Goal: Task Accomplishment & Management: Use online tool/utility

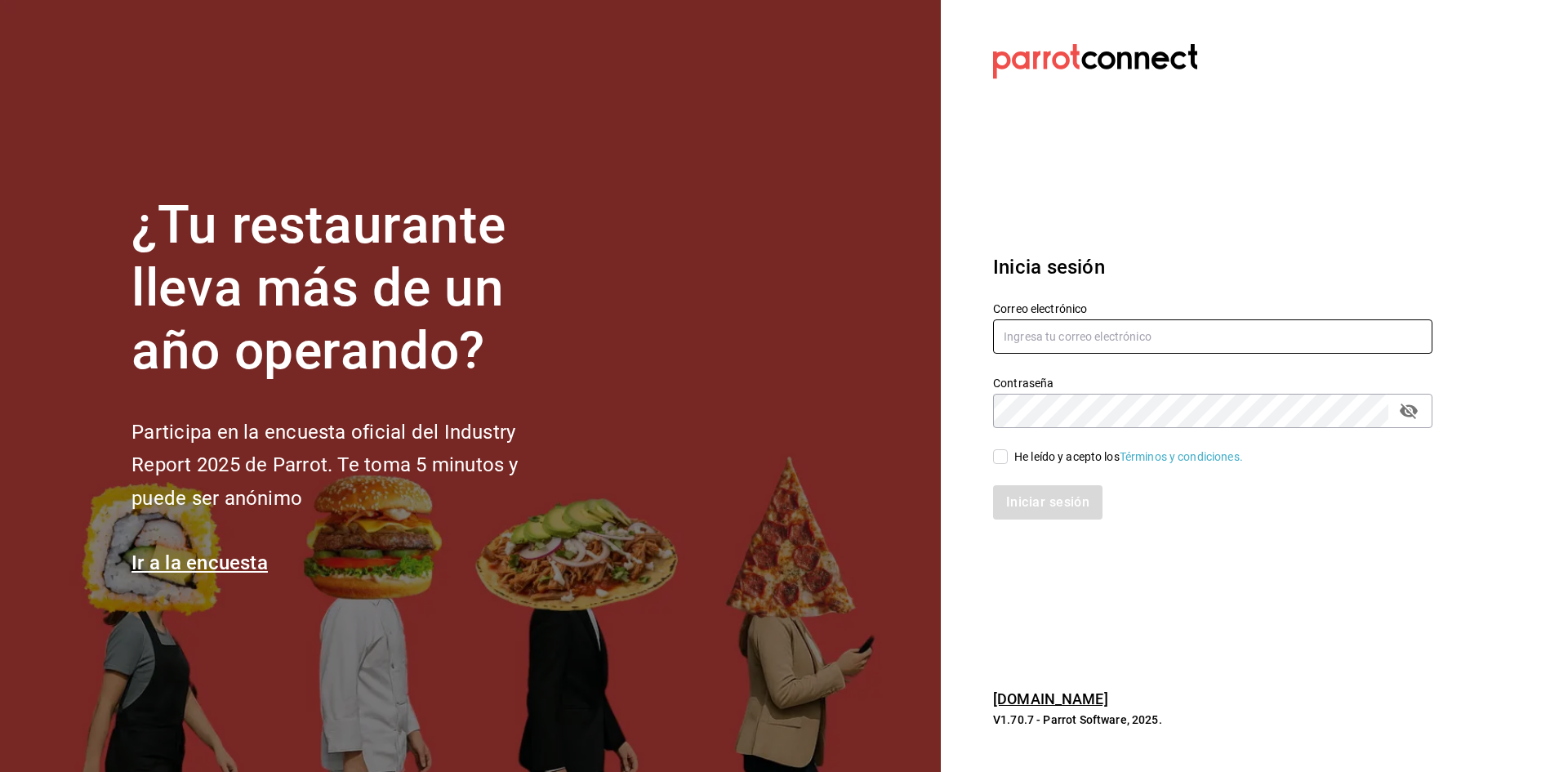
click at [1209, 325] on input "text" at bounding box center [1212, 336] width 440 height 34
click at [1057, 331] on input "text" at bounding box center [1212, 336] width 440 height 34
paste input "[PERSON_NAME][EMAIL_ADDRESS][DOMAIN_NAME]"
type input "[PERSON_NAME][EMAIL_ADDRESS][DOMAIN_NAME]"
click at [1038, 451] on div "He leído y acepto los Términos y condiciones." at bounding box center [1128, 457] width 229 height 18
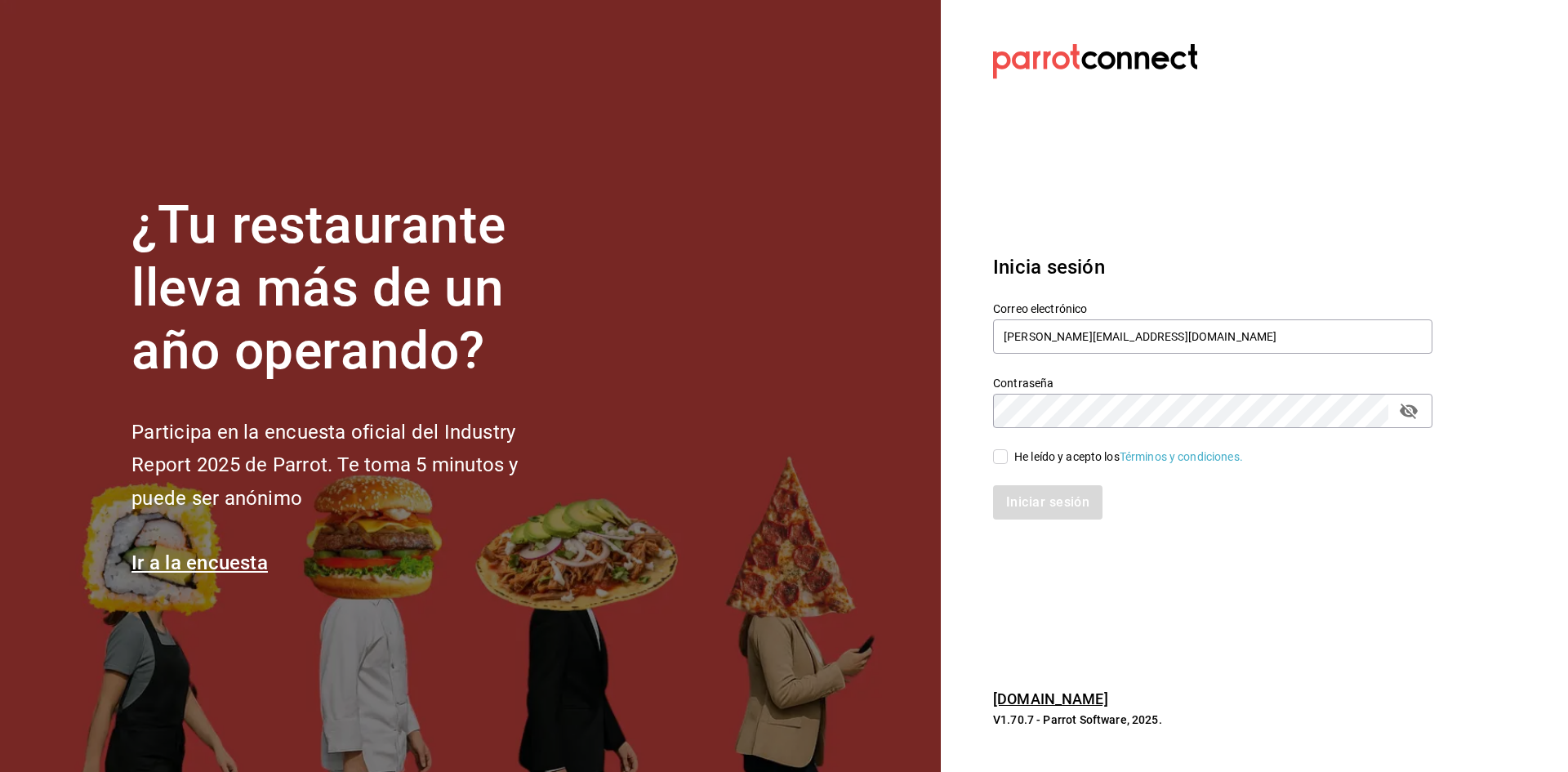
click at [1008, 451] on input "He leído y acepto los Términos y condiciones." at bounding box center [1000, 456] width 15 height 15
checkbox input "true"
click at [1038, 487] on button "Iniciar sesión" at bounding box center [1049, 502] width 111 height 34
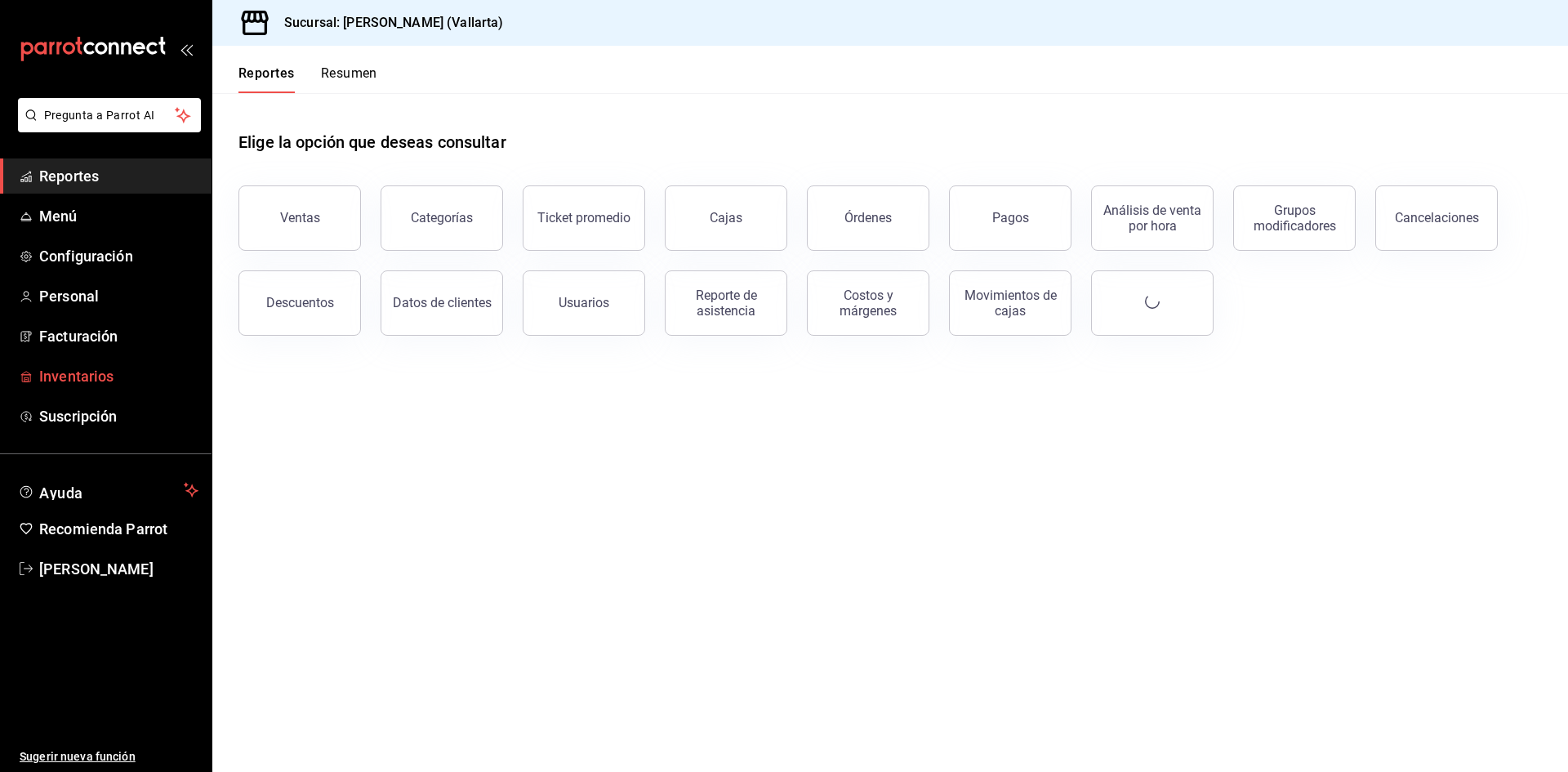
click at [106, 373] on span "Inventarios" at bounding box center [118, 376] width 159 height 22
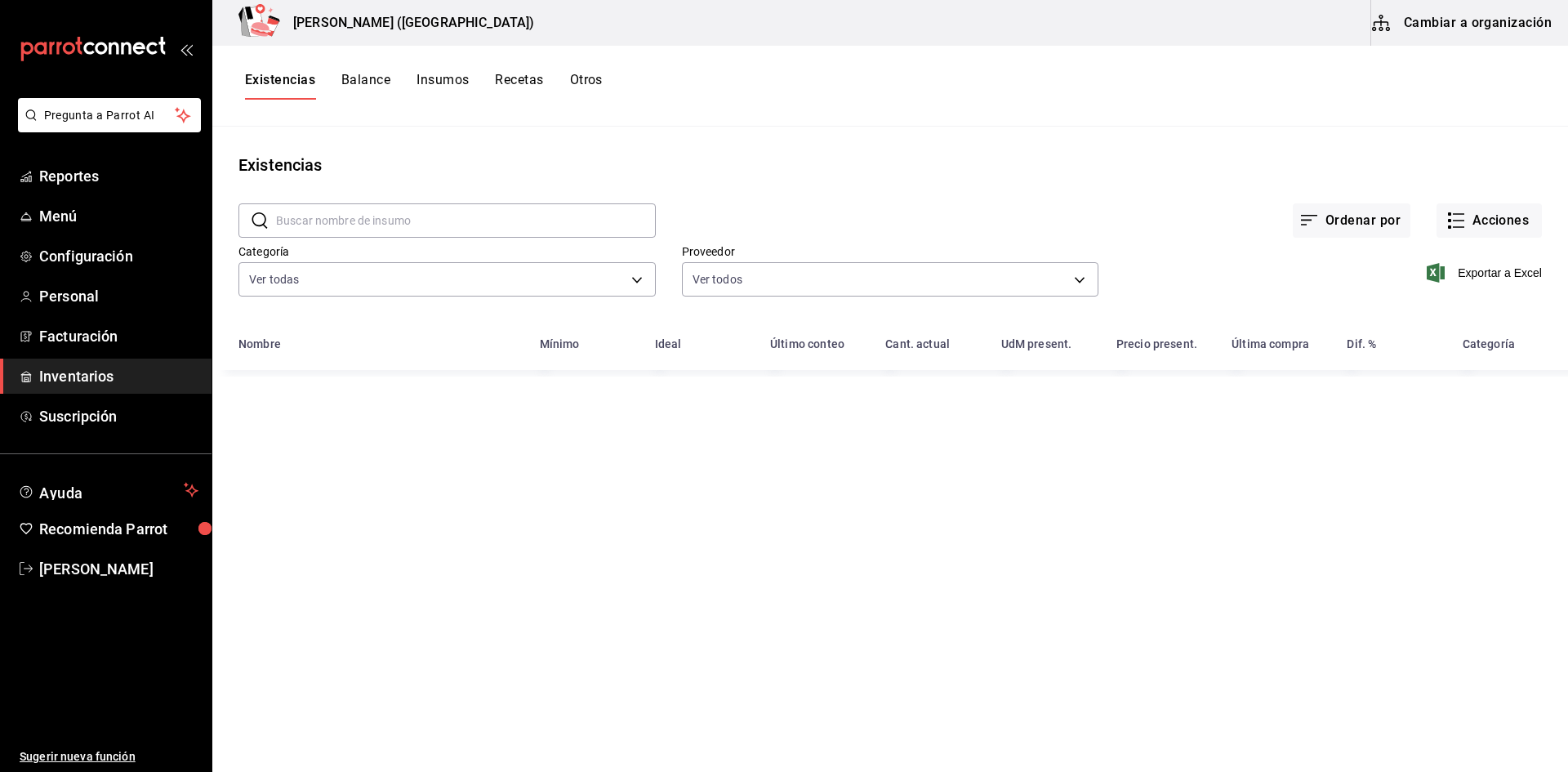
click at [1442, 27] on button "Cambiar a organización" at bounding box center [1463, 22] width 184 height 46
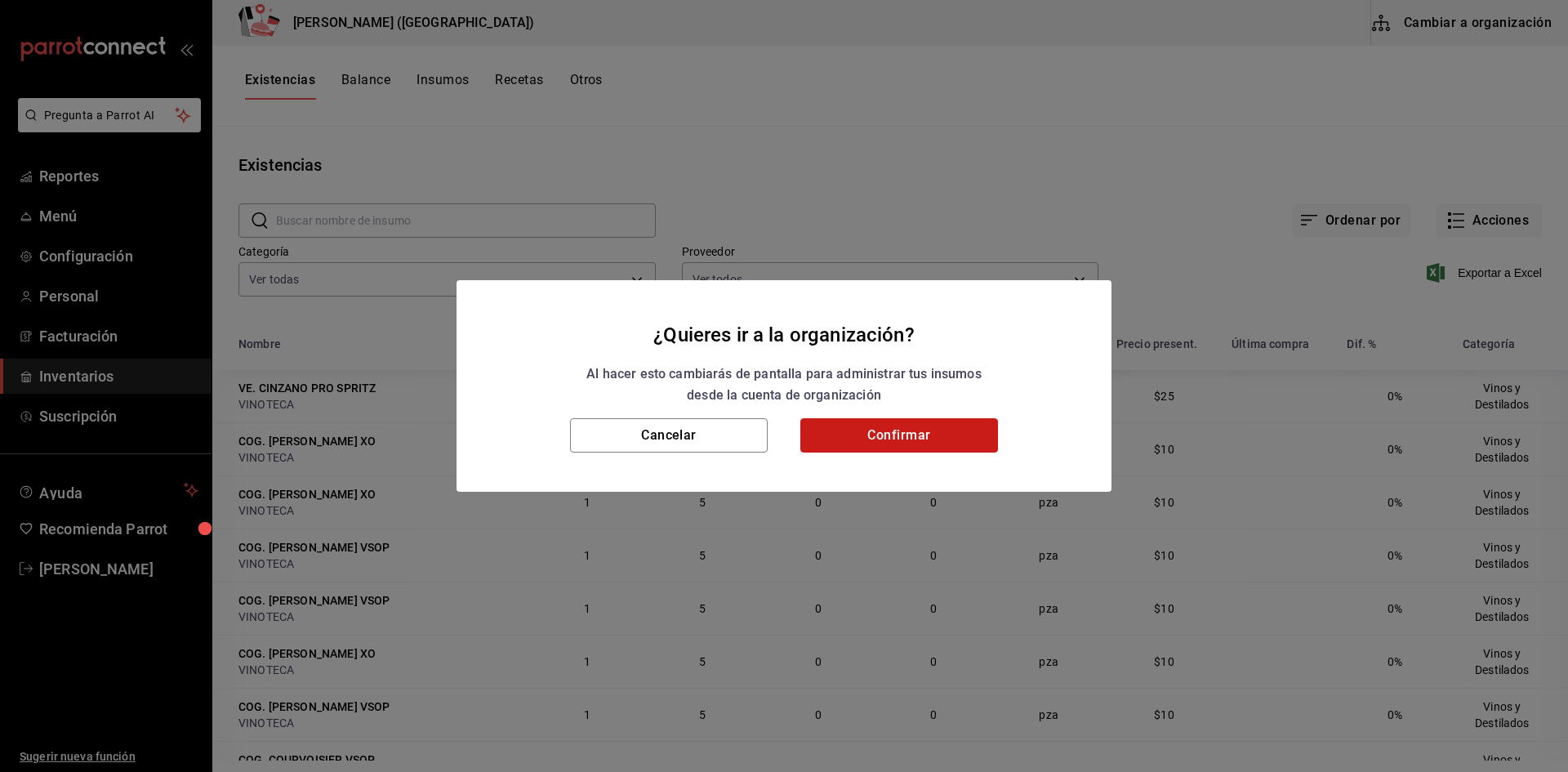
click at [920, 442] on button "Confirmar" at bounding box center [899, 435] width 198 height 34
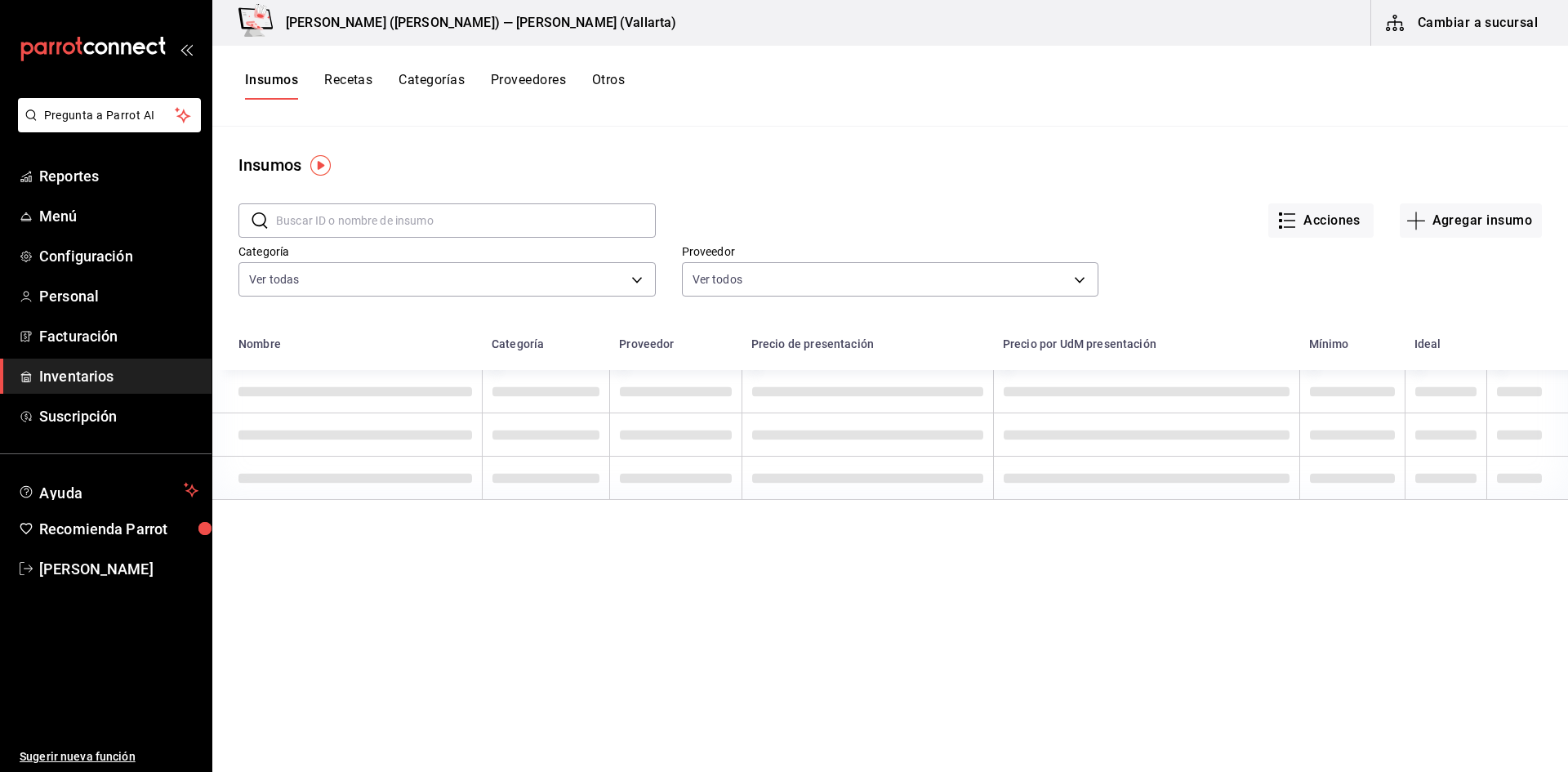
click at [351, 81] on button "Recetas" at bounding box center [348, 86] width 48 height 28
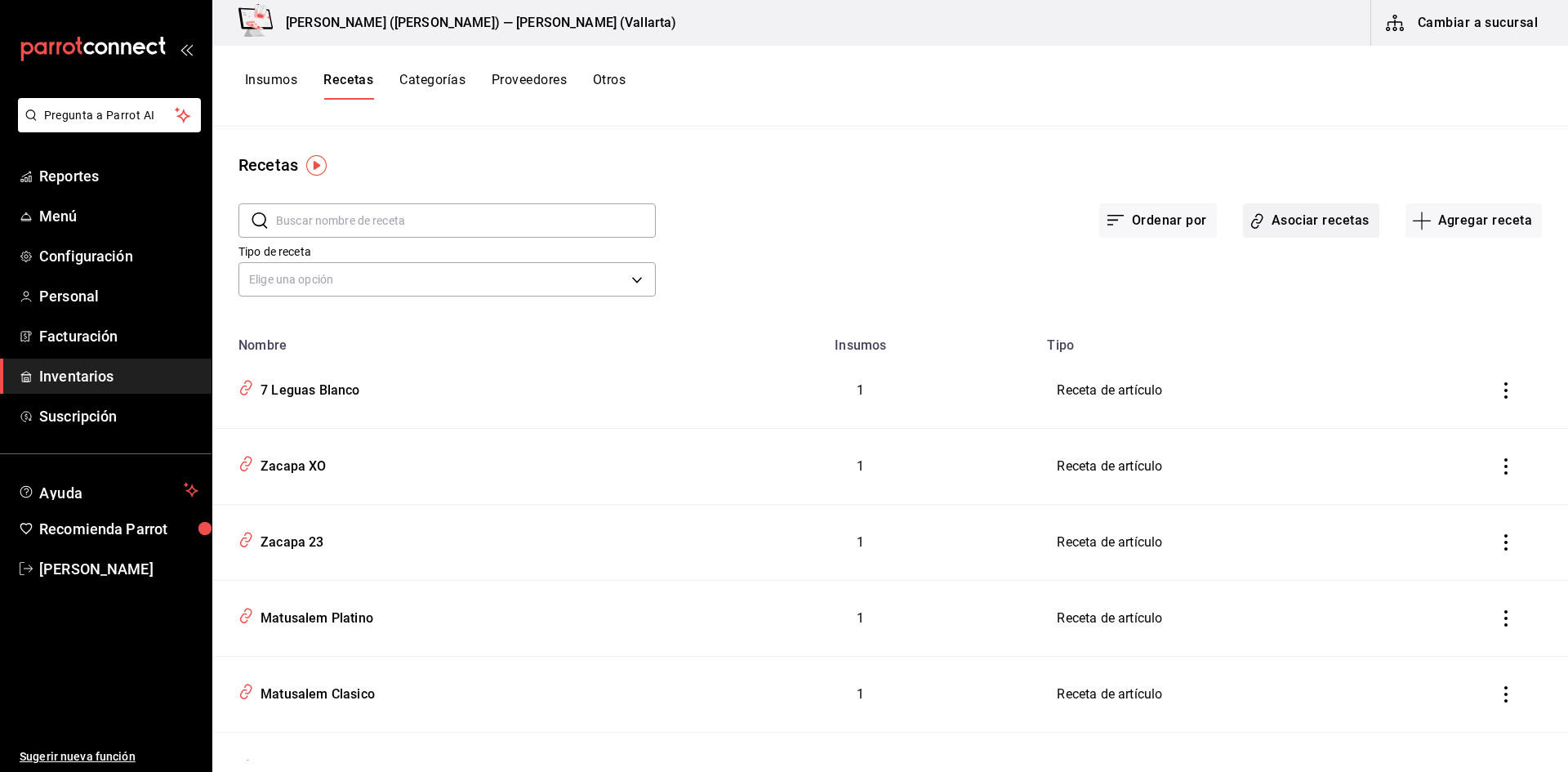
click at [1290, 213] on button "Asociar recetas" at bounding box center [1312, 220] width 136 height 34
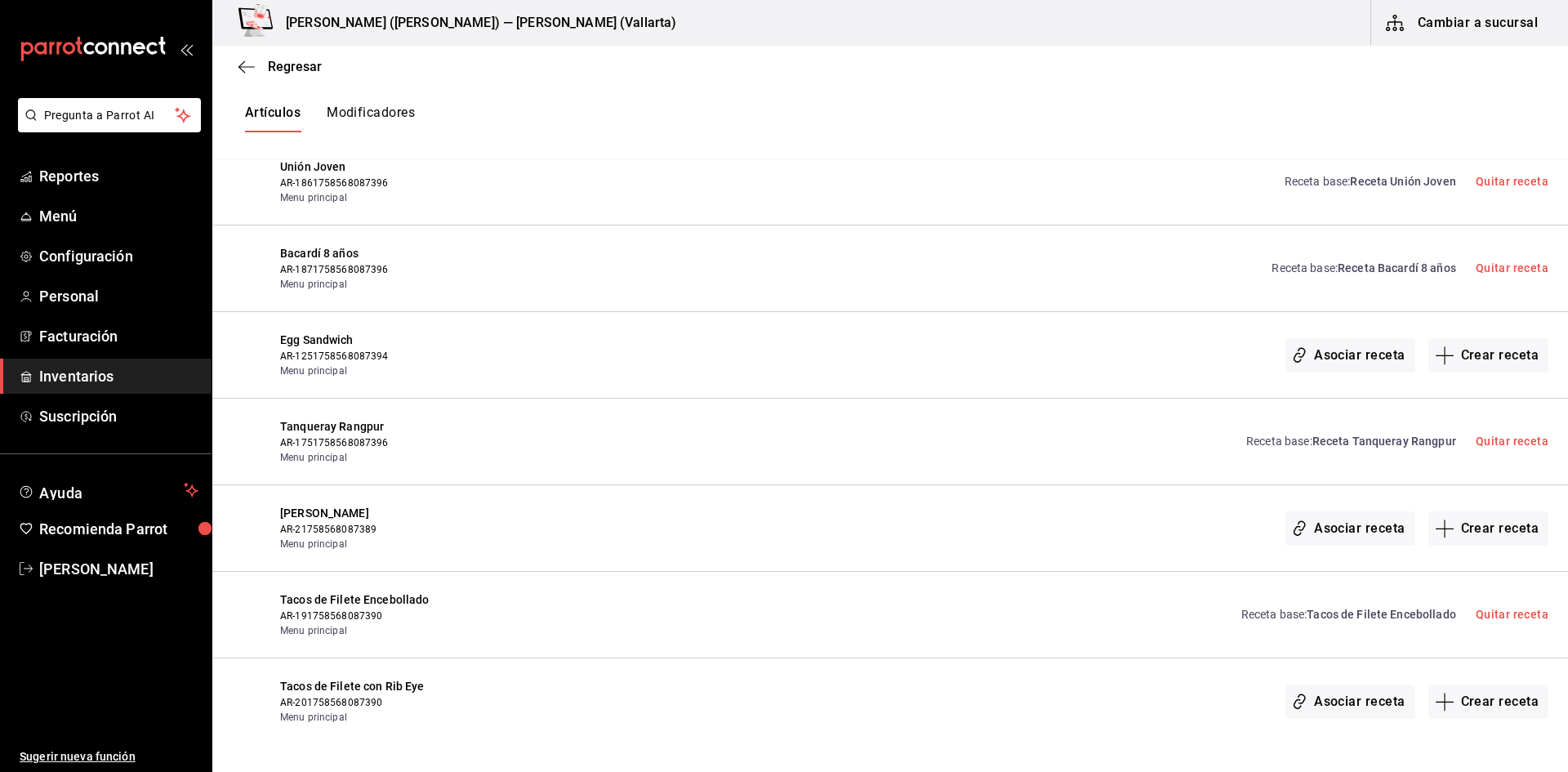
scroll to position [8573, 0]
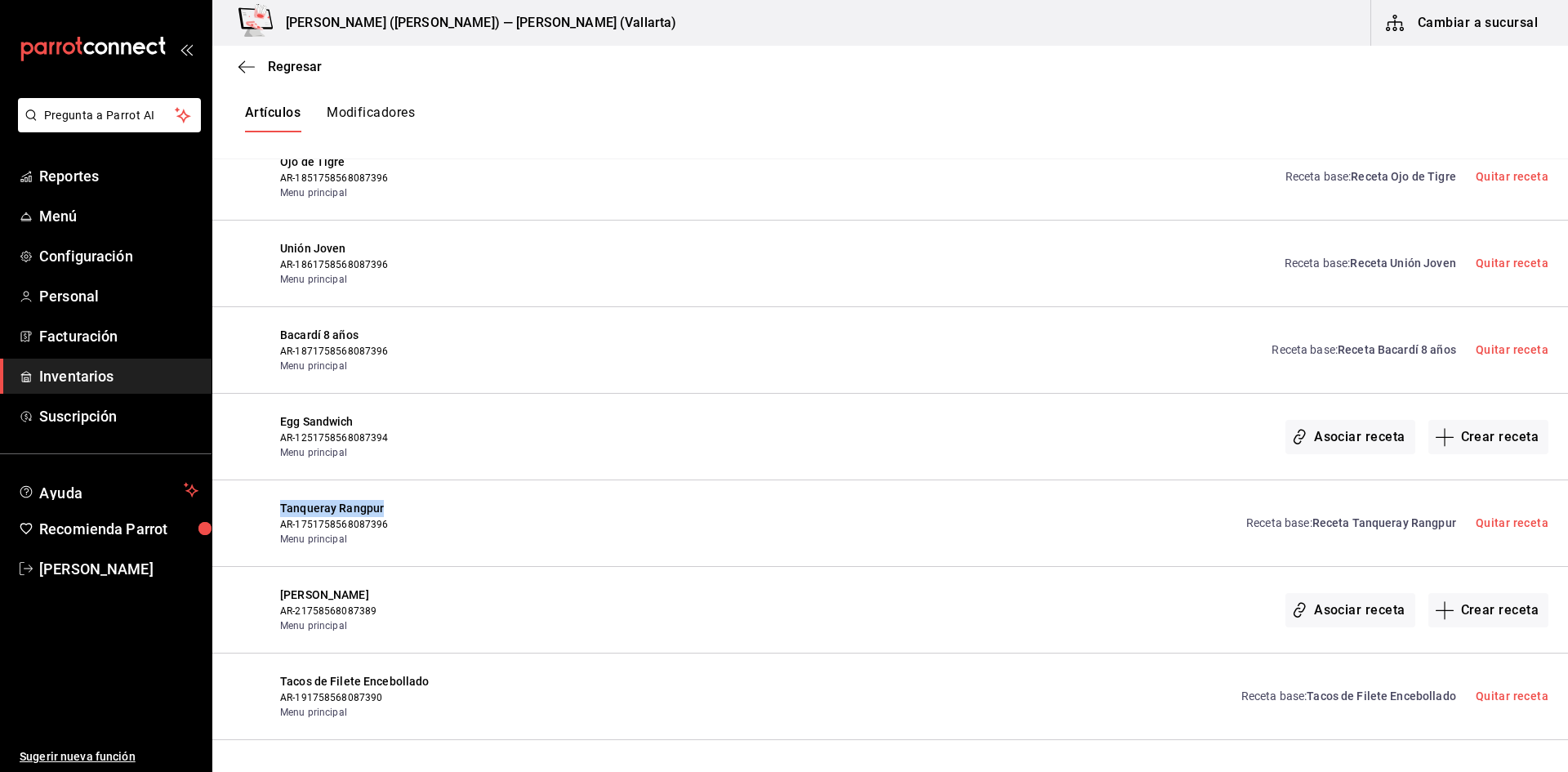
drag, startPoint x: 286, startPoint y: 508, endPoint x: 387, endPoint y: 501, distance: 101.2
click at [387, 501] on div "Tanqueray Rangpur AR-1751758568087396 Menu principal Receta base : Receta Tanqu…" at bounding box center [891, 523] width 1357 height 87
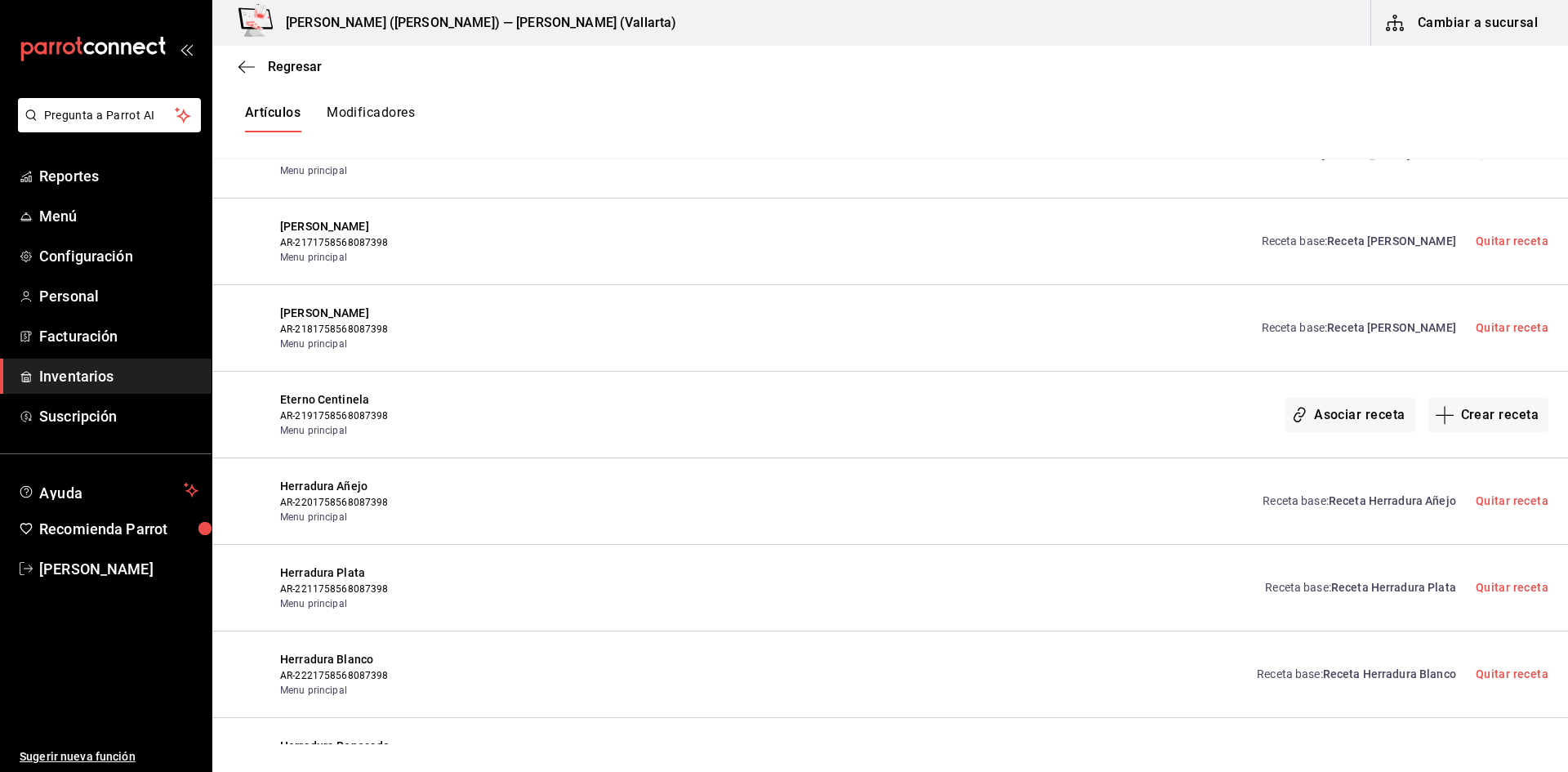
scroll to position [12332, 0]
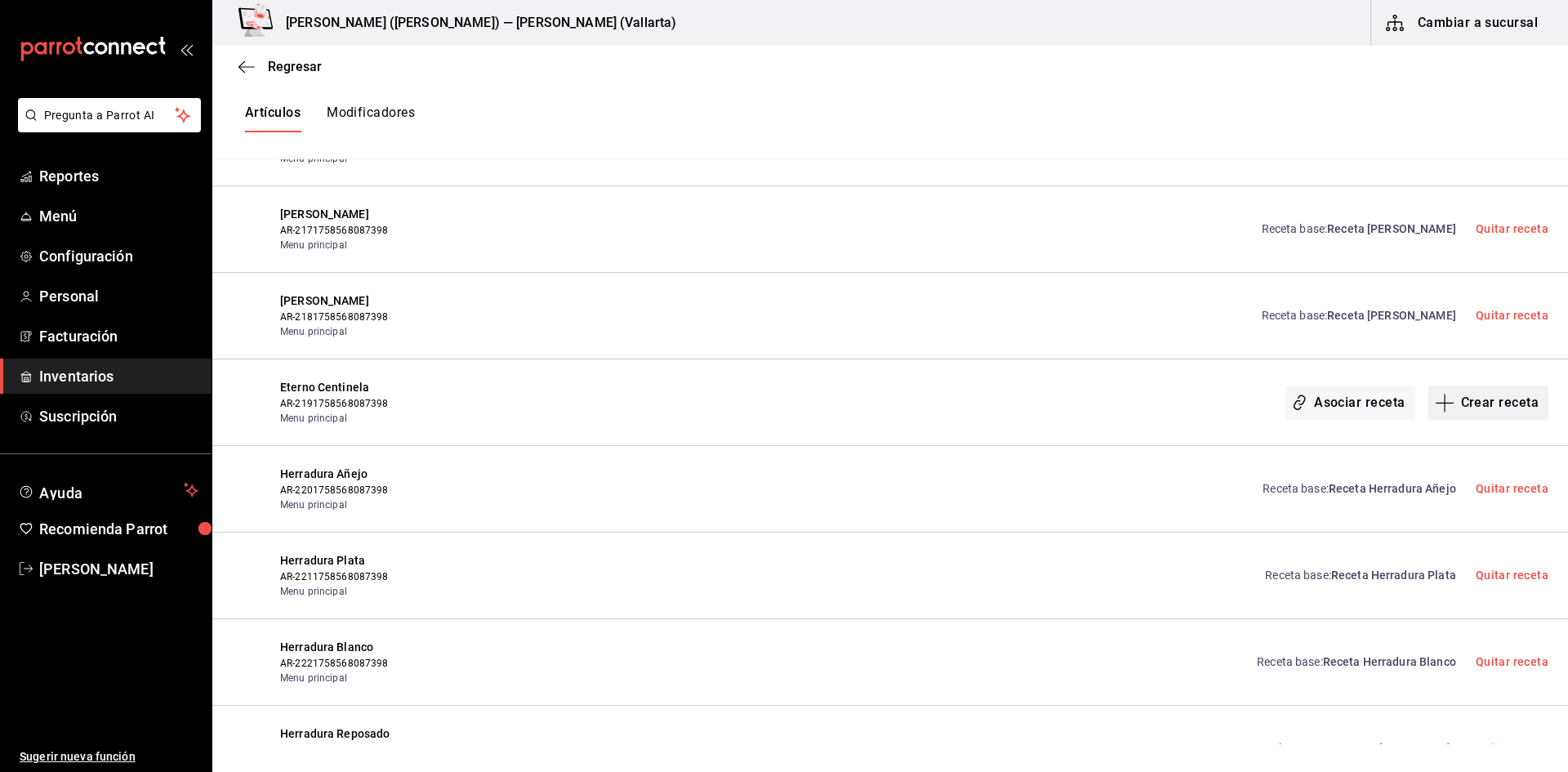
click at [1475, 395] on button "Crear receta" at bounding box center [1489, 403] width 121 height 34
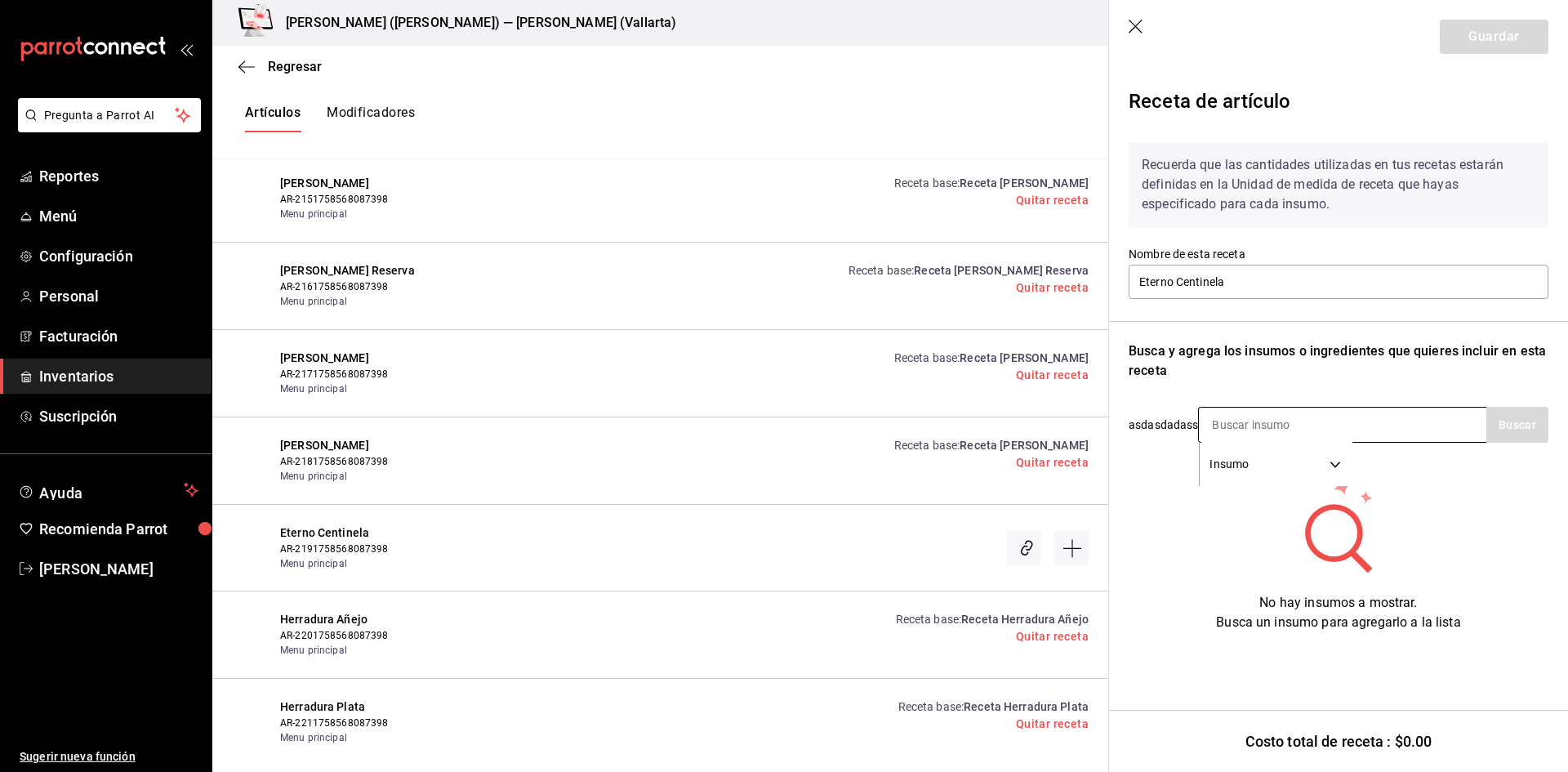
click at [1261, 427] on input at bounding box center [1281, 424] width 164 height 34
type input "eter"
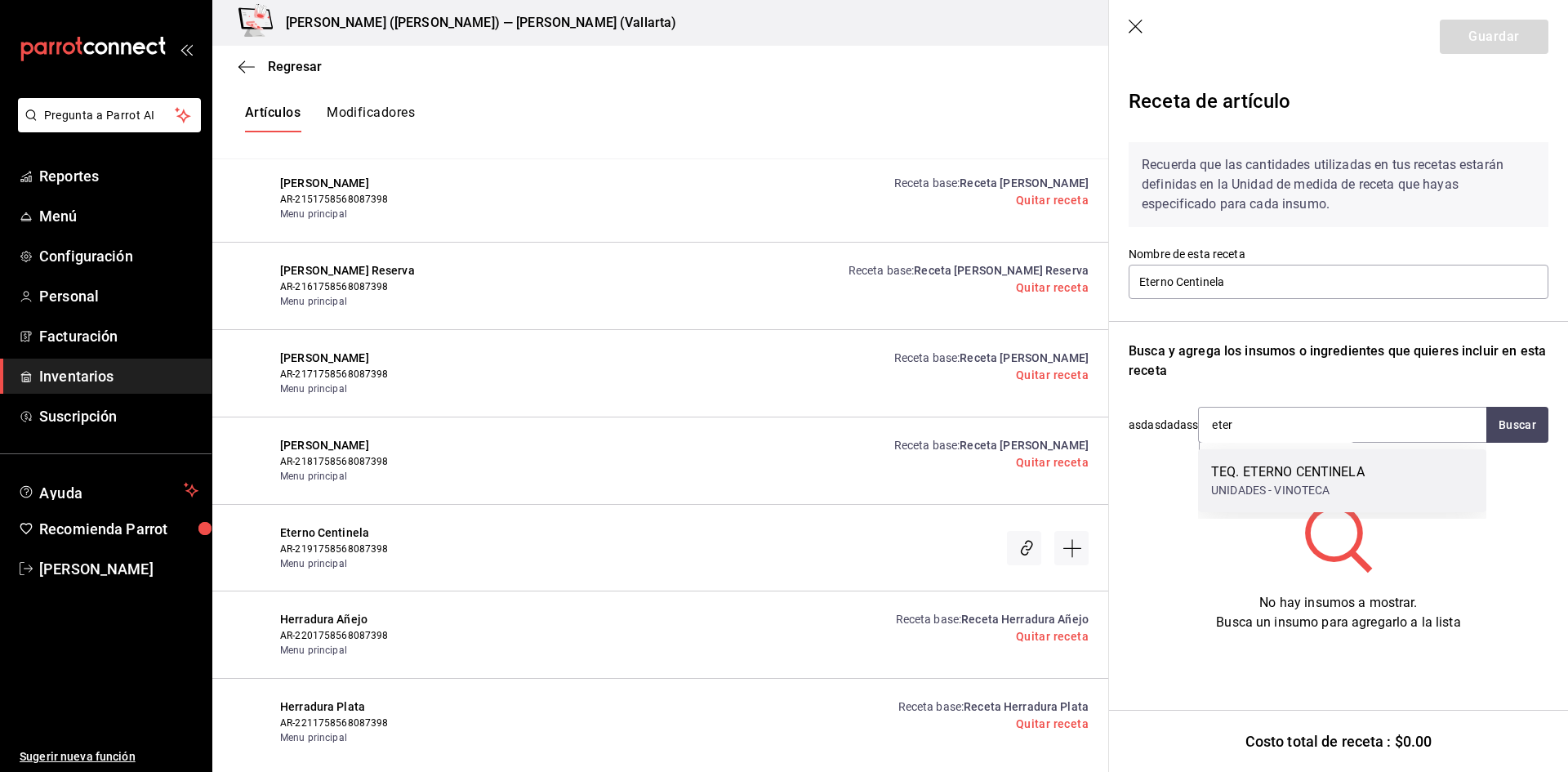
click at [1285, 461] on div "TEQ. ETERNO CENTINELA UNIDADES - VINOTECA" at bounding box center [1343, 481] width 288 height 63
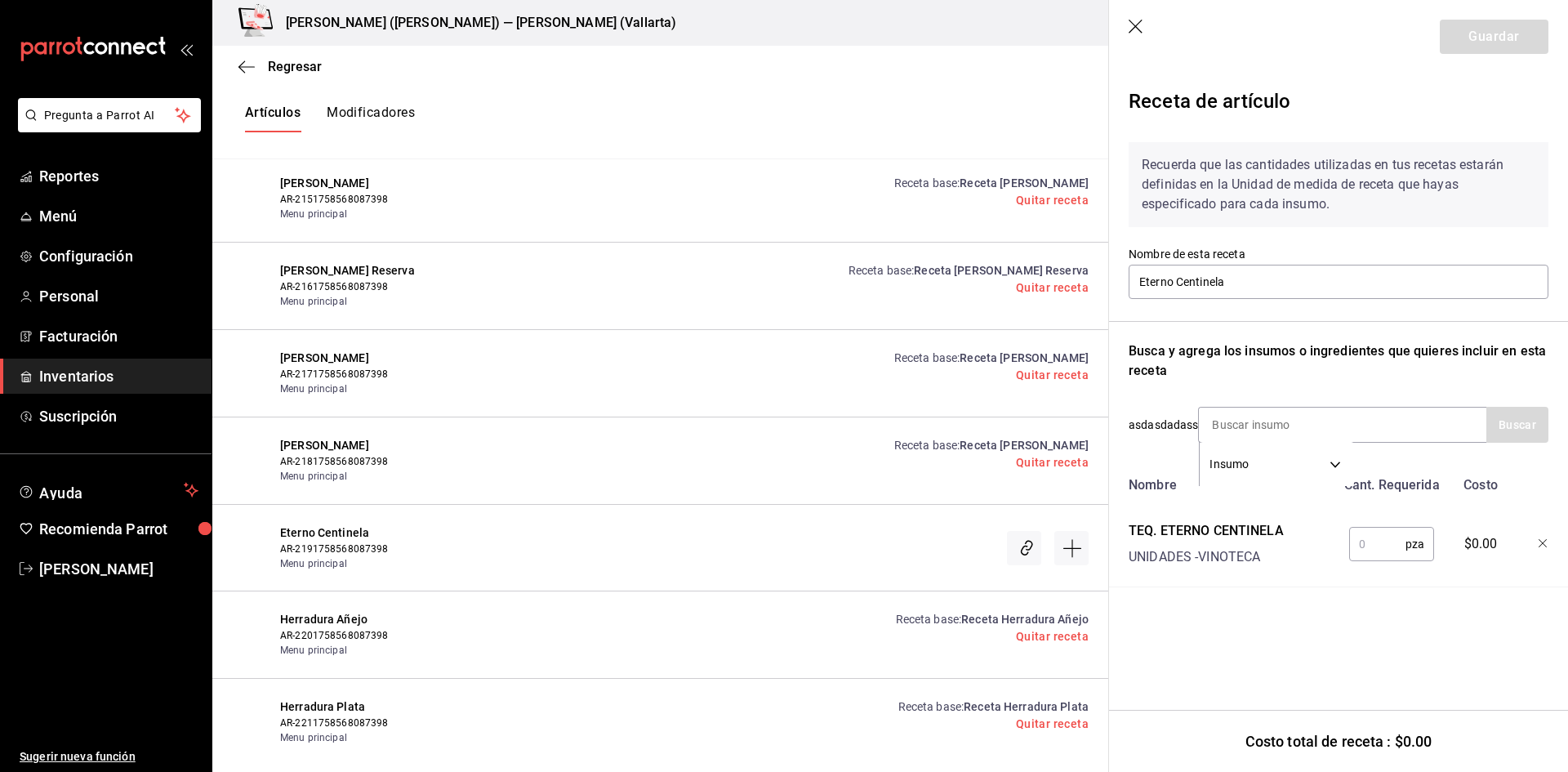
click at [1364, 534] on input "text" at bounding box center [1378, 545] width 57 height 33
type input "1"
click at [1486, 46] on button "Guardar" at bounding box center [1494, 36] width 108 height 34
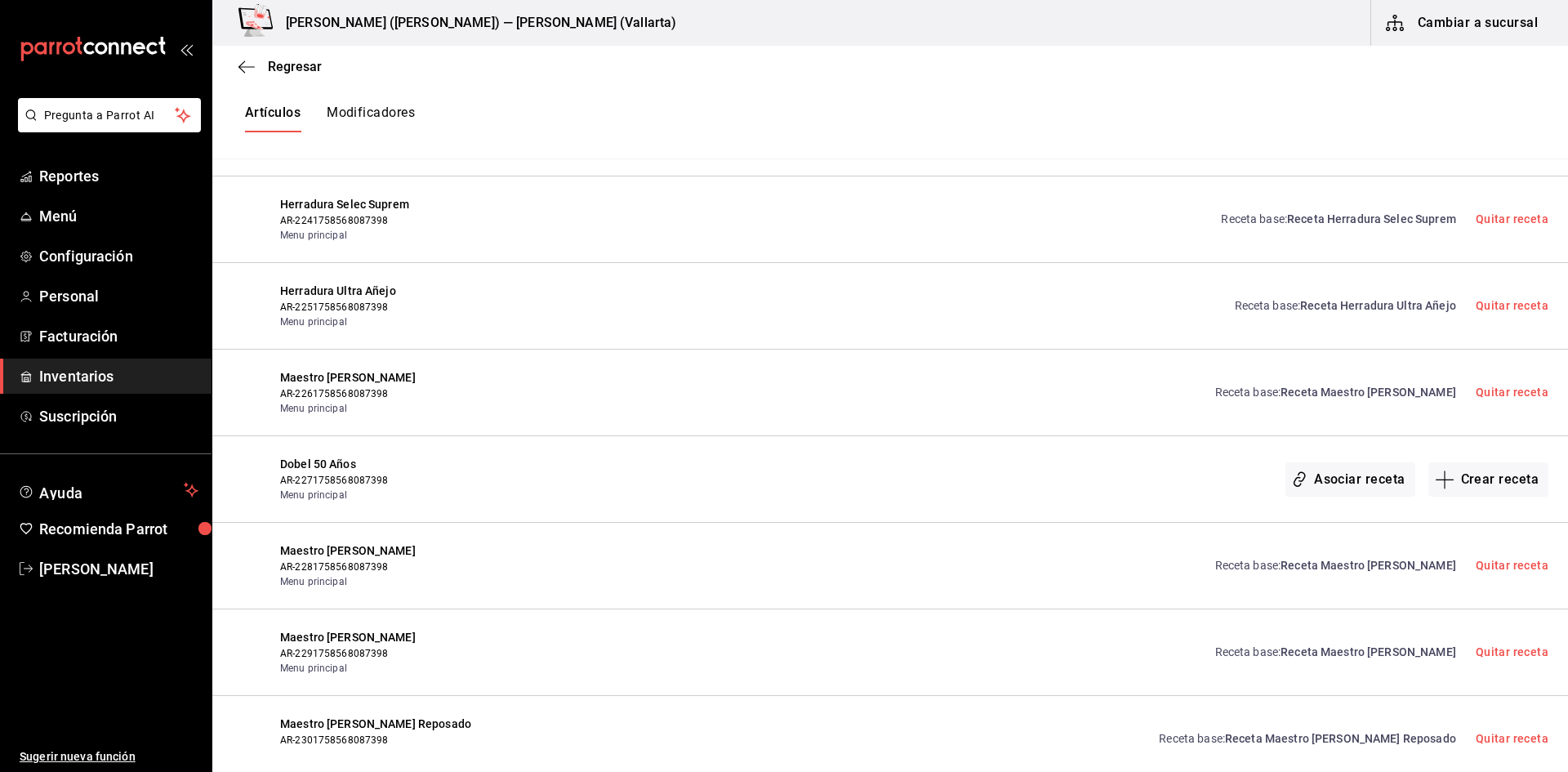
scroll to position [12986, 0]
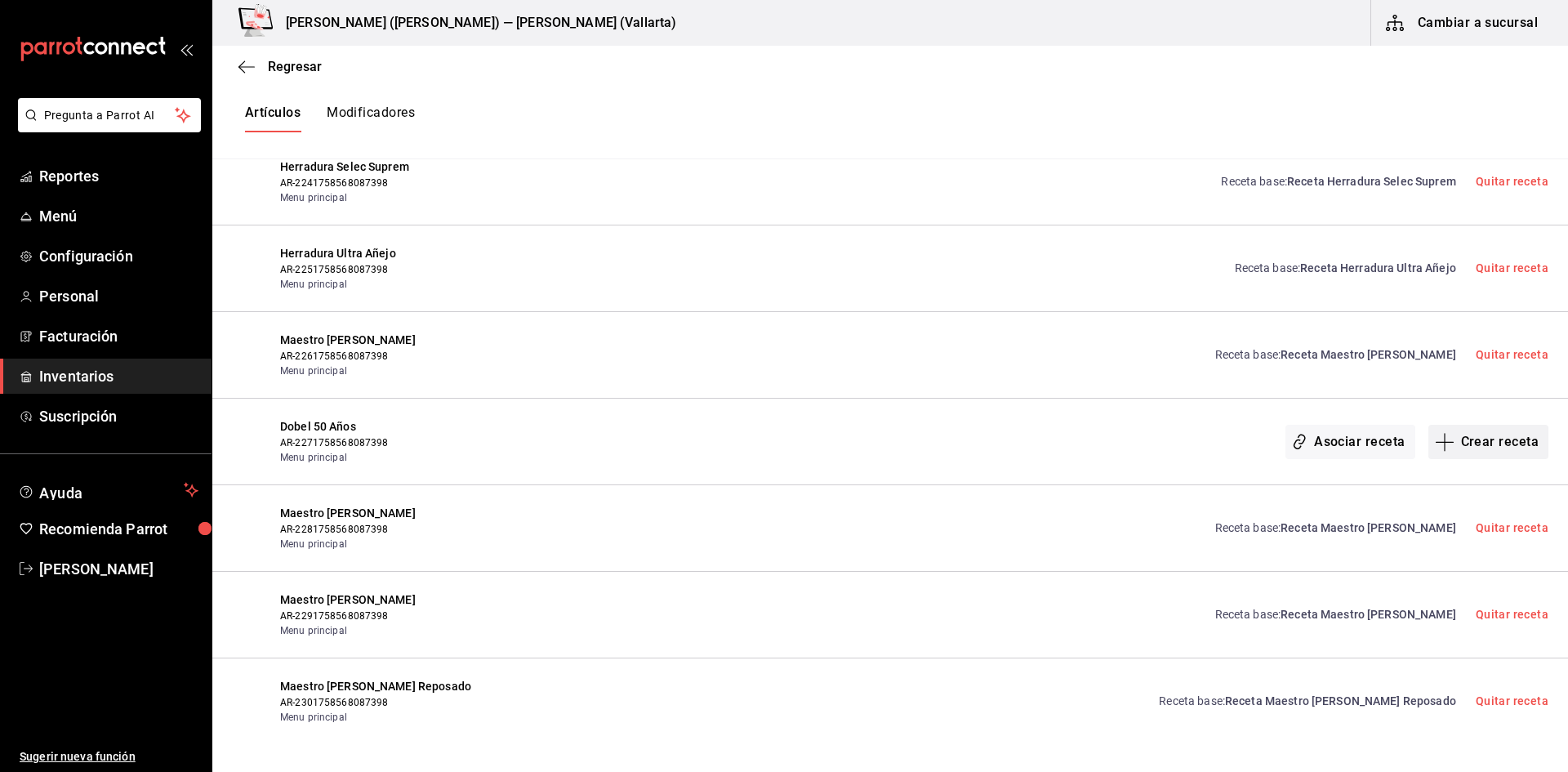
click at [1466, 451] on button "Crear receta" at bounding box center [1489, 442] width 121 height 34
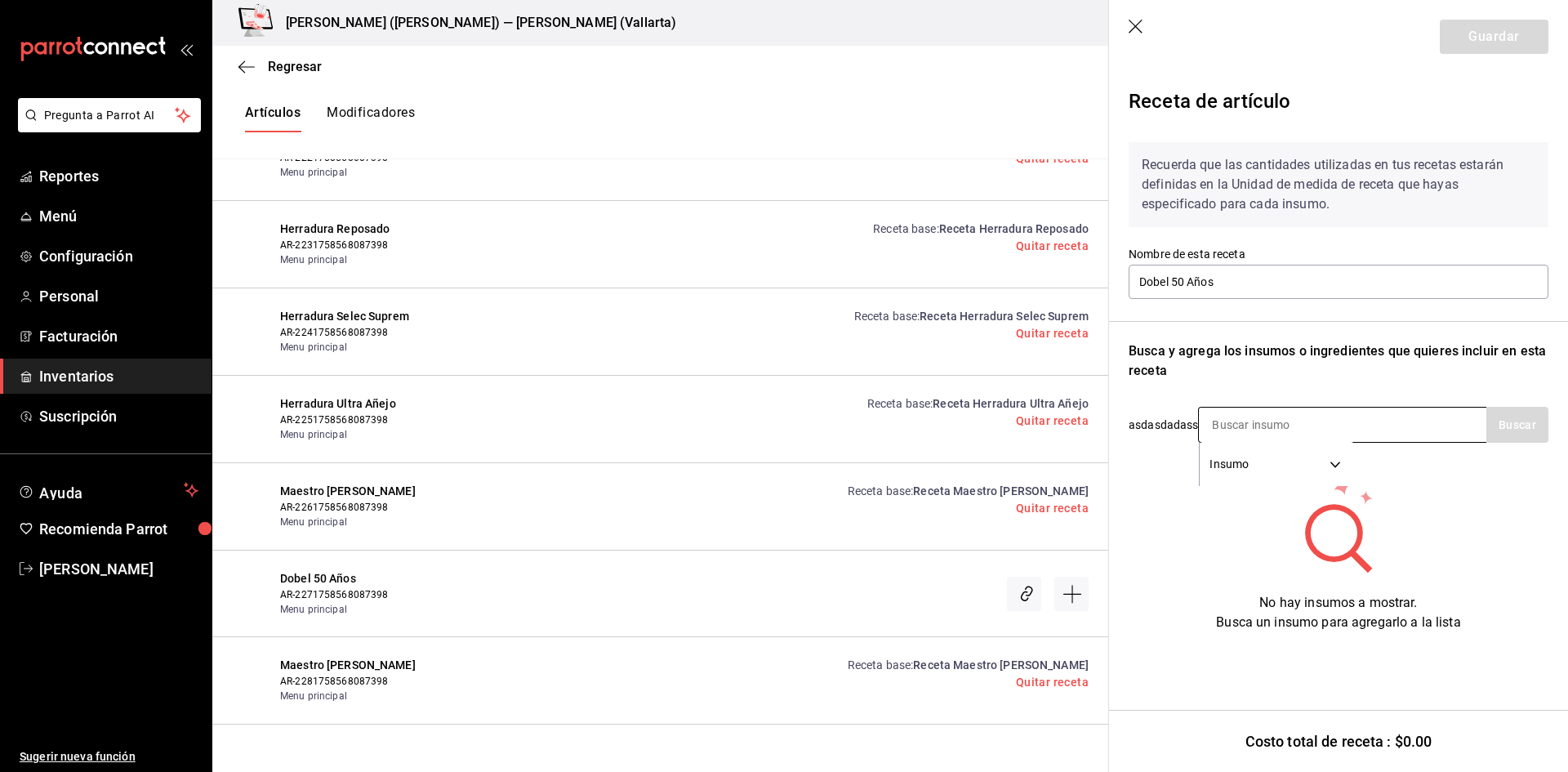
click at [1240, 423] on input at bounding box center [1281, 424] width 164 height 34
type input "dobel"
click at [1525, 415] on button "Buscar" at bounding box center [1518, 424] width 62 height 36
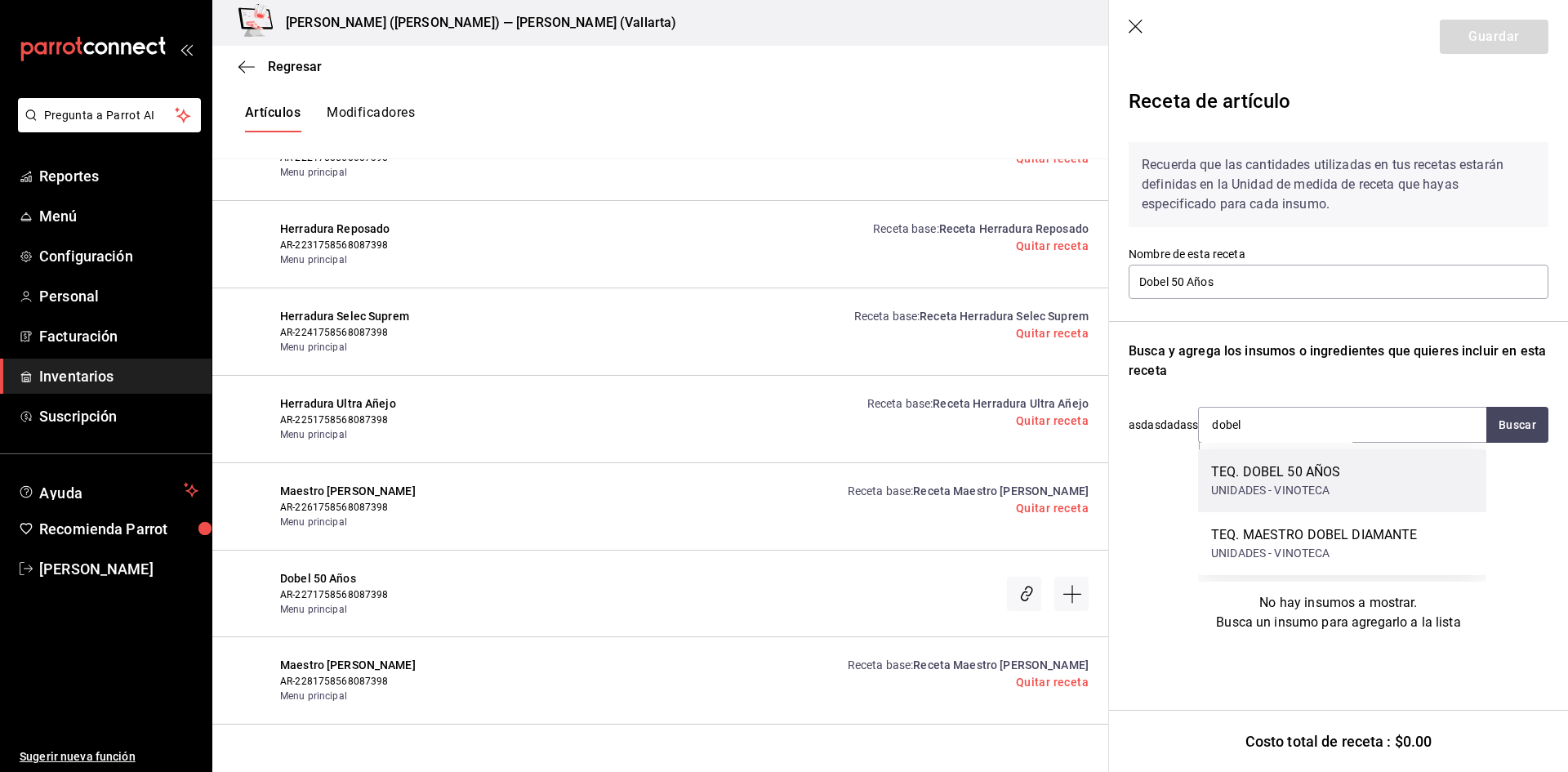
click at [1318, 486] on div "UNIDADES - VINOTECA" at bounding box center [1276, 491] width 129 height 18
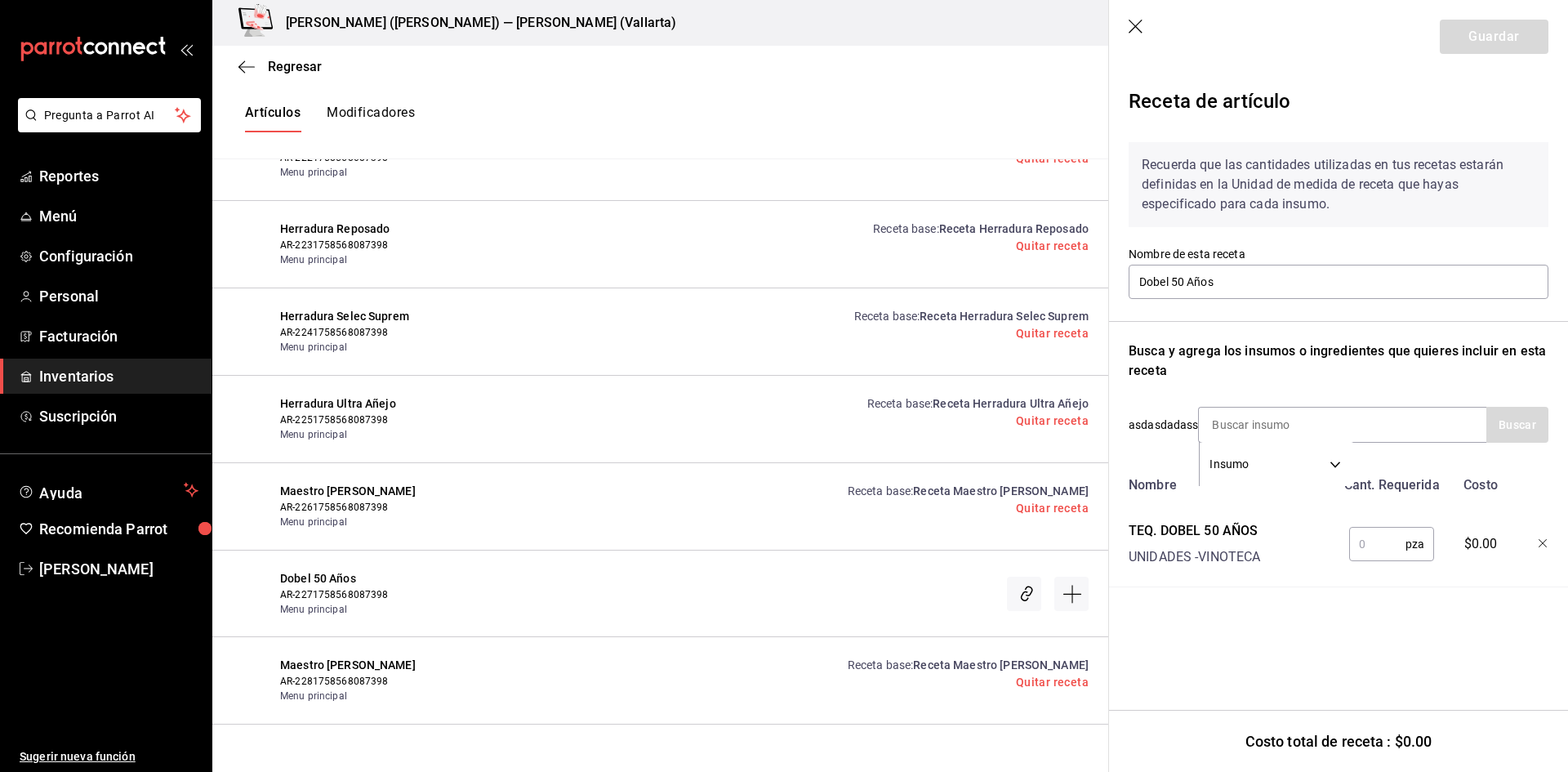
click at [1382, 542] on input "text" at bounding box center [1378, 545] width 57 height 33
type input "1"
click at [1541, 40] on button "Guardar" at bounding box center [1494, 36] width 108 height 34
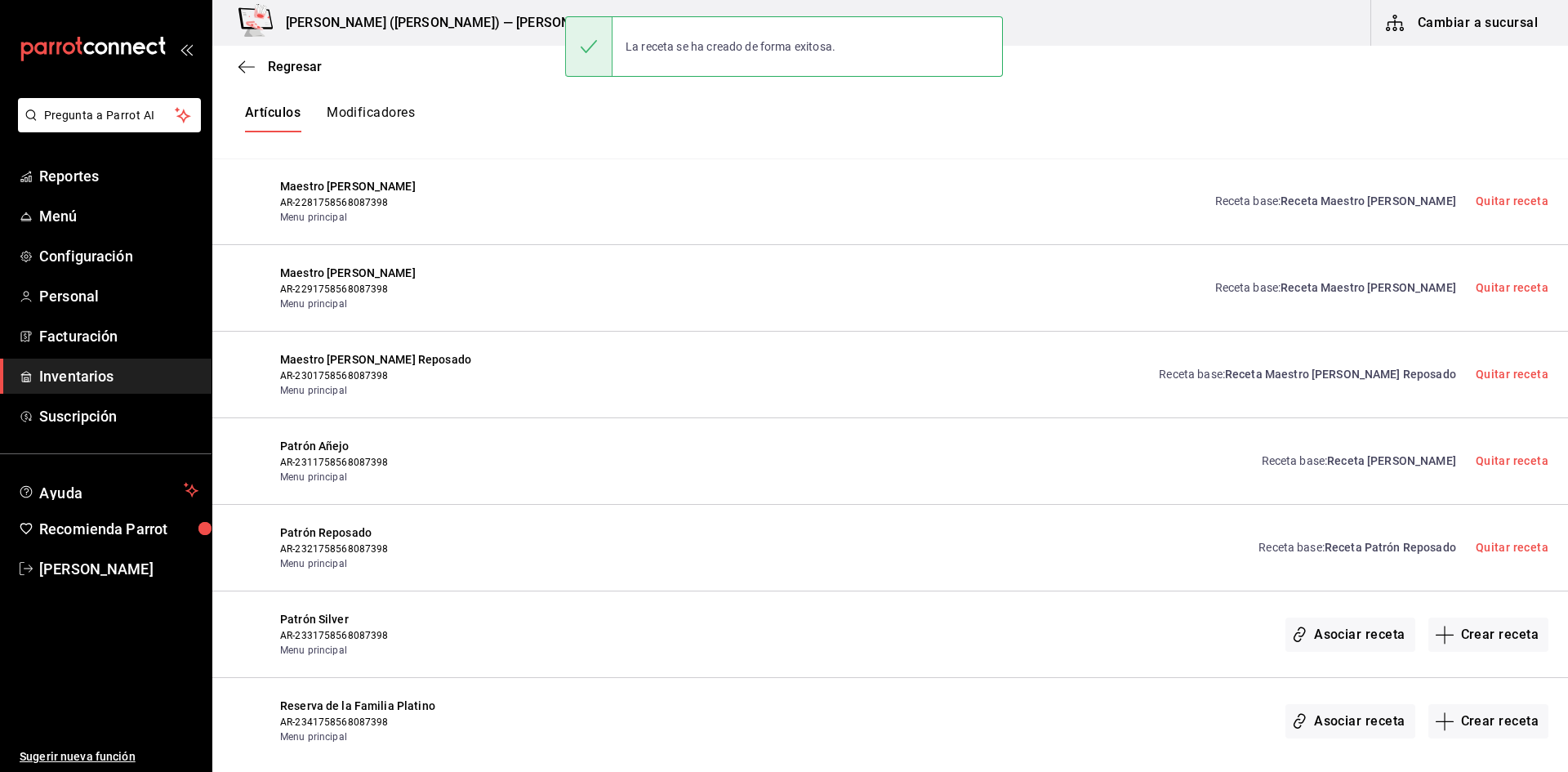
scroll to position [13394, 0]
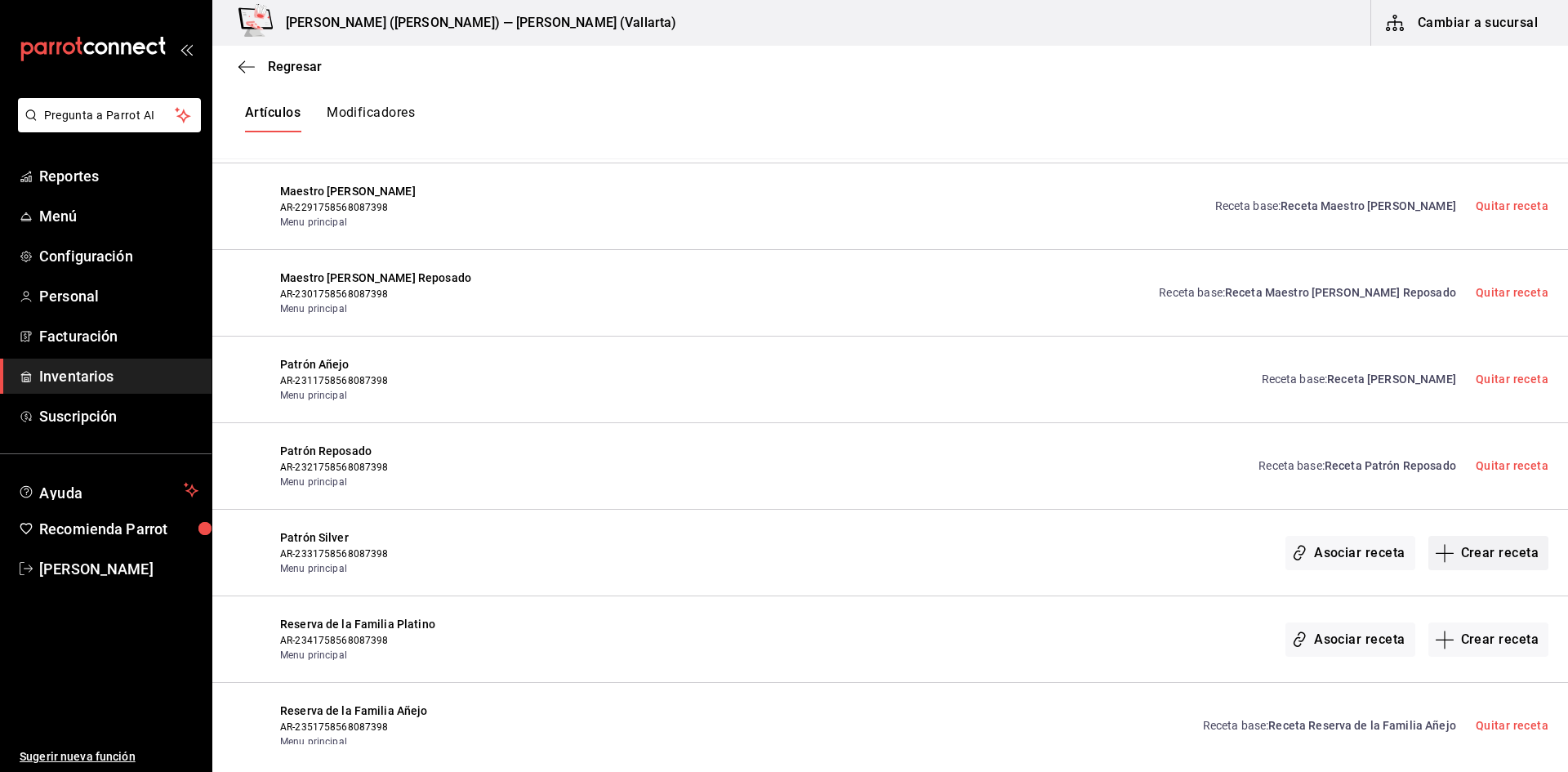
click at [1450, 554] on button "Crear receta" at bounding box center [1489, 553] width 121 height 34
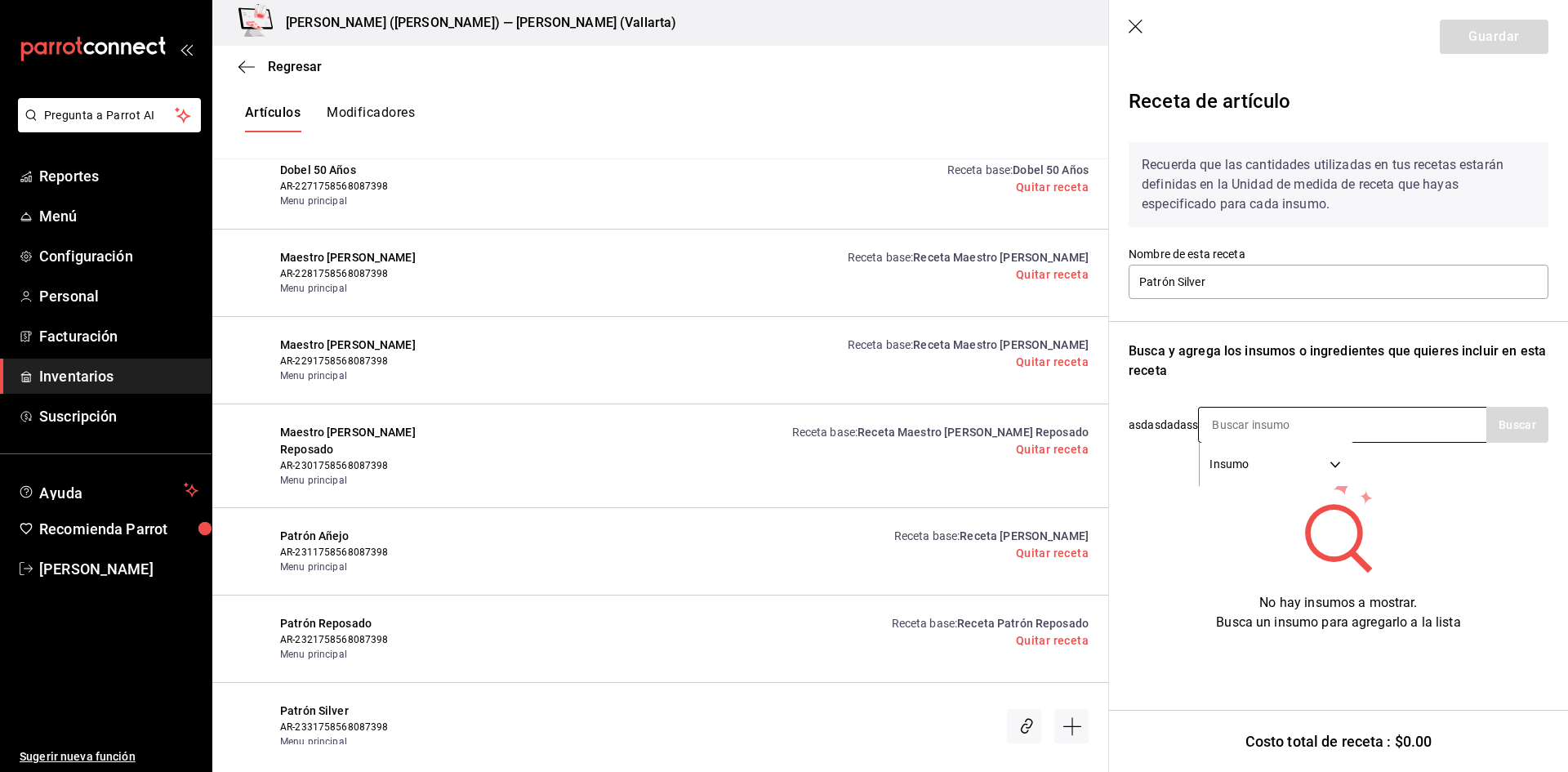
click at [1279, 414] on input at bounding box center [1281, 424] width 164 height 34
click at [1488, 416] on button "Buscar" at bounding box center [1518, 424] width 62 height 36
click at [1244, 427] on input "patro" at bounding box center [1281, 424] width 164 height 34
type input "patr"
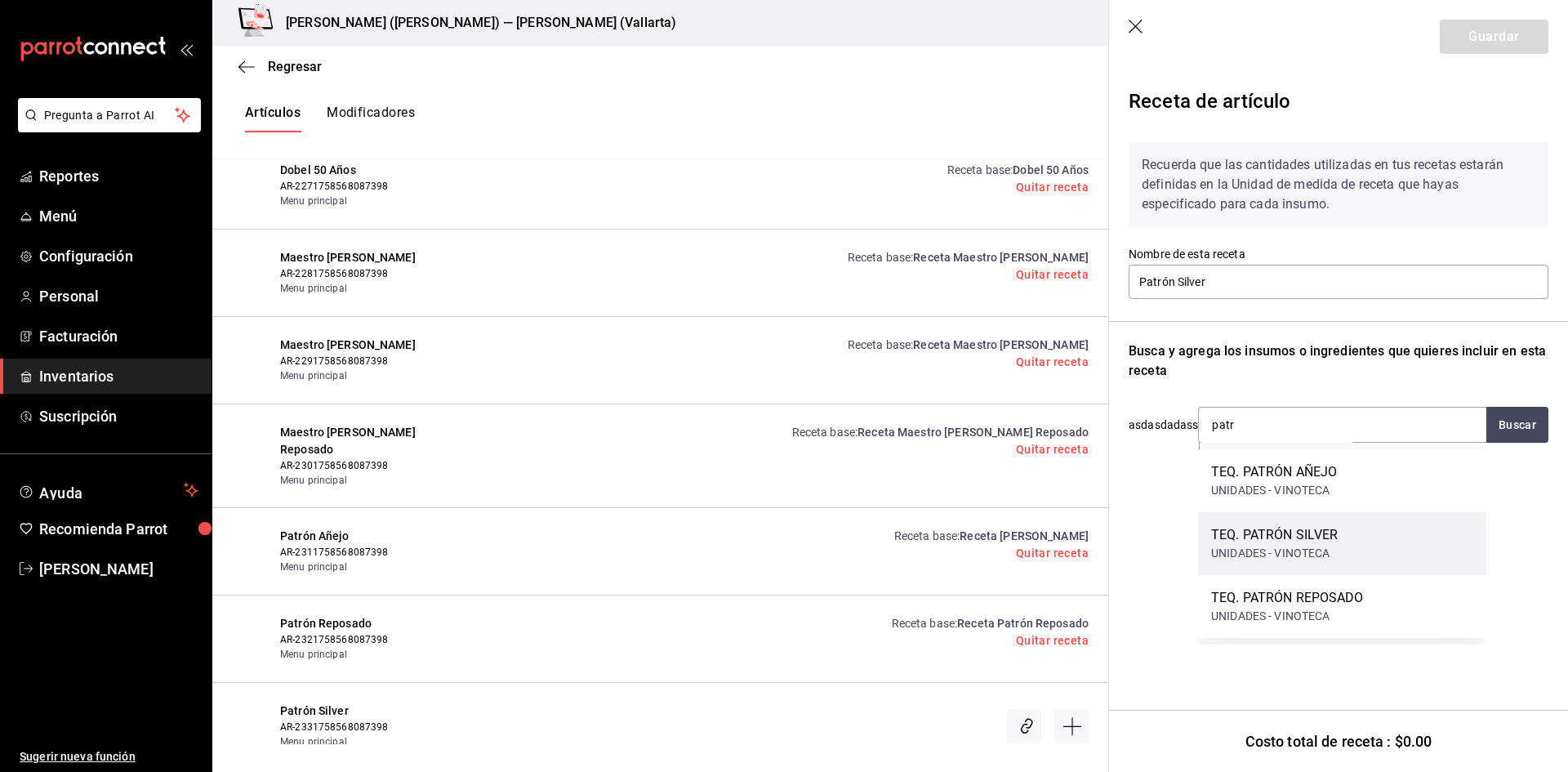
click at [1288, 552] on div "UNIDADES - VINOTECA" at bounding box center [1275, 554] width 127 height 18
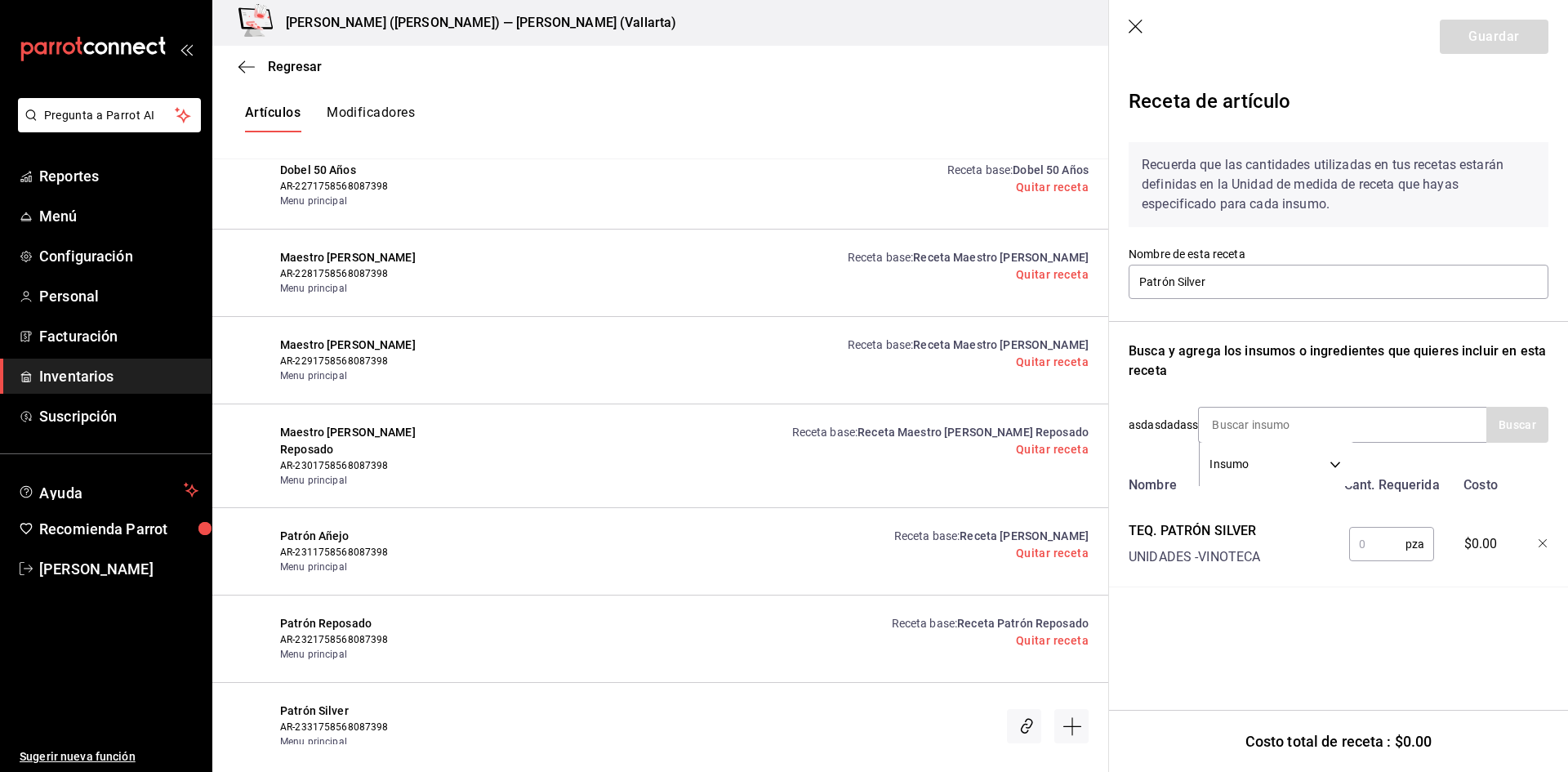
click at [1358, 542] on input "text" at bounding box center [1378, 545] width 57 height 33
type input "1"
click at [1512, 53] on button "Guardar" at bounding box center [1494, 36] width 108 height 34
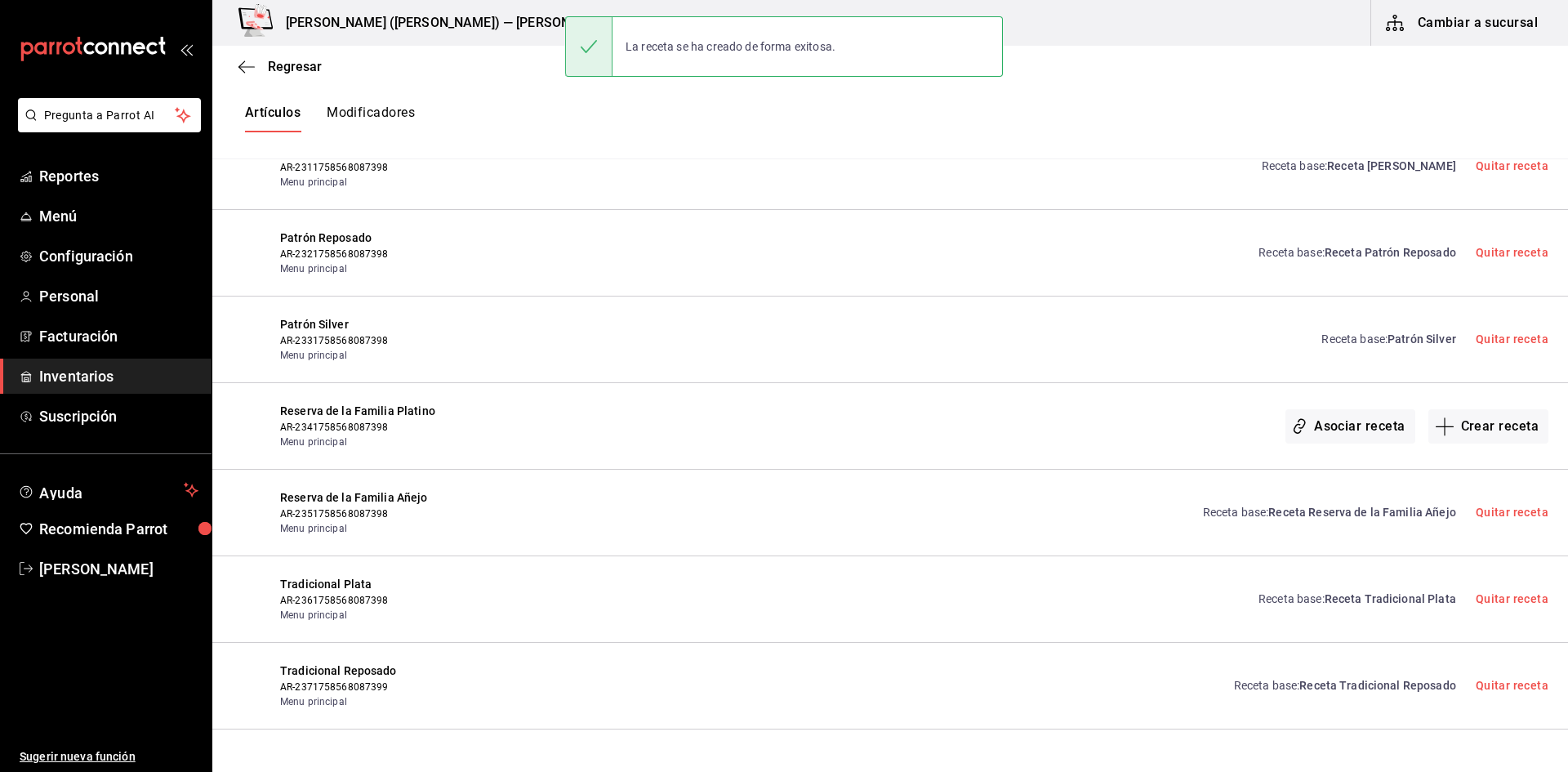
scroll to position [13639, 0]
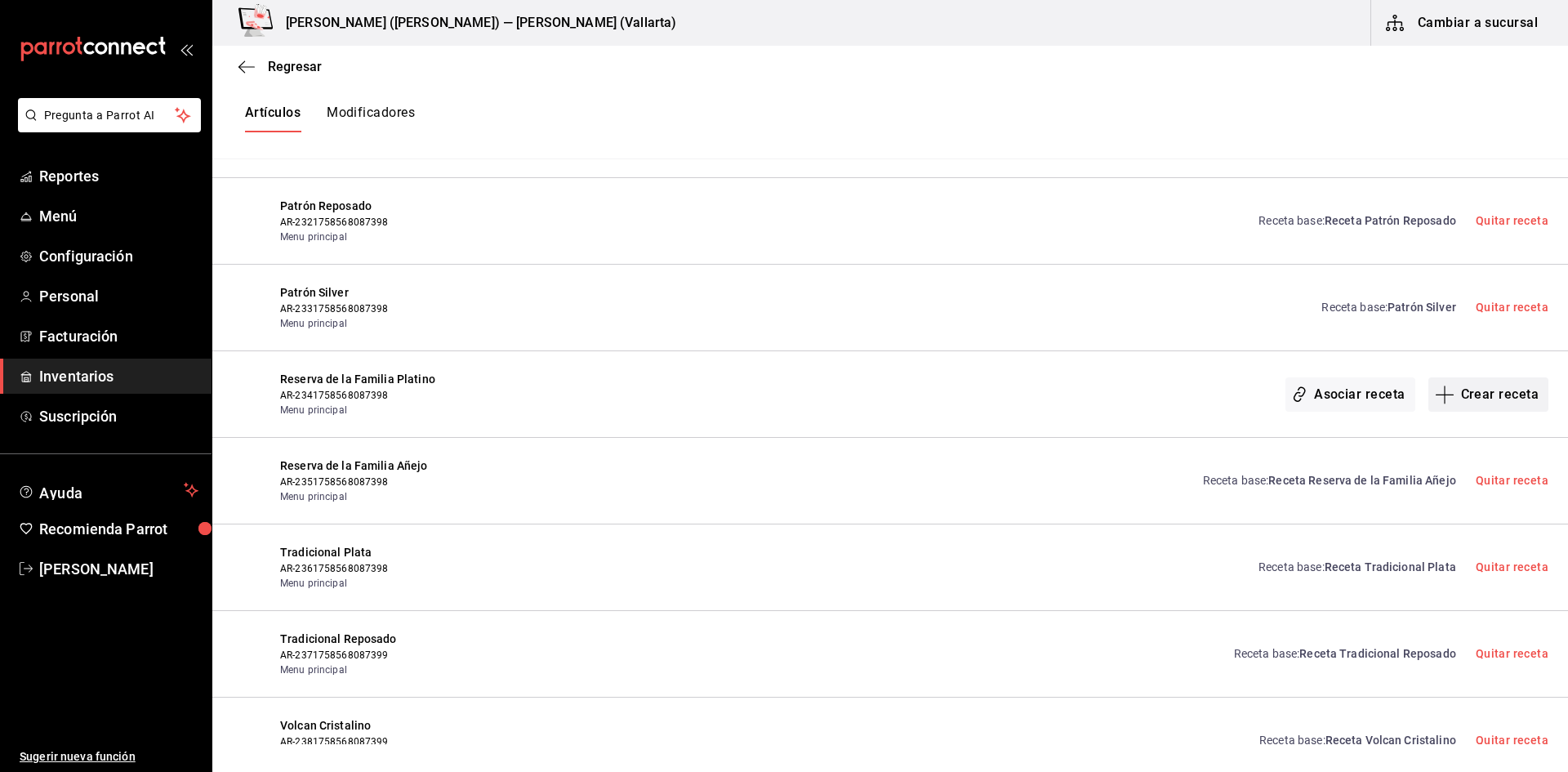
click at [1472, 396] on button "Crear receta" at bounding box center [1489, 394] width 121 height 34
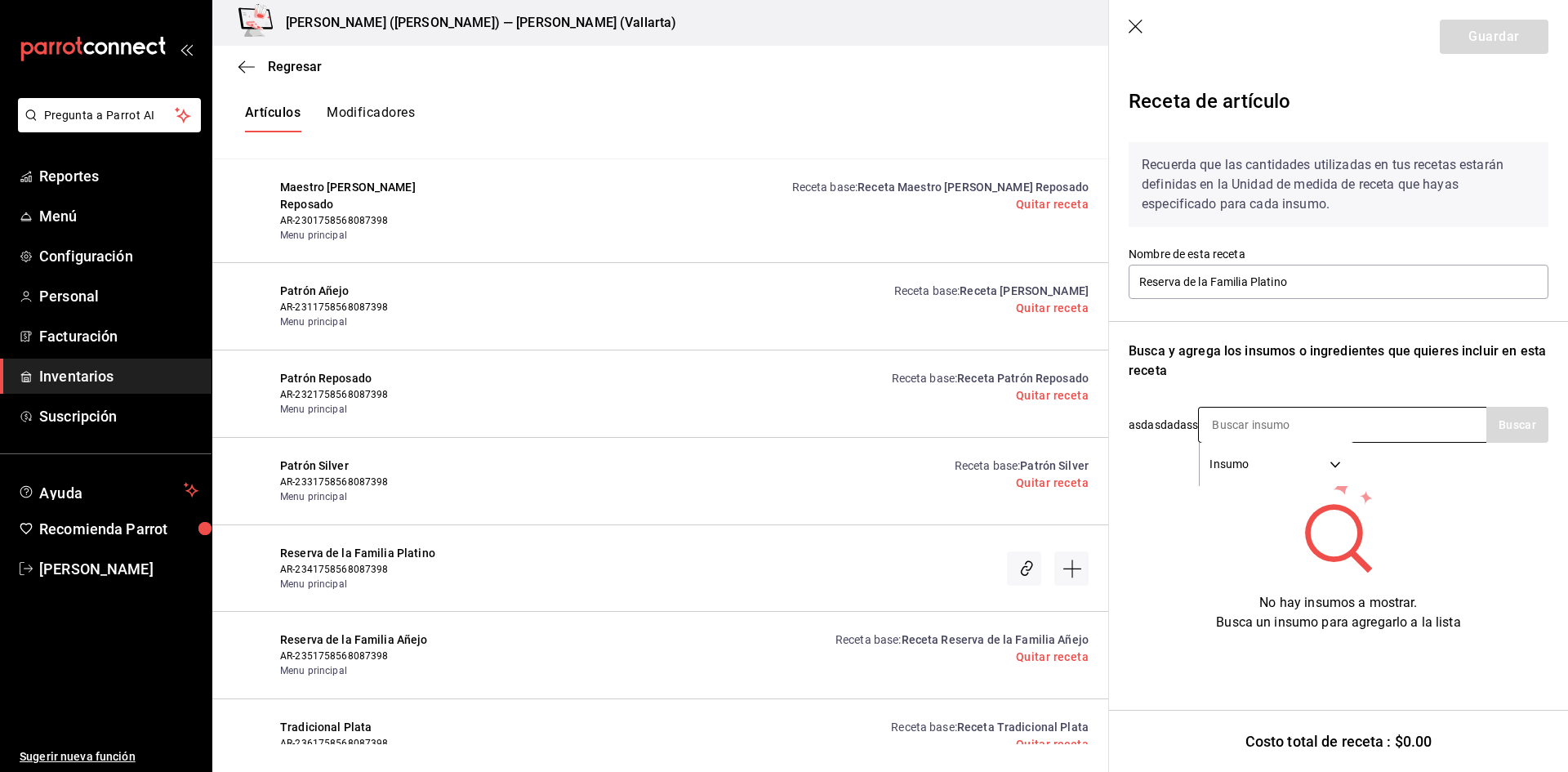
click at [1275, 426] on input at bounding box center [1281, 424] width 164 height 34
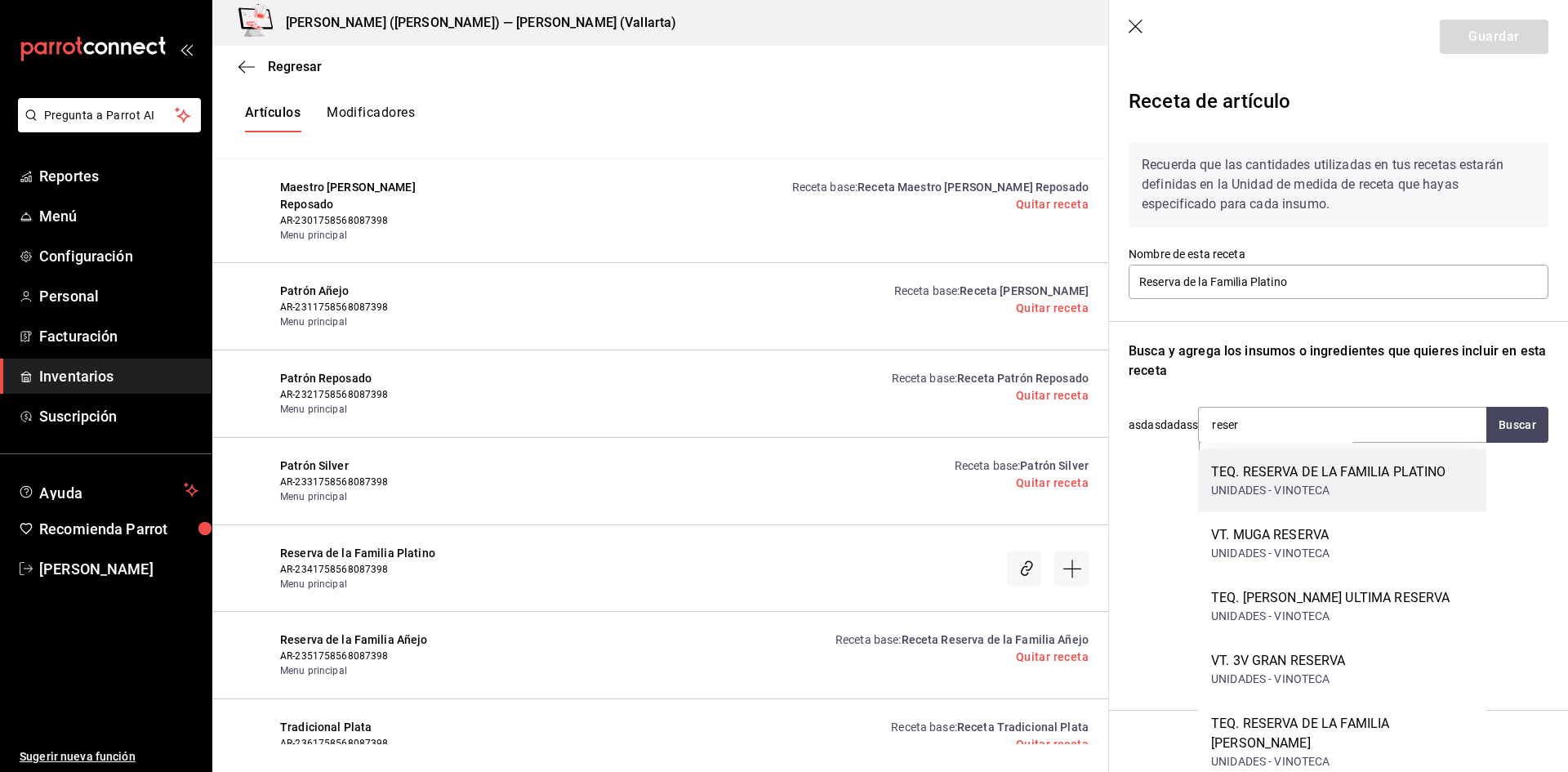
type input "reser"
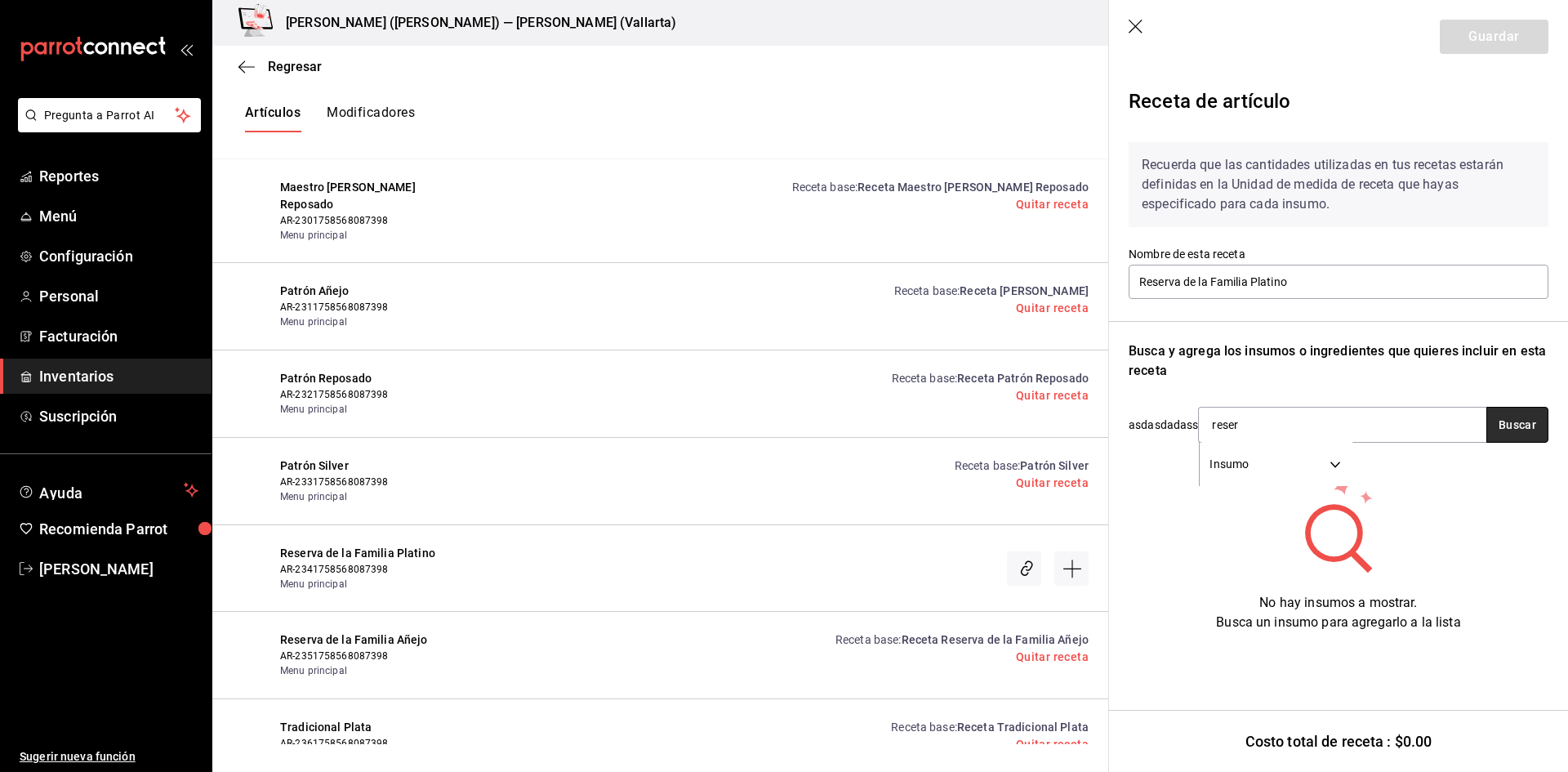
click at [1518, 413] on button "Buscar" at bounding box center [1518, 424] width 62 height 36
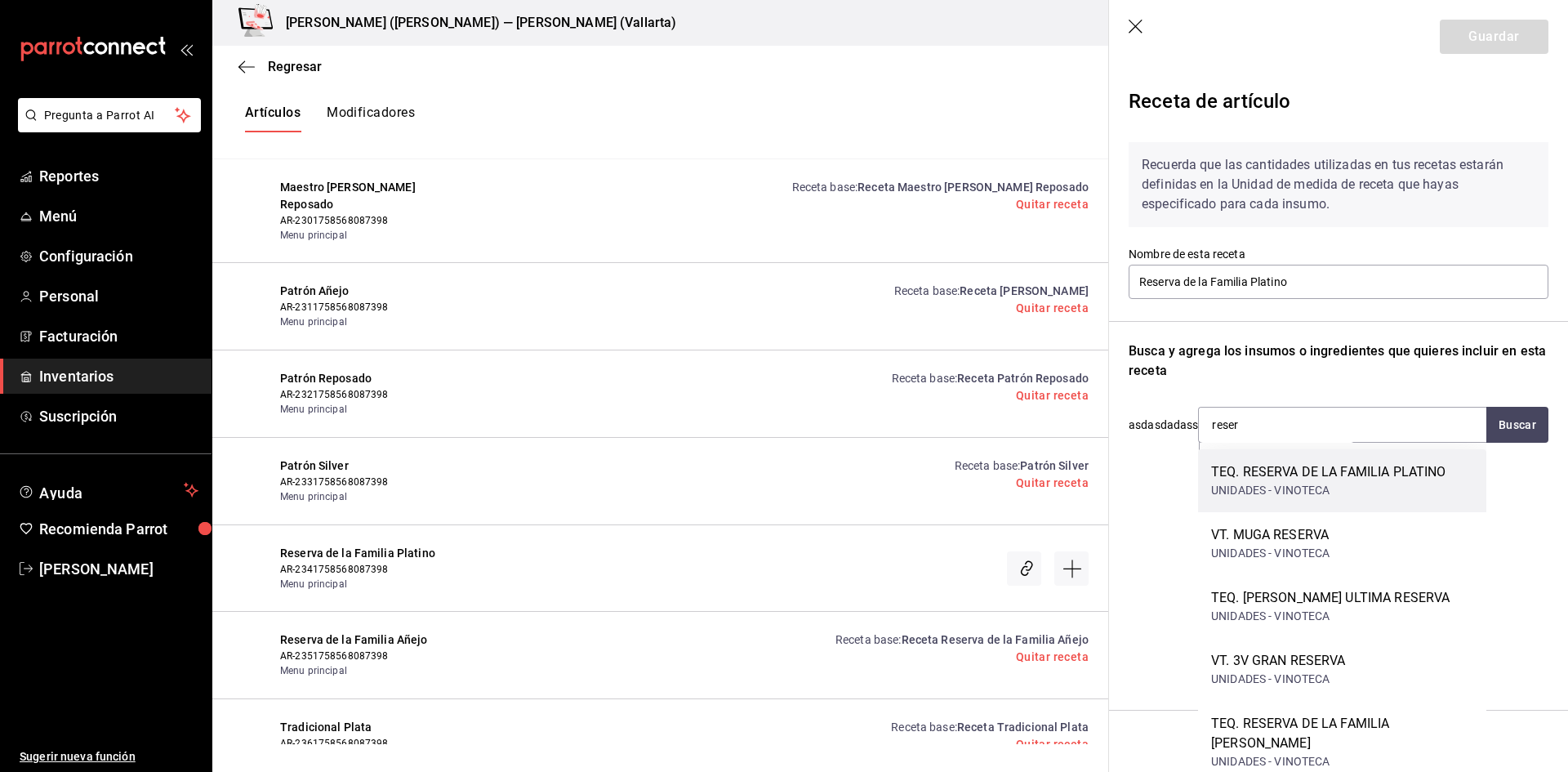
click at [1429, 479] on div "TEQ. RESERVA DE LA FAMILIA PLATINO" at bounding box center [1328, 472] width 235 height 19
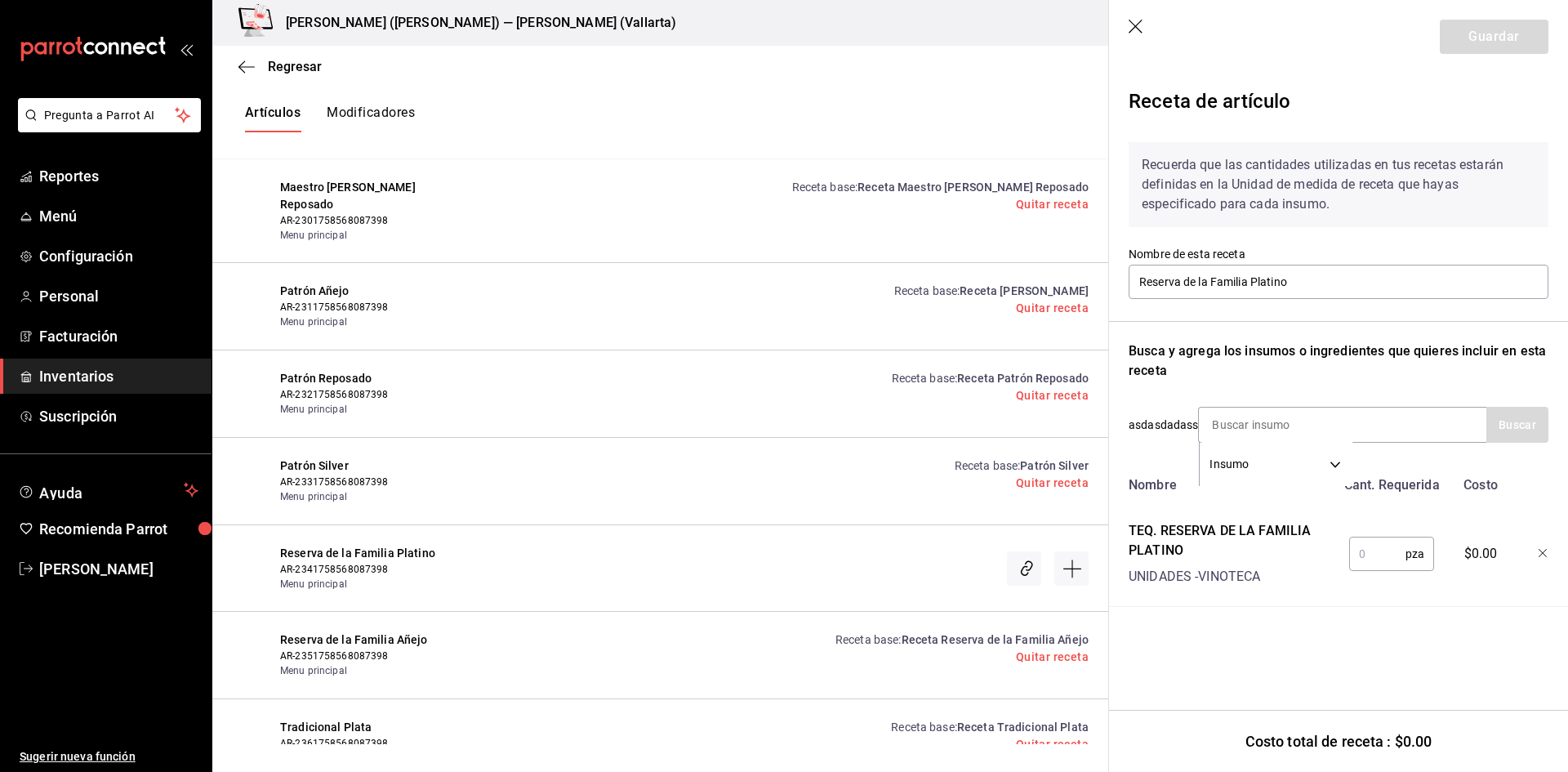
click at [1366, 558] on input "text" at bounding box center [1378, 555] width 57 height 33
type input "1"
click at [1503, 45] on button "Guardar" at bounding box center [1494, 36] width 108 height 34
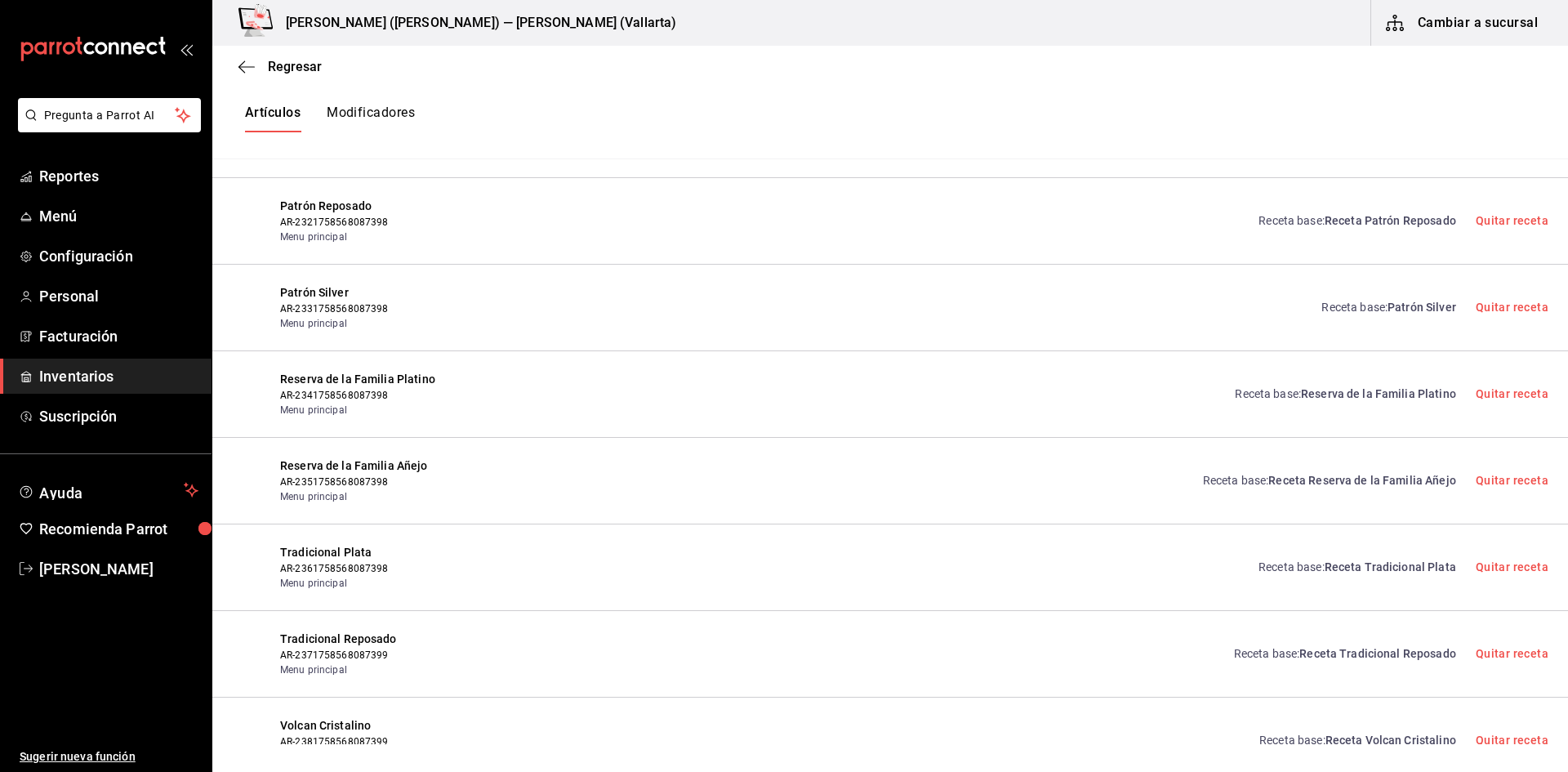
click at [1332, 566] on span "Receta Tradicional Plata" at bounding box center [1391, 566] width 132 height 13
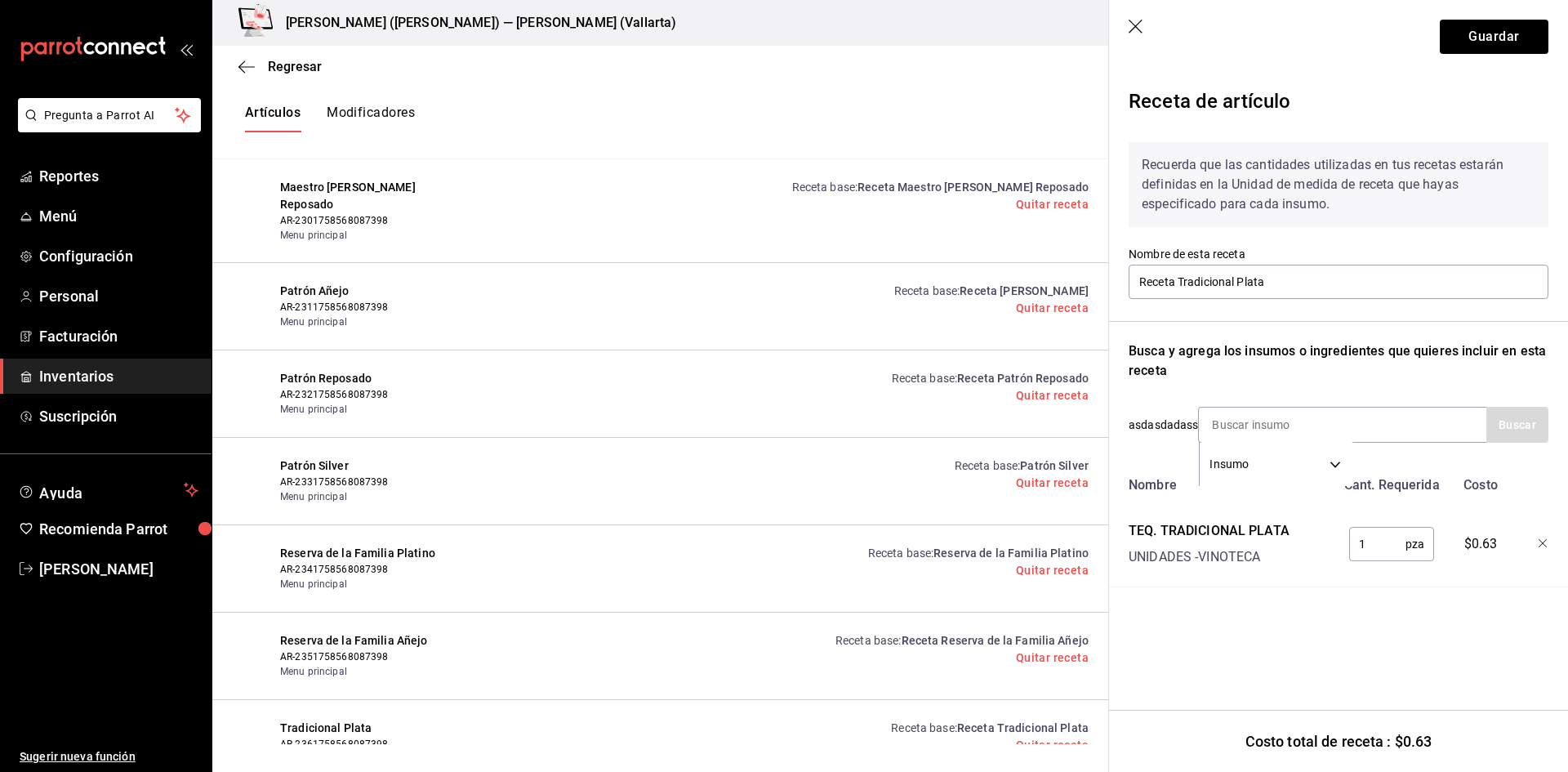
click at [1142, 22] on icon "button" at bounding box center [1136, 27] width 17 height 17
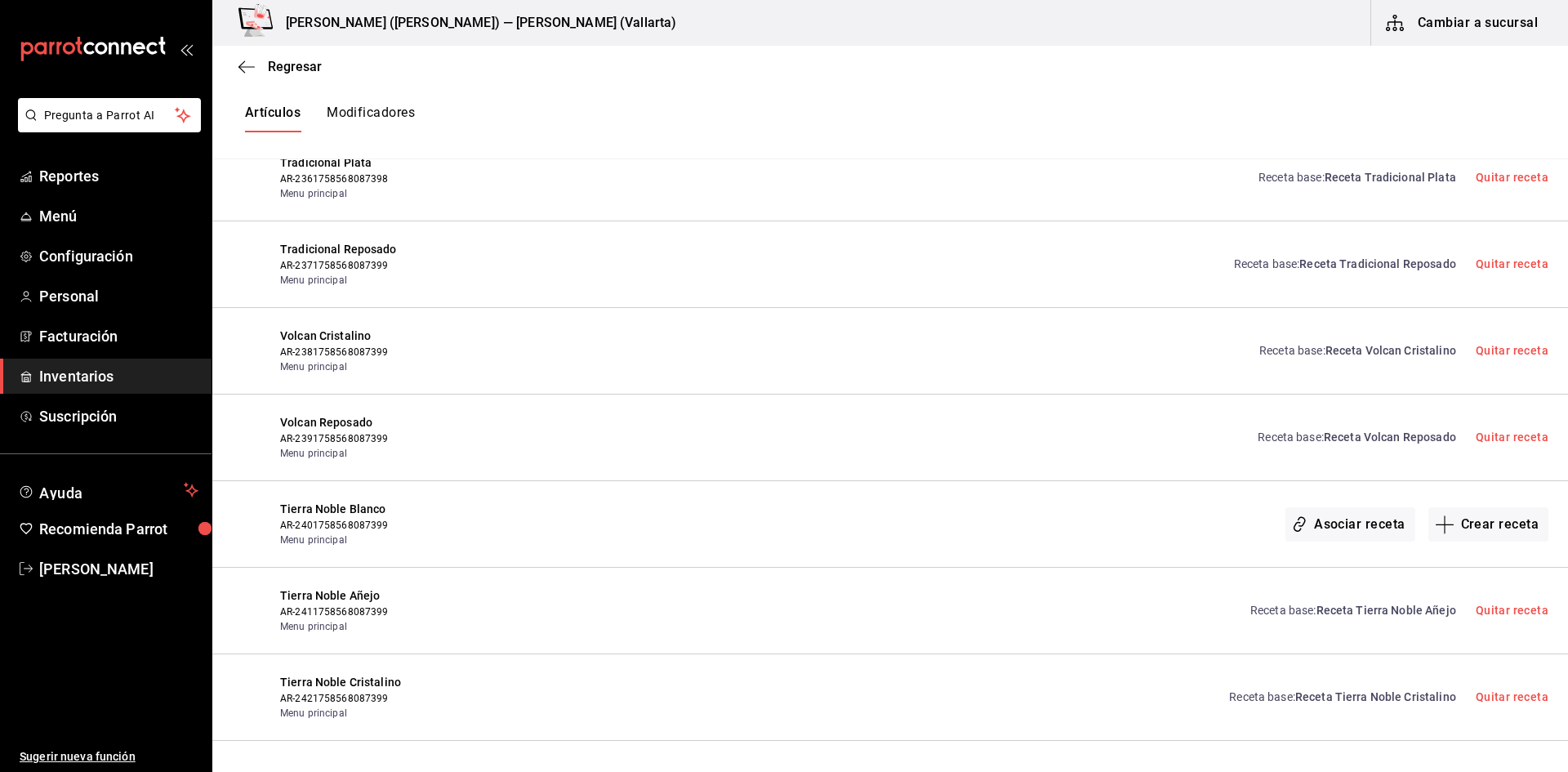
scroll to position [14048, 0]
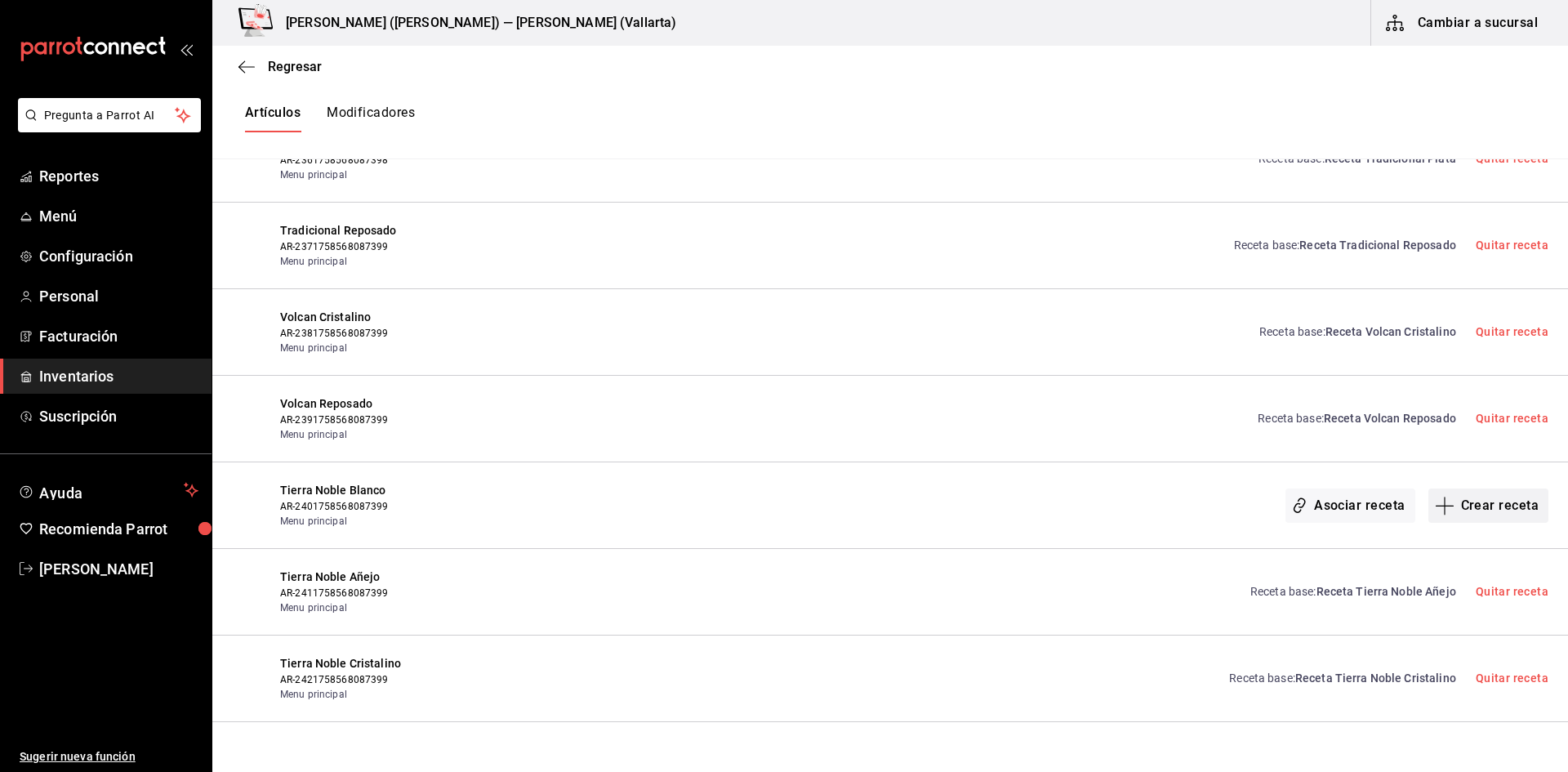
click at [1462, 503] on button "Crear receta" at bounding box center [1489, 505] width 121 height 34
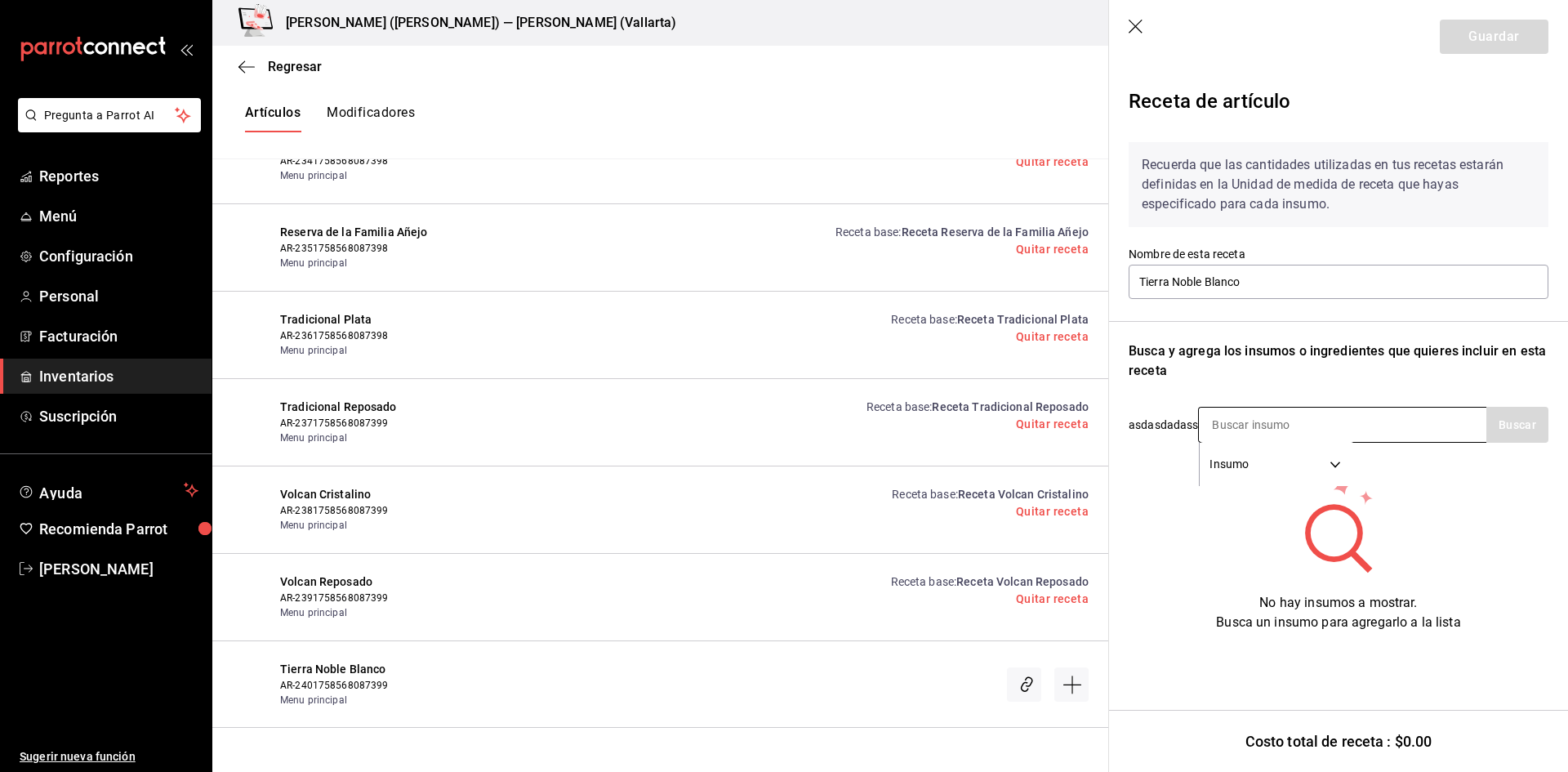
click at [1215, 415] on input at bounding box center [1281, 424] width 164 height 34
type input "TIERRA"
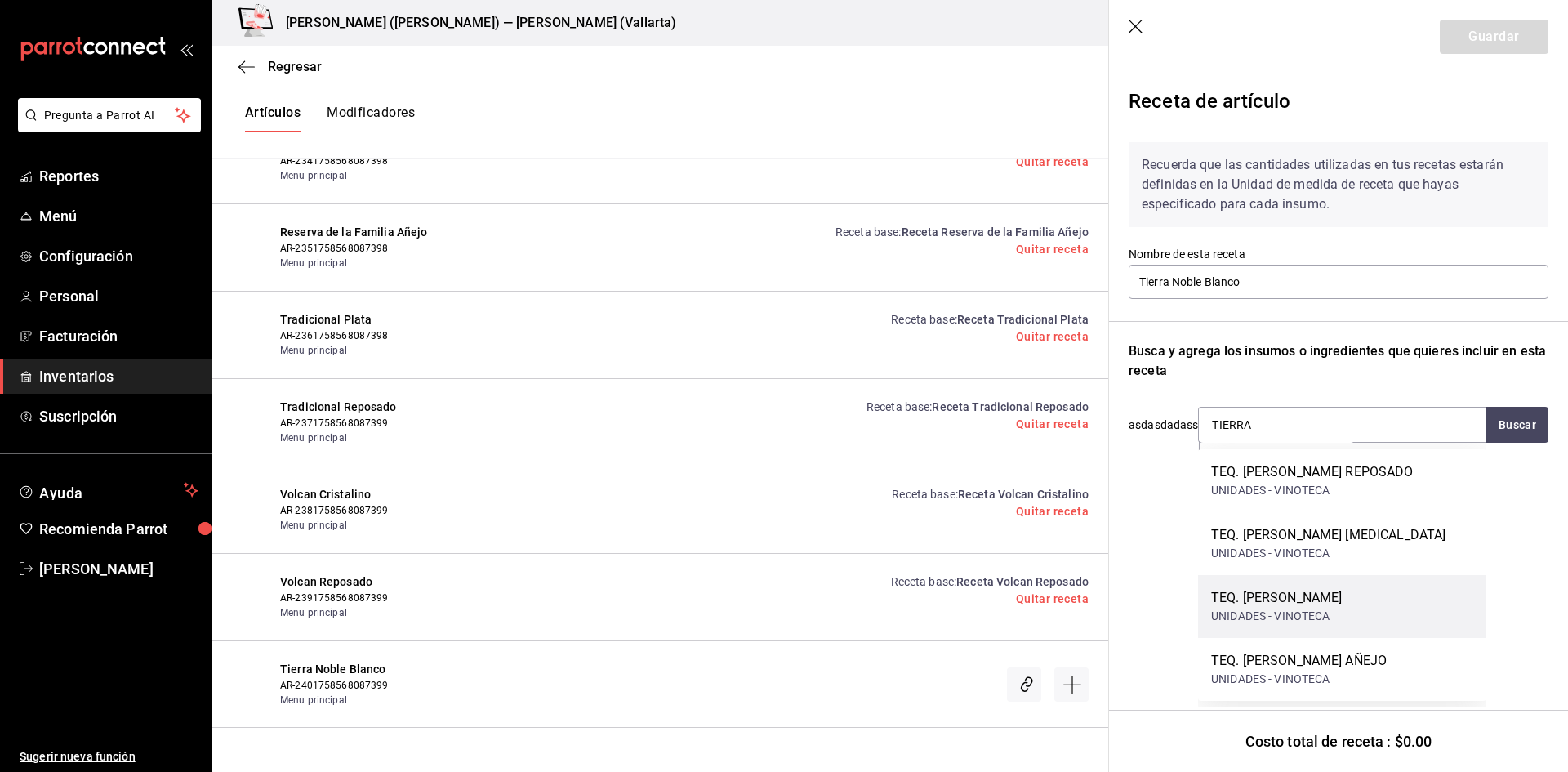
click at [1308, 585] on div "TEQ. TIERRA NOBLE BLANCO UNIDADES - VINOTECA" at bounding box center [1343, 606] width 288 height 63
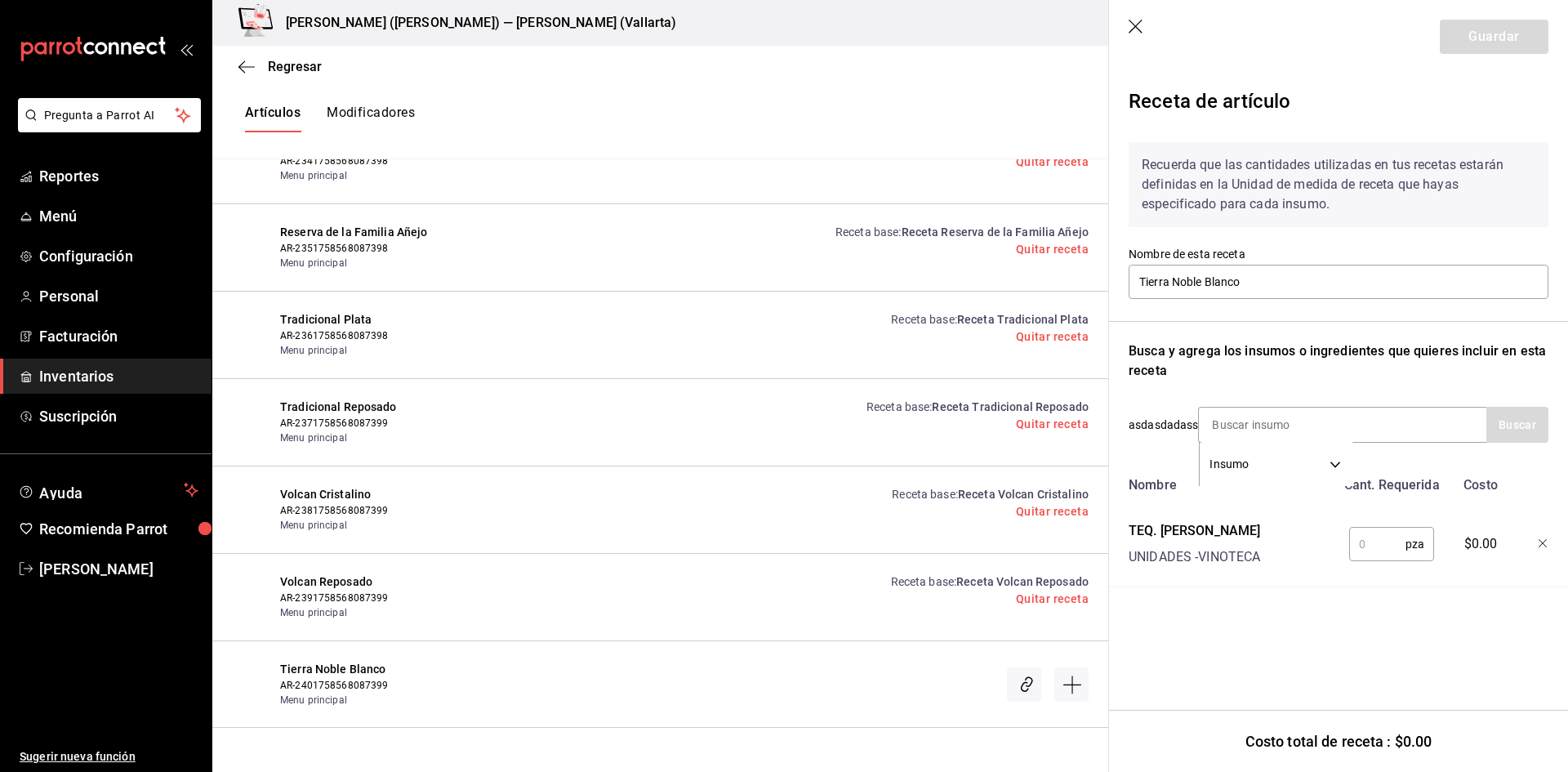
click at [1366, 541] on input "text" at bounding box center [1378, 545] width 57 height 33
type input "1"
click at [1485, 34] on button "Guardar" at bounding box center [1494, 36] width 108 height 34
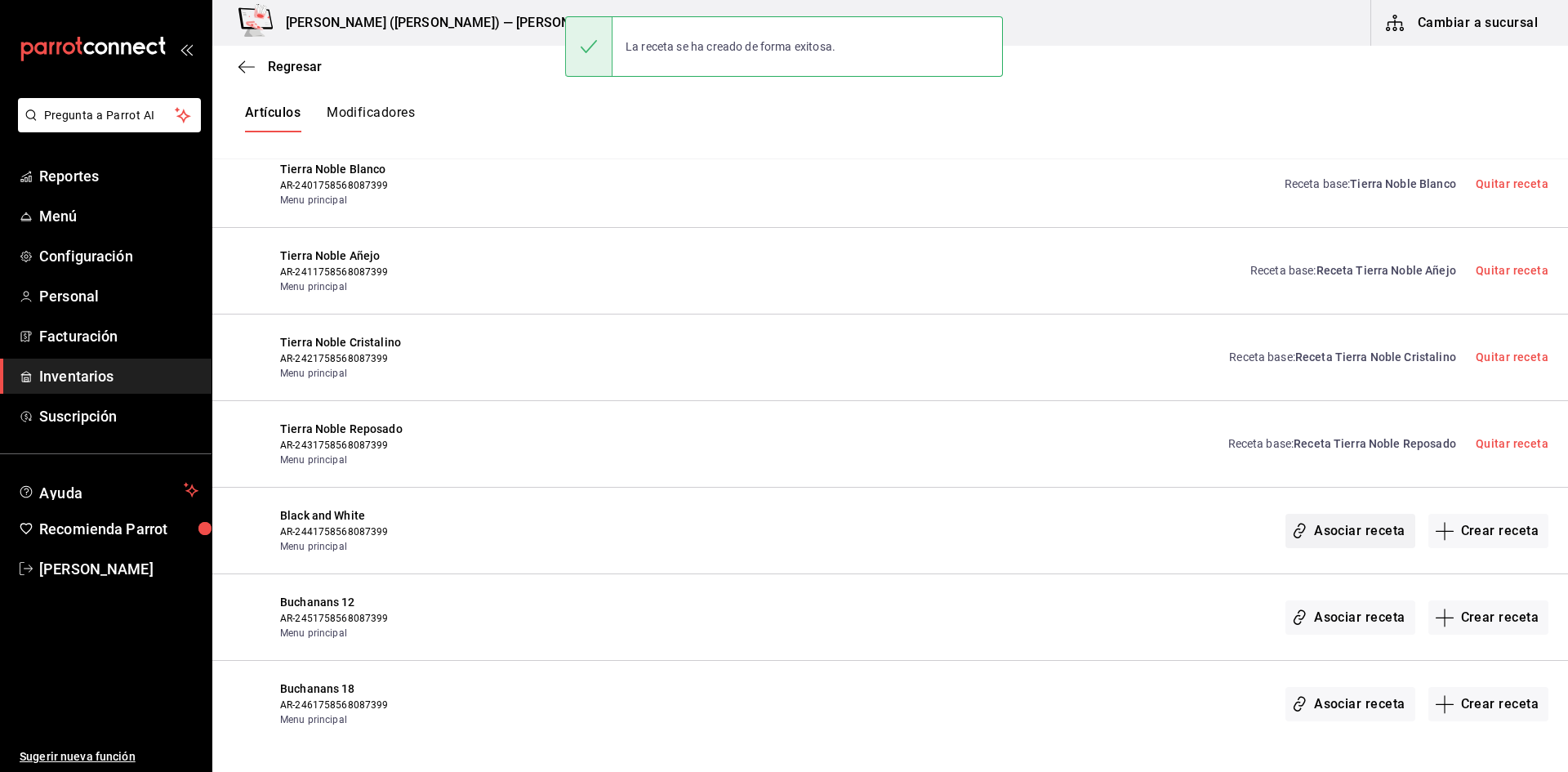
scroll to position [14375, 0]
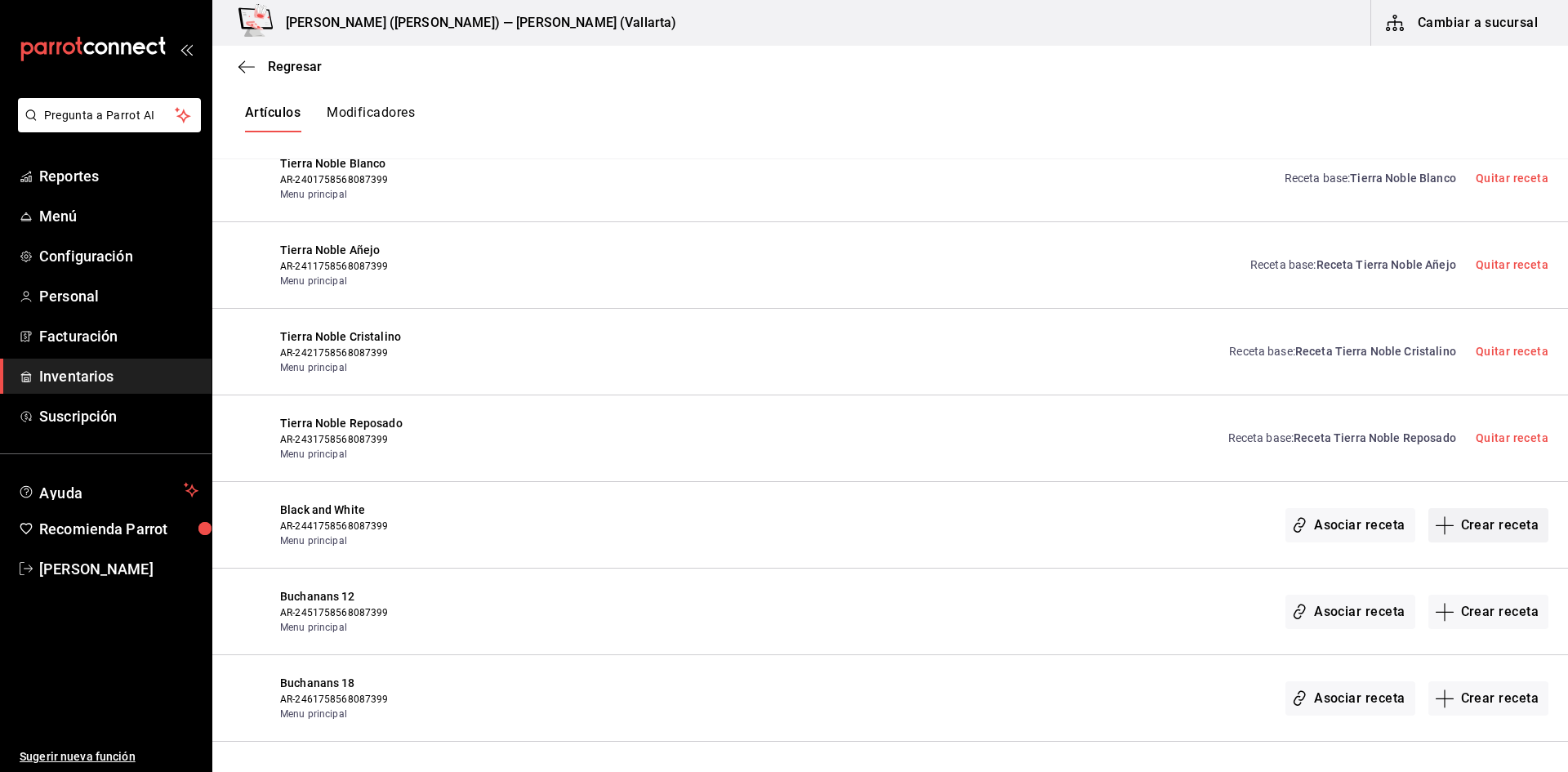
click at [1460, 524] on button "Crear receta" at bounding box center [1489, 524] width 121 height 34
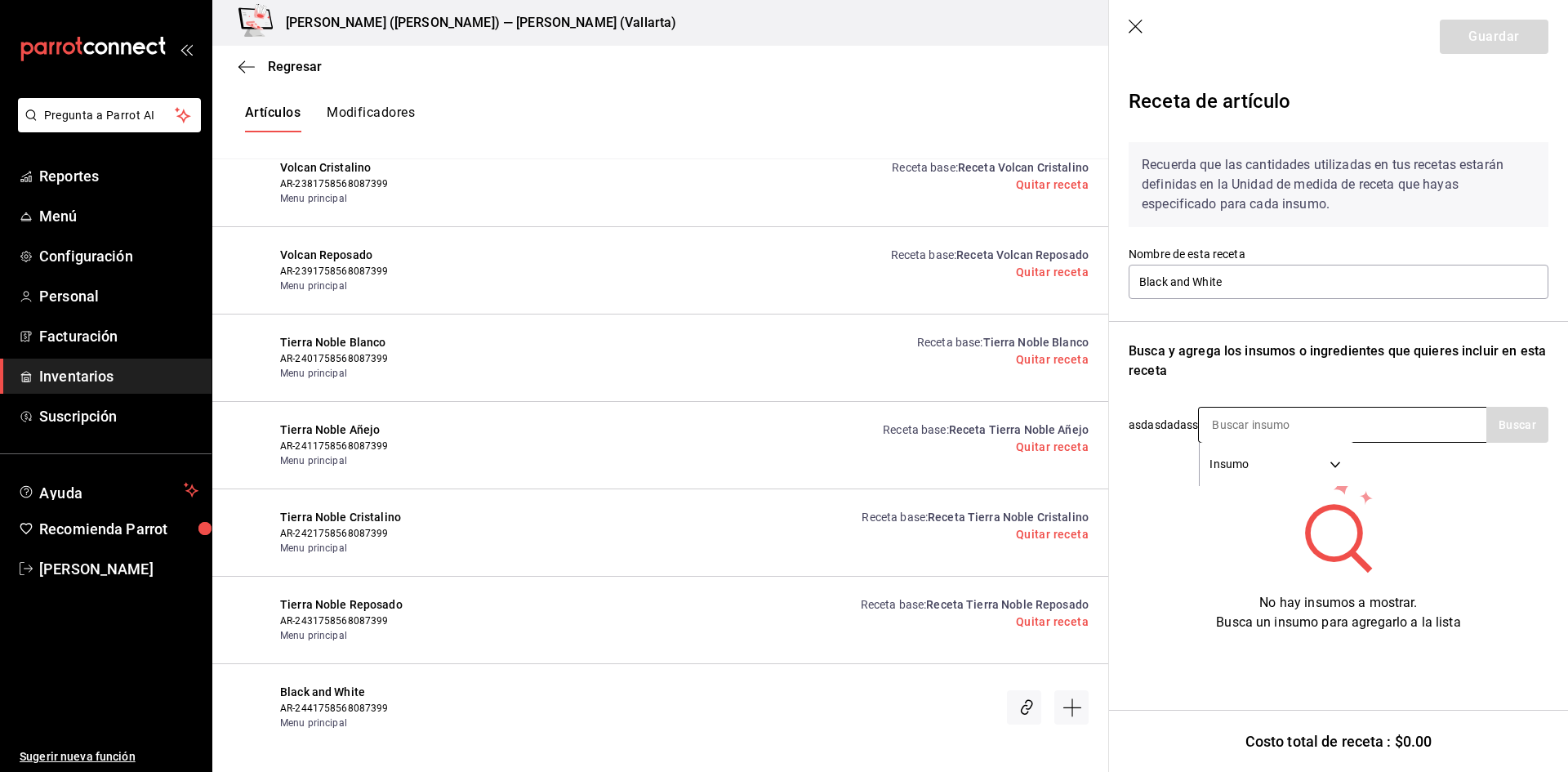
click at [1276, 421] on input at bounding box center [1281, 424] width 164 height 34
type input "BLACK"
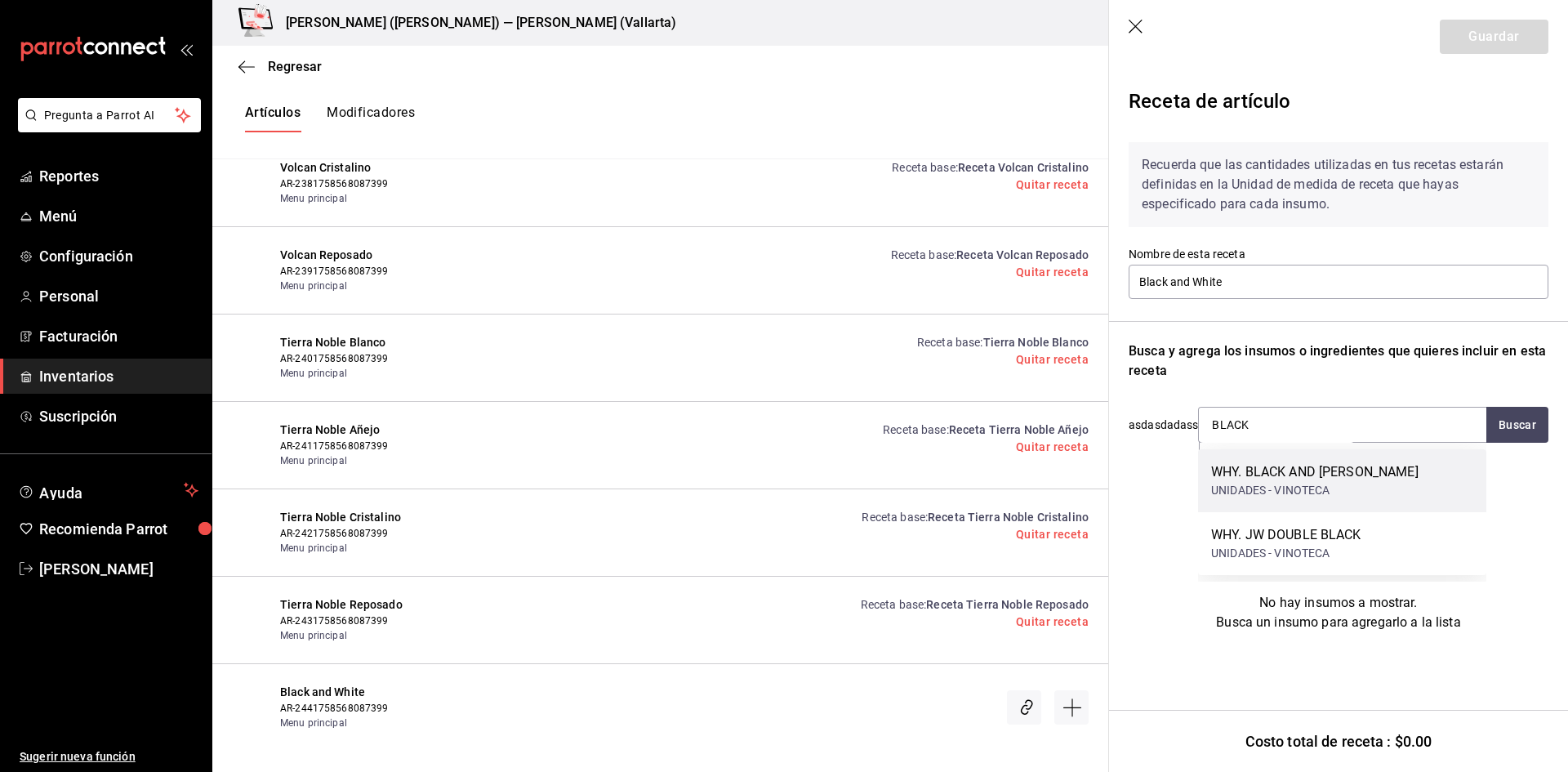
click at [1348, 480] on div "WHY. BLACK AND WHITE" at bounding box center [1315, 472] width 208 height 19
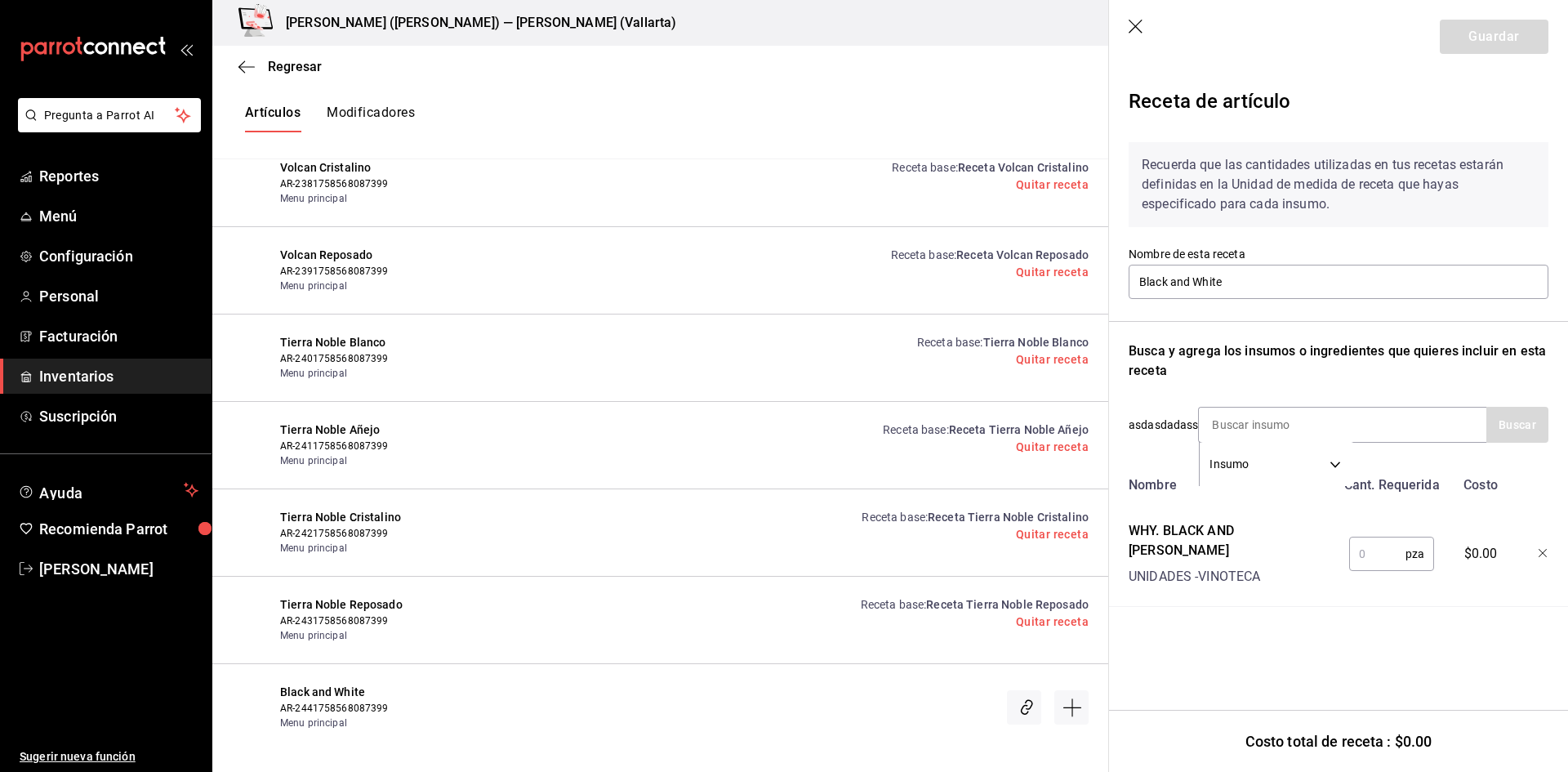
click at [1380, 541] on input "text" at bounding box center [1378, 555] width 57 height 33
type input "1"
click at [1479, 43] on button "Guardar" at bounding box center [1494, 36] width 108 height 34
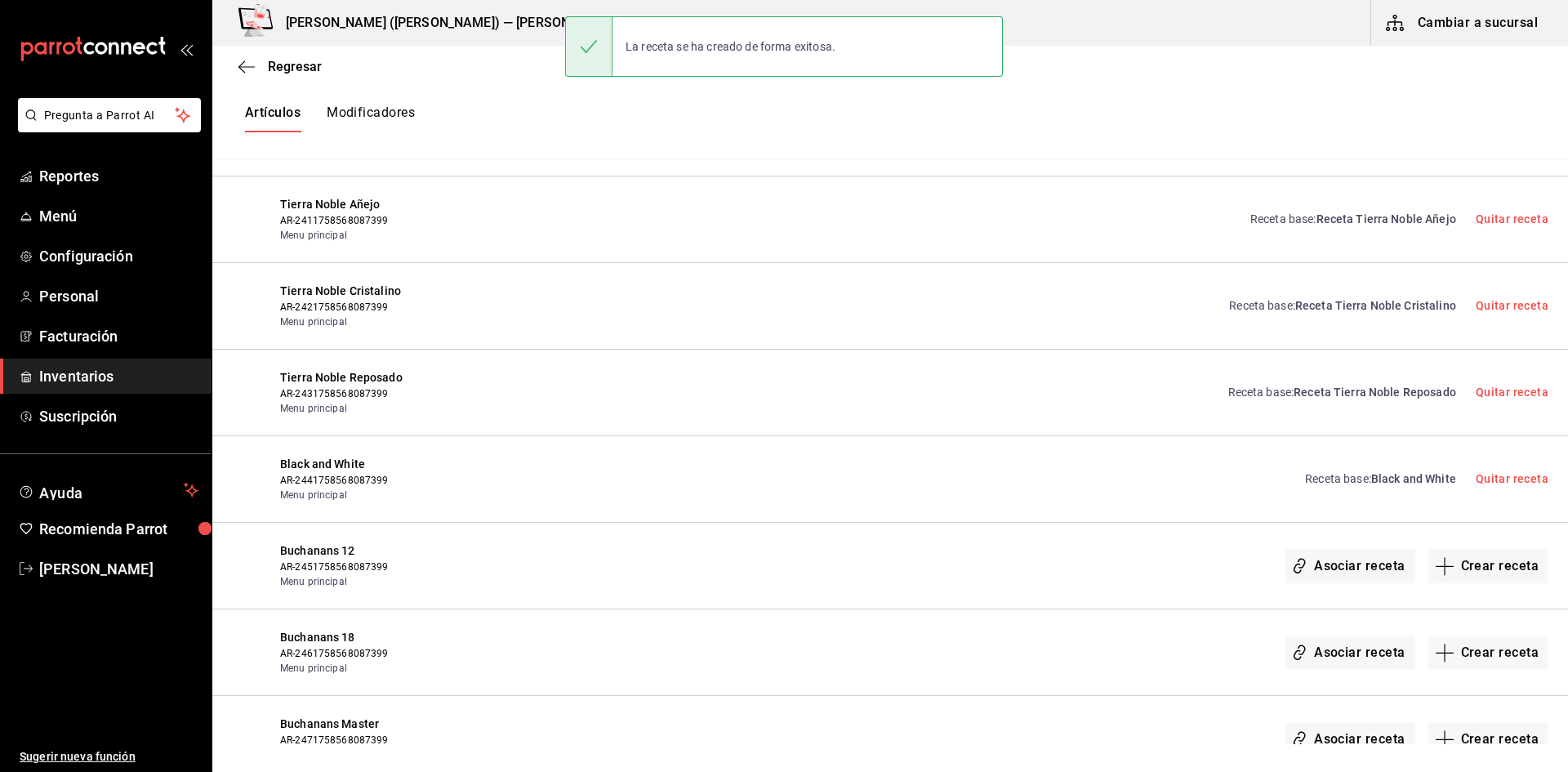
scroll to position [14456, 0]
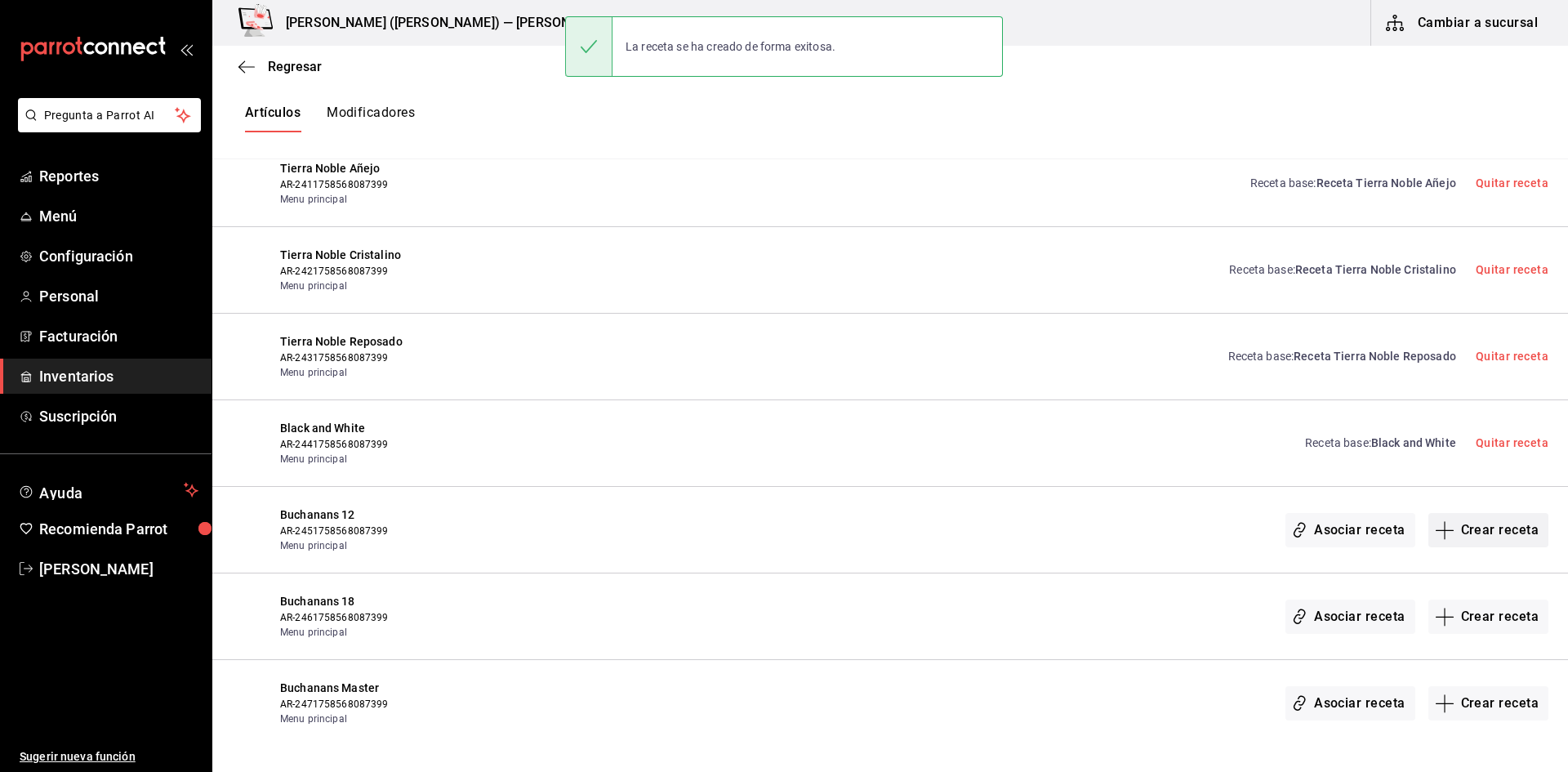
click at [1449, 536] on button "Crear receta" at bounding box center [1489, 529] width 121 height 34
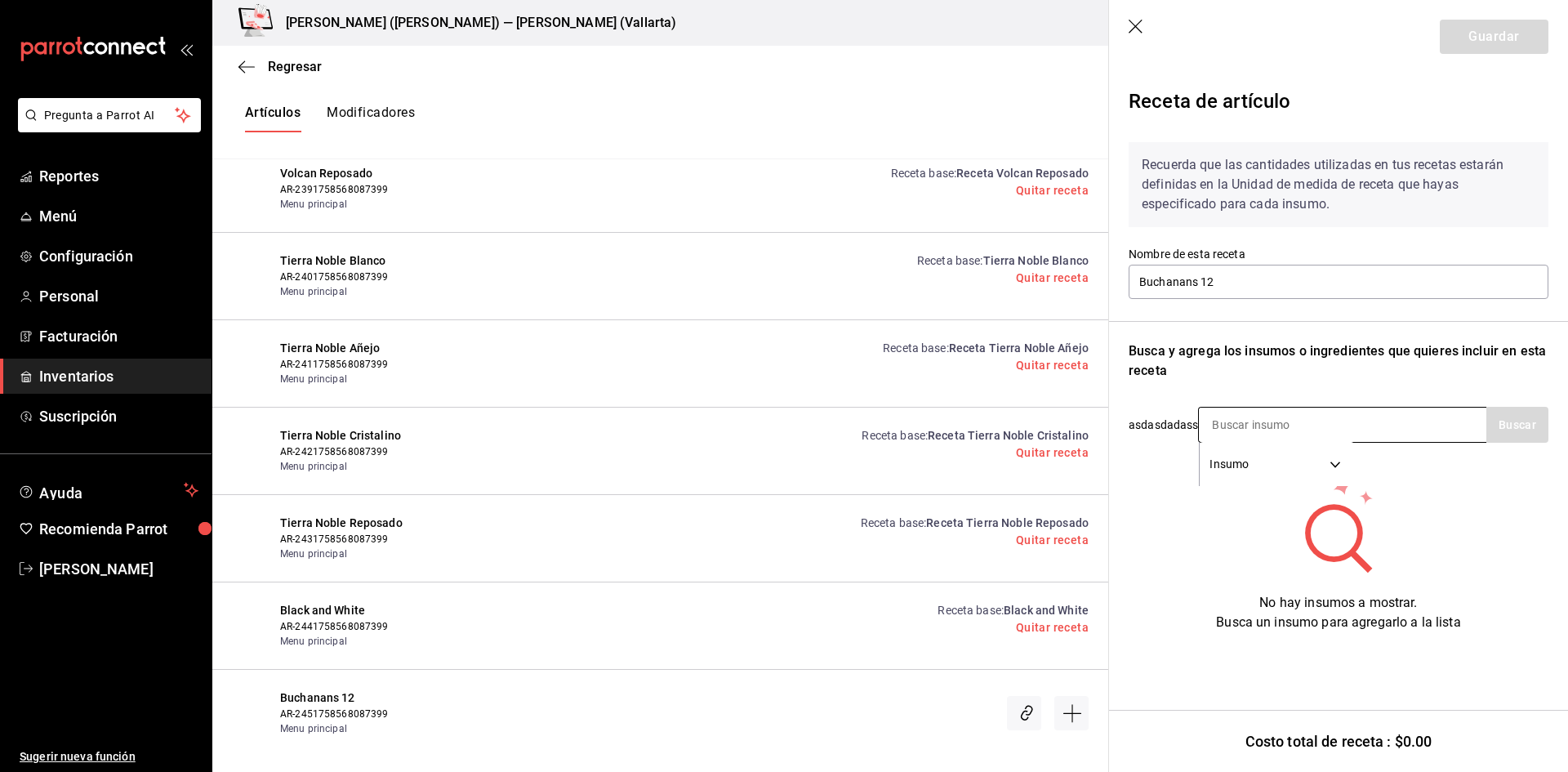
click at [1282, 416] on input at bounding box center [1281, 424] width 164 height 34
type input "BUCH"
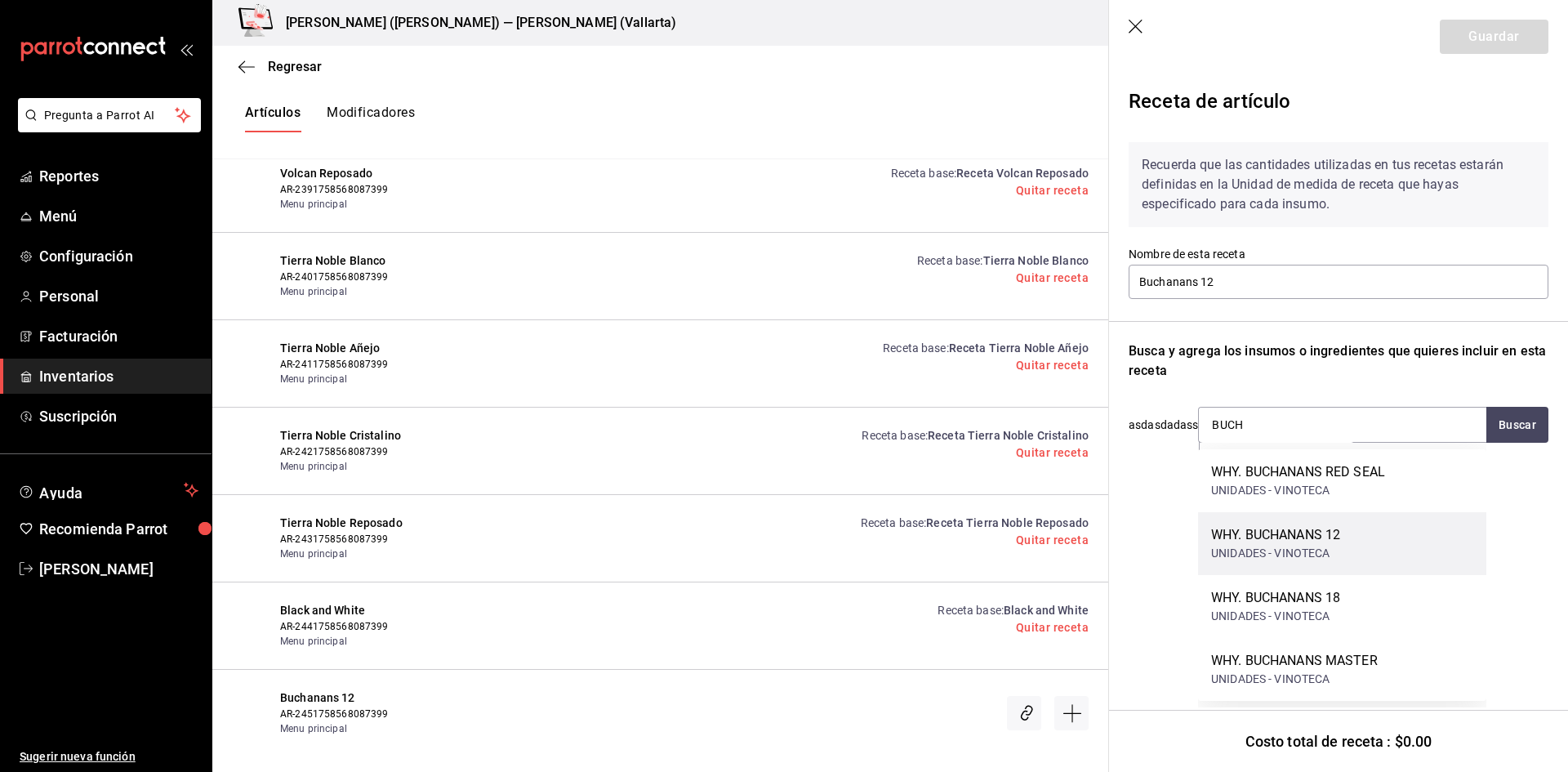
click at [1364, 547] on div "WHY. BUCHANANS 12 UNIDADES - VINOTECA" at bounding box center [1343, 544] width 288 height 63
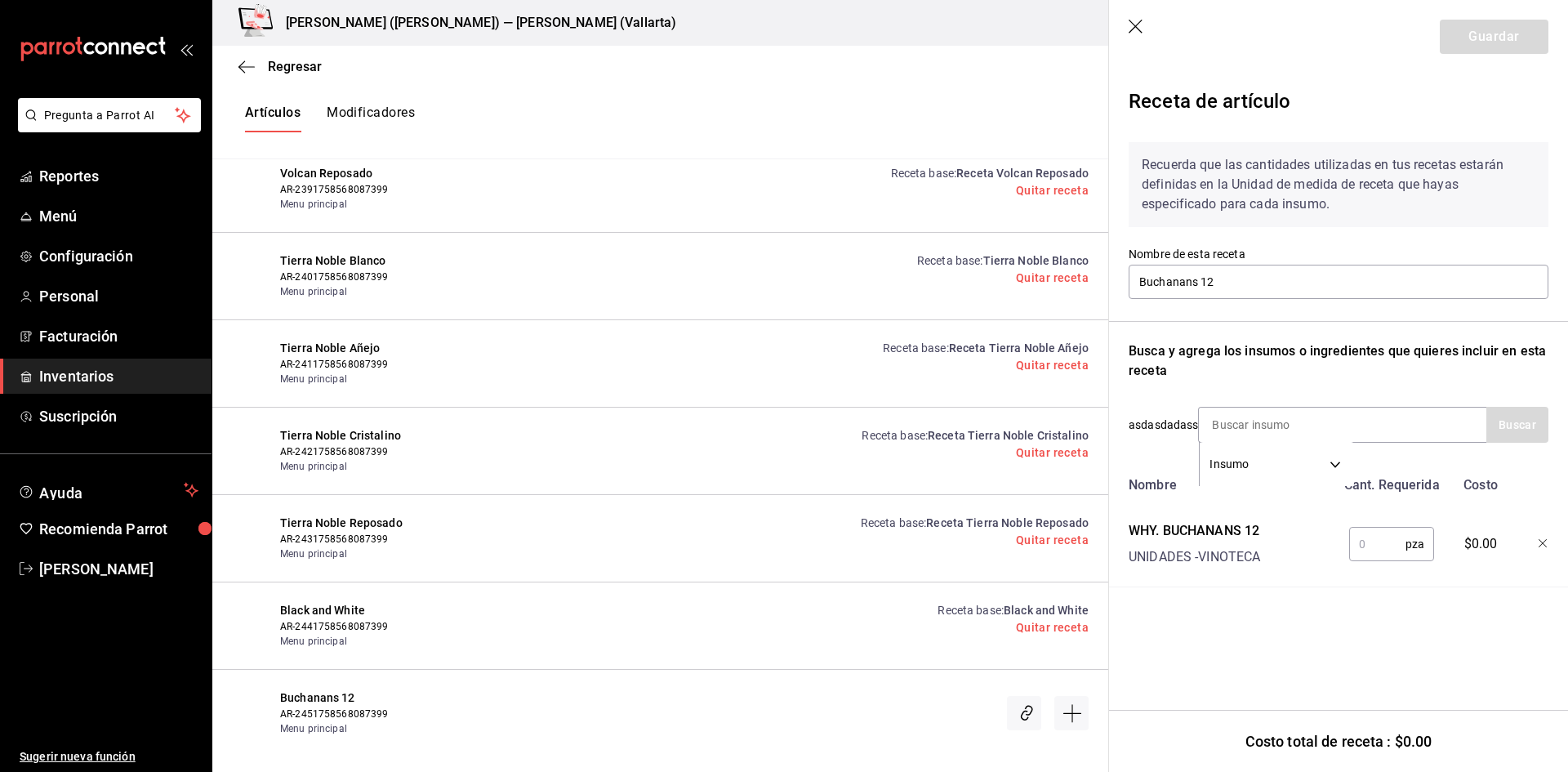
click at [1374, 534] on input "text" at bounding box center [1378, 545] width 57 height 33
type input "1"
click at [1507, 33] on button "Guardar" at bounding box center [1494, 36] width 108 height 34
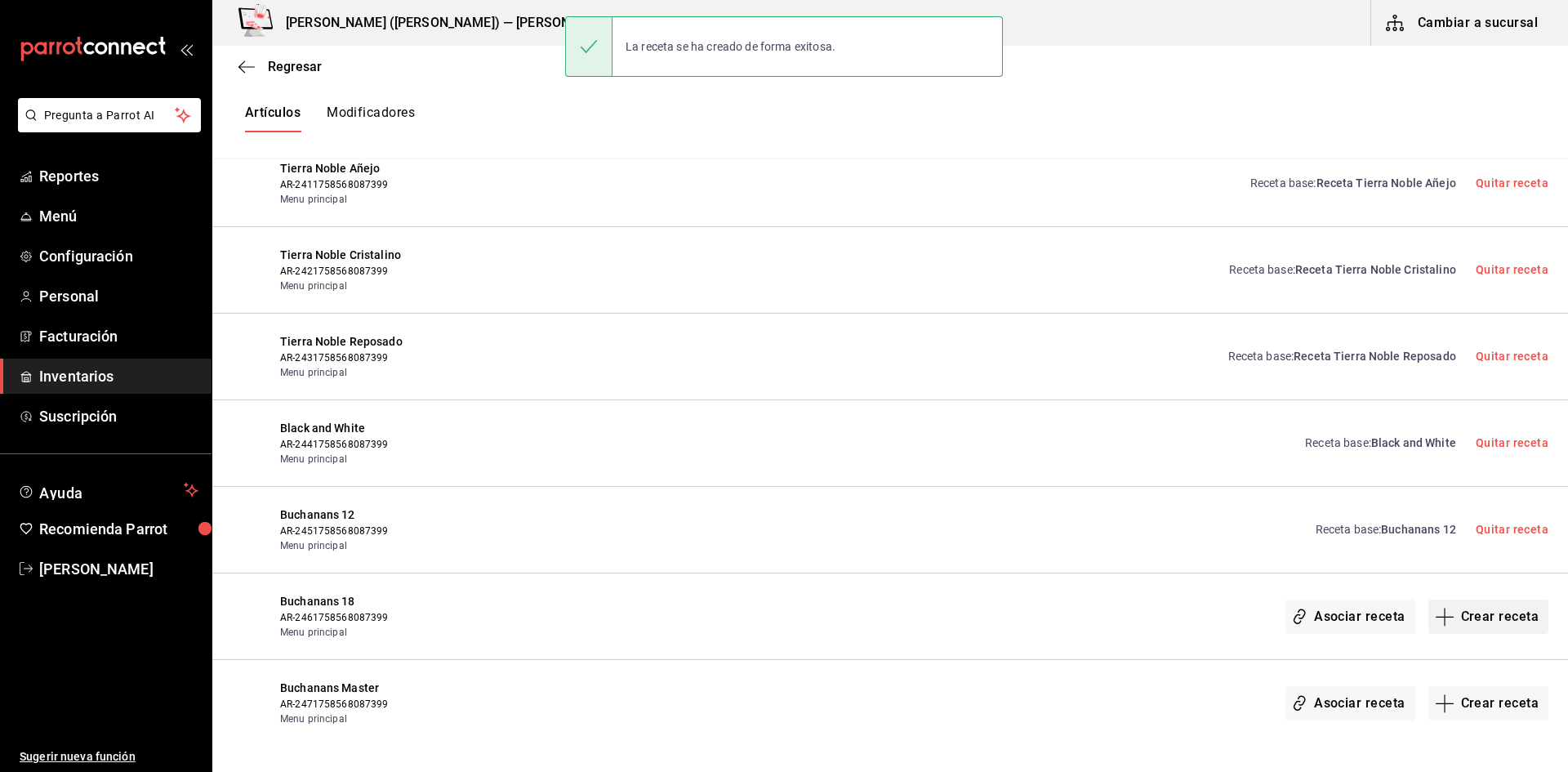
click at [1473, 614] on button "Crear receta" at bounding box center [1489, 616] width 121 height 34
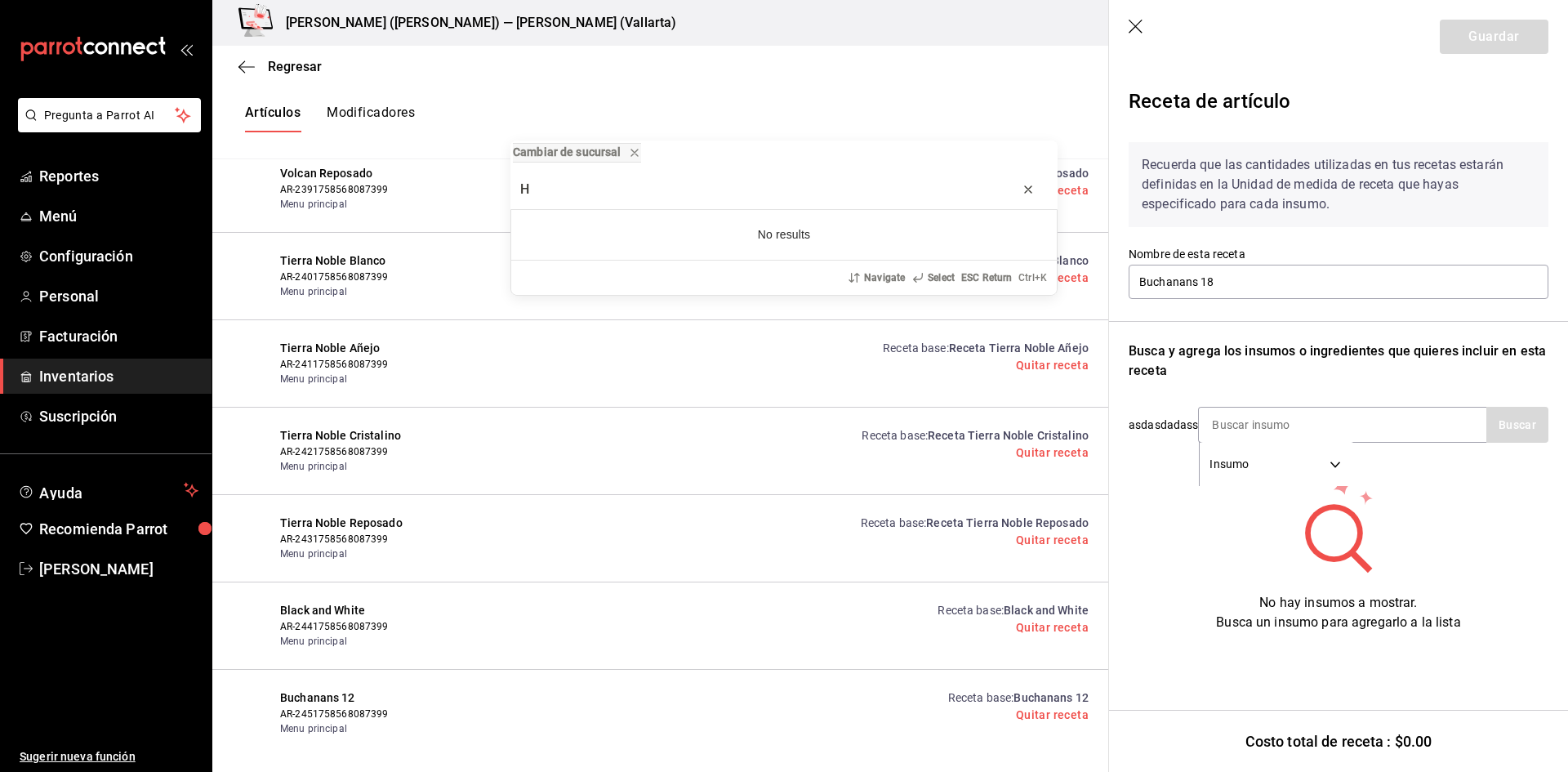
type input "H"
click at [1029, 192] on icon "progress bar" at bounding box center [1028, 189] width 7 height 7
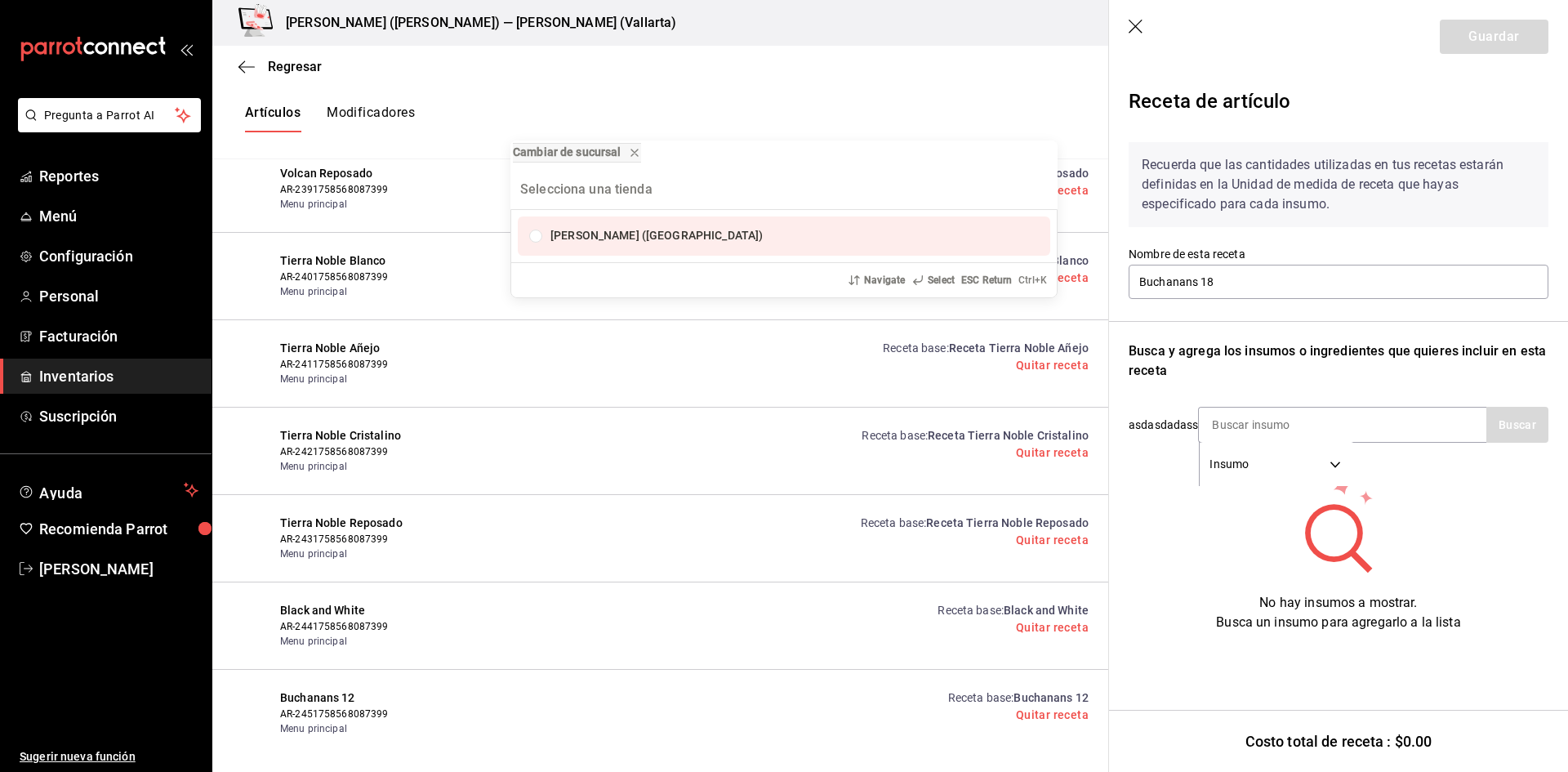
click at [1265, 425] on div "Cambiar de sucursal Cristina (Vallarta) Navigate Select ESC Return Ctrl+ K" at bounding box center [784, 386] width 1568 height 772
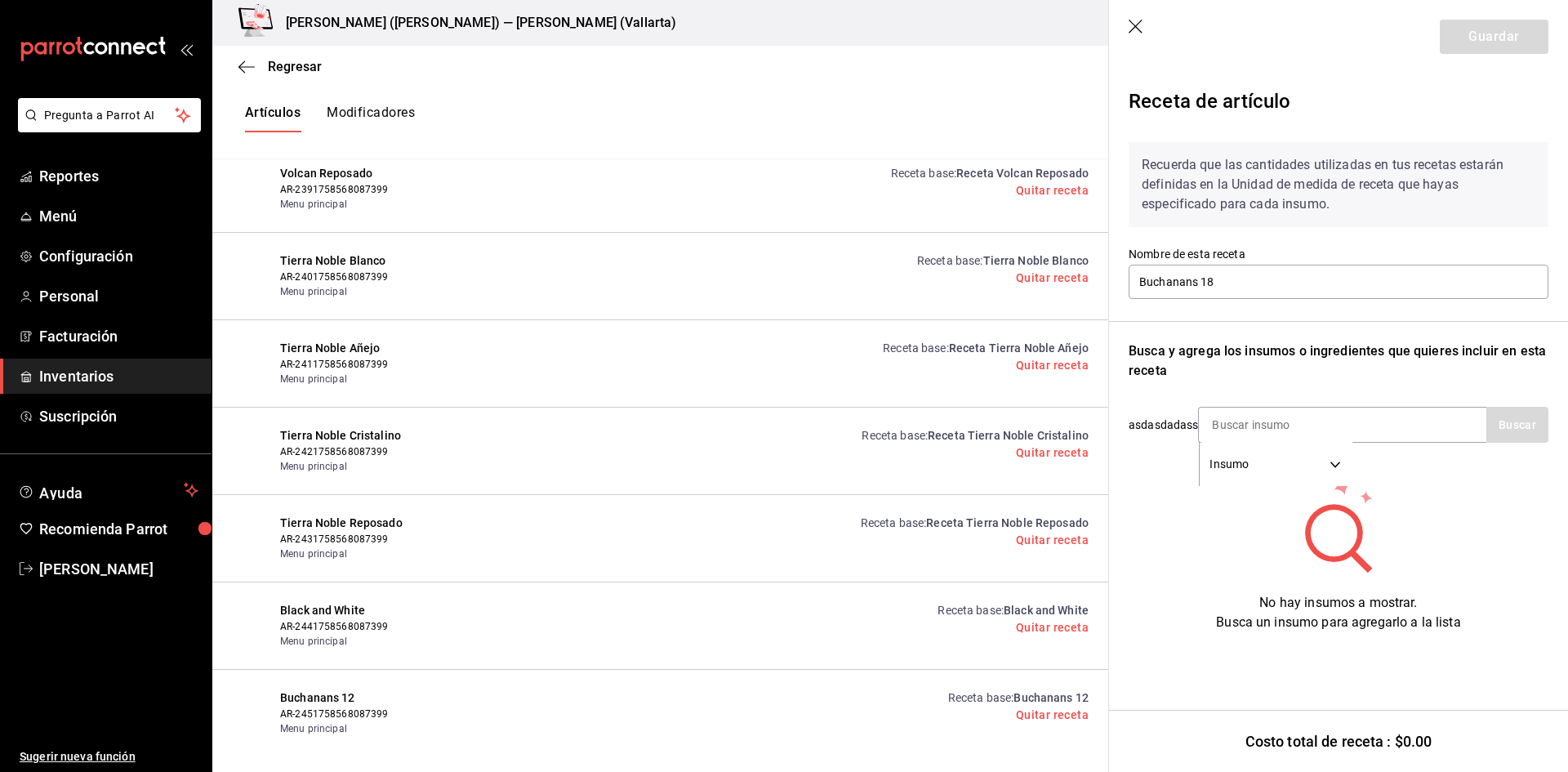
click at [1265, 425] on input at bounding box center [1281, 424] width 164 height 34
type input "BUCH"
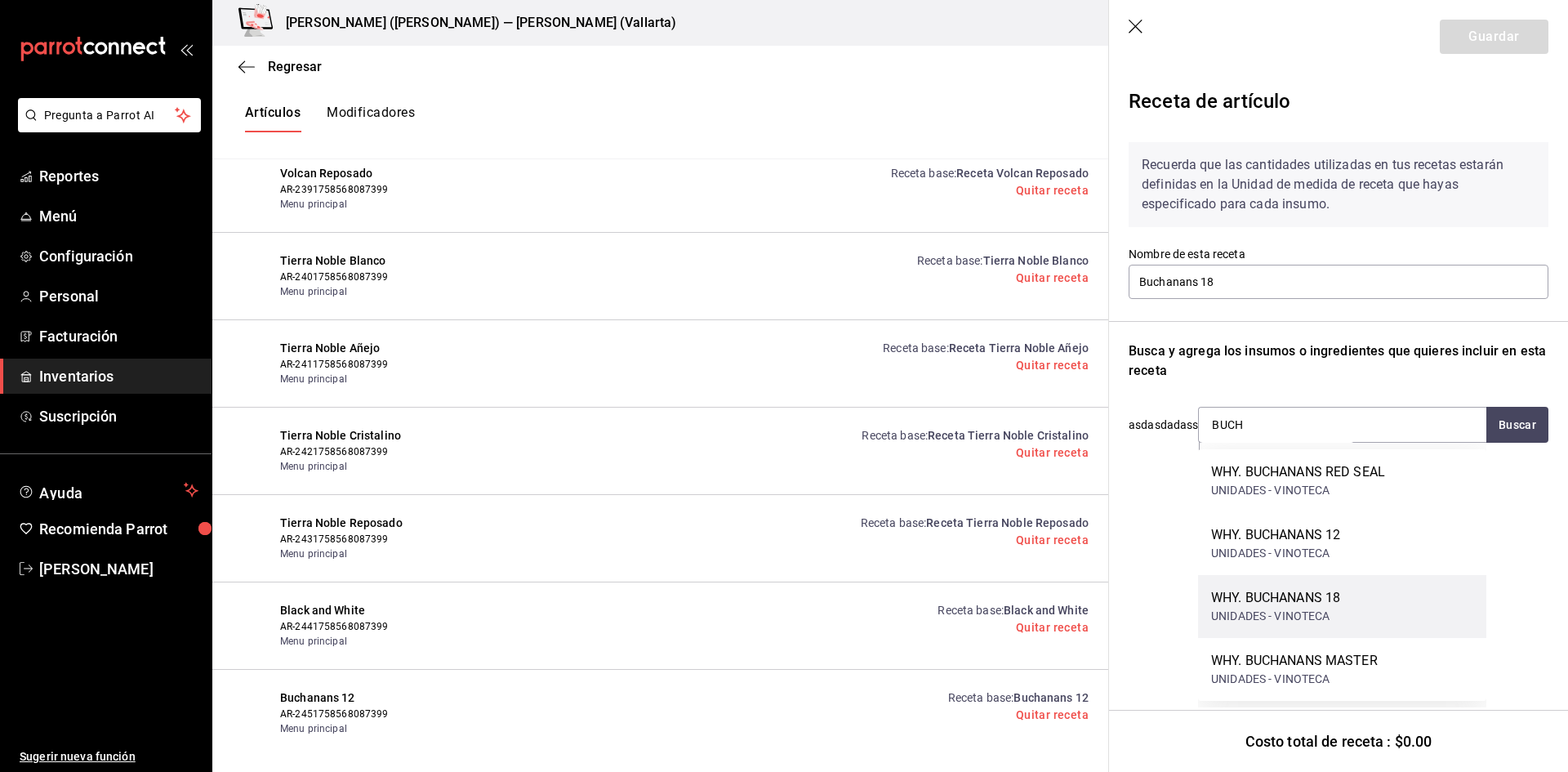
click at [1299, 598] on div "WHY. BUCHANANS 18" at bounding box center [1276, 598] width 129 height 19
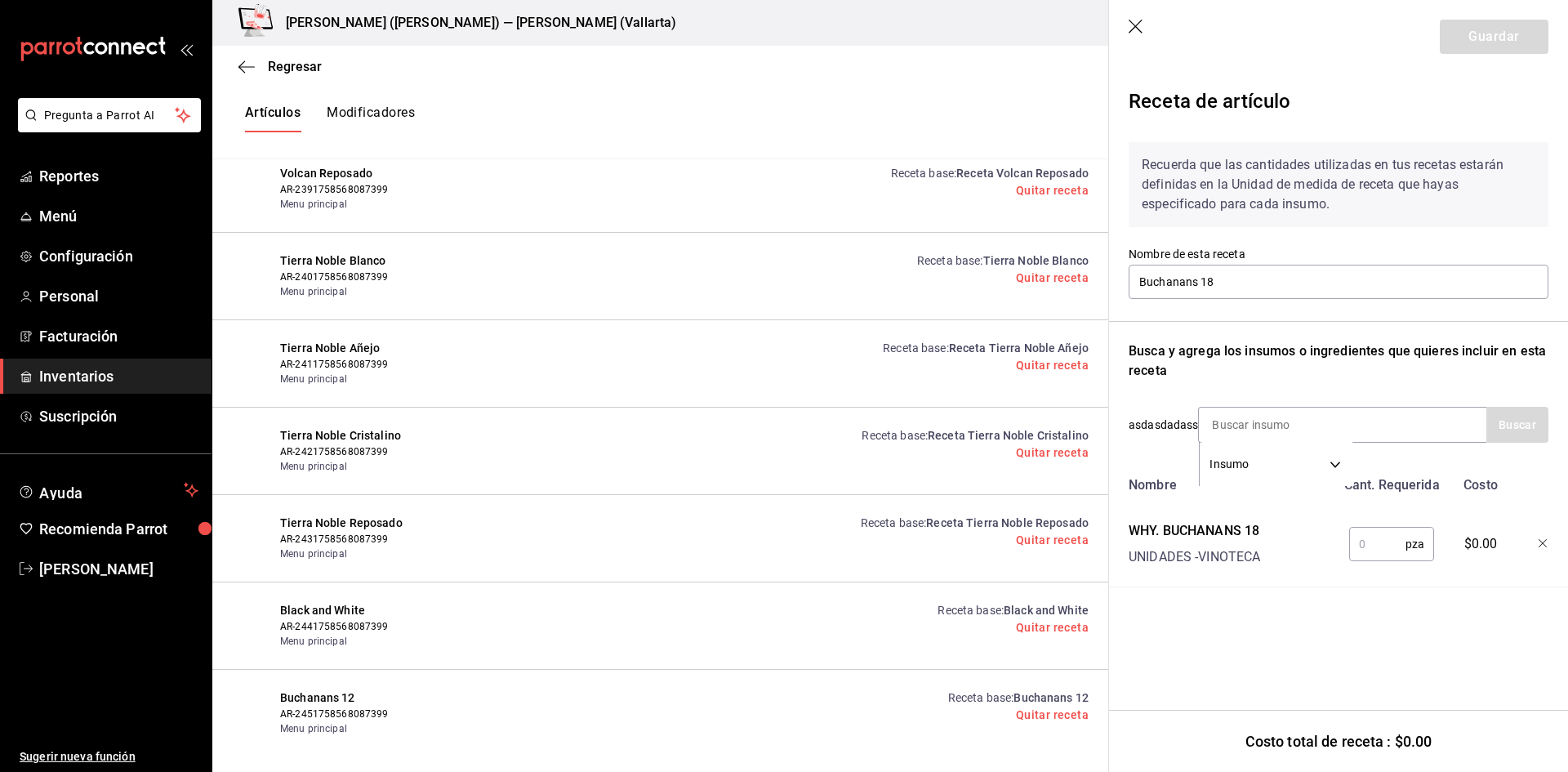
click at [1370, 543] on input "text" at bounding box center [1378, 545] width 57 height 33
type input "1"
click at [1477, 40] on button "Guardar" at bounding box center [1494, 36] width 108 height 34
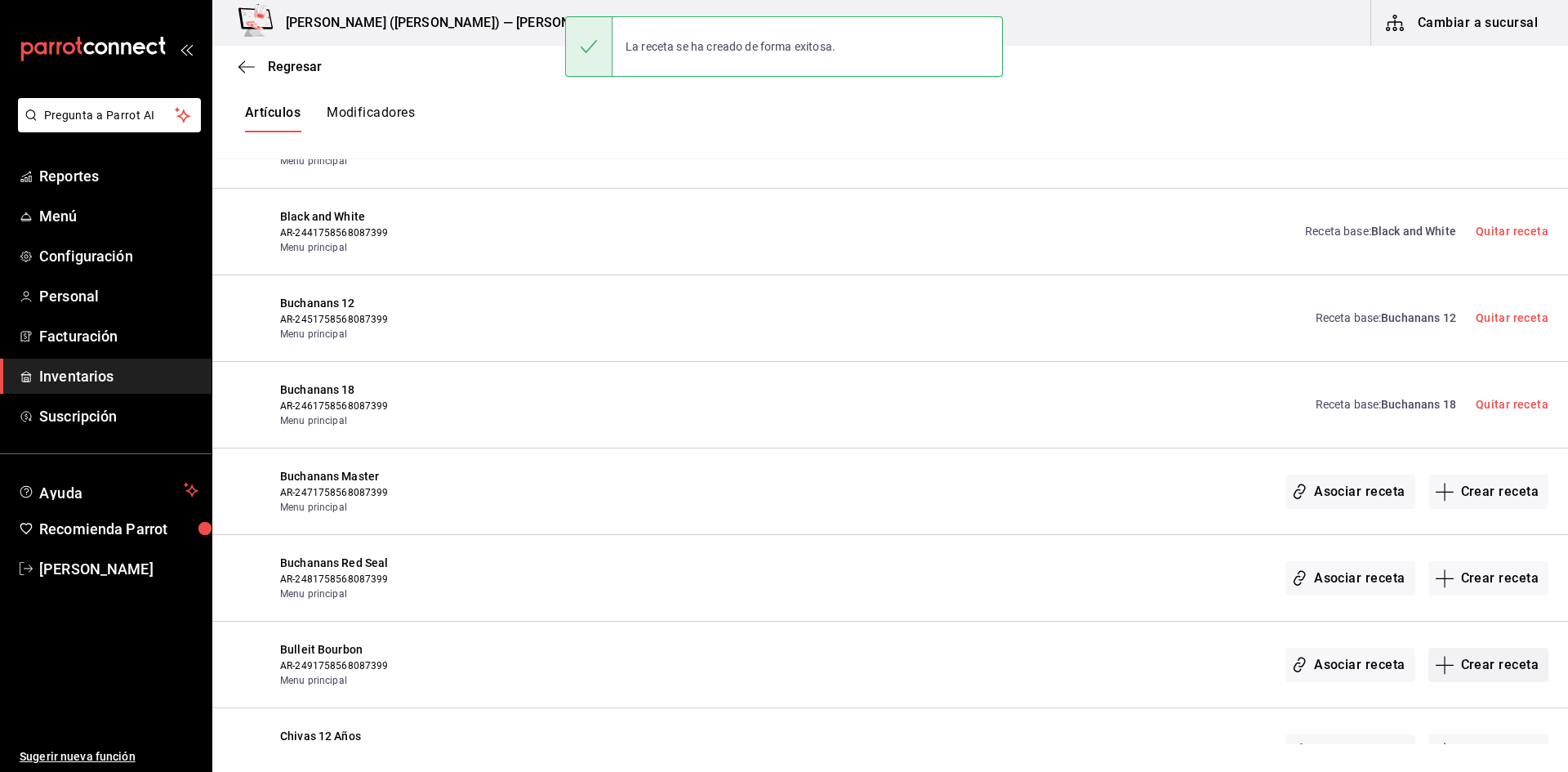
scroll to position [14701, 0]
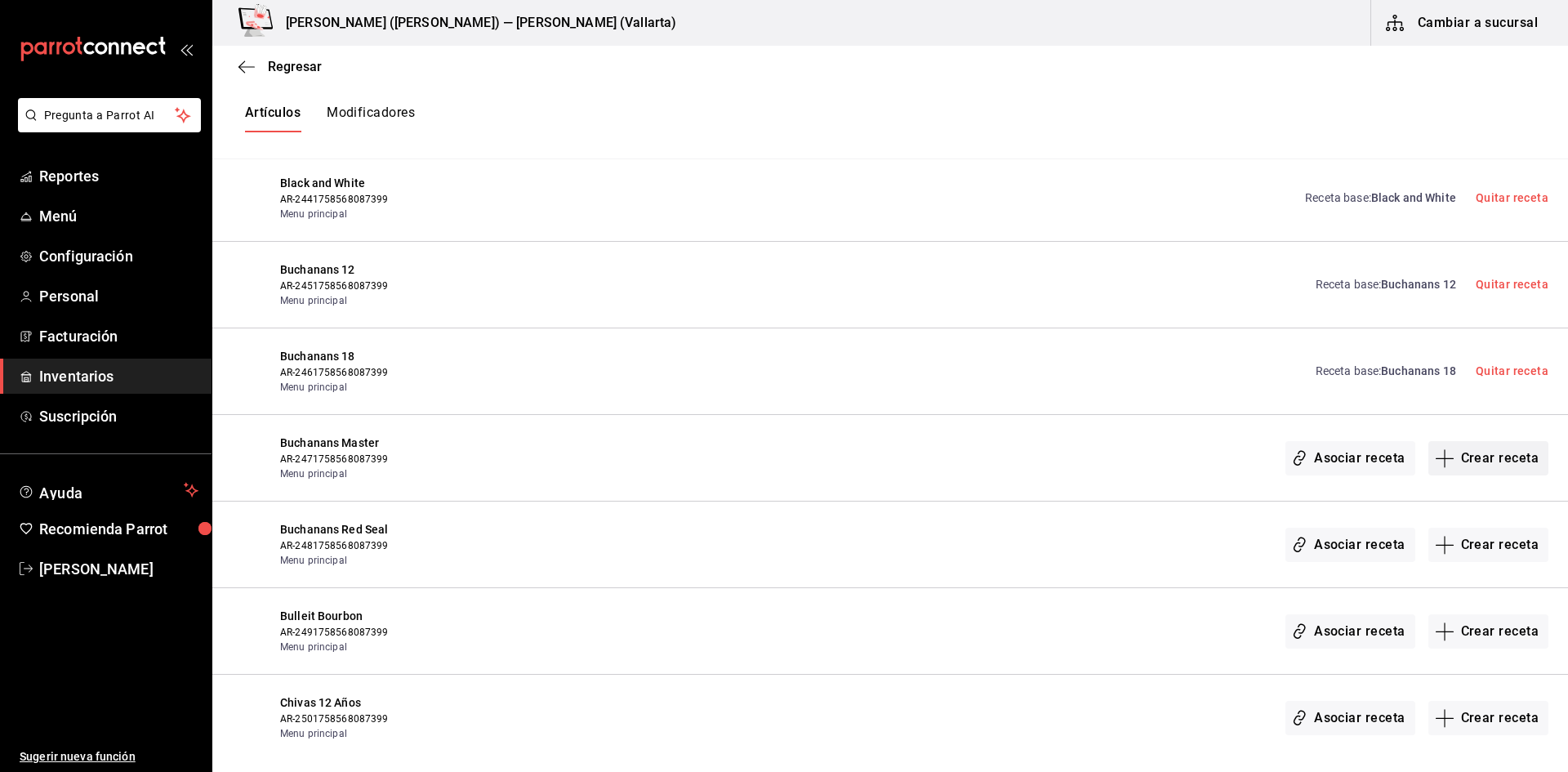
click at [1465, 465] on button "Crear receta" at bounding box center [1489, 458] width 121 height 34
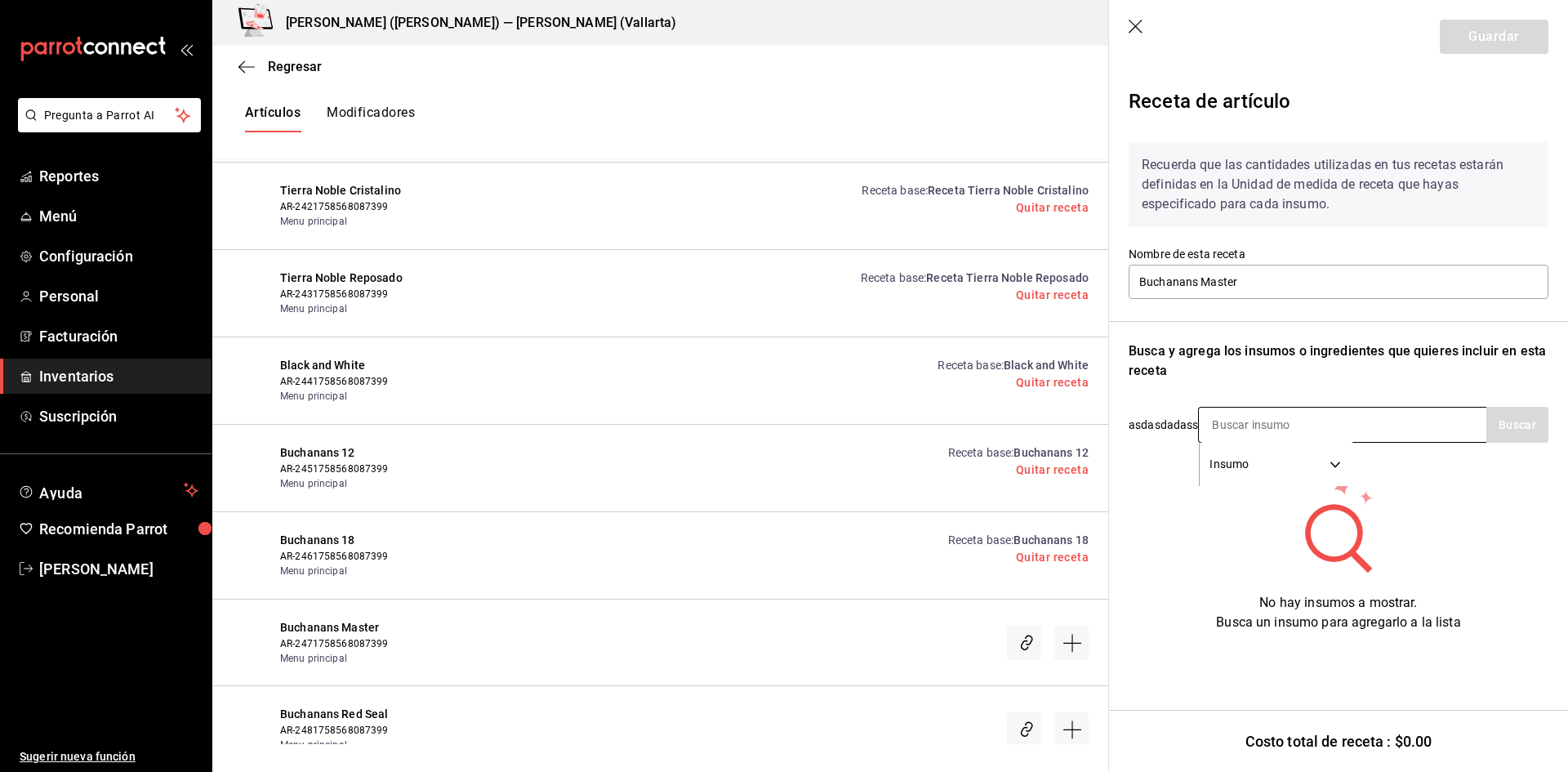
click at [1268, 427] on input at bounding box center [1281, 424] width 164 height 34
type input "BUCHA"
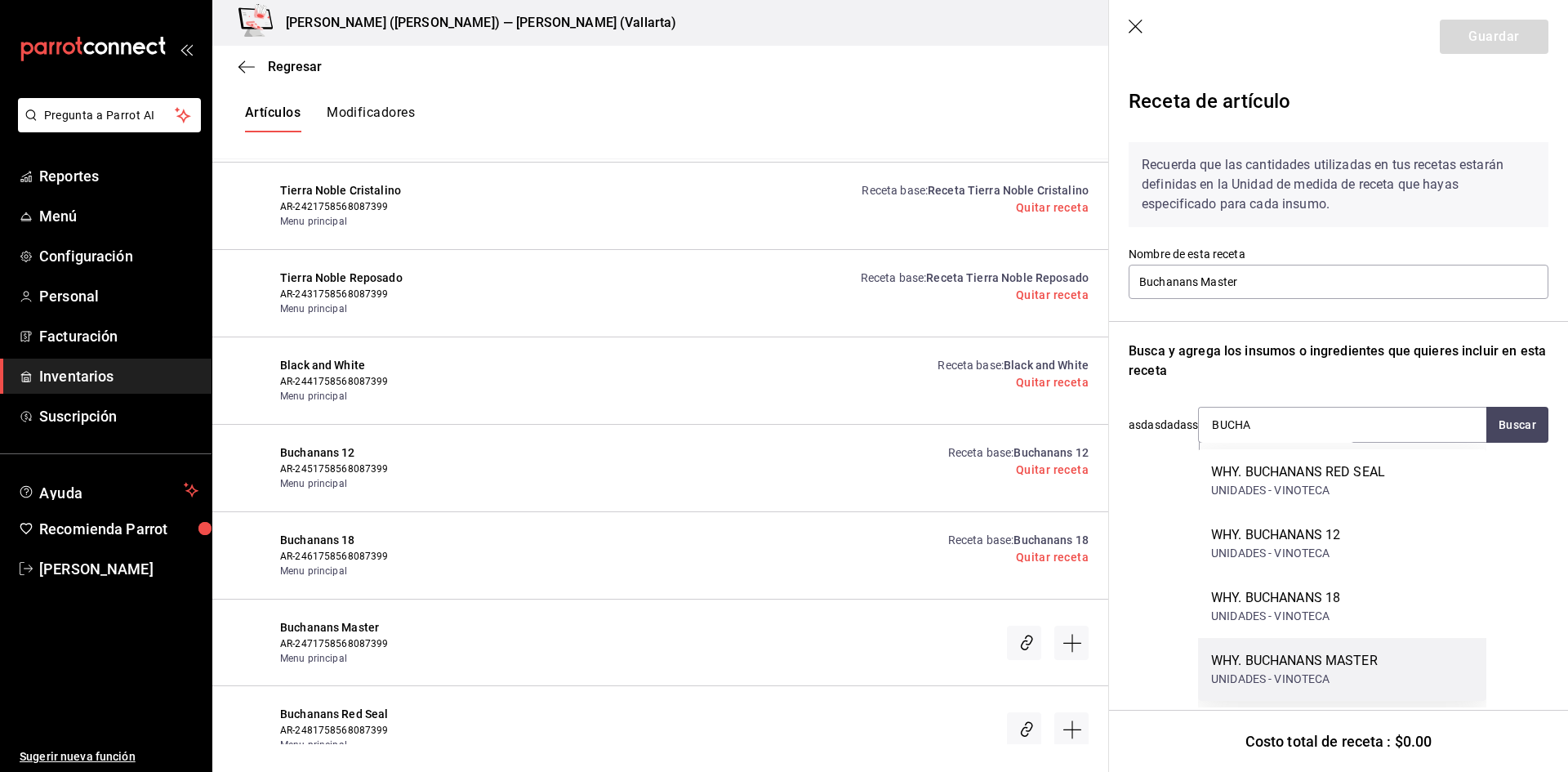
click at [1355, 663] on div "WHY. BUCHANANS MASTER" at bounding box center [1294, 661] width 167 height 19
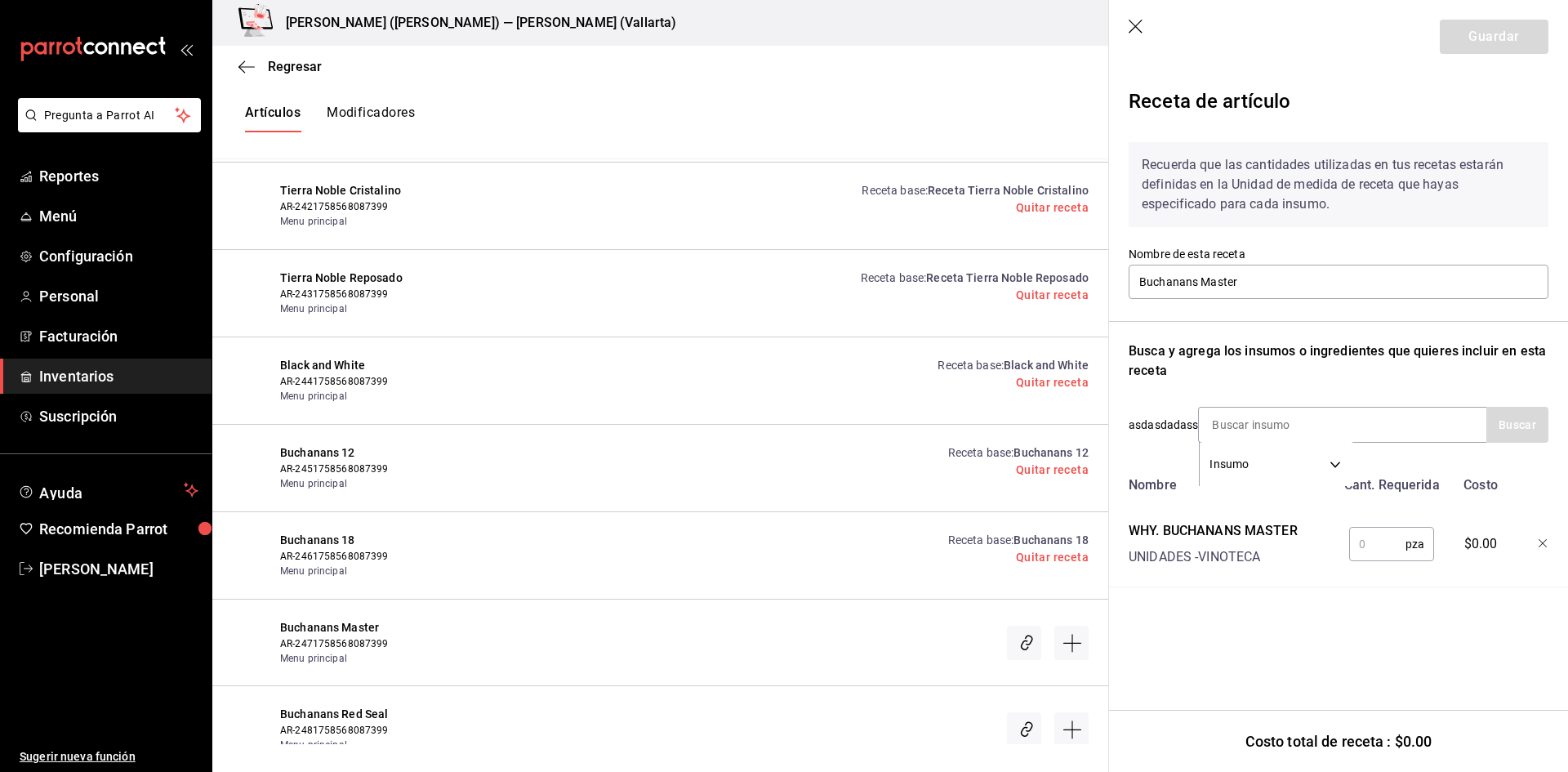
click at [1376, 533] on input "text" at bounding box center [1378, 545] width 57 height 33
type input "1"
click at [1494, 43] on button "Guardar" at bounding box center [1494, 36] width 108 height 34
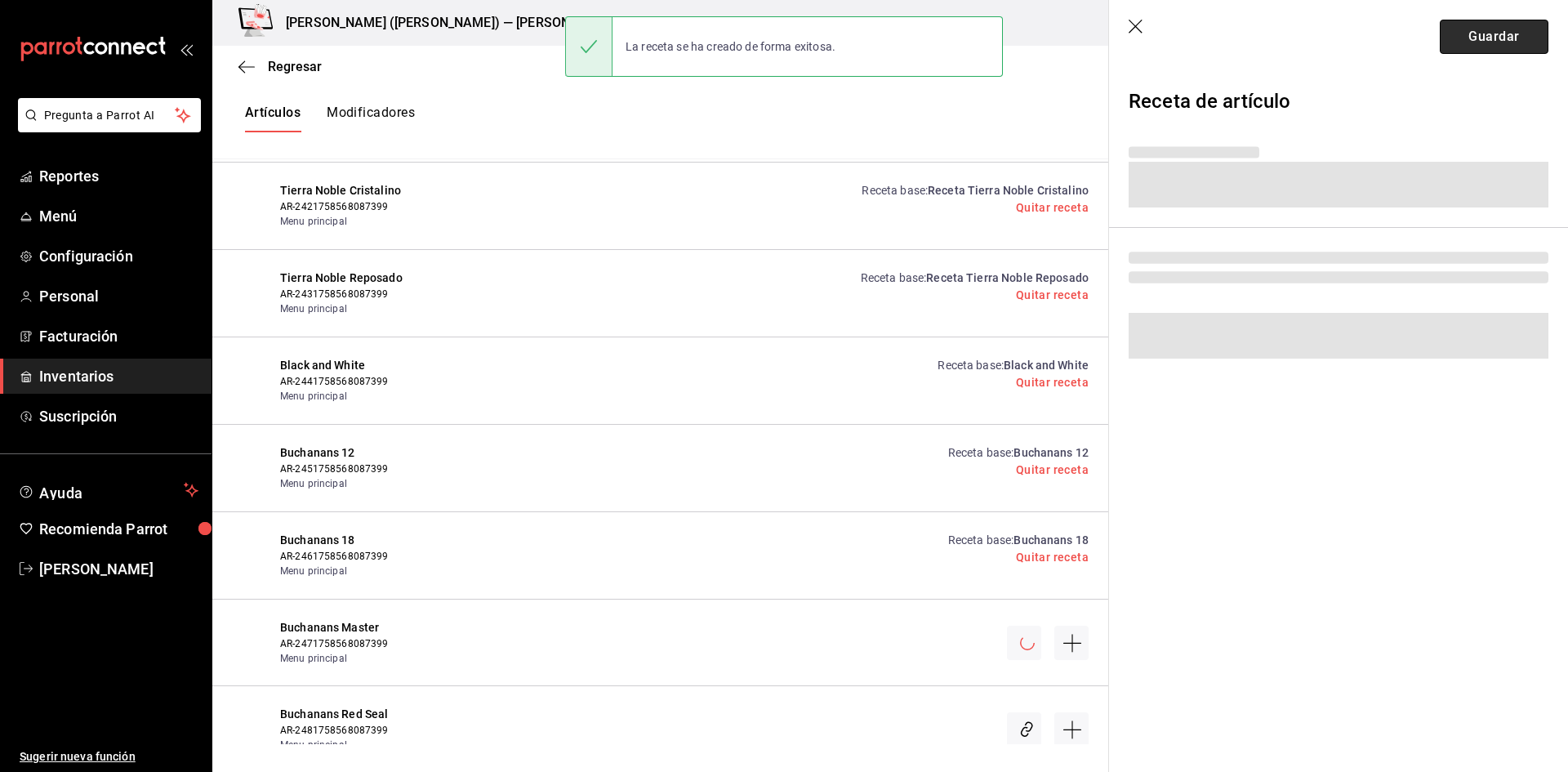
click at [1495, 43] on button "Guardar" at bounding box center [1494, 36] width 108 height 34
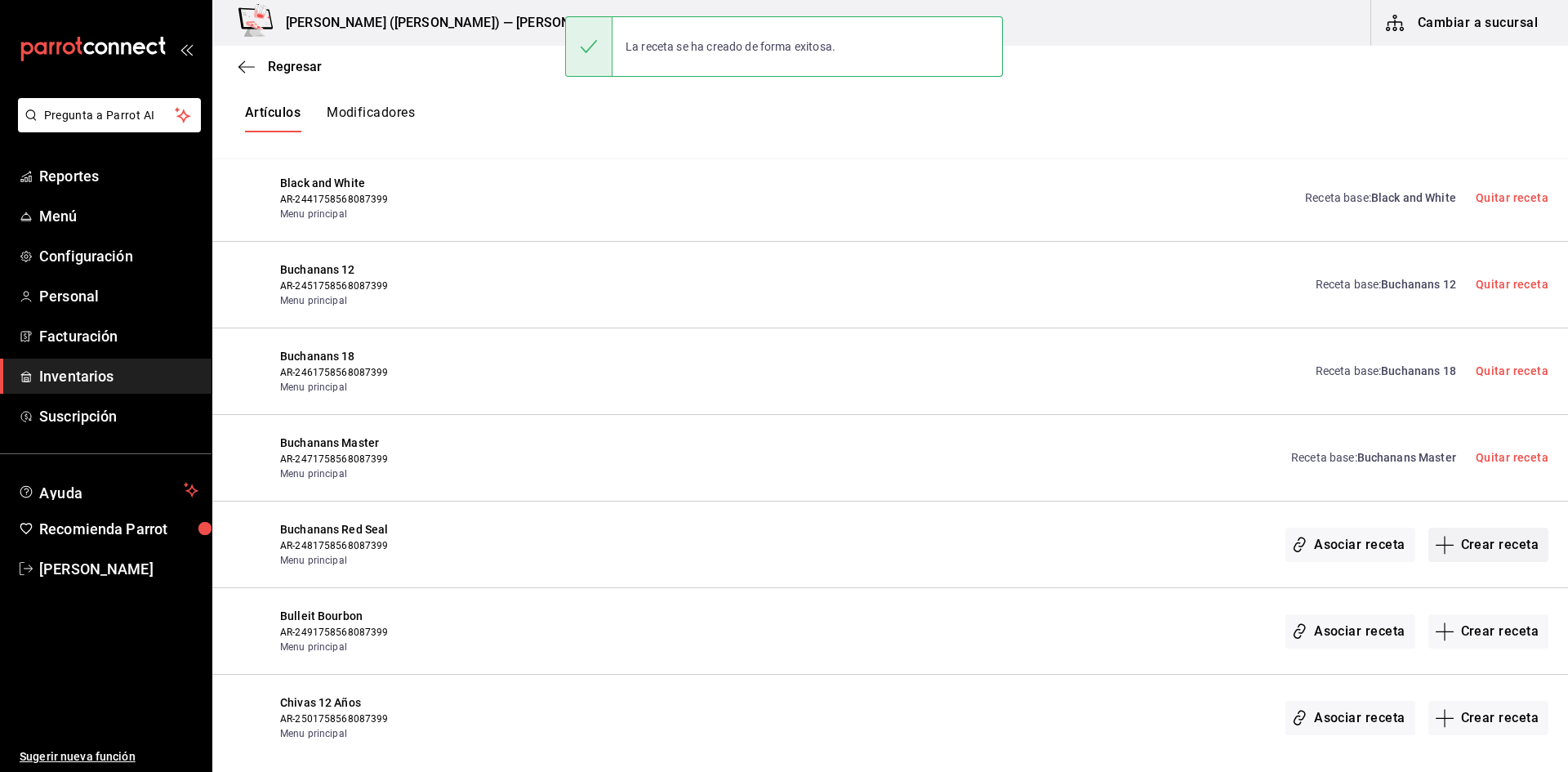
click at [1497, 548] on button "Crear receta" at bounding box center [1489, 545] width 121 height 34
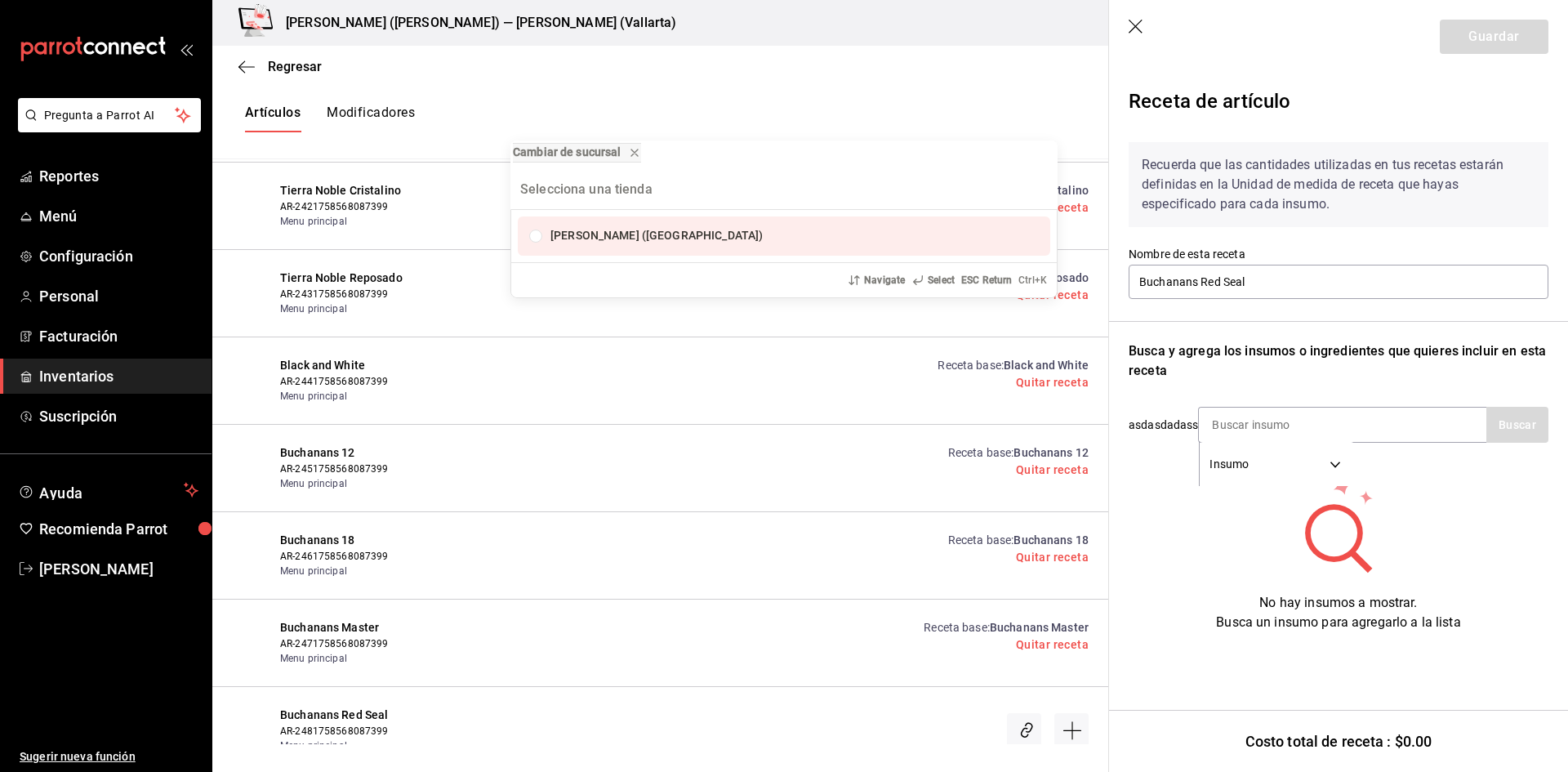
type input "H"
click at [1286, 431] on div "Cambiar de sucursal Cristina (Vallarta) Navigate Select ESC Return Ctrl+ K" at bounding box center [784, 386] width 1568 height 772
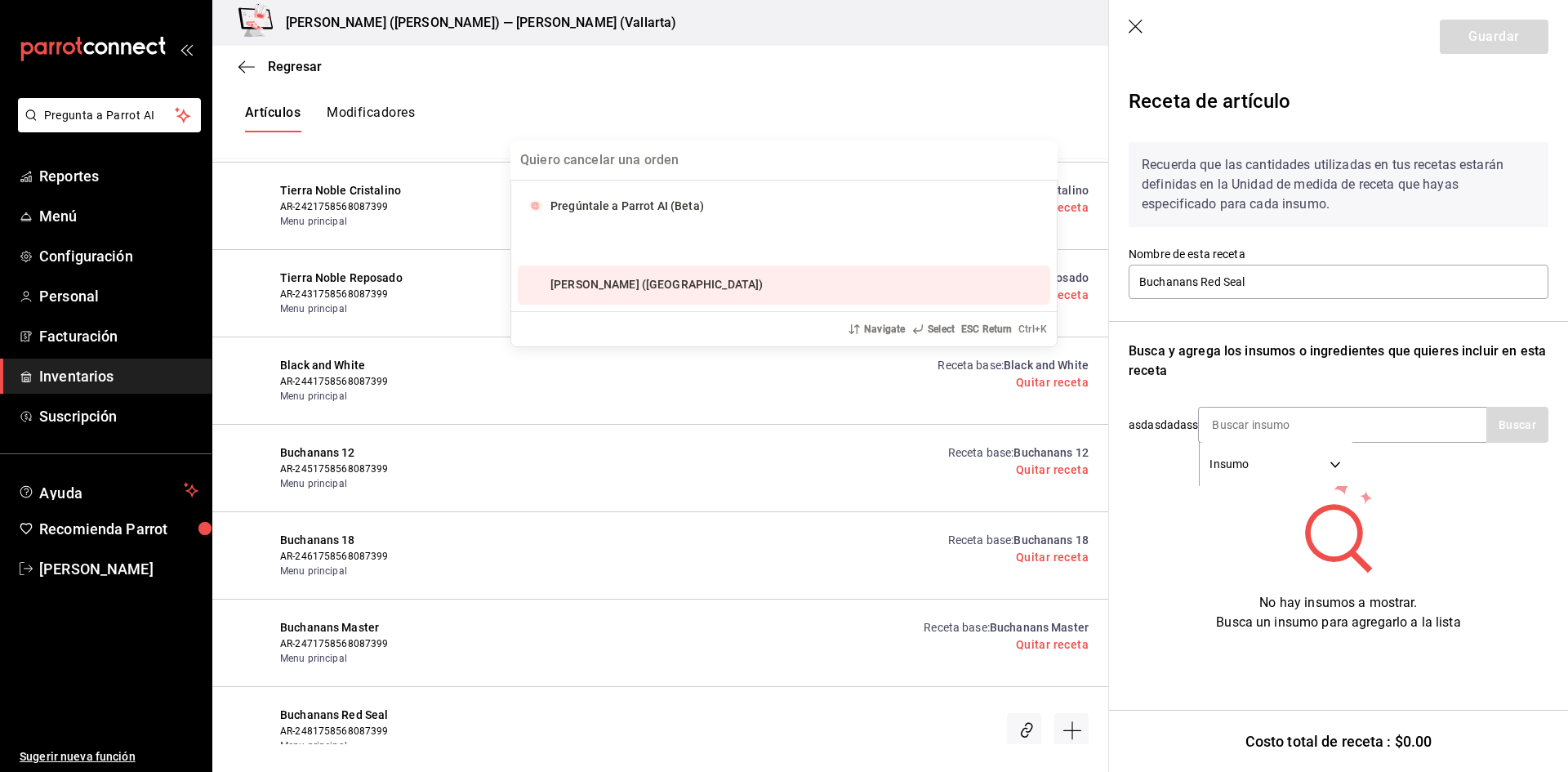
click at [1285, 427] on input at bounding box center [1281, 424] width 164 height 34
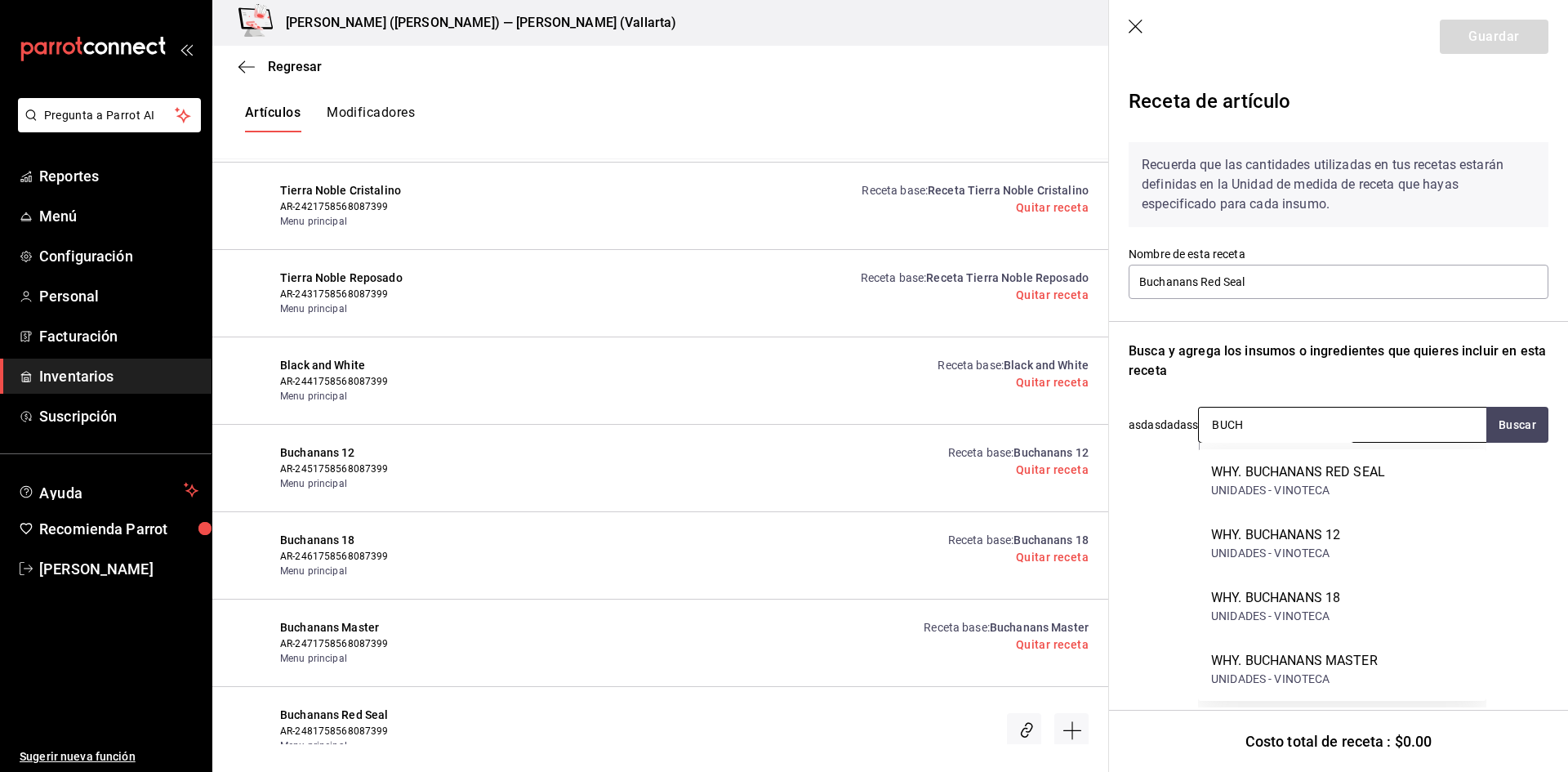
type input "BUCHA"
click at [1358, 487] on div "UNIDADES - VINOTECA" at bounding box center [1298, 491] width 174 height 18
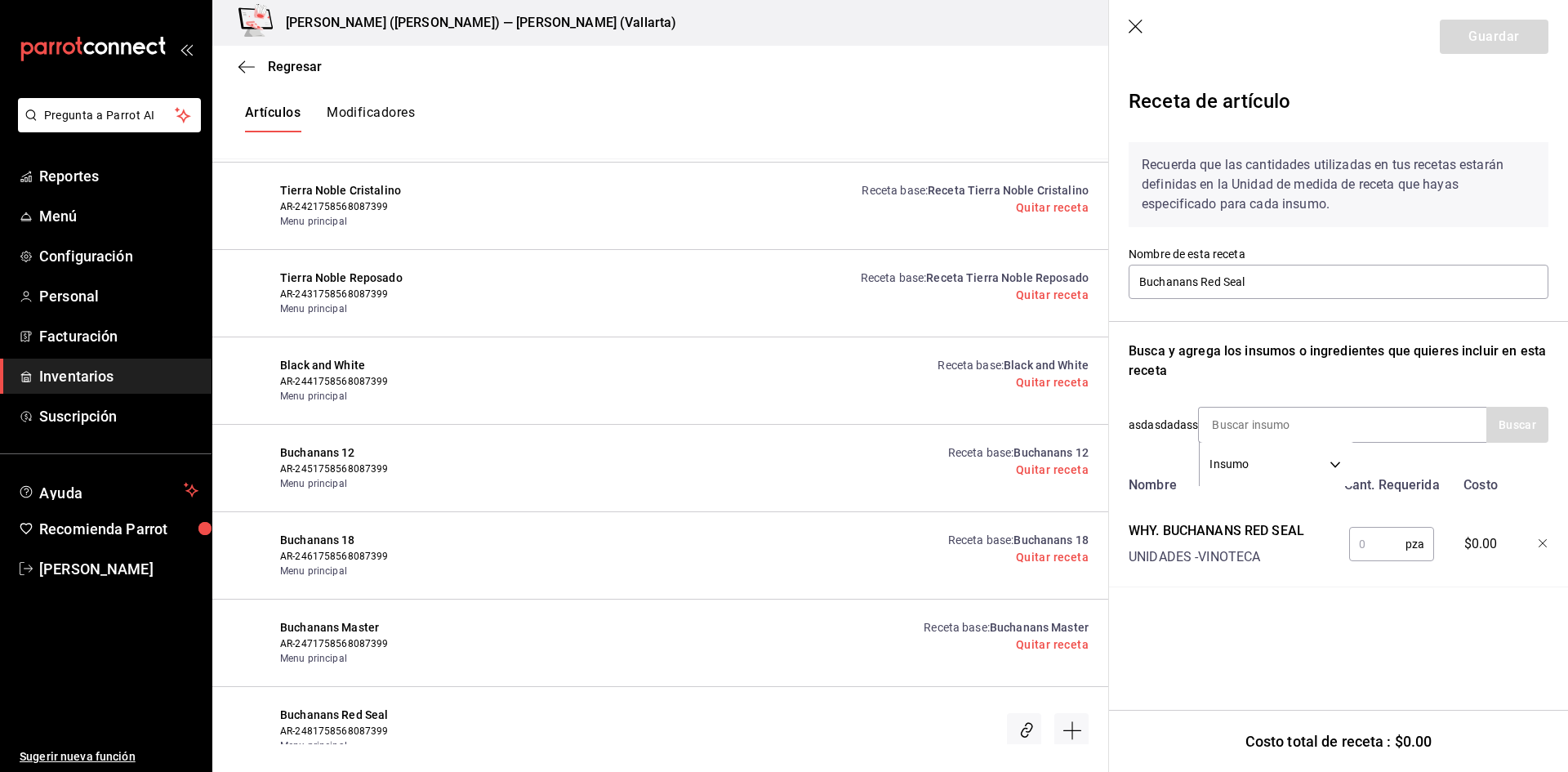
click at [1371, 543] on input "text" at bounding box center [1378, 545] width 57 height 33
type input "1"
click at [1498, 30] on button "Guardar" at bounding box center [1494, 36] width 108 height 34
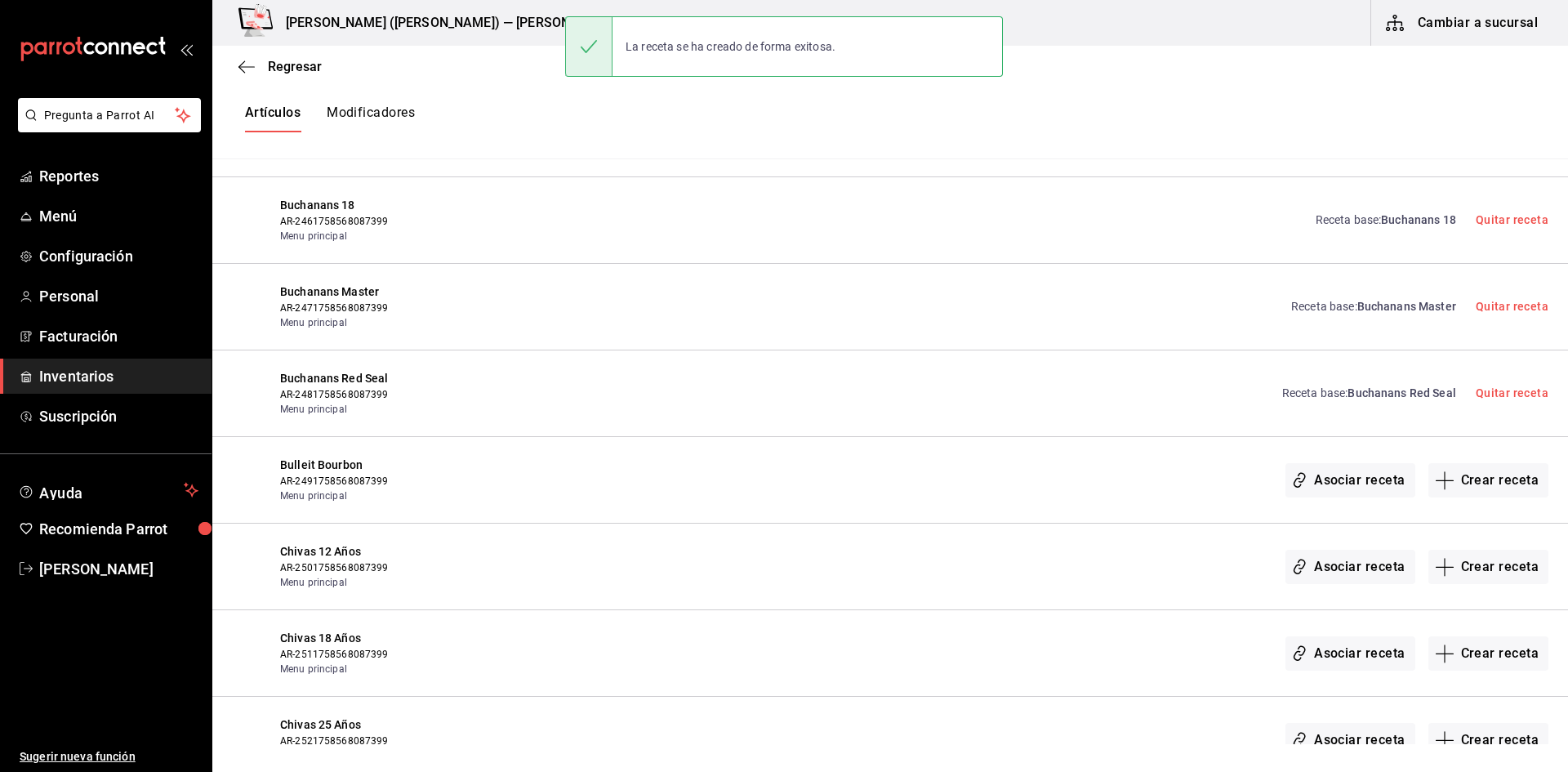
scroll to position [14865, 0]
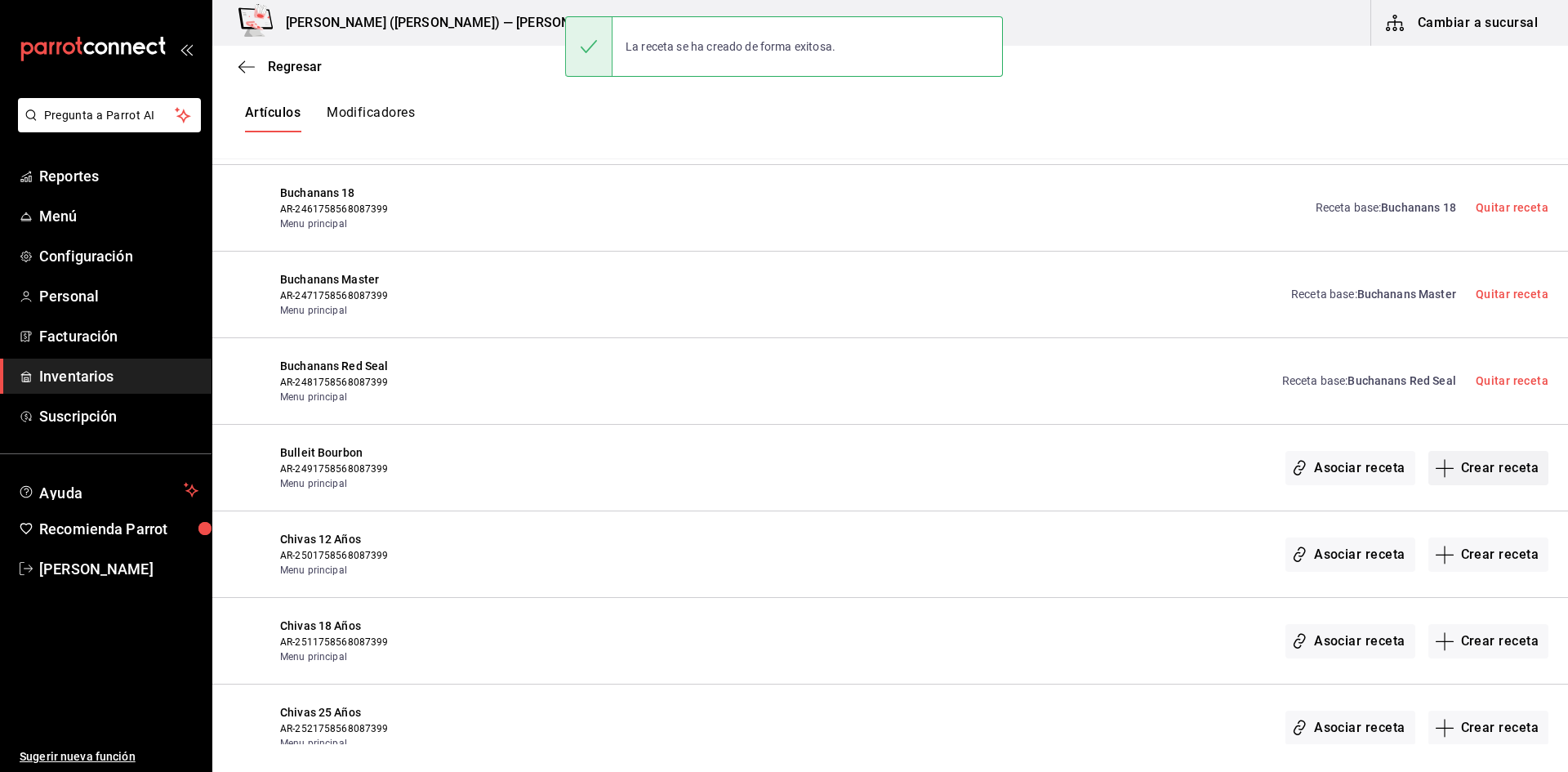
click at [1477, 467] on button "Crear receta" at bounding box center [1489, 468] width 121 height 34
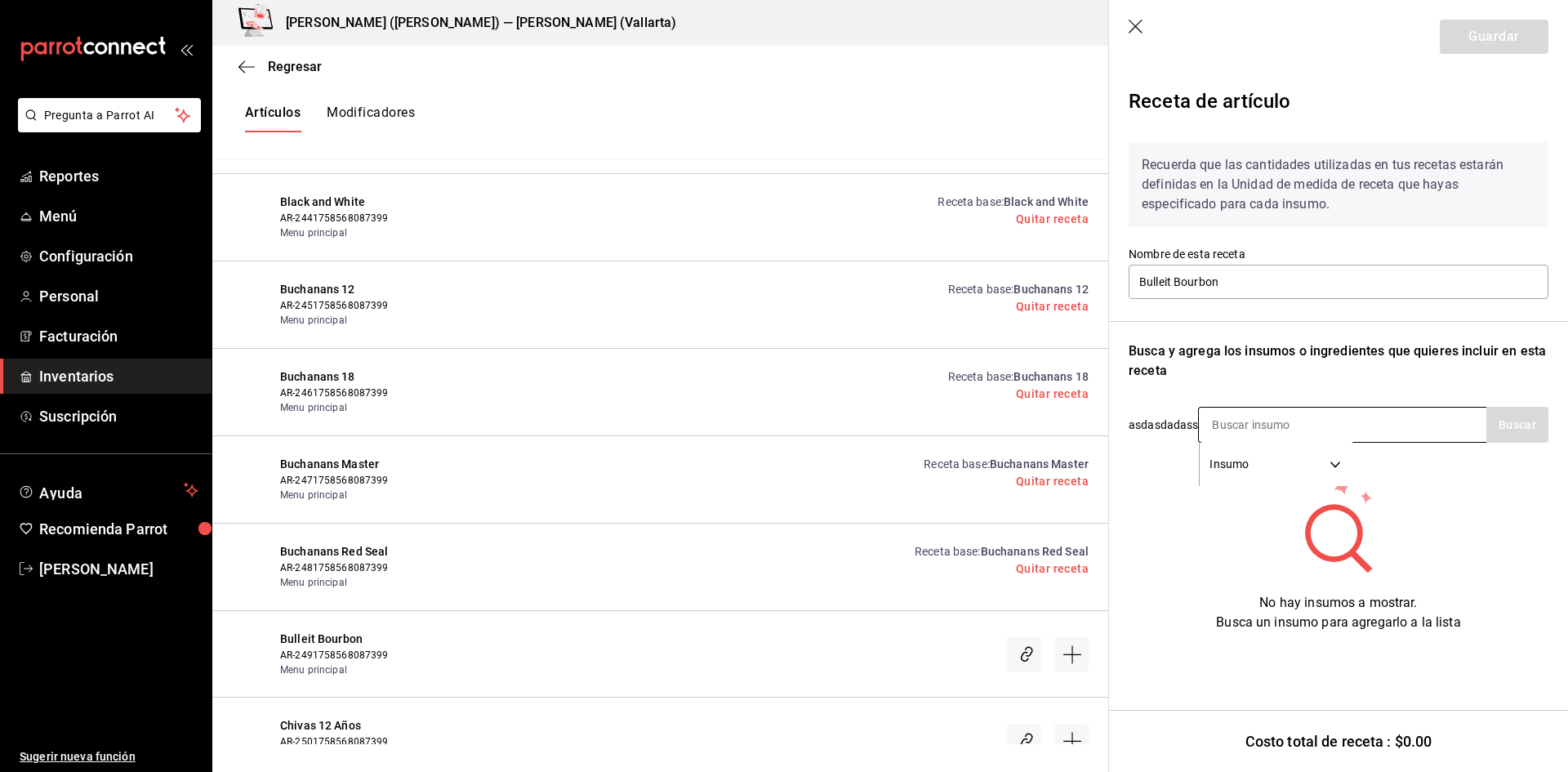
click at [1269, 419] on input at bounding box center [1281, 424] width 164 height 34
type input "BULL"
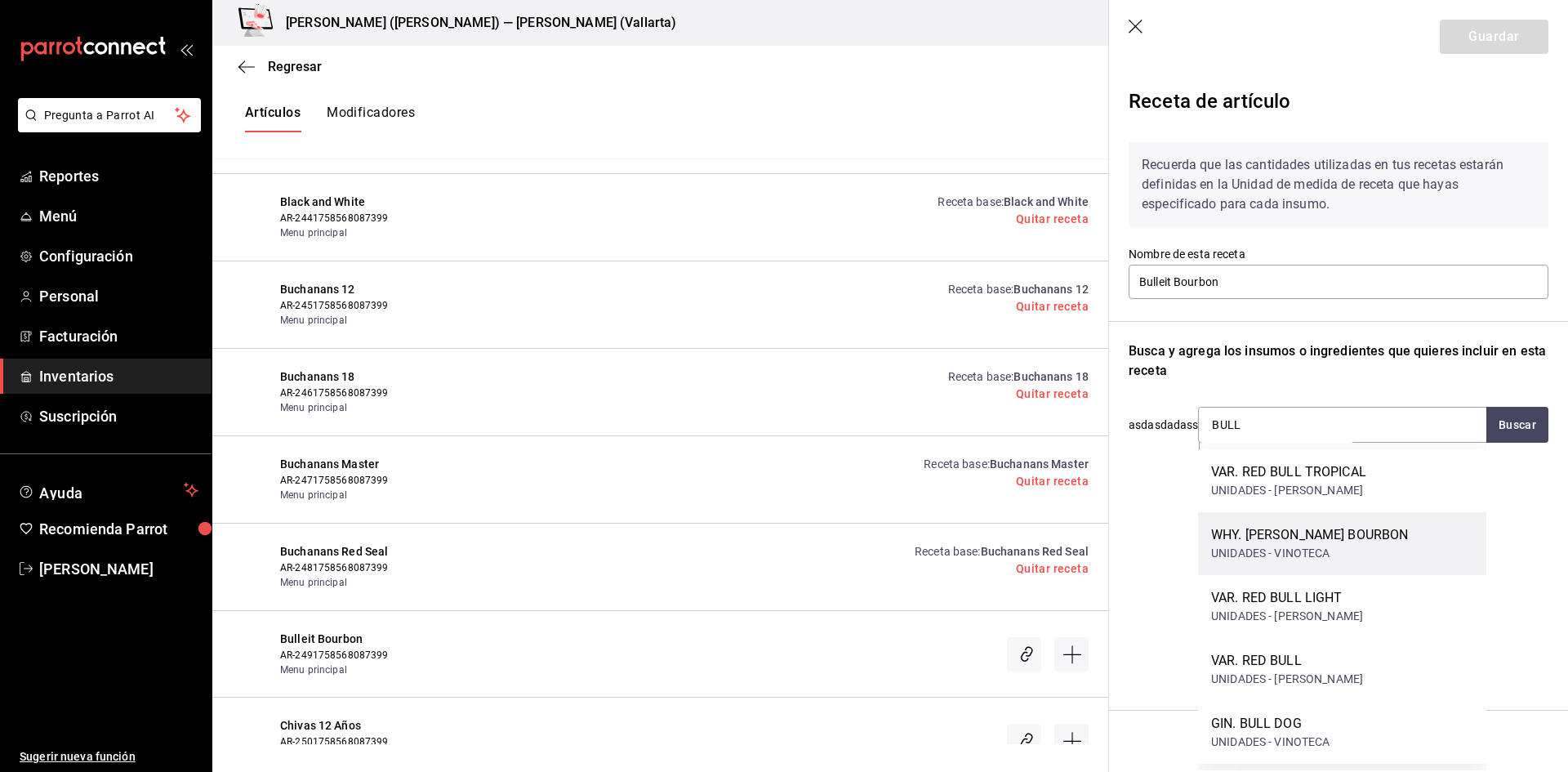
click at [1276, 531] on div "WHY. BULLEIT BOURBON" at bounding box center [1310, 535] width 197 height 19
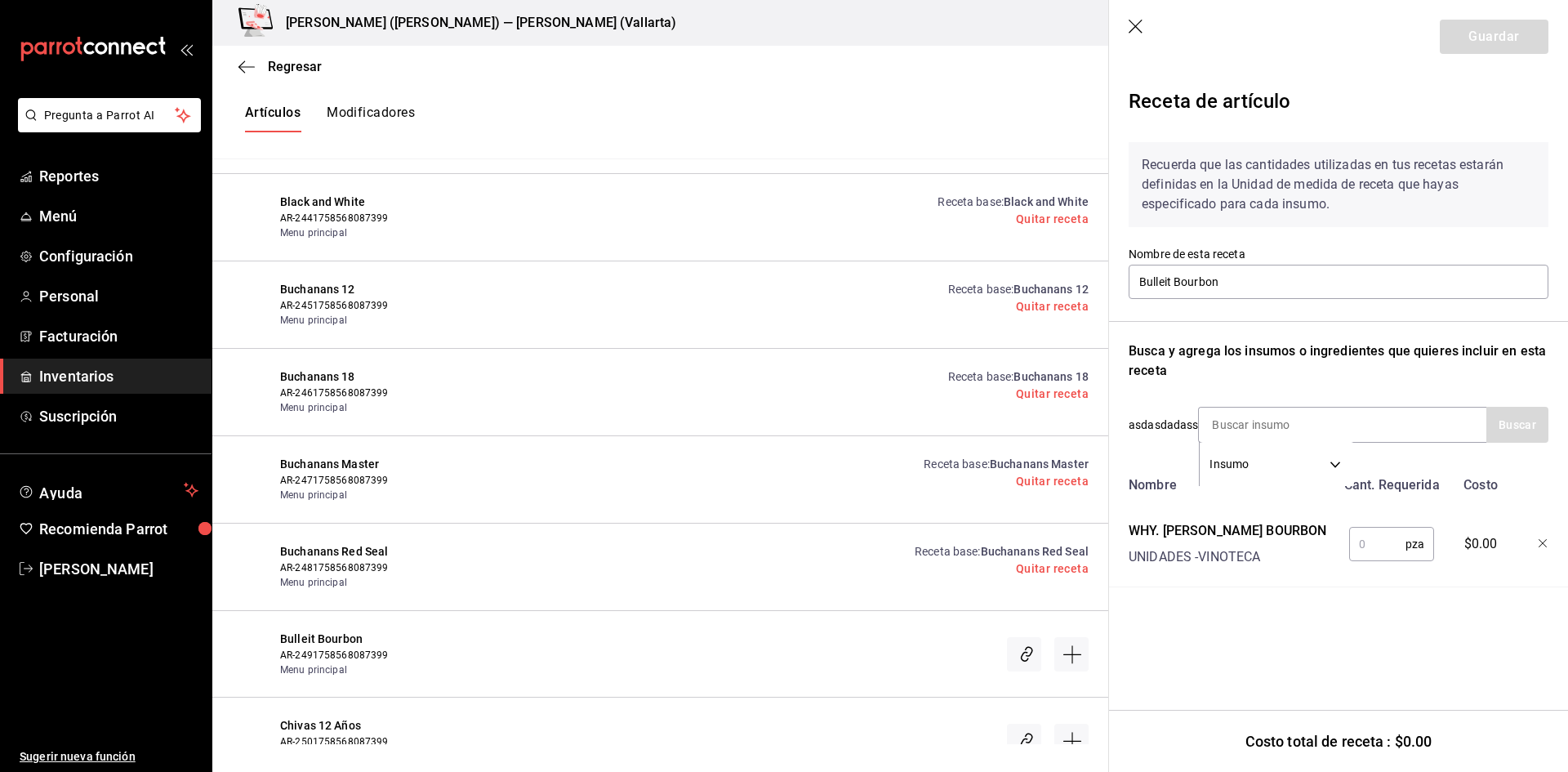
click at [1364, 551] on input "text" at bounding box center [1378, 545] width 57 height 33
type input "1"
click at [1481, 48] on button "Guardar" at bounding box center [1494, 36] width 108 height 34
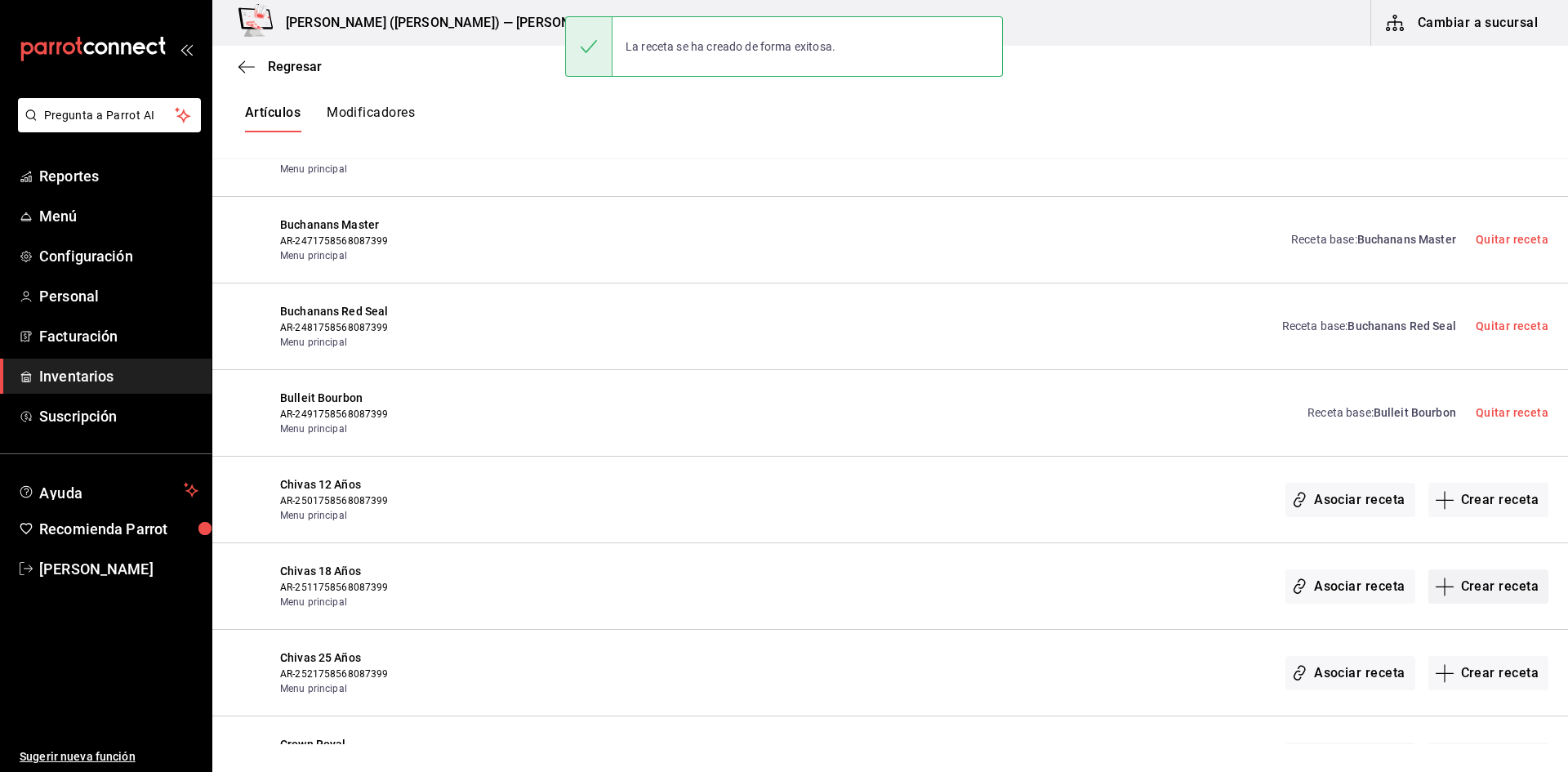
scroll to position [15028, 0]
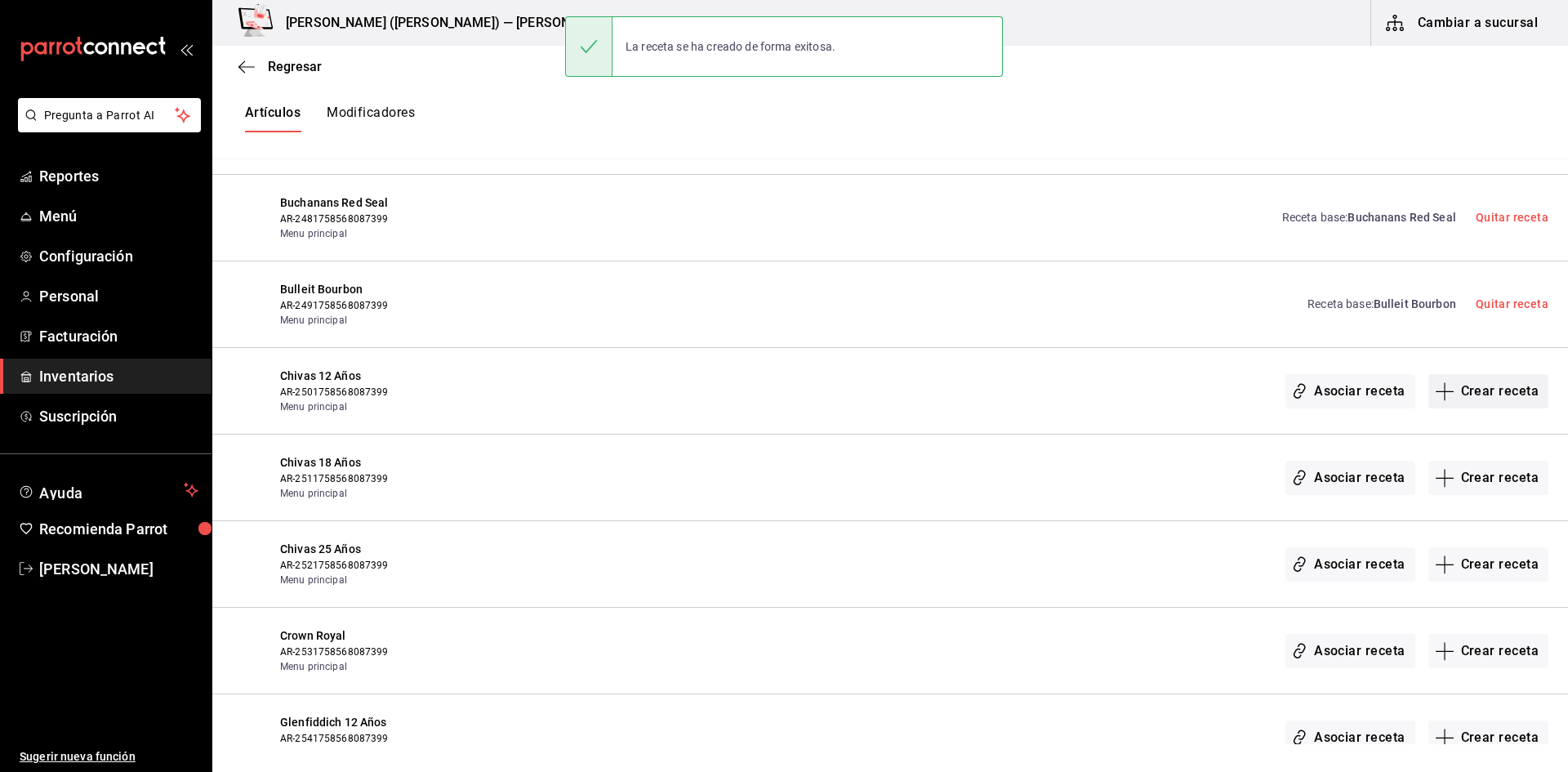
click at [1481, 392] on button "Crear receta" at bounding box center [1489, 391] width 121 height 34
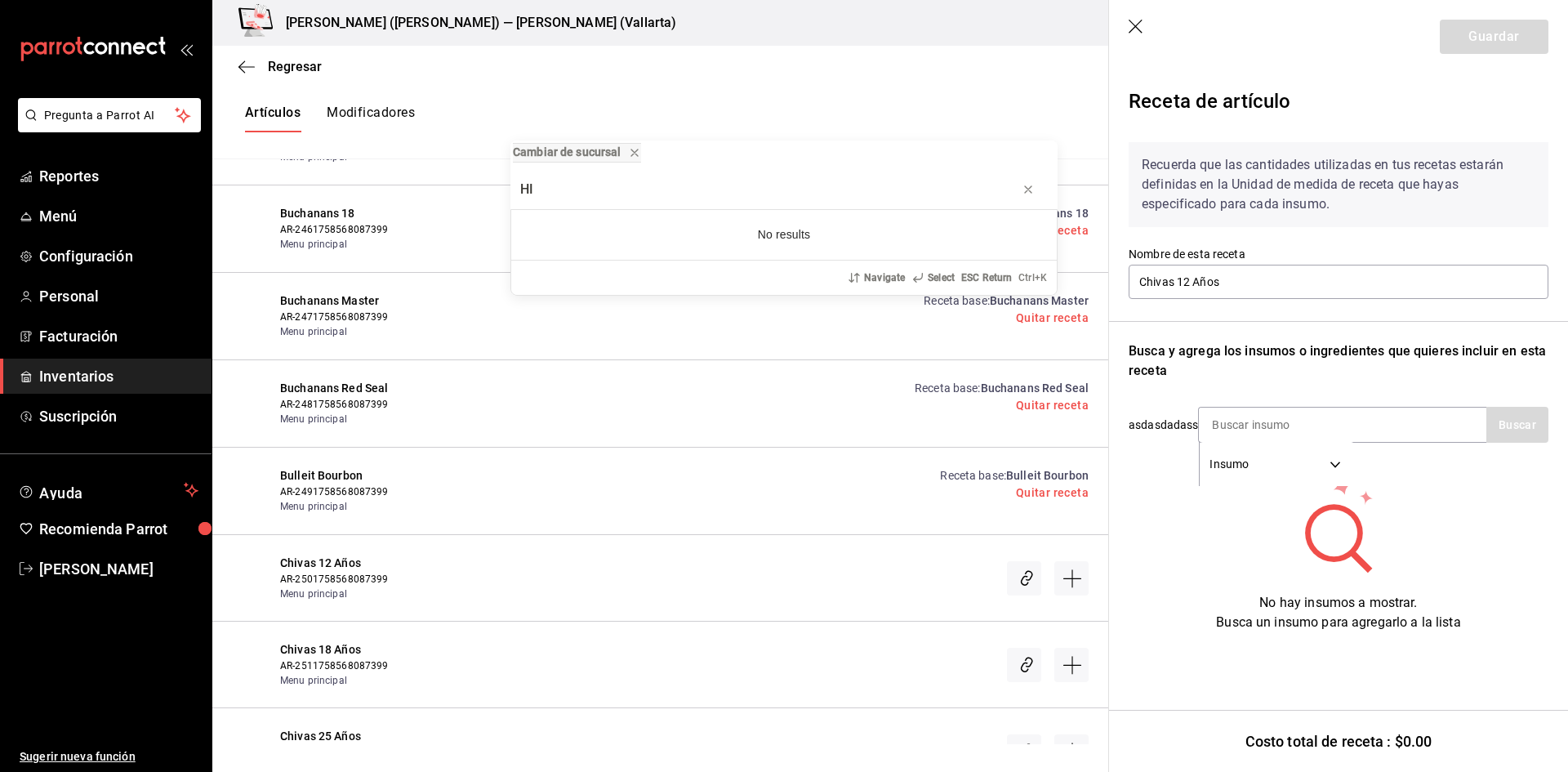
type input "H"
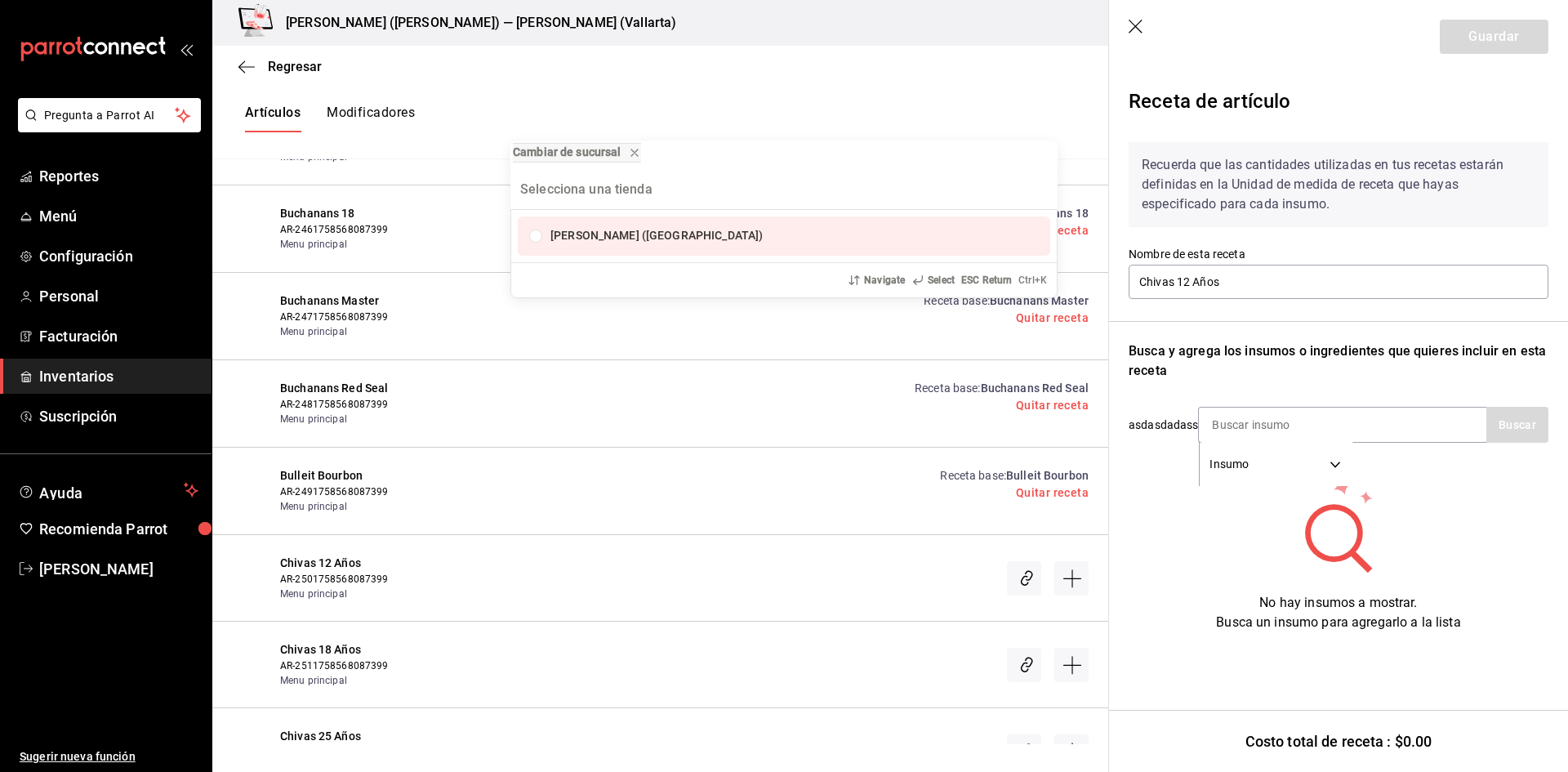
click at [1264, 425] on div "Cambiar de sucursal Cristina (Vallarta) Navigate Select ESC Return Ctrl+ K" at bounding box center [784, 386] width 1568 height 772
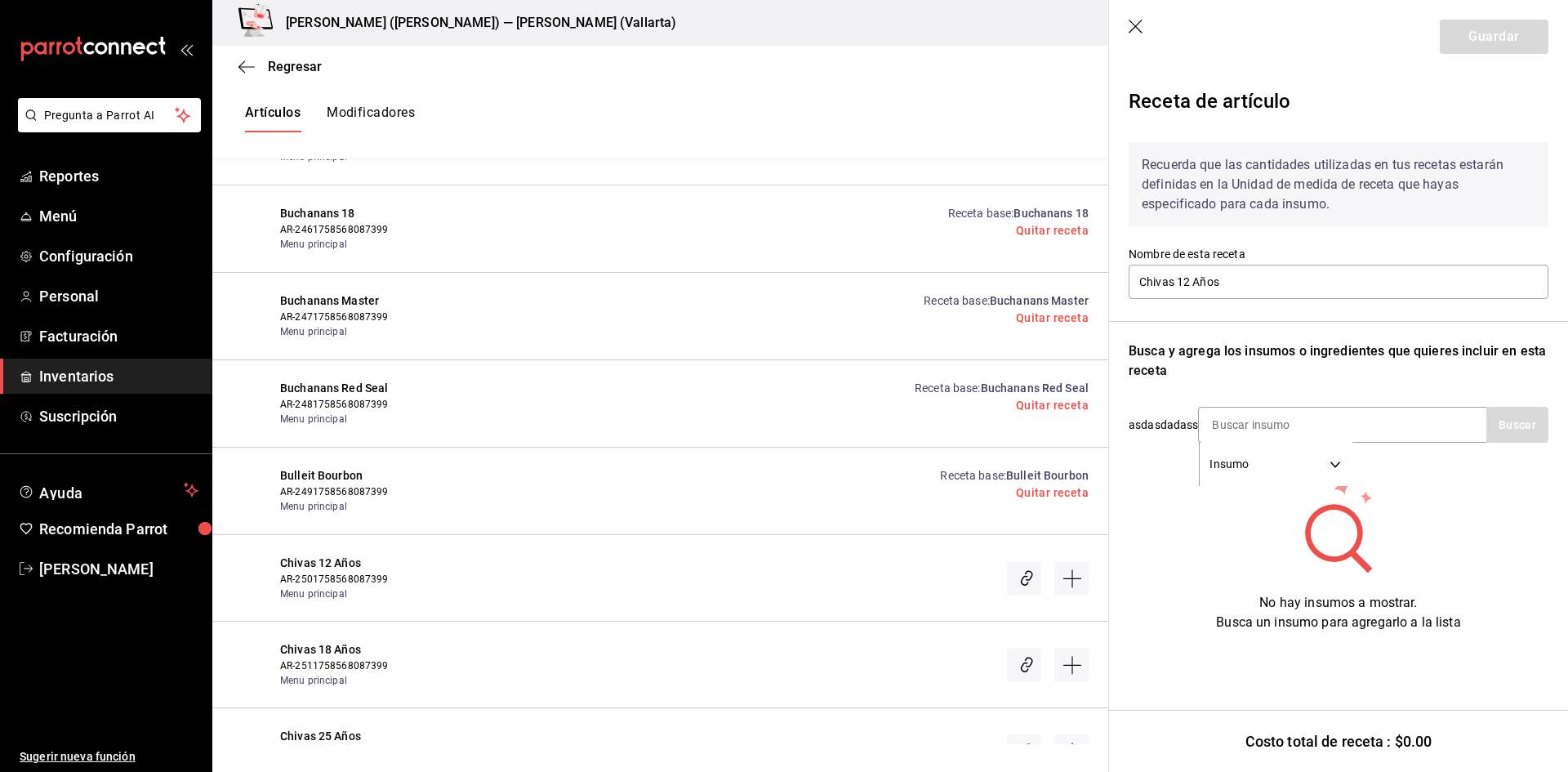
click at [1262, 425] on input at bounding box center [1281, 424] width 164 height 34
type input "CHIVAS"
click at [1508, 425] on button "Buscar" at bounding box center [1518, 424] width 62 height 36
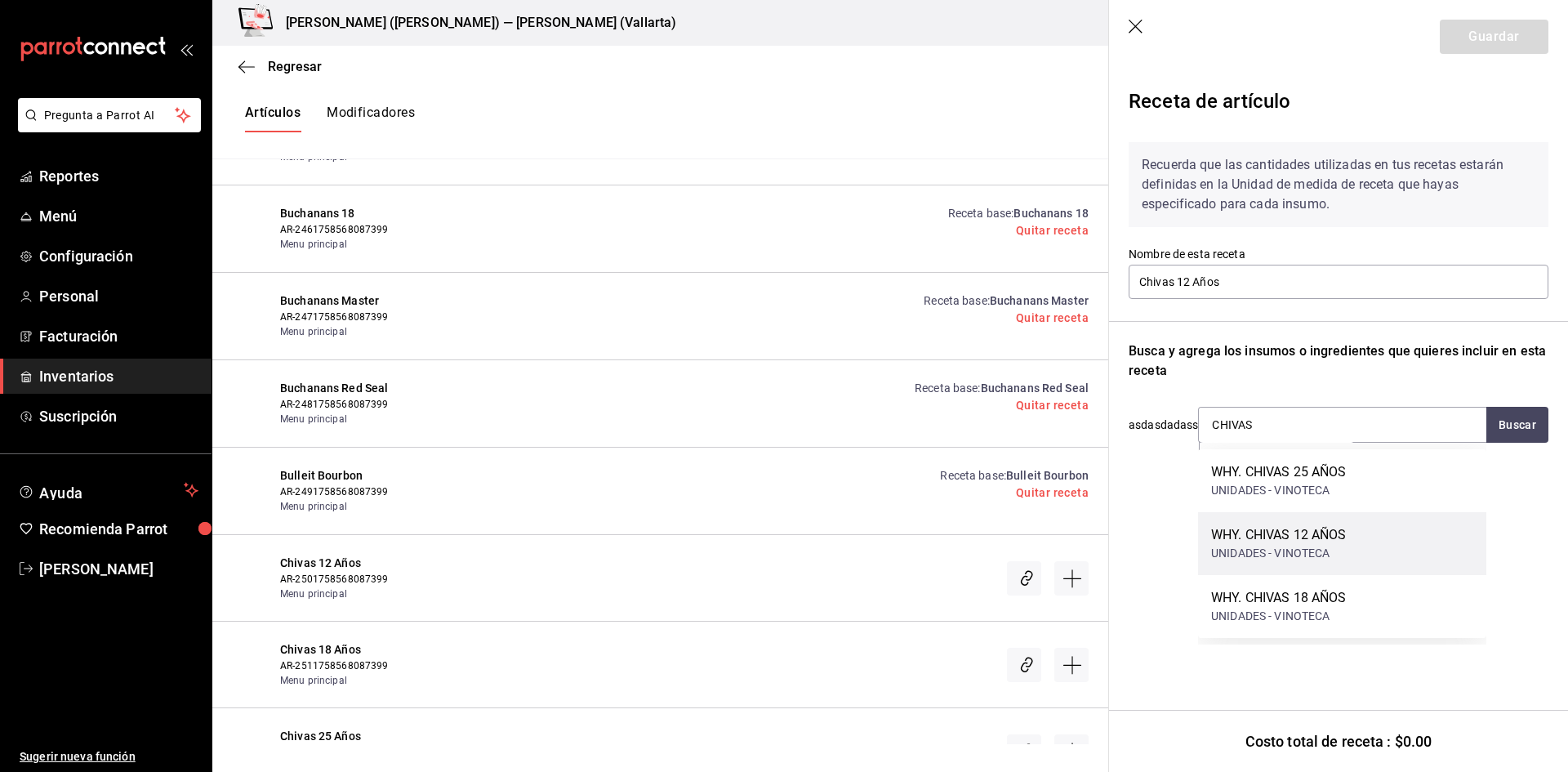
click at [1329, 544] on div "WHY. CHIVAS 12 AÑOS" at bounding box center [1279, 535] width 135 height 19
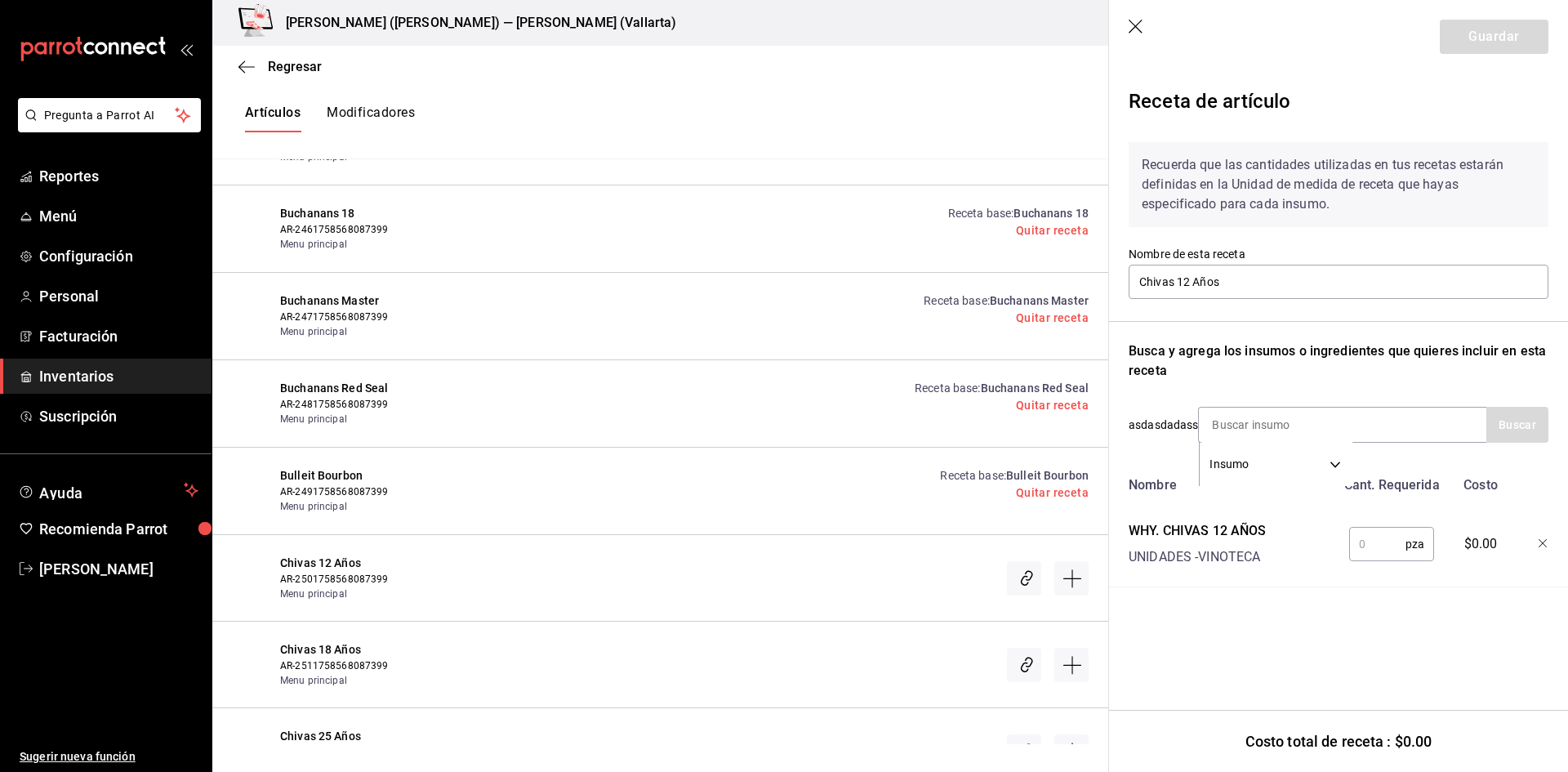
click at [1367, 546] on input "text" at bounding box center [1378, 545] width 57 height 33
type input "1"
click at [1472, 45] on button "Guardar" at bounding box center [1494, 36] width 108 height 34
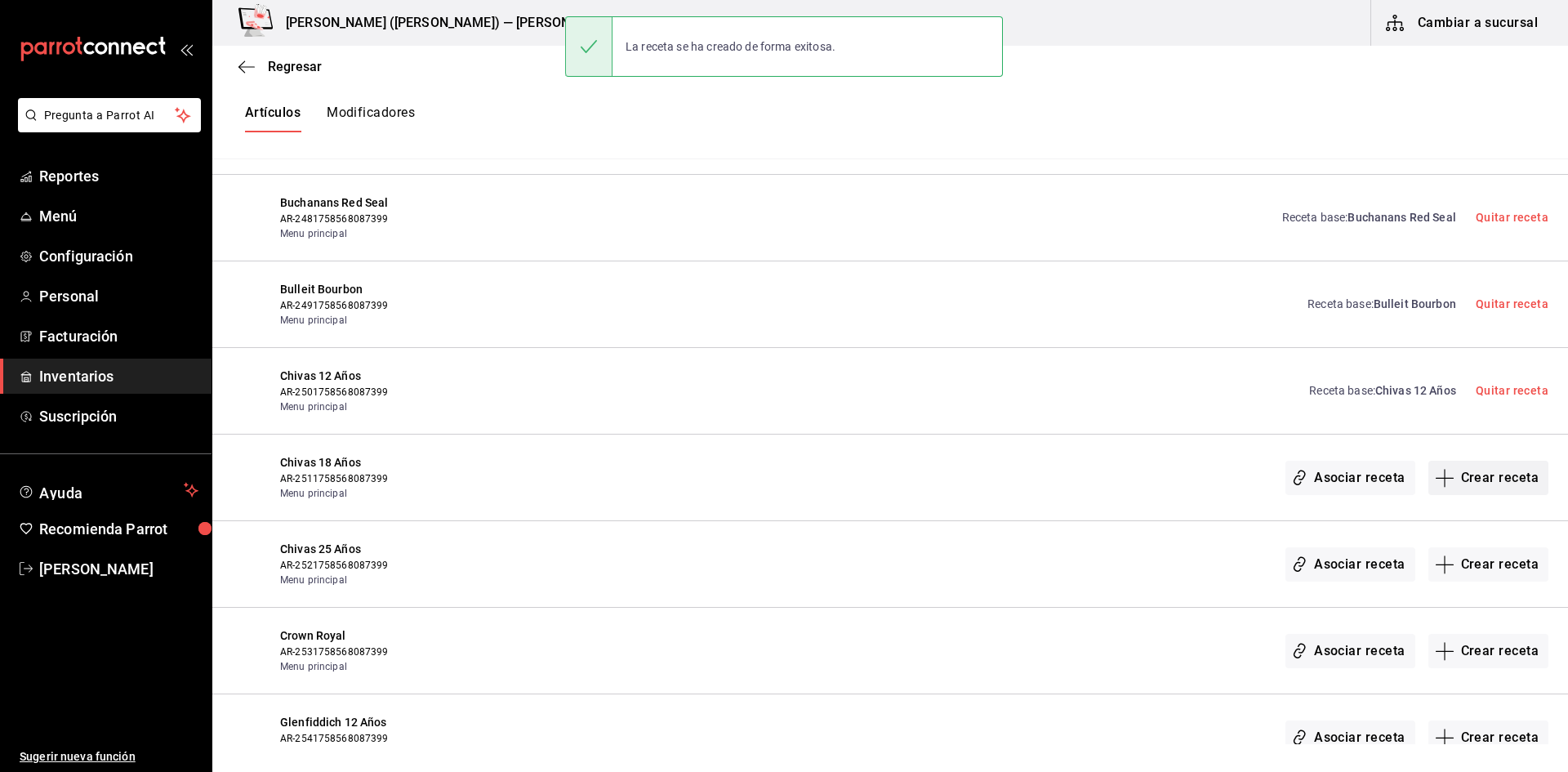
click at [1477, 485] on button "Crear receta" at bounding box center [1489, 478] width 121 height 34
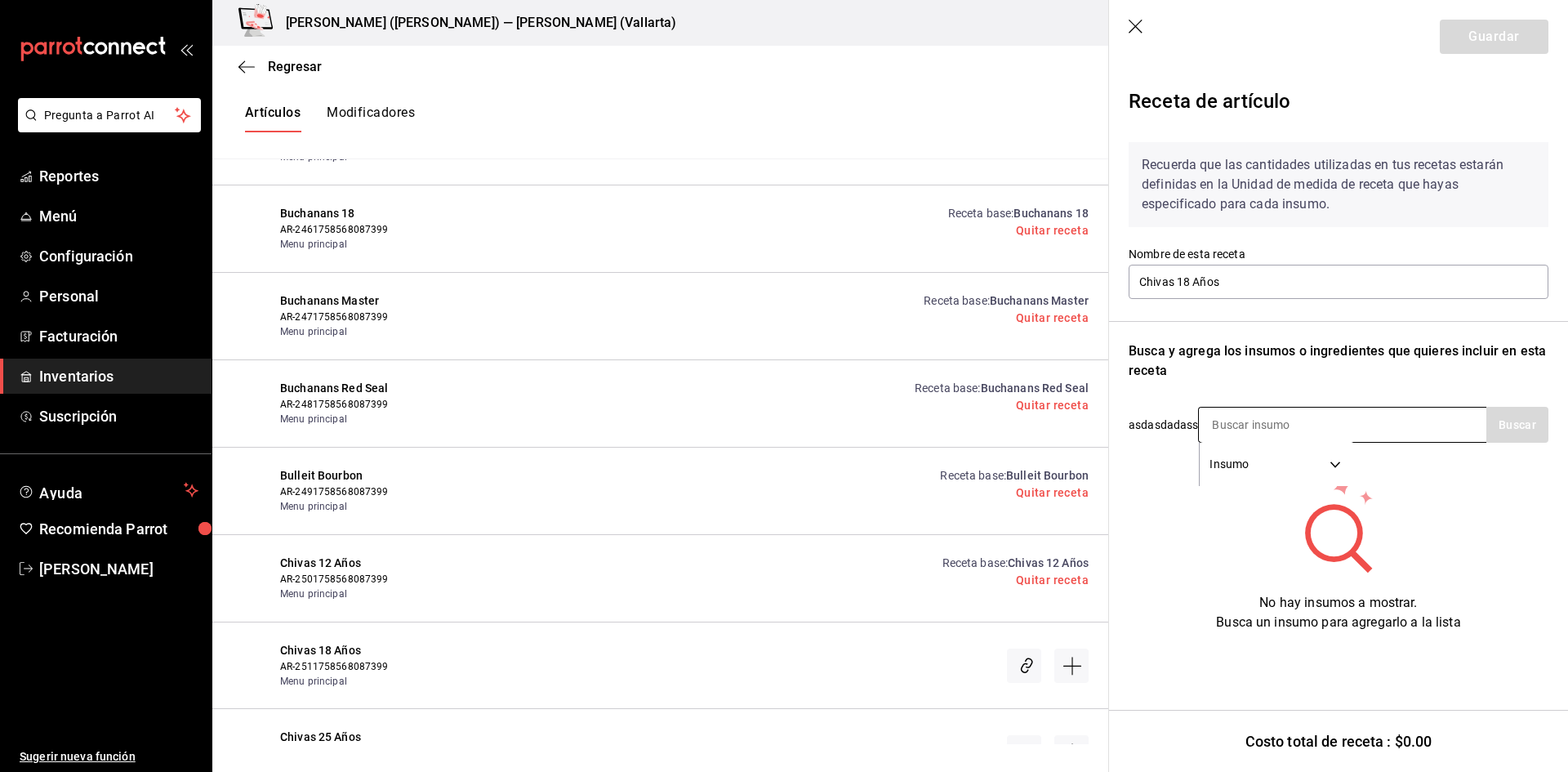
click at [1241, 417] on input at bounding box center [1281, 424] width 164 height 34
type input "CHIVAS"
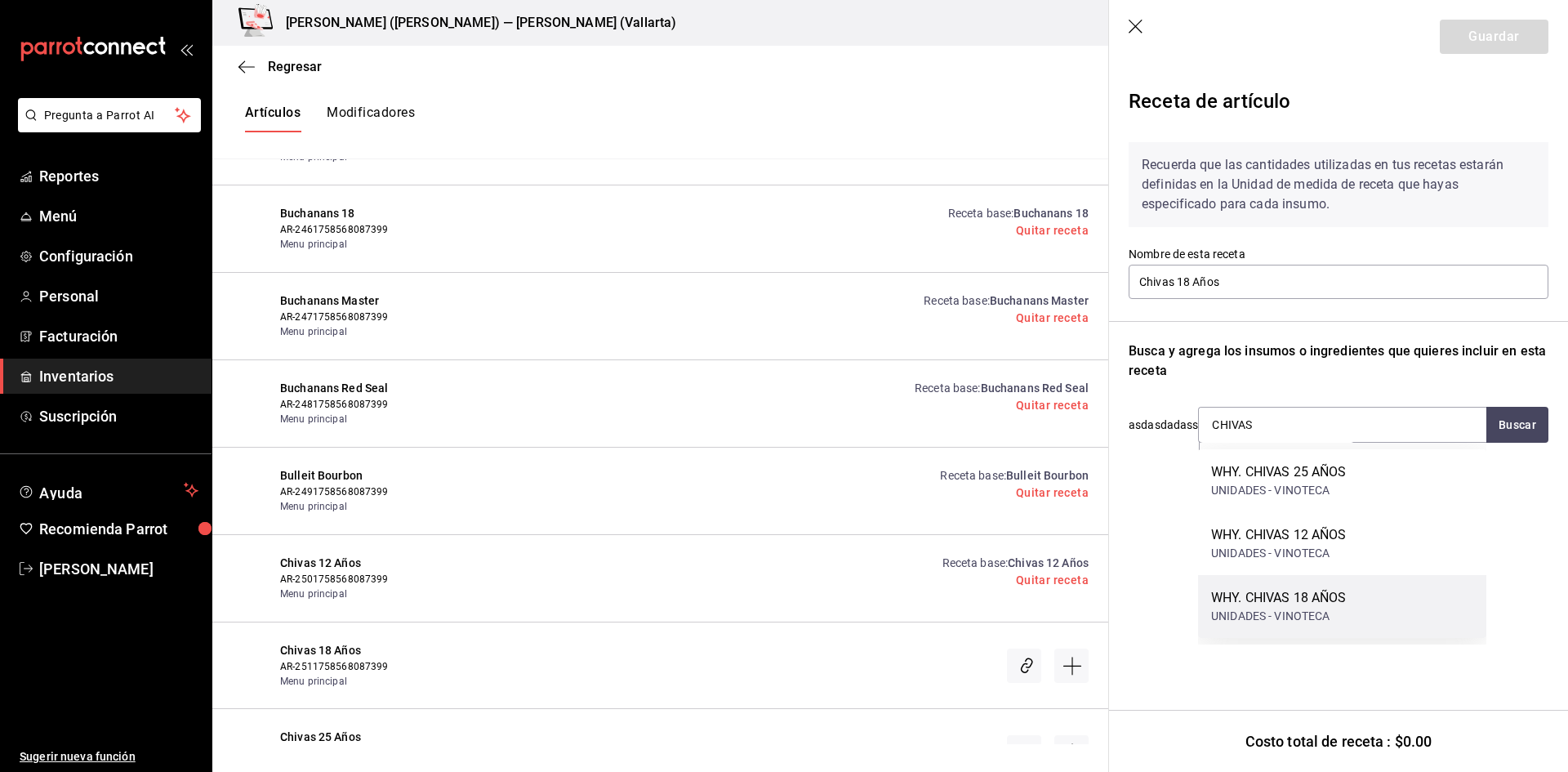
click at [1328, 603] on div "WHY. CHIVAS 18 AÑOS" at bounding box center [1279, 598] width 135 height 19
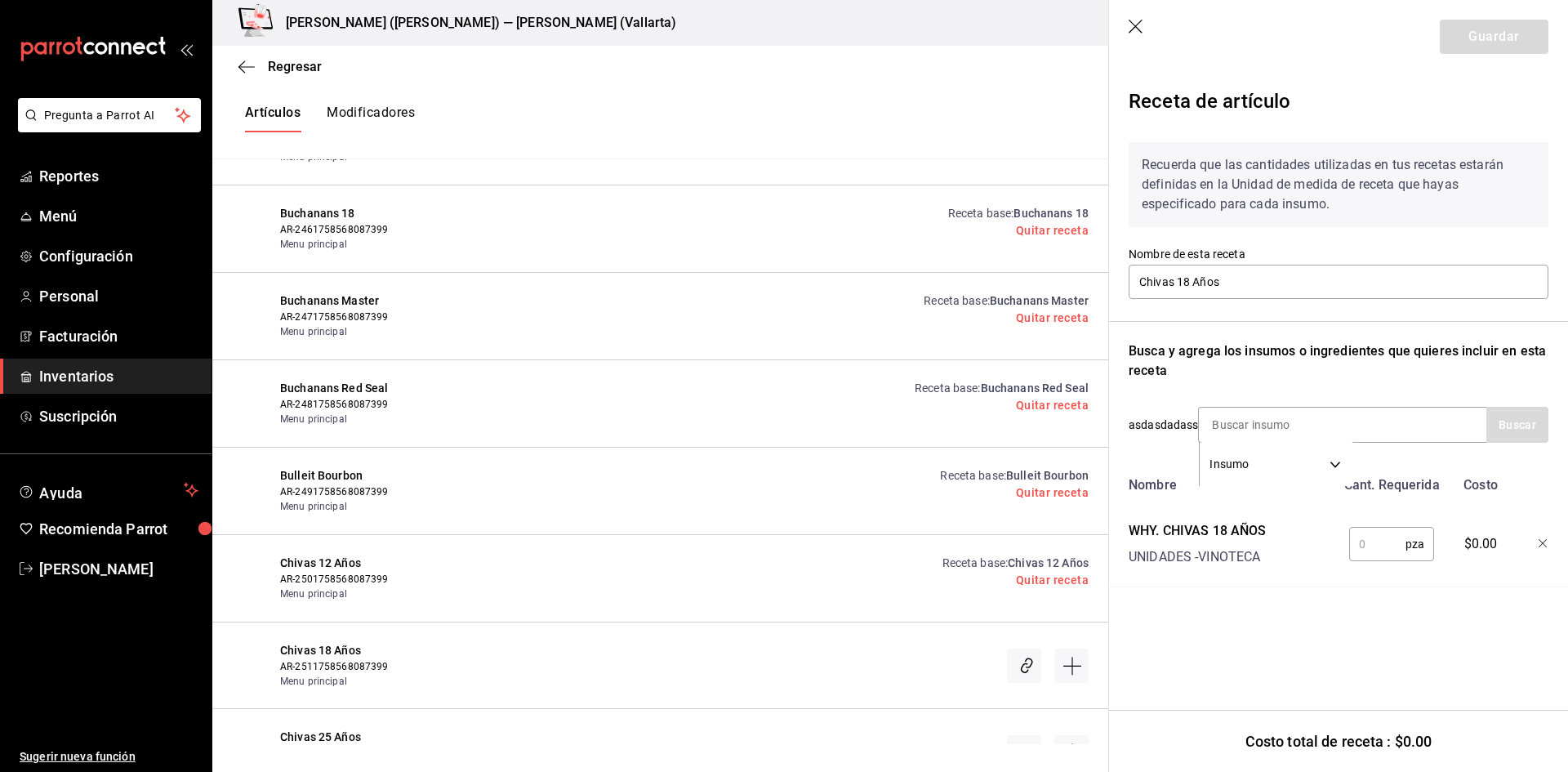
click at [1394, 530] on input "text" at bounding box center [1378, 545] width 57 height 33
type input "1"
click at [1482, 43] on button "Guardar" at bounding box center [1494, 36] width 108 height 34
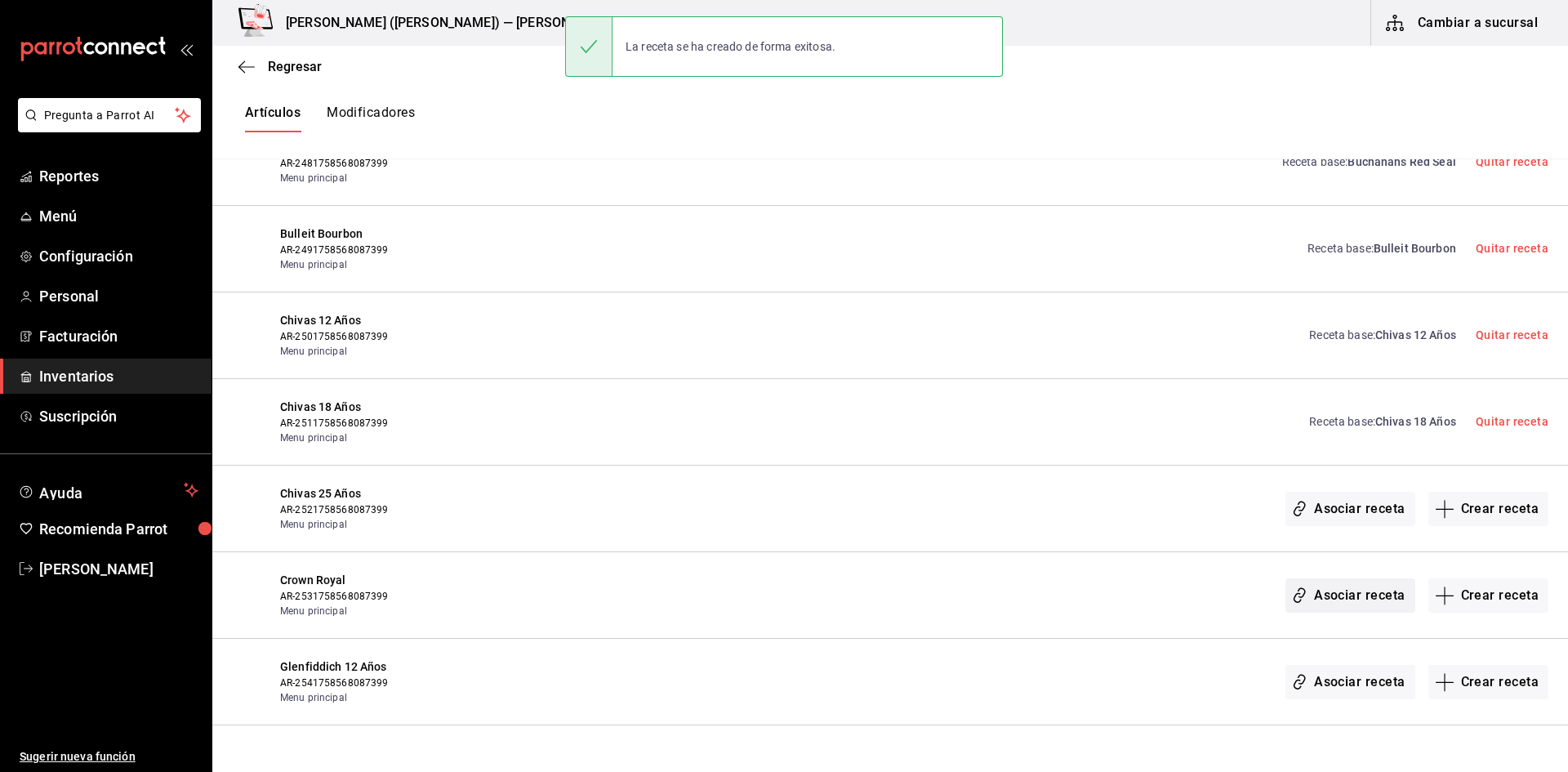
scroll to position [15191, 0]
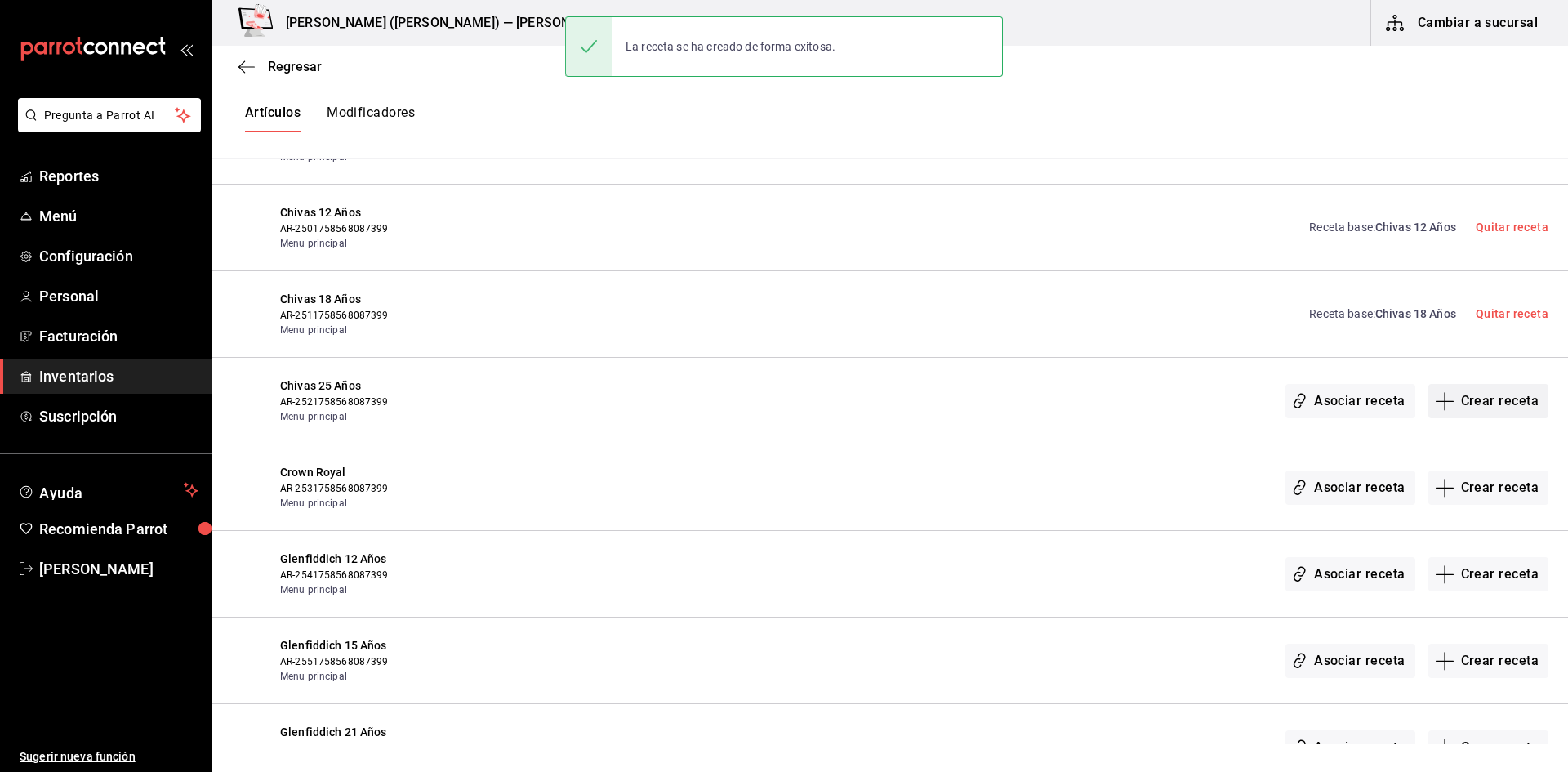
click at [1452, 402] on button "Crear receta" at bounding box center [1489, 401] width 121 height 34
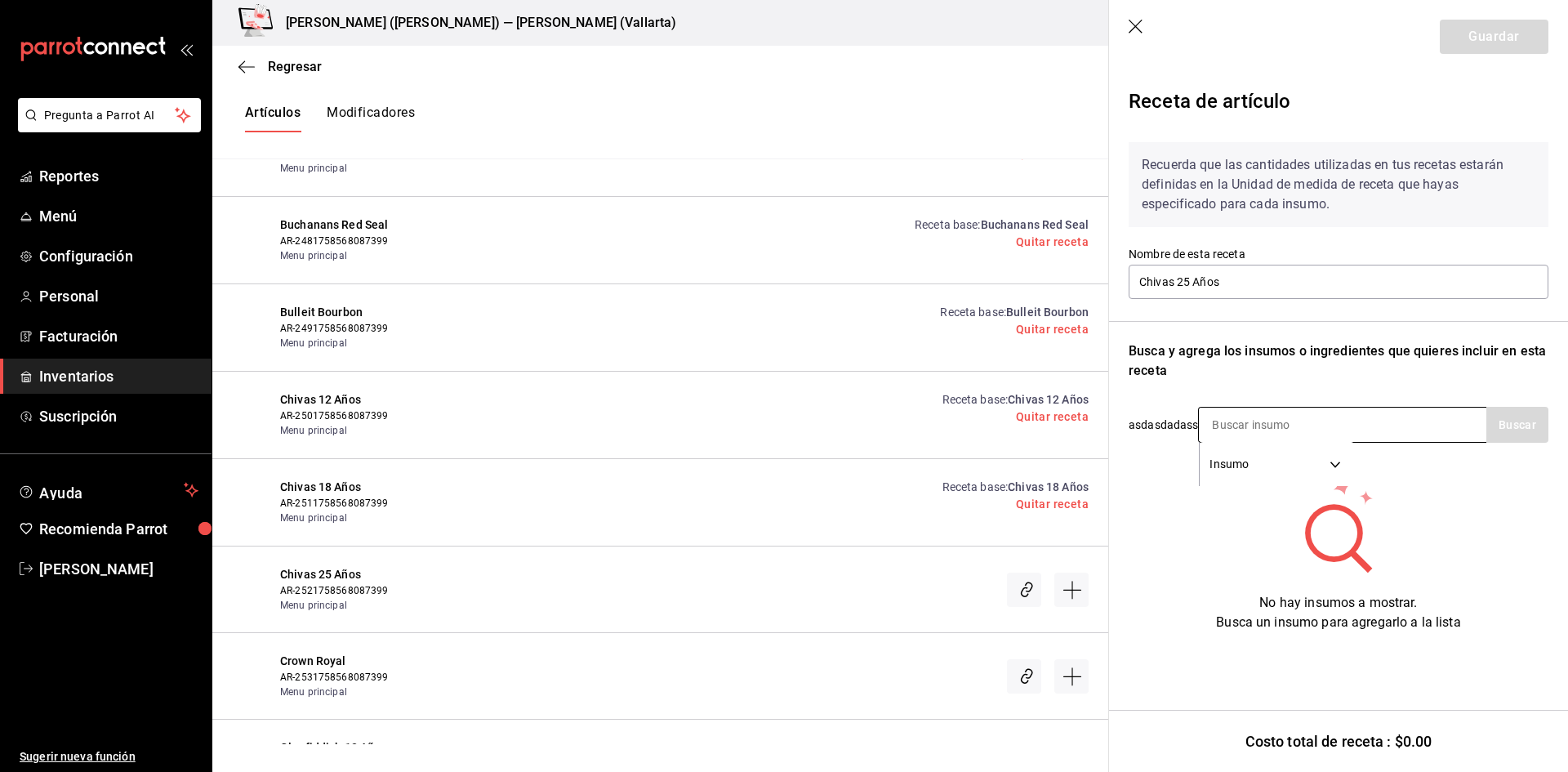
click at [1258, 437] on input at bounding box center [1281, 424] width 164 height 34
type input "CHIVAS"
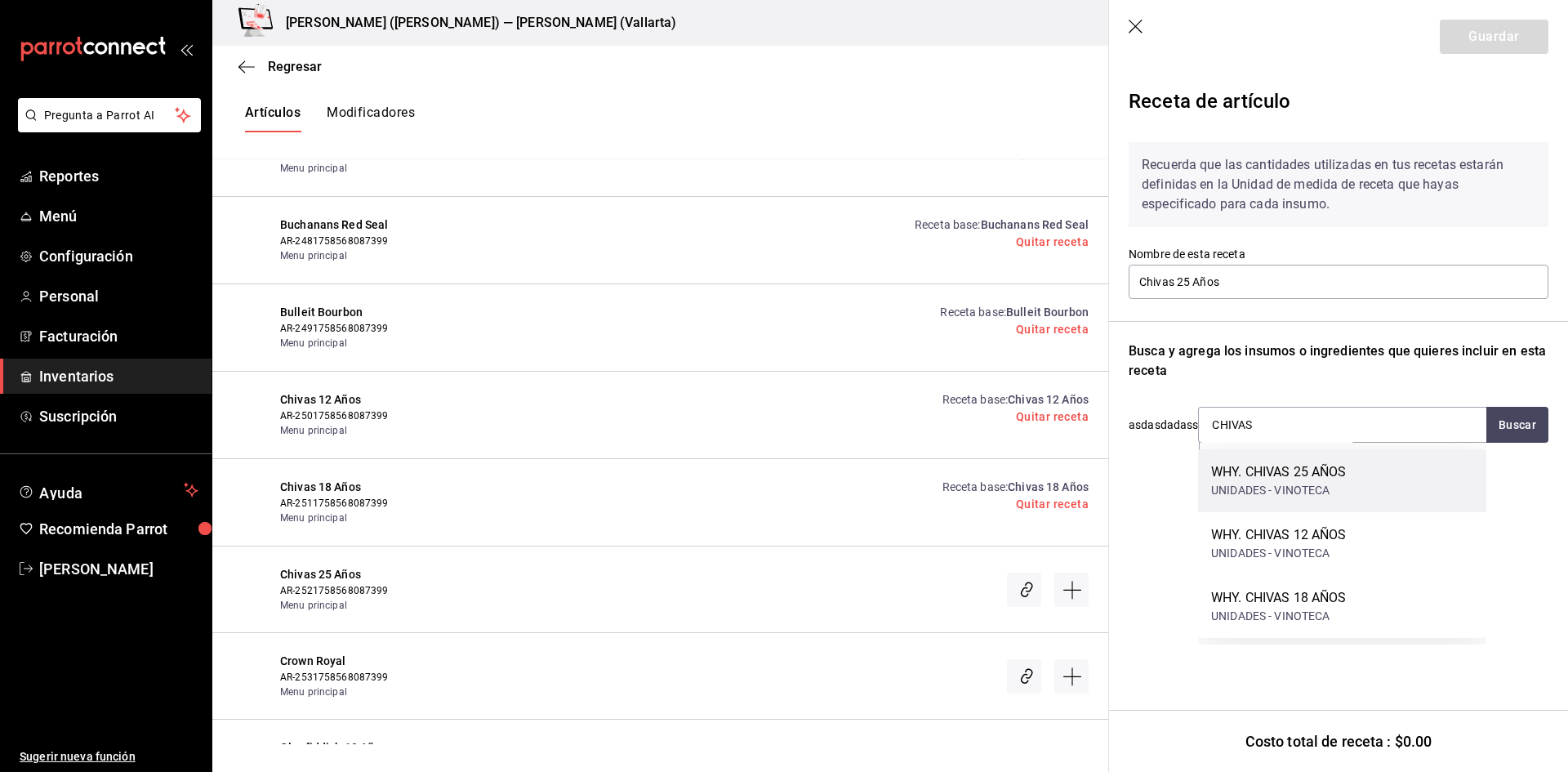
click at [1268, 475] on div "WHY. CHIVAS 25 AÑOS" at bounding box center [1279, 472] width 135 height 19
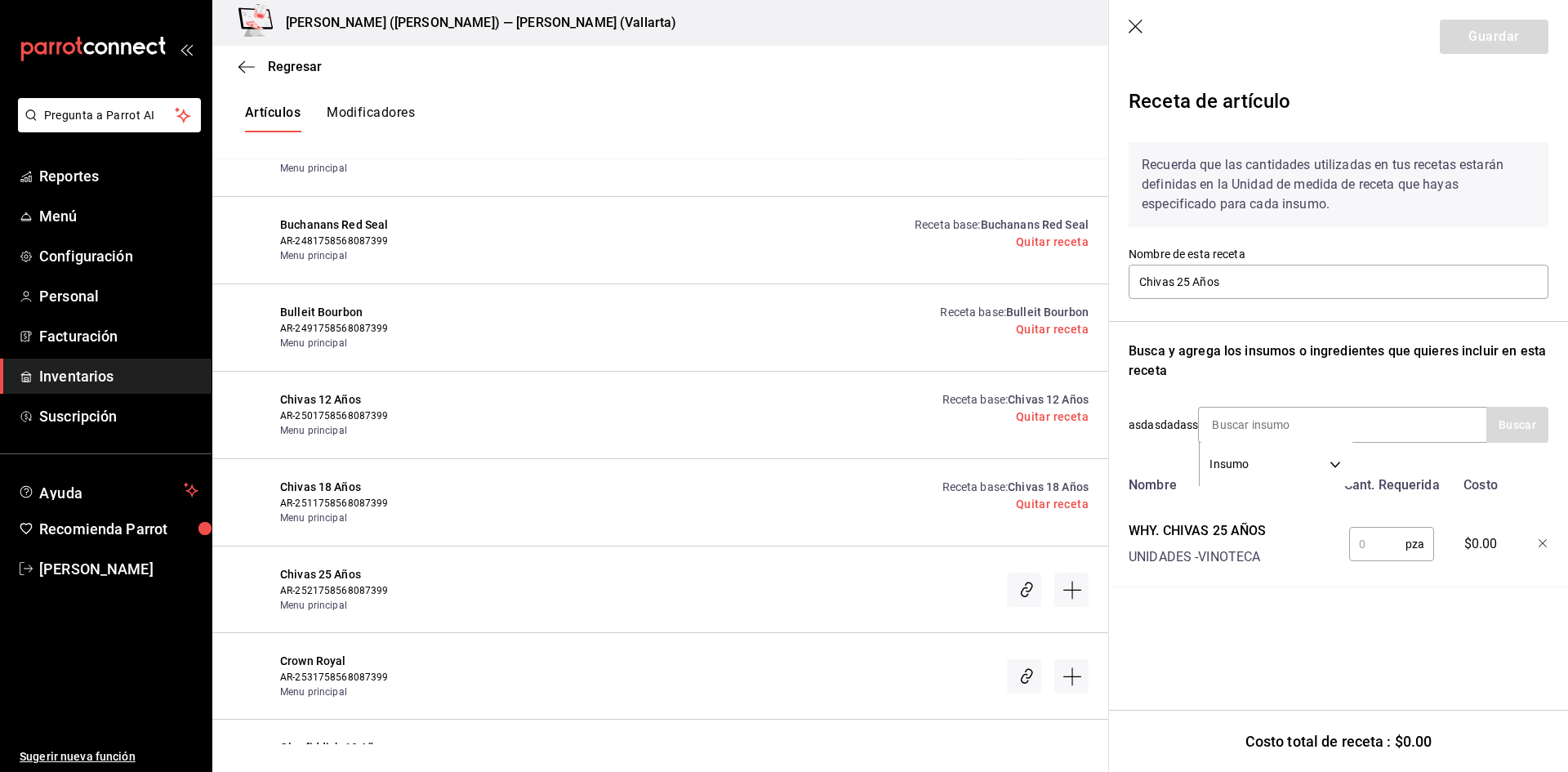
click at [1363, 542] on input "text" at bounding box center [1378, 545] width 57 height 33
type input "1"
click at [1493, 39] on button "Guardar" at bounding box center [1494, 36] width 108 height 34
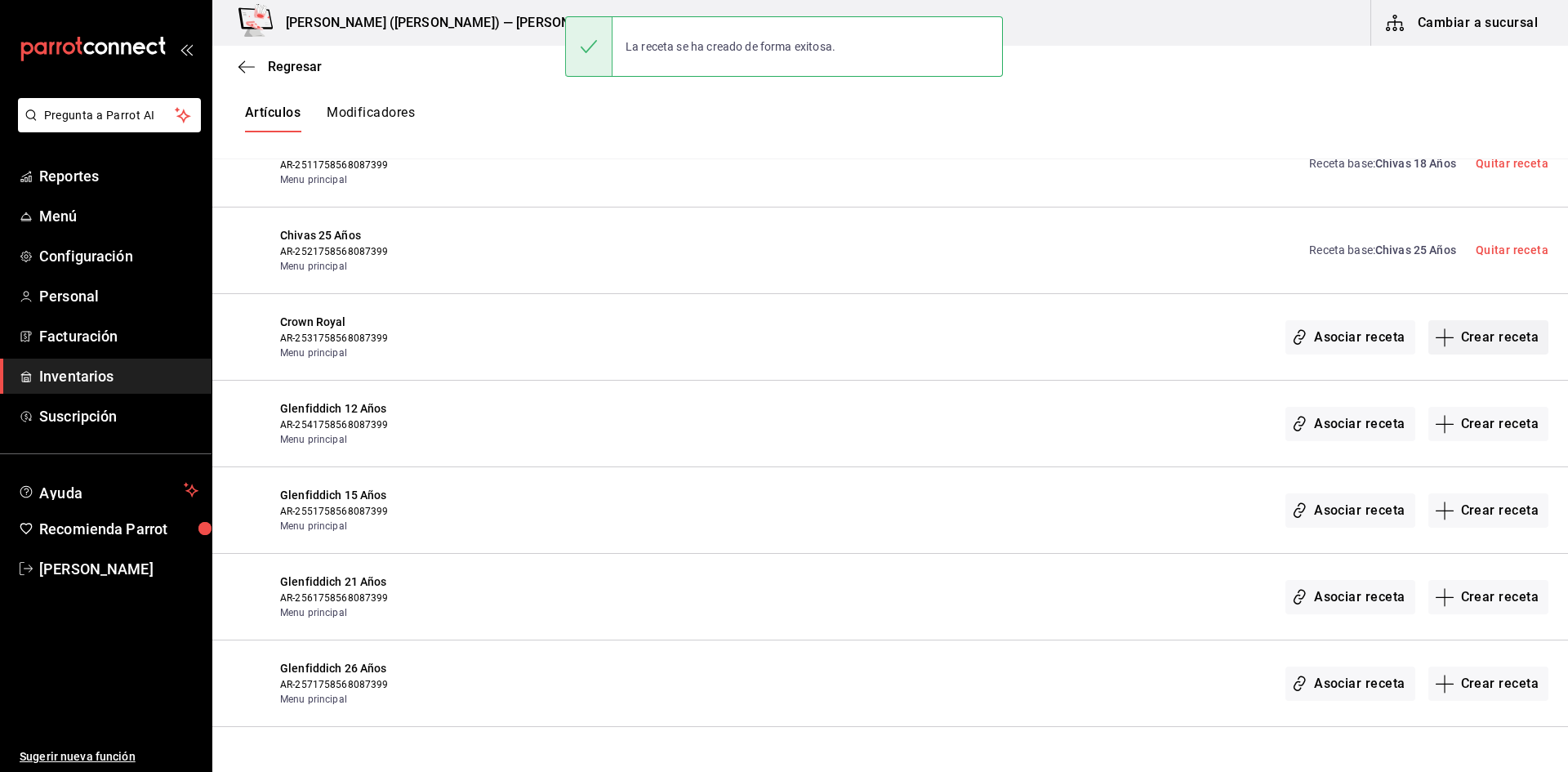
scroll to position [15355, 0]
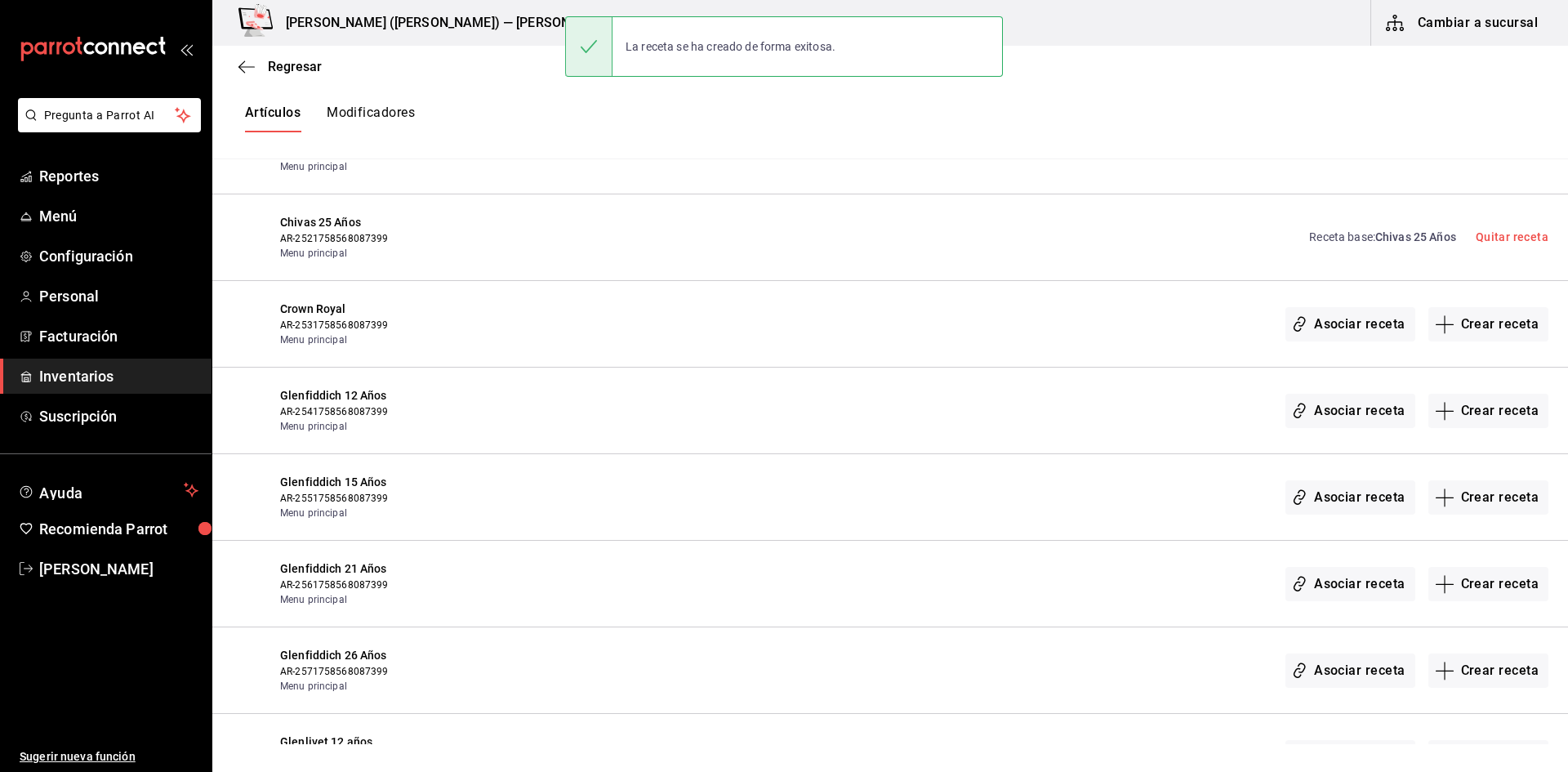
drag, startPoint x: 1464, startPoint y: 331, endPoint x: 1454, endPoint y: 348, distance: 19.7
click at [1465, 331] on button "Crear receta" at bounding box center [1489, 324] width 121 height 34
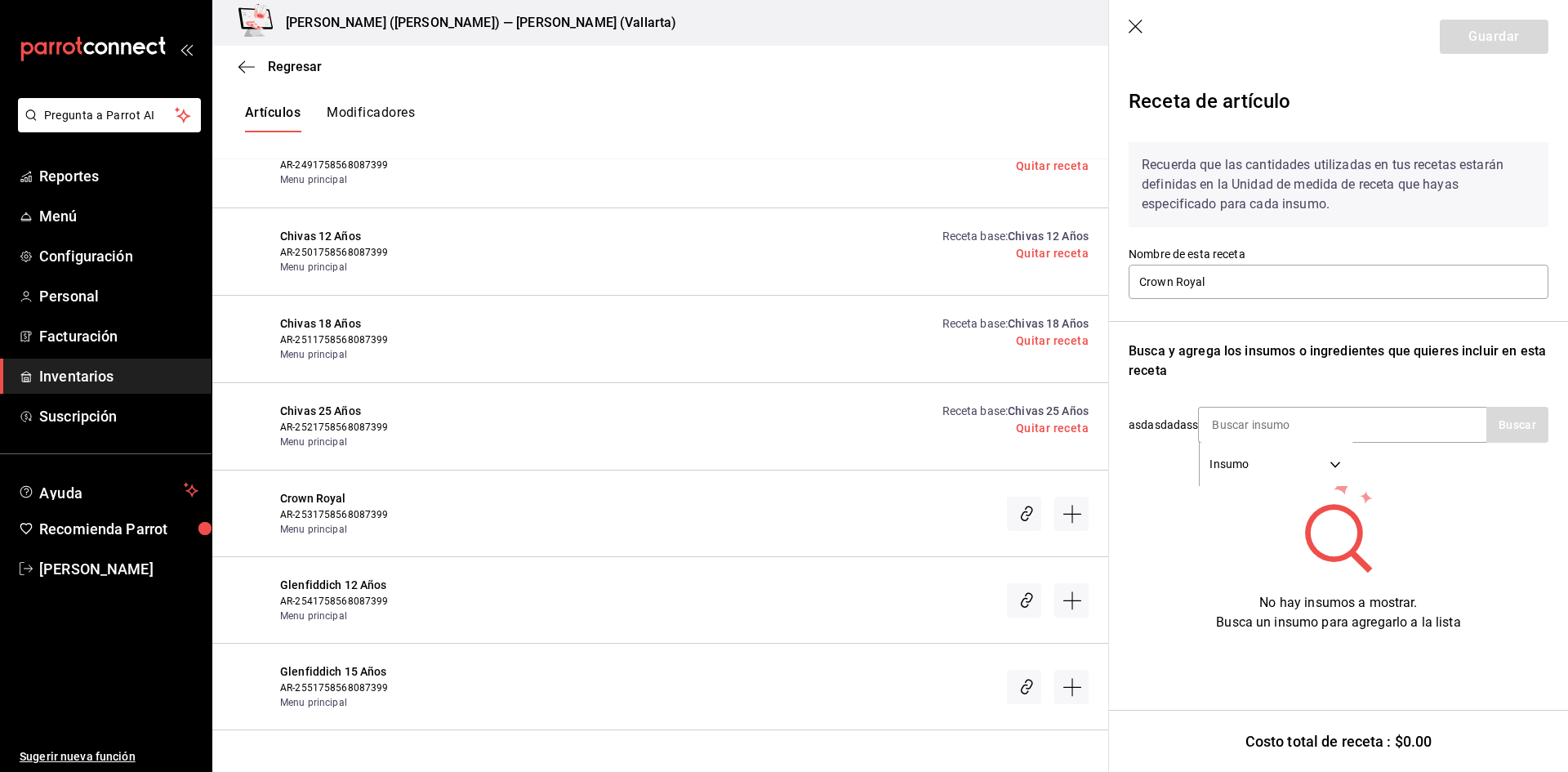
click at [1243, 406] on div "Recuerda que las cantidades utilizadas en tus recetas estarán definidas en la U…" at bounding box center [1338, 380] width 420 height 503
click at [1240, 422] on input at bounding box center [1281, 424] width 164 height 34
click at [1514, 416] on button "Buscar" at bounding box center [1518, 424] width 62 height 36
type input "CRO"
drag, startPoint x: 1253, startPoint y: 472, endPoint x: 1319, endPoint y: 480, distance: 66.5
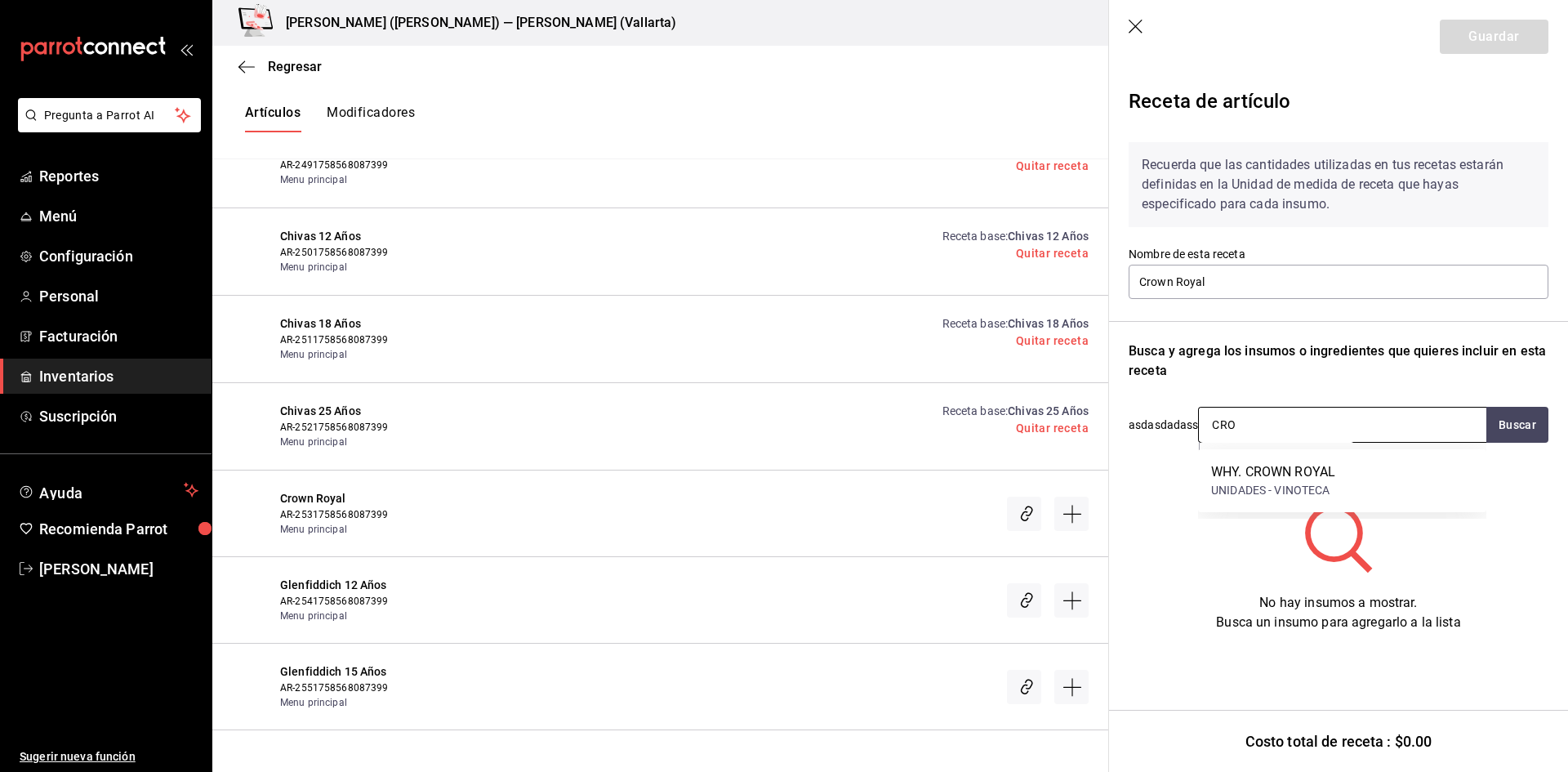
click at [1253, 473] on div "WHY. CROWN ROYAL" at bounding box center [1273, 472] width 124 height 19
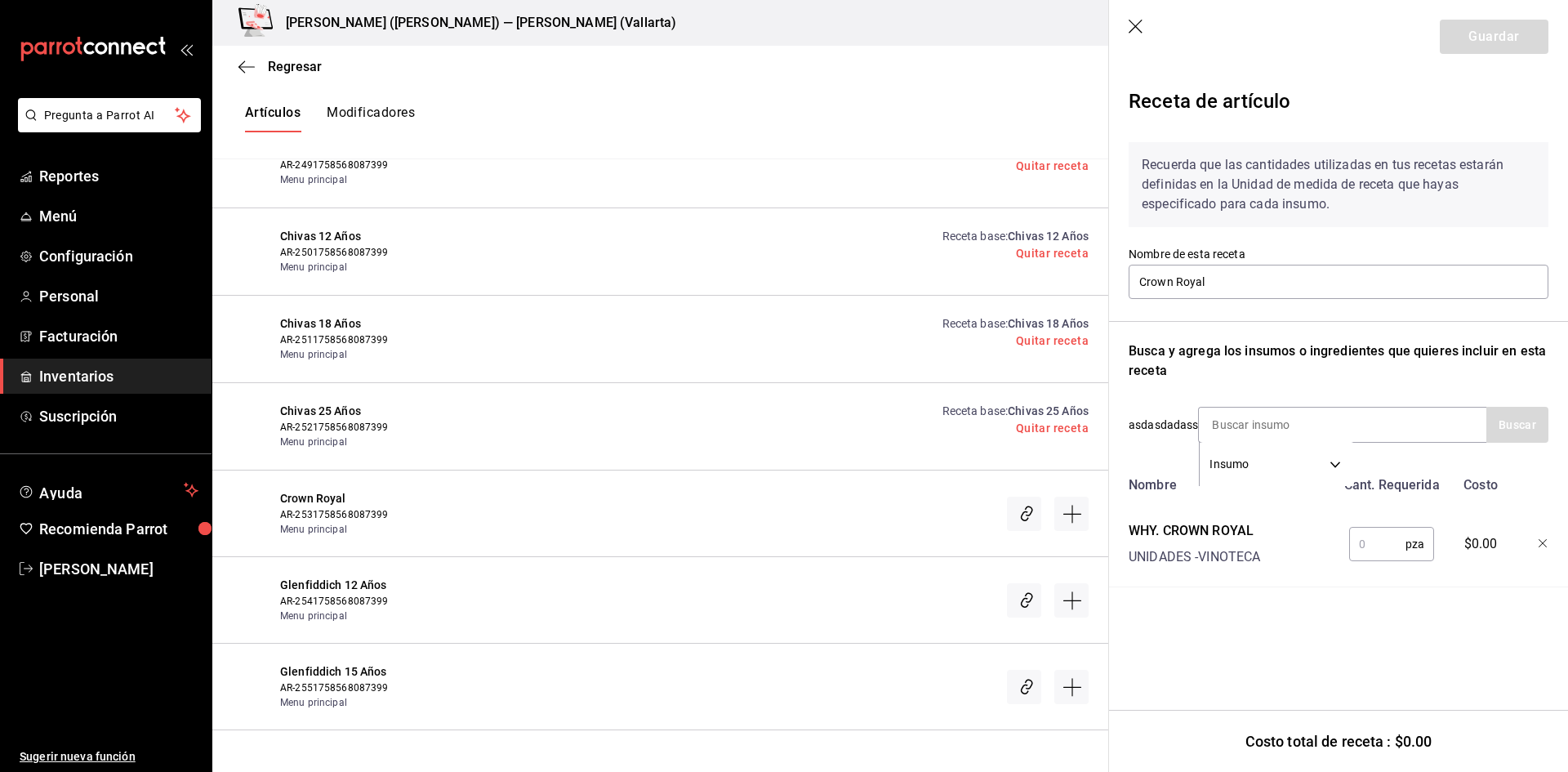
click at [1369, 547] on input "text" at bounding box center [1378, 545] width 57 height 33
type input "1"
click at [1483, 38] on button "Guardar" at bounding box center [1494, 36] width 108 height 34
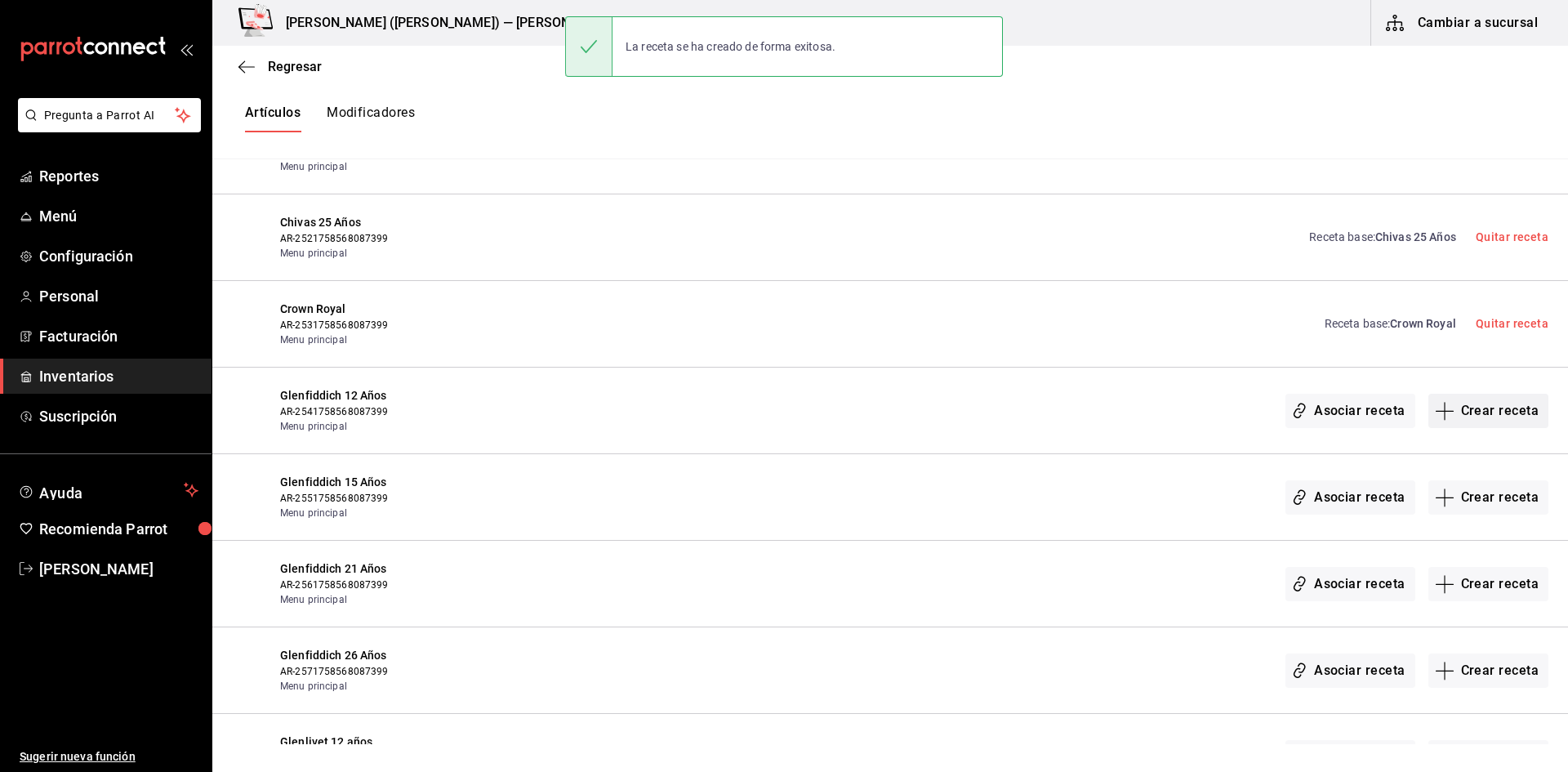
click at [1498, 411] on button "Crear receta" at bounding box center [1489, 410] width 121 height 34
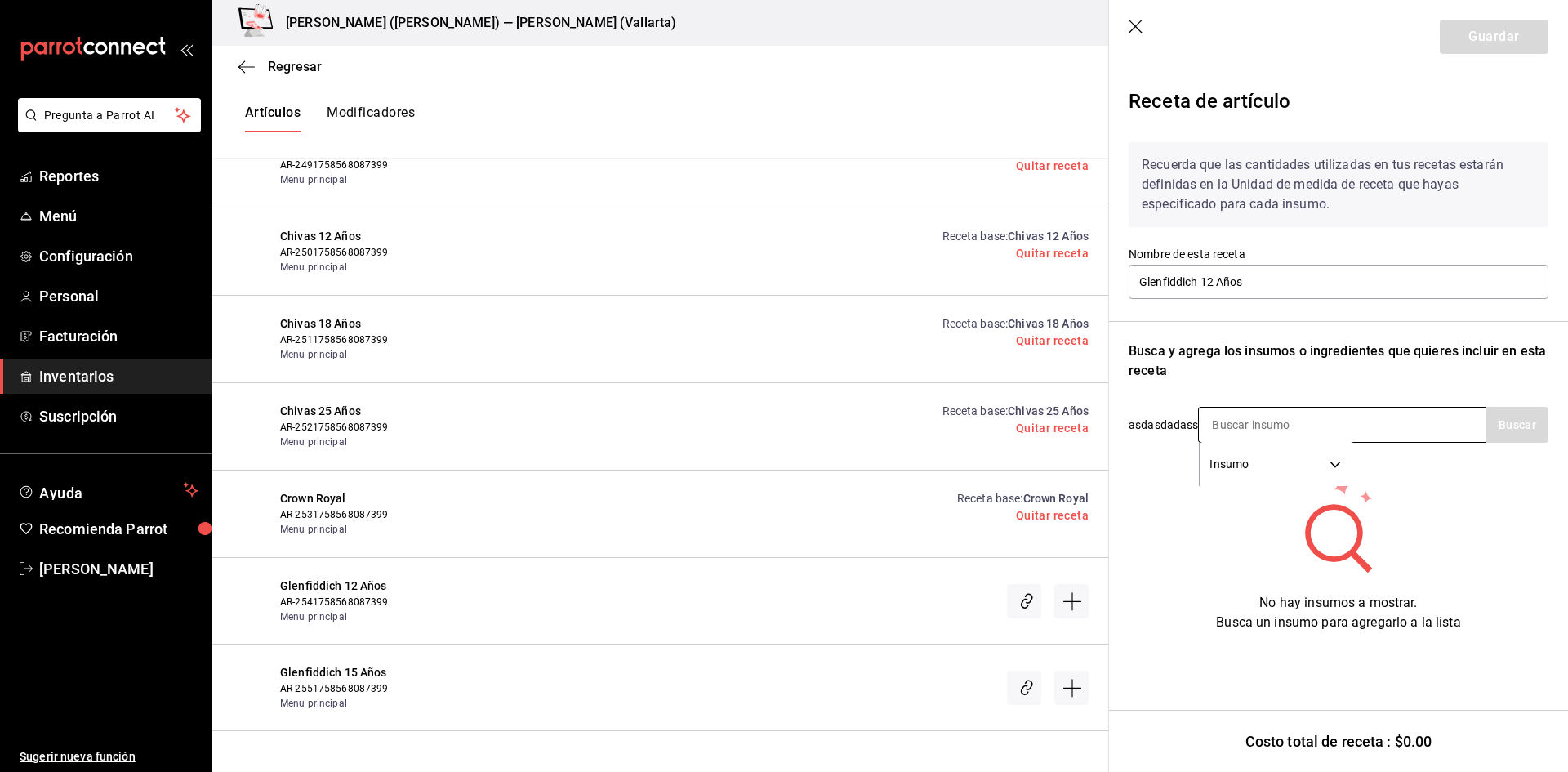
click at [1248, 411] on input at bounding box center [1281, 424] width 164 height 34
type input "GLEN"
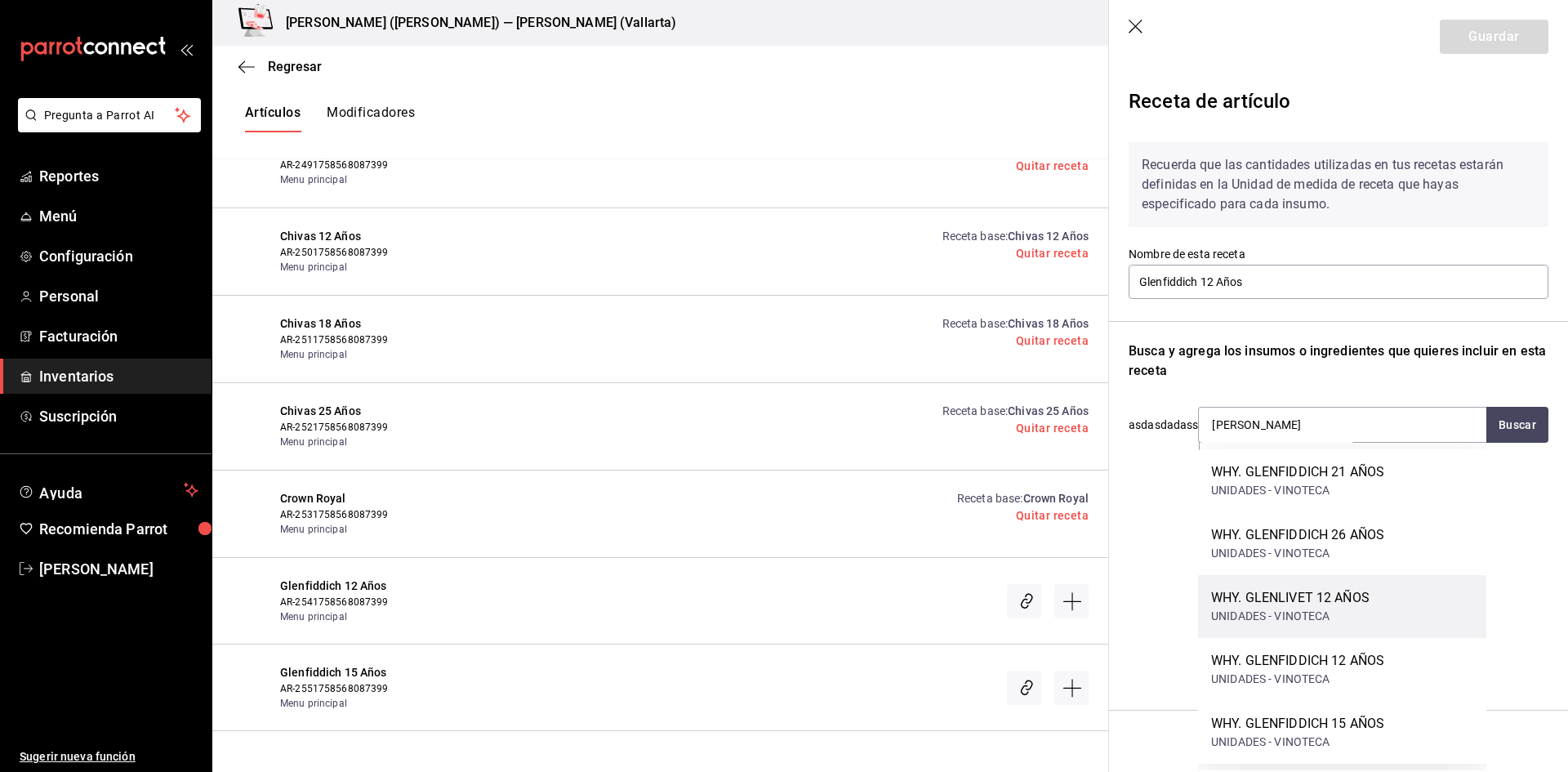
click at [1341, 595] on div "WHY. GLENLIVET 12 AÑOS" at bounding box center [1290, 598] width 159 height 19
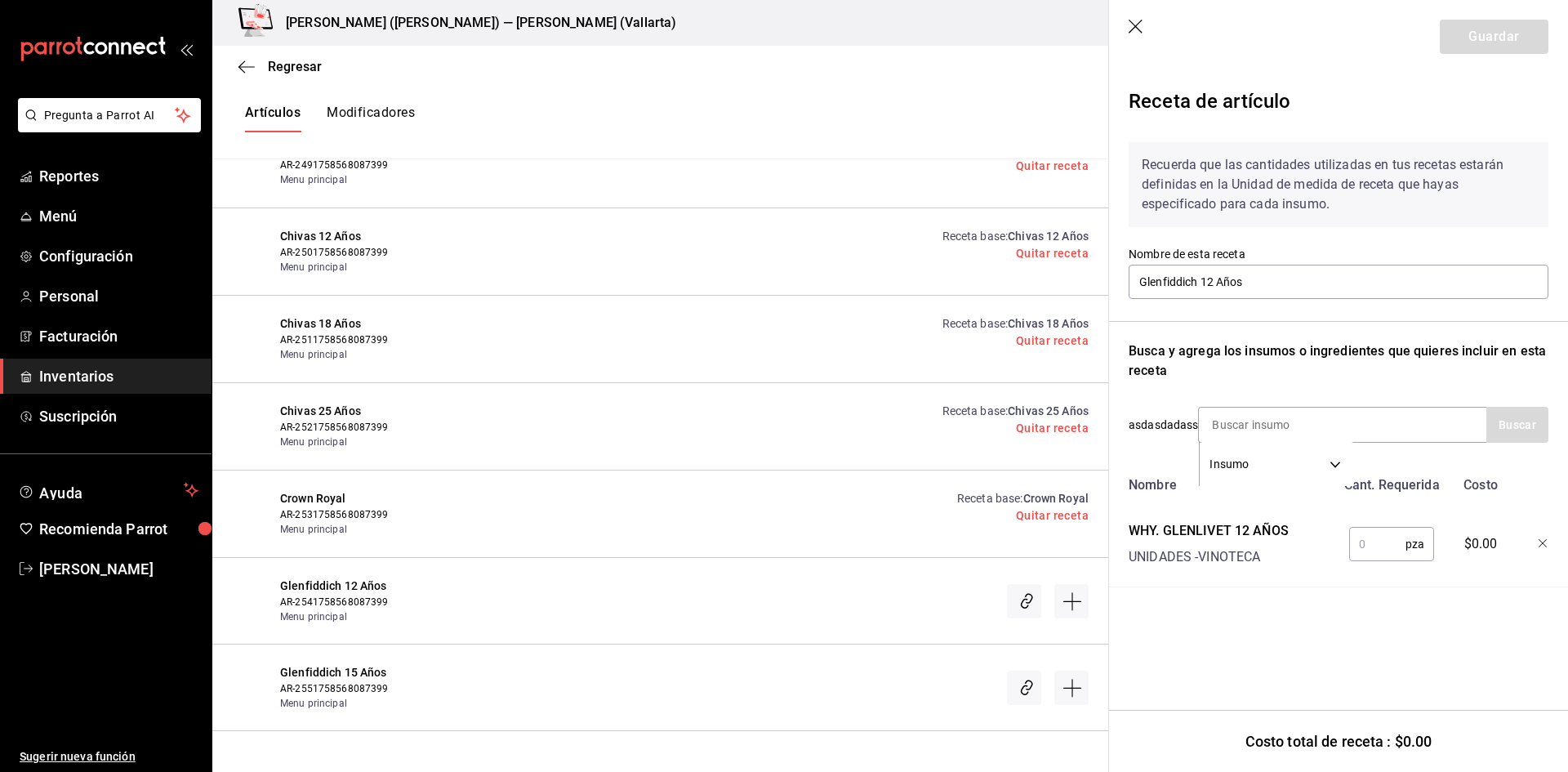
click at [1370, 546] on input "text" at bounding box center [1378, 545] width 57 height 33
type input "1"
click at [1498, 25] on button "Guardar" at bounding box center [1494, 36] width 108 height 34
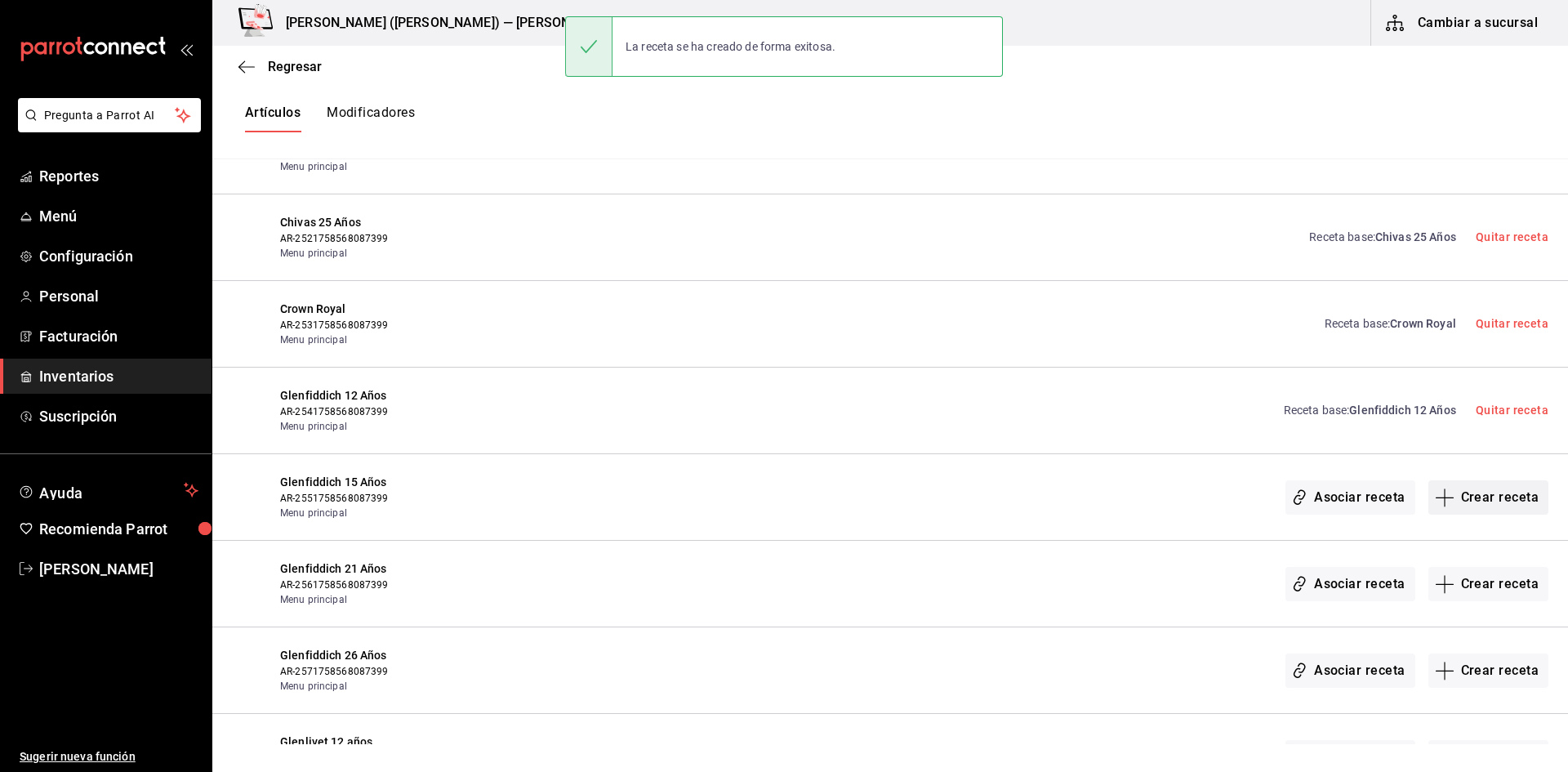
click at [1460, 492] on button "Crear receta" at bounding box center [1489, 497] width 121 height 34
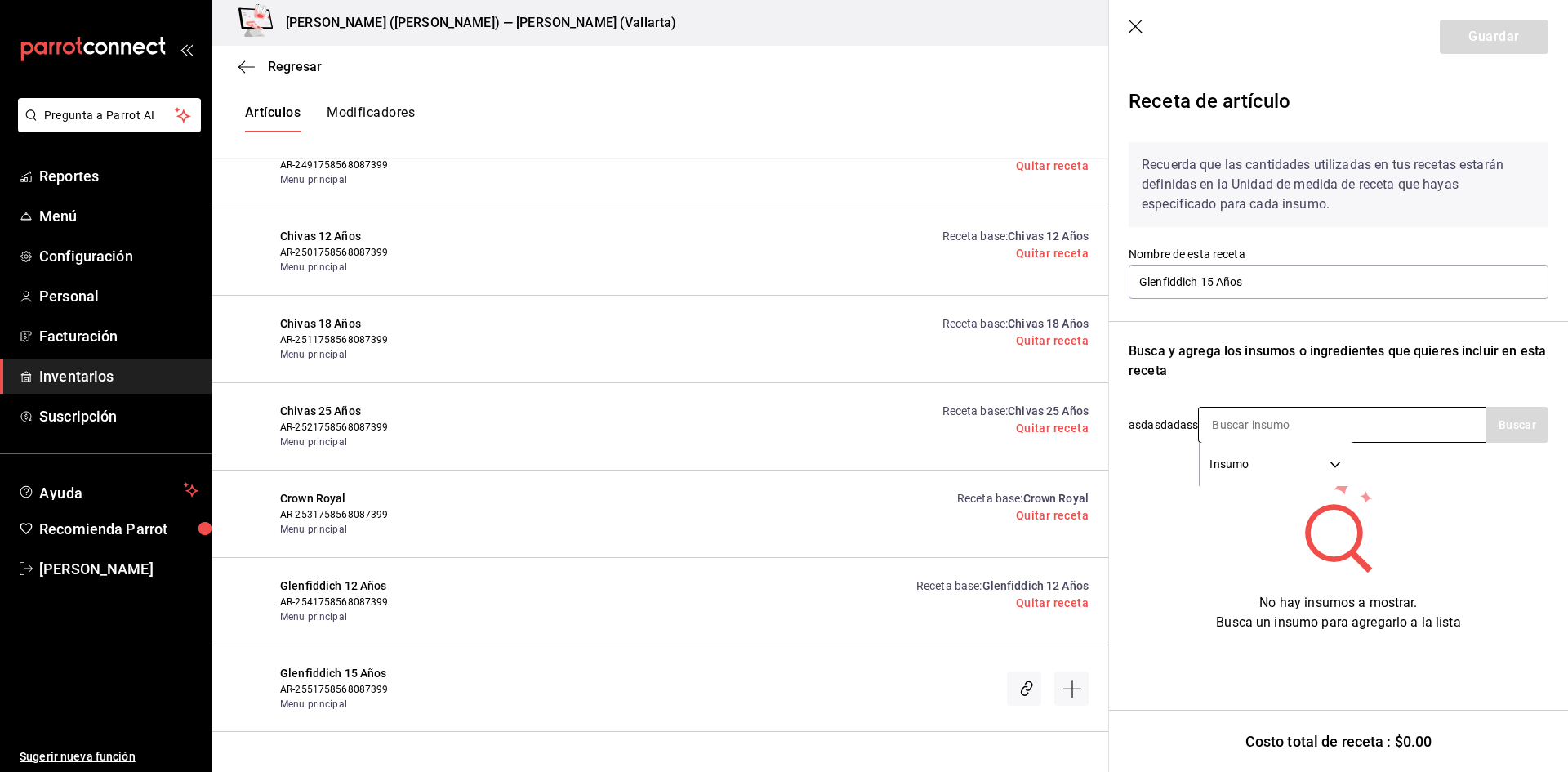
click at [1260, 421] on input at bounding box center [1281, 424] width 164 height 34
type input "GLEN"
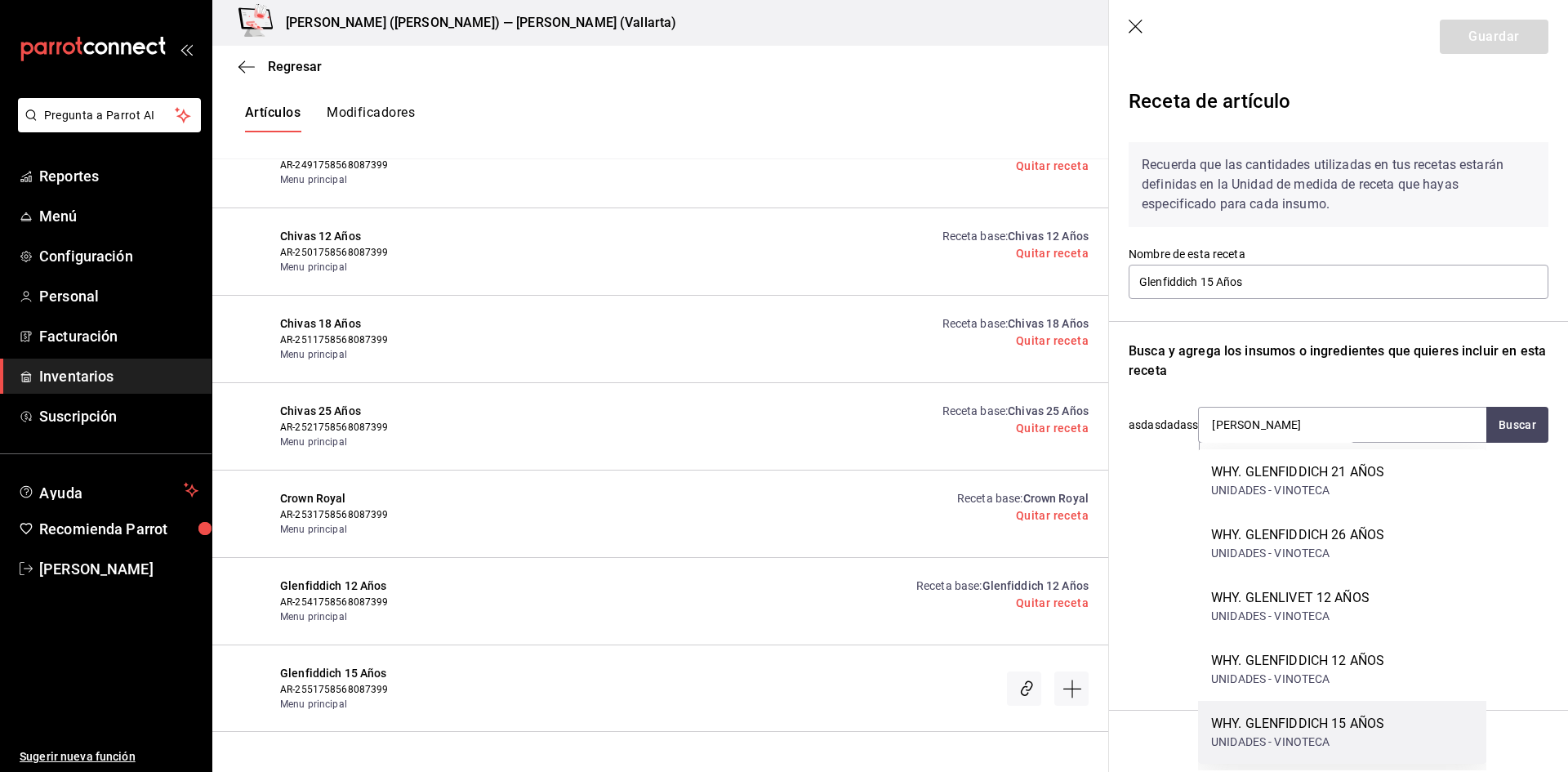
click at [1372, 720] on div "WHY. GLENFIDDICH 15 AÑOS" at bounding box center [1298, 724] width 173 height 19
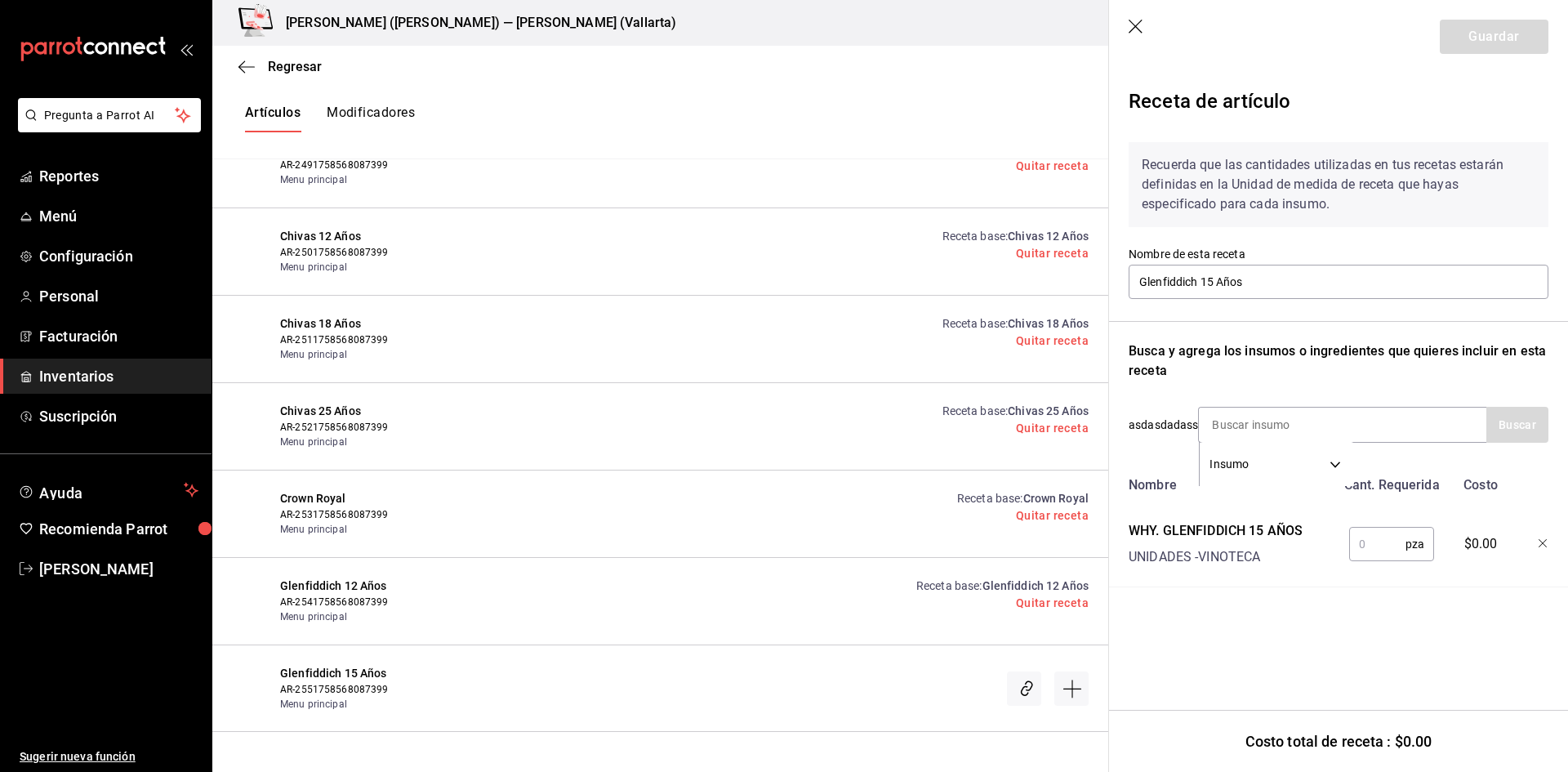
click at [1376, 548] on input "text" at bounding box center [1378, 545] width 57 height 33
type input "1"
click at [1467, 30] on button "Guardar" at bounding box center [1494, 36] width 108 height 34
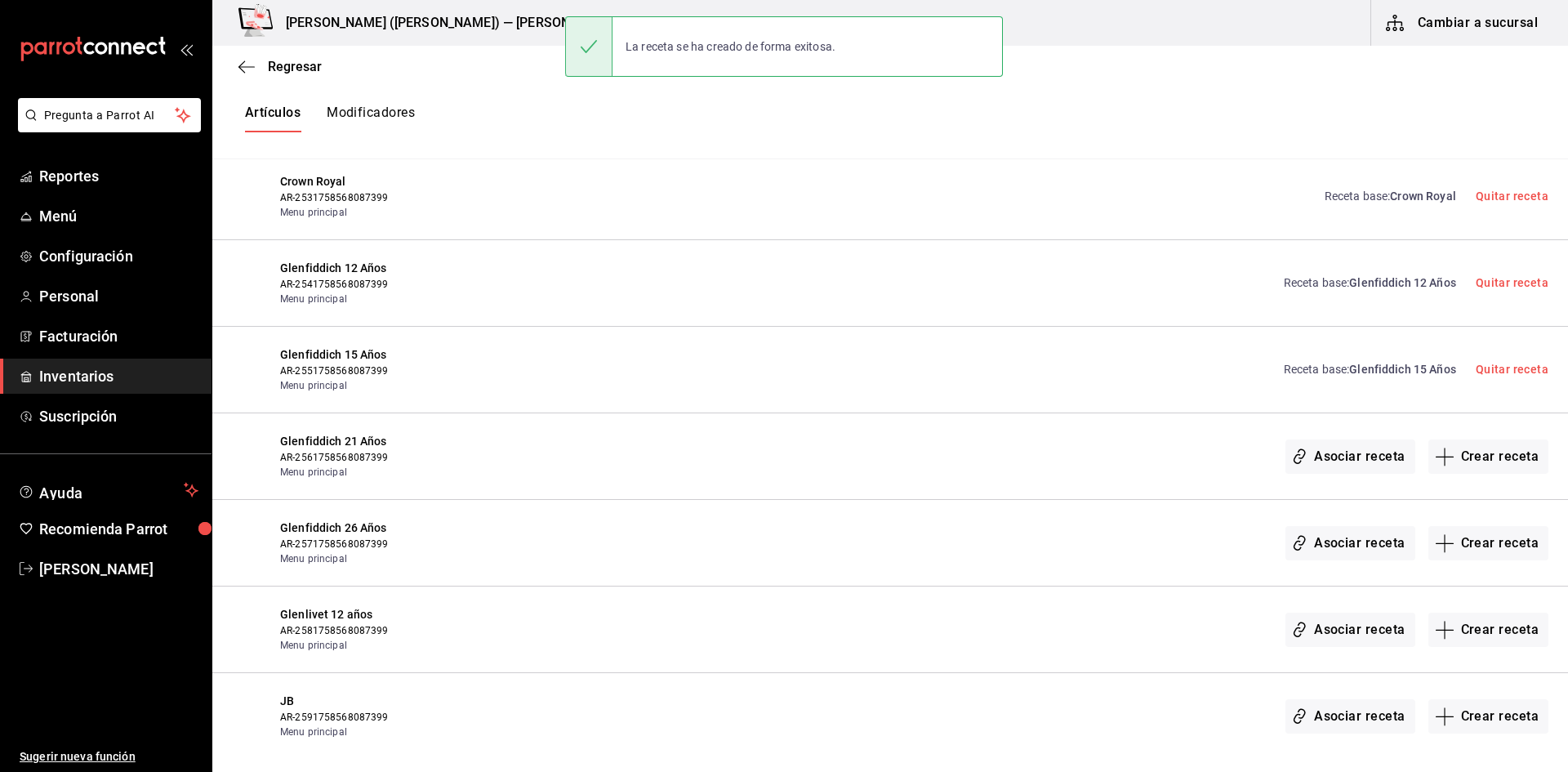
scroll to position [15518, 0]
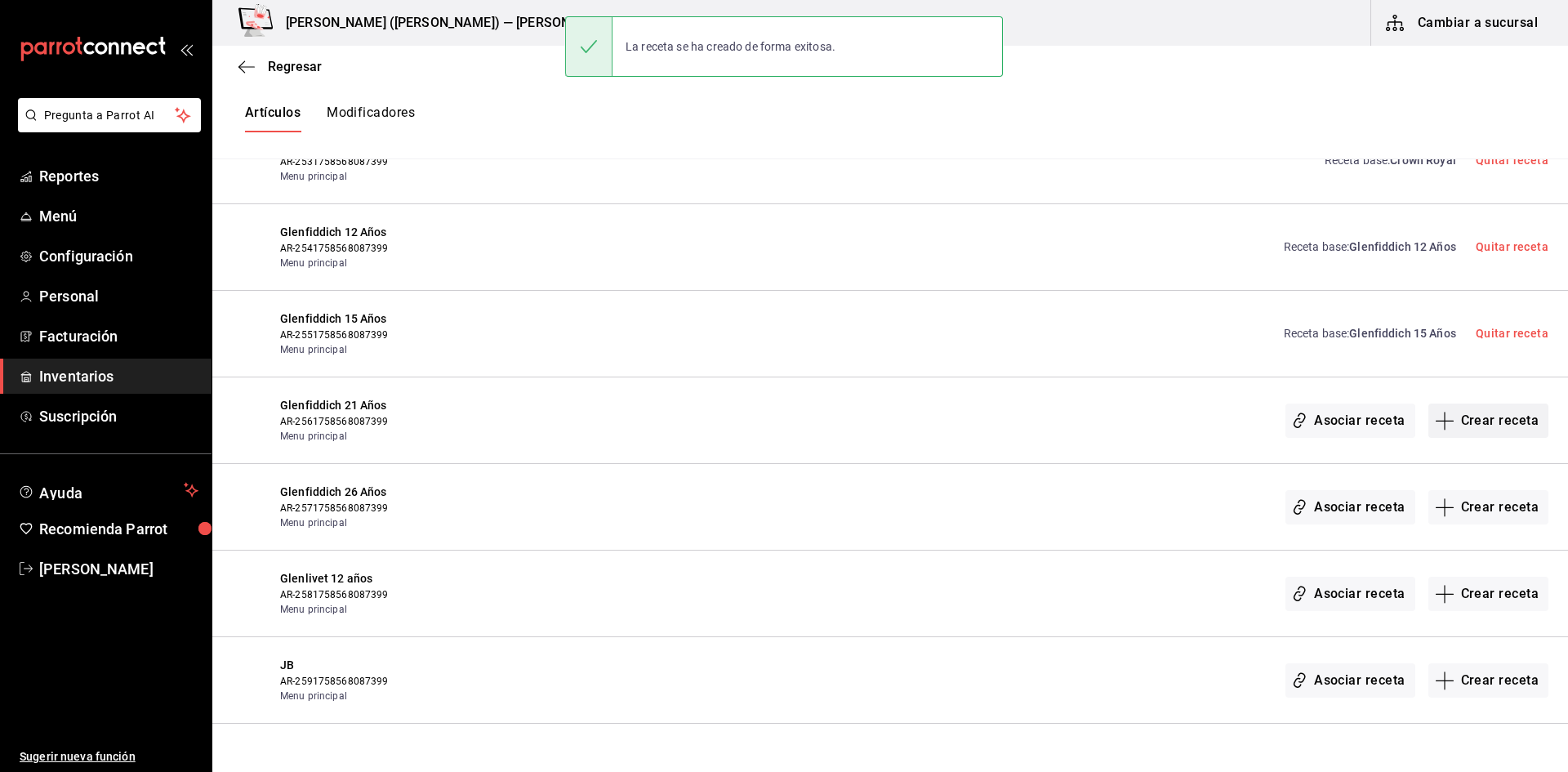
click at [1509, 431] on button "Crear receta" at bounding box center [1489, 420] width 121 height 34
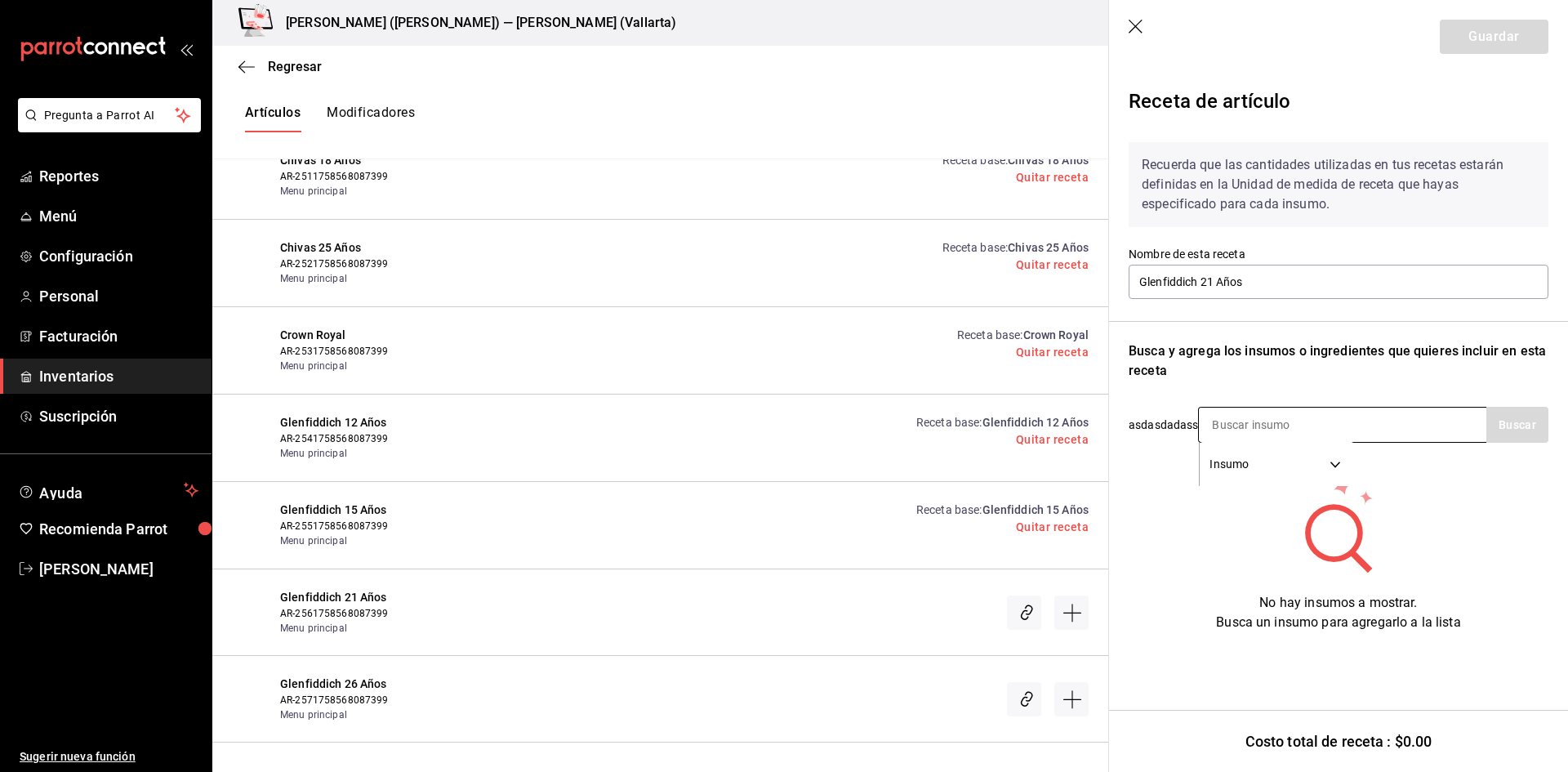
click at [1283, 429] on input at bounding box center [1281, 424] width 164 height 34
type input "GLEN"
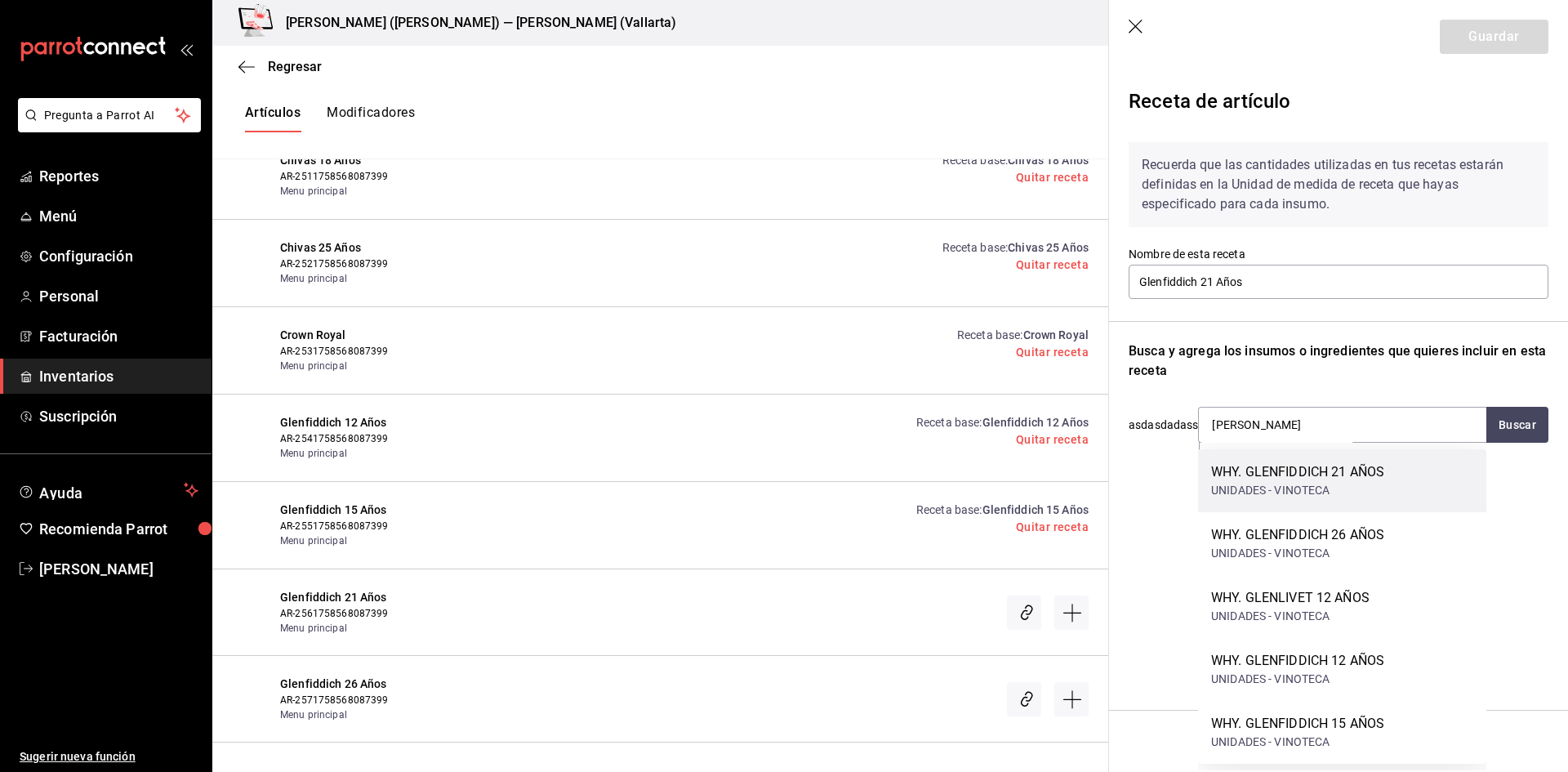
click at [1269, 461] on div "WHY. GLENFIDDICH 21 AÑOS UNIDADES - VINOTECA" at bounding box center [1343, 481] width 288 height 63
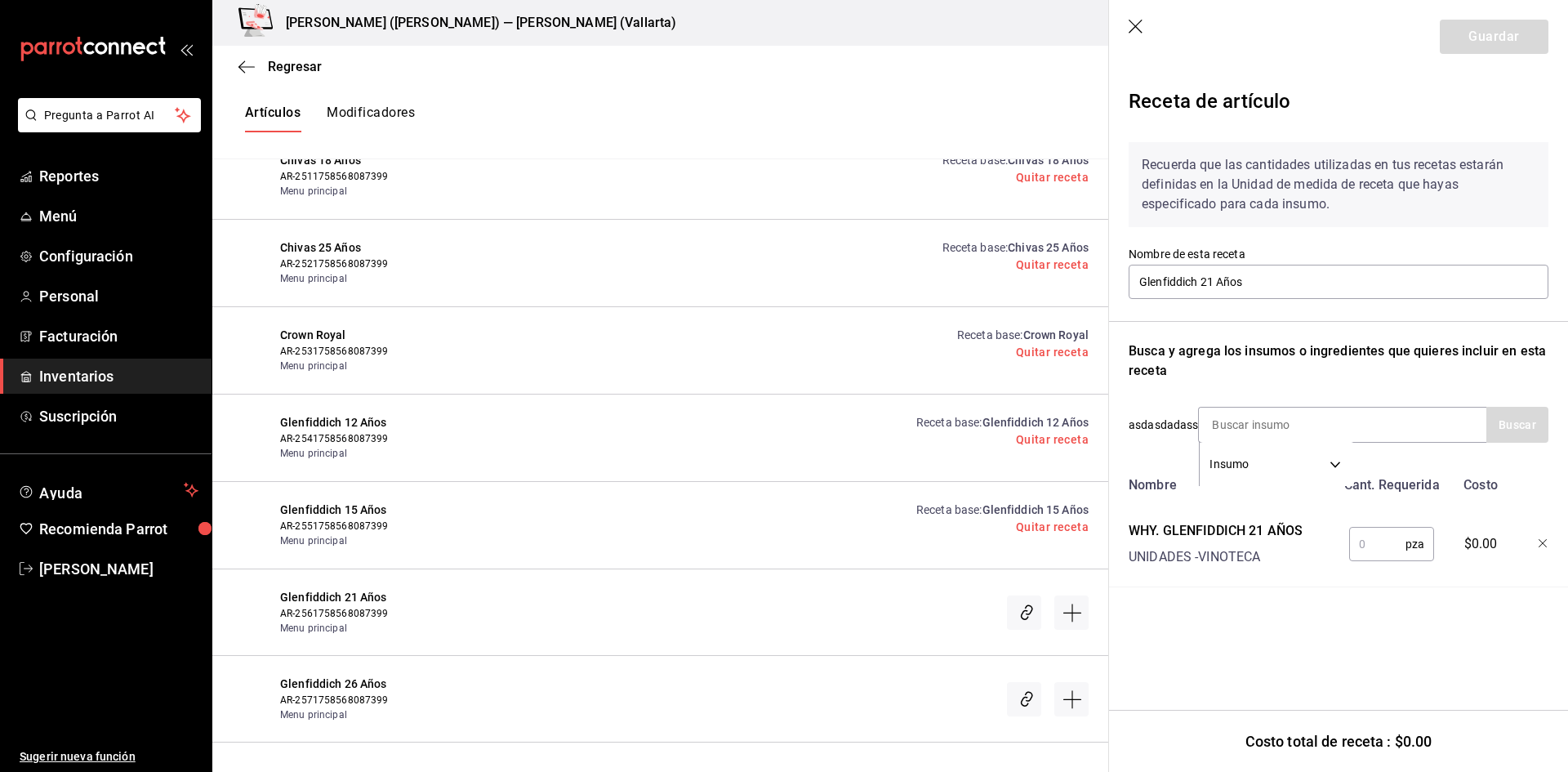
click at [1367, 540] on input "text" at bounding box center [1378, 545] width 57 height 33
type input "1"
click at [1491, 37] on button "Guardar" at bounding box center [1494, 36] width 108 height 34
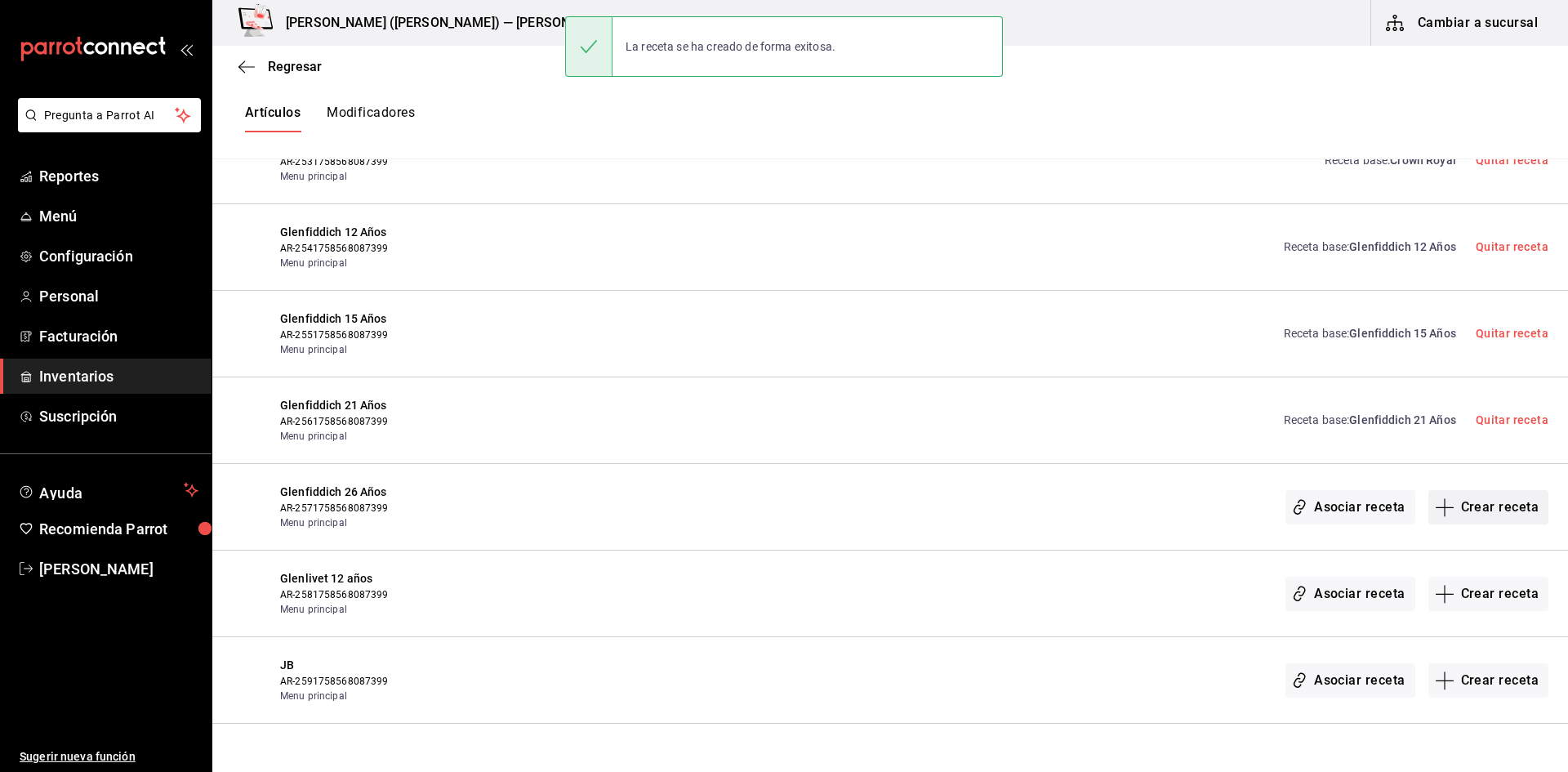
click at [1466, 506] on button "Crear receta" at bounding box center [1489, 507] width 121 height 34
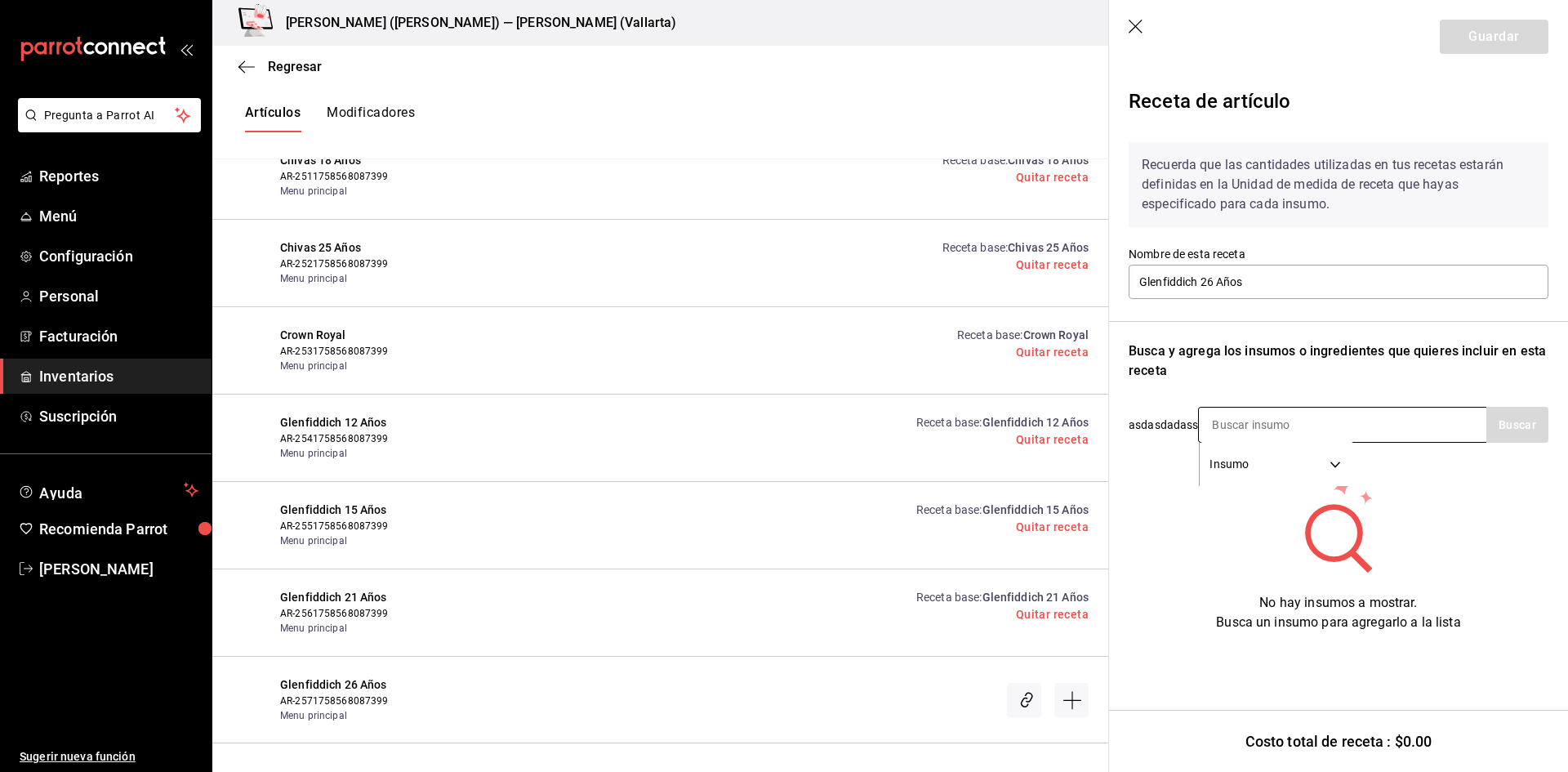
click at [1283, 419] on input at bounding box center [1281, 424] width 164 height 34
type input "GLEN"
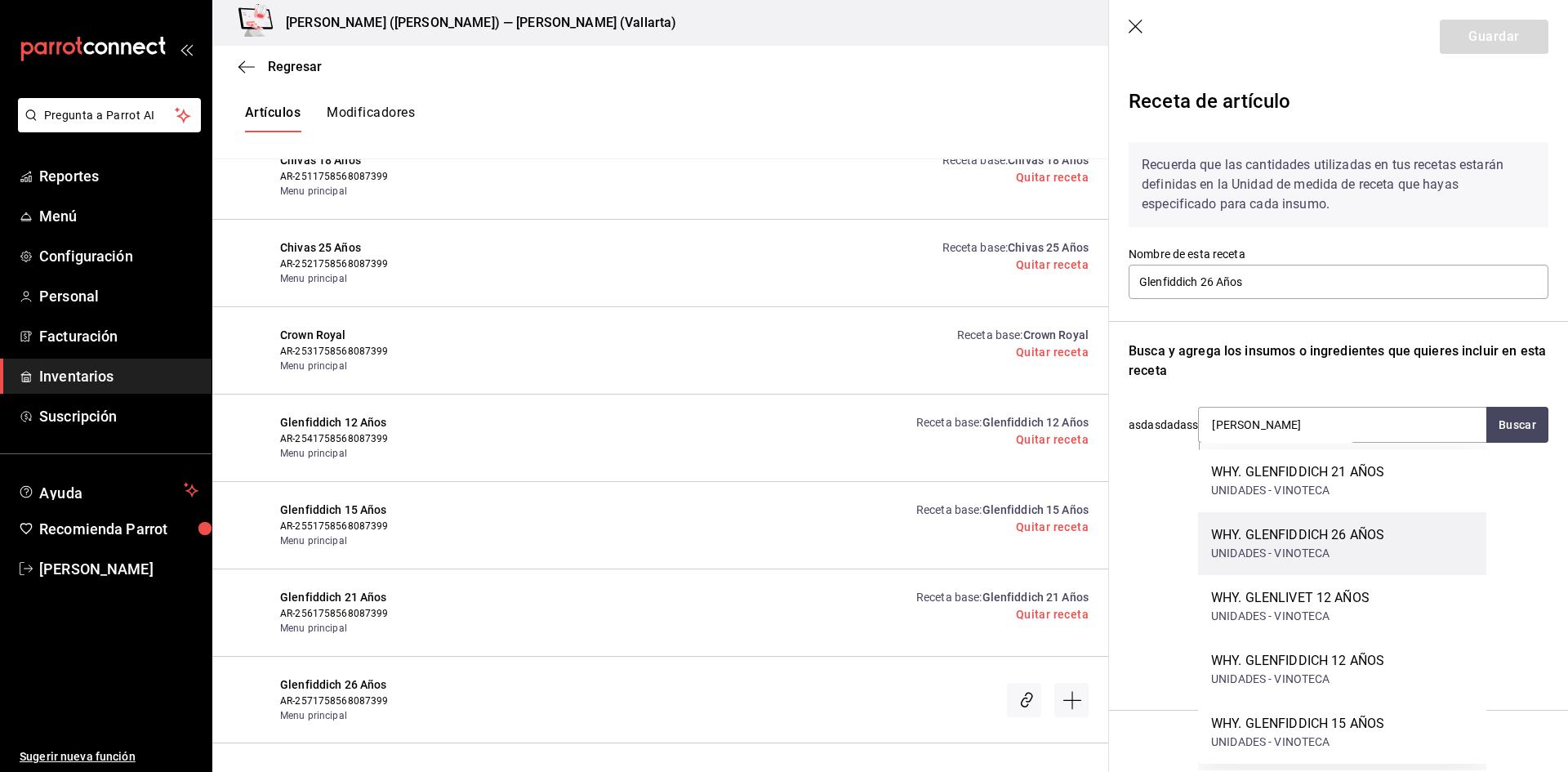
click at [1346, 554] on div "UNIDADES - VINOTECA" at bounding box center [1298, 554] width 173 height 18
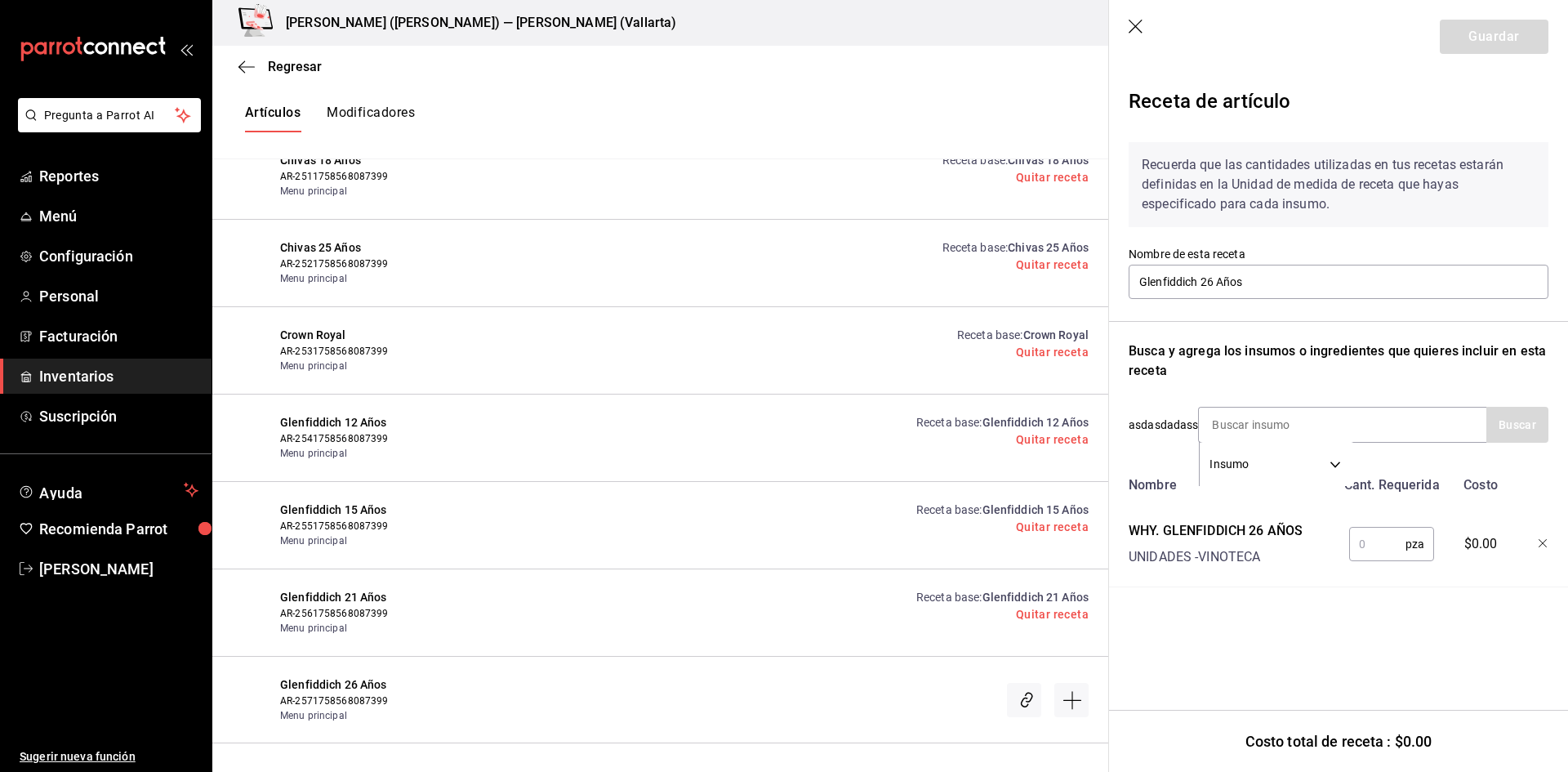
click at [1372, 545] on input "text" at bounding box center [1378, 545] width 57 height 33
type input "1"
click at [1492, 46] on button "Guardar" at bounding box center [1494, 36] width 108 height 34
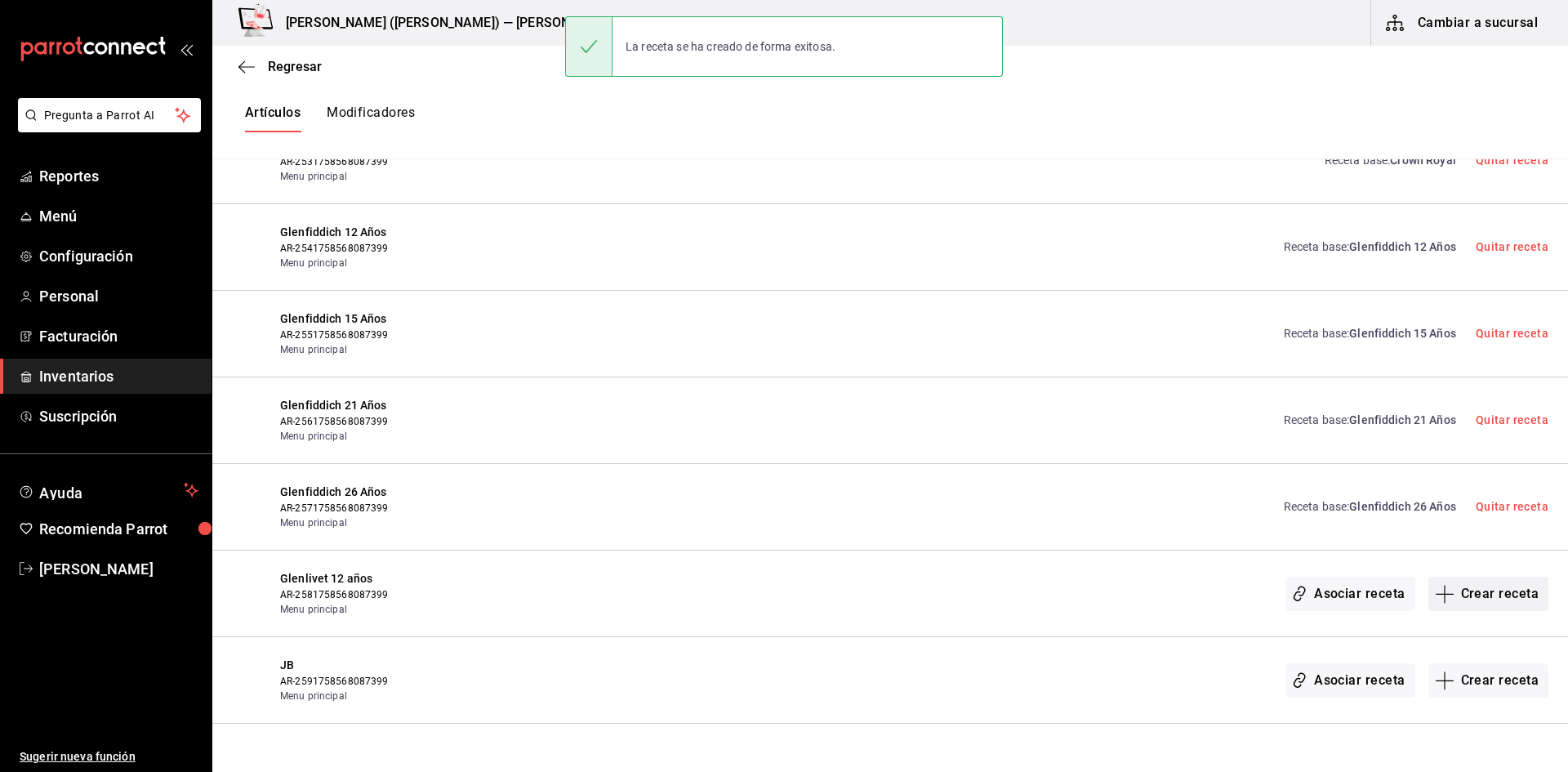
click at [1498, 598] on button "Crear receta" at bounding box center [1489, 594] width 121 height 34
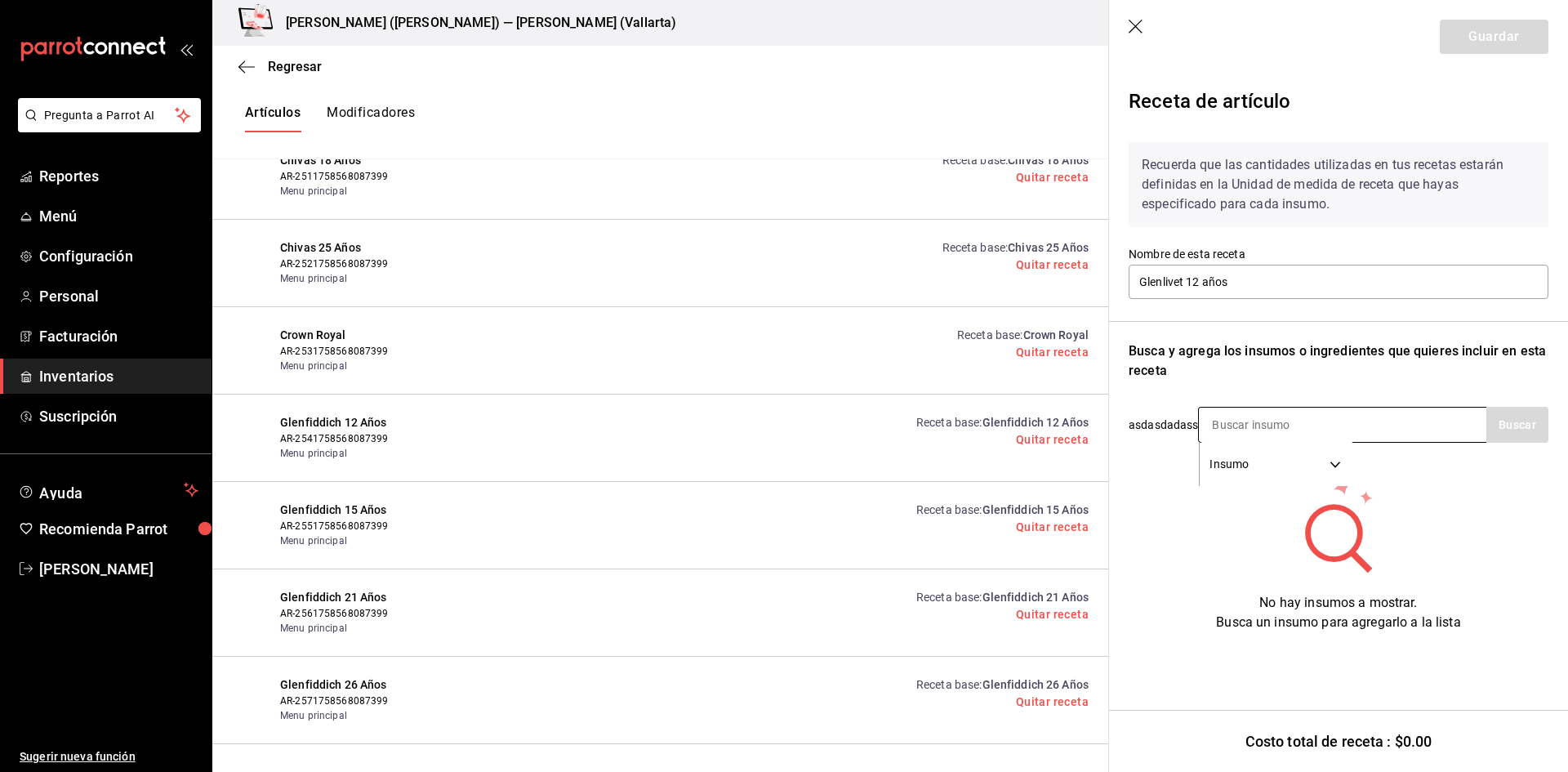
click at [1265, 426] on input at bounding box center [1281, 424] width 164 height 34
type input "GLEN"
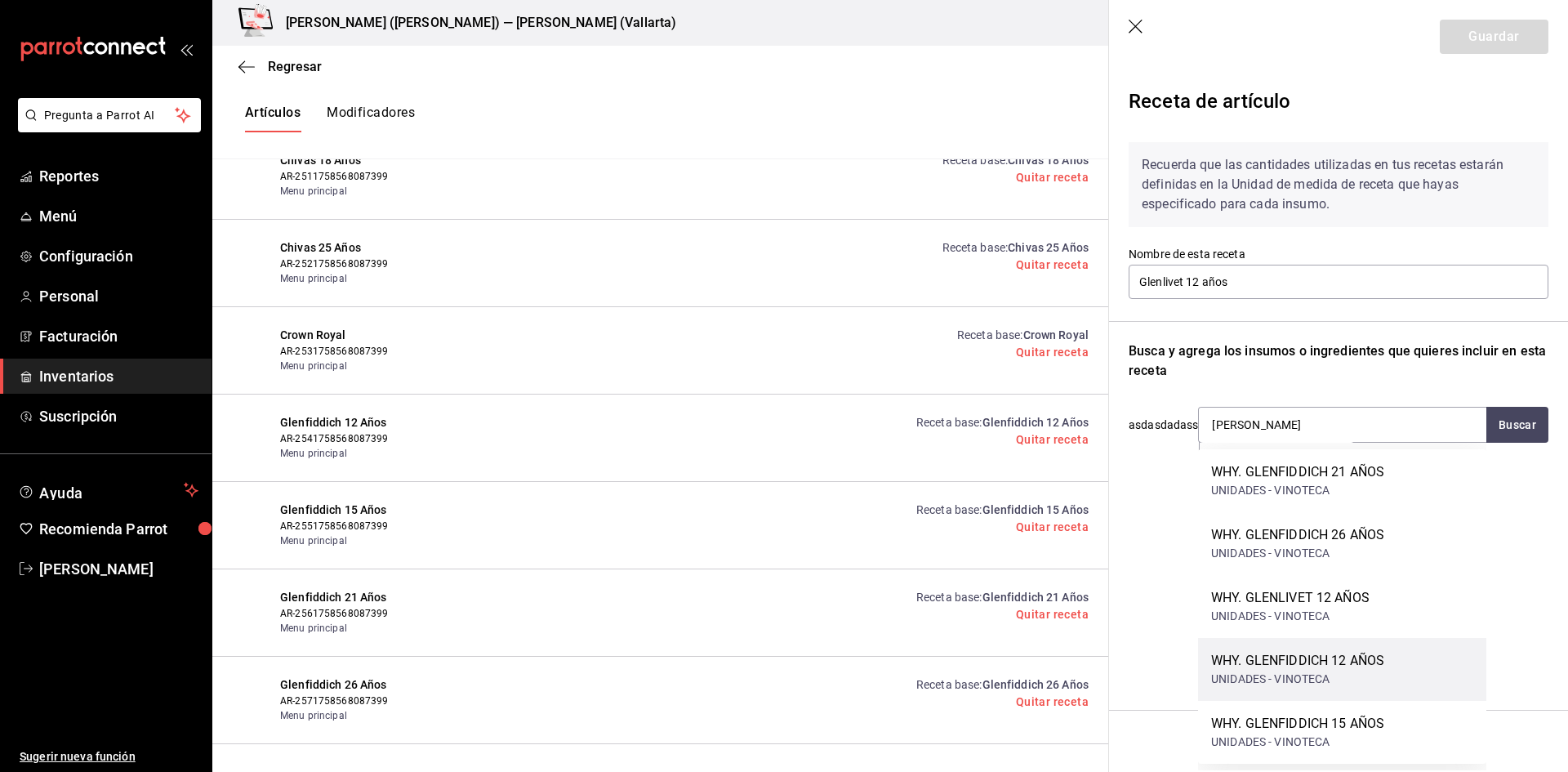
click at [1370, 661] on div "WHY. GLENFIDDICH 12 AÑOS" at bounding box center [1298, 661] width 173 height 19
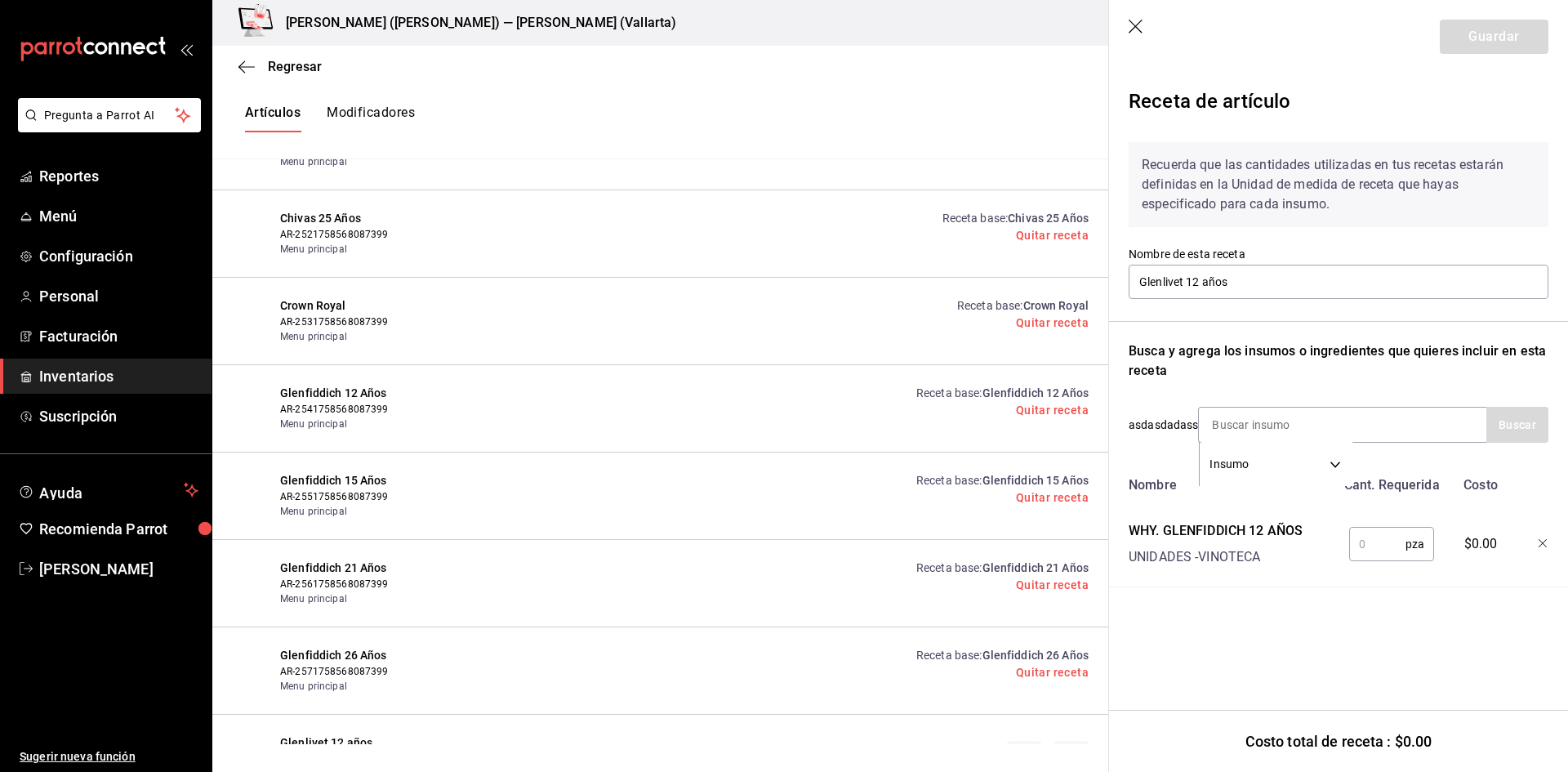
scroll to position [15682, 0]
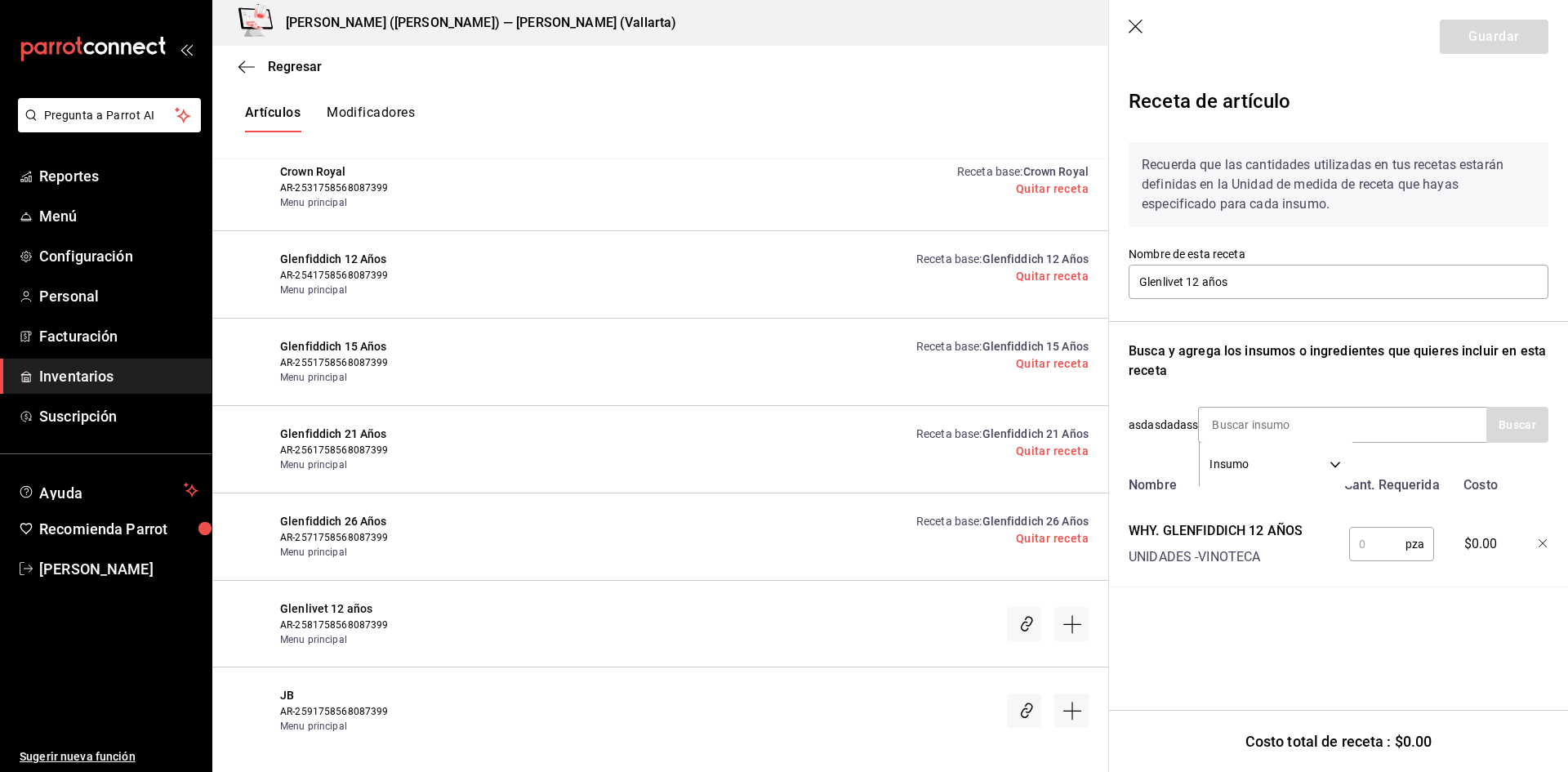
click at [1403, 543] on input "text" at bounding box center [1378, 545] width 57 height 33
type input "1"
click at [1489, 38] on button "Guardar" at bounding box center [1494, 36] width 108 height 34
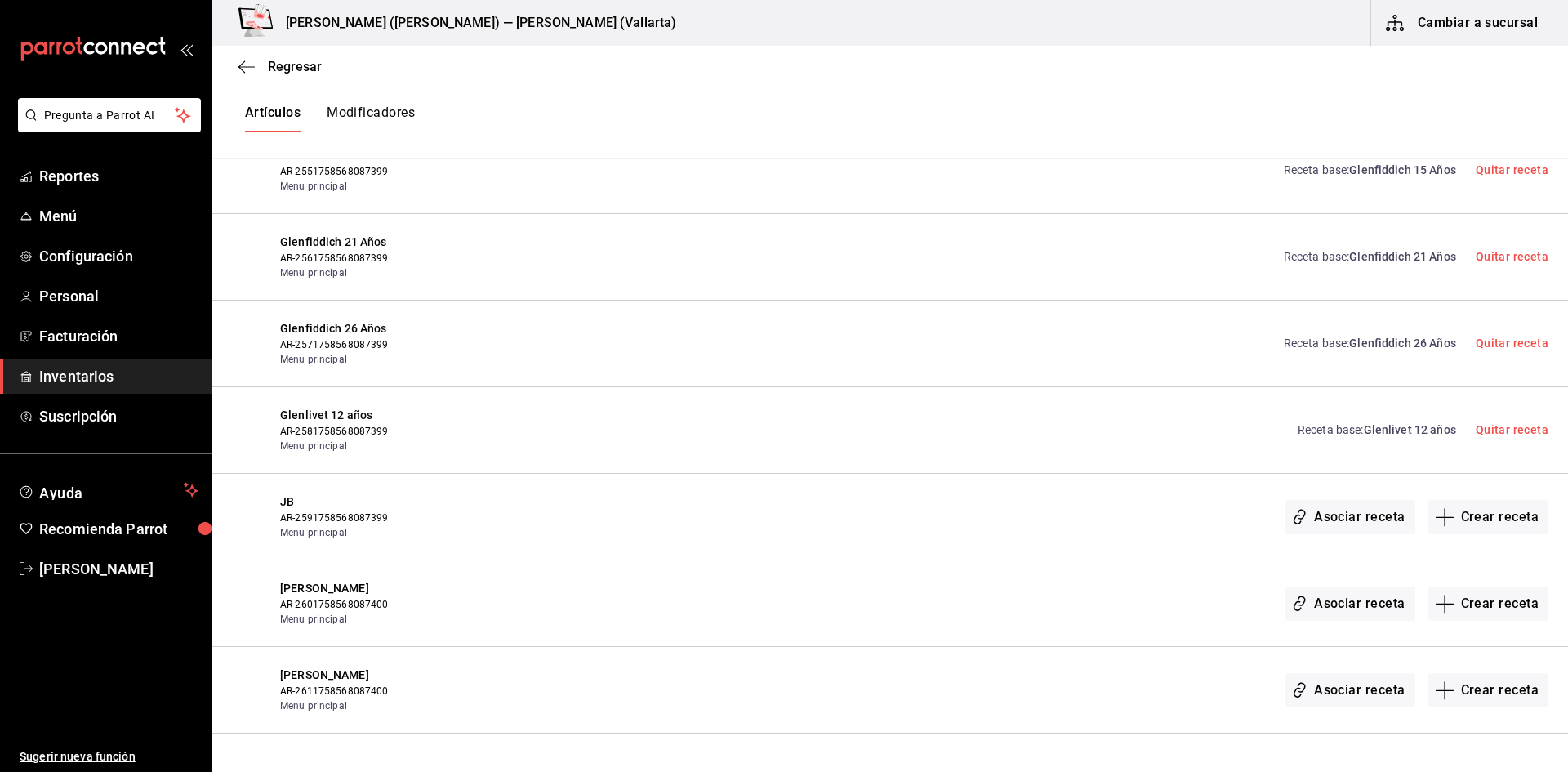
click at [1392, 432] on span "Glenlivet 12 años" at bounding box center [1410, 429] width 93 height 13
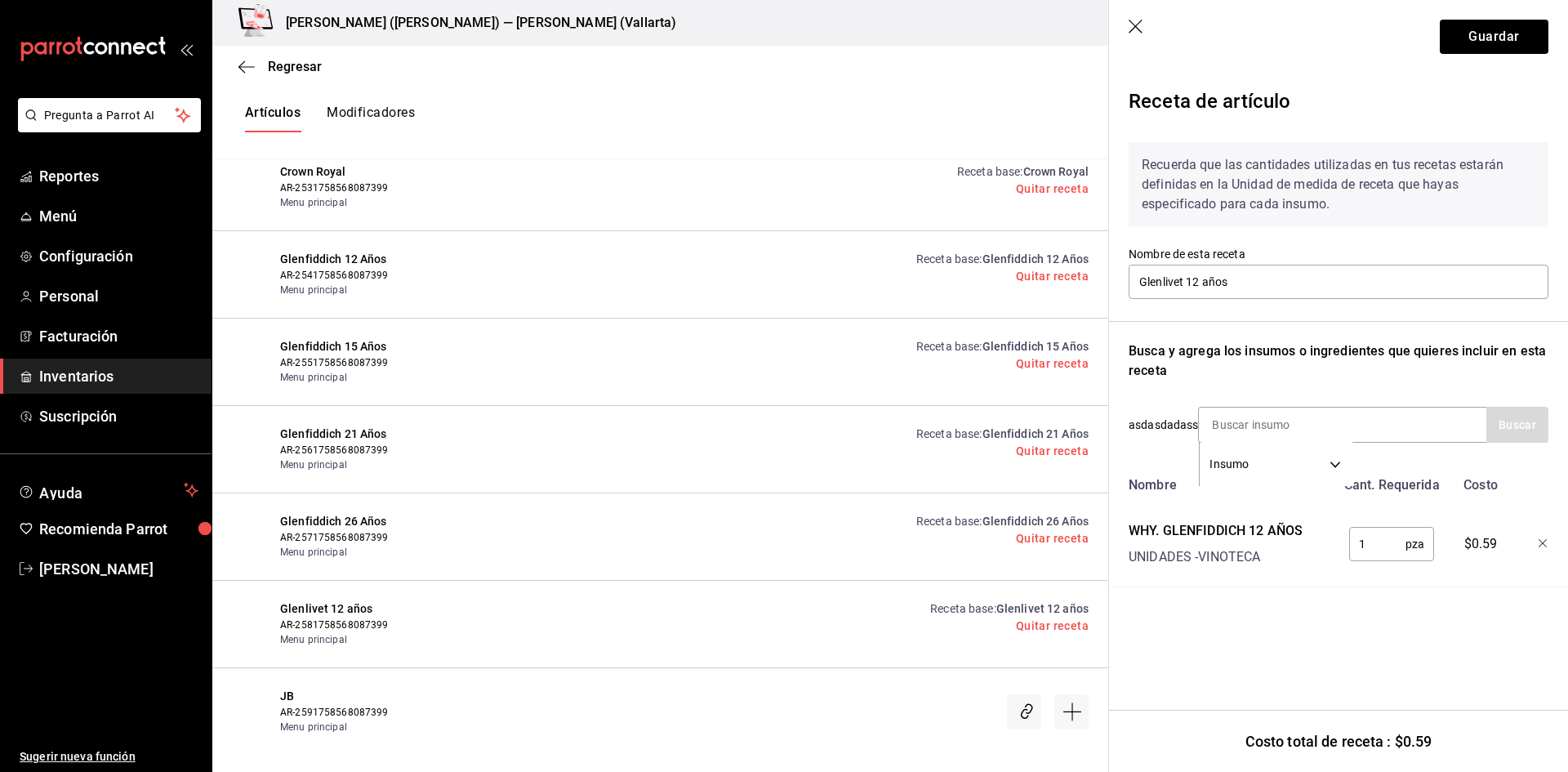
click at [1541, 543] on icon "button" at bounding box center [1544, 544] width 10 height 10
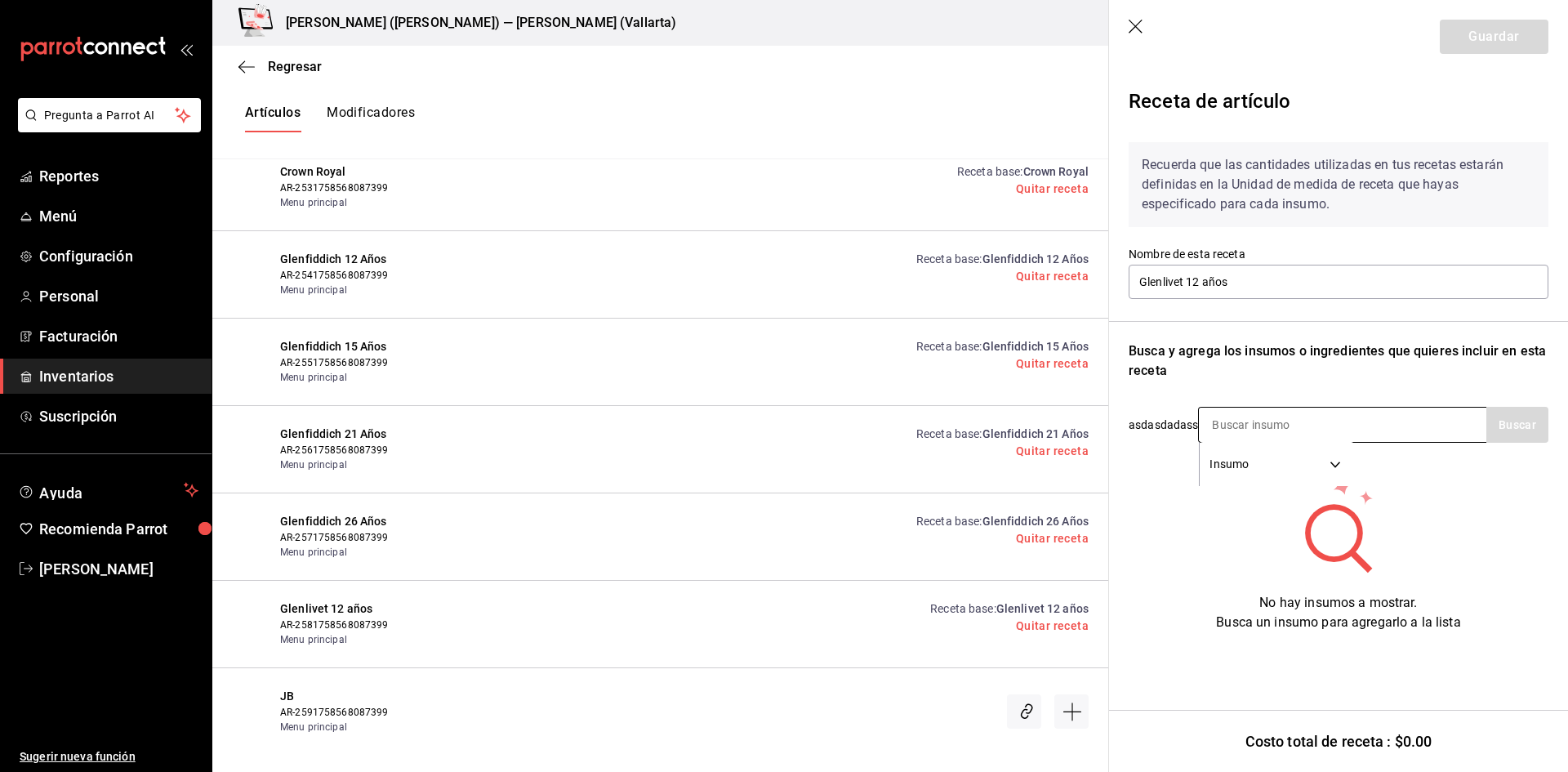
click at [1281, 423] on input at bounding box center [1281, 424] width 164 height 34
type input "GLEN"
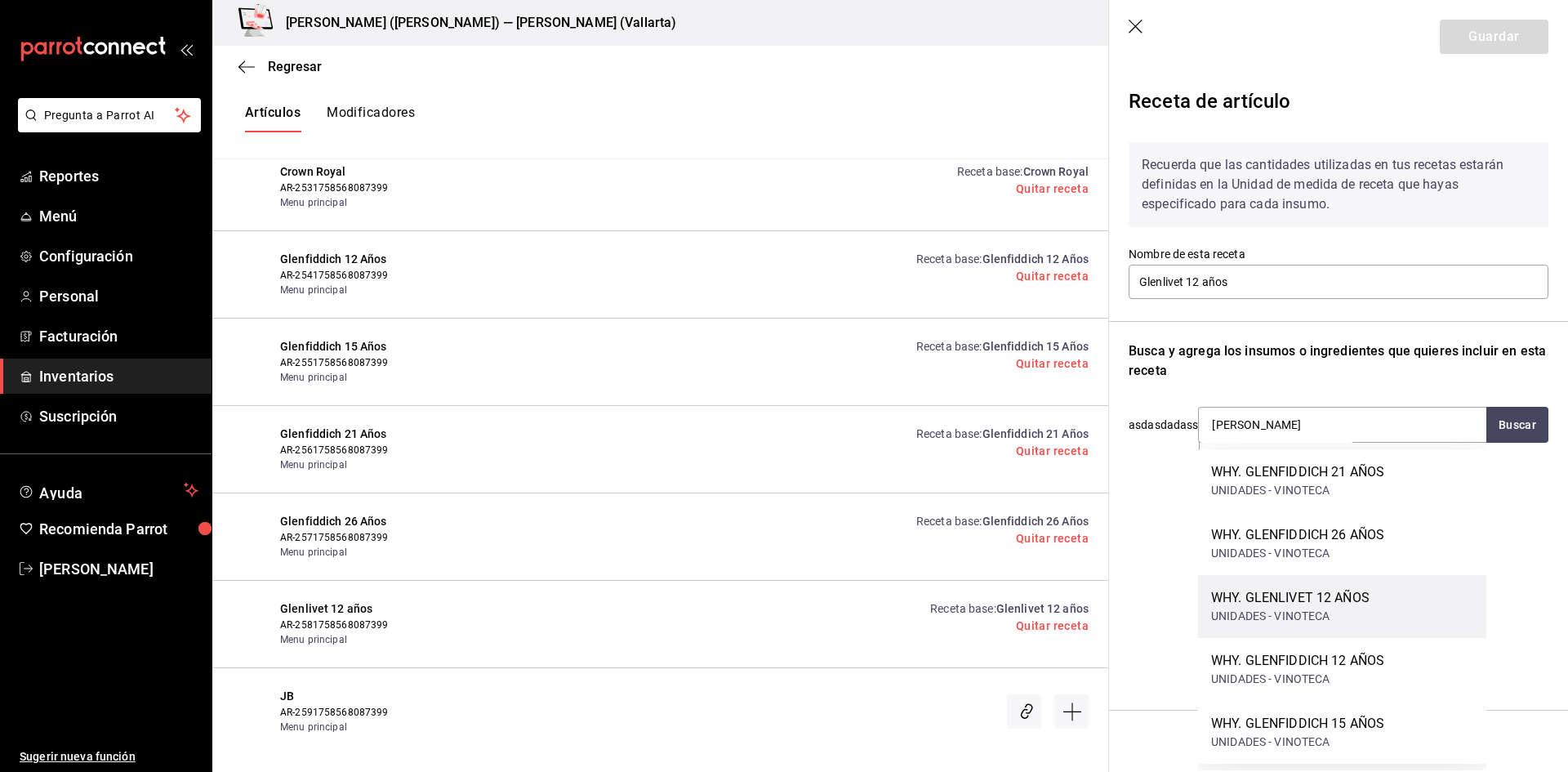
click at [1381, 614] on div "WHY. GLENLIVET 12 AÑOS UNIDADES - VINOTECA" at bounding box center [1343, 606] width 288 height 63
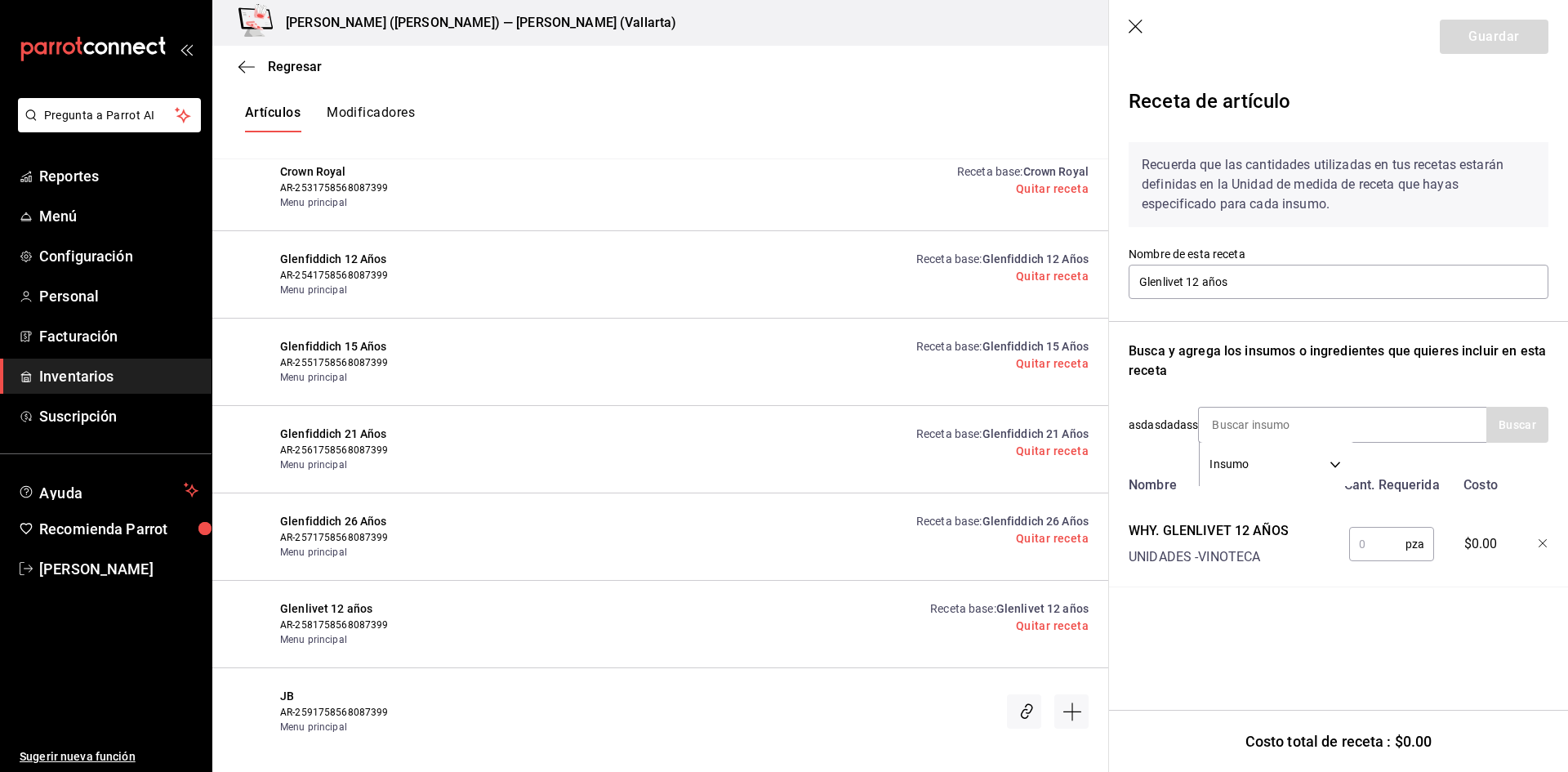
click at [1386, 544] on input "text" at bounding box center [1378, 545] width 57 height 33
type input "1"
click at [1498, 32] on button "Guardar" at bounding box center [1494, 36] width 108 height 34
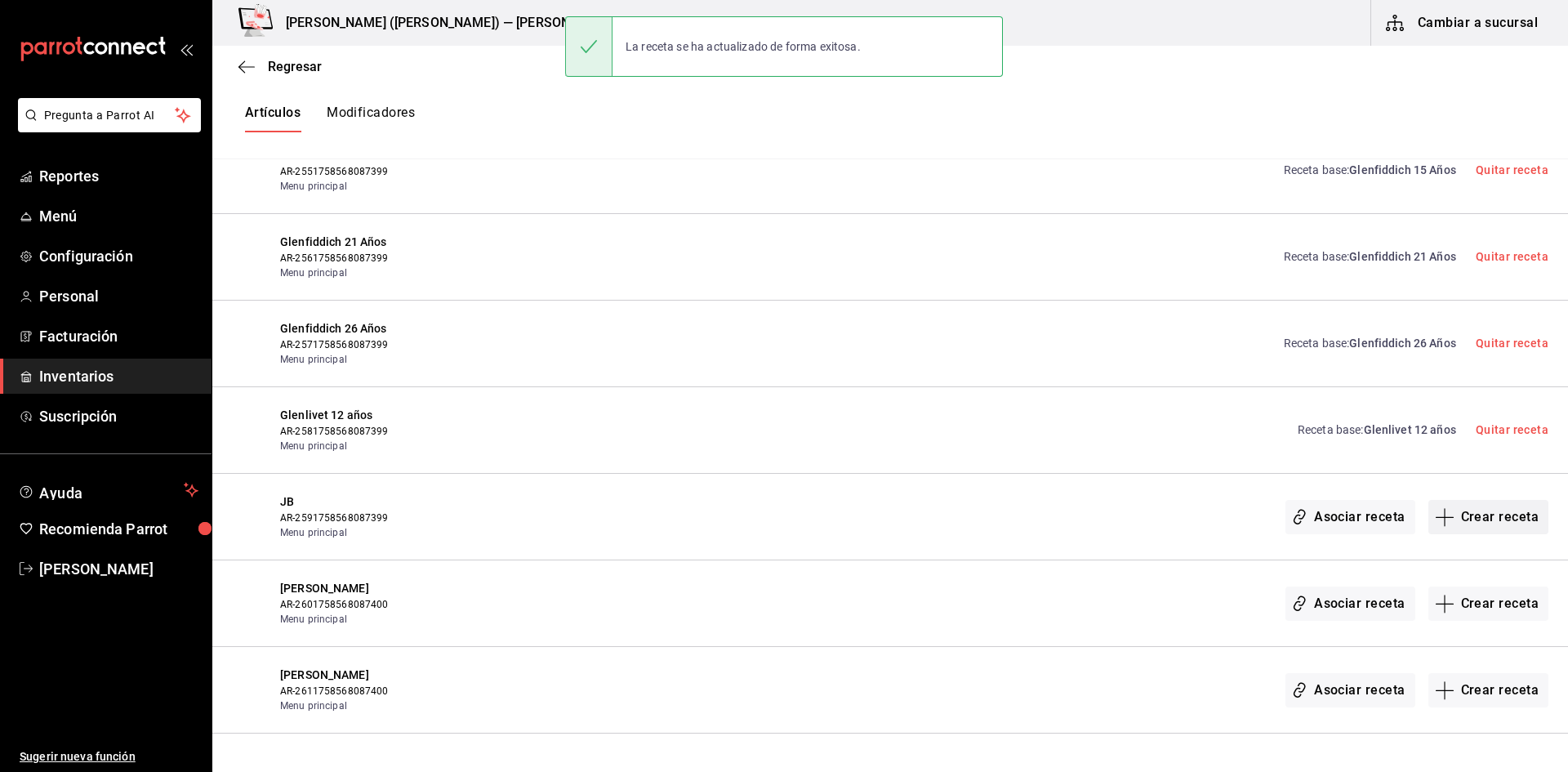
click at [1480, 517] on button "Crear receta" at bounding box center [1489, 517] width 121 height 34
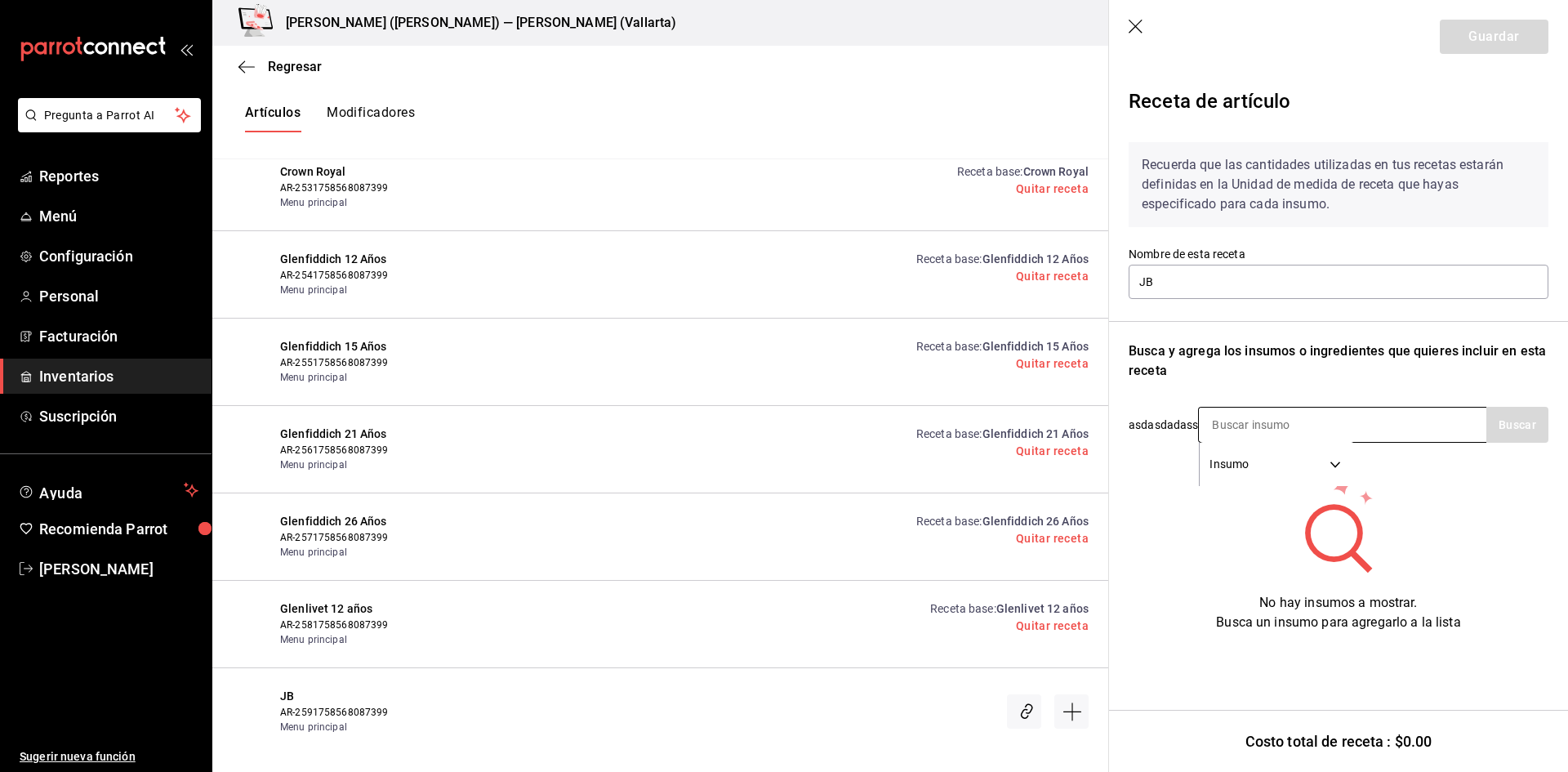
click at [1276, 416] on input at bounding box center [1281, 424] width 164 height 34
click at [1496, 414] on button "Buscar" at bounding box center [1518, 424] width 62 height 36
click at [1245, 427] on input "J" at bounding box center [1281, 424] width 164 height 34
click at [1526, 429] on button "Buscar" at bounding box center [1518, 424] width 62 height 36
click at [1516, 412] on button "Buscar" at bounding box center [1518, 424] width 62 height 36
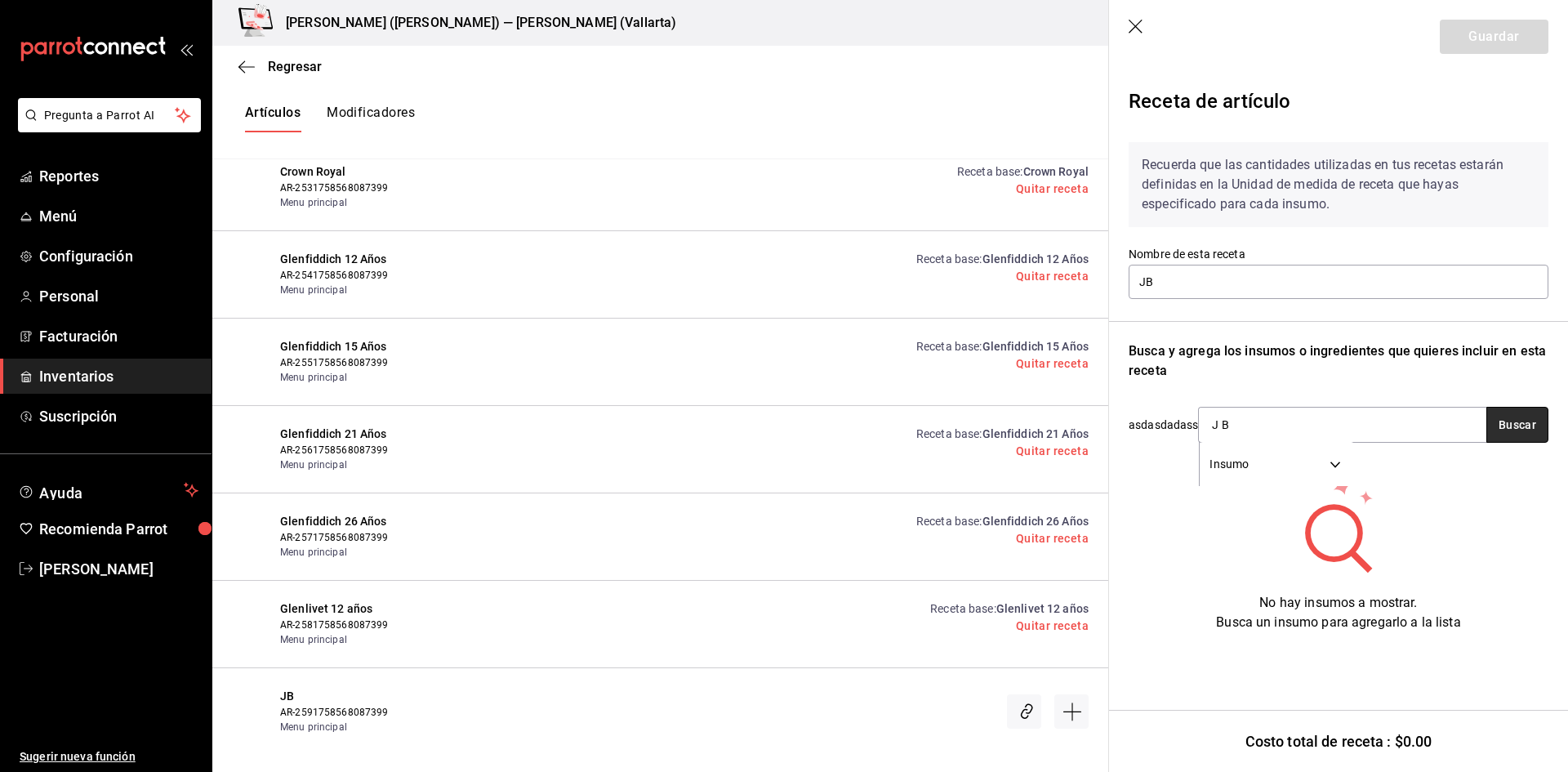
click at [1517, 426] on button "Buscar" at bounding box center [1518, 424] width 62 height 36
click at [1266, 417] on input "J B" at bounding box center [1281, 424] width 164 height 34
click at [1525, 411] on button "Buscar" at bounding box center [1518, 424] width 62 height 36
click at [1523, 431] on button "Buscar" at bounding box center [1518, 424] width 62 height 36
click at [1515, 431] on button "Buscar" at bounding box center [1518, 424] width 62 height 36
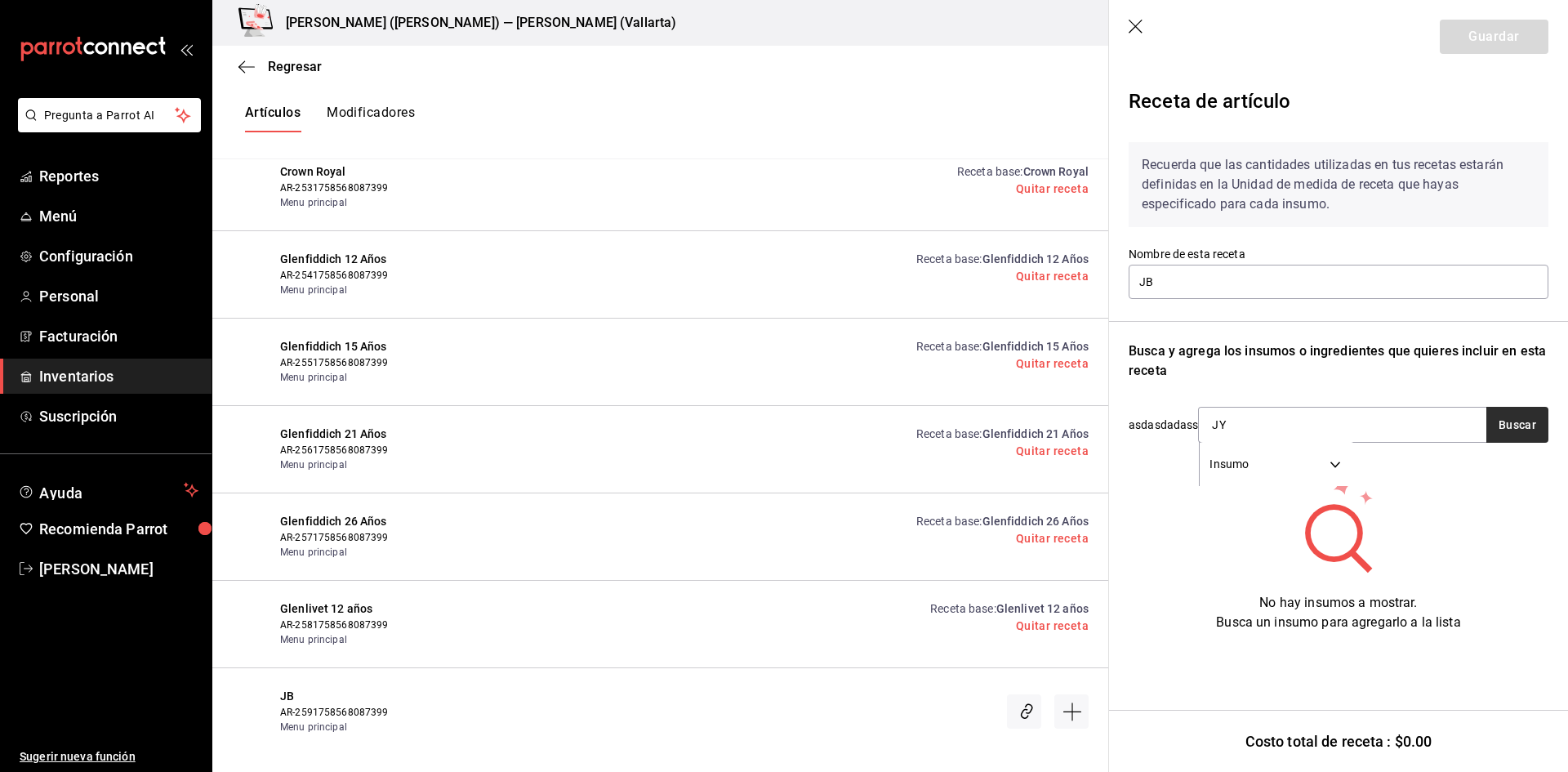
type input "JY"
click at [1515, 430] on button "Buscar" at bounding box center [1518, 424] width 62 height 36
drag, startPoint x: 1269, startPoint y: 425, endPoint x: 1201, endPoint y: 427, distance: 68.0
click at [1201, 427] on input "JY" at bounding box center [1281, 424] width 164 height 34
drag, startPoint x: 1209, startPoint y: 505, endPoint x: 1195, endPoint y: 546, distance: 43.3
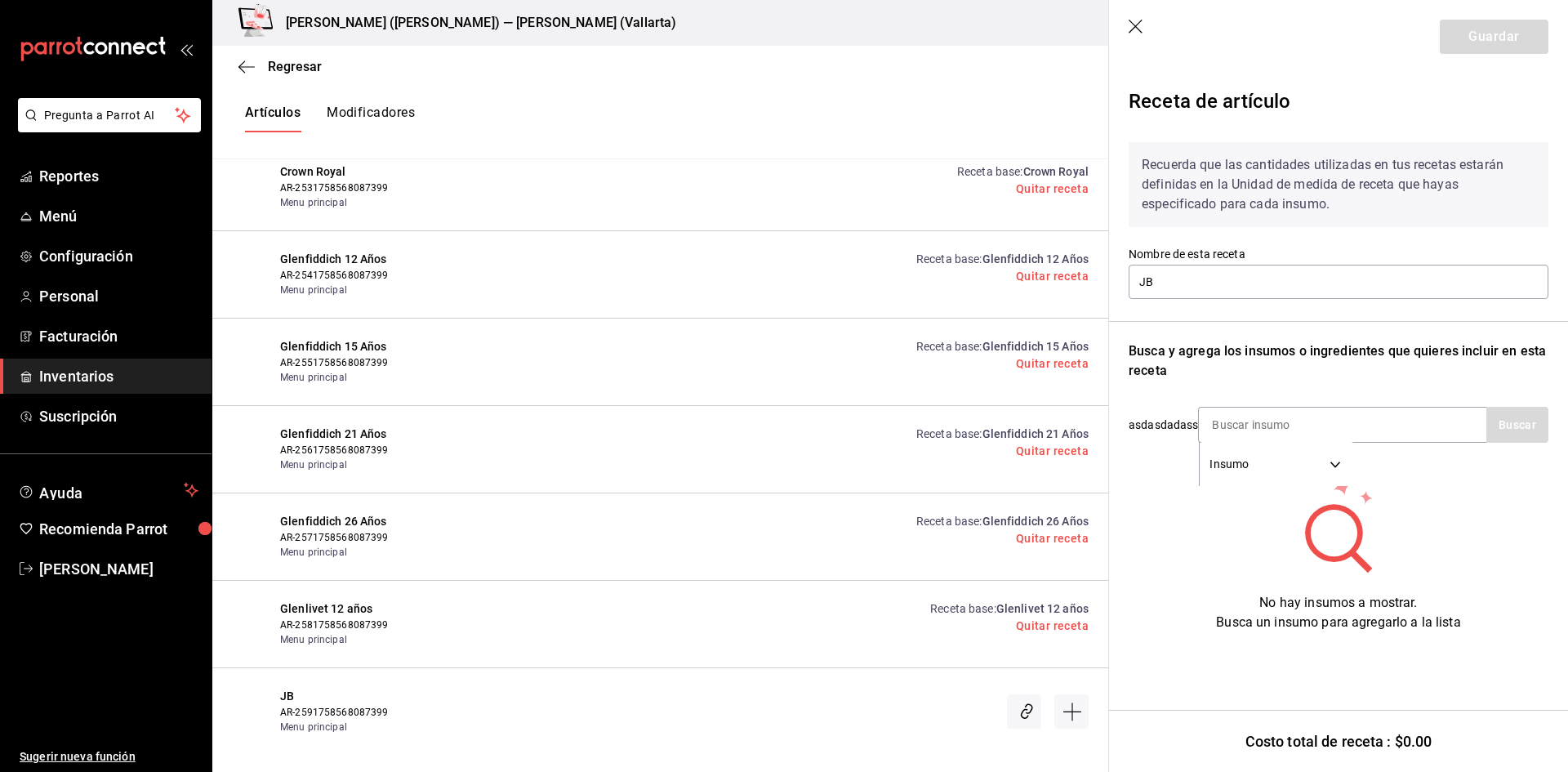
click at [1209, 510] on div "No hay insumos a mostrar. Busca un insumo para agregarlo a la lista" at bounding box center [1338, 554] width 420 height 157
click at [1146, 427] on div "asdasdadass Insumo SUPPLY Buscar" at bounding box center [1338, 424] width 420 height 36
drag, startPoint x: 1132, startPoint y: 427, endPoint x: 1201, endPoint y: 423, distance: 69.1
click at [1201, 423] on div "asdasdadass Insumo SUPPLY Buscar" at bounding box center [1338, 424] width 420 height 36
click at [1190, 487] on div "No hay insumos a mostrar. Busca un insumo para agregarlo a la lista" at bounding box center [1338, 554] width 420 height 157
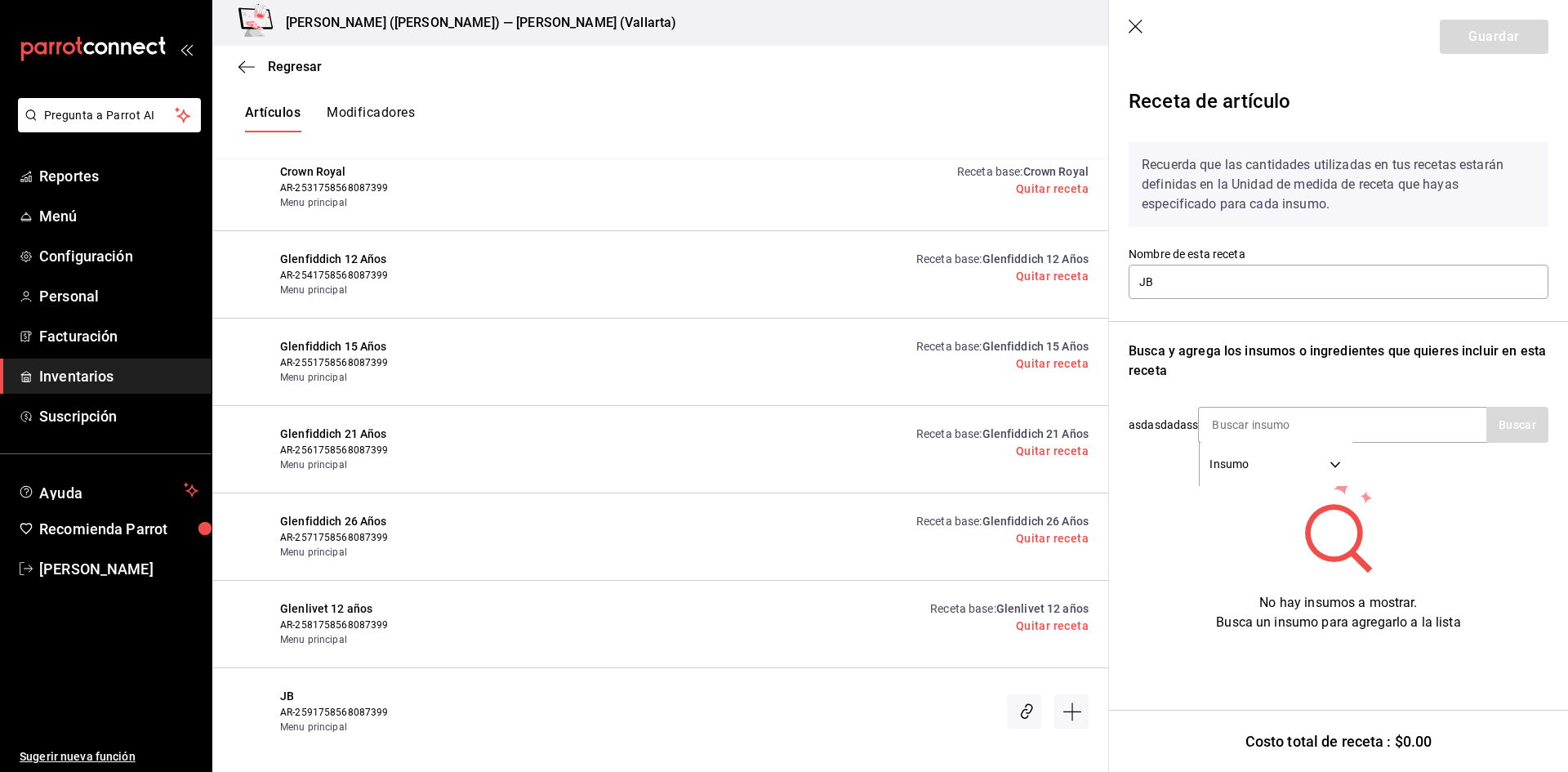
click at [889, 688] on div at bounding box center [778, 712] width 623 height 47
click at [1130, 23] on icon "button" at bounding box center [1136, 27] width 17 height 17
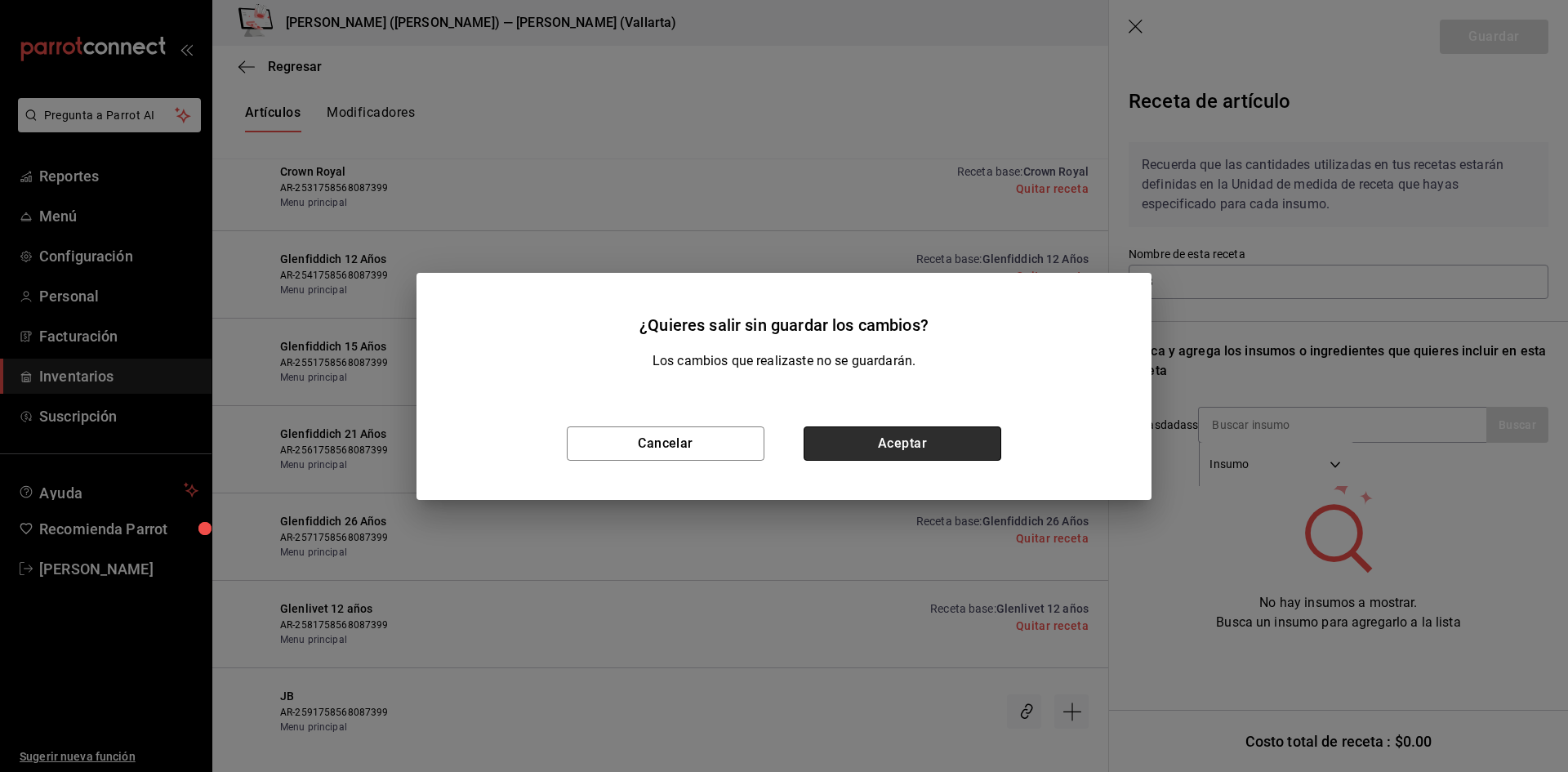
click at [937, 443] on button "Aceptar" at bounding box center [902, 444] width 198 height 34
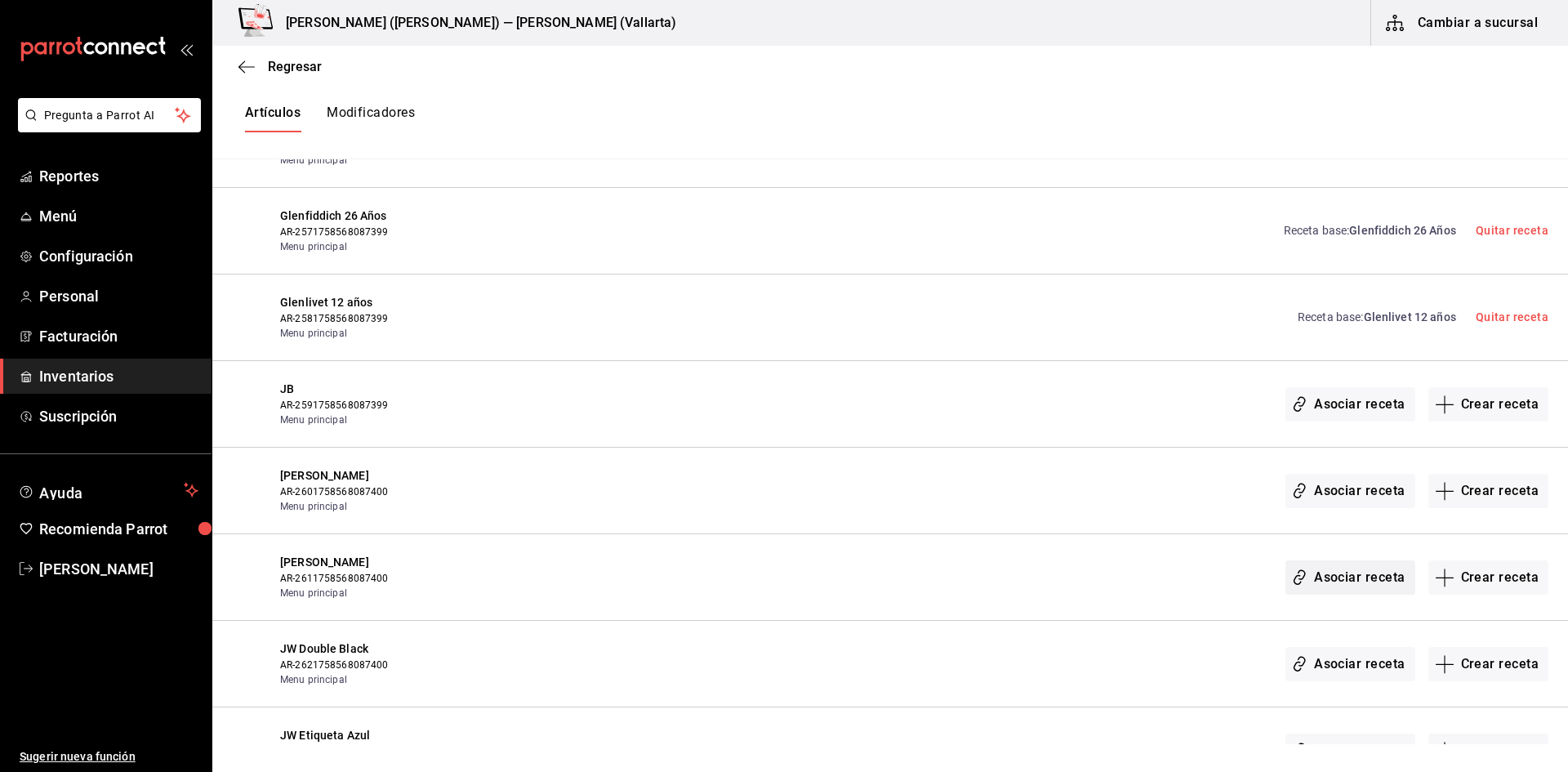
scroll to position [15845, 0]
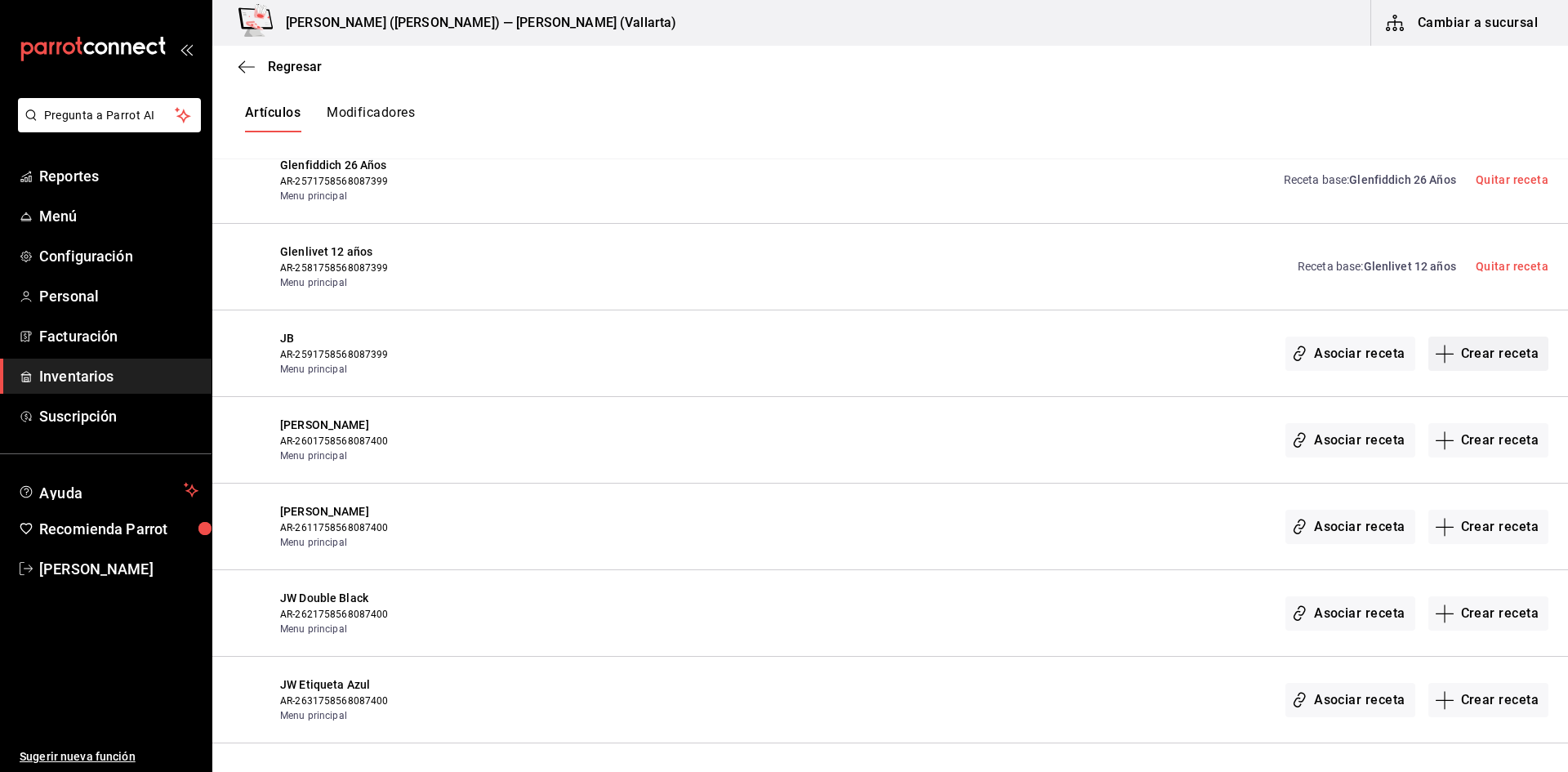
click at [1470, 351] on button "Crear receta" at bounding box center [1489, 353] width 121 height 34
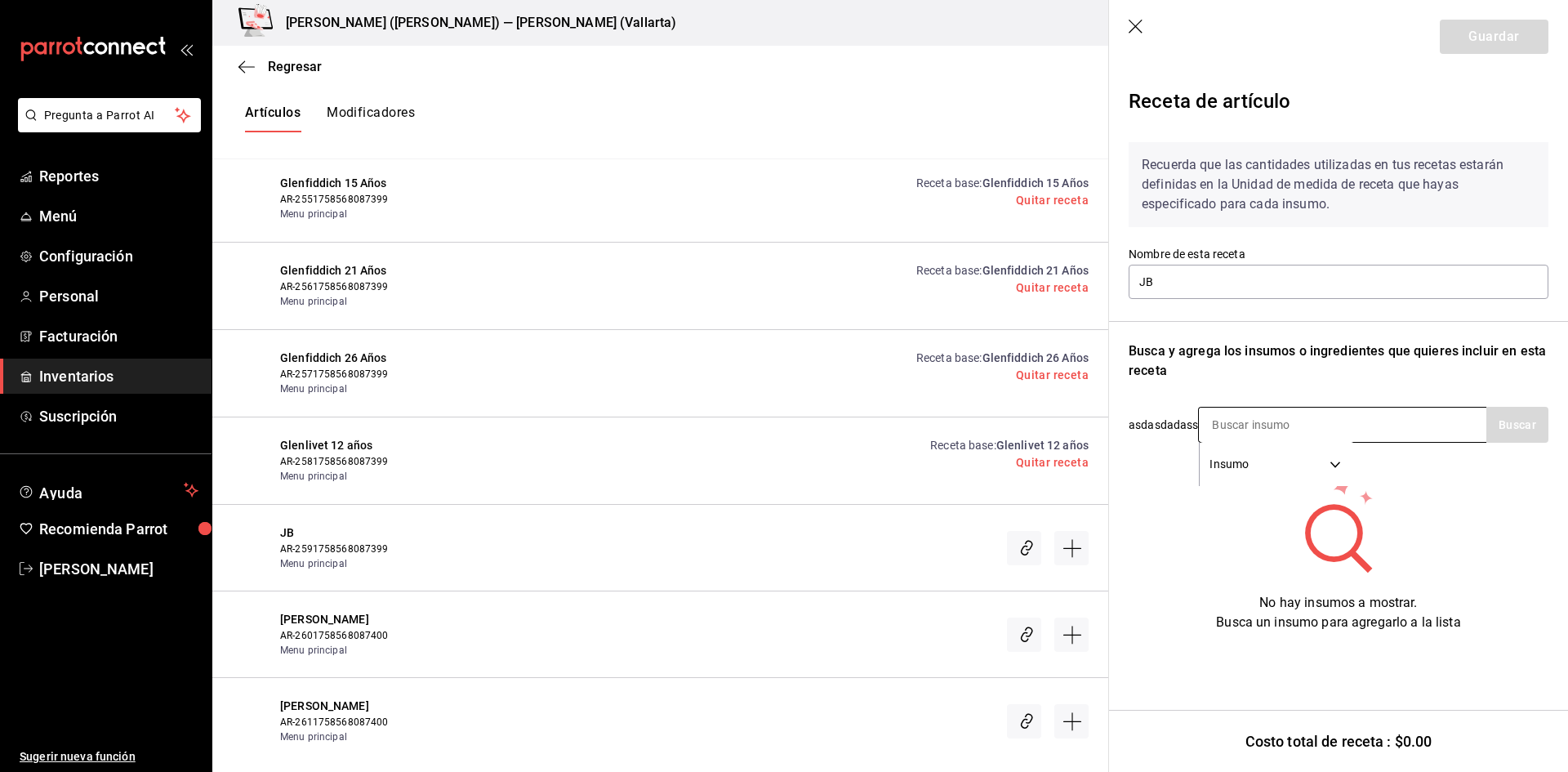
click at [1274, 429] on input at bounding box center [1281, 424] width 164 height 34
click at [1252, 425] on input at bounding box center [1281, 424] width 164 height 34
type input "WHY."
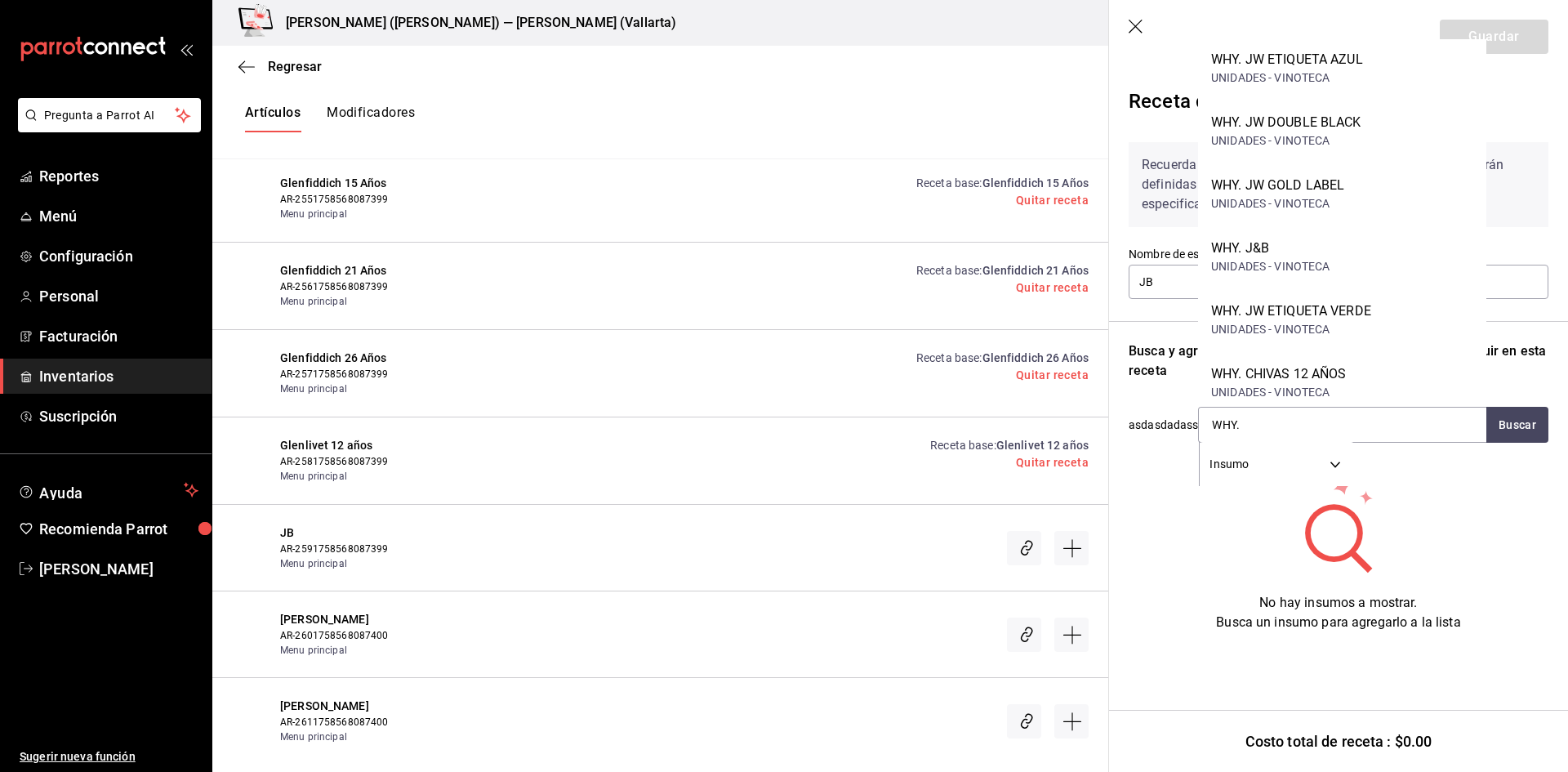
scroll to position [899, 0]
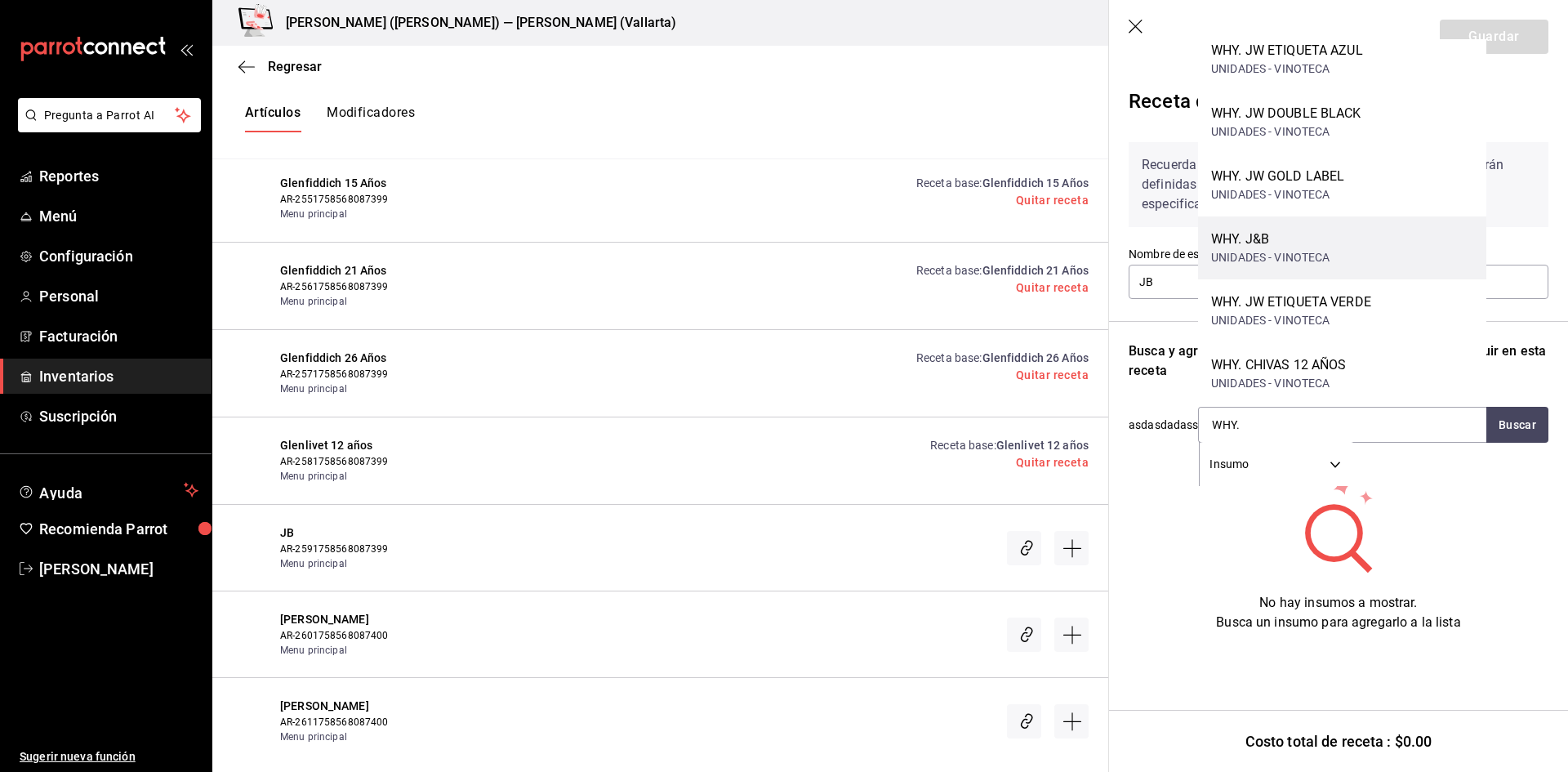
click at [1293, 250] on div "UNIDADES - VINOTECA" at bounding box center [1271, 258] width 119 height 18
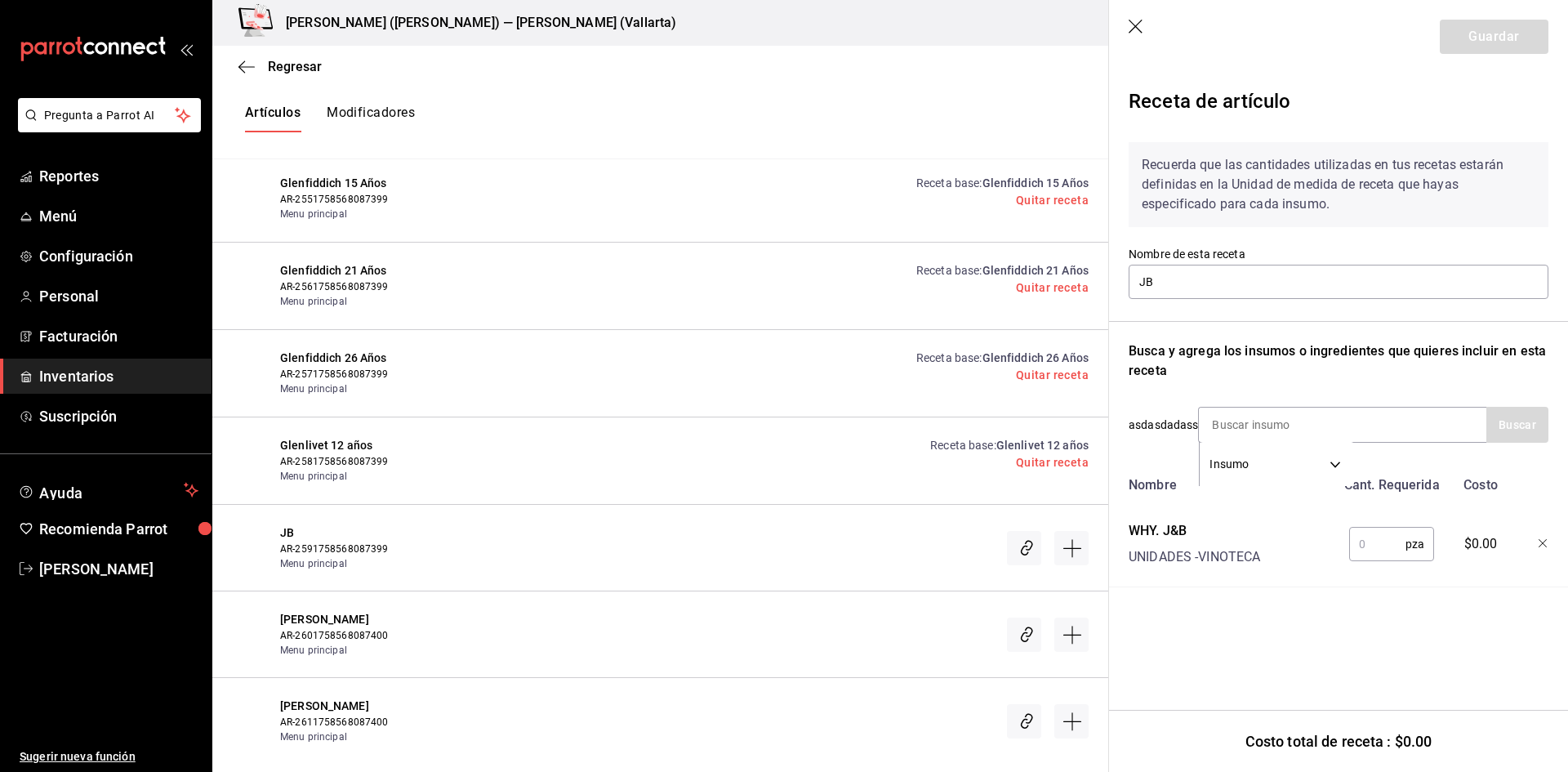
click at [1367, 548] on input "text" at bounding box center [1378, 545] width 57 height 33
type input "1"
drag, startPoint x: 1495, startPoint y: 37, endPoint x: 1485, endPoint y: 41, distance: 10.8
click at [1494, 37] on button "Guardar" at bounding box center [1494, 36] width 108 height 34
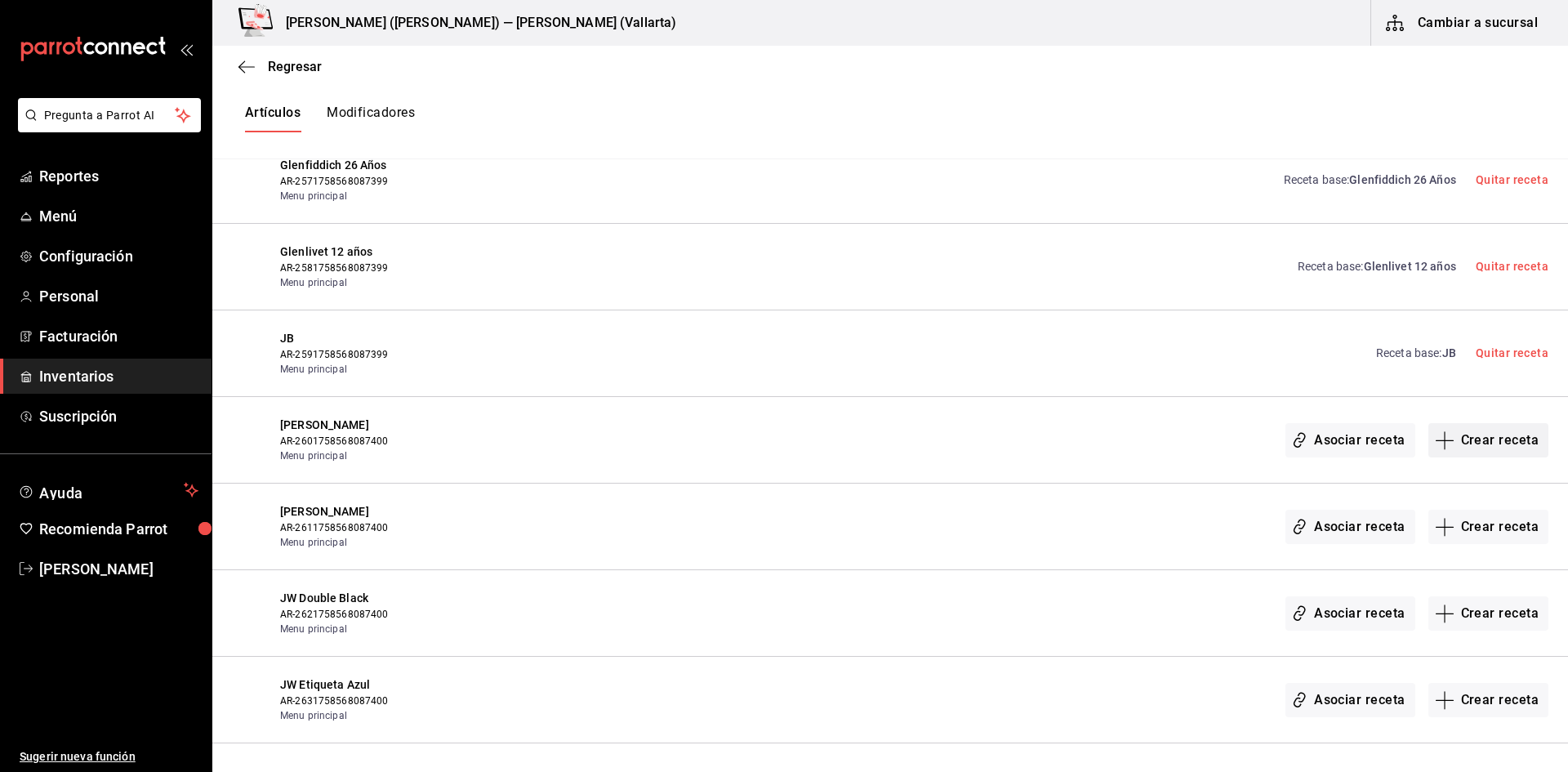
click at [1474, 442] on button "Crear receta" at bounding box center [1489, 440] width 121 height 34
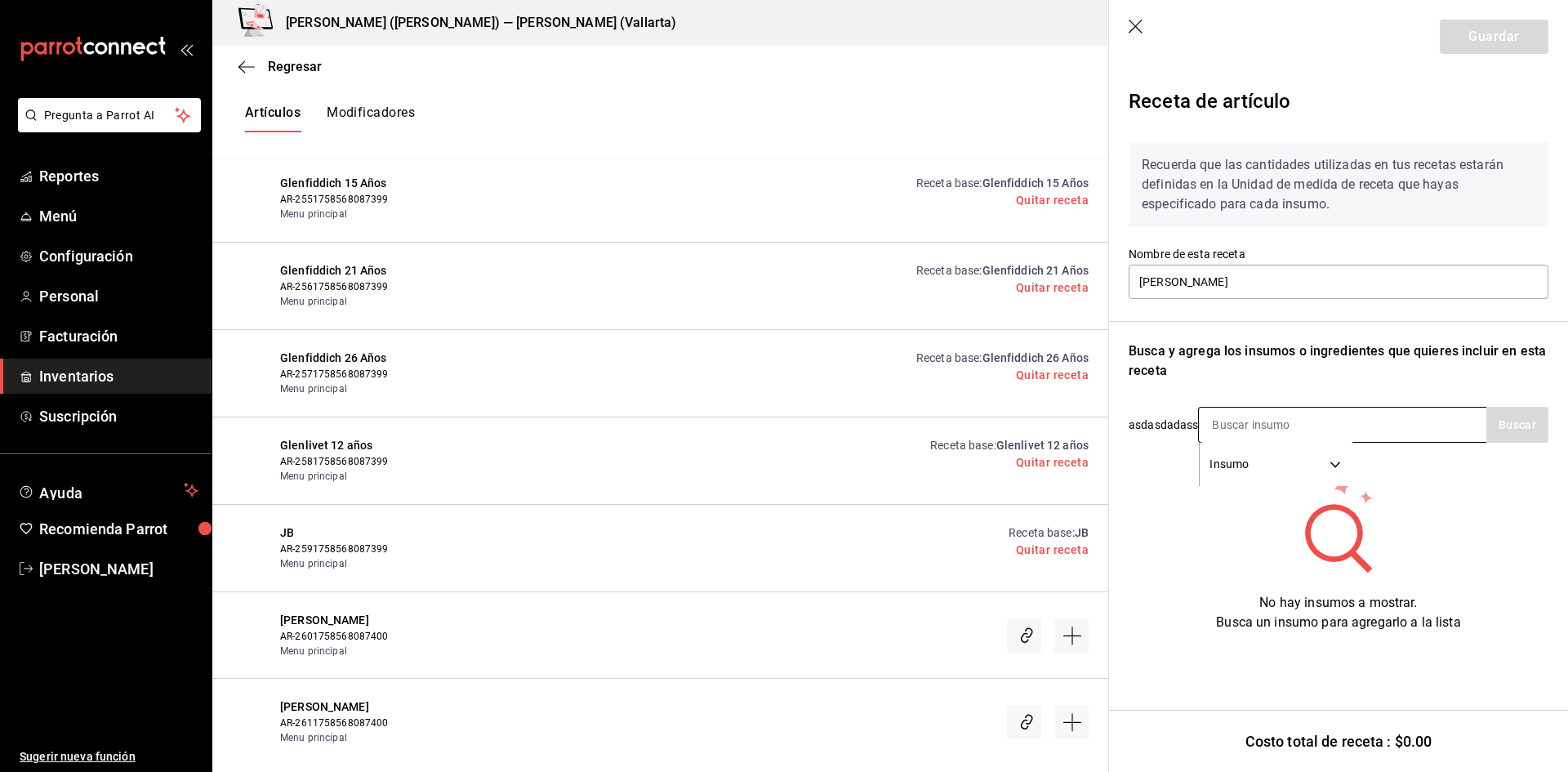
click at [1248, 426] on input at bounding box center [1281, 424] width 164 height 34
type input "JACK"
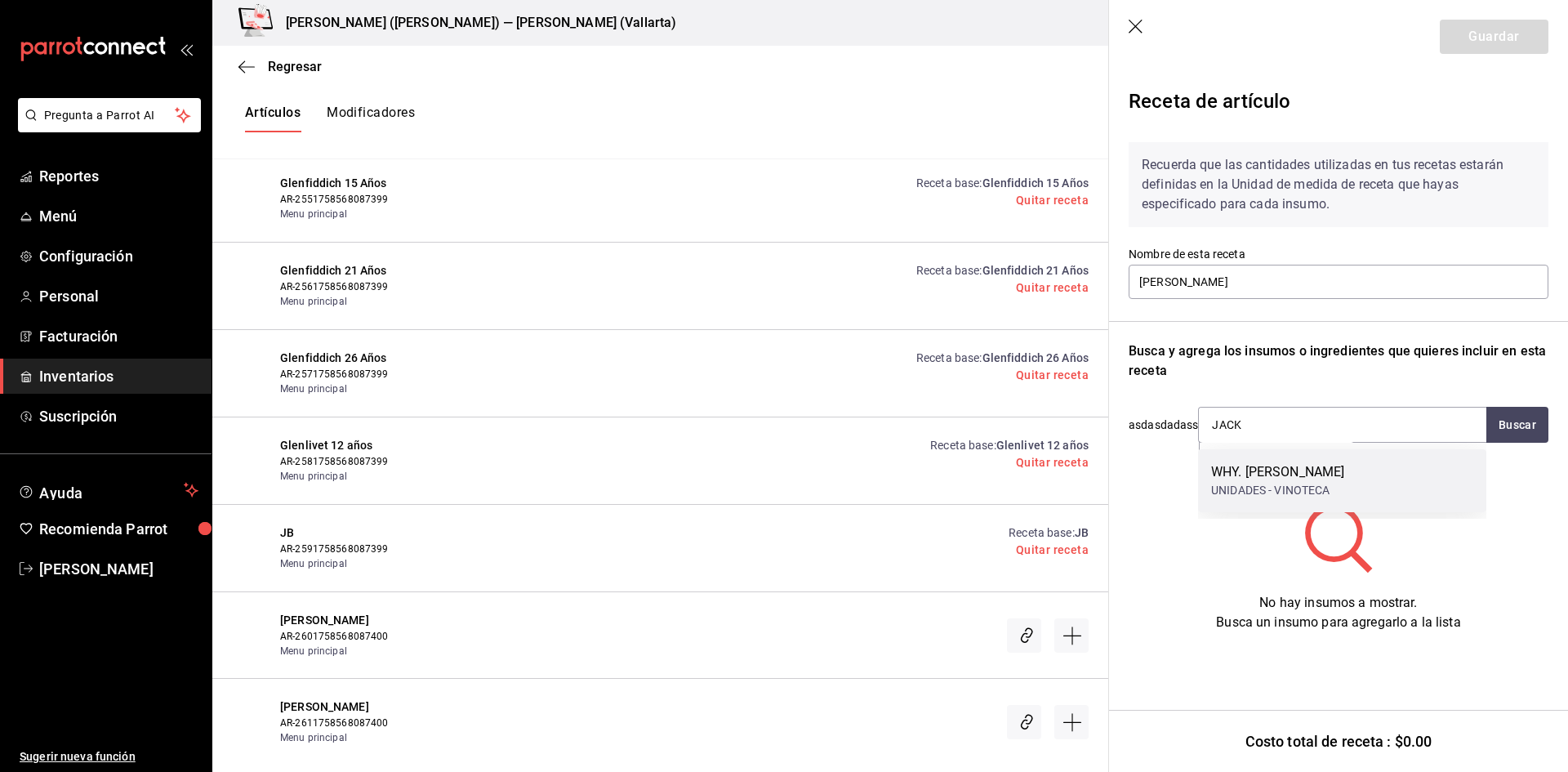
click at [1337, 457] on div "WHY. JACK DANIELS UNIDADES - VINOTECA" at bounding box center [1343, 481] width 288 height 63
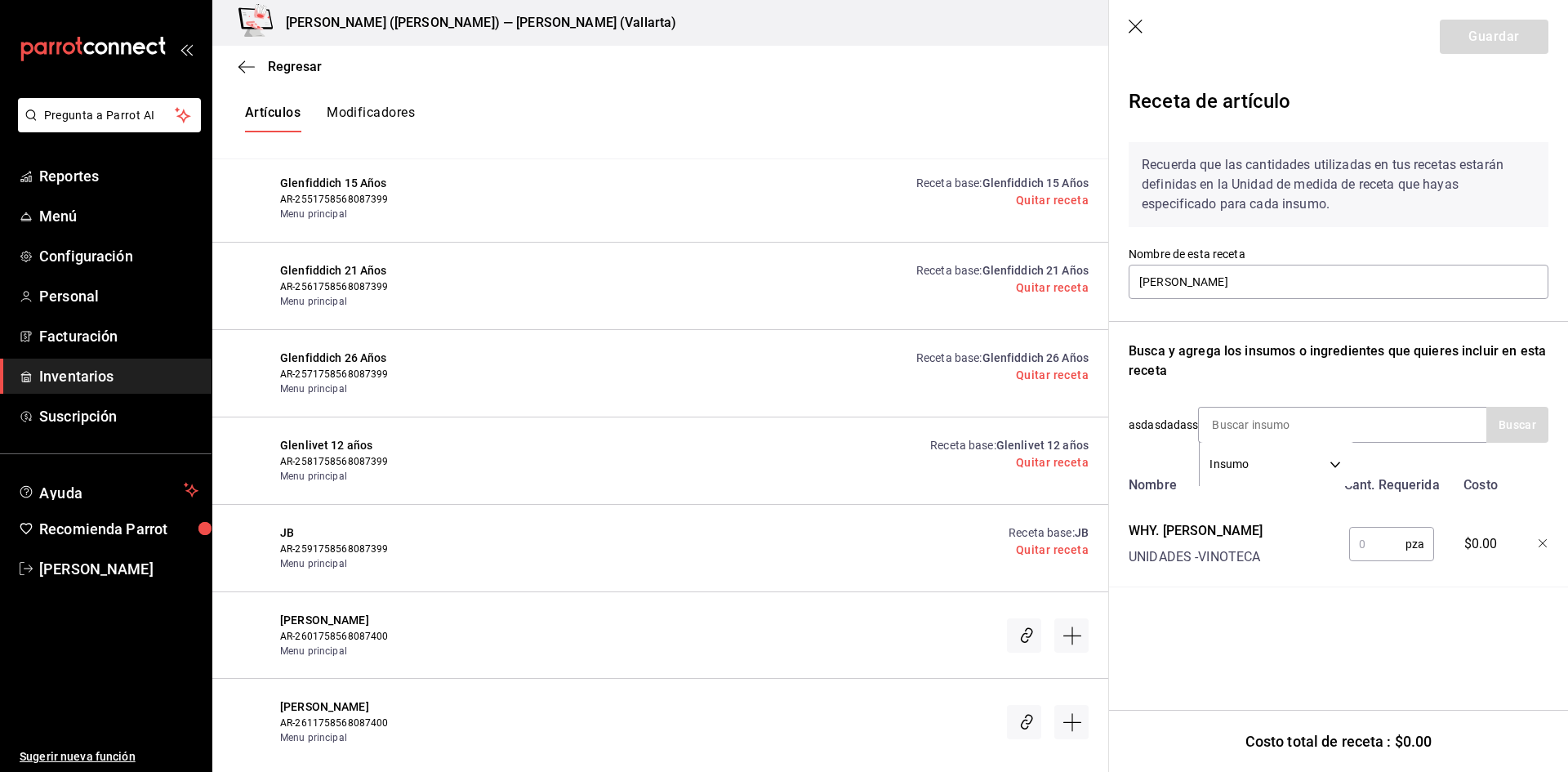
click at [1378, 535] on input "text" at bounding box center [1378, 545] width 57 height 33
type input "1"
click at [1497, 34] on button "Guardar" at bounding box center [1494, 36] width 108 height 34
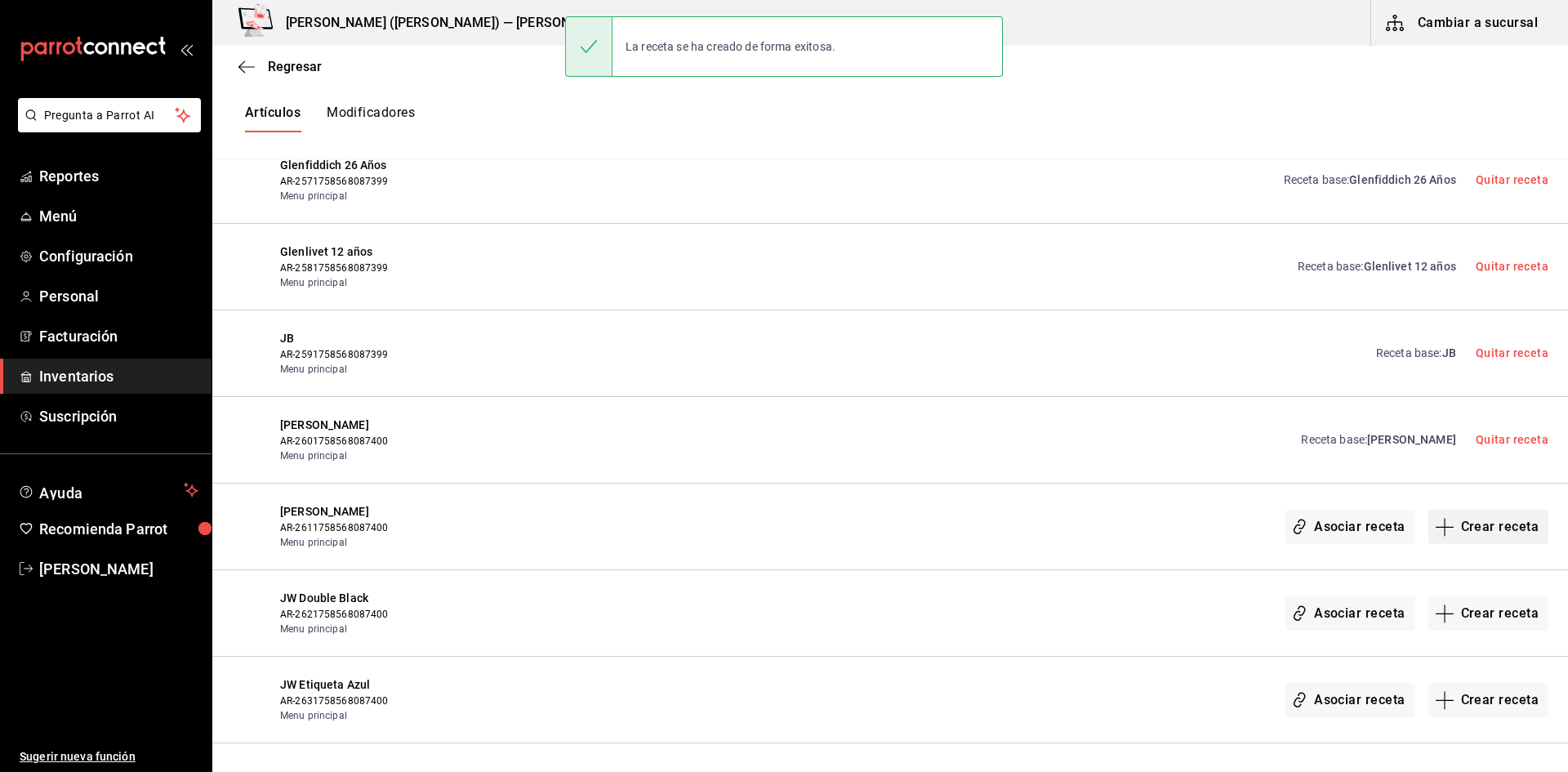
click at [1490, 526] on button "Crear receta" at bounding box center [1489, 526] width 121 height 34
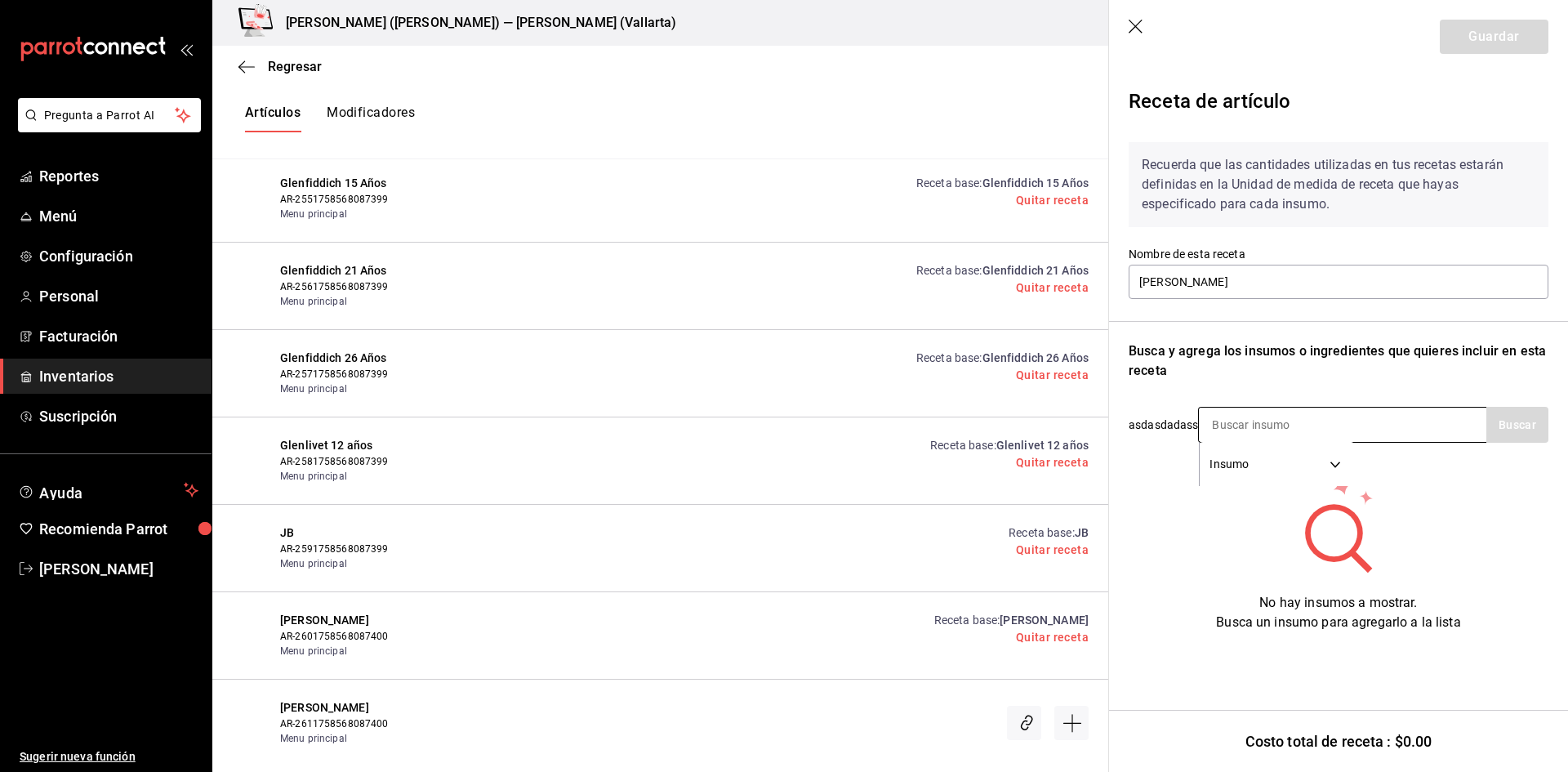
click at [1238, 422] on input at bounding box center [1281, 424] width 164 height 34
type input "JAMESON"
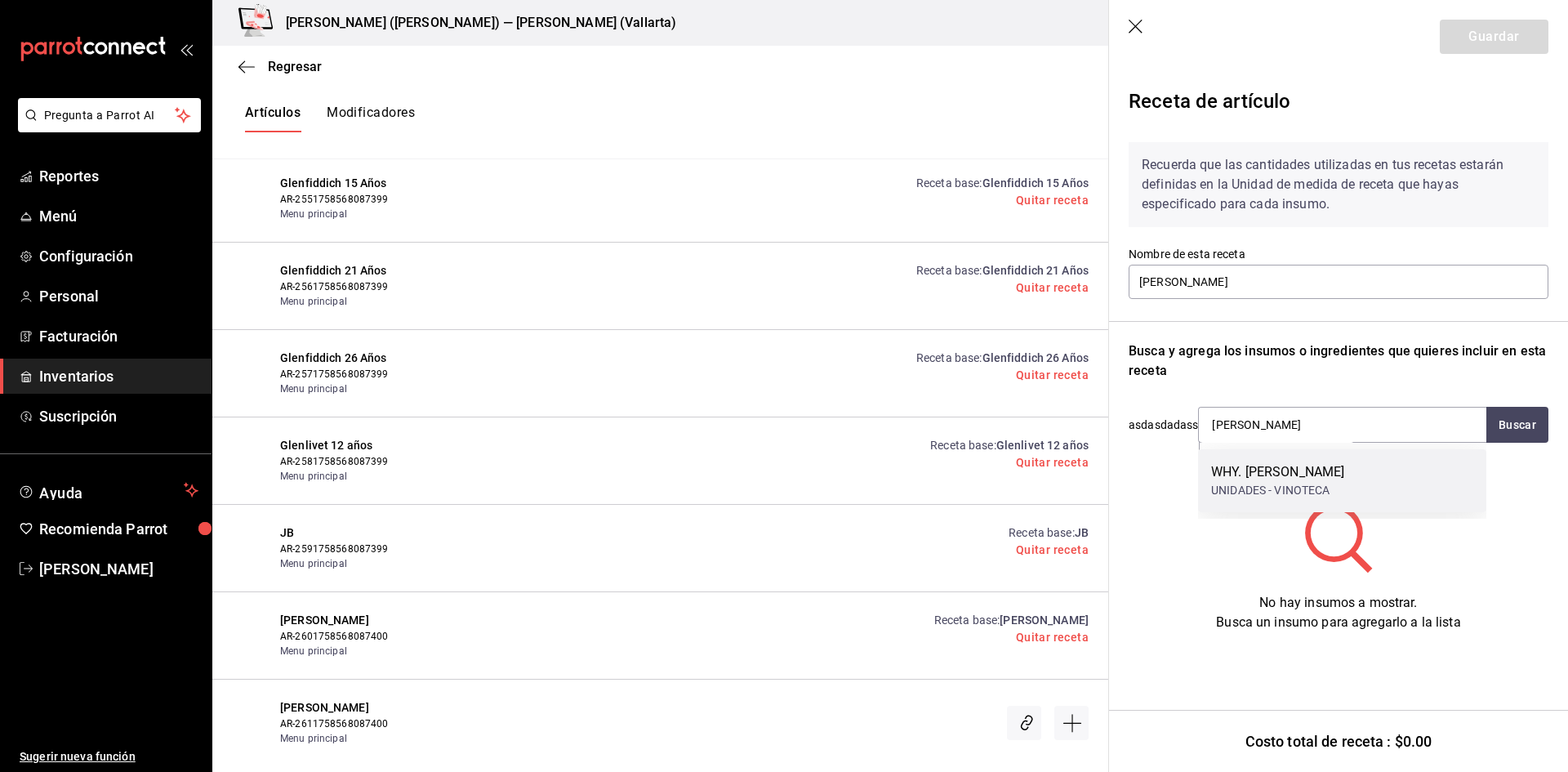
click at [1352, 482] on div "WHY. JAMESON UNIDADES - VINOTECA" at bounding box center [1343, 481] width 288 height 63
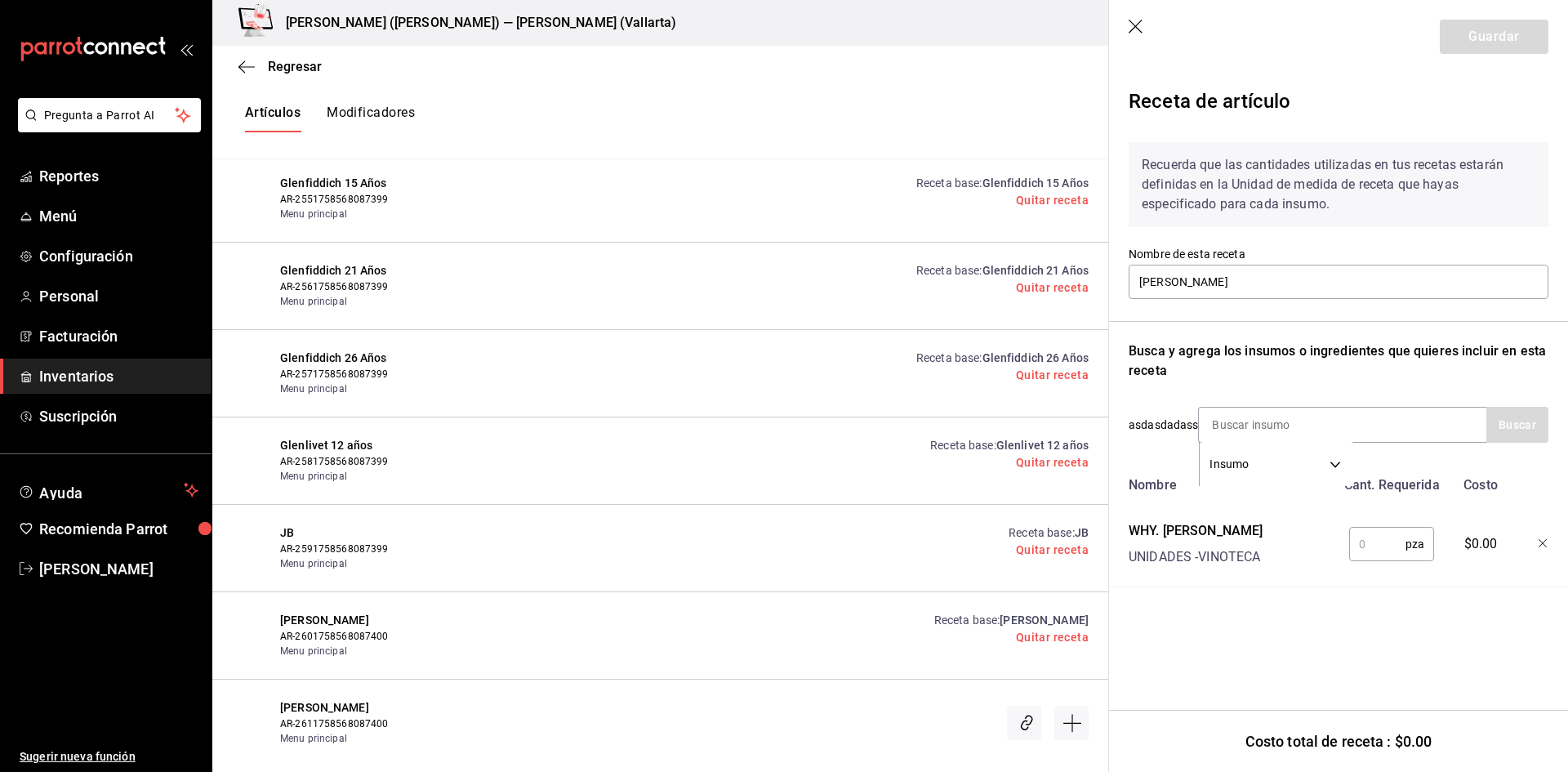
click at [1362, 539] on input "text" at bounding box center [1378, 545] width 57 height 33
type input "1"
click at [1479, 33] on button "Guardar" at bounding box center [1494, 36] width 108 height 34
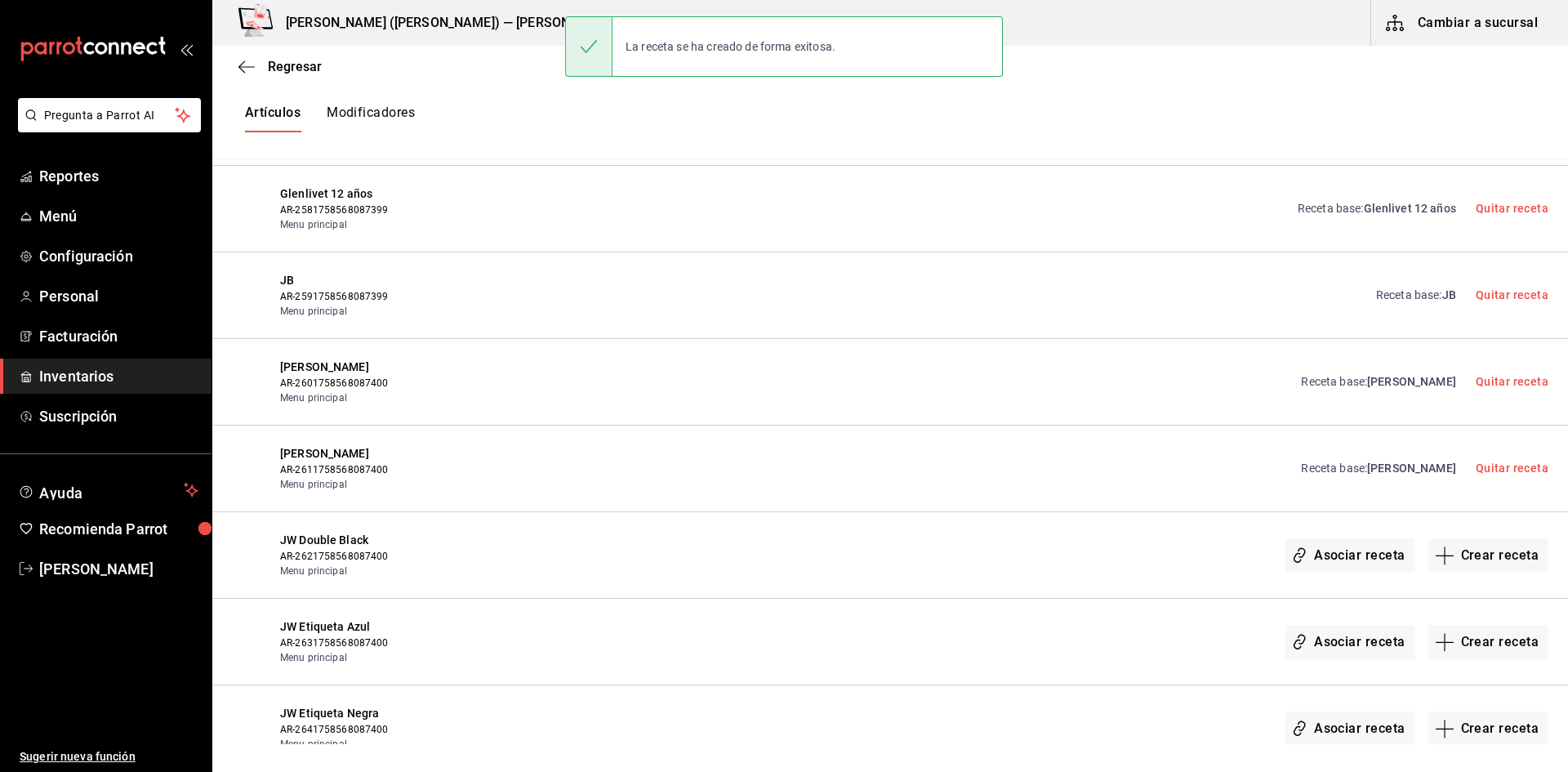
scroll to position [16008, 0]
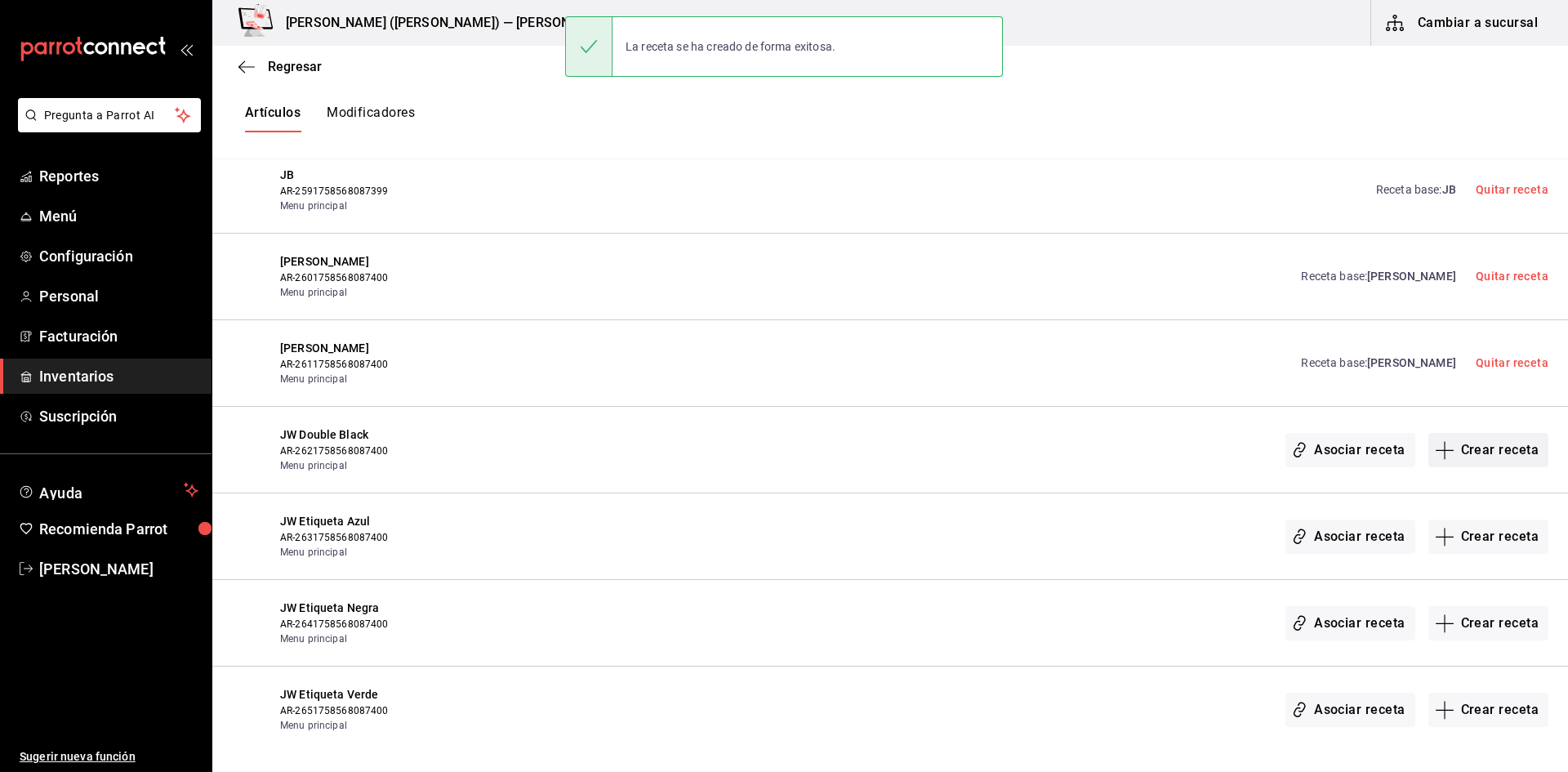
click at [1467, 448] on button "Crear receta" at bounding box center [1489, 449] width 121 height 34
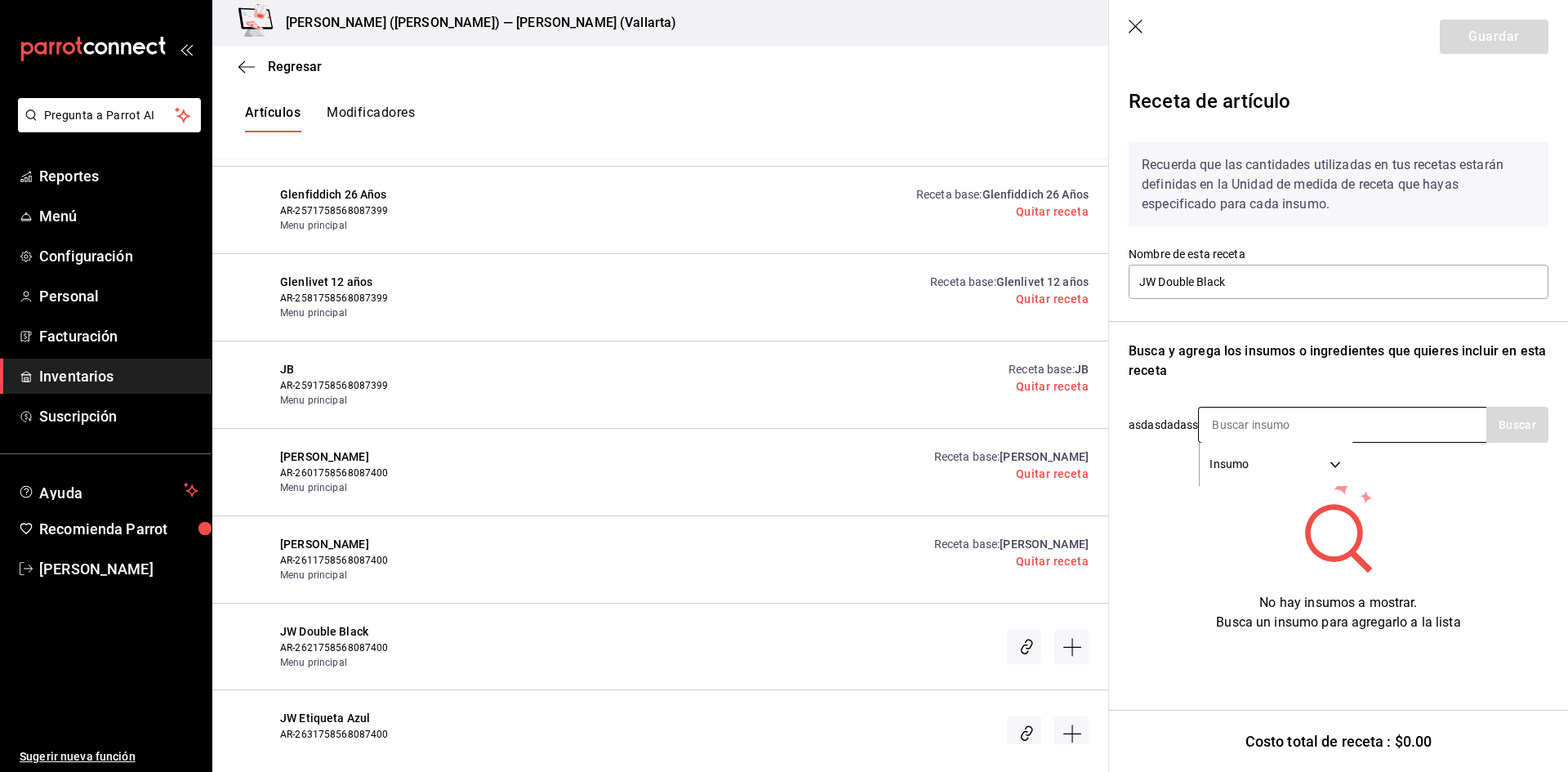
click at [1243, 414] on input at bounding box center [1281, 424] width 164 height 34
type input "DOUB"
click at [1343, 478] on div "WHY. JW DOUBLE BLACK" at bounding box center [1286, 472] width 150 height 19
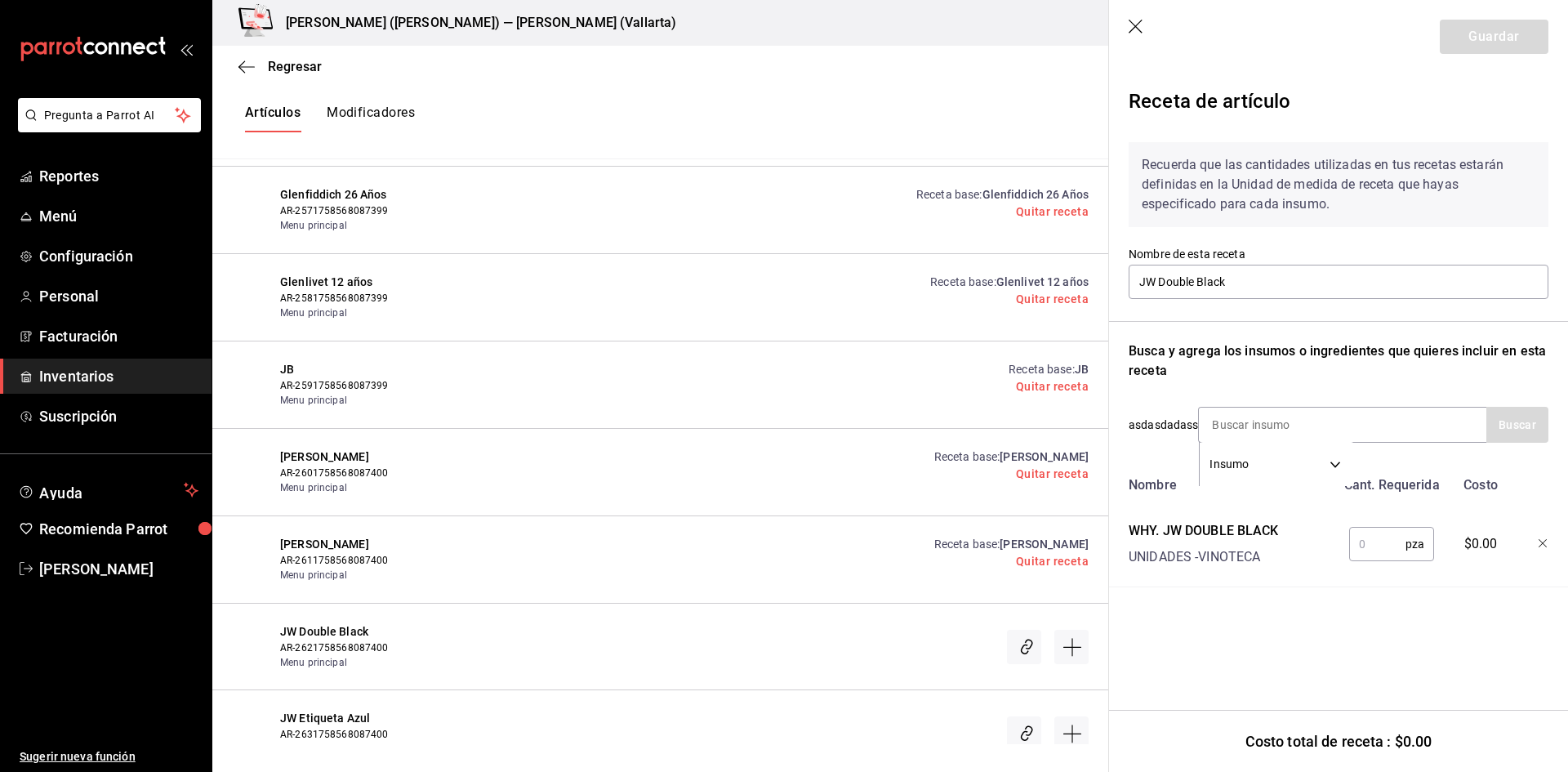
click at [1363, 535] on input "text" at bounding box center [1378, 545] width 57 height 33
type input "1"
click at [1482, 39] on button "Guardar" at bounding box center [1494, 36] width 108 height 34
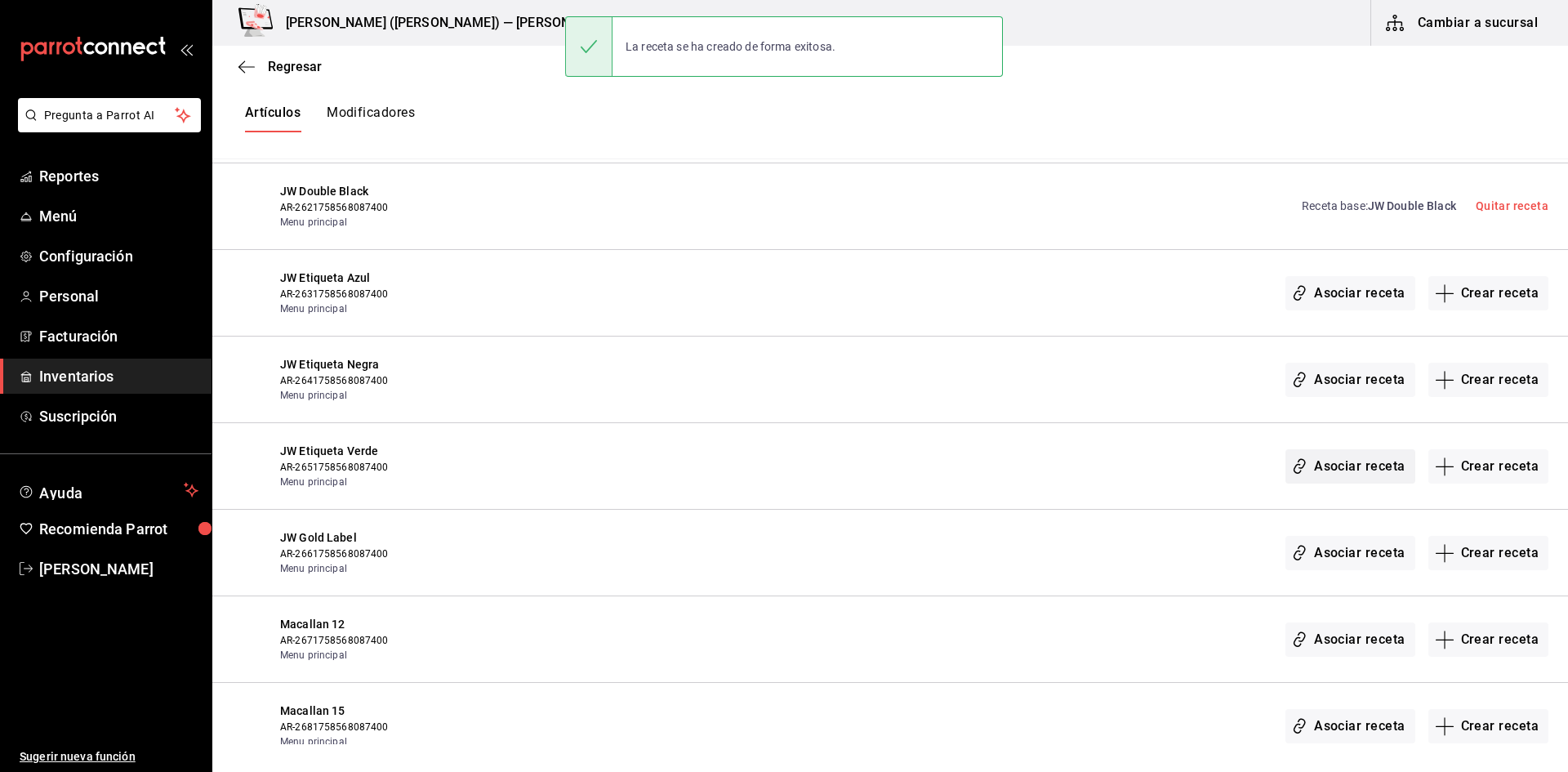
scroll to position [16254, 0]
drag, startPoint x: 1471, startPoint y: 304, endPoint x: 1443, endPoint y: 125, distance: 181.2
click at [1471, 306] on button "Crear receta" at bounding box center [1489, 291] width 121 height 34
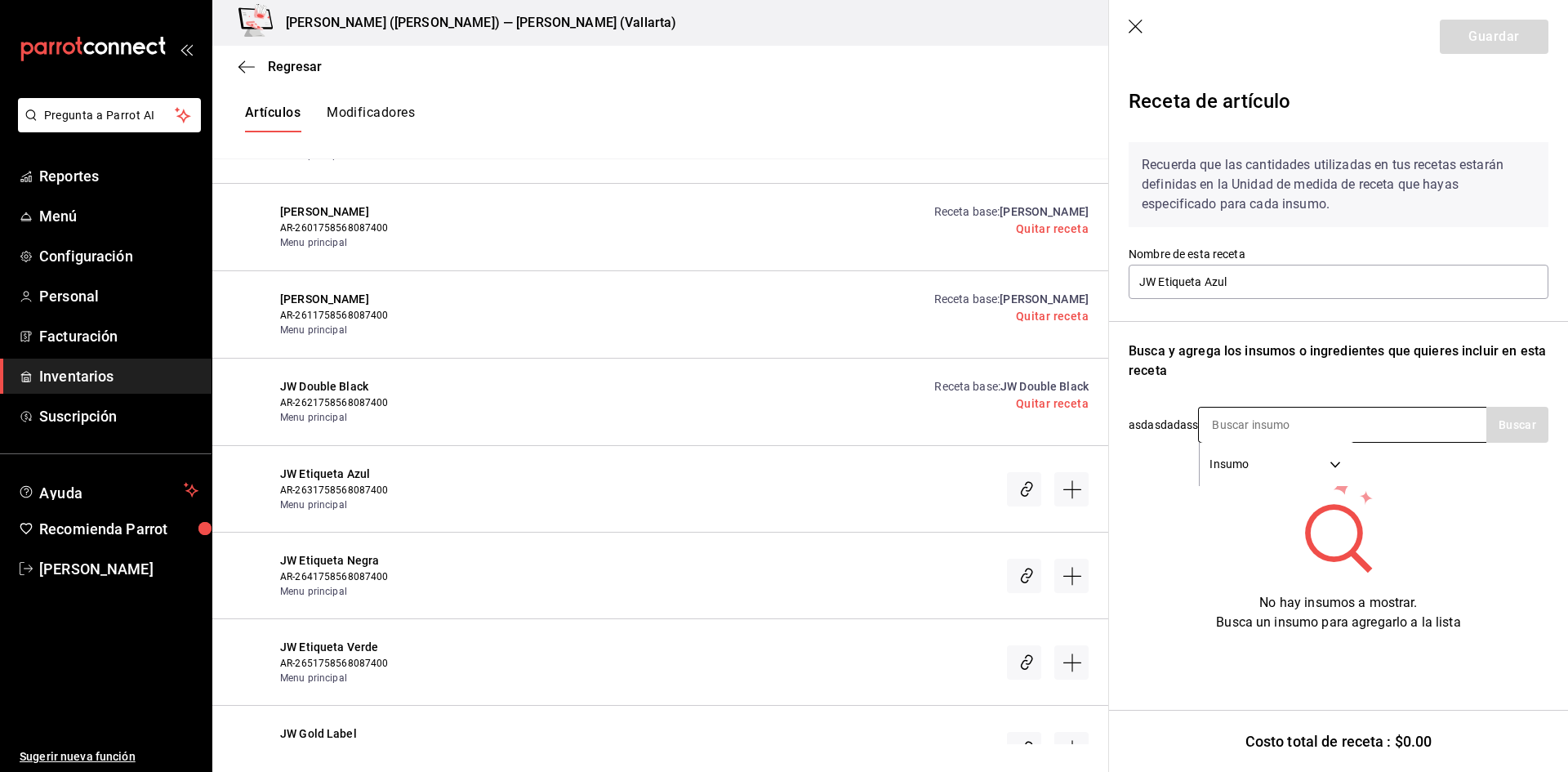
click at [1222, 413] on input at bounding box center [1281, 424] width 164 height 34
type input "ETIQ"
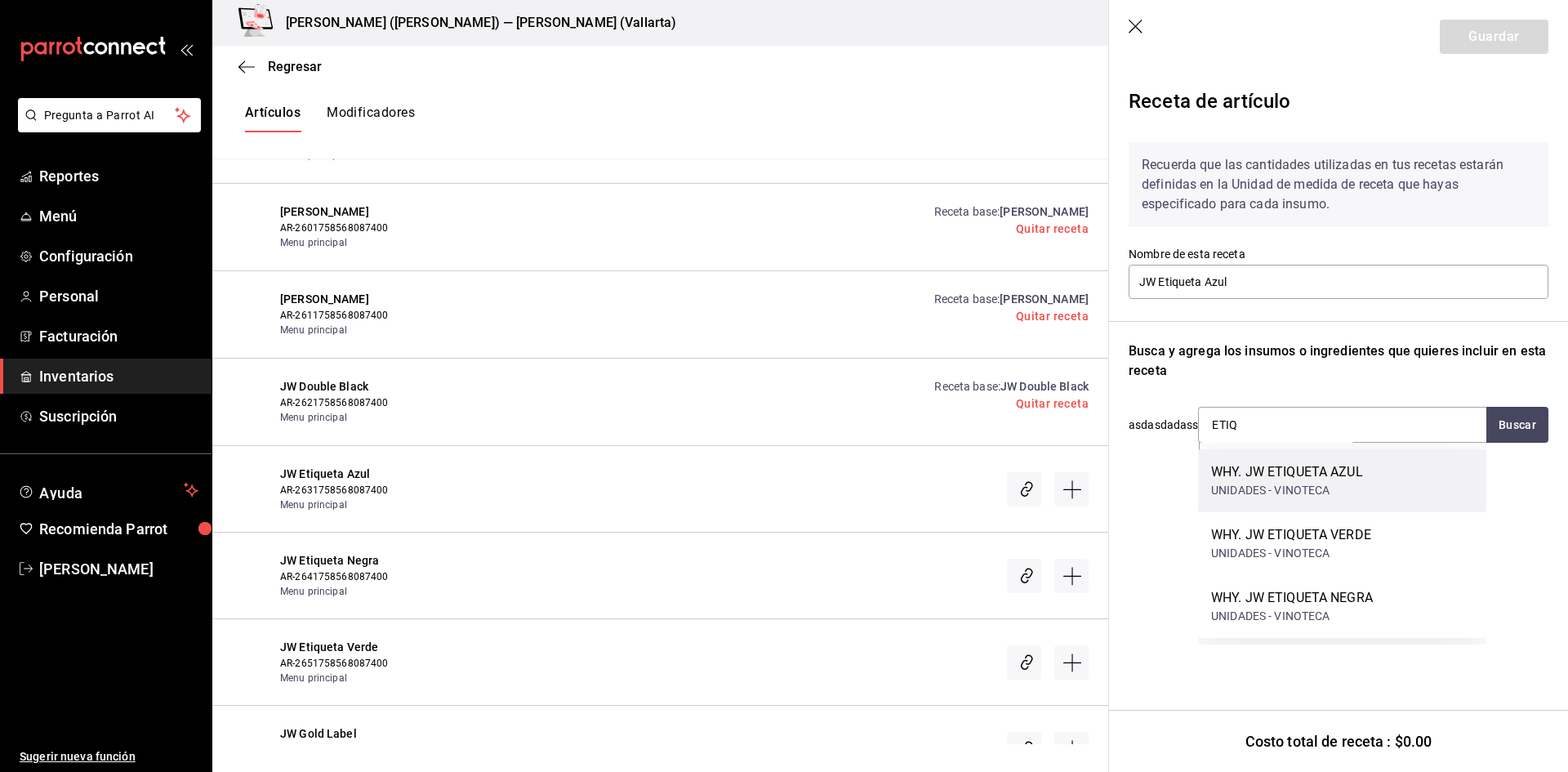
click at [1248, 489] on div "UNIDADES - VINOTECA" at bounding box center [1287, 491] width 152 height 18
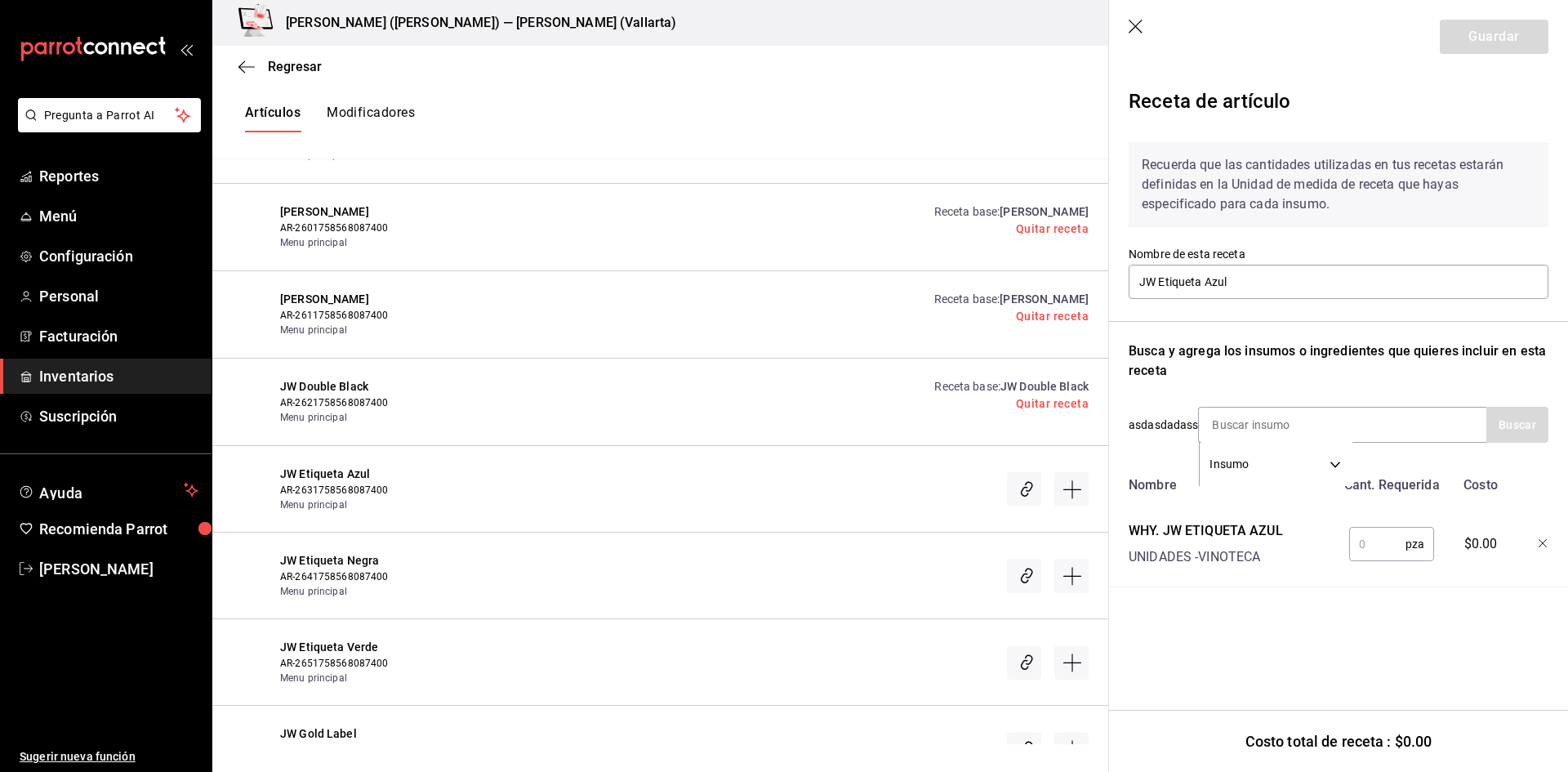
click at [1375, 537] on input "text" at bounding box center [1378, 545] width 57 height 33
type input "1"
click at [1503, 43] on button "Guardar" at bounding box center [1494, 36] width 108 height 34
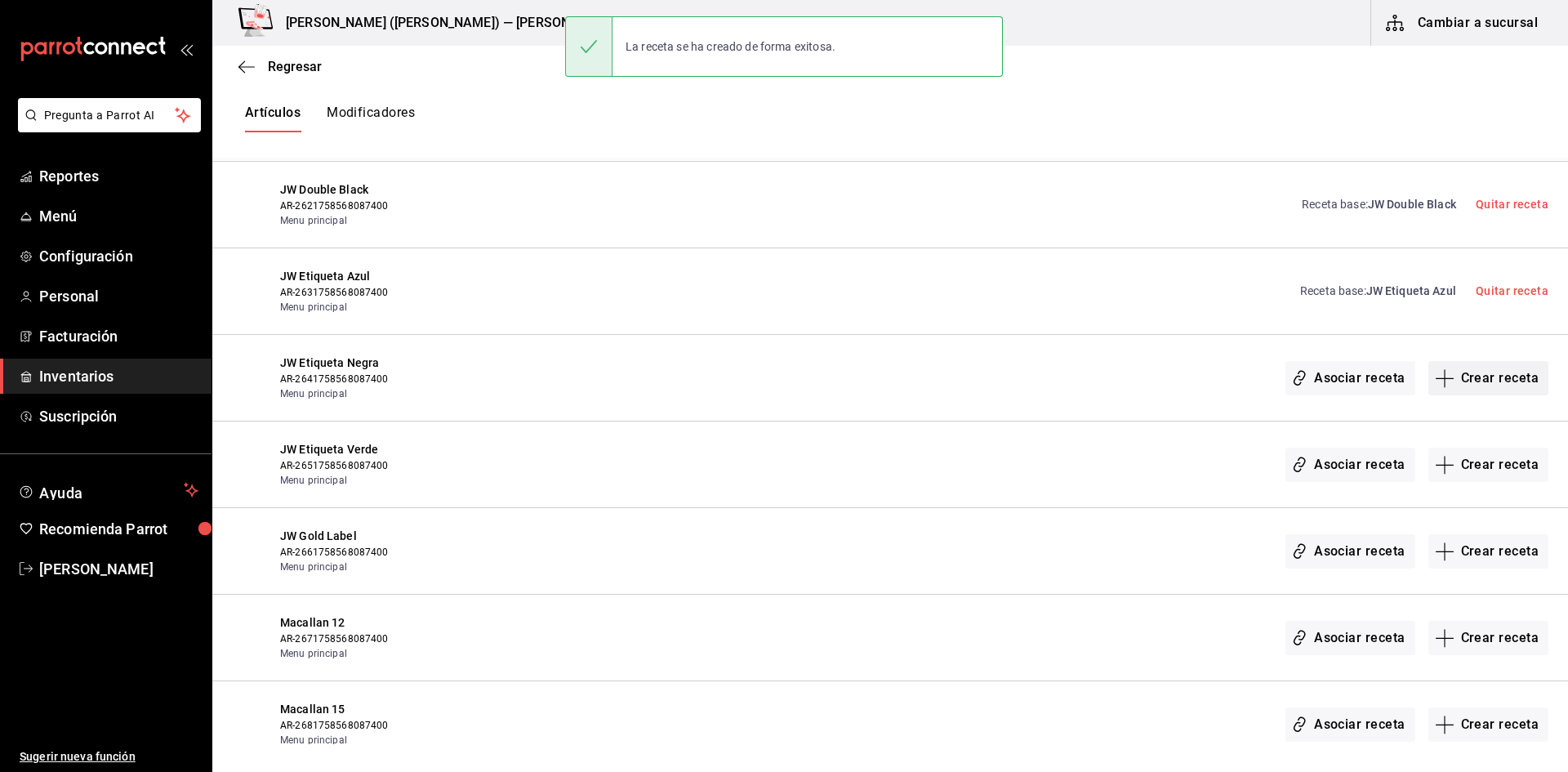
click at [1482, 382] on button "Crear receta" at bounding box center [1489, 378] width 121 height 34
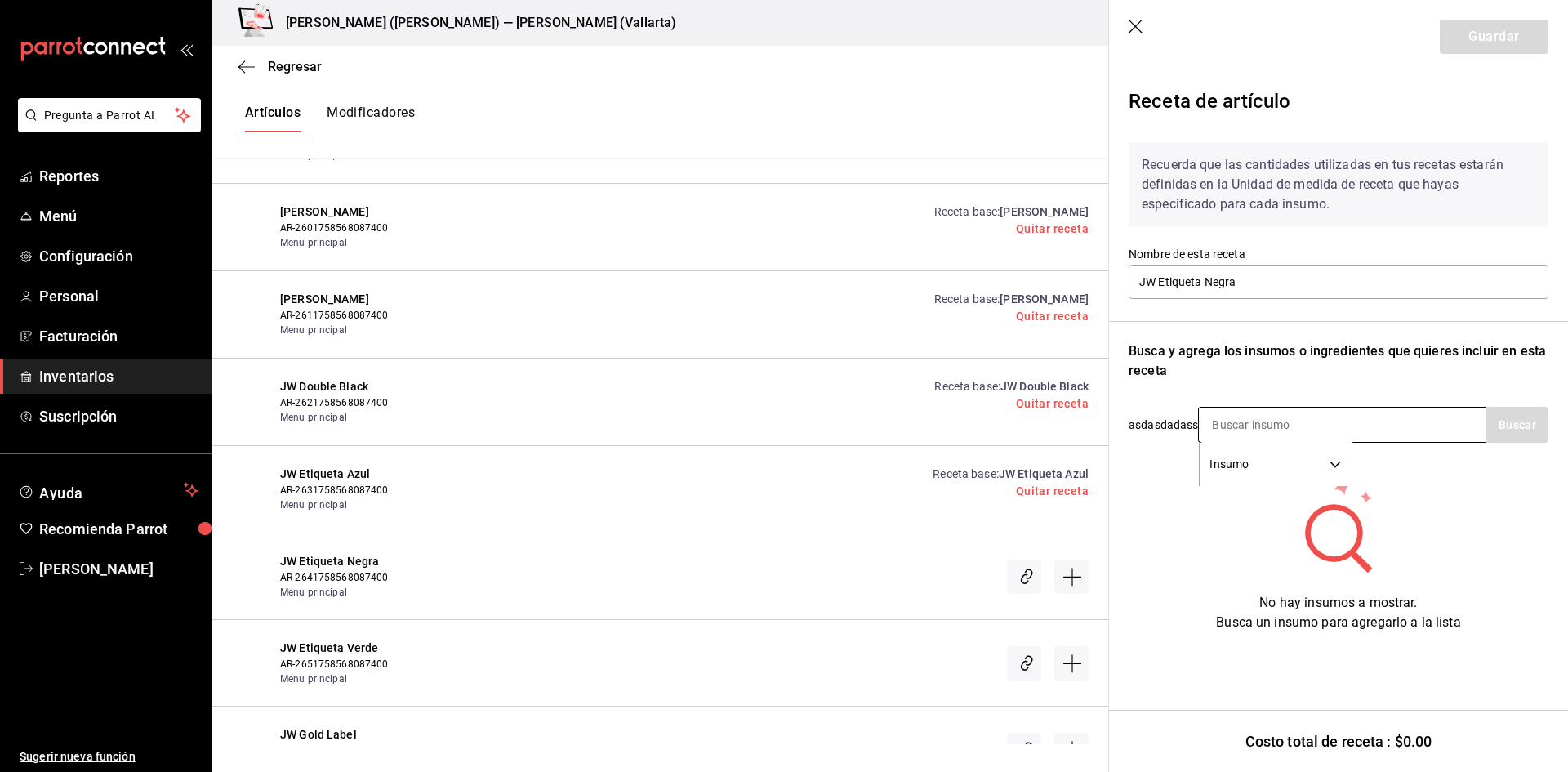
click at [1235, 427] on input at bounding box center [1281, 424] width 164 height 34
type input "ETI"
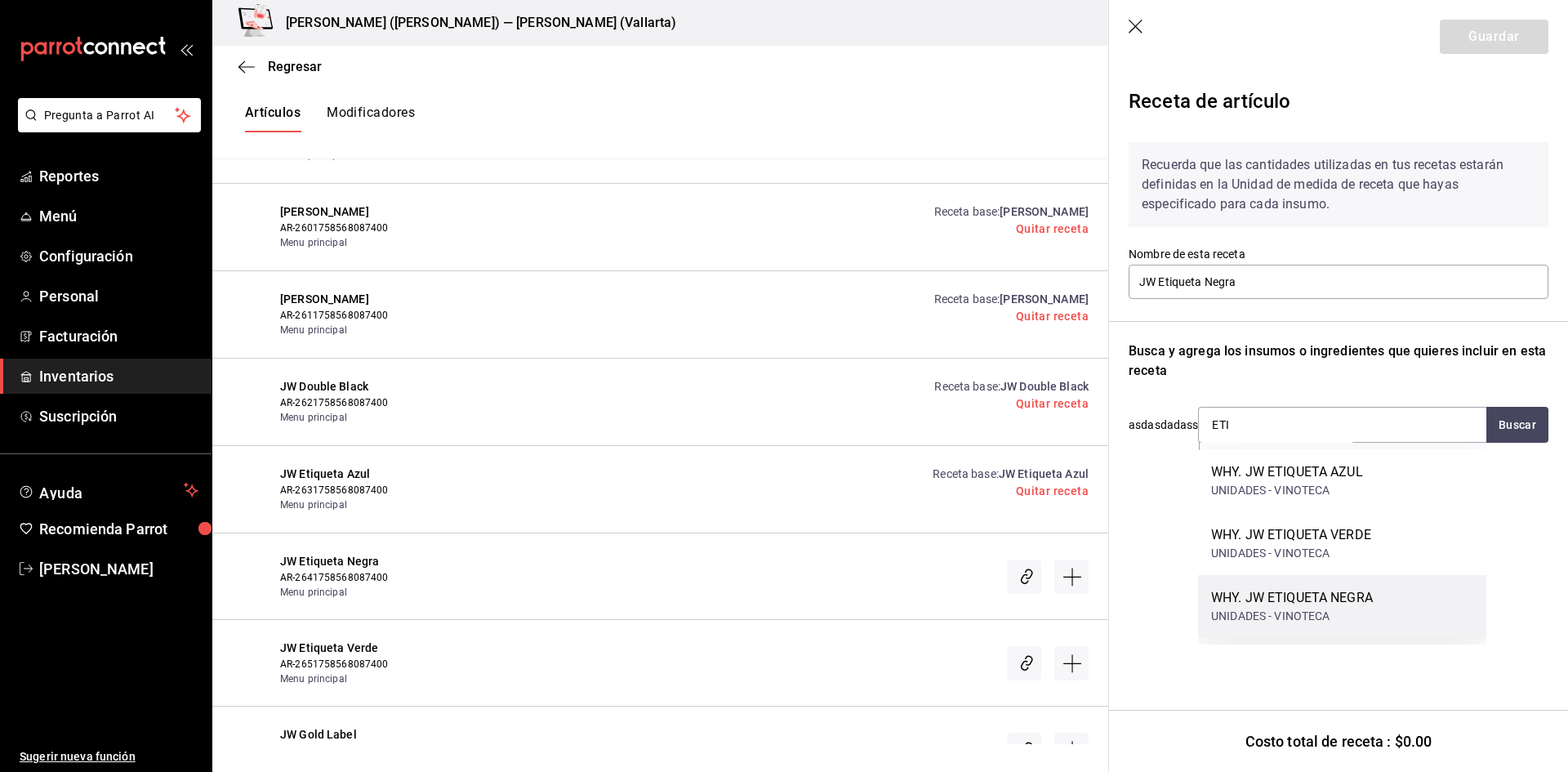
click at [1348, 598] on div "WHY. JW ETIQUETA NEGRA" at bounding box center [1292, 598] width 162 height 19
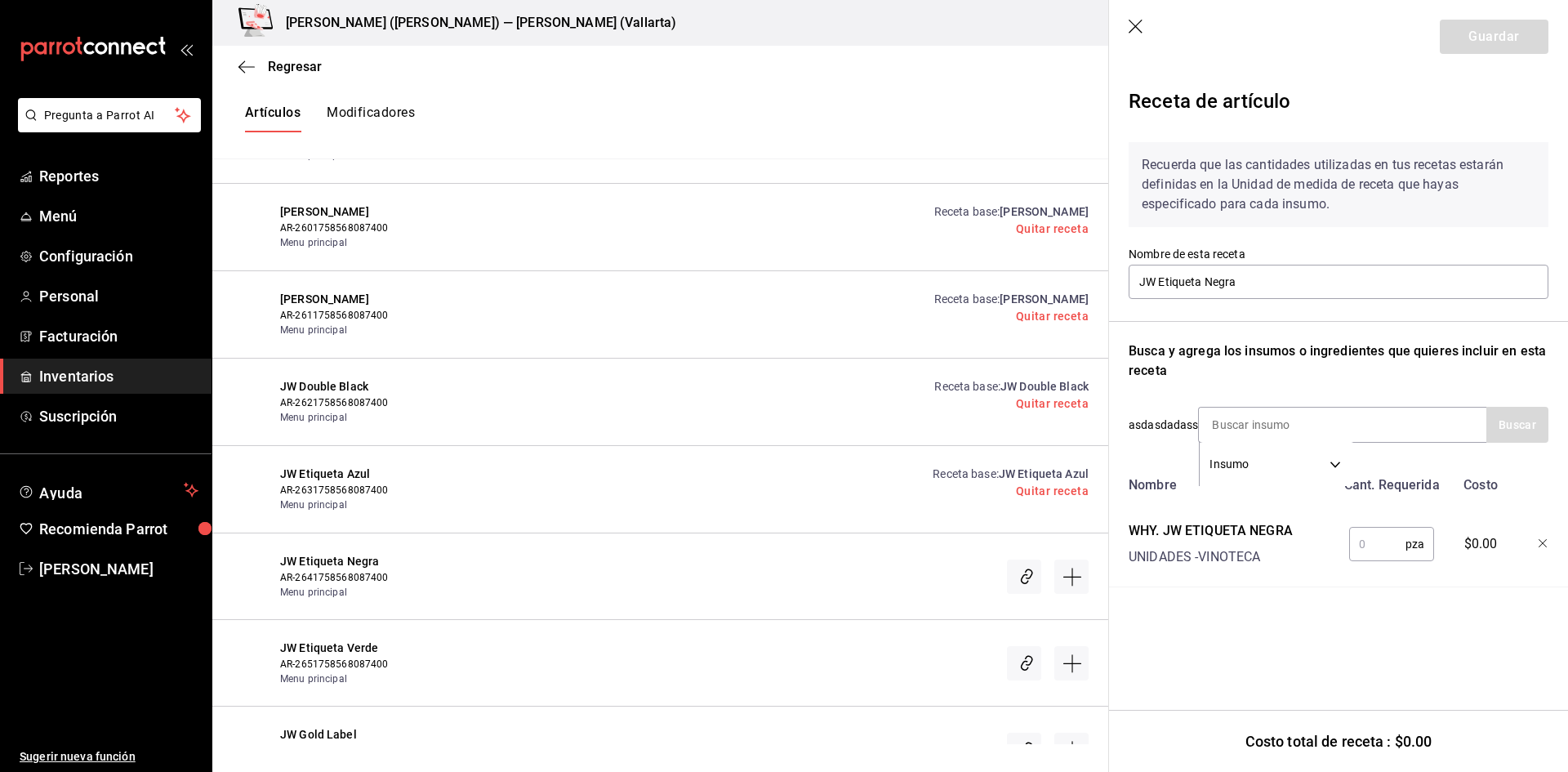
click at [1371, 542] on input "text" at bounding box center [1378, 545] width 57 height 33
type input "1"
click at [1475, 41] on button "Guardar" at bounding box center [1494, 36] width 108 height 34
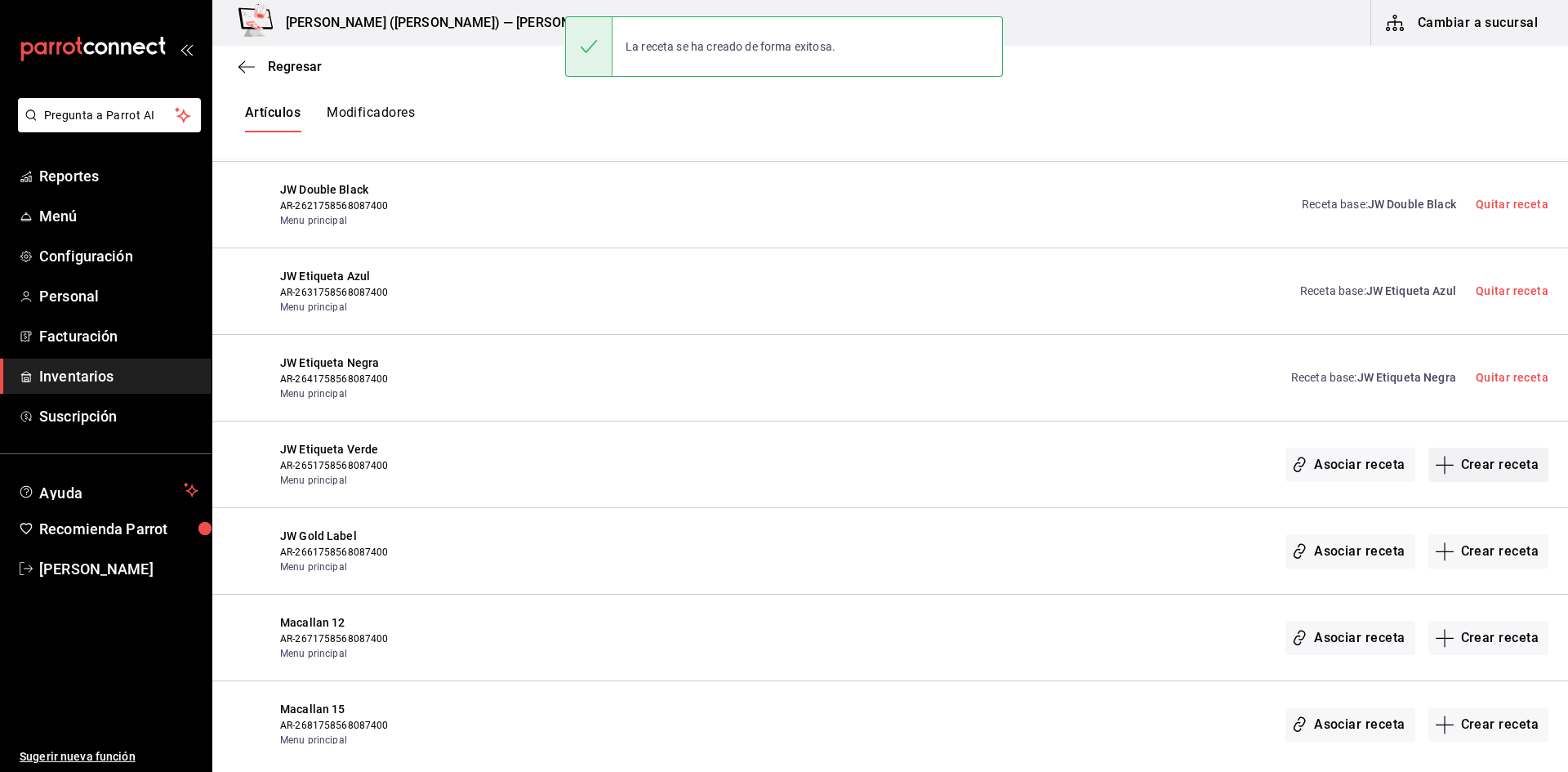
click at [1458, 470] on button "Crear receta" at bounding box center [1489, 464] width 121 height 34
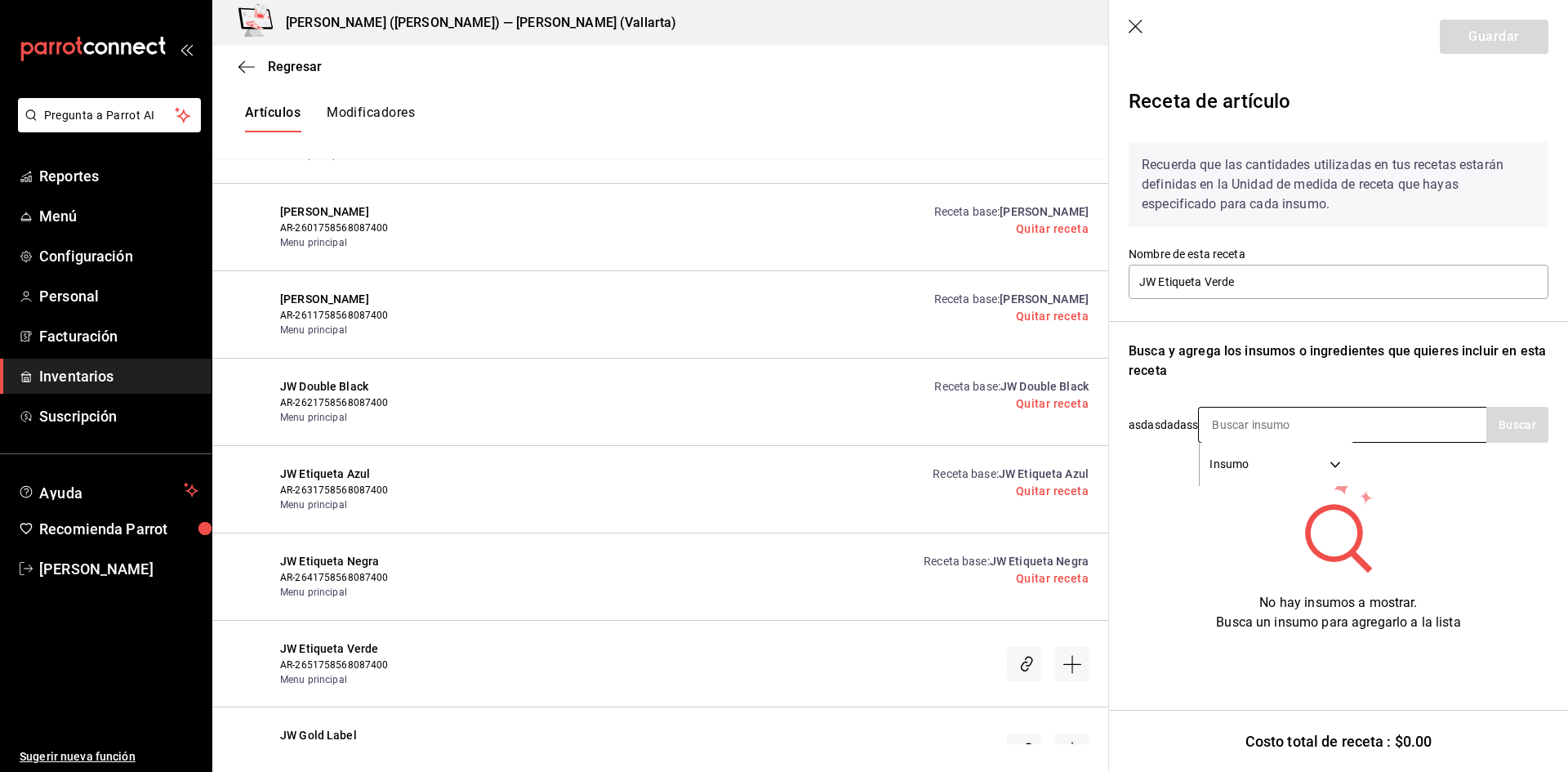
click at [1245, 417] on input at bounding box center [1281, 424] width 164 height 34
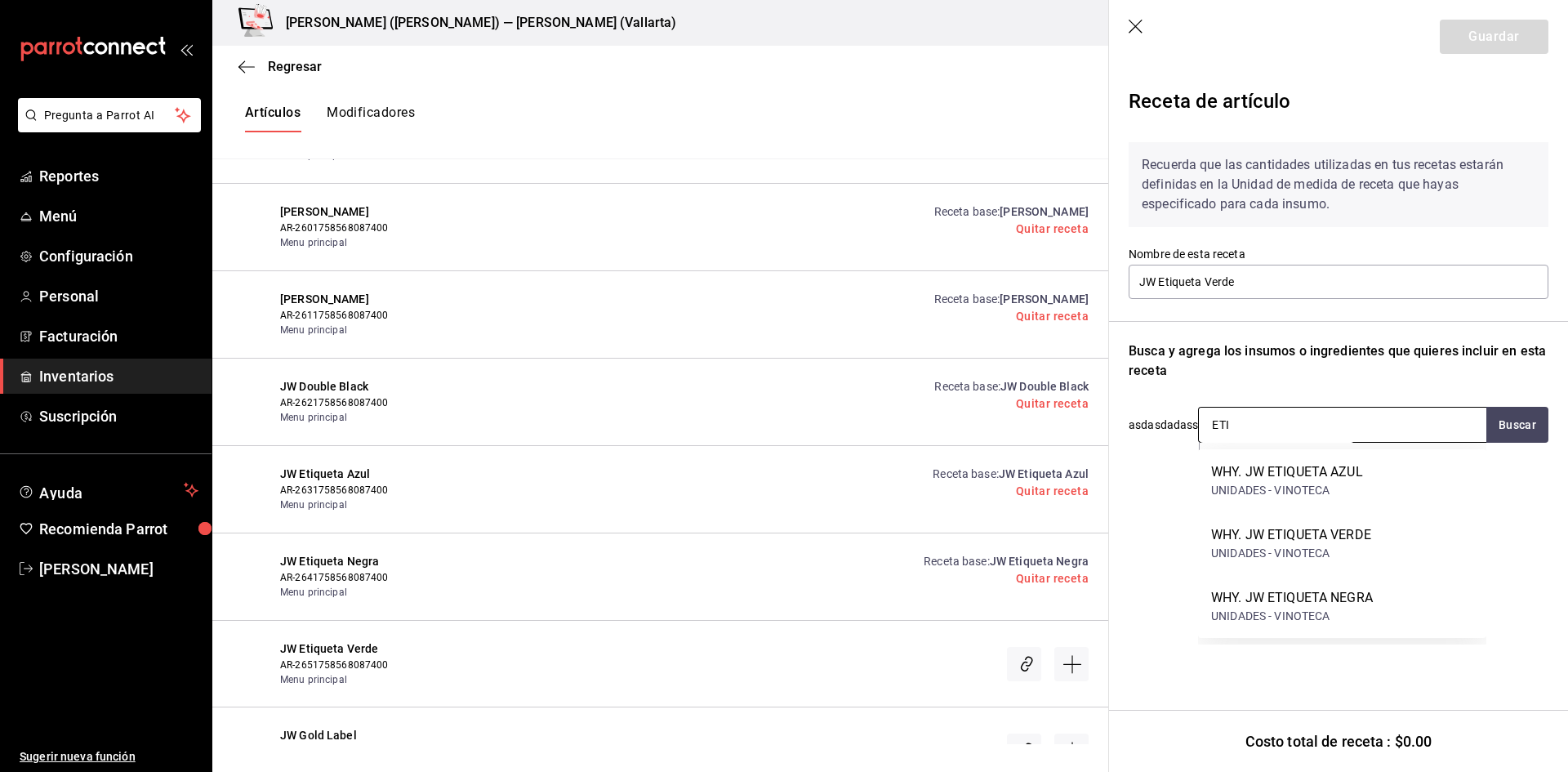
type input "ETIQ"
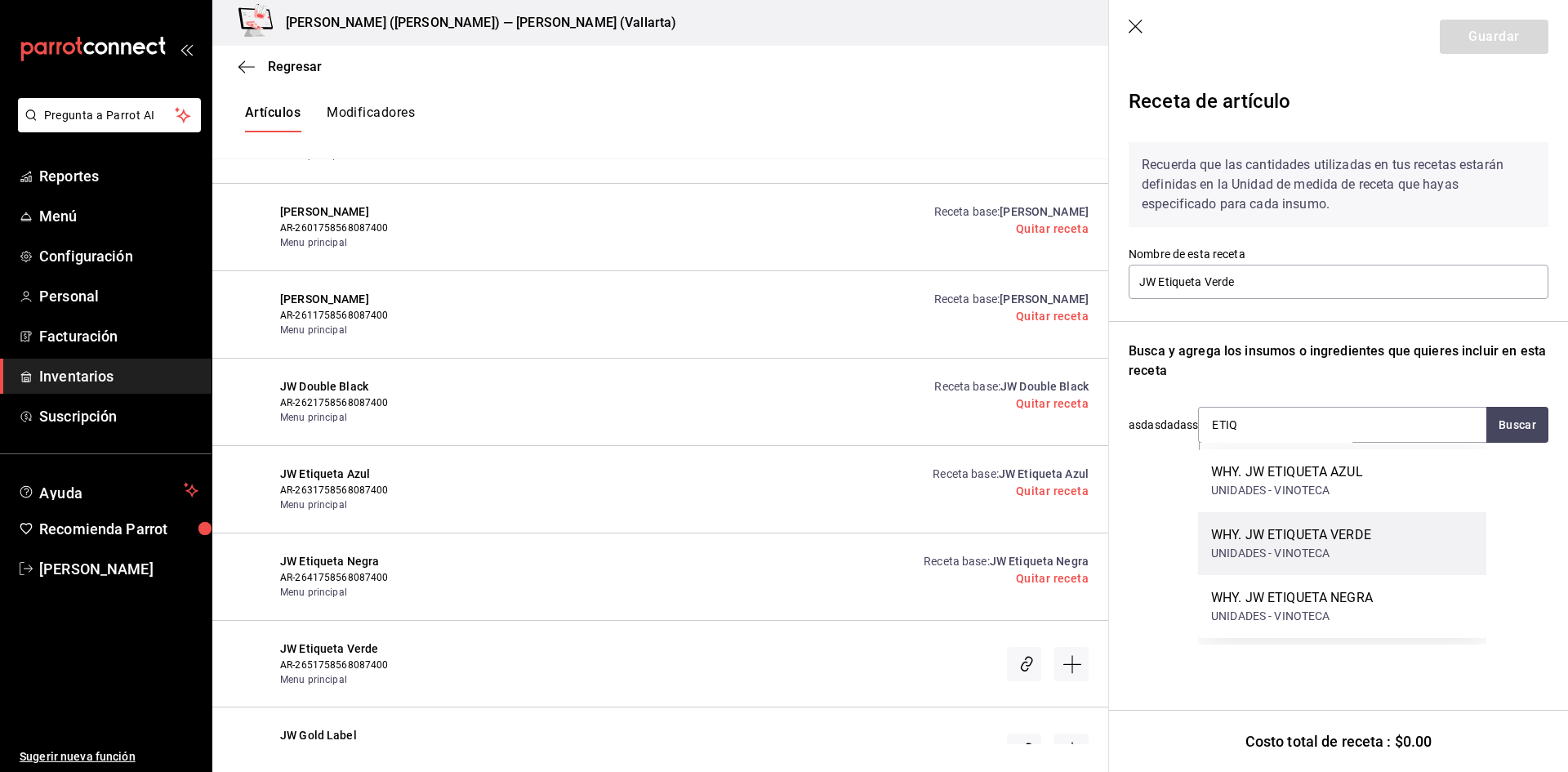
click at [1398, 525] on div "WHY. JW ETIQUETA VERDE UNIDADES - VINOTECA" at bounding box center [1343, 544] width 288 height 63
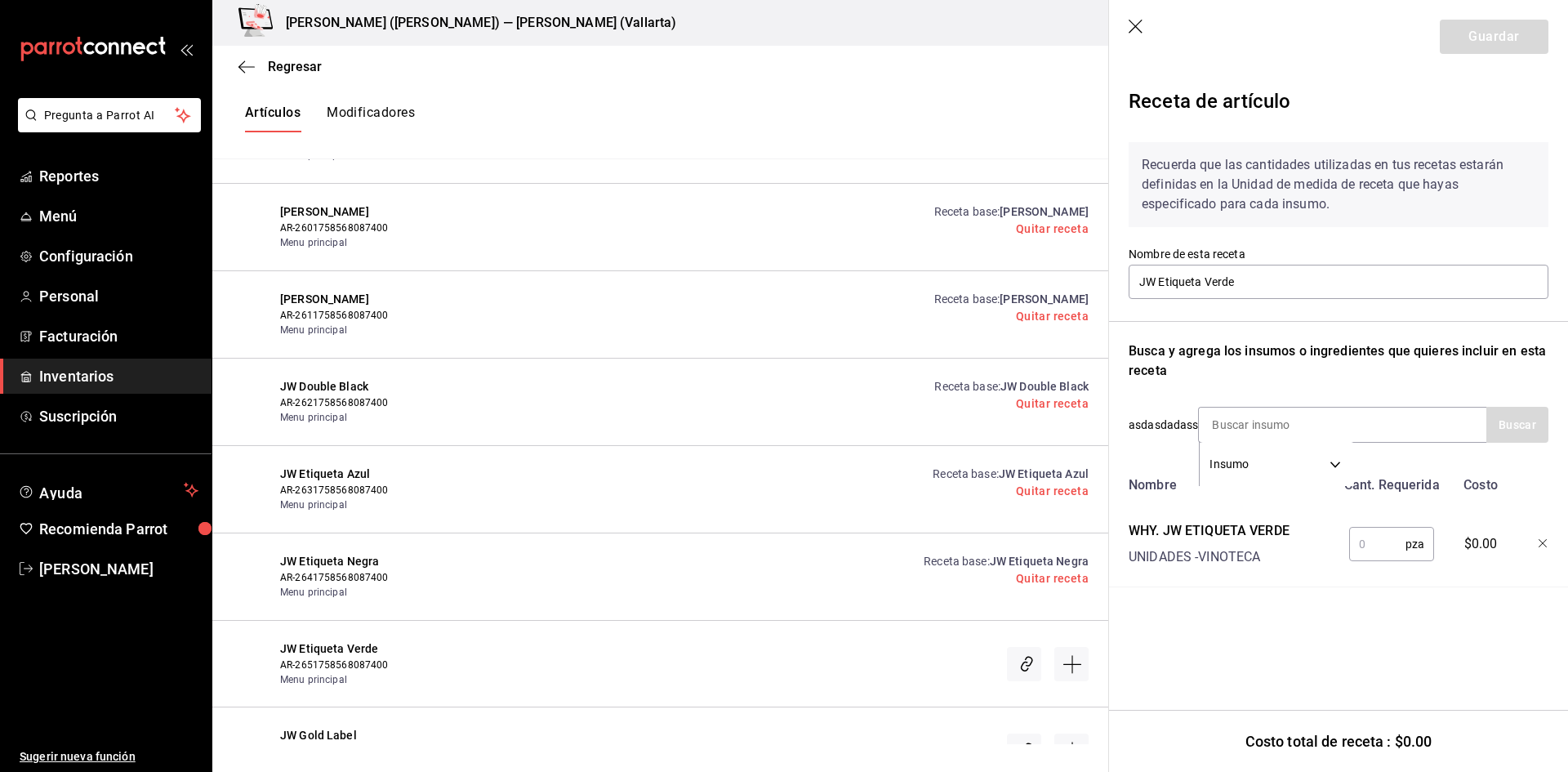
click at [1368, 545] on input "text" at bounding box center [1378, 545] width 57 height 33
type input "1"
click at [1486, 46] on button "Guardar" at bounding box center [1494, 36] width 108 height 34
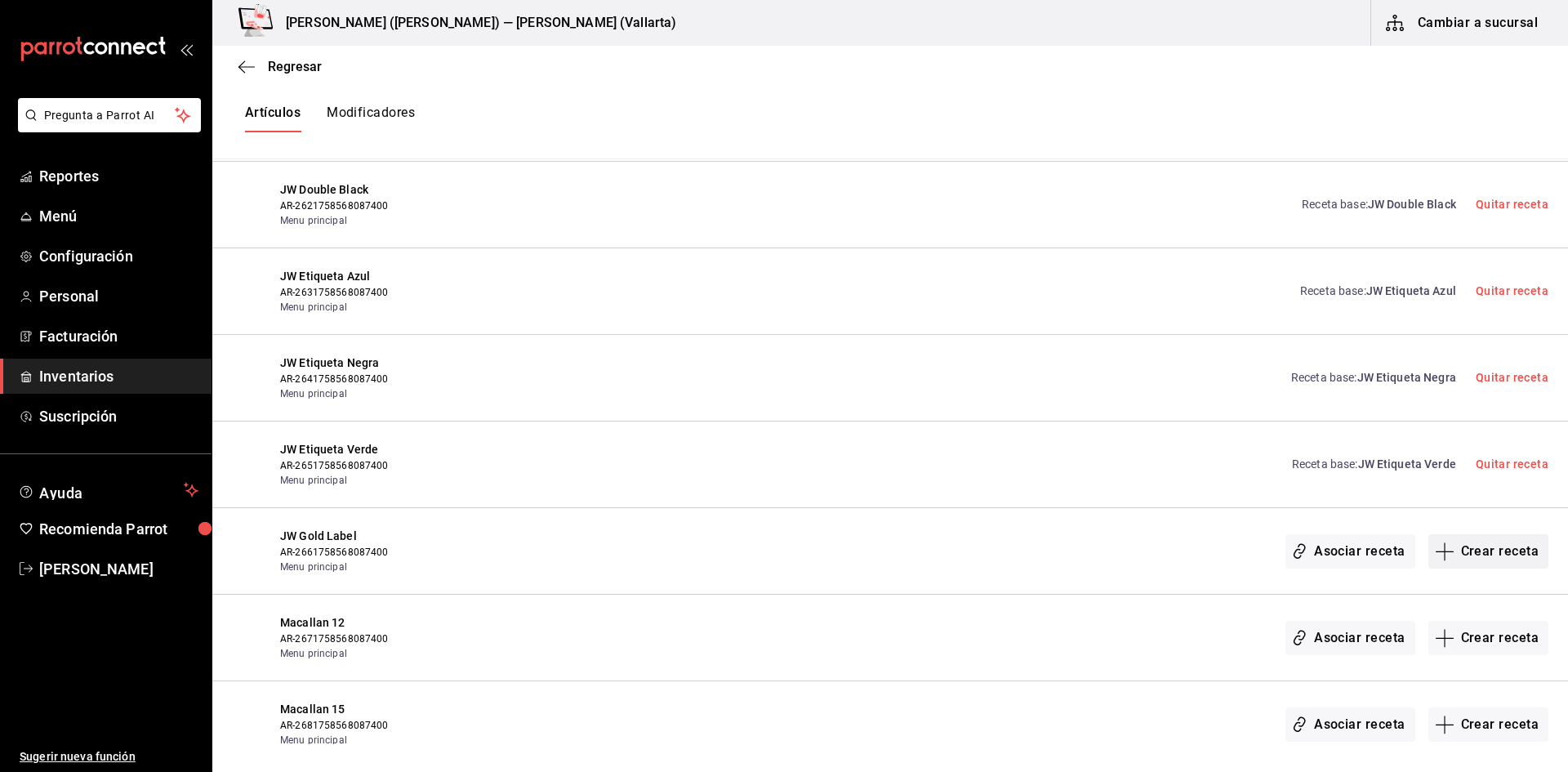
click at [1472, 552] on button "Crear receta" at bounding box center [1489, 551] width 121 height 34
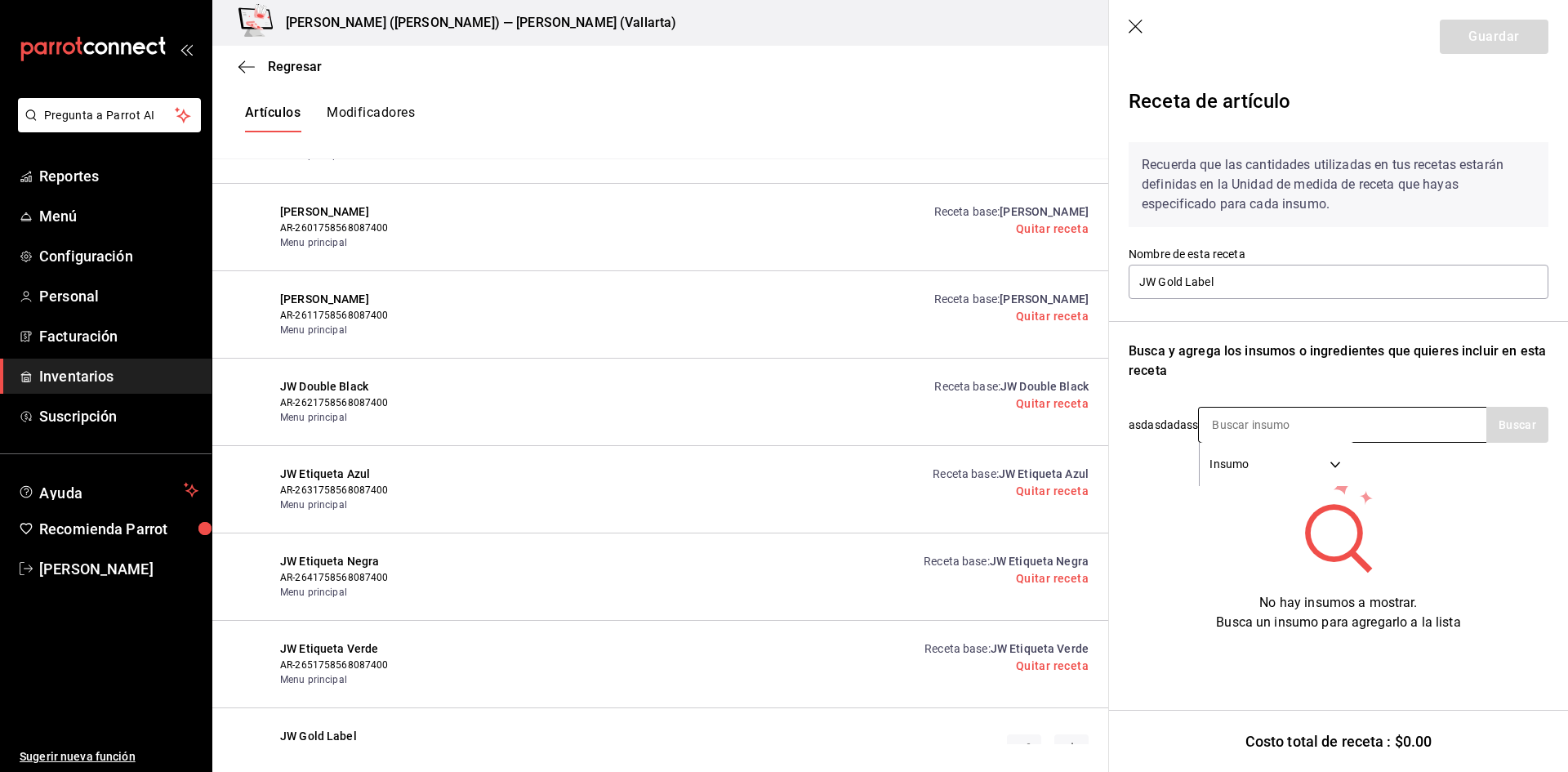
click at [1250, 419] on input at bounding box center [1281, 424] width 164 height 34
type input "GOL"
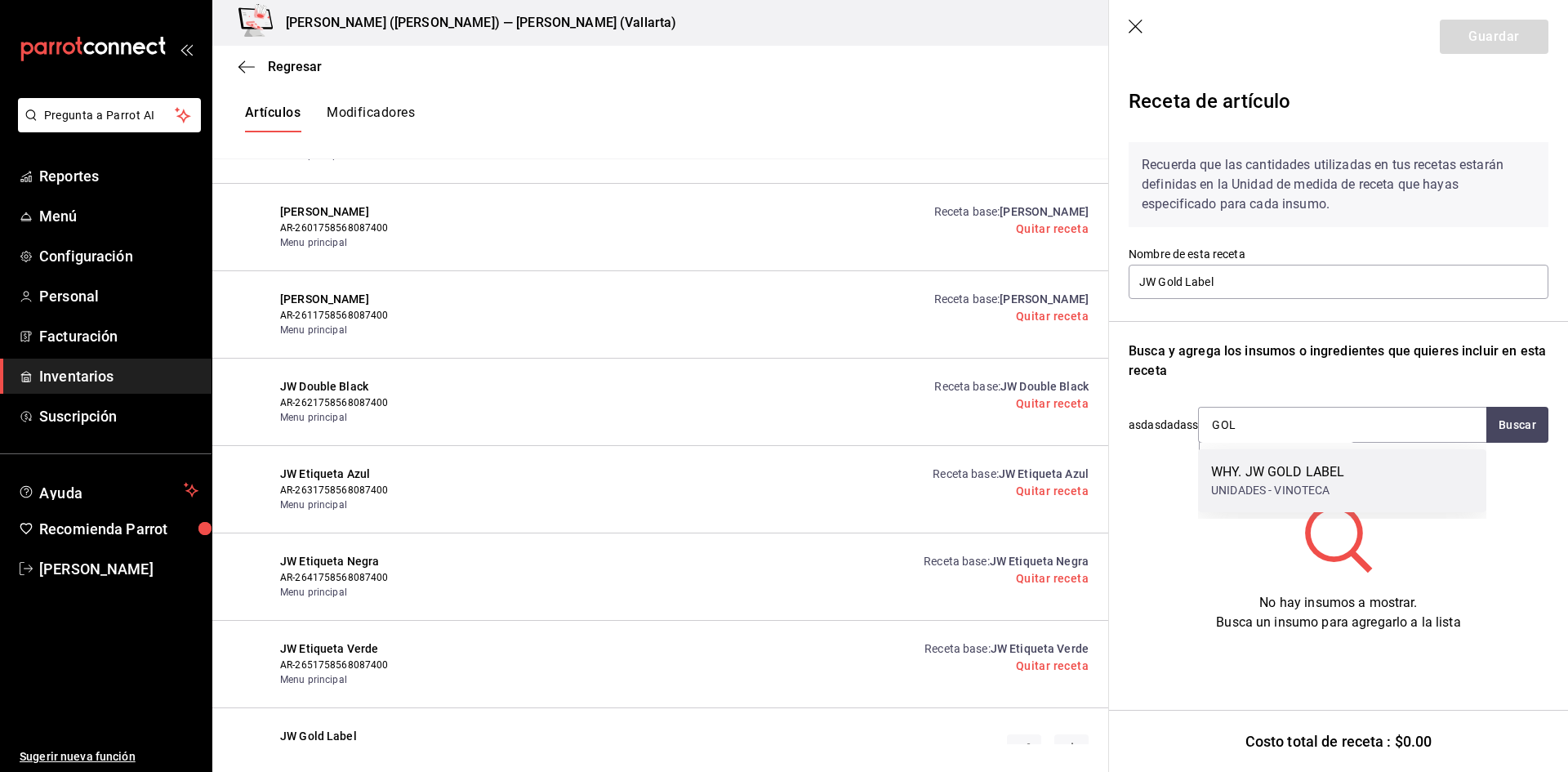
click at [1306, 475] on div "WHY. JW GOLD LABEL" at bounding box center [1278, 472] width 134 height 19
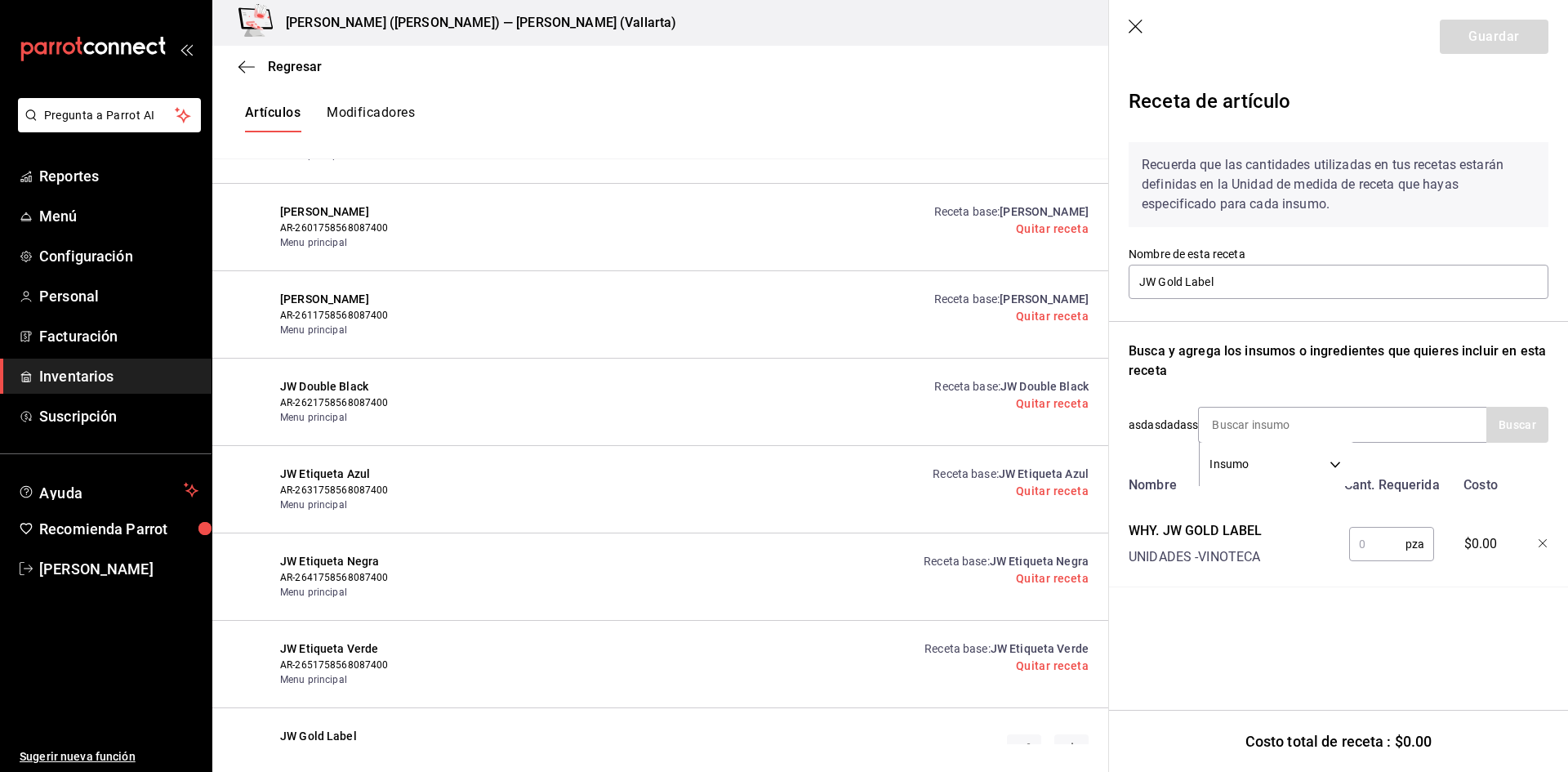
click at [1389, 551] on input "text" at bounding box center [1378, 545] width 57 height 33
type input "1"
click at [1511, 45] on button "Guardar" at bounding box center [1494, 36] width 108 height 34
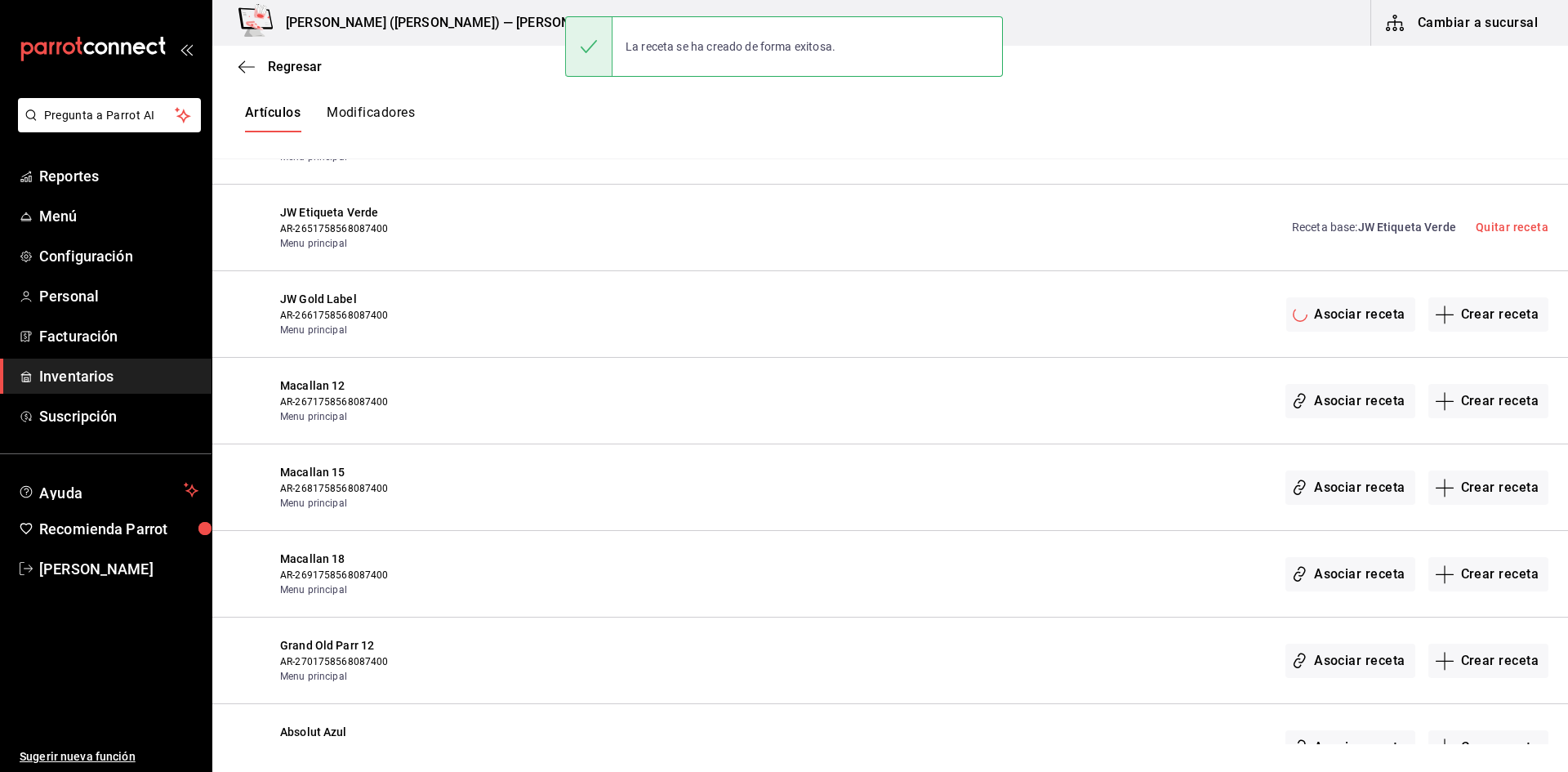
scroll to position [16499, 0]
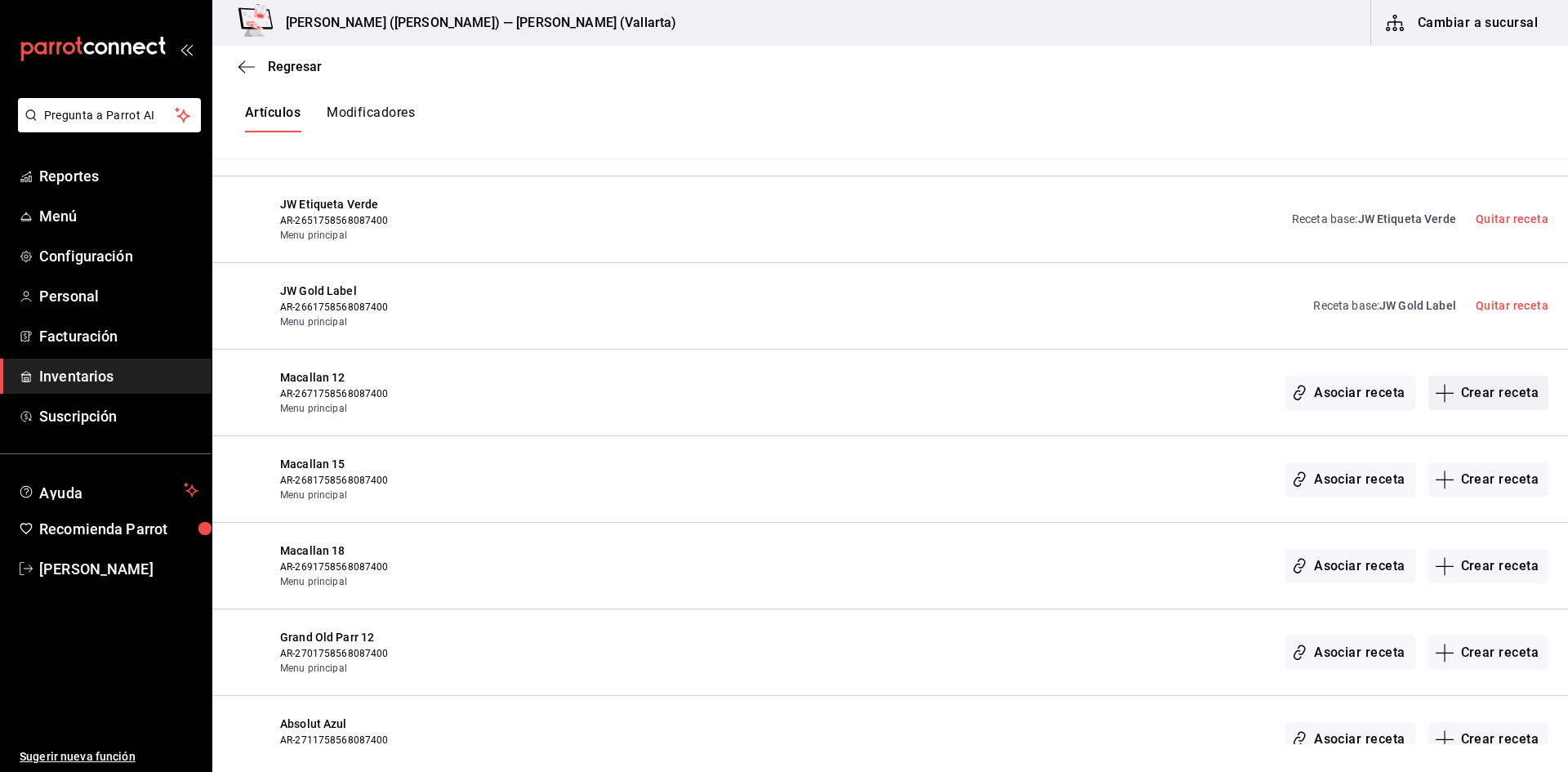
click at [1497, 394] on button "Crear receta" at bounding box center [1489, 393] width 121 height 34
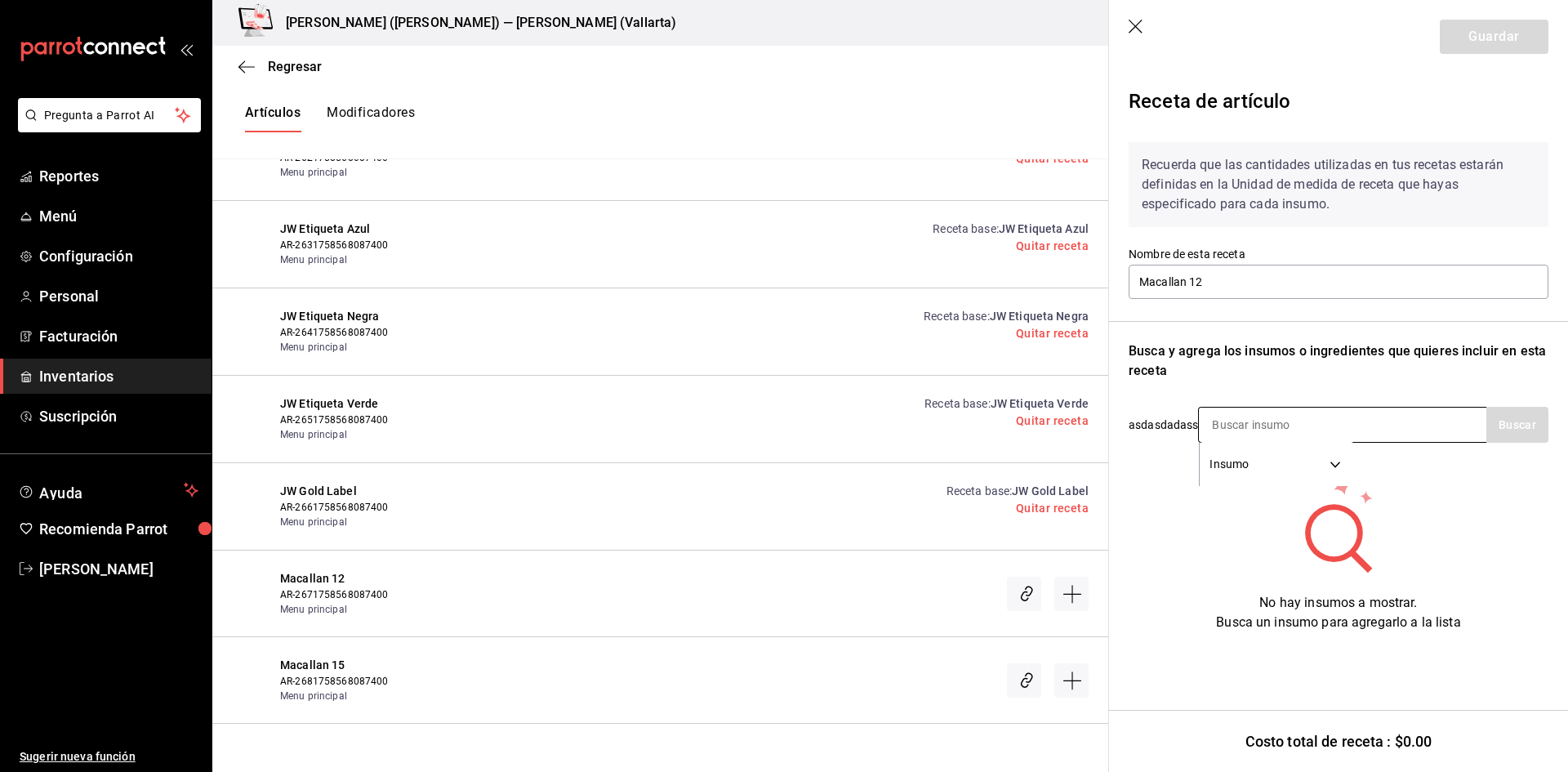
click at [1258, 432] on input at bounding box center [1281, 424] width 164 height 34
type input "MACAL"
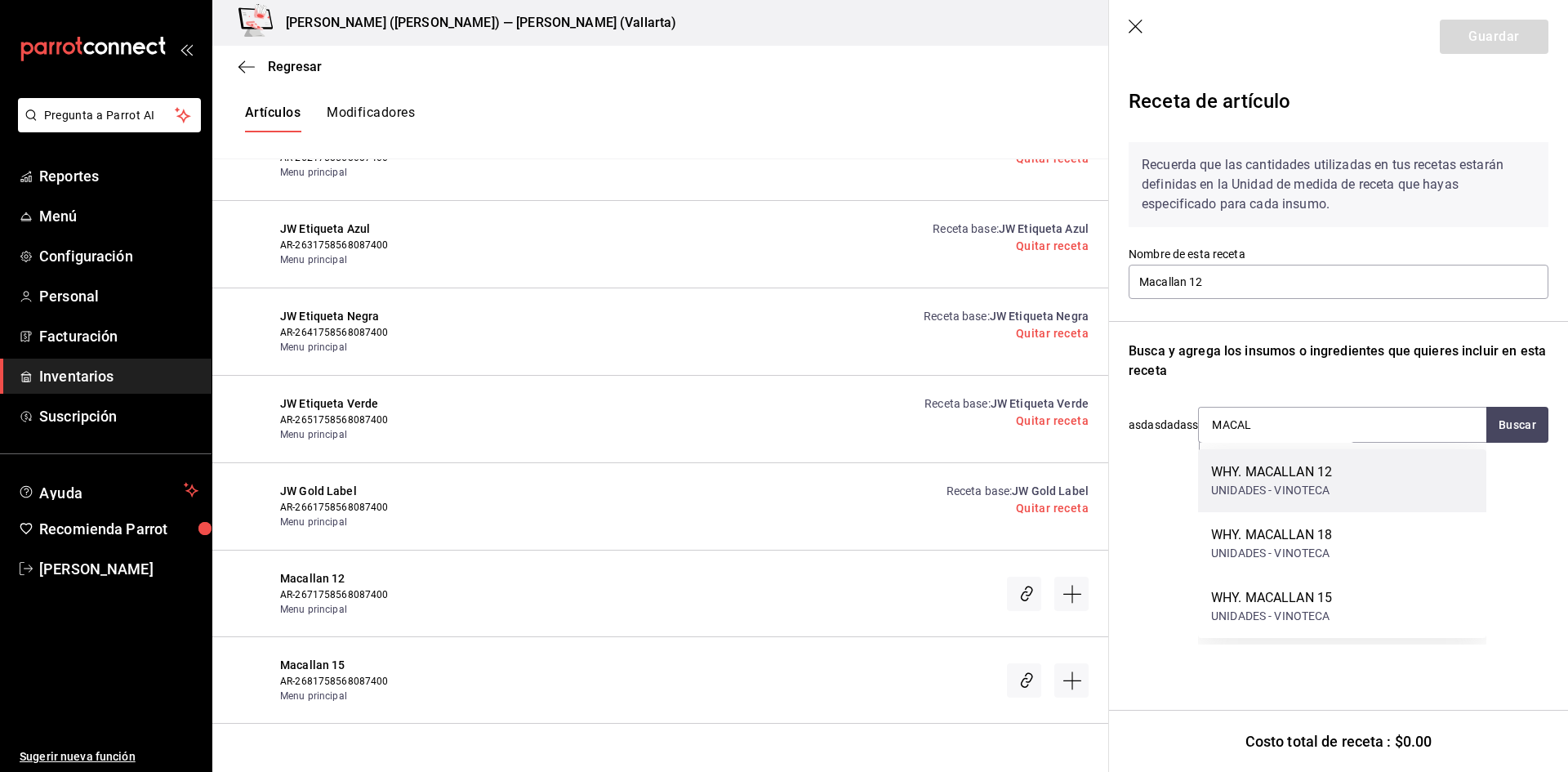
click at [1289, 472] on div "WHY. MACALLAN 12" at bounding box center [1272, 472] width 121 height 19
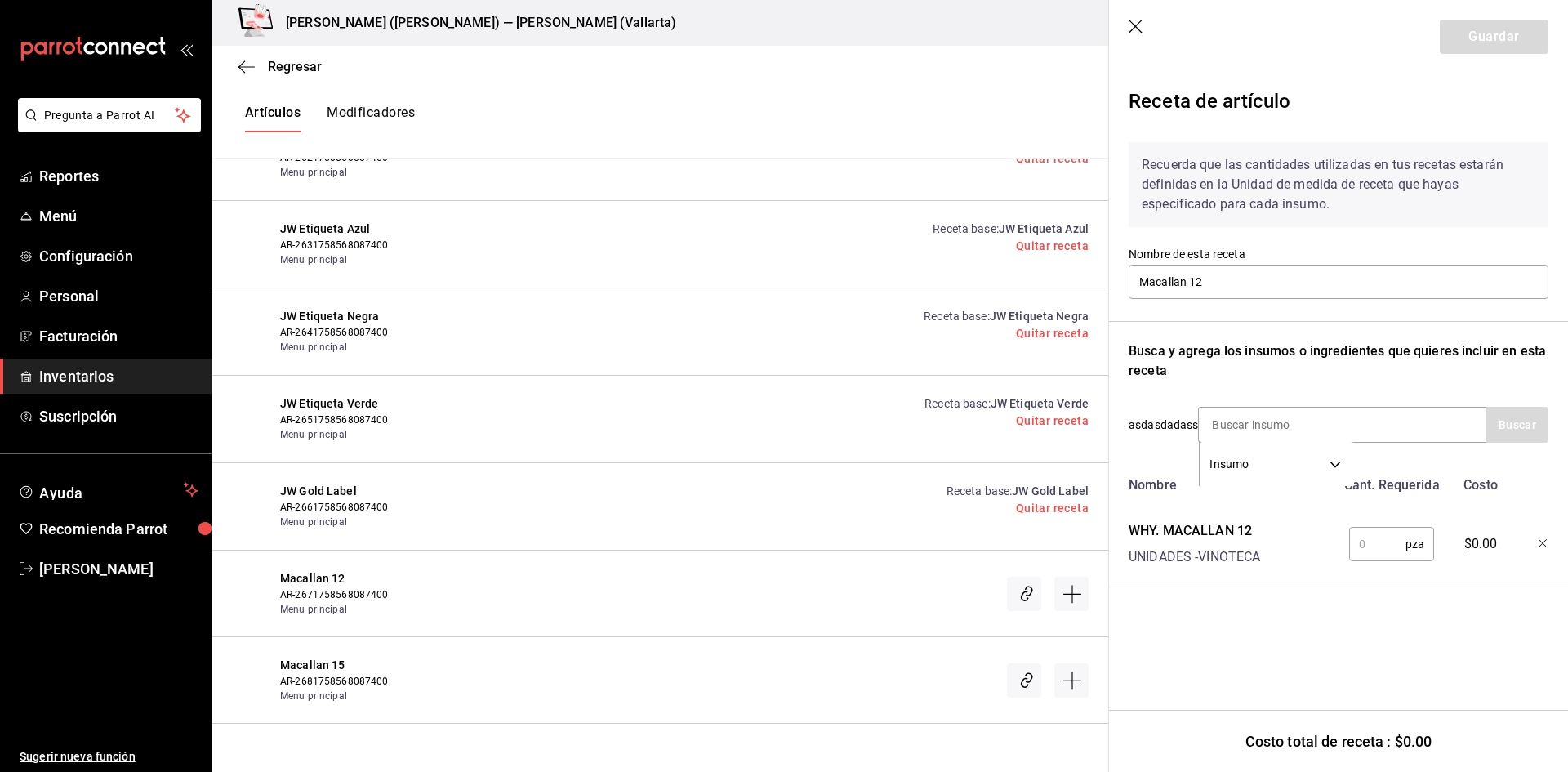
click at [1387, 547] on input "text" at bounding box center [1378, 545] width 57 height 33
type input "1"
click at [1531, 43] on button "Guardar" at bounding box center [1494, 36] width 108 height 34
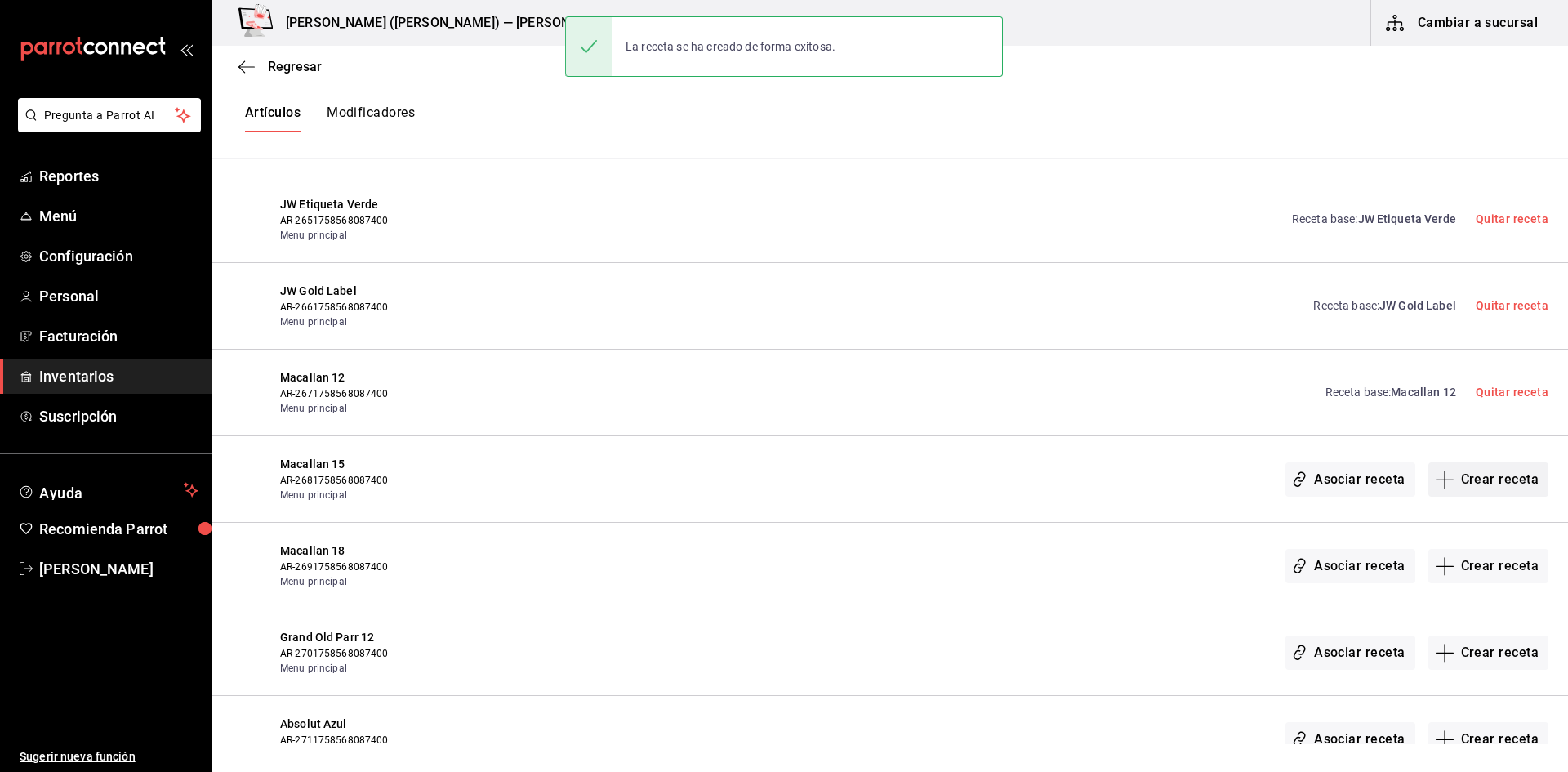
click at [1477, 486] on button "Crear receta" at bounding box center [1489, 479] width 121 height 34
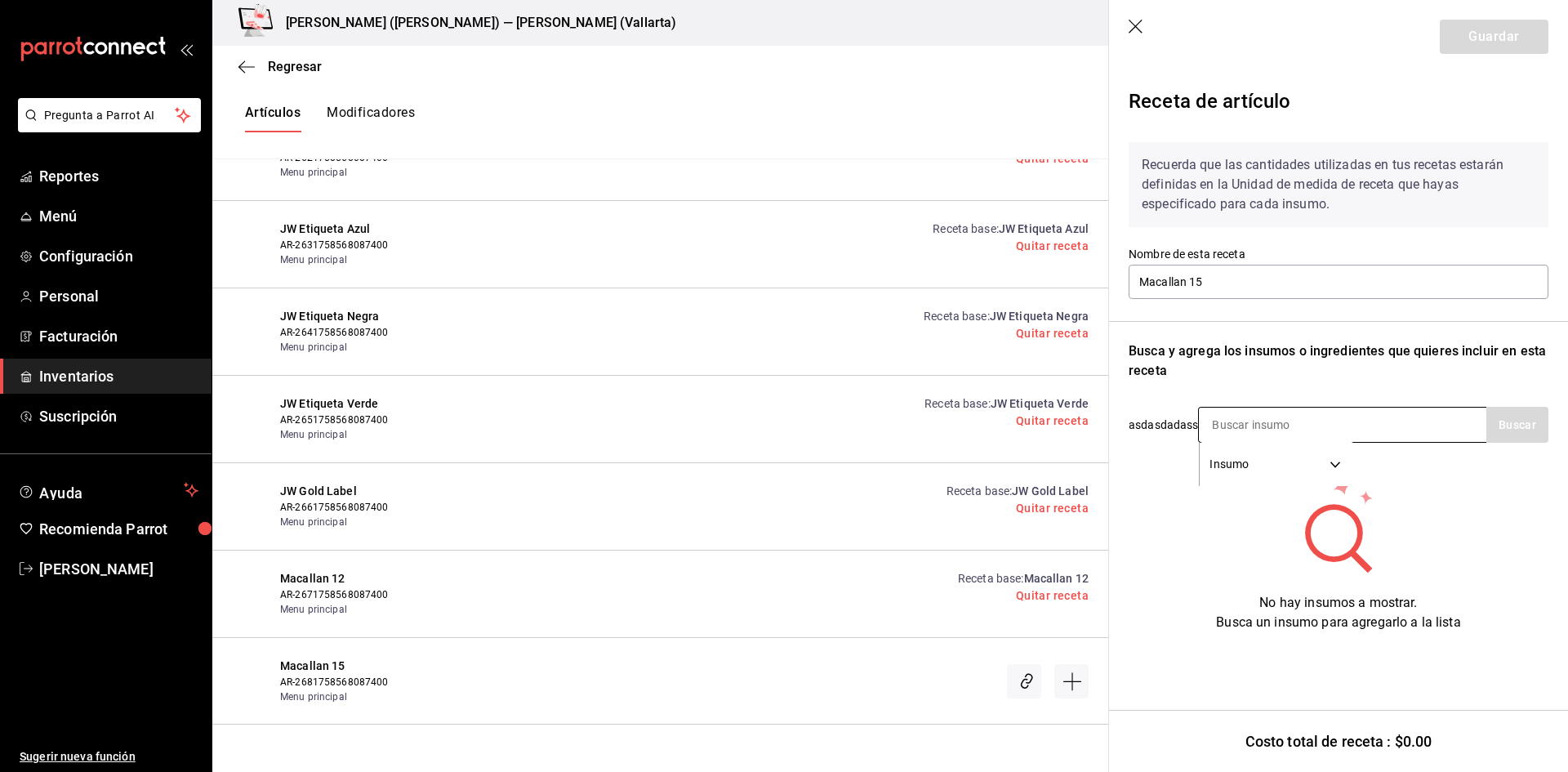
click at [1259, 431] on input at bounding box center [1281, 424] width 164 height 34
type input "MACALL"
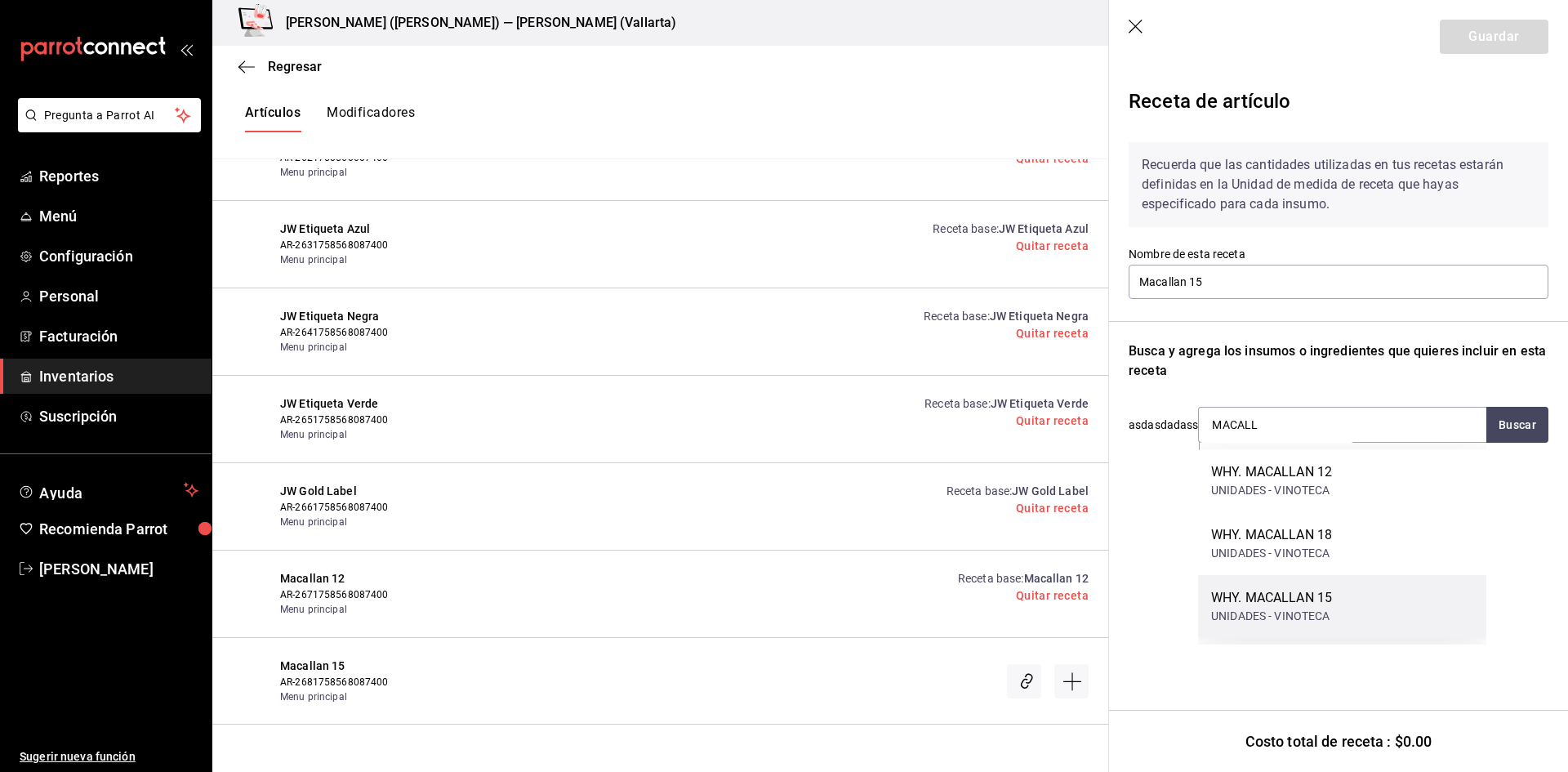
click at [1335, 604] on div "WHY. MACALLAN 15 UNIDADES - VINOTECA" at bounding box center [1343, 606] width 288 height 63
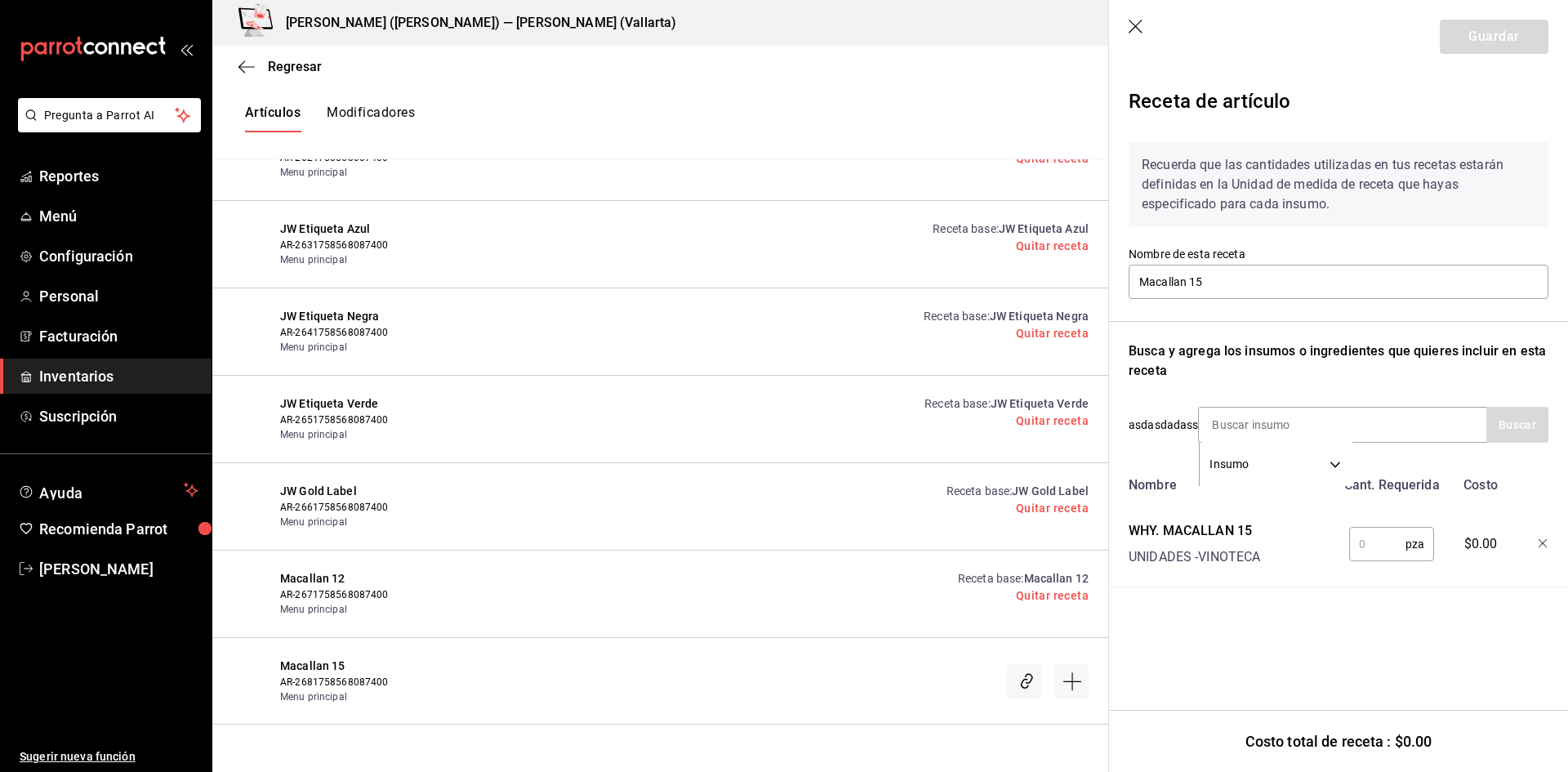
click at [1362, 540] on input "text" at bounding box center [1378, 545] width 57 height 33
type input "1"
drag, startPoint x: 1480, startPoint y: 44, endPoint x: 1415, endPoint y: 126, distance: 104.6
click at [1485, 44] on button "Guardar" at bounding box center [1494, 36] width 108 height 34
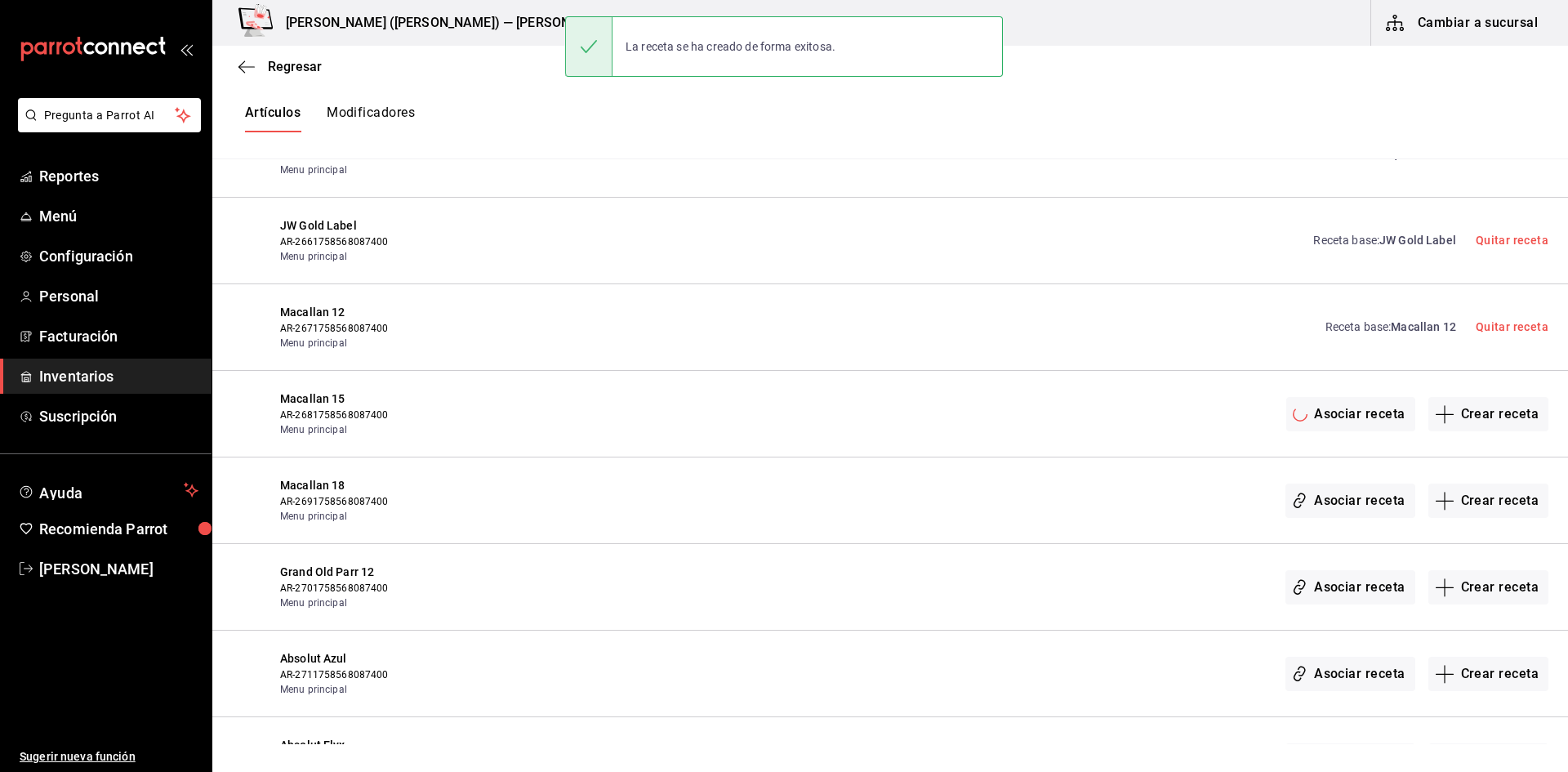
scroll to position [16744, 0]
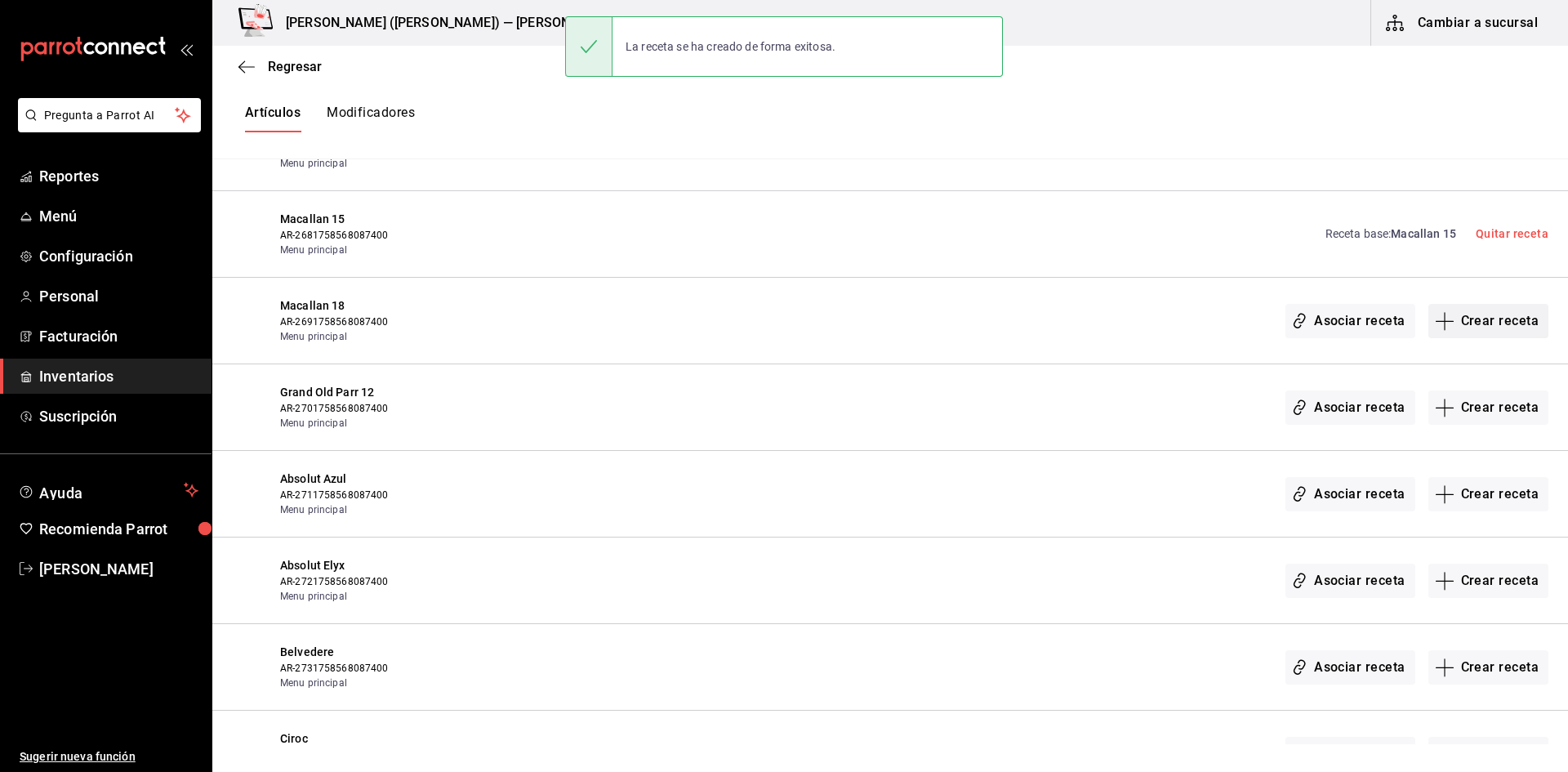
click at [1467, 326] on button "Crear receta" at bounding box center [1489, 321] width 121 height 34
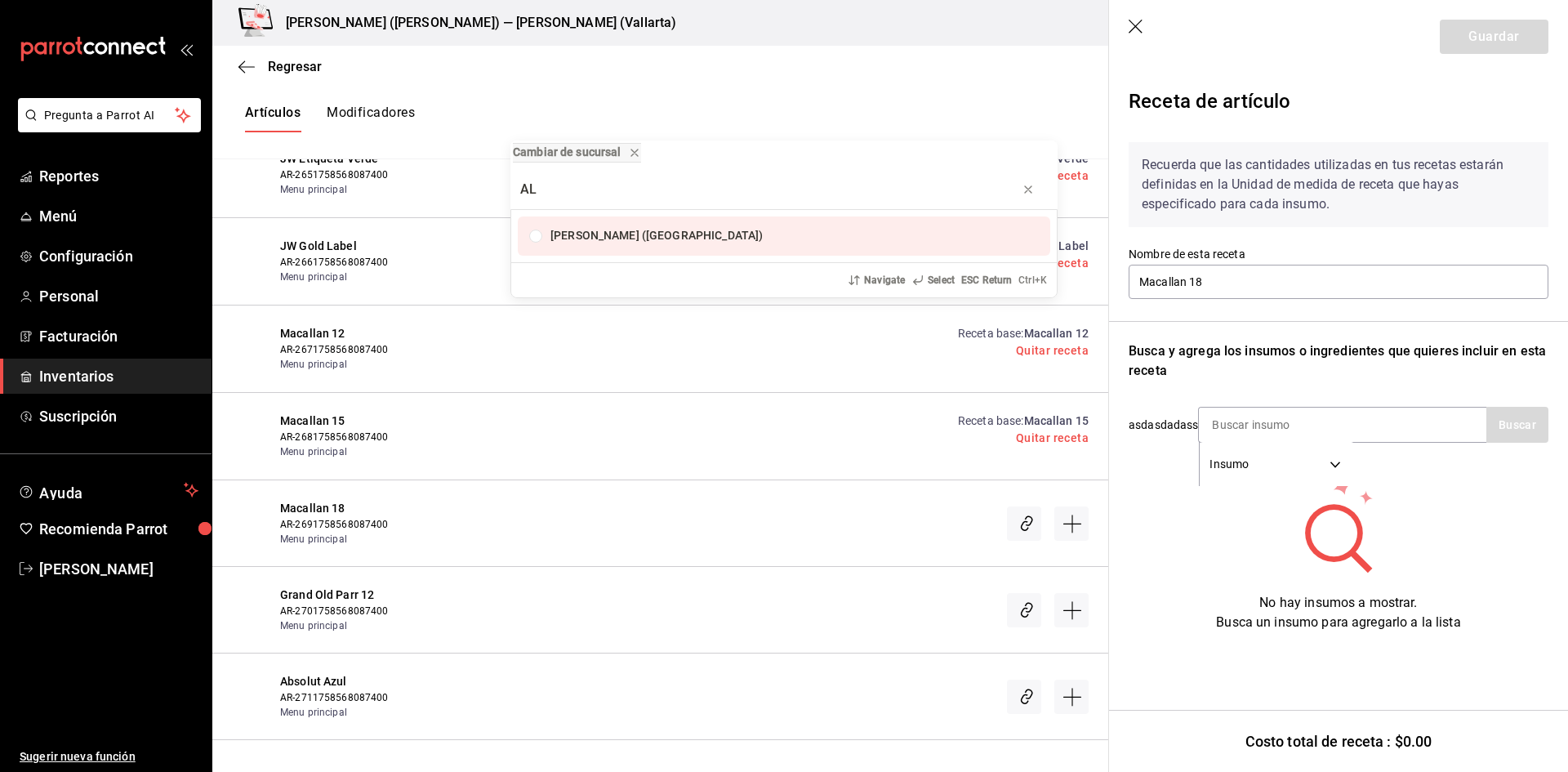
type input "A"
click at [1248, 414] on div "Cambiar de sucursal Cristina (Vallarta) Navigate Select ESC Return Ctrl+ K" at bounding box center [784, 386] width 1568 height 772
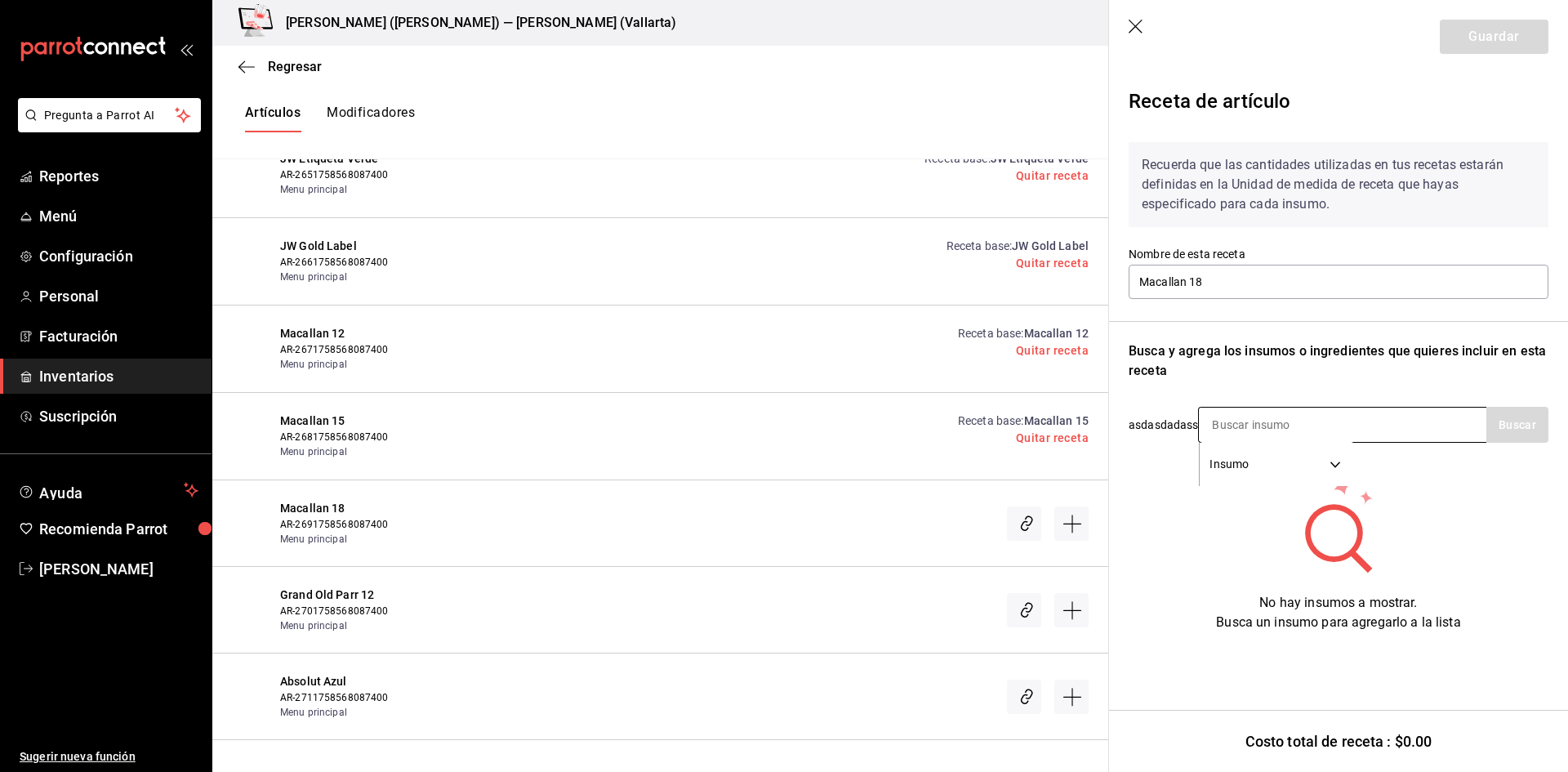
click at [1235, 429] on input at bounding box center [1281, 424] width 164 height 34
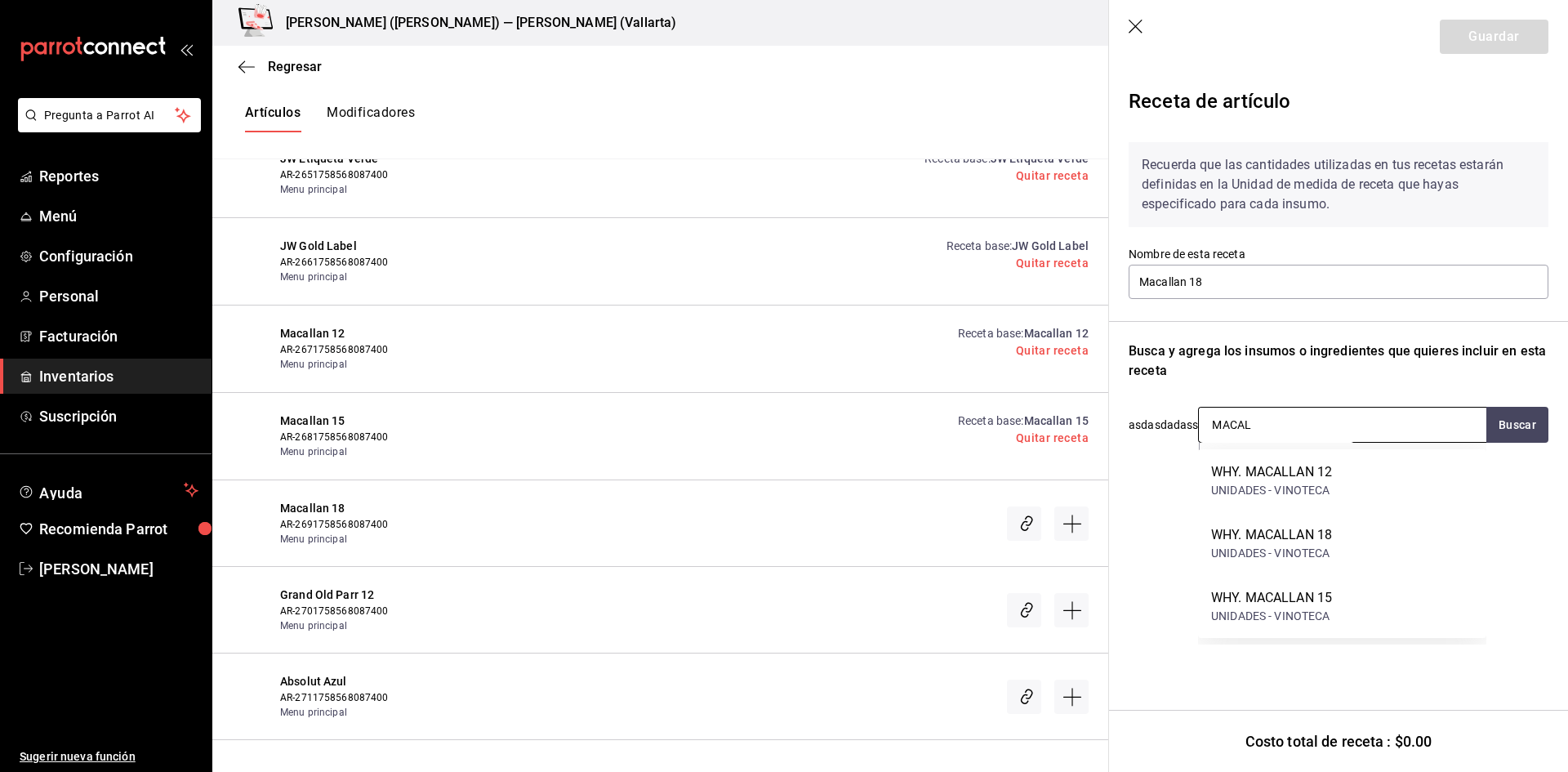
type input "MACALL"
click at [1315, 550] on div "UNIDADES - VINOTECA" at bounding box center [1272, 554] width 121 height 18
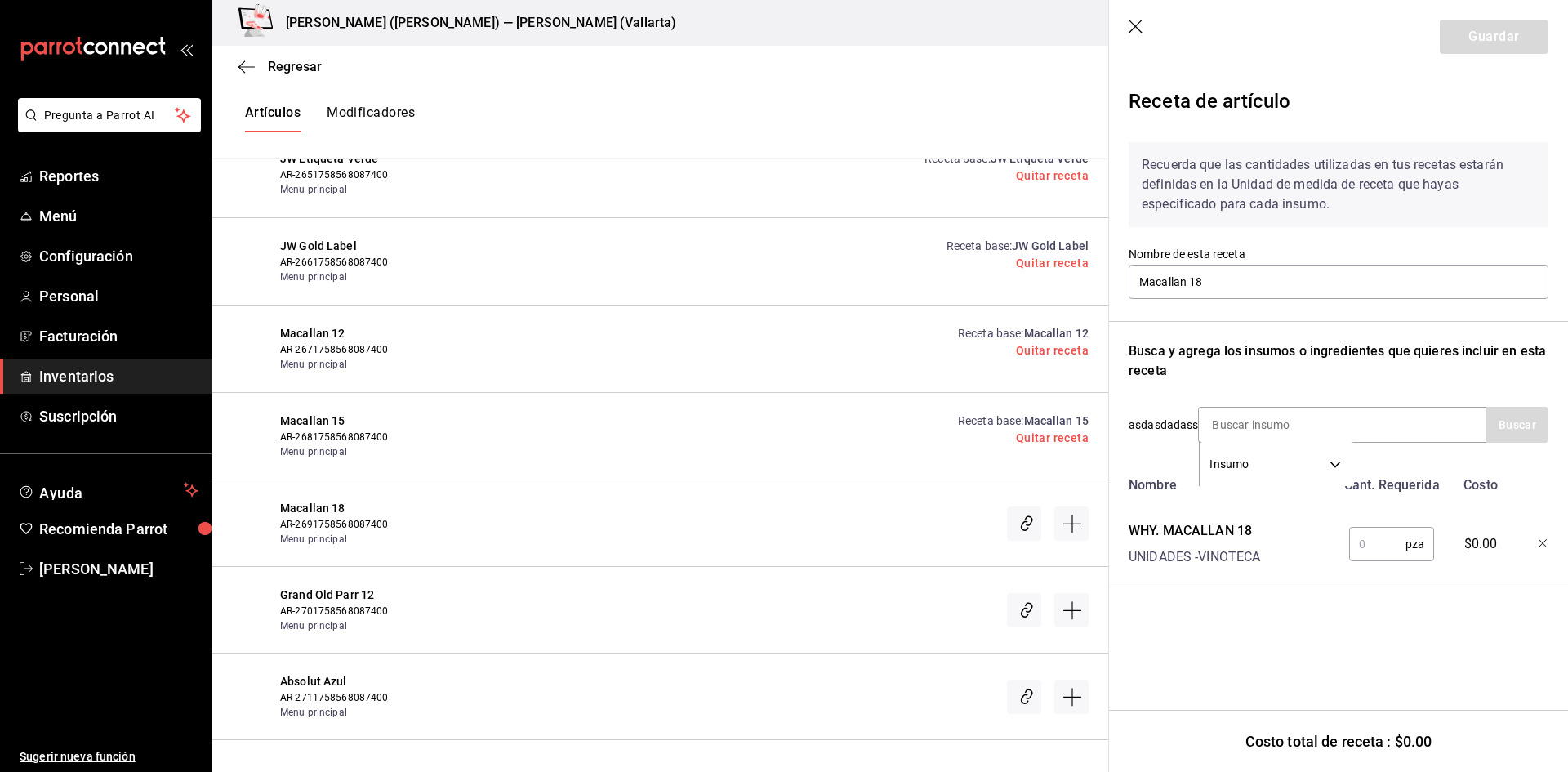
click at [1372, 552] on input "text" at bounding box center [1378, 545] width 57 height 33
type input "1"
drag, startPoint x: 1475, startPoint y: 39, endPoint x: 1453, endPoint y: 66, distance: 34.8
click at [1475, 39] on button "Guardar" at bounding box center [1494, 36] width 108 height 34
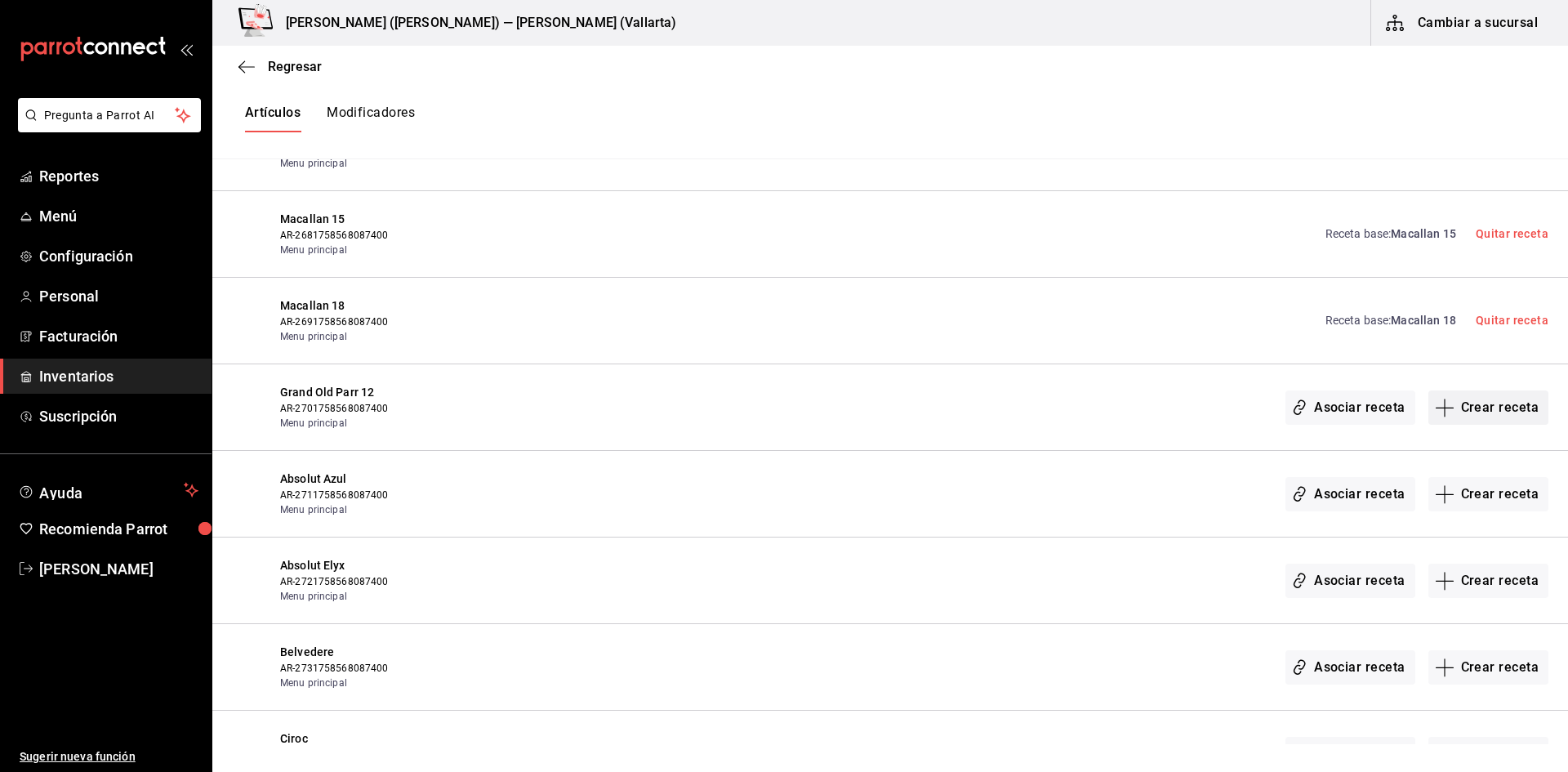
click at [1471, 412] on button "Crear receta" at bounding box center [1489, 407] width 121 height 34
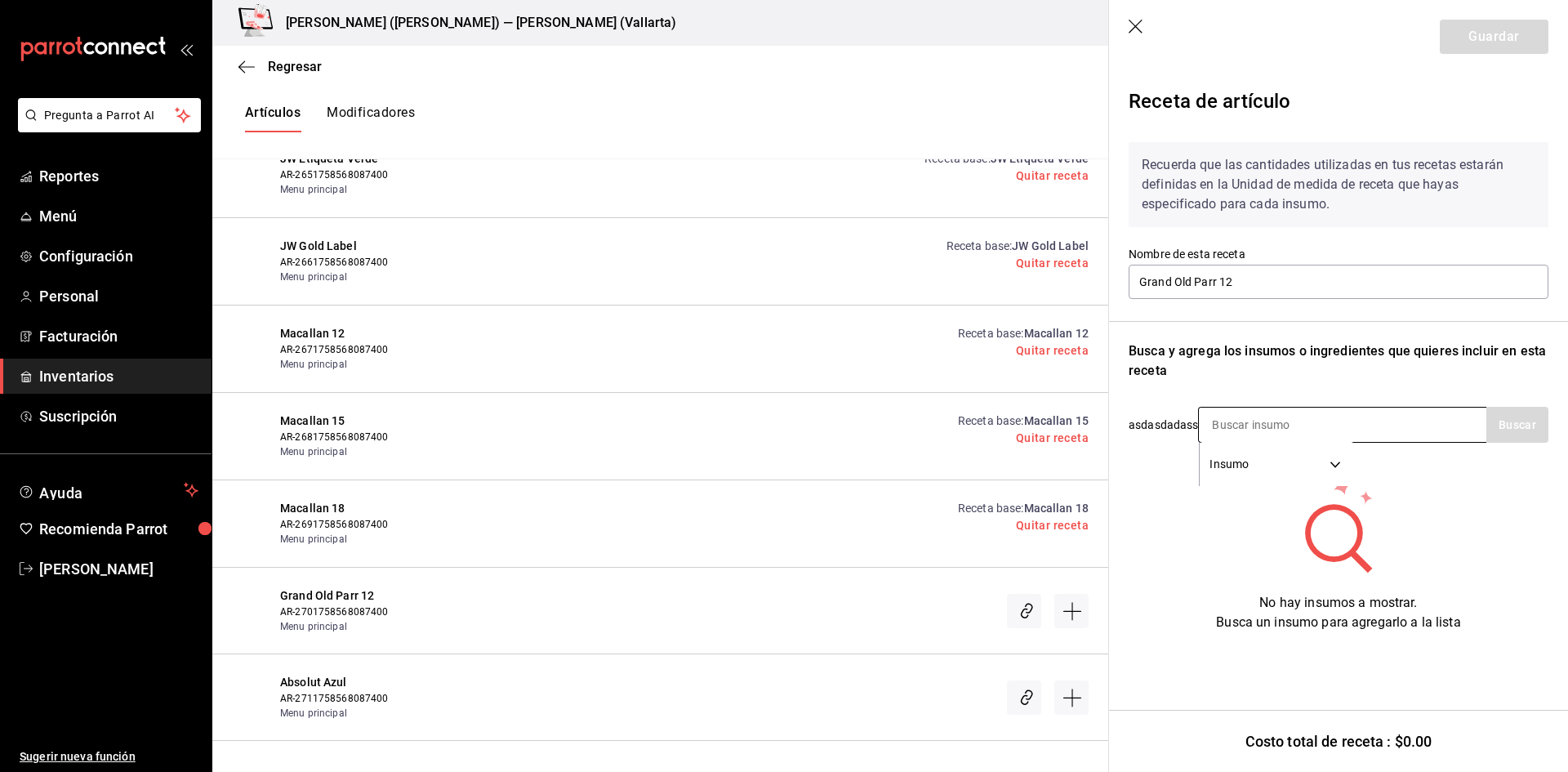
click at [1284, 428] on input at bounding box center [1281, 424] width 164 height 34
type input "GRA"
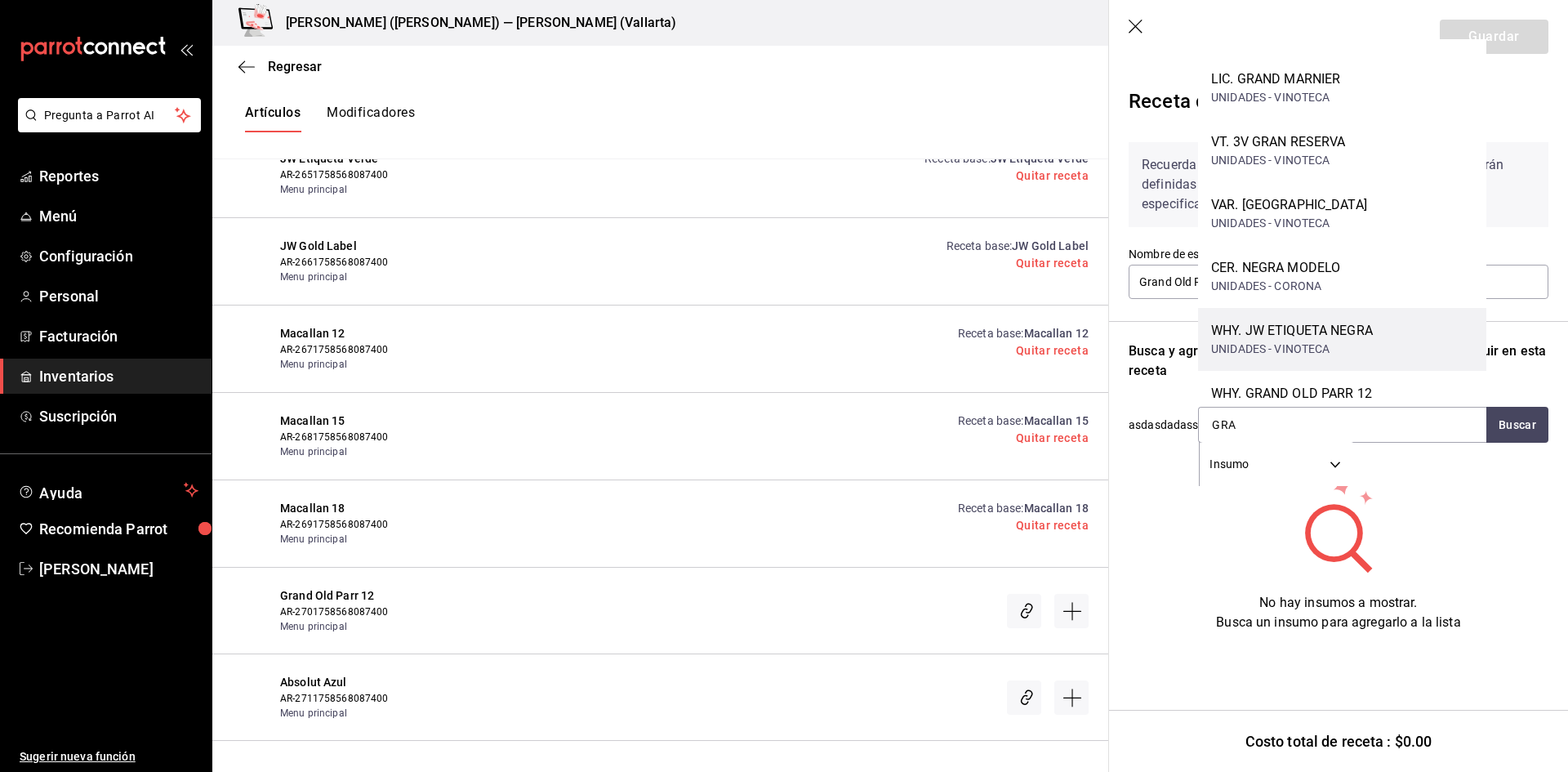
scroll to position [149, 0]
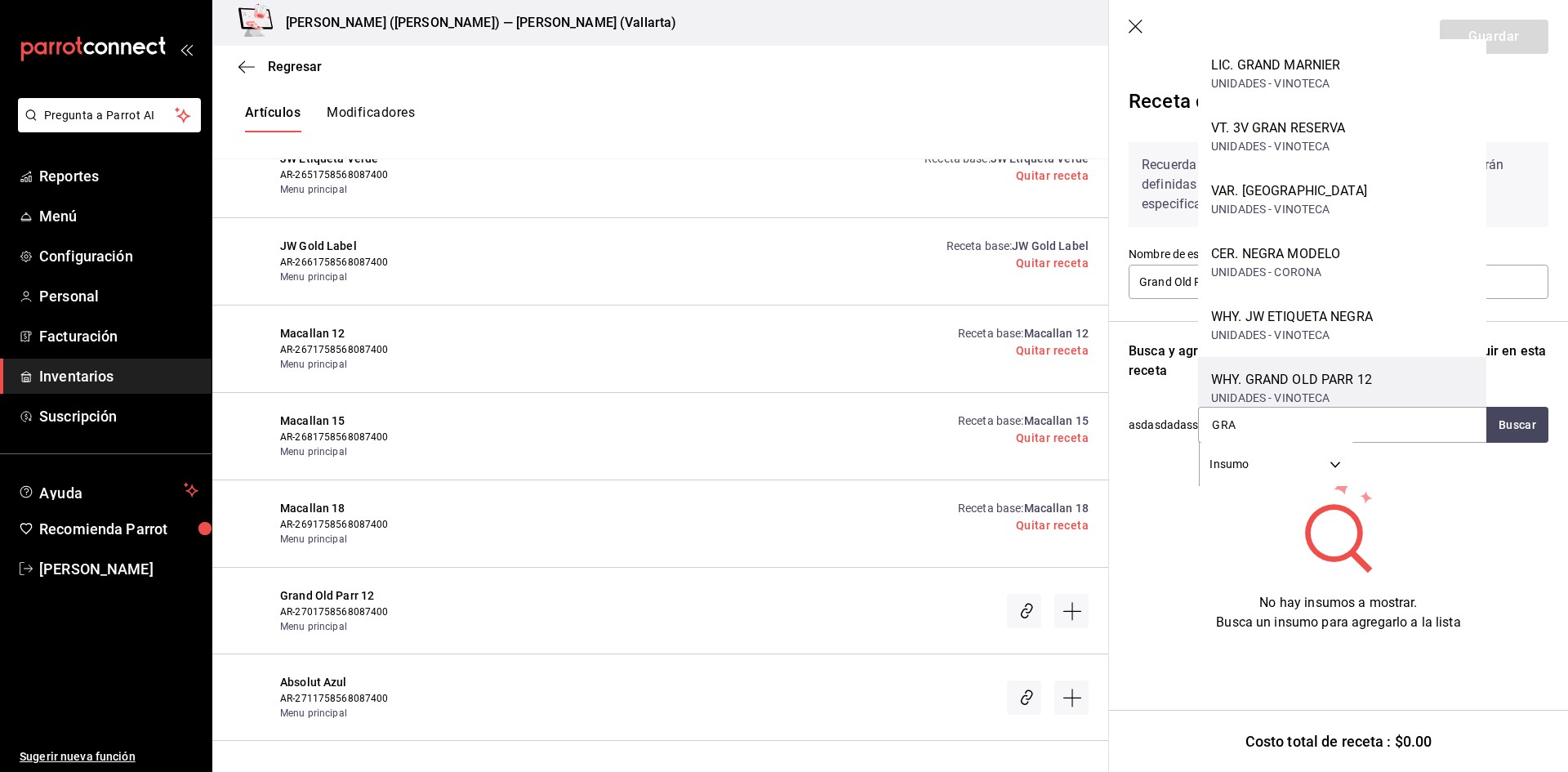
click at [1326, 390] on div "UNIDADES - VINOTECA" at bounding box center [1291, 399] width 161 height 18
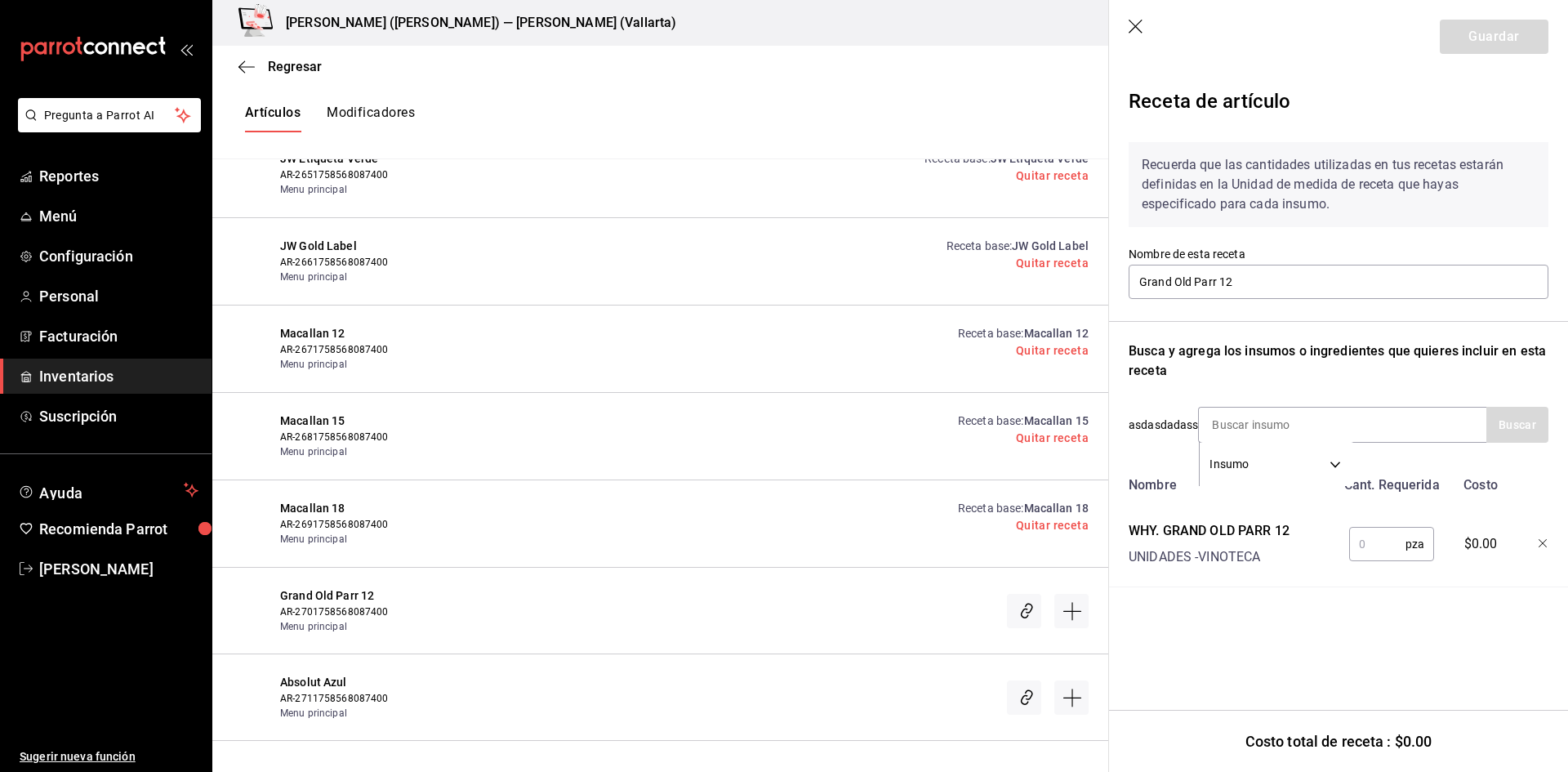
click at [1364, 539] on input "text" at bounding box center [1378, 545] width 57 height 33
type input "1"
click at [1502, 30] on button "Guardar" at bounding box center [1494, 36] width 108 height 34
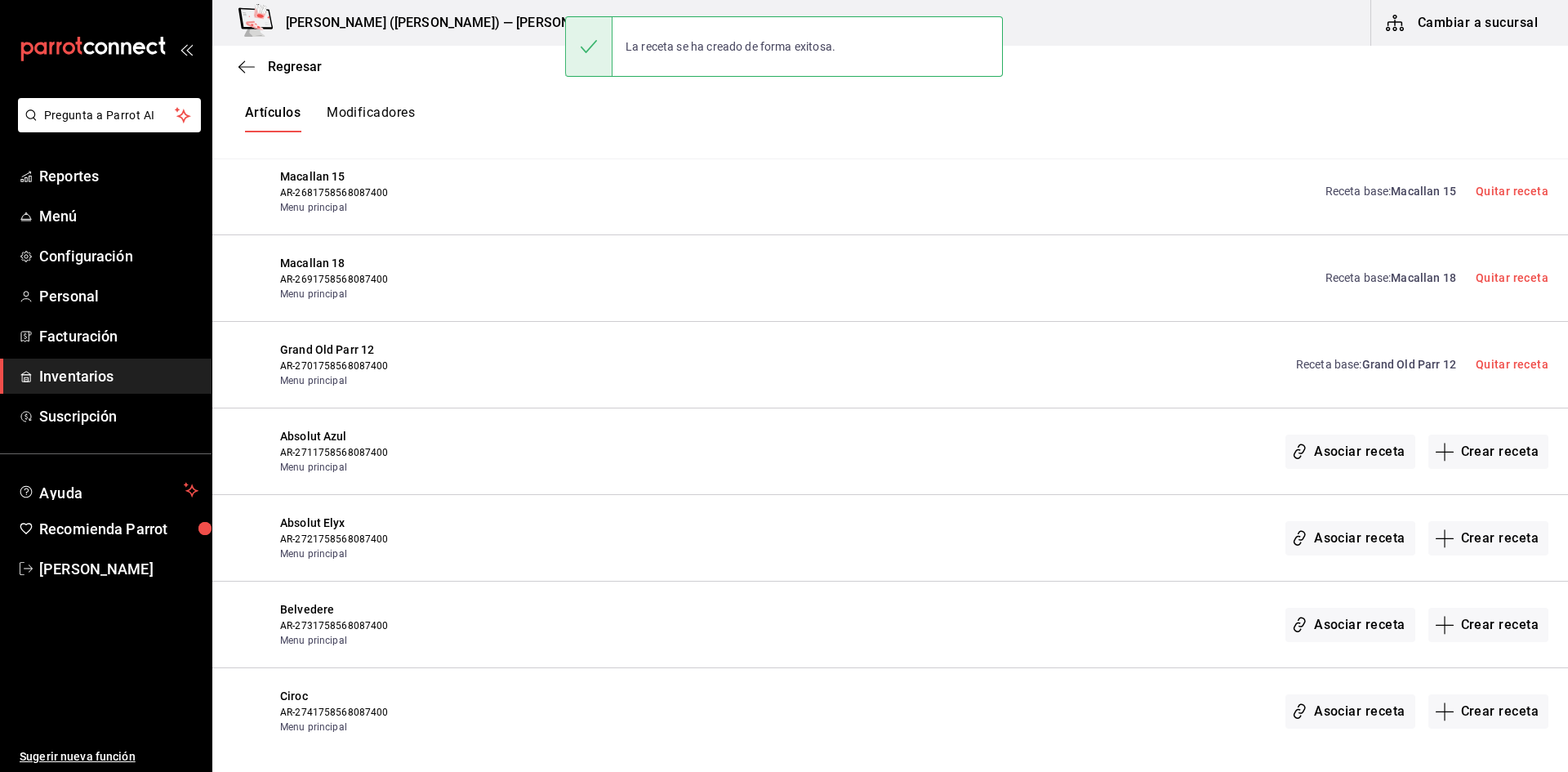
scroll to position [16908, 0]
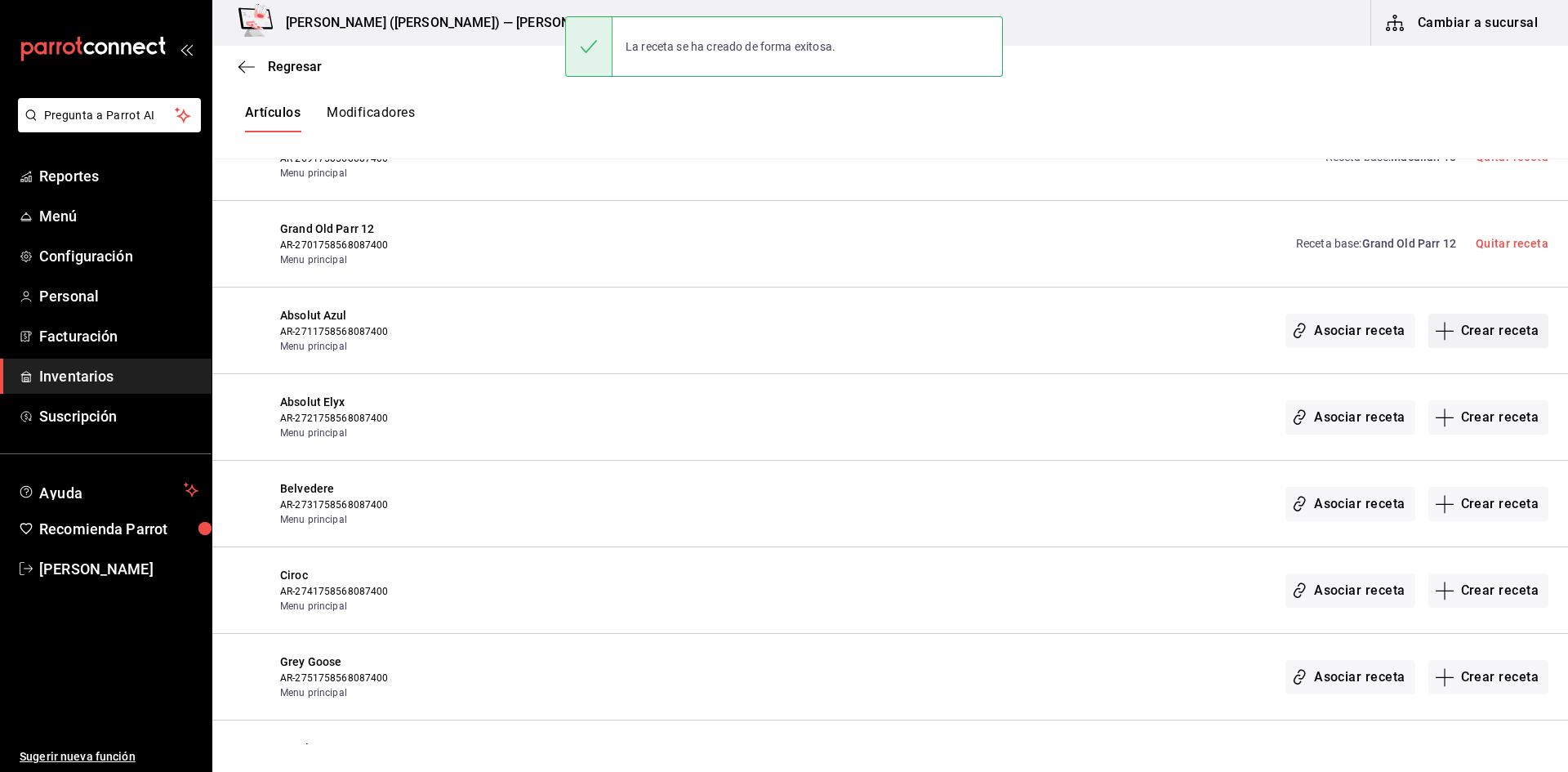
click at [1503, 321] on button "Crear receta" at bounding box center [1489, 330] width 121 height 34
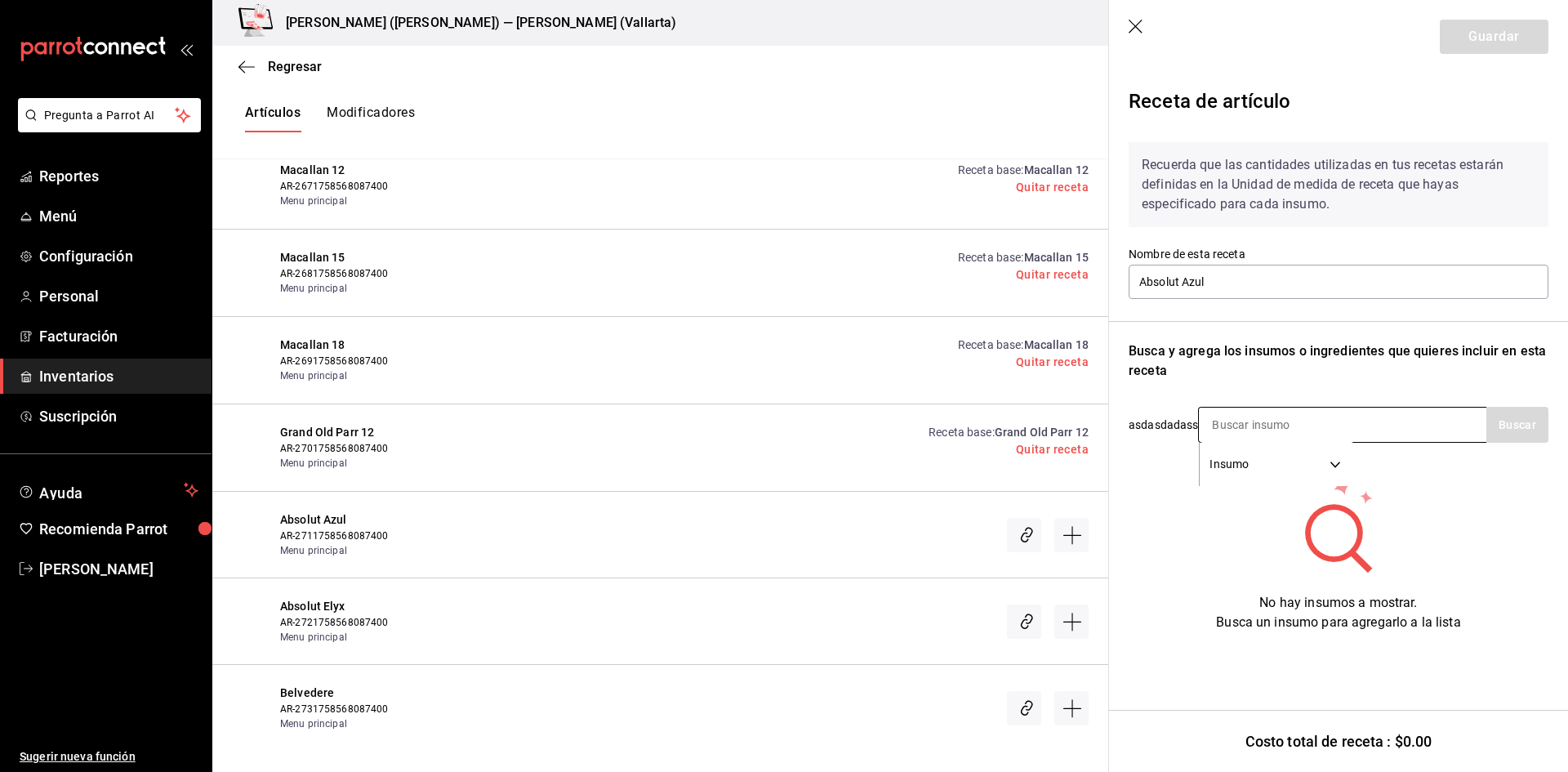
click at [1287, 411] on input at bounding box center [1281, 424] width 164 height 34
type input "ABS"
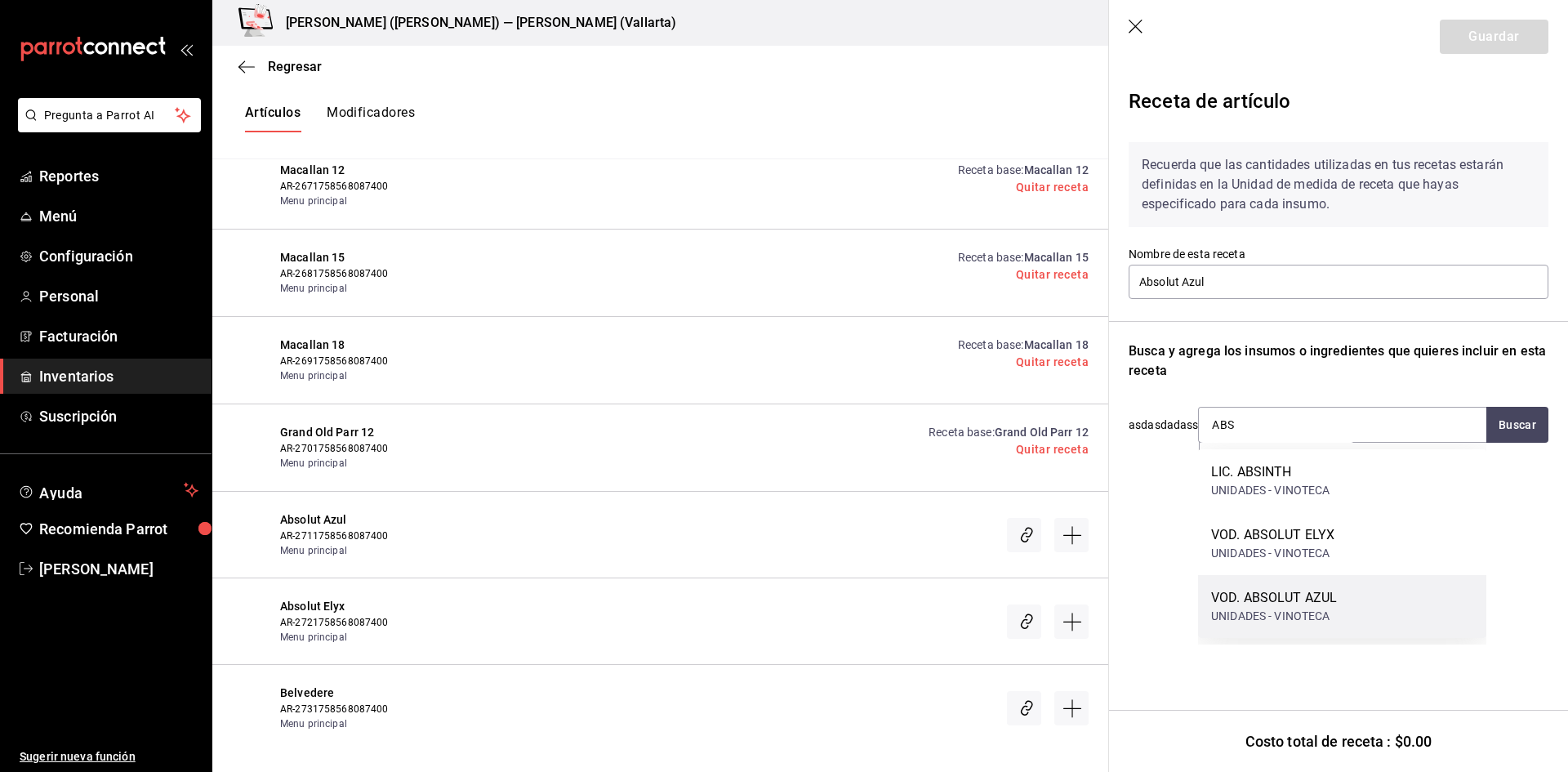
click at [1326, 596] on div "VOD. ABSOLUT AZUL" at bounding box center [1274, 598] width 126 height 19
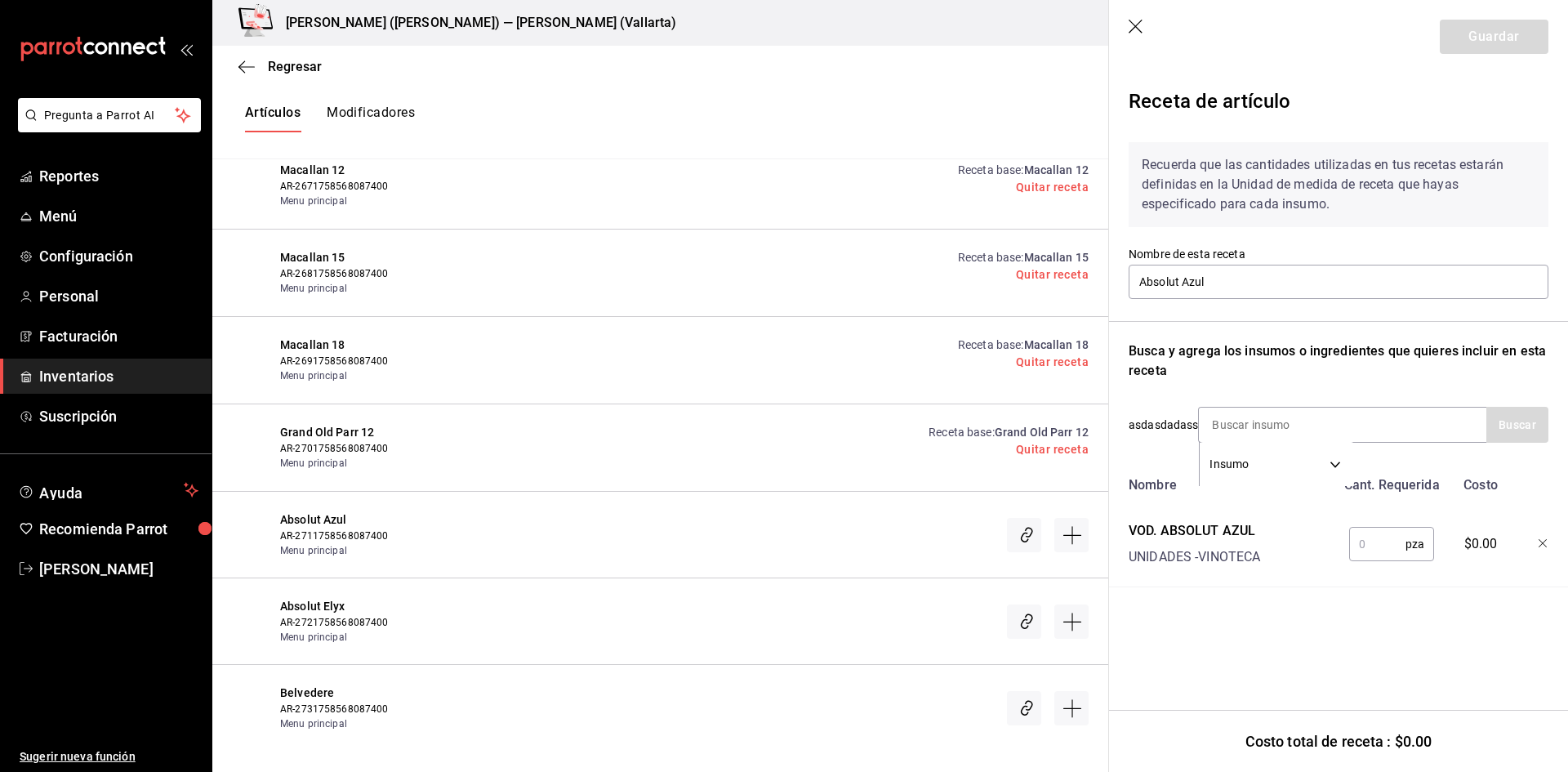
click at [1375, 543] on input "text" at bounding box center [1378, 545] width 57 height 33
type input "1"
click at [1491, 38] on button "Guardar" at bounding box center [1494, 36] width 108 height 34
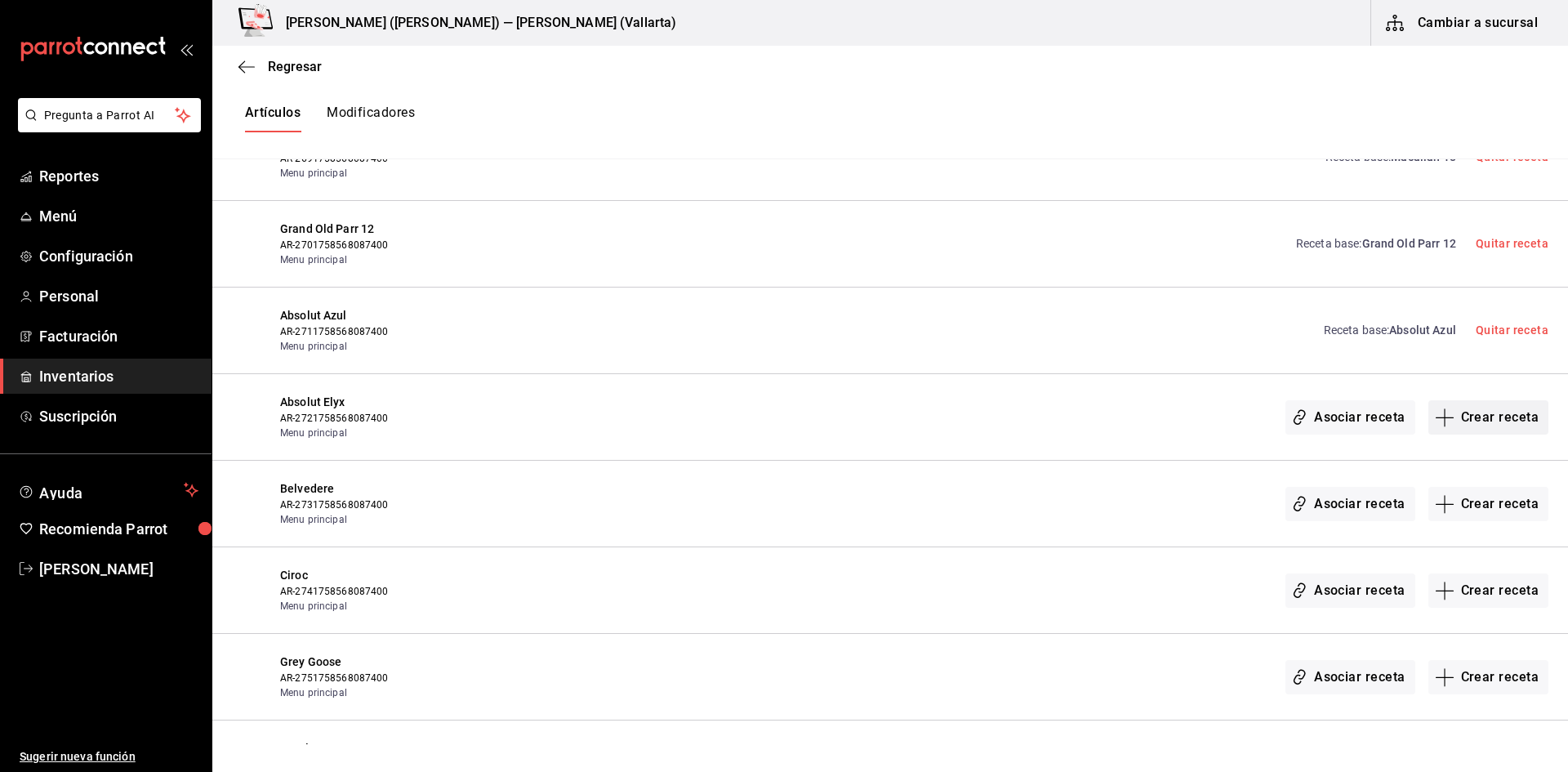
click at [1464, 413] on button "Crear receta" at bounding box center [1489, 417] width 121 height 34
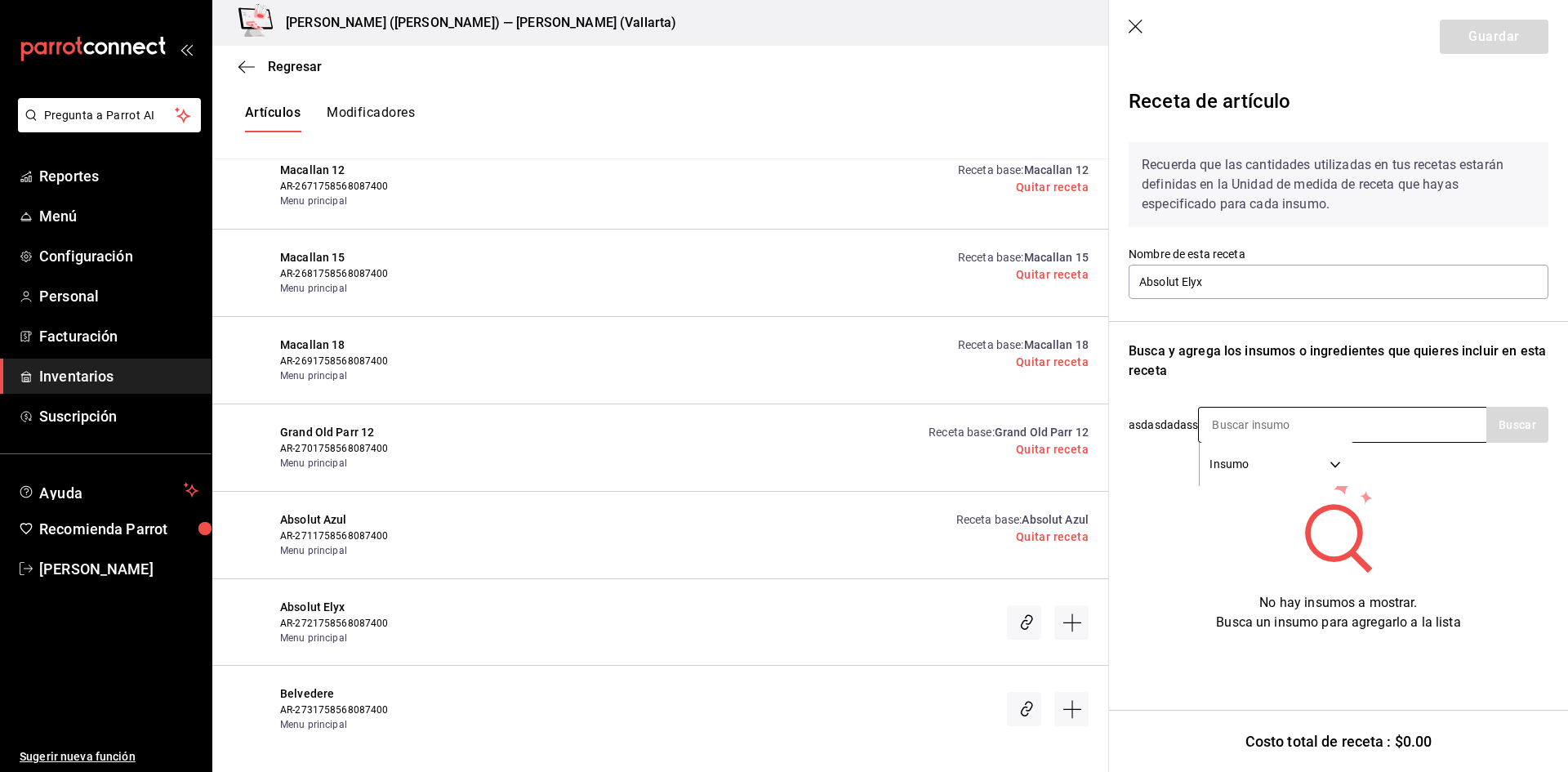
click at [1271, 427] on input at bounding box center [1281, 424] width 164 height 34
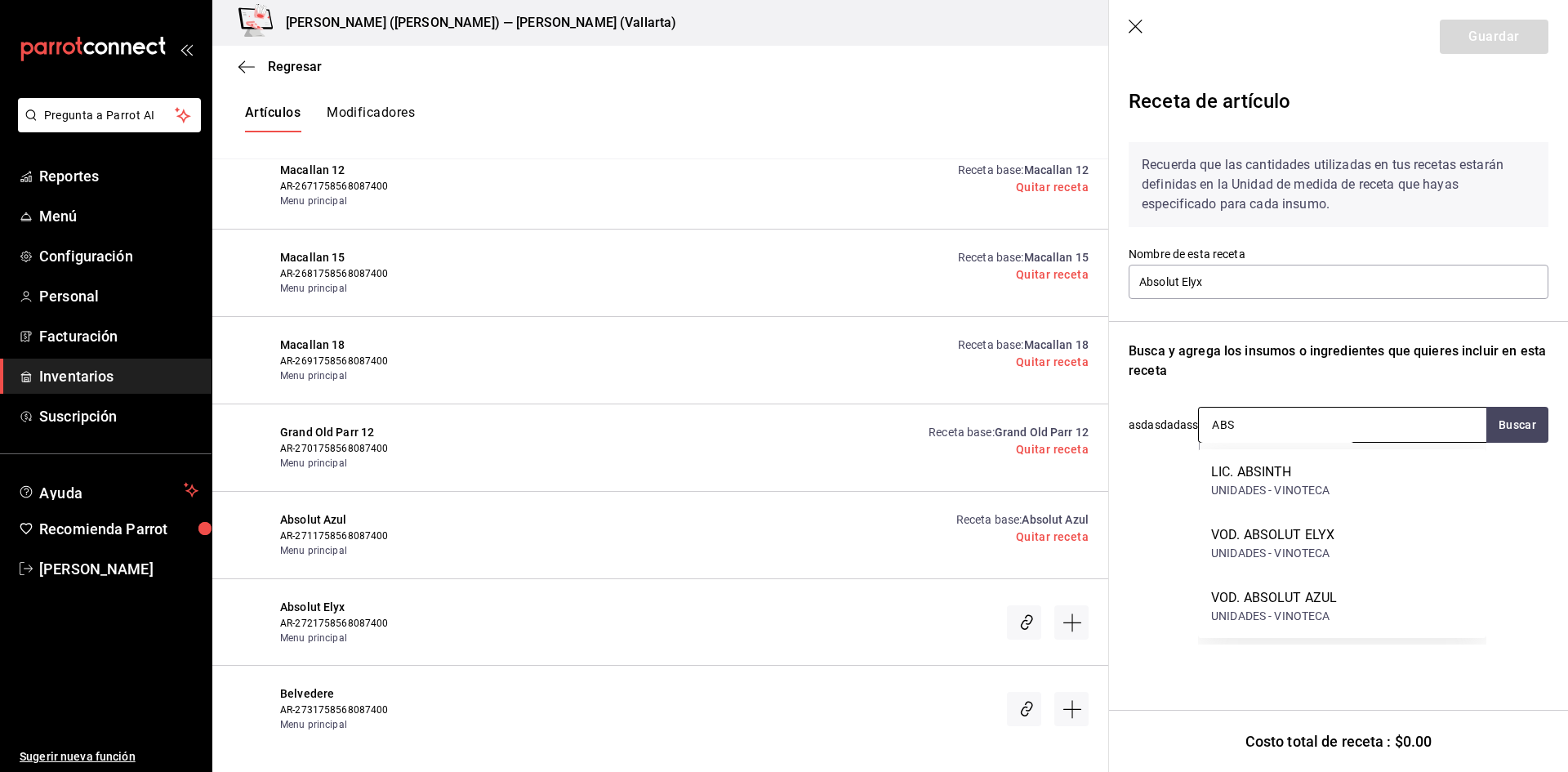
type input "ABSO"
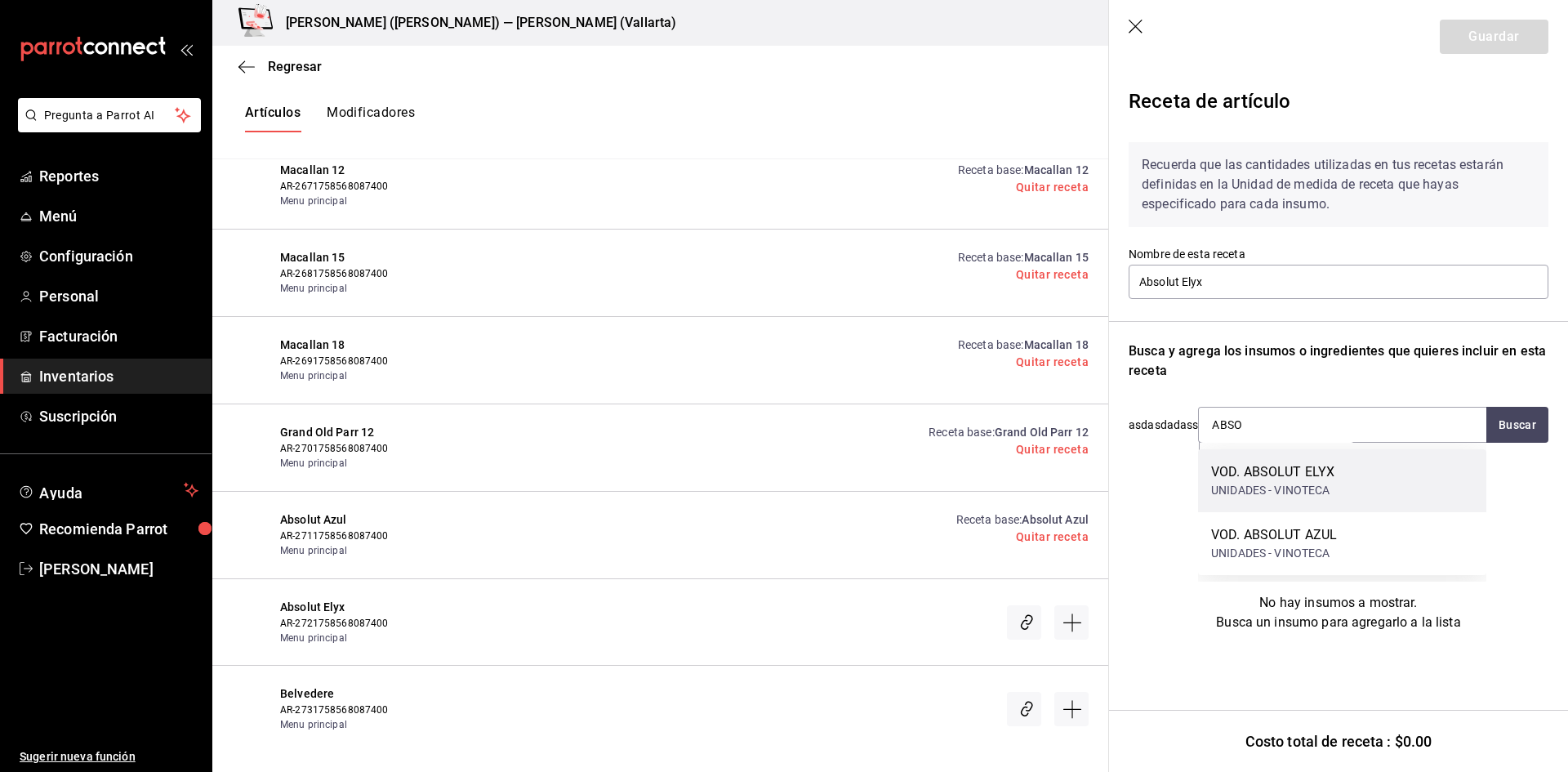
click at [1368, 483] on div "VOD. ABSOLUT ELYX UNIDADES - VINOTECA" at bounding box center [1343, 481] width 288 height 63
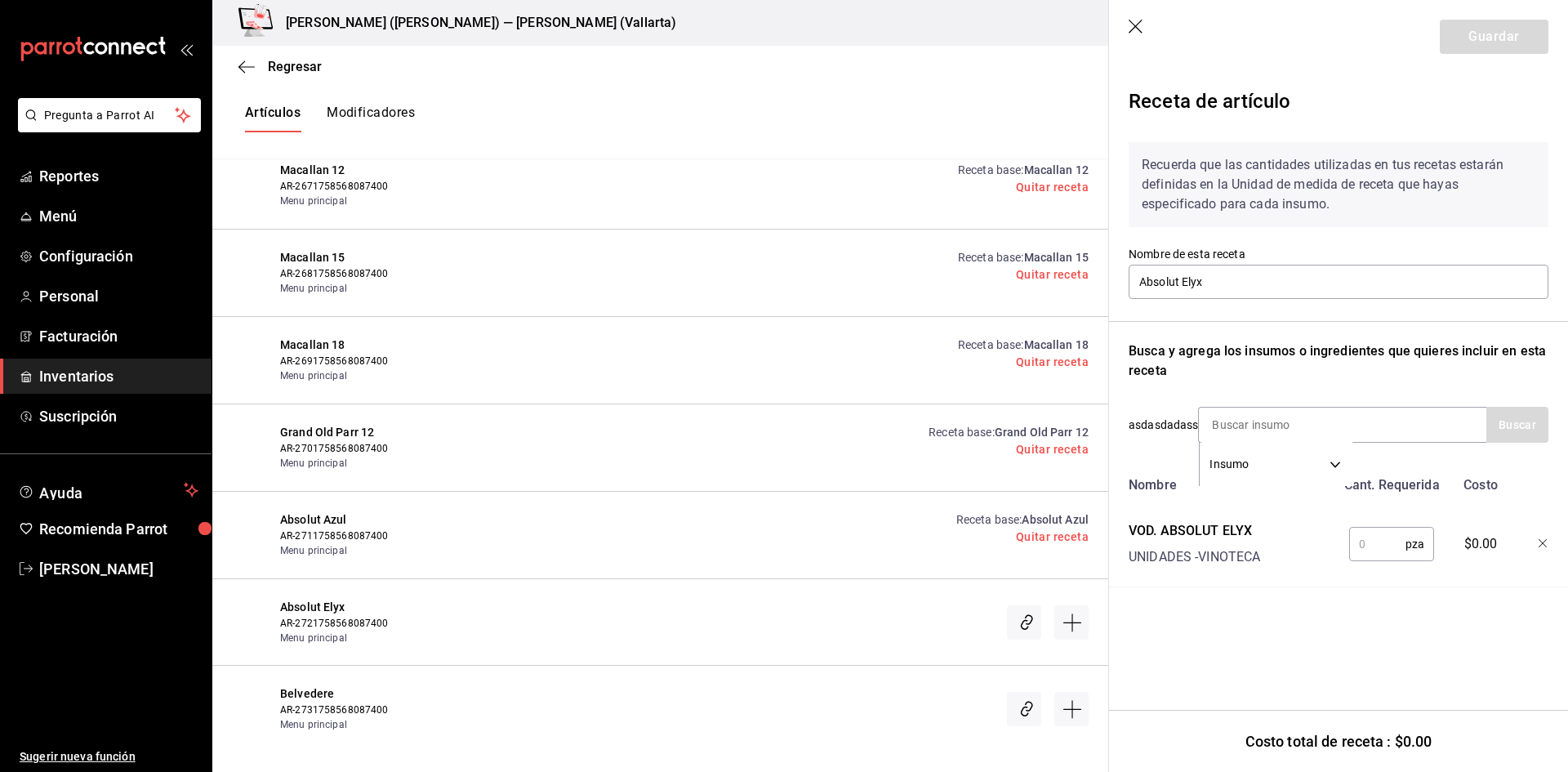
click at [1364, 543] on input "text" at bounding box center [1378, 545] width 57 height 33
type input "1"
click at [1468, 45] on button "Guardar" at bounding box center [1494, 36] width 108 height 34
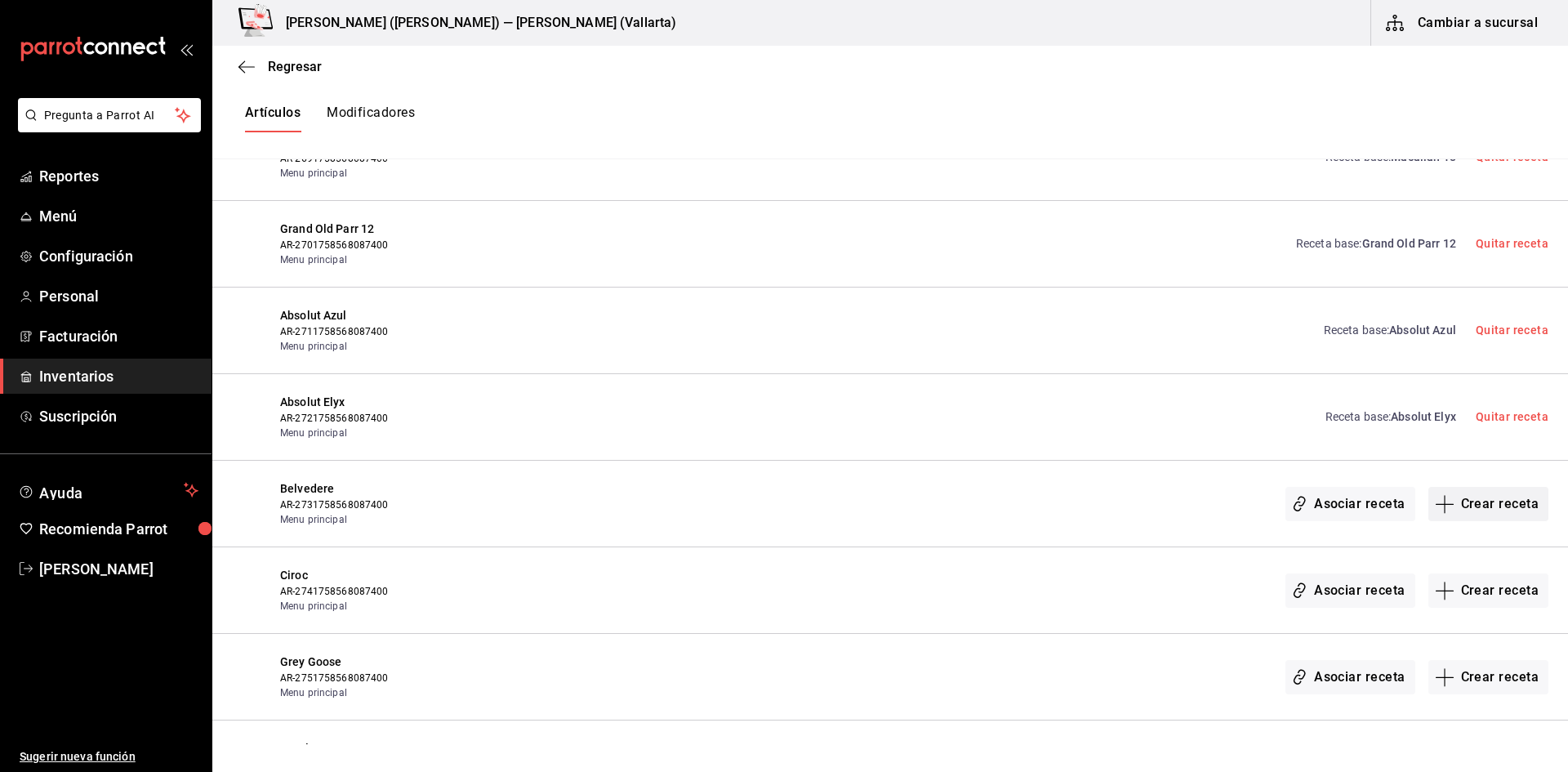
click at [1463, 498] on button "Crear receta" at bounding box center [1489, 504] width 121 height 34
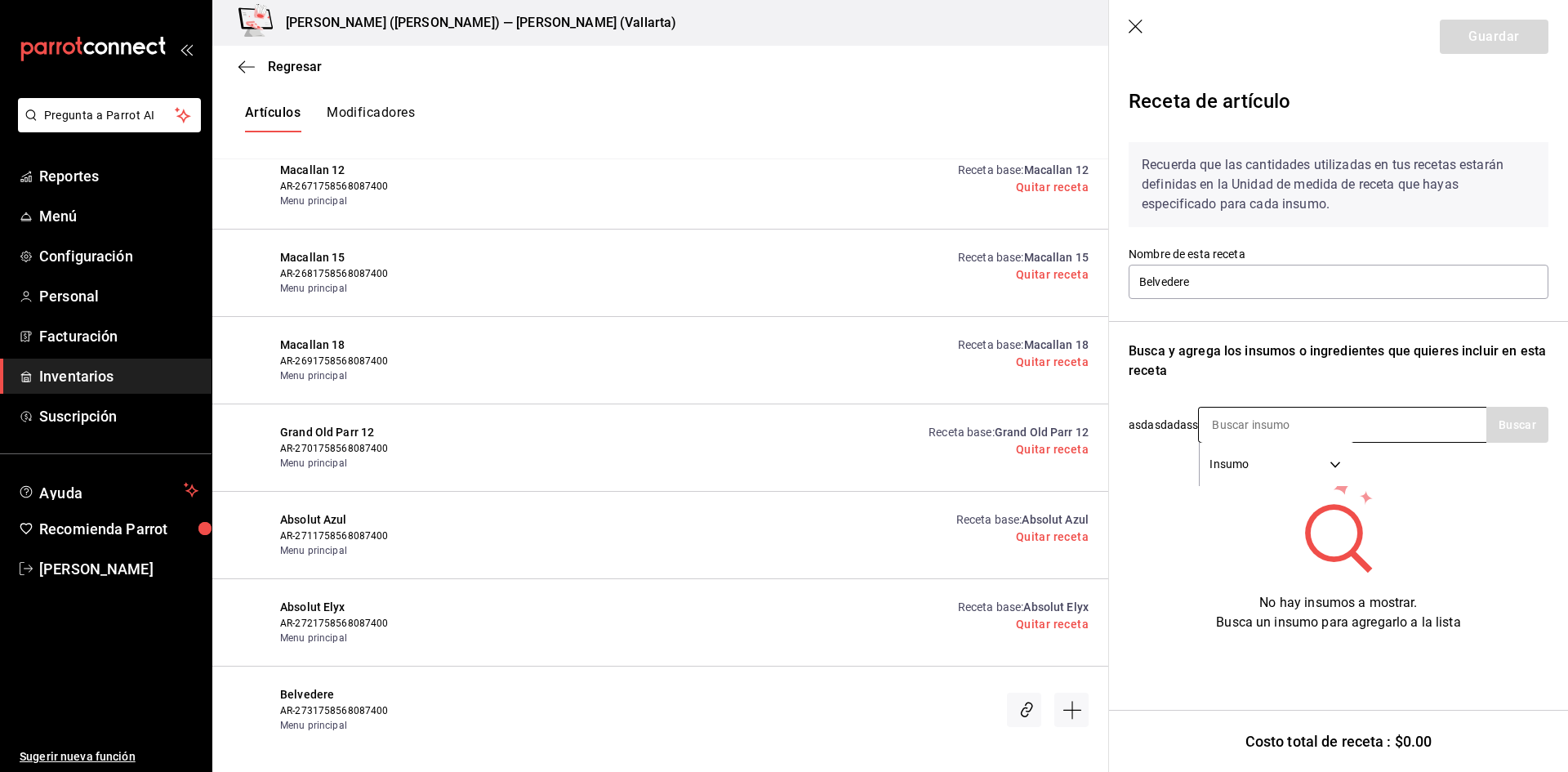
click at [1260, 423] on input at bounding box center [1281, 424] width 164 height 34
type input "BELVE"
click at [1319, 472] on div "VOD. BELVEDERE" at bounding box center [1290, 472] width 158 height 19
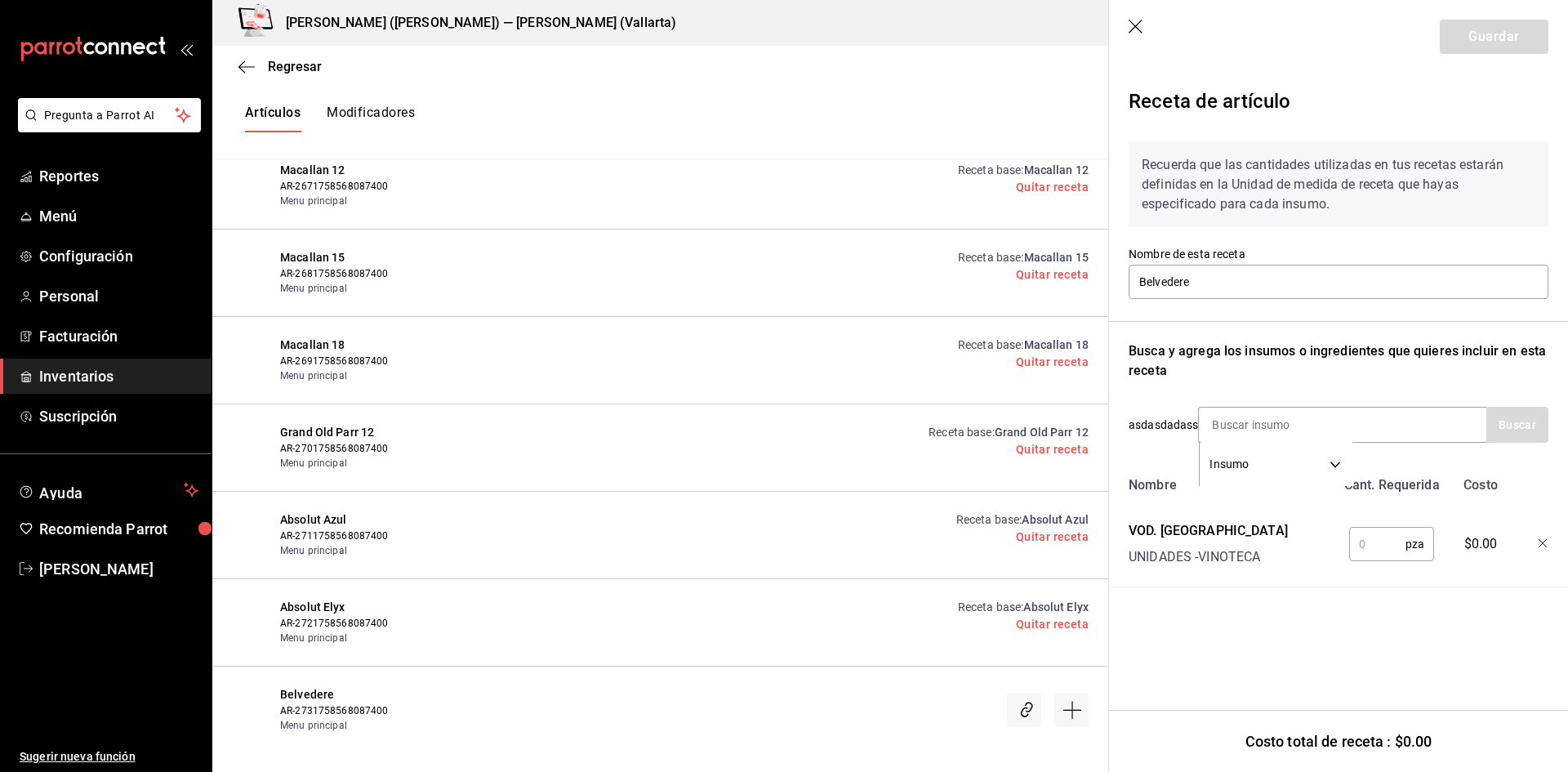
click at [1367, 535] on input "text" at bounding box center [1378, 545] width 57 height 33
type input "1"
click at [1481, 42] on button "Guardar" at bounding box center [1494, 36] width 108 height 34
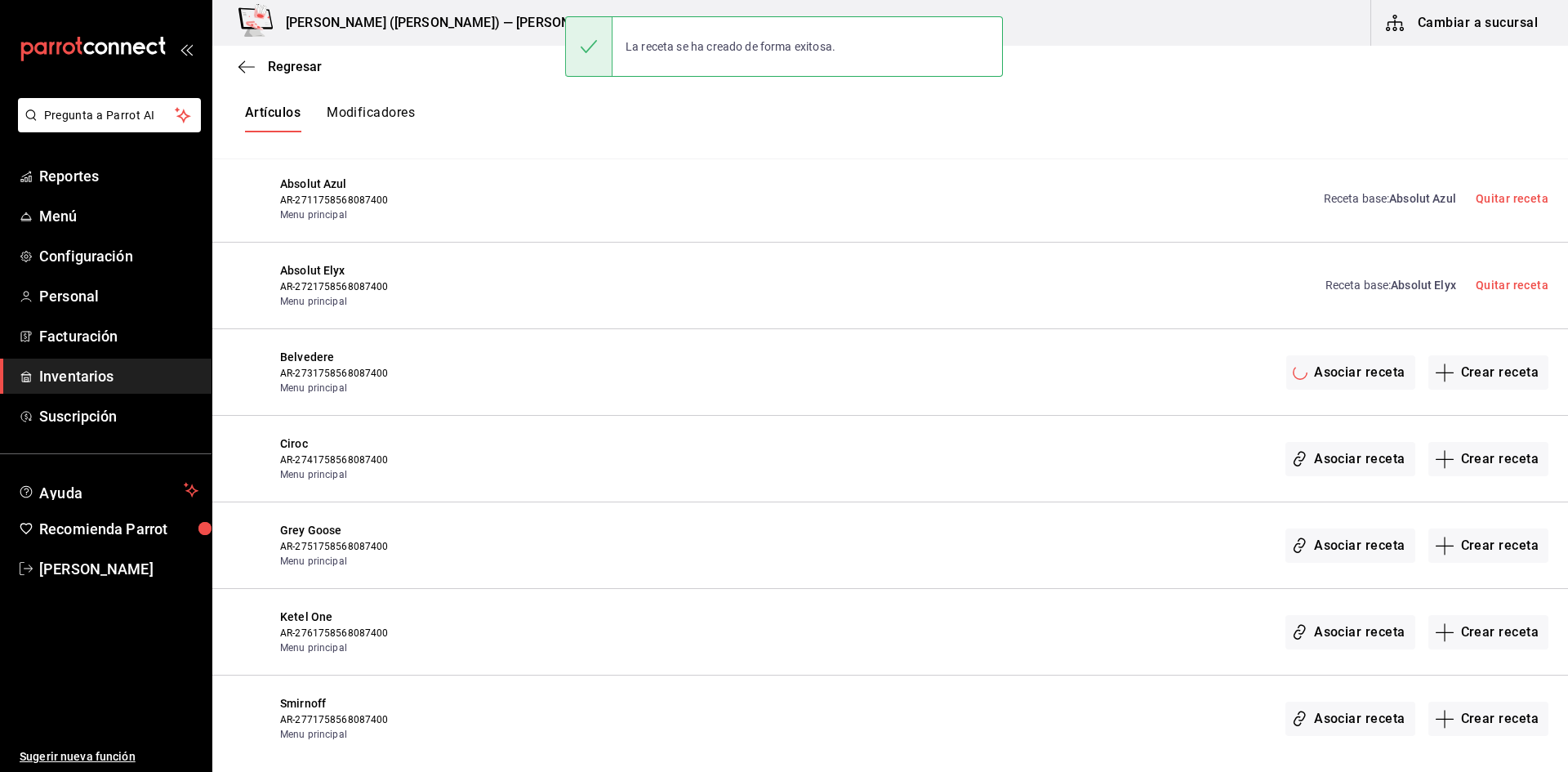
scroll to position [17057, 0]
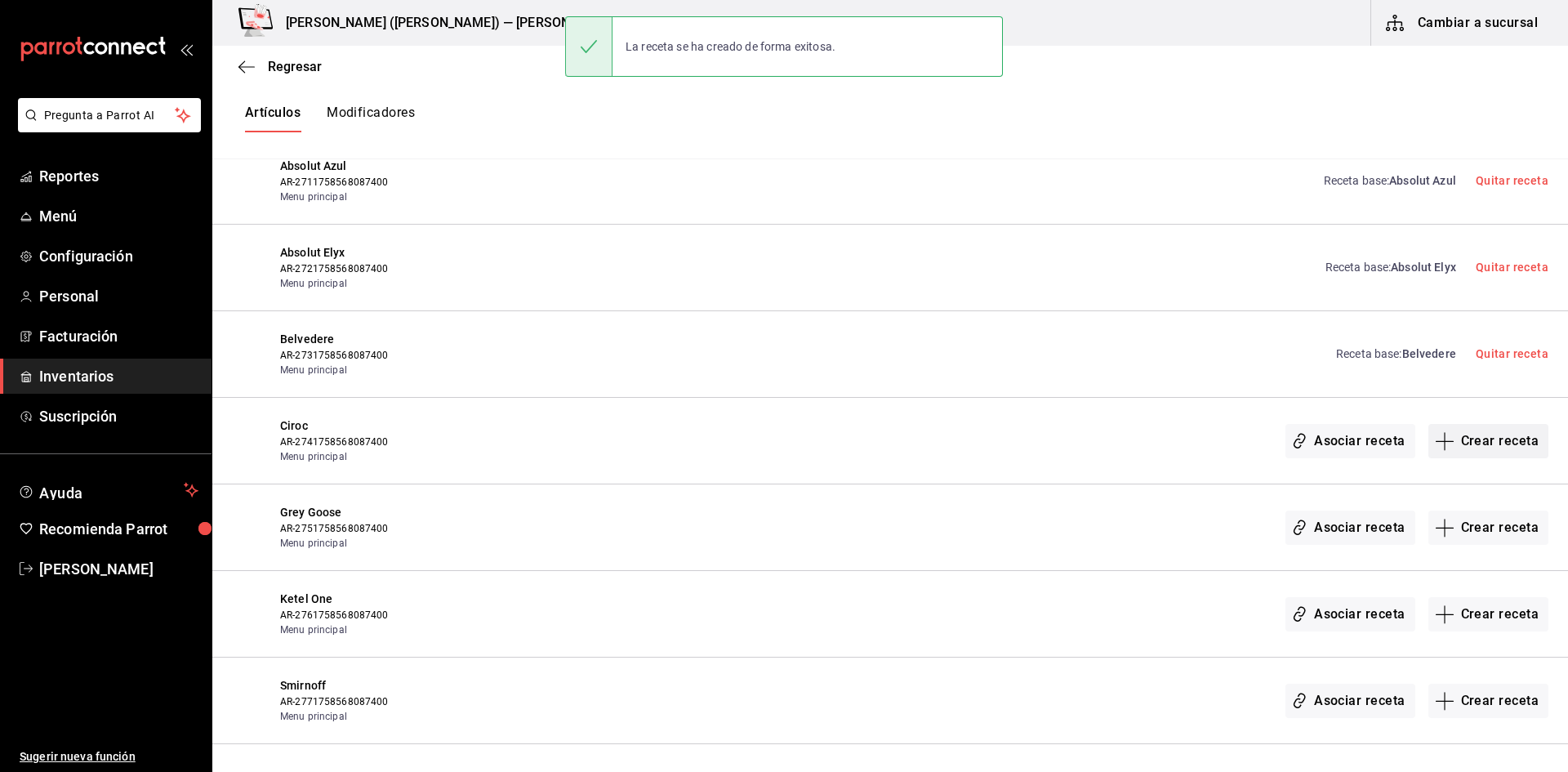
click at [1458, 444] on button "Crear receta" at bounding box center [1489, 441] width 121 height 34
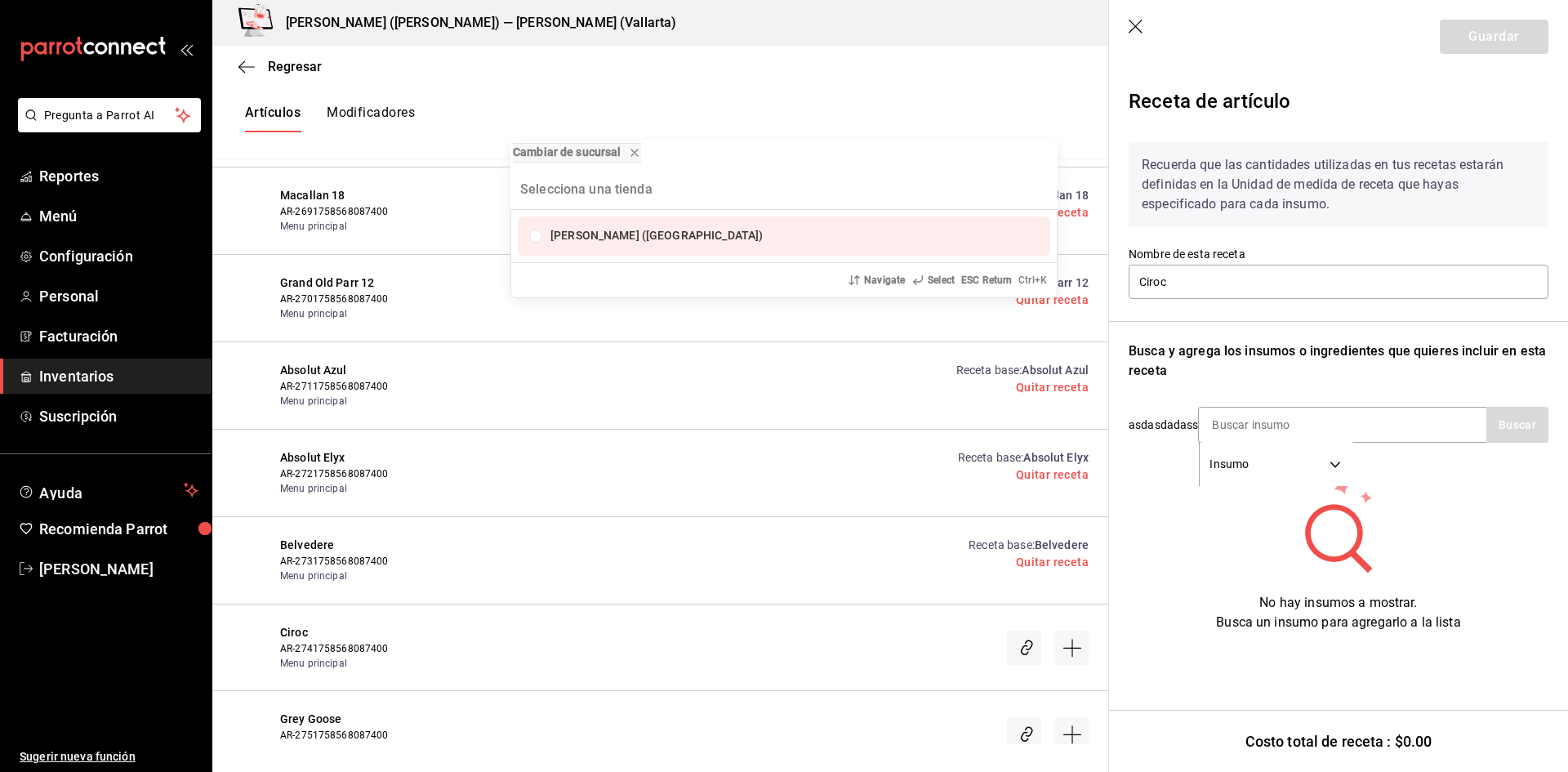
click at [1289, 427] on div "Cambiar de sucursal Cristina (Vallarta) Navigate Select ESC Return Ctrl+ K" at bounding box center [784, 386] width 1568 height 772
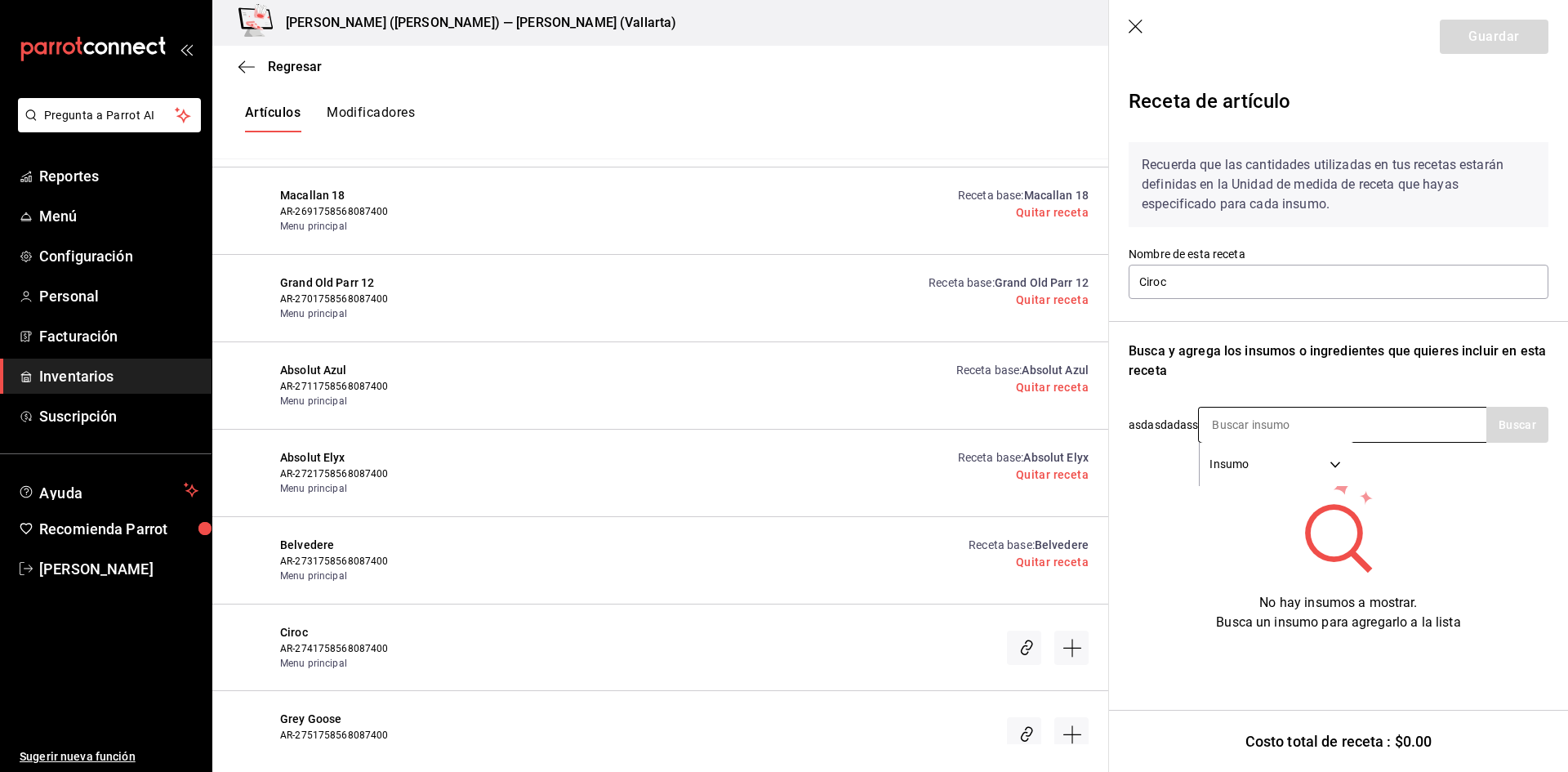
click at [1279, 428] on input at bounding box center [1281, 424] width 164 height 34
type input "CIRO"
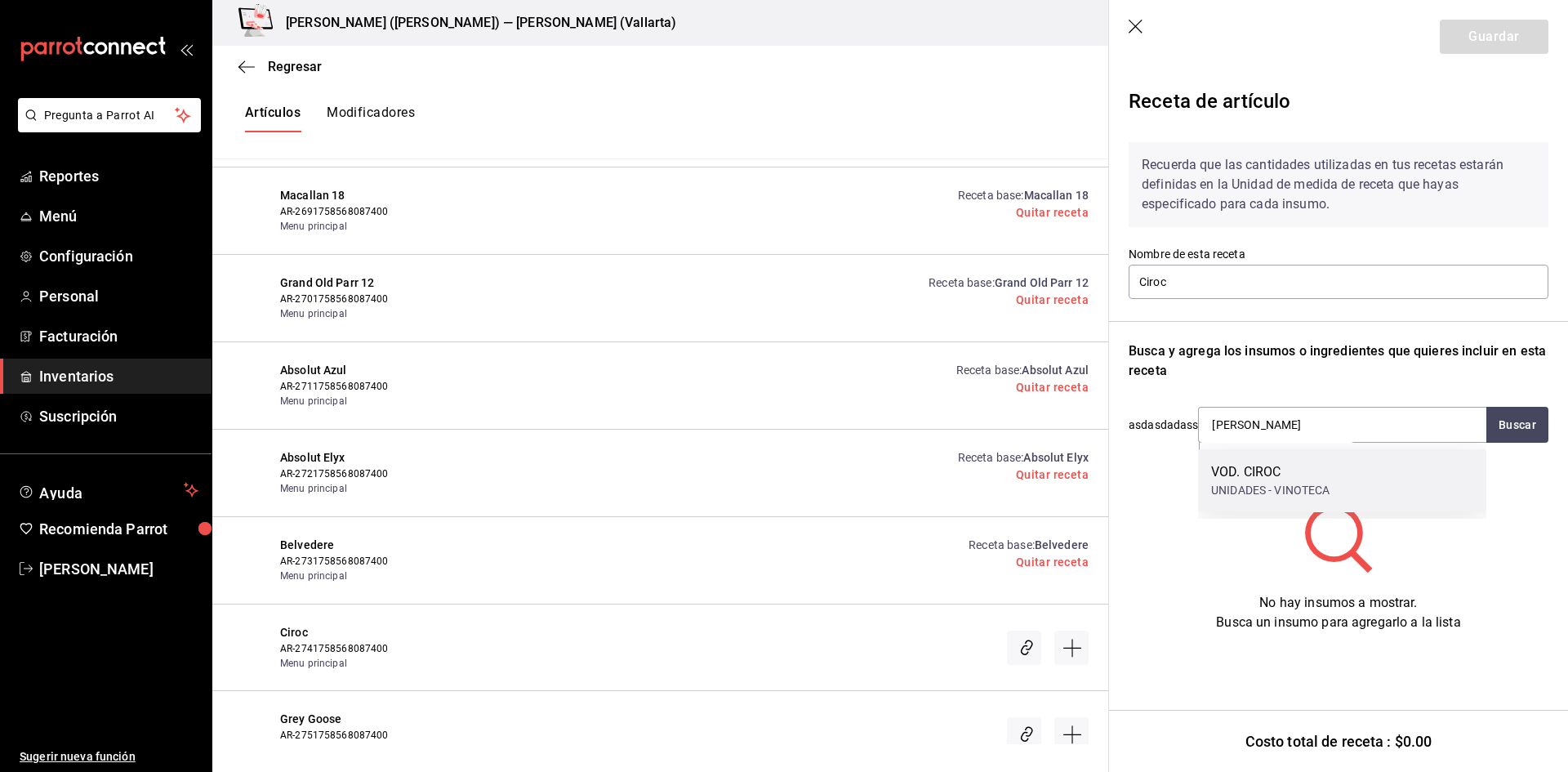
click at [1261, 473] on div "VOD. CIROC" at bounding box center [1271, 472] width 119 height 19
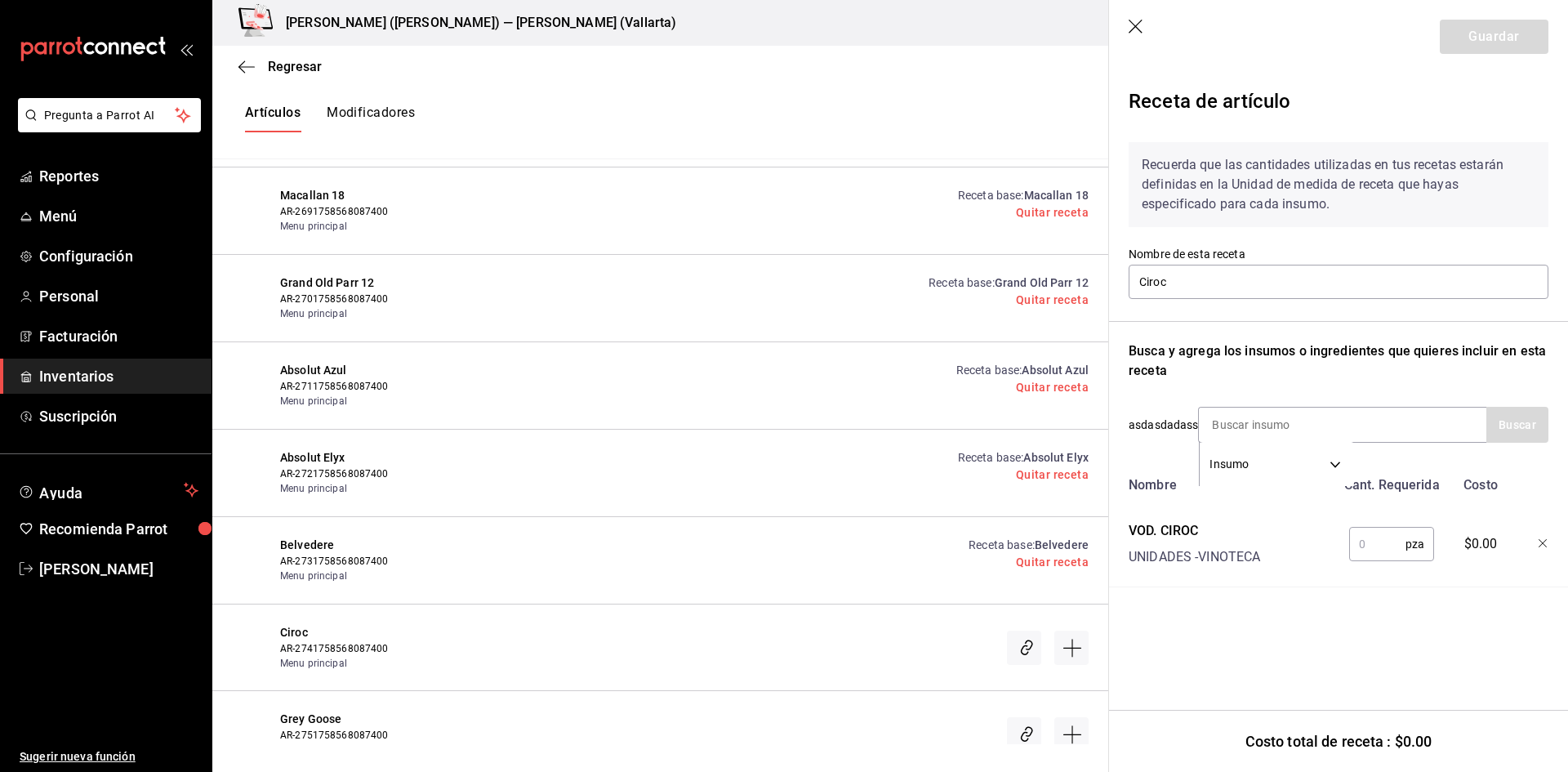
click at [1358, 542] on input "text" at bounding box center [1378, 545] width 57 height 33
type input "1"
click at [1461, 35] on button "Guardar" at bounding box center [1494, 36] width 108 height 34
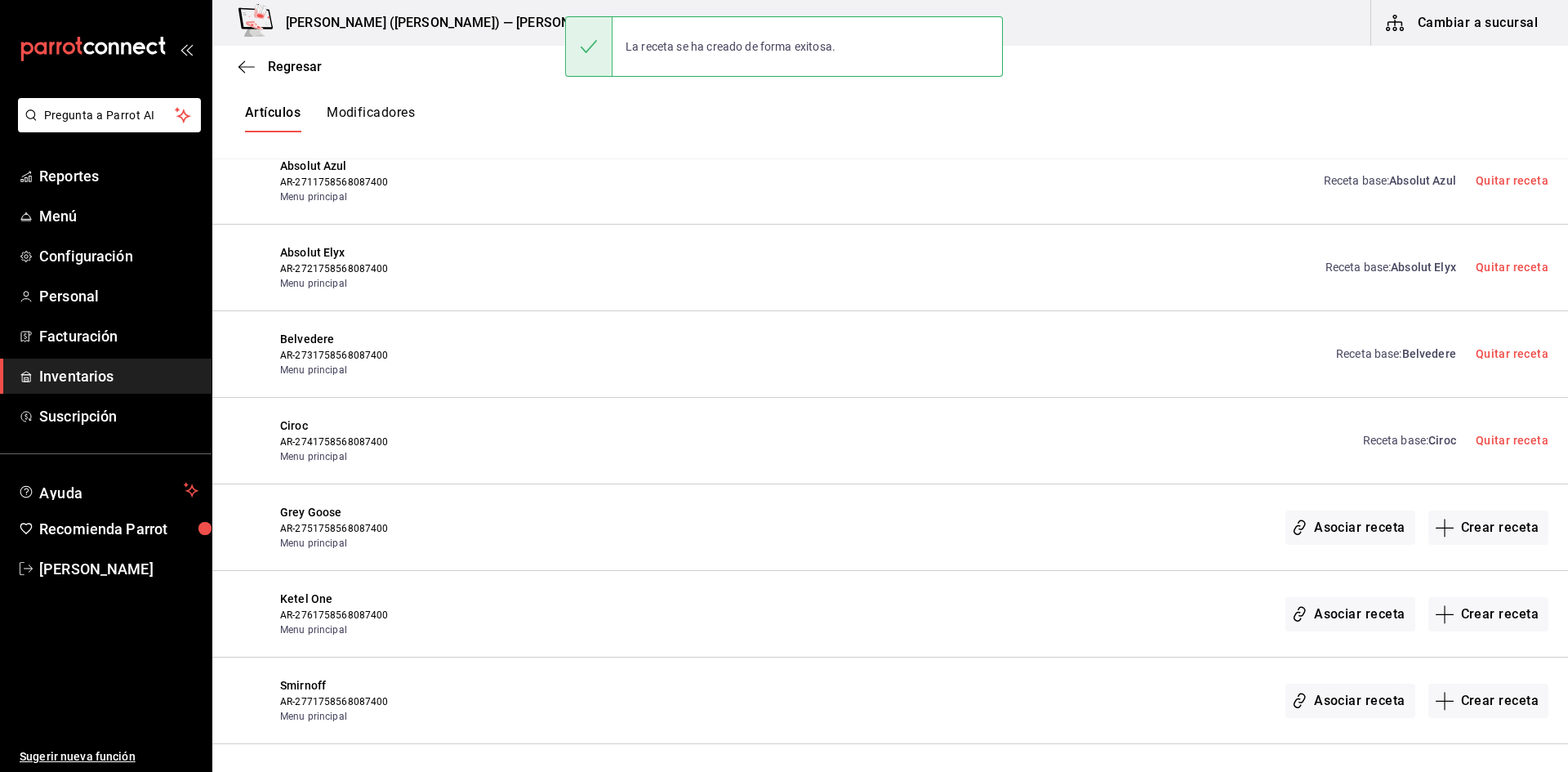
scroll to position [17221, 0]
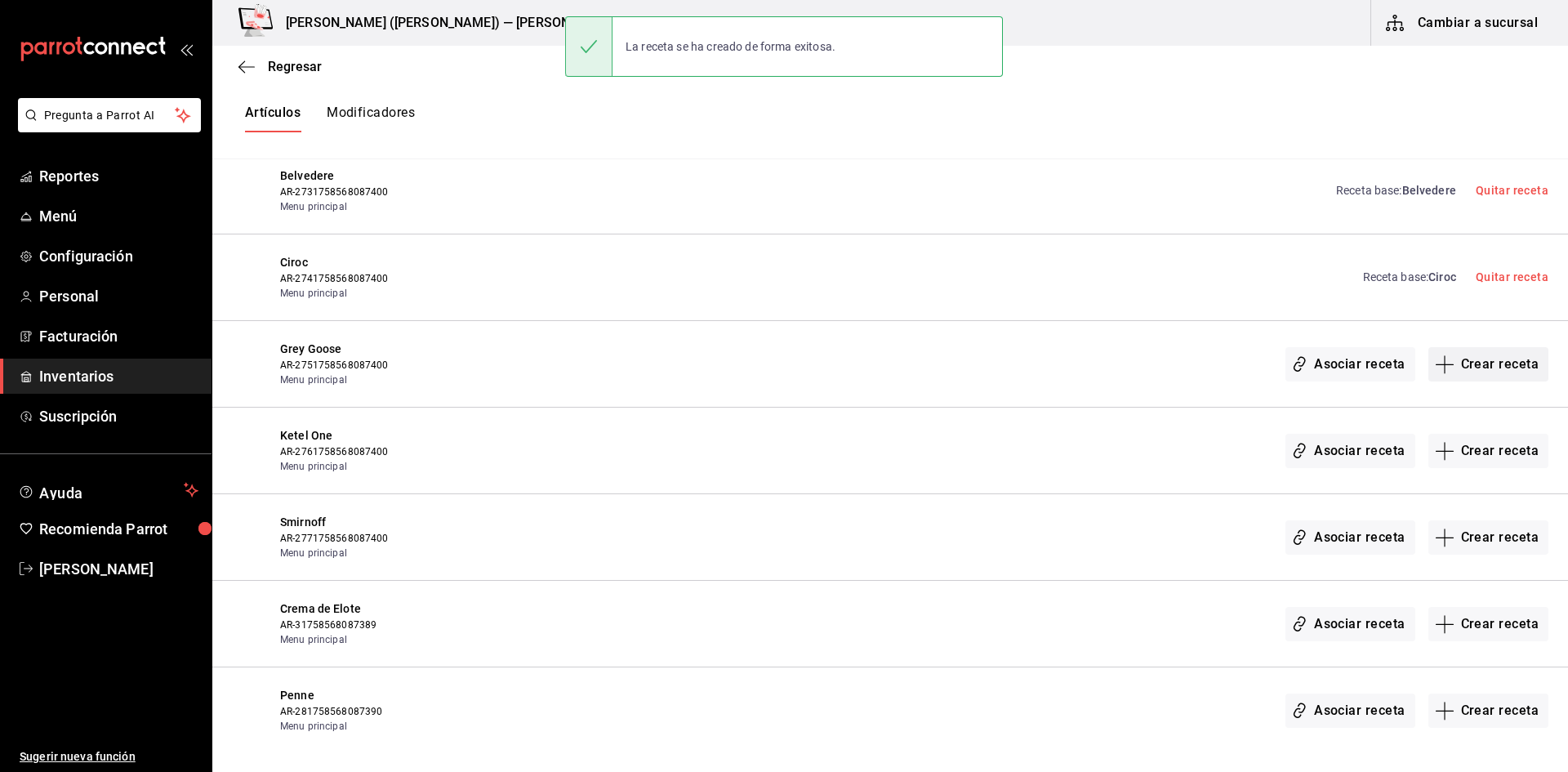
click at [1479, 367] on button "Crear receta" at bounding box center [1489, 364] width 121 height 34
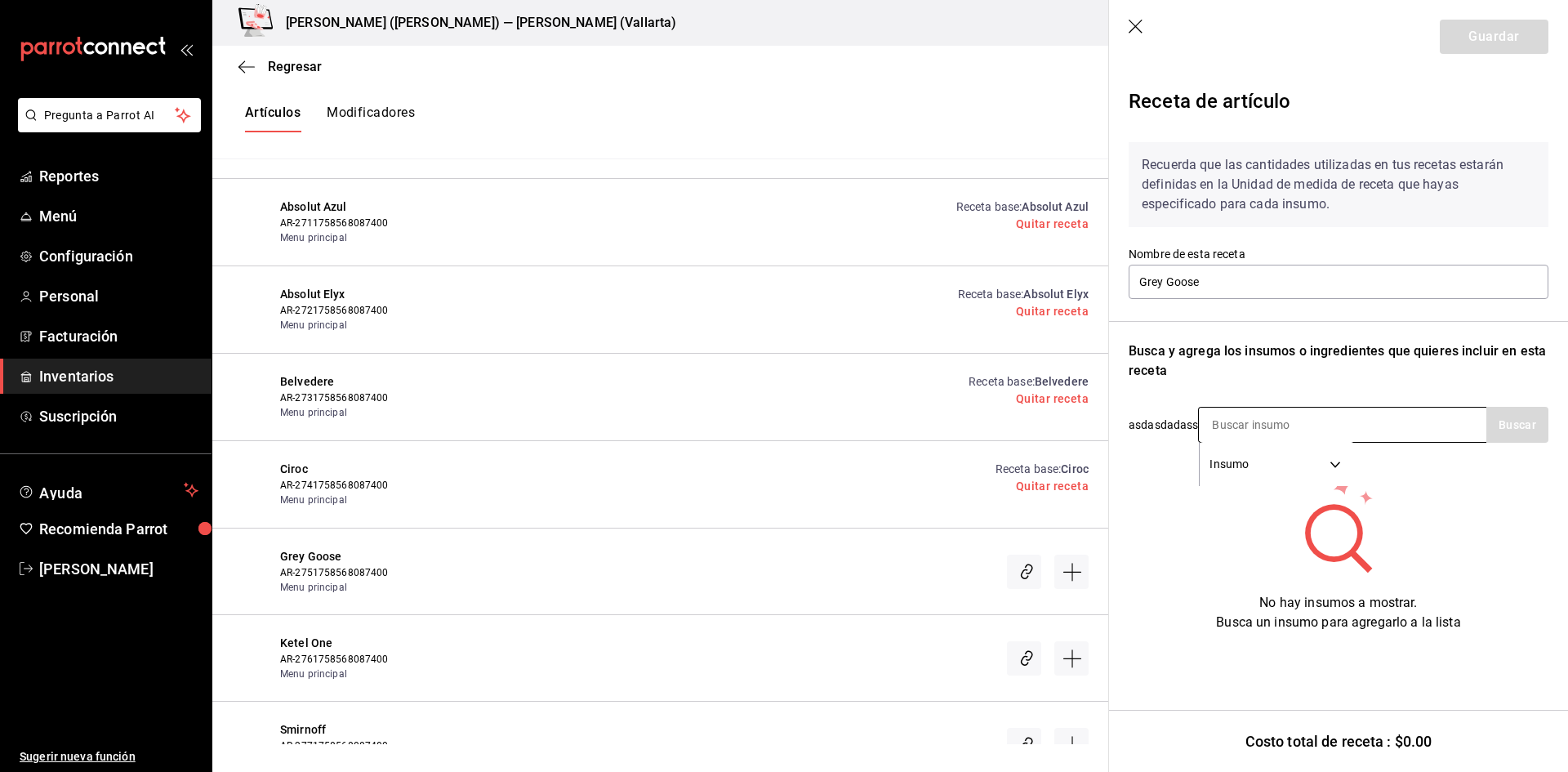
click at [1259, 418] on input at bounding box center [1281, 424] width 164 height 34
type input "GREY"
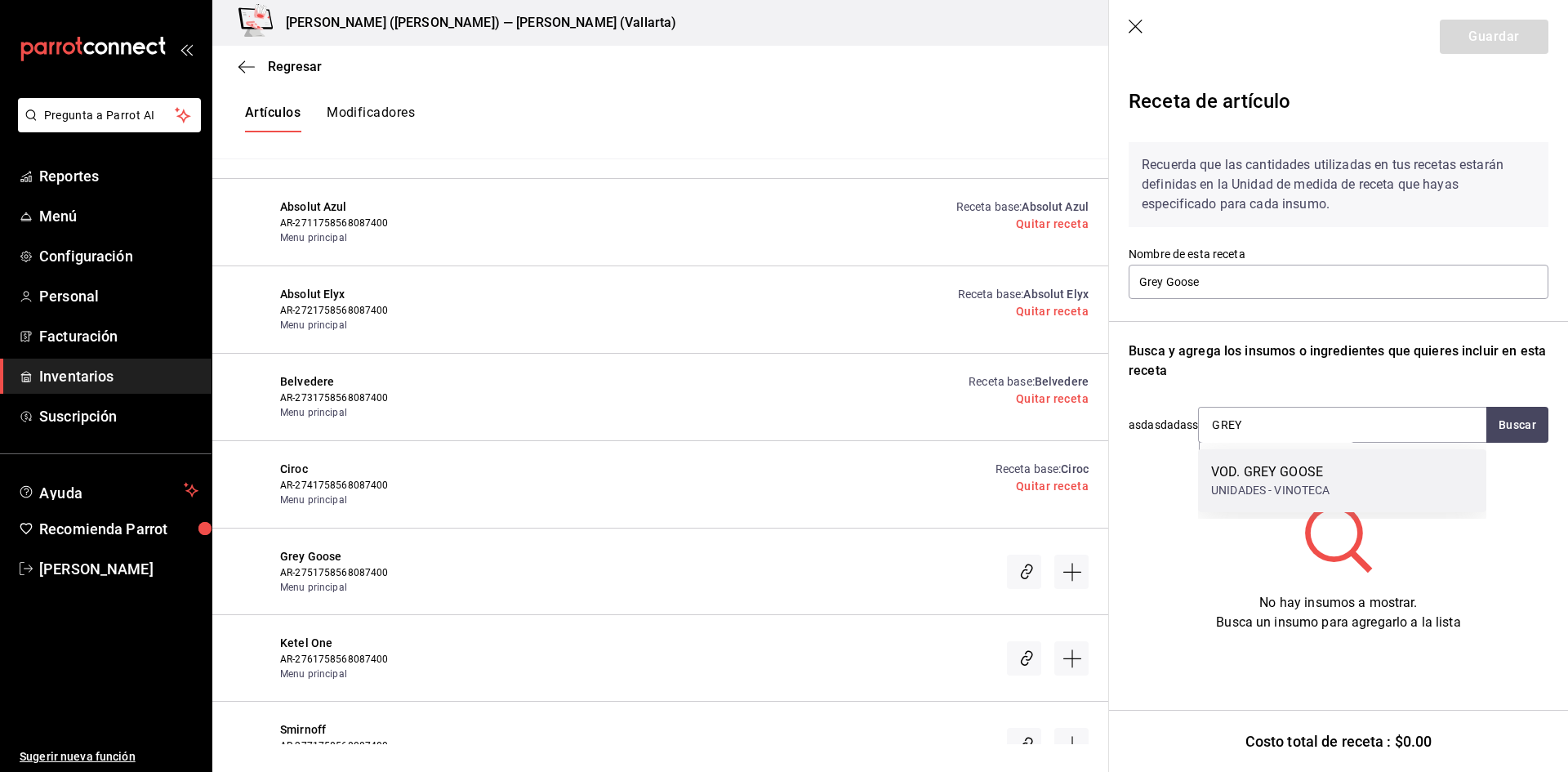
click at [1379, 478] on div "VOD. GREY GOOSE UNIDADES - VINOTECA" at bounding box center [1343, 481] width 288 height 63
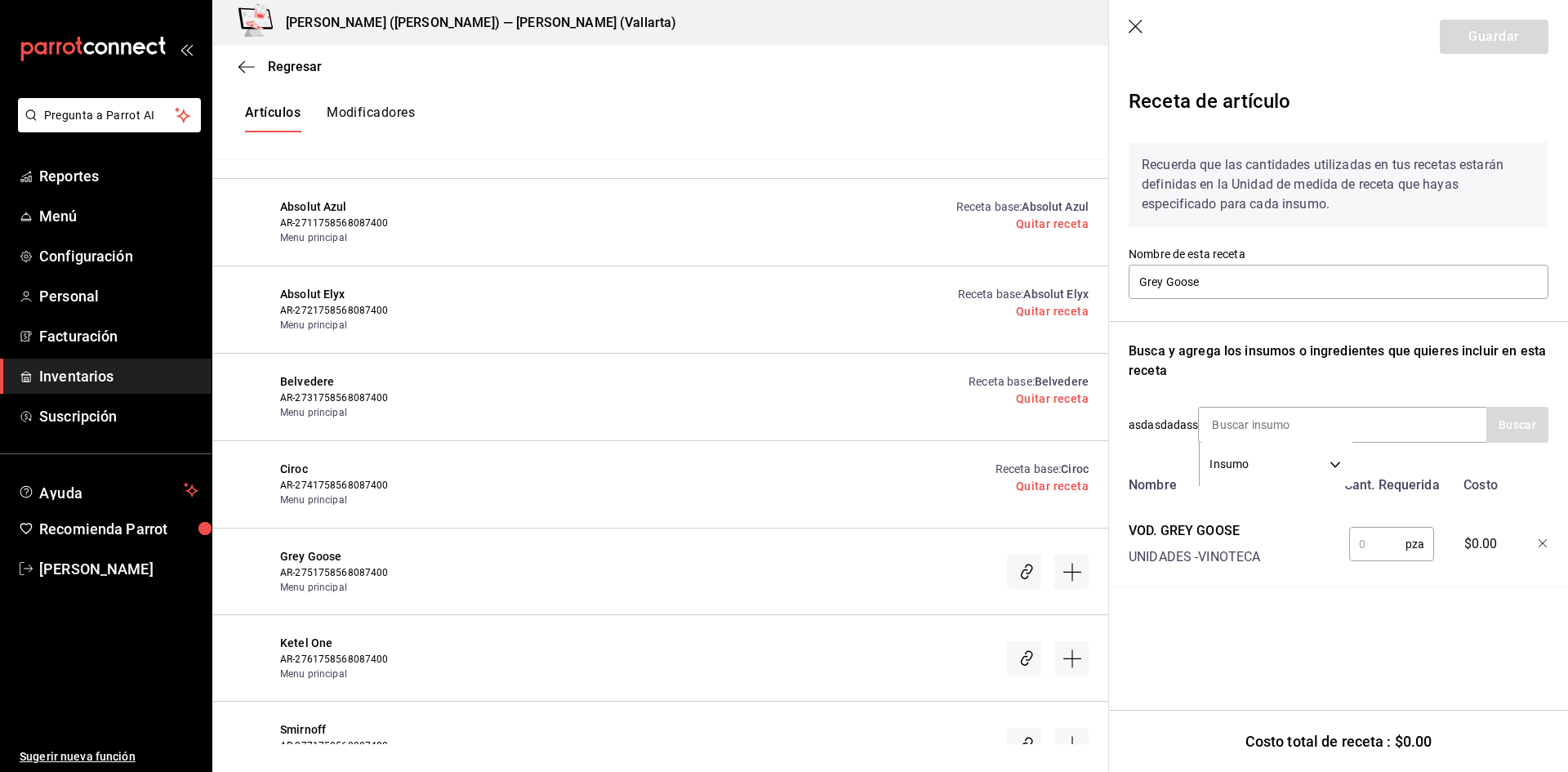
click at [1384, 542] on input "text" at bounding box center [1378, 545] width 57 height 33
type input "1"
click at [1492, 37] on button "Guardar" at bounding box center [1494, 36] width 108 height 34
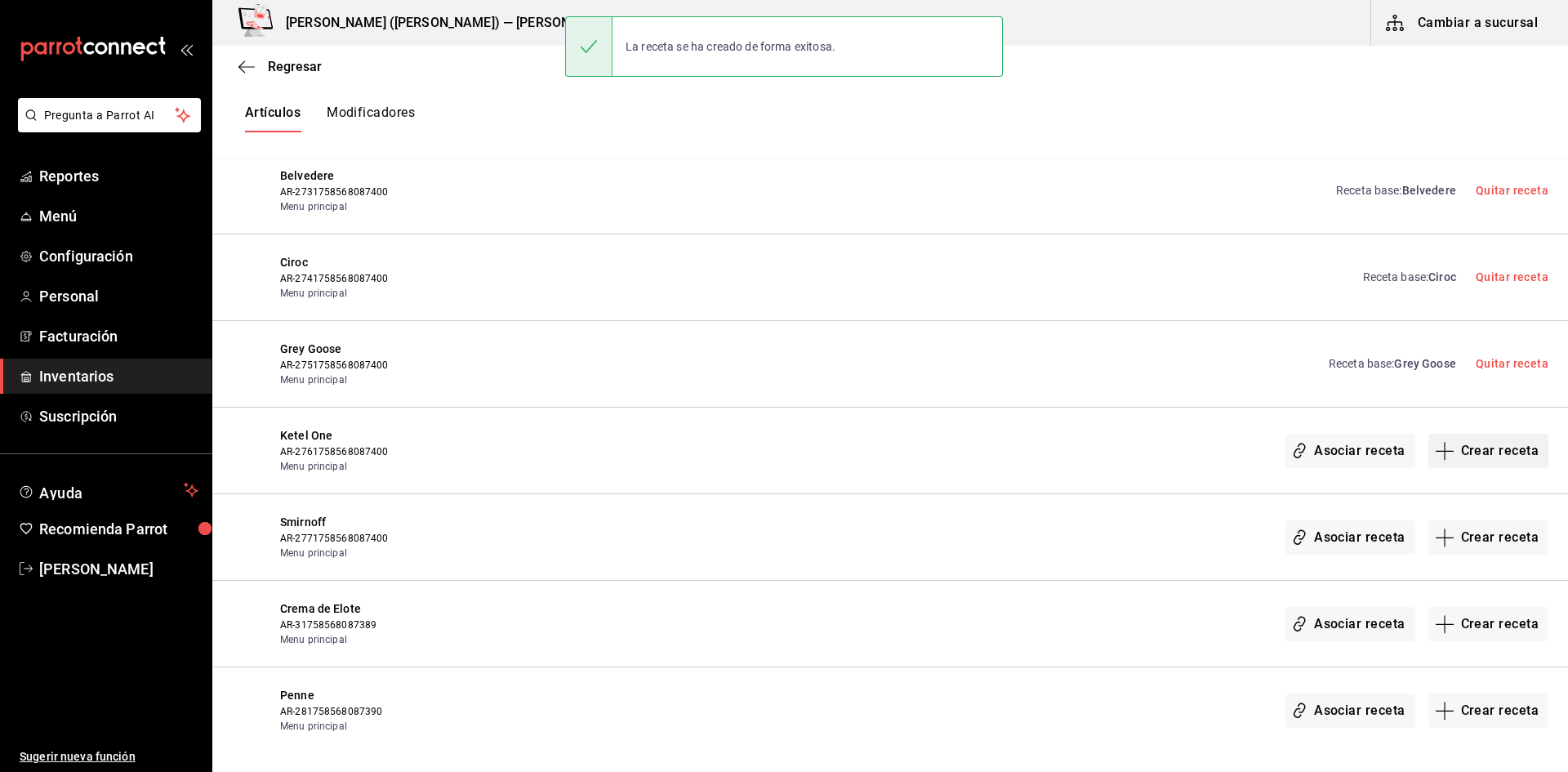
click at [1456, 448] on button "Crear receta" at bounding box center [1489, 450] width 121 height 34
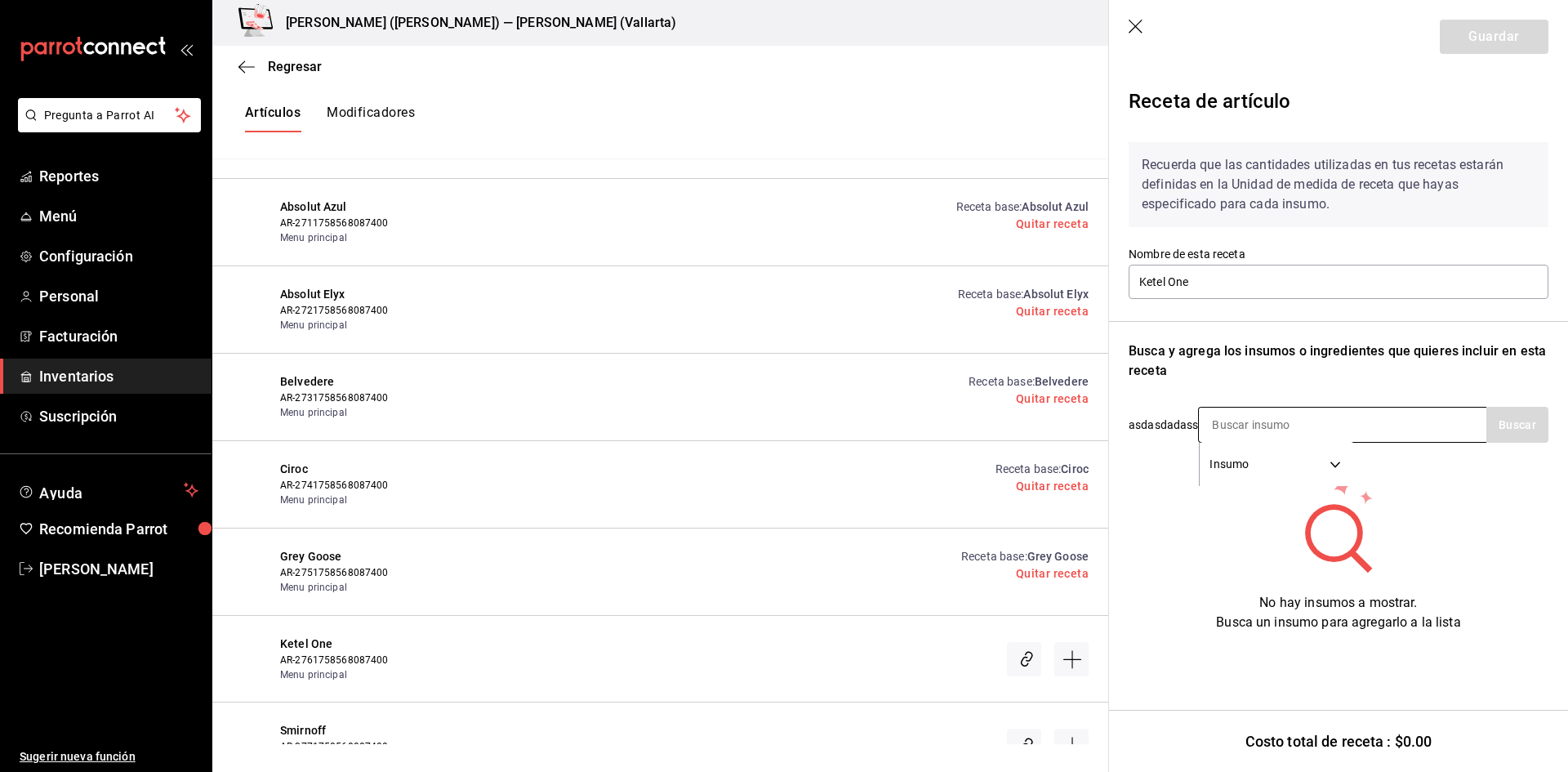
click at [1276, 431] on input at bounding box center [1281, 424] width 164 height 34
type input "KETEL"
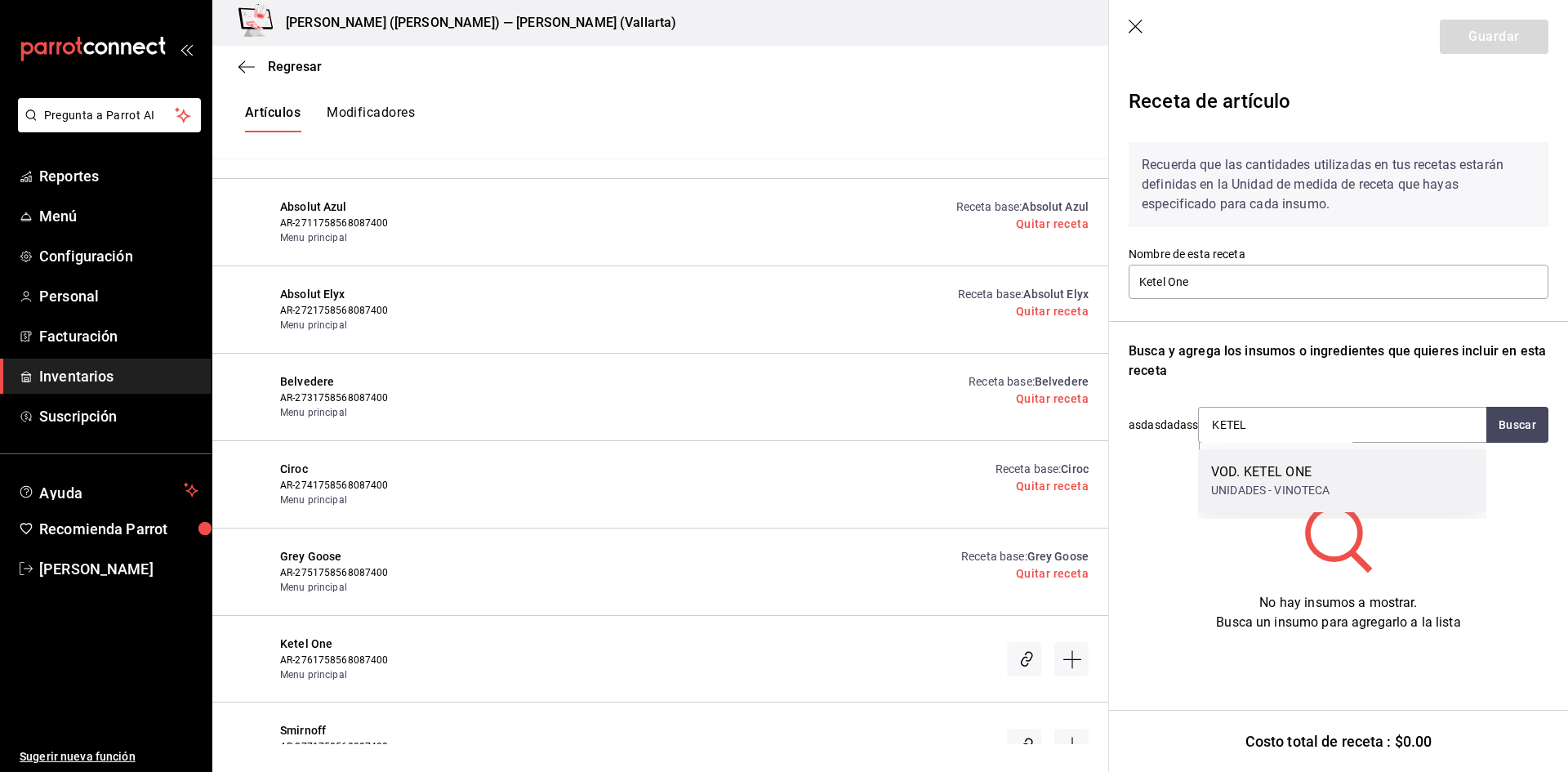
click at [1277, 487] on div "UNIDADES - VINOTECA" at bounding box center [1271, 491] width 119 height 18
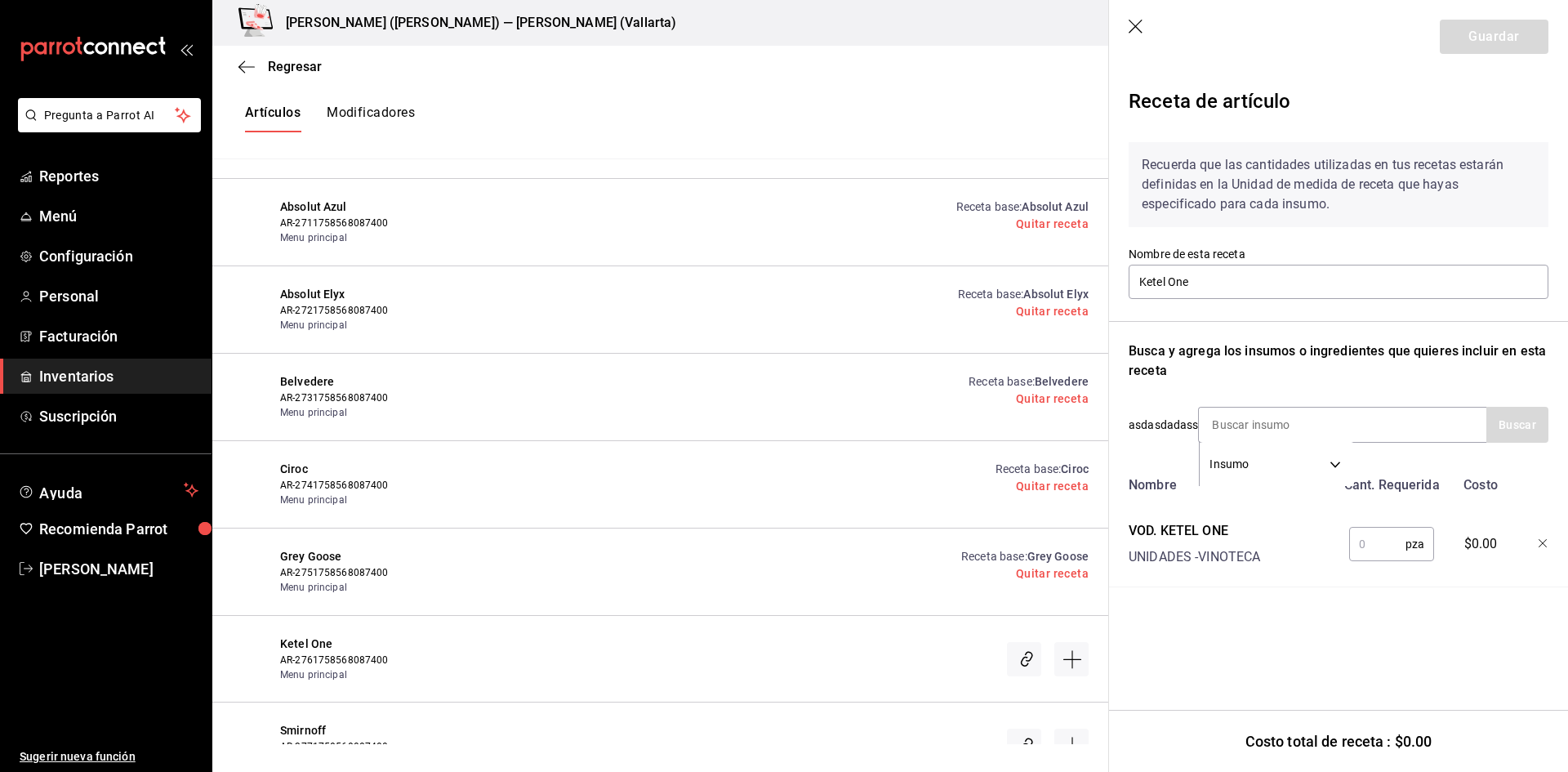
click at [1367, 547] on input "text" at bounding box center [1378, 545] width 57 height 33
type input "1"
click at [1483, 35] on button "Guardar" at bounding box center [1494, 36] width 108 height 34
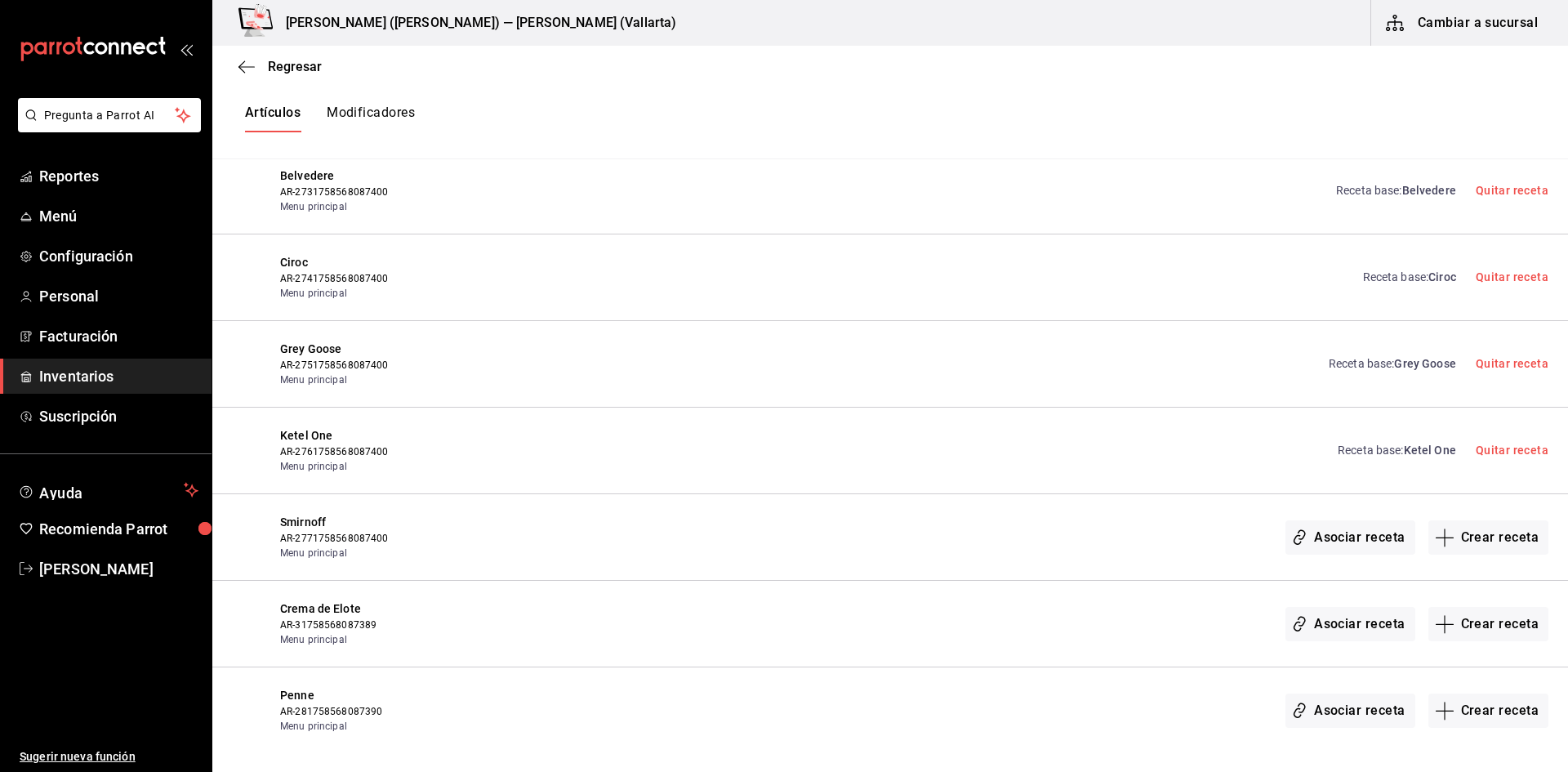
drag, startPoint x: 1493, startPoint y: 543, endPoint x: 1416, endPoint y: 295, distance: 259.7
click at [1493, 542] on button "Crear receta" at bounding box center [1489, 537] width 121 height 34
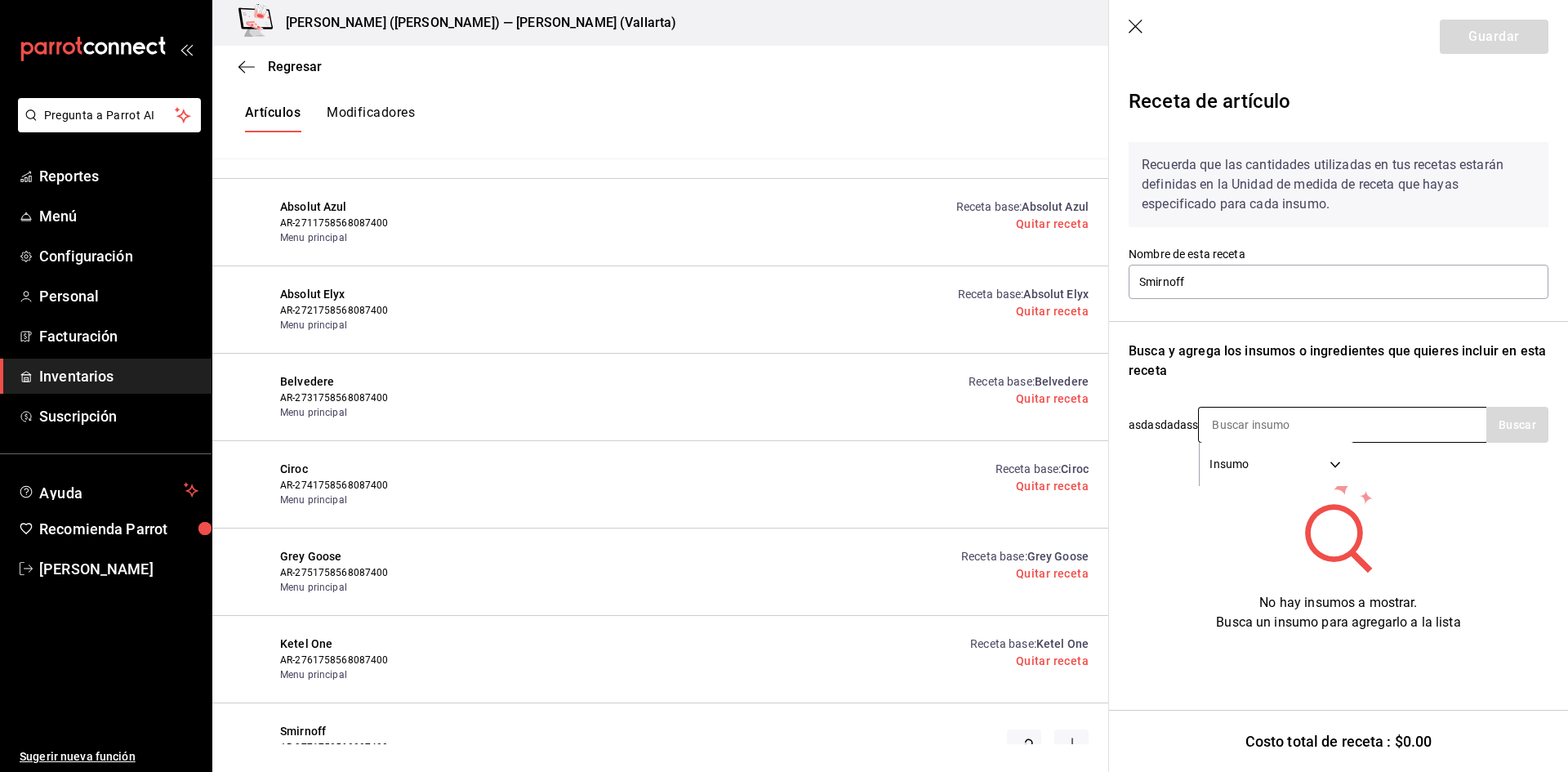
click at [1243, 422] on input at bounding box center [1281, 424] width 164 height 34
type input "SMIR"
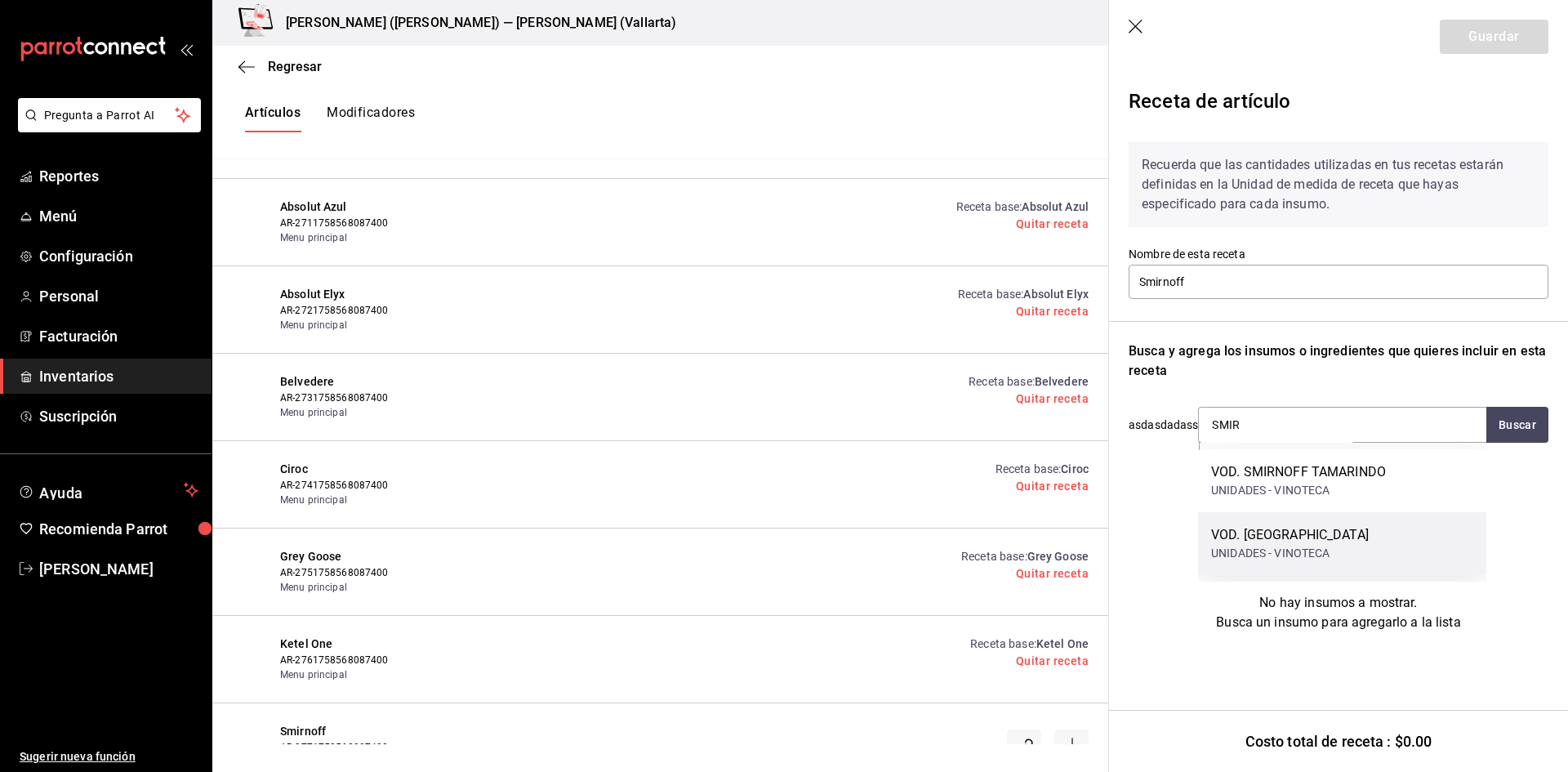
click at [1357, 542] on div "VOD. SMIRNOFF UNIDADES - VINOTECA" at bounding box center [1343, 544] width 288 height 63
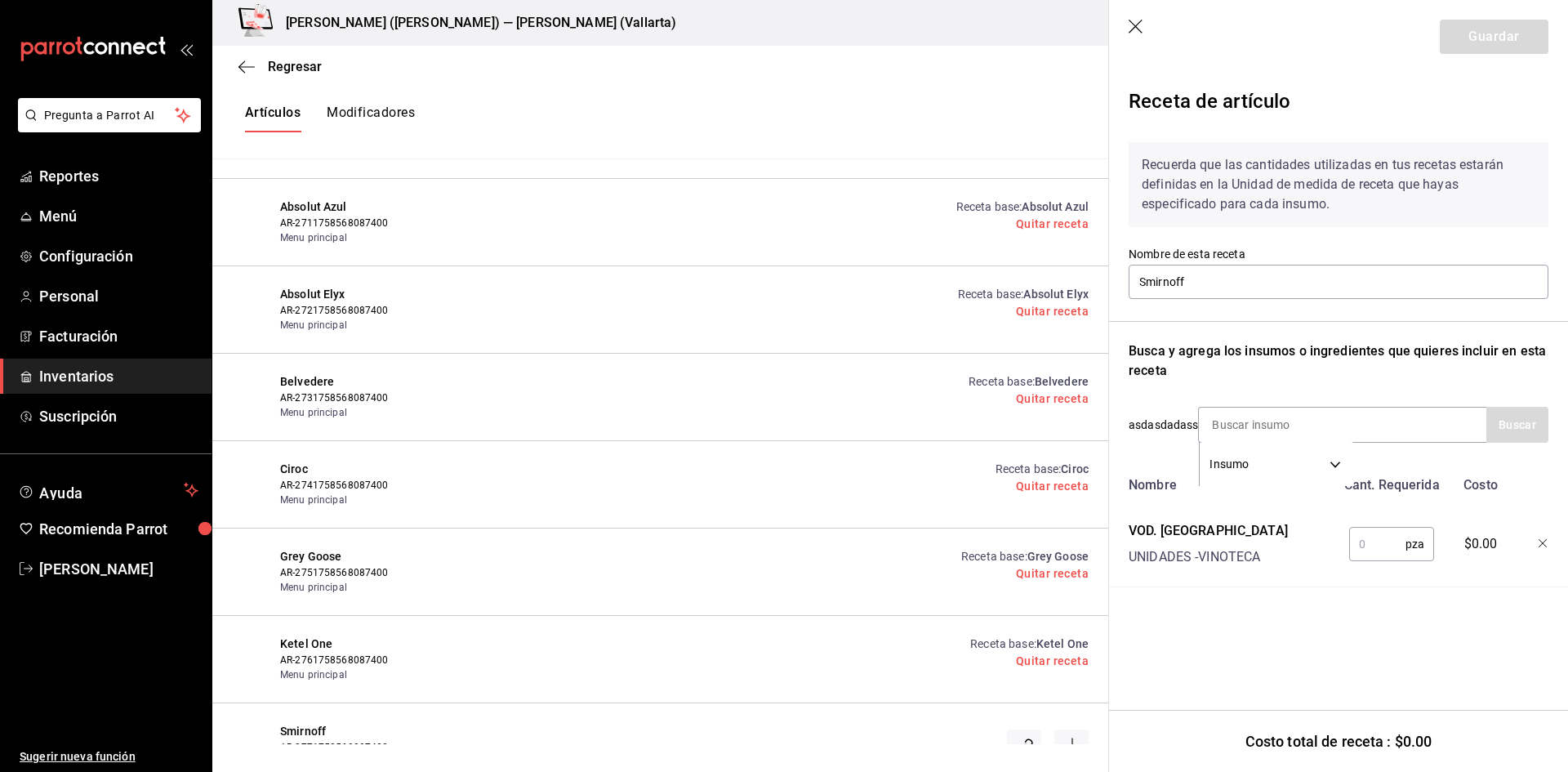
click at [1378, 544] on input "text" at bounding box center [1378, 545] width 57 height 33
type input "1"
click at [1482, 42] on button "Guardar" at bounding box center [1494, 36] width 108 height 34
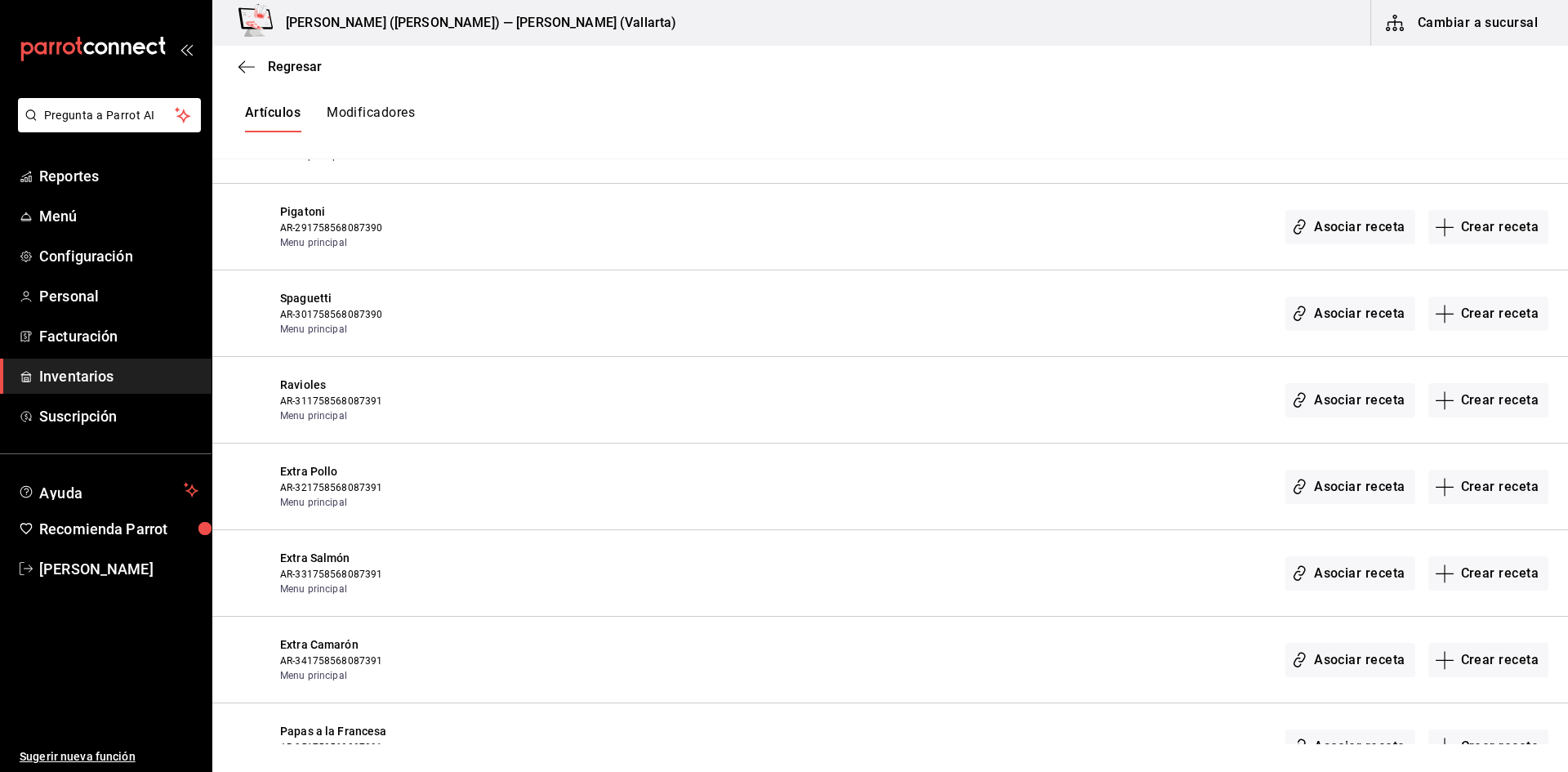
scroll to position [17792, 0]
click at [1482, 399] on button "Crear receta" at bounding box center [1489, 398] width 121 height 34
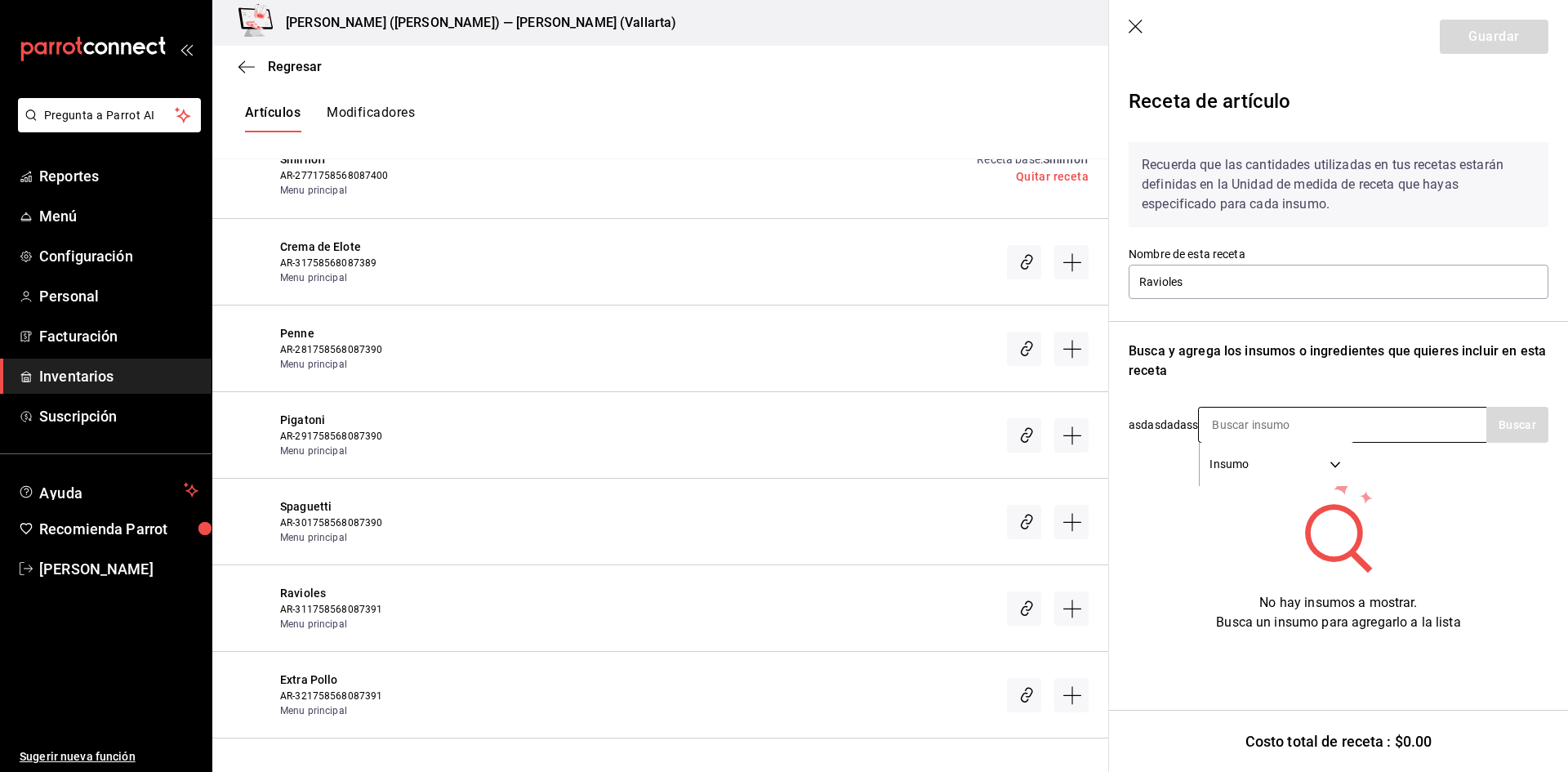
click at [1264, 418] on input at bounding box center [1281, 424] width 164 height 34
type input "RAVO"
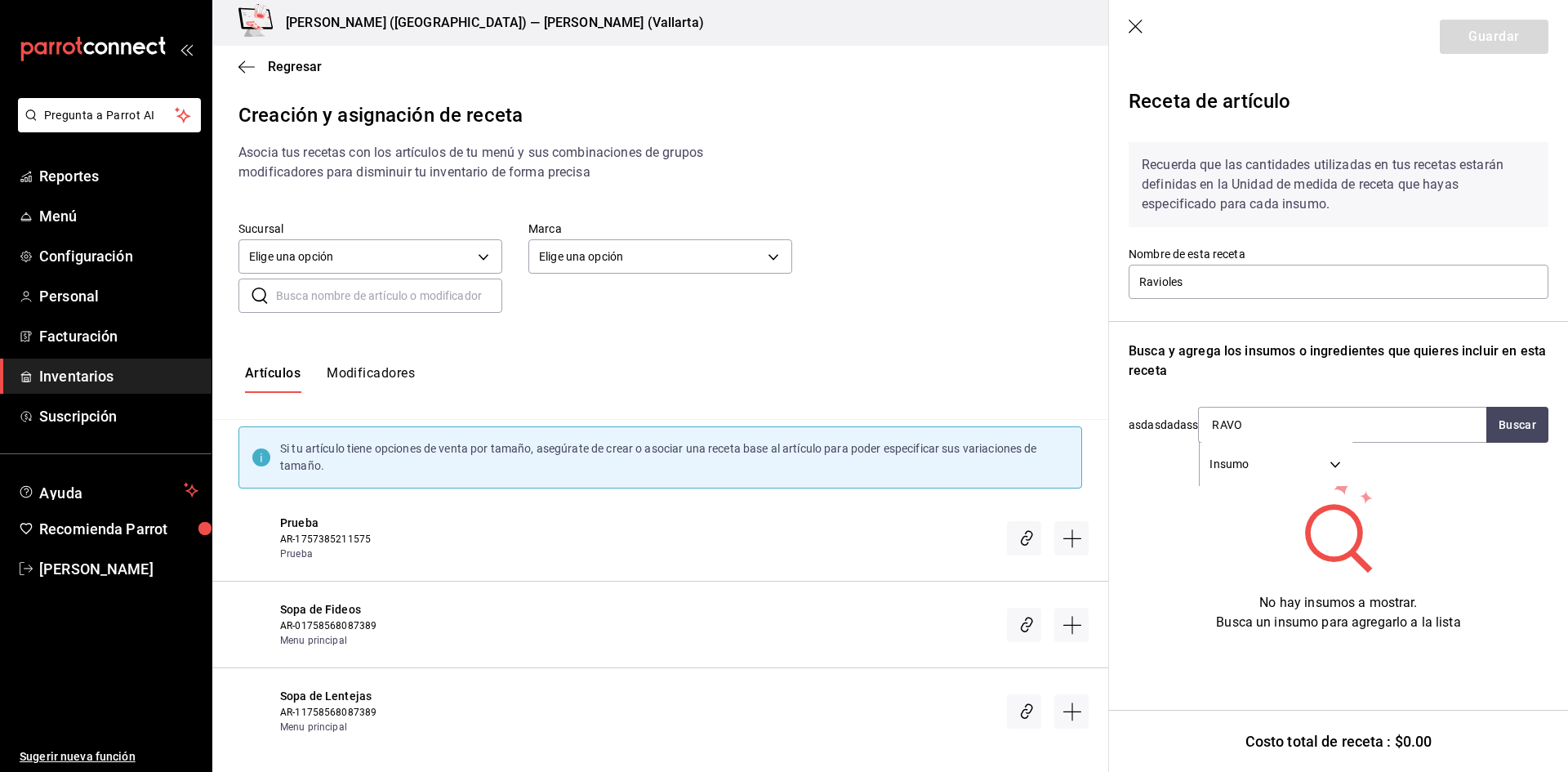
scroll to position [17792, 0]
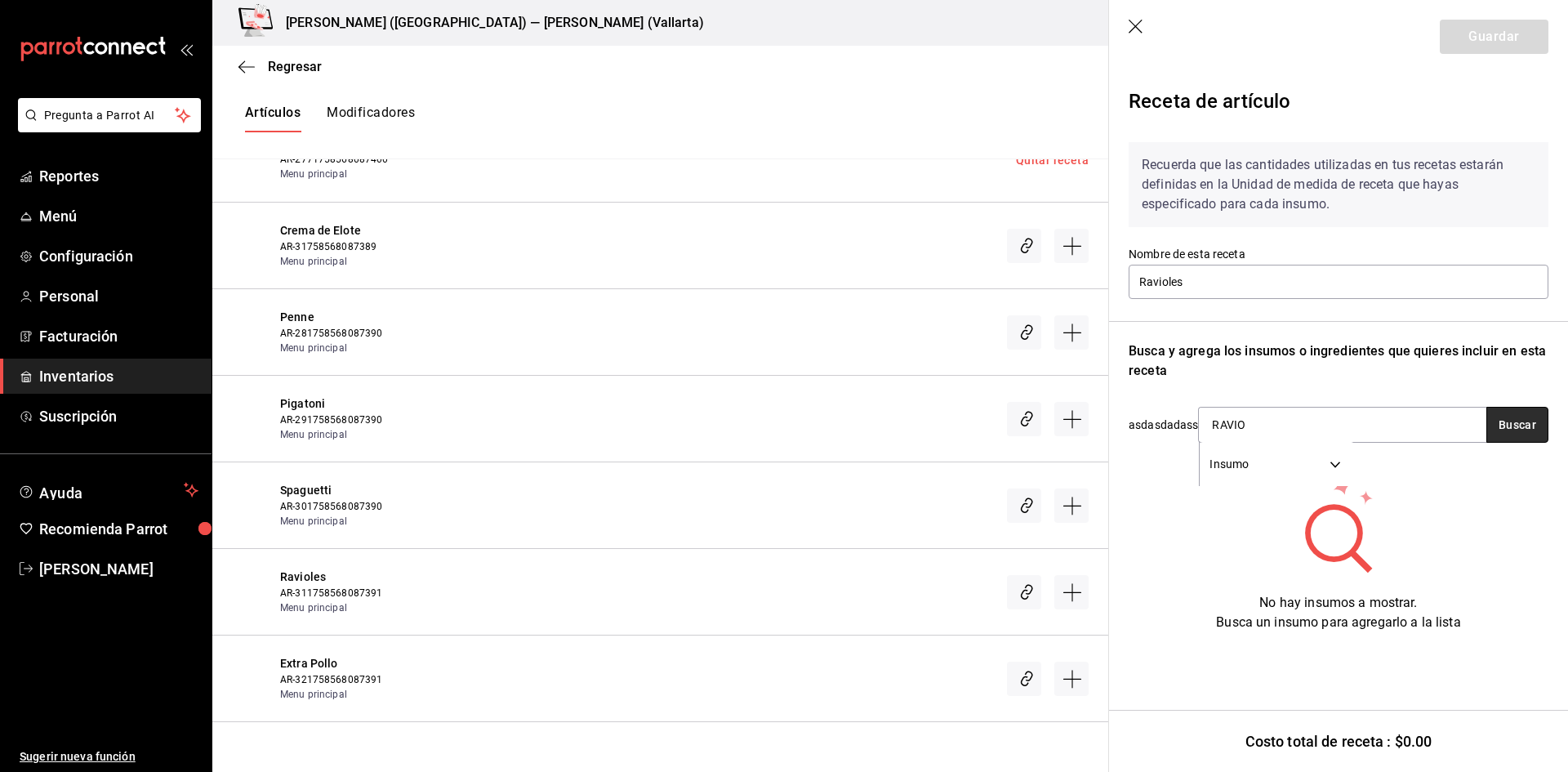
click at [1496, 420] on button "Buscar" at bounding box center [1518, 424] width 62 height 36
click at [1515, 423] on button "Buscar" at bounding box center [1518, 424] width 62 height 36
type input "R"
click at [1244, 375] on div "Busca y agrega los insumos o ingredientes que quieres incluir en esta receta" at bounding box center [1338, 361] width 420 height 39
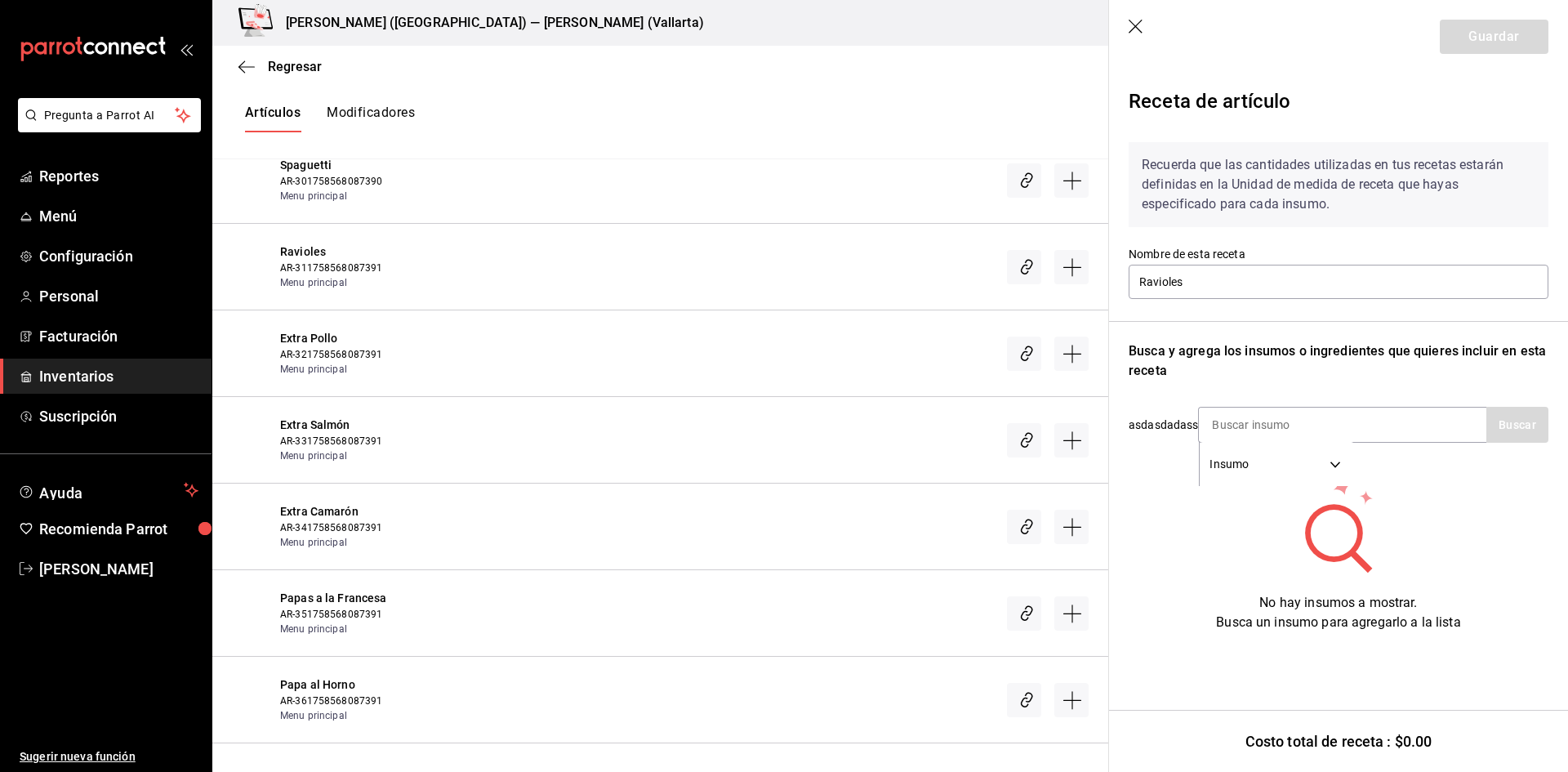
scroll to position [18120, 0]
click at [1068, 516] on icon "Crear receta" at bounding box center [1073, 525] width 19 height 19
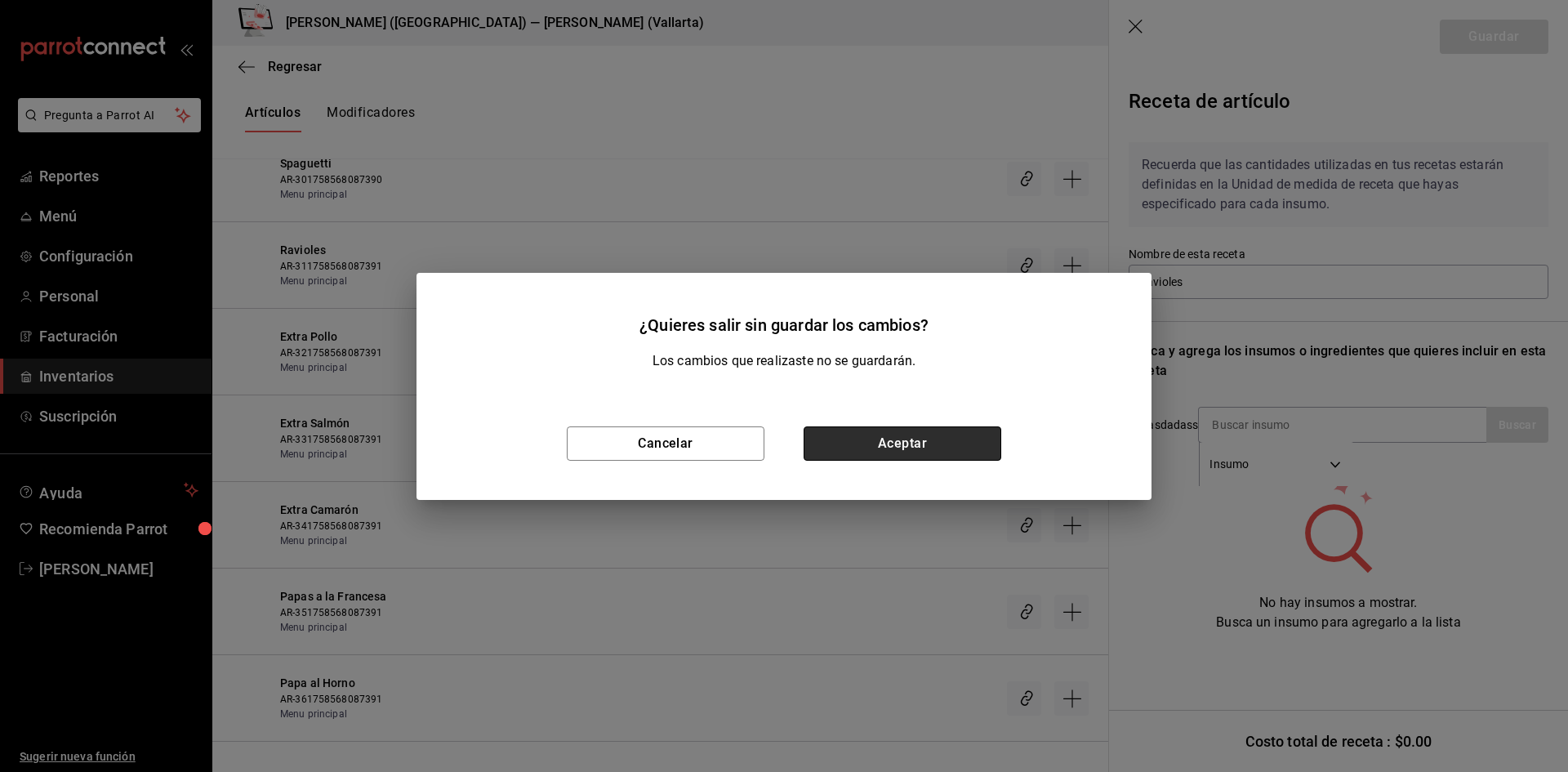
click at [918, 436] on button "Aceptar" at bounding box center [902, 444] width 198 height 34
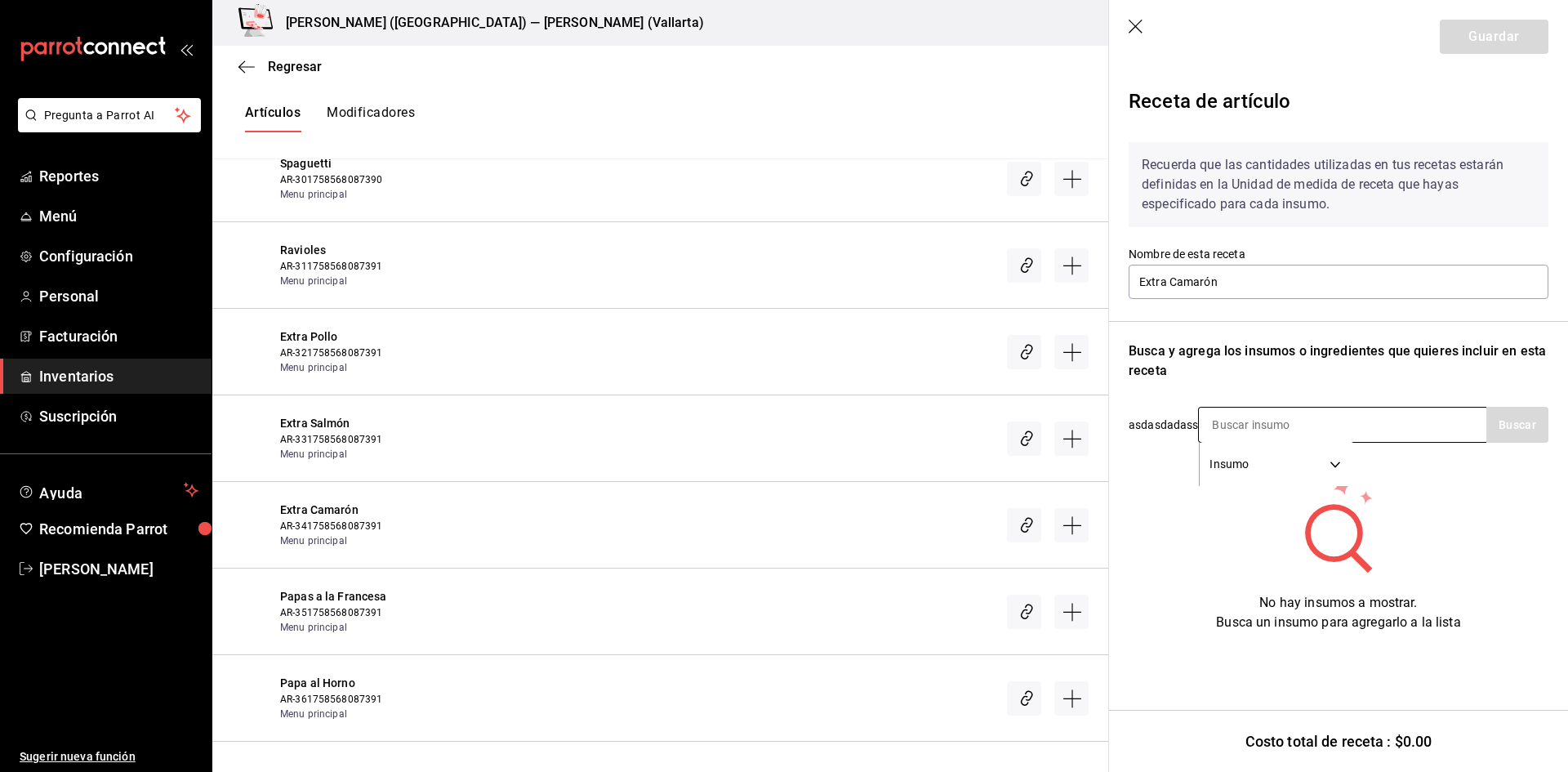
click at [1265, 425] on input at bounding box center [1281, 424] width 164 height 34
type input "CAMARON"
click at [1531, 421] on button "Buscar" at bounding box center [1518, 424] width 62 height 36
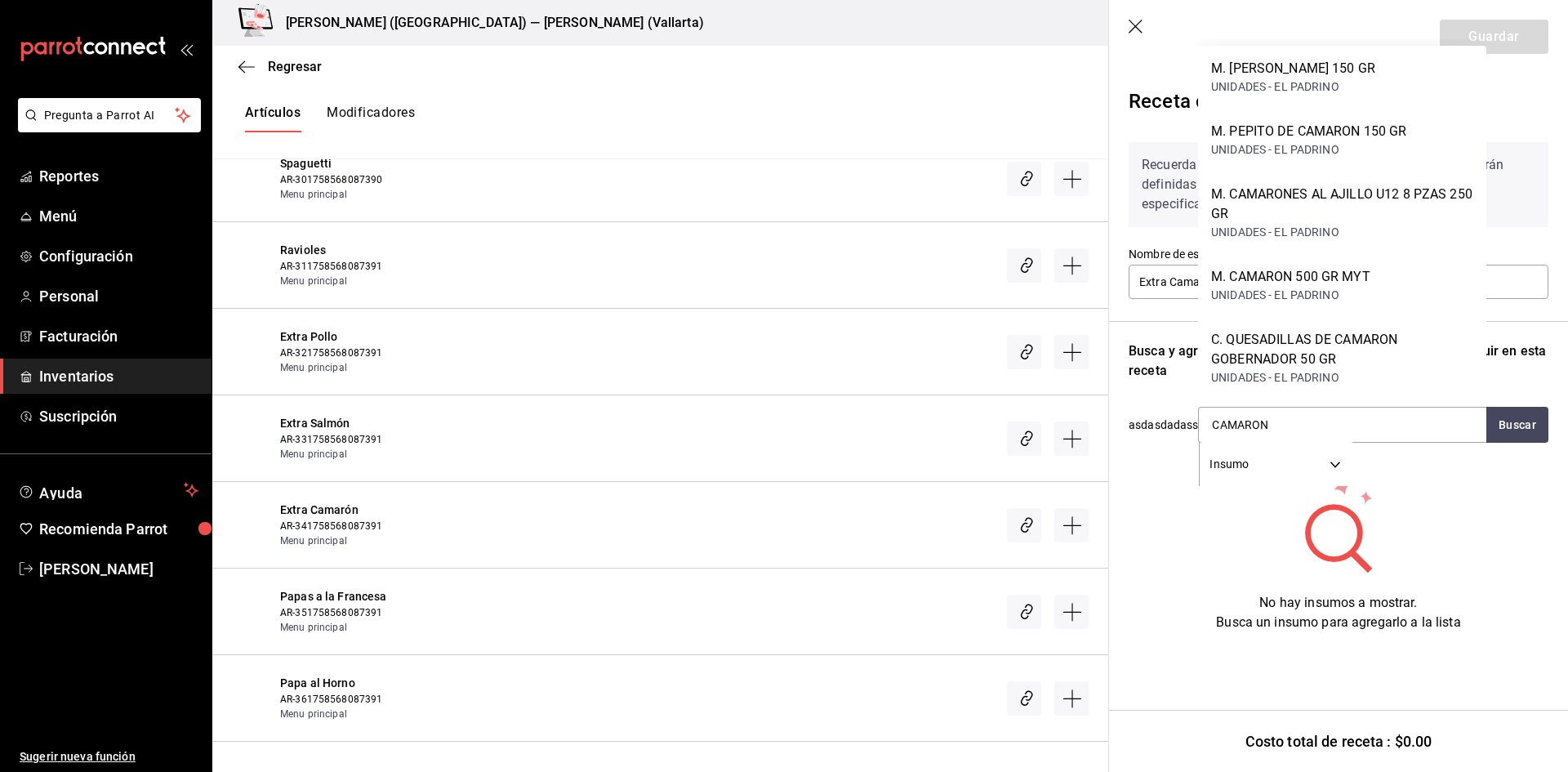
scroll to position [62, 0]
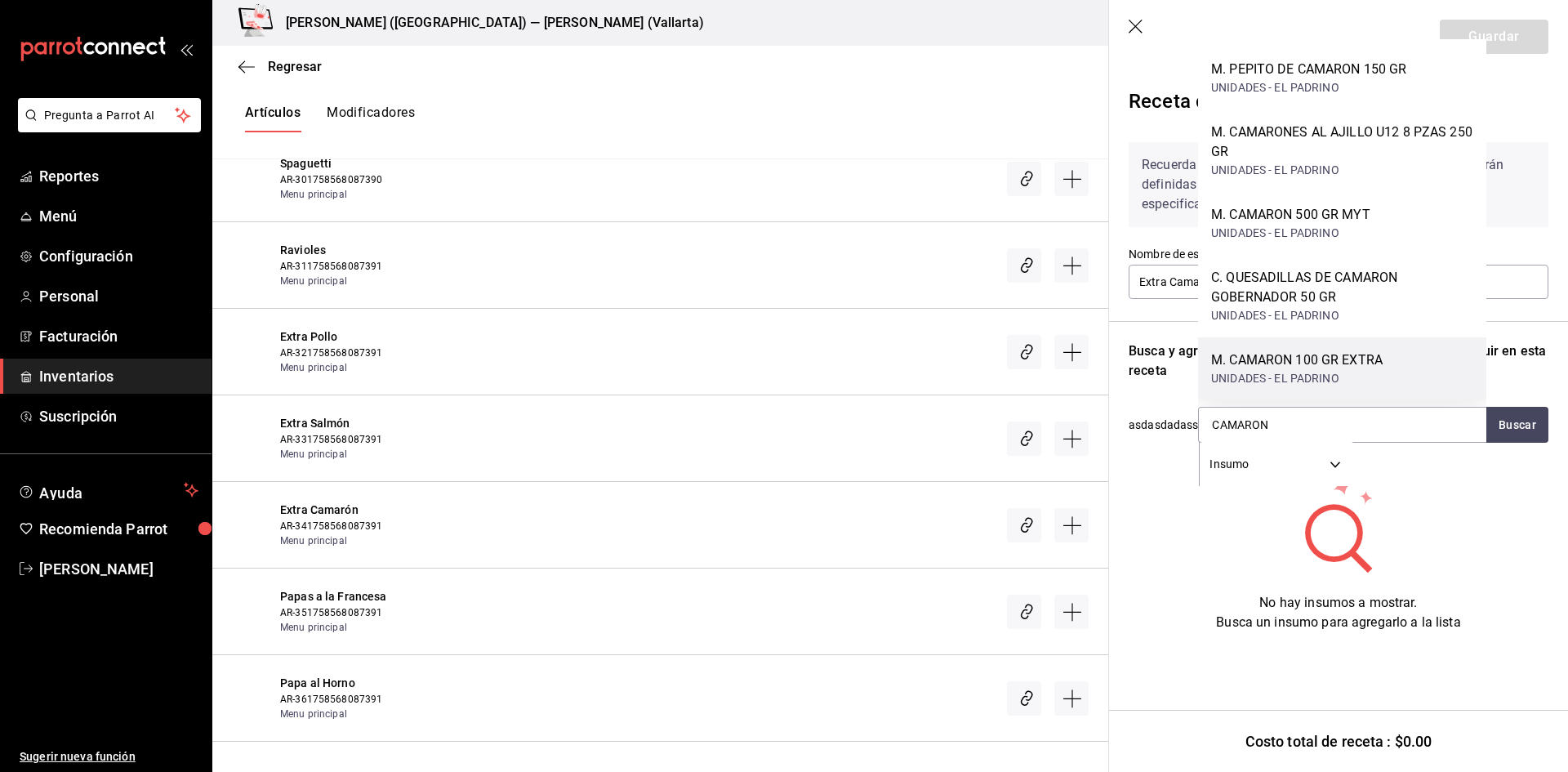
click at [1368, 362] on div "M. CAMARON 100 GR EXTRA" at bounding box center [1297, 361] width 172 height 19
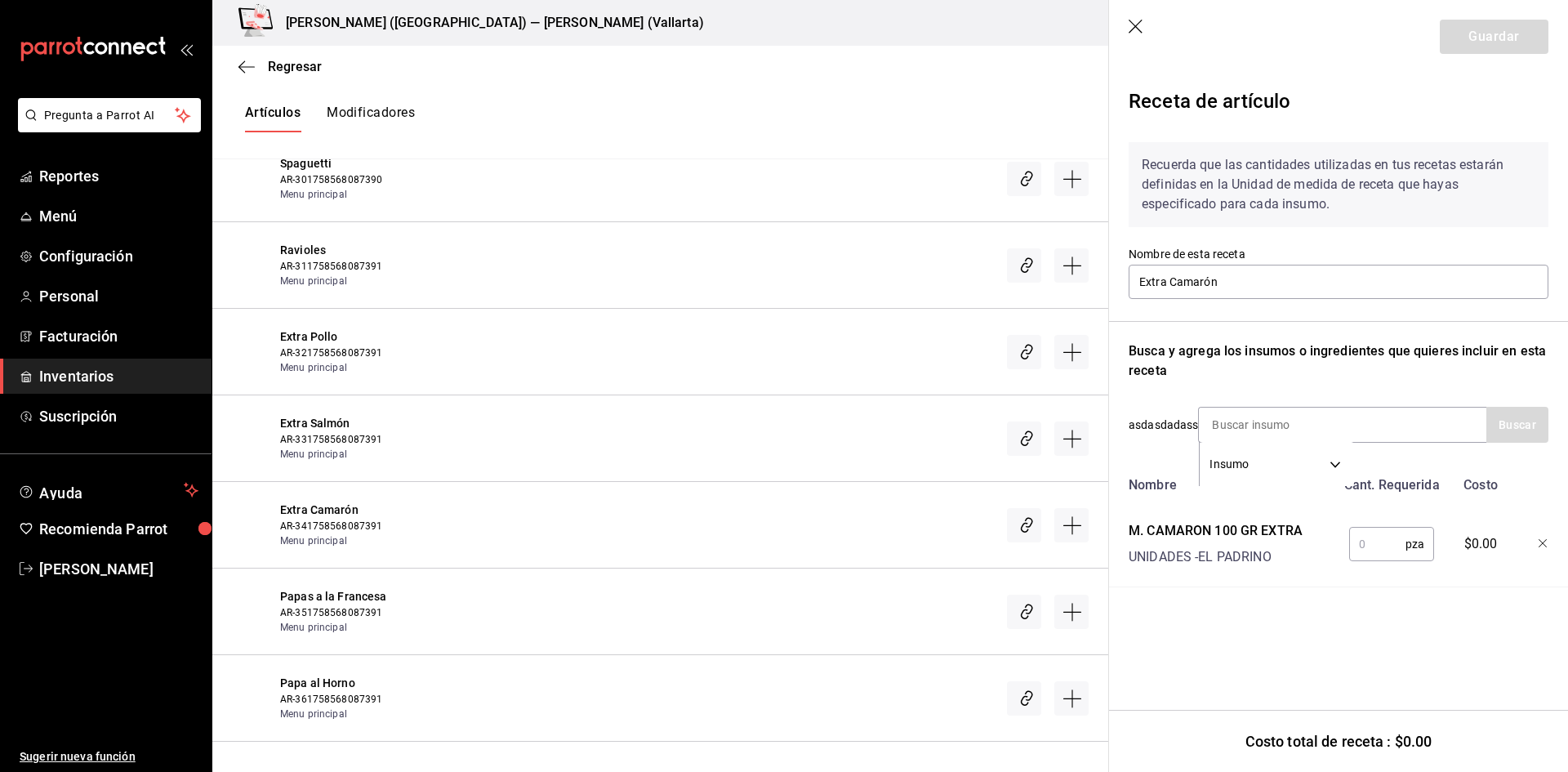
click at [1361, 528] on input "text" at bounding box center [1378, 545] width 57 height 33
type input "1"
drag, startPoint x: 1516, startPoint y: 48, endPoint x: 1134, endPoint y: 227, distance: 421.9
click at [1516, 47] on button "Guardar" at bounding box center [1494, 36] width 108 height 34
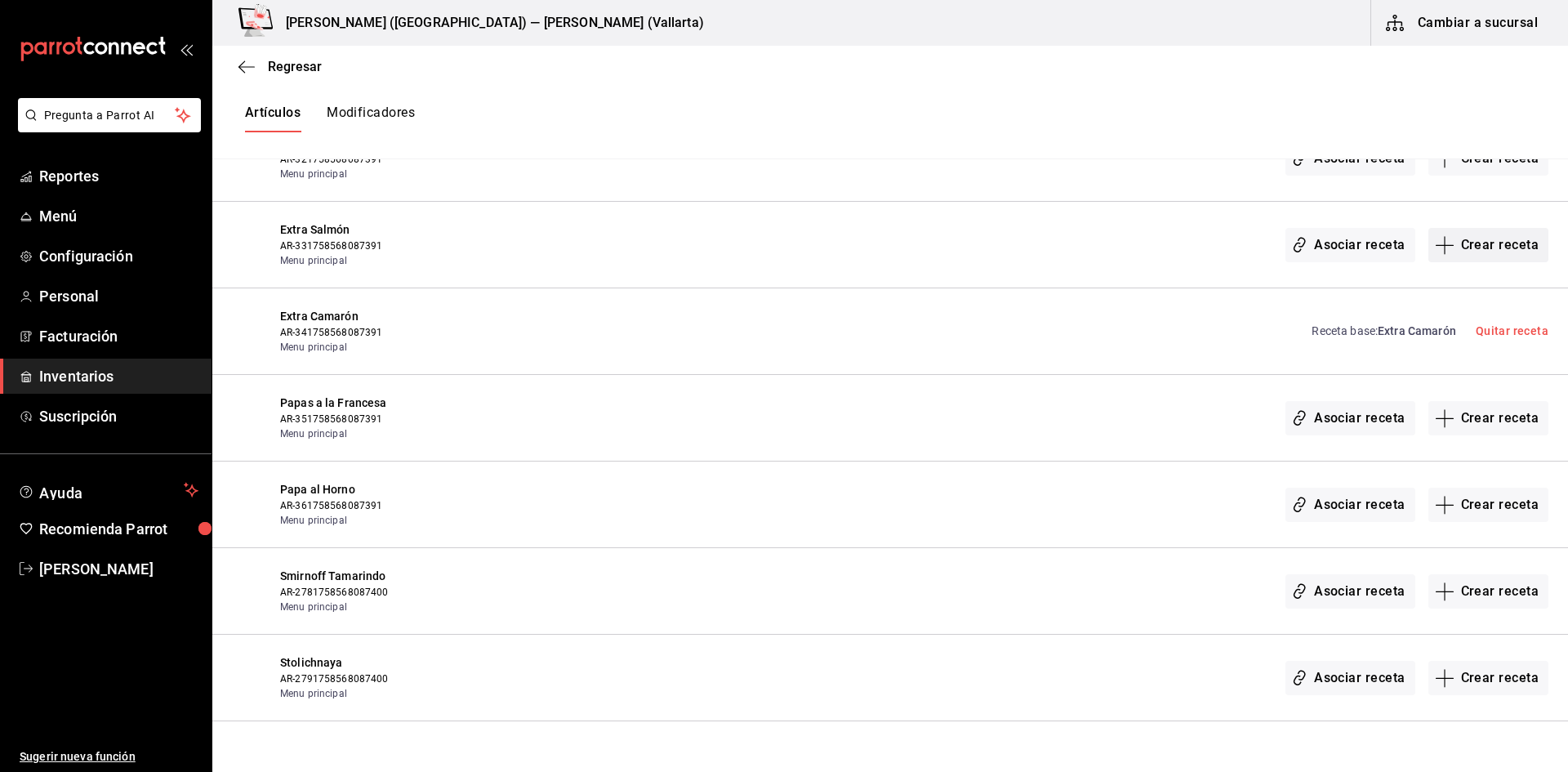
click at [1485, 250] on button "Crear receta" at bounding box center [1489, 245] width 121 height 34
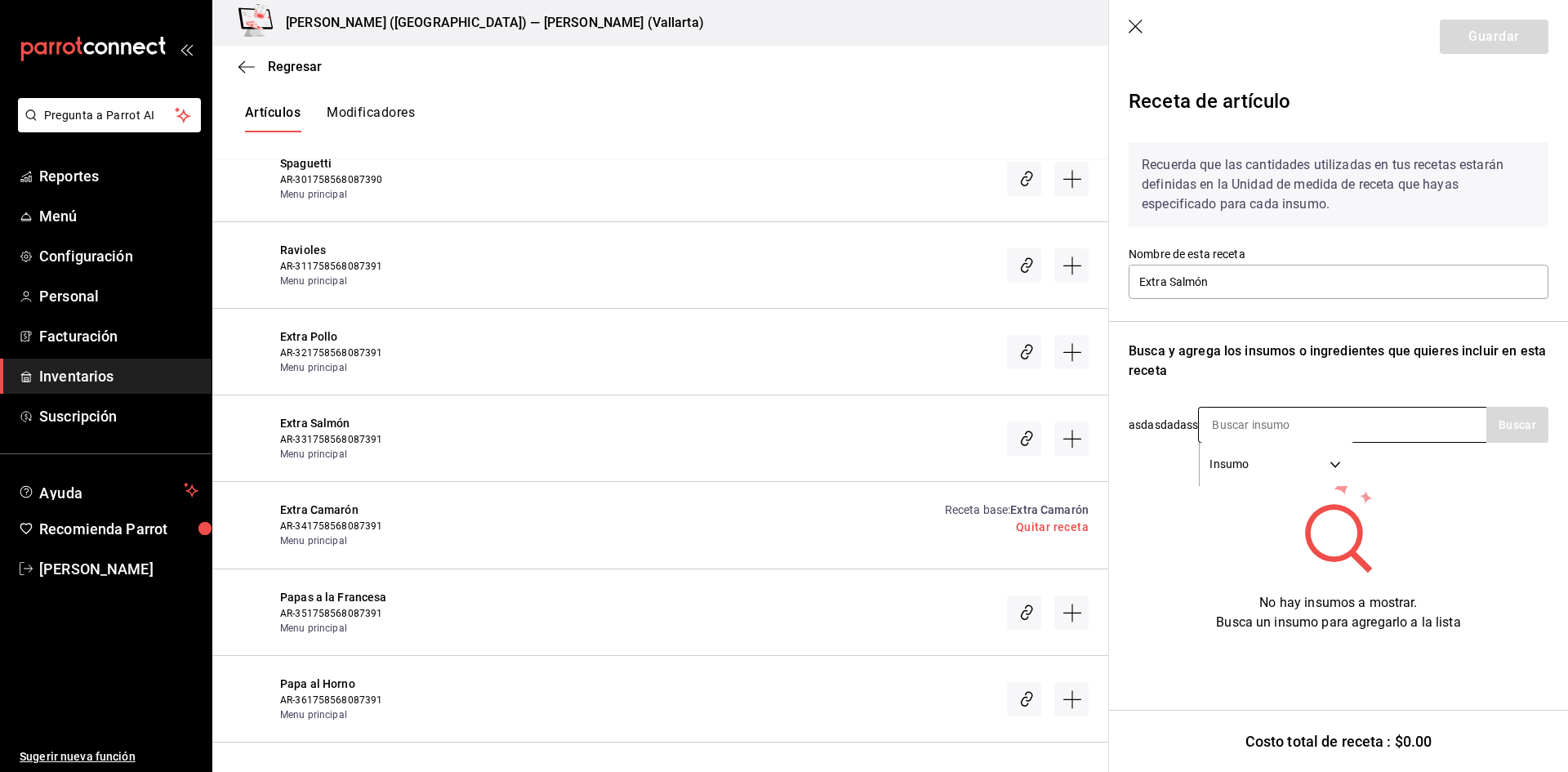
click at [1240, 426] on input at bounding box center [1281, 424] width 164 height 34
type input "SALMON"
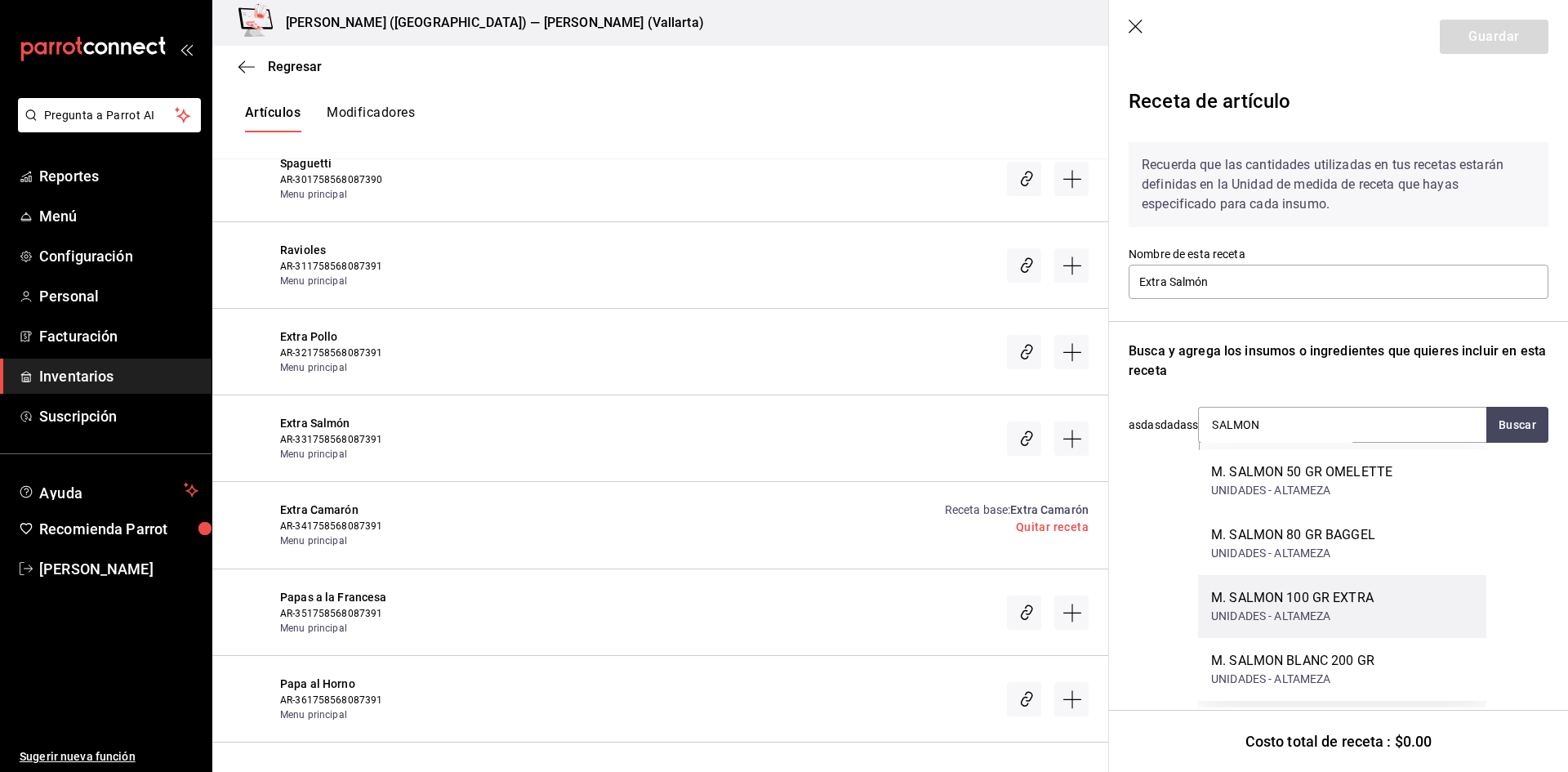
click at [1363, 620] on div "UNIDADES - ALTAMEZA" at bounding box center [1292, 617] width 163 height 18
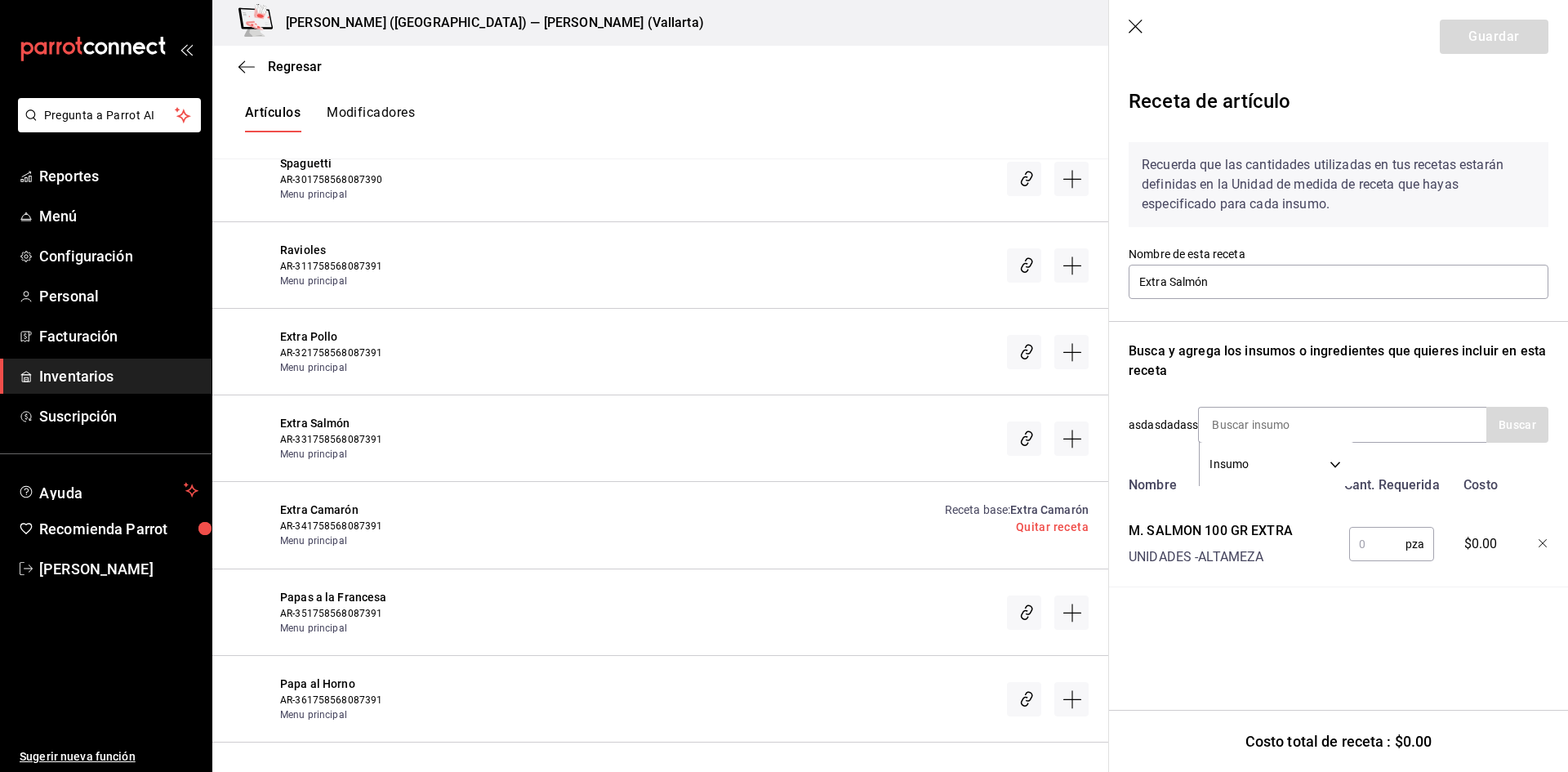
click at [1378, 541] on input "text" at bounding box center [1378, 545] width 57 height 33
type input "1"
click at [1493, 41] on button "Guardar" at bounding box center [1494, 36] width 108 height 34
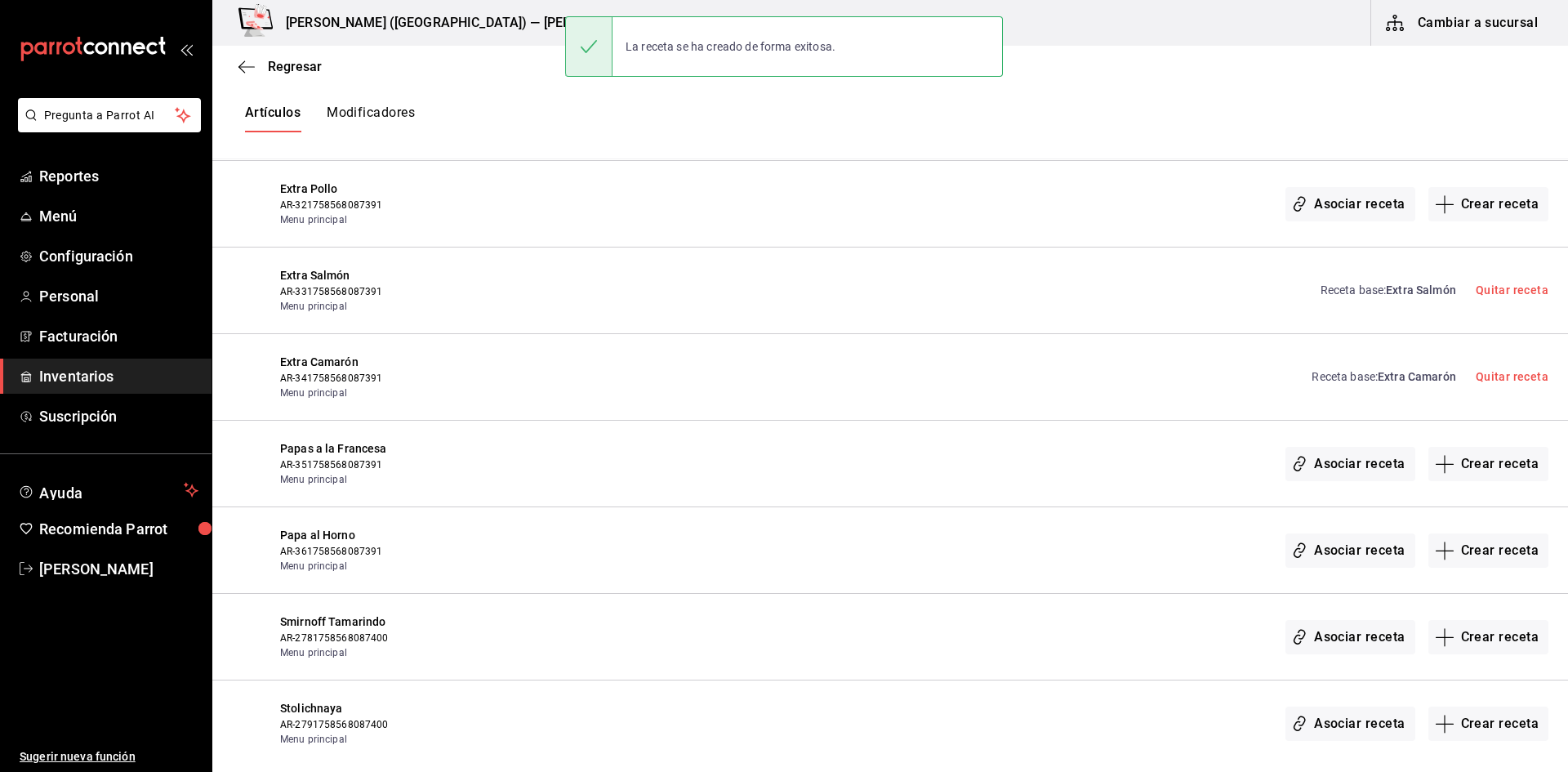
scroll to position [18038, 0]
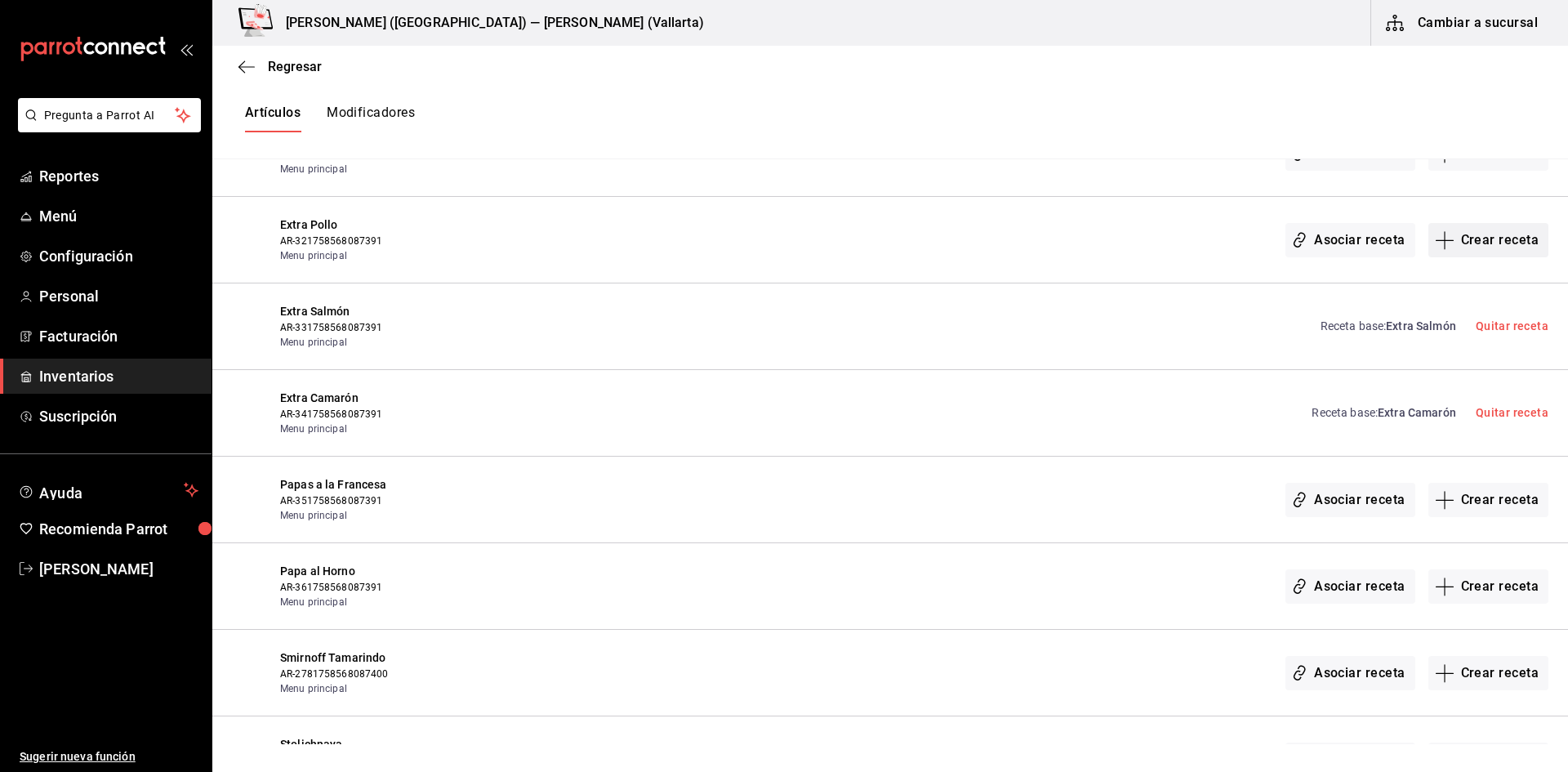
click at [1461, 232] on button "Crear receta" at bounding box center [1489, 240] width 121 height 34
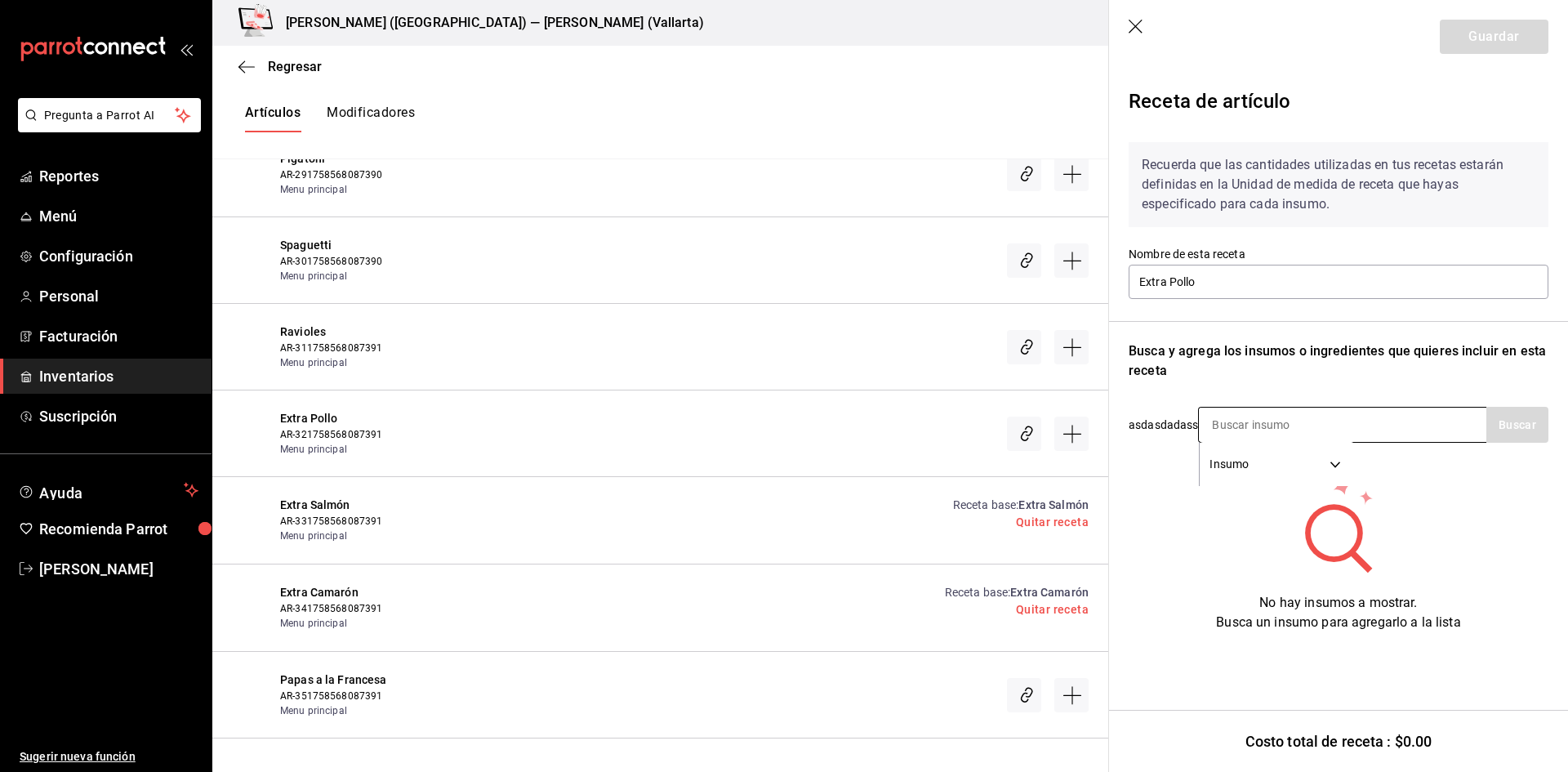
click at [1254, 425] on input at bounding box center [1281, 424] width 164 height 34
type input "POLLO"
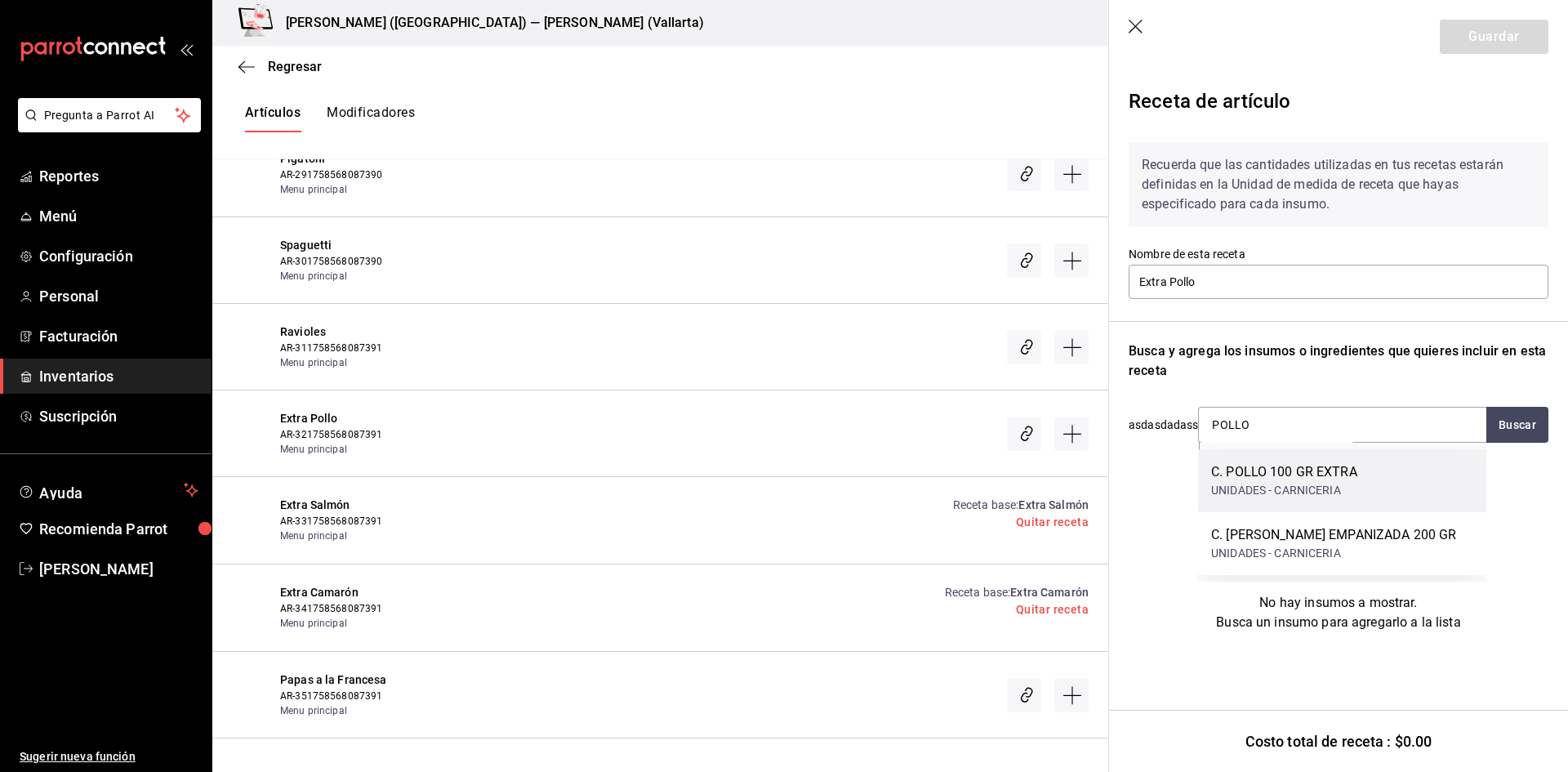
click at [1419, 472] on div "C. POLLO 100 GR EXTRA UNIDADES - CARNICERIA" at bounding box center [1343, 481] width 288 height 63
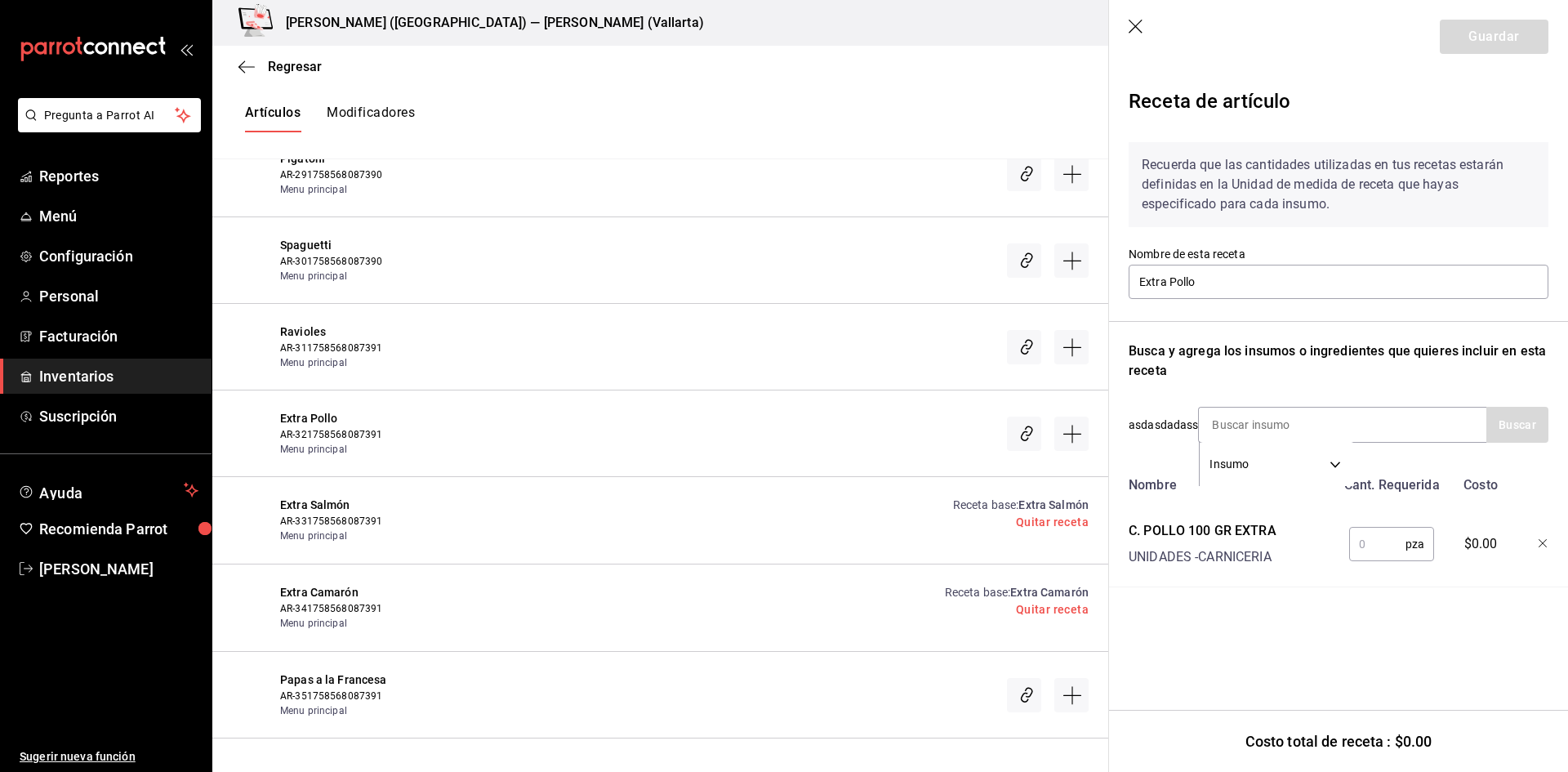
click at [1382, 541] on input "text" at bounding box center [1378, 545] width 57 height 33
type input "1"
click at [1496, 33] on button "Guardar" at bounding box center [1494, 36] width 108 height 34
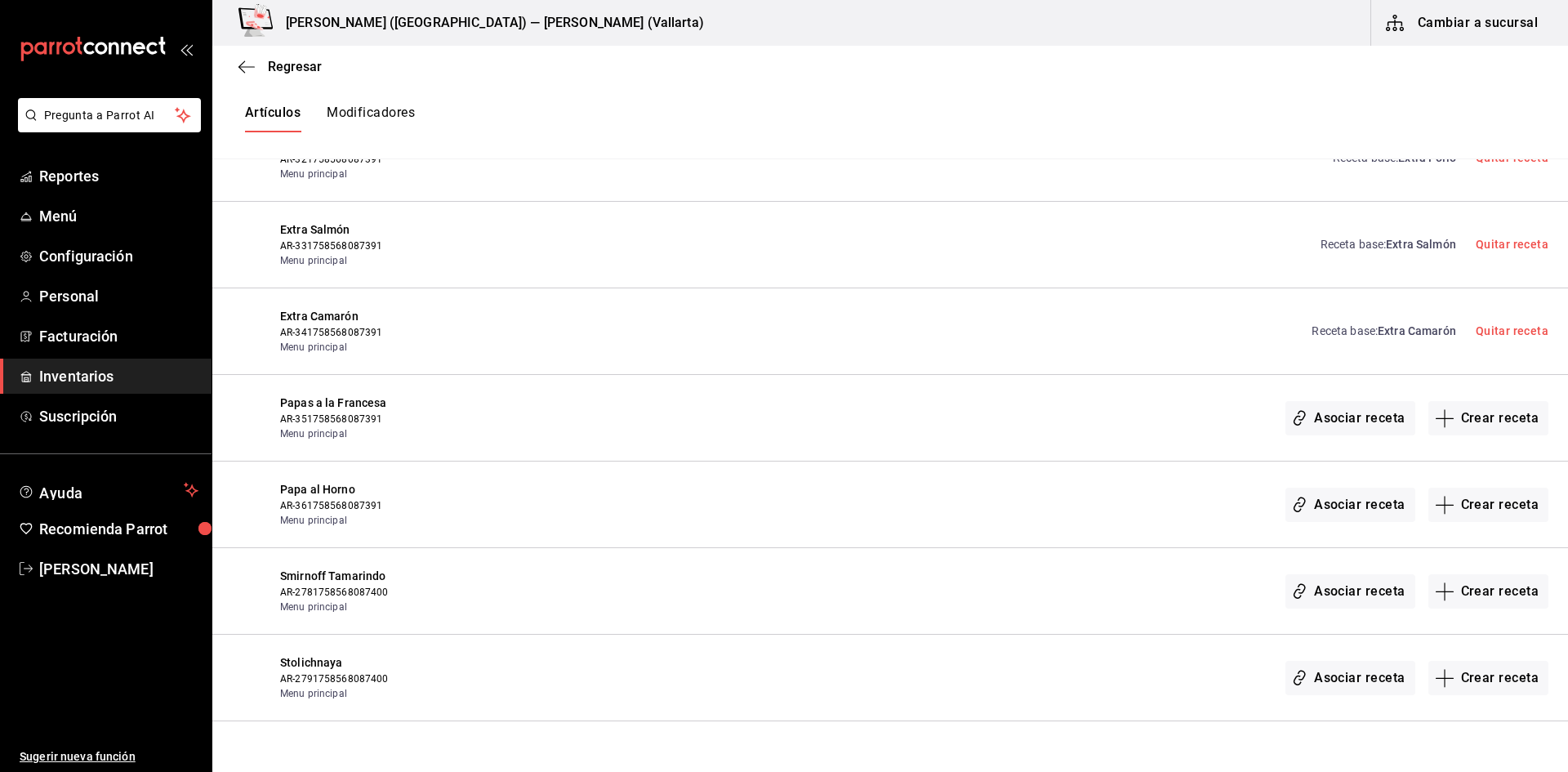
scroll to position [18201, 0]
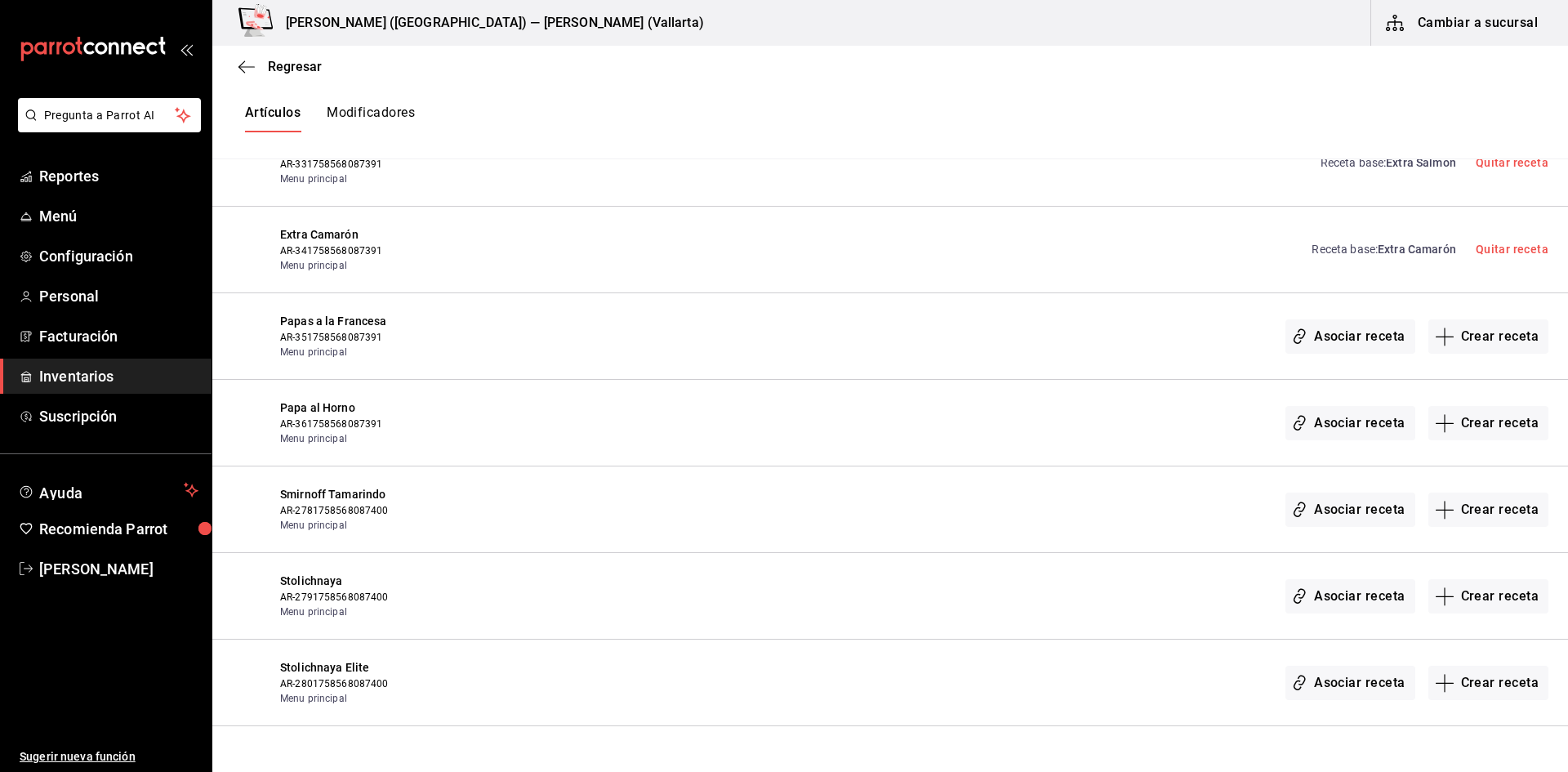
drag, startPoint x: 1467, startPoint y: 504, endPoint x: 1250, endPoint y: 321, distance: 283.9
click at [1470, 503] on button "Crear receta" at bounding box center [1489, 509] width 121 height 34
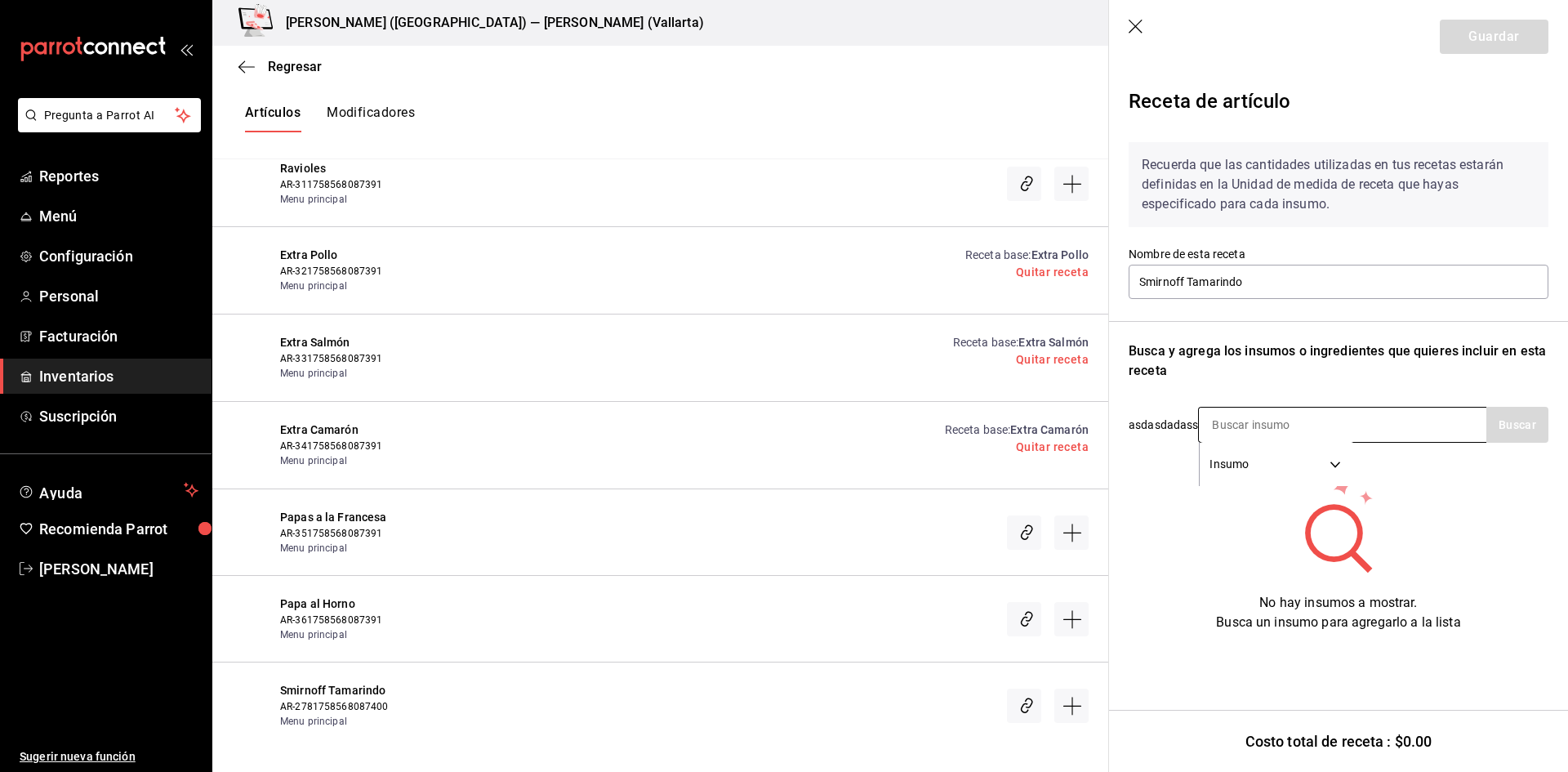
click at [1236, 420] on input at bounding box center [1281, 424] width 164 height 34
type input "SMIR"
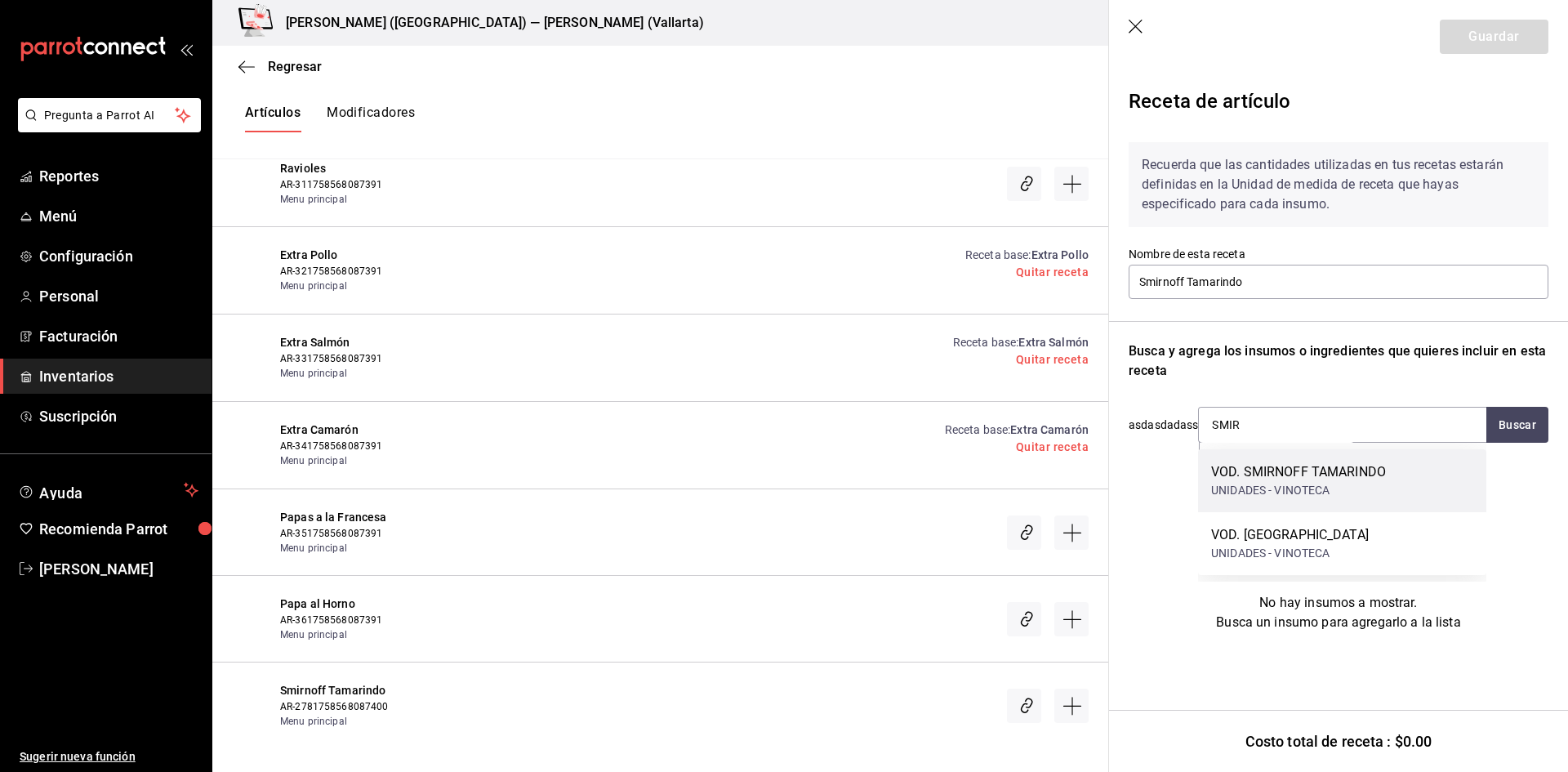
click at [1322, 476] on div "VOD. SMIRNOFF TAMARINDO" at bounding box center [1298, 472] width 174 height 19
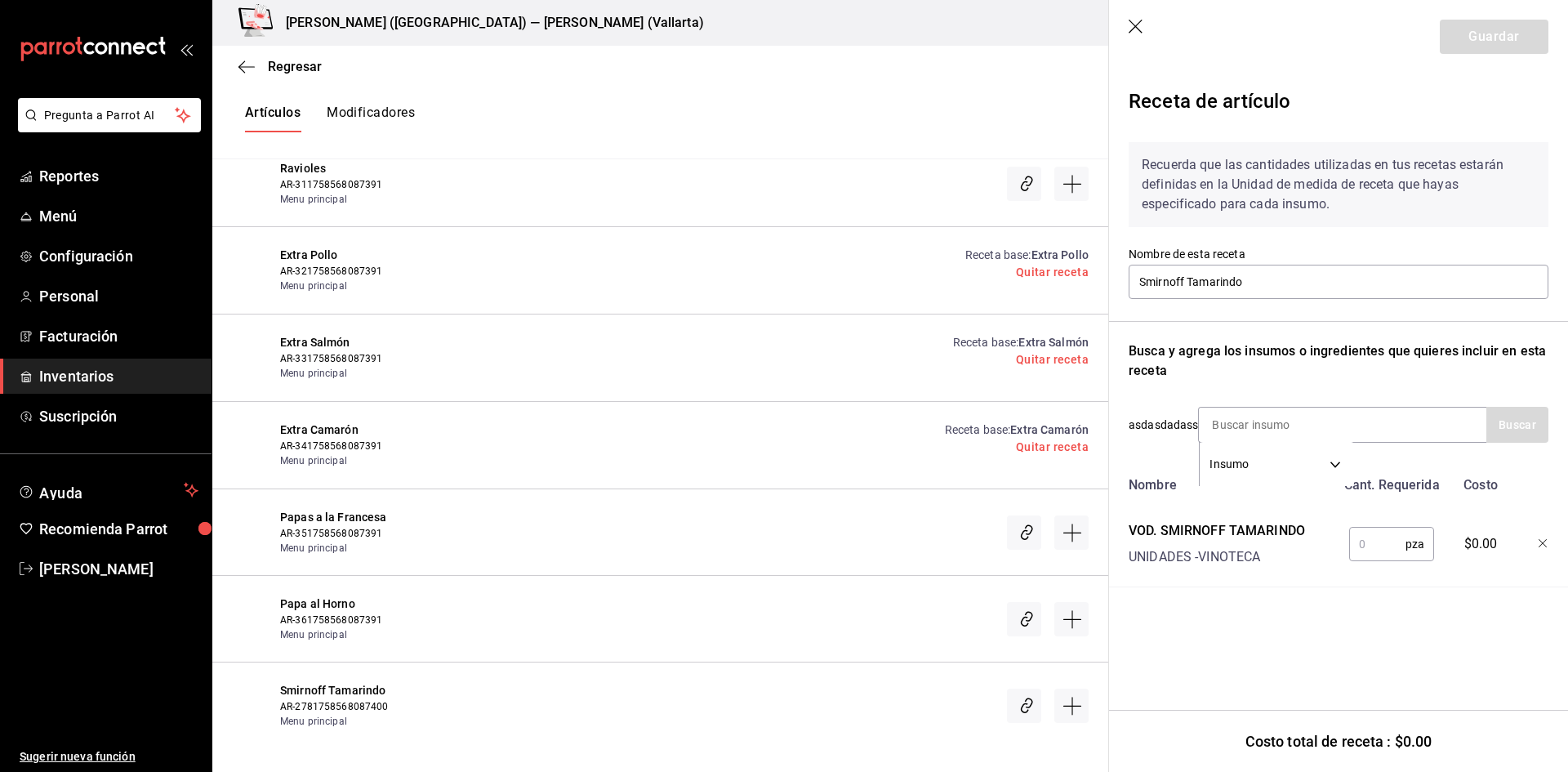
click at [1371, 547] on input "text" at bounding box center [1378, 545] width 57 height 33
type input "1"
click at [1512, 38] on button "Guardar" at bounding box center [1494, 36] width 108 height 34
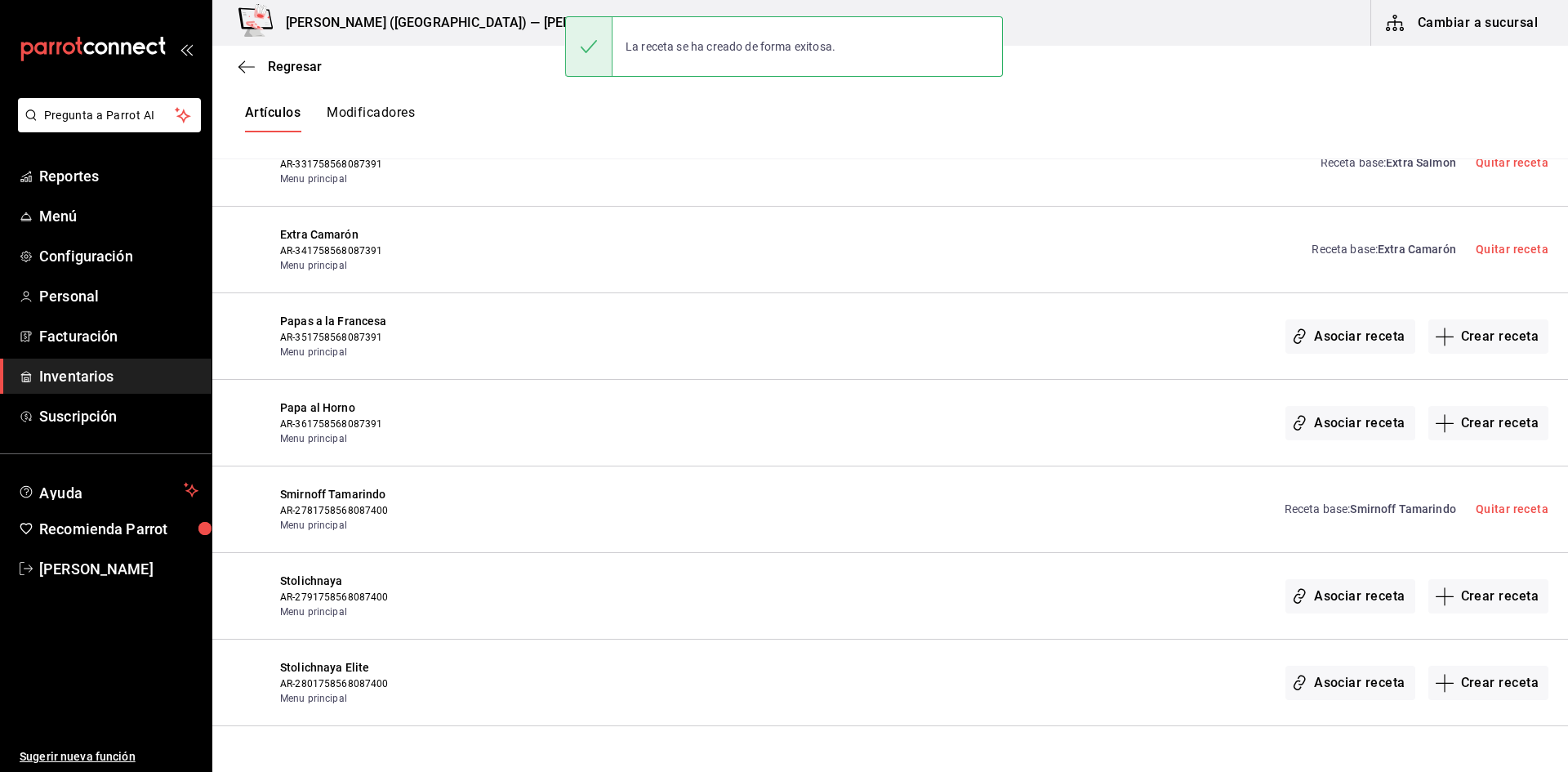
drag, startPoint x: 1512, startPoint y: 38, endPoint x: 1096, endPoint y: 505, distance: 625.4
click at [1096, 505] on div "Receta base : Smirnoff Tamarindo Quitar receta" at bounding box center [1061, 510] width 976 height 47
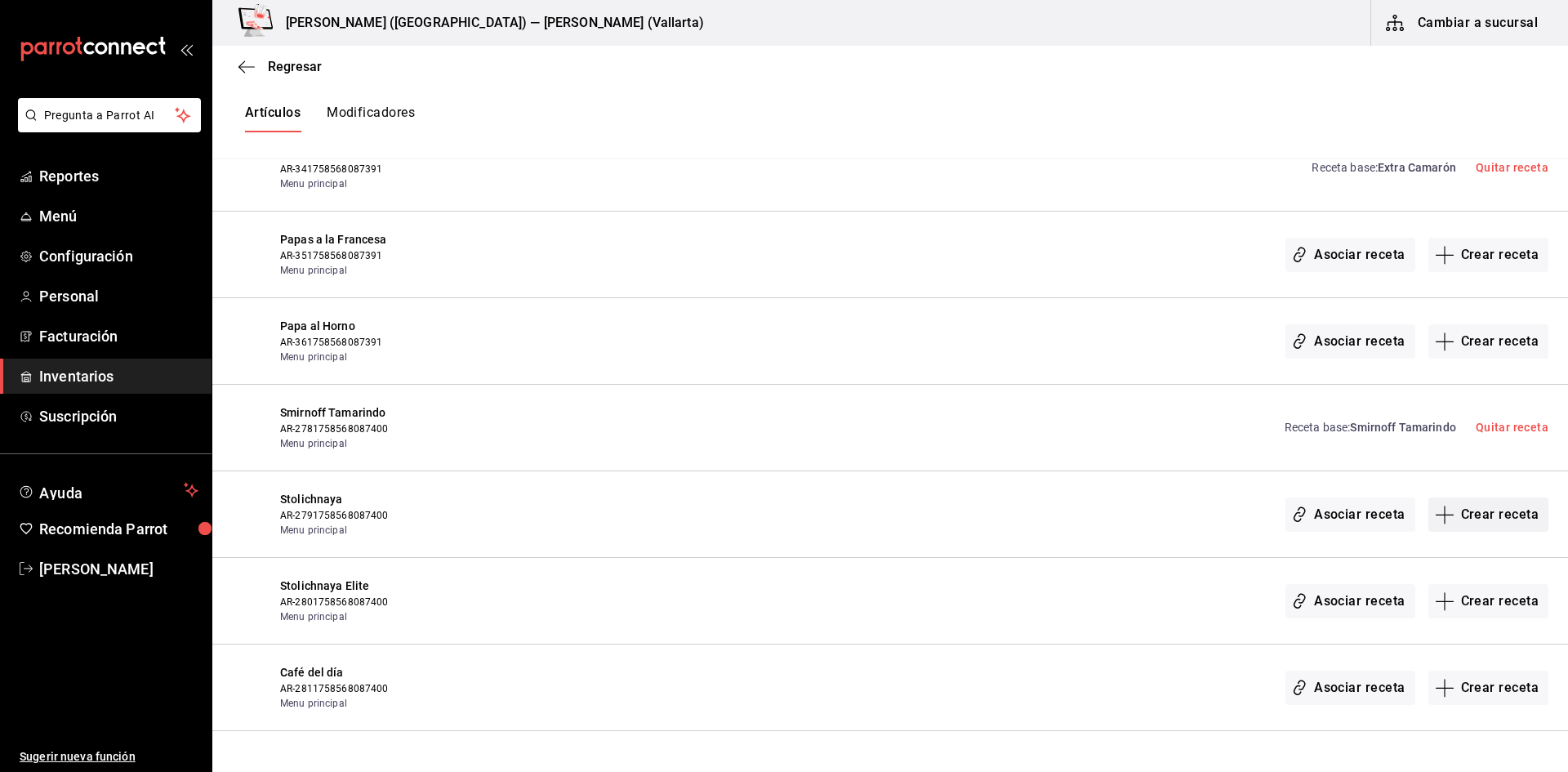
click at [1452, 508] on button "Crear receta" at bounding box center [1489, 515] width 121 height 34
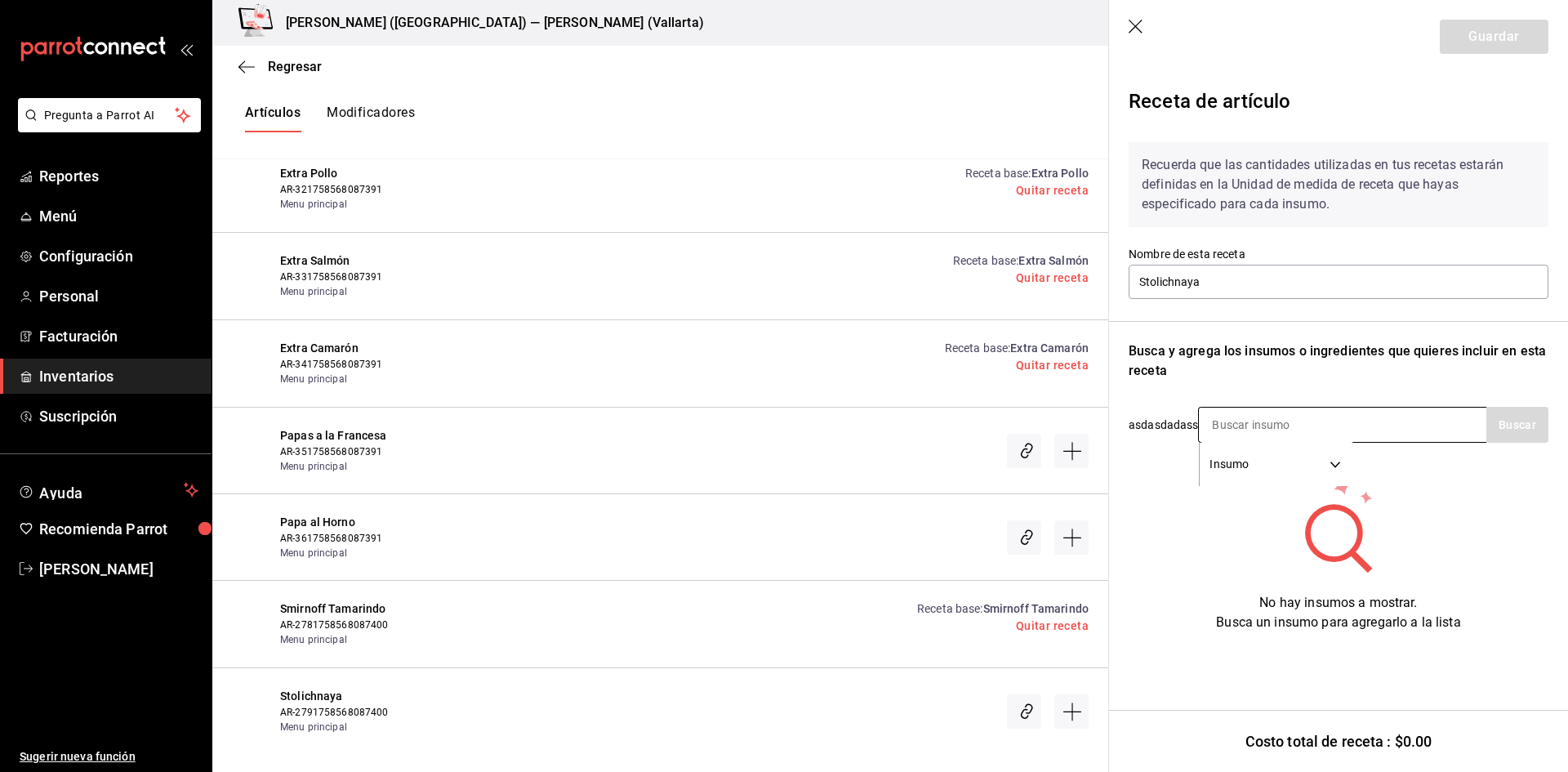
click at [1249, 438] on input at bounding box center [1281, 424] width 164 height 34
type input "STOL"
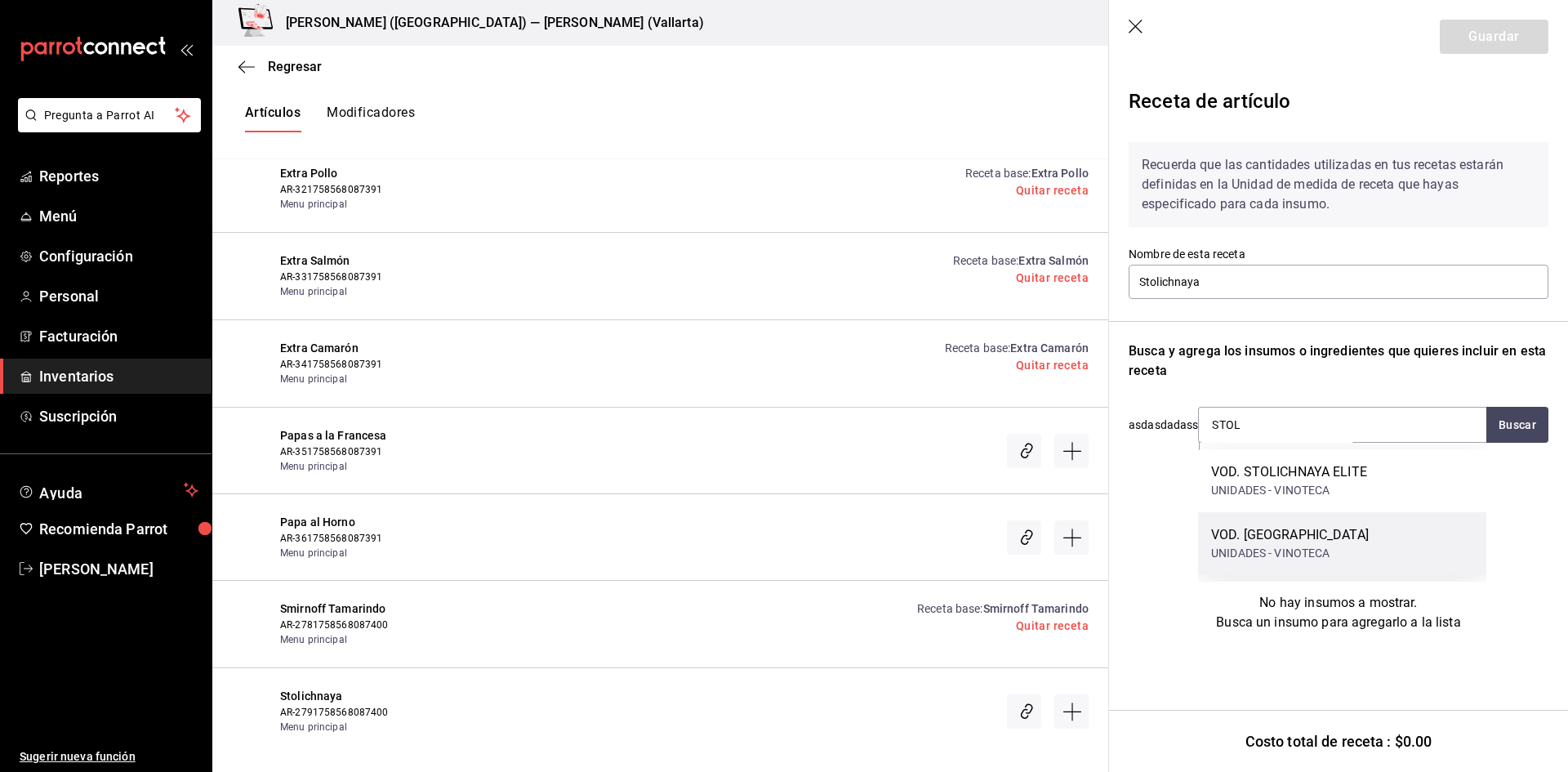
click at [1330, 538] on div "VOD. STOLICHNAYA" at bounding box center [1290, 535] width 158 height 19
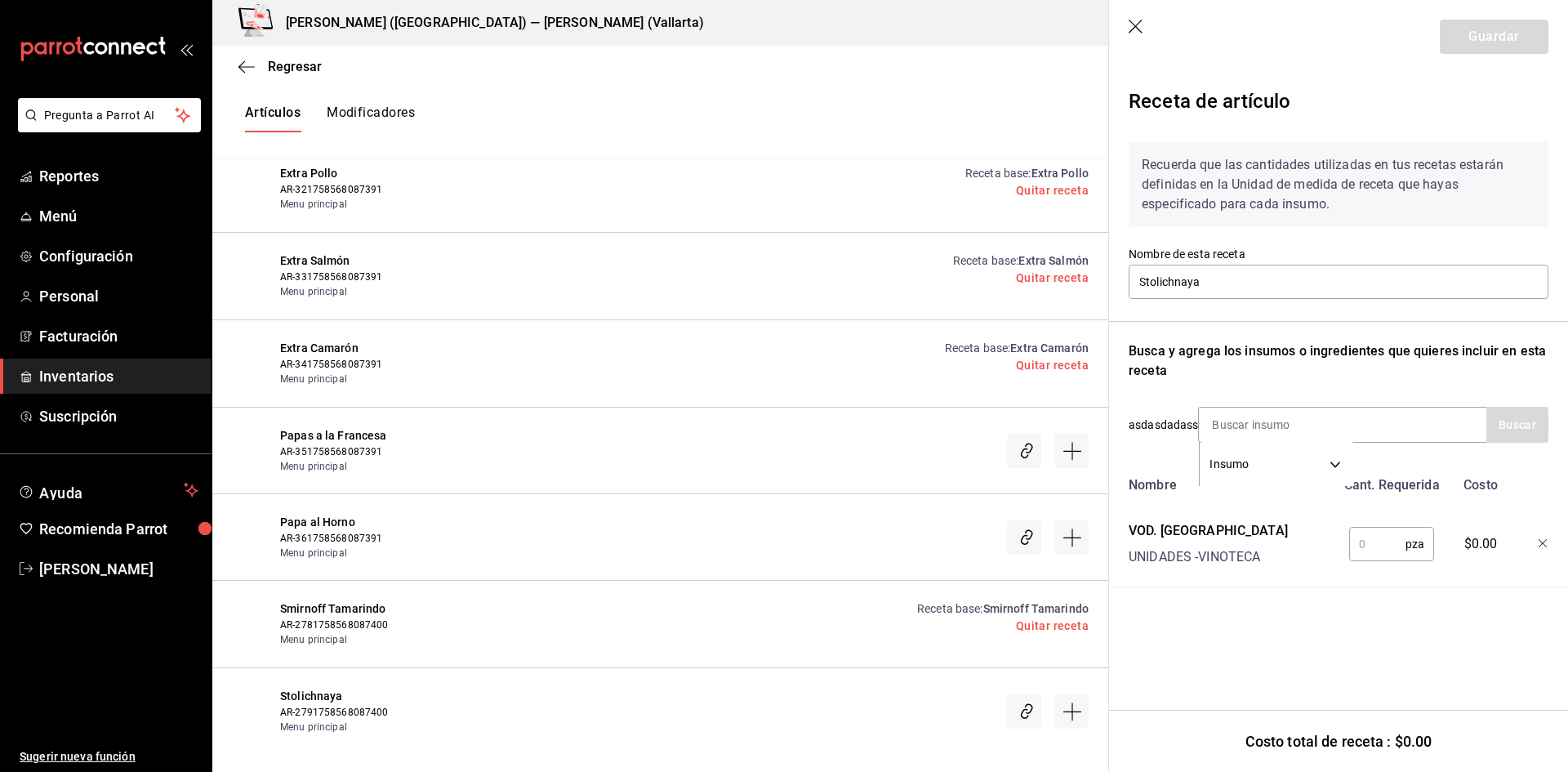
click at [1365, 536] on input "text" at bounding box center [1378, 545] width 57 height 33
type input "1"
click at [1472, 37] on button "Guardar" at bounding box center [1494, 36] width 108 height 34
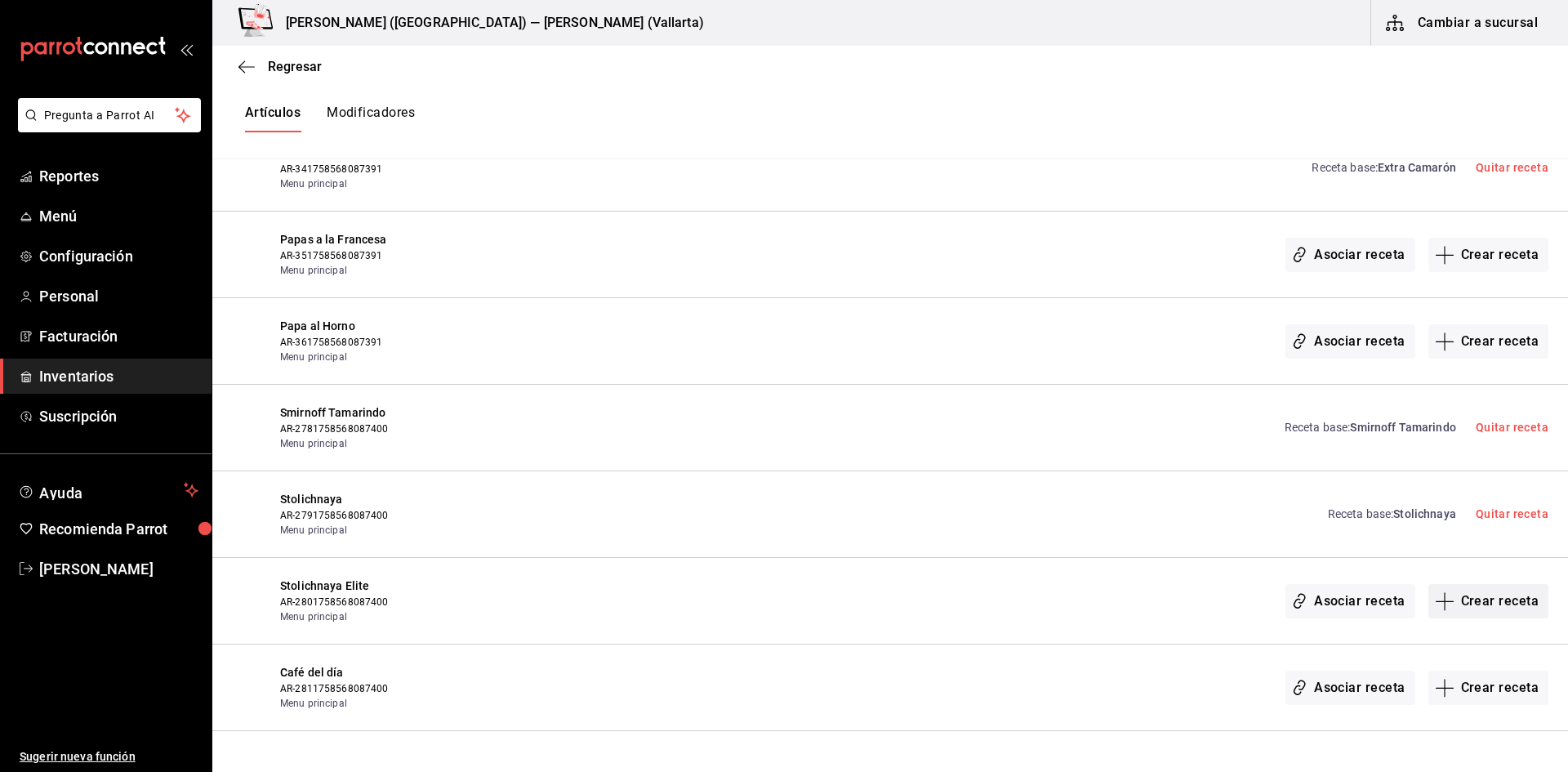
click at [1448, 597] on button "Crear receta" at bounding box center [1489, 600] width 121 height 34
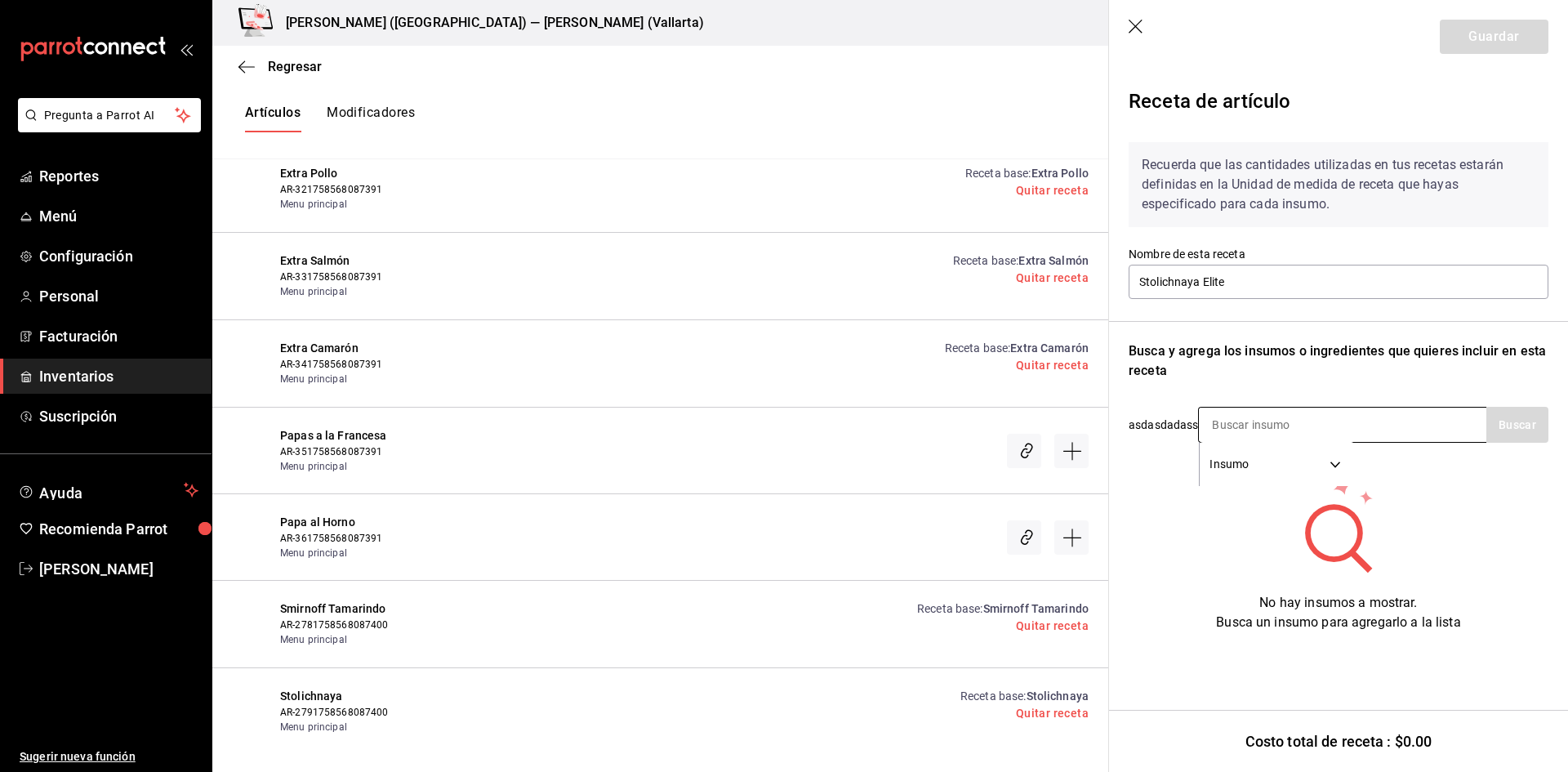
click at [1284, 421] on input at bounding box center [1281, 424] width 164 height 34
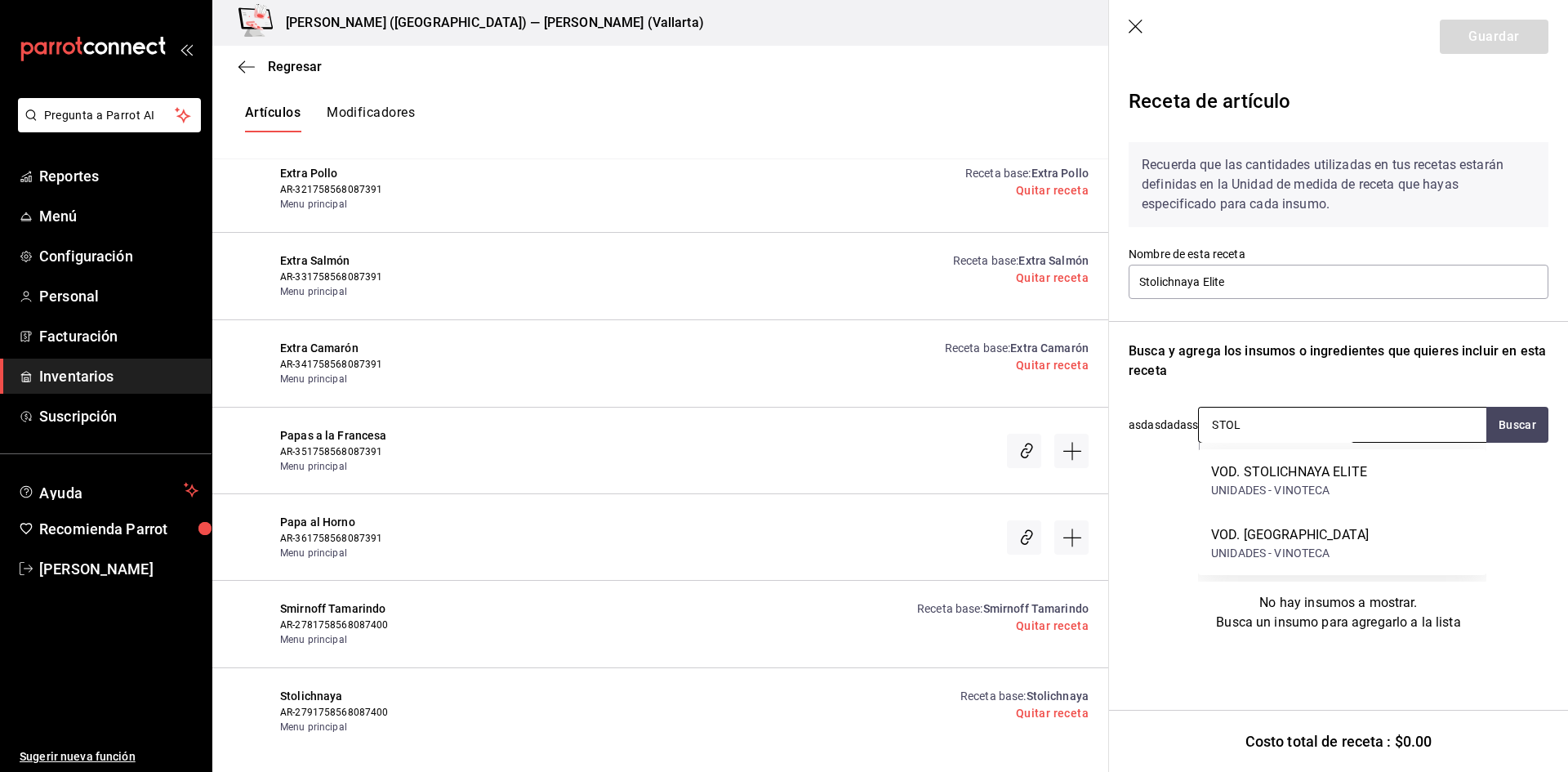
type input "STOLI"
click at [1249, 473] on div "VOD. STOLICHNAYA ELITE" at bounding box center [1289, 472] width 156 height 19
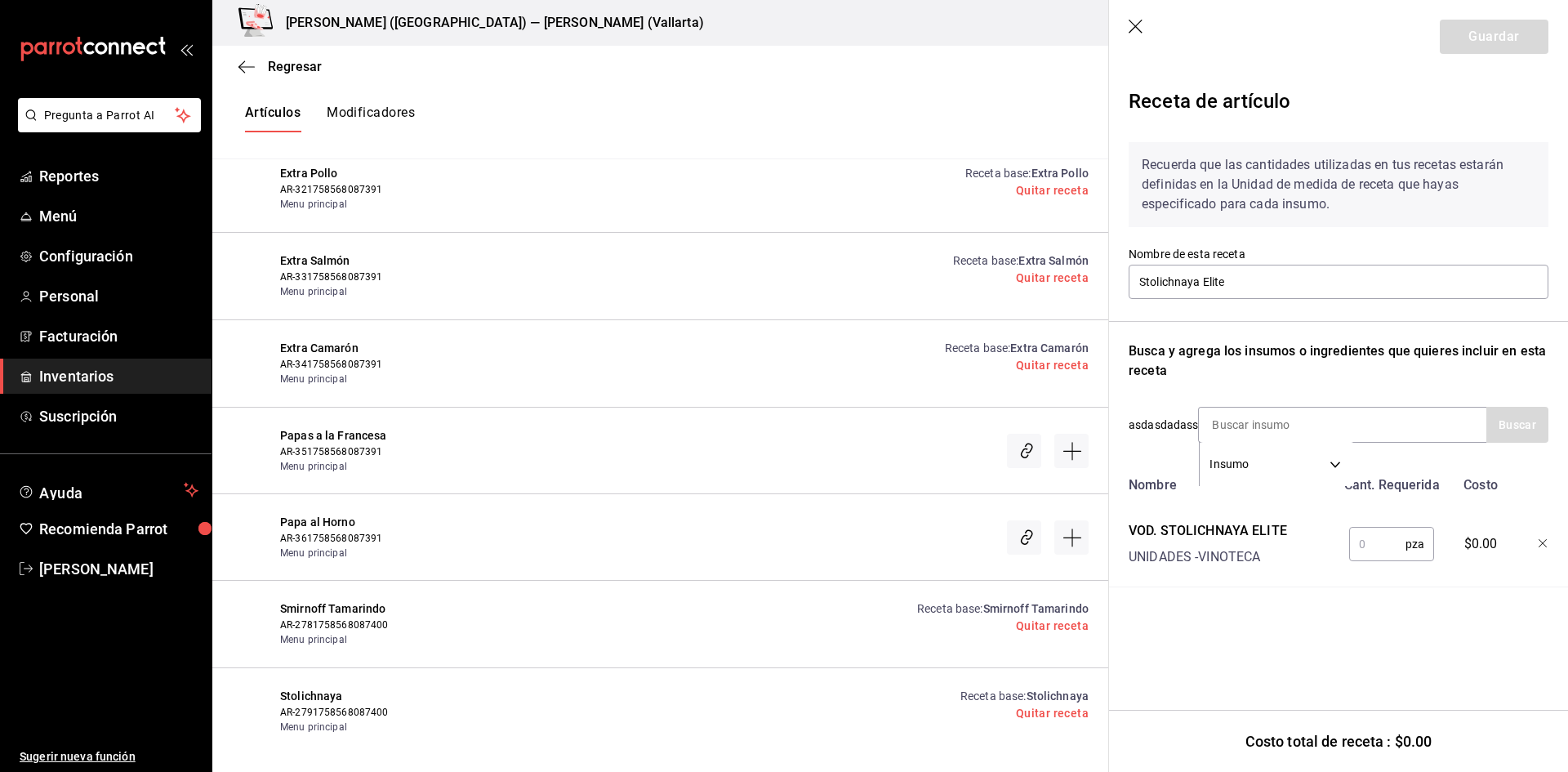
click at [1362, 548] on input "text" at bounding box center [1378, 545] width 57 height 33
type input "1"
click at [1472, 44] on button "Guardar" at bounding box center [1494, 36] width 108 height 34
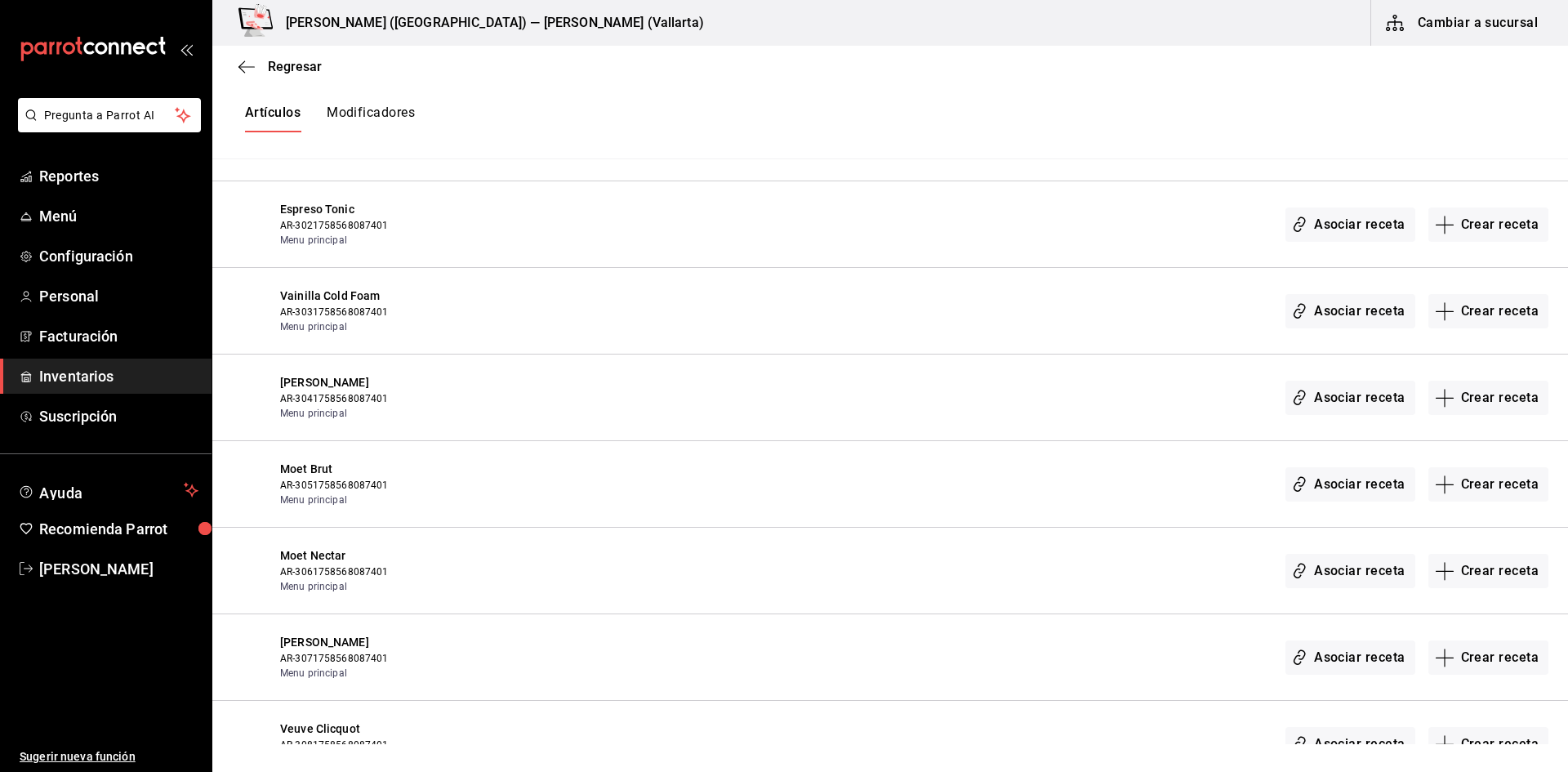
scroll to position [20570, 0]
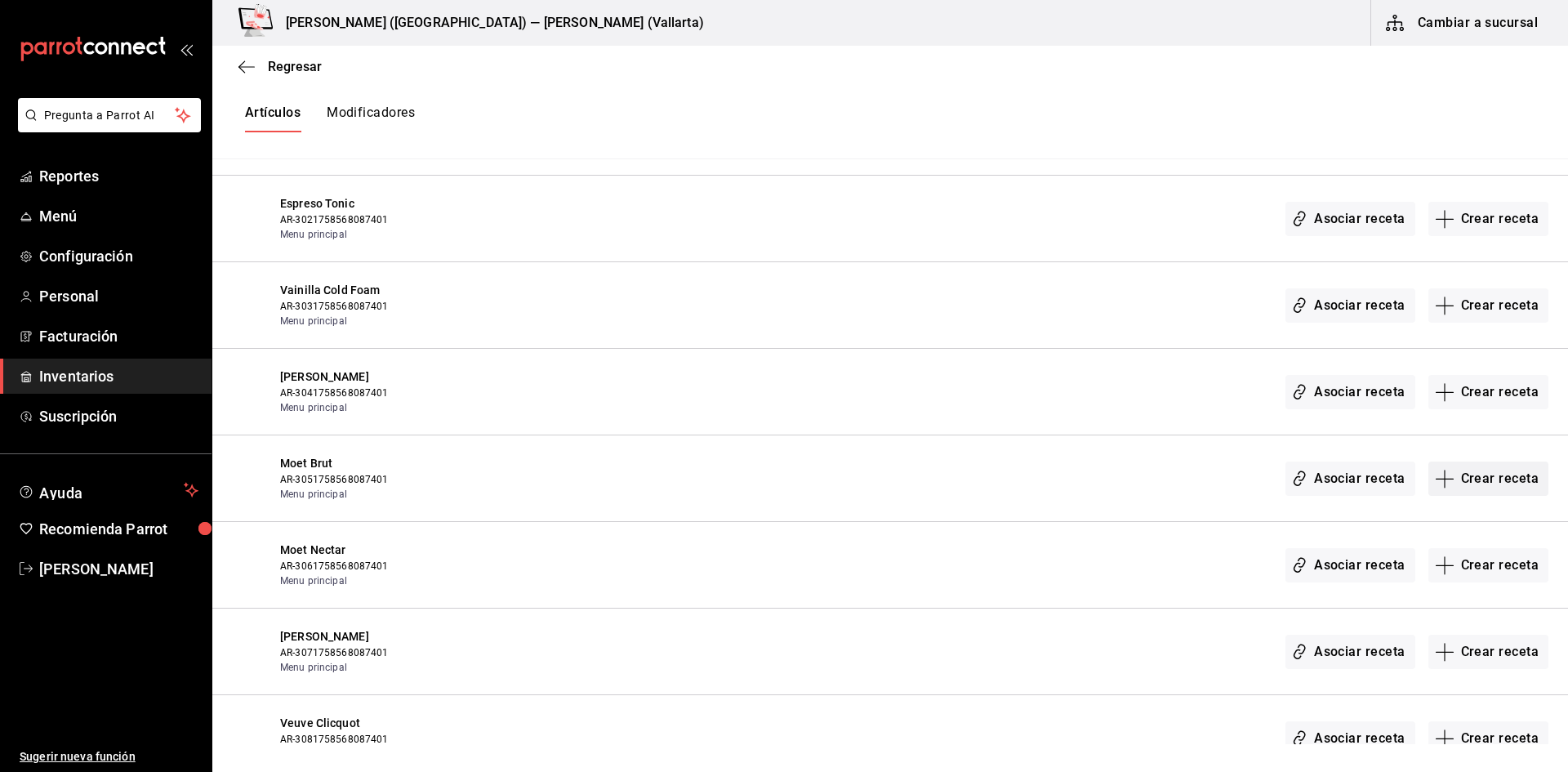
click at [1477, 480] on button "Crear receta" at bounding box center [1489, 479] width 121 height 34
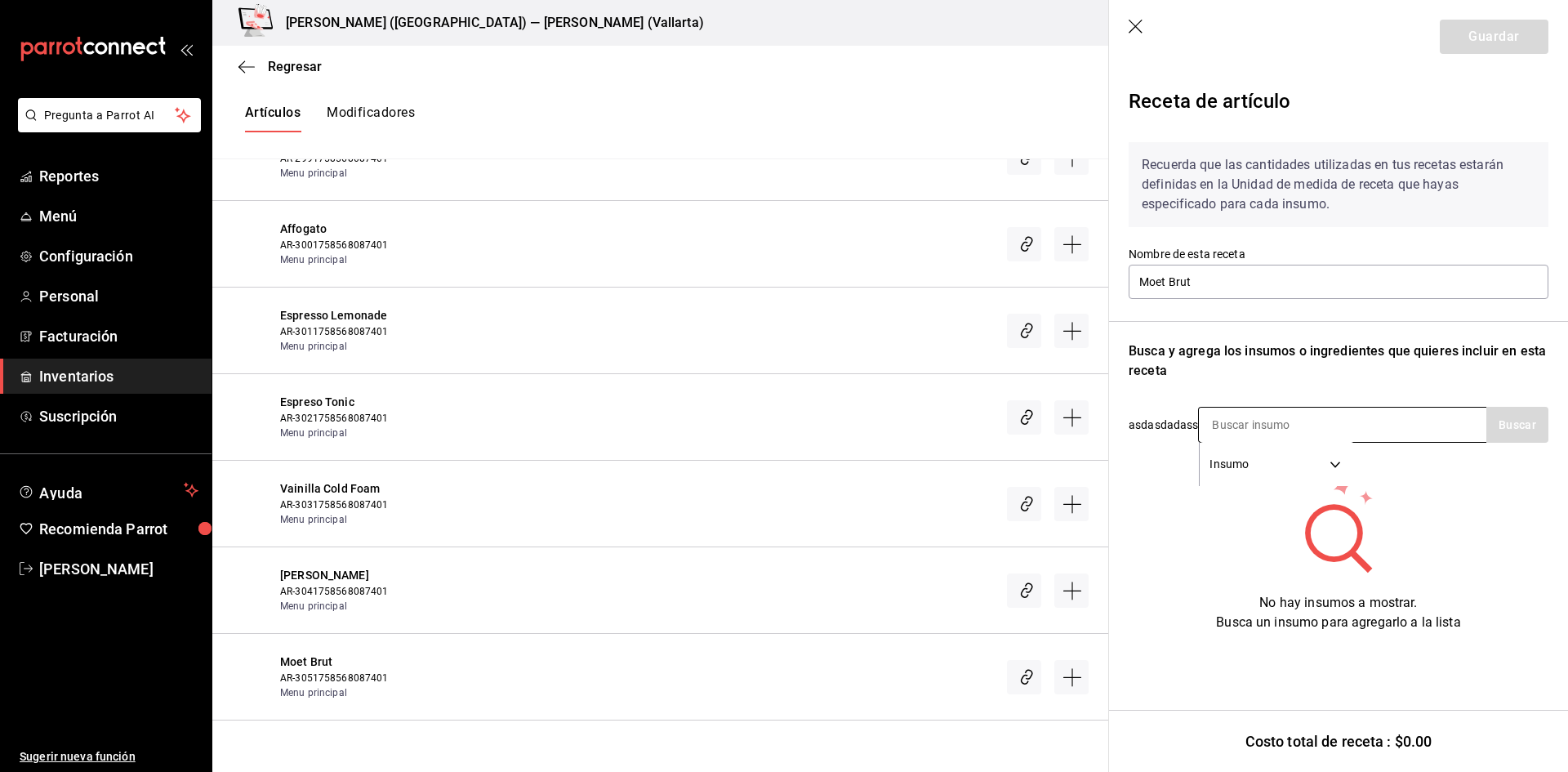
click at [1308, 414] on input at bounding box center [1281, 424] width 164 height 34
type input "MOET"
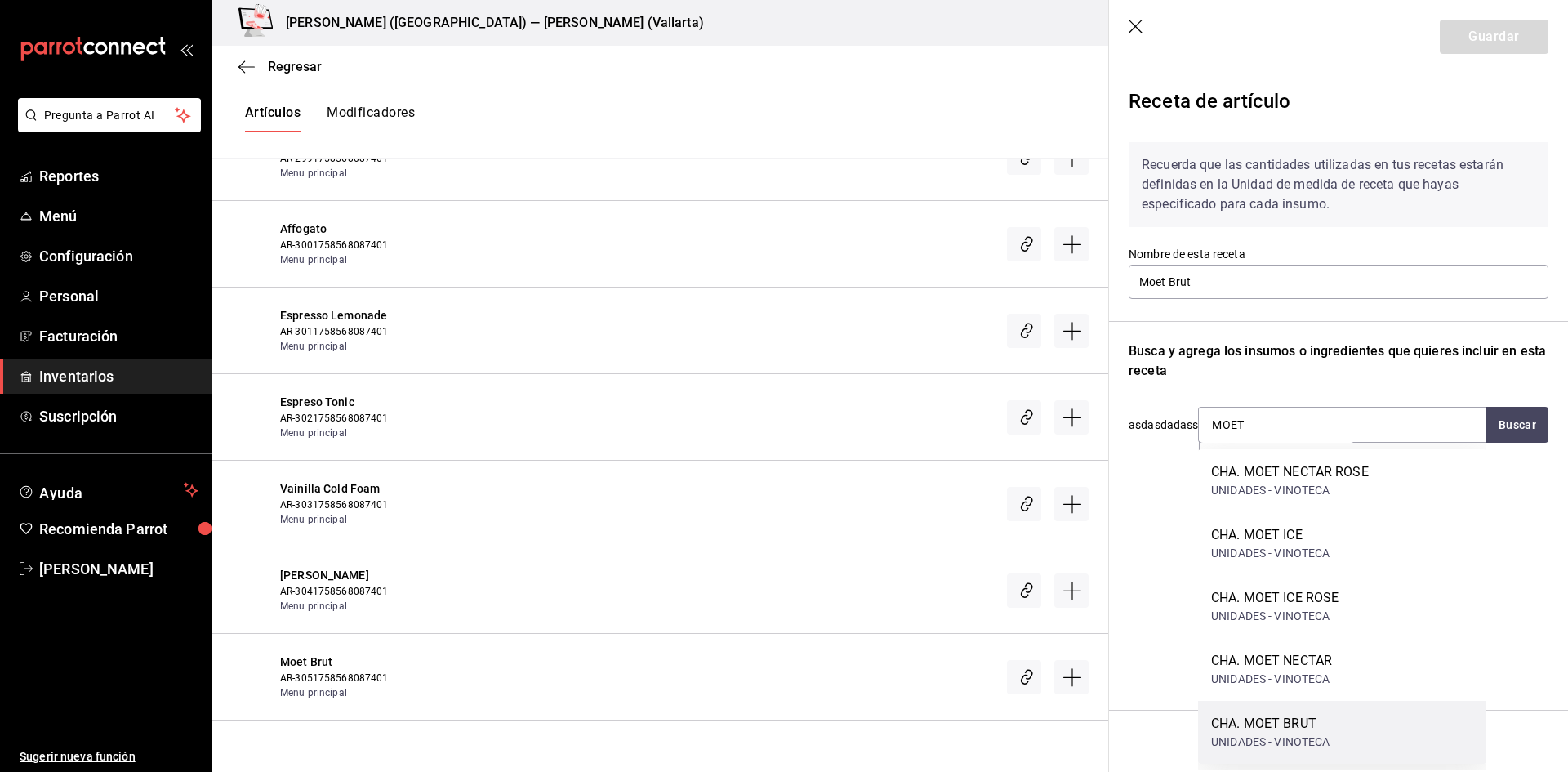
click at [1334, 720] on div "CHA. MOET BRUT UNIDADES - VINOTECA" at bounding box center [1343, 732] width 288 height 63
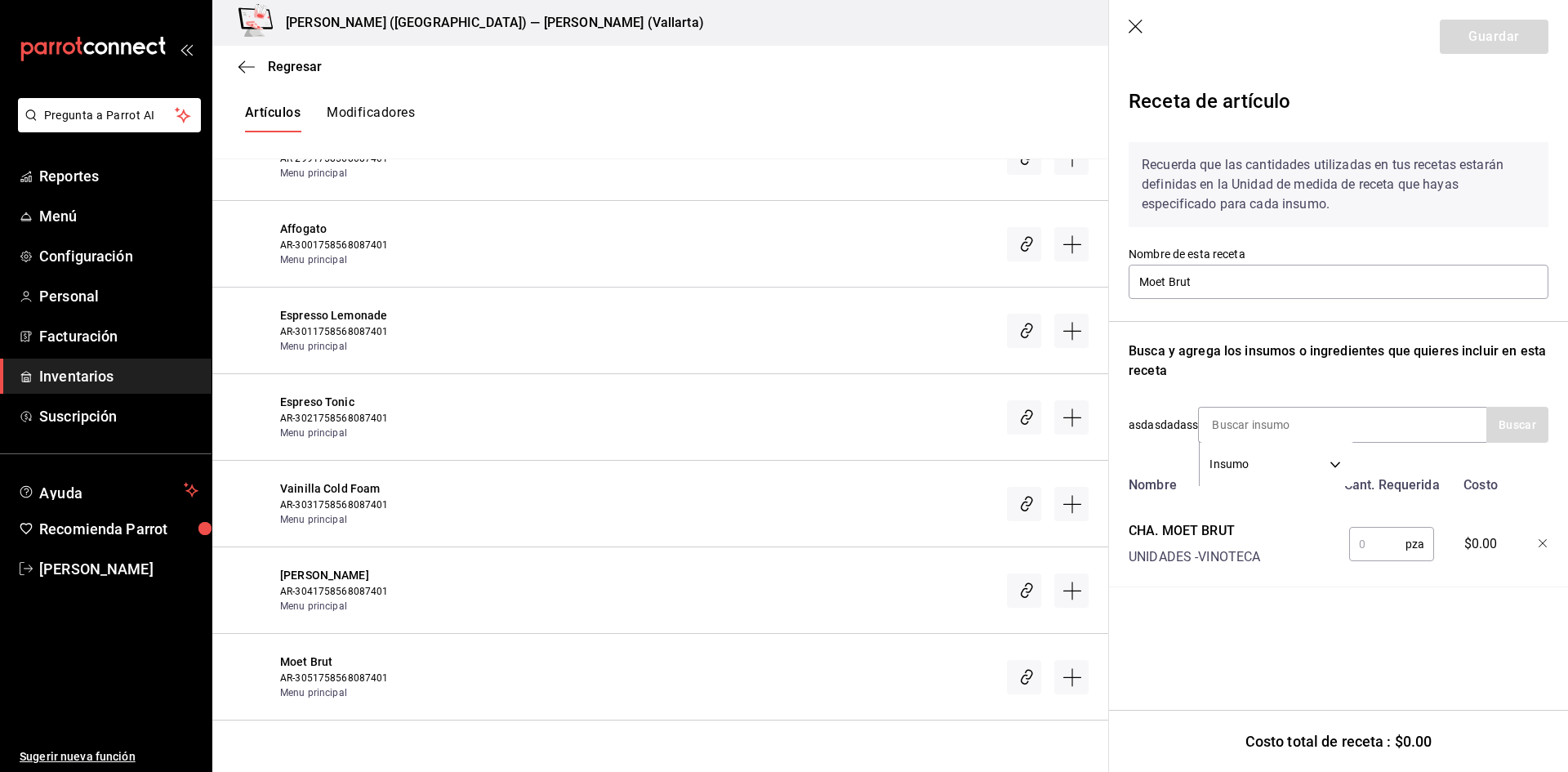
click at [1376, 543] on input "text" at bounding box center [1378, 545] width 57 height 33
type input "1"
click at [1477, 34] on button "Guardar" at bounding box center [1494, 36] width 108 height 34
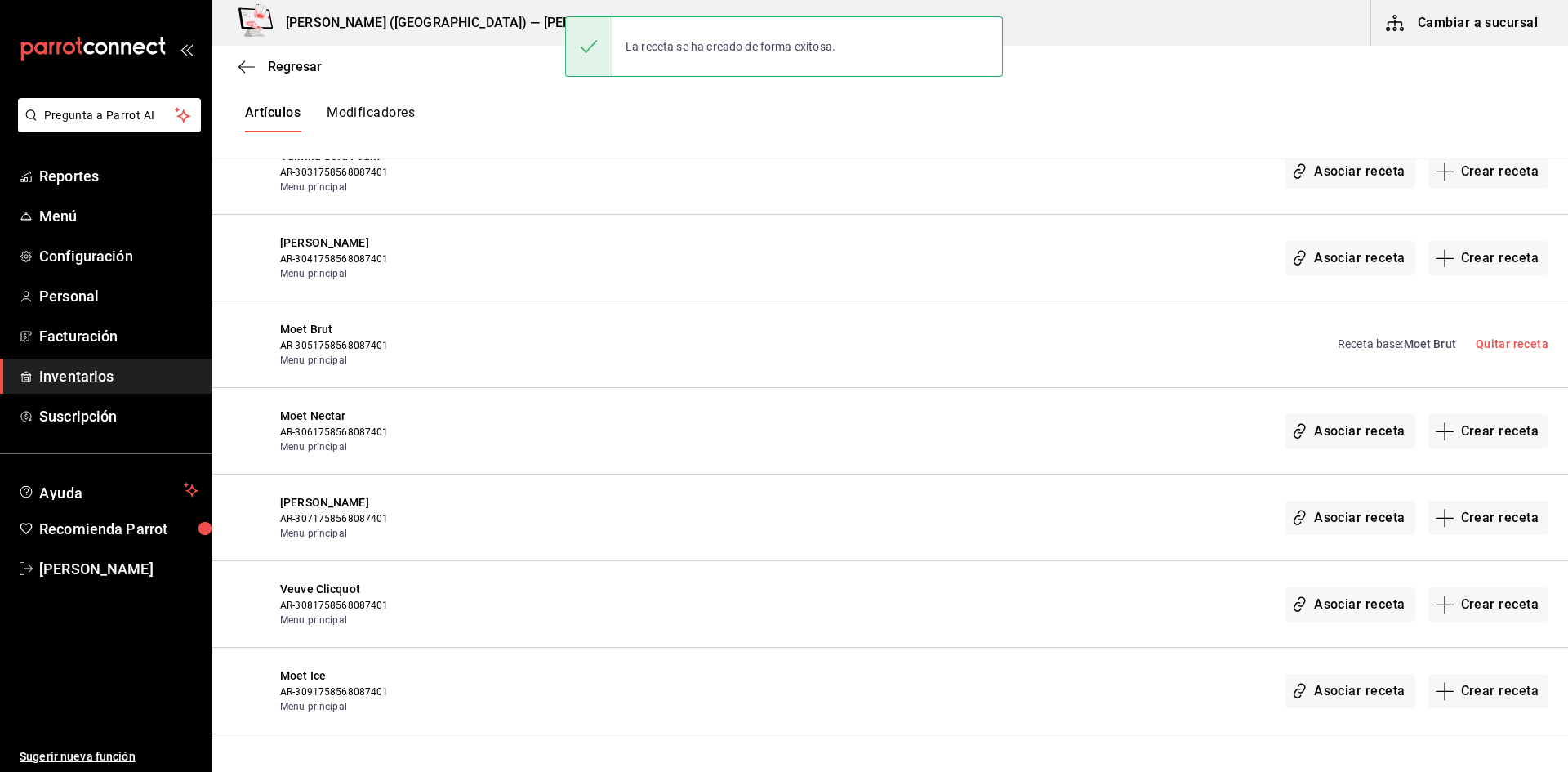
scroll to position [20734, 0]
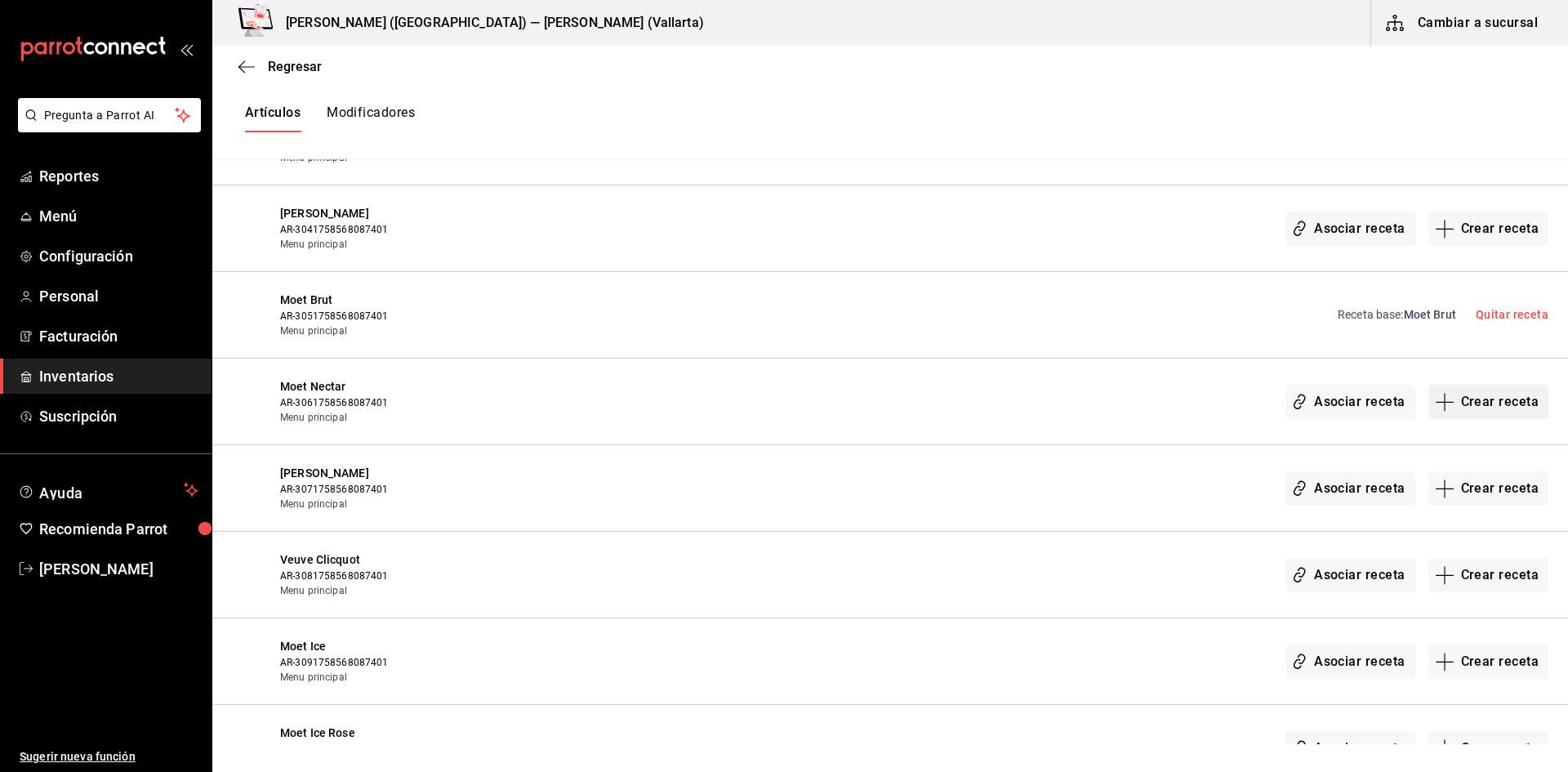
click at [1476, 398] on button "Crear receta" at bounding box center [1489, 402] width 121 height 34
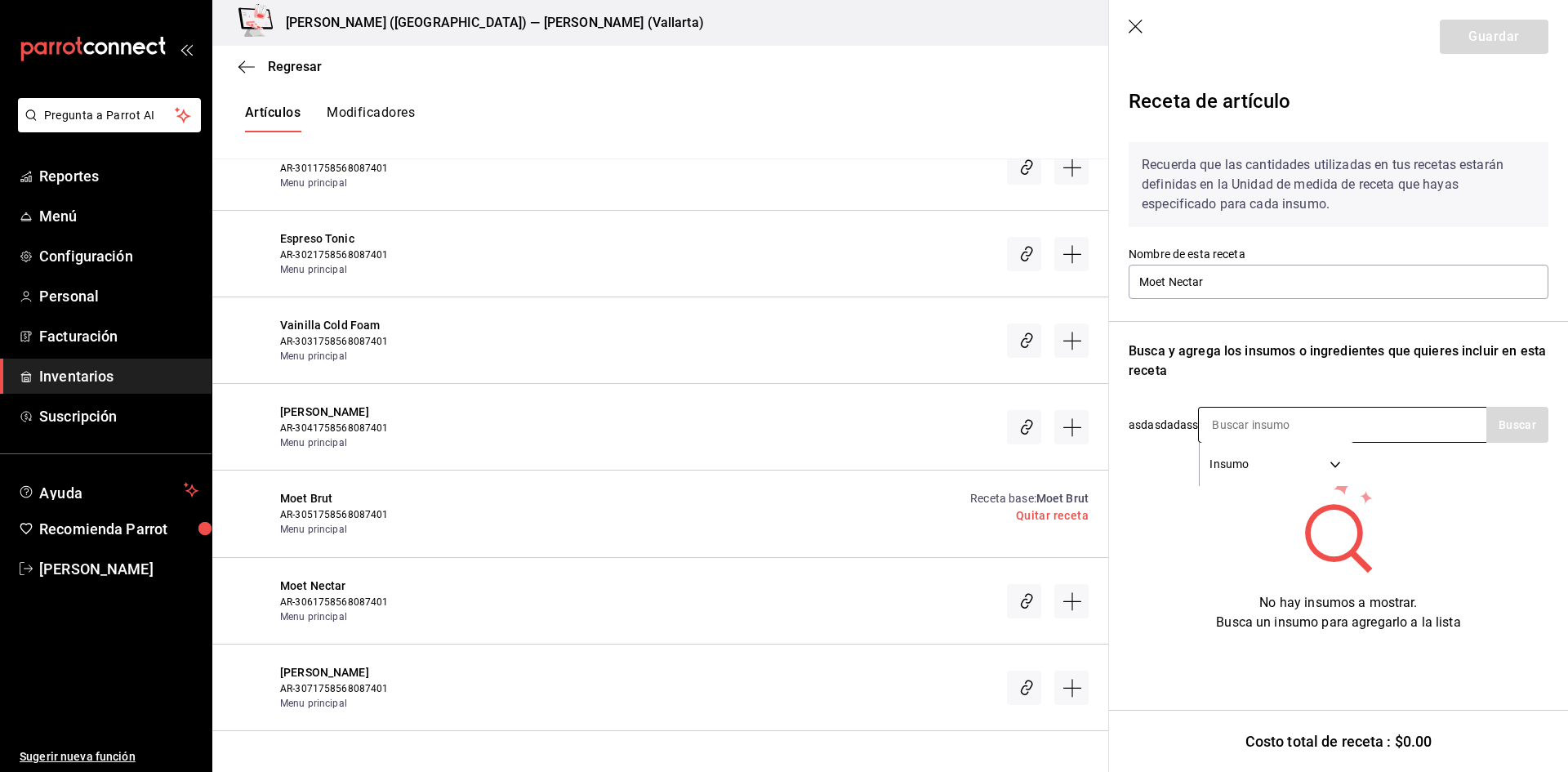
click at [1307, 427] on input at bounding box center [1281, 424] width 164 height 34
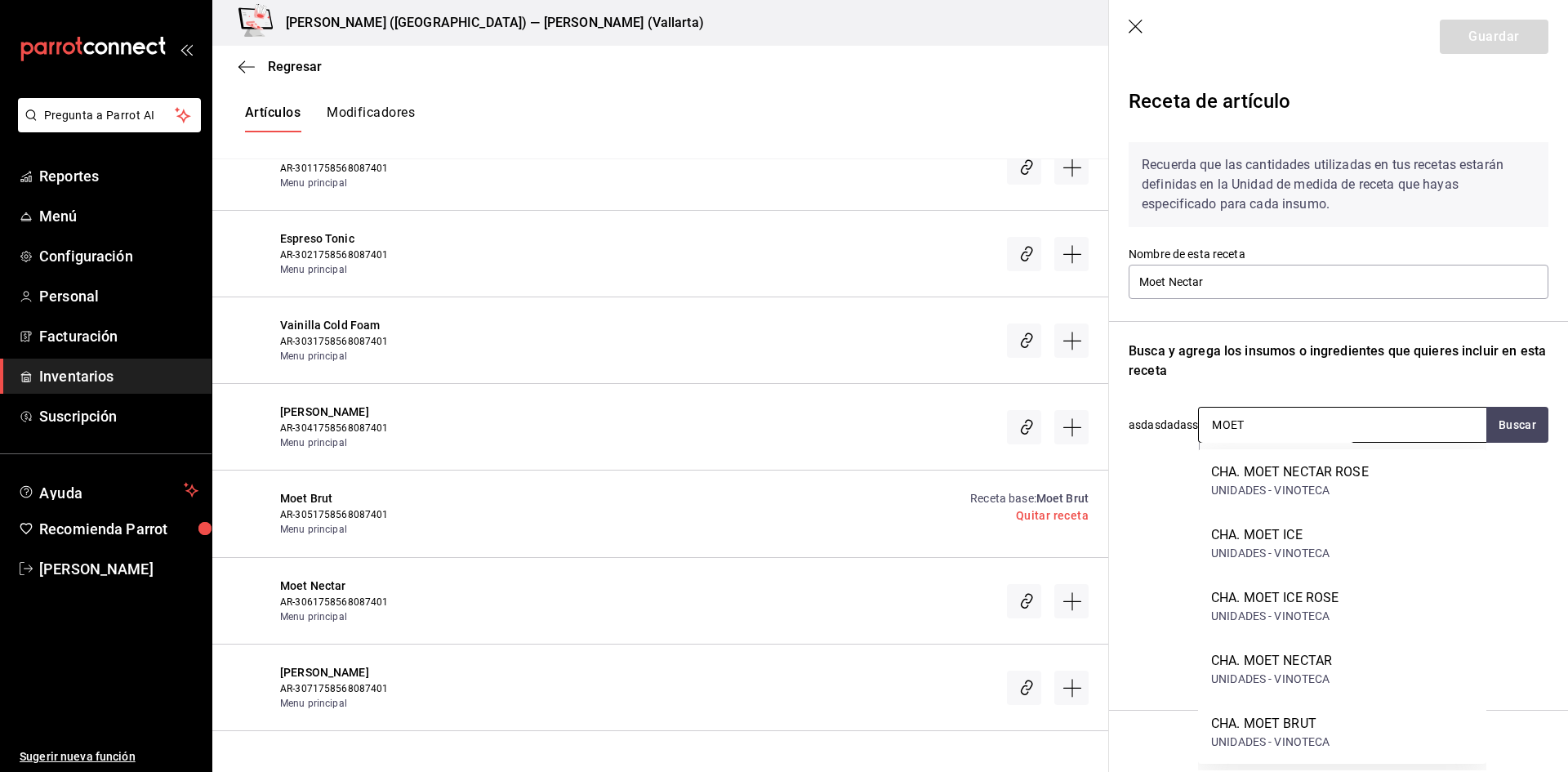
type input "MOET"
click at [1346, 655] on div "CHA. MOET NECTAR UNIDADES - VINOTECA" at bounding box center [1343, 670] width 288 height 63
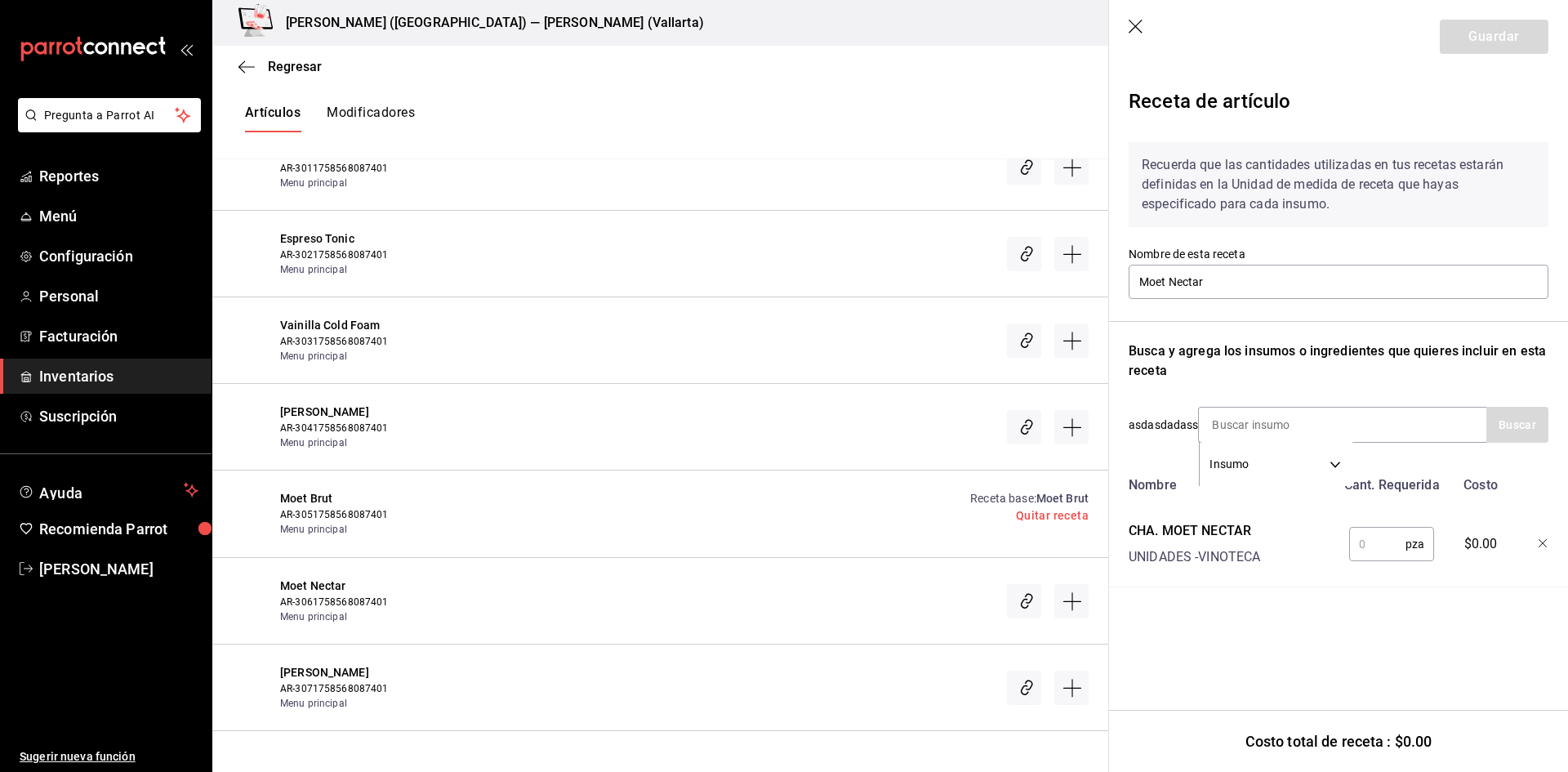
click at [1363, 548] on input "text" at bounding box center [1378, 545] width 57 height 33
type input "1"
click at [1502, 48] on button "Guardar" at bounding box center [1494, 36] width 108 height 34
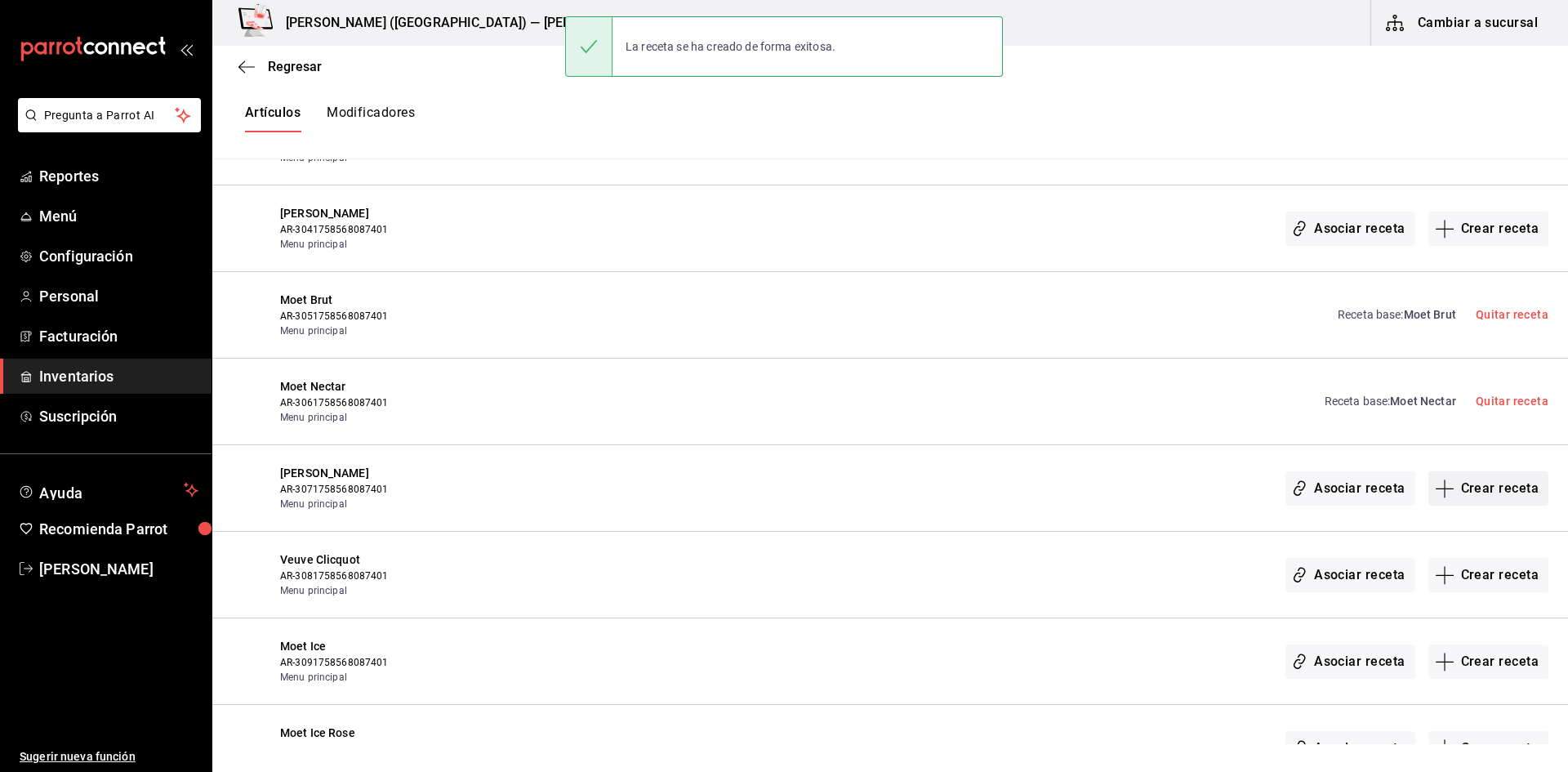
click at [1487, 496] on button "Crear receta" at bounding box center [1489, 488] width 121 height 34
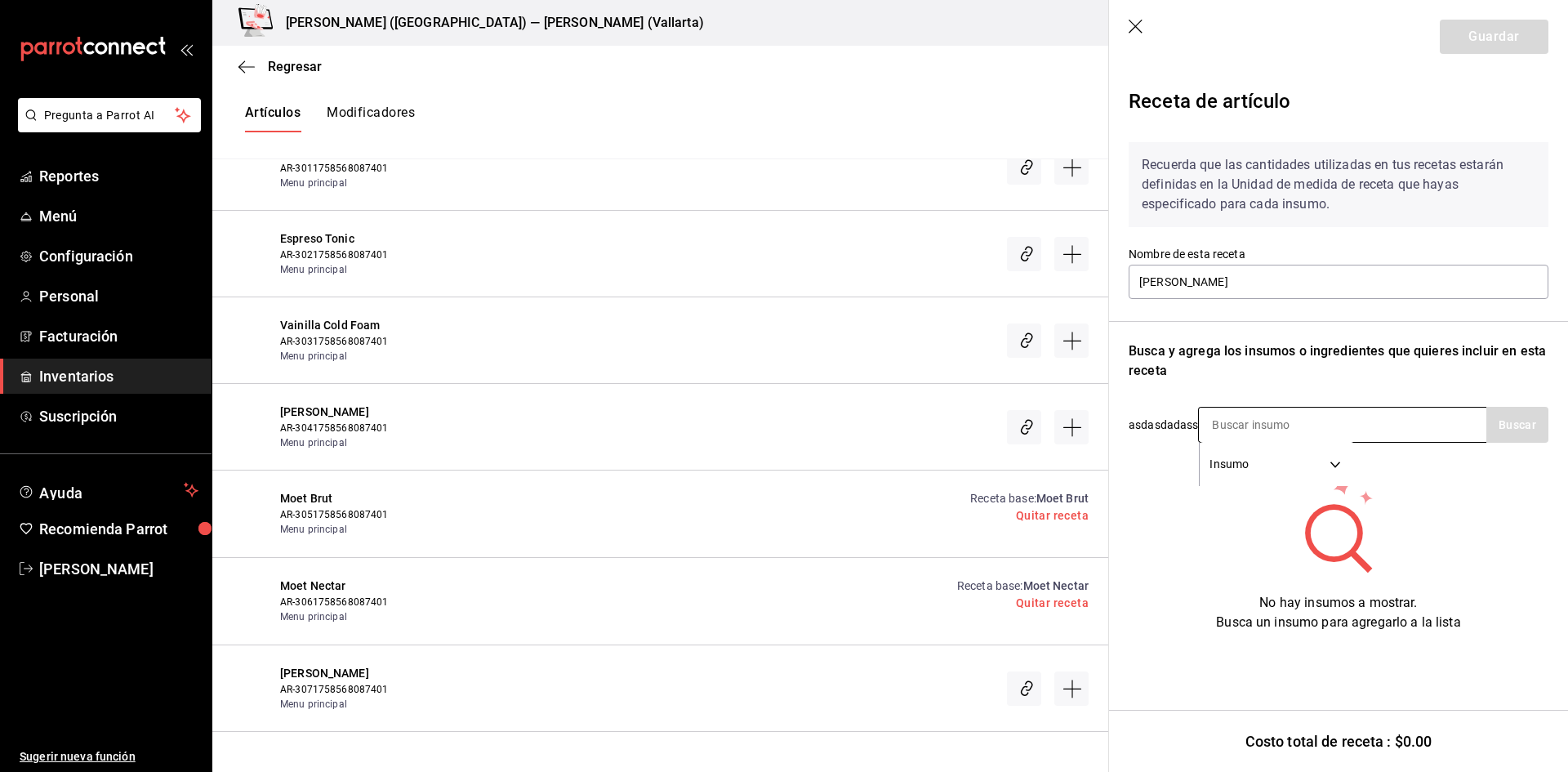
click at [1257, 432] on input at bounding box center [1281, 424] width 164 height 34
click at [1520, 410] on button "Buscar" at bounding box center [1518, 424] width 62 height 36
click at [1281, 425] on input "DON PE" at bounding box center [1281, 424] width 164 height 34
type input "D"
type input "PERI"
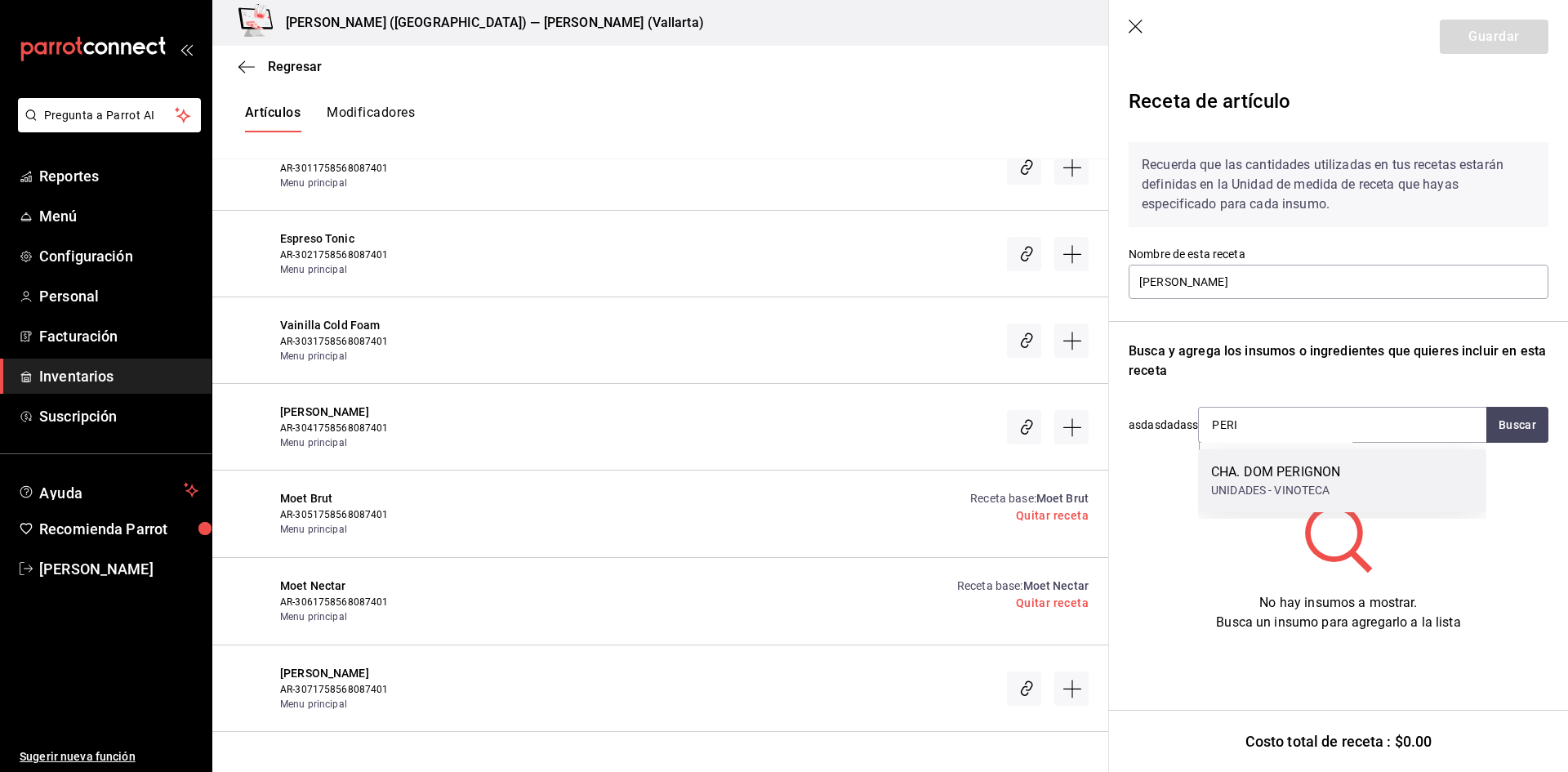
click at [1385, 493] on div "CHA. DOM PERIGNON UNIDADES - VINOTECA" at bounding box center [1343, 481] width 288 height 63
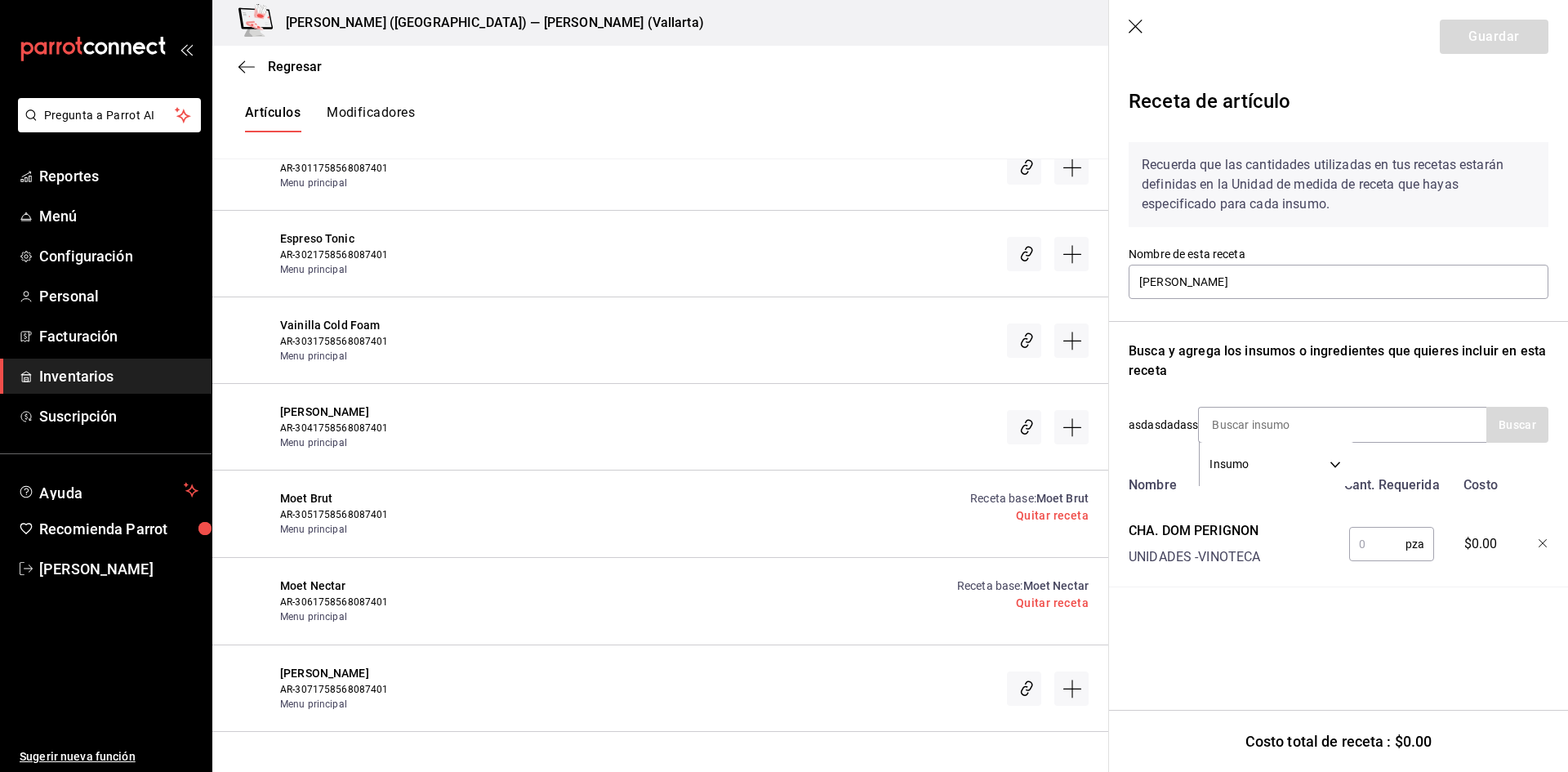
click at [1373, 543] on input "text" at bounding box center [1378, 545] width 57 height 33
type input "1"
click at [1506, 34] on button "Guardar" at bounding box center [1494, 36] width 108 height 34
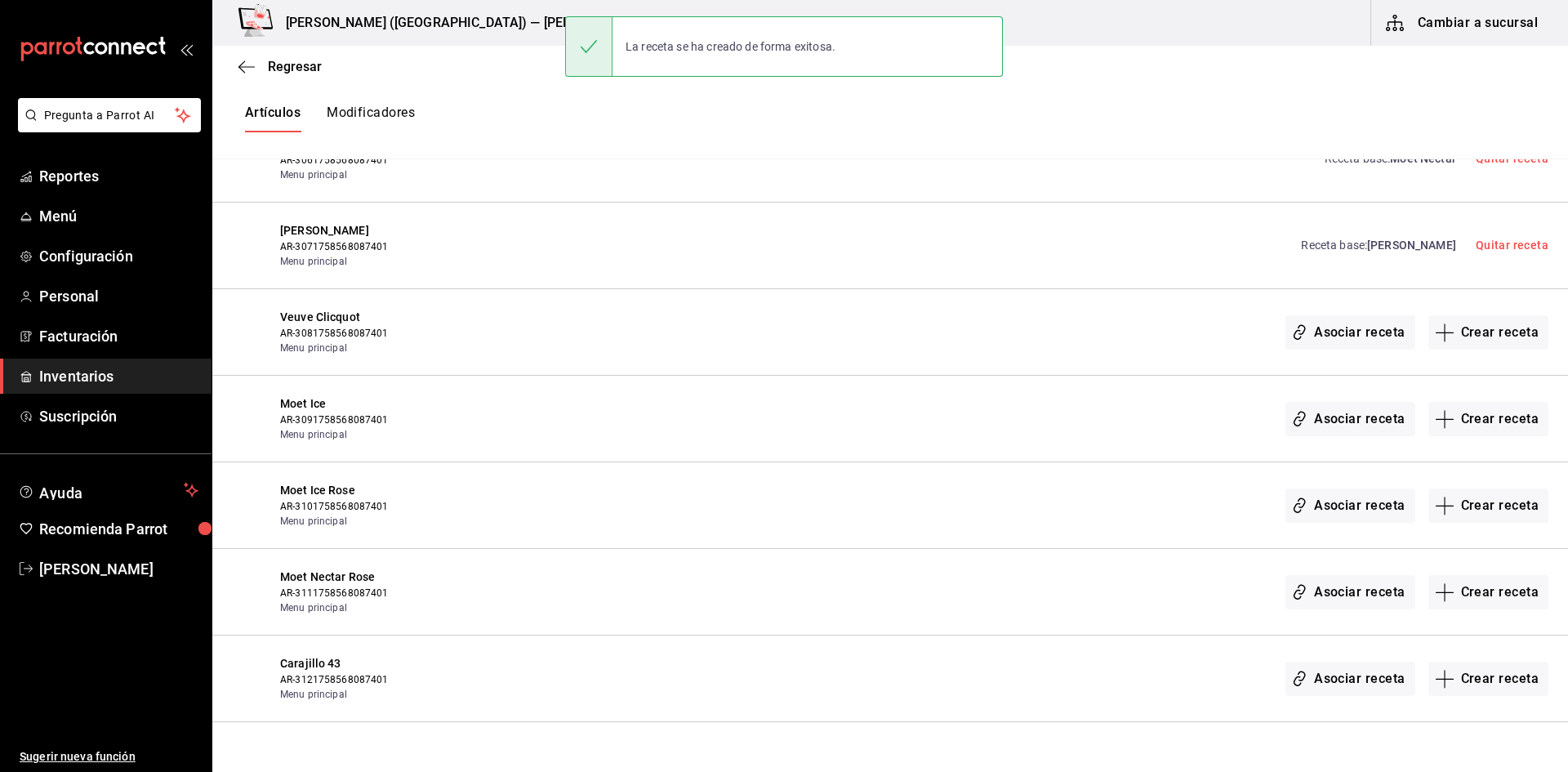
scroll to position [20979, 0]
click at [1482, 330] on button "Crear receta" at bounding box center [1489, 329] width 121 height 34
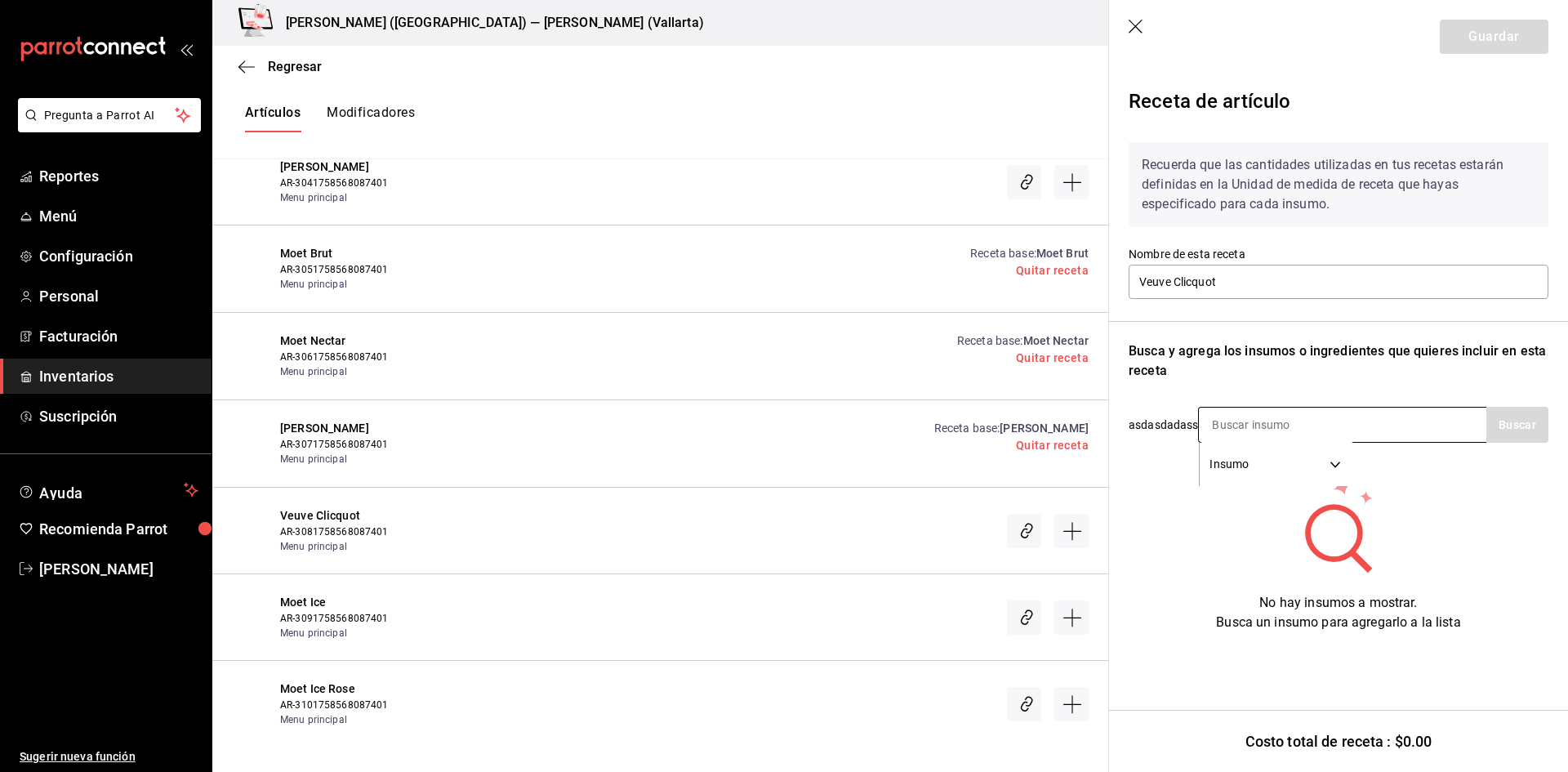
click at [1272, 428] on input at bounding box center [1281, 424] width 164 height 34
type input "VEU"
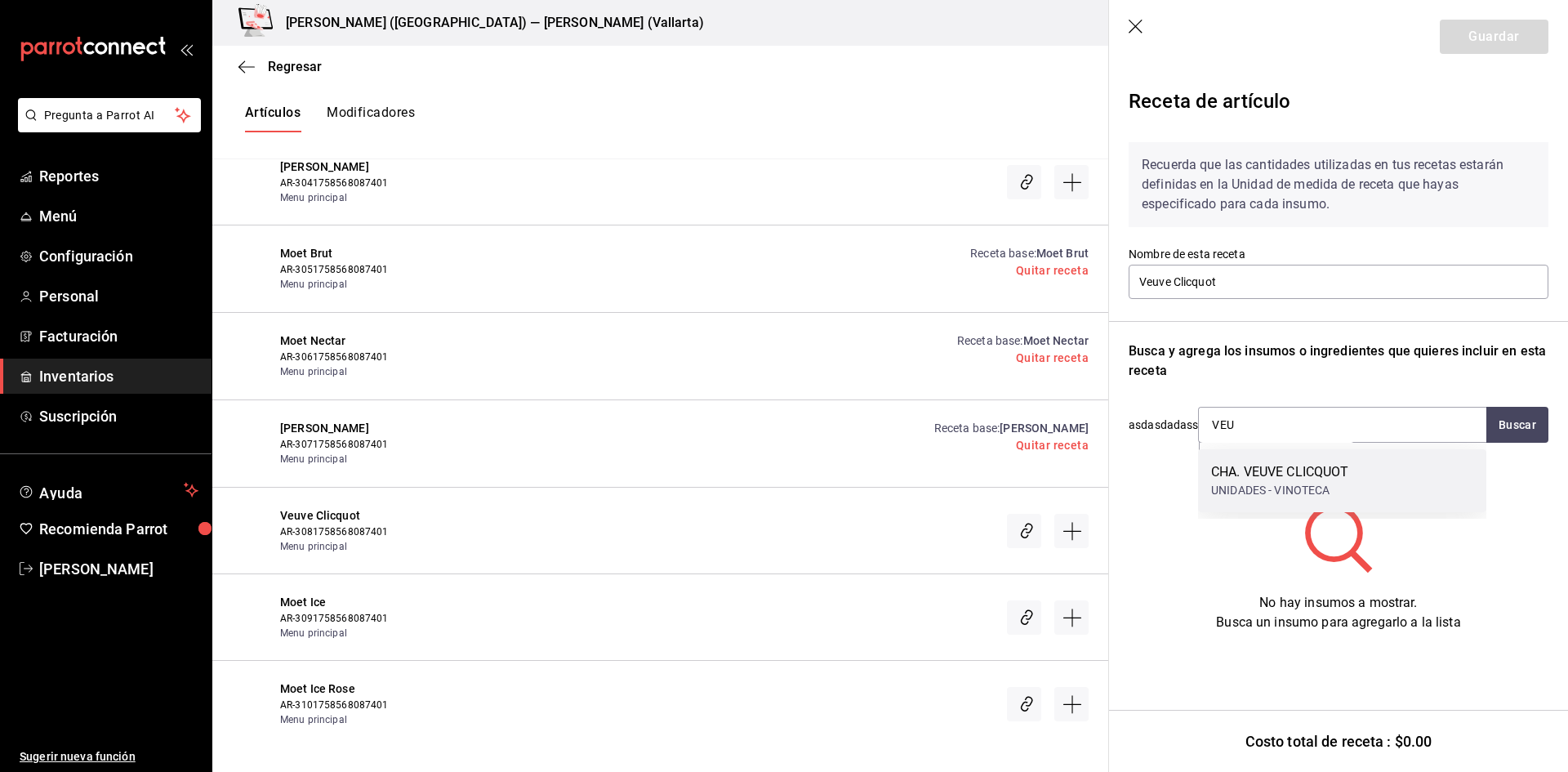
click at [1315, 457] on div "CHA. VEUVE CLICQUOT UNIDADES - VINOTECA" at bounding box center [1343, 481] width 288 height 63
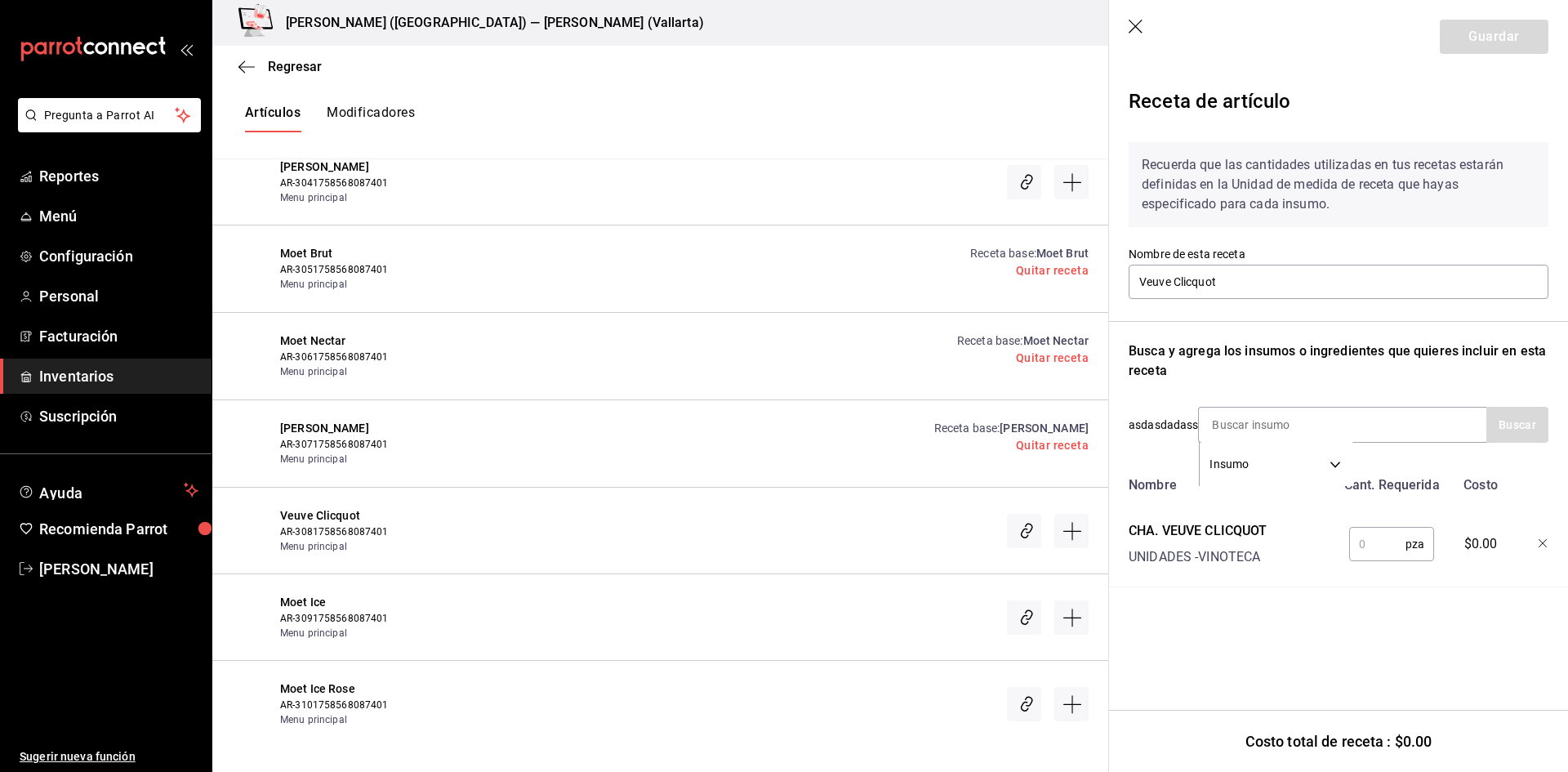
click at [1358, 548] on input "text" at bounding box center [1378, 545] width 57 height 33
type input "1"
click at [1505, 37] on button "Guardar" at bounding box center [1494, 36] width 108 height 34
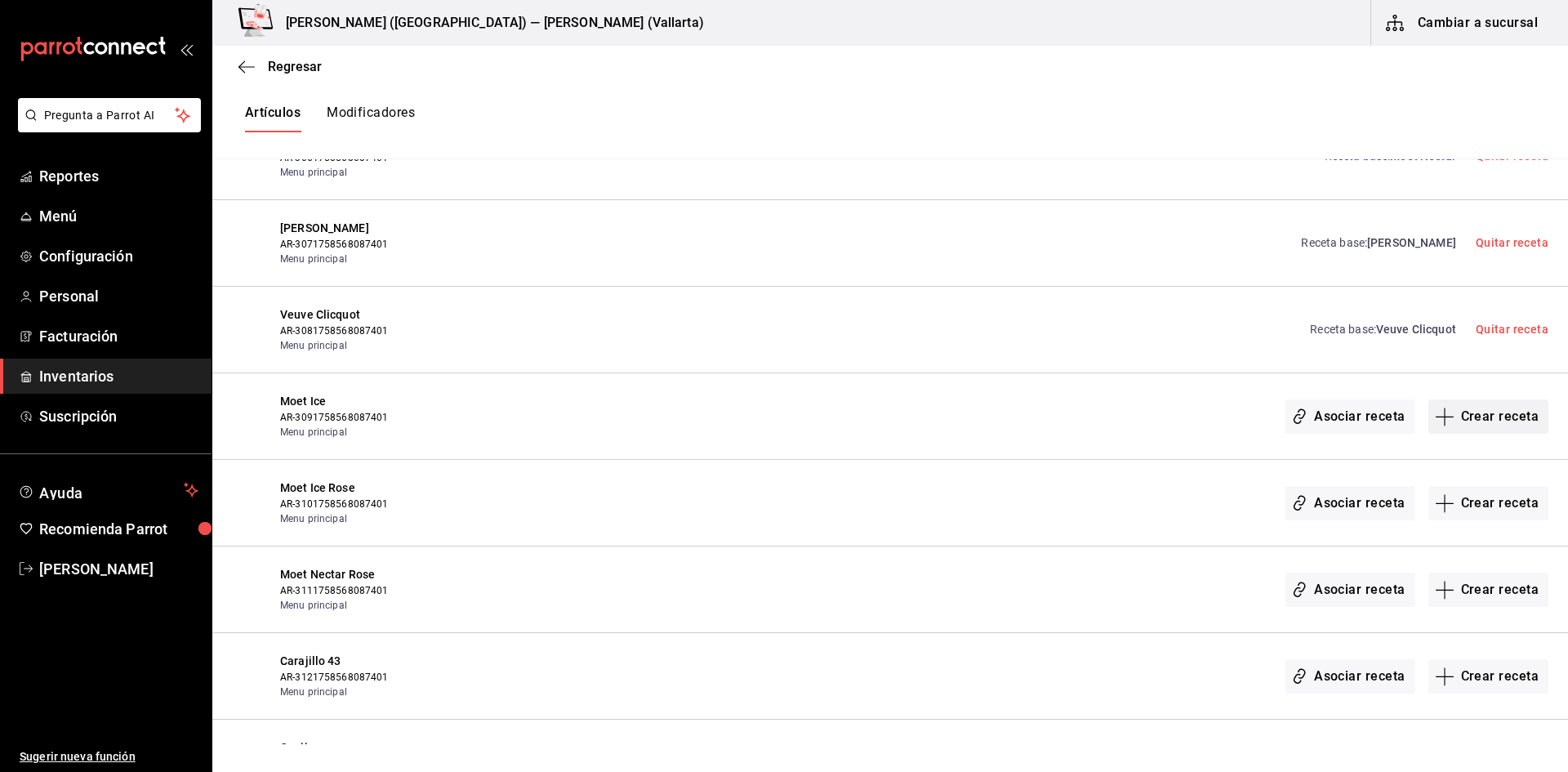
click at [1487, 410] on button "Crear receta" at bounding box center [1489, 416] width 121 height 34
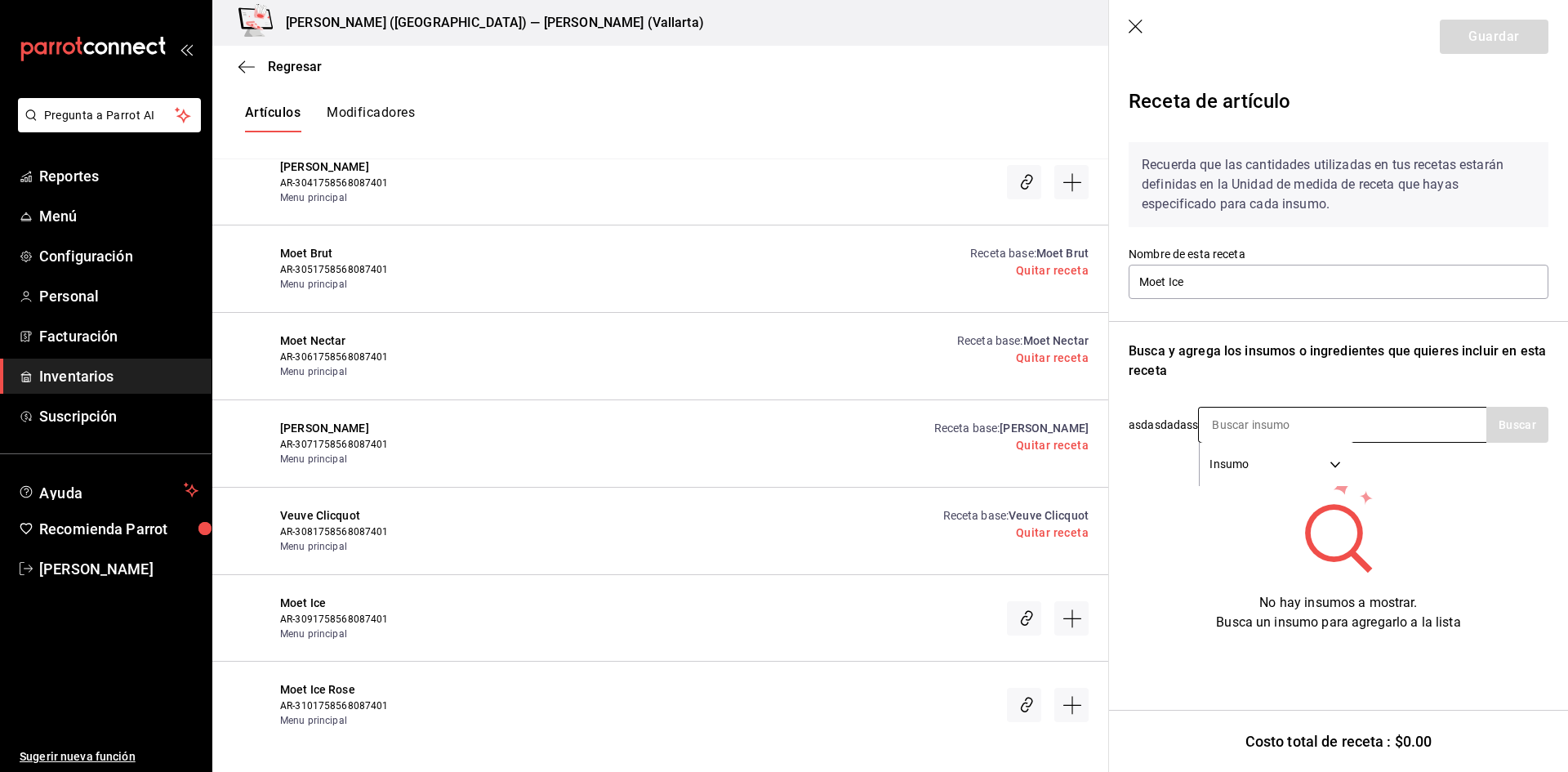
click at [1282, 413] on input at bounding box center [1281, 424] width 164 height 34
type input "ICE"
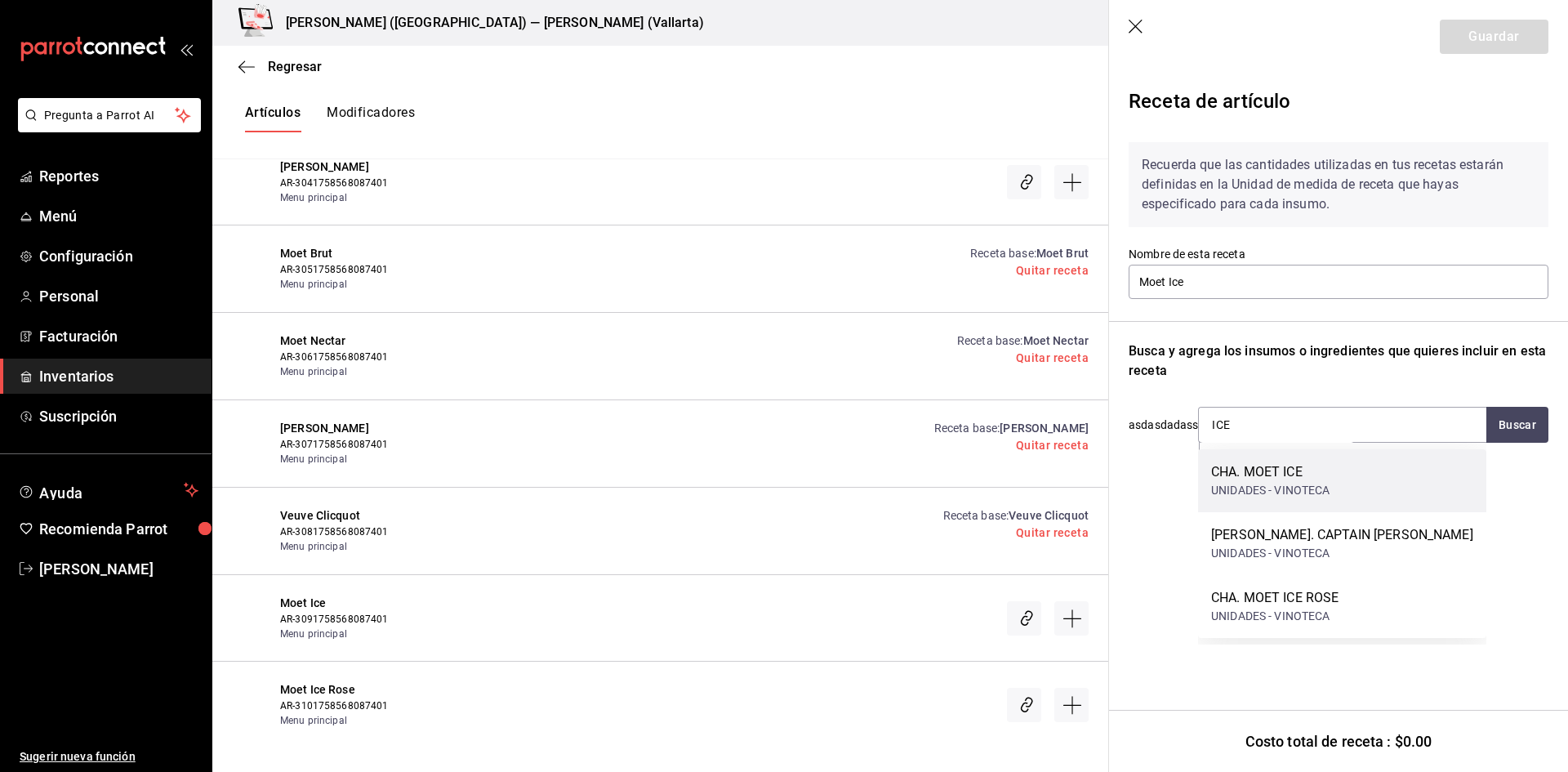
click at [1301, 479] on div "CHA. MOET ICE" at bounding box center [1271, 472] width 119 height 19
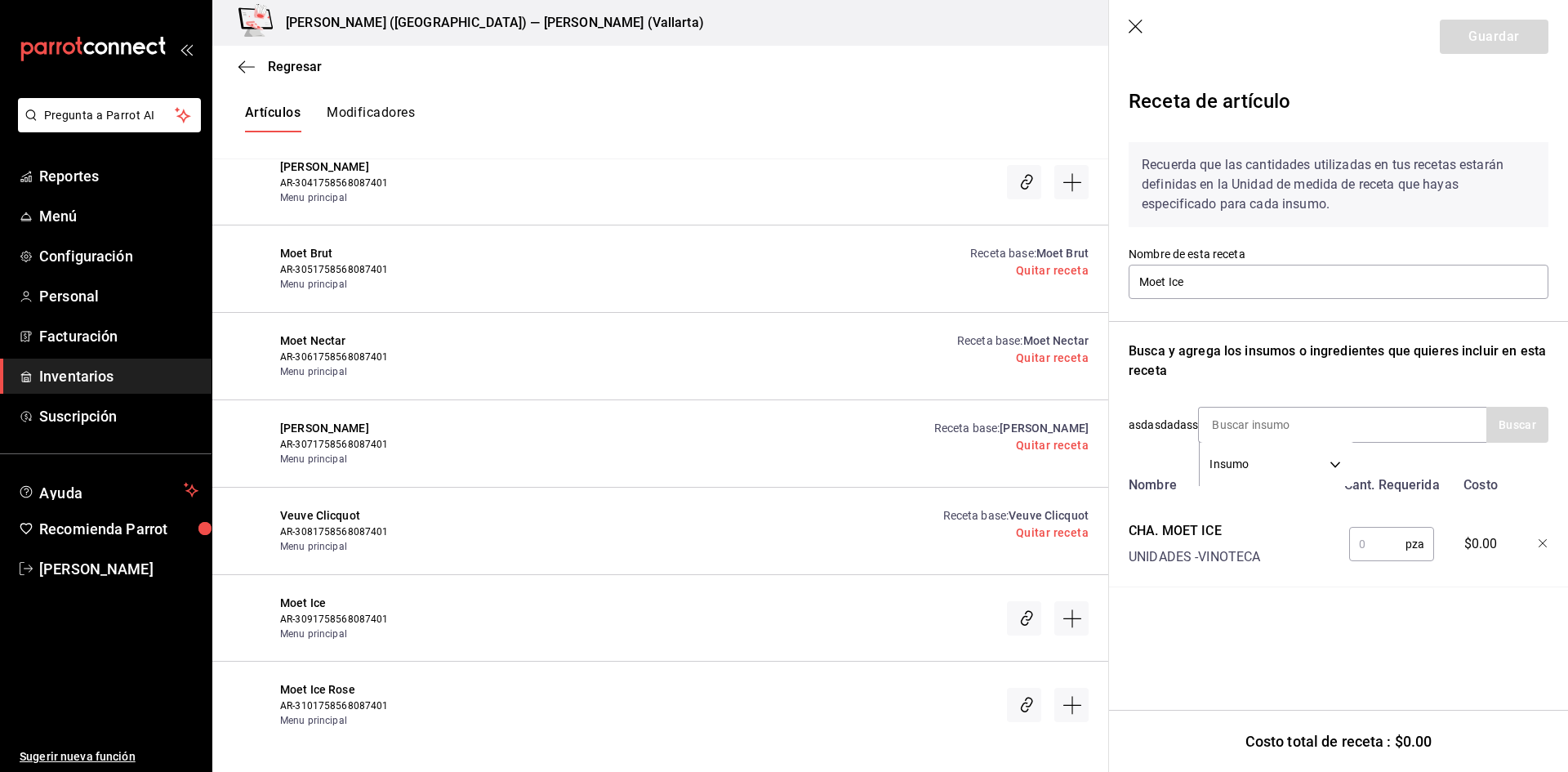
click at [1357, 541] on input "text" at bounding box center [1378, 545] width 57 height 33
type input "1"
click at [1493, 30] on button "Guardar" at bounding box center [1494, 36] width 108 height 34
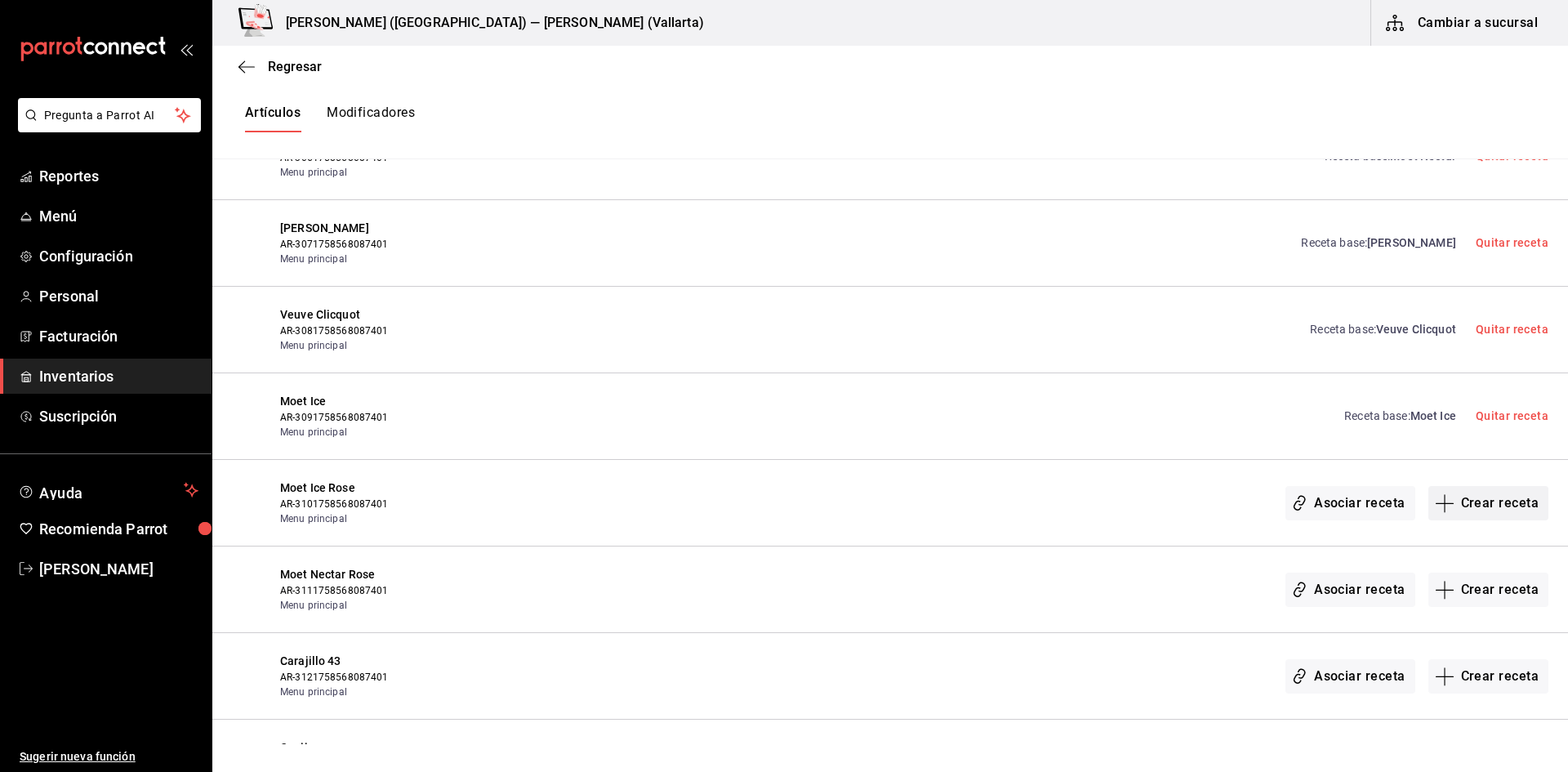
click at [1447, 497] on button "Crear receta" at bounding box center [1489, 503] width 121 height 34
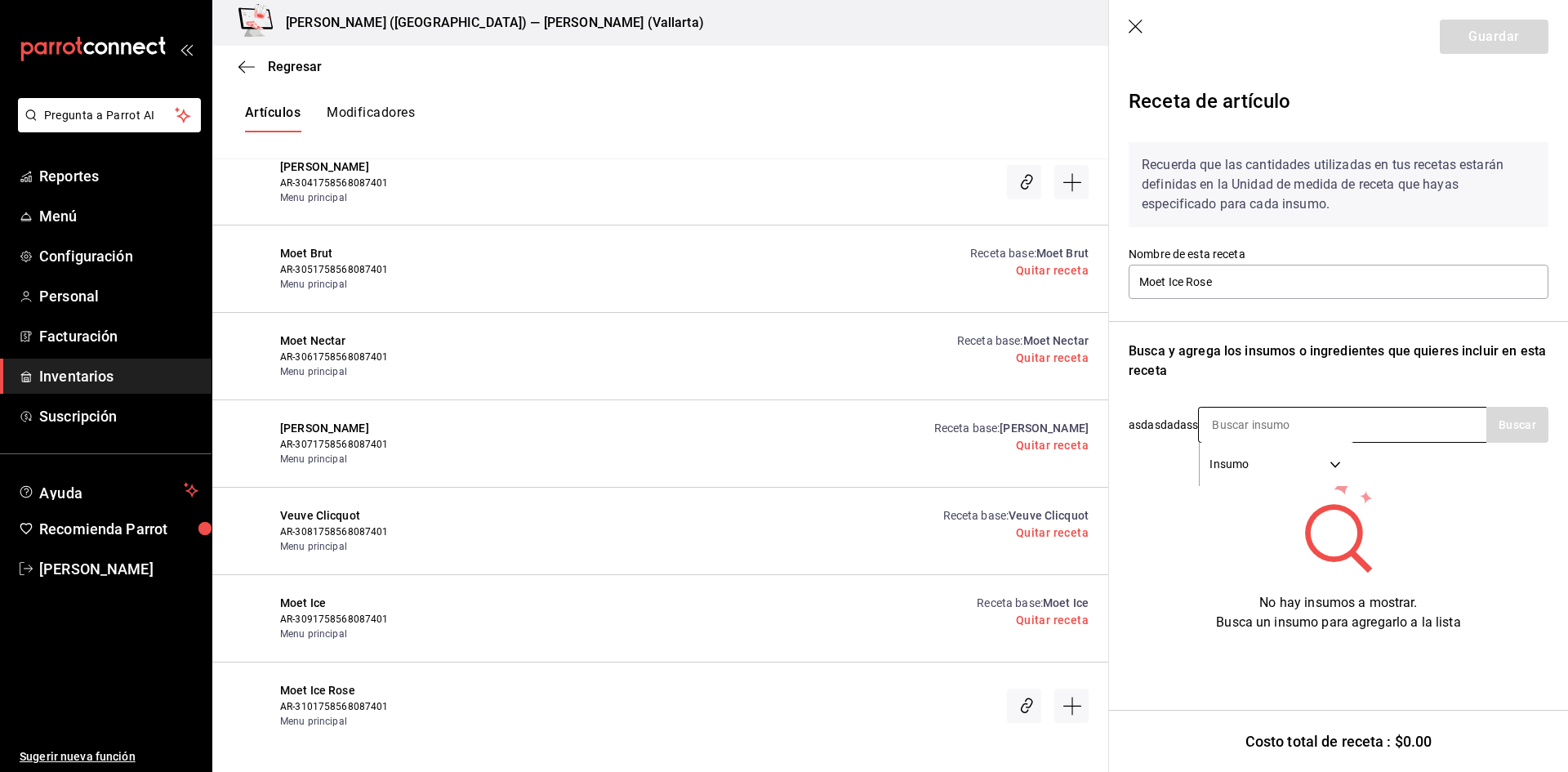
click at [1267, 422] on input at bounding box center [1281, 424] width 164 height 34
type input "ICE"
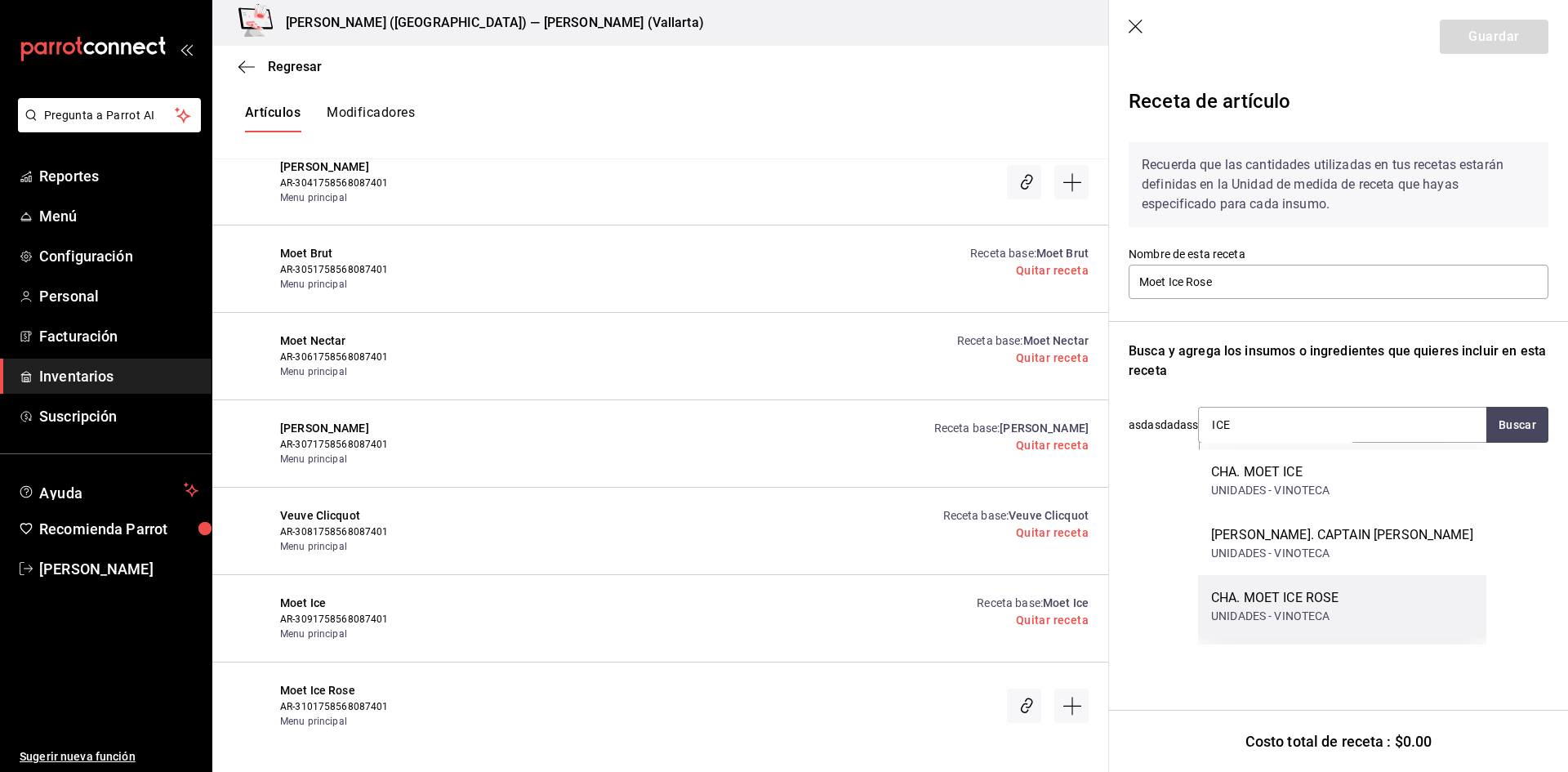
click at [1353, 612] on div "CHA. MOET ICE ROSE UNIDADES - VINOTECA" at bounding box center [1343, 606] width 288 height 63
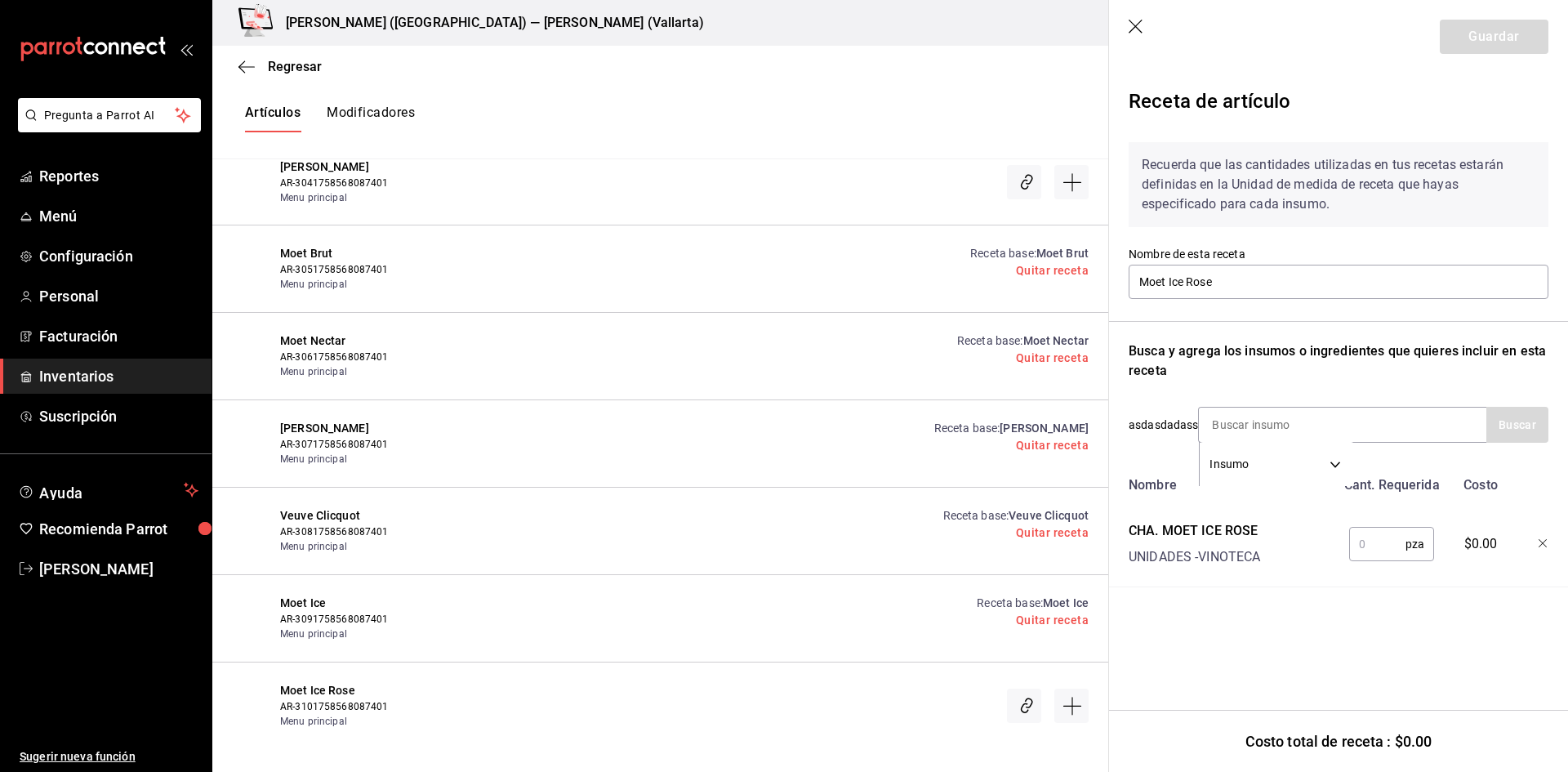
click at [1375, 542] on input "text" at bounding box center [1378, 545] width 57 height 33
type input "1"
click at [1482, 38] on button "Guardar" at bounding box center [1494, 36] width 108 height 34
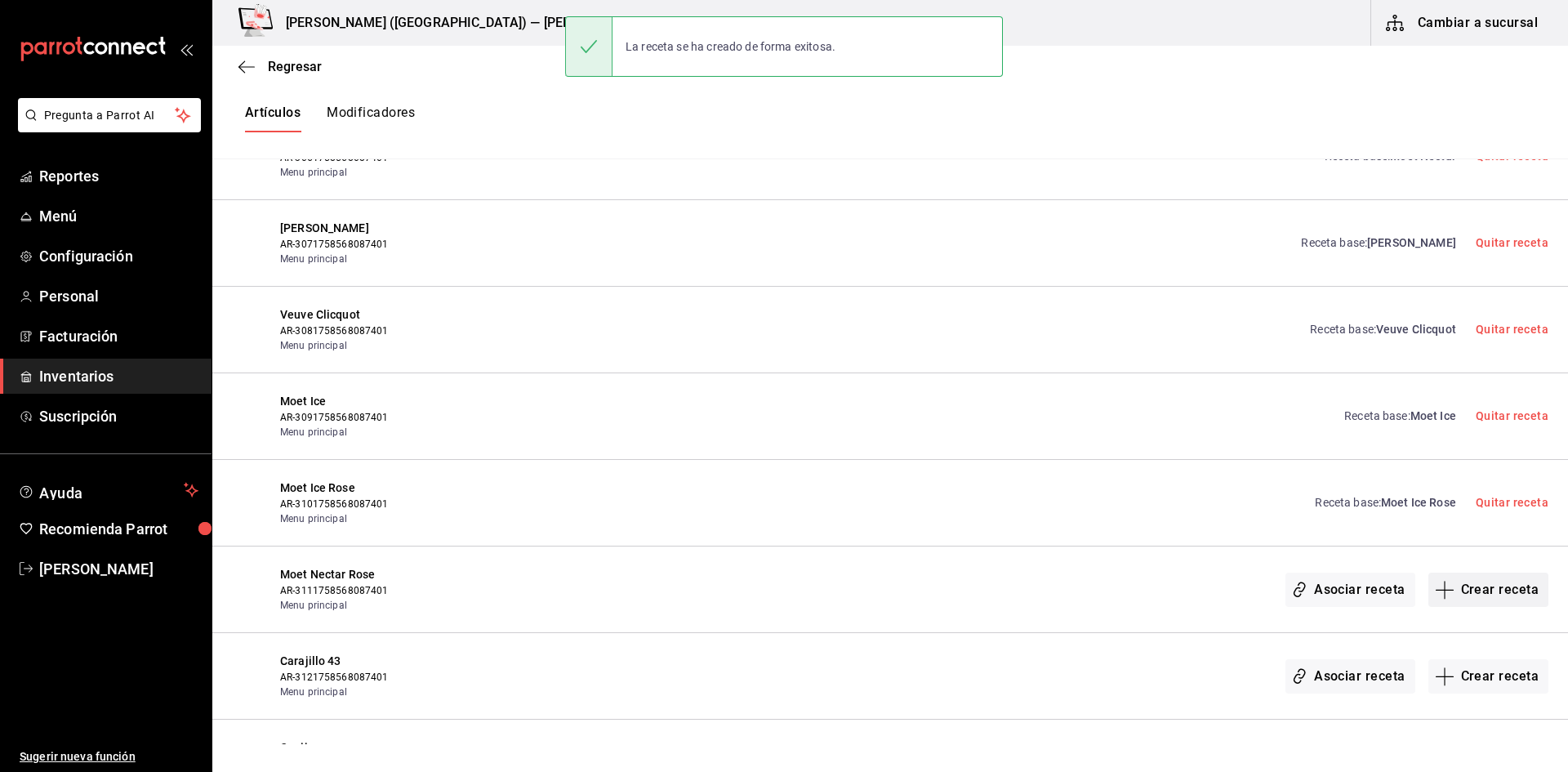
click at [1462, 592] on button "Crear receta" at bounding box center [1489, 590] width 121 height 34
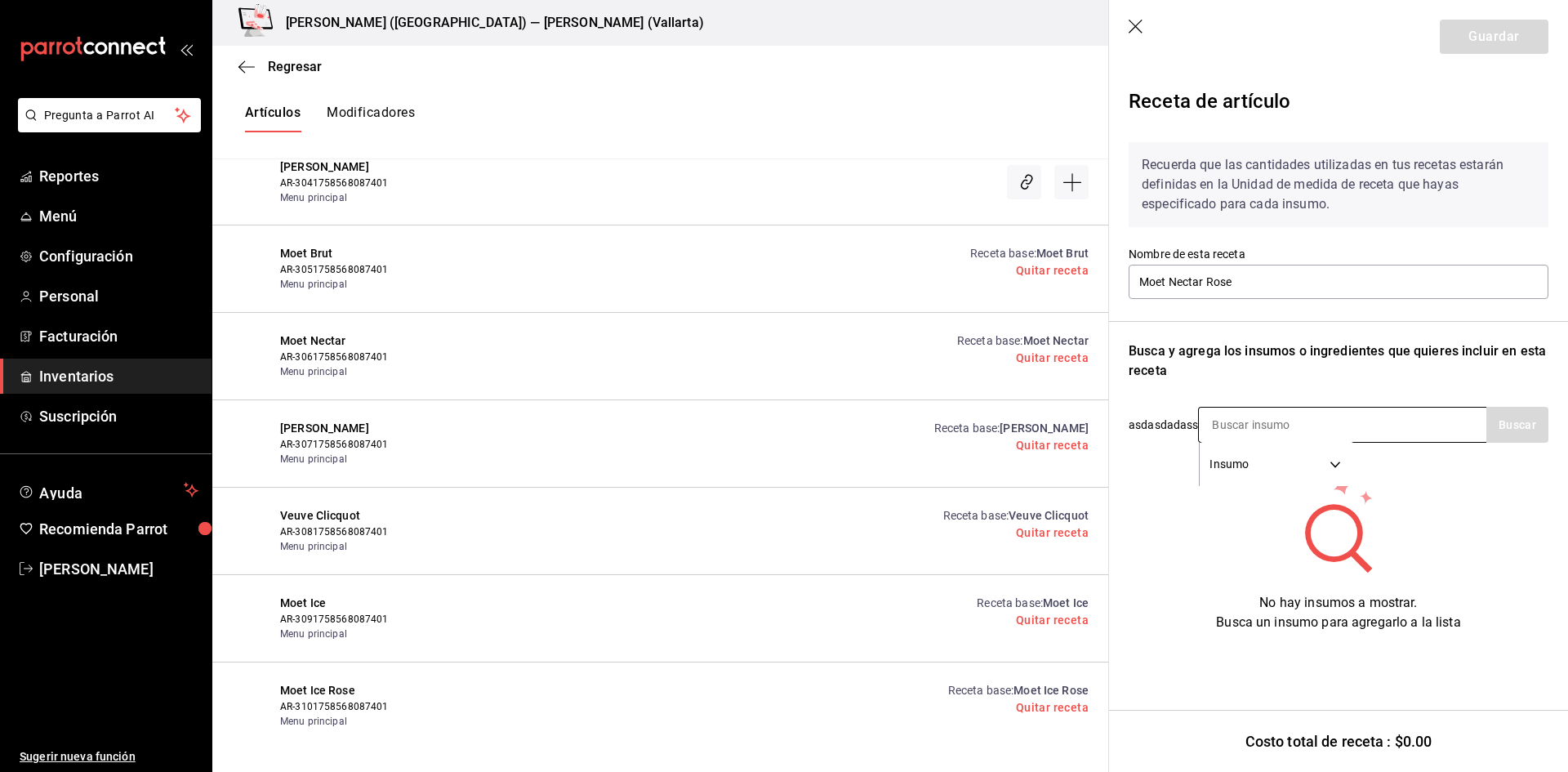
click at [1299, 430] on input at bounding box center [1281, 424] width 164 height 34
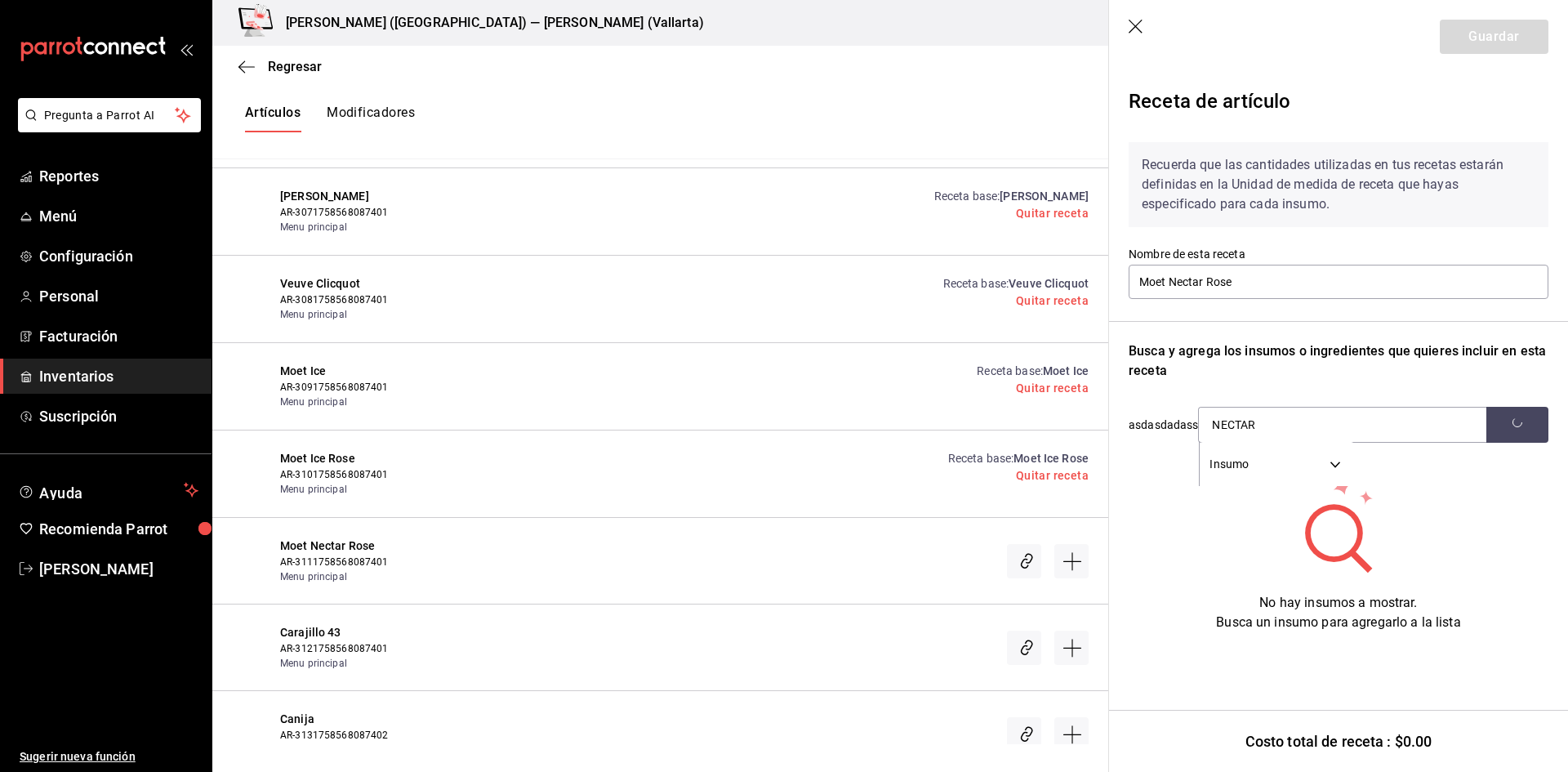
scroll to position [21224, 0]
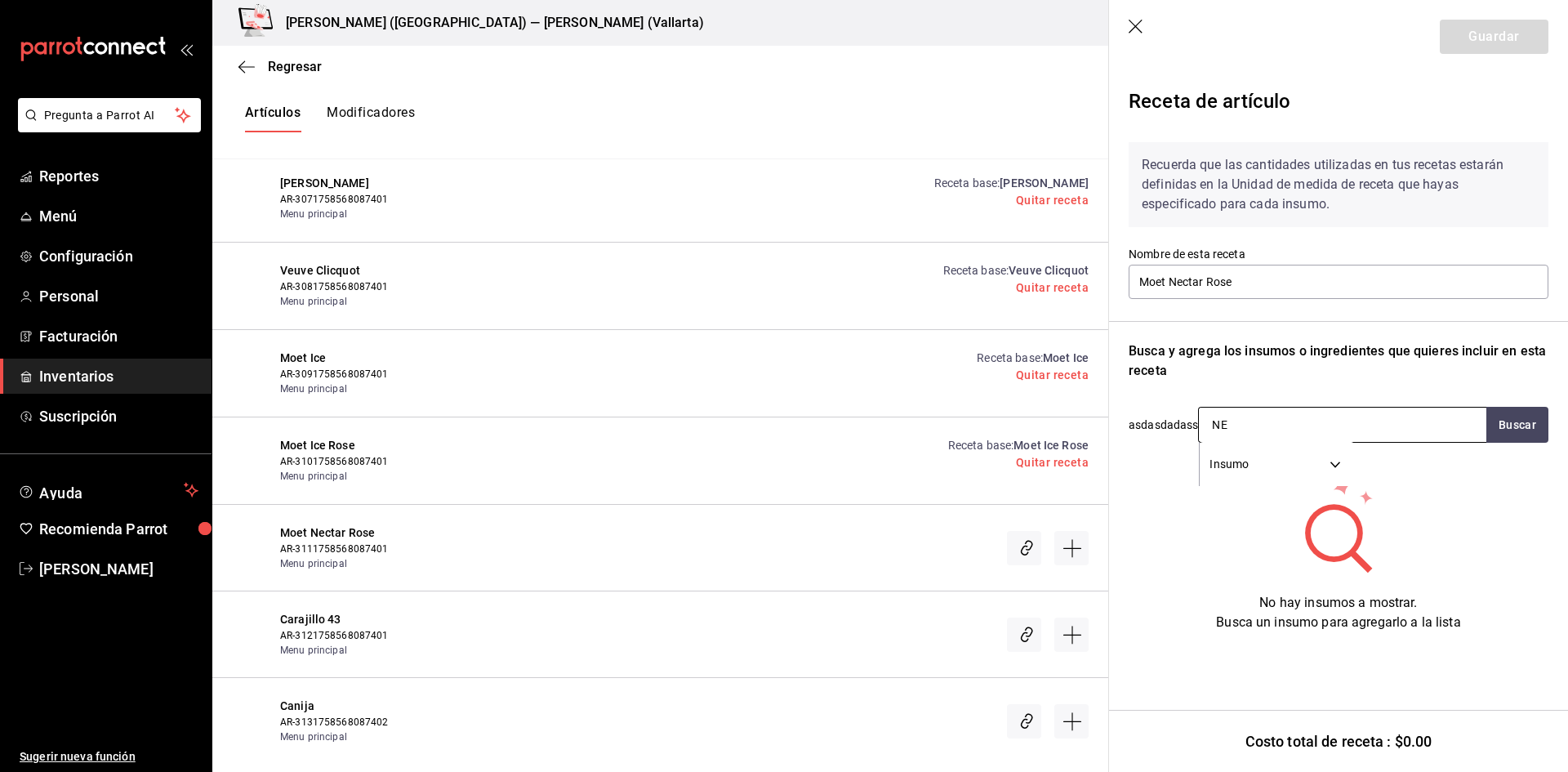
type input "N"
type input "ROSE"
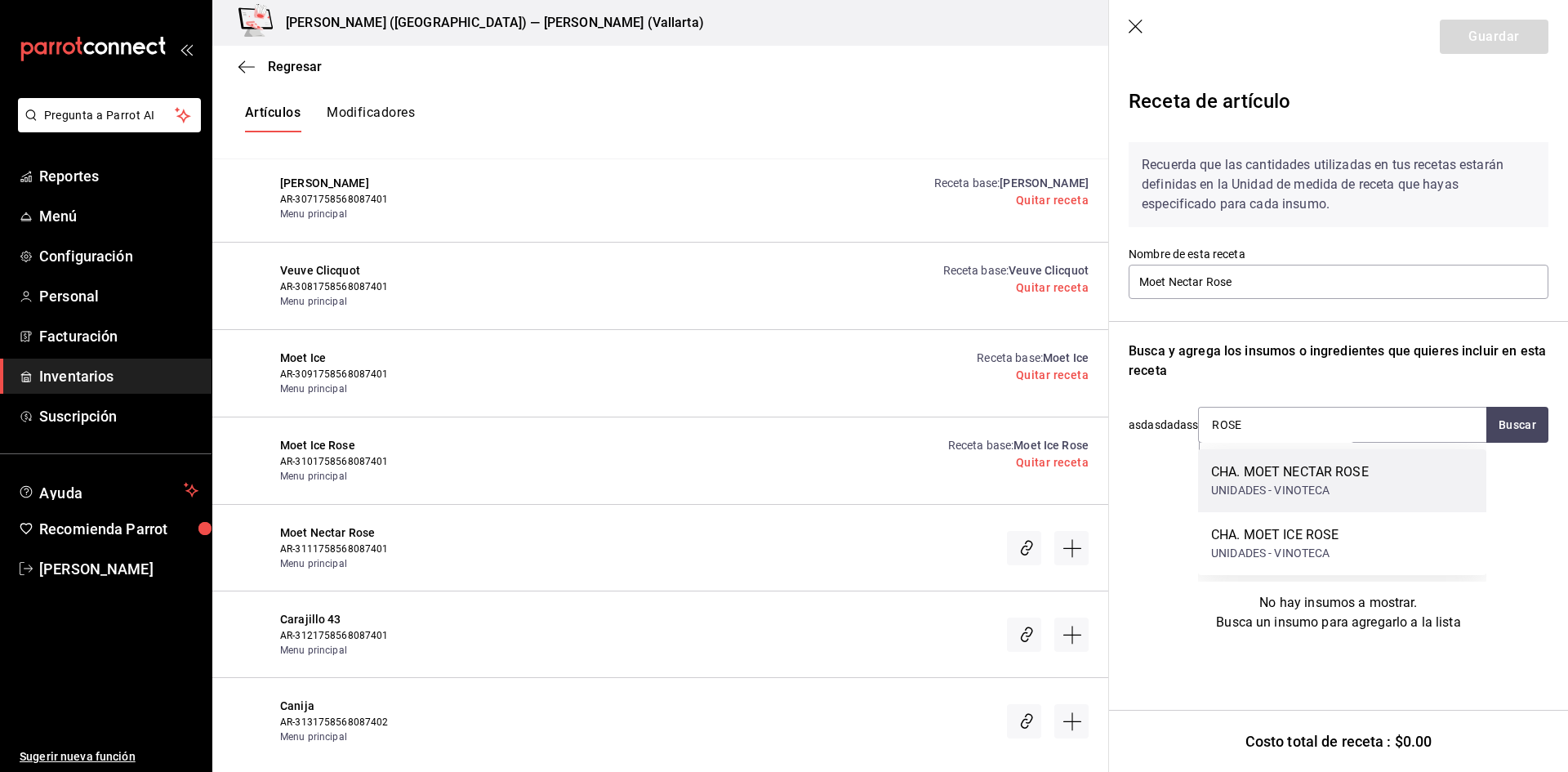
click at [1332, 475] on div "CHA. MOET NECTAR ROSE" at bounding box center [1290, 472] width 158 height 19
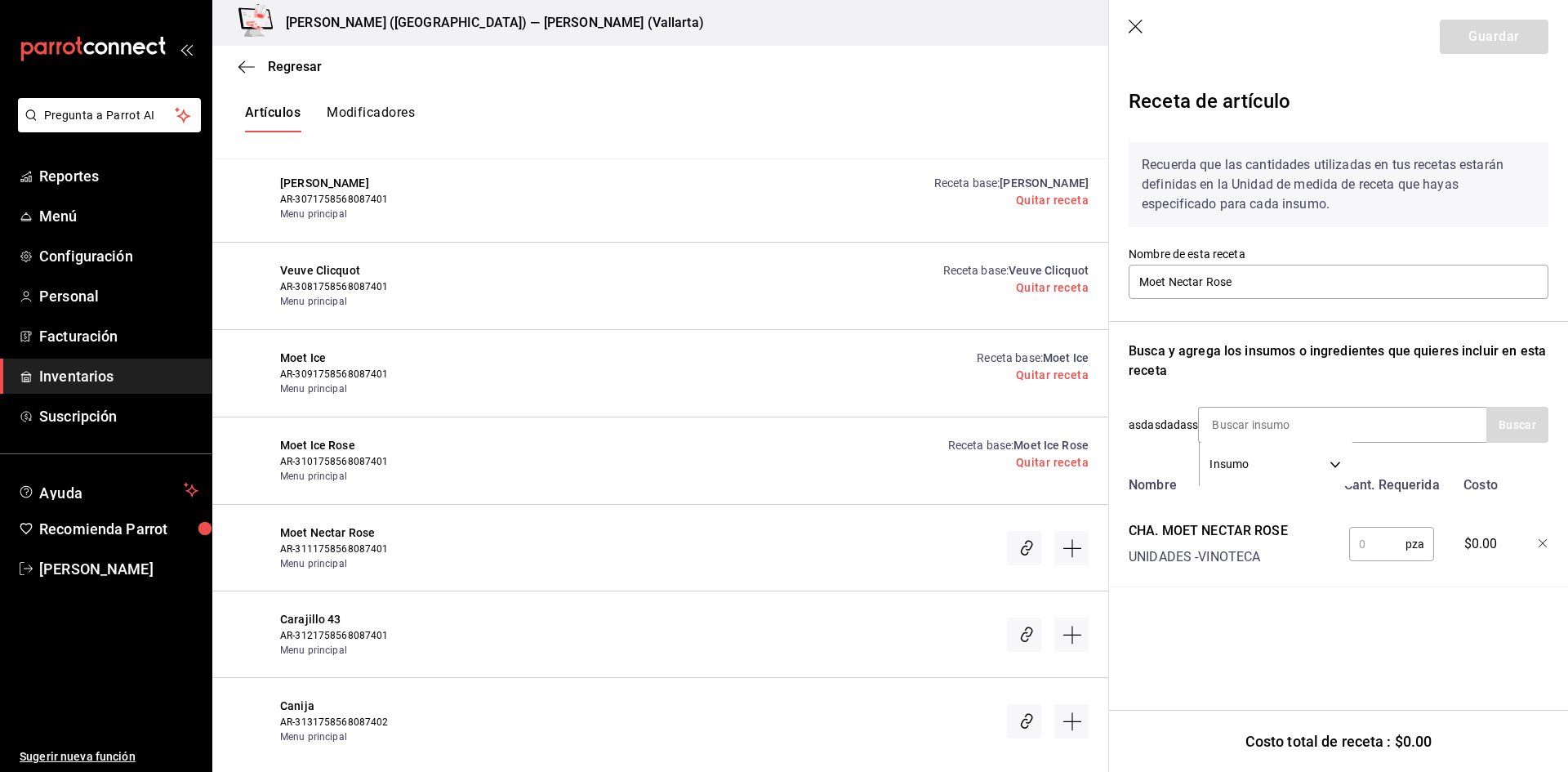
click at [1366, 543] on input "text" at bounding box center [1378, 545] width 57 height 33
type input "1"
click at [1511, 44] on button "Guardar" at bounding box center [1494, 36] width 108 height 34
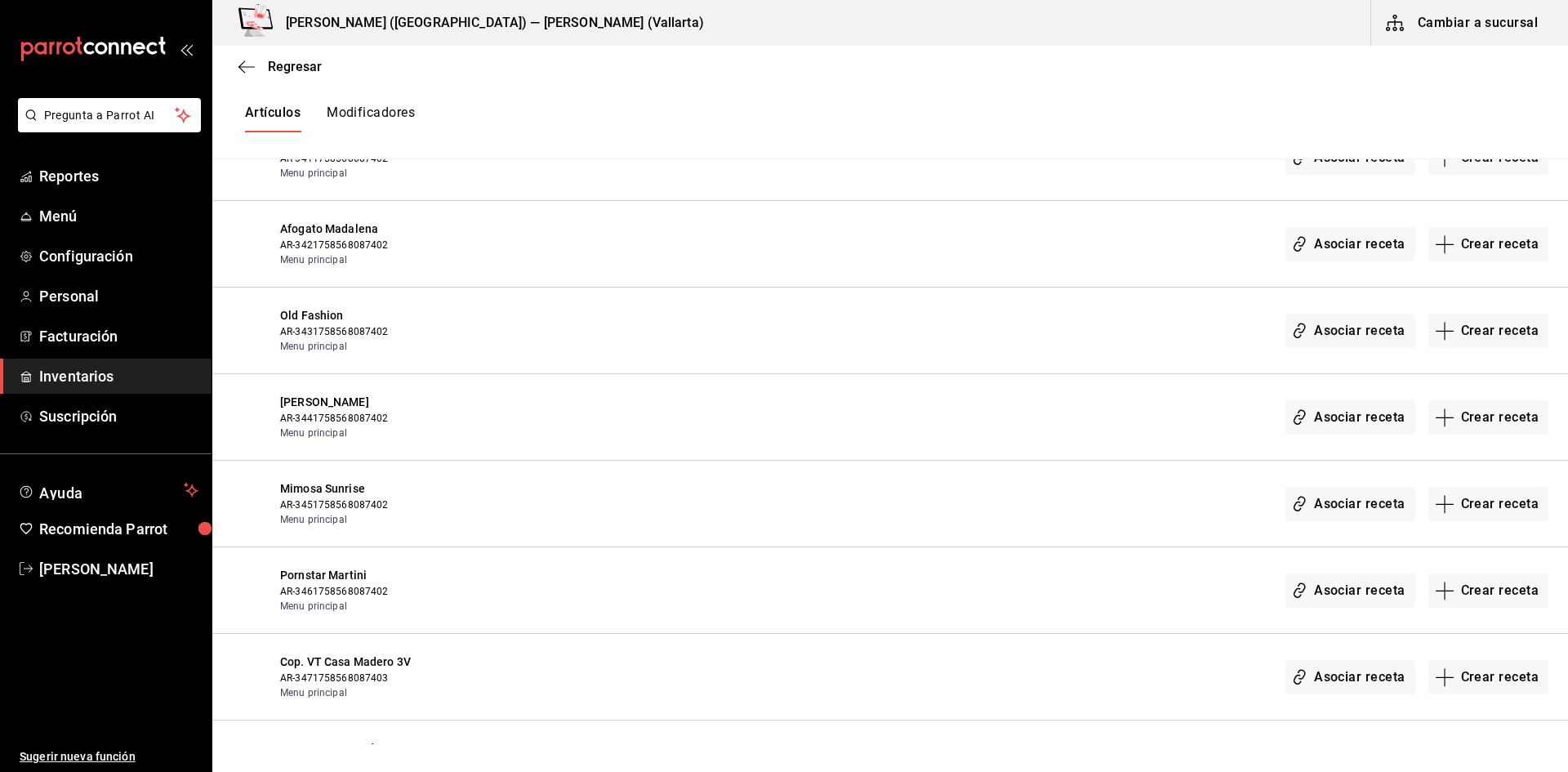
scroll to position [24166, 0]
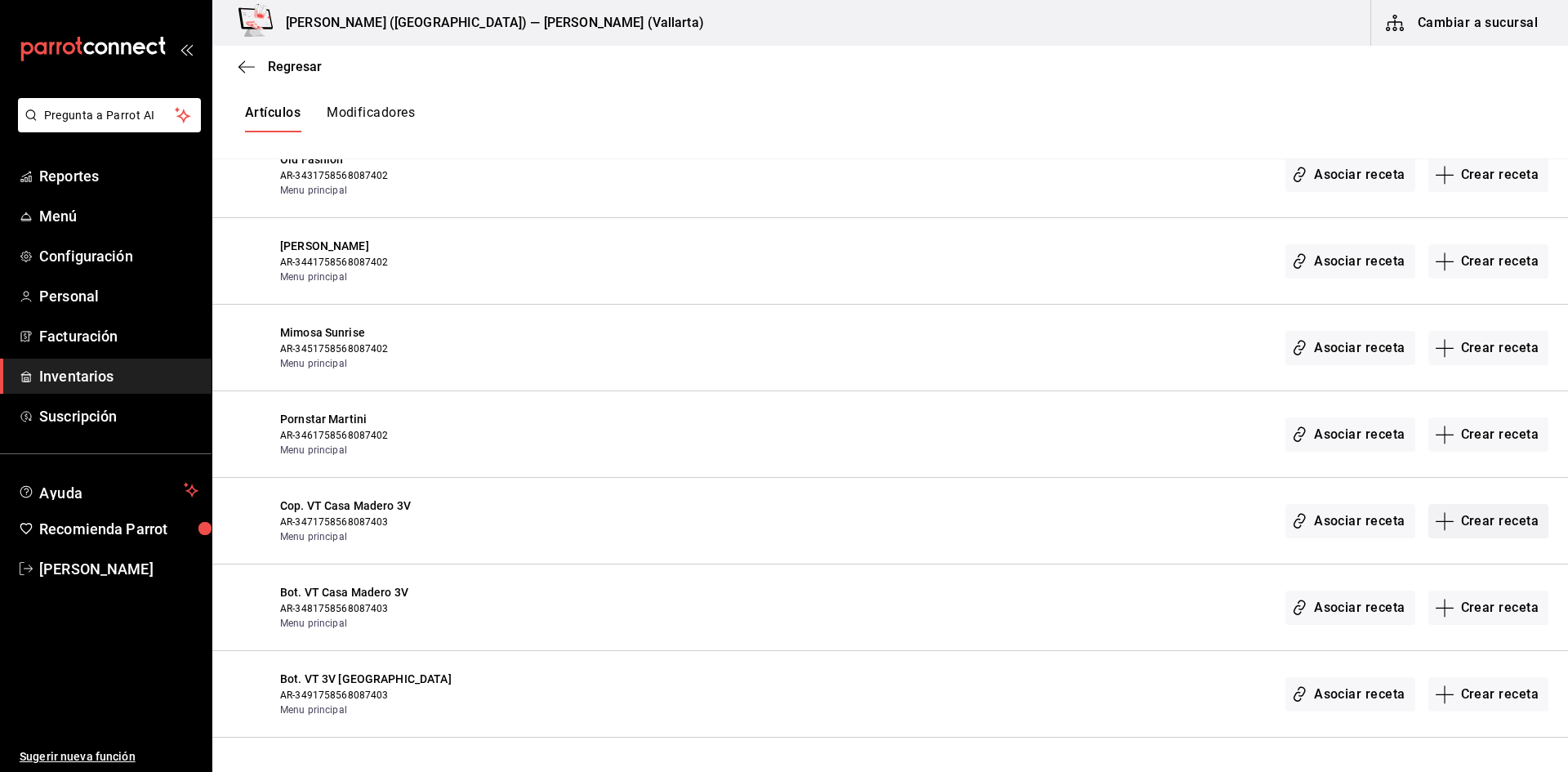
click at [1477, 516] on button "Crear receta" at bounding box center [1489, 521] width 121 height 34
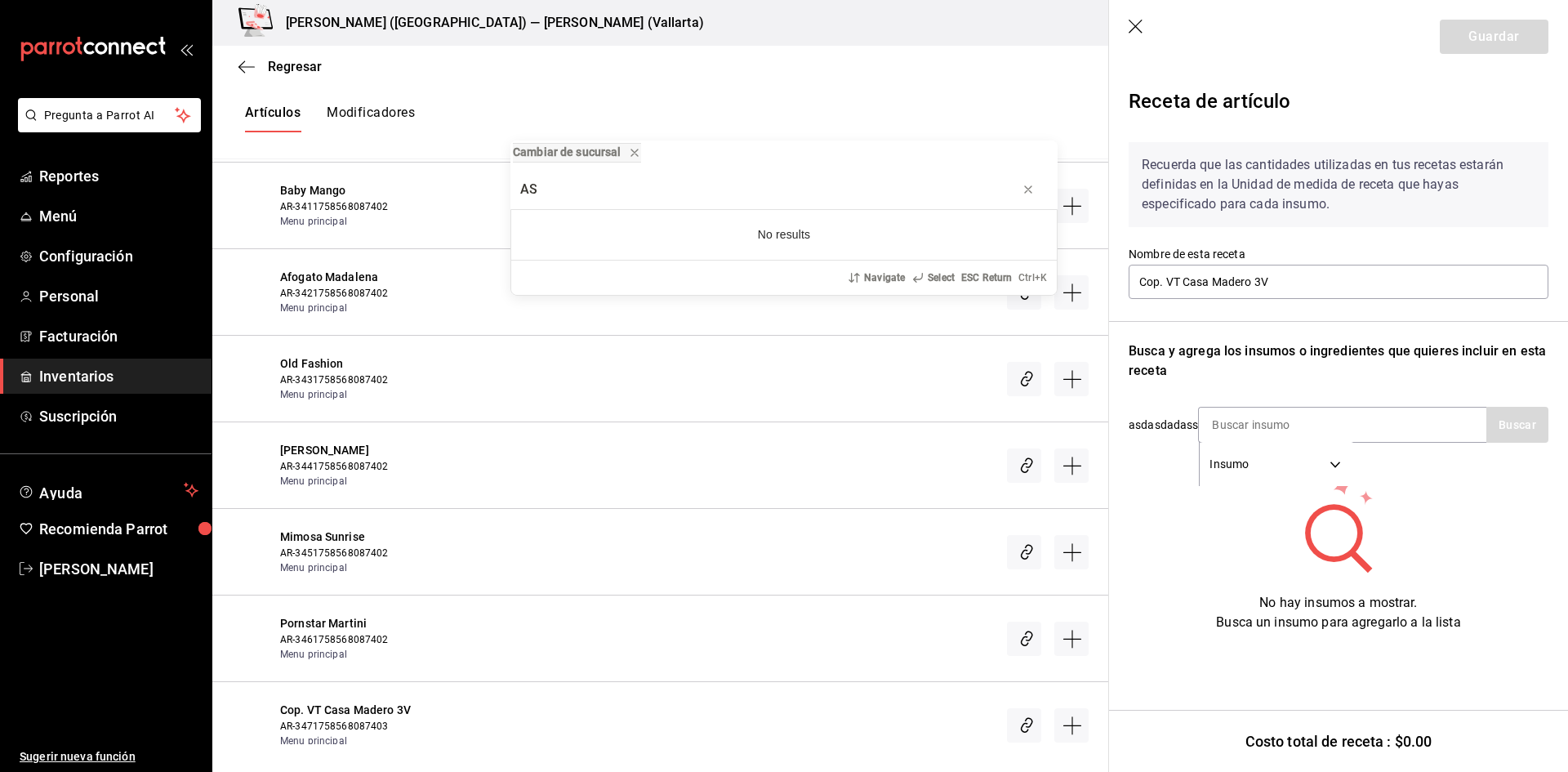
type input "A"
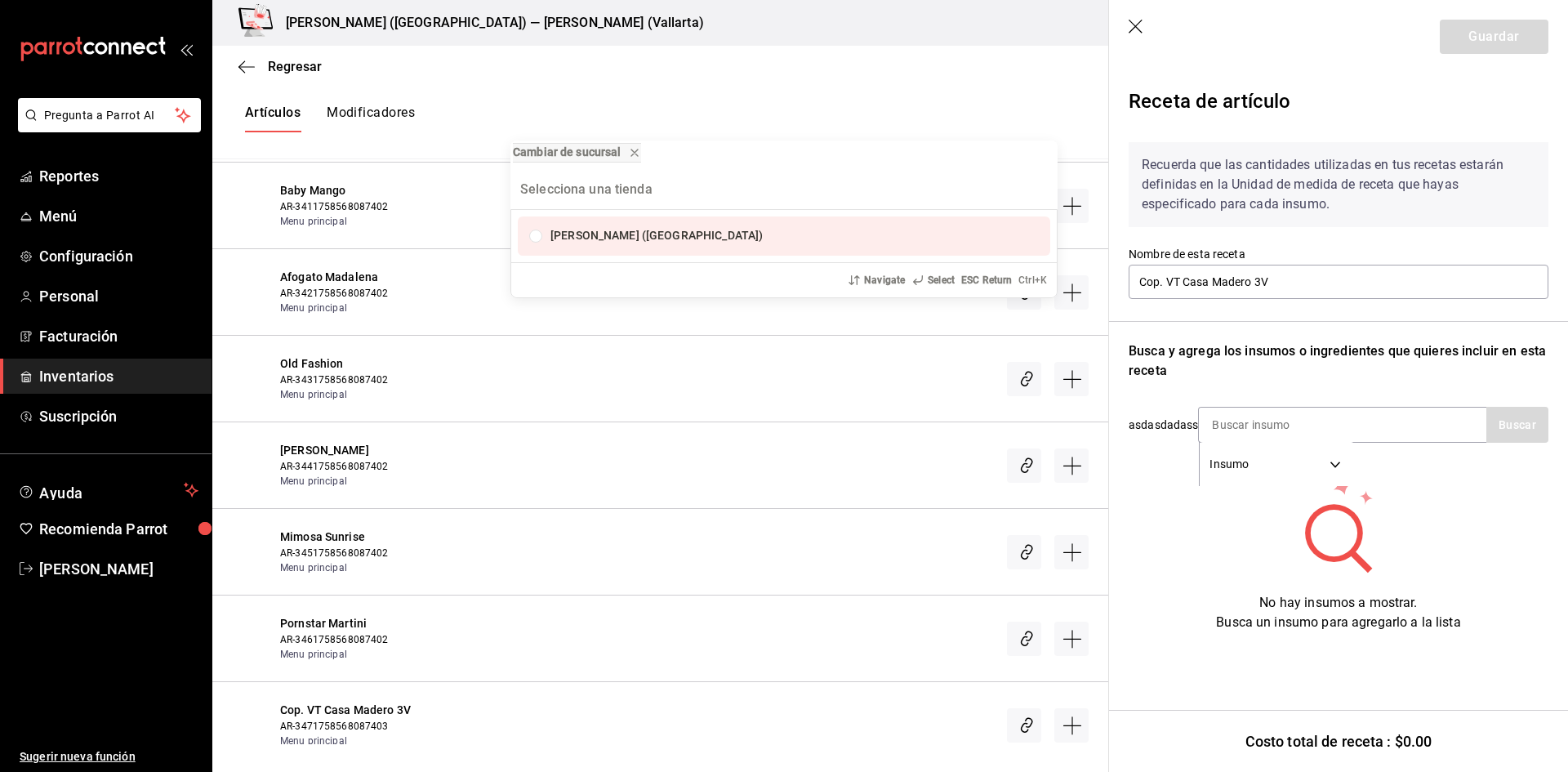
click at [1270, 430] on div "Cambiar de sucursal Cristina (Vallarta) Navigate Select ESC Return Ctrl+ K" at bounding box center [784, 386] width 1568 height 772
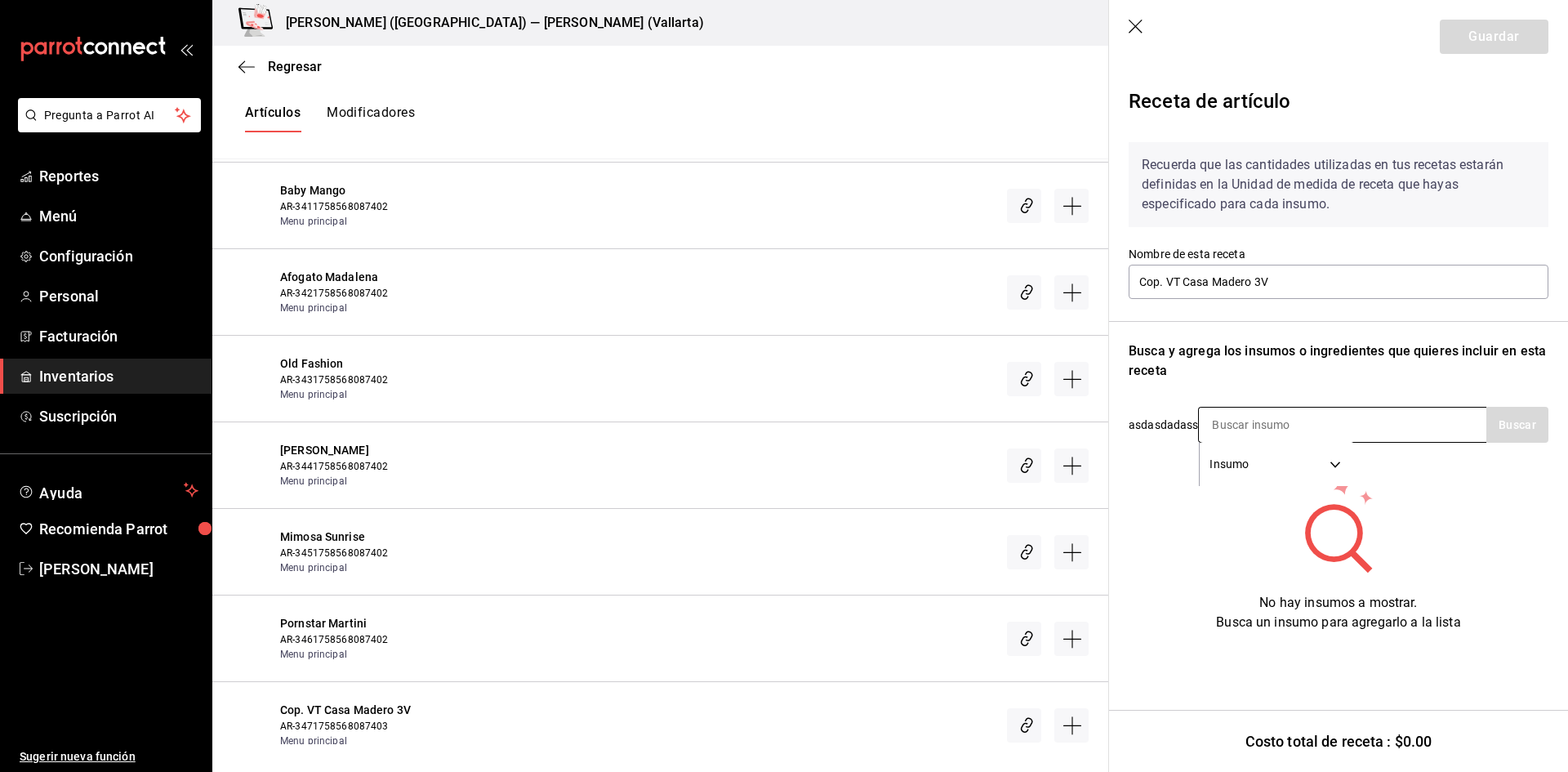
click at [1271, 424] on input at bounding box center [1281, 424] width 164 height 34
click at [1260, 417] on input at bounding box center [1281, 424] width 164 height 34
type input "CASA"
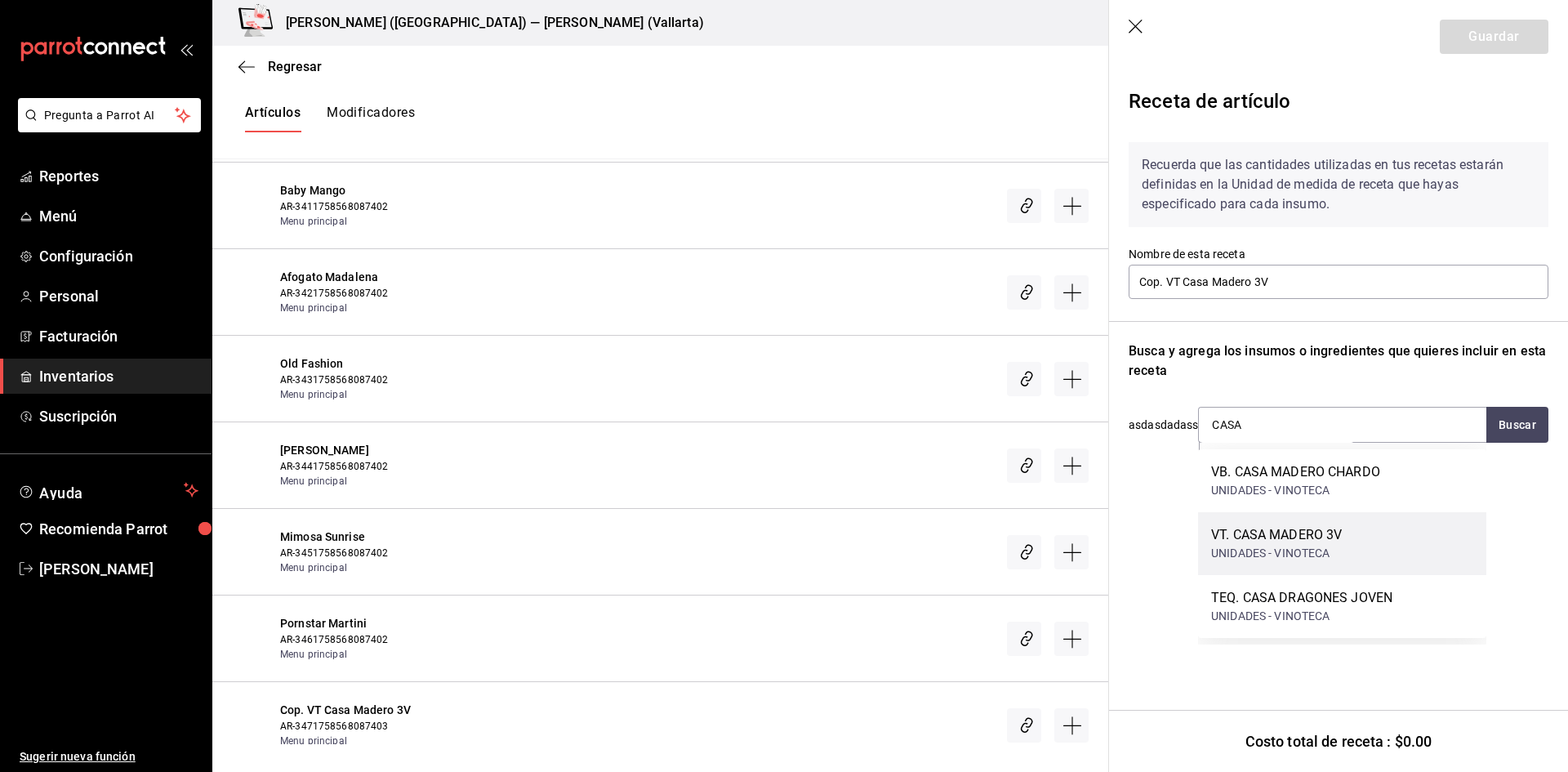
click at [1374, 546] on div "VT. CASA MADERO 3V UNIDADES - VINOTECA" at bounding box center [1343, 544] width 288 height 63
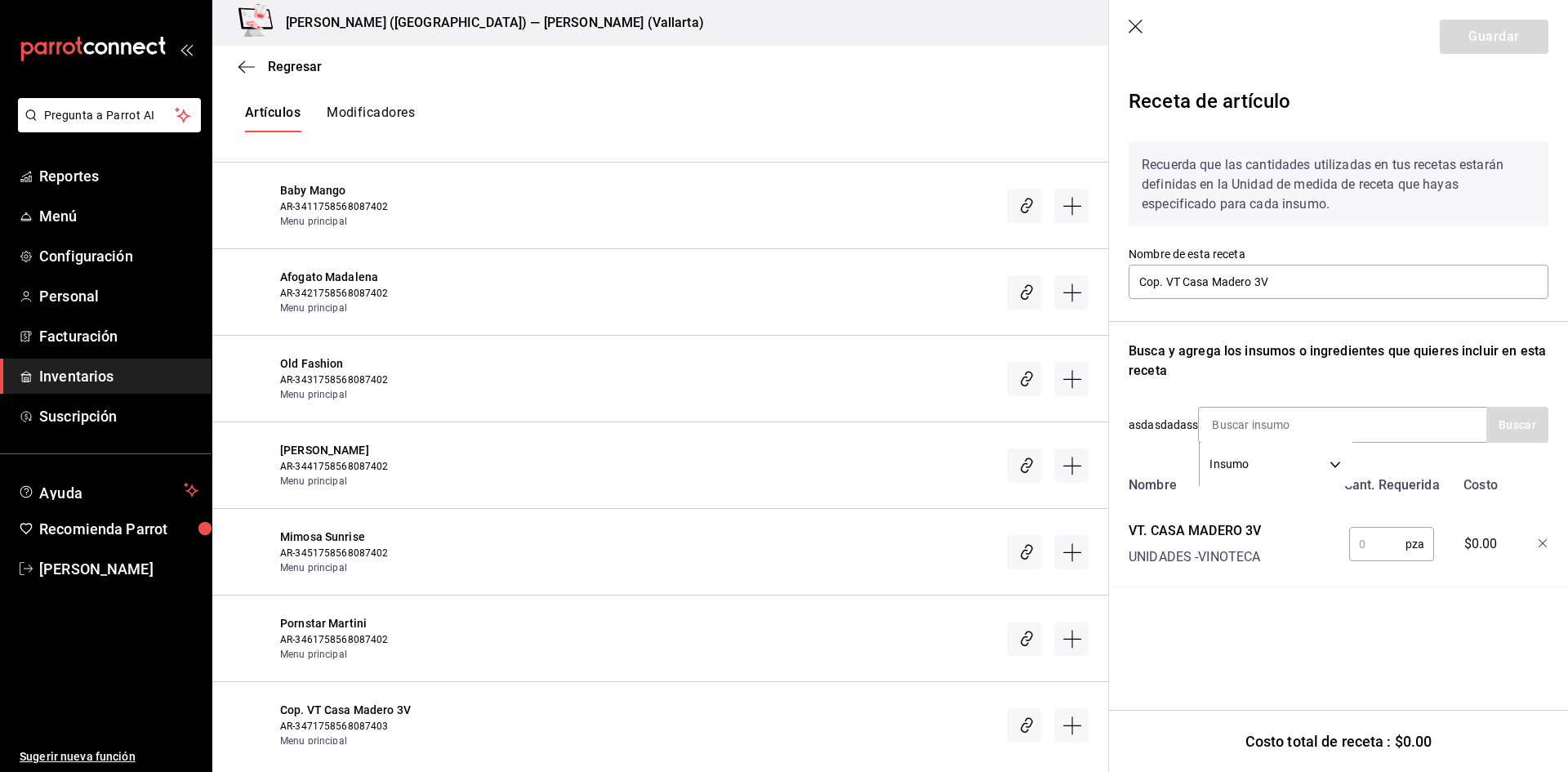
click at [1376, 538] on input "text" at bounding box center [1378, 545] width 57 height 33
type input "1"
click at [1494, 36] on button "Guardar" at bounding box center [1494, 36] width 108 height 34
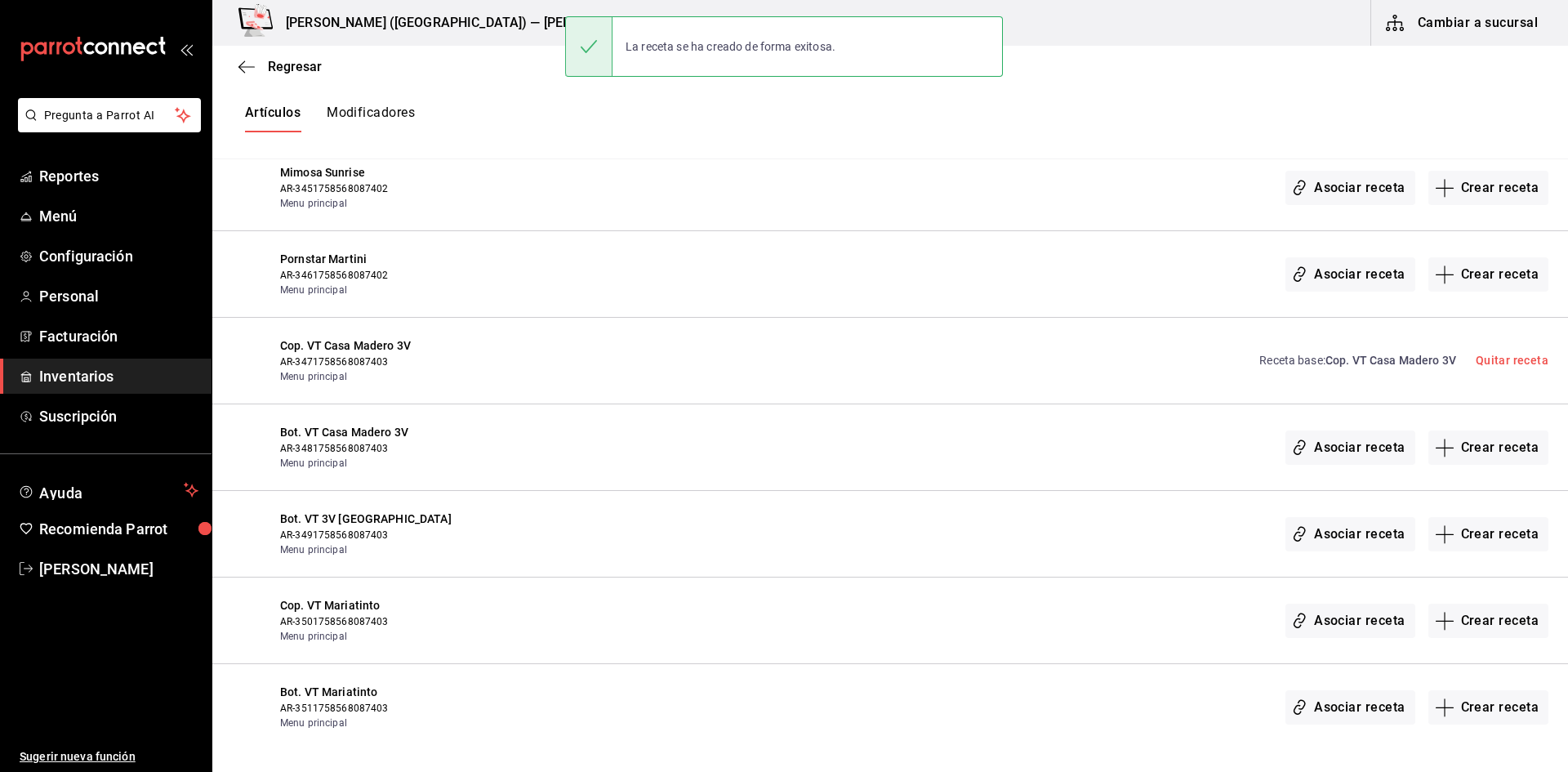
scroll to position [24330, 0]
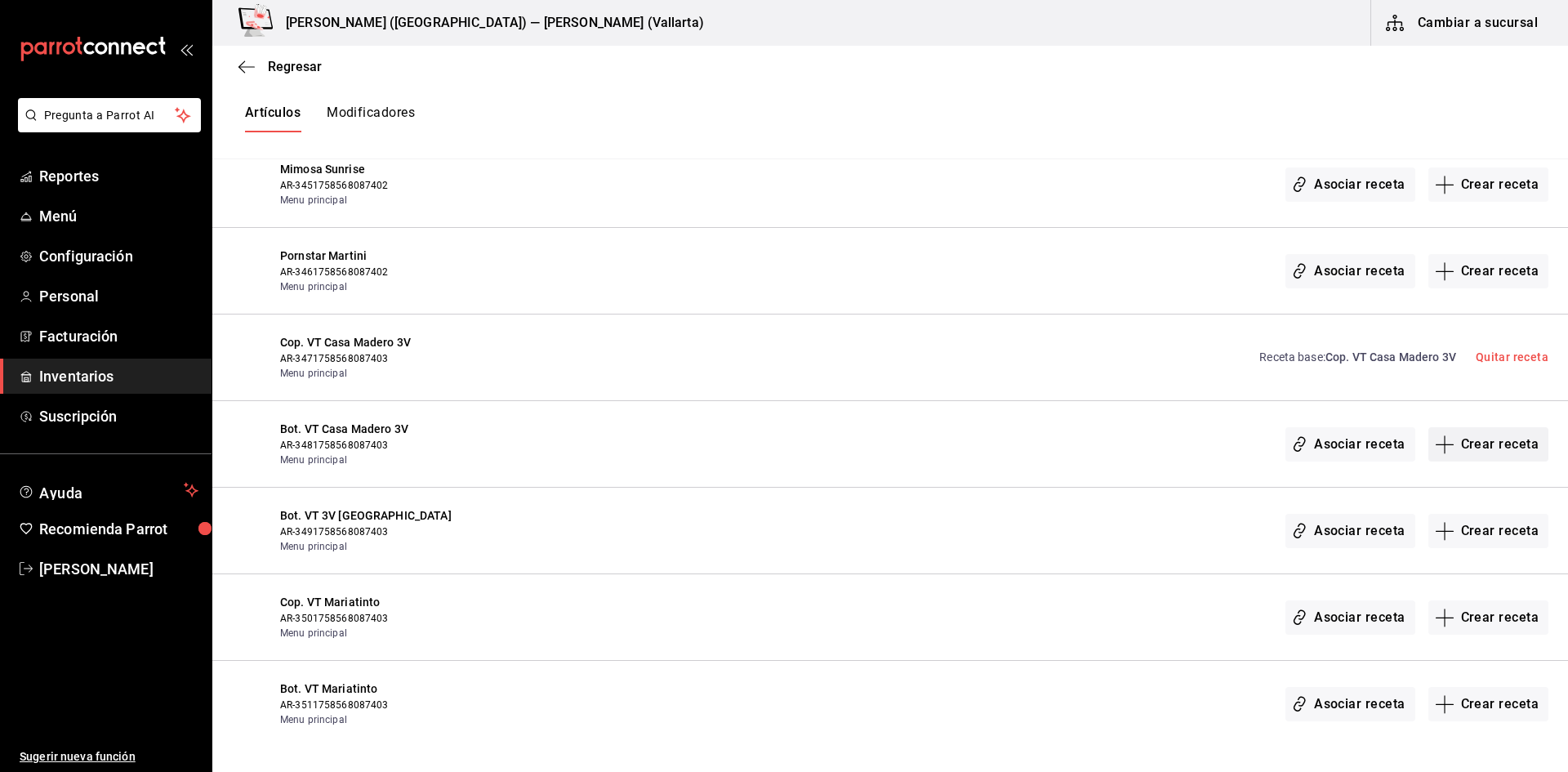
click at [1447, 444] on button "Crear receta" at bounding box center [1489, 444] width 121 height 34
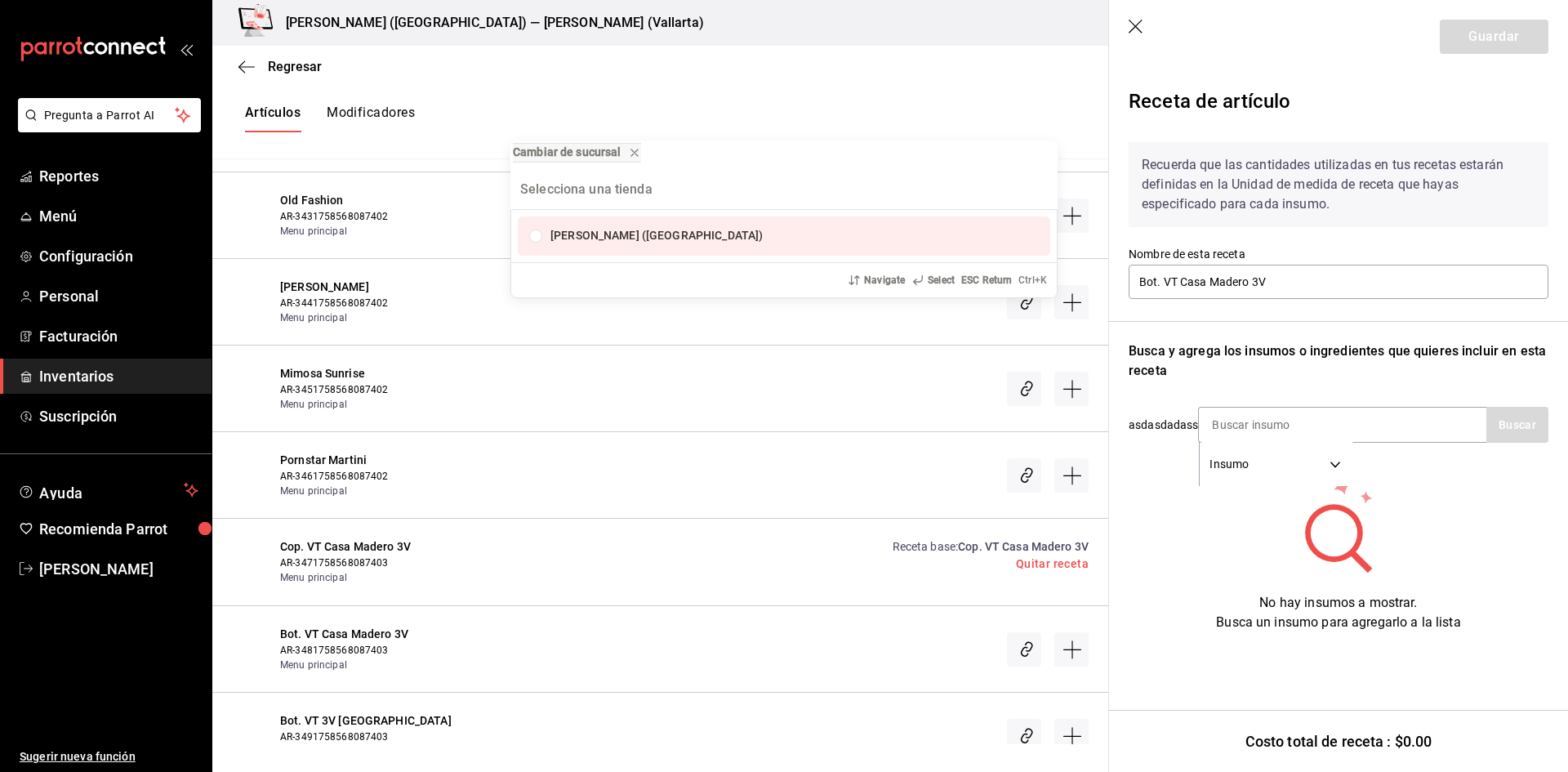
click at [1268, 420] on div "Cambiar de sucursal Cristina (Vallarta) Navigate Select ESC Return Ctrl+ K" at bounding box center [784, 386] width 1568 height 772
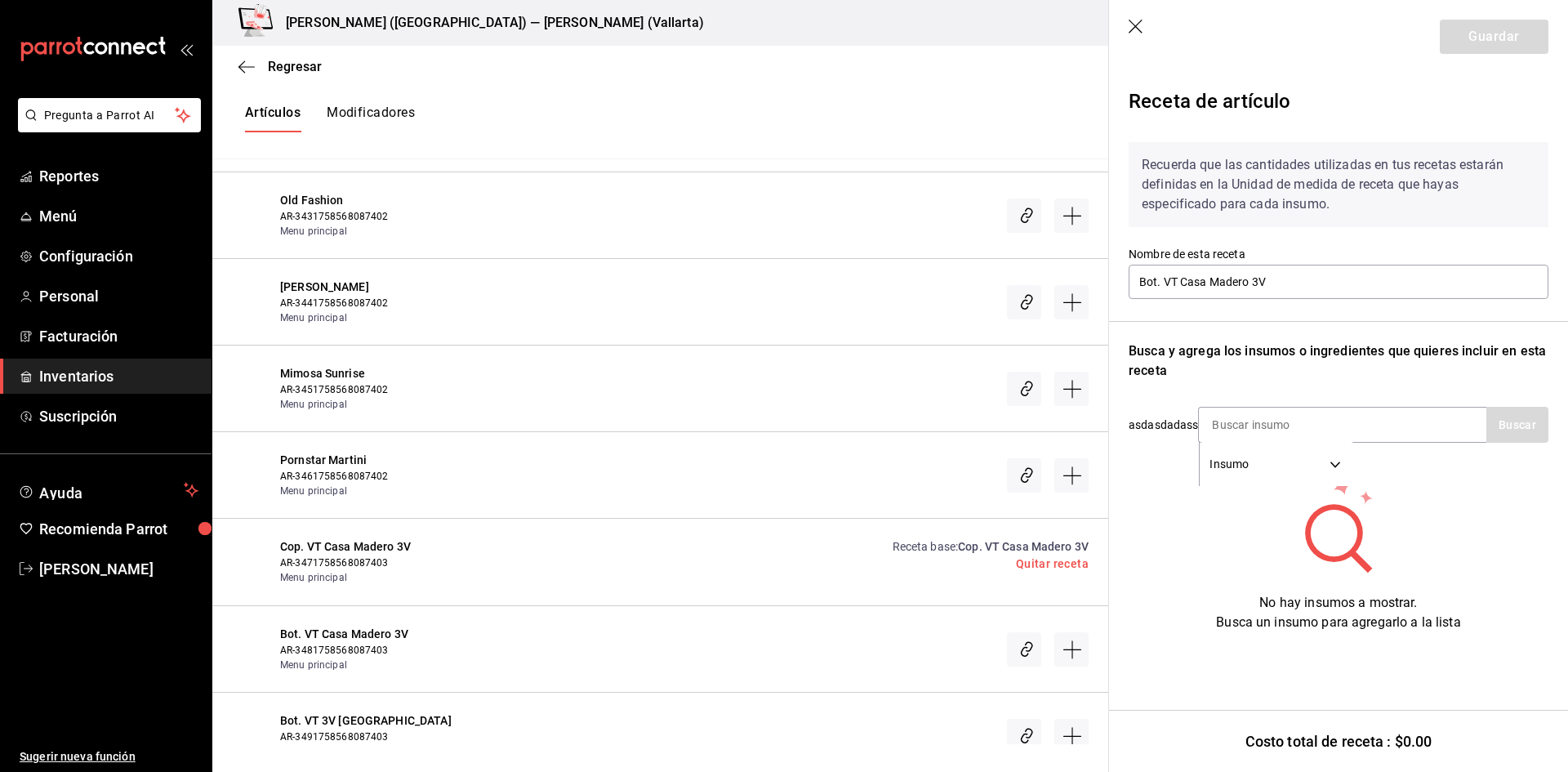
click at [1255, 427] on input at bounding box center [1281, 424] width 164 height 34
type input "CASA"
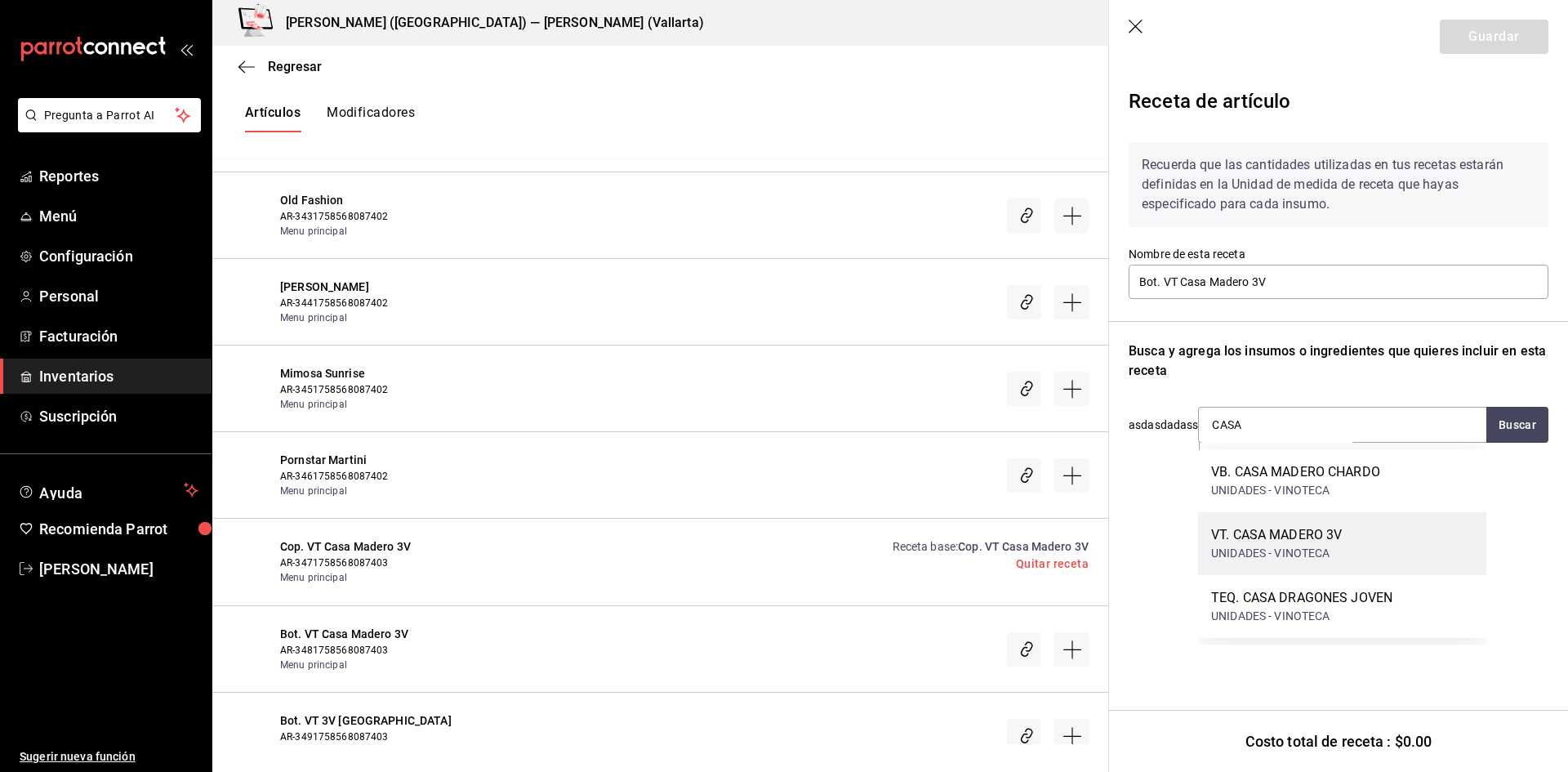
click at [1301, 550] on div "UNIDADES - VINOTECA" at bounding box center [1277, 554] width 131 height 18
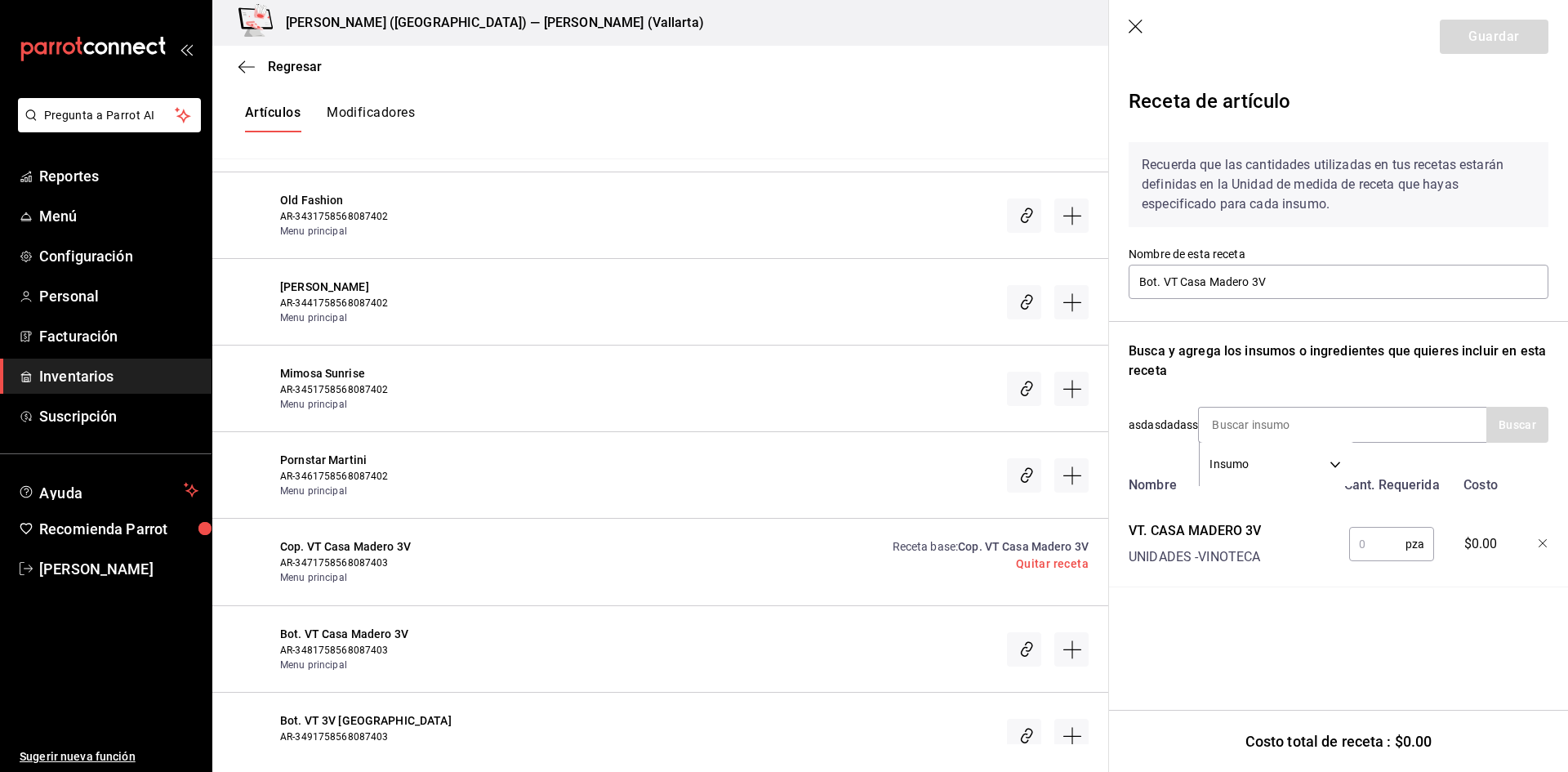
click at [1376, 541] on input "text" at bounding box center [1378, 545] width 57 height 33
type input "1"
type input "5"
click at [1498, 48] on button "Guardar" at bounding box center [1494, 36] width 108 height 34
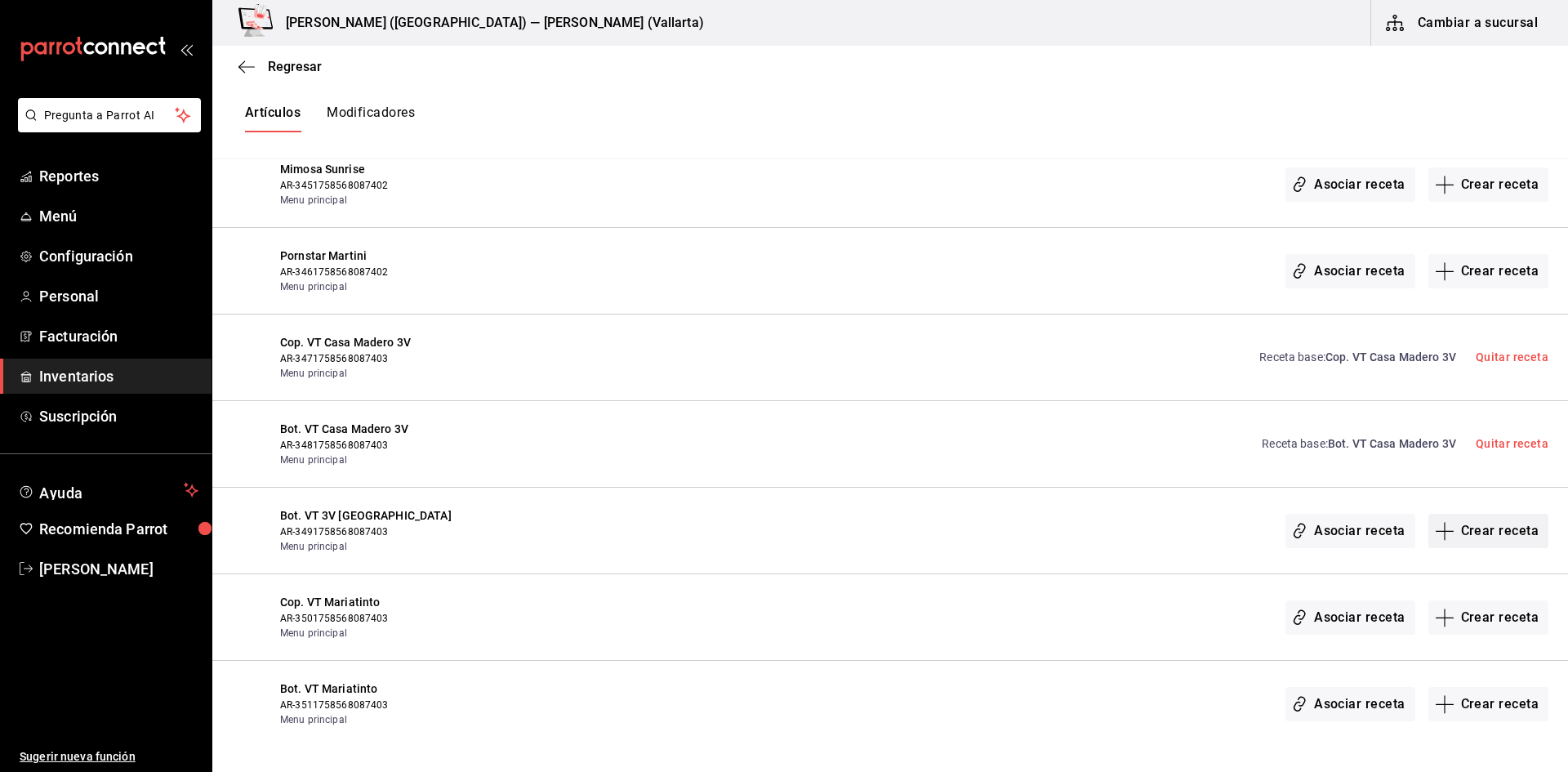
click at [1441, 530] on icon "button" at bounding box center [1445, 531] width 19 height 19
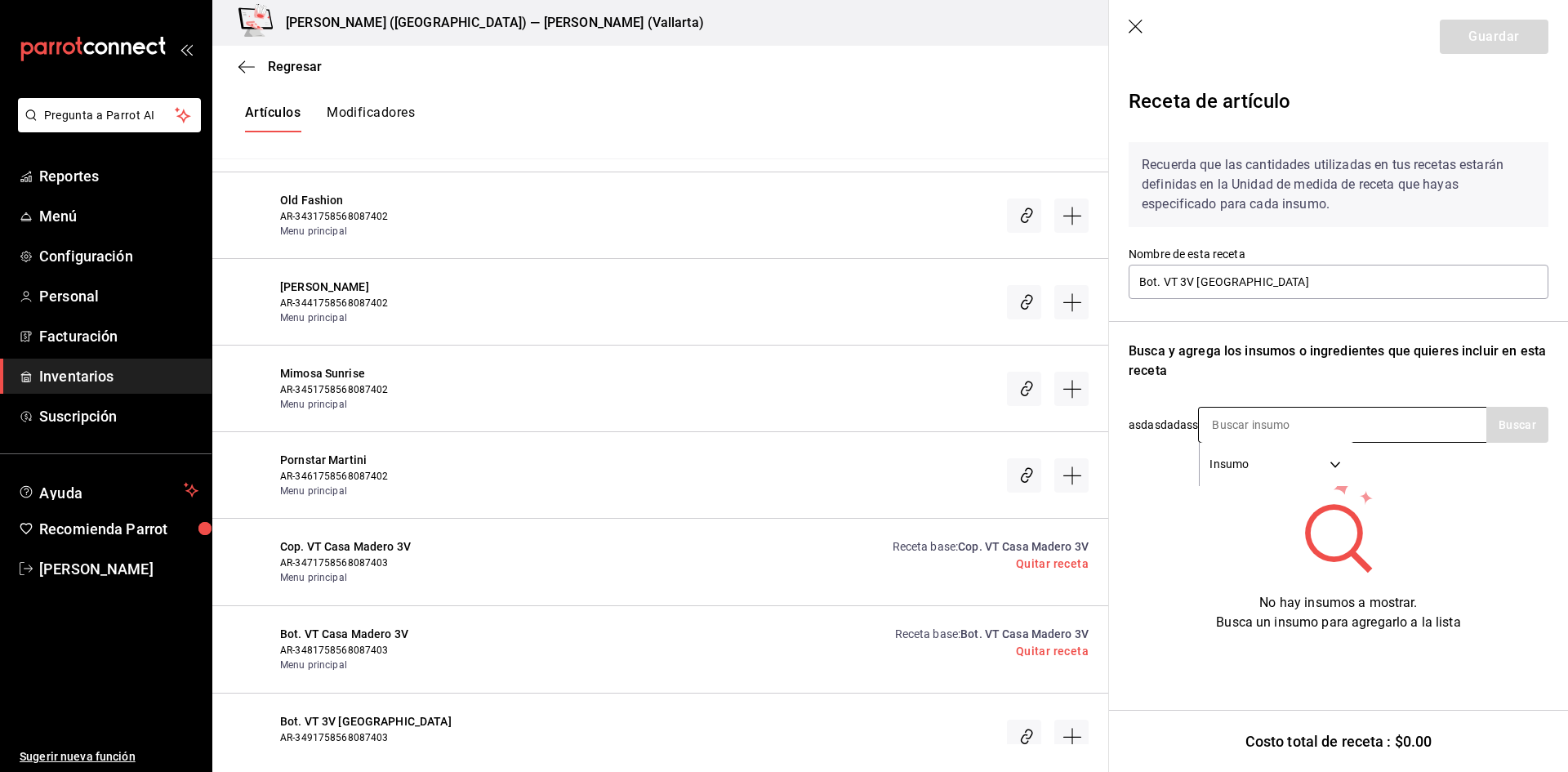
click at [1236, 423] on input at bounding box center [1281, 424] width 164 height 34
type input "S"
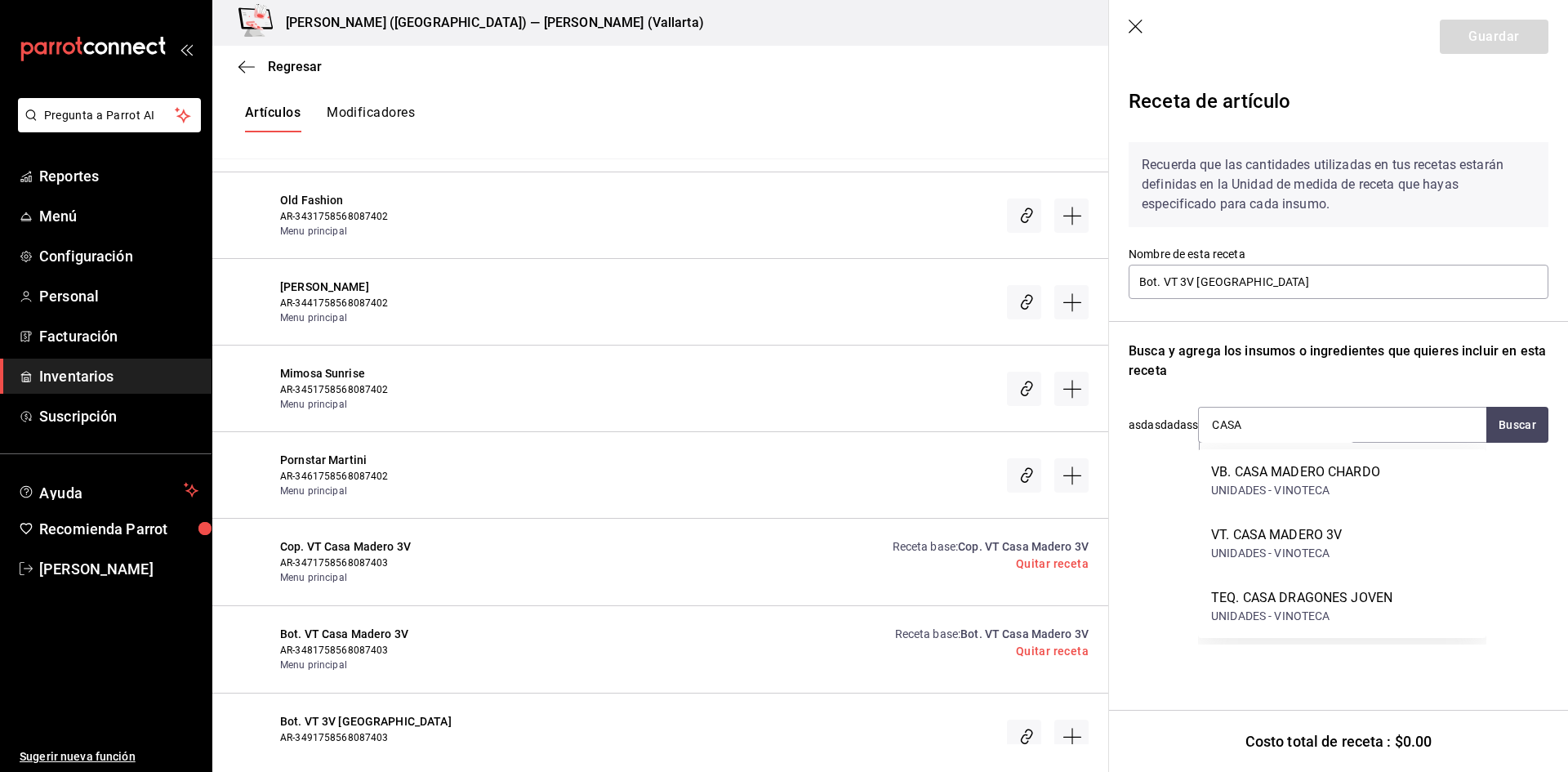
drag, startPoint x: 1285, startPoint y: 422, endPoint x: 1150, endPoint y: 422, distance: 135.0
click at [1150, 422] on div "asdasdadass CASA Insumo SUPPLY Buscar" at bounding box center [1338, 424] width 420 height 36
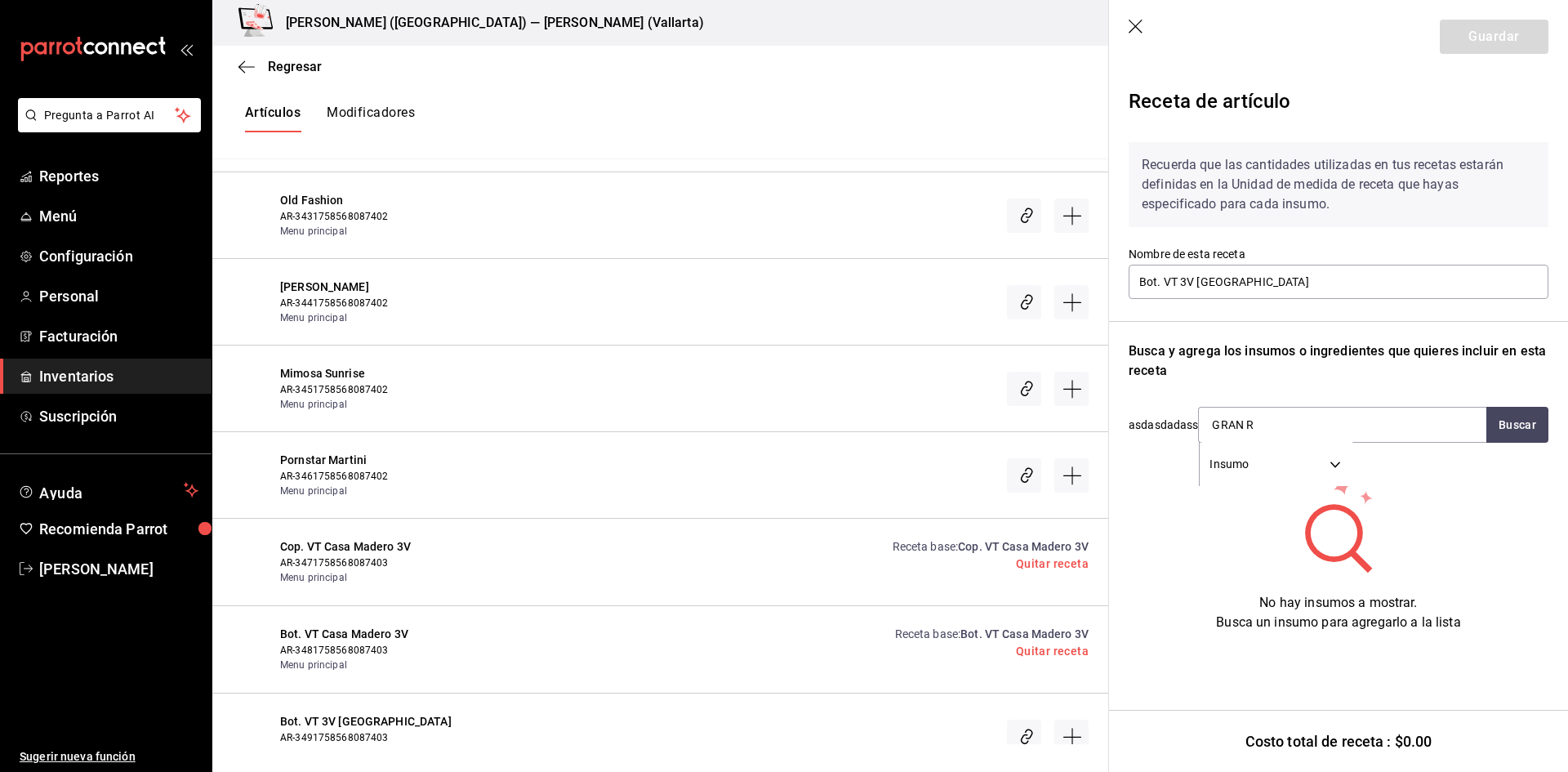
type input "GRAN RE"
click at [1306, 476] on div "VT. 3V GRAN RESERVA" at bounding box center [1279, 472] width 134 height 19
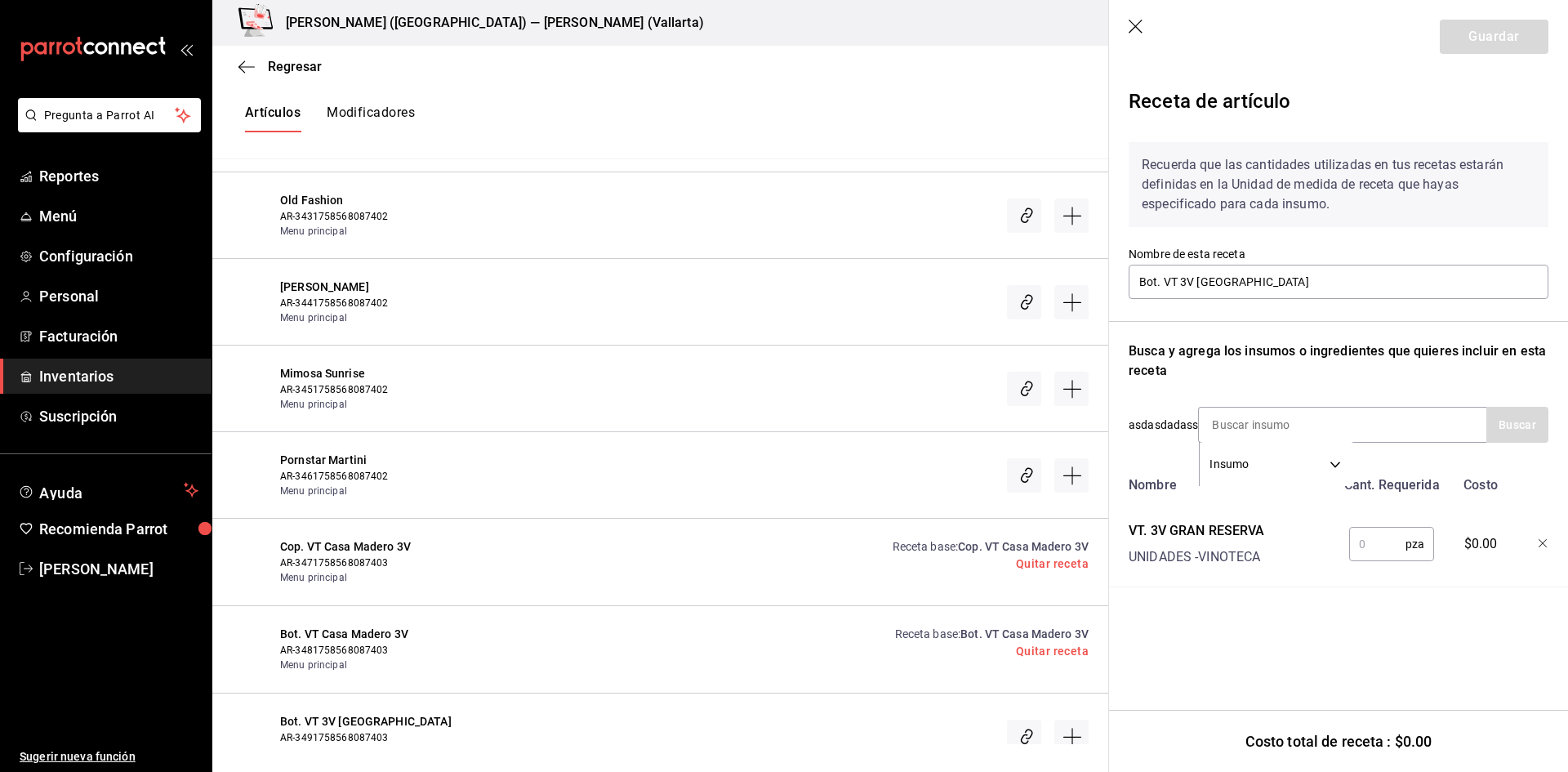
click at [1370, 540] on input "text" at bounding box center [1378, 545] width 57 height 33
type input "1"
click at [1493, 33] on button "Guardar" at bounding box center [1494, 36] width 108 height 34
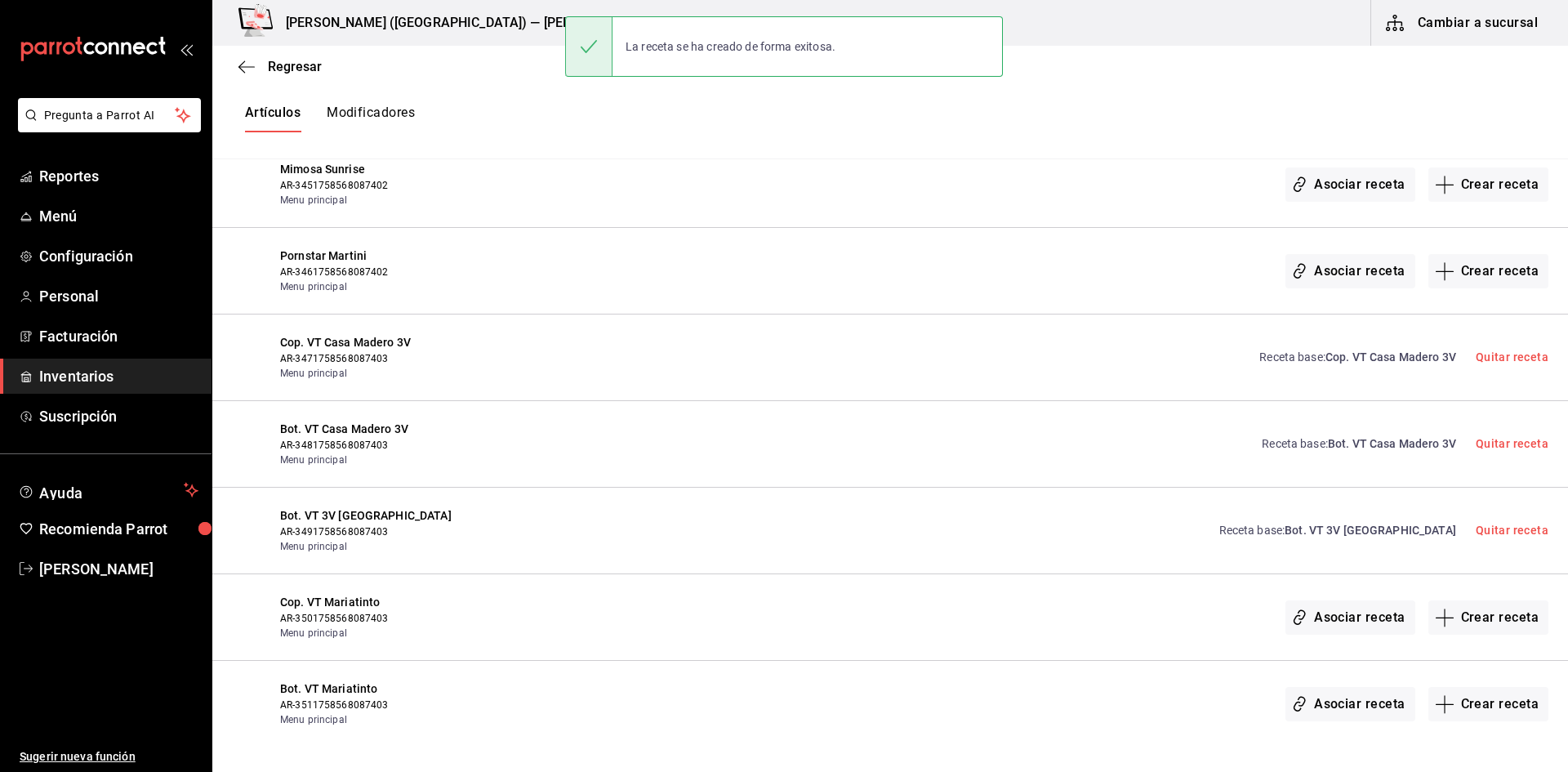
scroll to position [24574, 0]
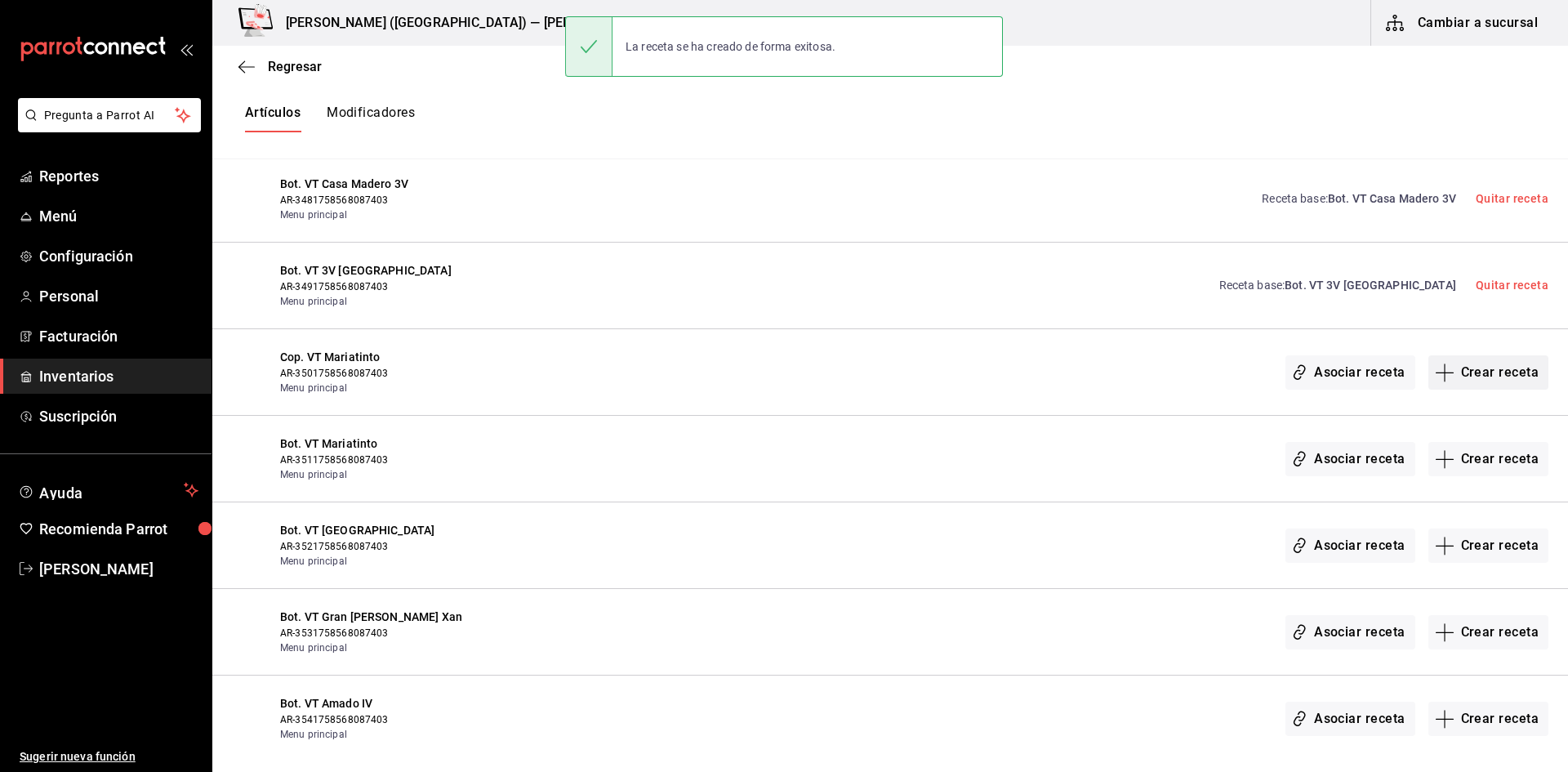
click at [1460, 374] on button "Crear receta" at bounding box center [1489, 372] width 121 height 34
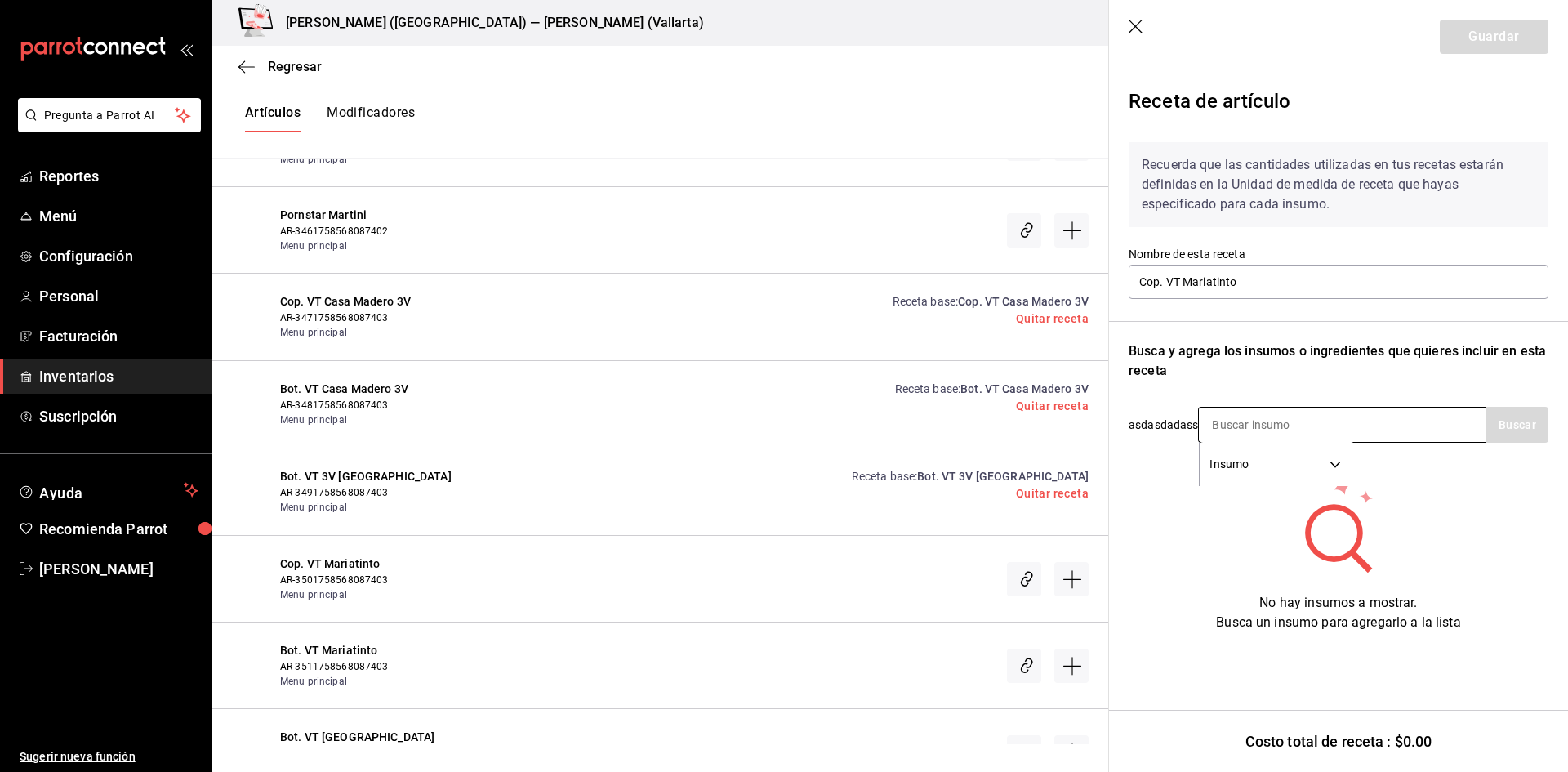
click at [1245, 420] on input at bounding box center [1281, 424] width 164 height 34
type input "MARIA"
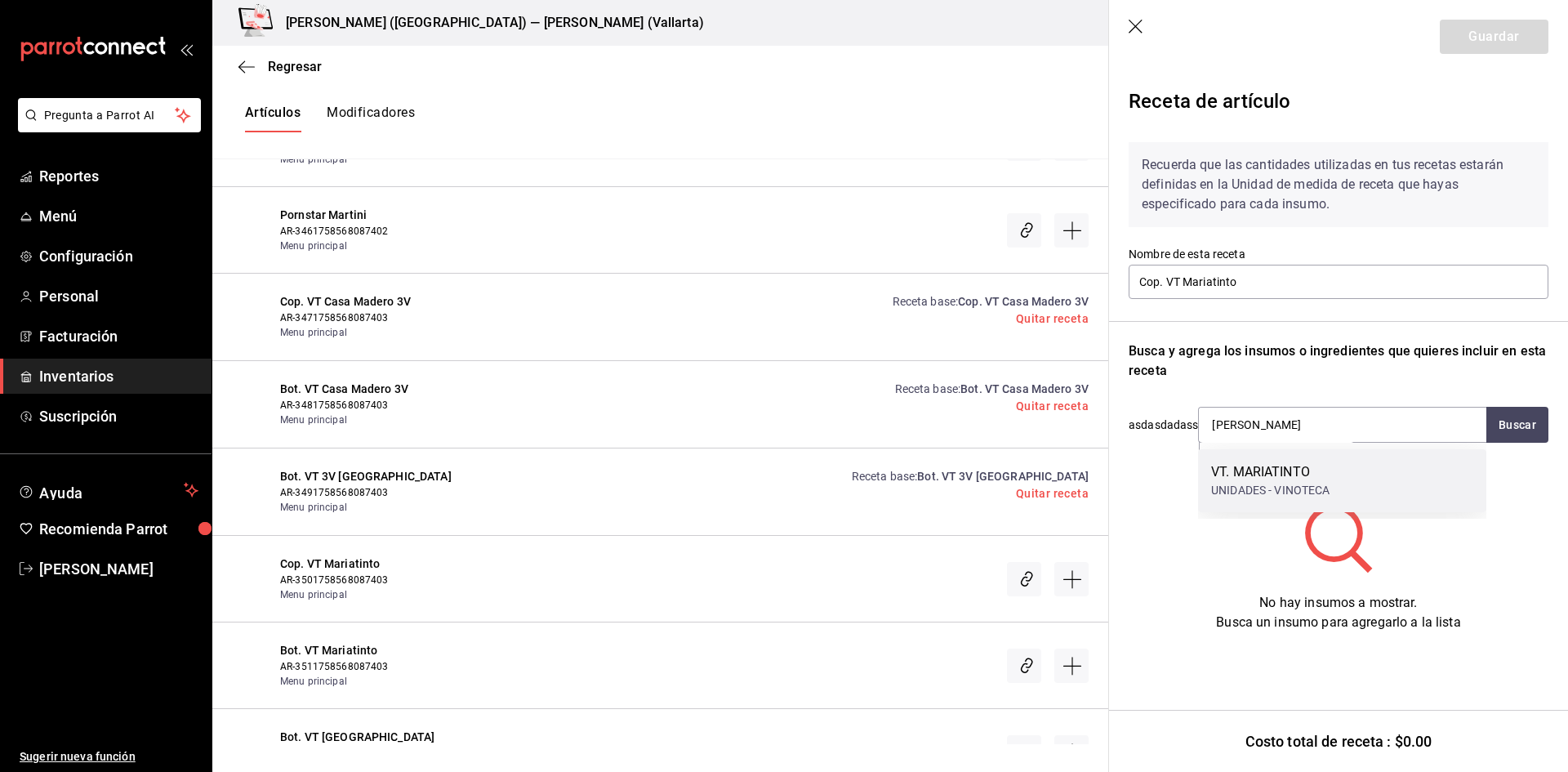
click at [1290, 487] on div "UNIDADES - VINOTECA" at bounding box center [1271, 491] width 119 height 18
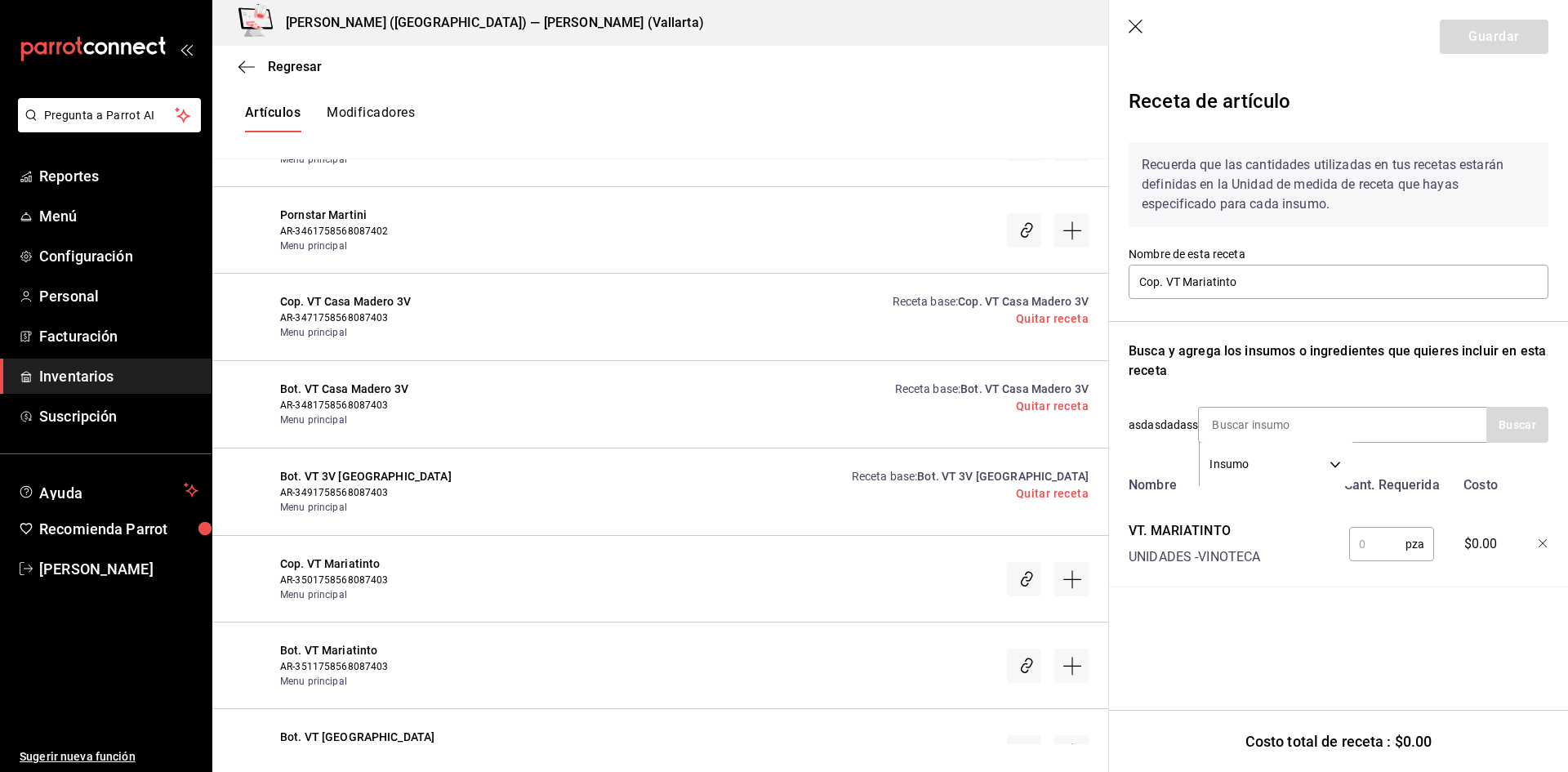
click at [1369, 546] on input "text" at bounding box center [1378, 545] width 57 height 33
type input "1"
click at [1499, 42] on button "Guardar" at bounding box center [1494, 36] width 108 height 34
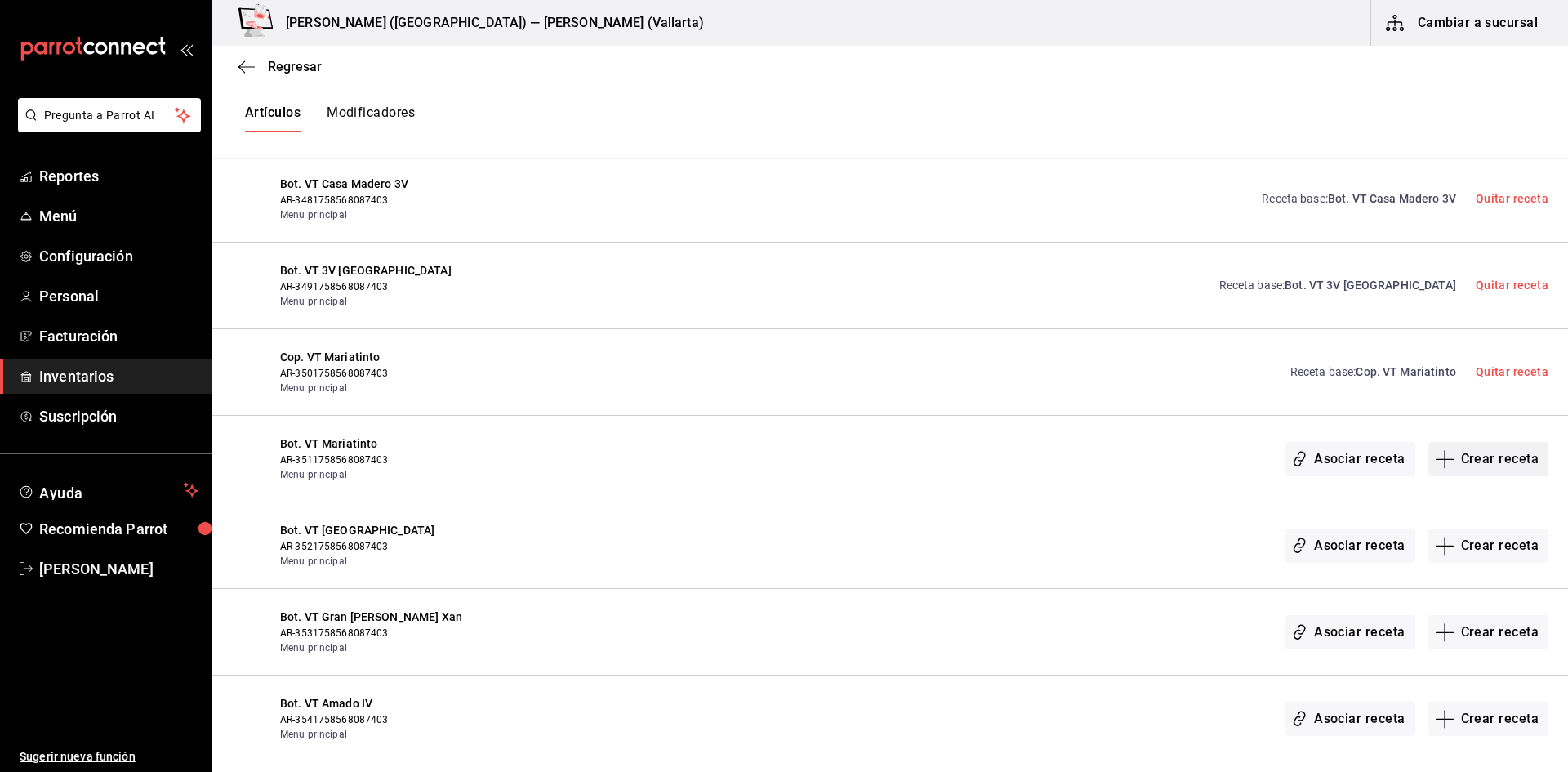
click at [1472, 456] on button "Crear receta" at bounding box center [1489, 459] width 121 height 34
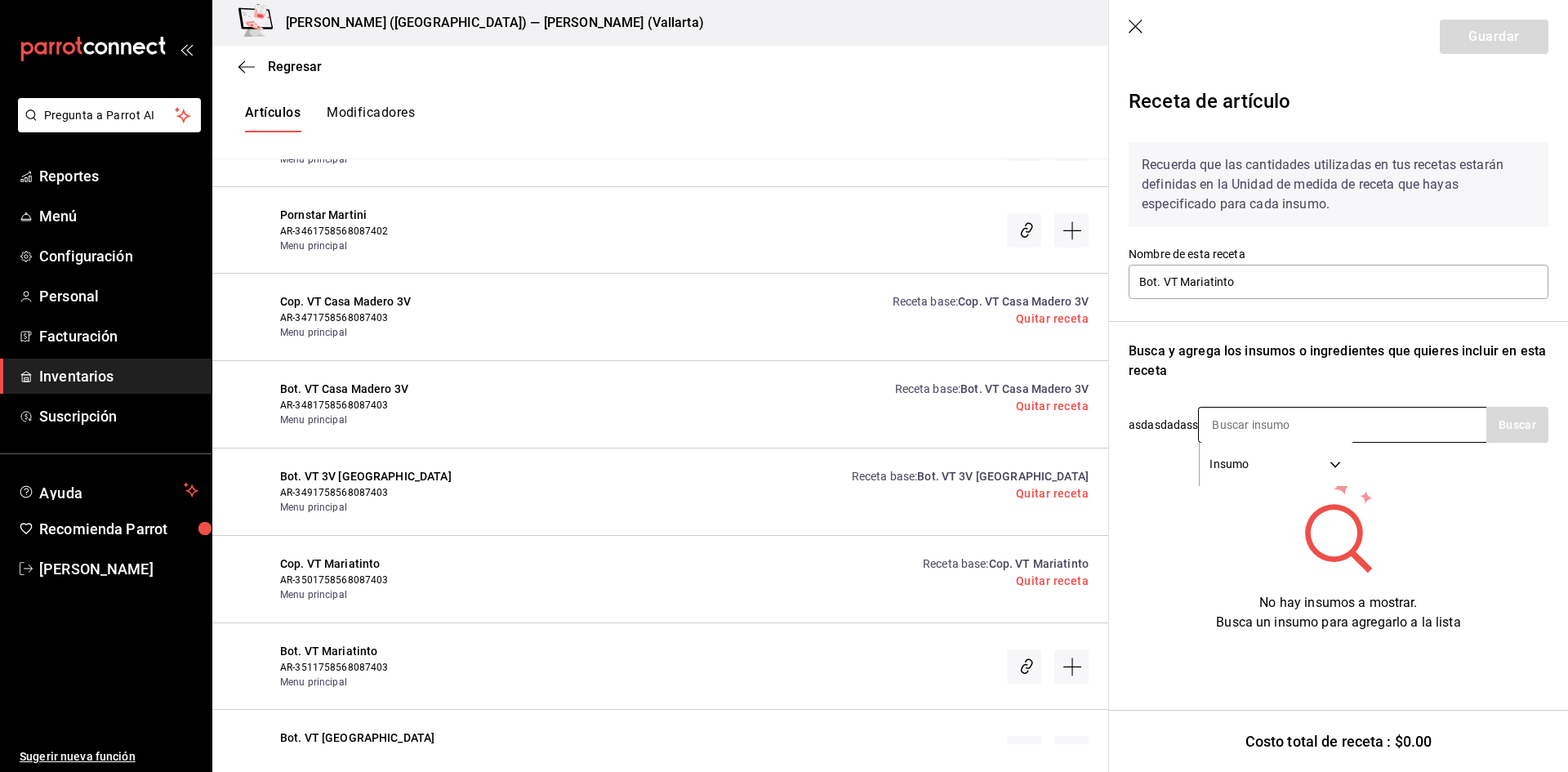
click at [1267, 431] on input at bounding box center [1281, 424] width 164 height 34
click at [1245, 418] on input at bounding box center [1281, 424] width 164 height 34
type input "MARI"
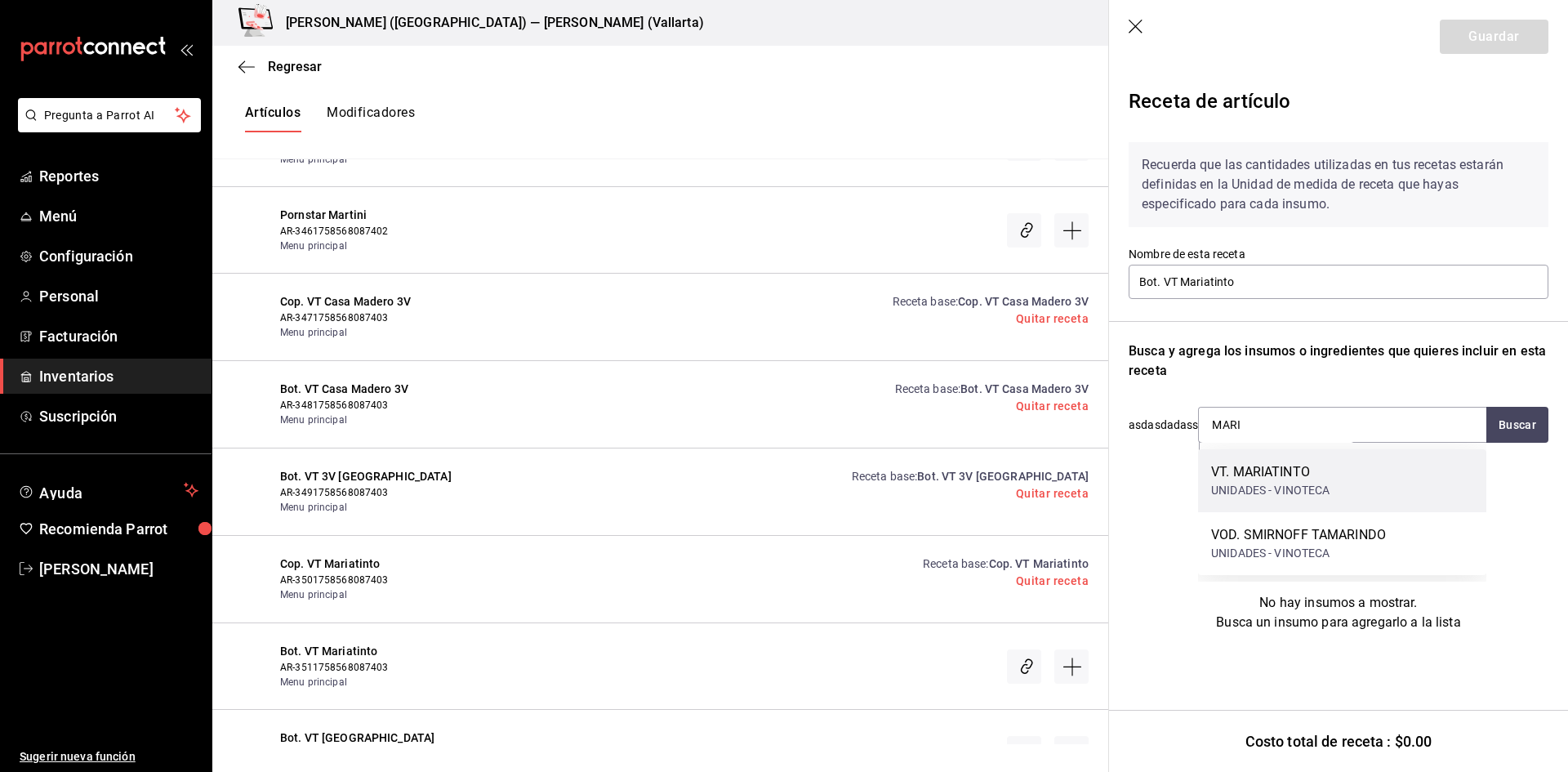
click at [1349, 482] on div "VT. MARIATINTO UNIDADES - VINOTECA" at bounding box center [1343, 481] width 288 height 63
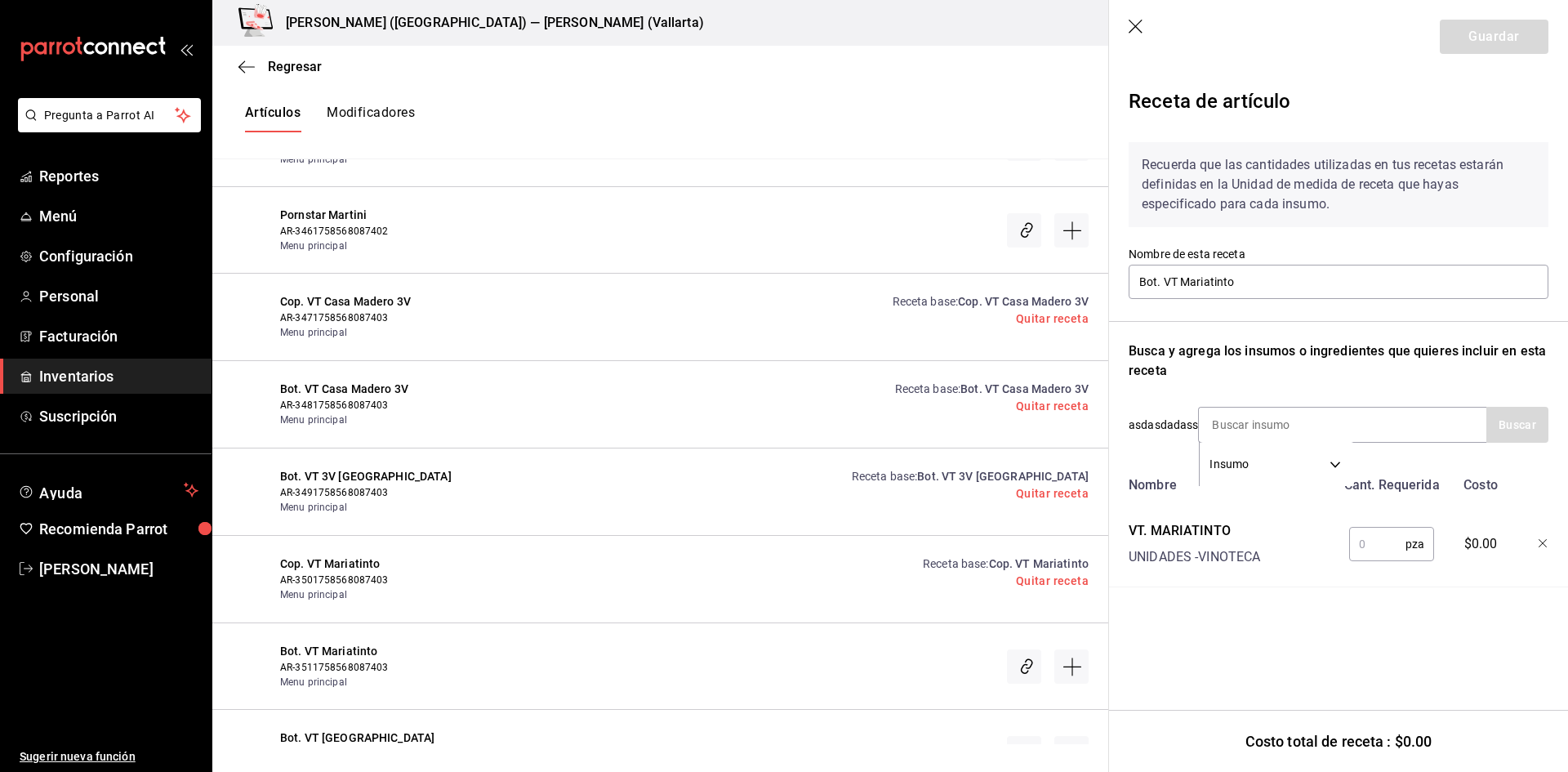
click at [1363, 535] on input "text" at bounding box center [1378, 545] width 57 height 33
type input "5"
click at [1485, 38] on button "Guardar" at bounding box center [1494, 36] width 108 height 34
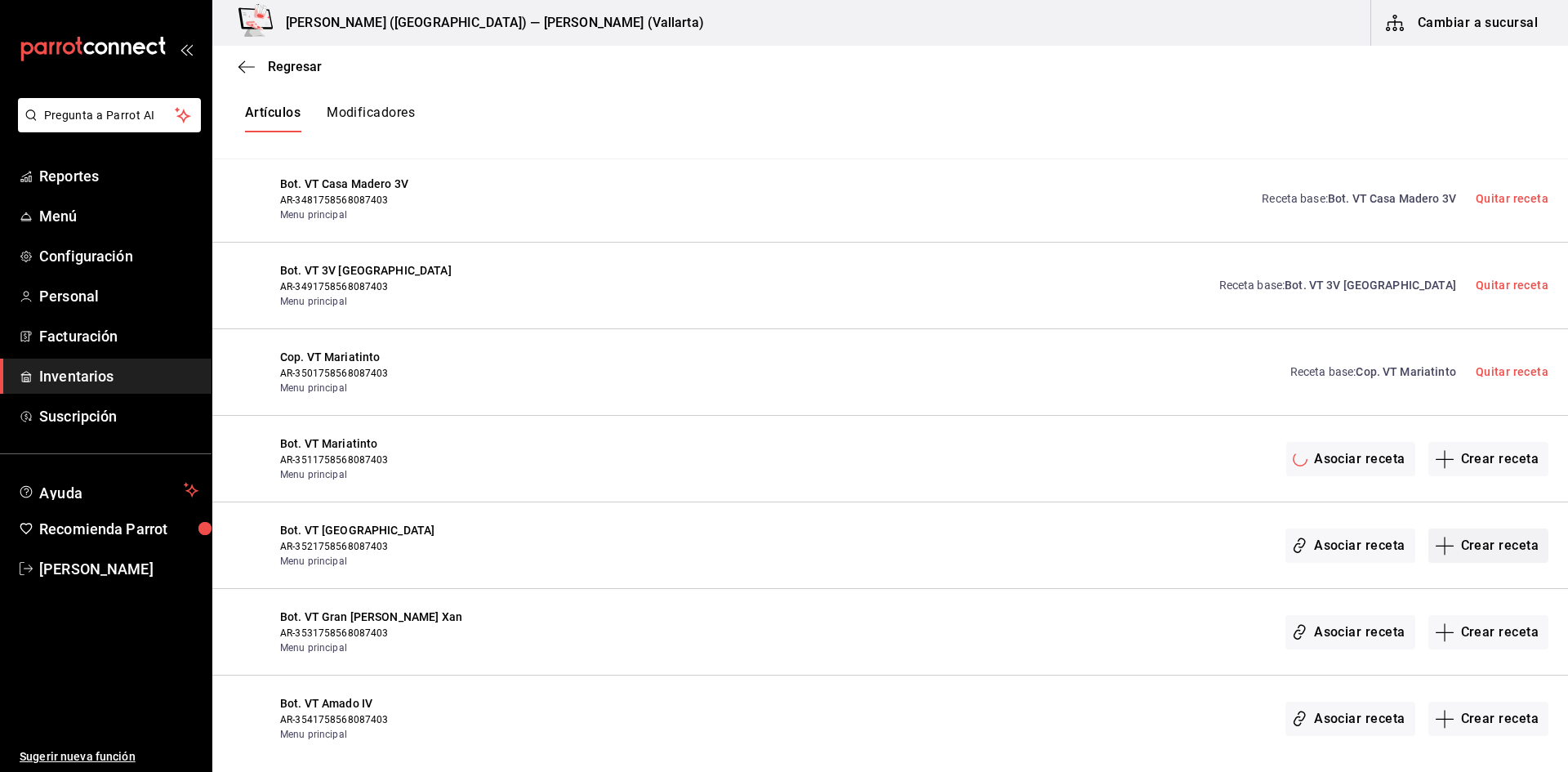
click at [1458, 549] on button "Crear receta" at bounding box center [1489, 545] width 121 height 34
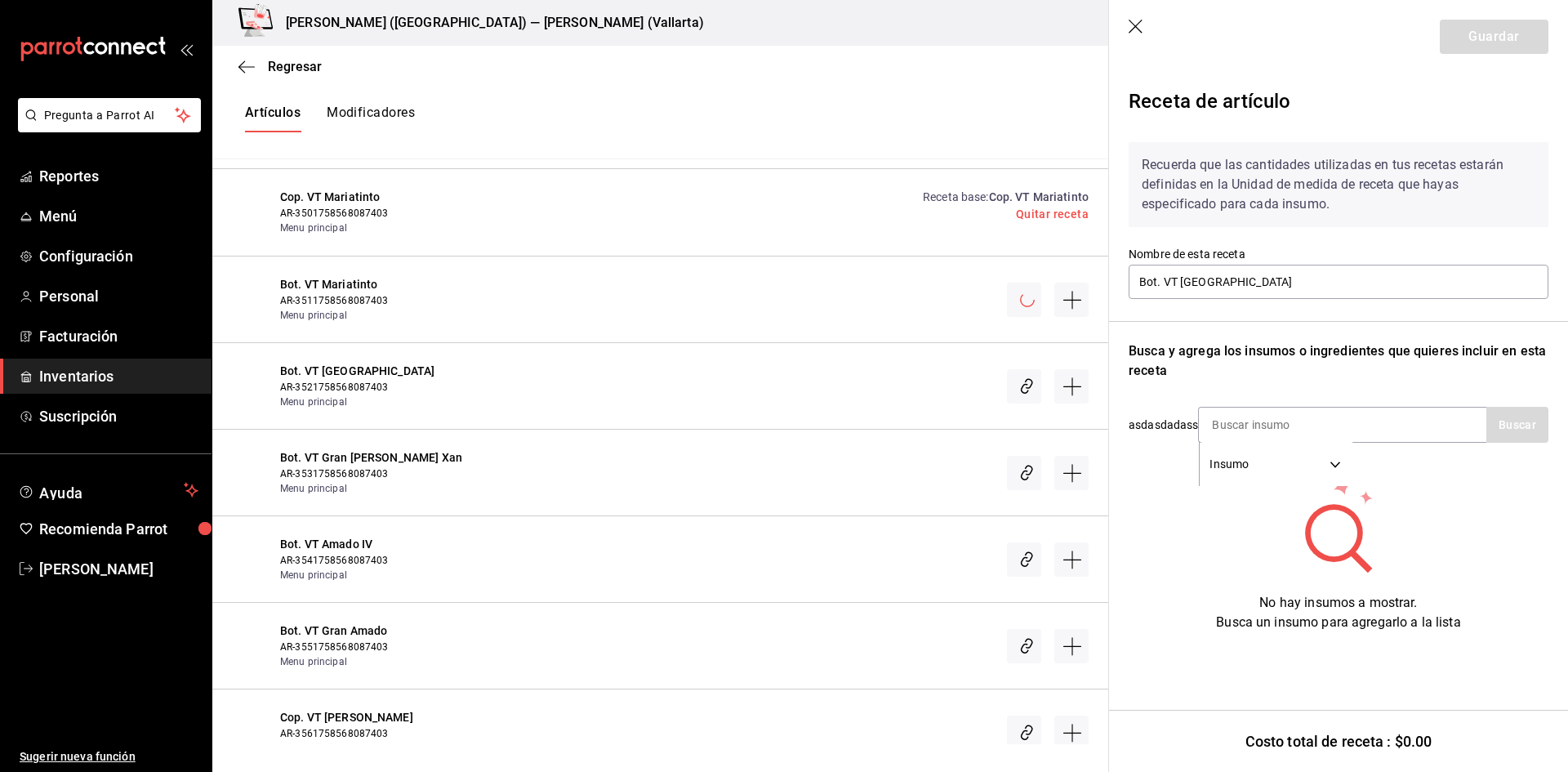
scroll to position [24941, 0]
click at [1238, 426] on input at bounding box center [1281, 424] width 164 height 34
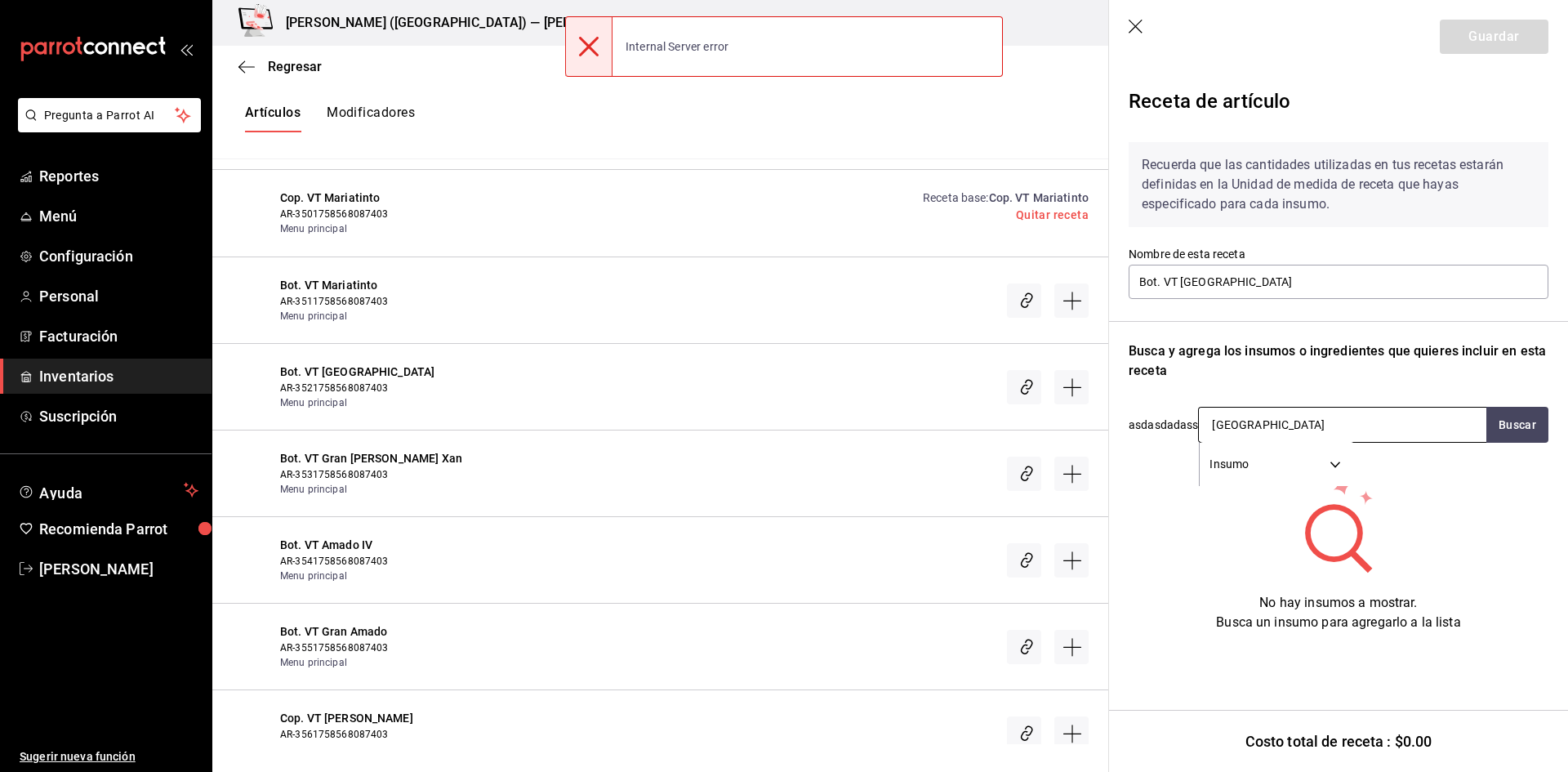
type input "MONTE XANI"
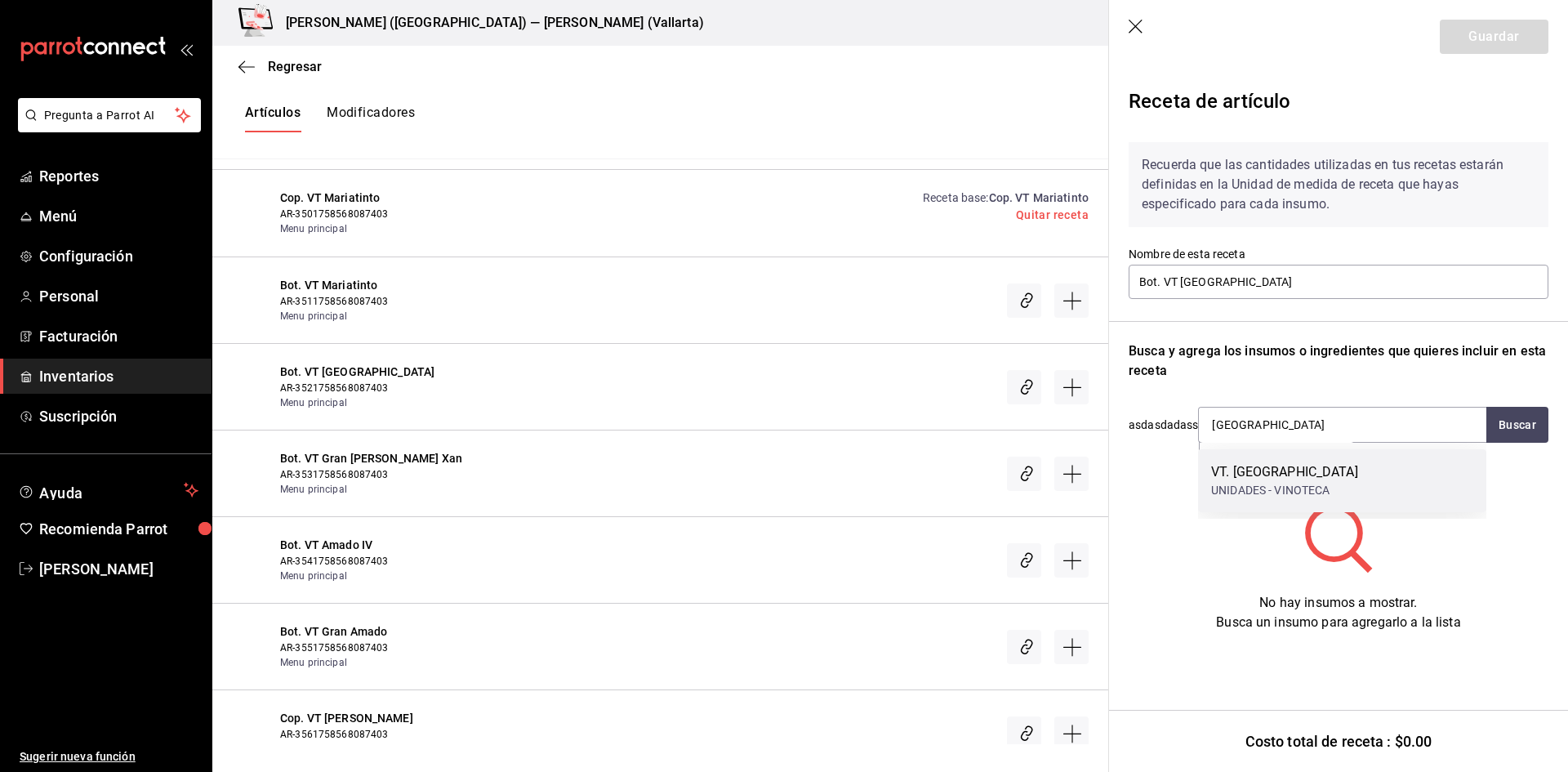
click at [1276, 473] on div "VT. MONTE XANIC" at bounding box center [1284, 472] width 147 height 19
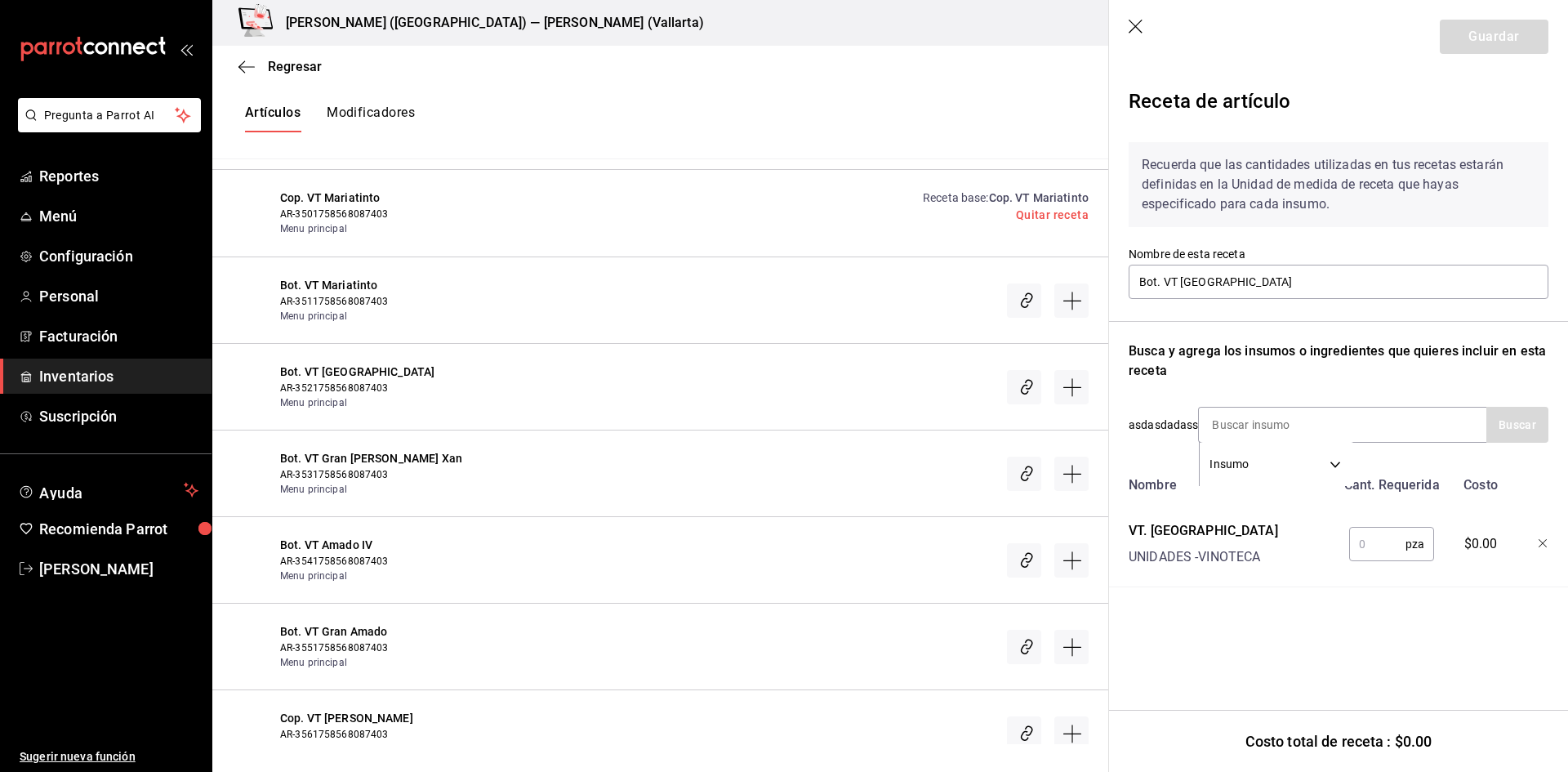
click at [1382, 529] on input "text" at bounding box center [1378, 545] width 57 height 33
type input "1"
click at [1477, 35] on button "Guardar" at bounding box center [1494, 36] width 108 height 34
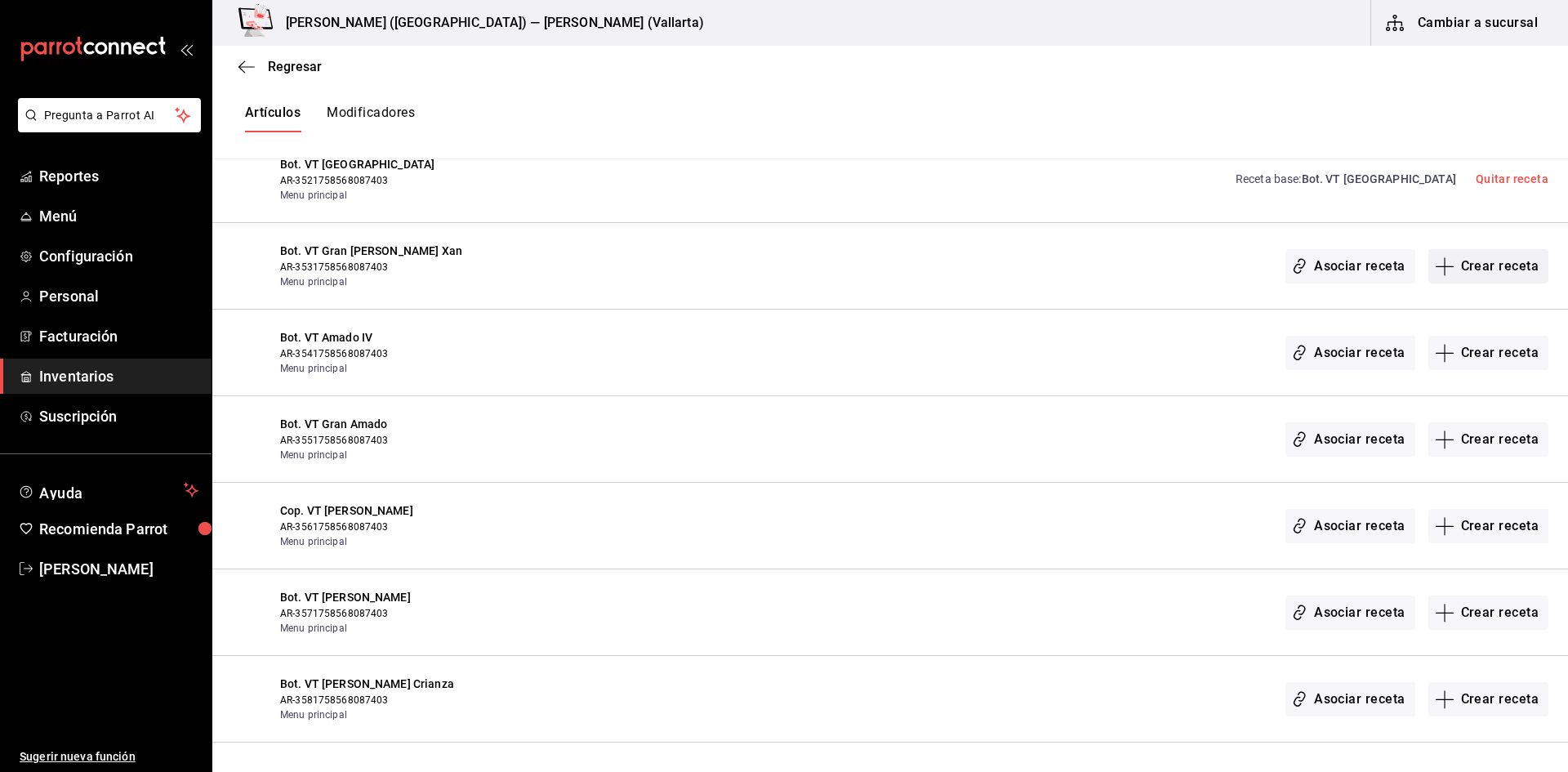
click at [1477, 274] on button "Crear receta" at bounding box center [1489, 266] width 121 height 34
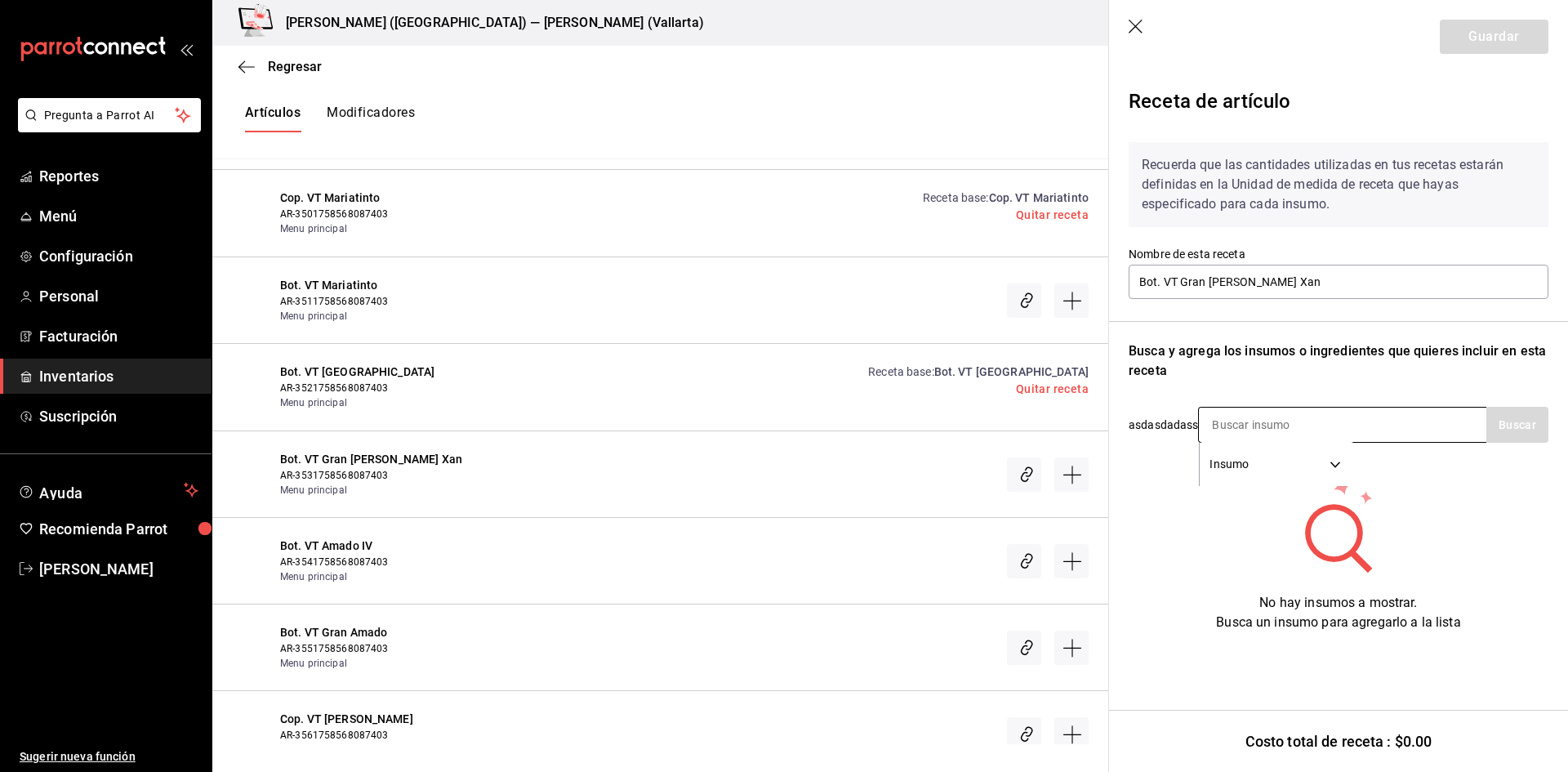
click at [1304, 430] on input at bounding box center [1281, 424] width 164 height 34
type input "GRAN"
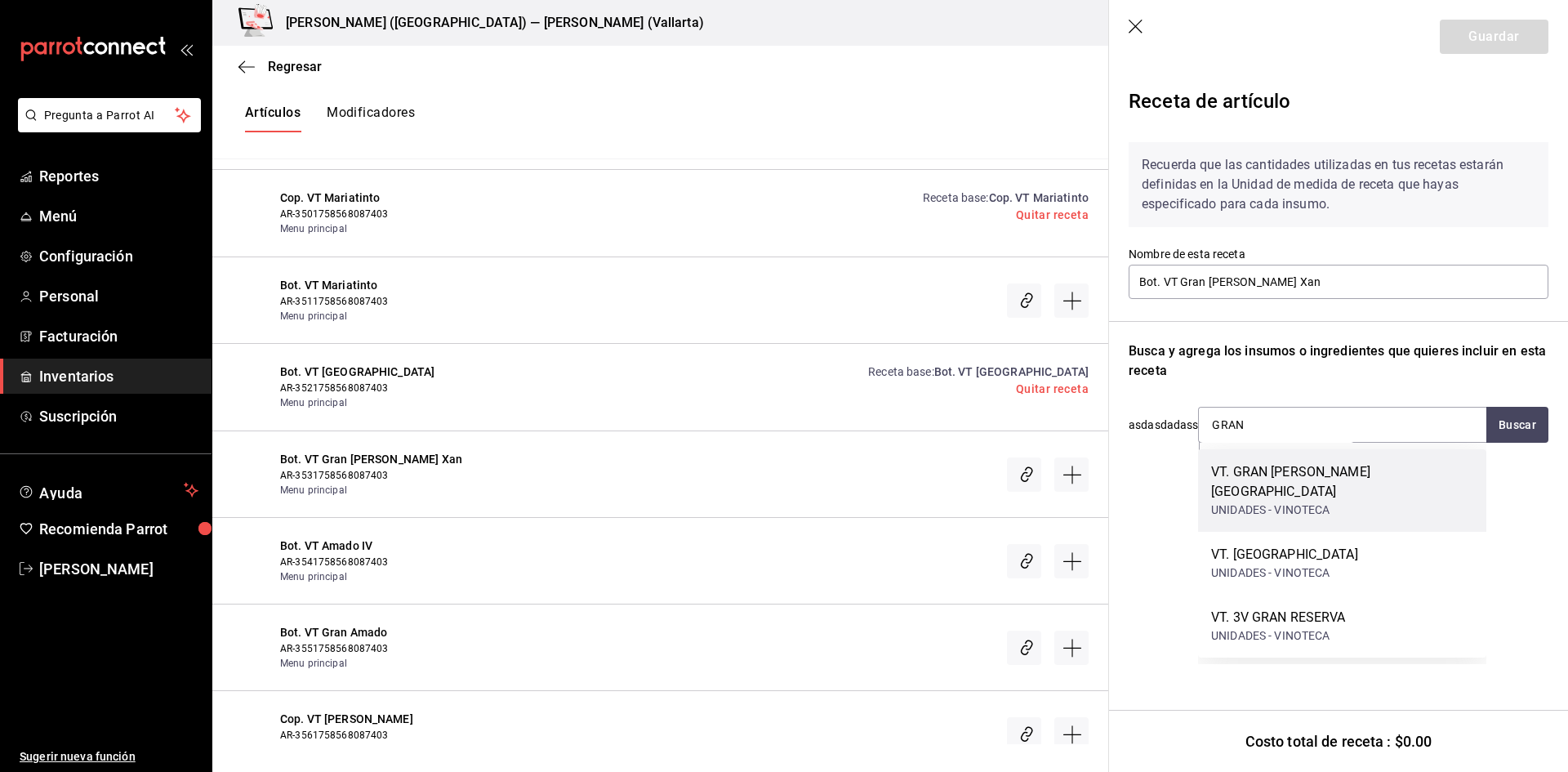
click at [1310, 502] on div "UNIDADES - VINOTECA" at bounding box center [1342, 511] width 262 height 18
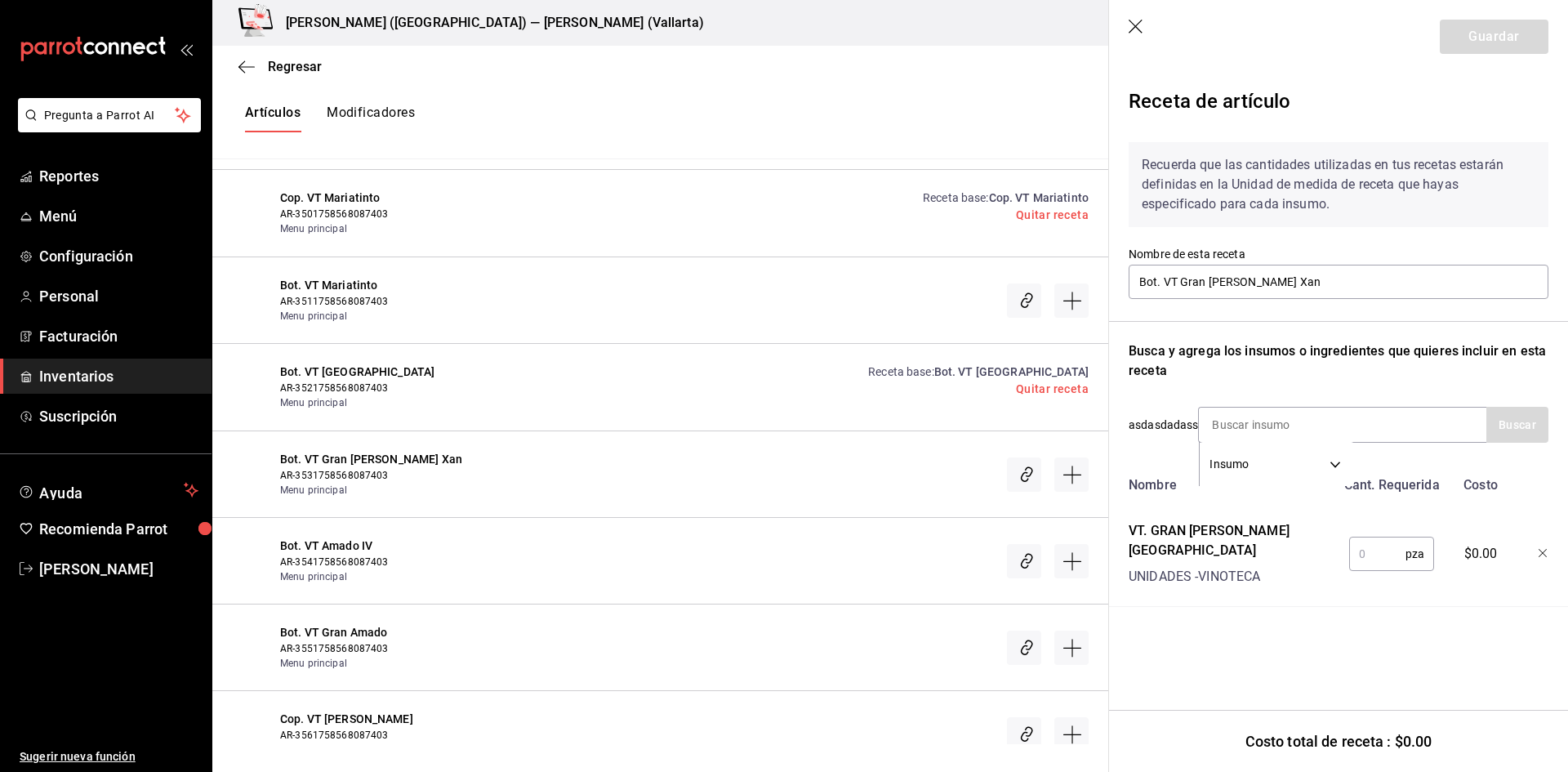
click at [1366, 546] on input "text" at bounding box center [1378, 555] width 57 height 33
type input "1"
click at [1489, 30] on button "Guardar" at bounding box center [1494, 36] width 108 height 34
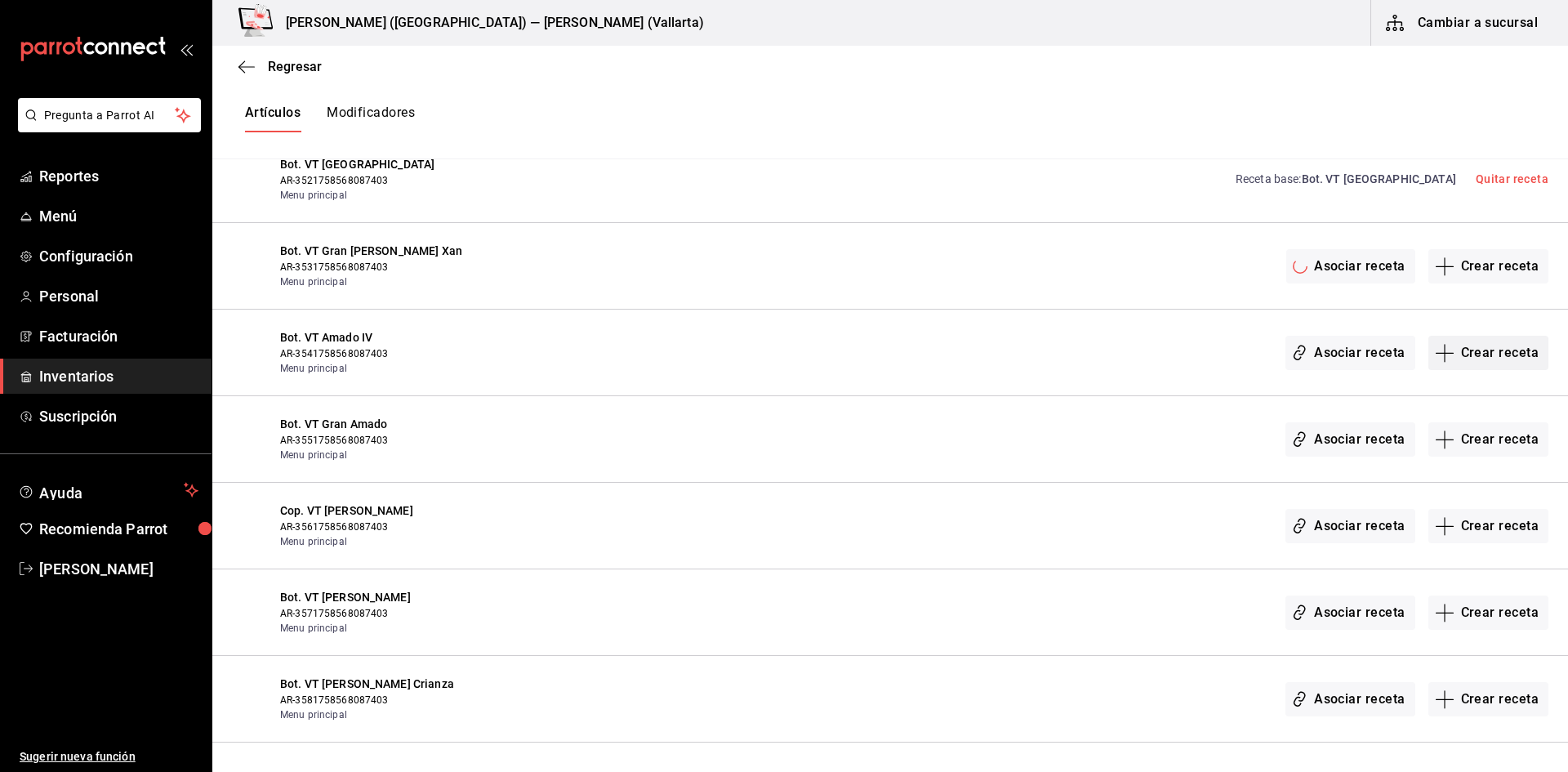
click at [1463, 355] on button "Crear receta" at bounding box center [1489, 353] width 121 height 34
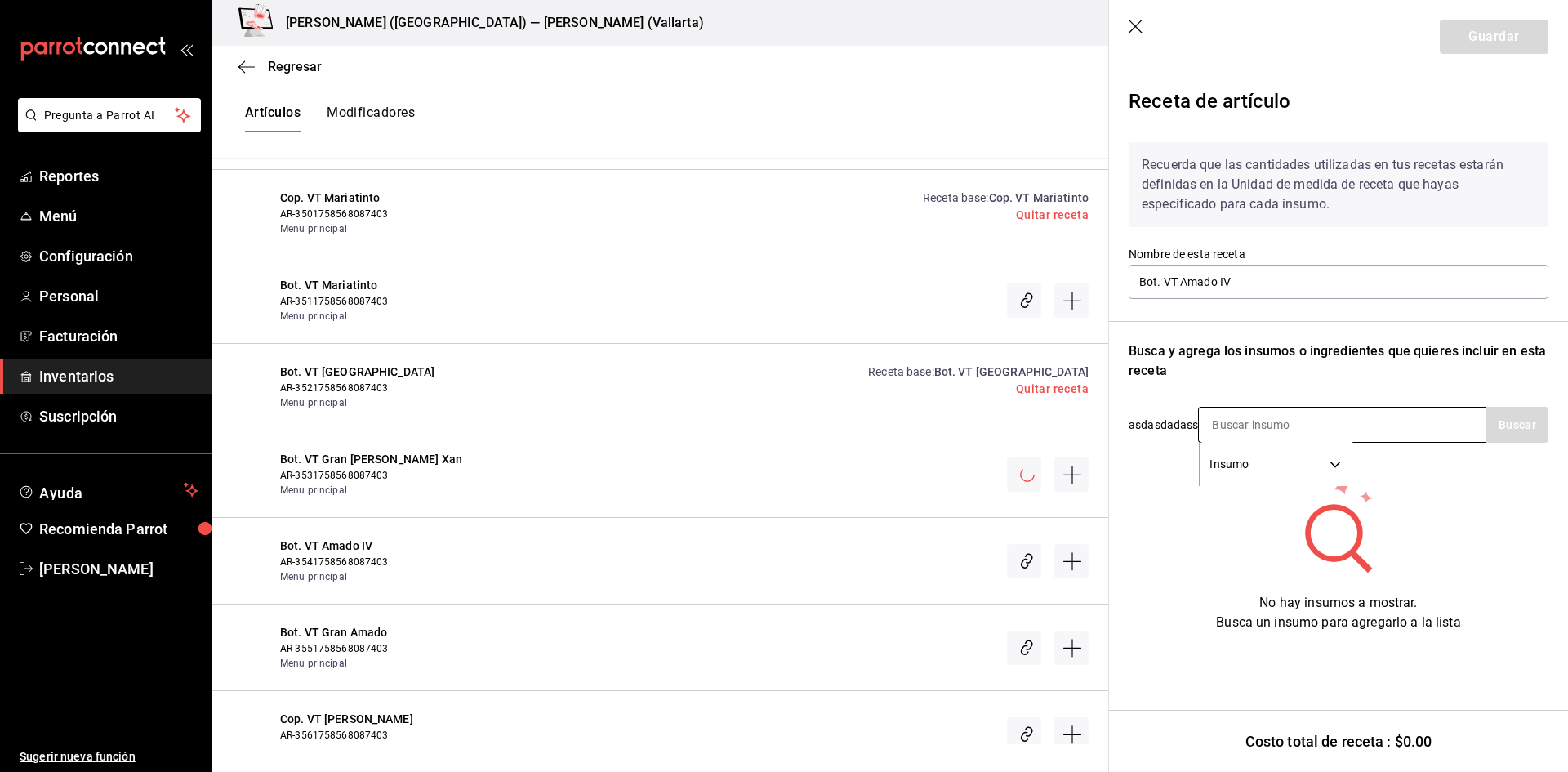
click at [1281, 424] on input at bounding box center [1281, 424] width 164 height 34
type input "AMADO"
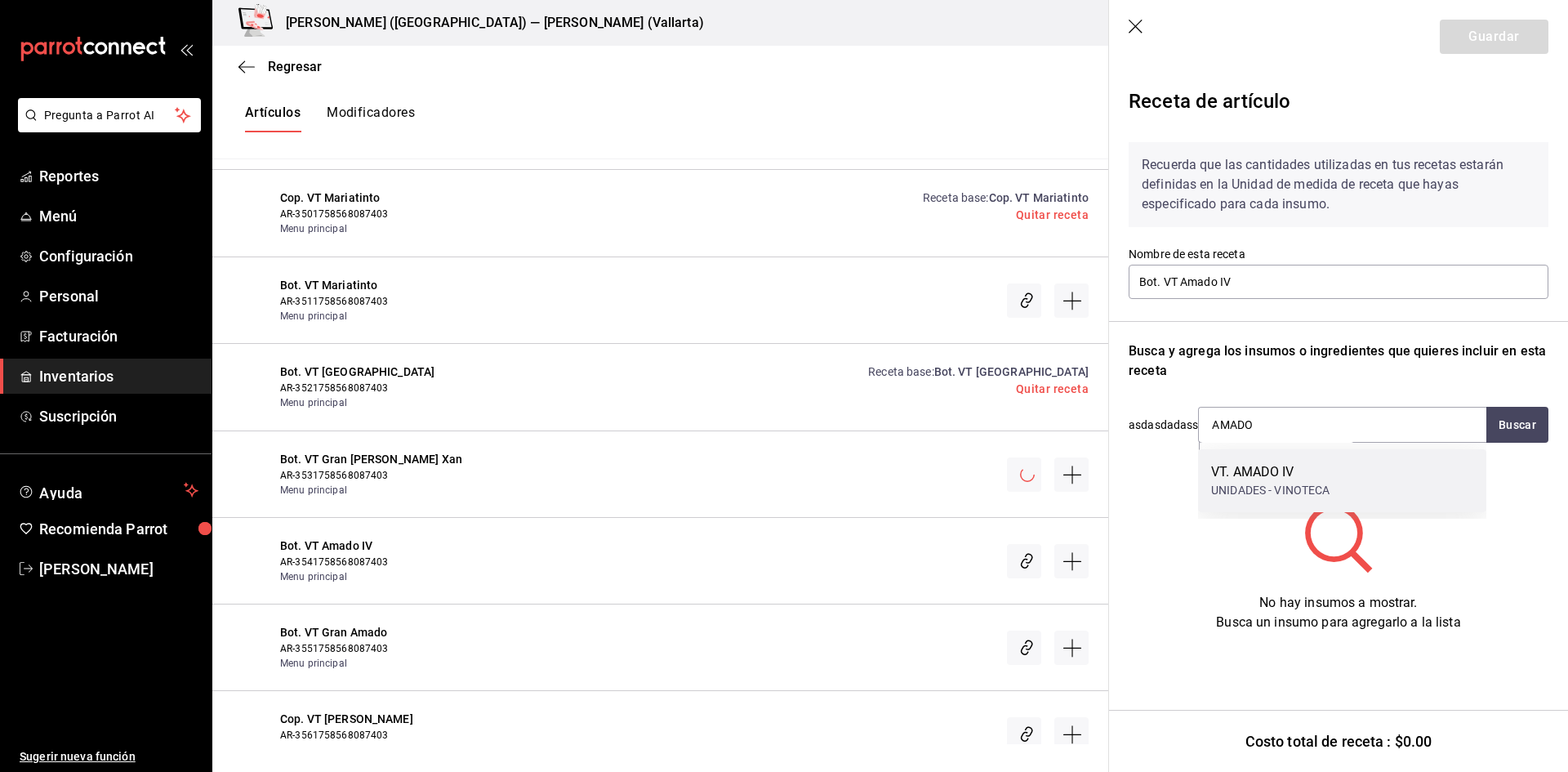
click at [1262, 482] on div "UNIDADES - VINOTECA" at bounding box center [1271, 491] width 119 height 18
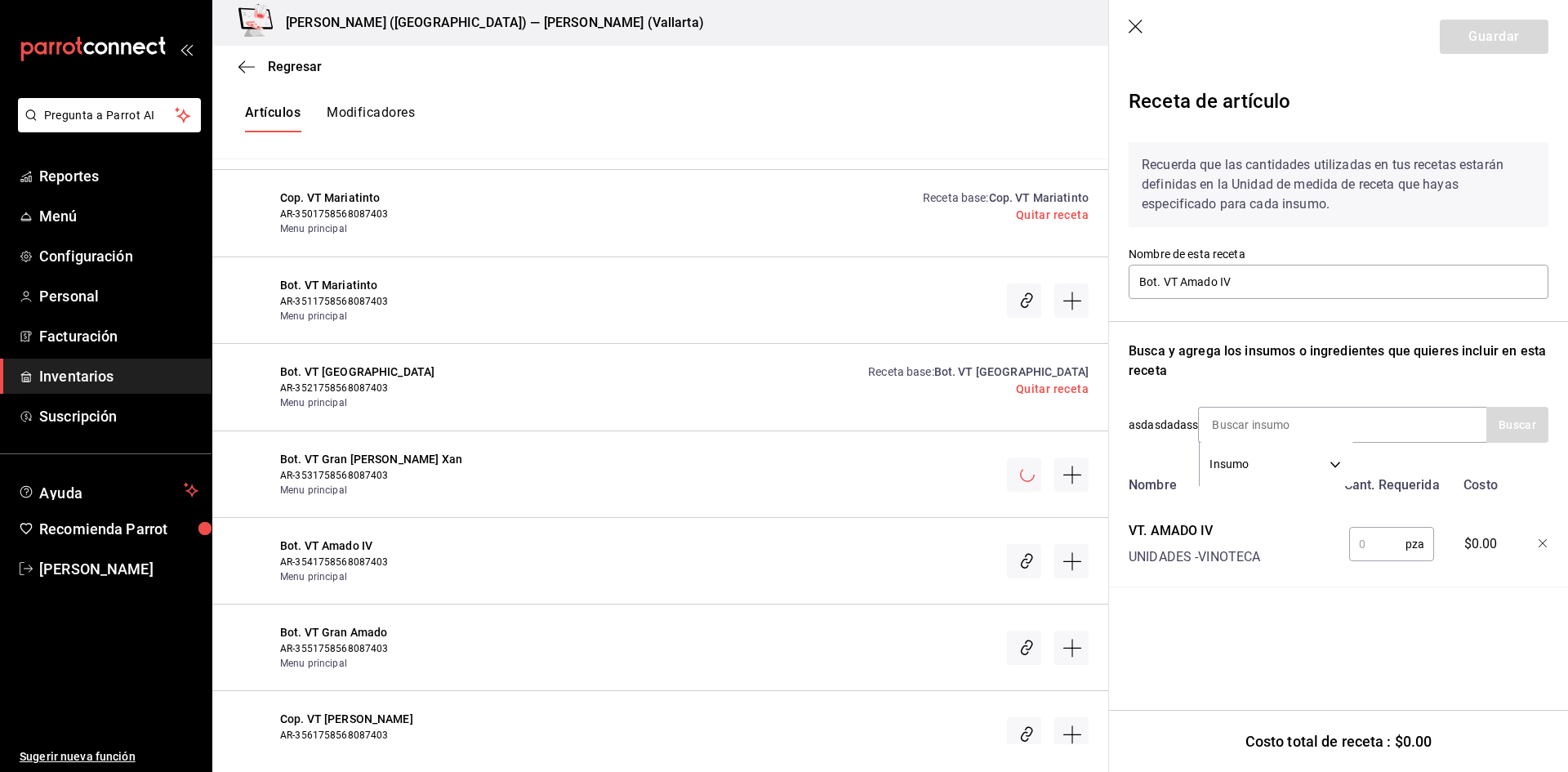
click at [1357, 549] on input "text" at bounding box center [1378, 545] width 57 height 33
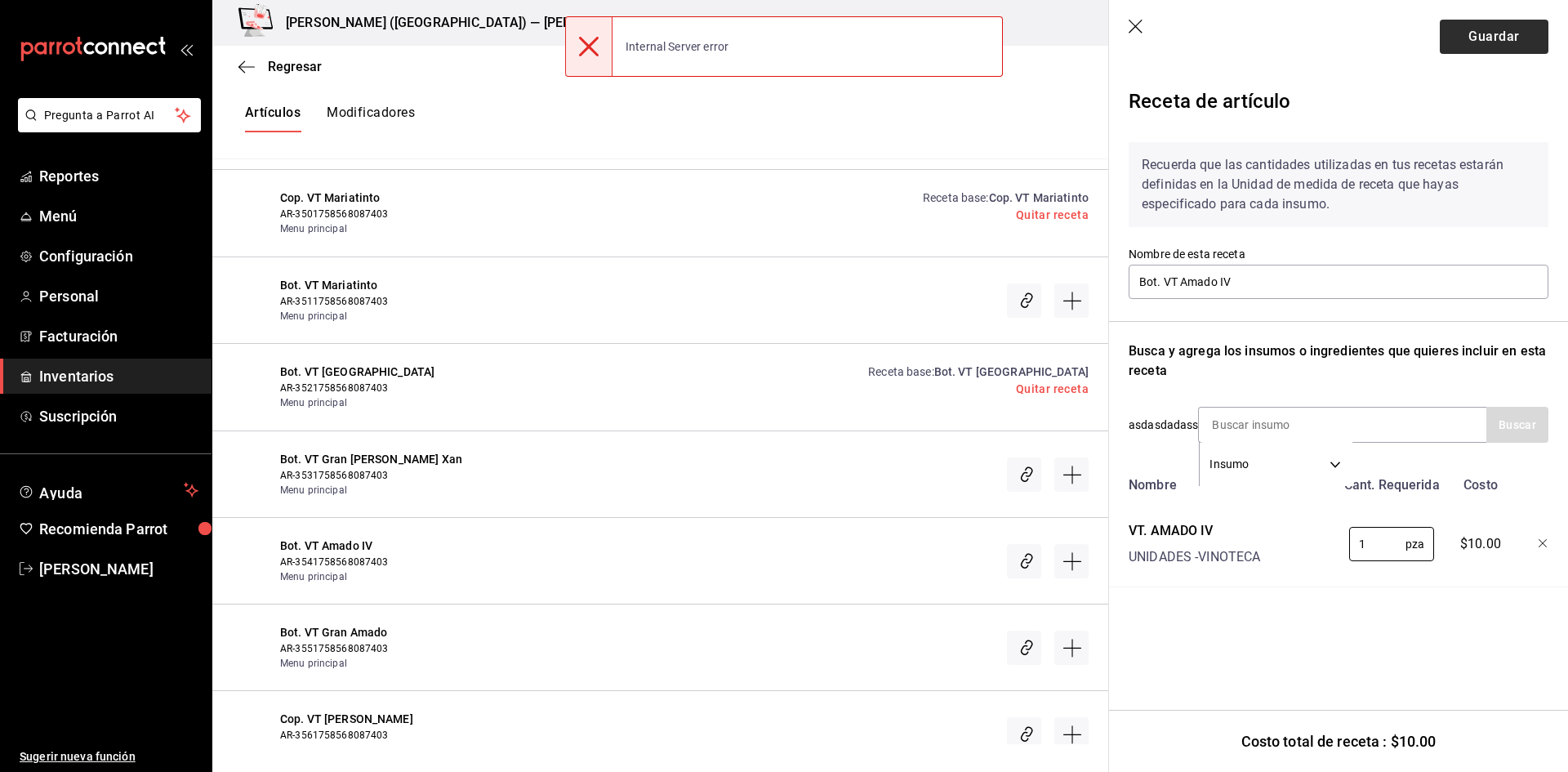
type input "1"
click at [1510, 38] on button "Guardar" at bounding box center [1494, 36] width 108 height 34
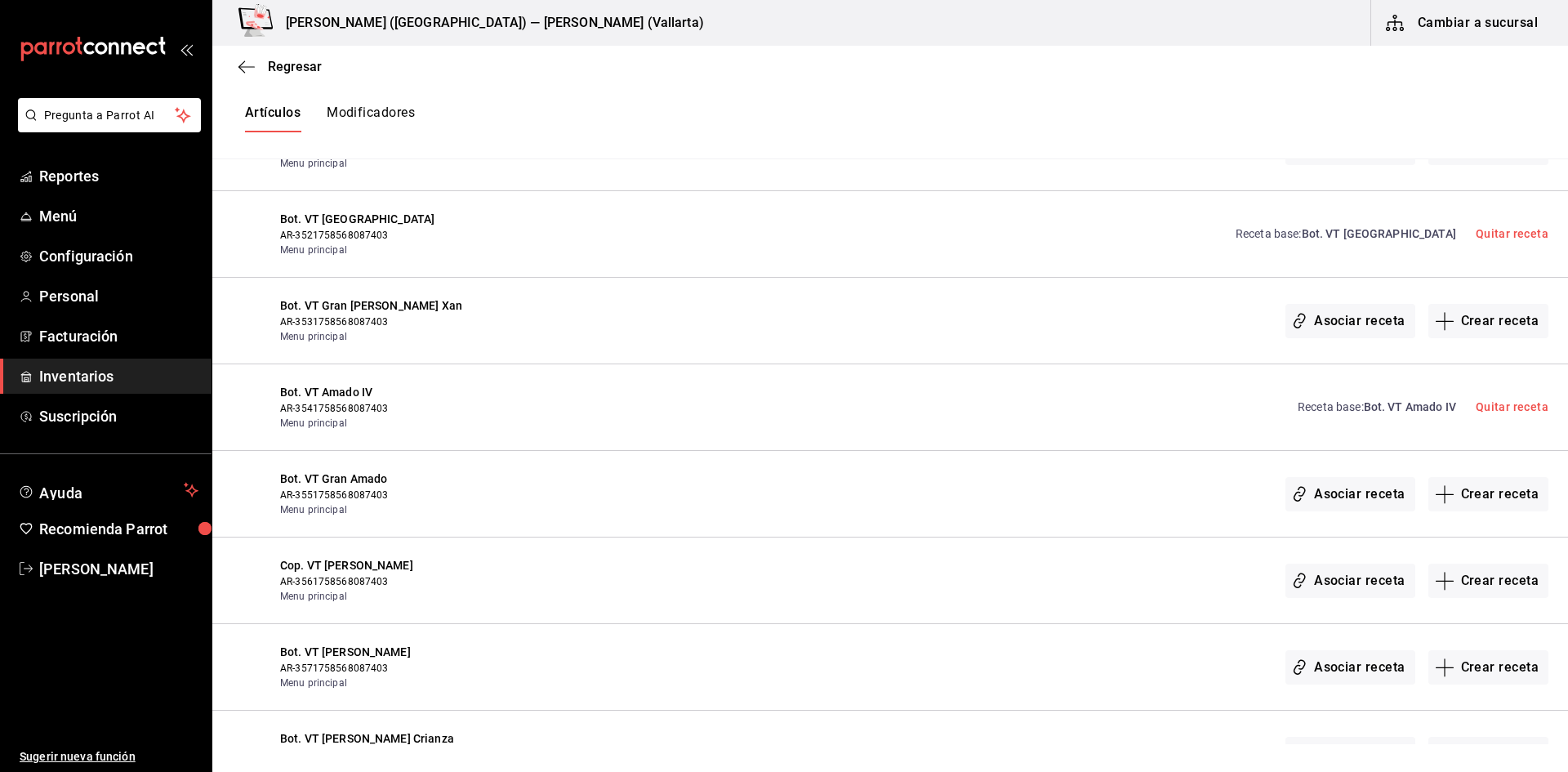
scroll to position [24859, 0]
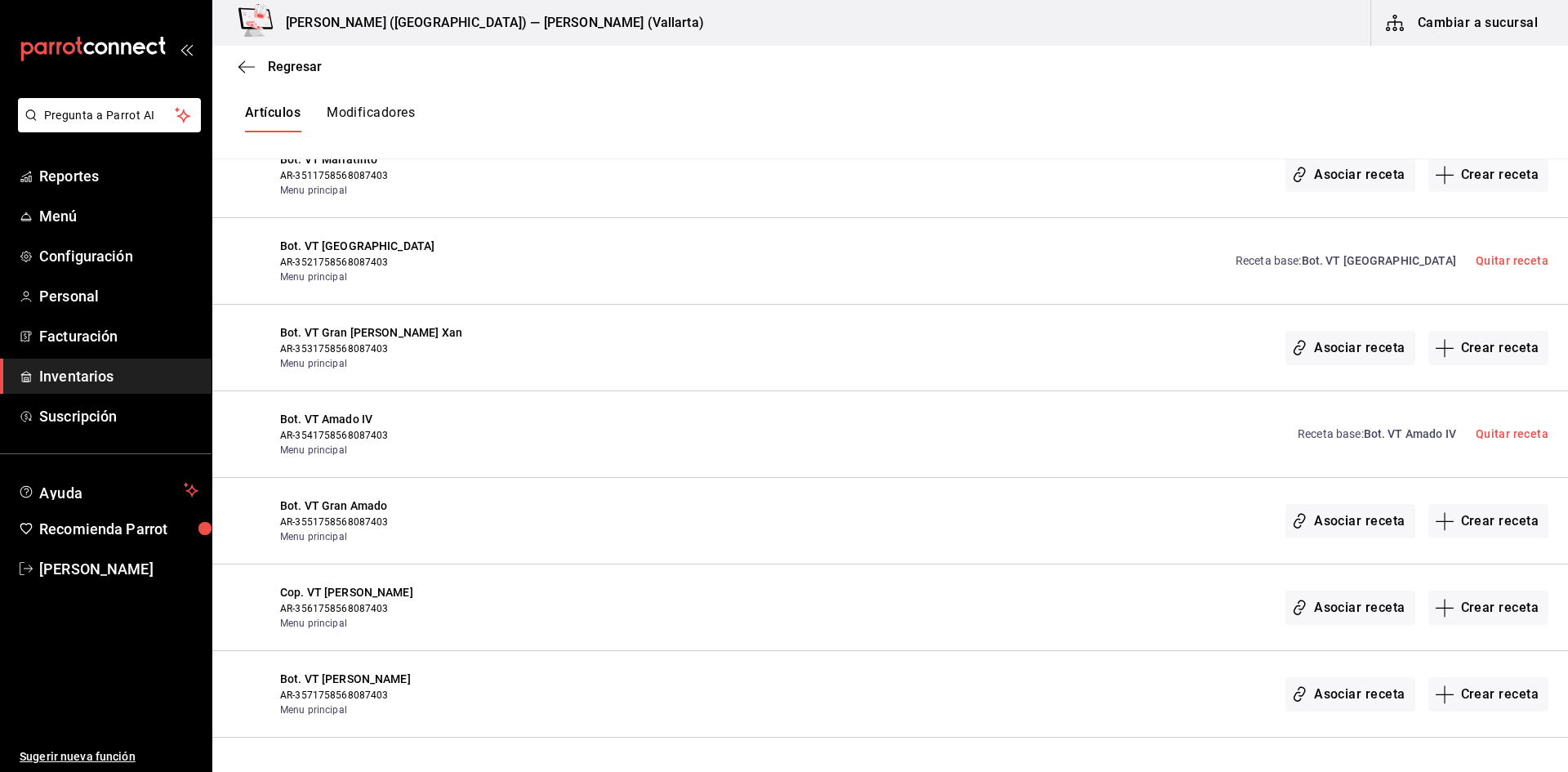
click at [1377, 258] on span "Bot. VT [GEOGRAPHIC_DATA]" at bounding box center [1379, 260] width 154 height 13
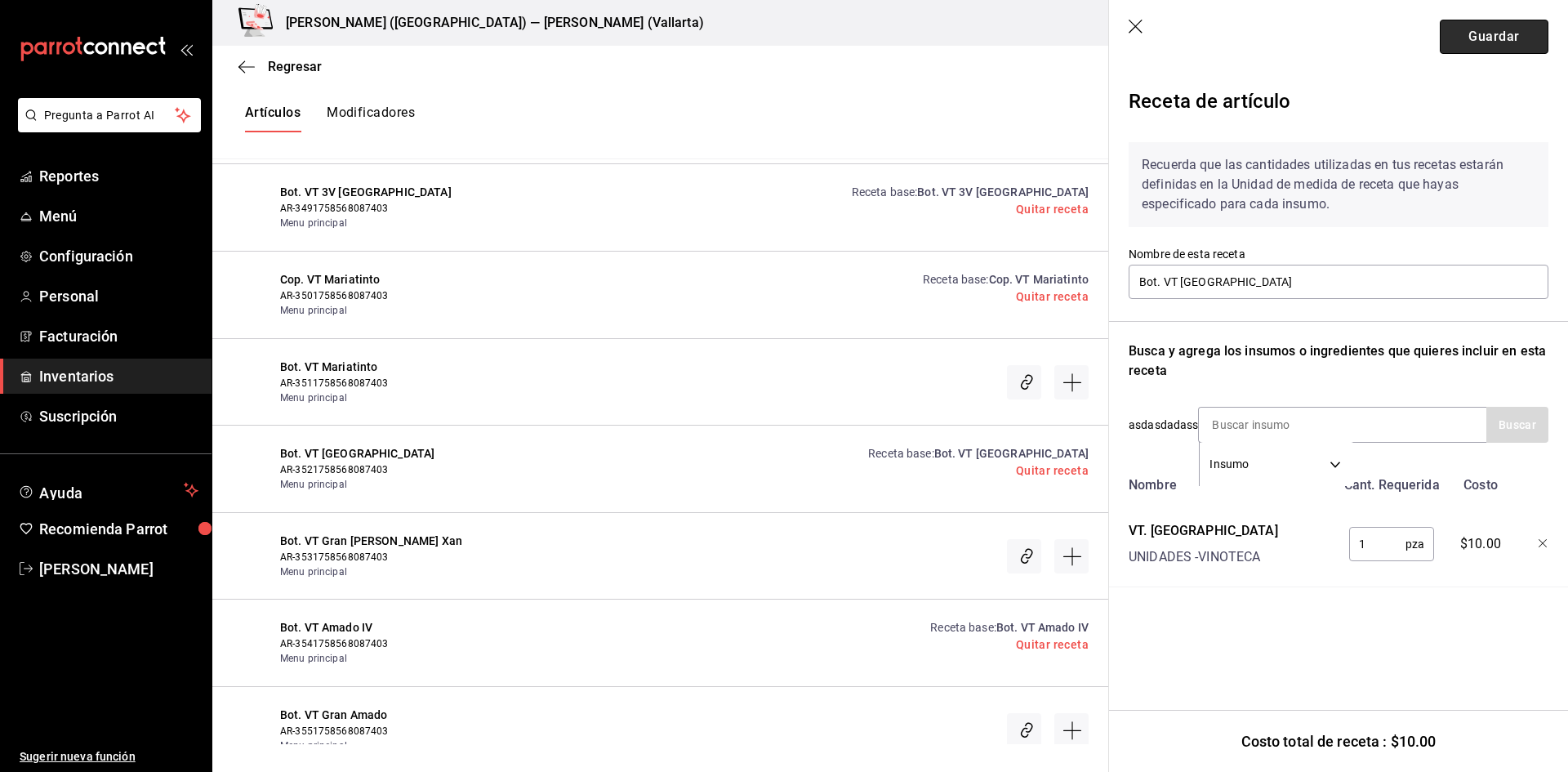
click at [1508, 42] on button "Guardar" at bounding box center [1494, 36] width 108 height 34
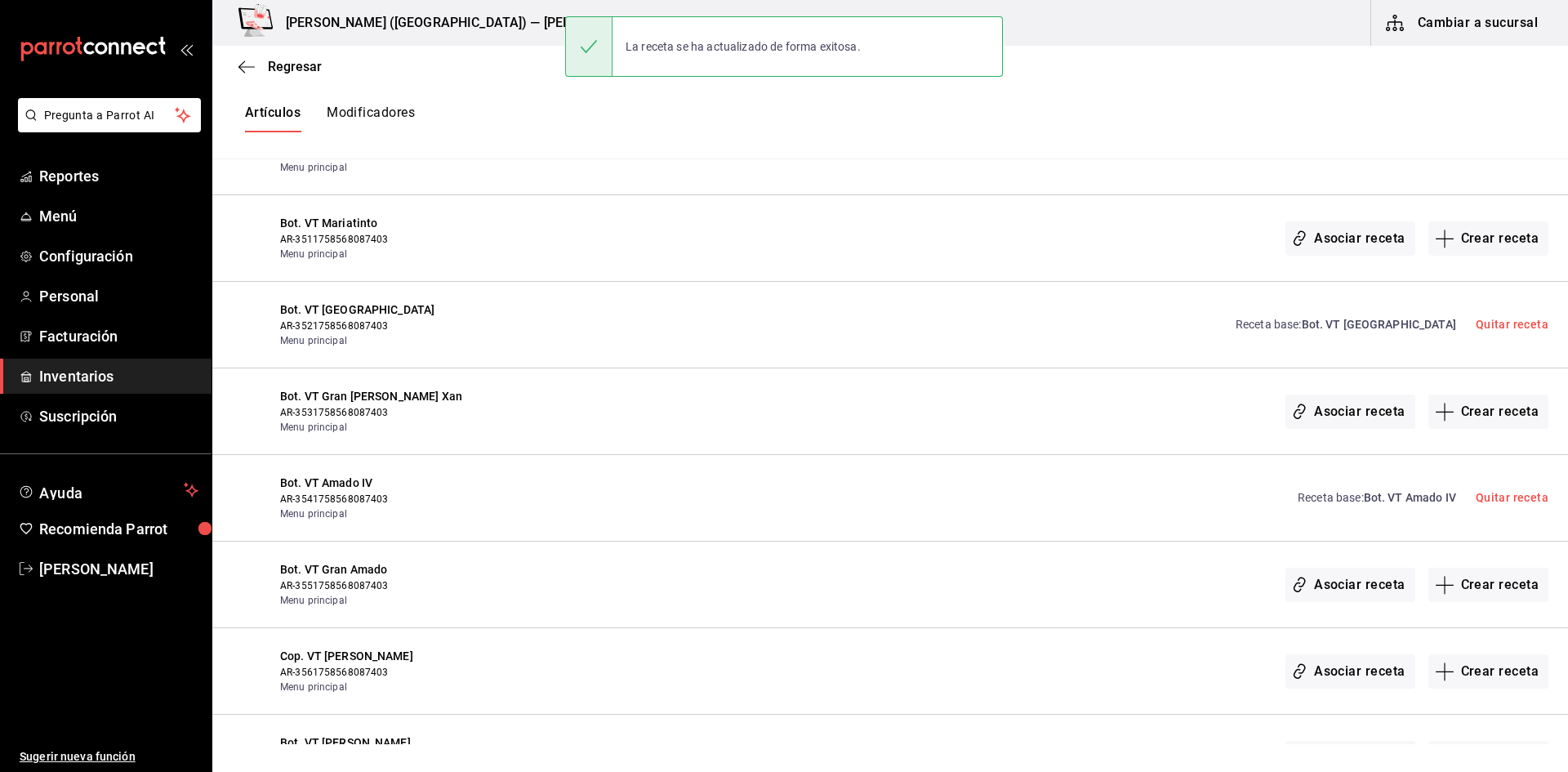
scroll to position [24695, 0]
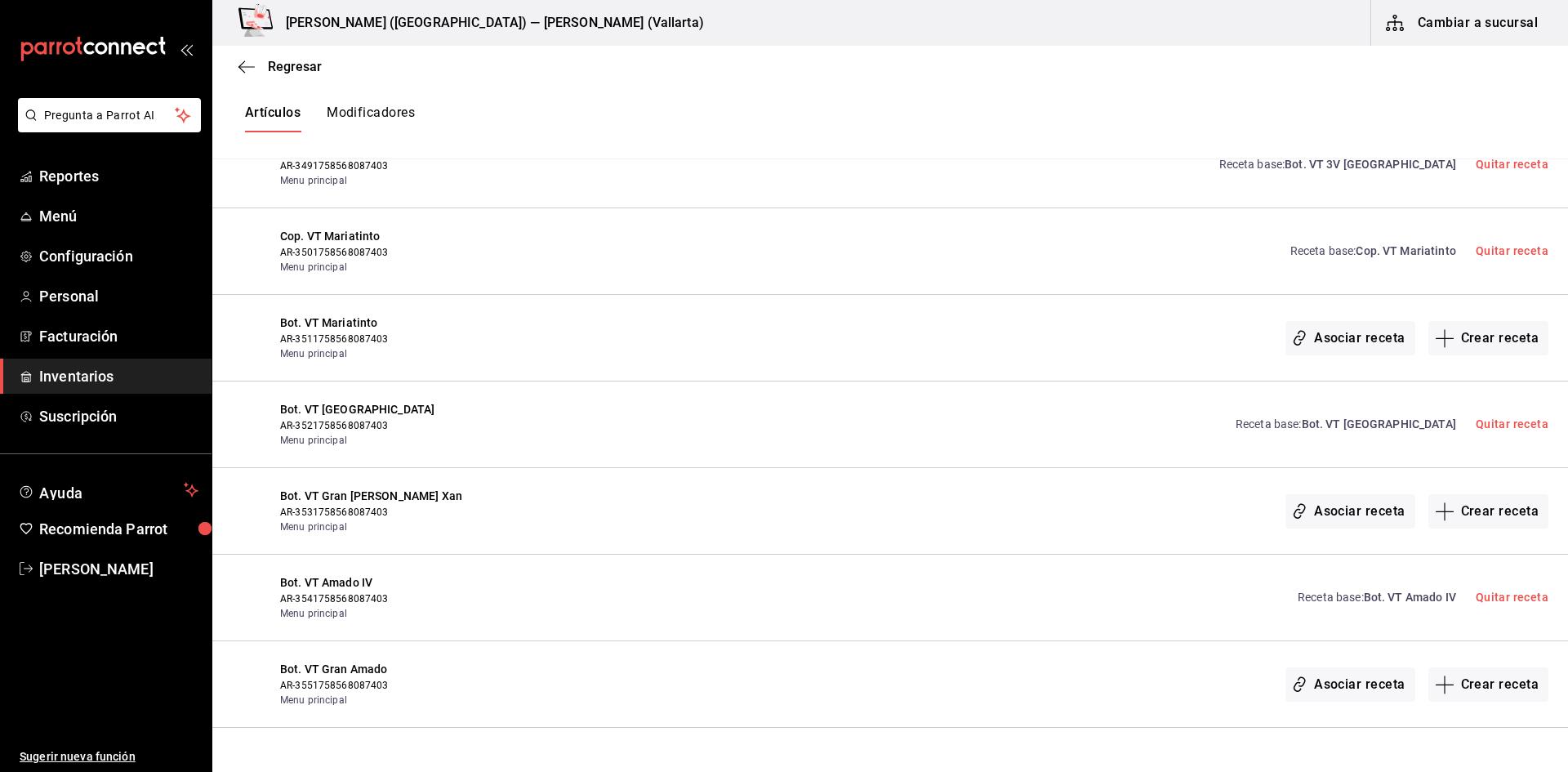
click at [1412, 254] on span "Cop. VT Mariatinto" at bounding box center [1406, 251] width 99 height 13
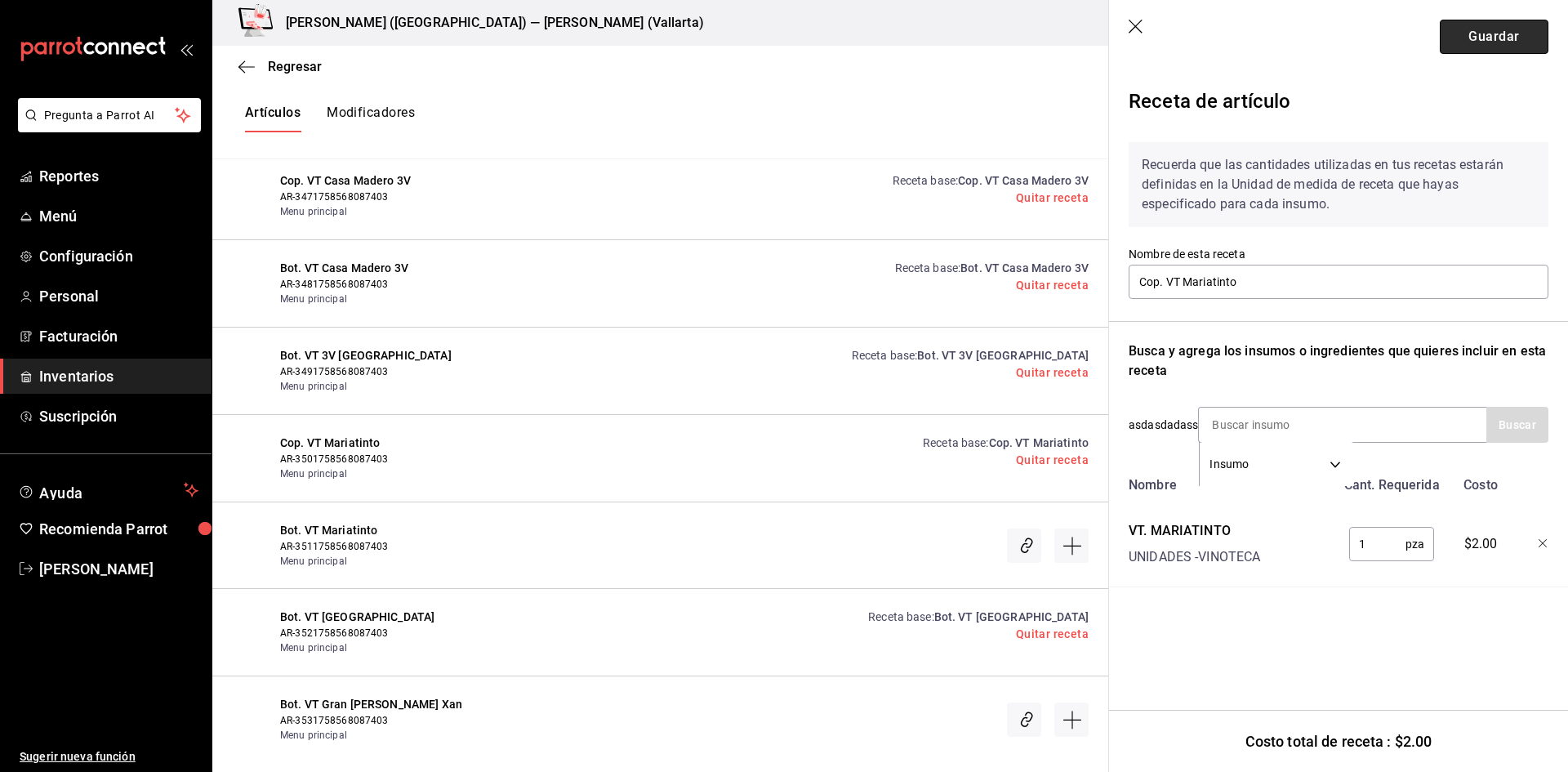
click at [1463, 38] on button "Guardar" at bounding box center [1494, 36] width 108 height 34
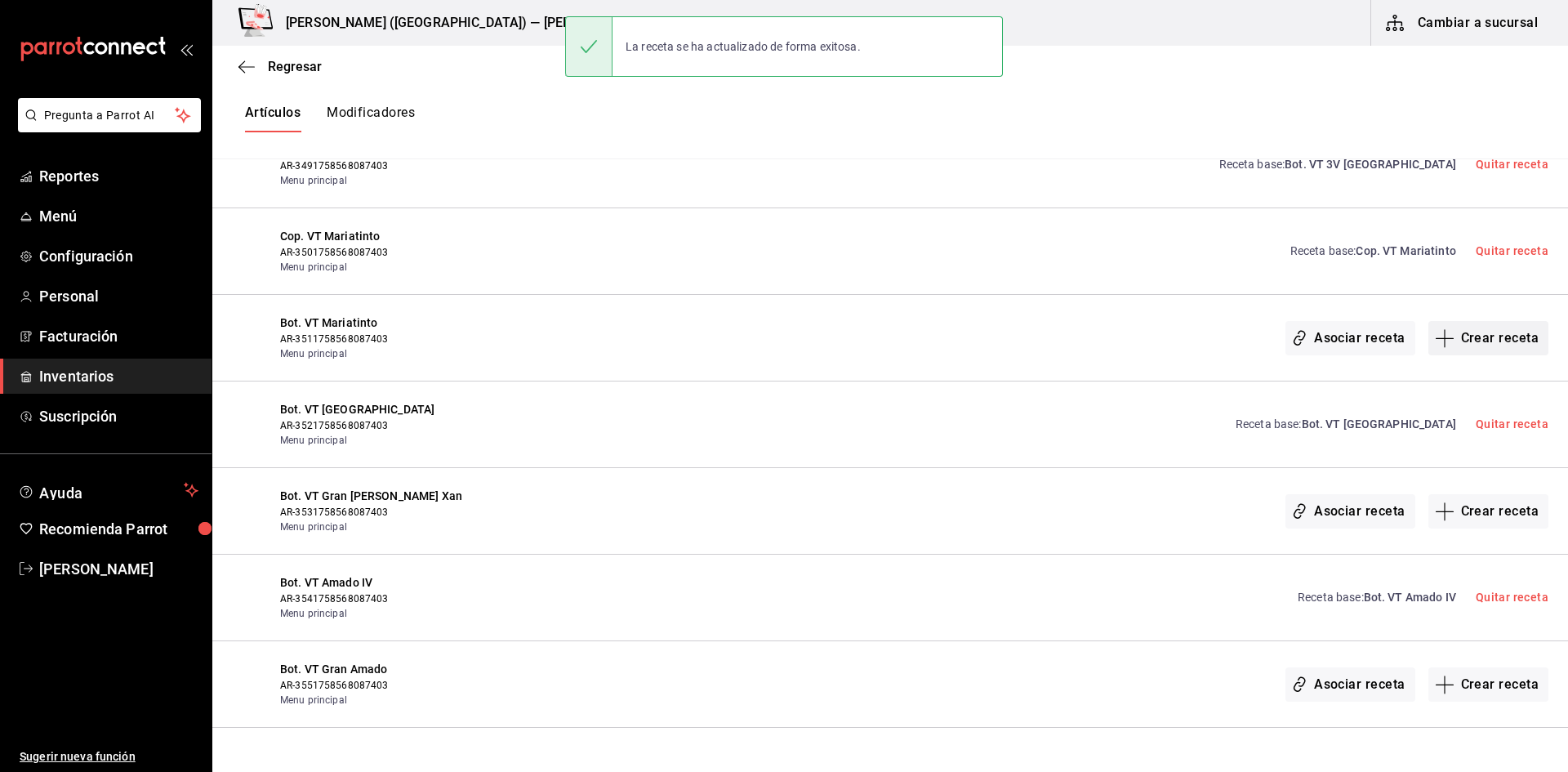
click at [1464, 343] on button "Crear receta" at bounding box center [1489, 337] width 121 height 34
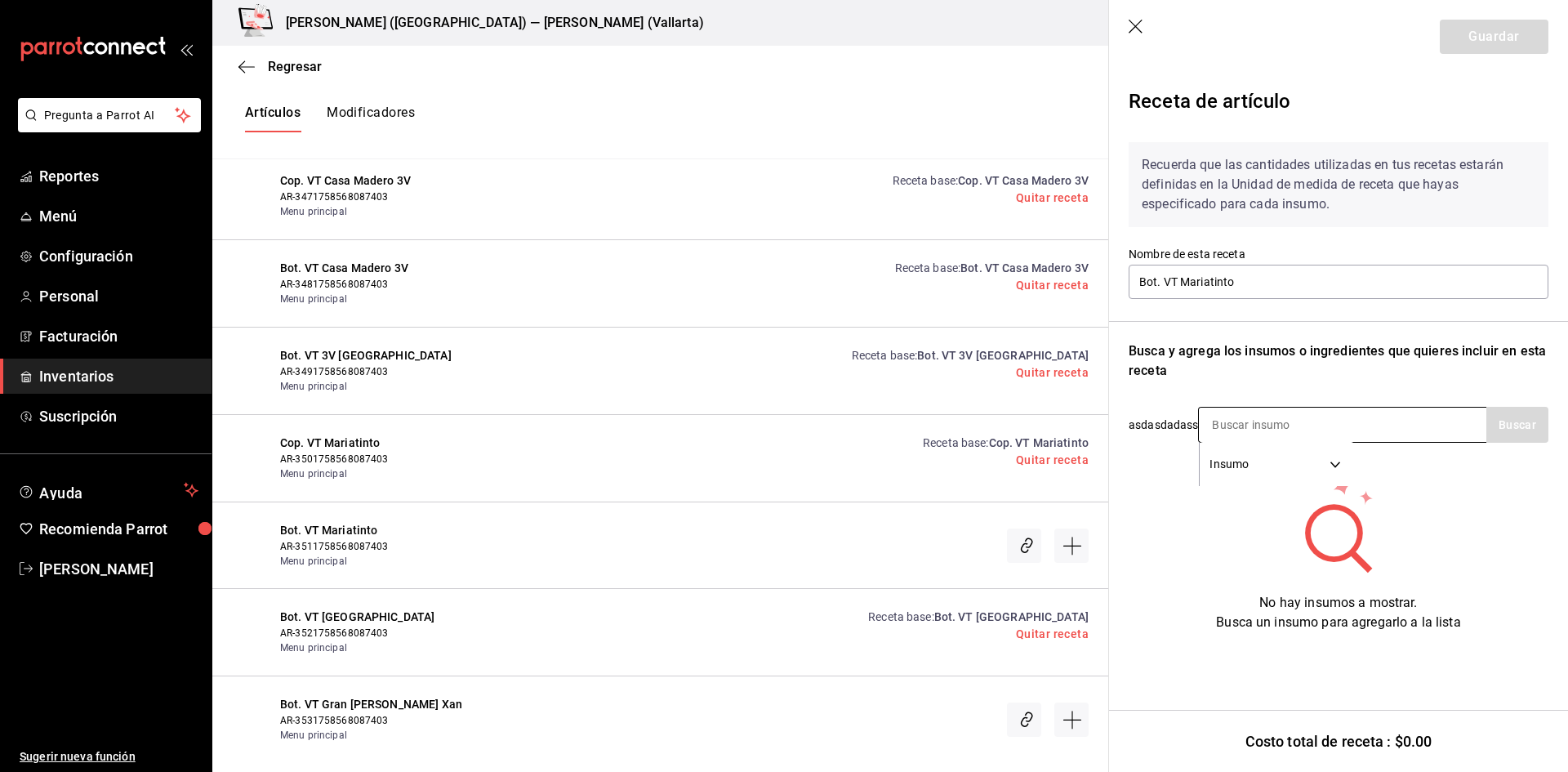
click at [1267, 428] on input at bounding box center [1281, 424] width 164 height 34
click at [1531, 417] on button "Buscar" at bounding box center [1518, 424] width 62 height 36
type input "MARIA"
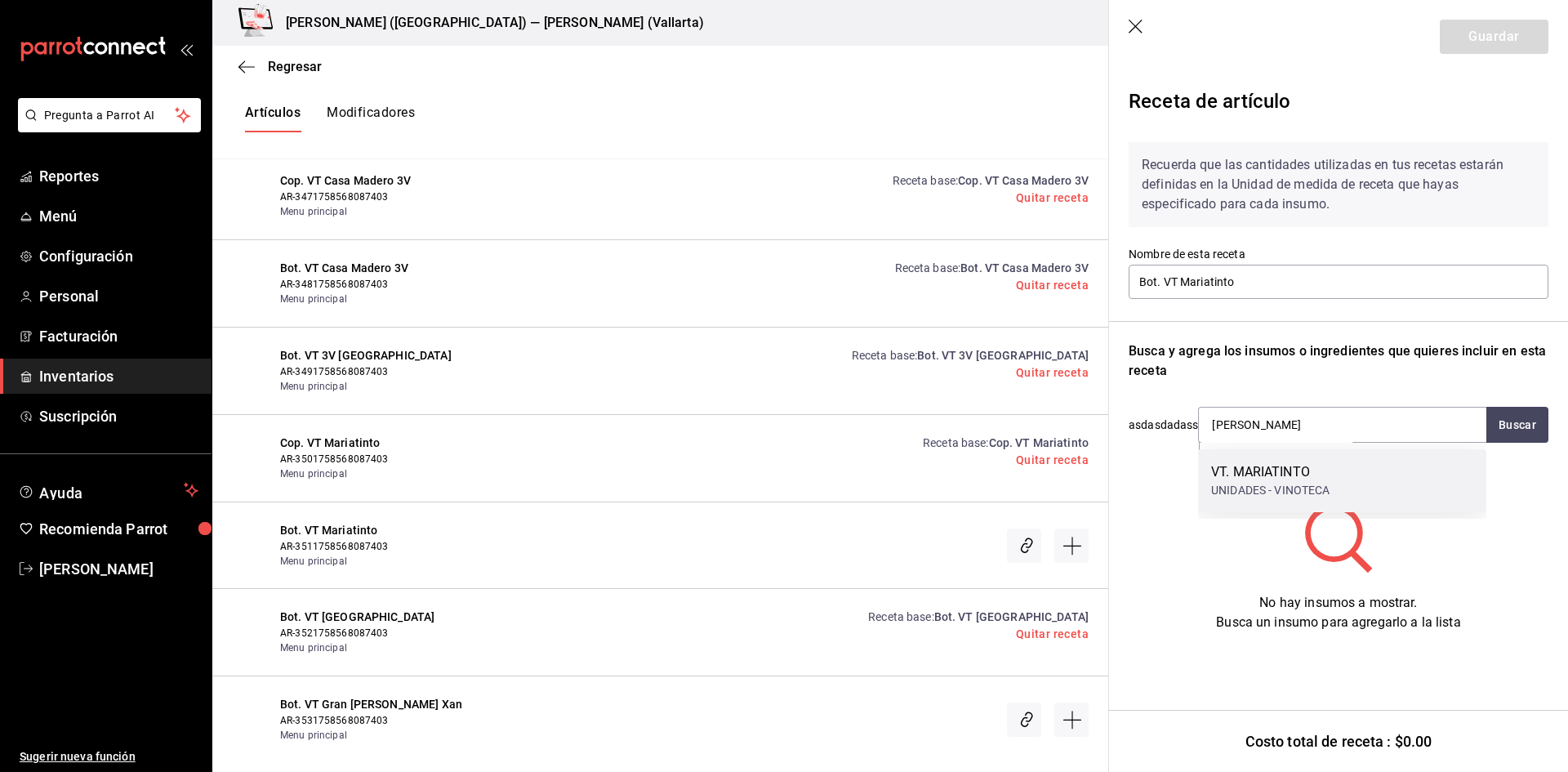
click at [1306, 478] on div "VT. MARIATINTO" at bounding box center [1271, 472] width 119 height 19
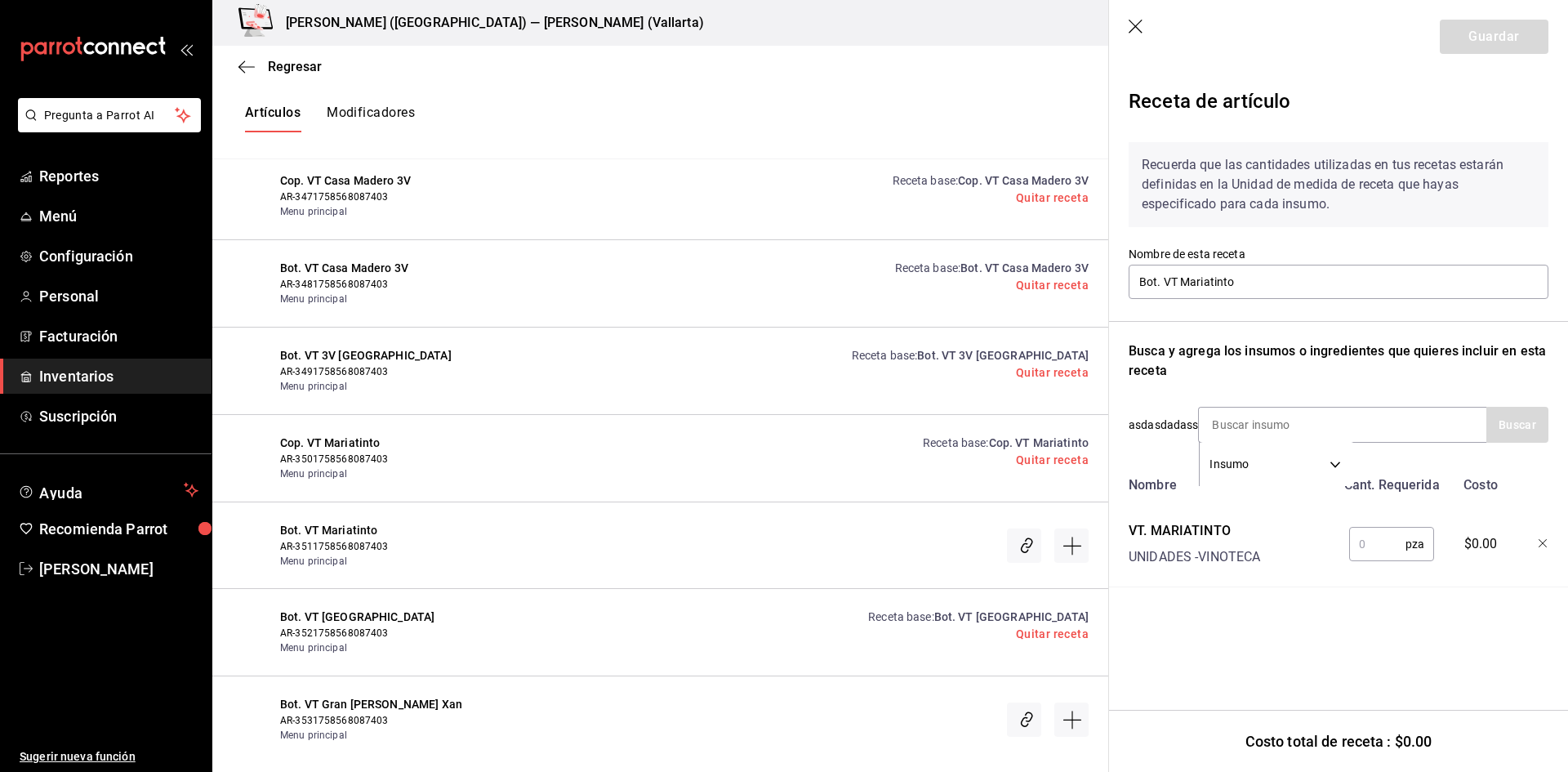
click at [1373, 543] on input "text" at bounding box center [1378, 545] width 57 height 33
type input "5"
click at [1491, 38] on button "Guardar" at bounding box center [1494, 36] width 108 height 34
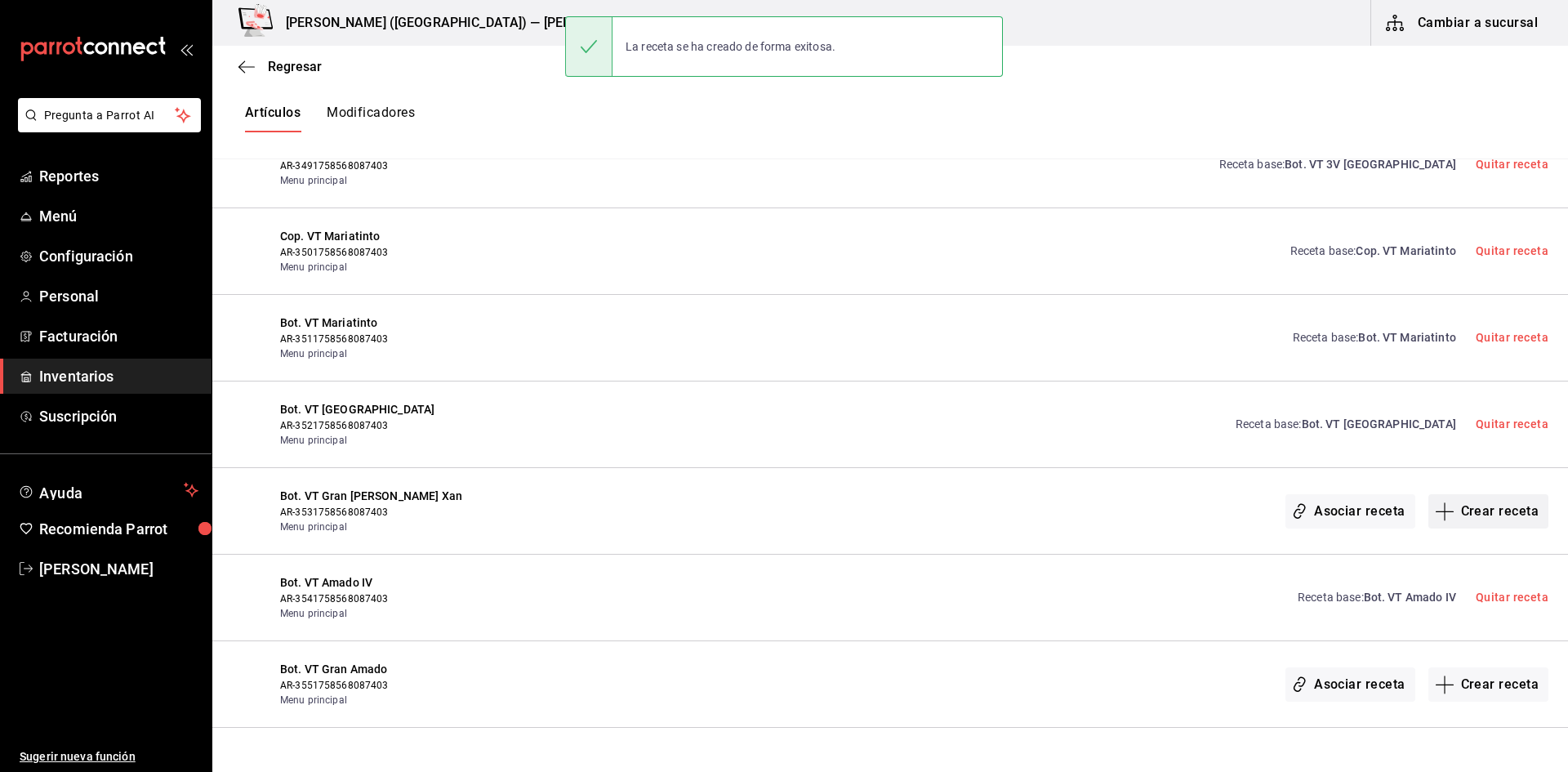
click at [1467, 513] on button "Crear receta" at bounding box center [1489, 511] width 121 height 34
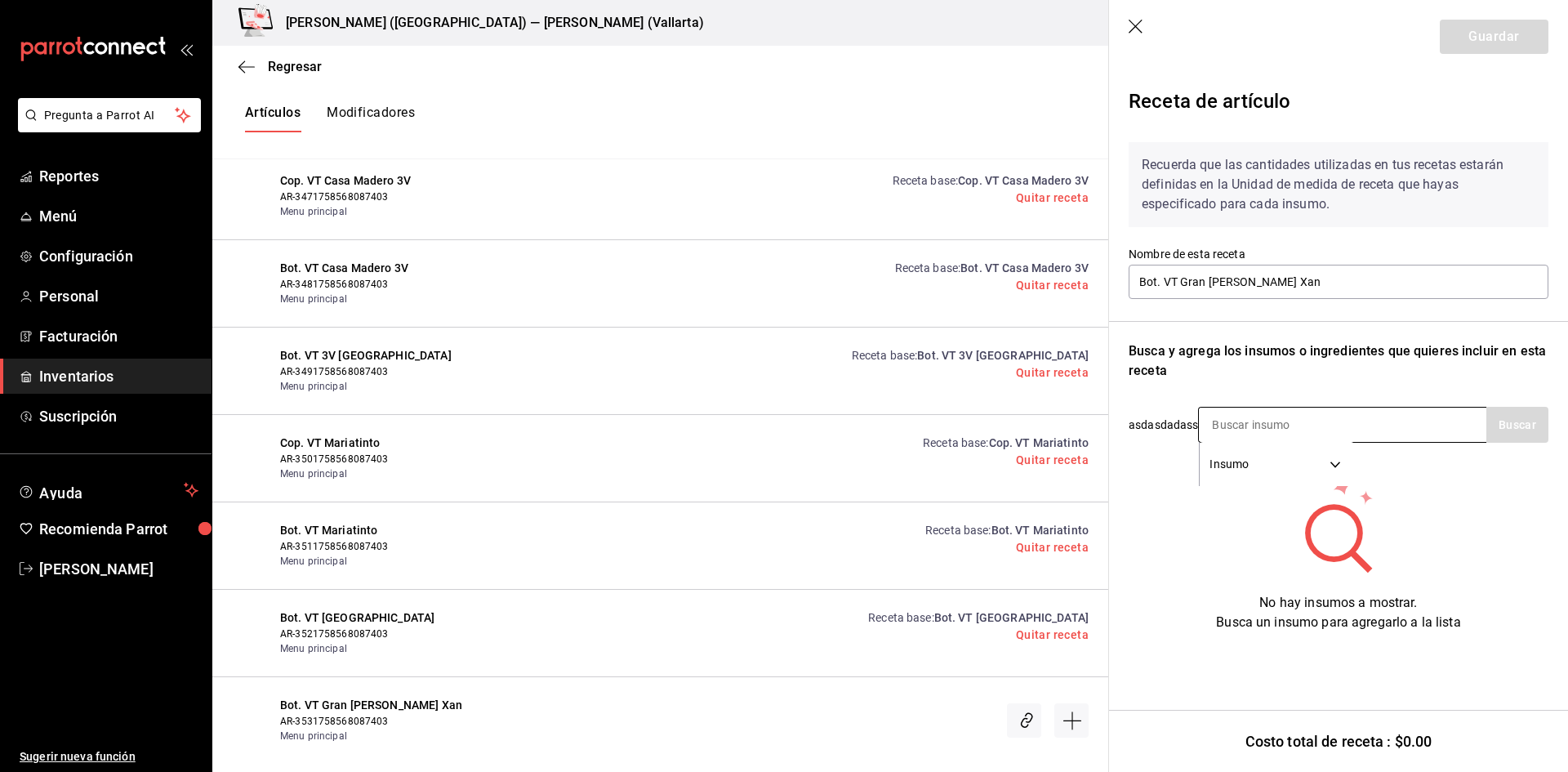
click at [1272, 427] on input at bounding box center [1281, 424] width 164 height 34
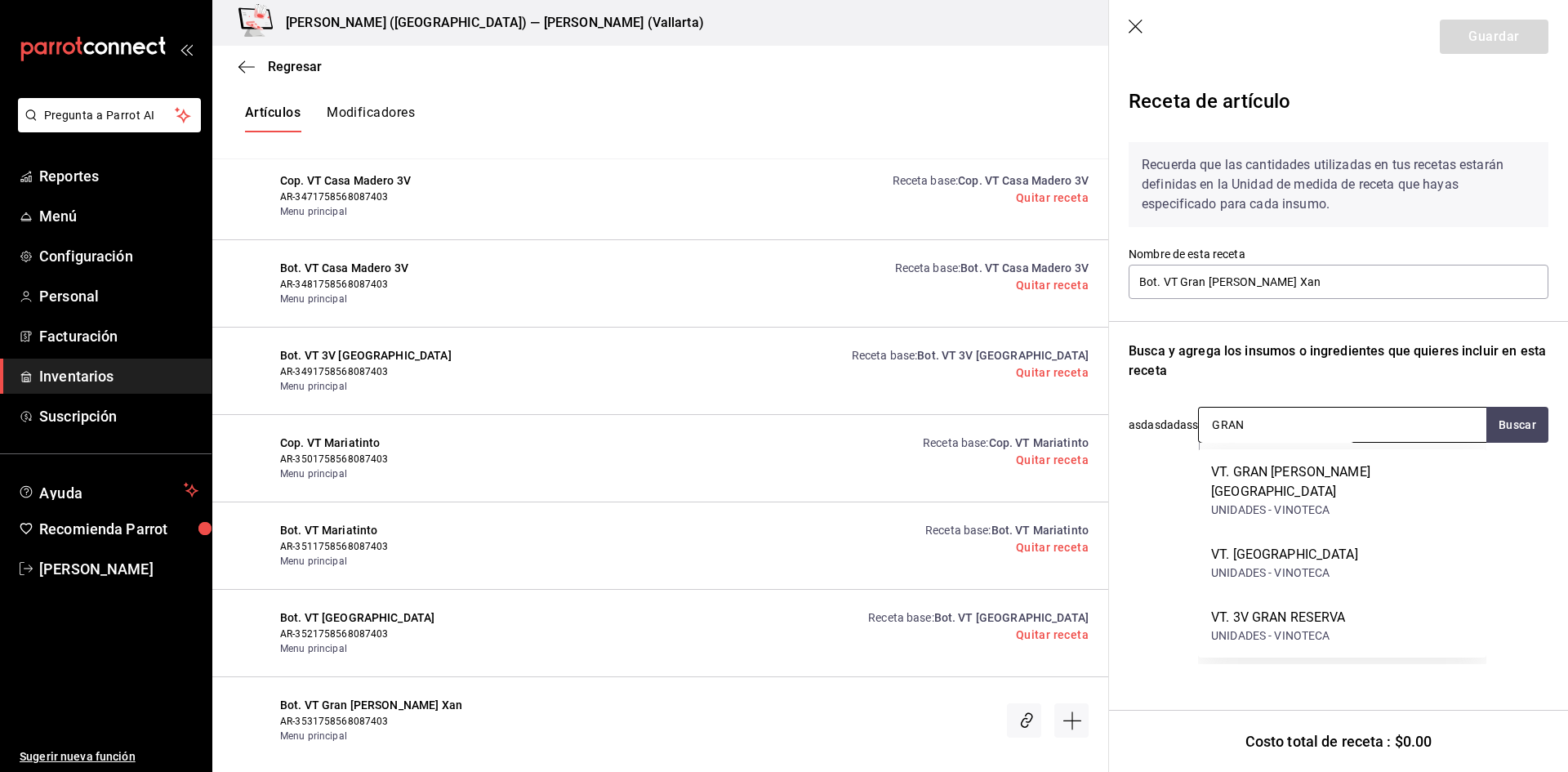
type input "GRAN R"
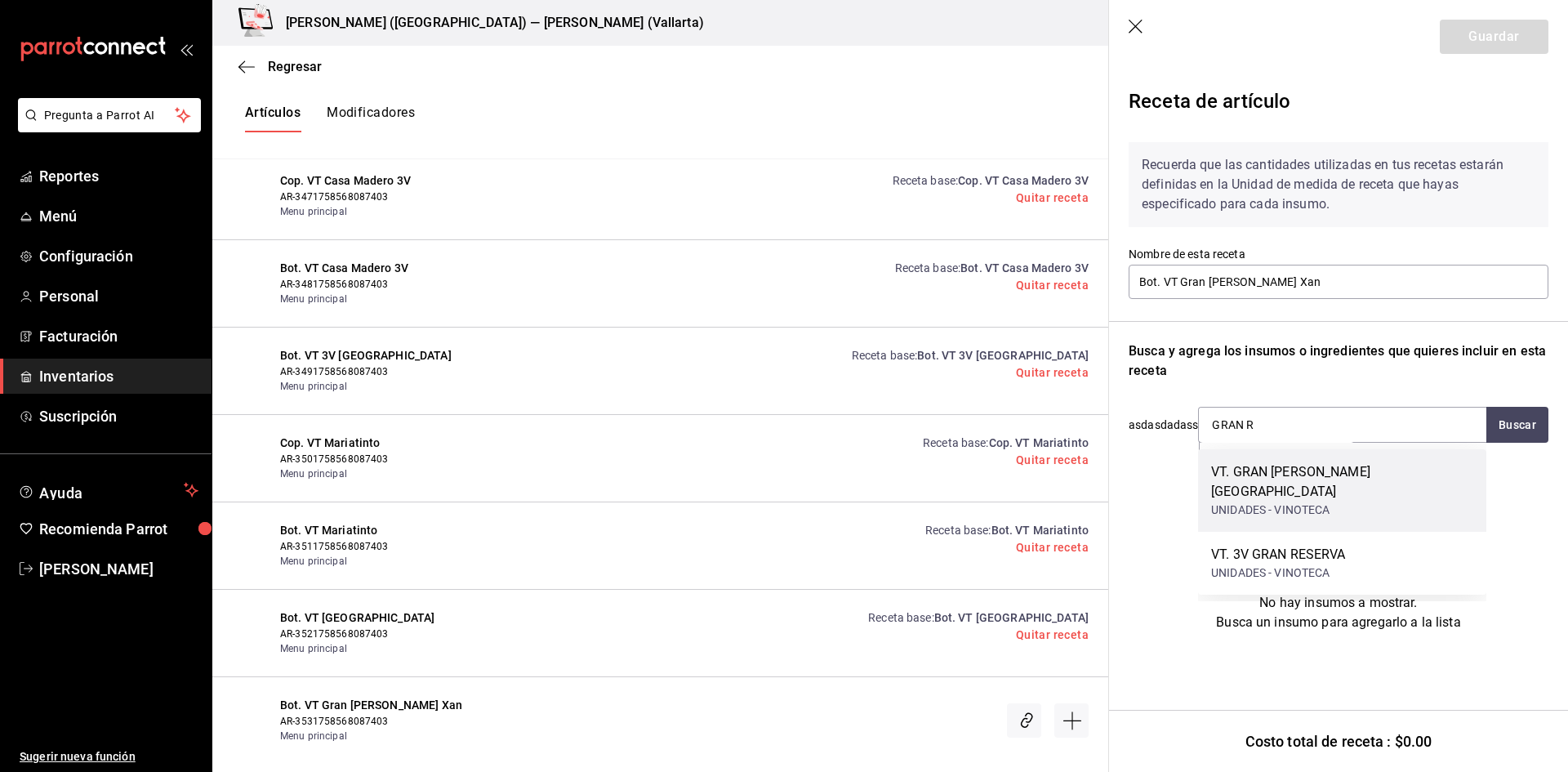
click at [1320, 475] on div "VT. GRAN RICARDO MONTE XAN" at bounding box center [1342, 482] width 262 height 39
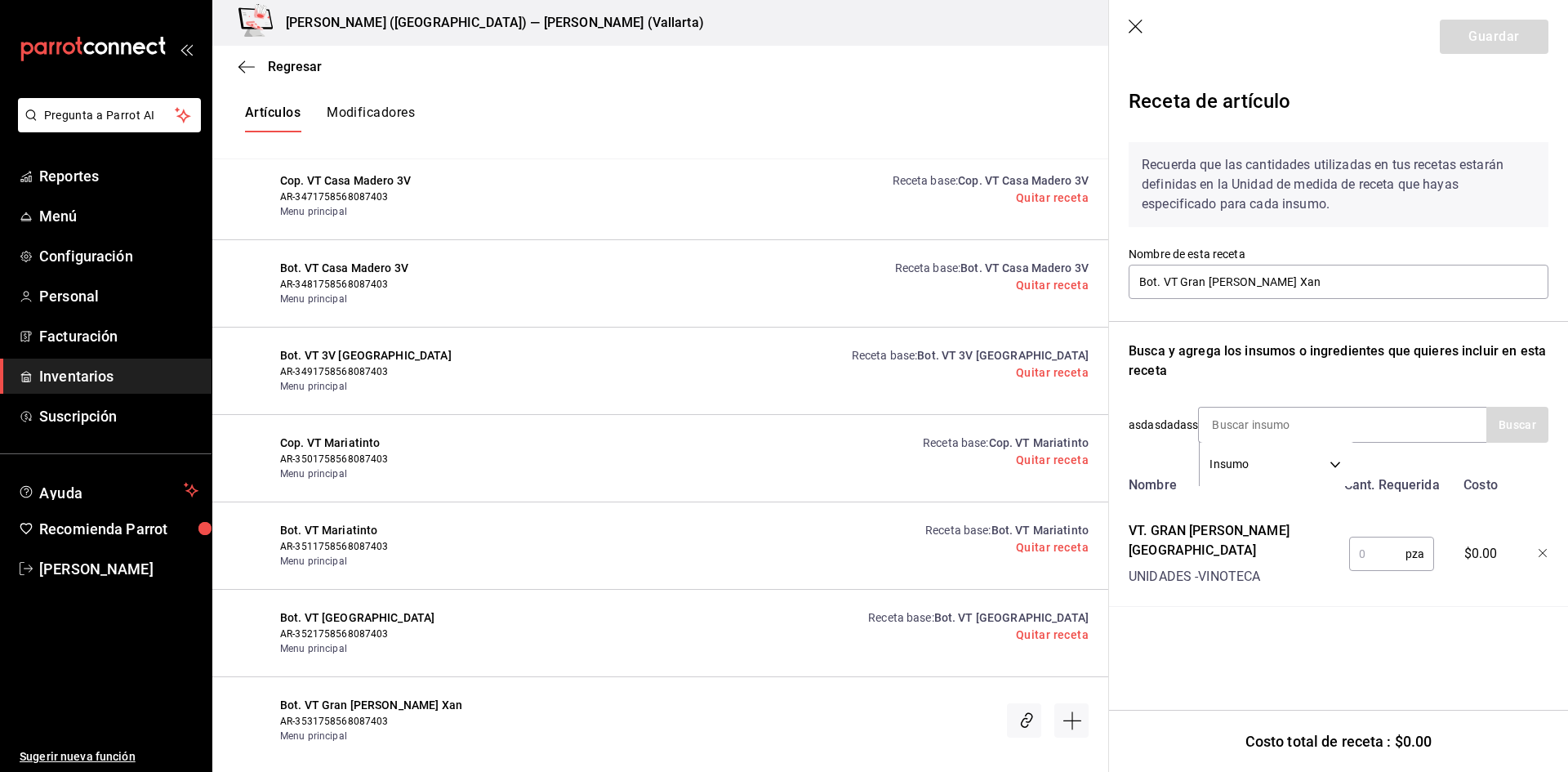
click at [1370, 542] on input "text" at bounding box center [1378, 555] width 57 height 33
type input "1"
click at [1476, 47] on button "Guardar" at bounding box center [1494, 36] width 108 height 34
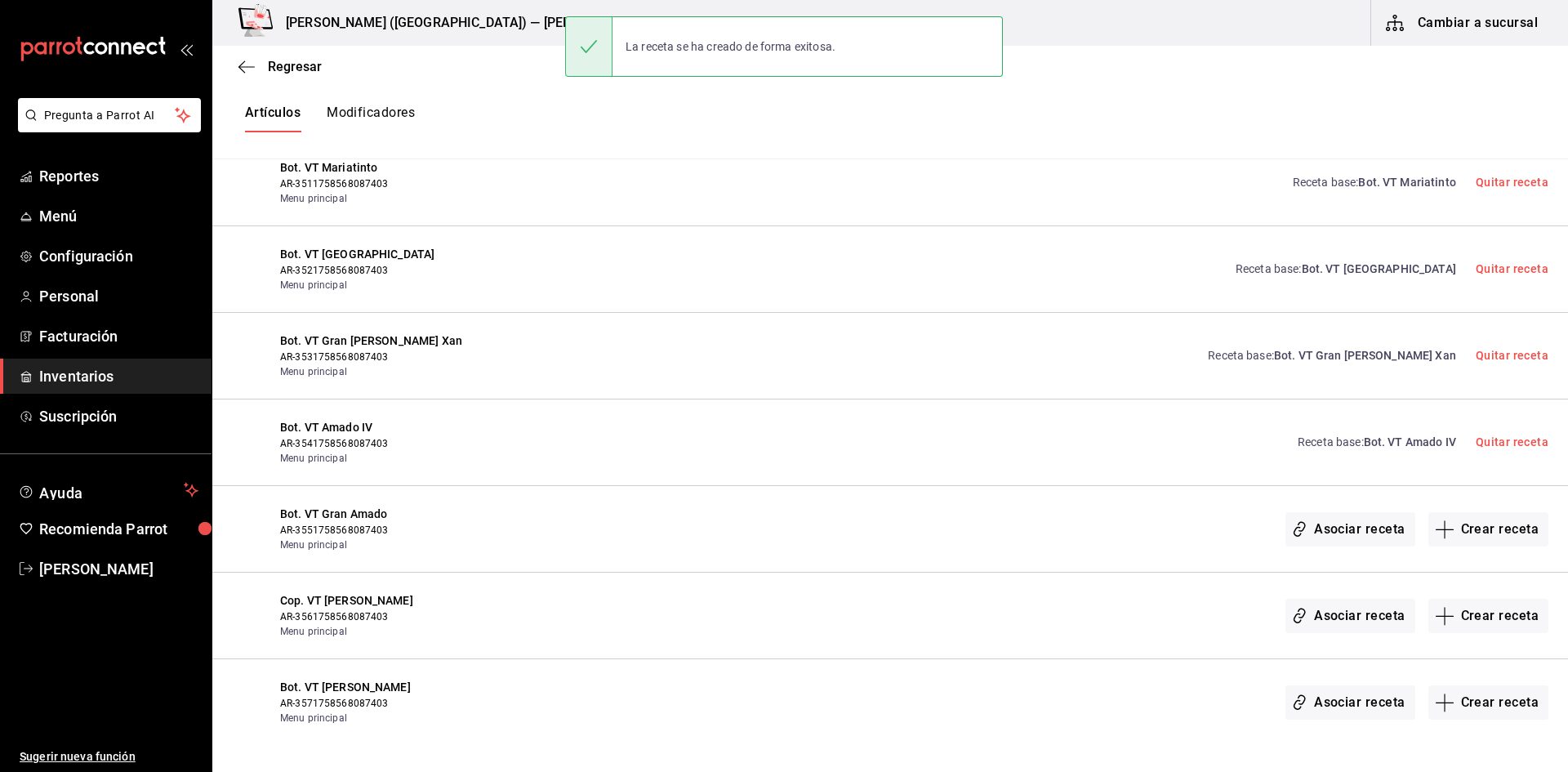
scroll to position [24859, 0]
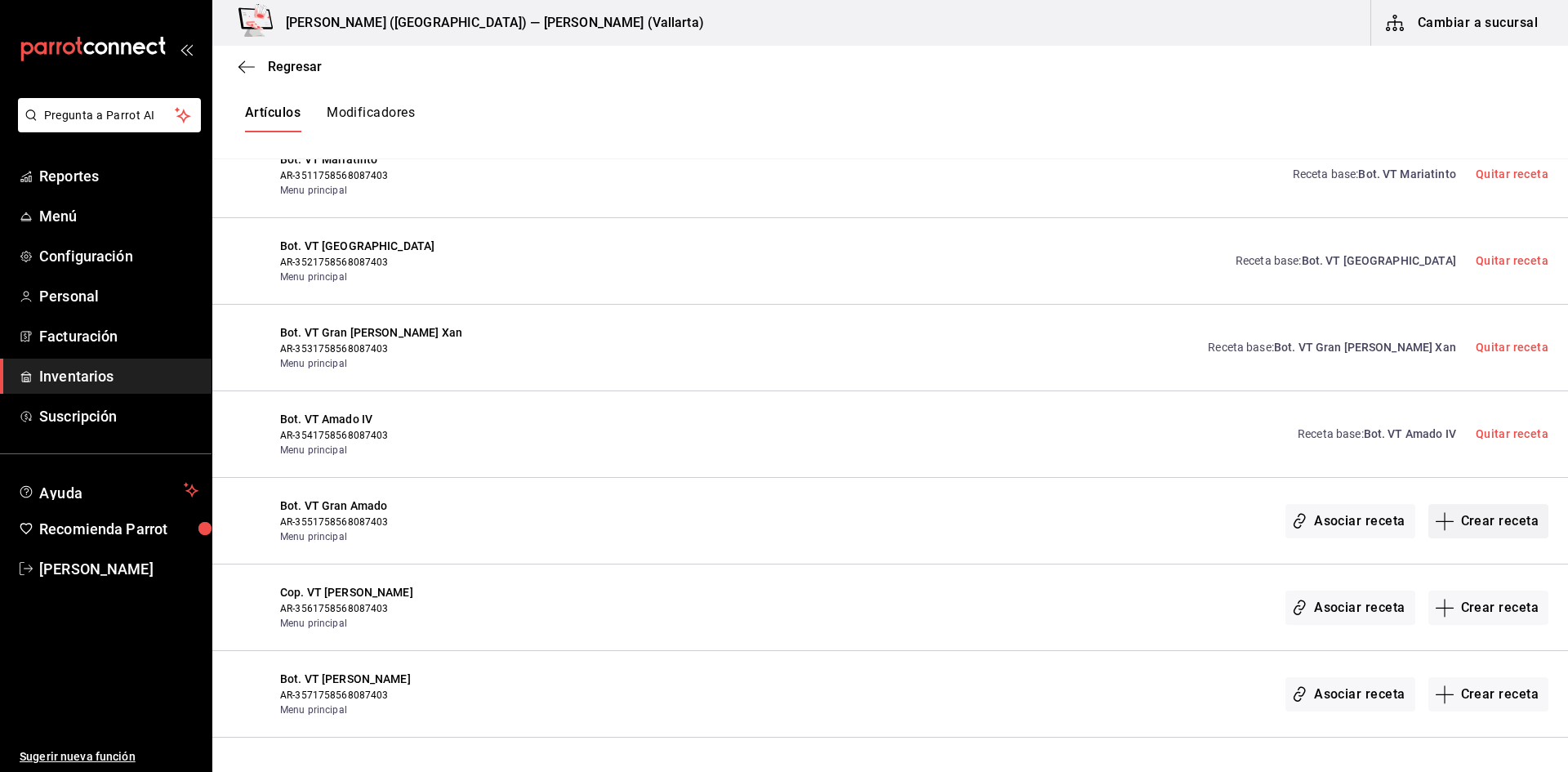
click at [1502, 525] on button "Crear receta" at bounding box center [1489, 521] width 121 height 34
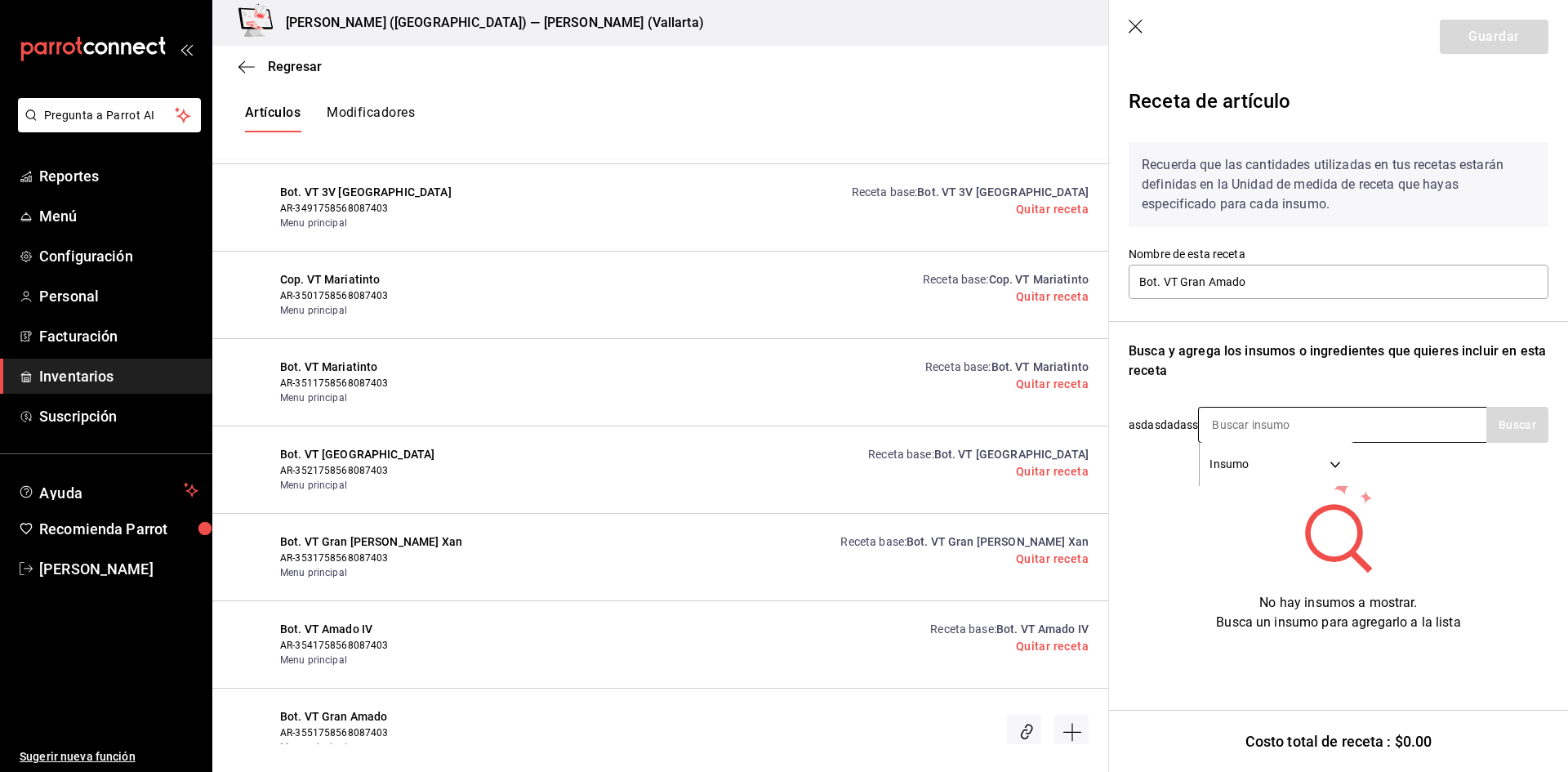
click at [1287, 437] on input at bounding box center [1281, 424] width 164 height 34
type input "GRAN"
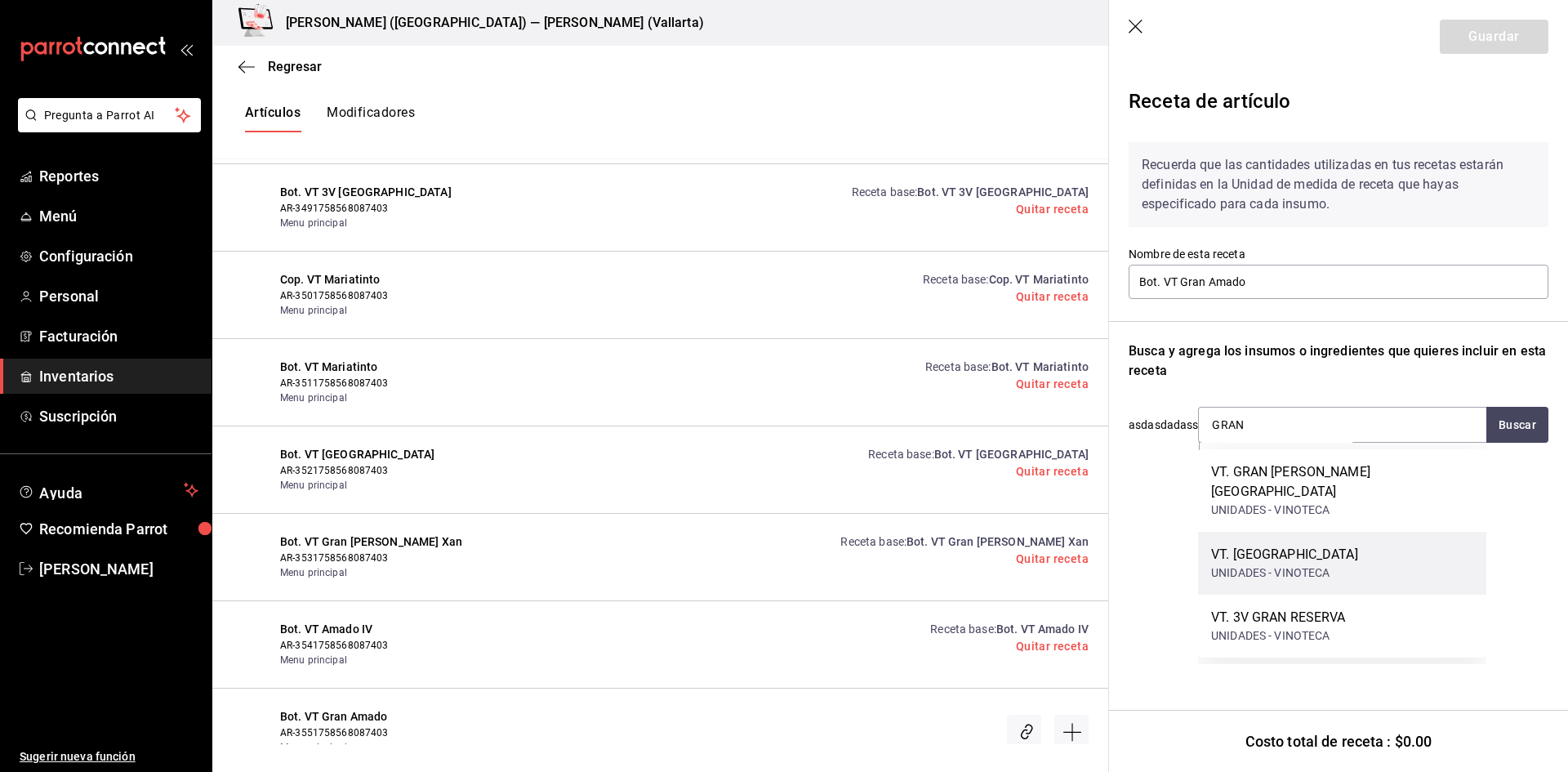
click at [1314, 564] on div "UNIDADES - VINOTECA" at bounding box center [1284, 573] width 147 height 18
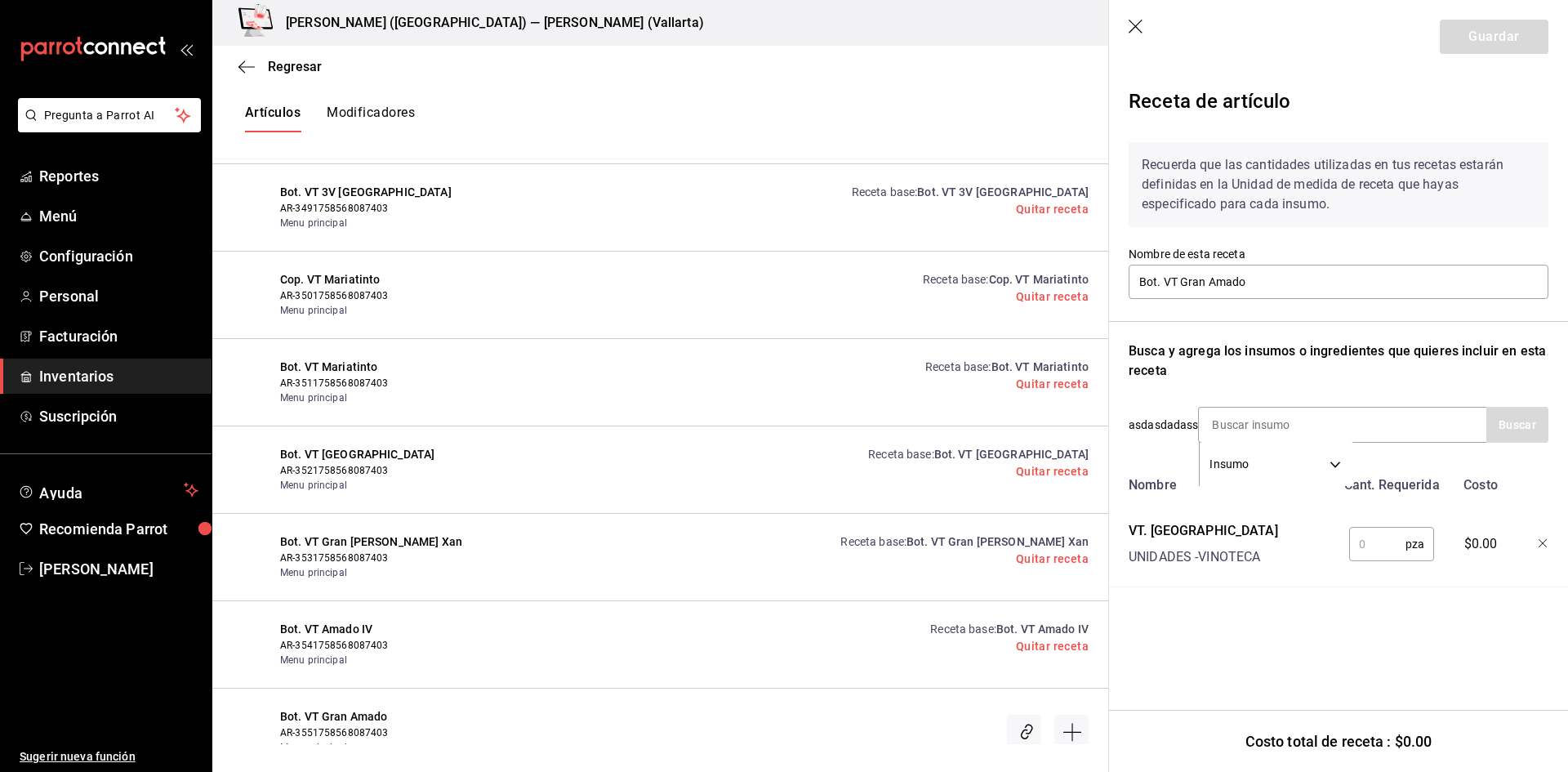
click at [1367, 543] on input "text" at bounding box center [1378, 545] width 57 height 33
type input "1"
click at [1502, 39] on button "Guardar" at bounding box center [1494, 36] width 108 height 34
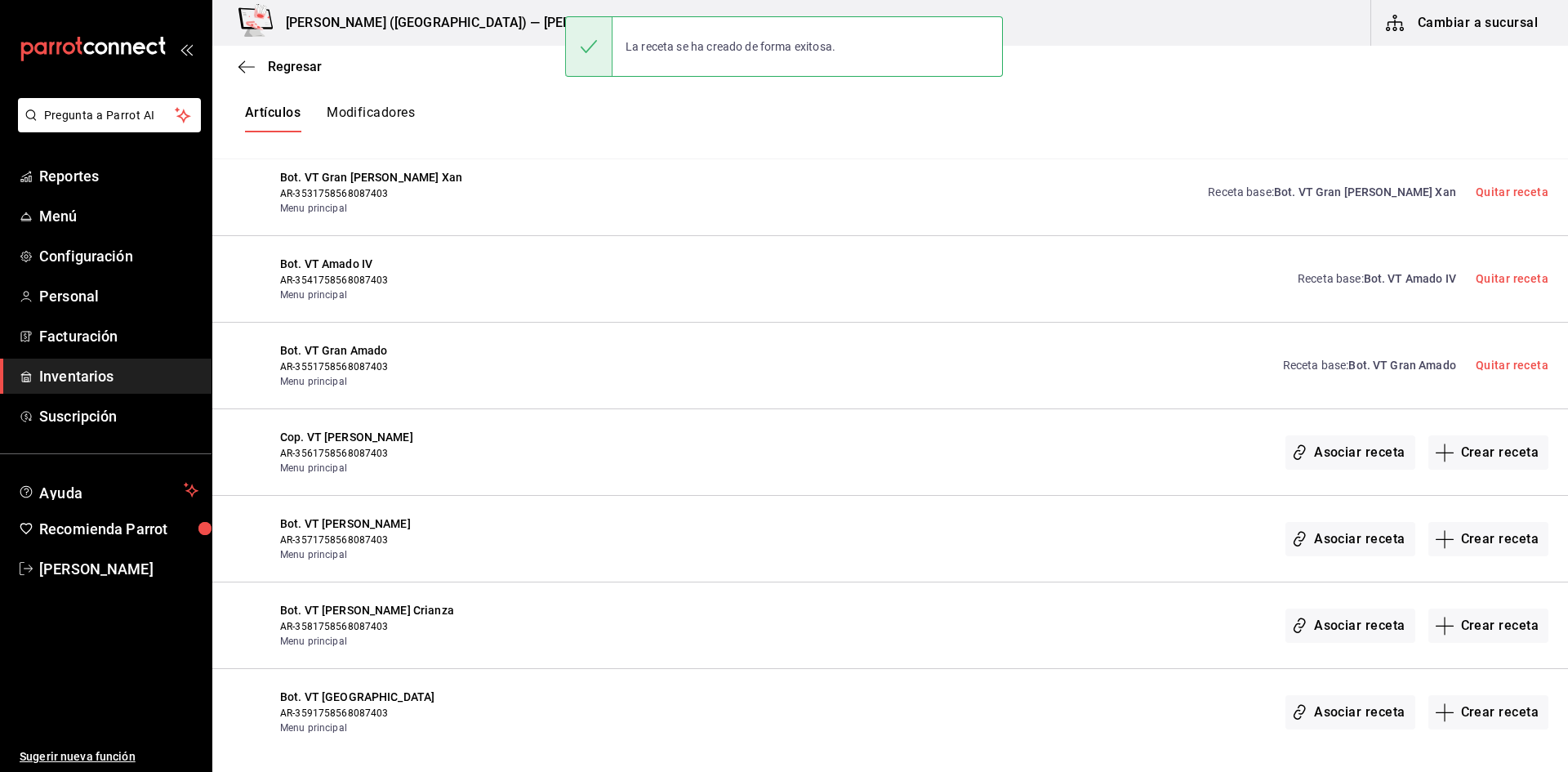
scroll to position [25022, 0]
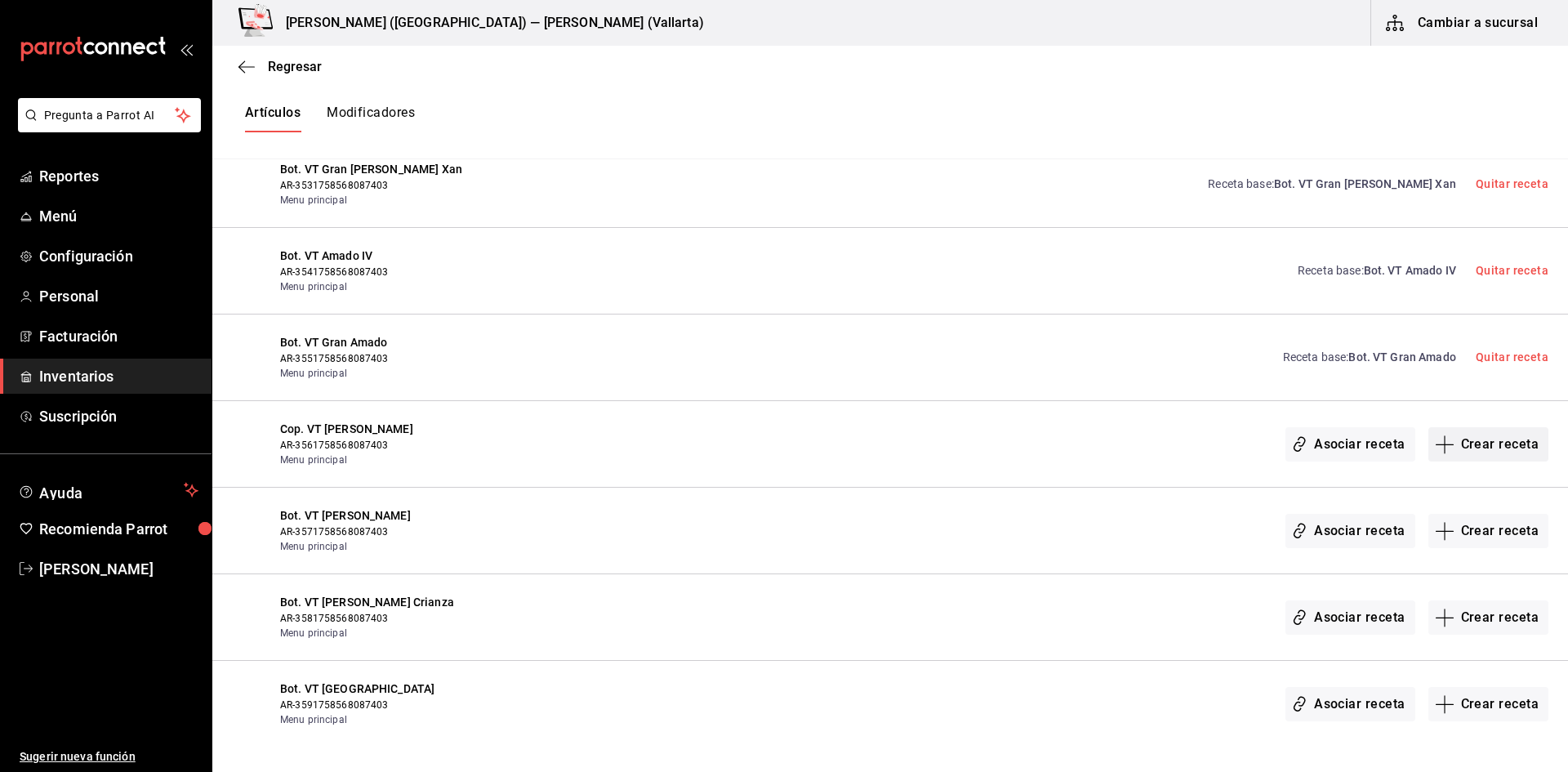
click at [1488, 450] on button "Crear receta" at bounding box center [1489, 444] width 121 height 34
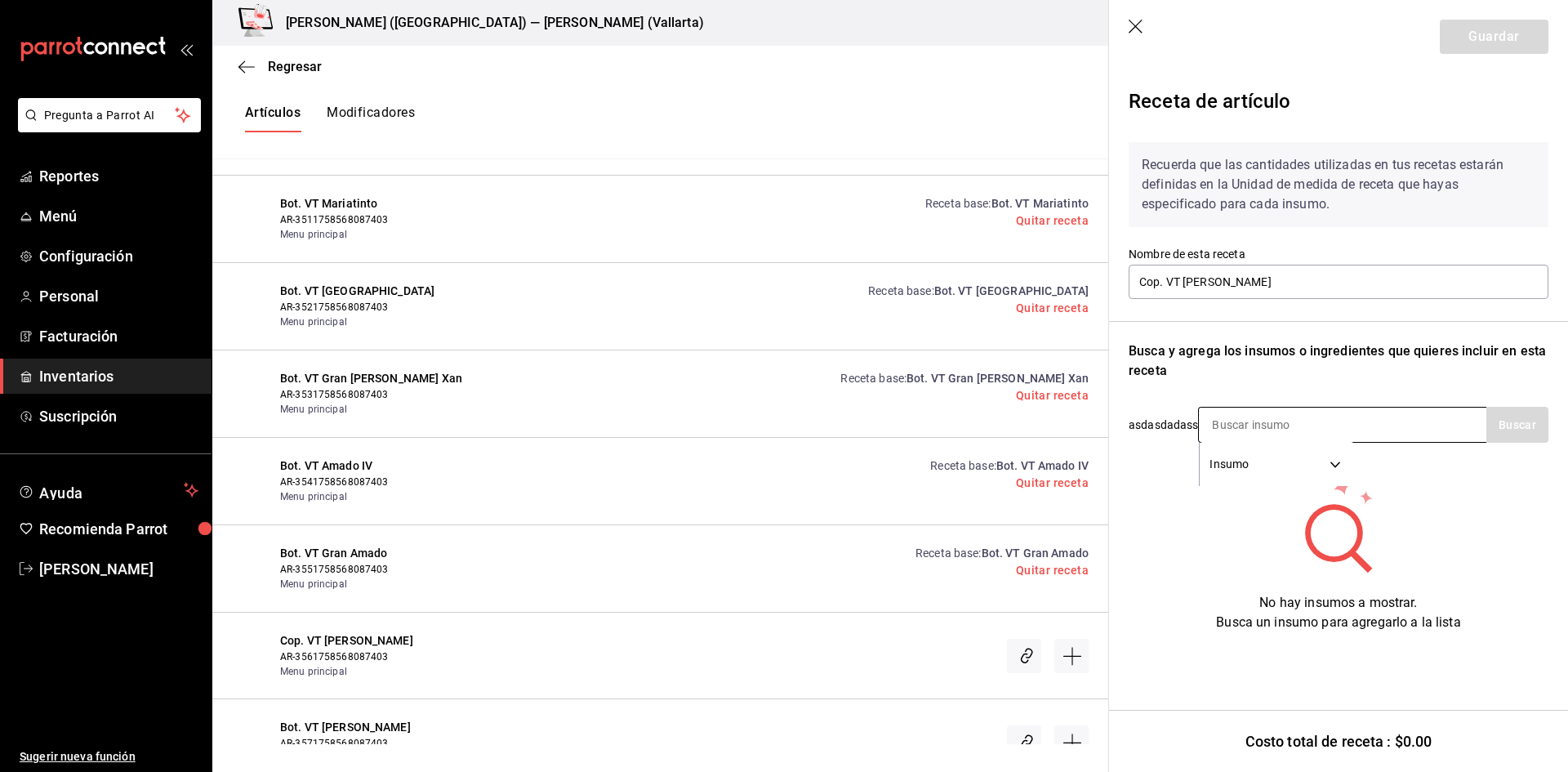
click at [1306, 422] on input at bounding box center [1281, 424] width 164 height 34
type input "CHARLES"
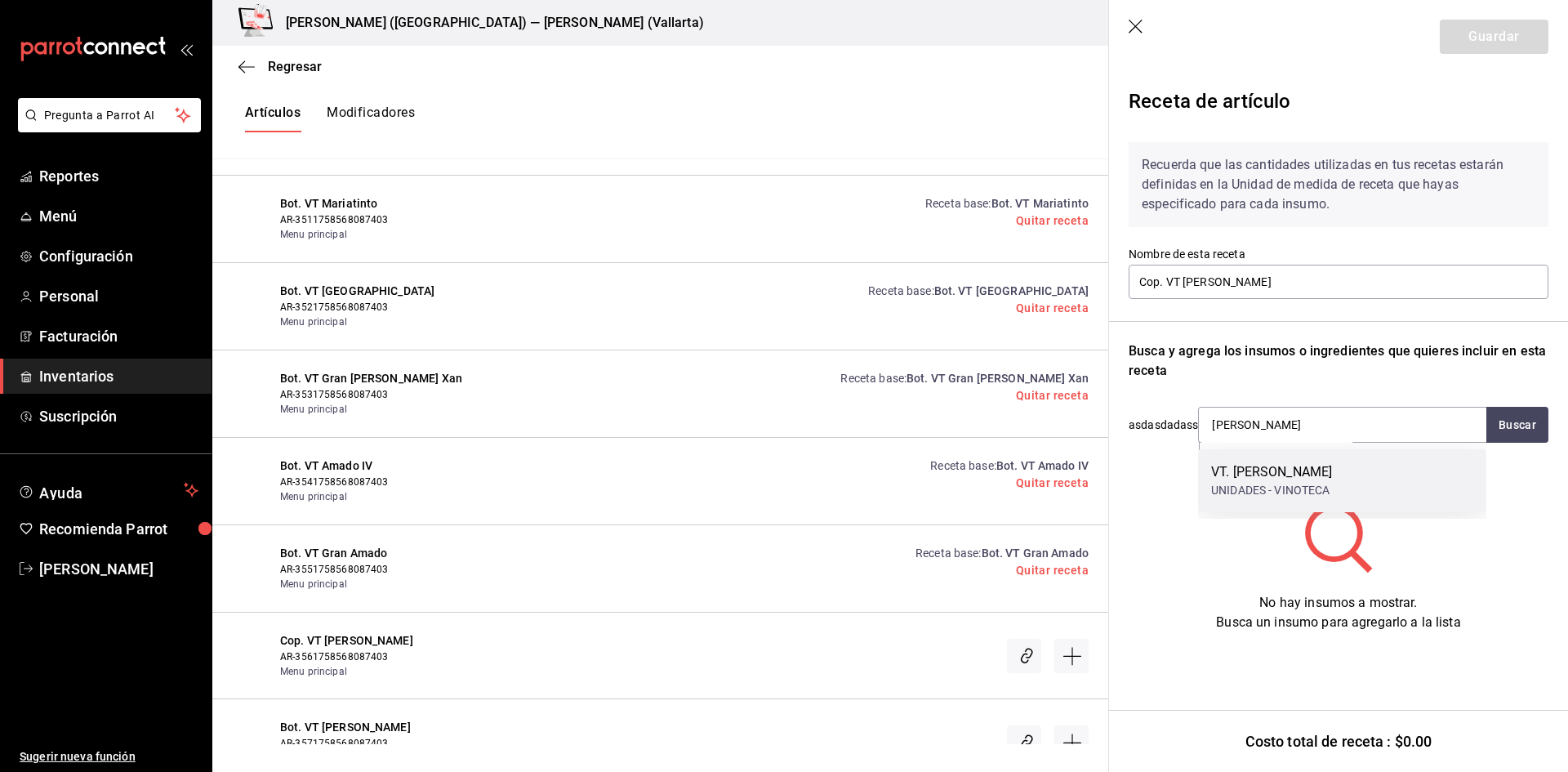
click at [1332, 488] on div "UNIDADES - VINOTECA" at bounding box center [1272, 491] width 121 height 18
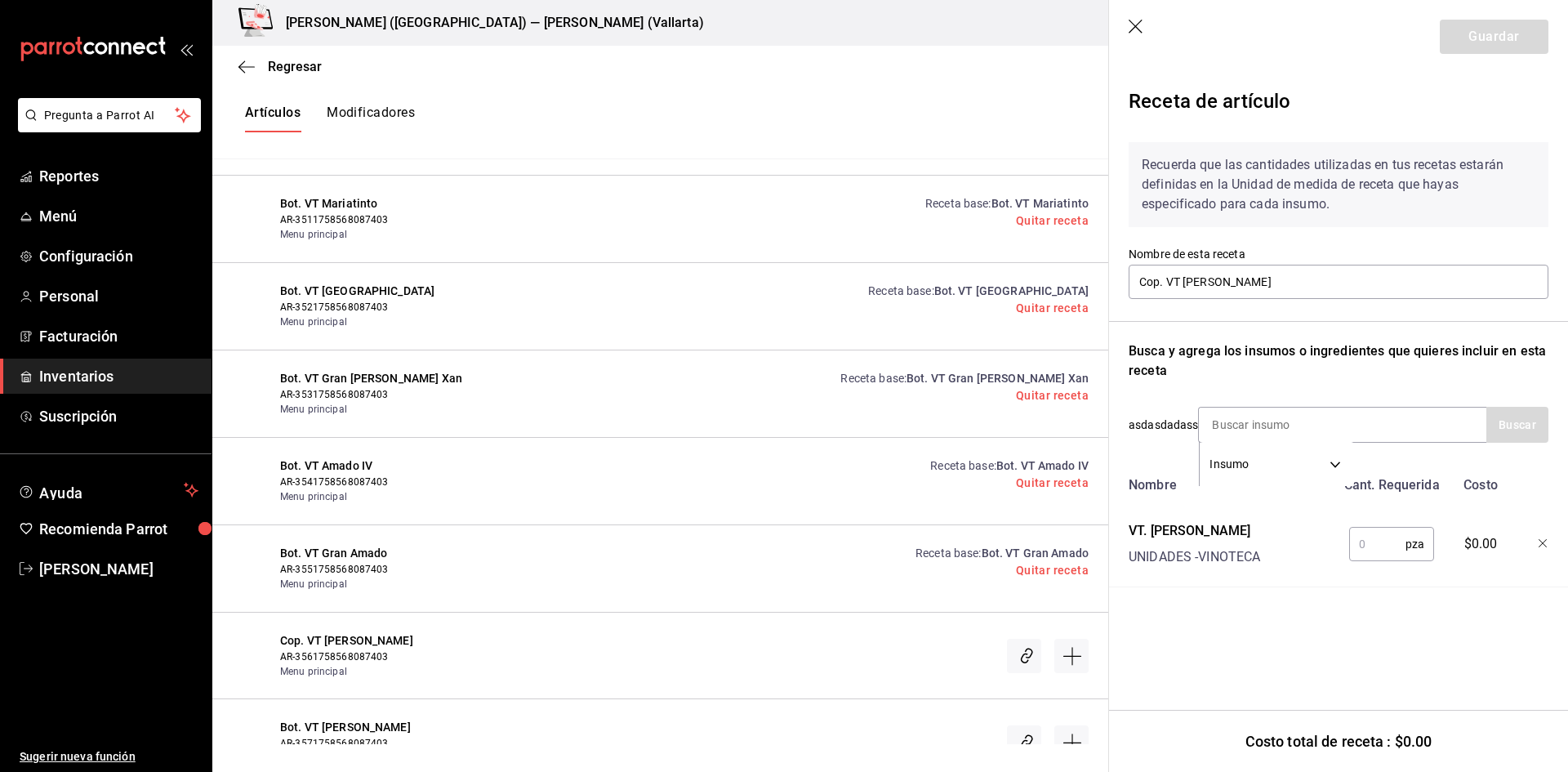
click at [1372, 538] on input "text" at bounding box center [1378, 545] width 57 height 33
type input "1"
click at [1474, 36] on button "Guardar" at bounding box center [1494, 36] width 108 height 34
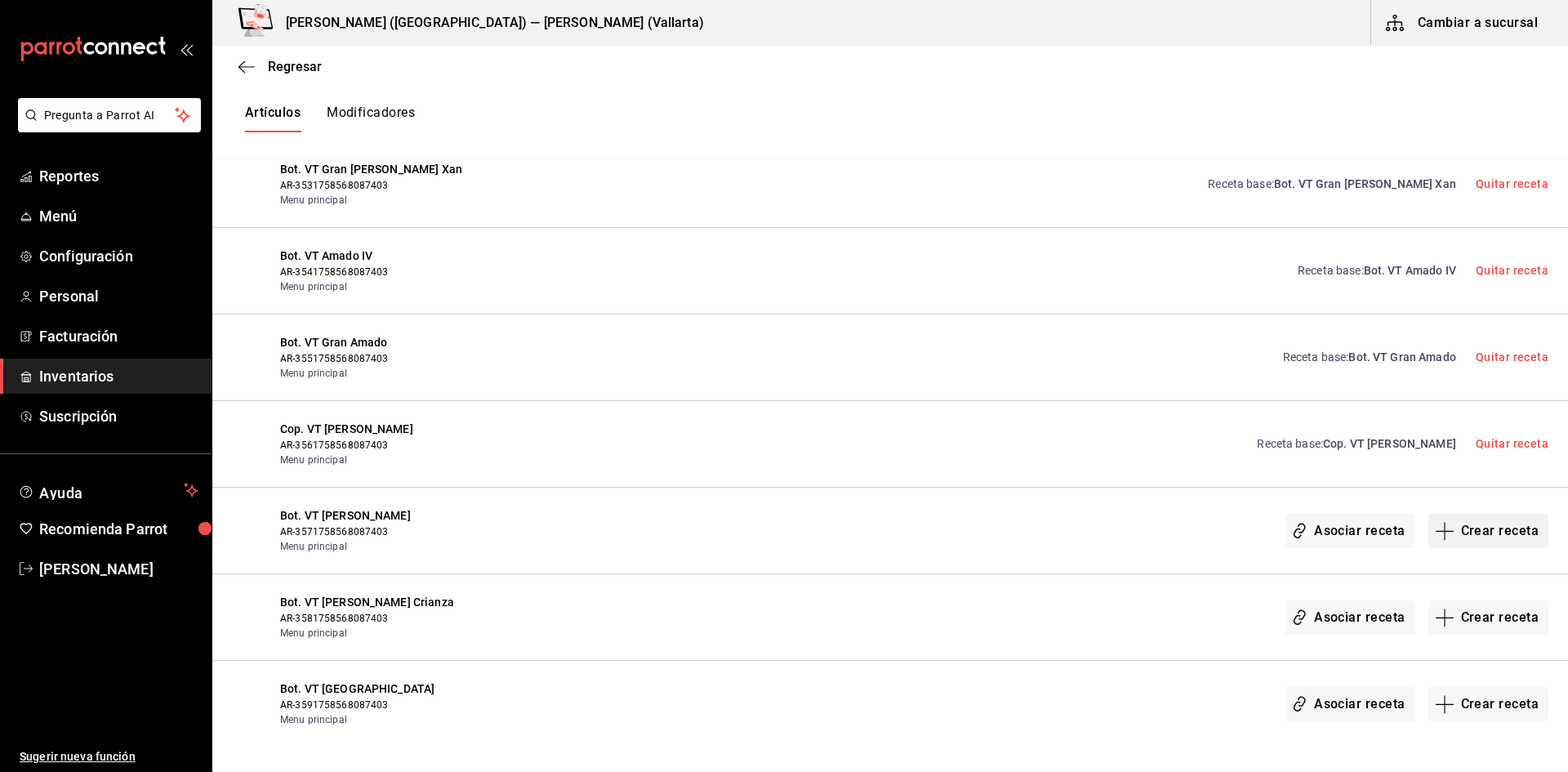
click at [1464, 519] on button "Crear receta" at bounding box center [1489, 530] width 121 height 34
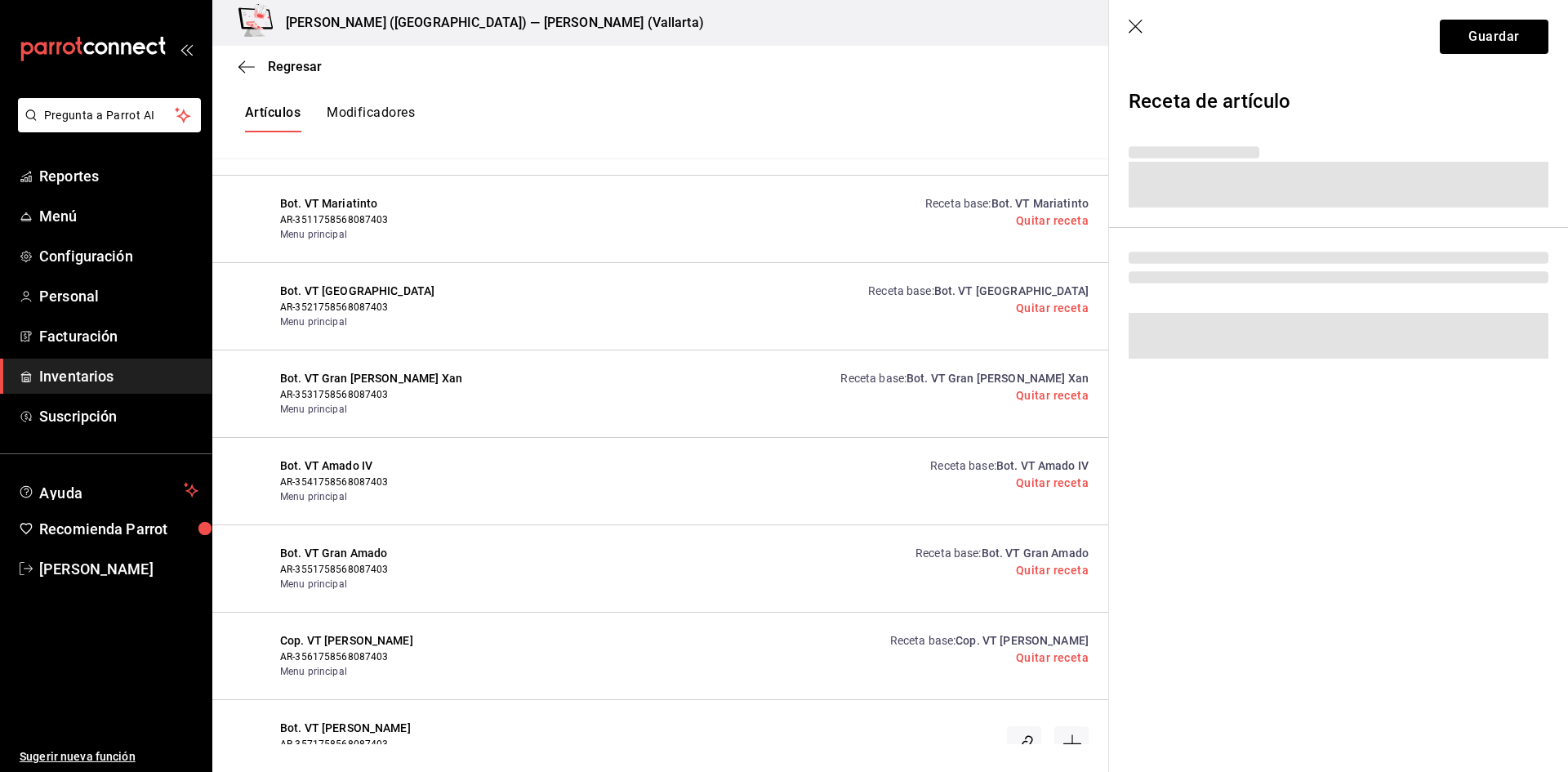
click at [1463, 538] on div "Regresar Creación y asignación de receta Asocia tus recetas con los artículos d…" at bounding box center [891, 395] width 1357 height 699
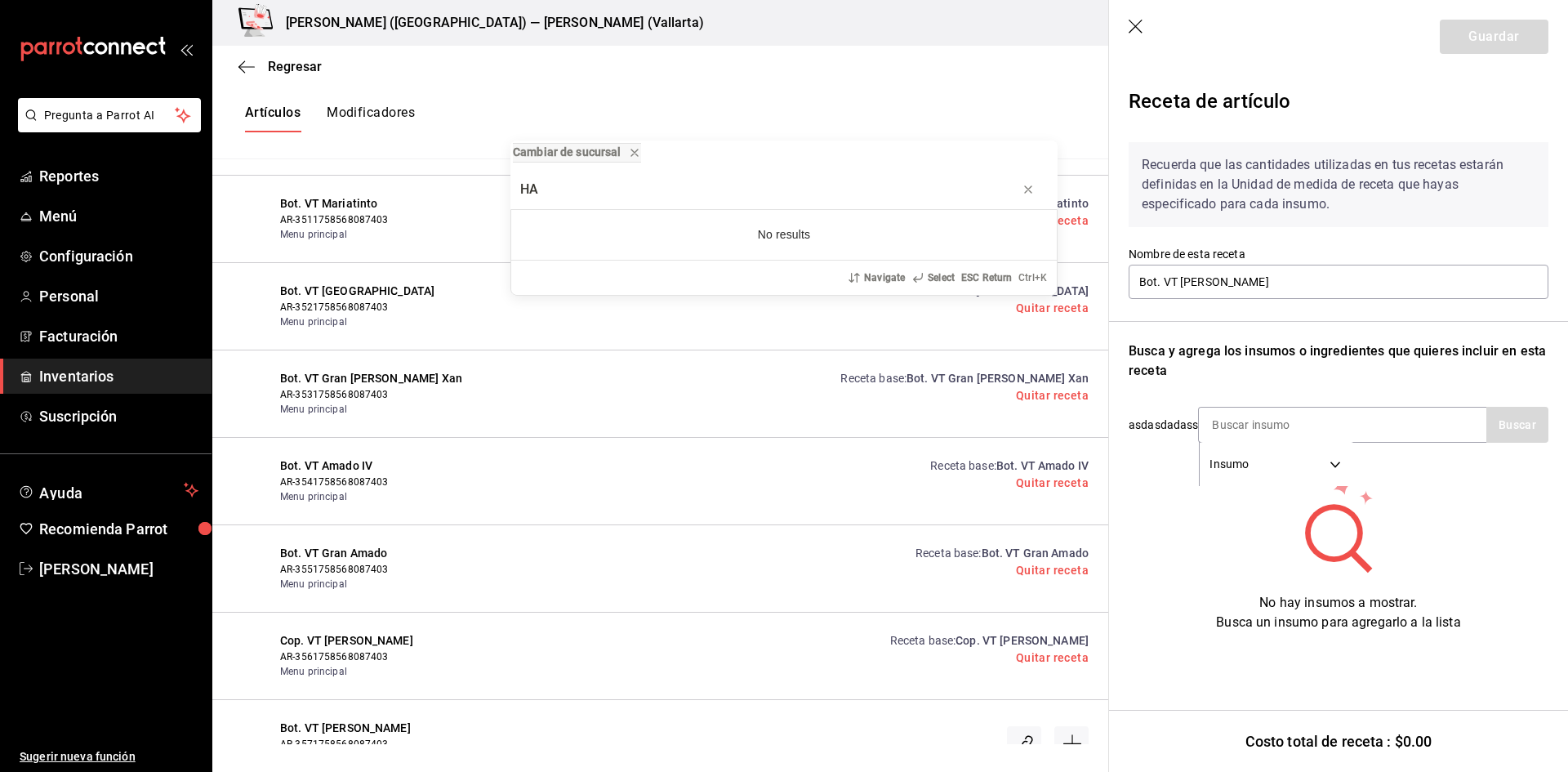
type input "HA"
click at [1255, 427] on div "Cambiar de sucursal HA No results Navigate Select ESC Return Ctrl+ K" at bounding box center [784, 386] width 1568 height 772
click at [1256, 421] on input at bounding box center [1281, 424] width 164 height 34
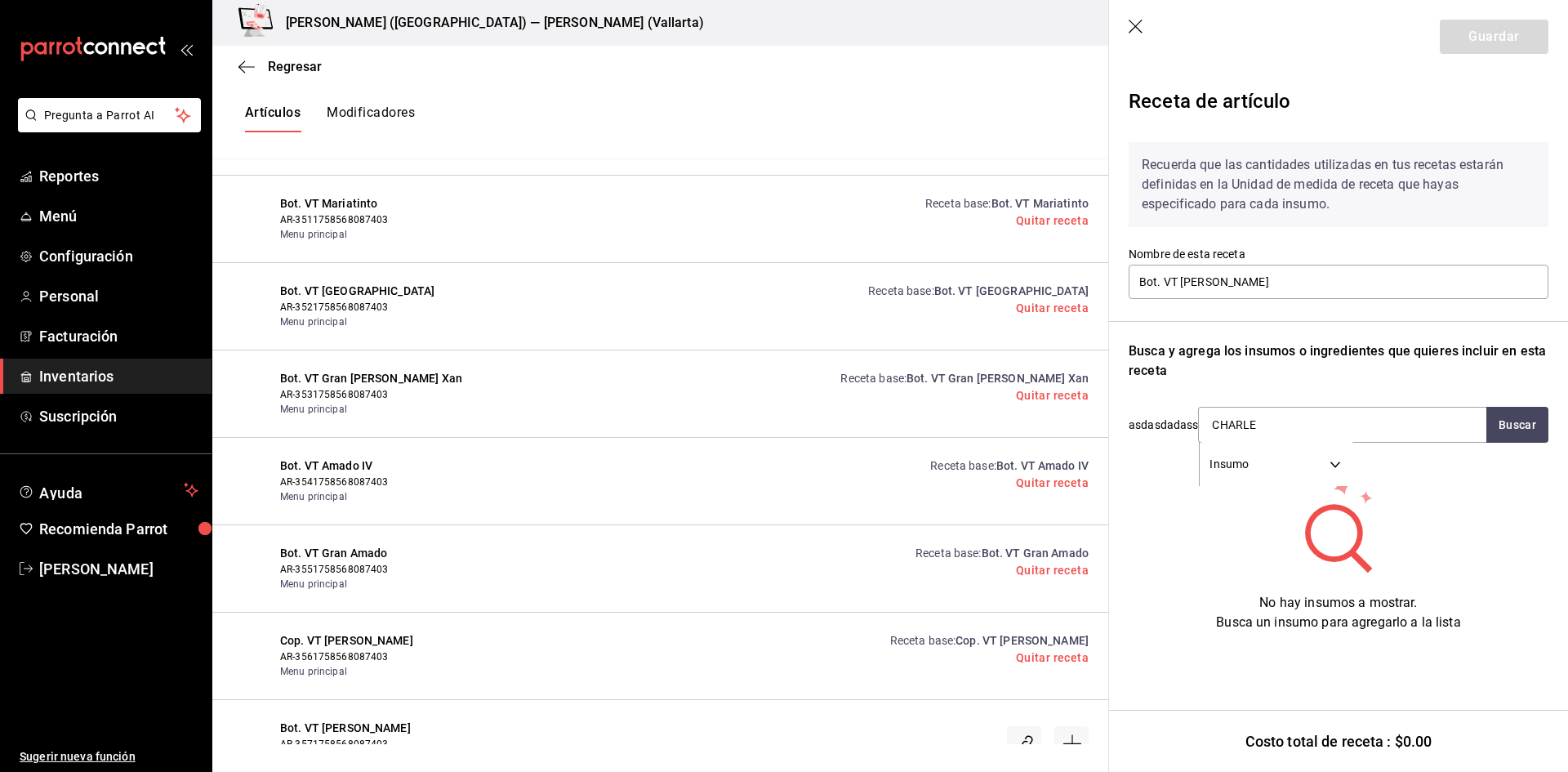
type input "CHARLES"
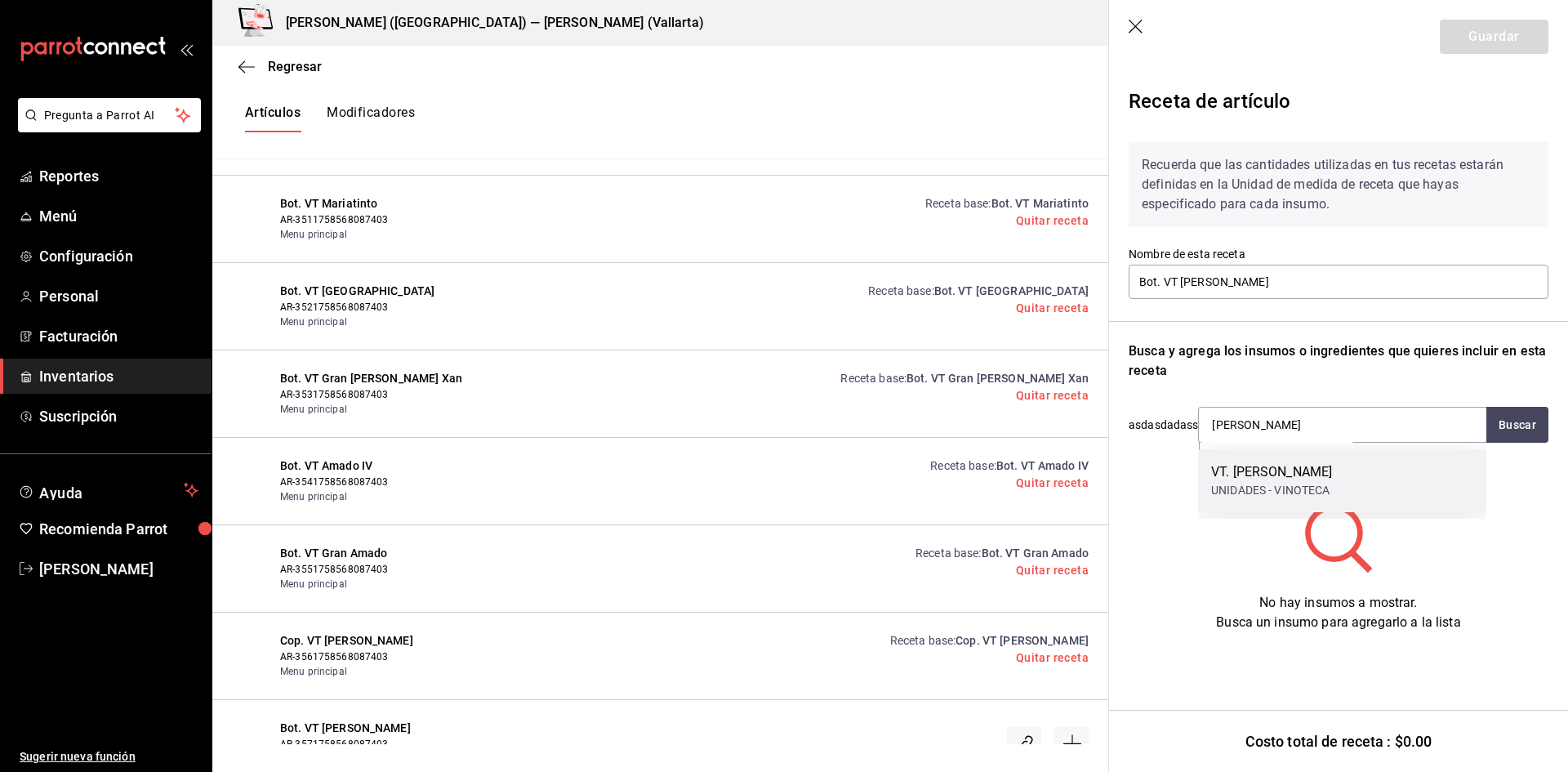
click at [1332, 485] on div "UNIDADES - VINOTECA" at bounding box center [1272, 491] width 121 height 18
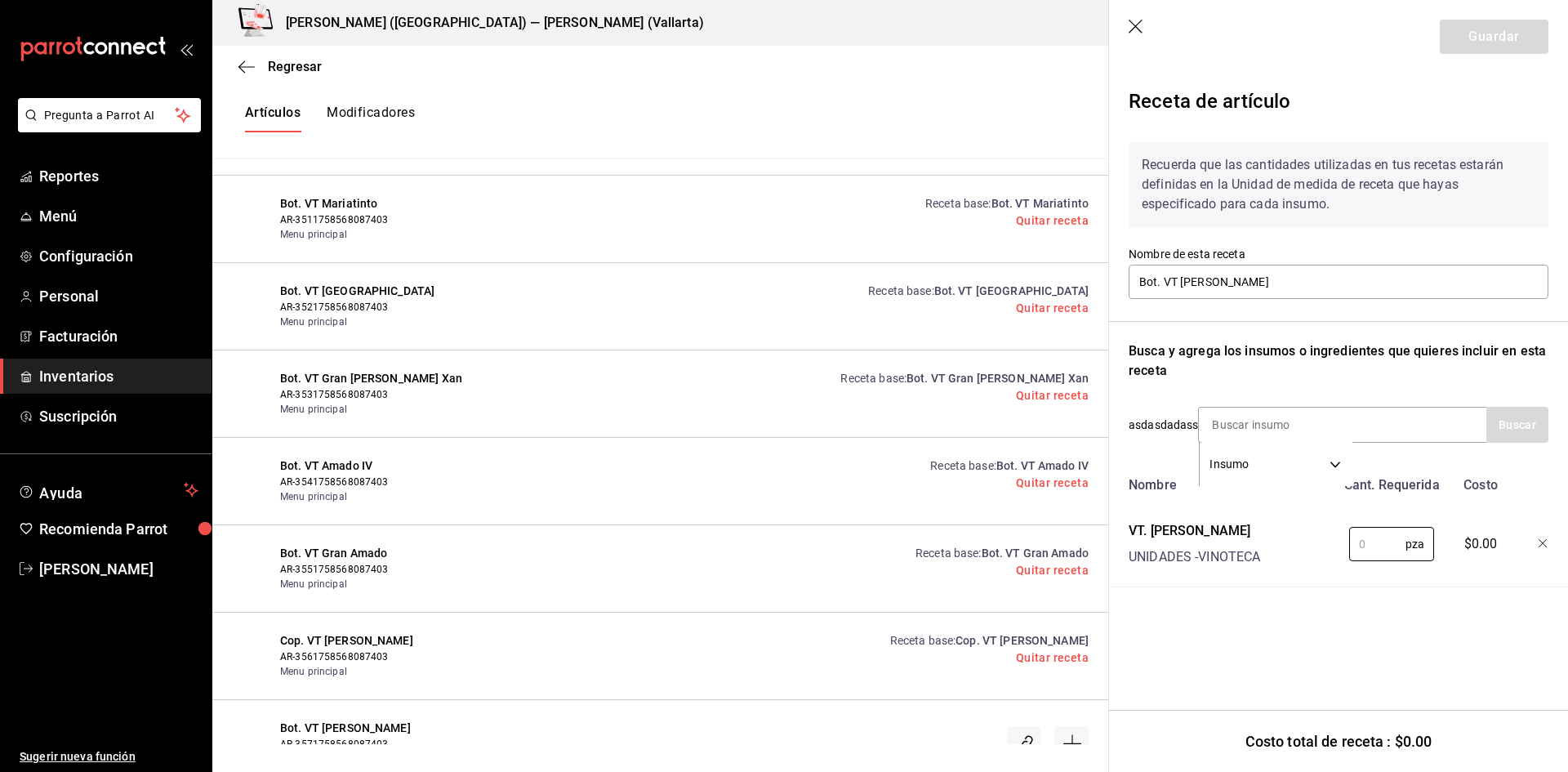
drag, startPoint x: 1365, startPoint y: 538, endPoint x: 1348, endPoint y: 543, distance: 17.7
click at [1348, 543] on div "pza ​" at bounding box center [1390, 541] width 107 height 53
type input "5"
click at [1480, 50] on button "Guardar" at bounding box center [1494, 36] width 108 height 34
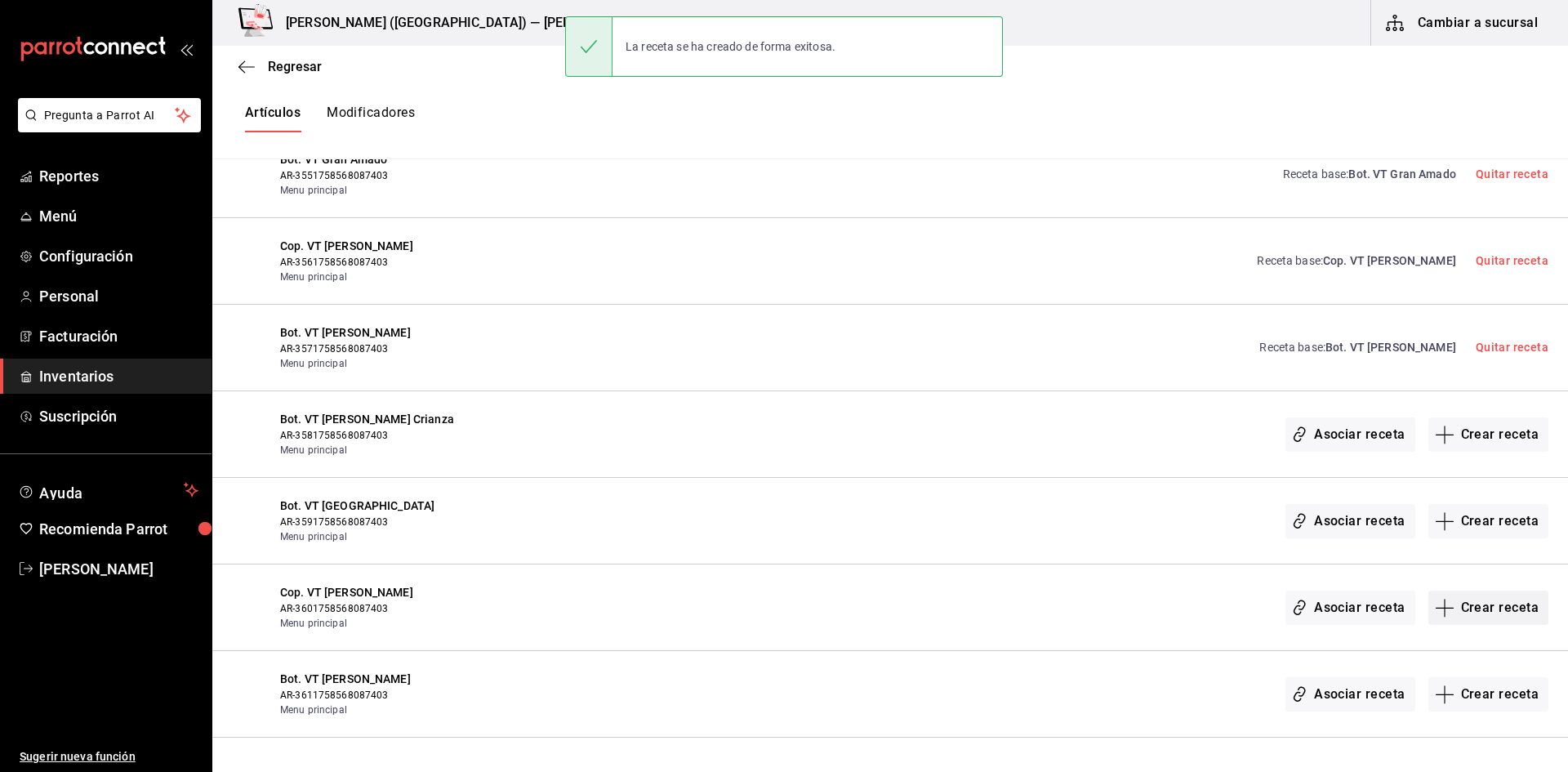
scroll to position [25267, 0]
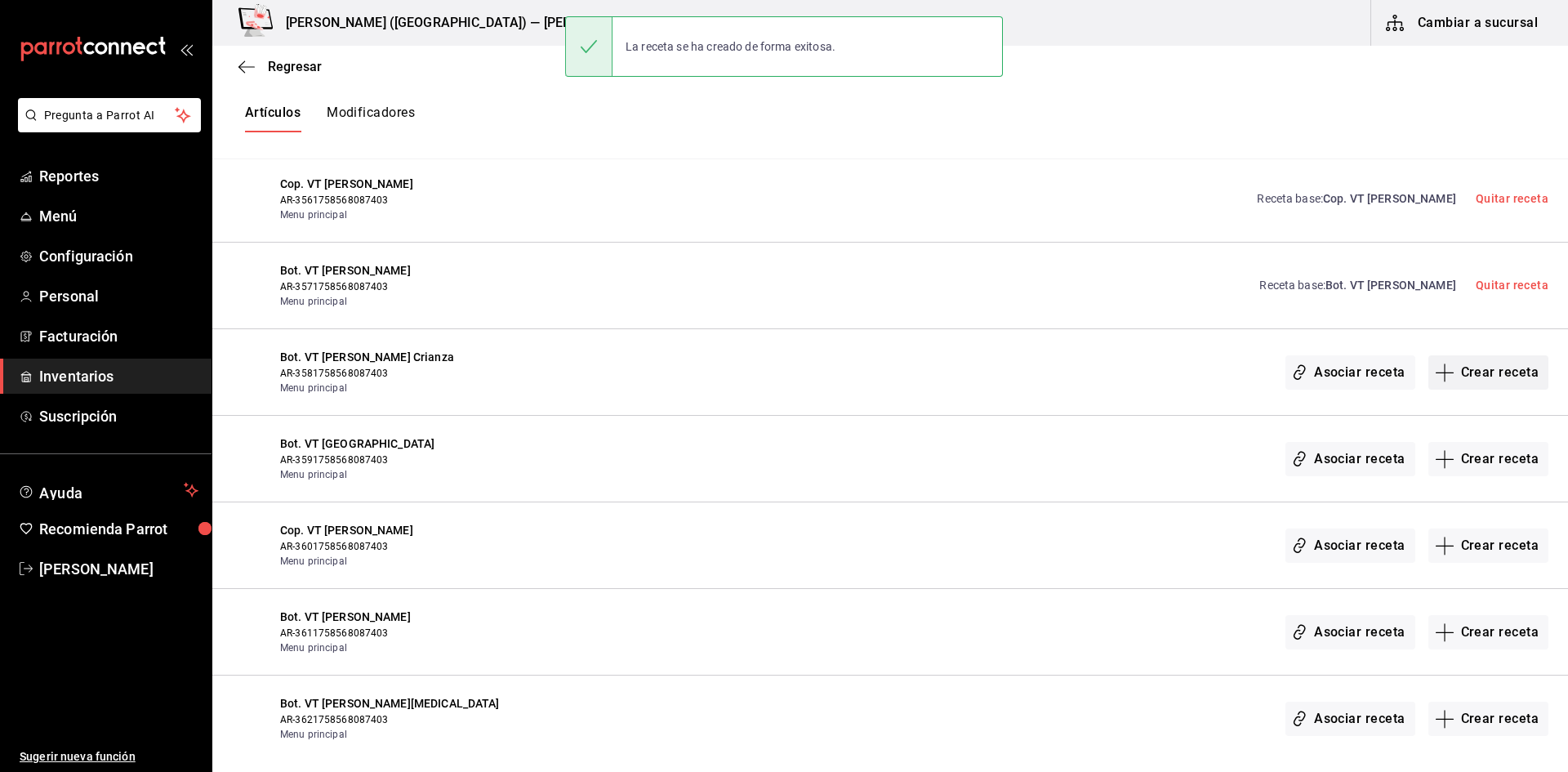
click at [1472, 378] on button "Crear receta" at bounding box center [1489, 372] width 121 height 34
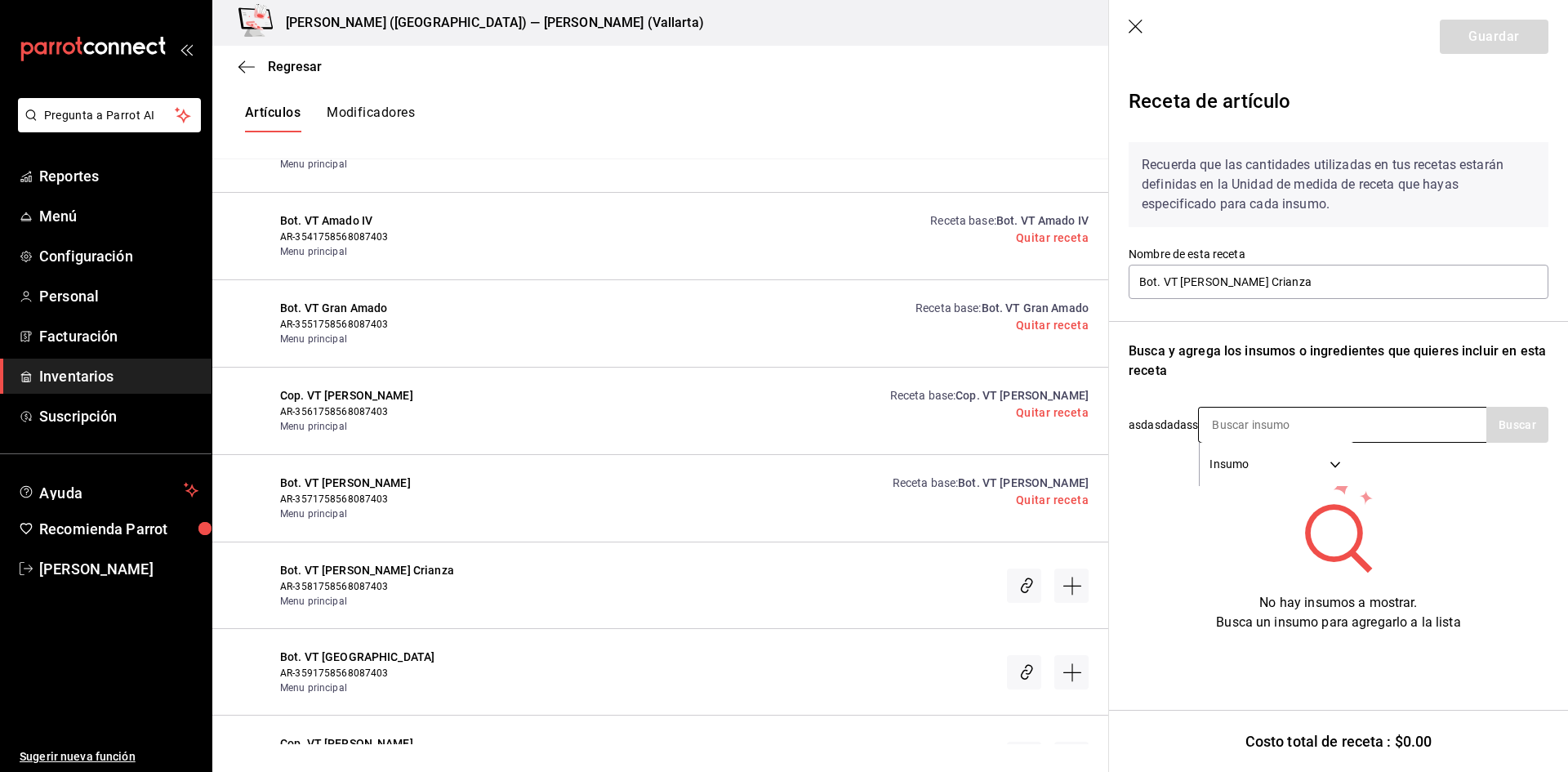
click at [1265, 427] on input at bounding box center [1281, 424] width 164 height 34
type input "MATAR"
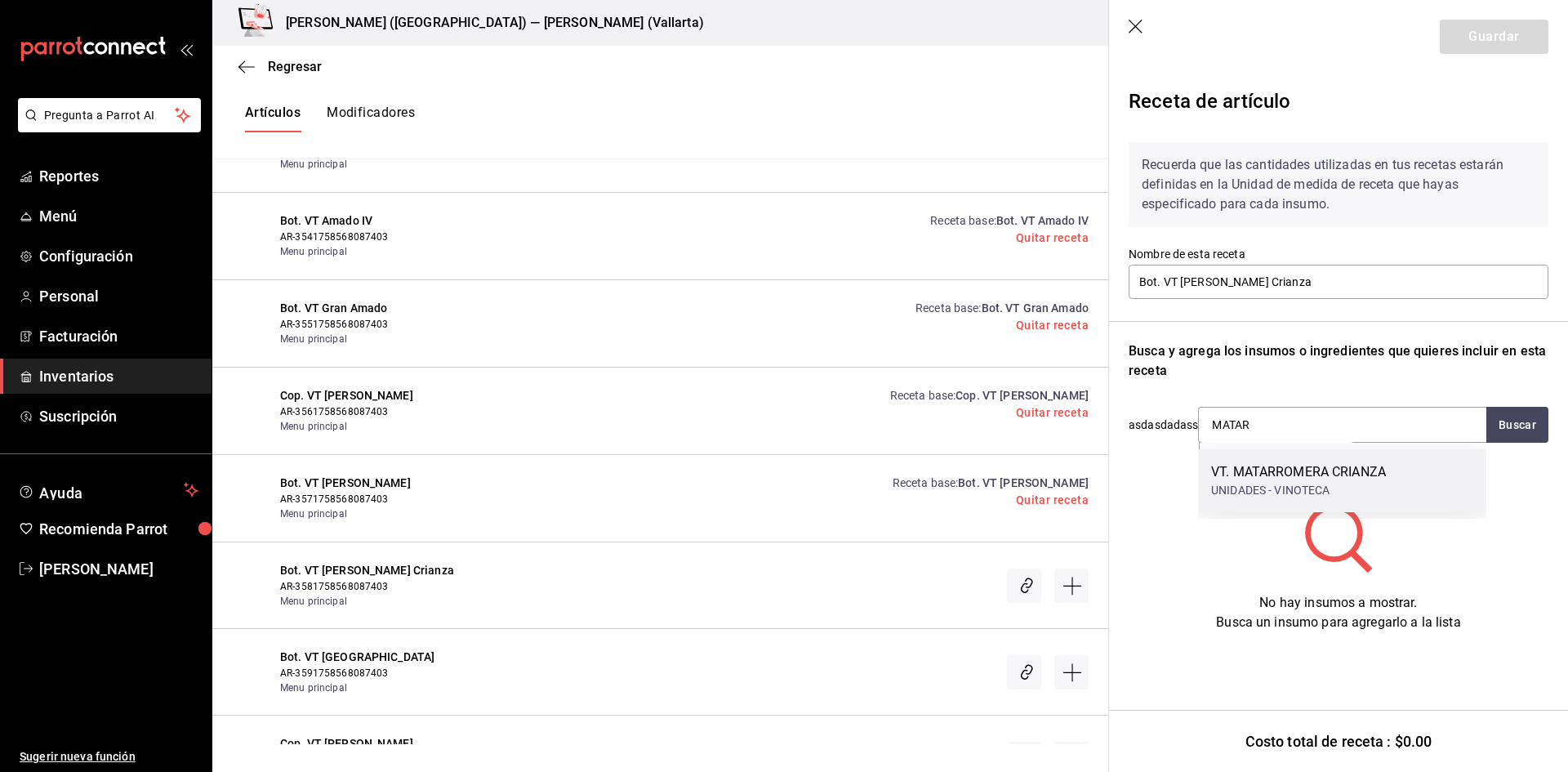
click at [1302, 485] on div "UNIDADES - VINOTECA" at bounding box center [1298, 491] width 174 height 18
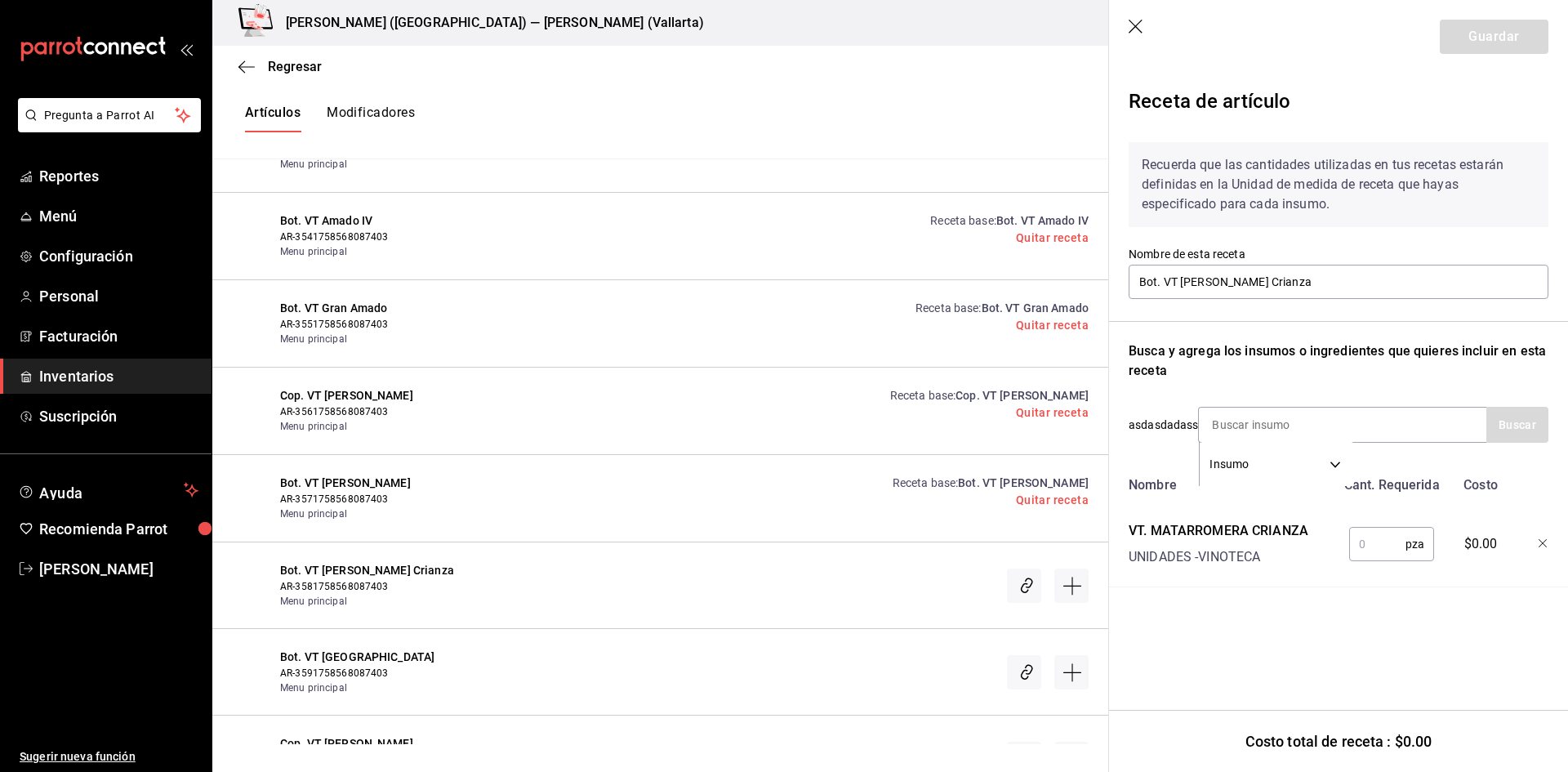
click at [1379, 535] on input "text" at bounding box center [1378, 545] width 57 height 33
type input "1"
click at [1505, 38] on button "Guardar" at bounding box center [1494, 36] width 108 height 34
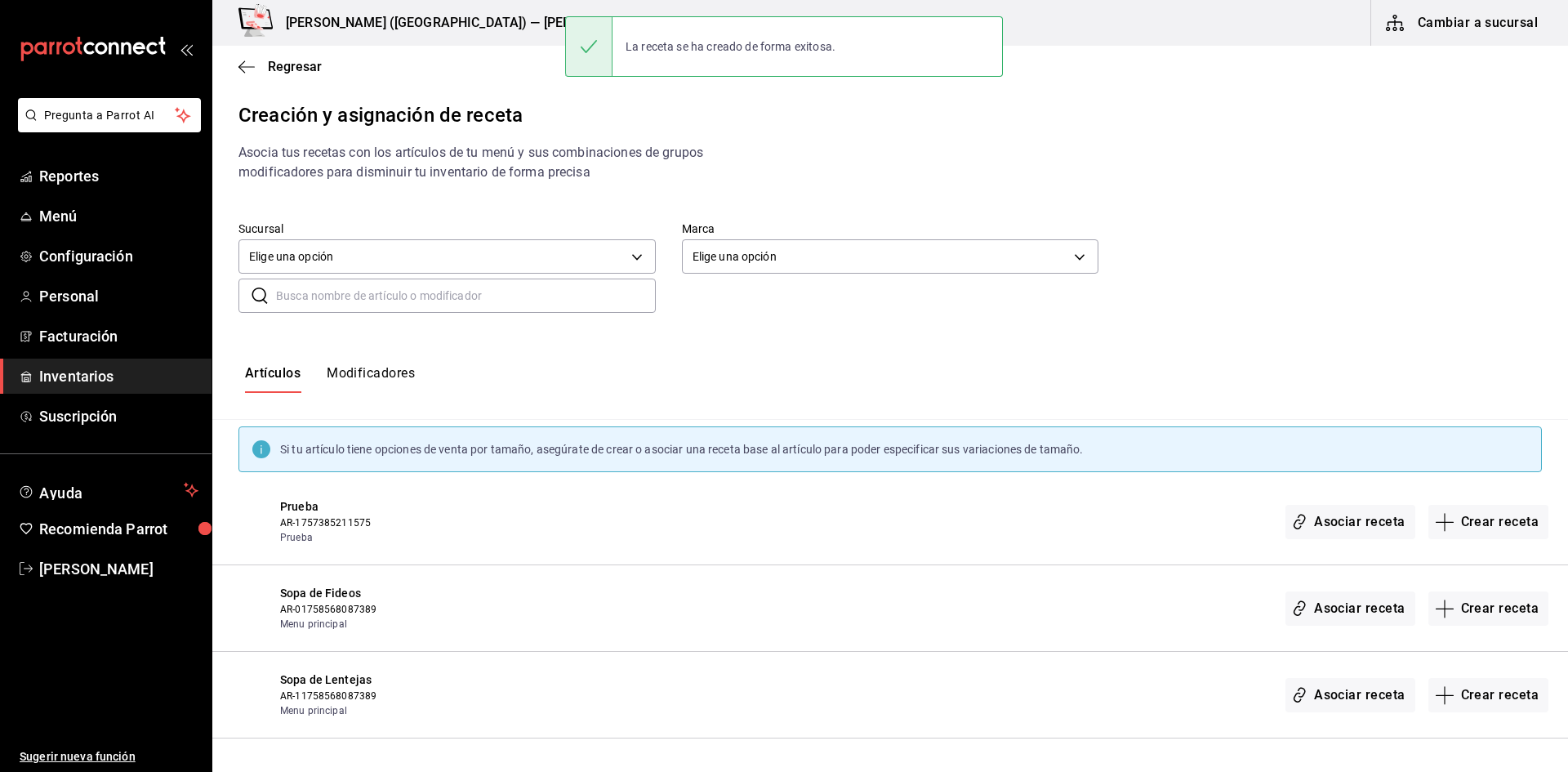
scroll to position [25267, 0]
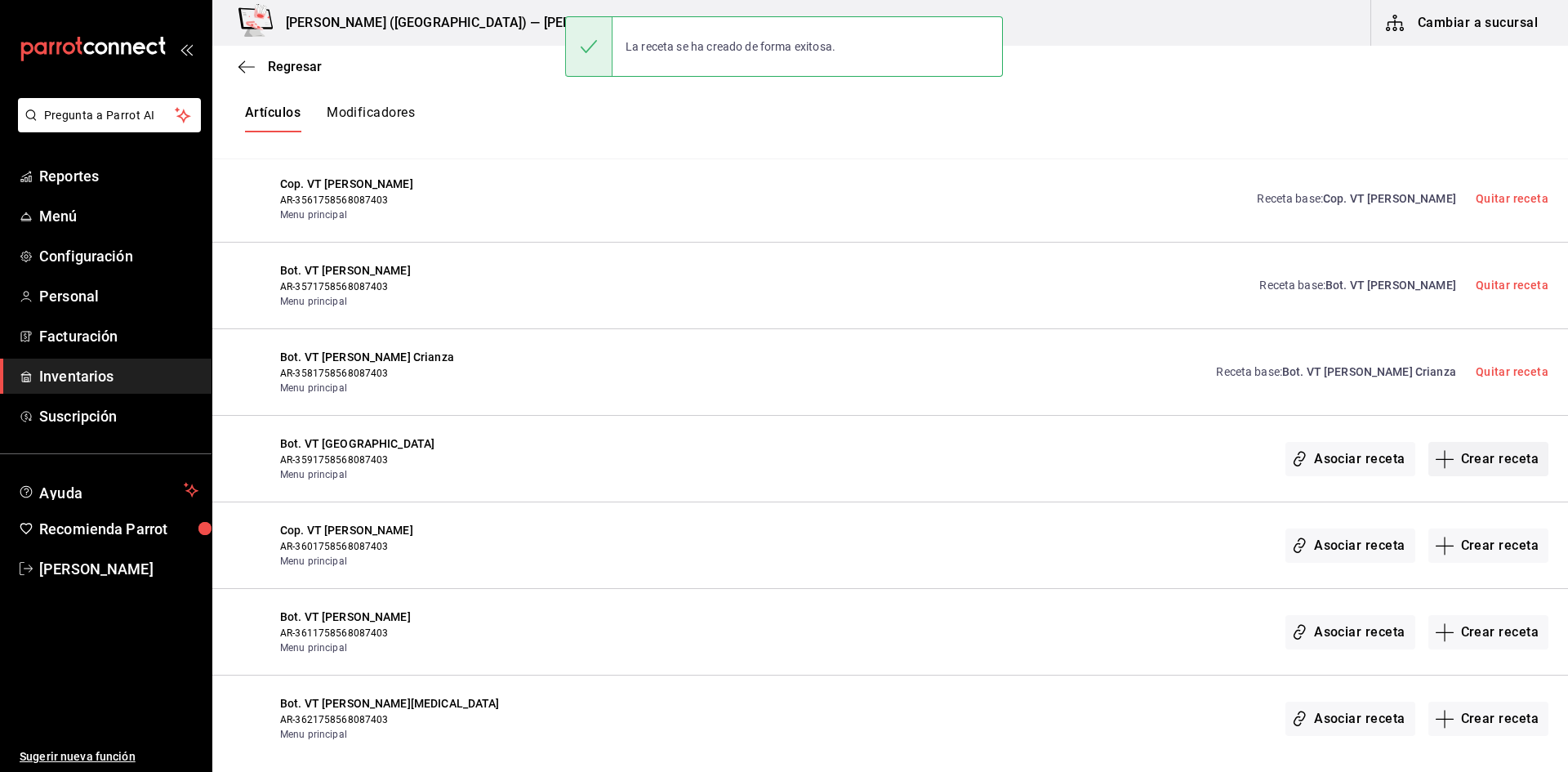
click at [1524, 467] on button "Crear receta" at bounding box center [1489, 459] width 121 height 34
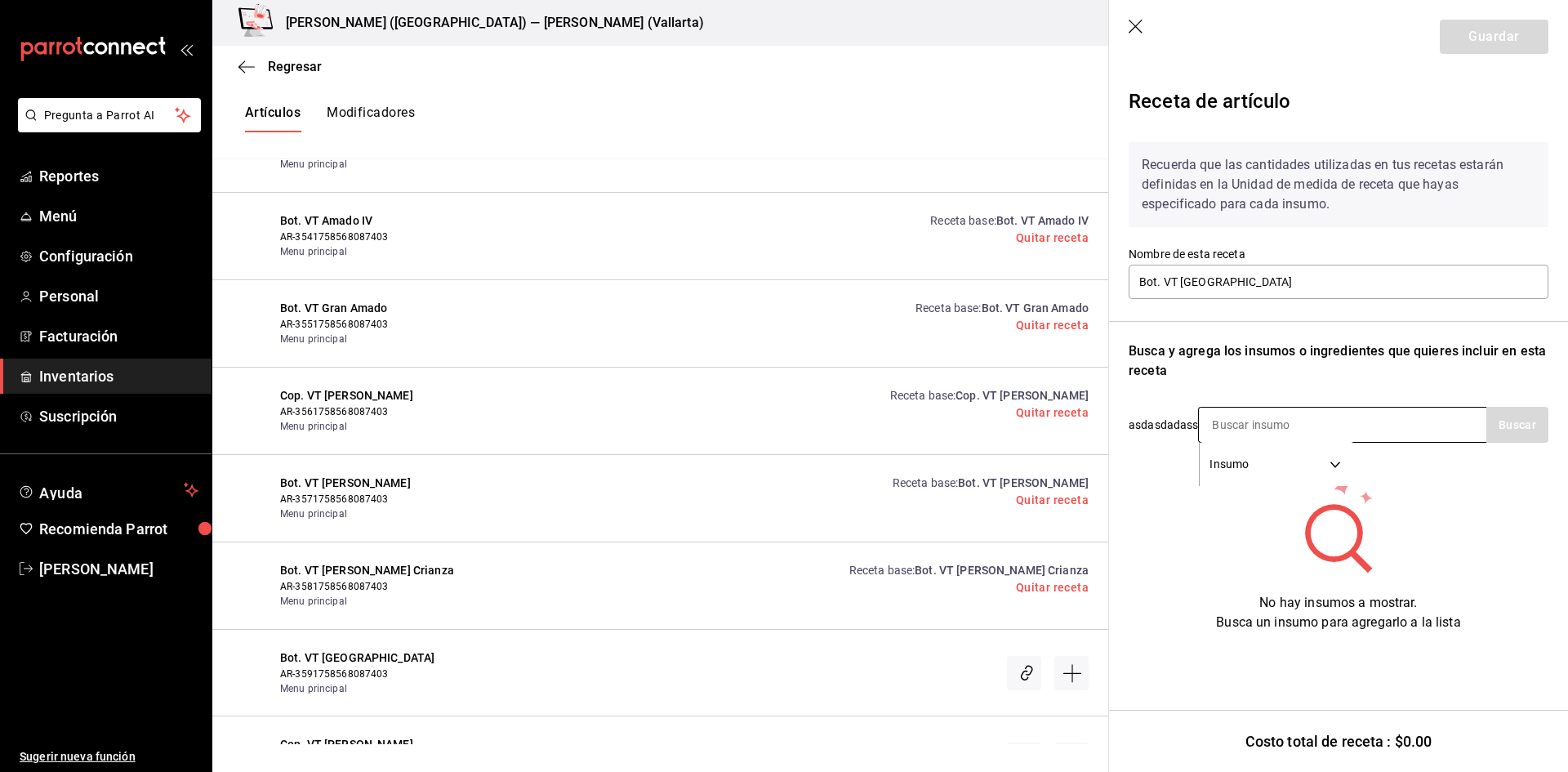
click at [1271, 426] on input at bounding box center [1281, 424] width 164 height 34
type input "MUGA"
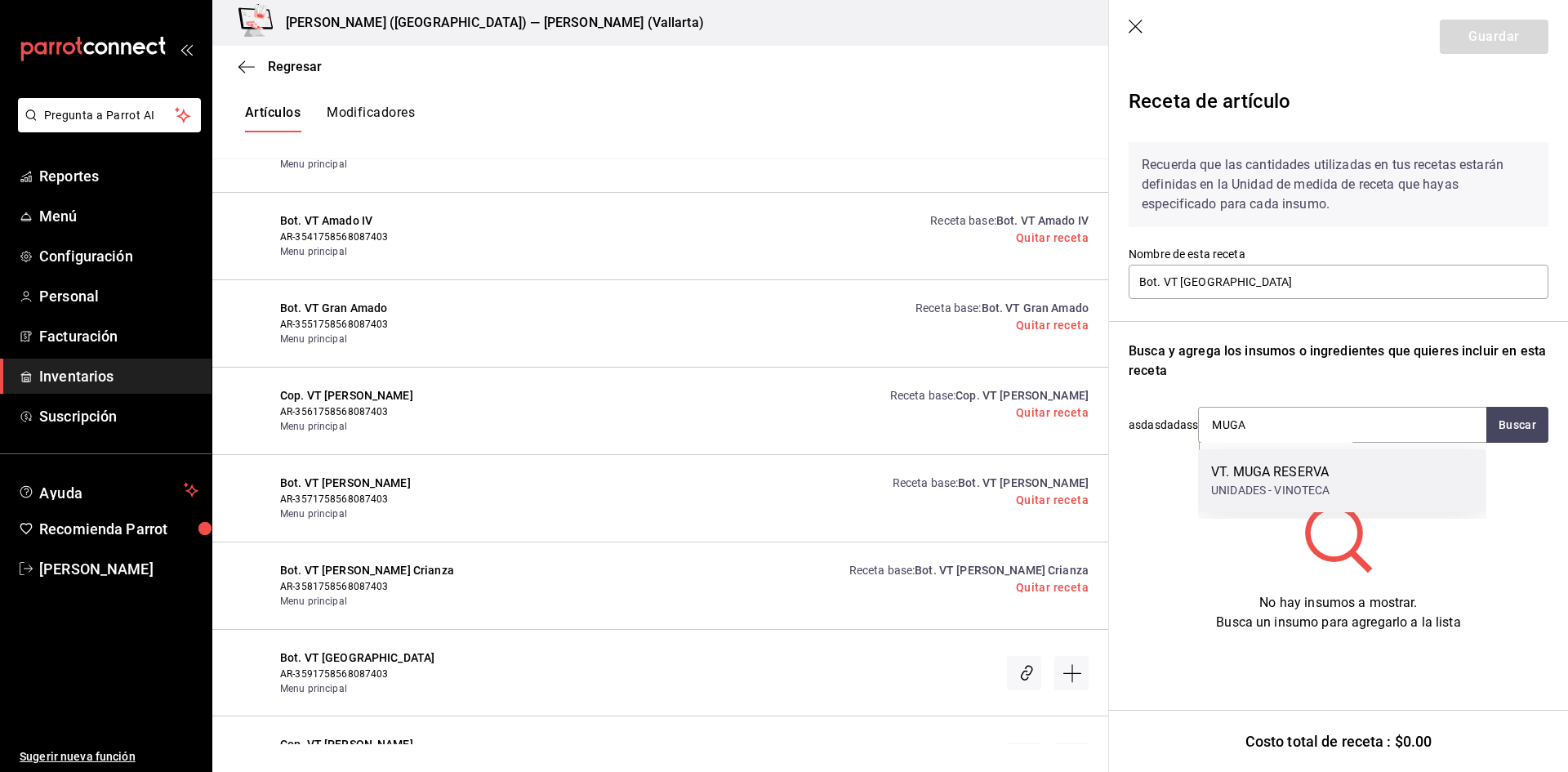
click at [1323, 474] on div "VT. MUGA RESERVA" at bounding box center [1271, 472] width 119 height 19
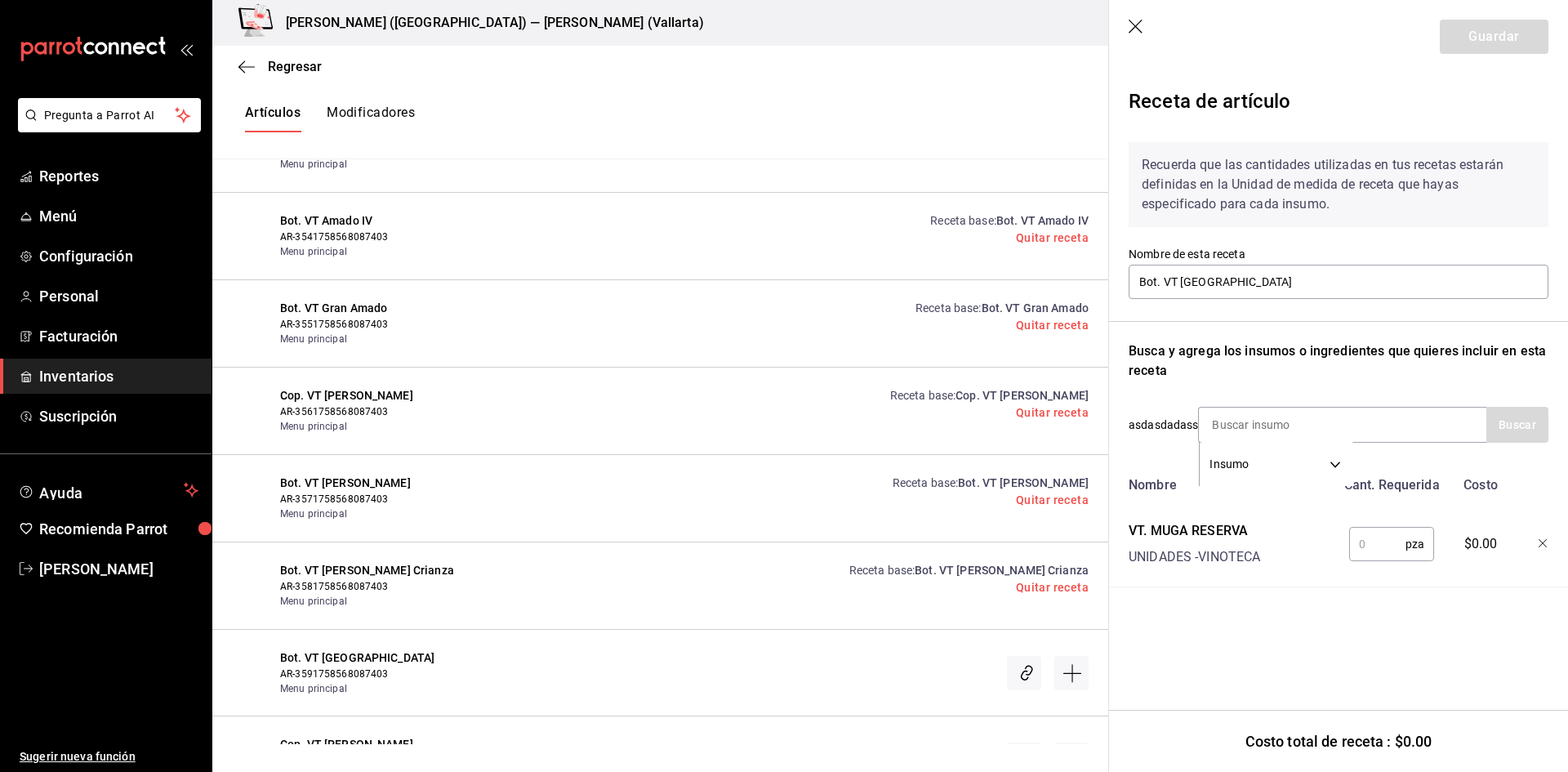
click at [1378, 550] on input "text" at bounding box center [1378, 545] width 57 height 33
type input "1"
click at [1478, 36] on button "Guardar" at bounding box center [1494, 36] width 108 height 34
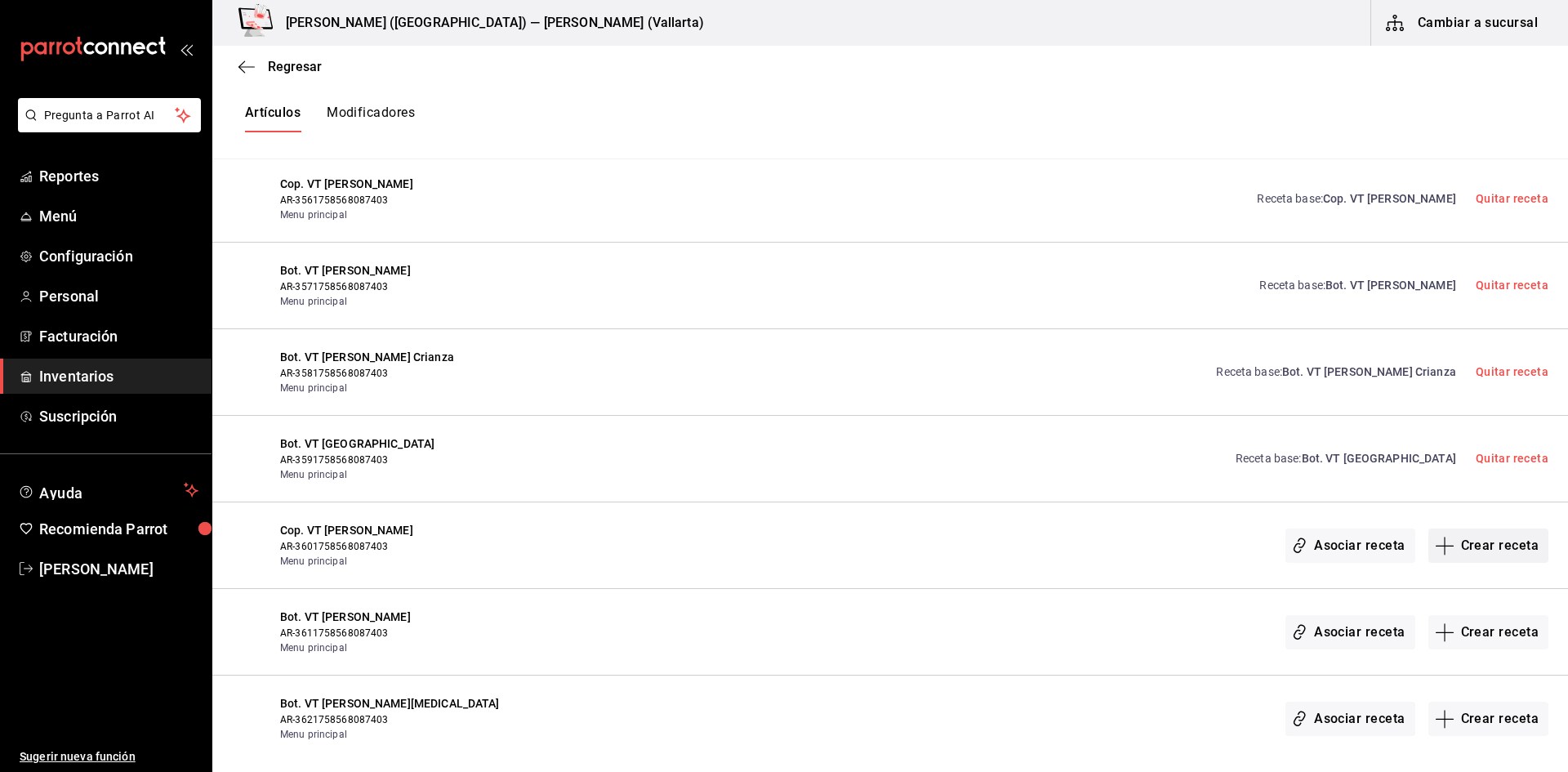
click at [1494, 539] on button "Crear receta" at bounding box center [1489, 545] width 121 height 34
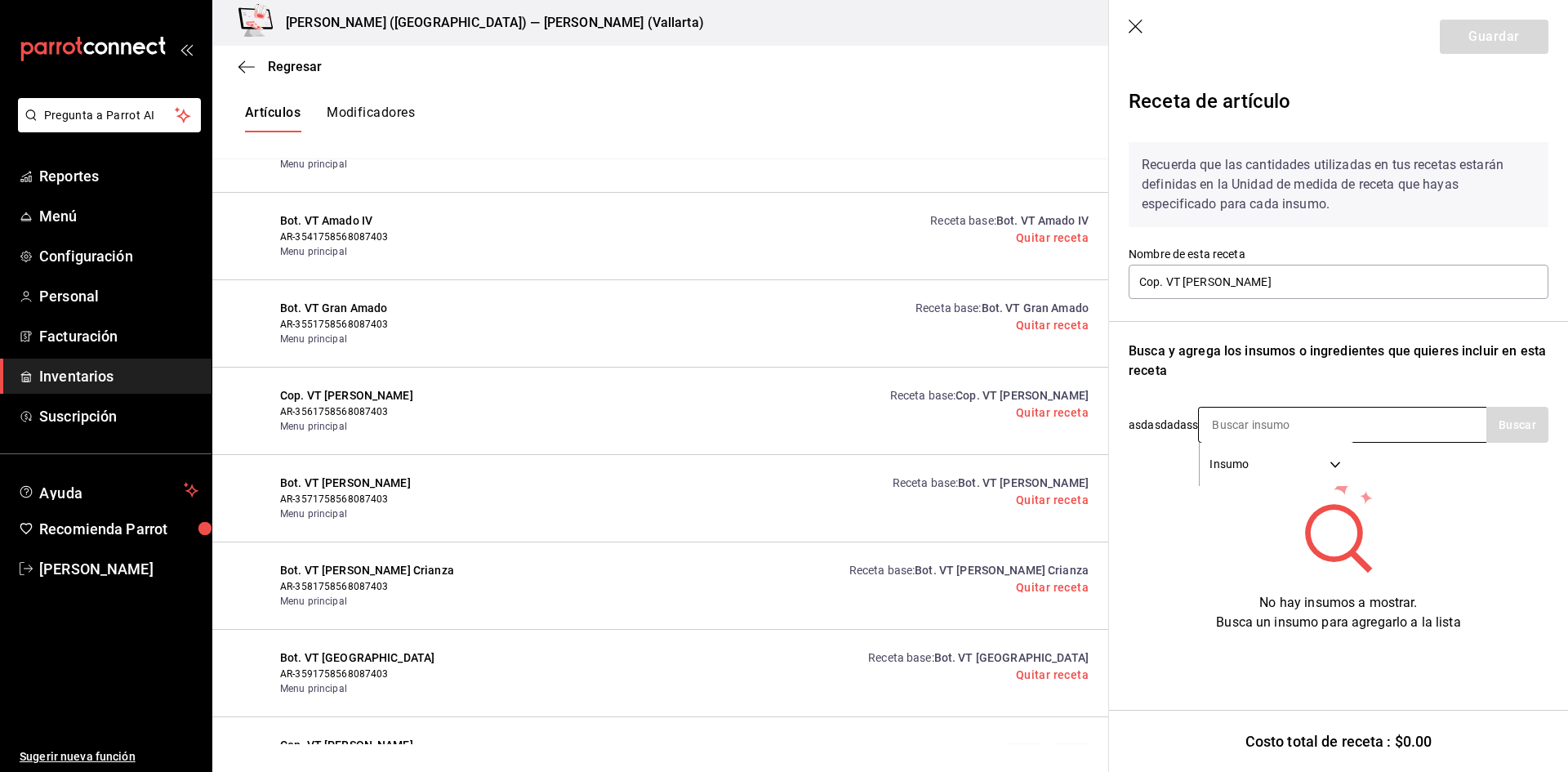
click at [1272, 430] on input at bounding box center [1281, 424] width 164 height 34
type input "EMILIO MORO"
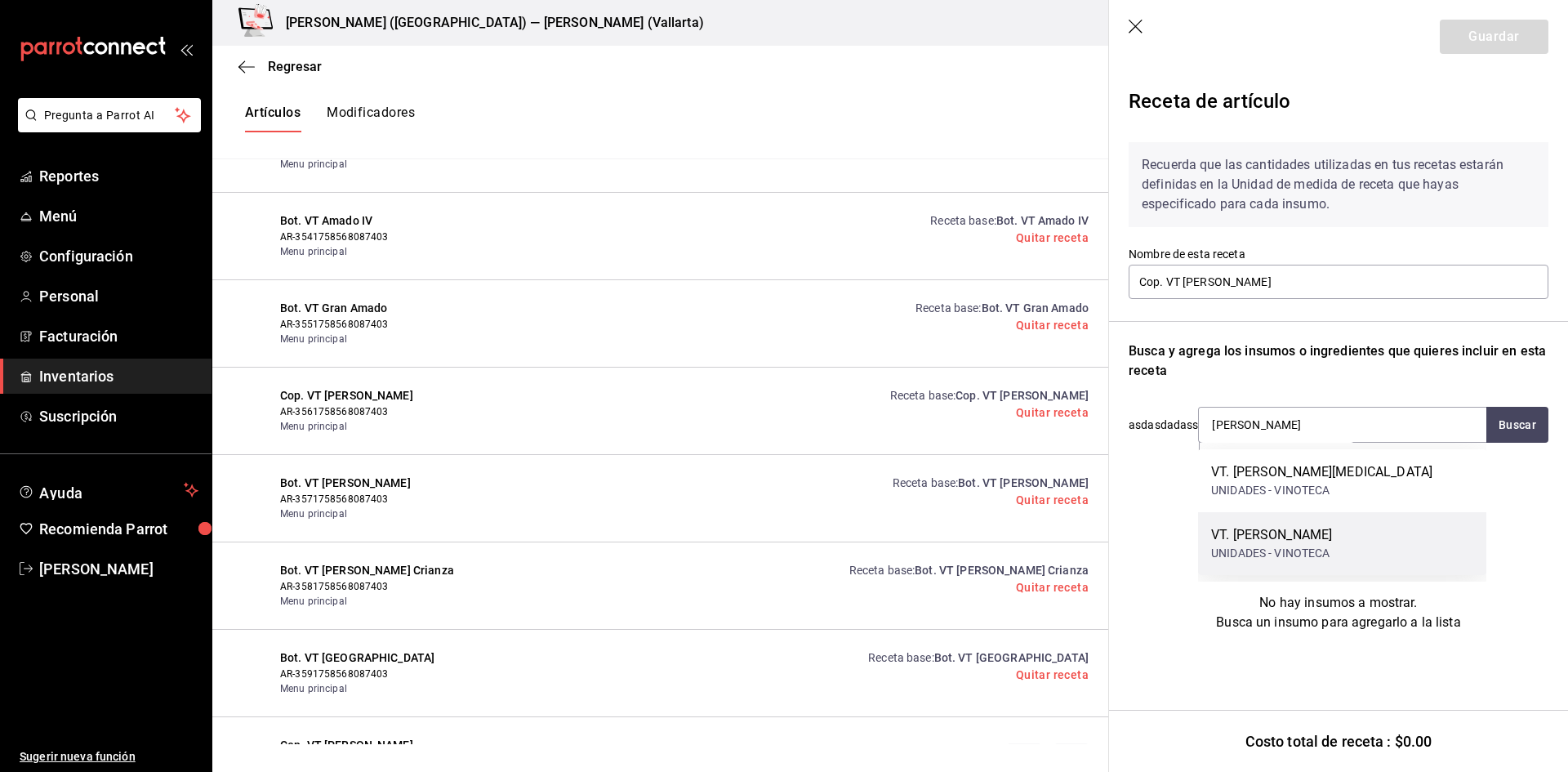
click at [1354, 533] on div "VT. EMILIO MORO UNIDADES - VINOTECA" at bounding box center [1343, 544] width 288 height 63
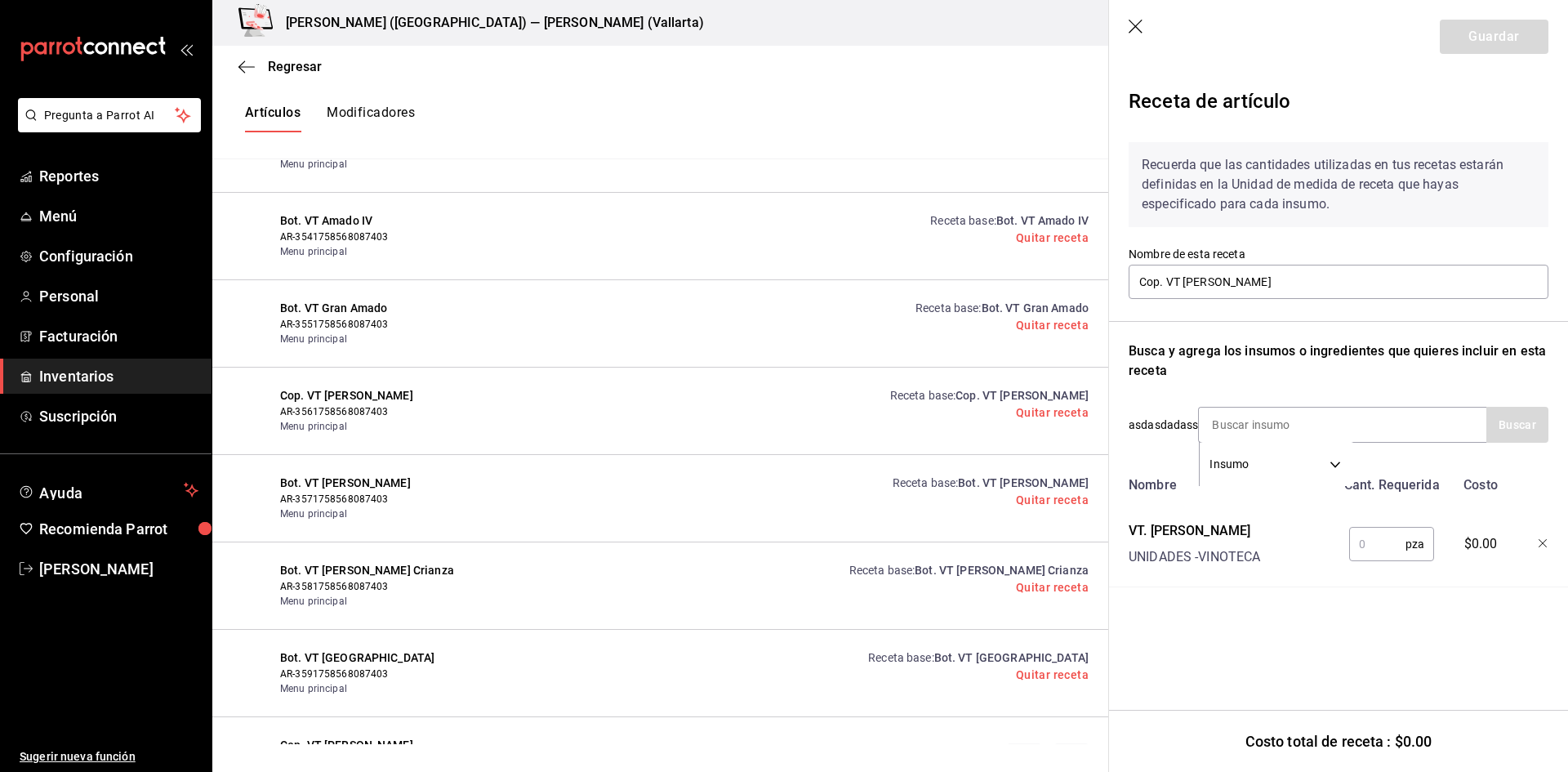
click at [1370, 548] on input "text" at bounding box center [1378, 545] width 57 height 33
type input "1"
click at [1506, 38] on button "Guardar" at bounding box center [1494, 36] width 108 height 34
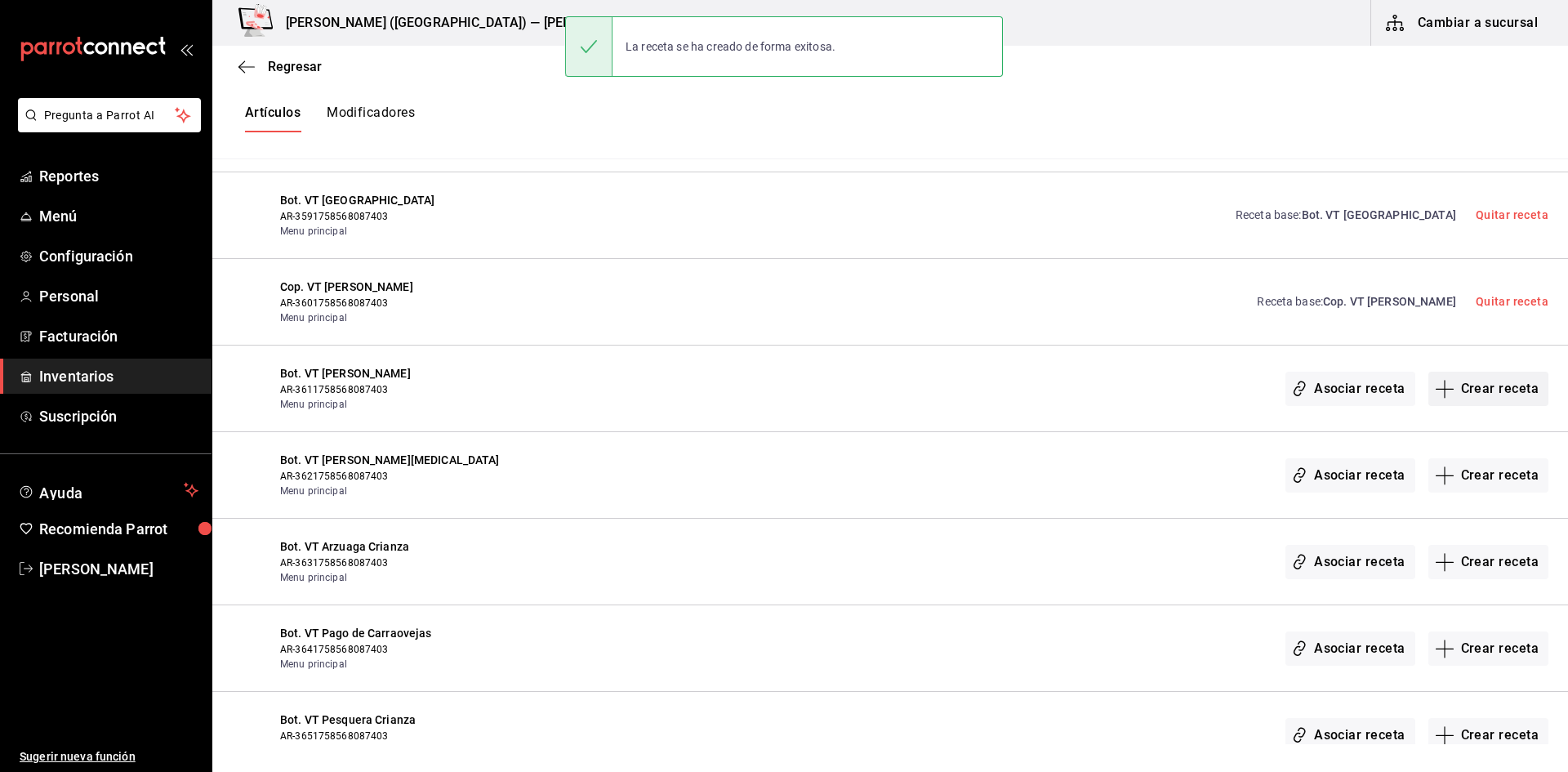
scroll to position [25512, 0]
click at [1450, 384] on button "Crear receta" at bounding box center [1489, 387] width 121 height 34
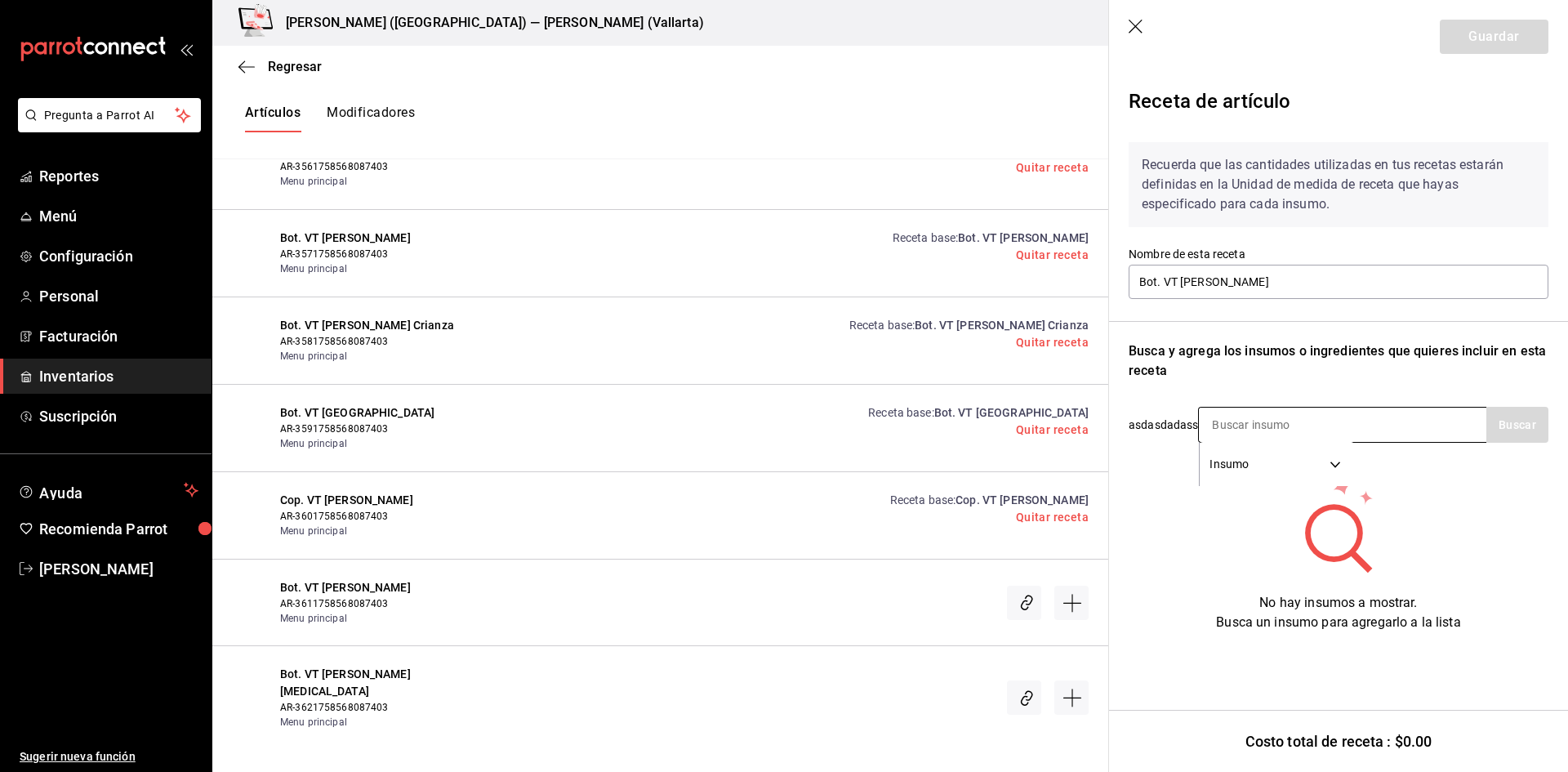
click at [1255, 429] on input at bounding box center [1281, 424] width 164 height 34
type input "EMILIO"
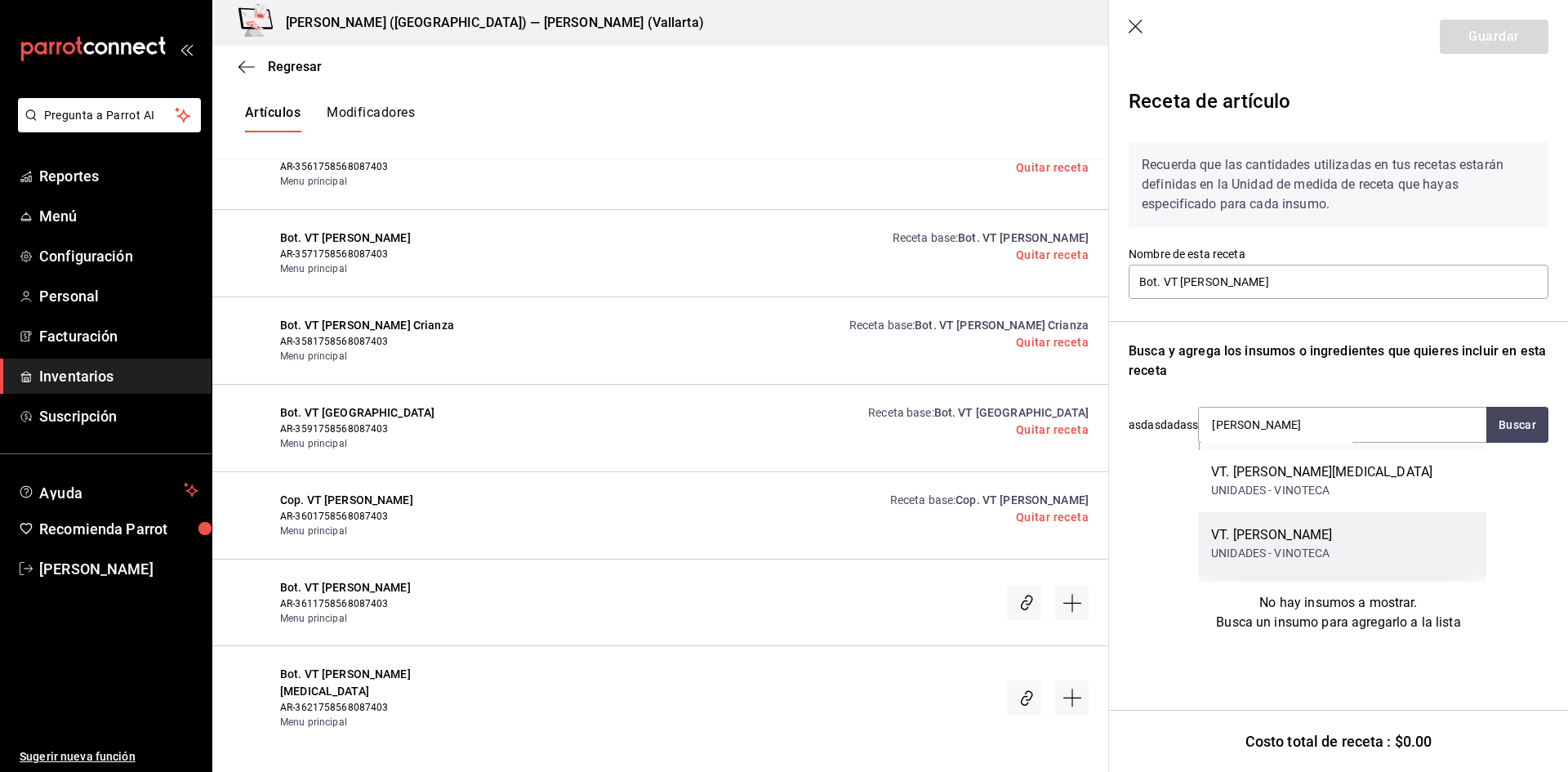
click at [1315, 527] on div "VT. EMILIO MORO" at bounding box center [1272, 535] width 121 height 19
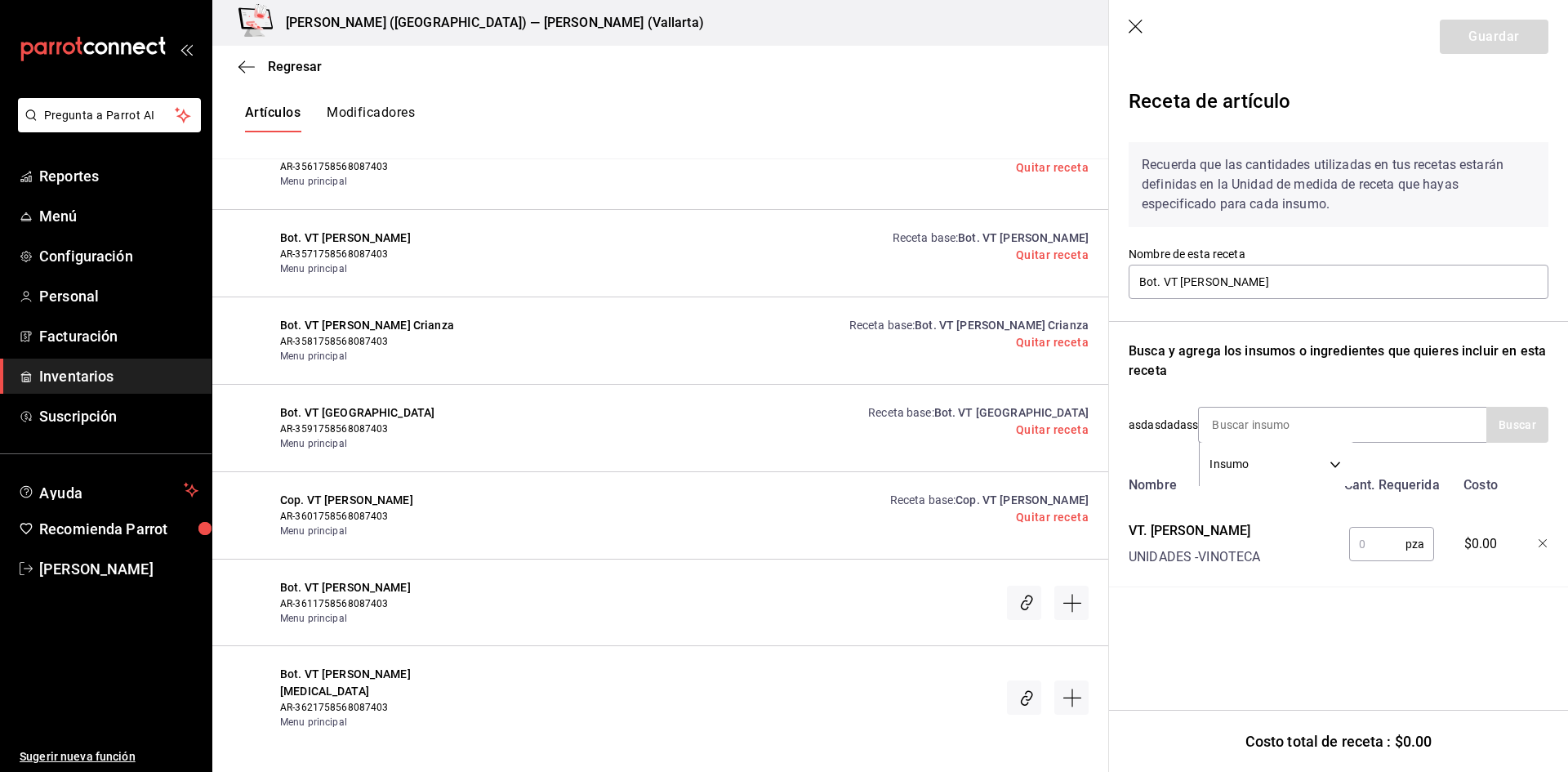
click at [1371, 544] on input "text" at bounding box center [1378, 545] width 57 height 33
type input "5"
click at [1483, 32] on button "Guardar" at bounding box center [1494, 36] width 108 height 34
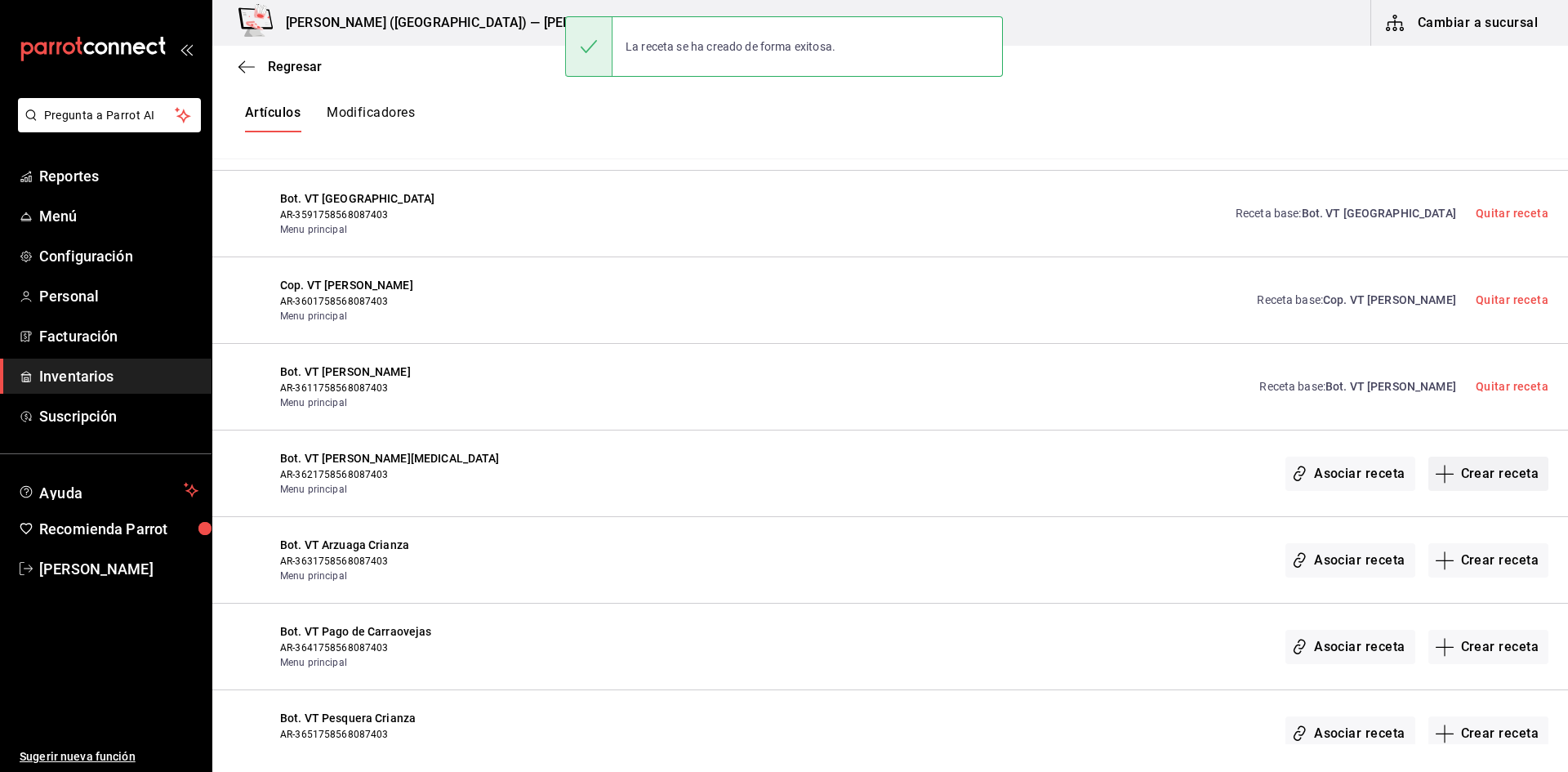
click at [1472, 481] on button "Crear receta" at bounding box center [1489, 474] width 121 height 34
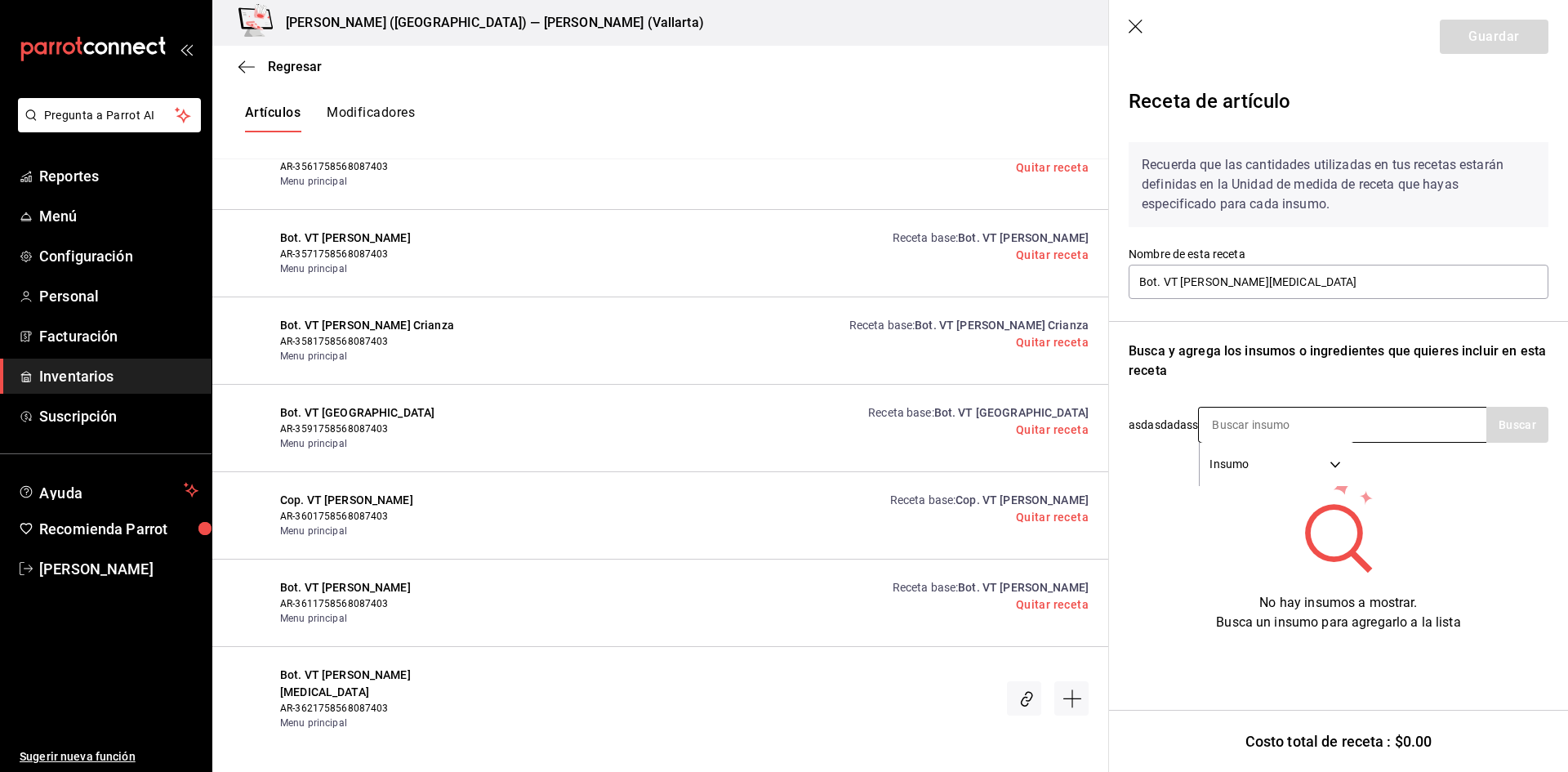
click at [1264, 433] on input at bounding box center [1281, 424] width 164 height 34
type input "MALLE"
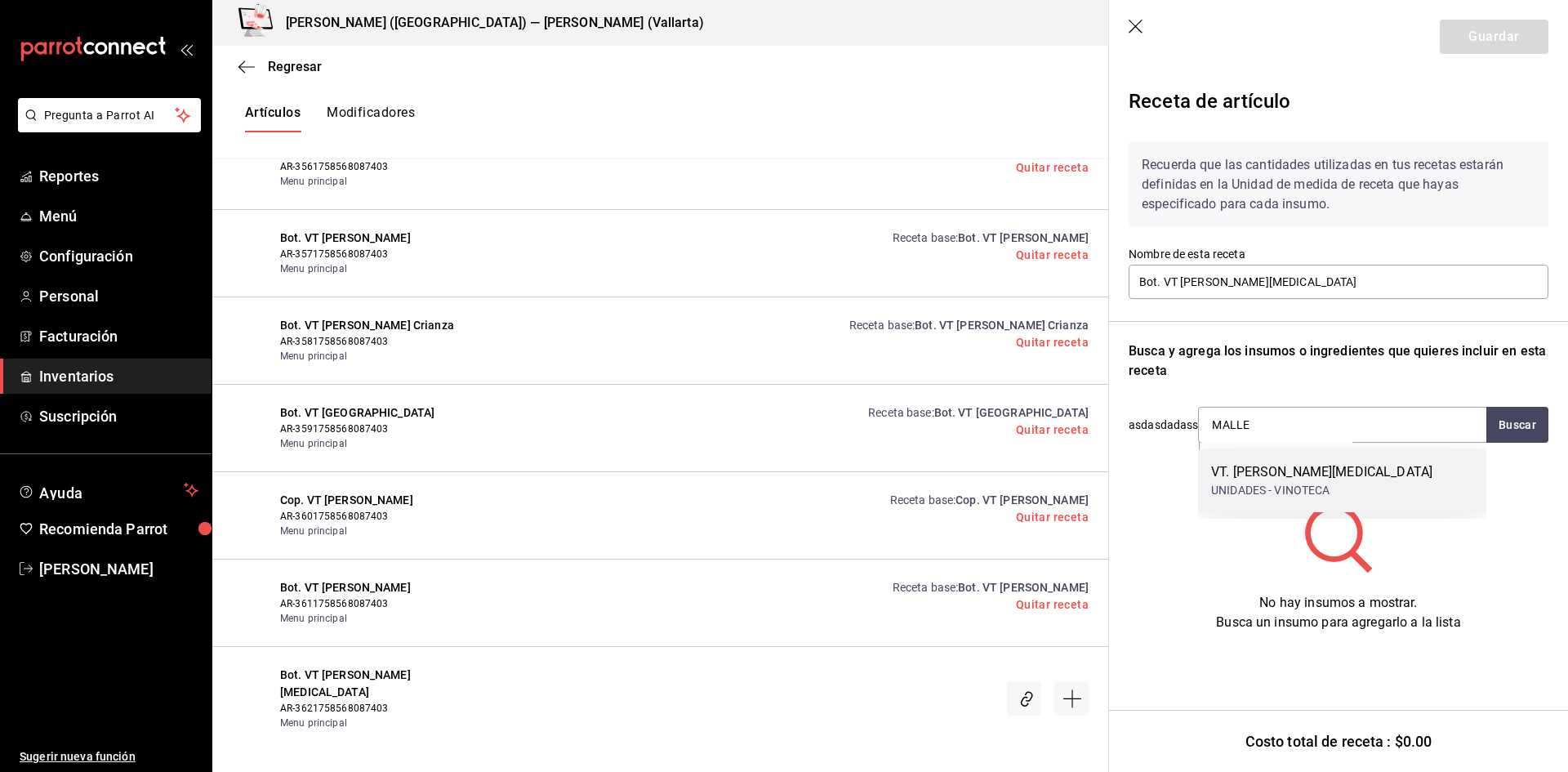
click at [1361, 488] on div "UNIDADES - VINOTECA" at bounding box center [1321, 491] width 221 height 18
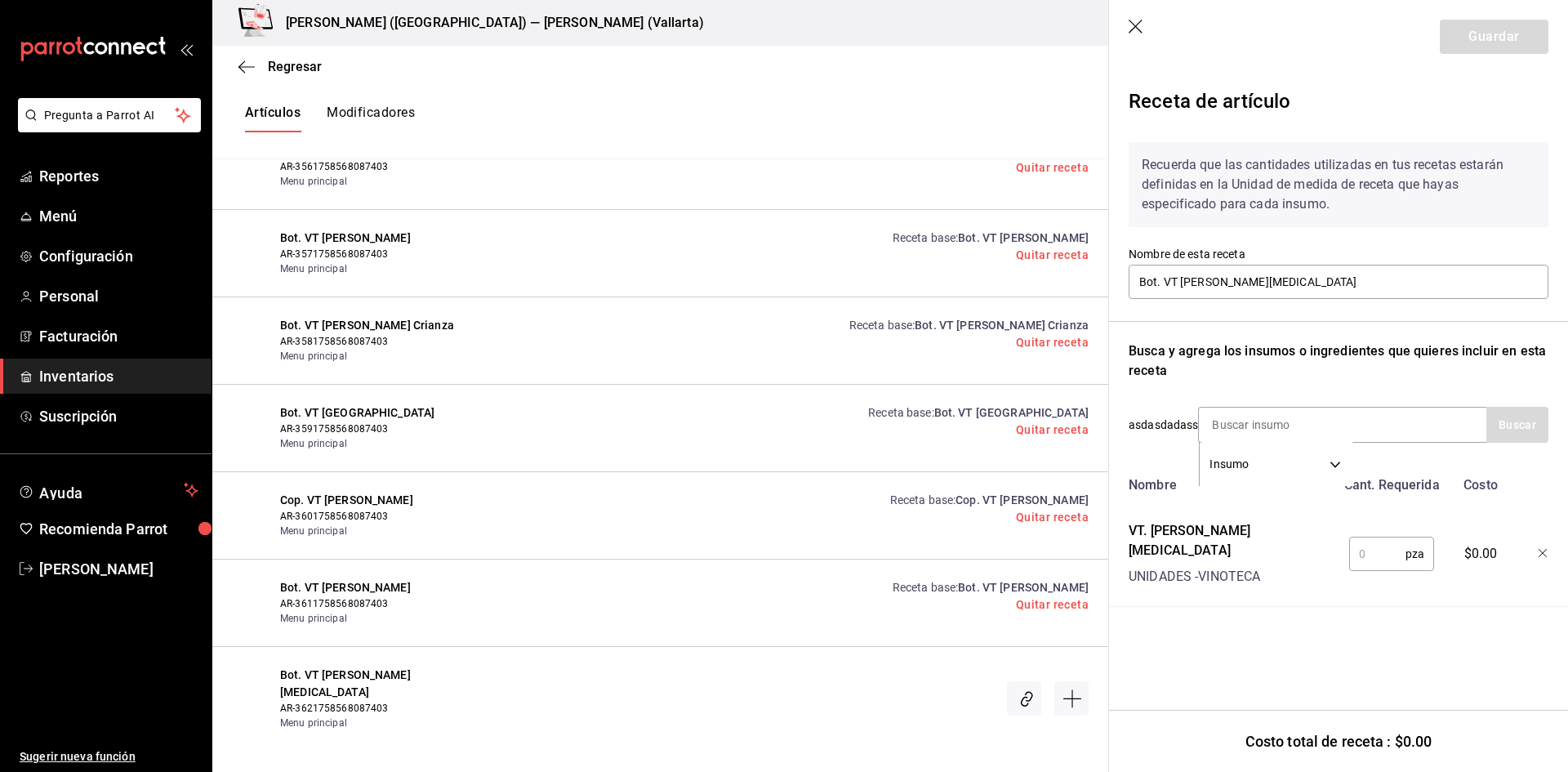
click at [1364, 538] on input "text" at bounding box center [1378, 555] width 57 height 33
type input "1"
click at [1510, 36] on button "Guardar" at bounding box center [1494, 36] width 108 height 34
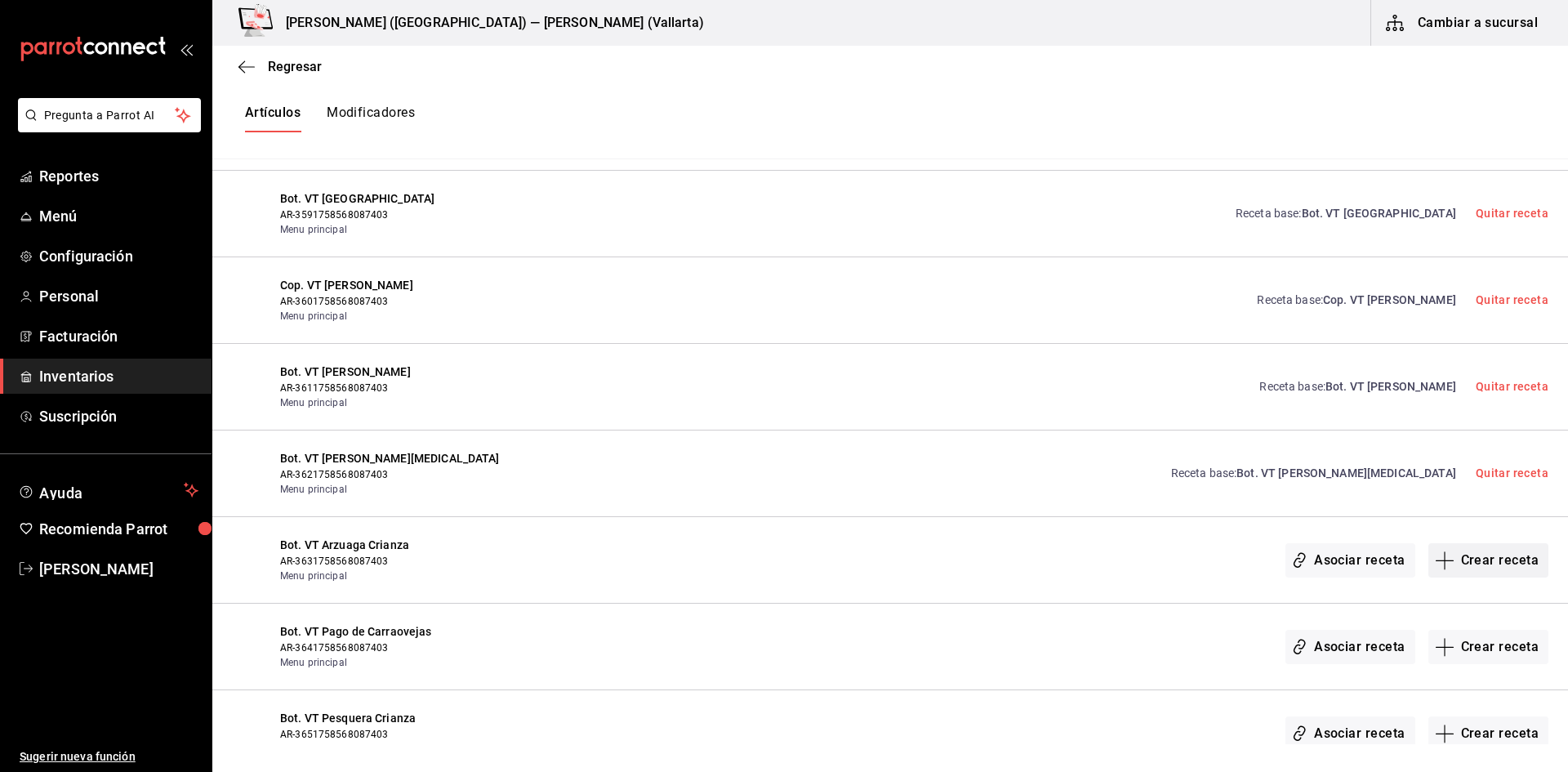
click at [1492, 564] on button "Crear receta" at bounding box center [1489, 560] width 121 height 34
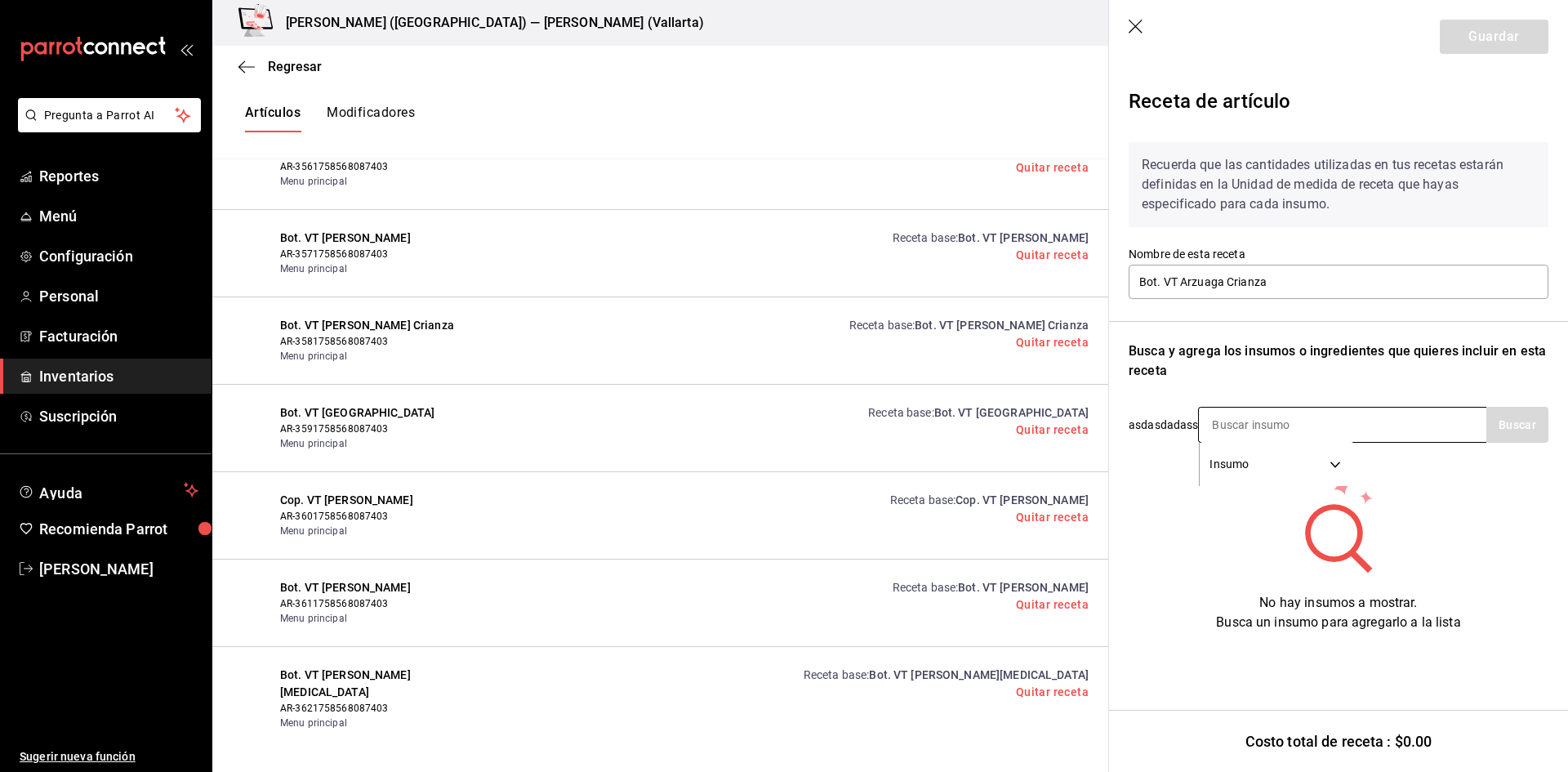
click at [1310, 428] on input at bounding box center [1281, 424] width 164 height 34
type input "ARZUAGA"
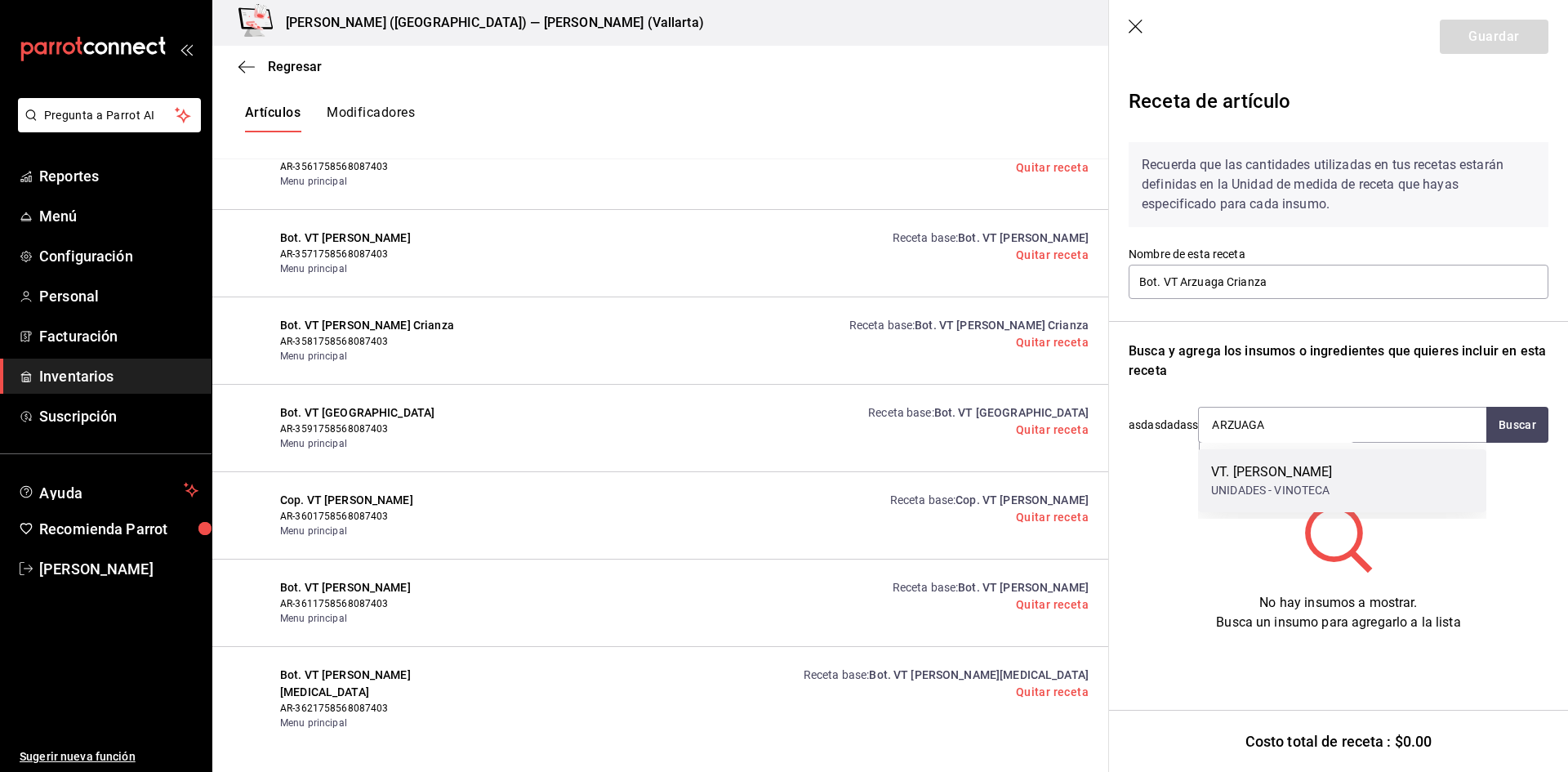
click at [1332, 474] on div "VT. ARZUAGA CRIANZA" at bounding box center [1272, 472] width 121 height 19
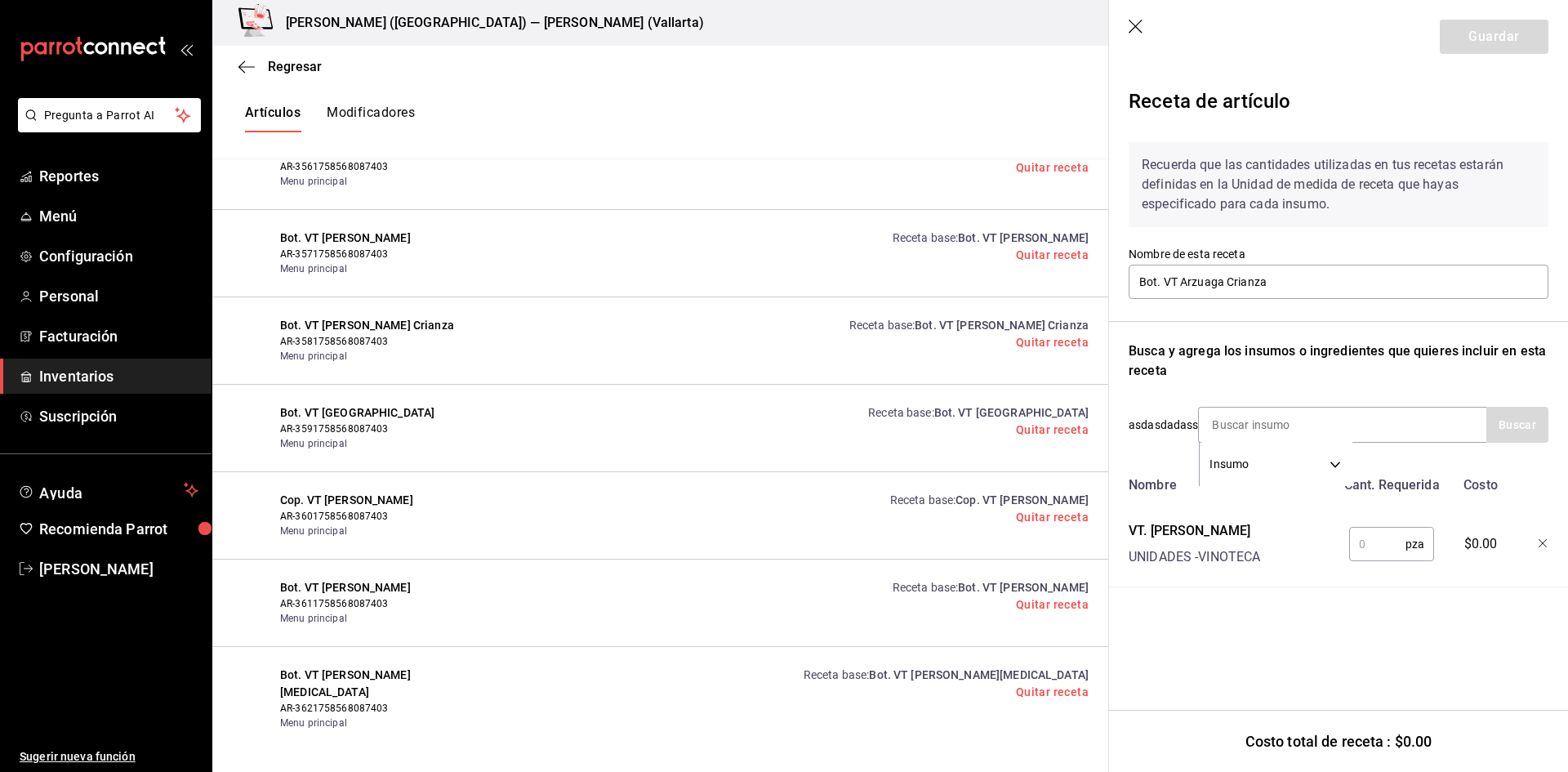
click at [1367, 538] on input "text" at bounding box center [1378, 545] width 57 height 33
type input "1"
click at [1465, 39] on button "Guardar" at bounding box center [1494, 36] width 108 height 34
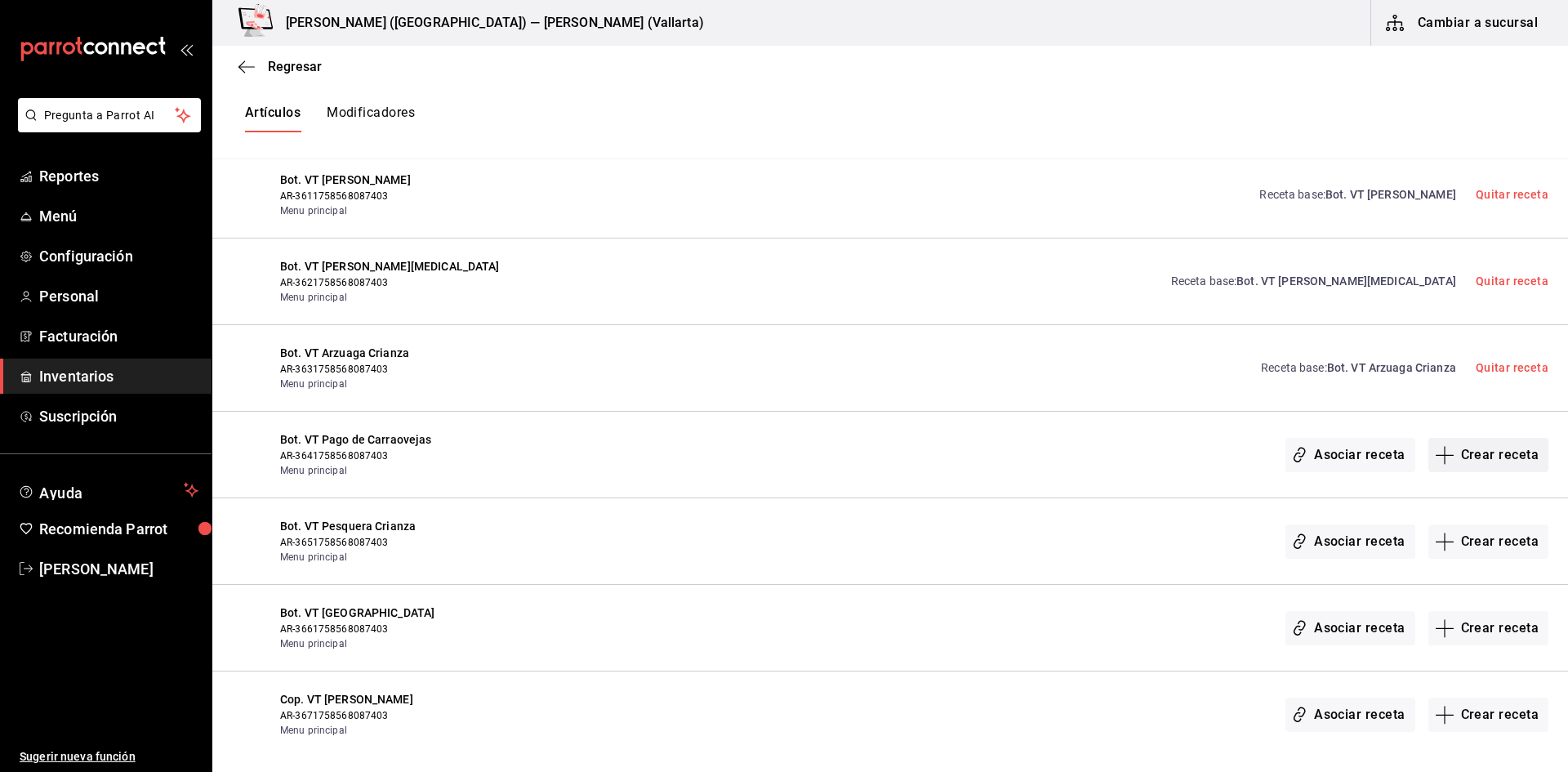
scroll to position [25719, 0]
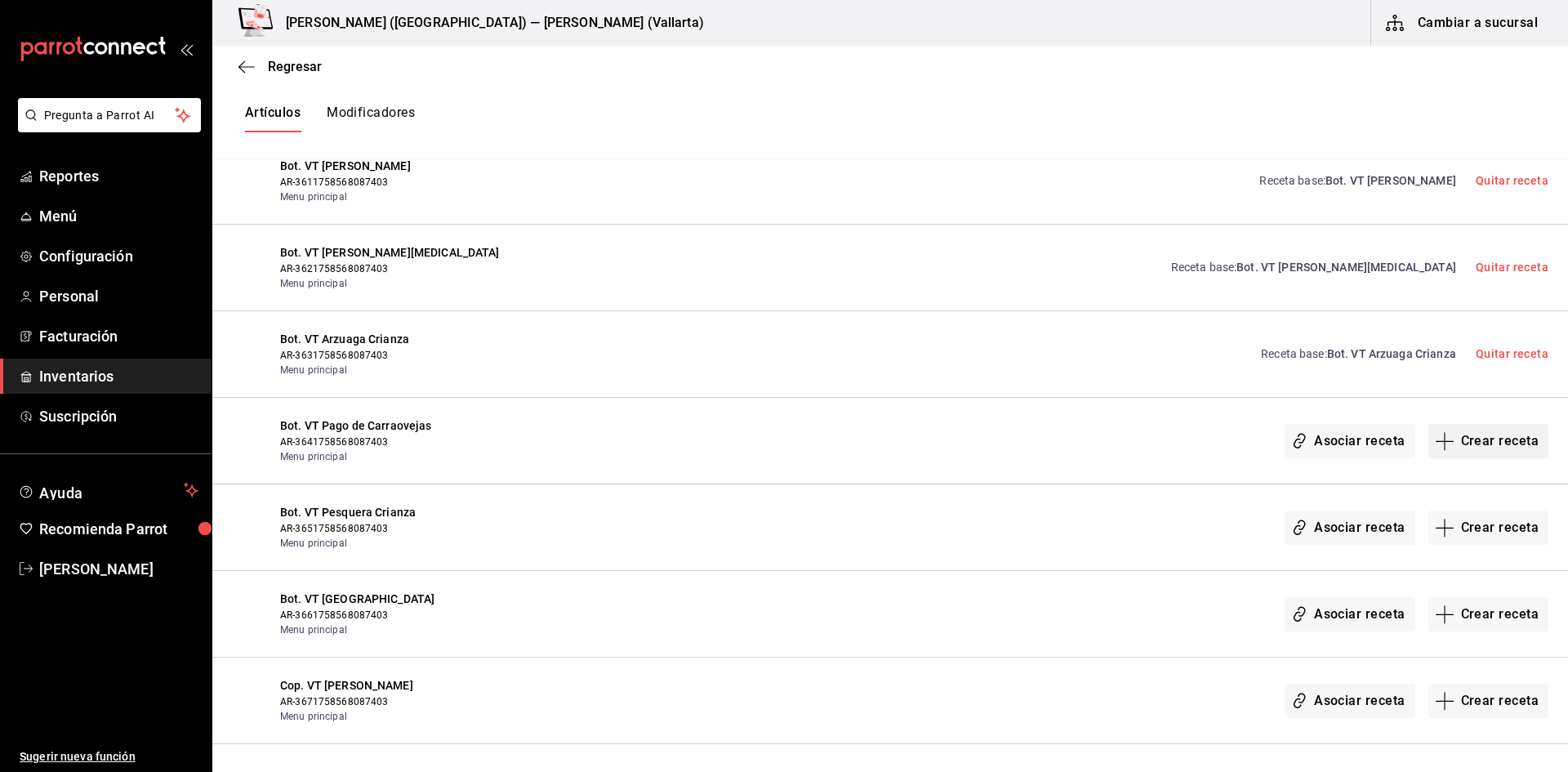
click at [1455, 441] on button "Crear receta" at bounding box center [1489, 441] width 121 height 34
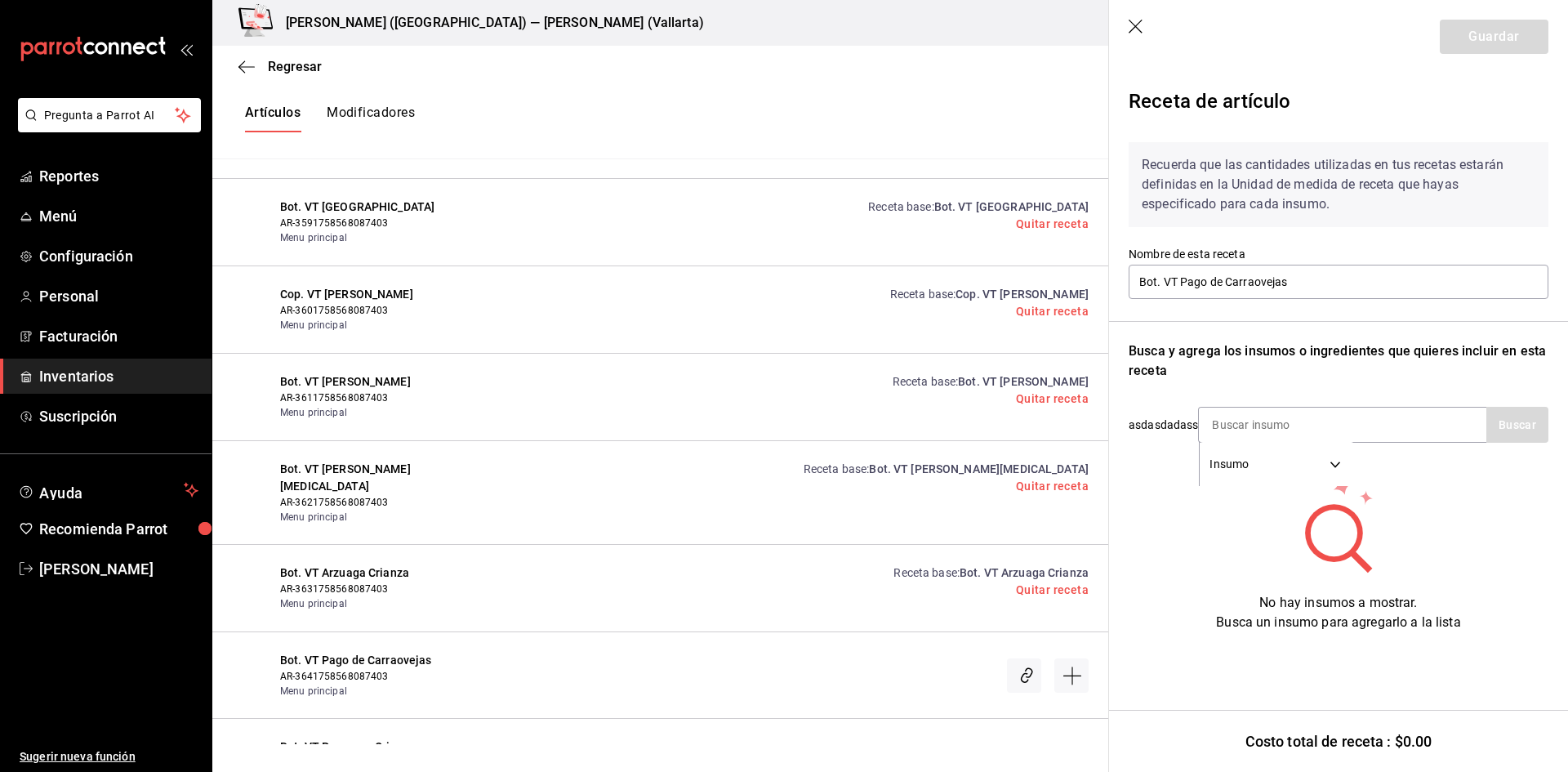
click at [1243, 411] on input at bounding box center [1281, 424] width 164 height 34
type input "PAGO"
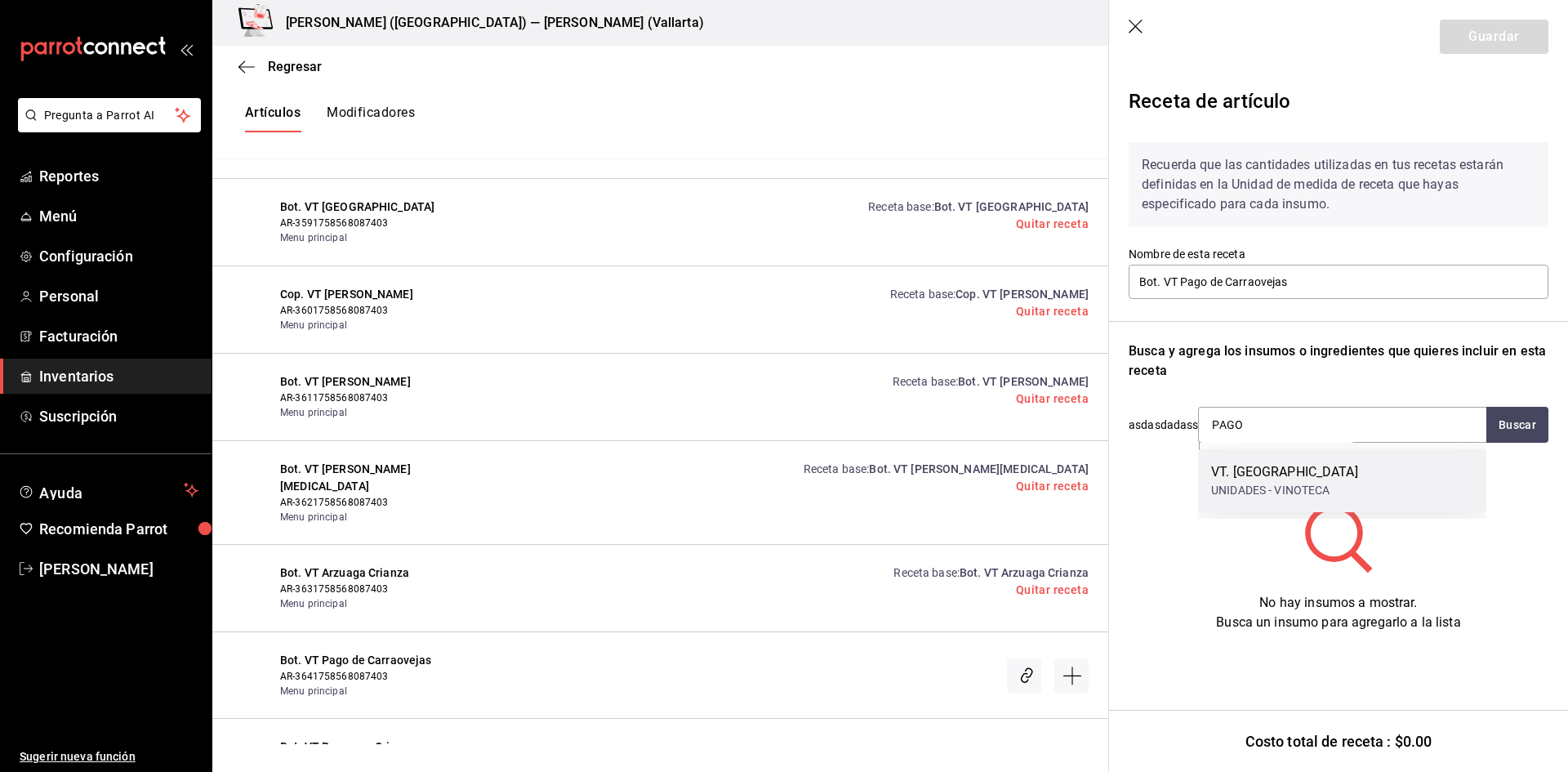
click at [1335, 486] on div "UNIDADES - VINOTECA" at bounding box center [1284, 491] width 147 height 18
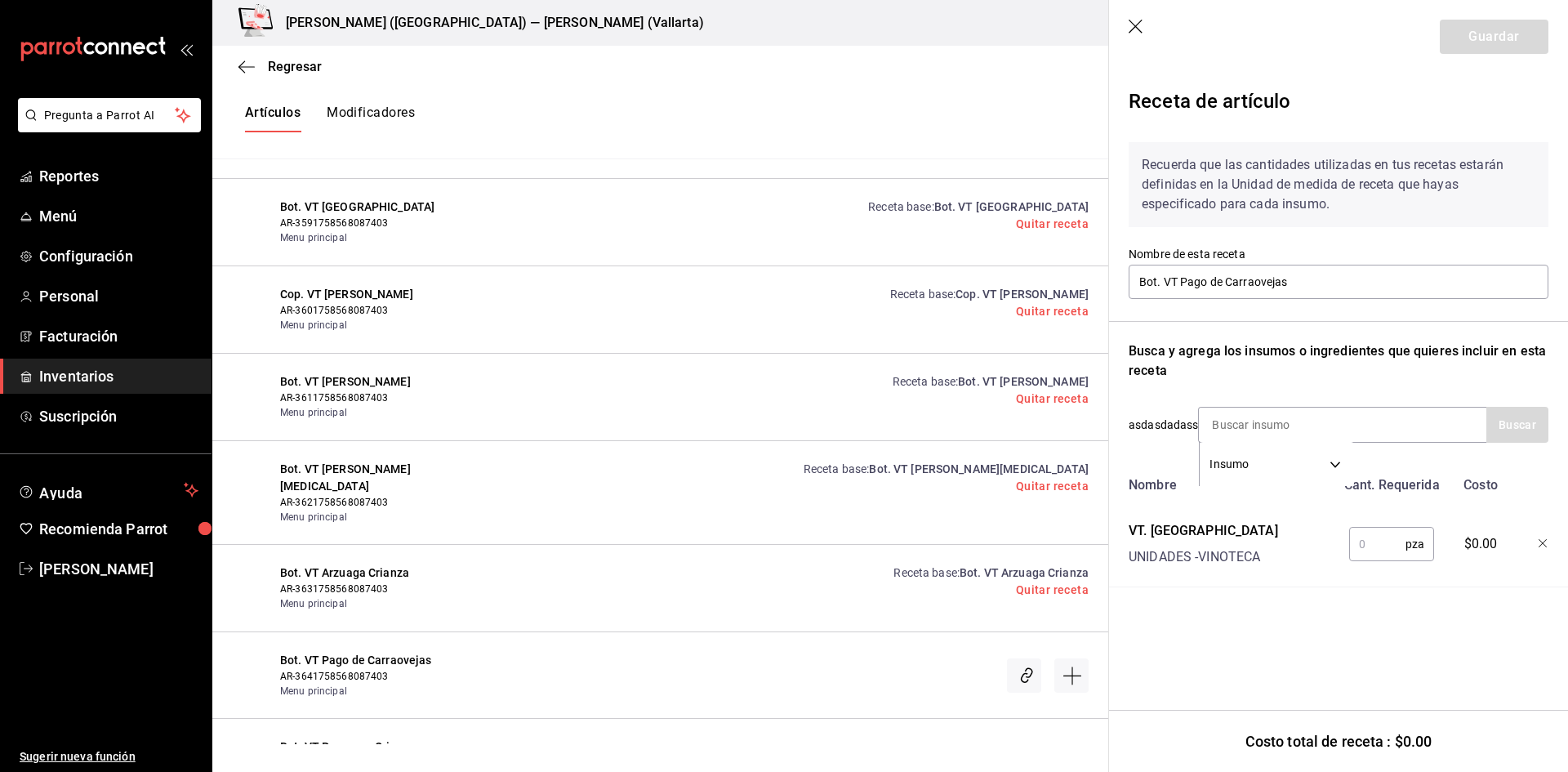
click at [1389, 533] on input "text" at bounding box center [1378, 545] width 57 height 33
type input "1"
click at [1489, 42] on button "Guardar" at bounding box center [1494, 36] width 108 height 34
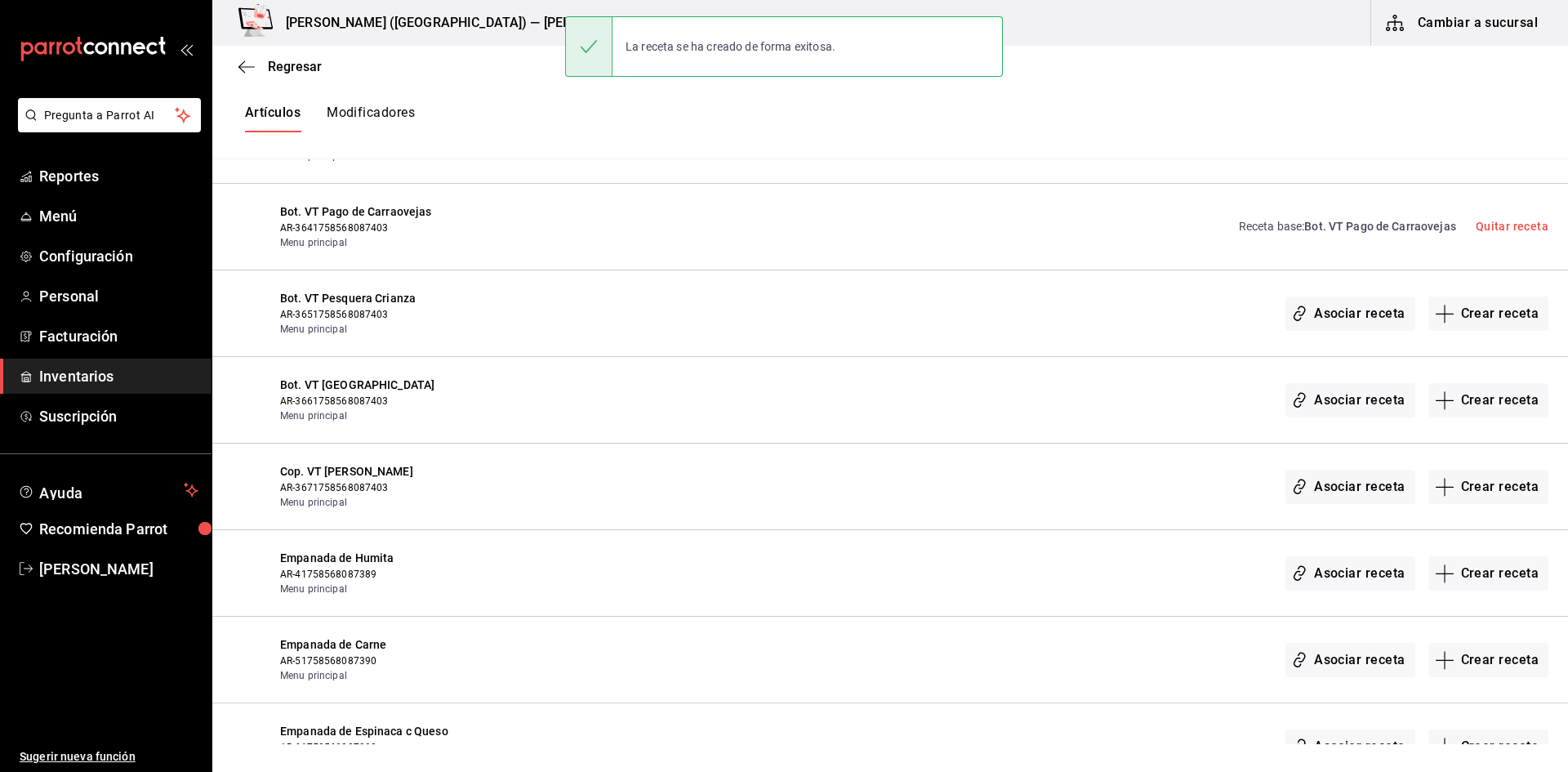
scroll to position [25963, 0]
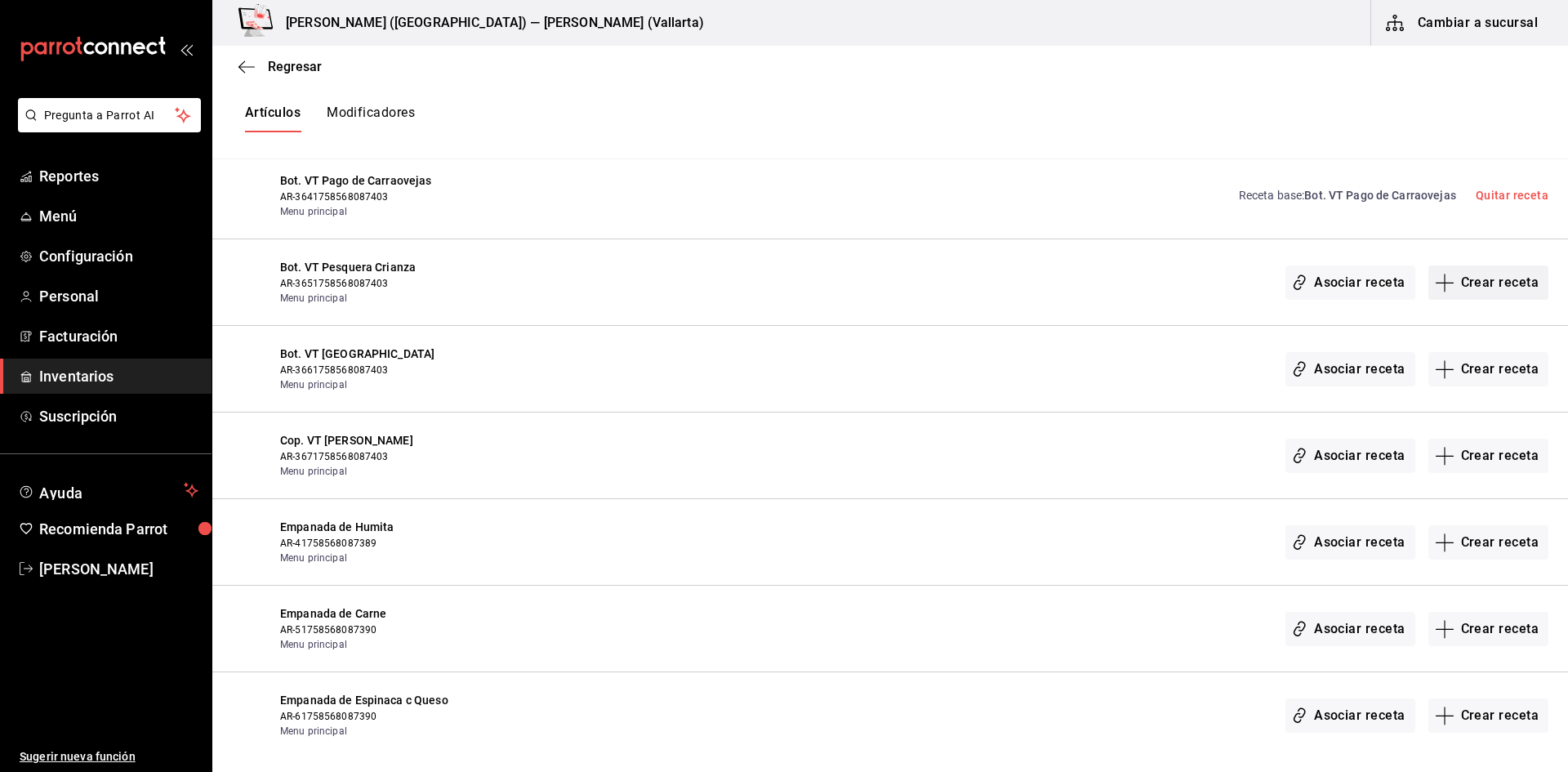
click at [1472, 287] on button "Crear receta" at bounding box center [1489, 282] width 121 height 34
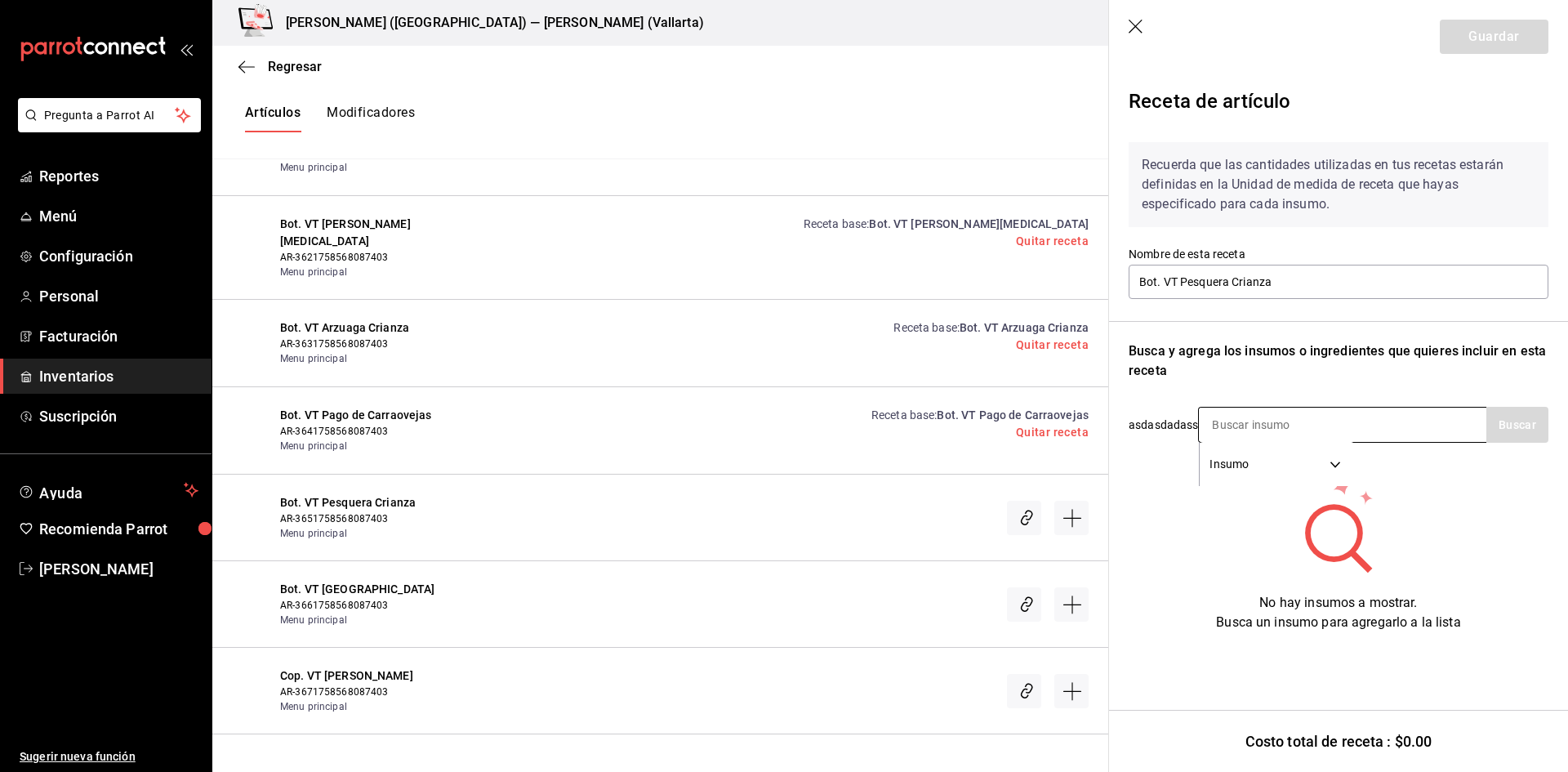
click at [1263, 432] on input at bounding box center [1281, 424] width 164 height 34
type input "PESQUERA"
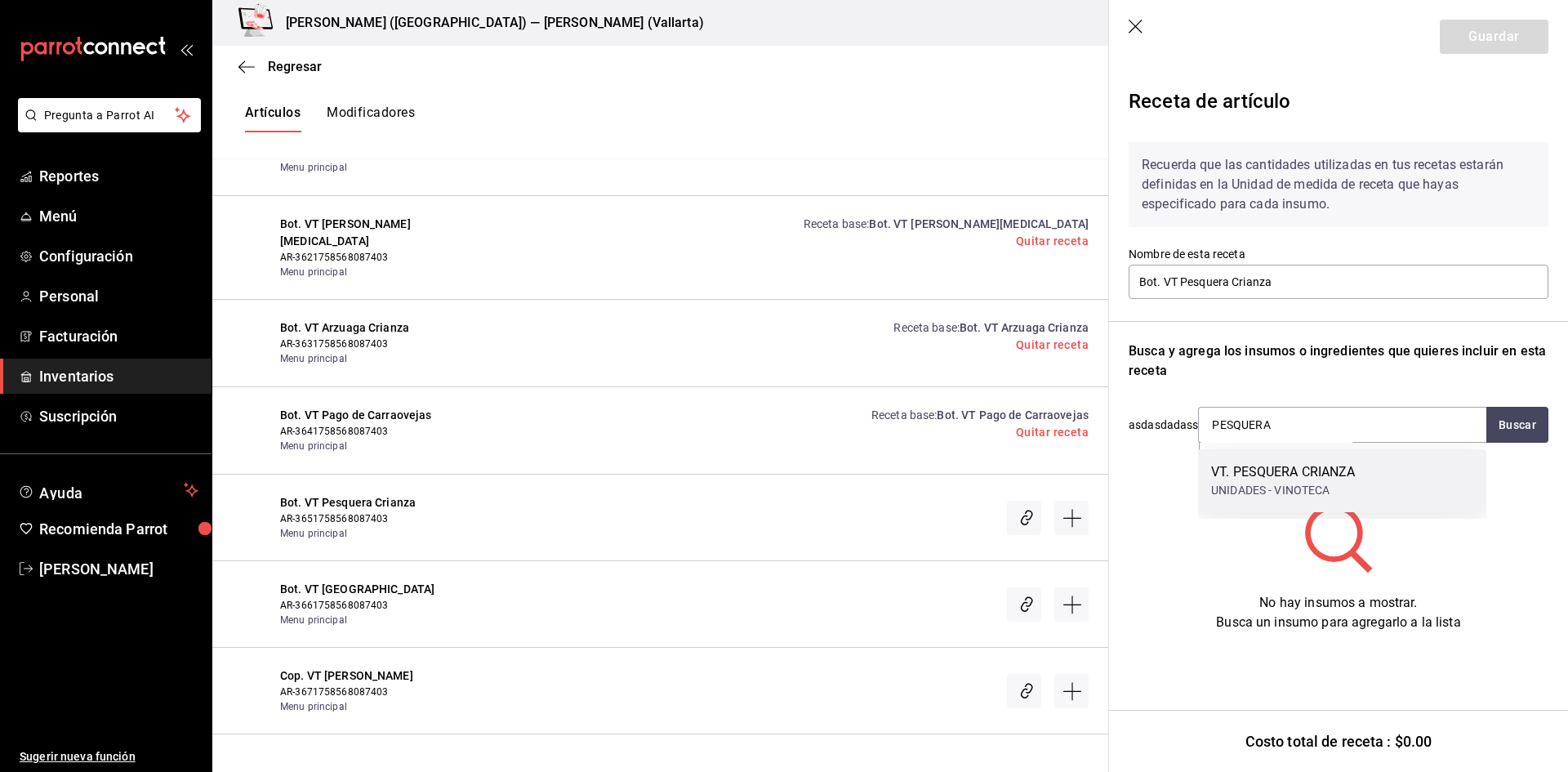
click at [1329, 489] on div "UNIDADES - VINOTECA" at bounding box center [1283, 491] width 144 height 18
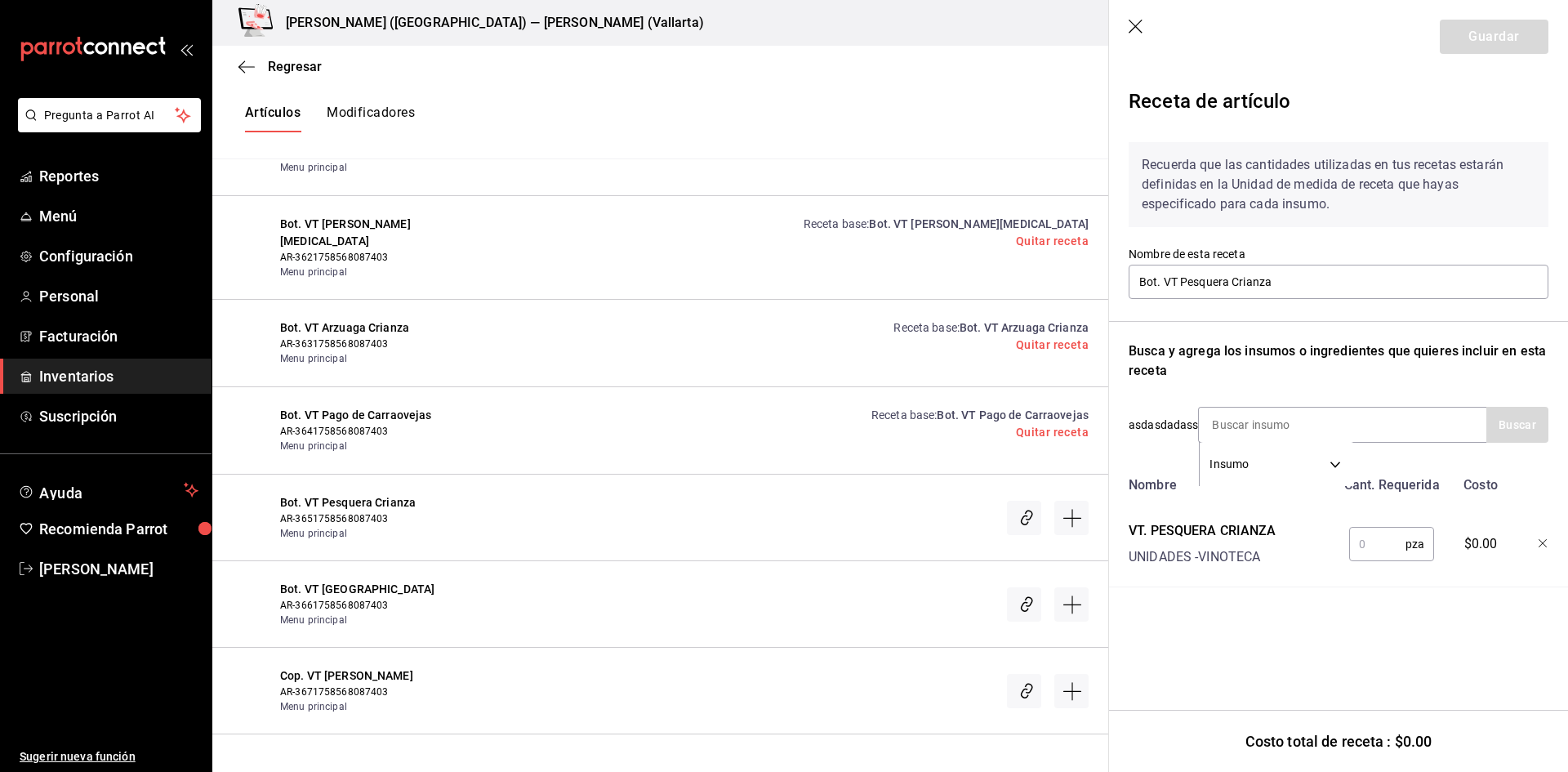
click at [1378, 546] on input "text" at bounding box center [1378, 545] width 57 height 33
type input "1"
click at [1476, 48] on button "Guardar" at bounding box center [1494, 36] width 108 height 34
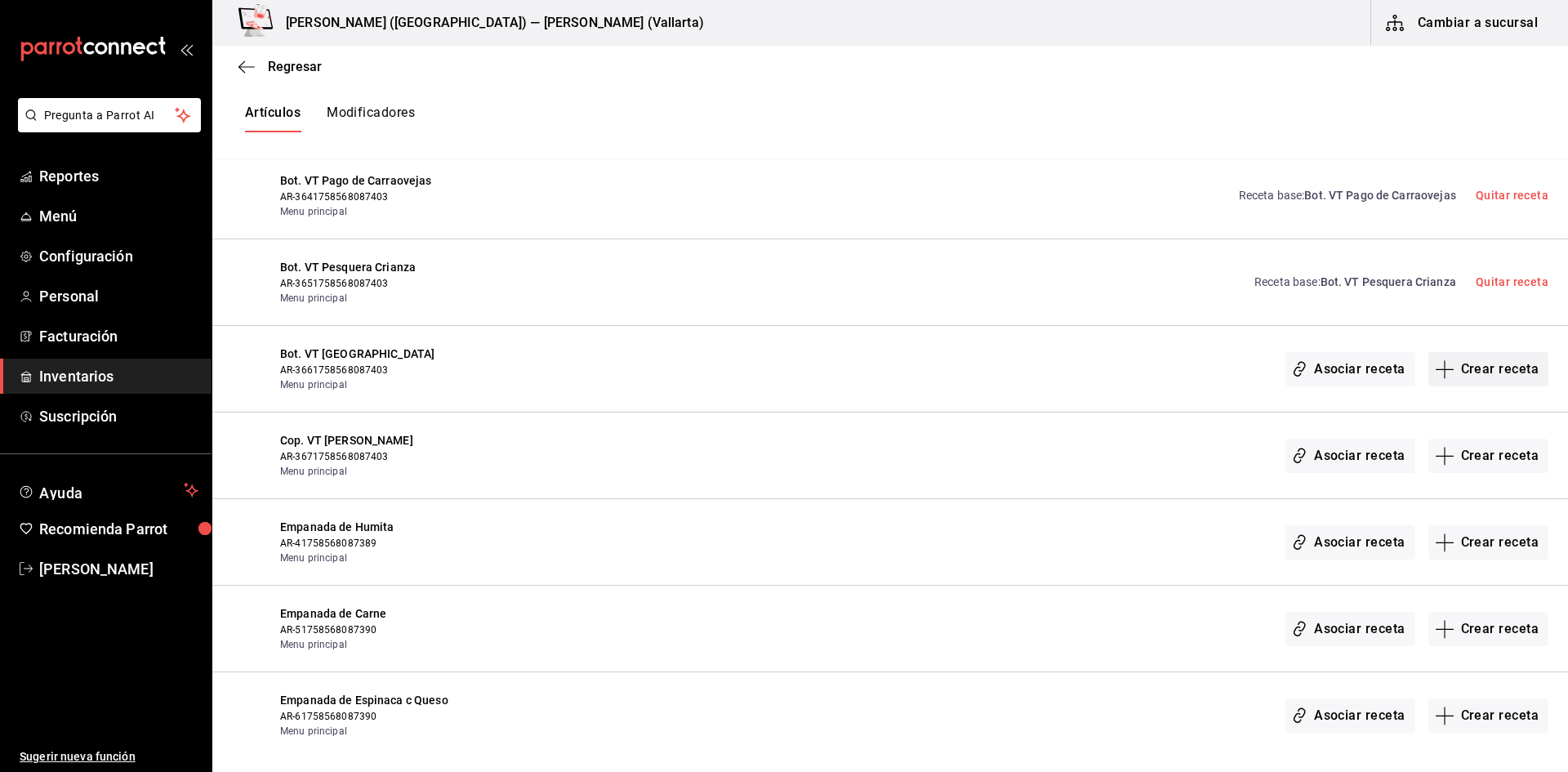
click at [1478, 374] on button "Crear receta" at bounding box center [1489, 368] width 121 height 34
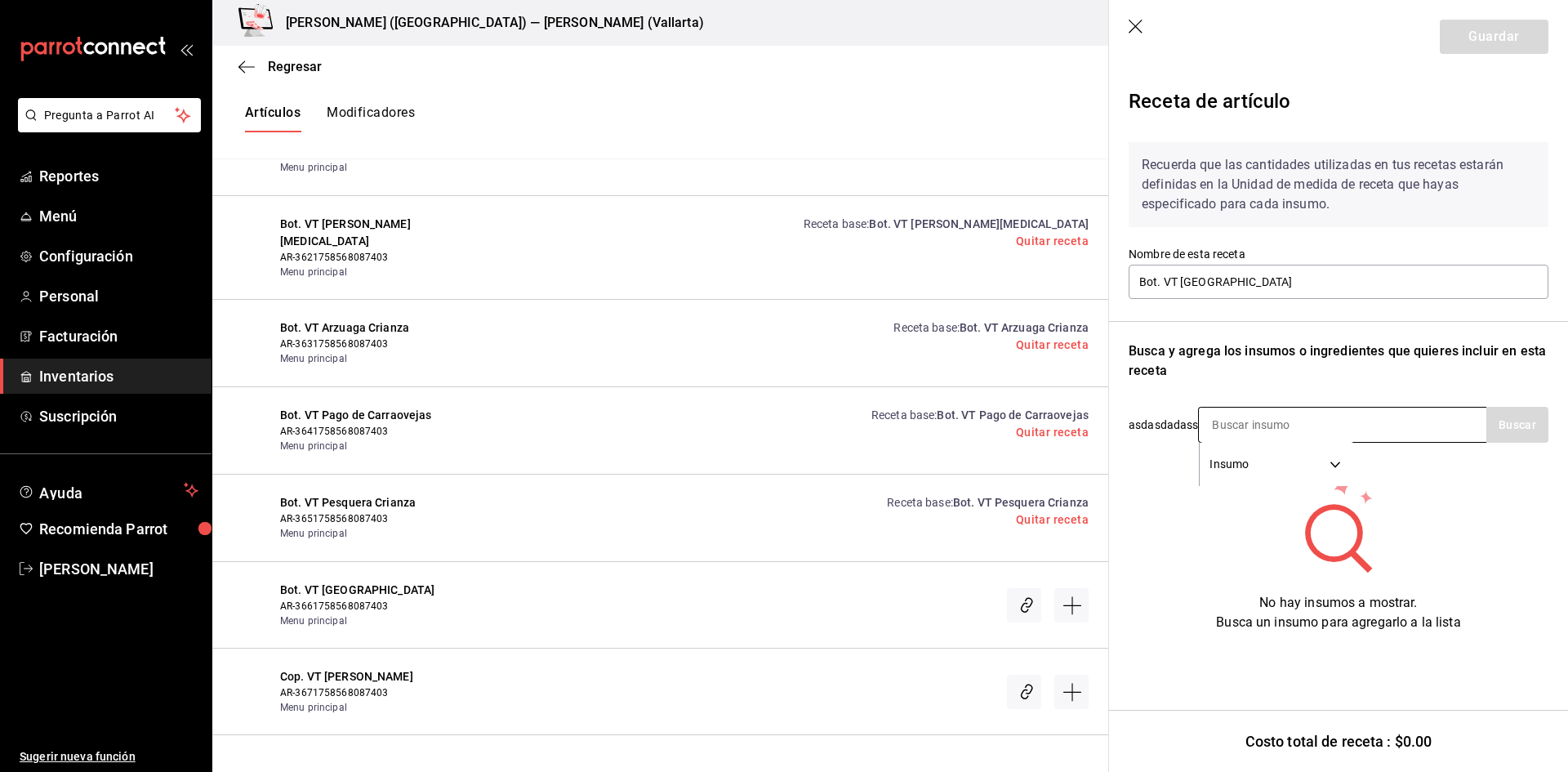
click at [1232, 416] on input at bounding box center [1281, 424] width 164 height 34
type input "BOSQUE"
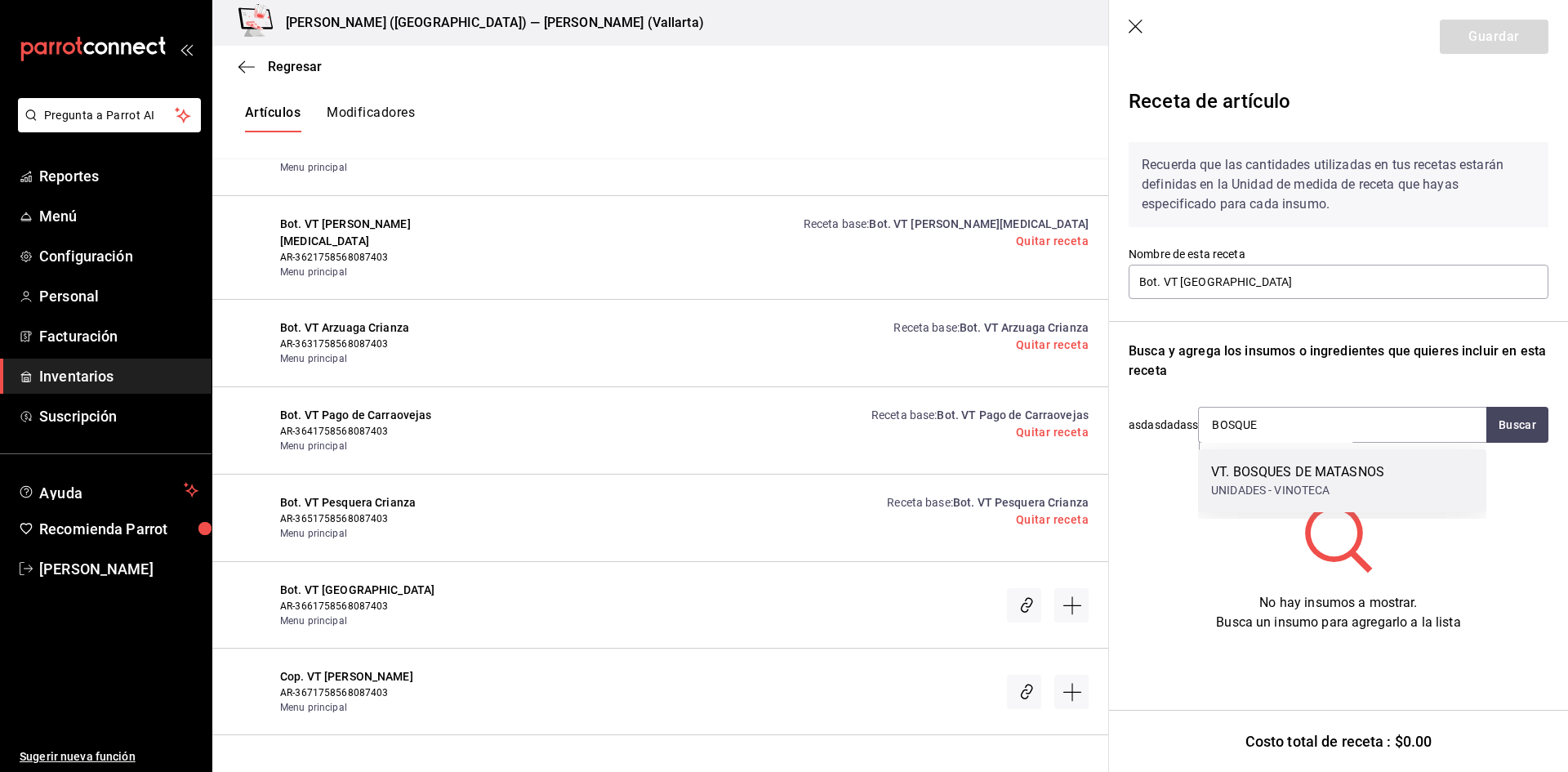
click at [1280, 485] on div "UNIDADES - VINOTECA" at bounding box center [1298, 491] width 173 height 18
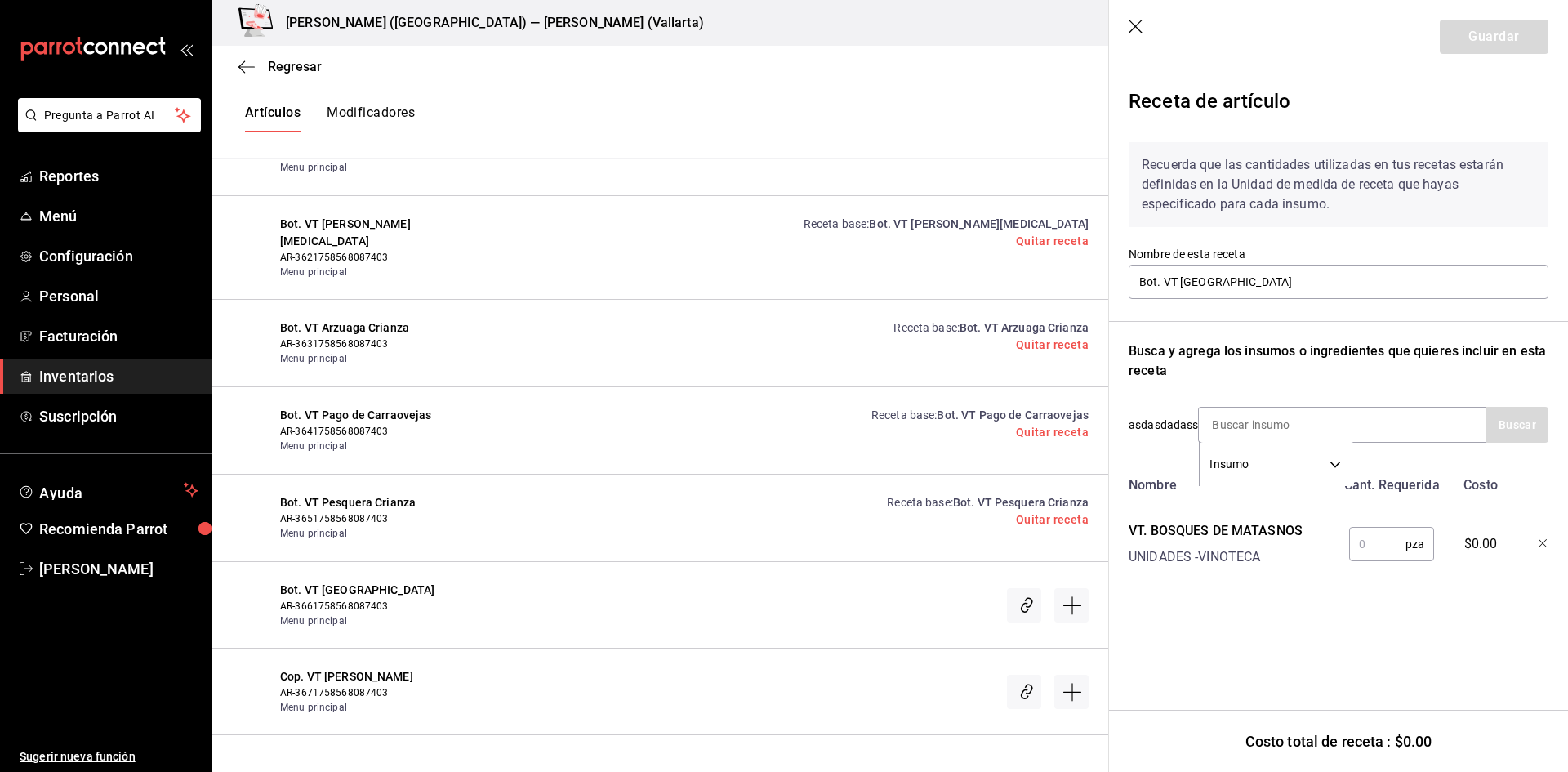
click at [1354, 534] on input "text" at bounding box center [1378, 545] width 57 height 33
type input "1"
click at [1481, 32] on button "Guardar" at bounding box center [1494, 36] width 108 height 34
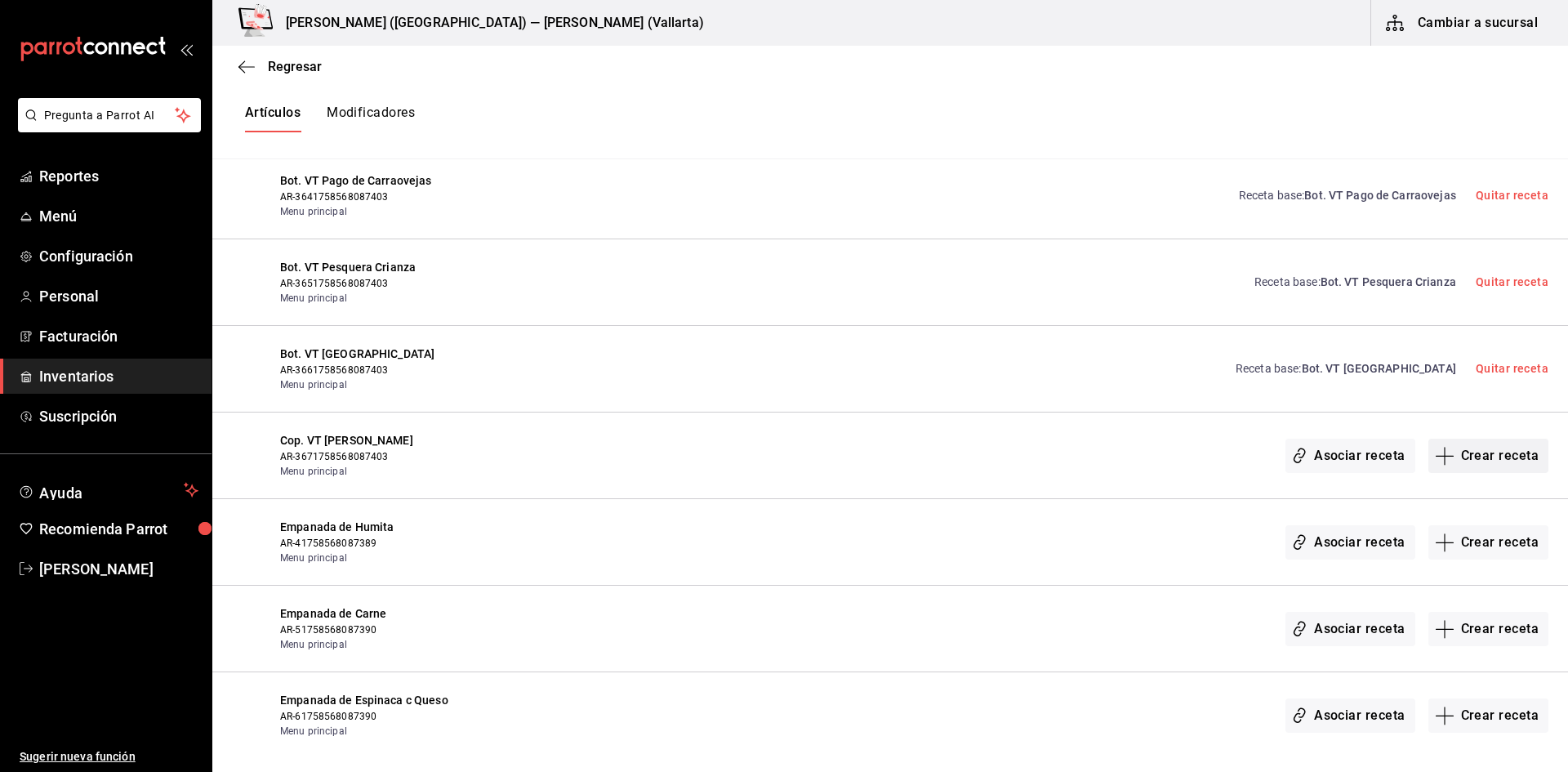
click at [1472, 454] on button "Crear receta" at bounding box center [1489, 455] width 121 height 34
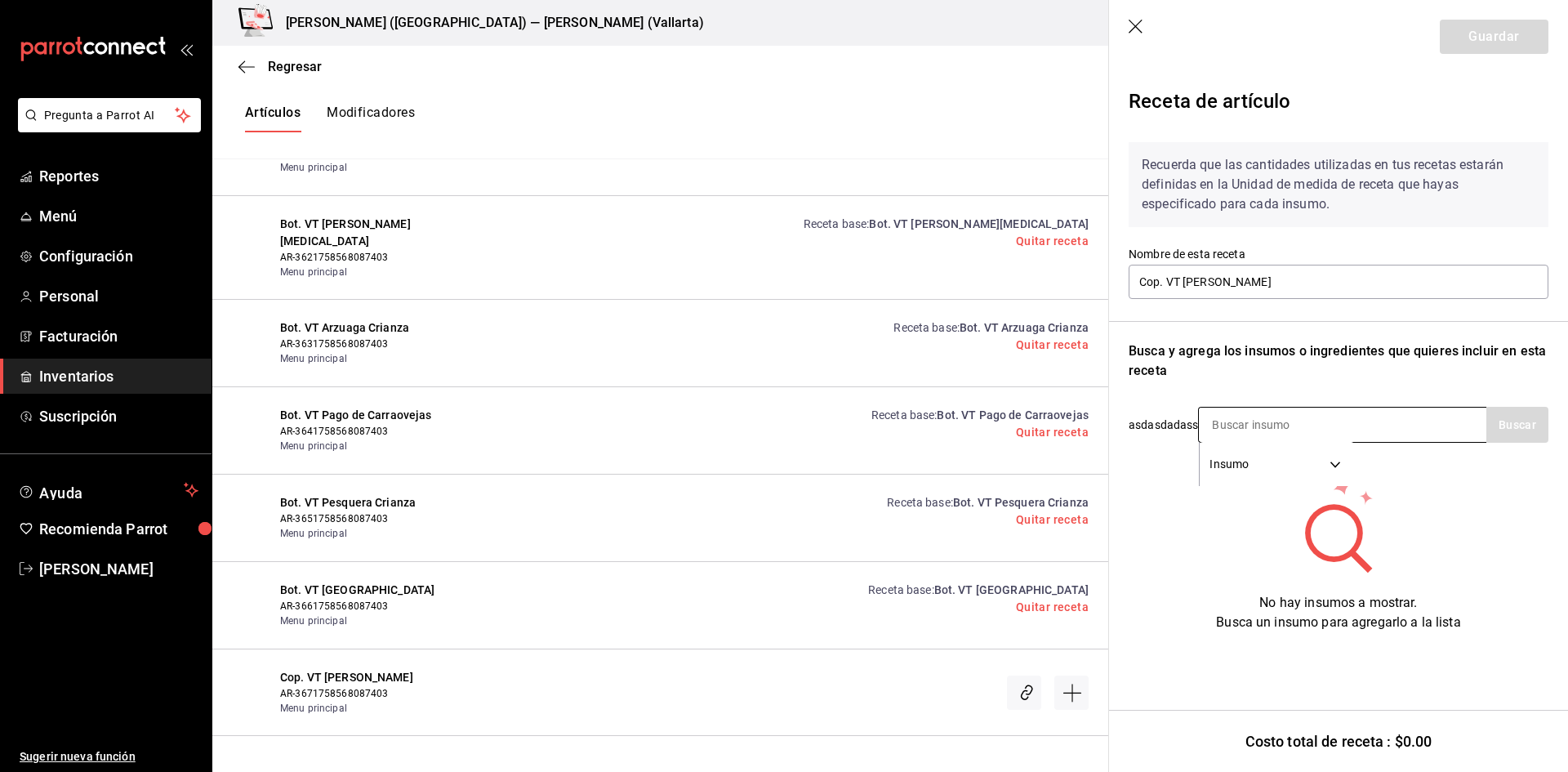
click at [1281, 422] on input at bounding box center [1281, 424] width 164 height 34
type input "HERAS"
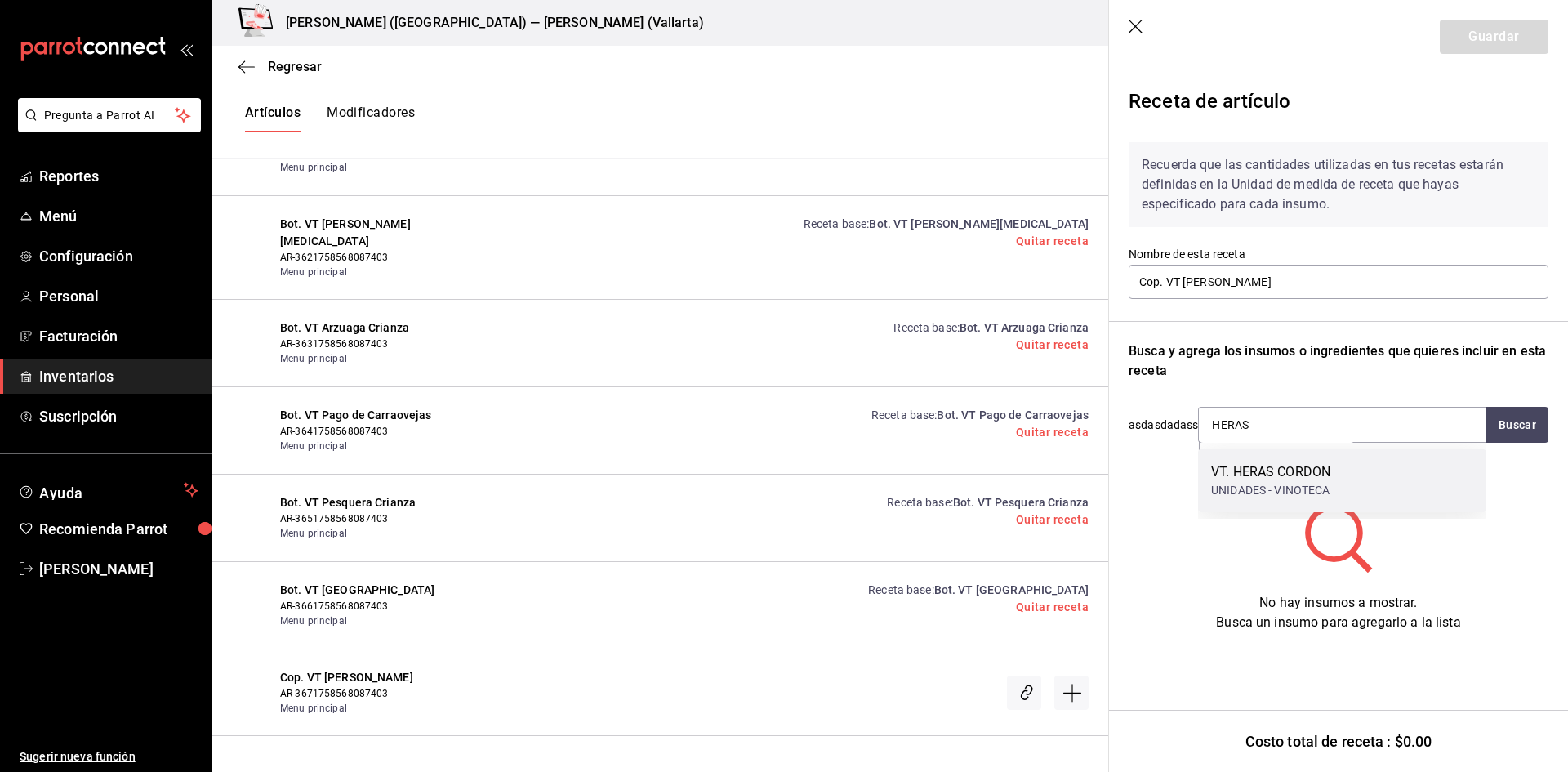
click at [1293, 478] on div "VT. HERAS CORDON" at bounding box center [1271, 472] width 119 height 19
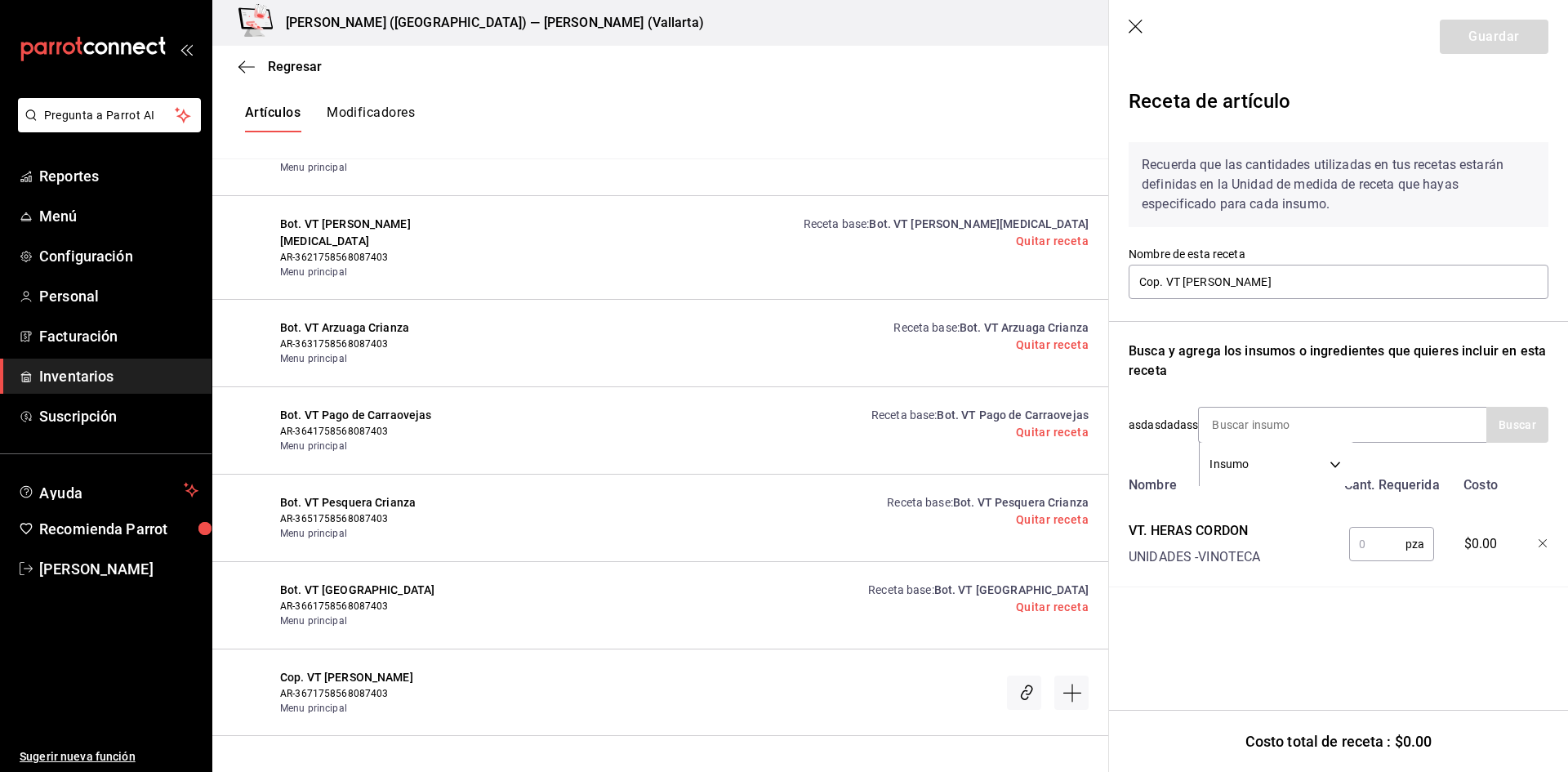
click at [1359, 546] on input "text" at bounding box center [1378, 545] width 57 height 33
type input "1"
click at [1487, 33] on button "Guardar" at bounding box center [1494, 36] width 108 height 34
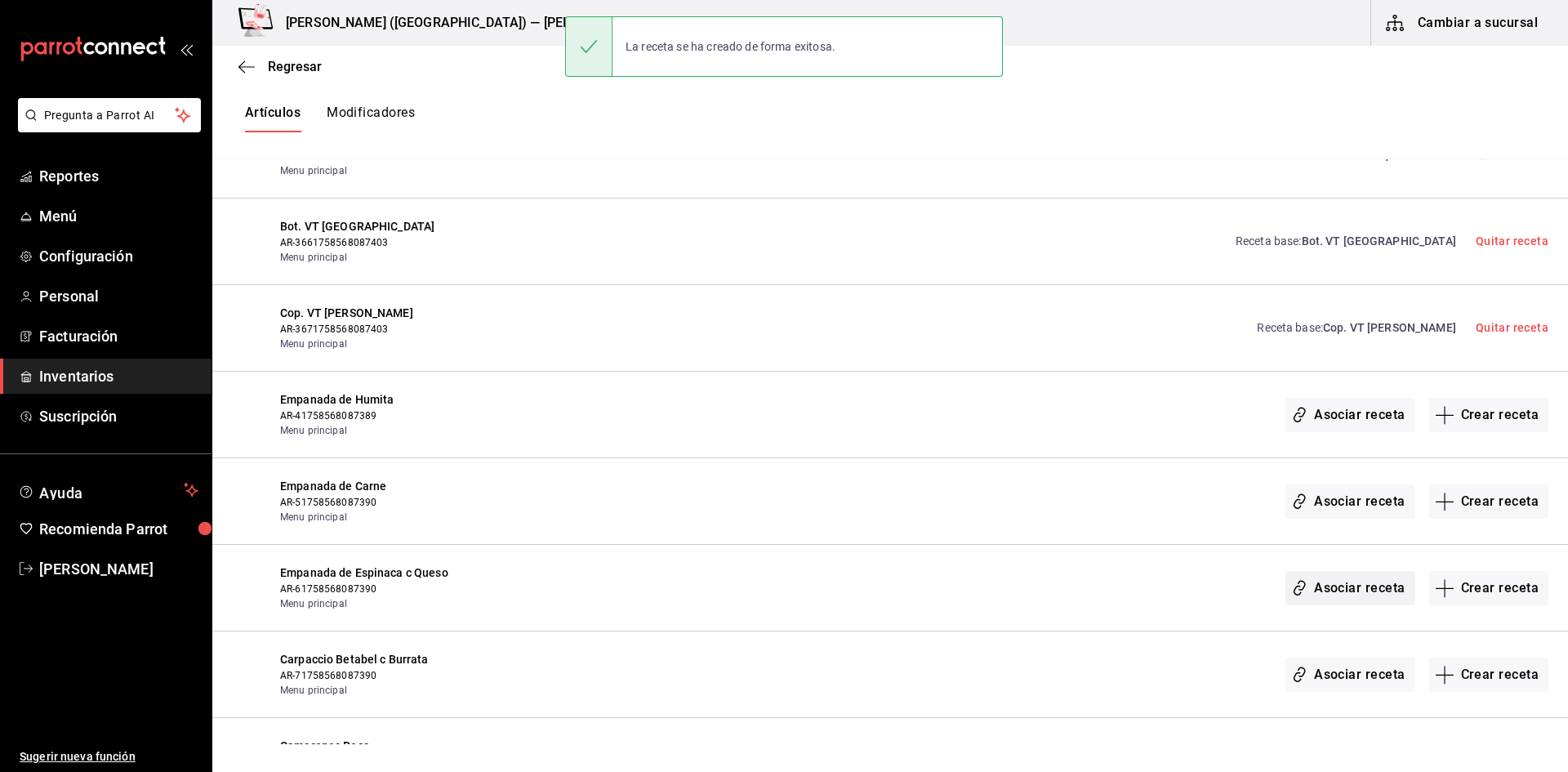
scroll to position [26127, 0]
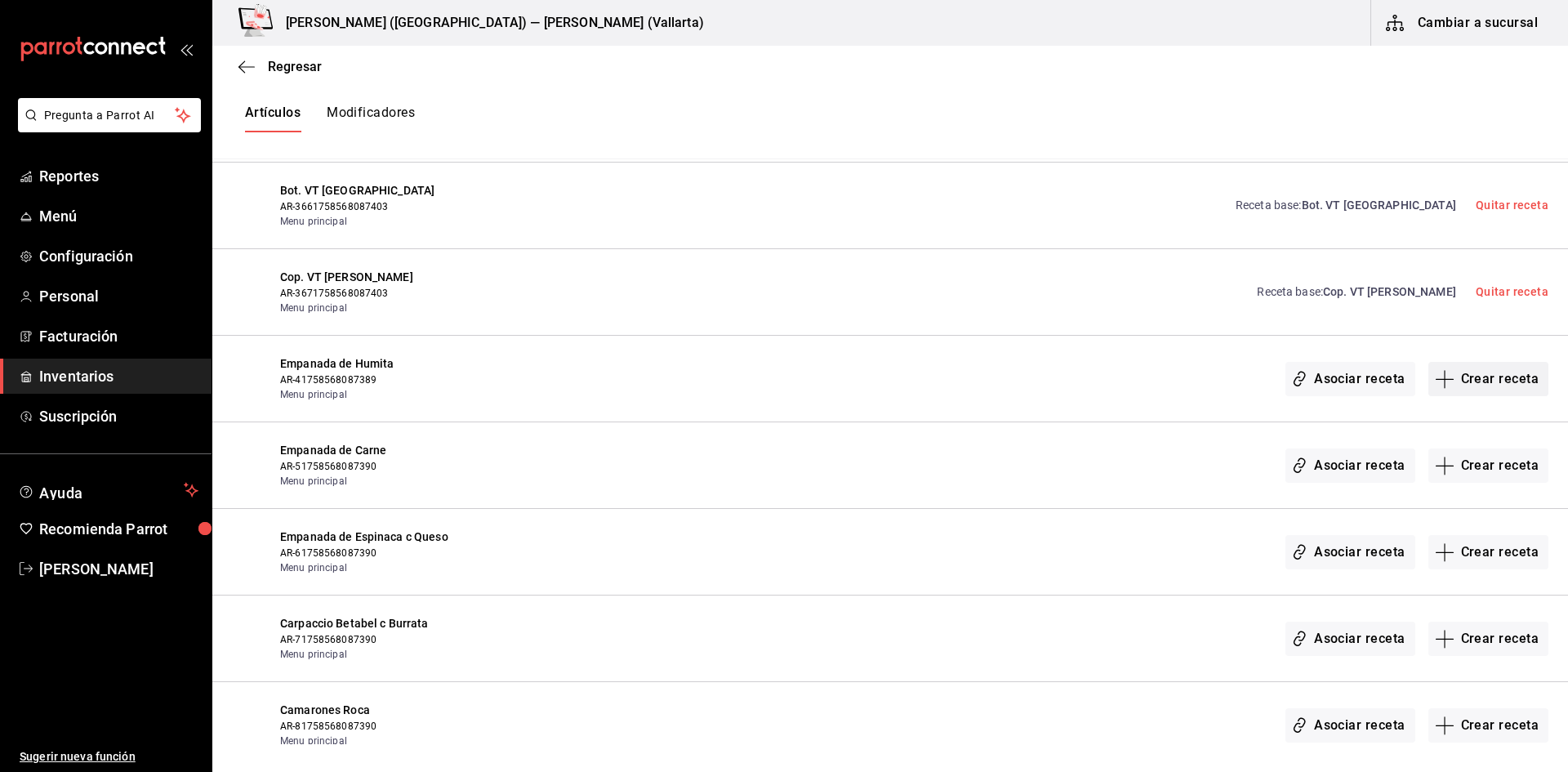
click at [1493, 380] on button "Crear receta" at bounding box center [1489, 378] width 121 height 34
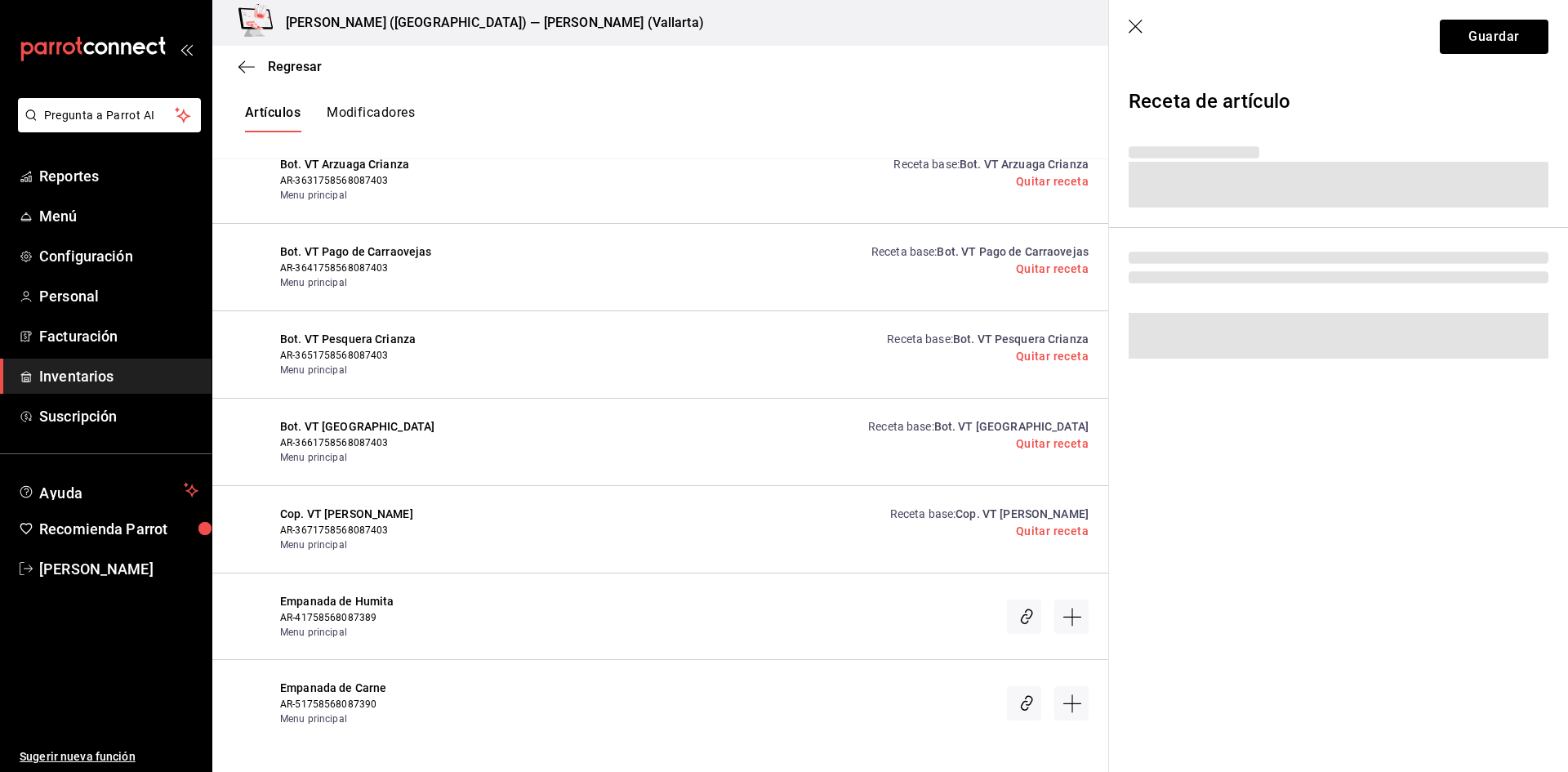
click at [1493, 380] on div "Regresar Creación y asignación de receta Asocia tus recetas con los artículos d…" at bounding box center [891, 395] width 1357 height 699
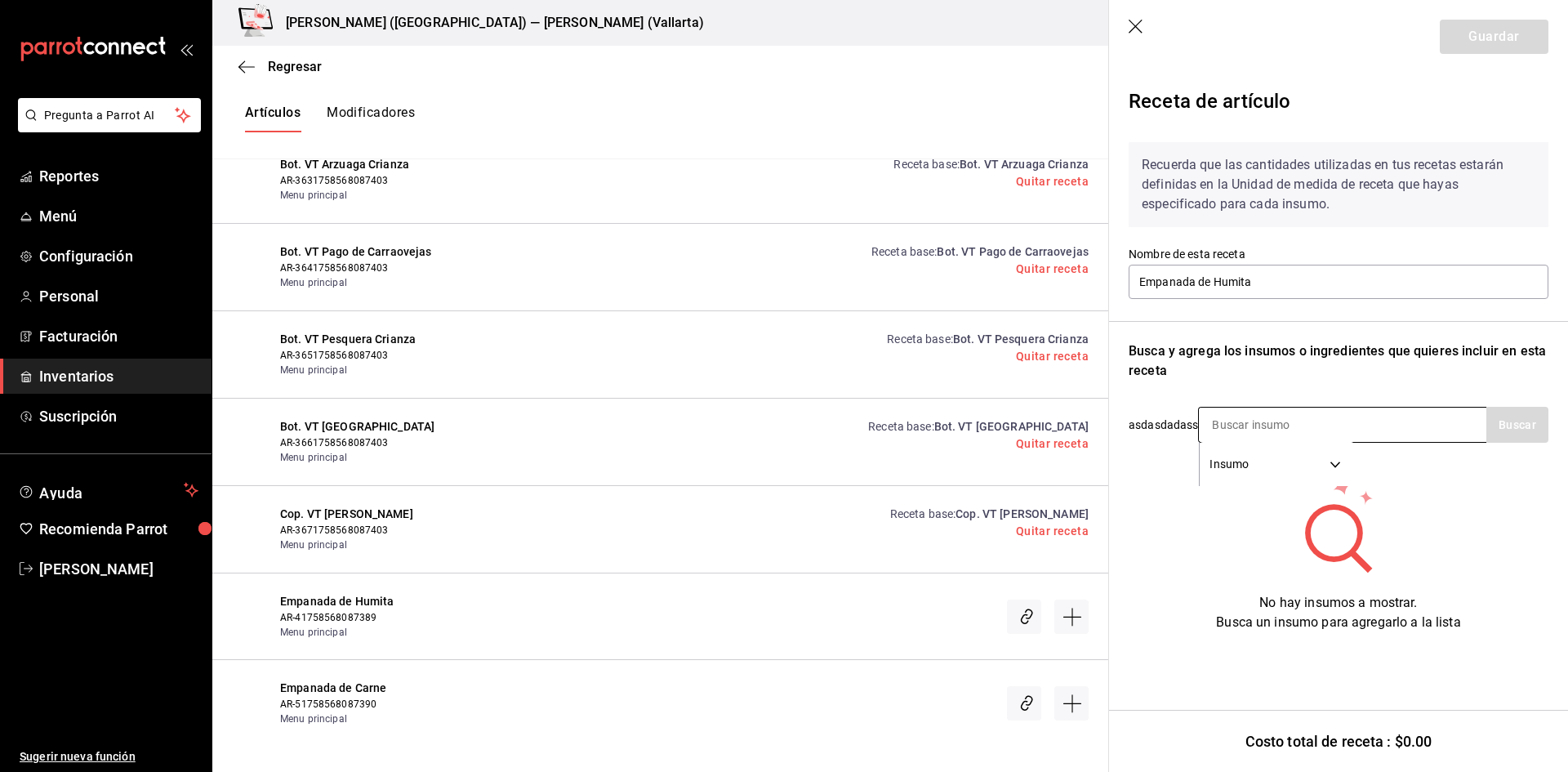
click at [1340, 417] on input at bounding box center [1281, 424] width 164 height 34
type input "EMPANA"
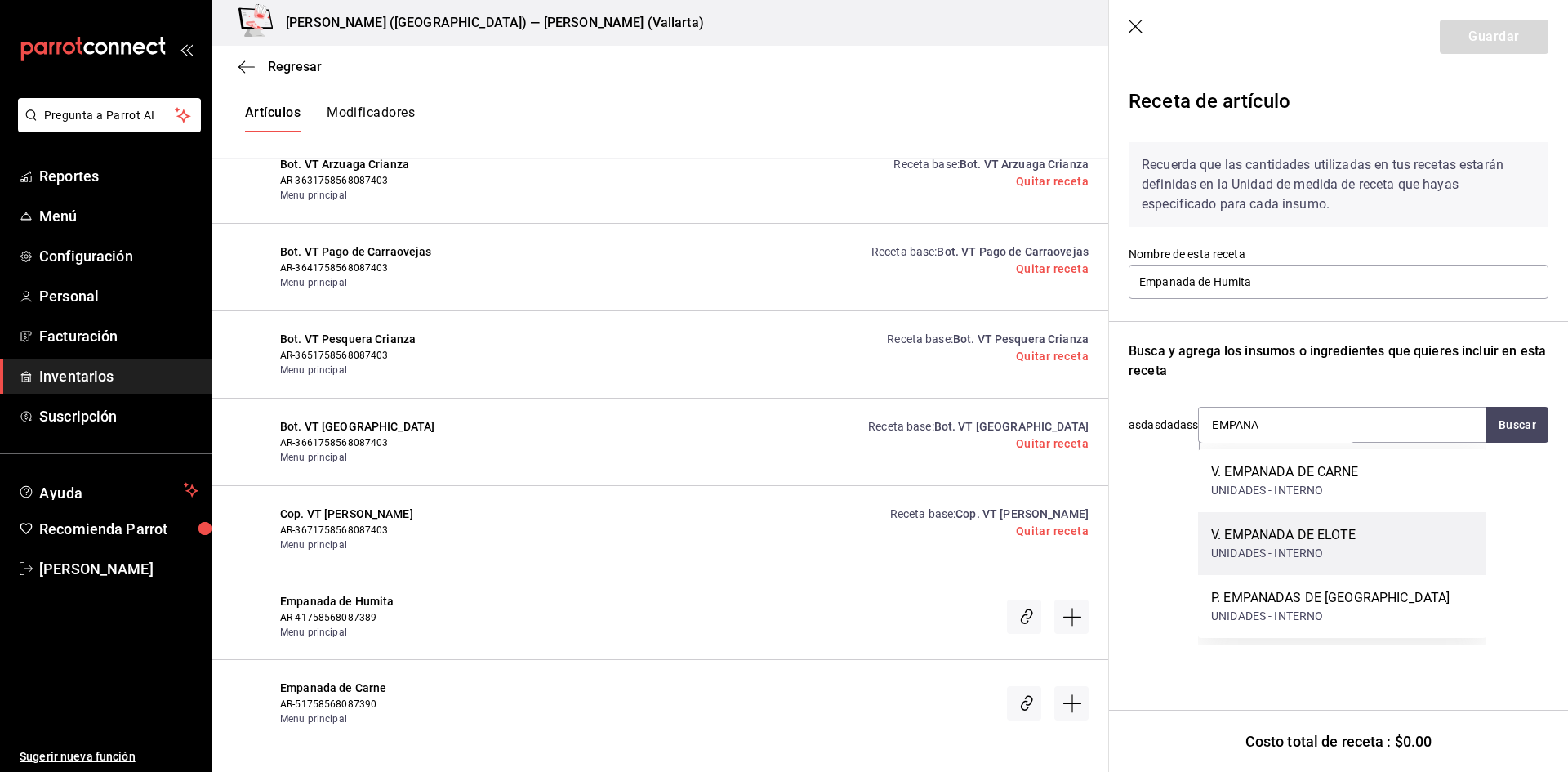
click at [1348, 560] on div "UNIDADES - INTERNO" at bounding box center [1283, 554] width 145 height 18
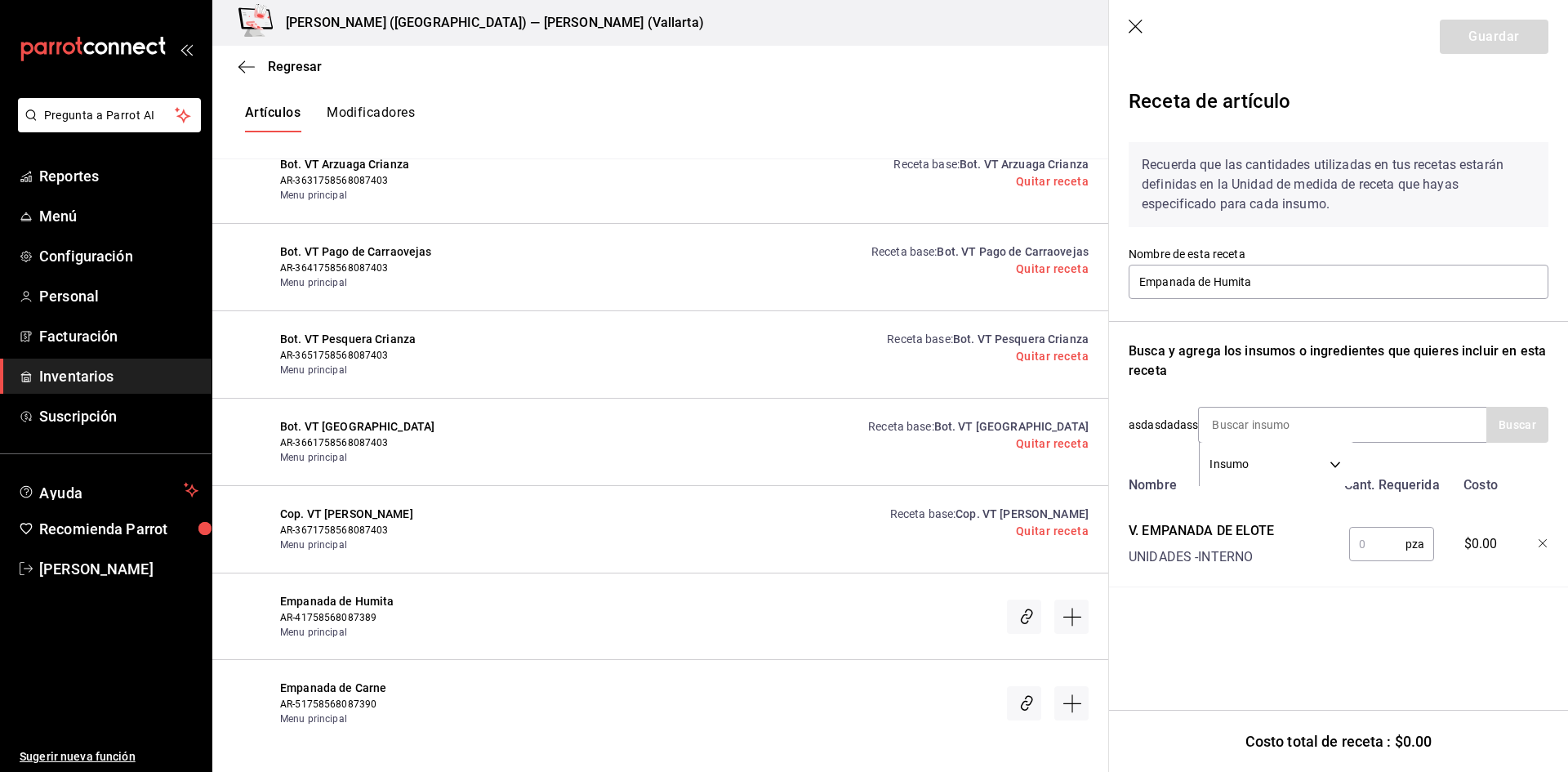
click at [1382, 555] on input "text" at bounding box center [1378, 545] width 57 height 33
type input "1"
click at [1460, 43] on button "Guardar" at bounding box center [1494, 36] width 108 height 34
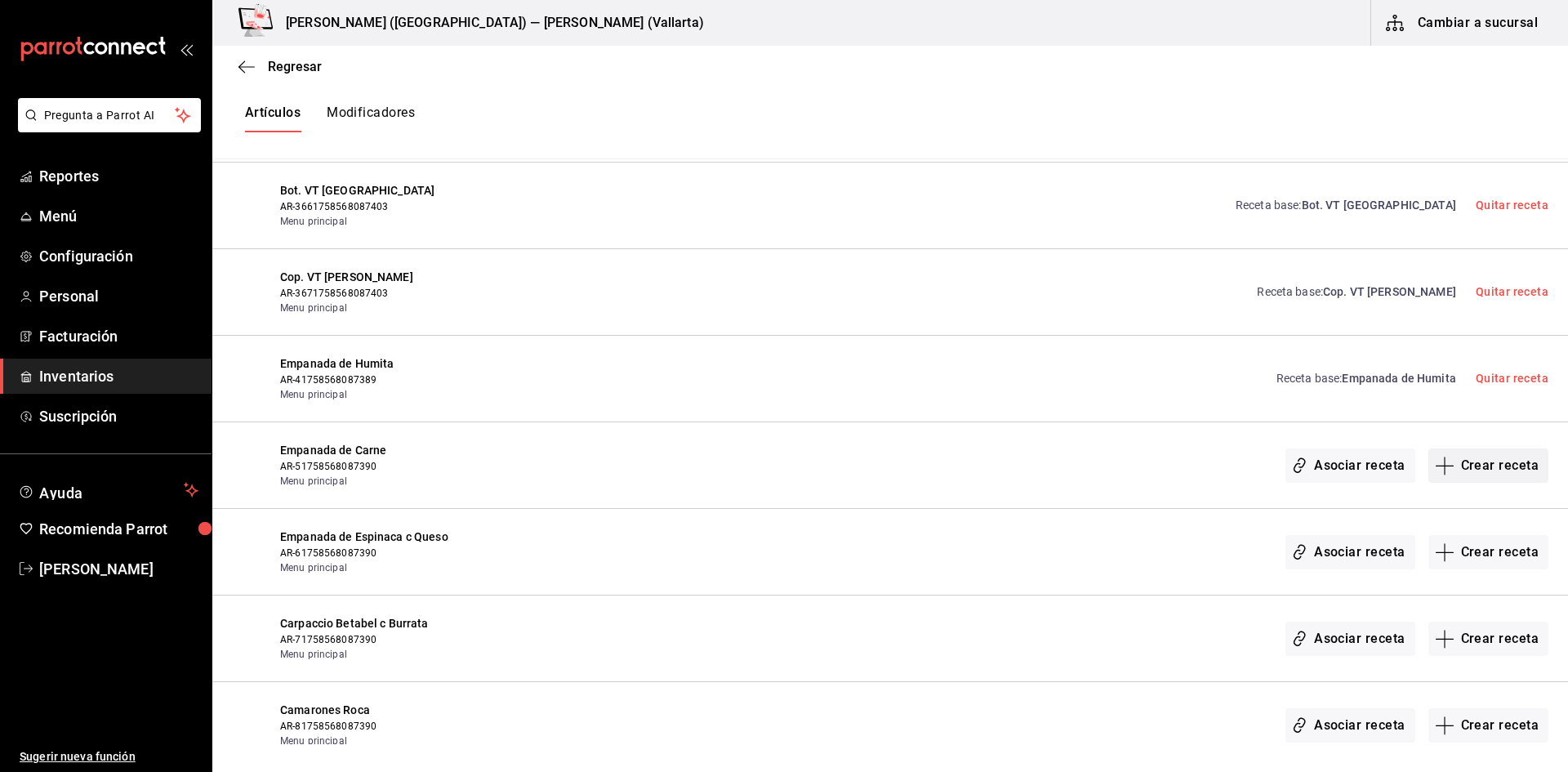
click at [1474, 469] on button "Crear receta" at bounding box center [1489, 465] width 121 height 34
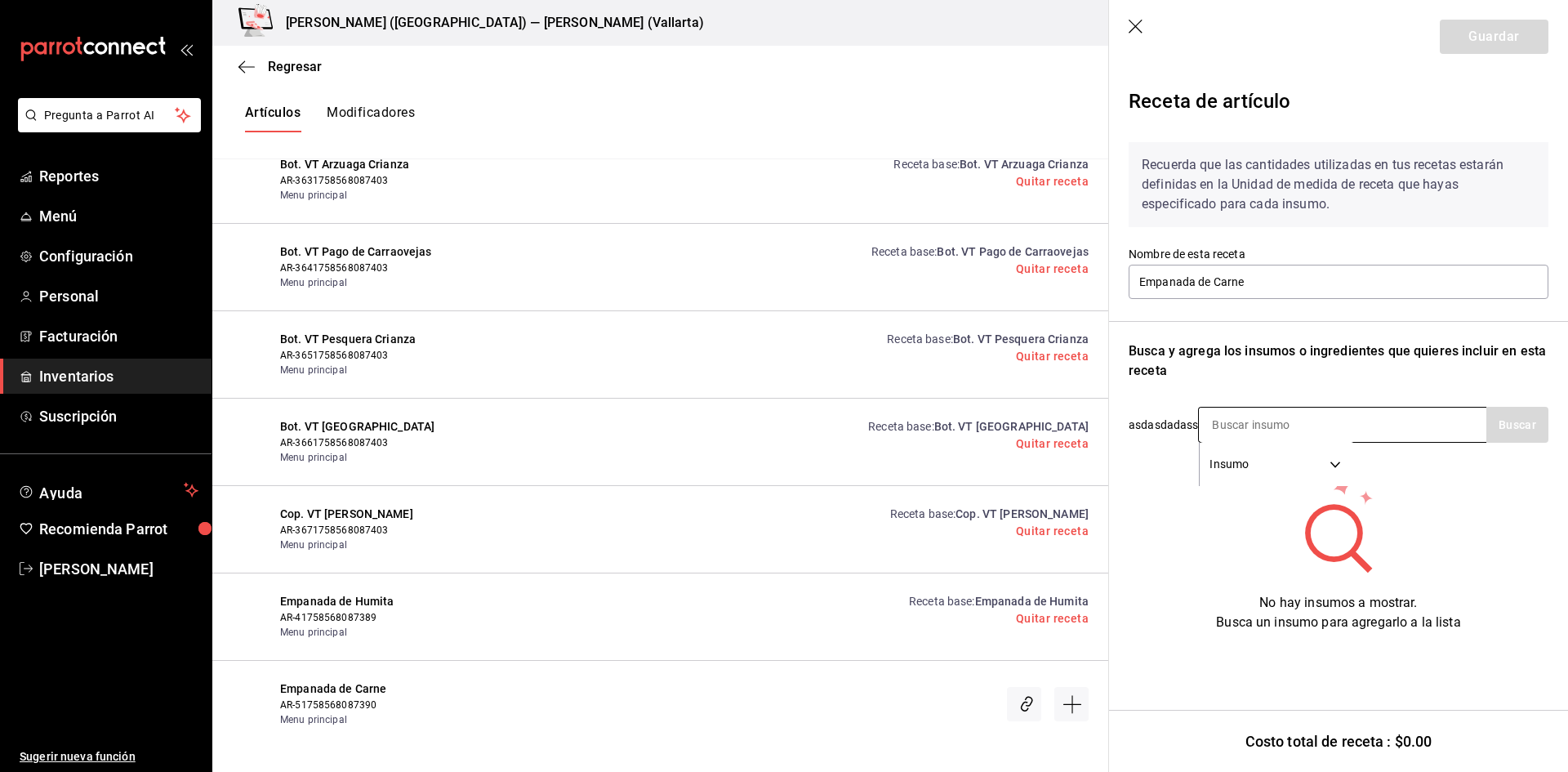
click at [1315, 417] on input at bounding box center [1281, 424] width 164 height 34
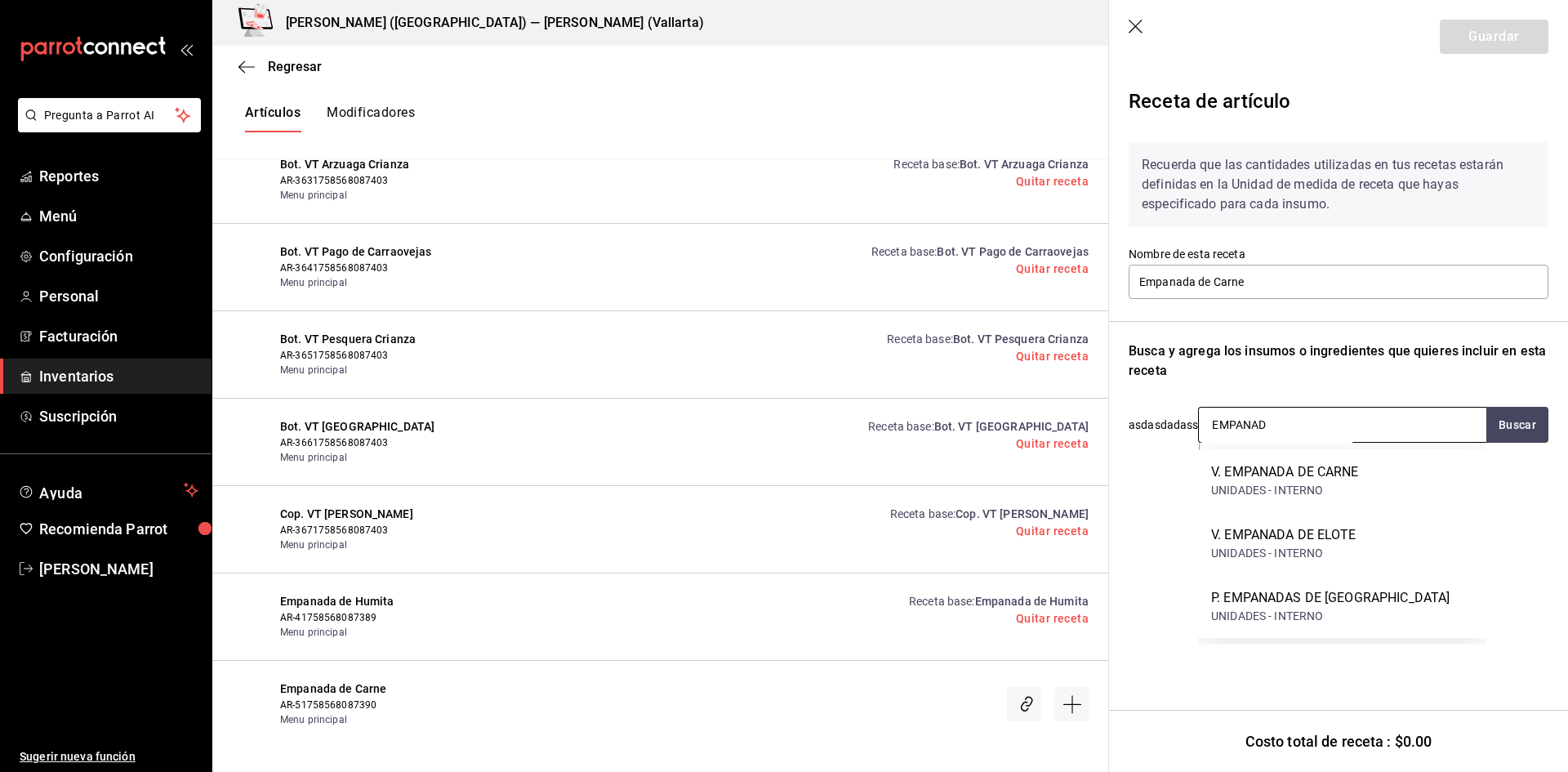
type input "EMPANADA"
click at [1304, 473] on div "V. EMPANADA DE CARNE" at bounding box center [1285, 472] width 148 height 19
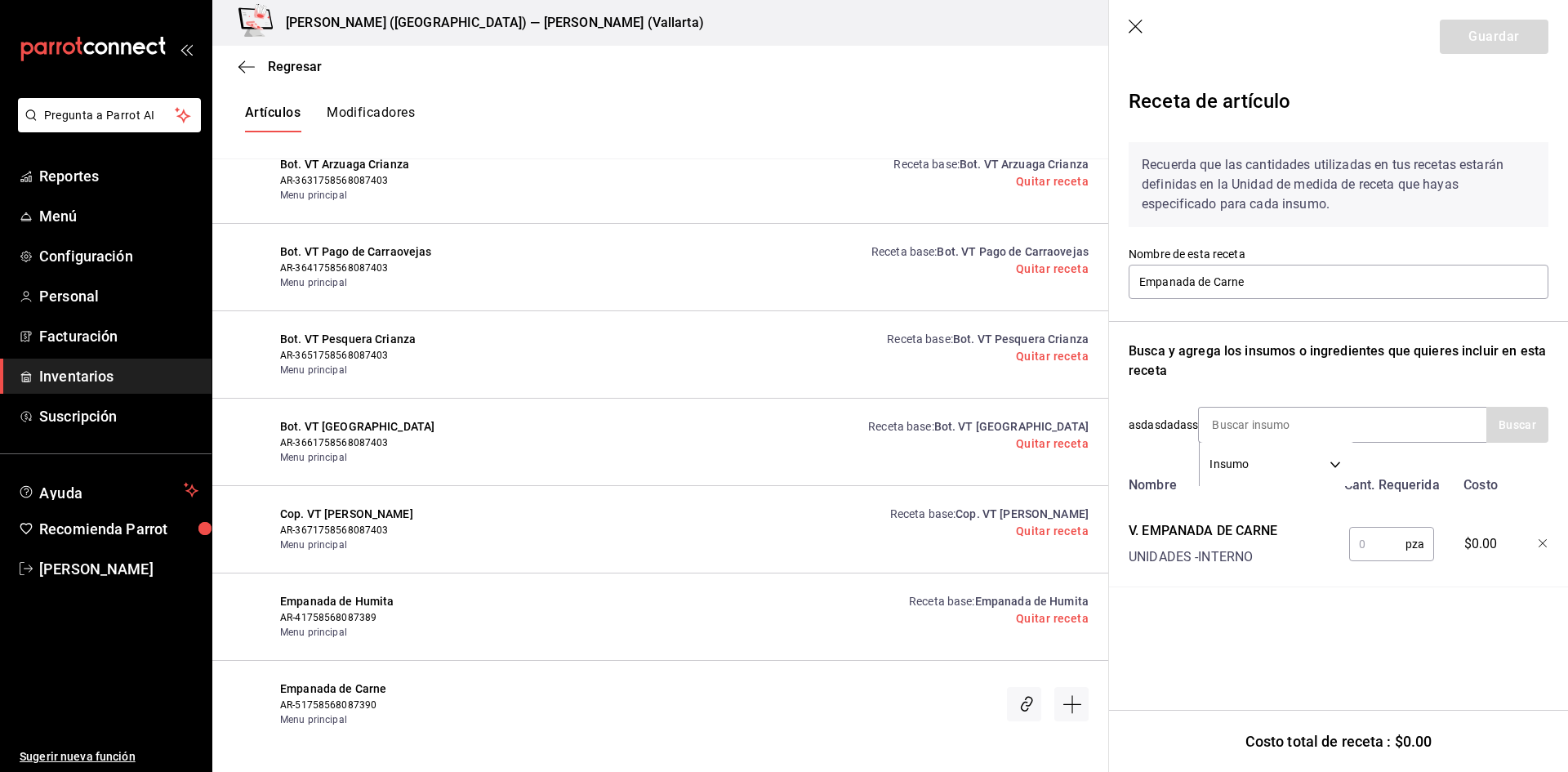
click at [1371, 541] on input "text" at bounding box center [1378, 545] width 57 height 33
type input "1"
click at [1512, 38] on button "Guardar" at bounding box center [1494, 36] width 108 height 34
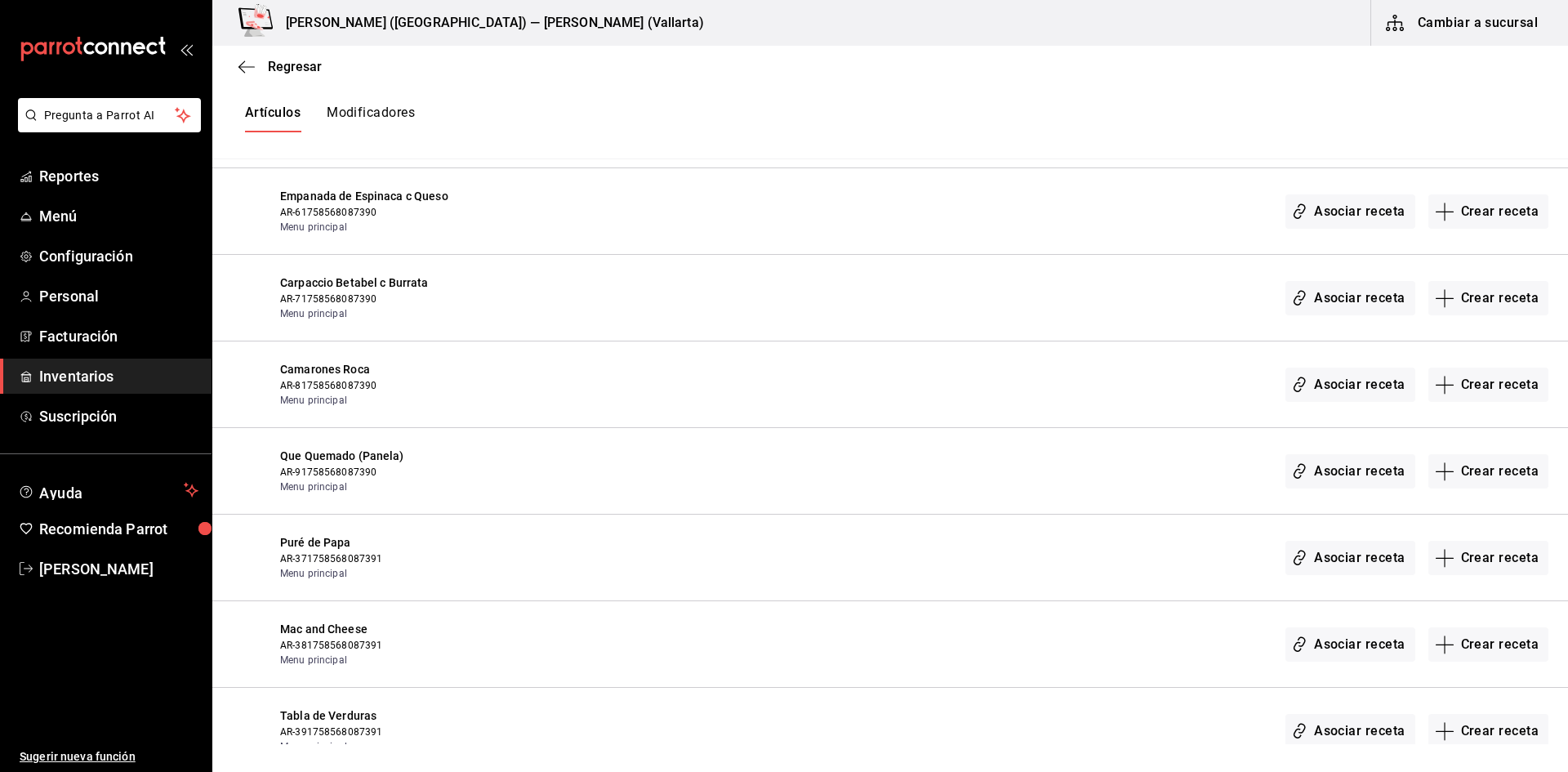
scroll to position [26372, 0]
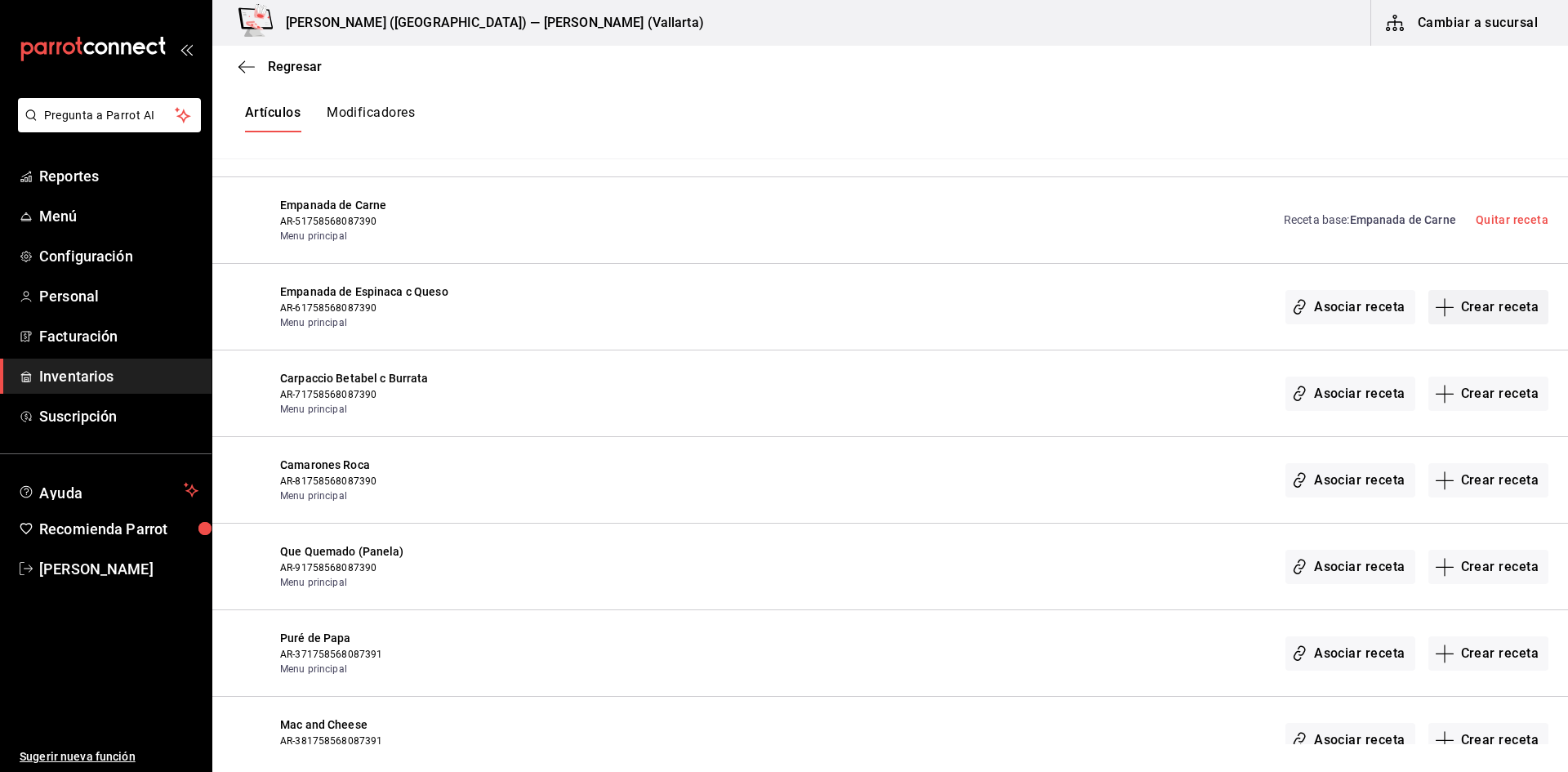
click at [1461, 308] on button "Crear receta" at bounding box center [1489, 307] width 121 height 34
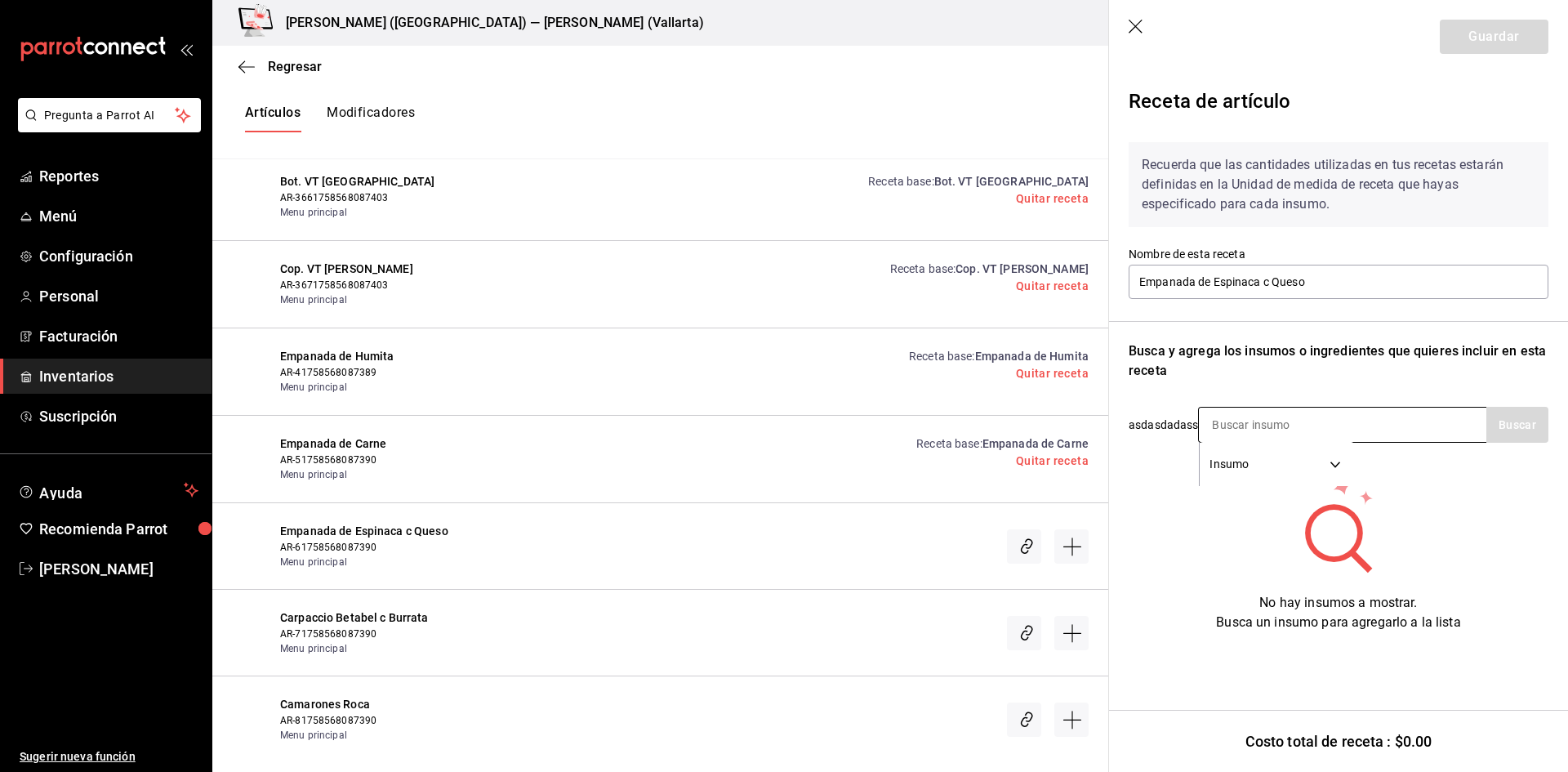
click at [1284, 425] on input at bounding box center [1281, 424] width 164 height 34
type input "EMPANA"
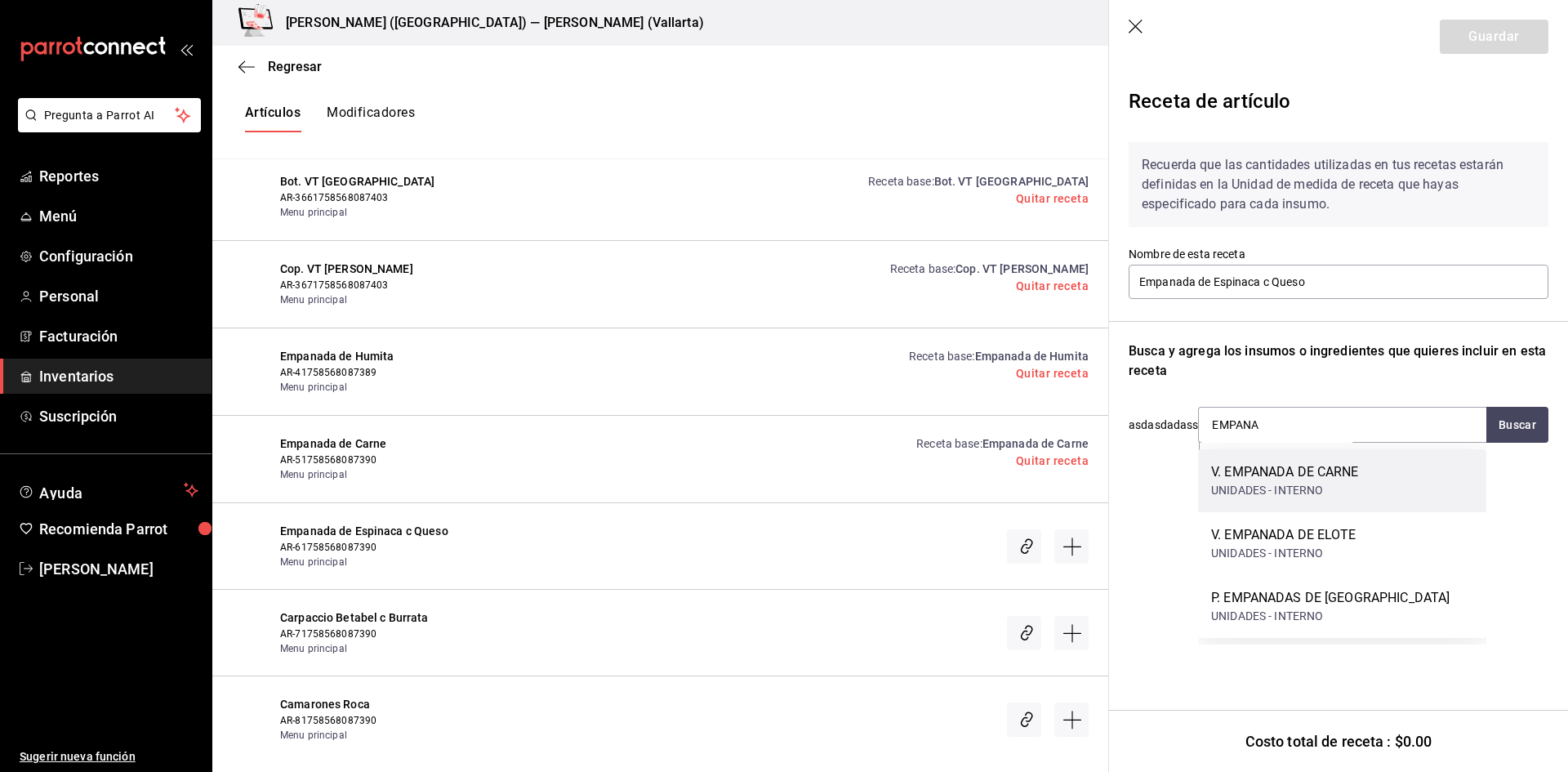
drag, startPoint x: 1371, startPoint y: 469, endPoint x: 1215, endPoint y: 475, distance: 156.1
click at [1215, 475] on div "V. EMPANADA DE CARNE UNIDADES - INTERNO" at bounding box center [1343, 481] width 288 height 63
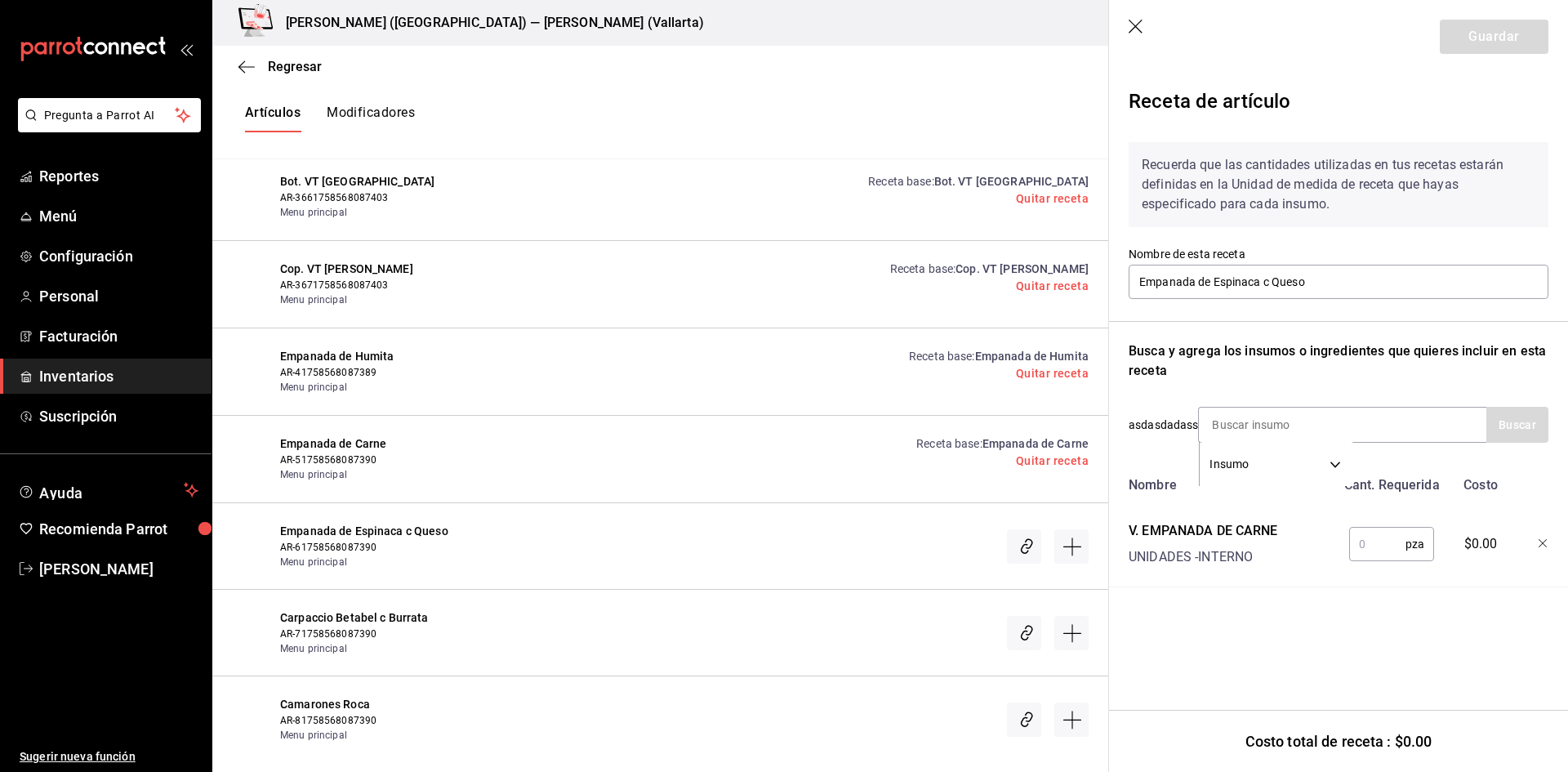
click at [1138, 24] on icon "button" at bounding box center [1135, 26] width 14 height 14
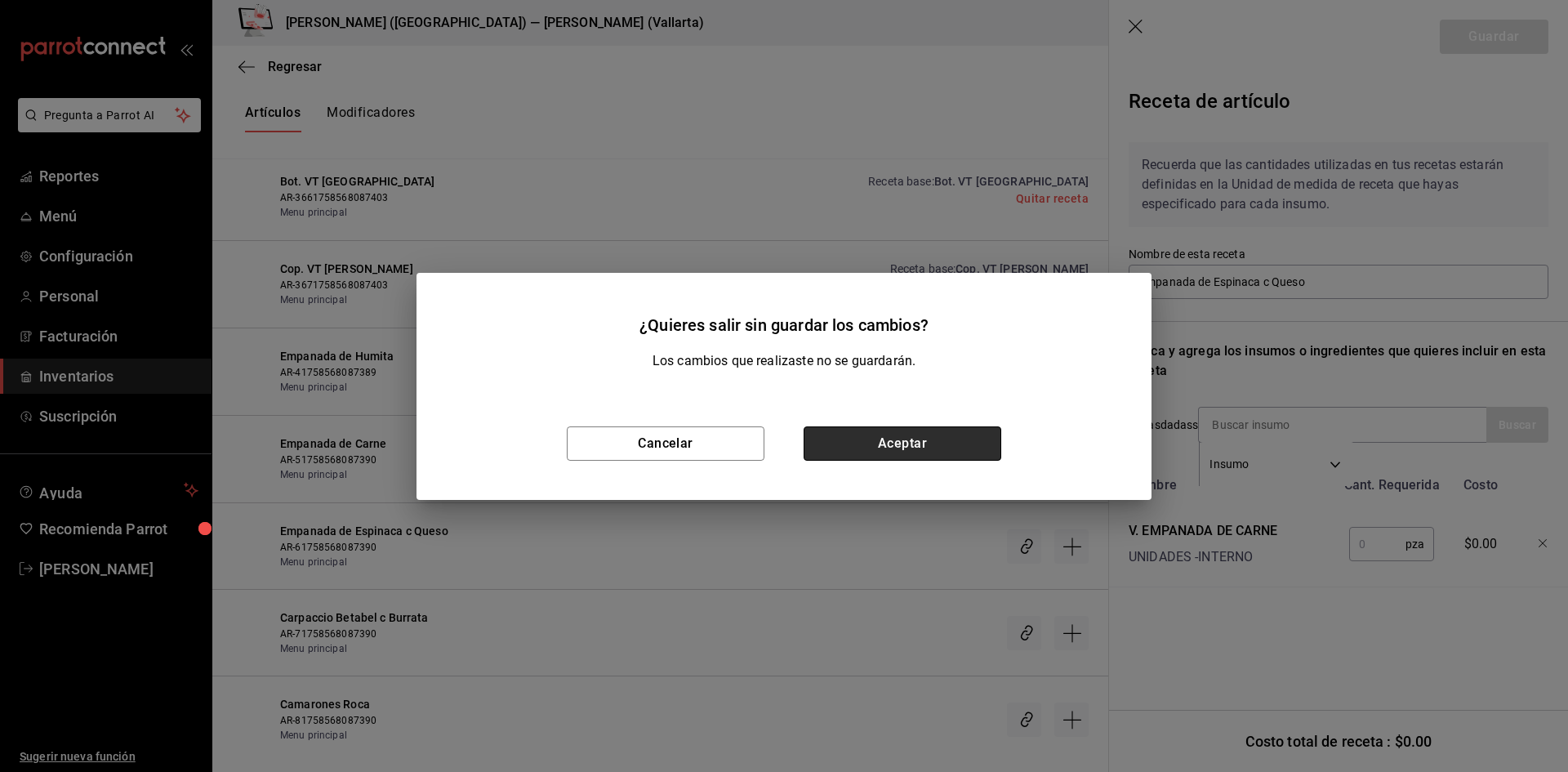
click at [889, 437] on button "Aceptar" at bounding box center [902, 444] width 198 height 34
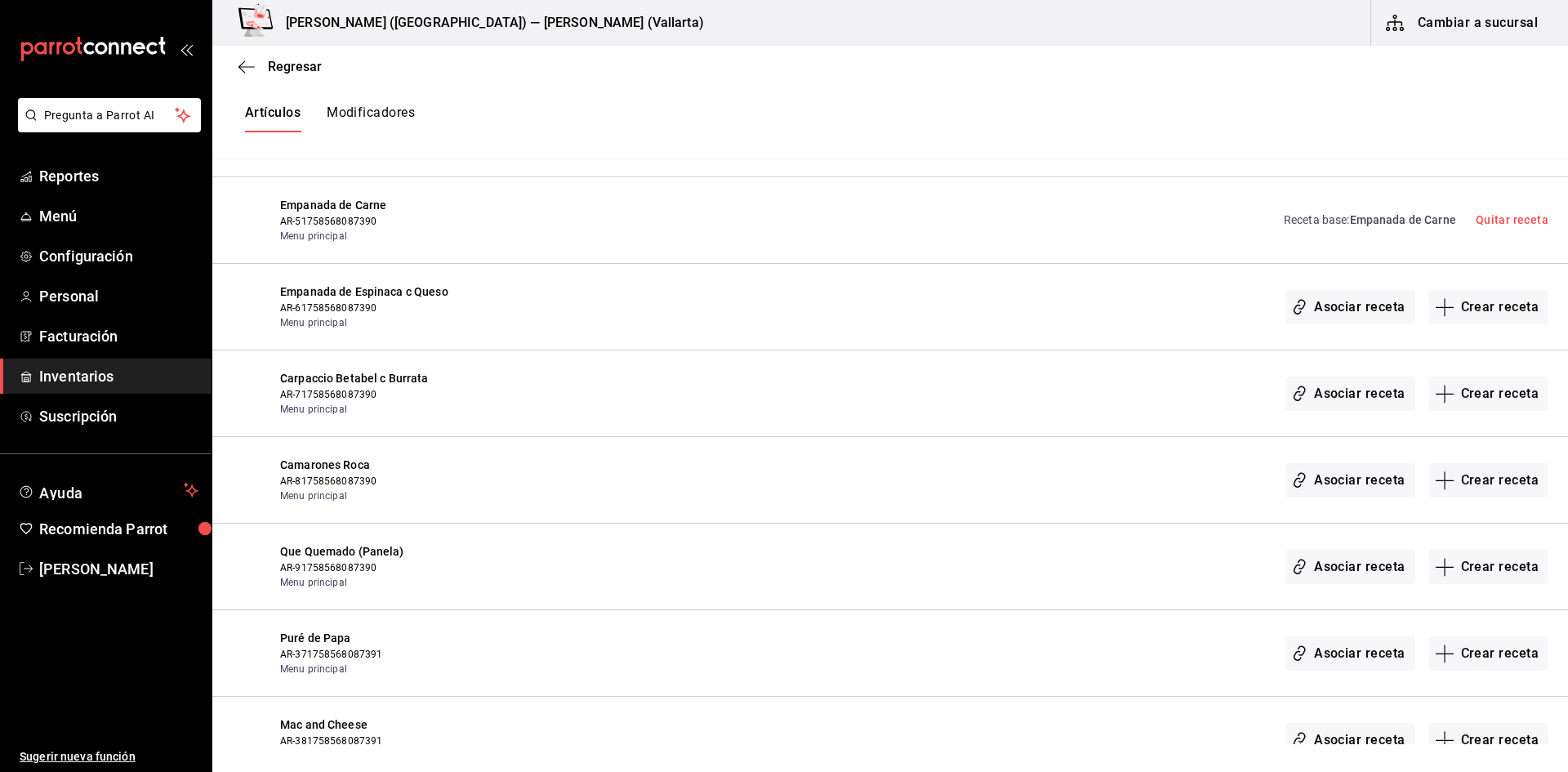
click at [96, 375] on span "Inventarios" at bounding box center [118, 376] width 159 height 22
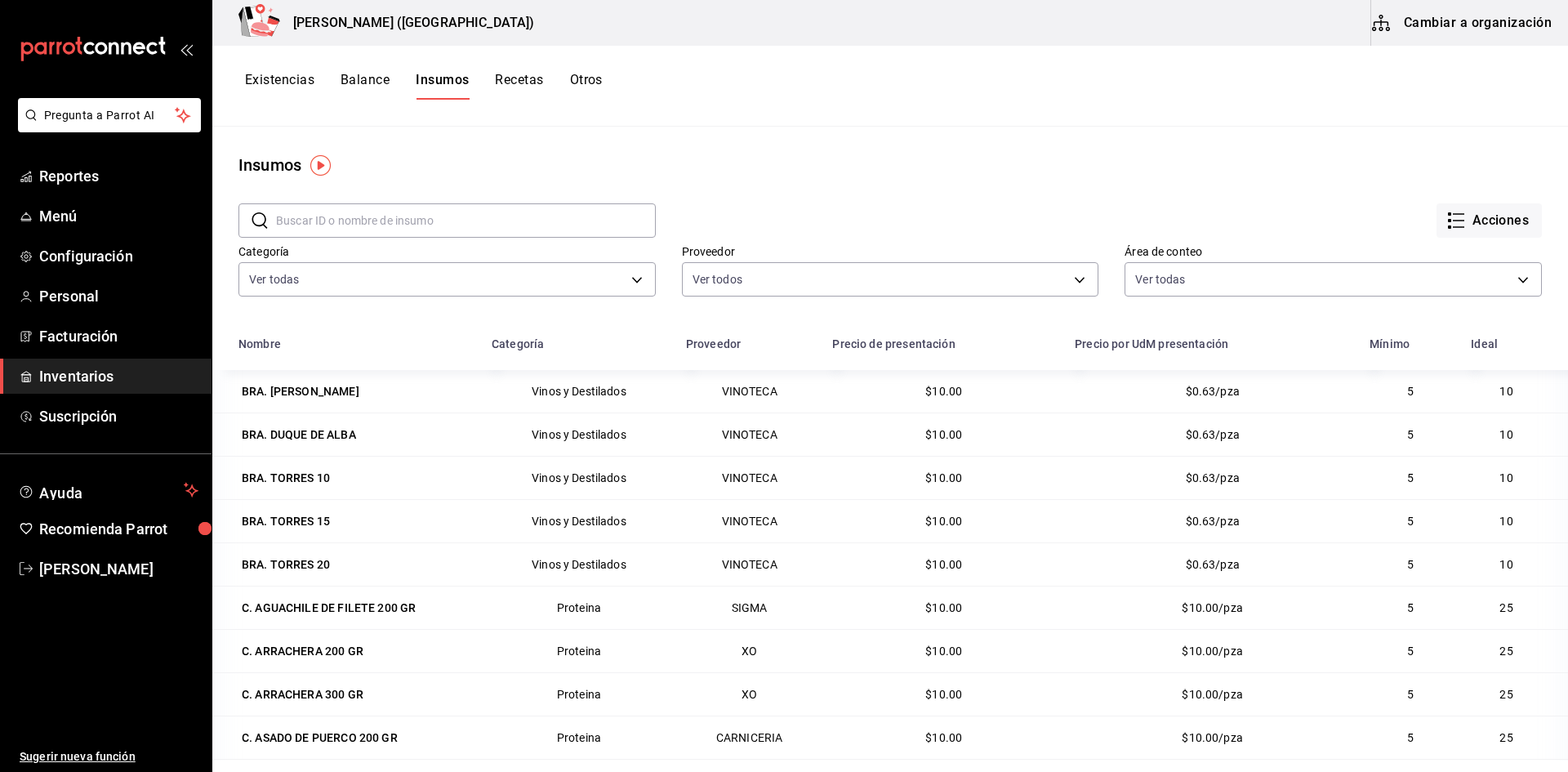
click at [429, 83] on button "Insumos" at bounding box center [442, 86] width 53 height 28
click at [1458, 21] on button "Cambiar a organización" at bounding box center [1463, 22] width 184 height 46
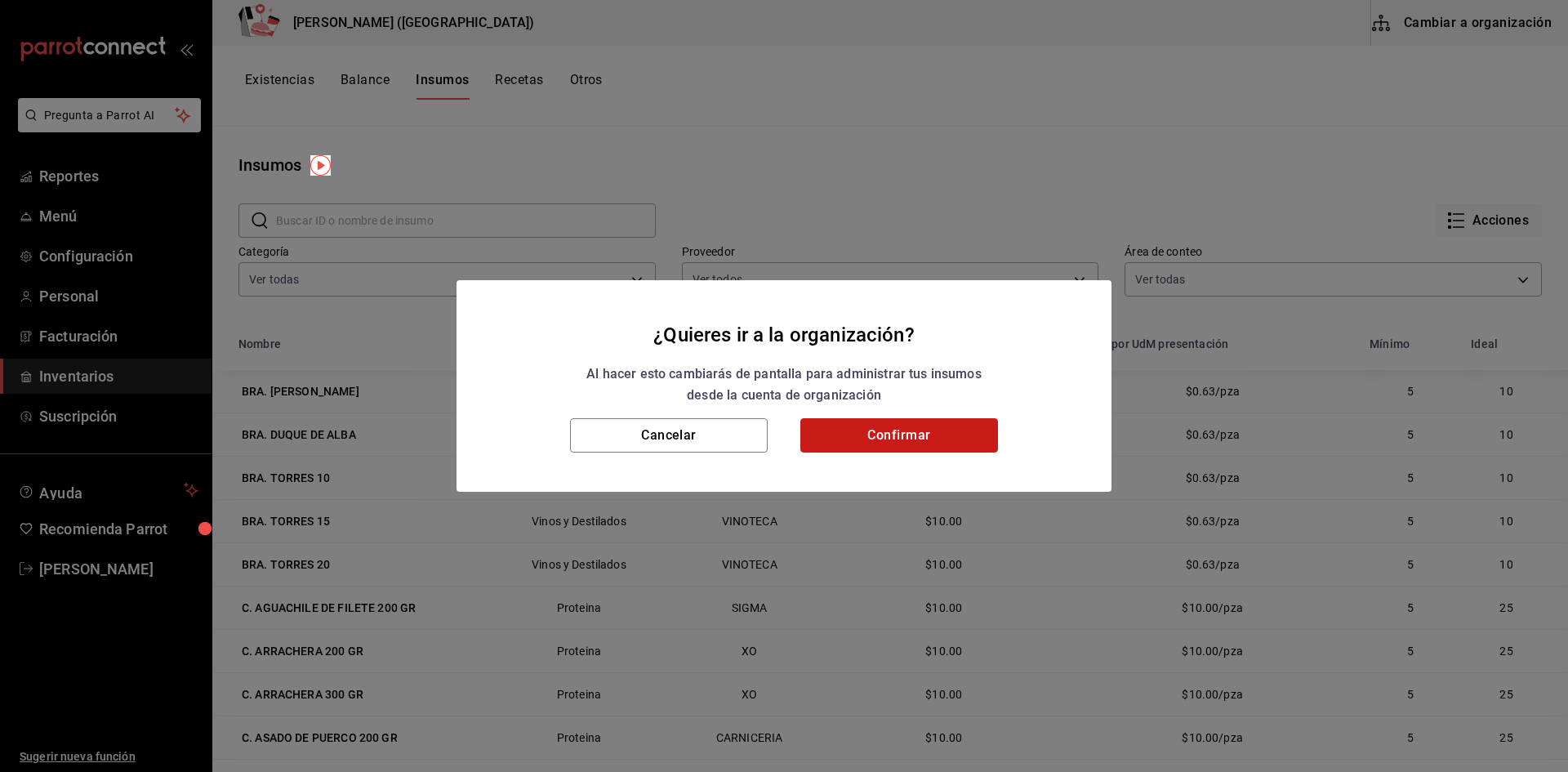
click at [905, 435] on button "Confirmar" at bounding box center [899, 435] width 198 height 34
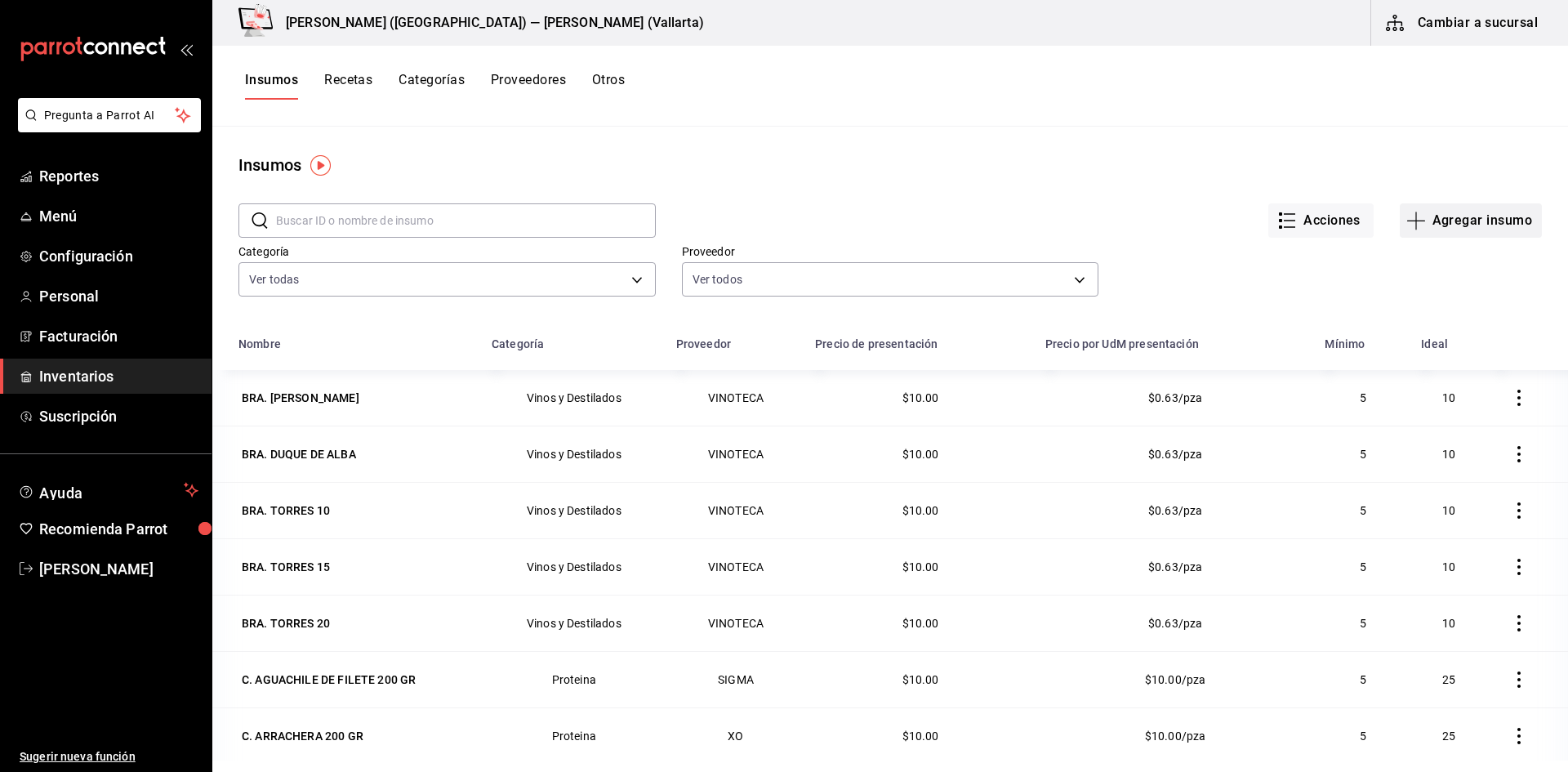
click at [1445, 215] on button "Agregar insumo" at bounding box center [1472, 220] width 142 height 34
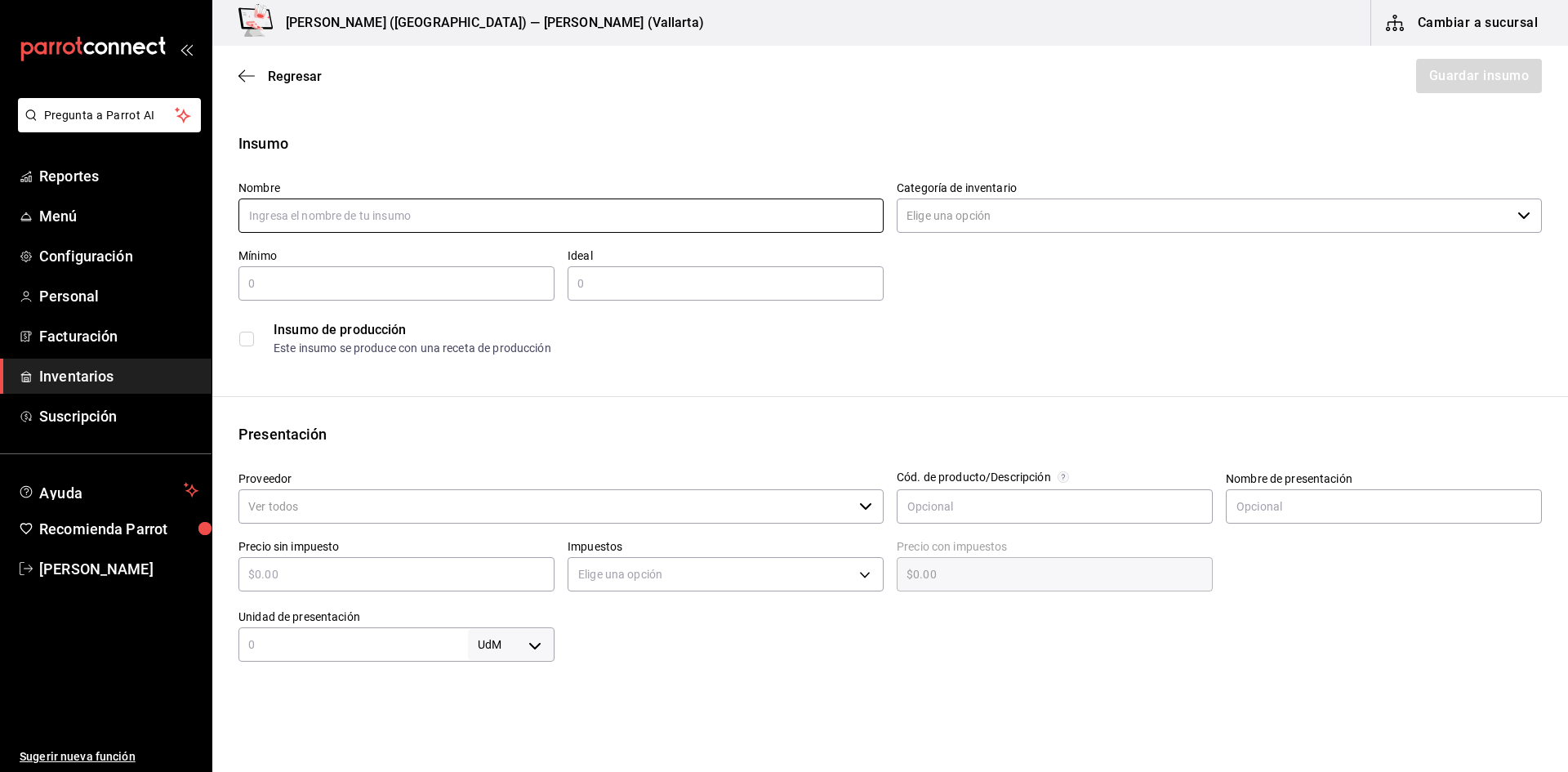
type input "e"
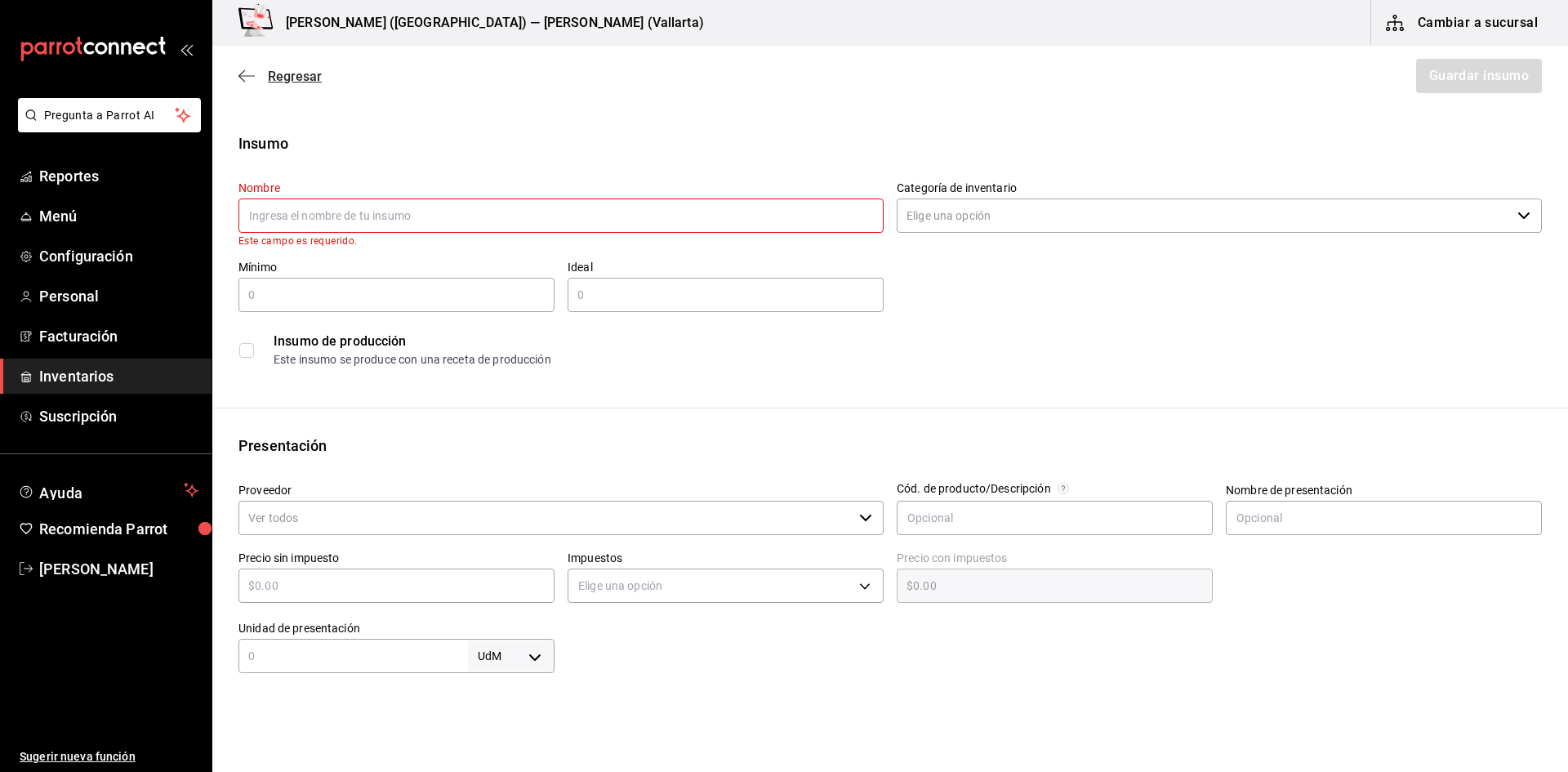
click at [244, 73] on icon "button" at bounding box center [247, 75] width 17 height 15
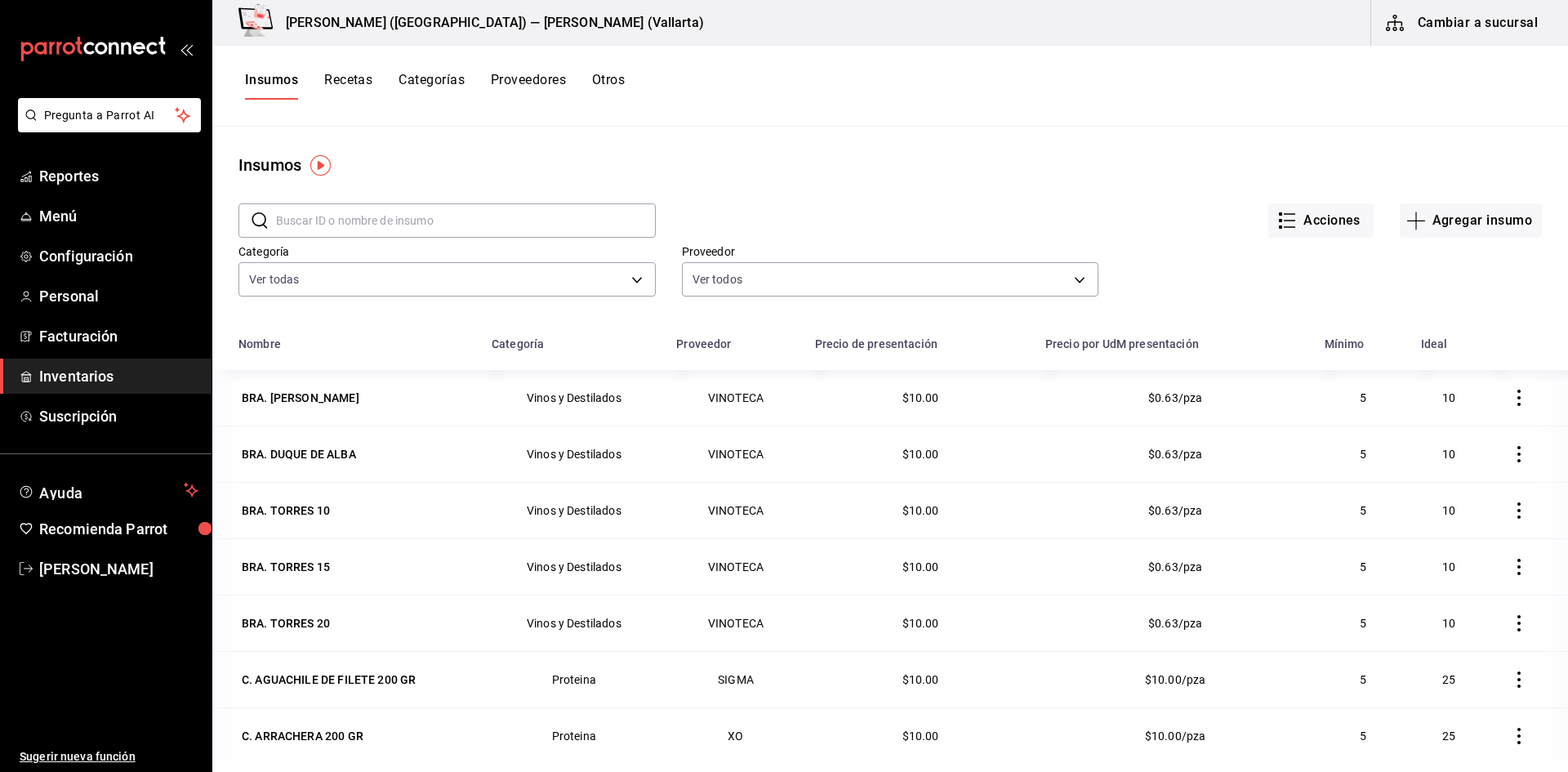
click at [115, 387] on link "Inventarios" at bounding box center [105, 376] width 211 height 35
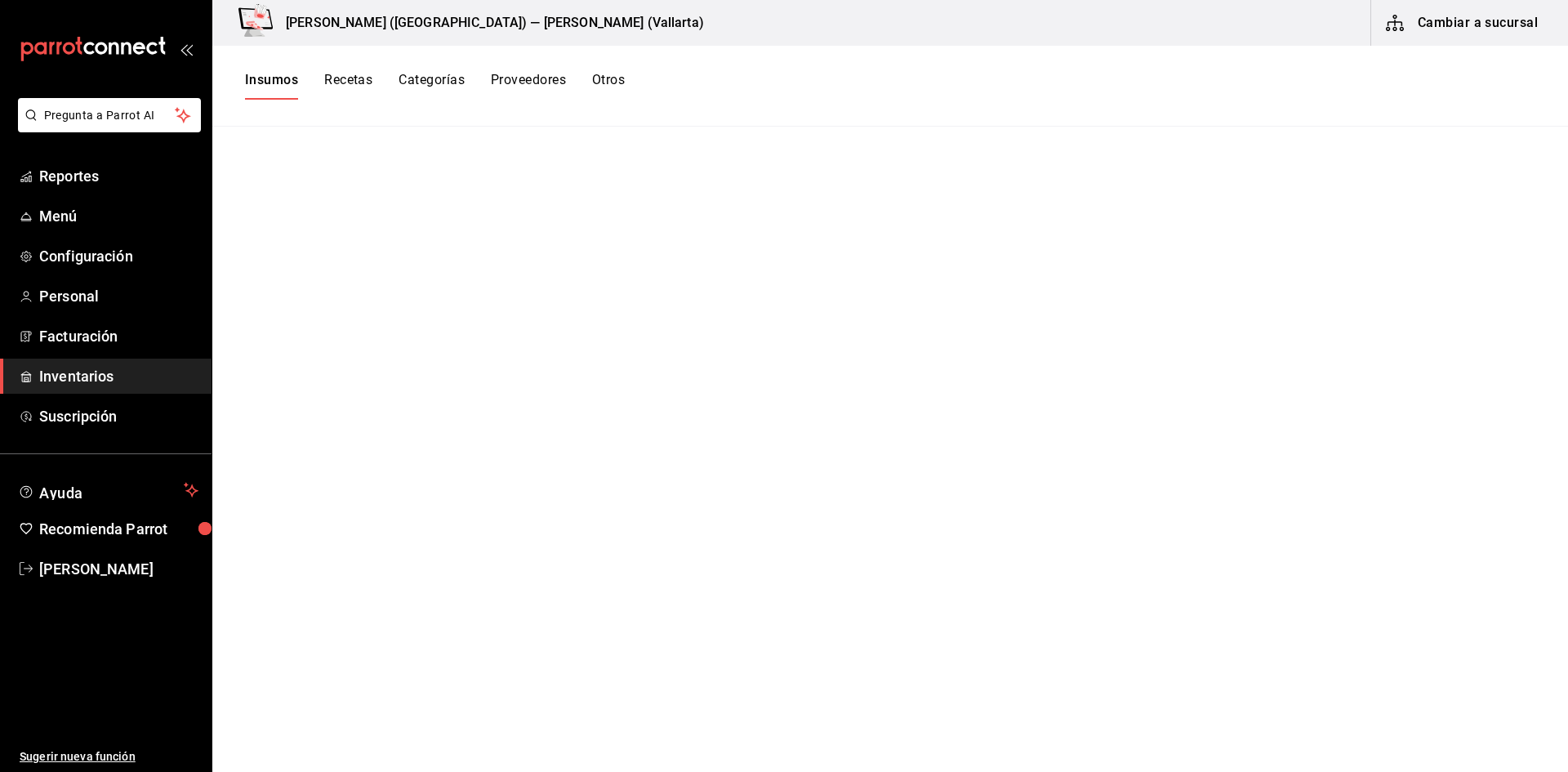
click at [354, 78] on button "Recetas" at bounding box center [348, 86] width 48 height 28
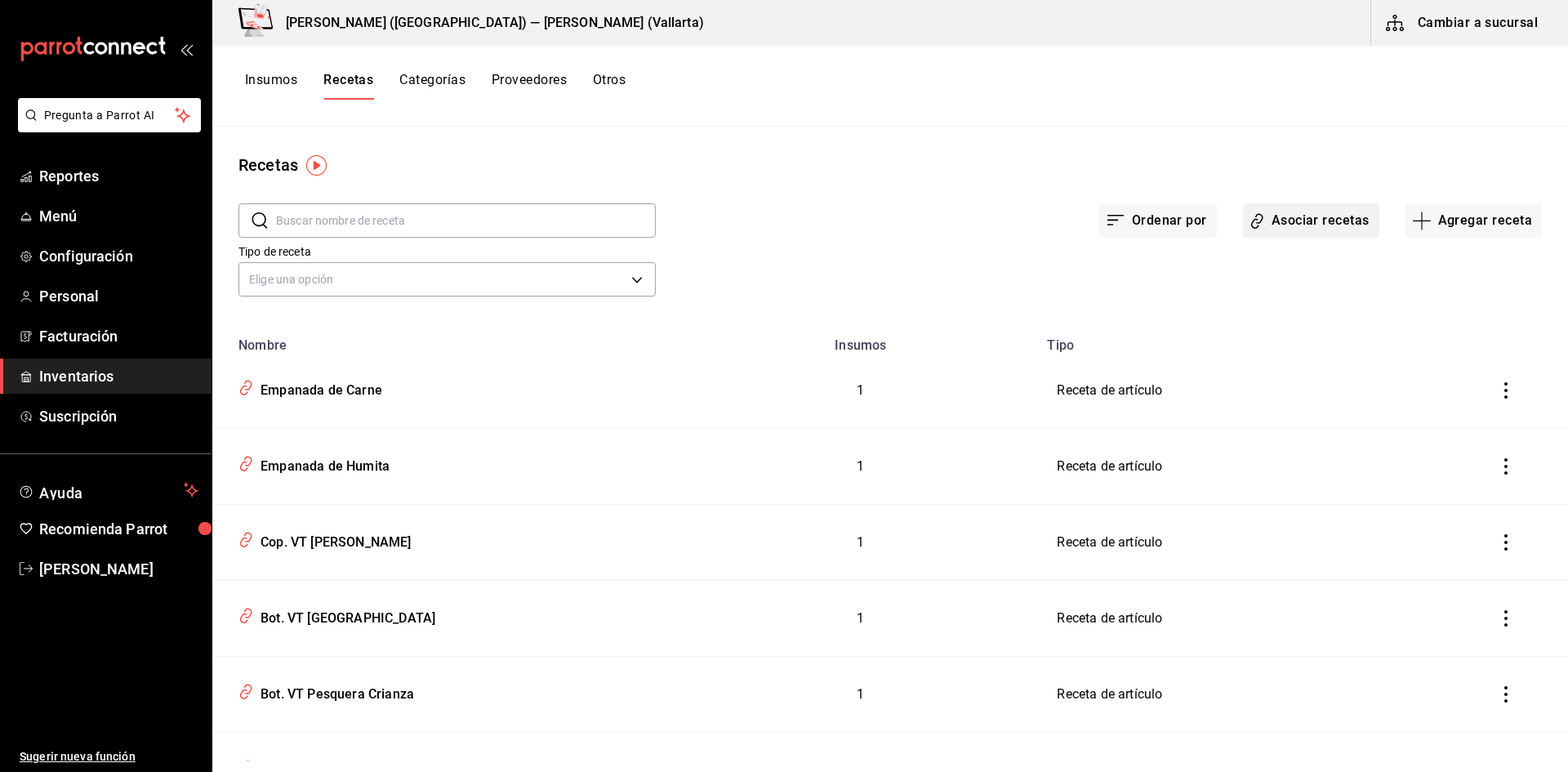
click at [1294, 225] on button "Asociar recetas" at bounding box center [1312, 220] width 136 height 34
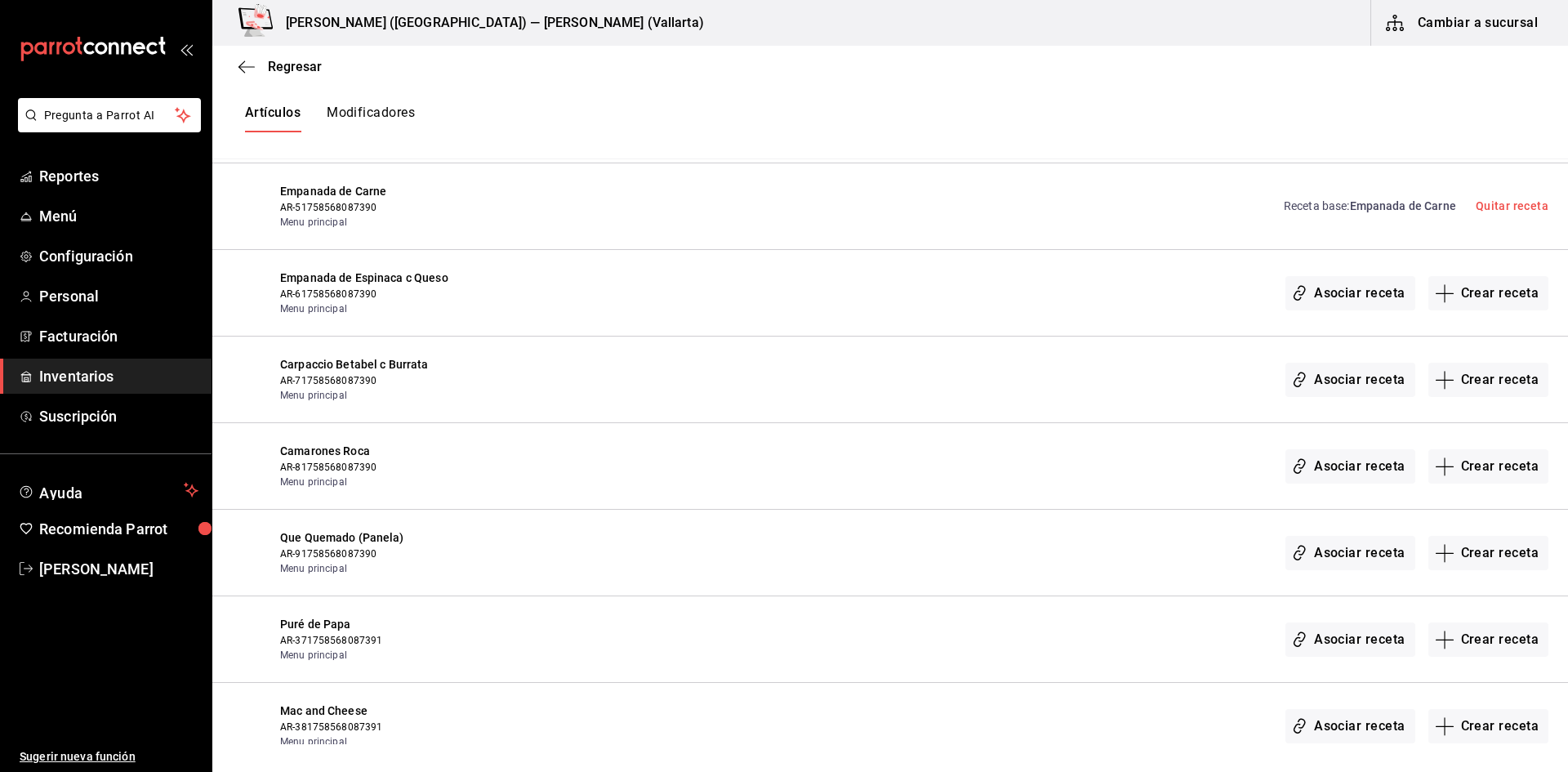
scroll to position [26305, 0]
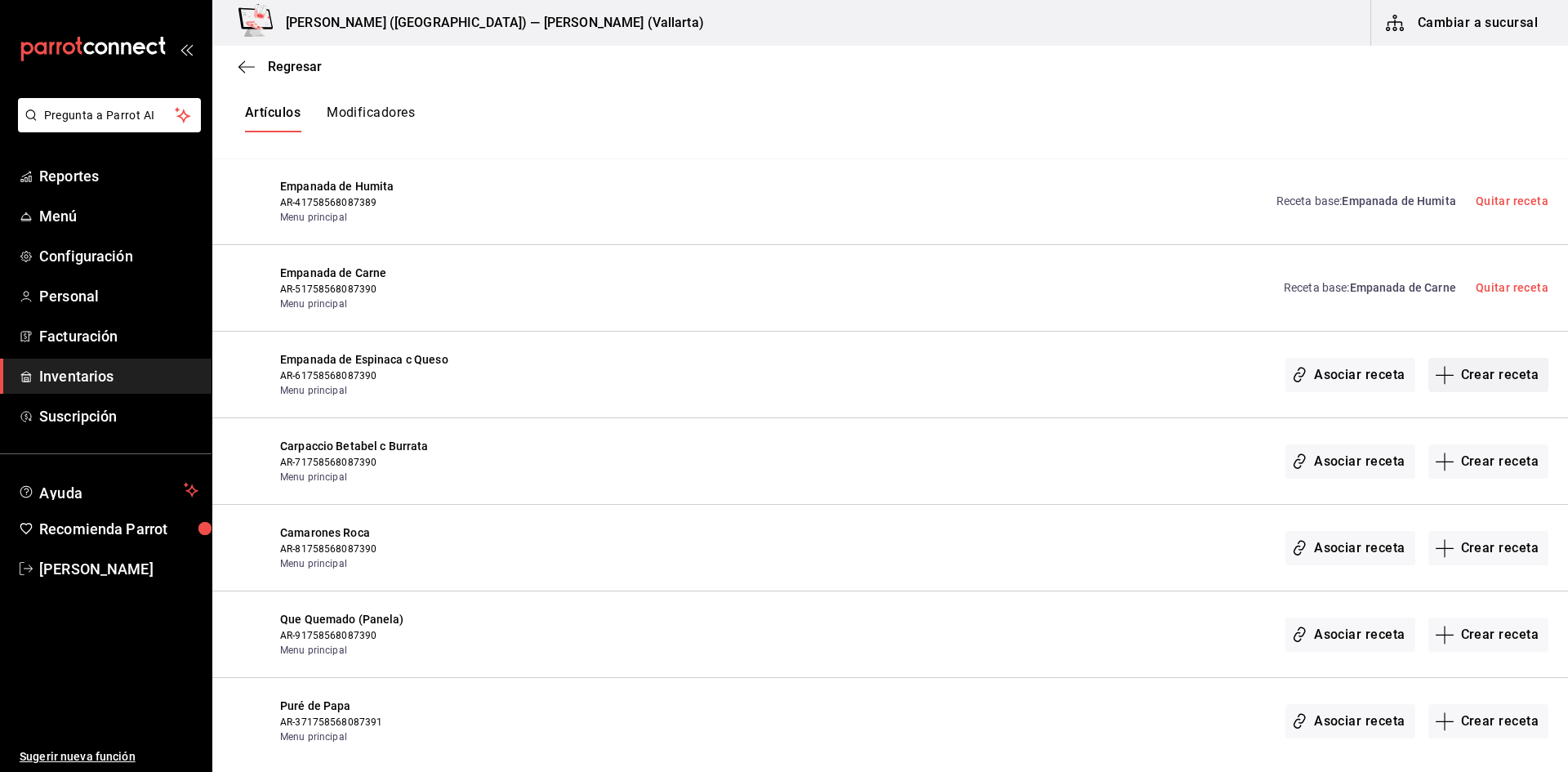
click at [1452, 375] on button "Crear receta" at bounding box center [1489, 374] width 121 height 34
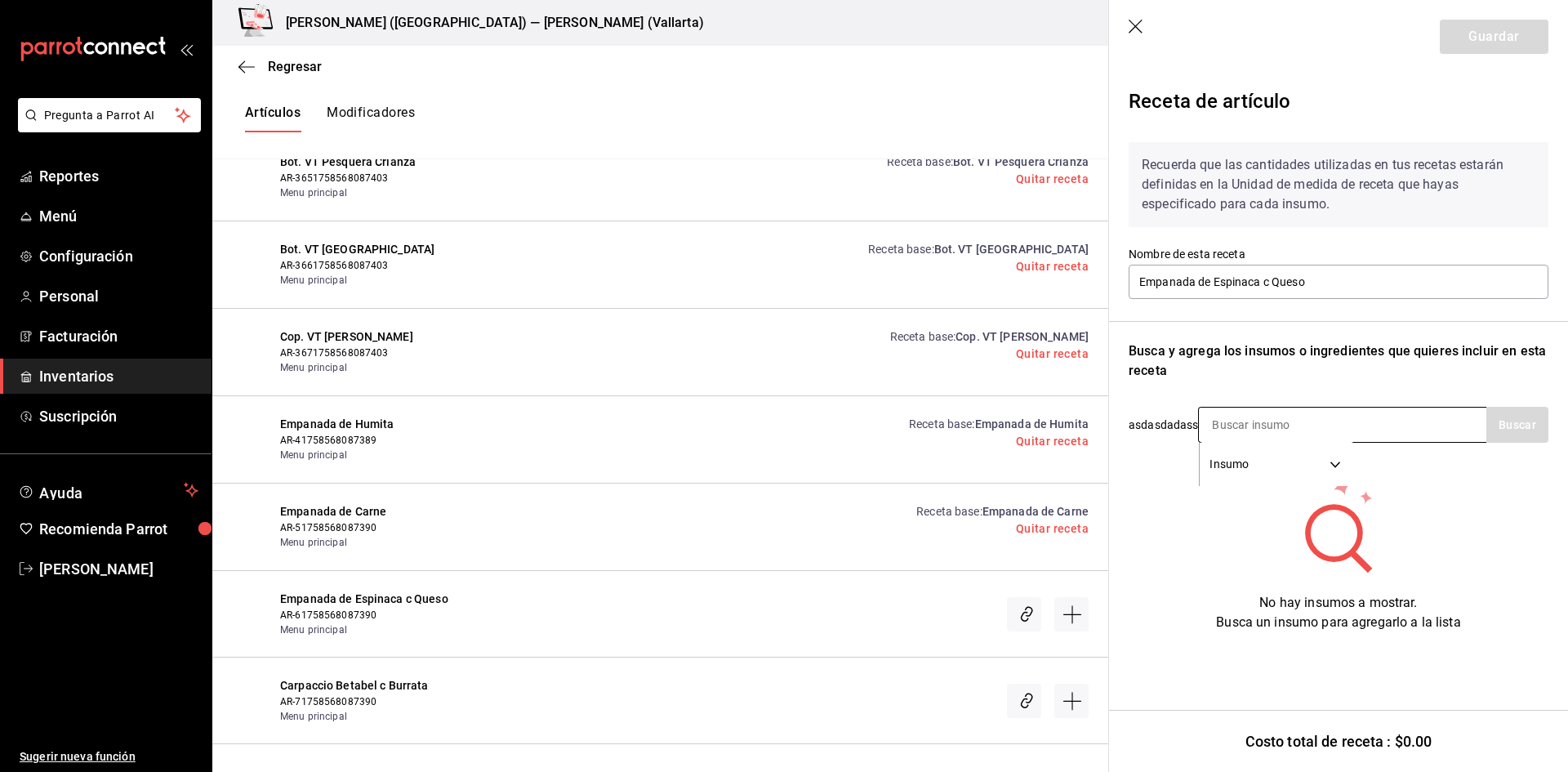
click at [1255, 419] on input at bounding box center [1281, 424] width 164 height 34
type input "EMPANA"
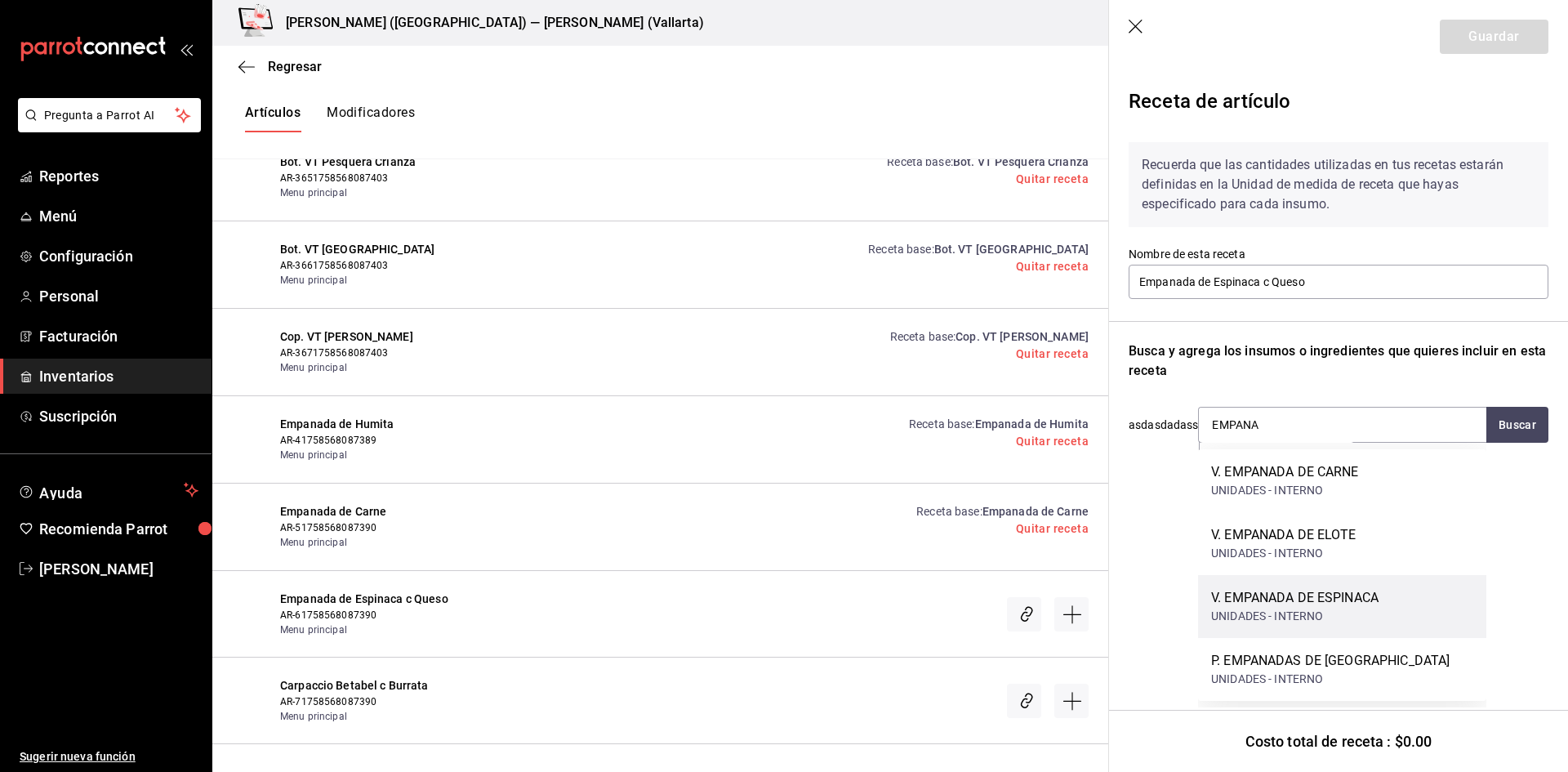
click at [1320, 618] on div "UNIDADES - INTERNO" at bounding box center [1295, 617] width 168 height 18
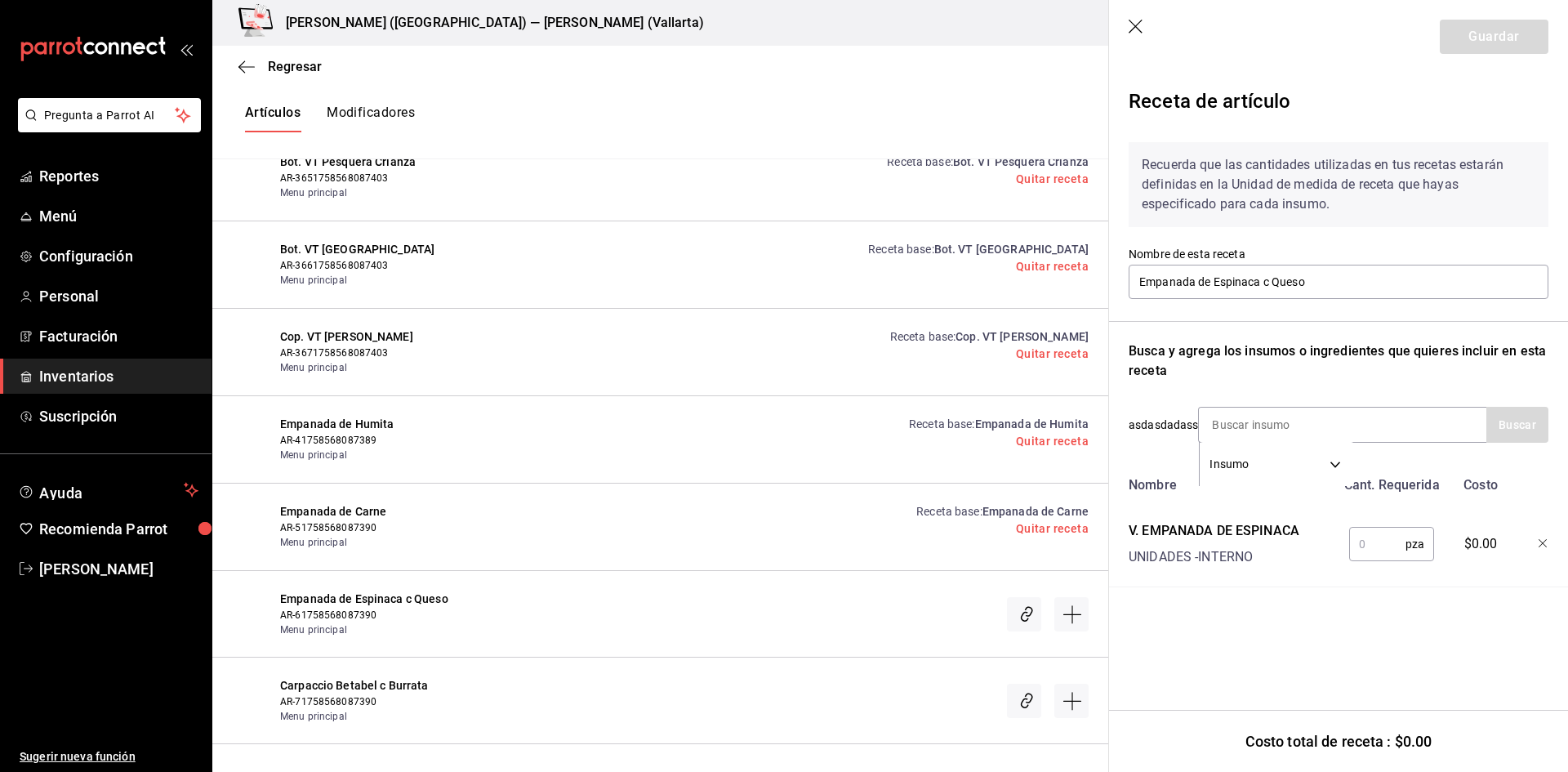
click at [1369, 533] on input "text" at bounding box center [1378, 545] width 57 height 33
type input "1"
click at [1520, 46] on button "Guardar" at bounding box center [1494, 36] width 108 height 34
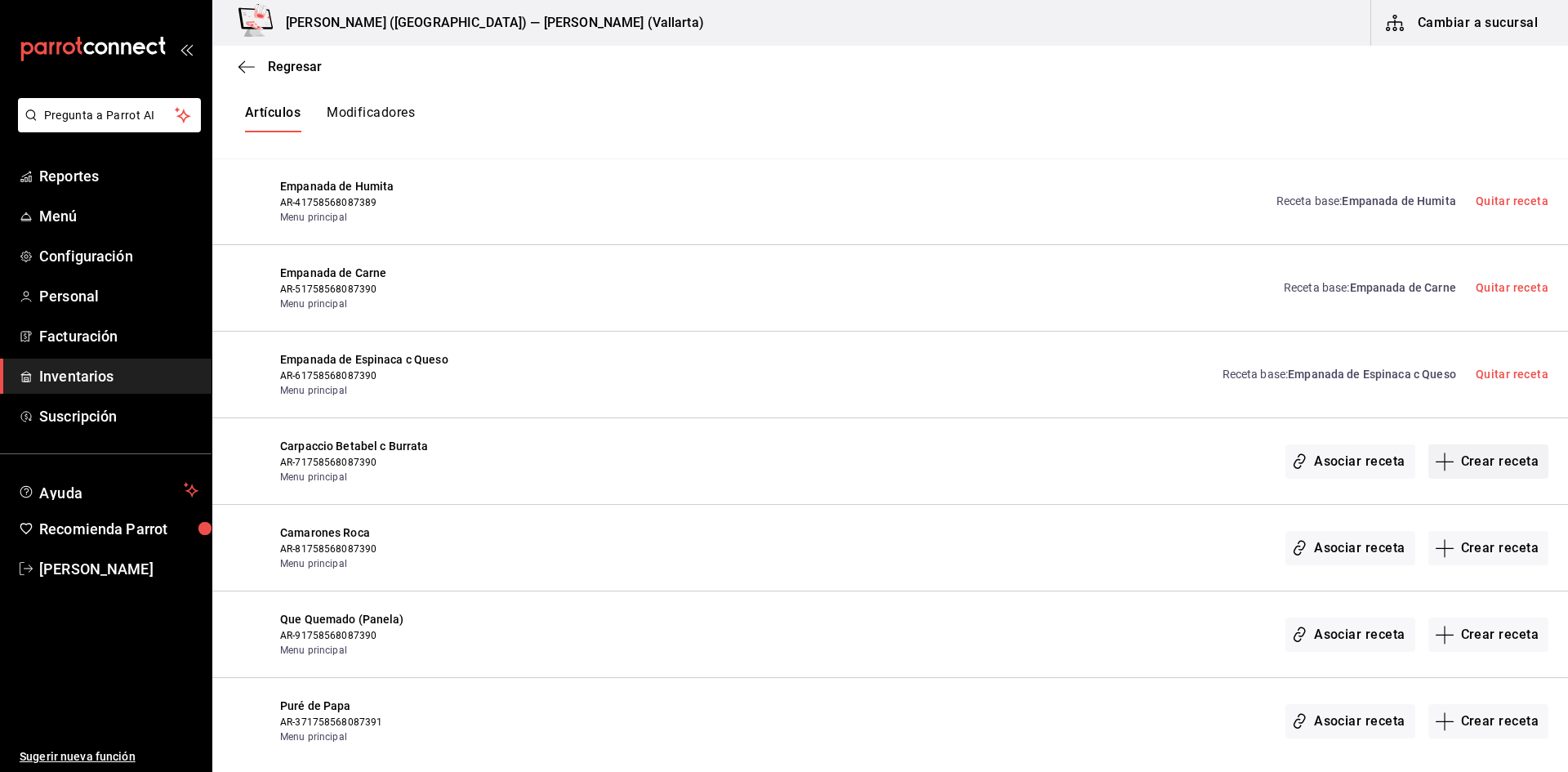
click at [1494, 463] on button "Crear receta" at bounding box center [1489, 461] width 121 height 34
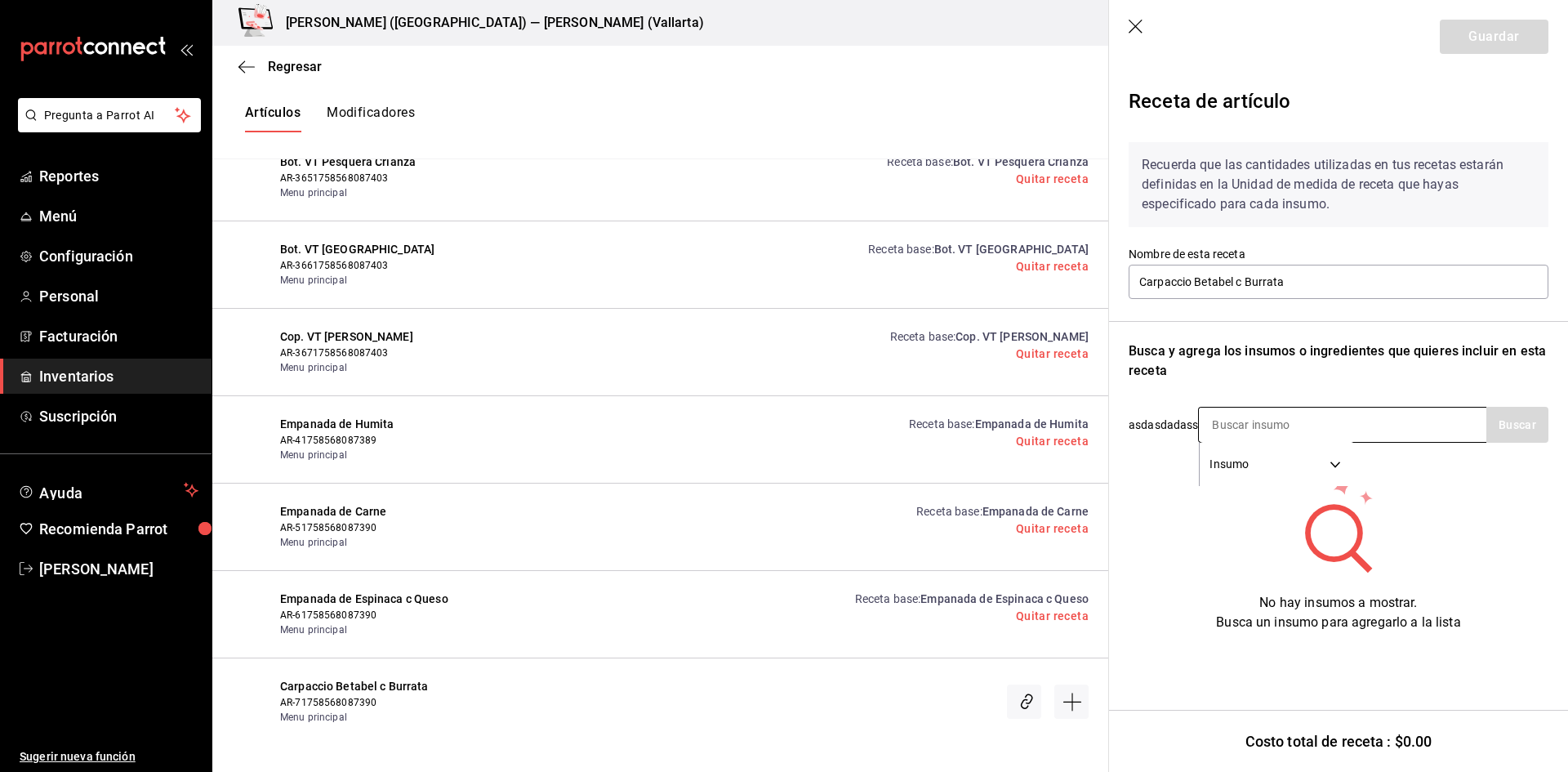
click at [1238, 424] on input at bounding box center [1281, 424] width 164 height 34
type input "BURRATA"
click at [1513, 431] on button "Buscar" at bounding box center [1518, 424] width 62 height 36
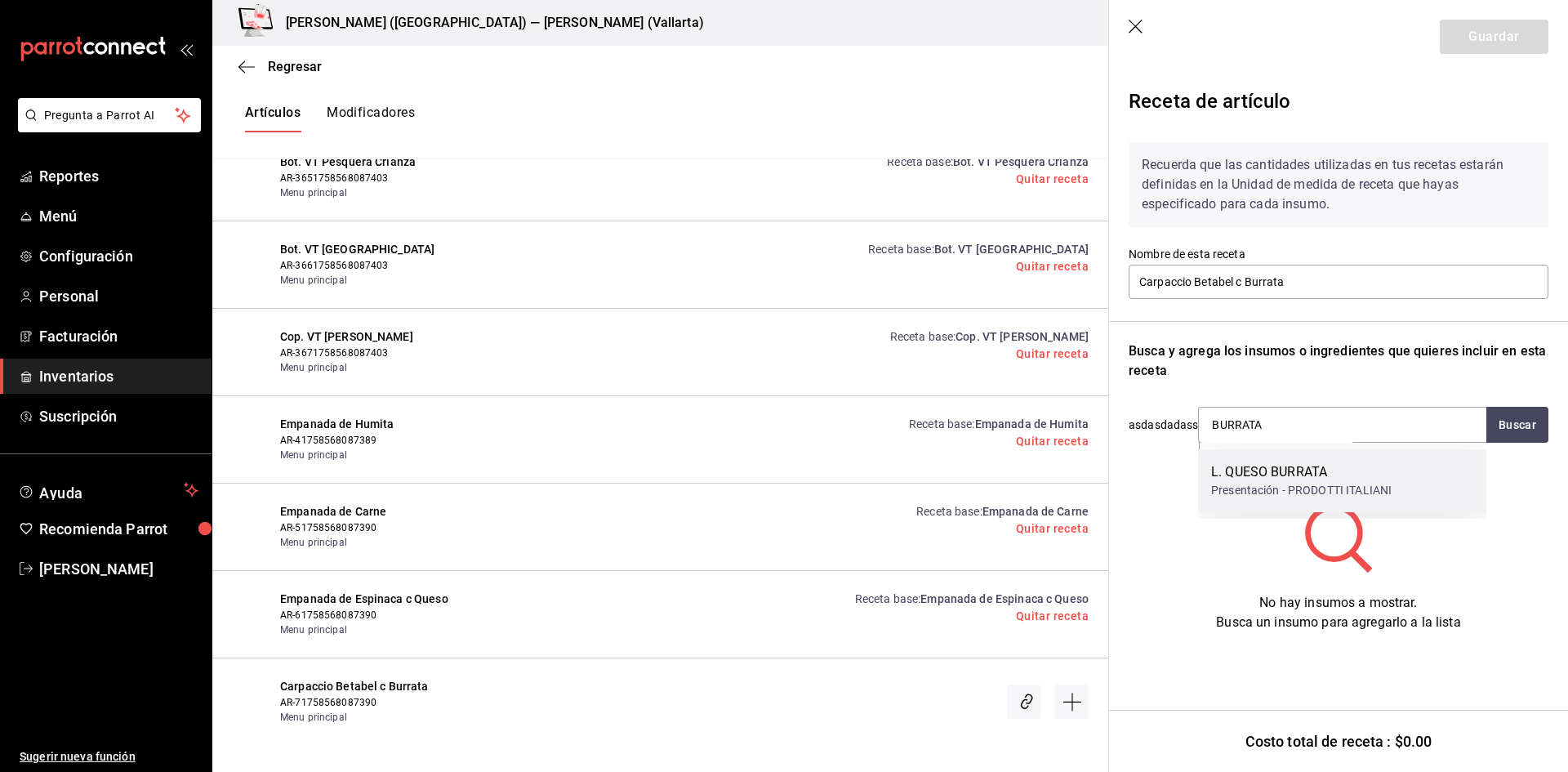
click at [1311, 471] on div "L. QUESO BURRATA" at bounding box center [1301, 472] width 180 height 19
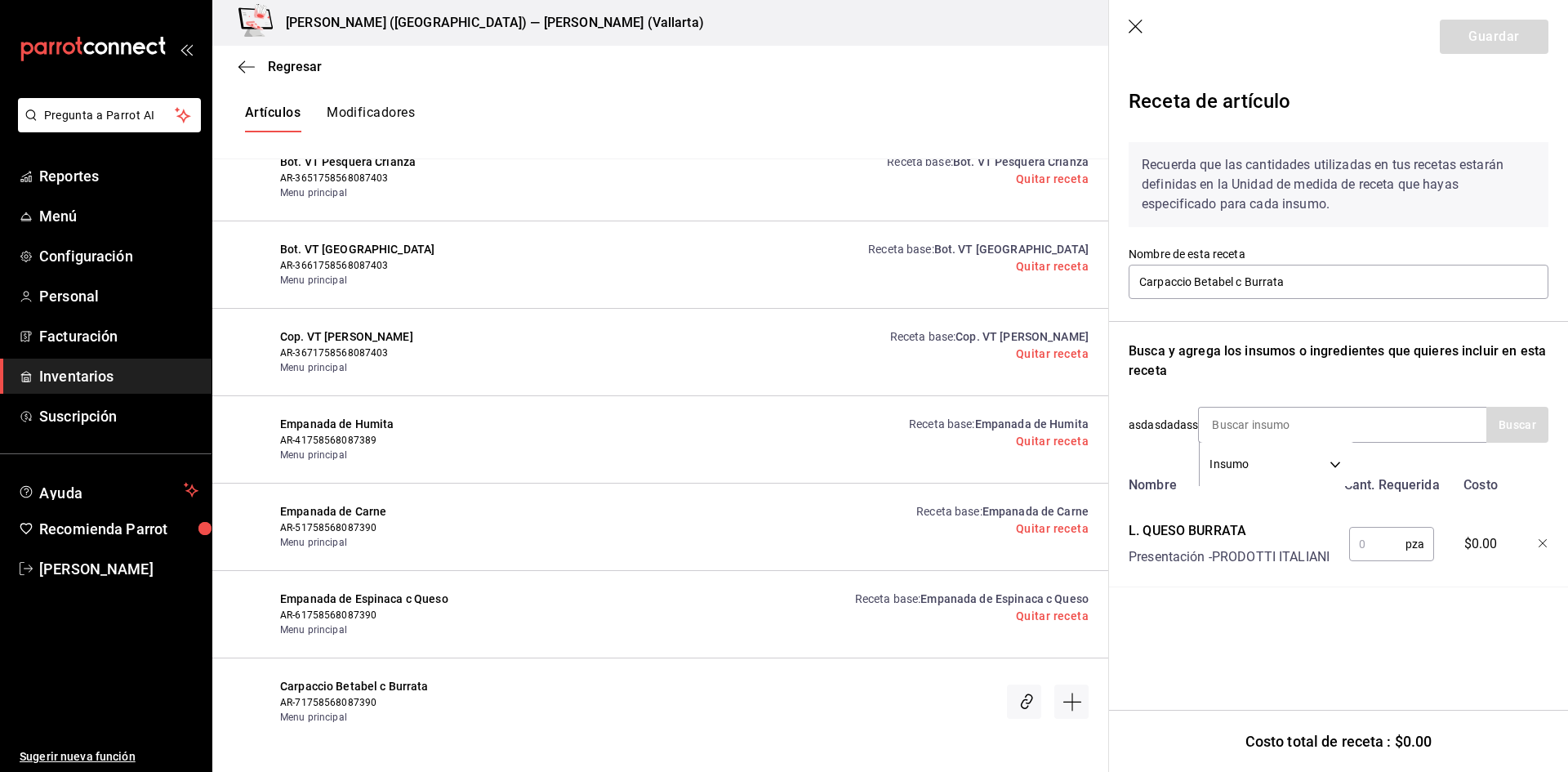
click at [1372, 543] on input "text" at bounding box center [1378, 545] width 57 height 33
type input "1"
click at [1503, 46] on button "Guardar" at bounding box center [1494, 36] width 108 height 34
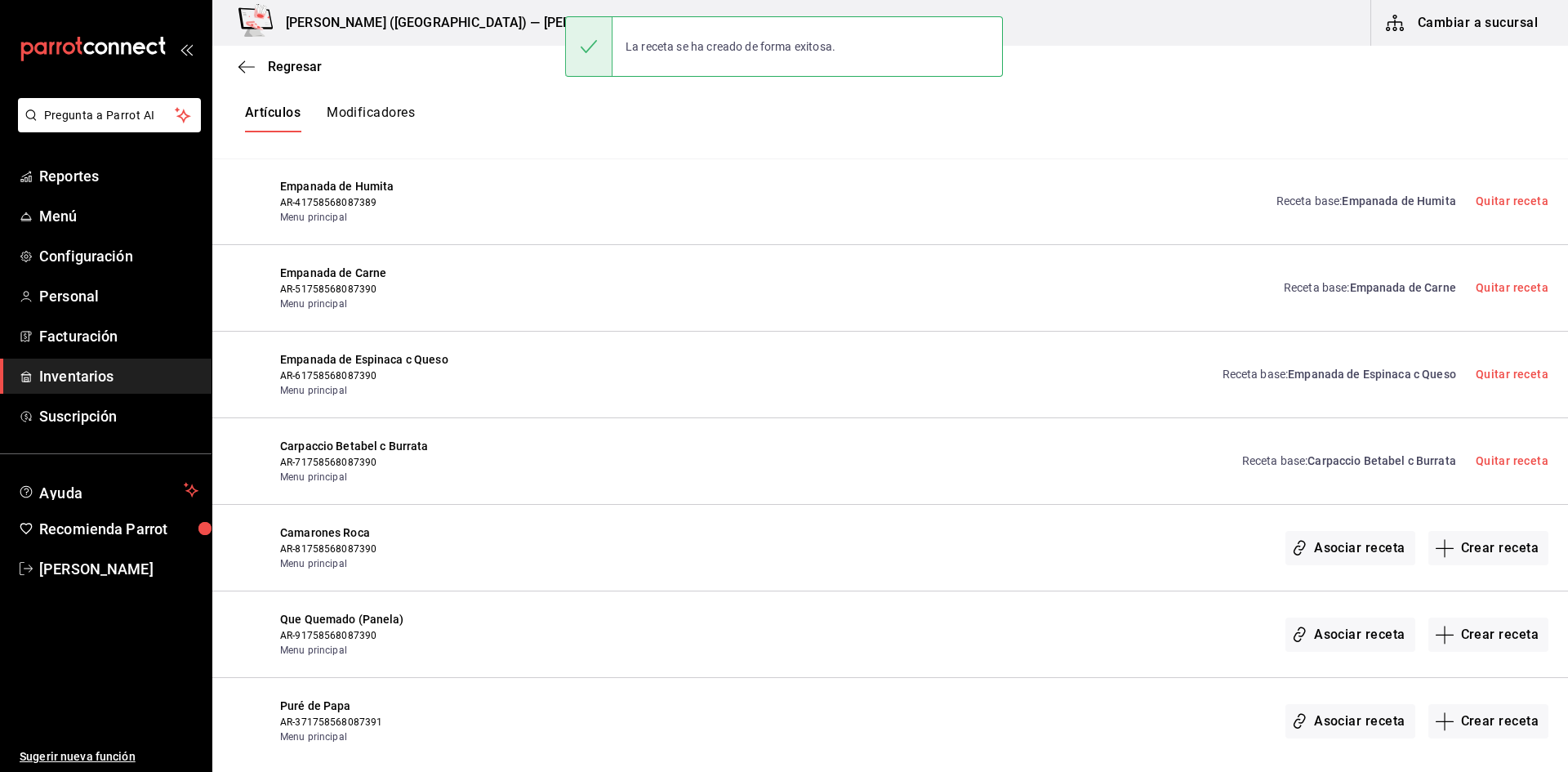
scroll to position [26467, 0]
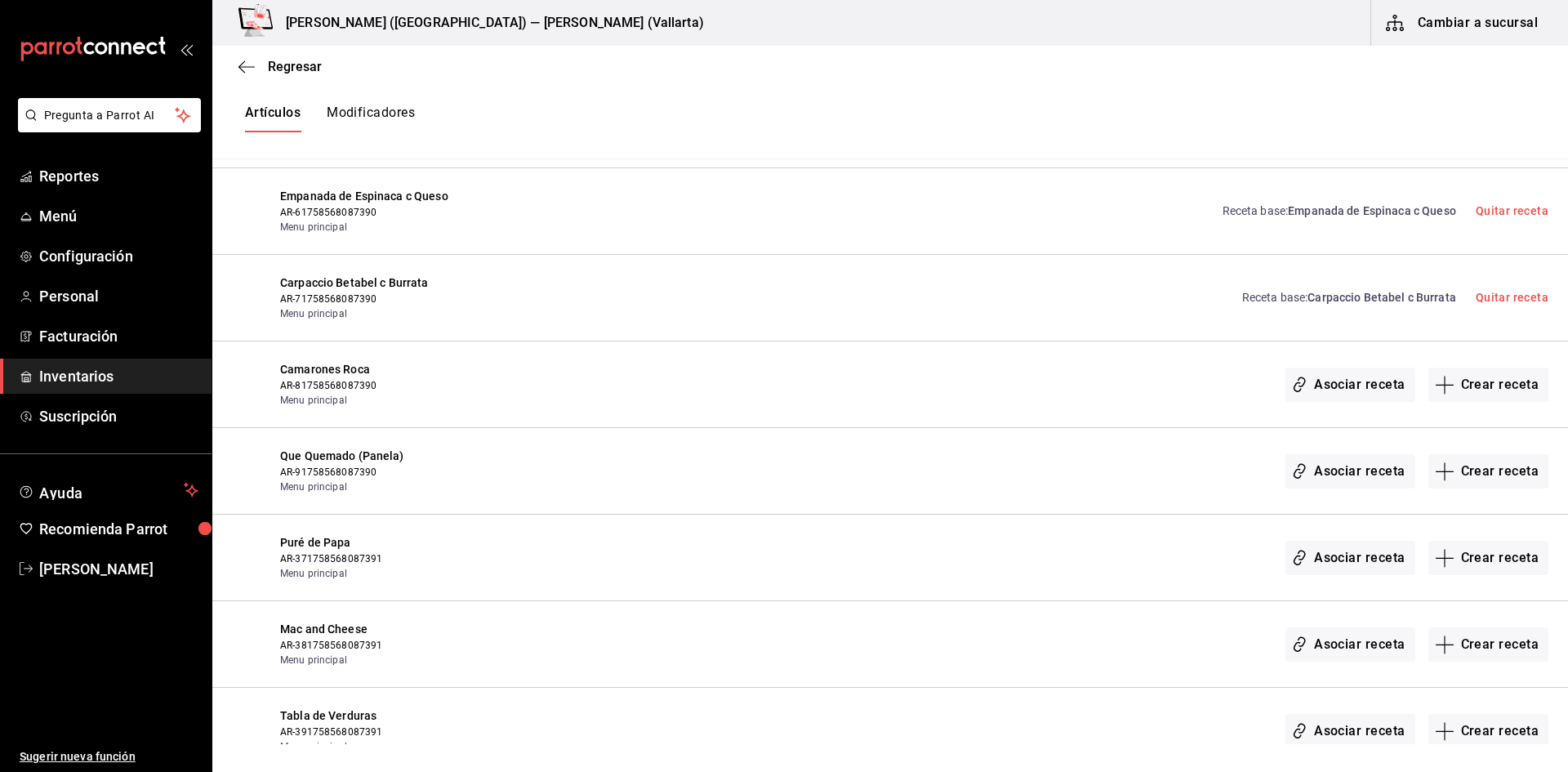
drag, startPoint x: 1478, startPoint y: 371, endPoint x: 1468, endPoint y: 384, distance: 16.4
click at [1480, 371] on button "Crear receta" at bounding box center [1489, 384] width 121 height 34
click at [1468, 382] on div "Regresar Creación y asignación de receta Asocia tus recetas con los artículos d…" at bounding box center [891, 395] width 1357 height 699
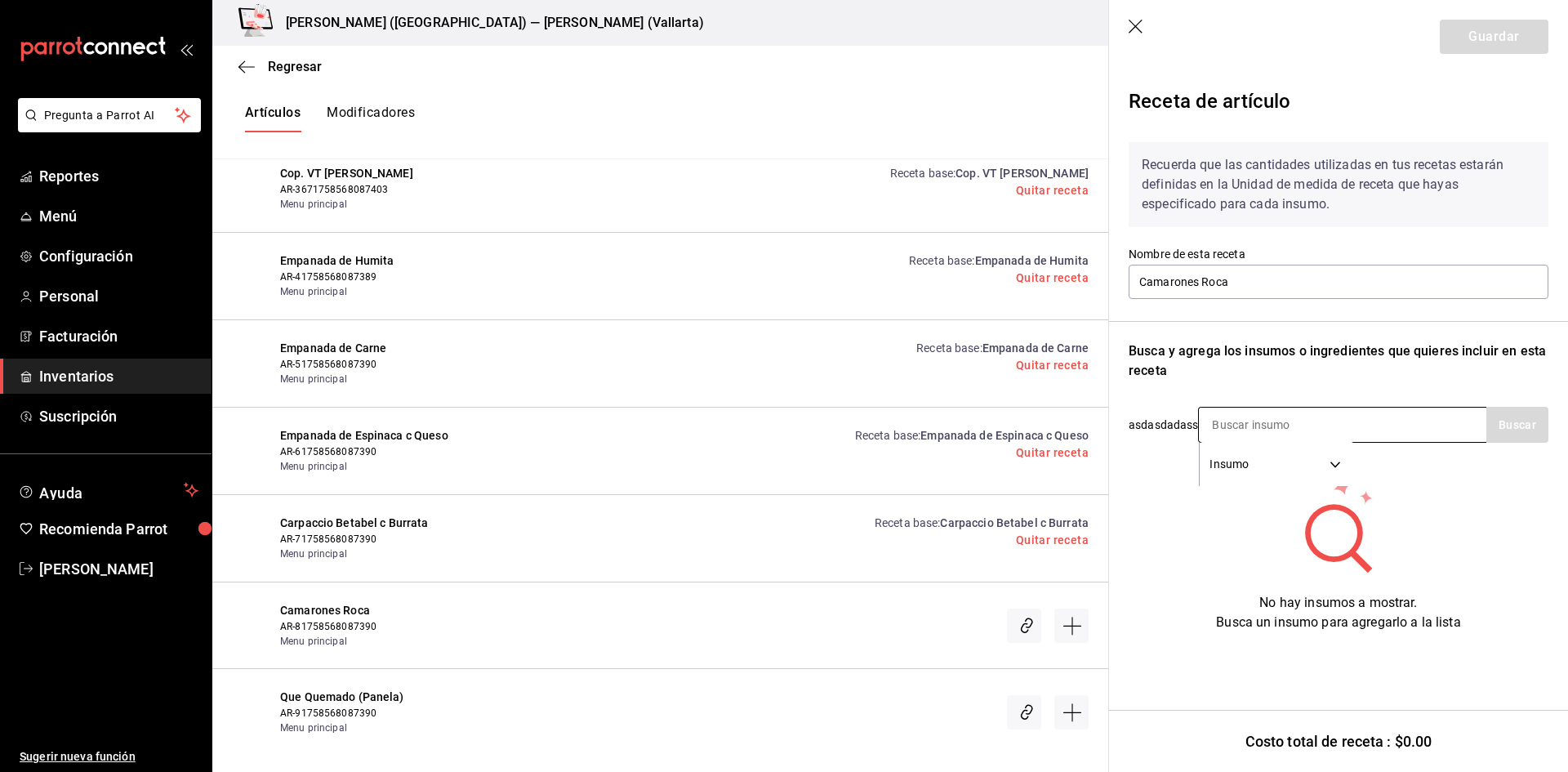
click at [1265, 422] on input at bounding box center [1281, 424] width 164 height 34
type input "ROCA"
drag, startPoint x: 1282, startPoint y: 480, endPoint x: 1335, endPoint y: 411, distance: 87.0
click at [1282, 479] on div "M. [PERSON_NAME] 150 GR" at bounding box center [1293, 472] width 164 height 19
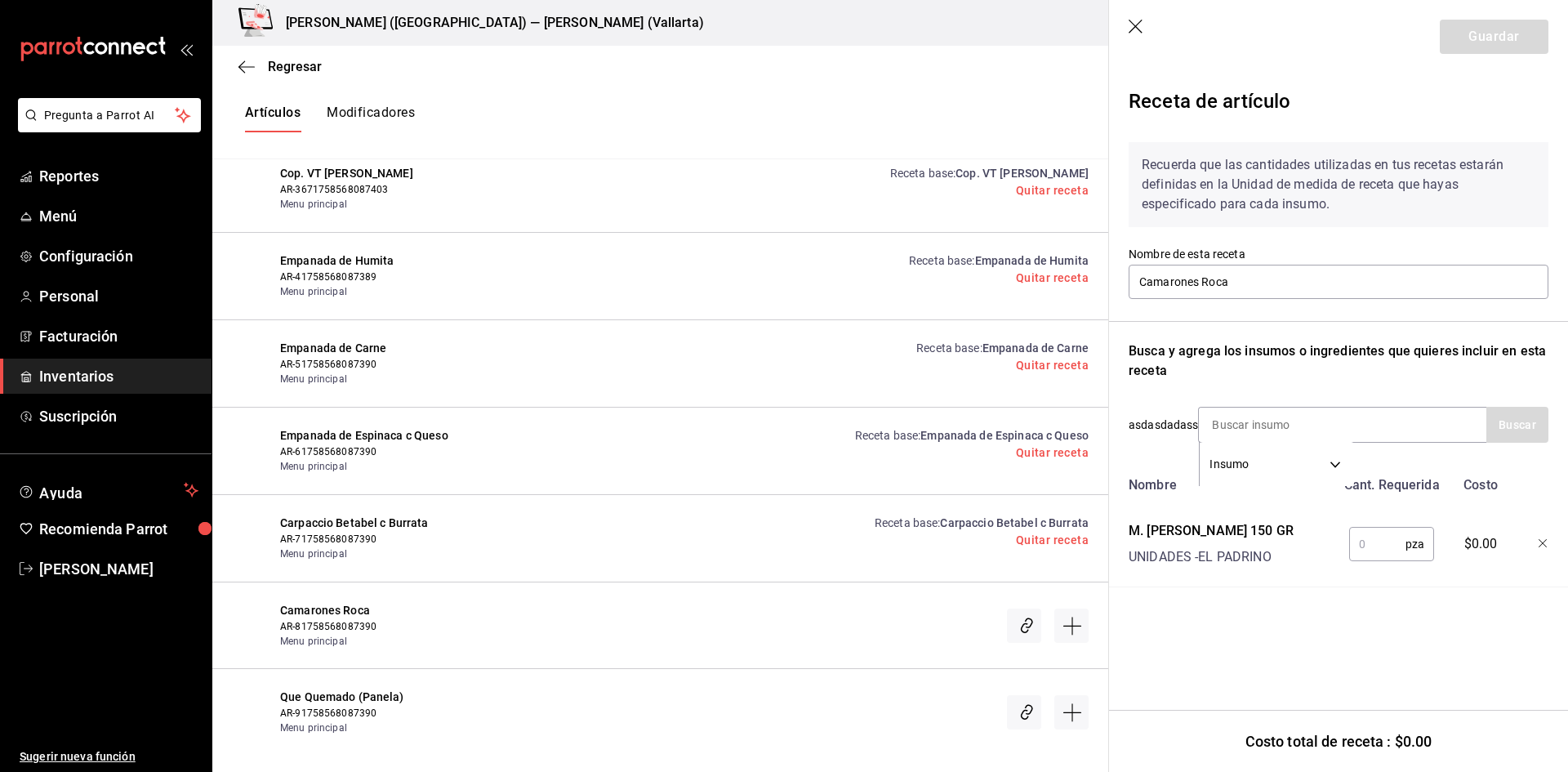
click at [1383, 537] on input "text" at bounding box center [1378, 545] width 57 height 33
type input "1"
click at [1511, 40] on button "Guardar" at bounding box center [1494, 36] width 108 height 34
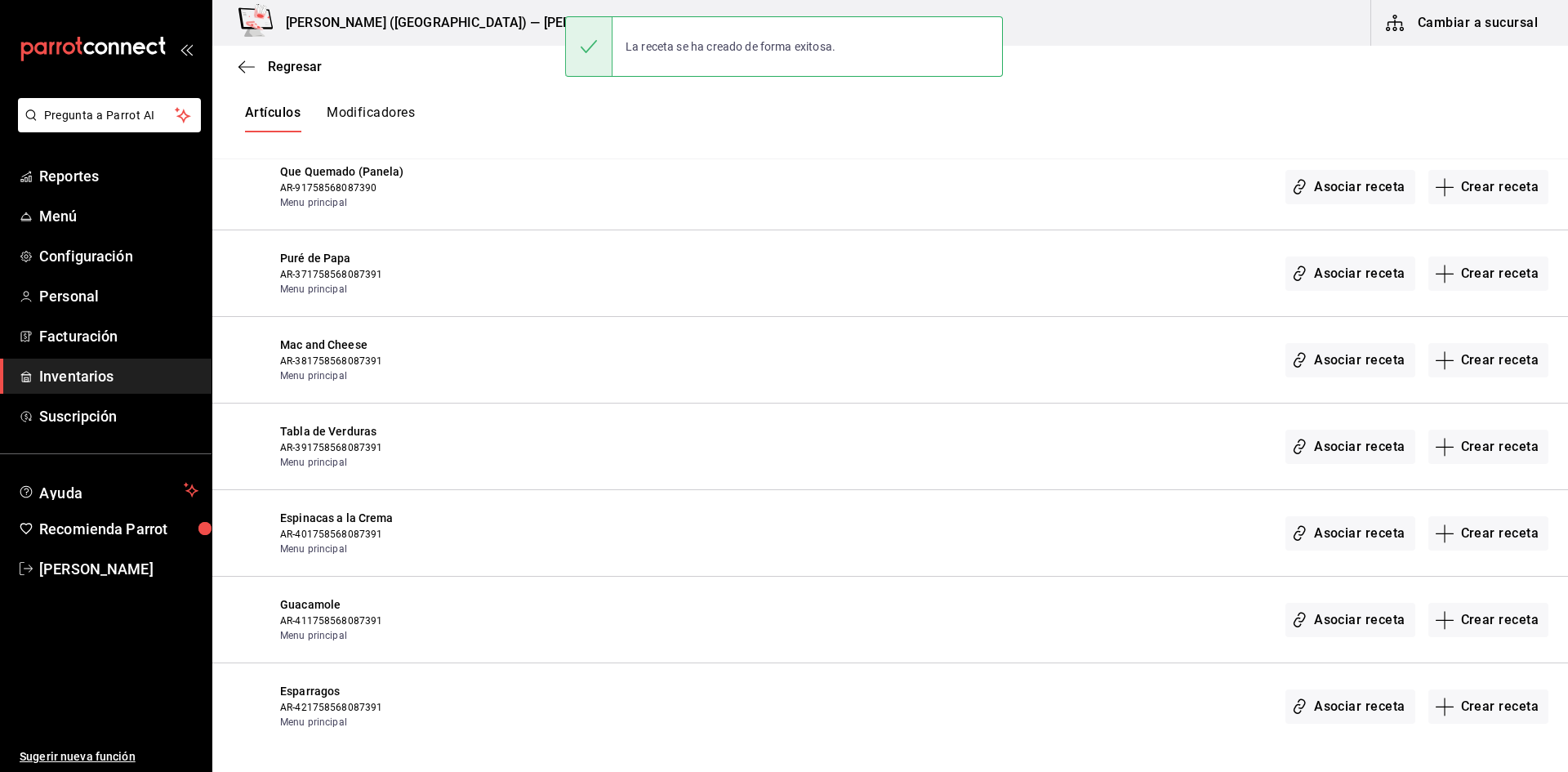
scroll to position [26631, 0]
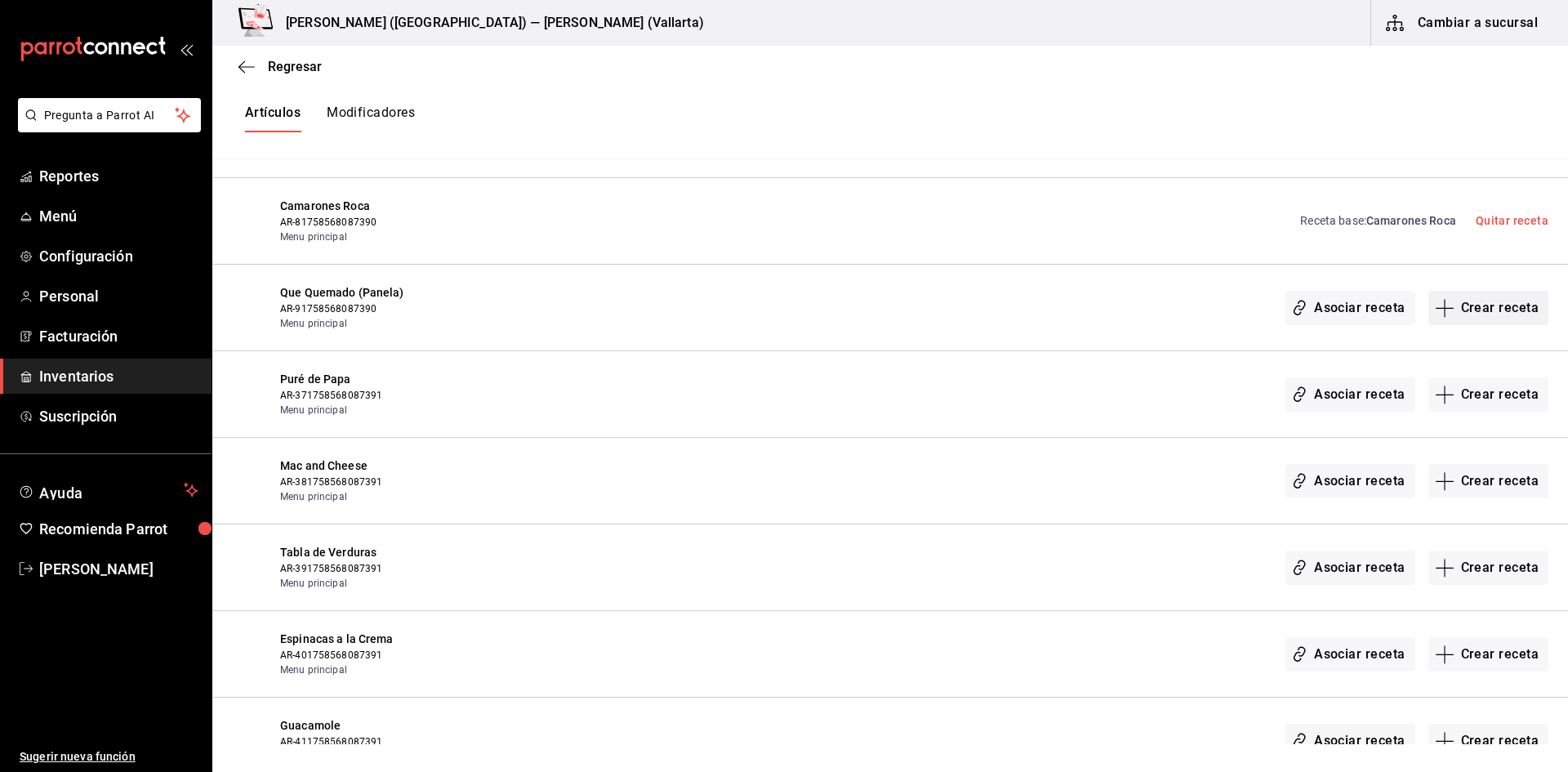
click at [1516, 314] on button "Crear receta" at bounding box center [1489, 307] width 121 height 34
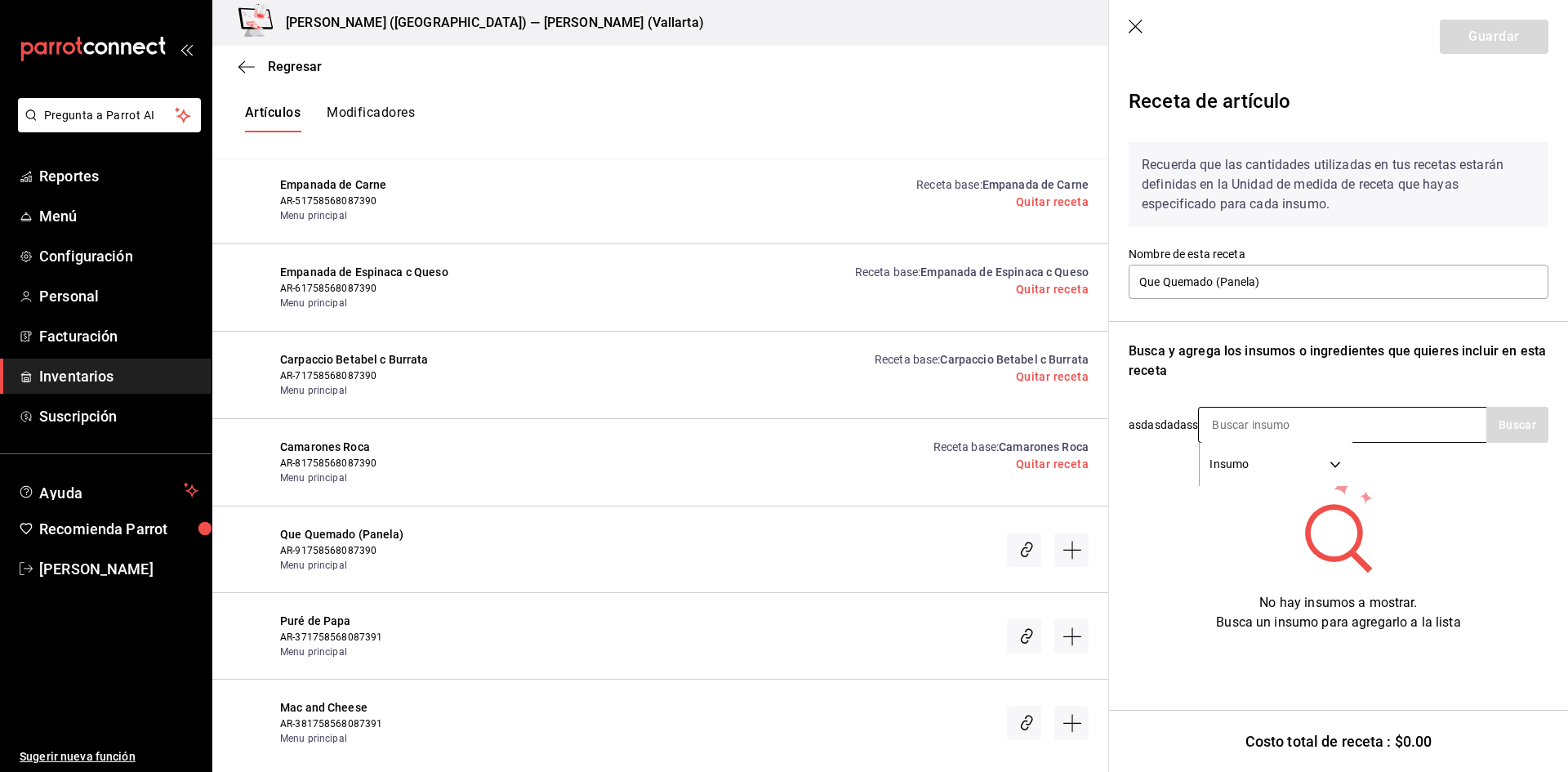
click at [1250, 427] on input at bounding box center [1281, 424] width 164 height 34
type input "PANELA"
click at [808, 443] on div "Camarones Roca AR-81758568087390 Menu principal Receta base : Camarones Roca Qu…" at bounding box center [661, 463] width 897 height 88
click at [1409, 422] on div "PANELA Insumo SUPPLY" at bounding box center [1343, 424] width 288 height 36
click at [1359, 431] on input "PANELA" at bounding box center [1281, 424] width 164 height 34
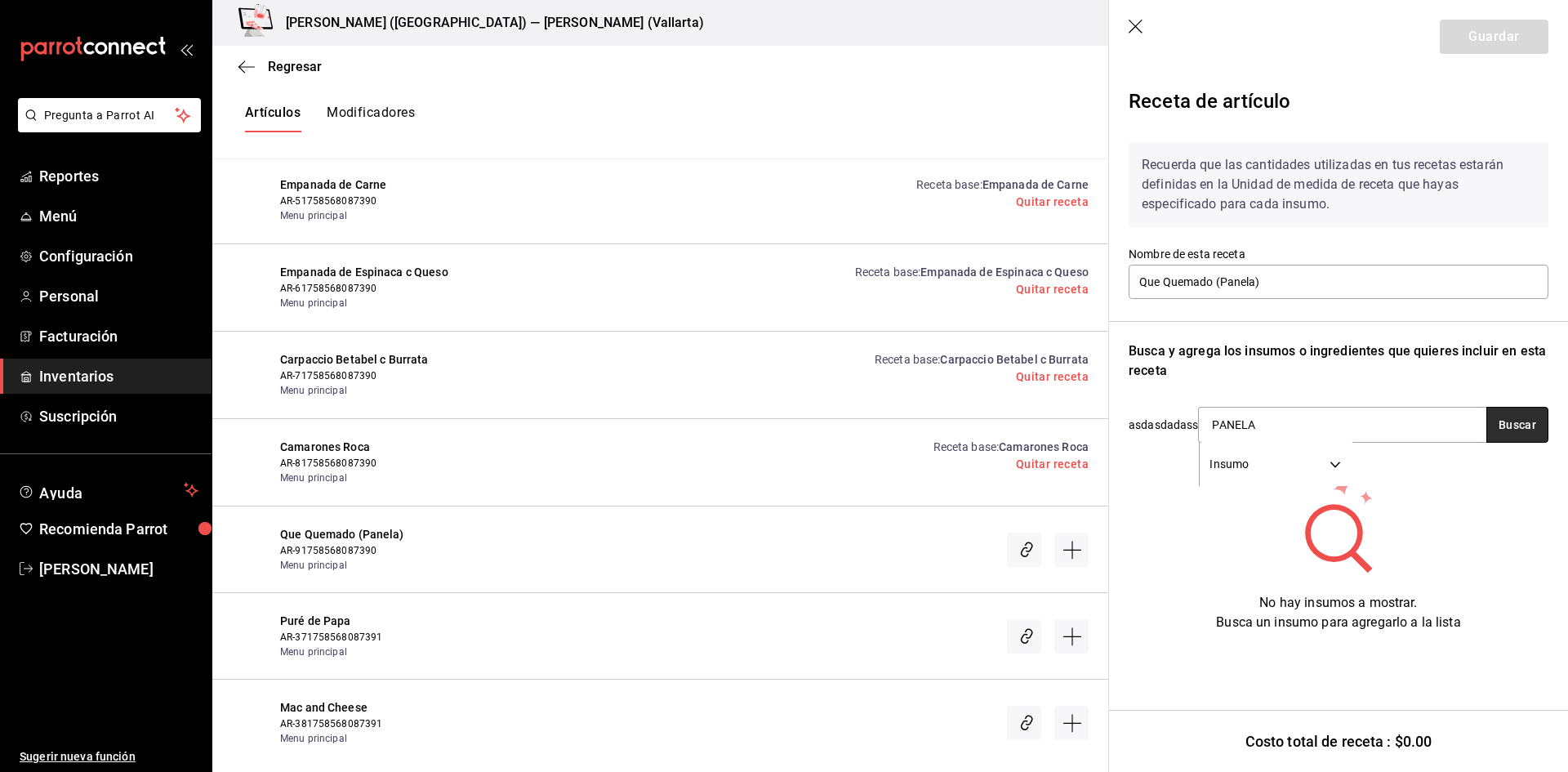
click at [1509, 424] on button "Buscar" at bounding box center [1518, 424] width 62 height 36
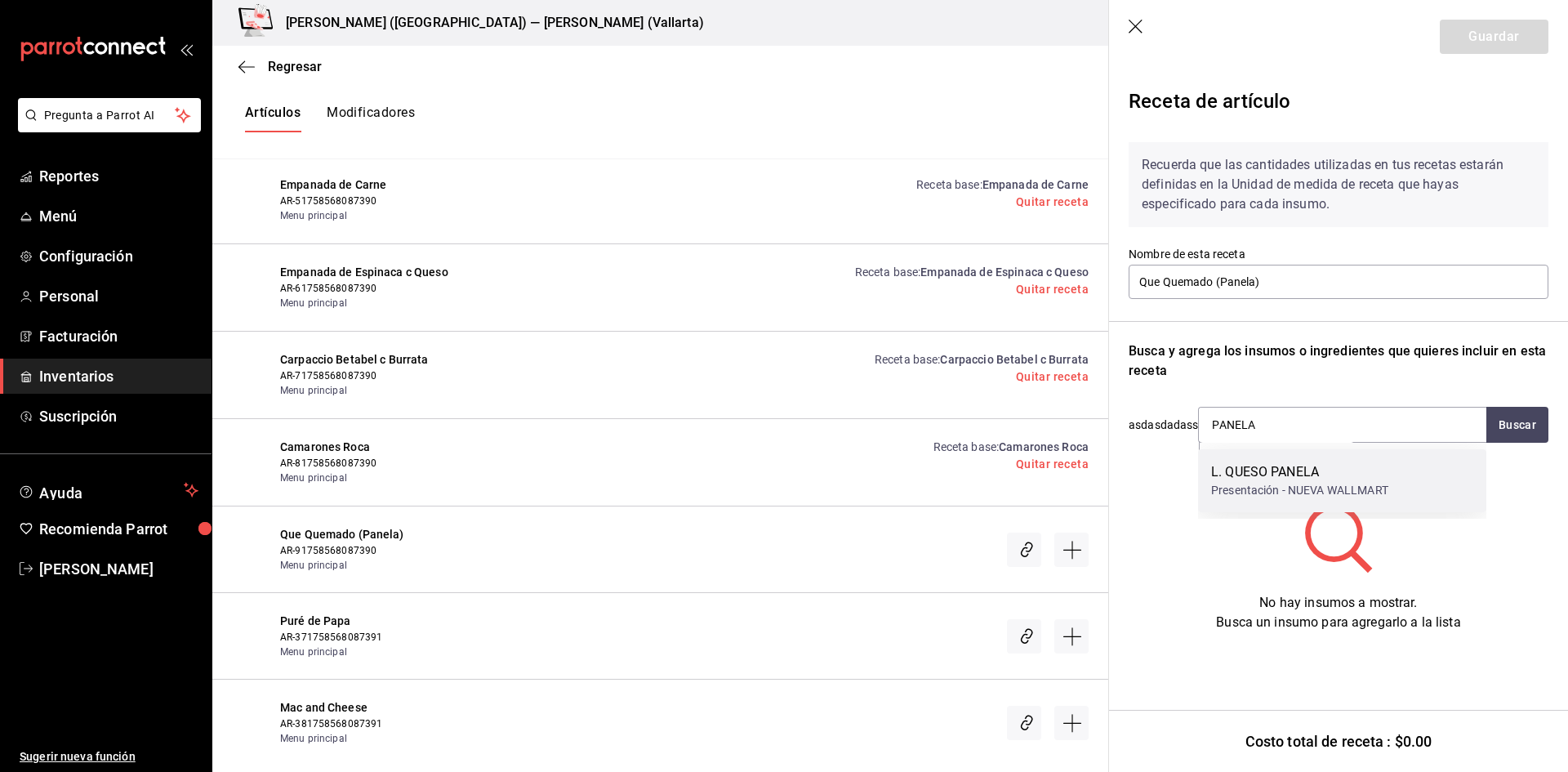
click at [1313, 478] on div "L. QUESO PANELA" at bounding box center [1300, 472] width 177 height 19
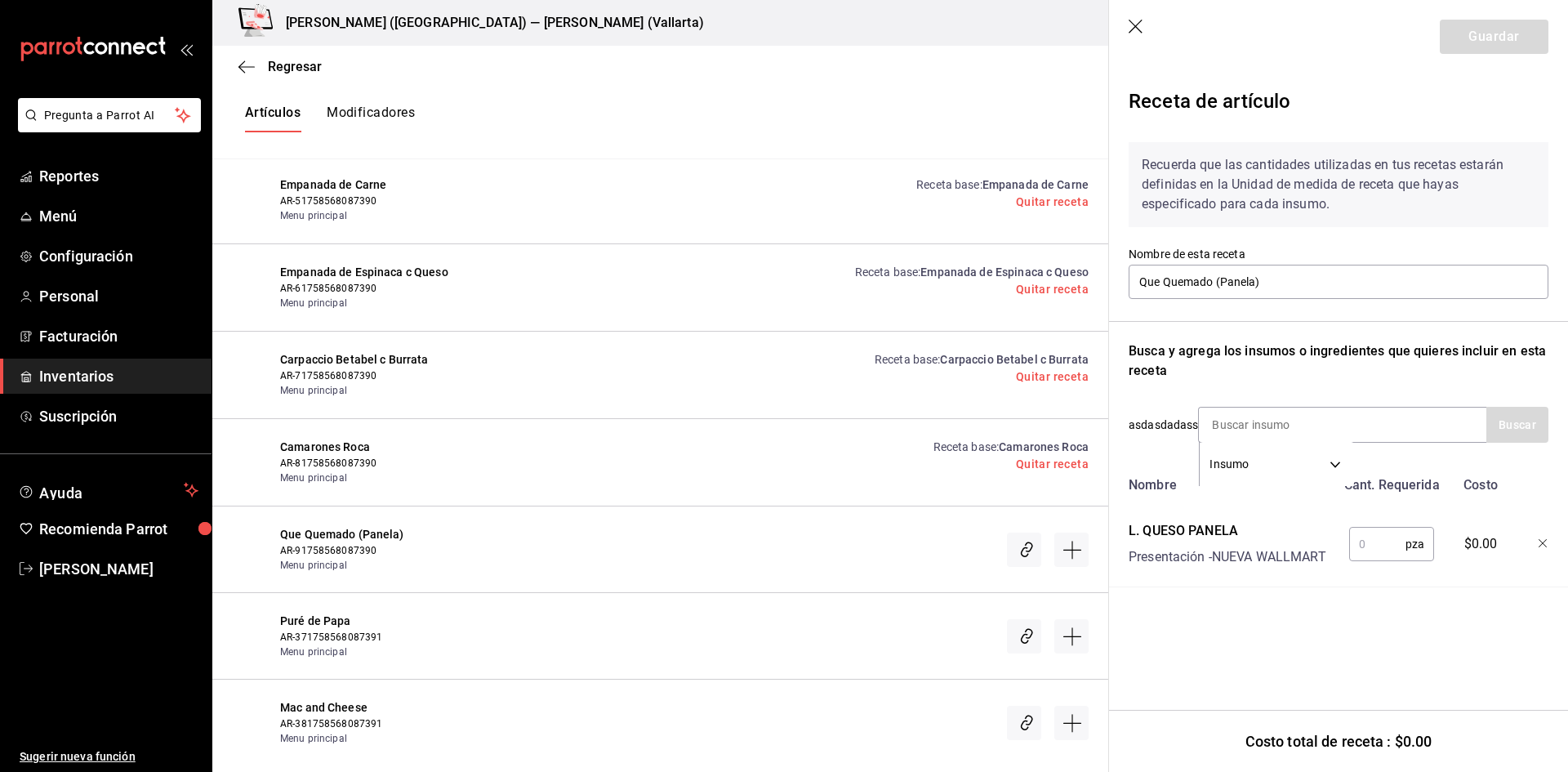
click at [1379, 547] on input "text" at bounding box center [1378, 545] width 57 height 33
type input "1"
click at [1468, 35] on button "Guardar" at bounding box center [1494, 36] width 108 height 34
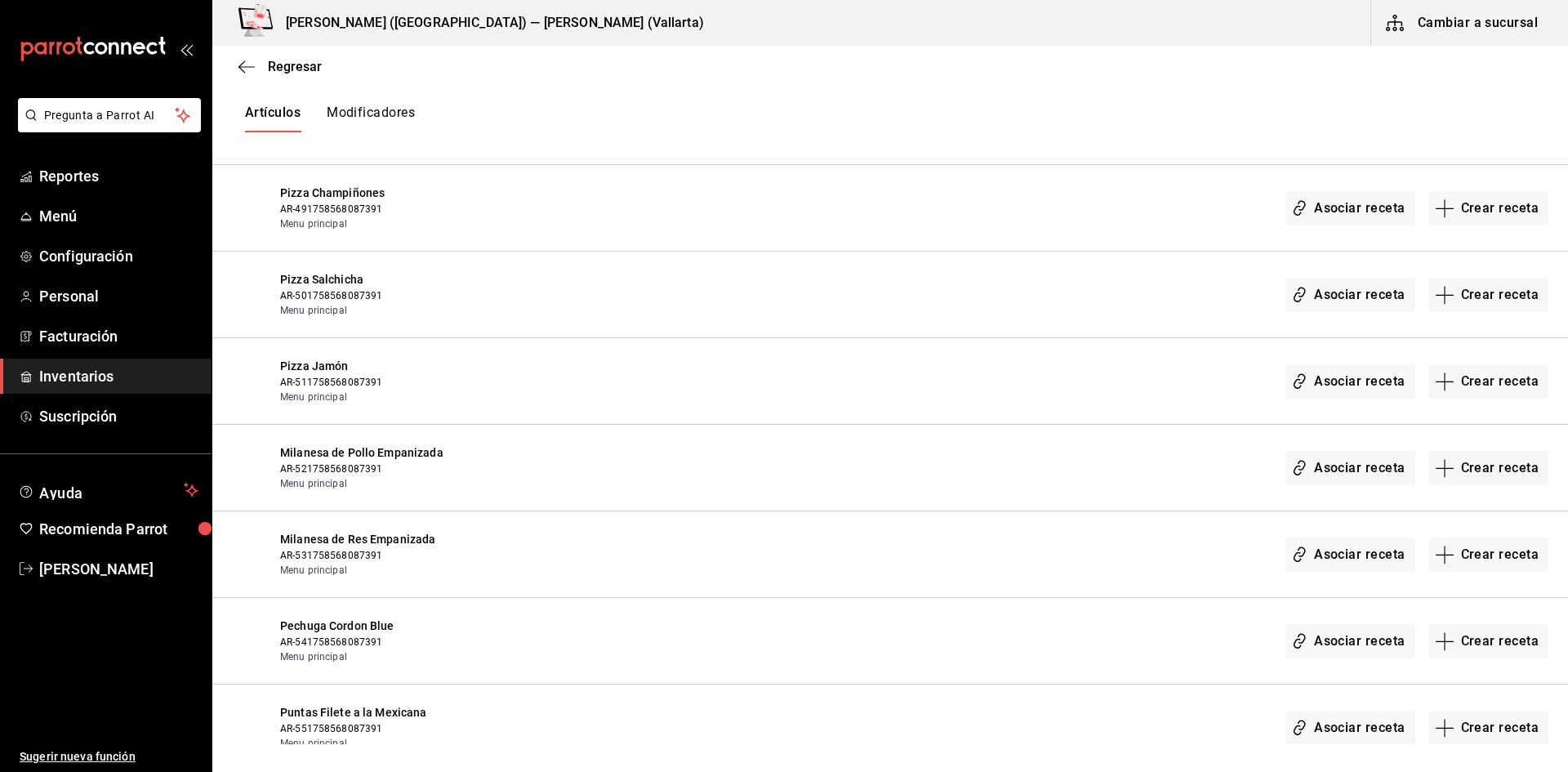
scroll to position [27938, 0]
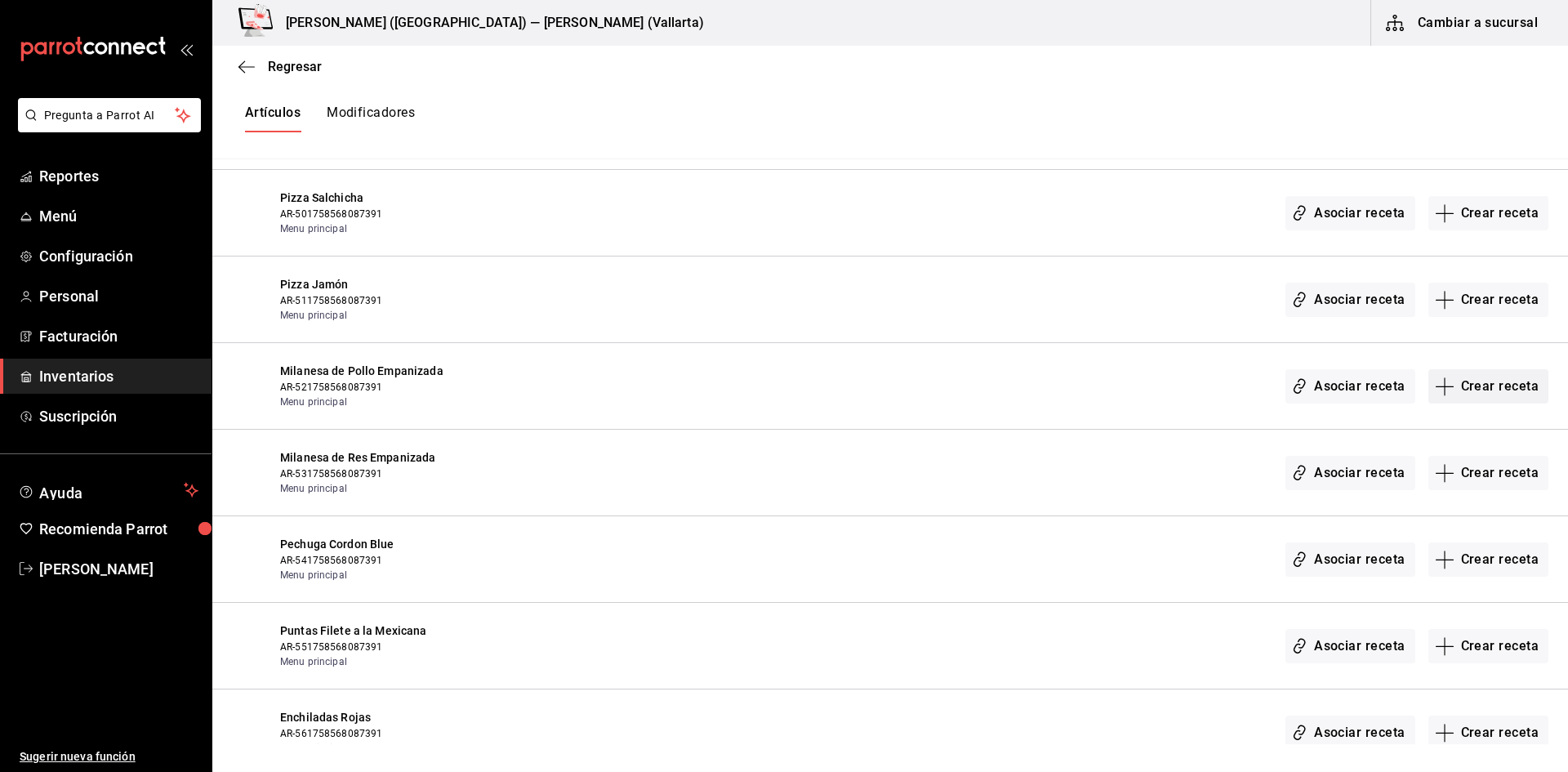
click at [1472, 381] on button "Crear receta" at bounding box center [1489, 386] width 121 height 34
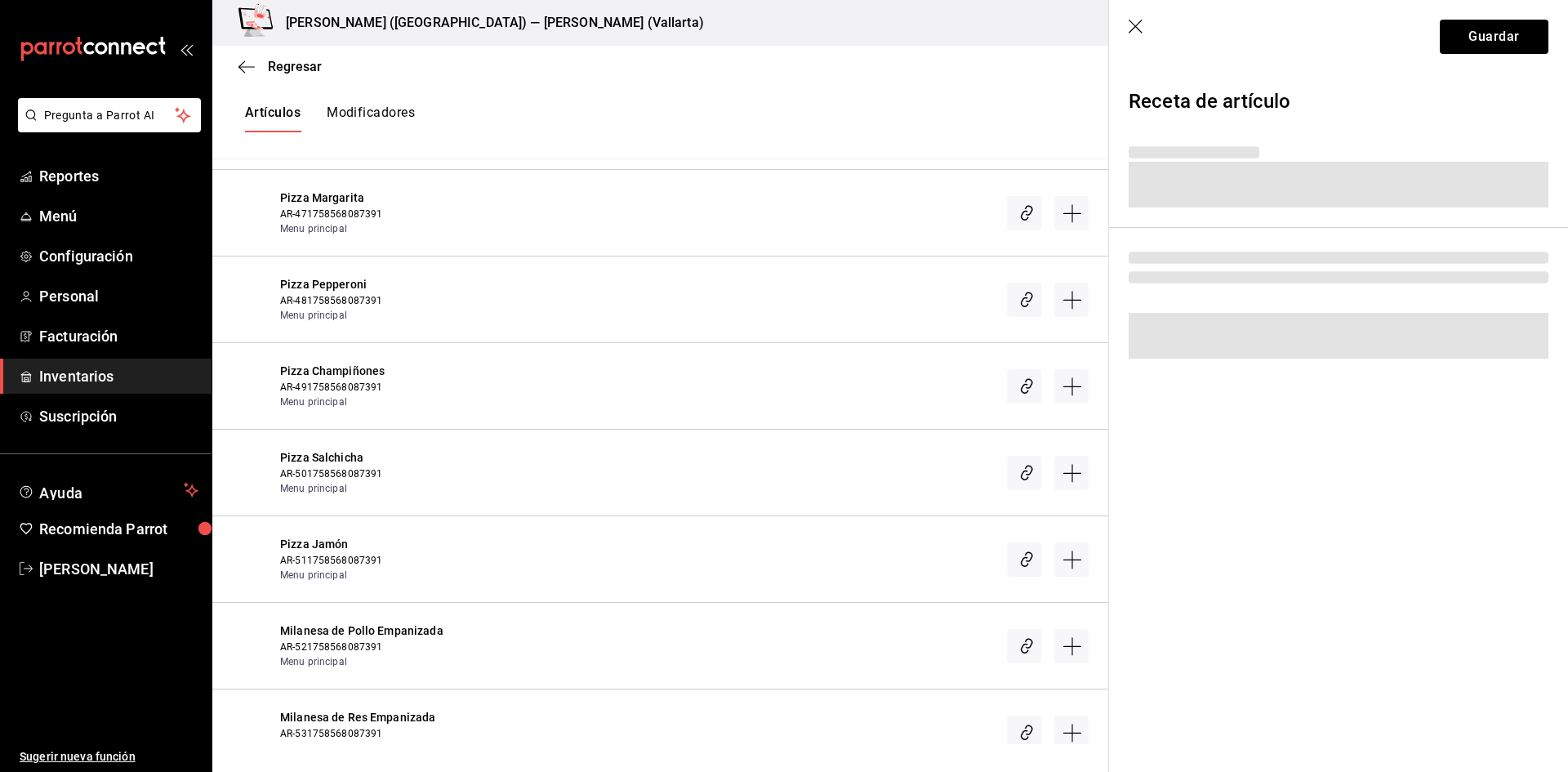
click at [1472, 381] on div "Regresar Creación y asignación de receta Asocia tus recetas con los artículos d…" at bounding box center [891, 395] width 1357 height 699
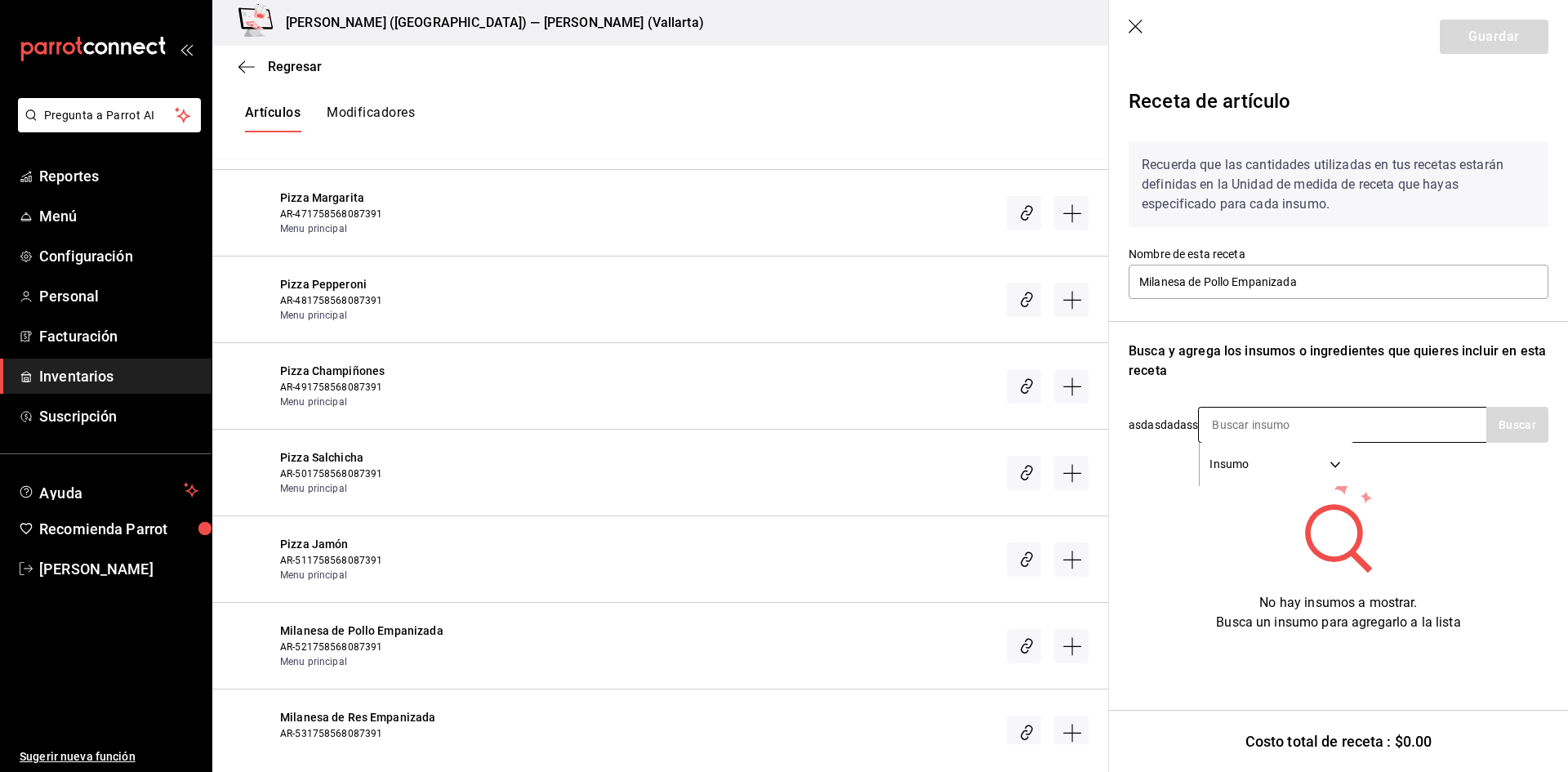
click at [1321, 424] on input at bounding box center [1281, 424] width 164 height 34
type input "MILANE"
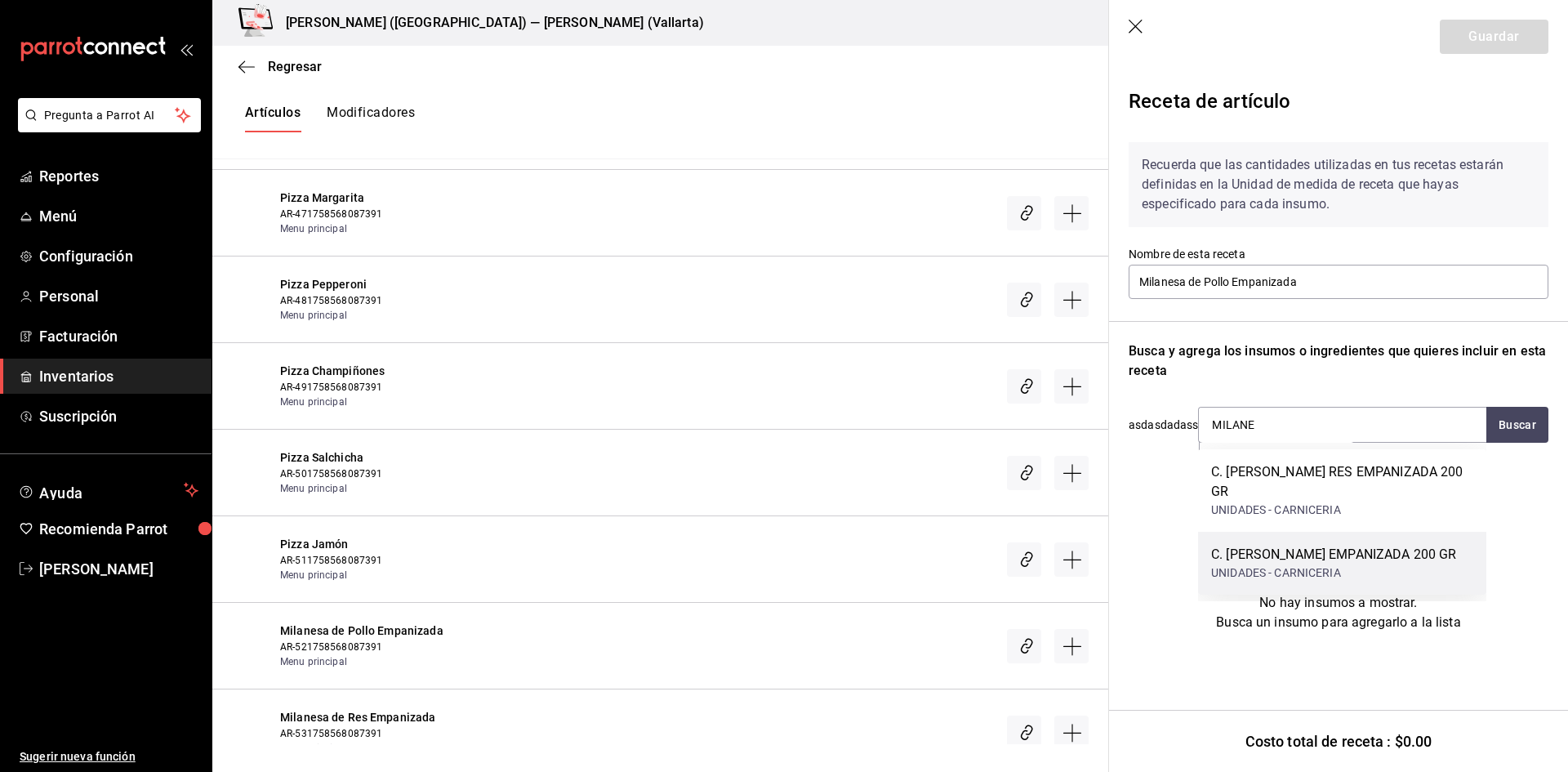
click at [1366, 545] on div "C. MILANESA POLLO EMPANIZADA 200 GR" at bounding box center [1333, 555] width 245 height 19
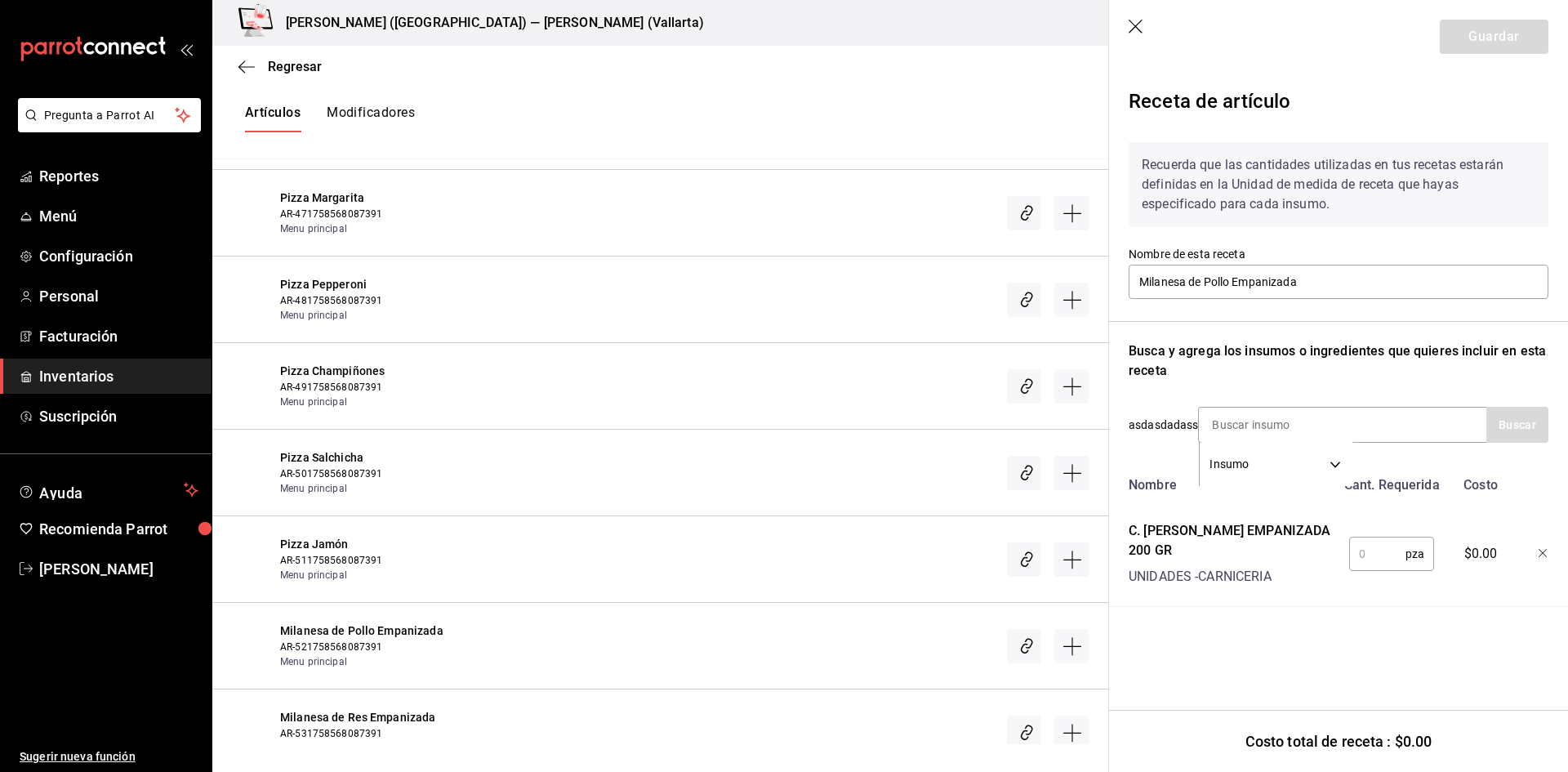
click at [1359, 549] on input "text" at bounding box center [1378, 555] width 57 height 33
type input "1"
click at [1498, 33] on button "Guardar" at bounding box center [1494, 36] width 108 height 34
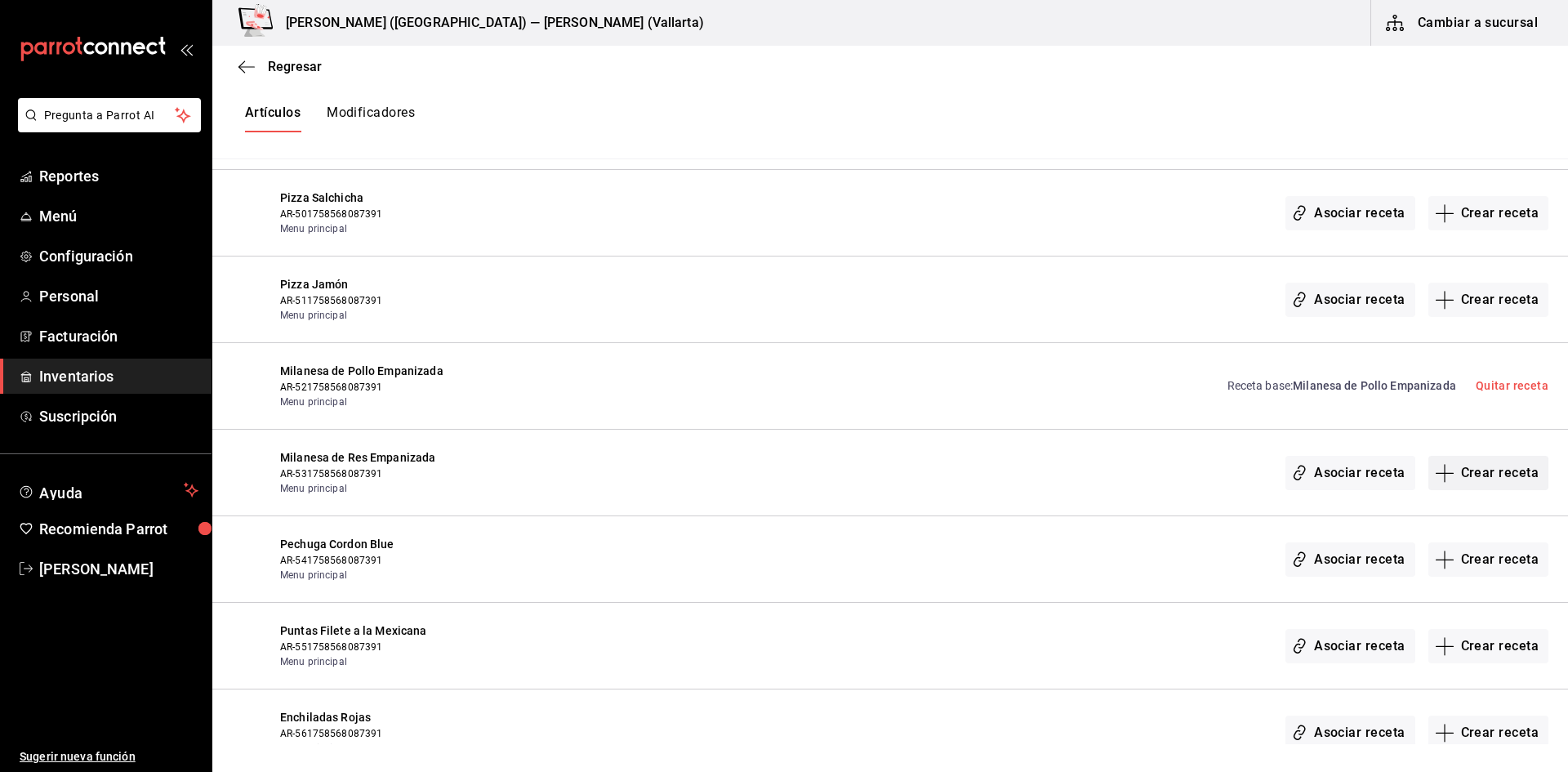
click at [1468, 467] on button "Crear receta" at bounding box center [1489, 473] width 121 height 34
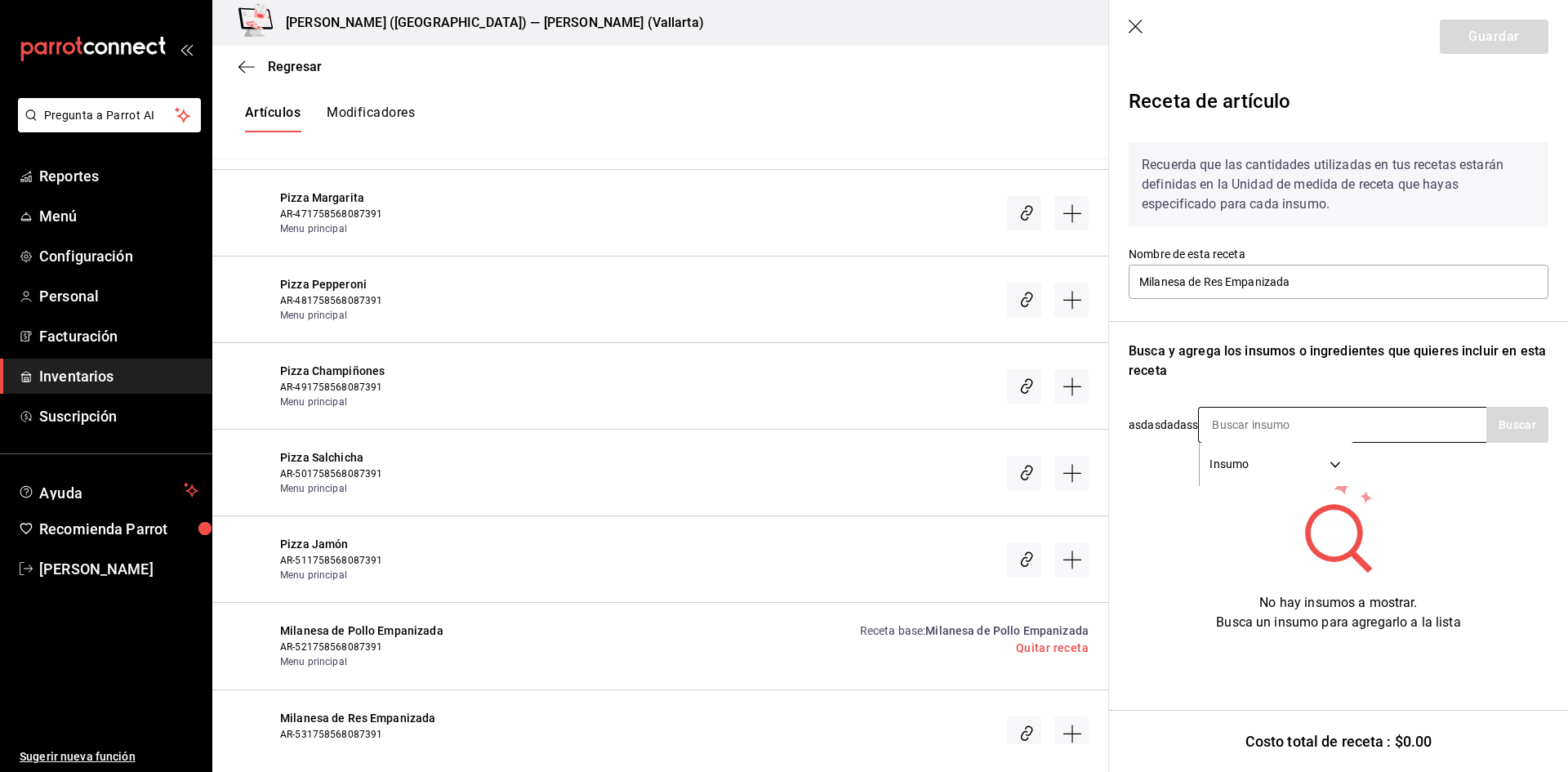
click at [1266, 431] on input at bounding box center [1281, 424] width 164 height 34
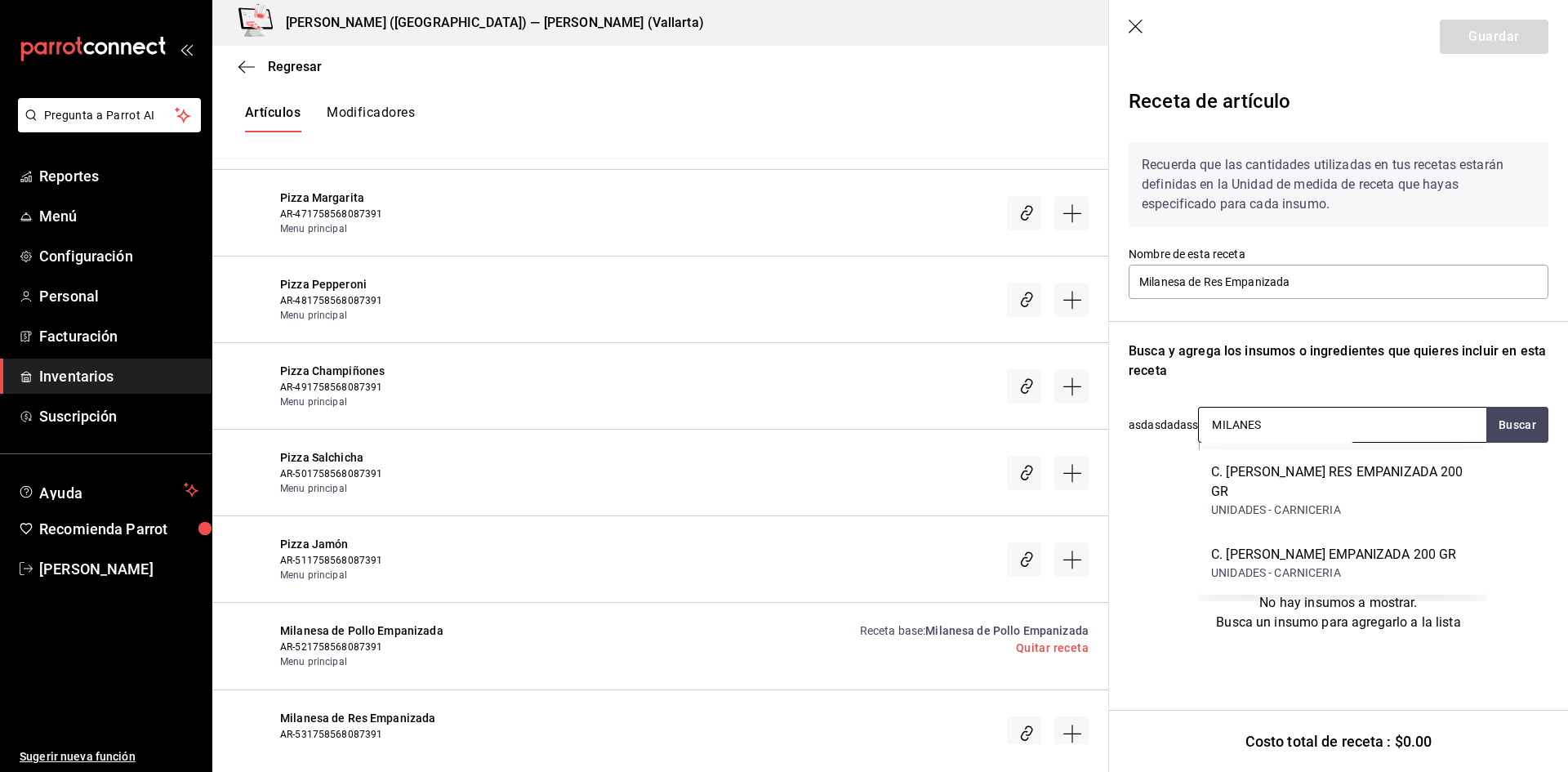
type input "MILANESA"
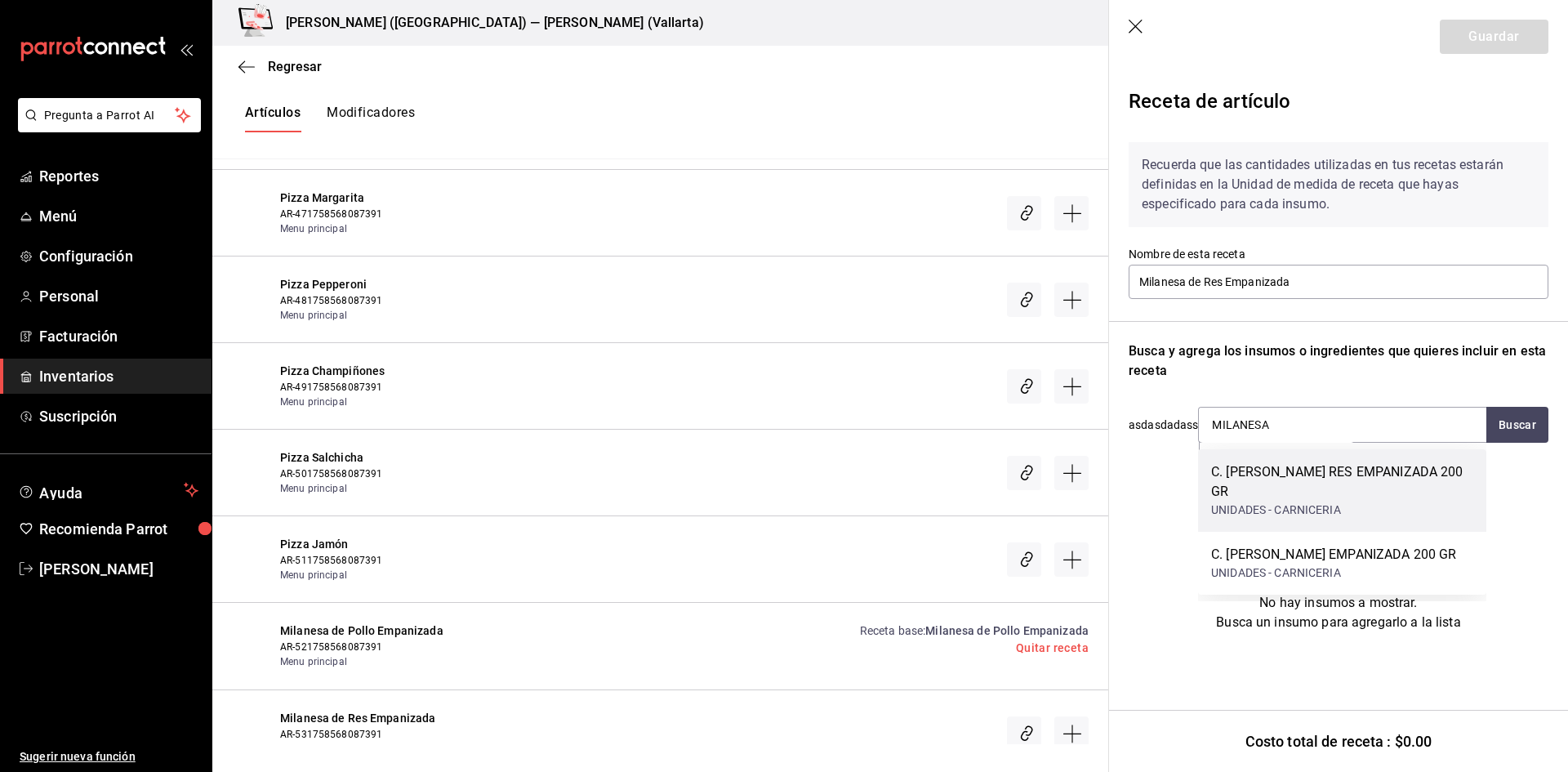
click at [1322, 502] on div "UNIDADES - CARNICERIA" at bounding box center [1342, 511] width 262 height 18
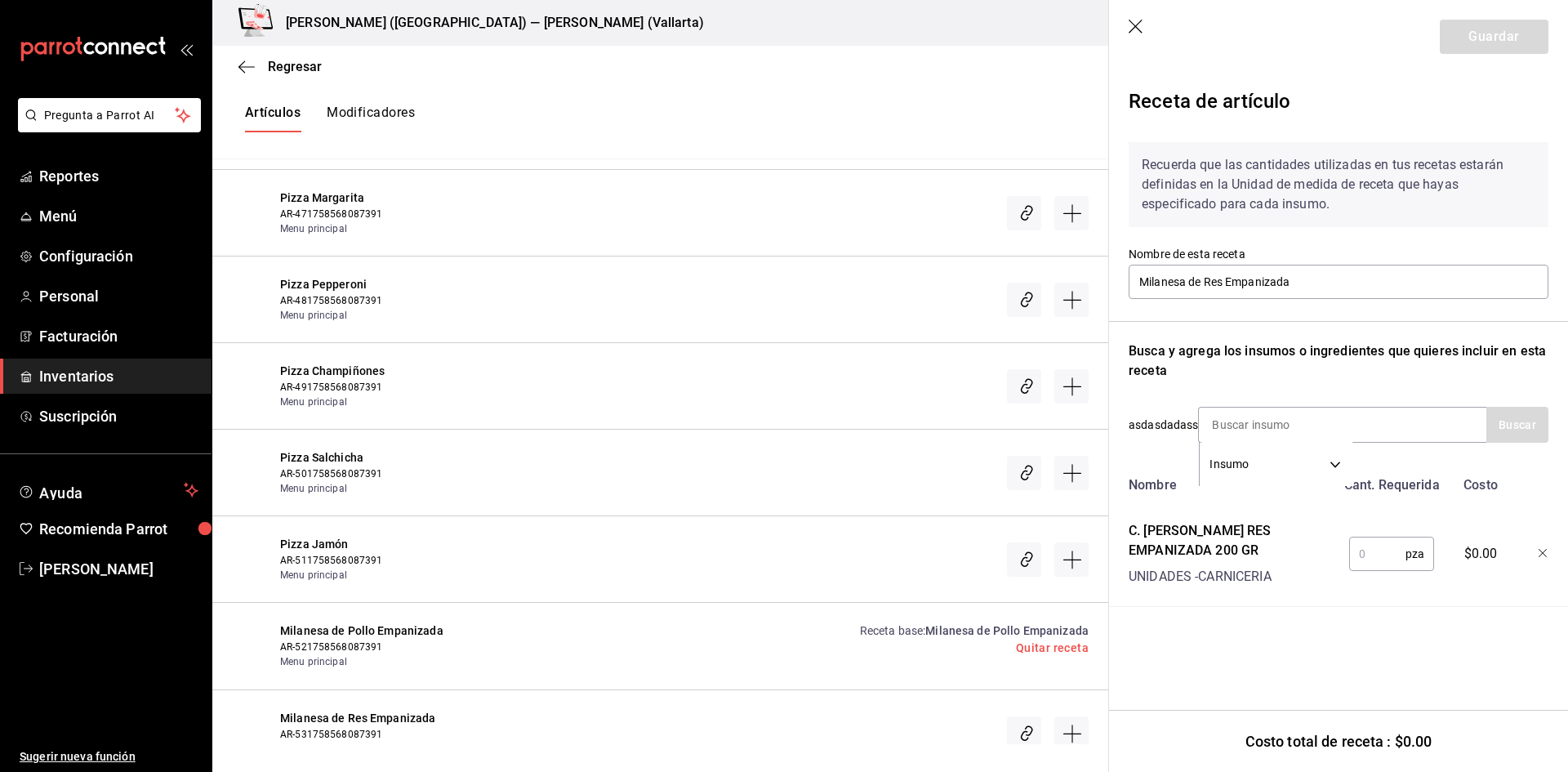
click at [1376, 548] on input "text" at bounding box center [1378, 555] width 57 height 33
type input "1"
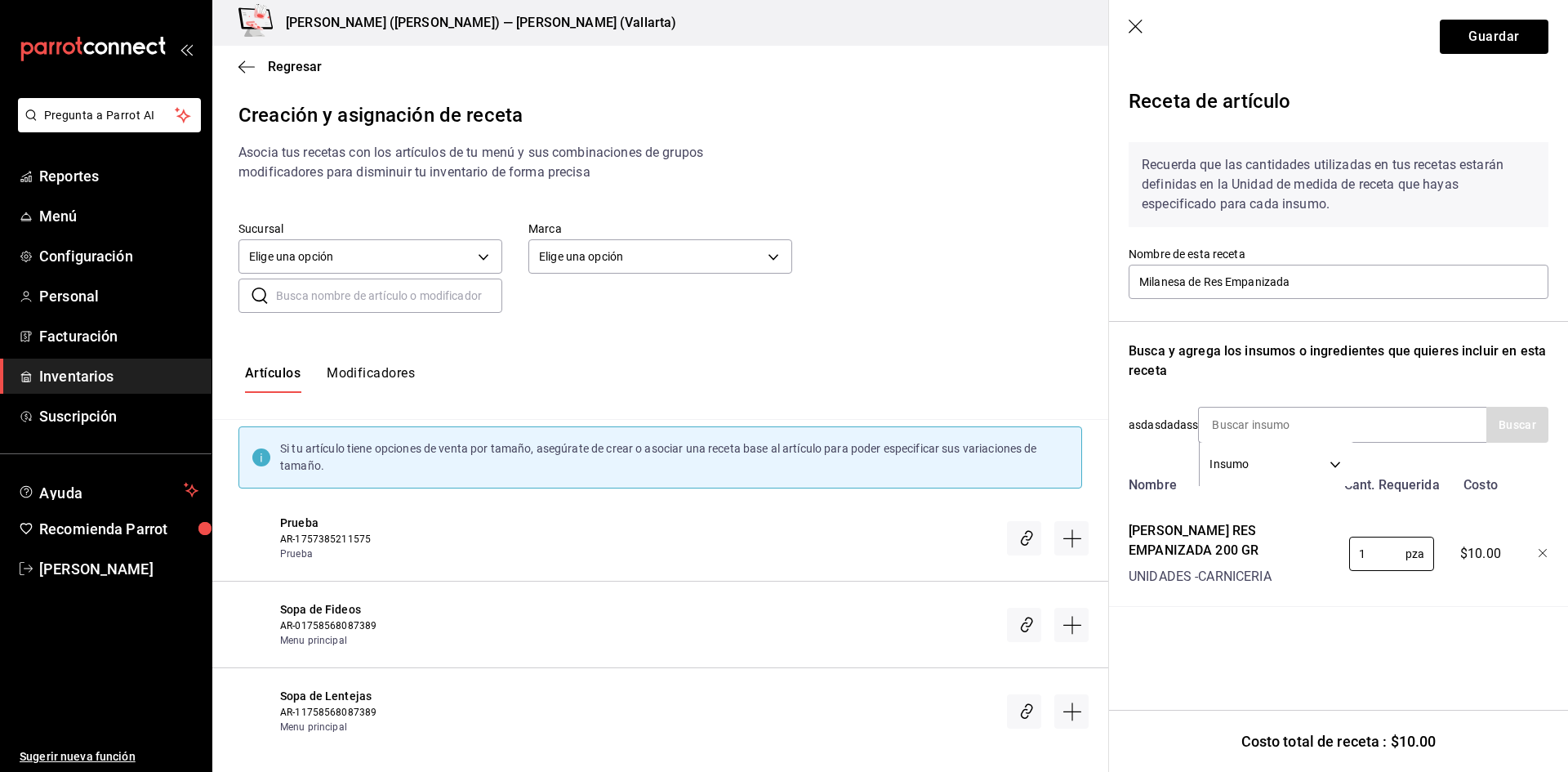
scroll to position [27938, 0]
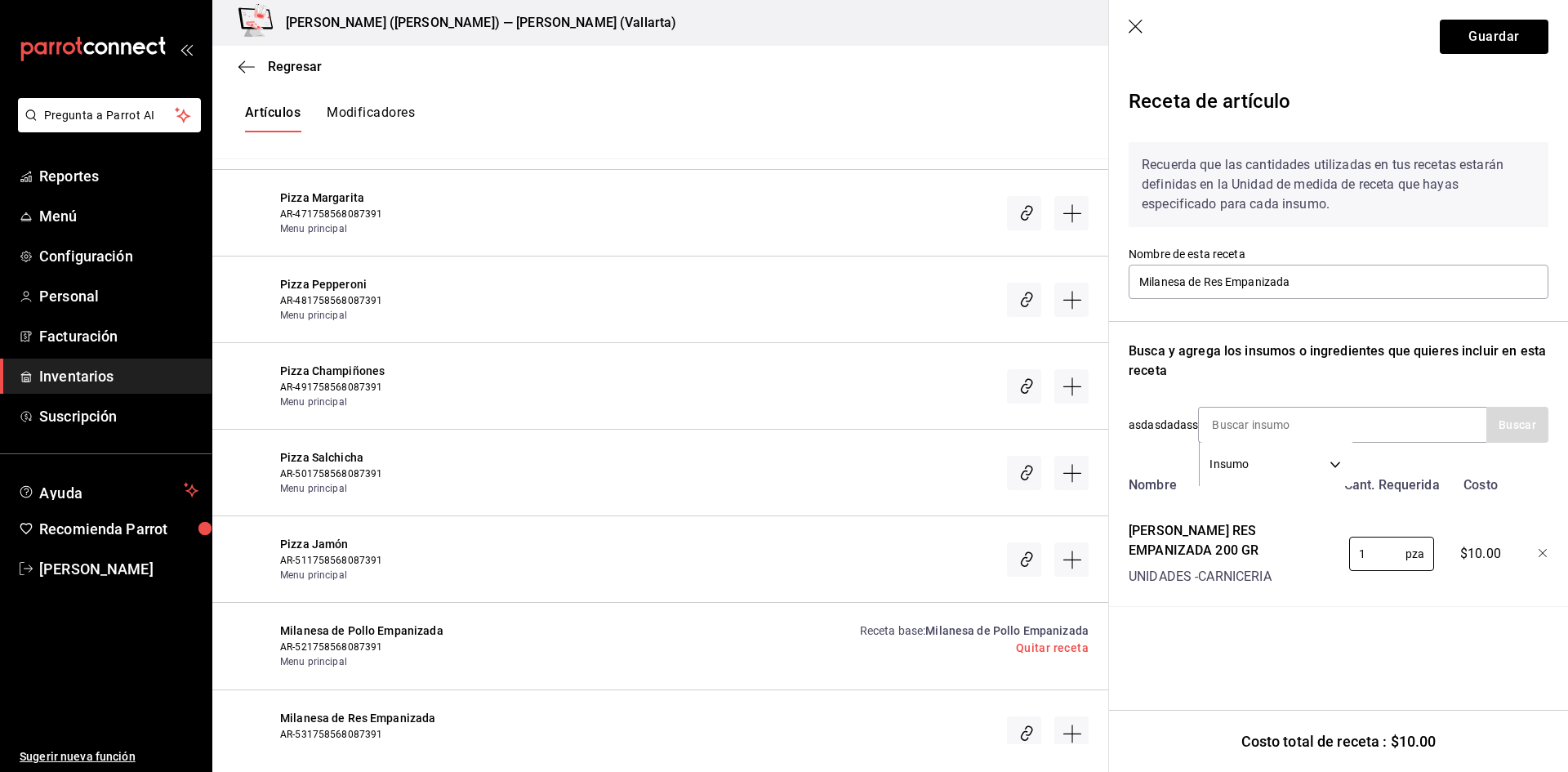
type input "1"
click at [1477, 53] on header "Guardar" at bounding box center [1338, 36] width 459 height 73
click at [1477, 53] on button "Guardar" at bounding box center [1494, 36] width 108 height 34
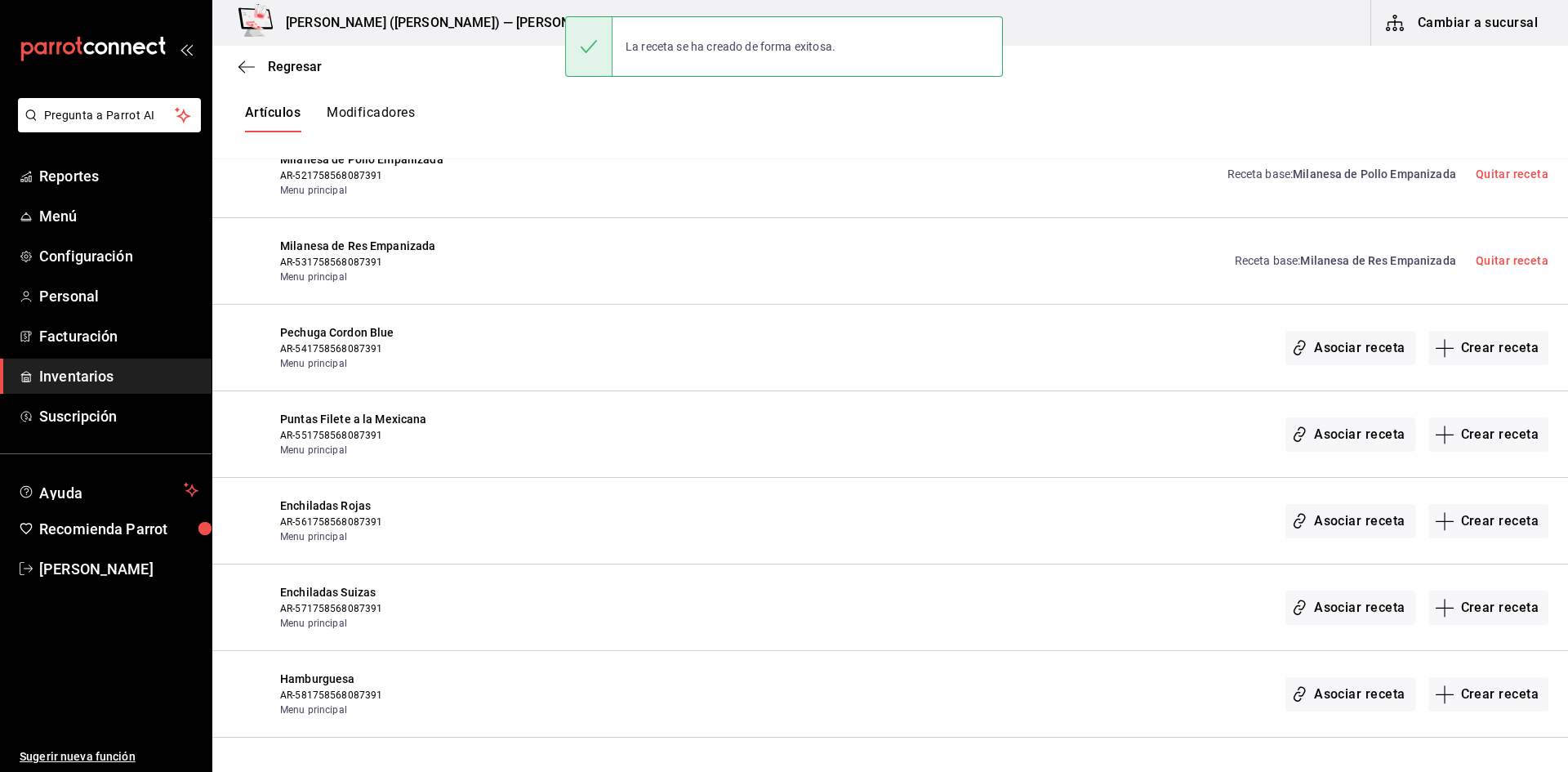
scroll to position [28184, 0]
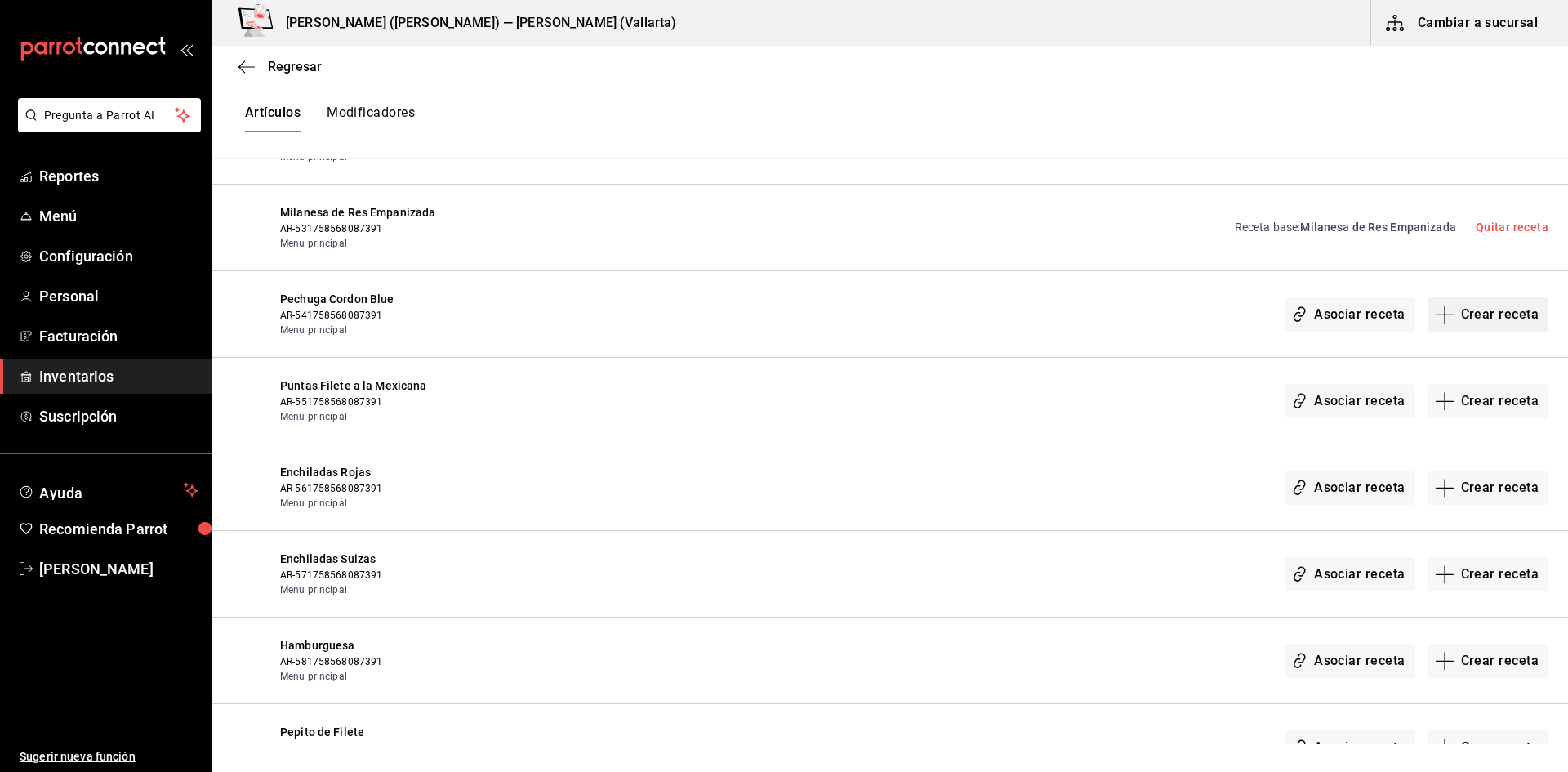
click at [1487, 323] on button "Crear receta" at bounding box center [1489, 314] width 121 height 34
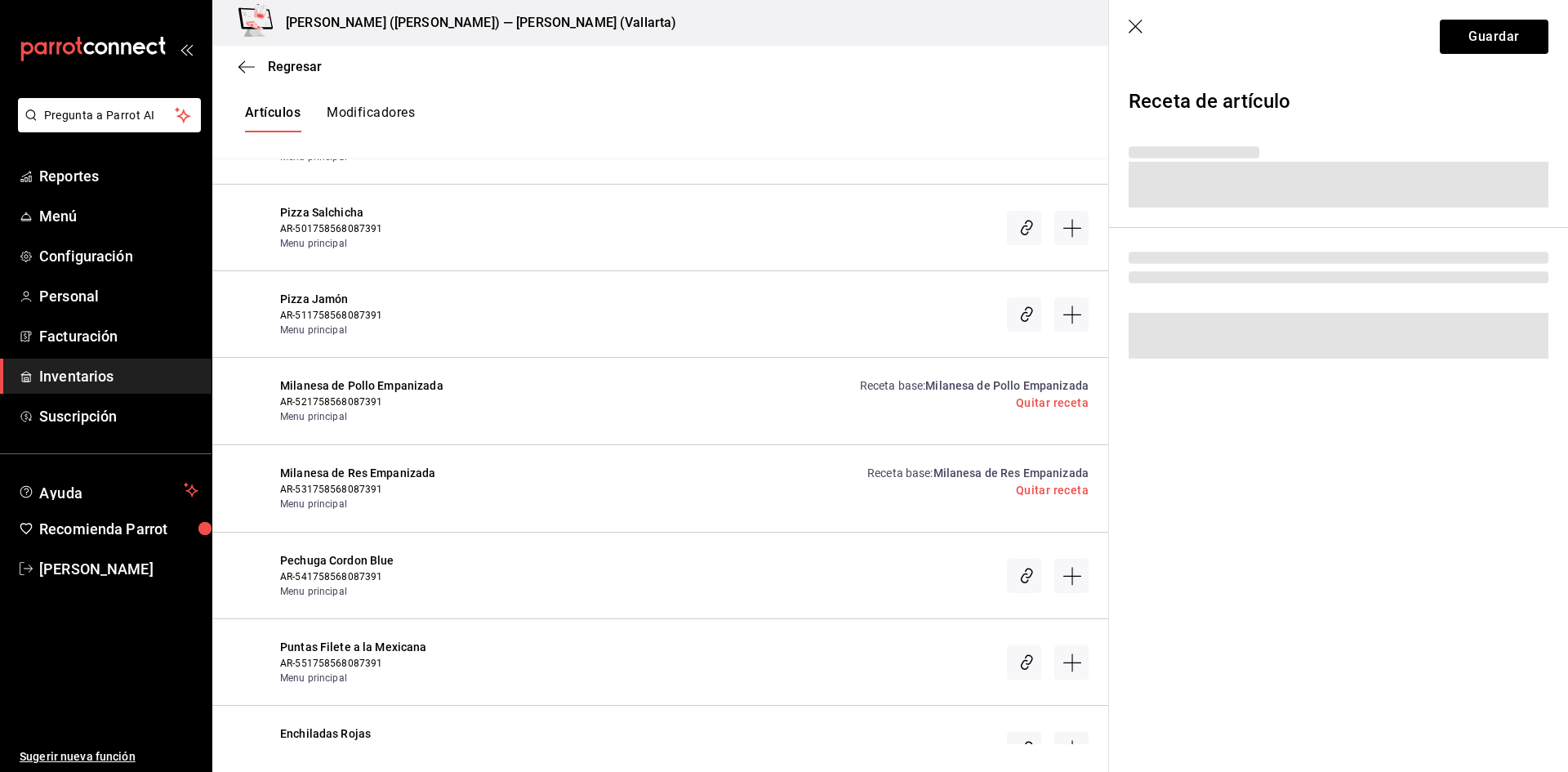
click at [1484, 305] on div "Regresar Creación y asignación de receta Asocia tus recetas con los artículos d…" at bounding box center [891, 395] width 1357 height 699
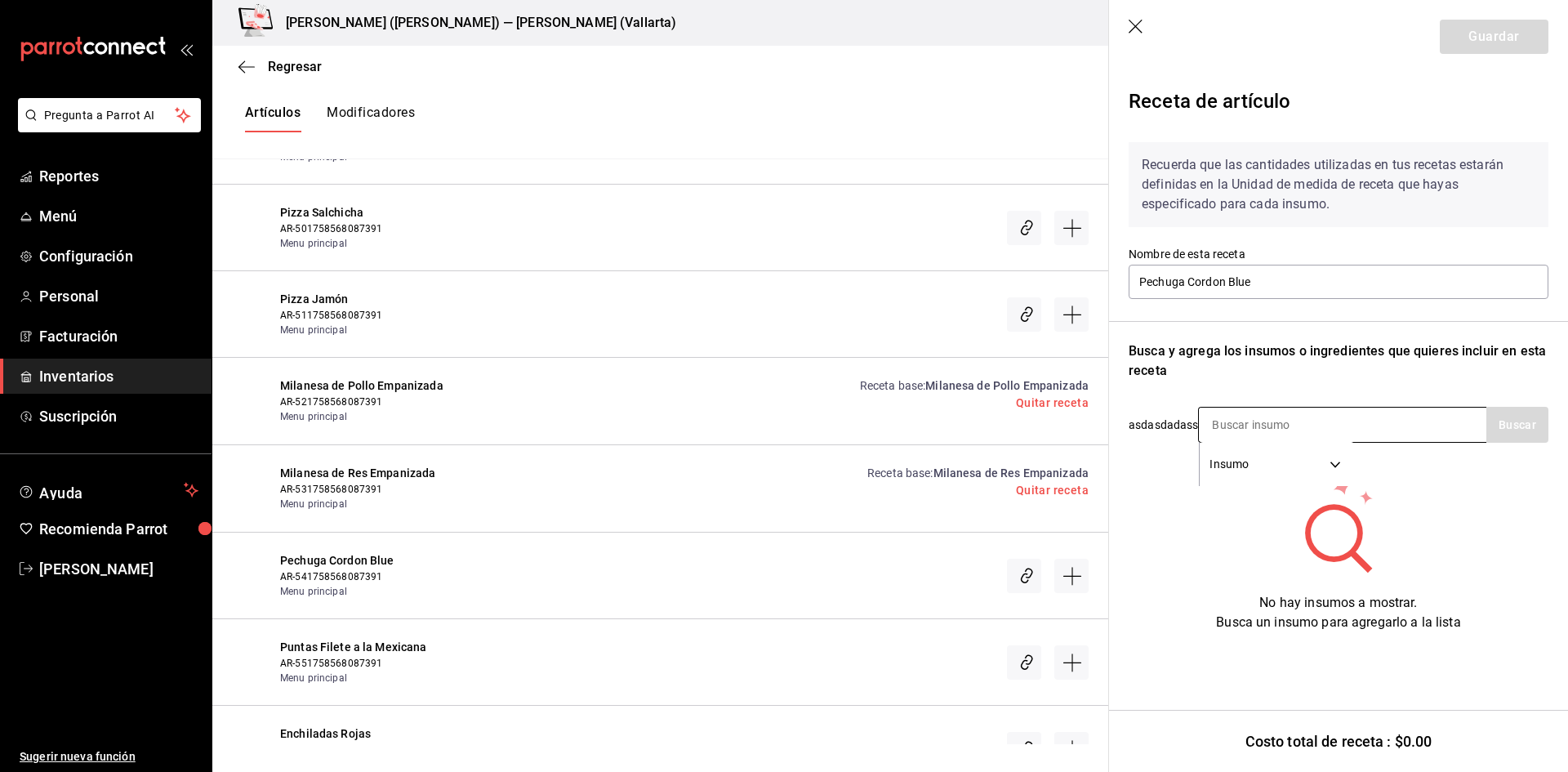
click at [1301, 430] on input at bounding box center [1281, 424] width 164 height 34
type input "PECHUGA"
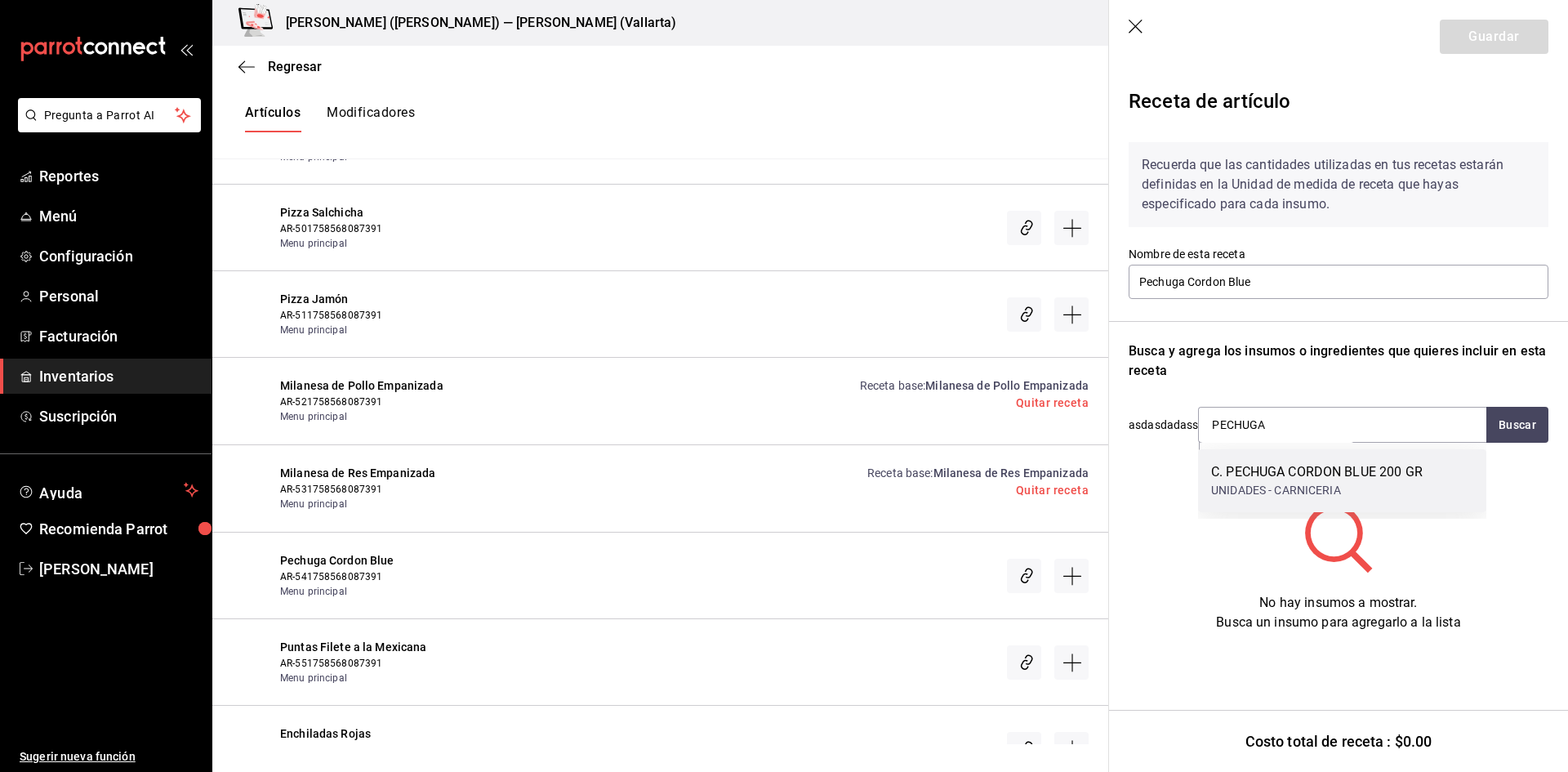
click at [1306, 473] on div "C. PECHUGA CORDON BLUE 200 GR" at bounding box center [1317, 472] width 211 height 19
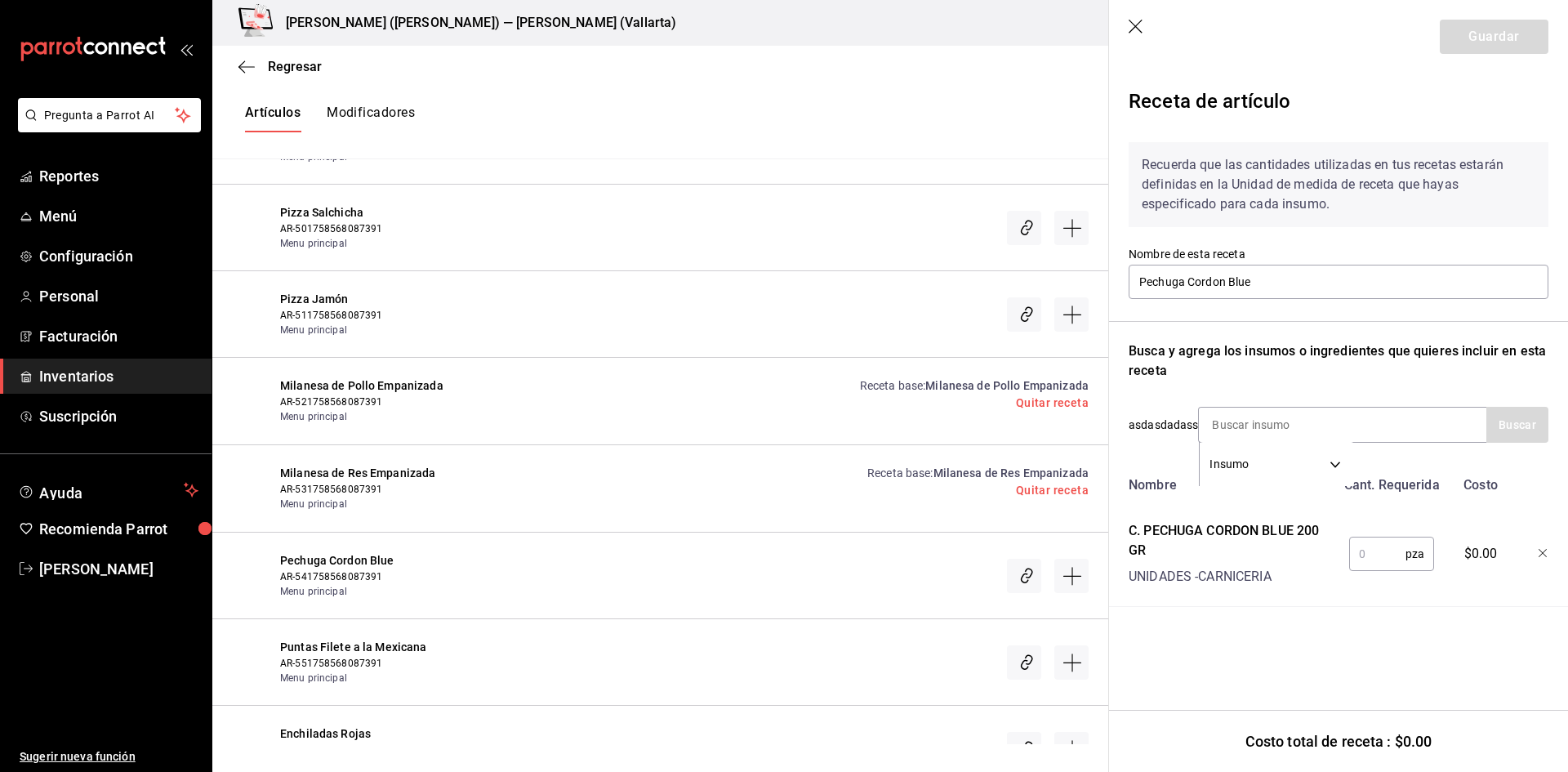
click at [1365, 557] on input "text" at bounding box center [1378, 555] width 57 height 33
type input "1"
click at [1511, 37] on button "Guardar" at bounding box center [1494, 36] width 108 height 34
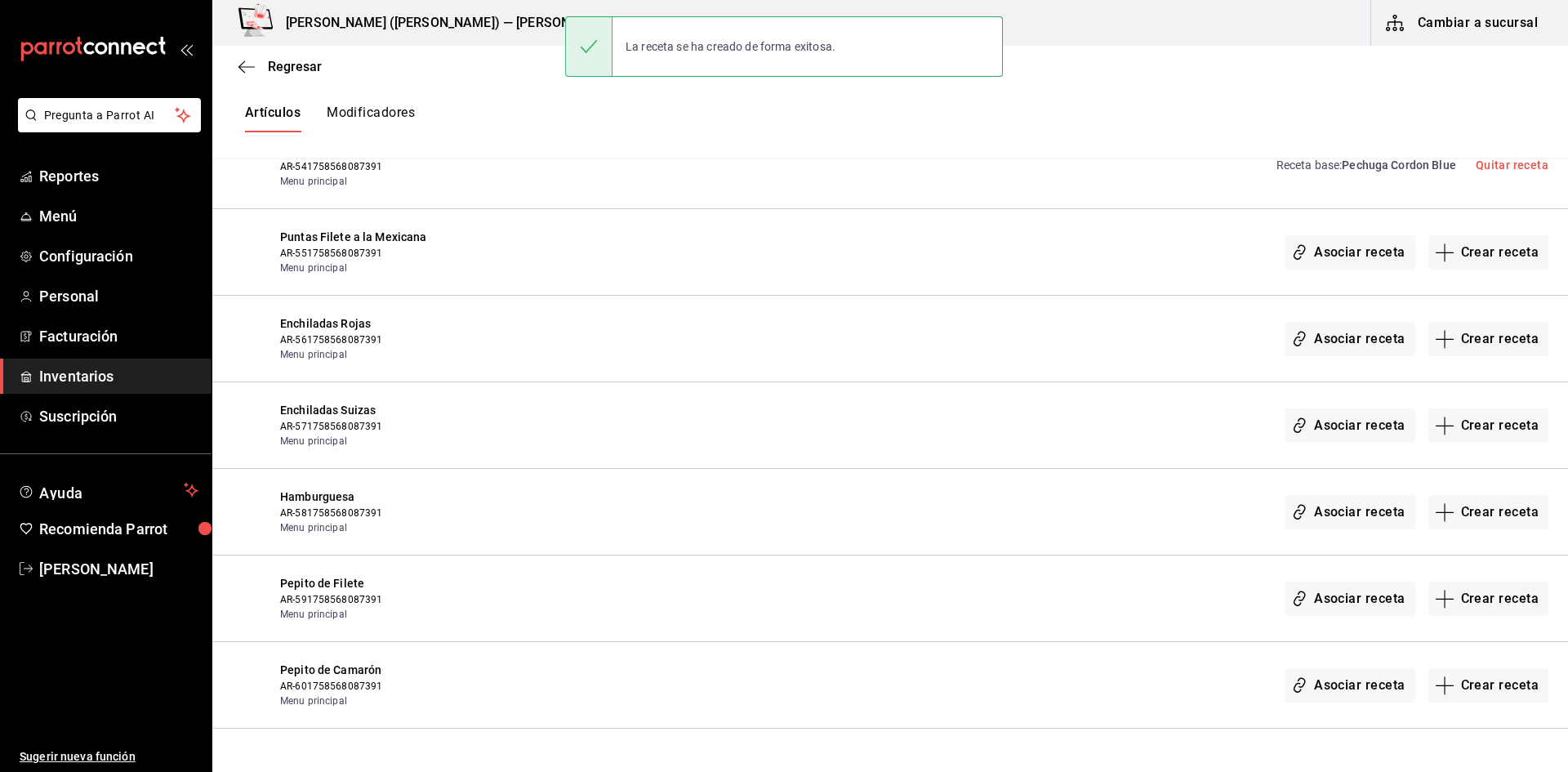
scroll to position [28347, 0]
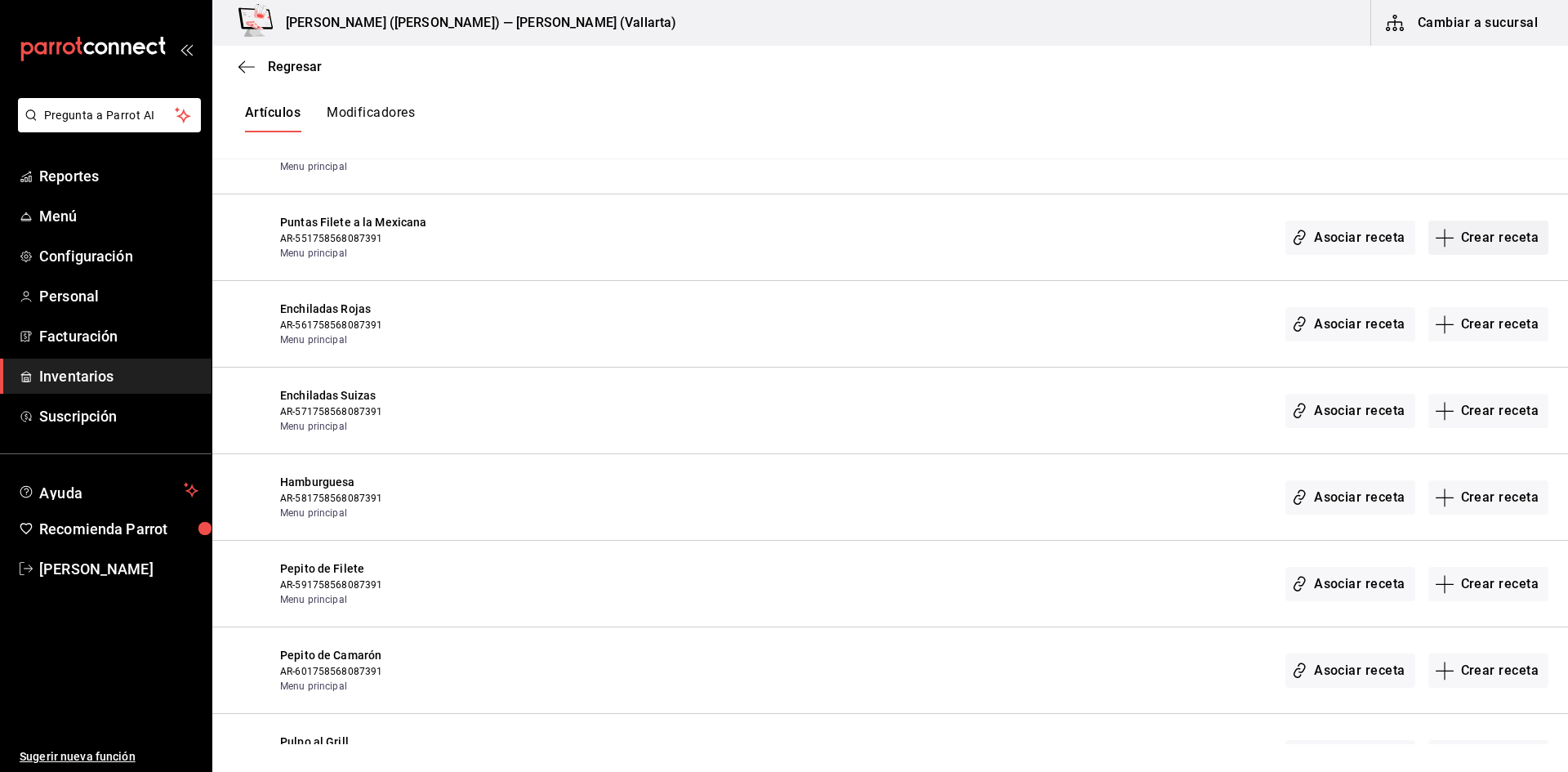
click at [1463, 245] on button "Crear receta" at bounding box center [1489, 237] width 121 height 34
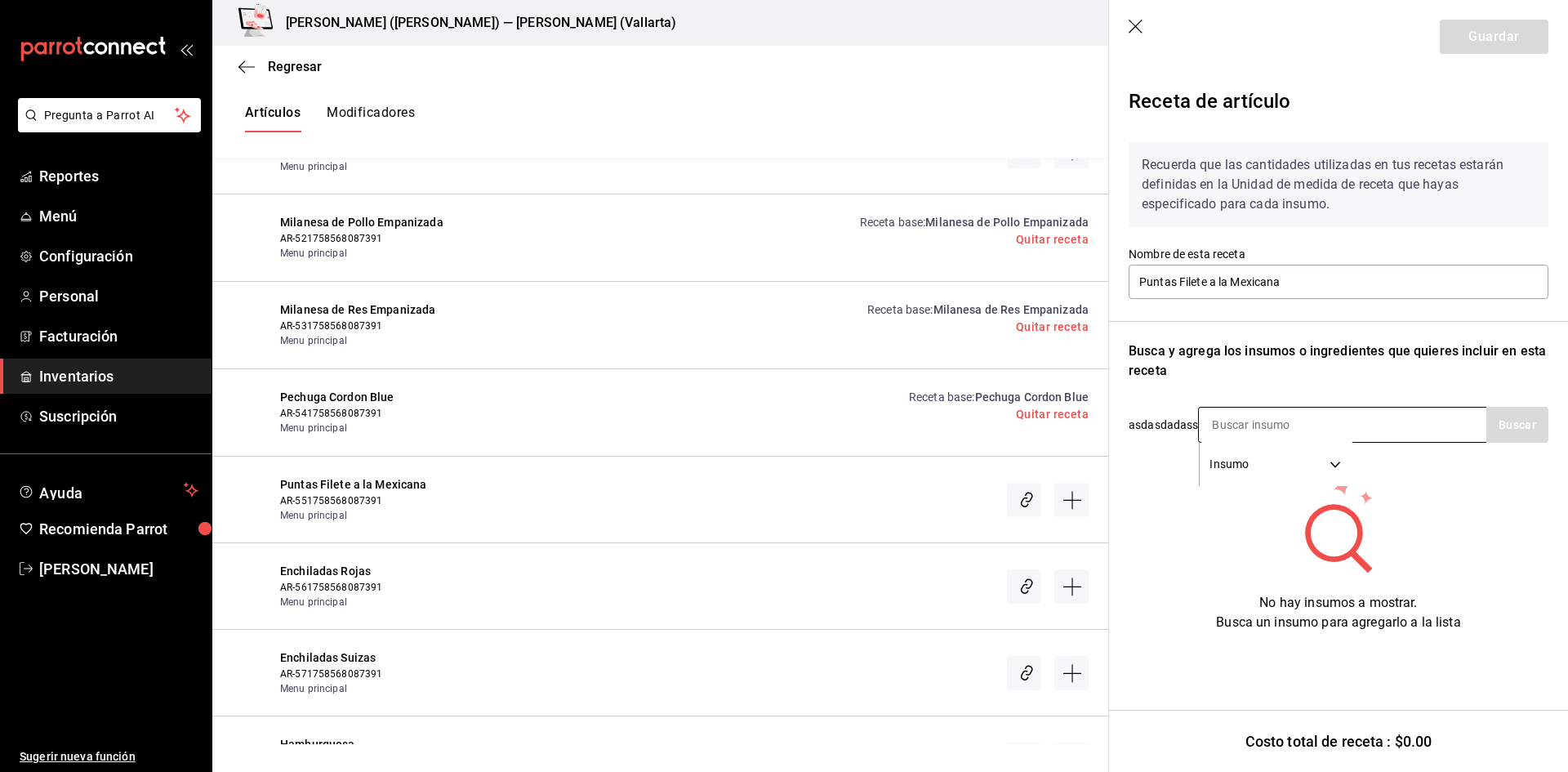
click at [1292, 425] on input at bounding box center [1281, 424] width 164 height 34
type input "PUNTA"
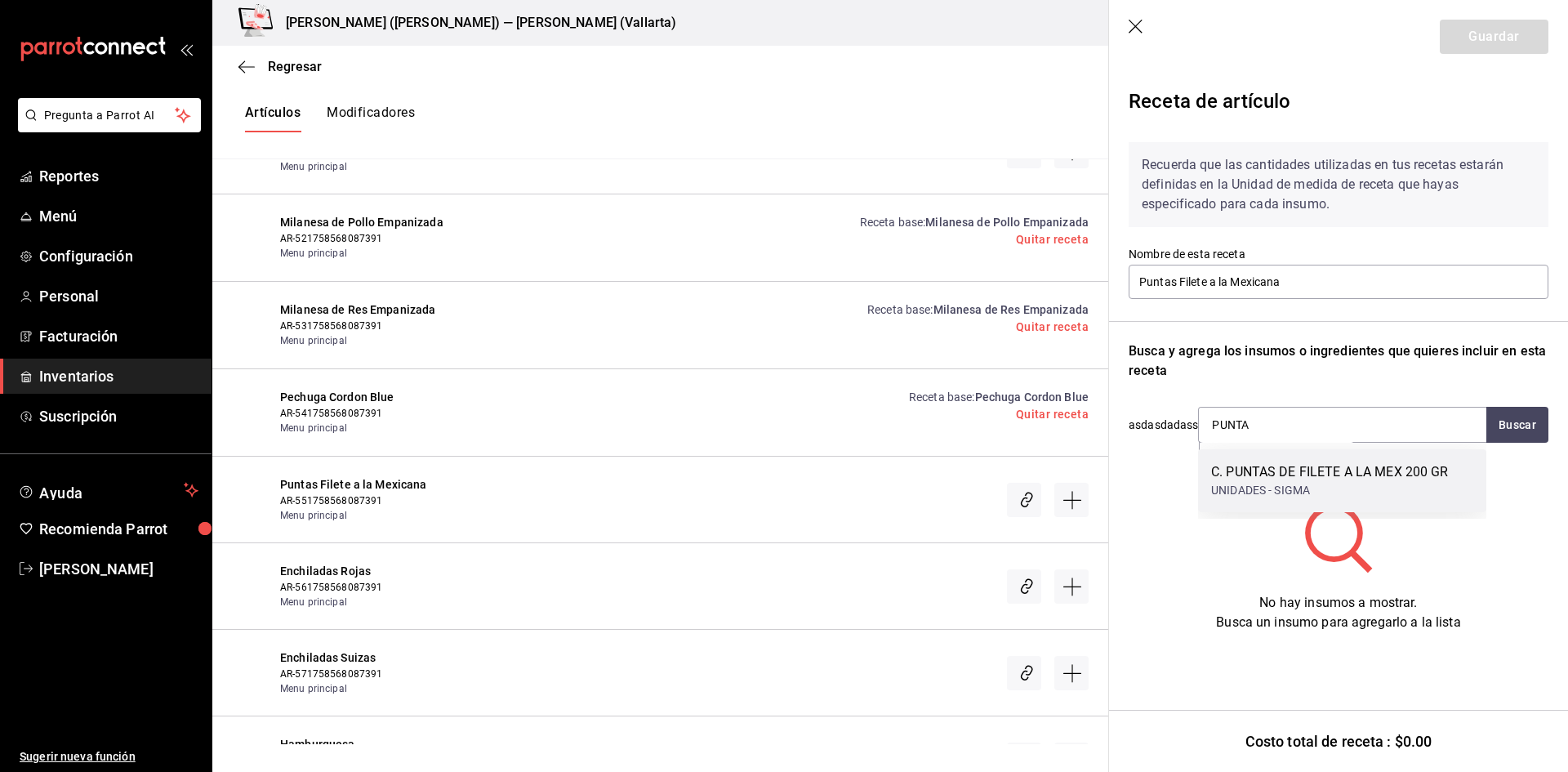
click at [1340, 469] on div "C. PUNTAS DE FILETE A LA MEX 200 GR" at bounding box center [1330, 472] width 238 height 19
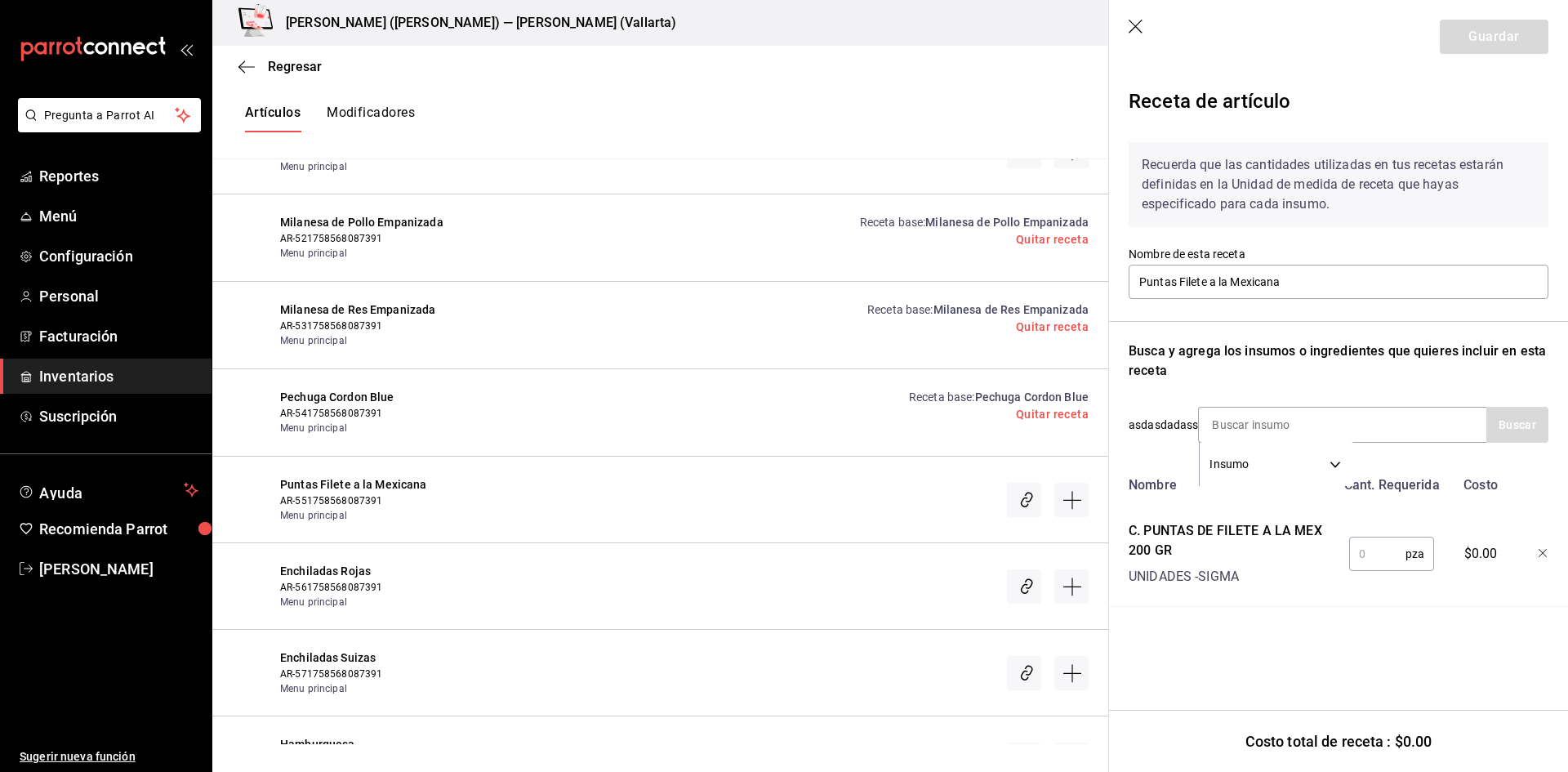
click at [1370, 563] on input "text" at bounding box center [1378, 555] width 57 height 33
type input "1"
click at [1504, 22] on button "Guardar" at bounding box center [1494, 36] width 108 height 34
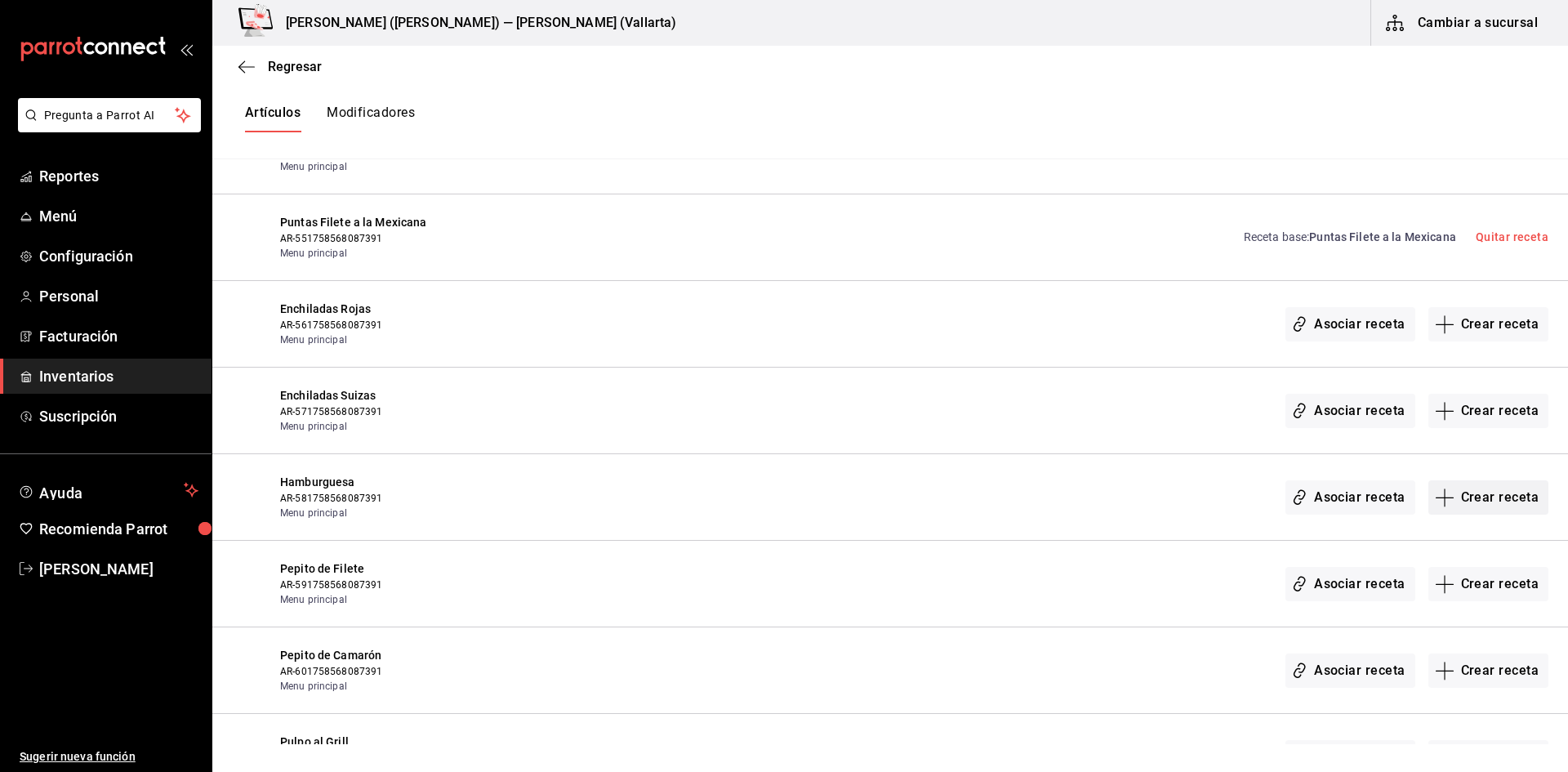
click at [1460, 498] on button "Crear receta" at bounding box center [1489, 497] width 121 height 34
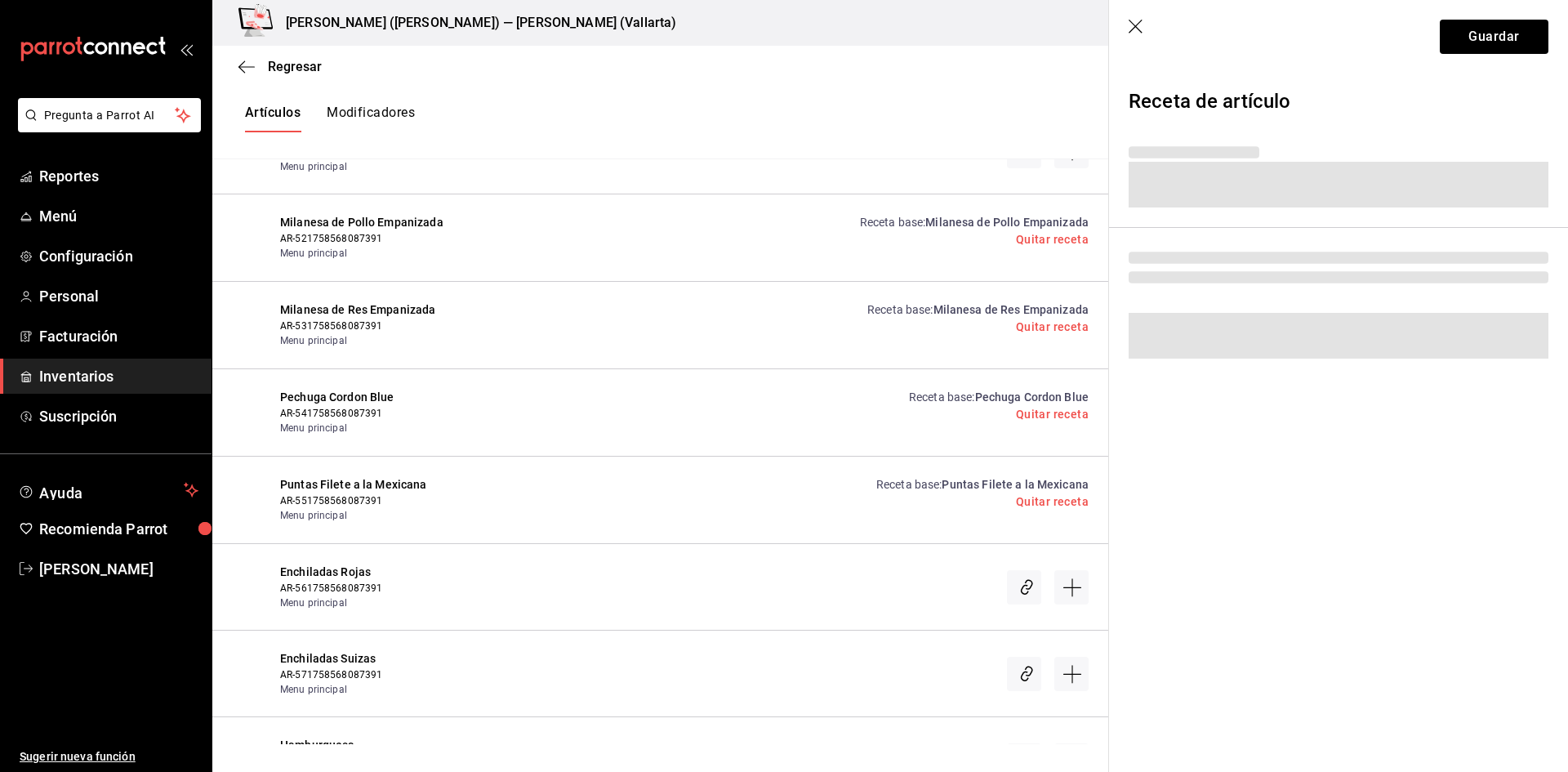
click at [1460, 498] on div "Regresar Creación y asignación de receta Asocia tus recetas con los artículos d…" at bounding box center [891, 395] width 1357 height 699
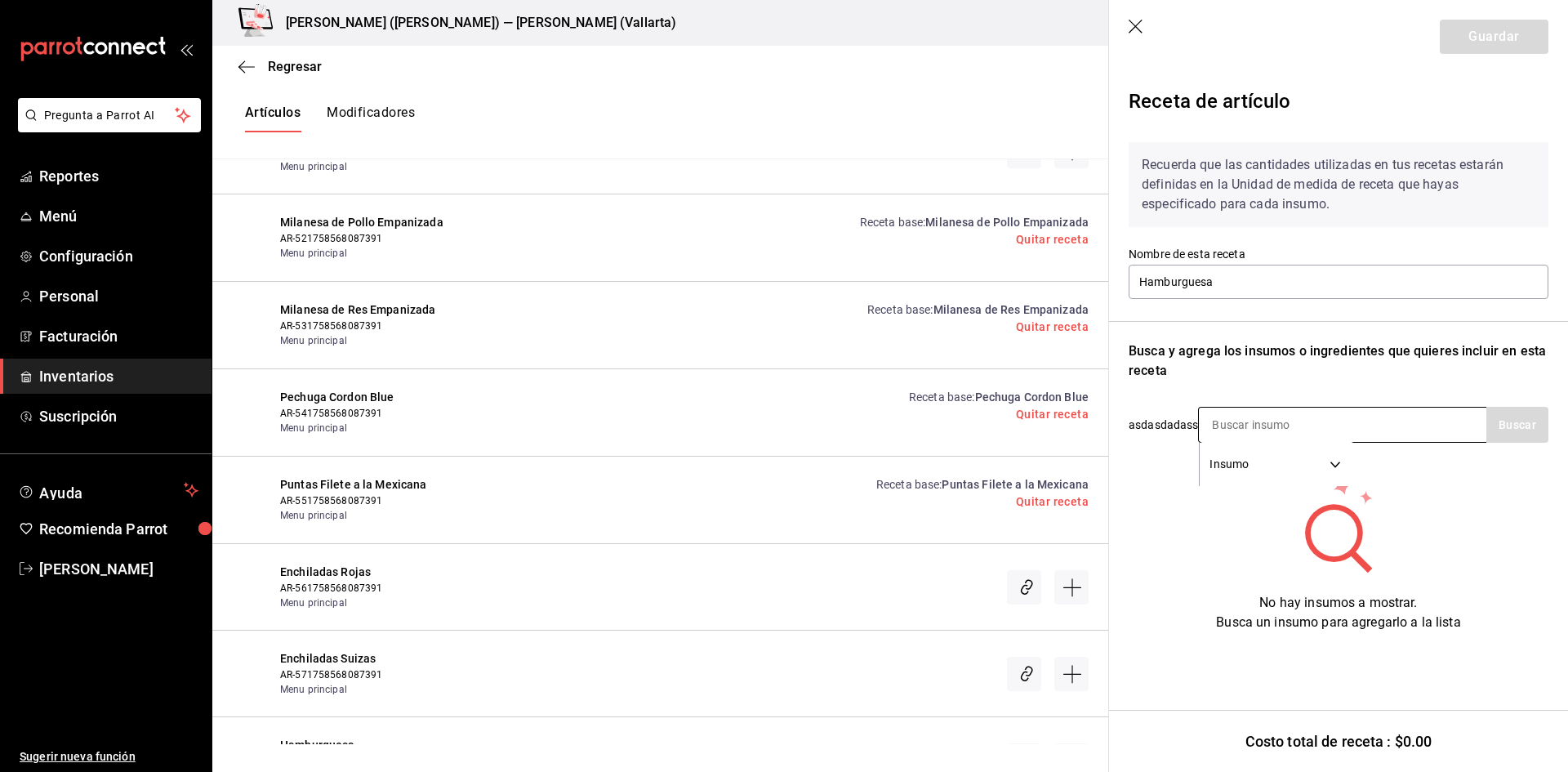
click at [1305, 422] on input at bounding box center [1281, 424] width 164 height 34
type input "HAMBU"
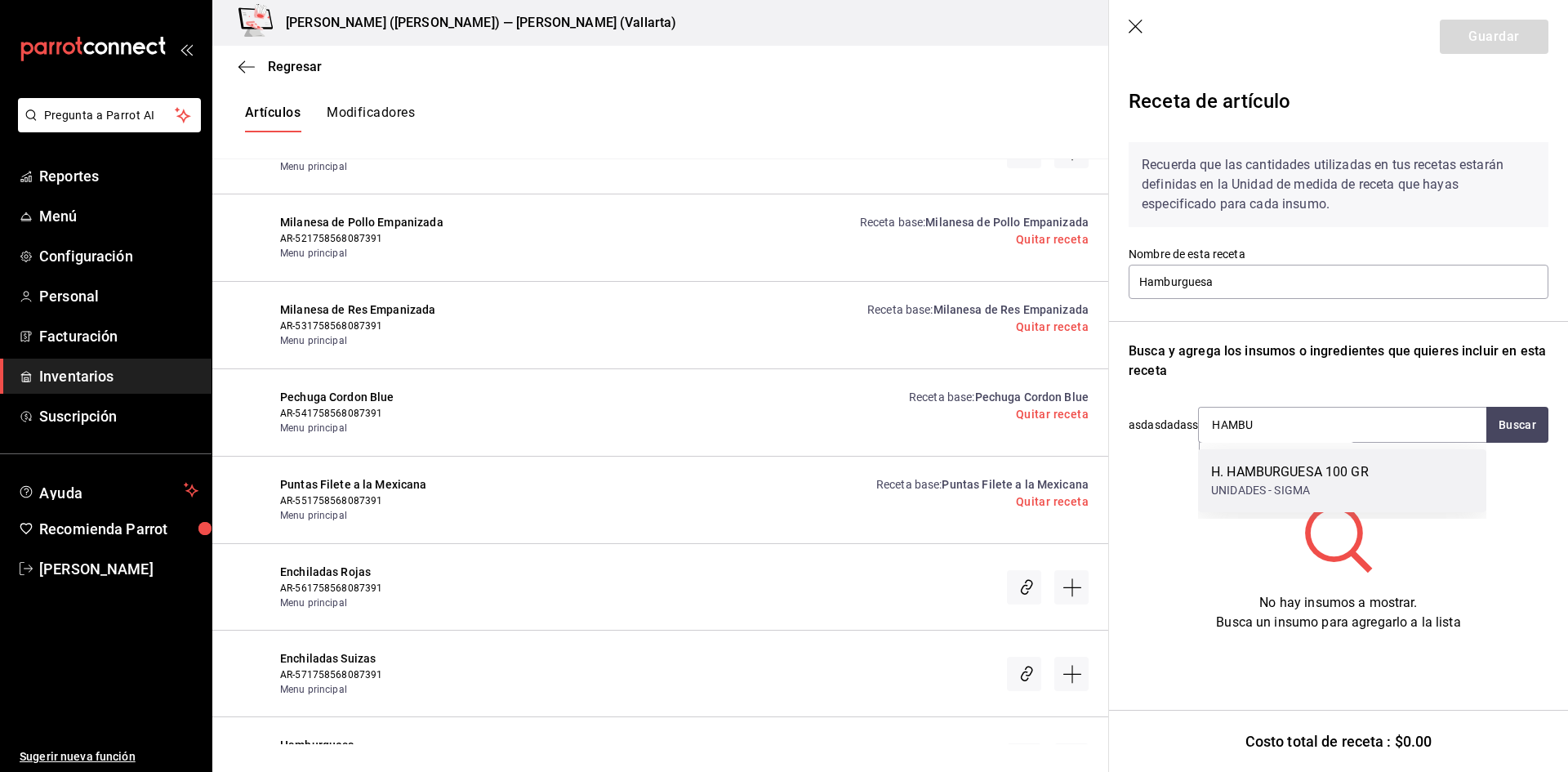
click at [1252, 491] on div "UNIDADES - SIGMA" at bounding box center [1290, 491] width 158 height 18
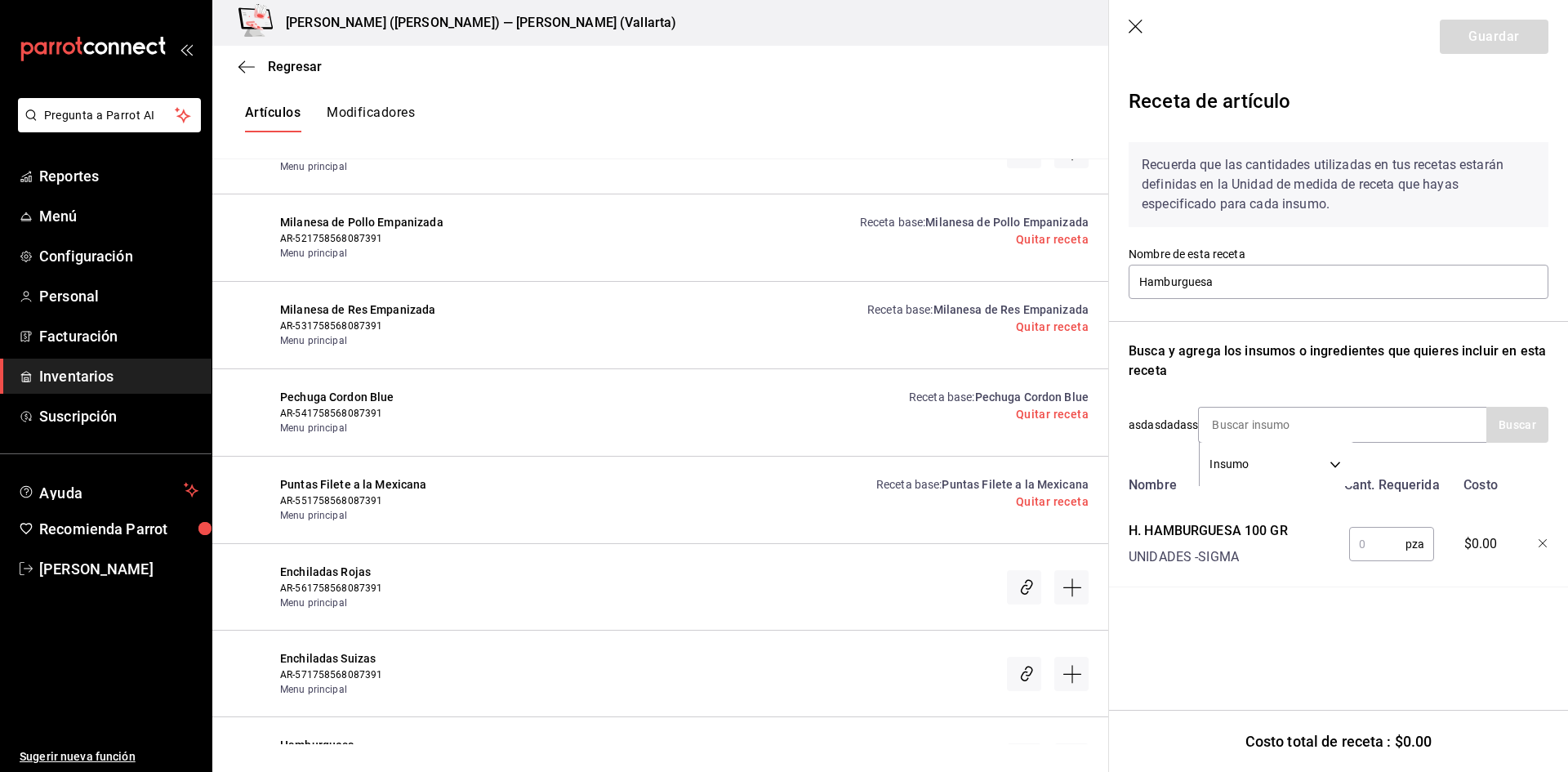
click at [1369, 539] on input "text" at bounding box center [1378, 545] width 57 height 33
type input "1"
click at [1487, 35] on button "Guardar" at bounding box center [1494, 36] width 108 height 34
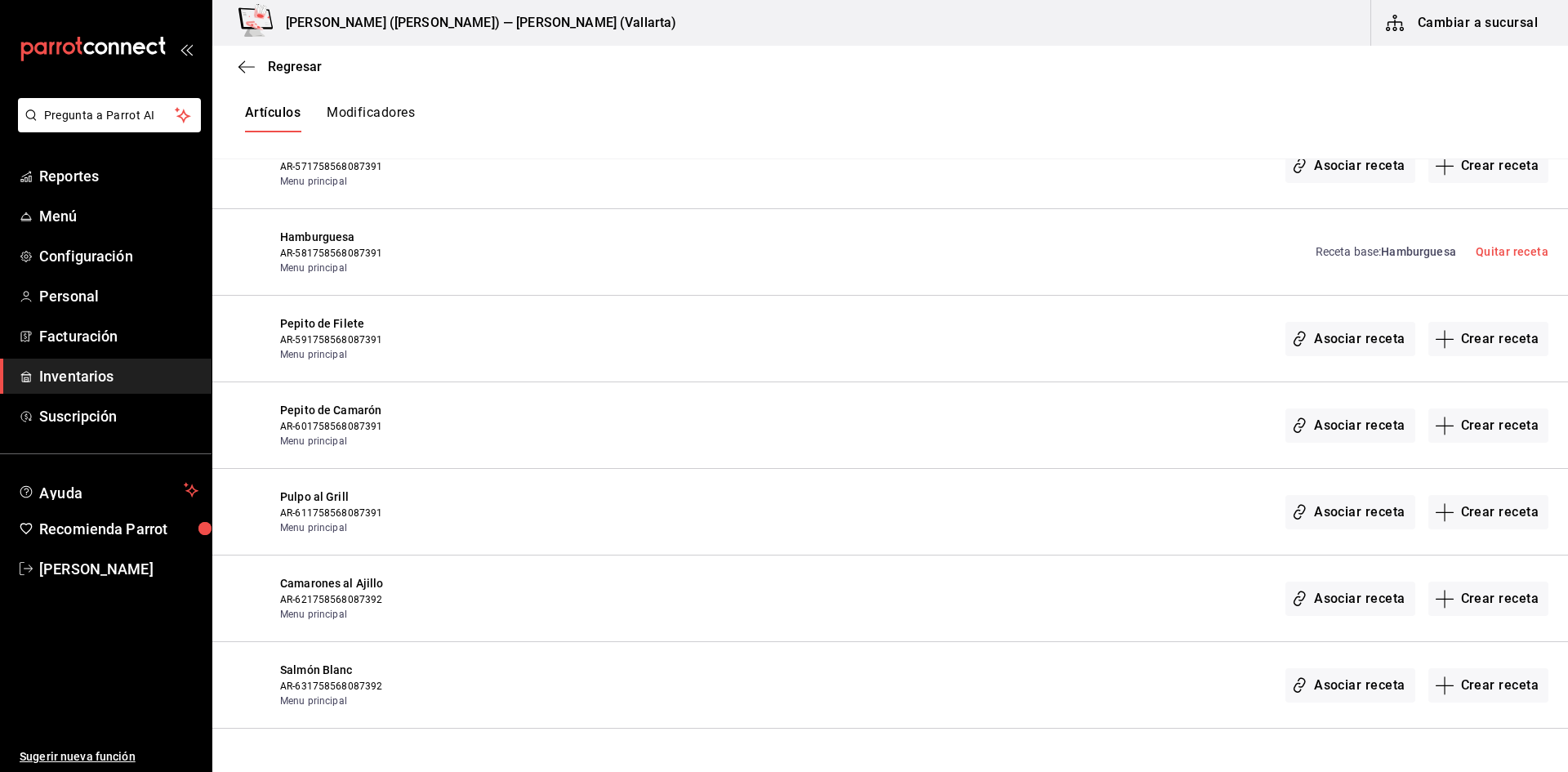
scroll to position [28510, 0]
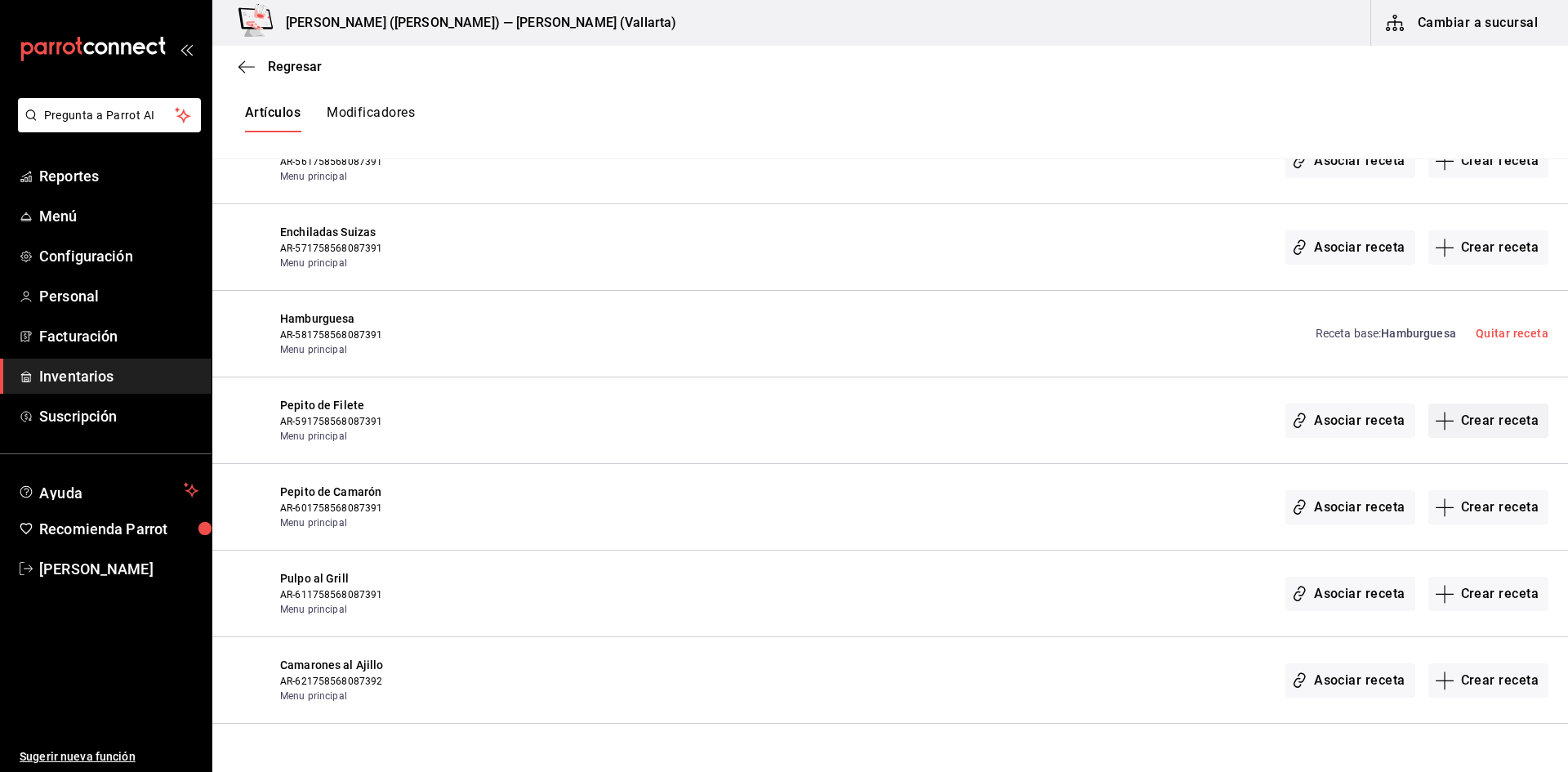
click at [1495, 422] on button "Crear receta" at bounding box center [1489, 420] width 121 height 34
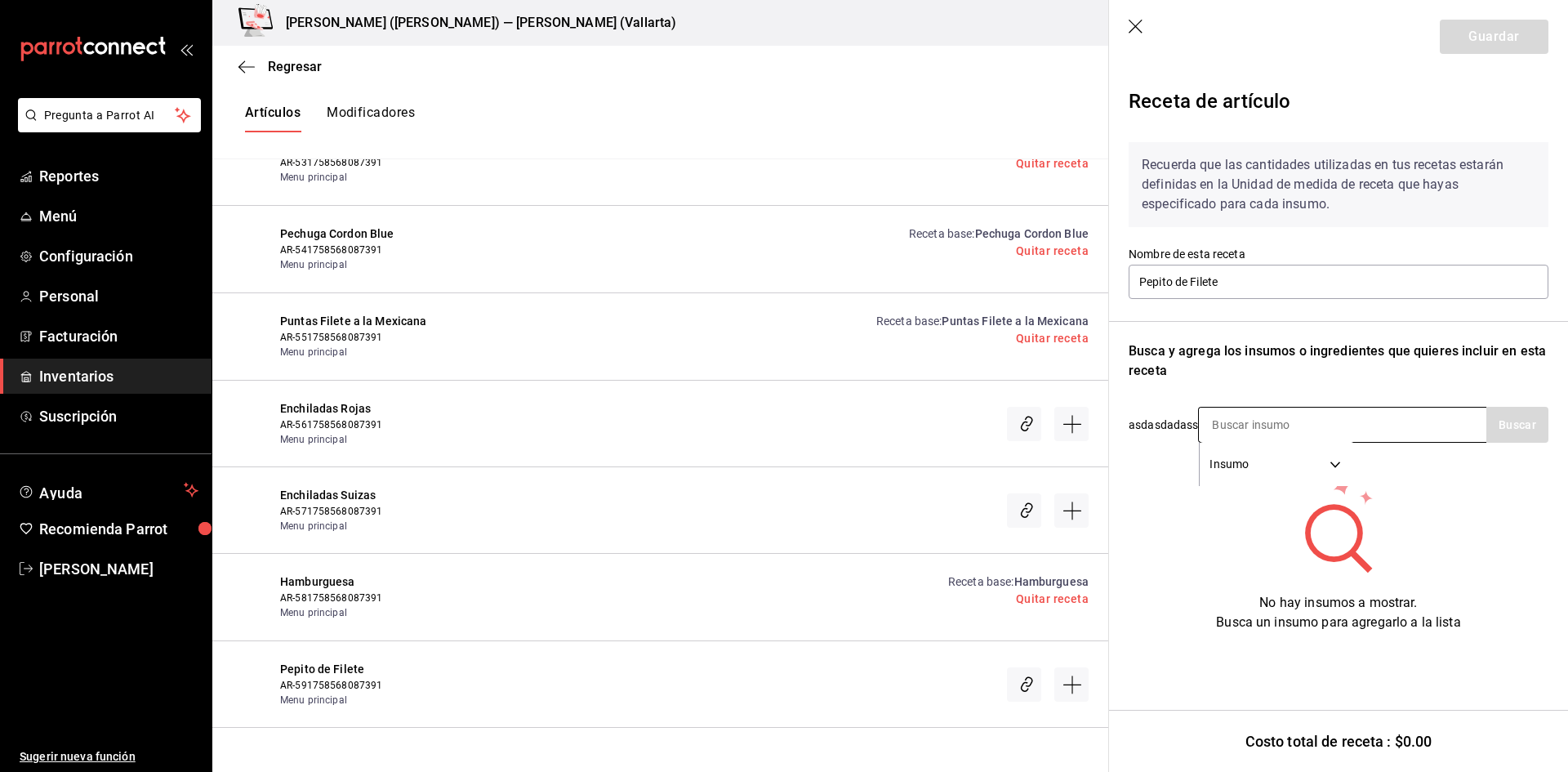
click at [1289, 422] on input at bounding box center [1281, 424] width 164 height 34
type input "PEPITO"
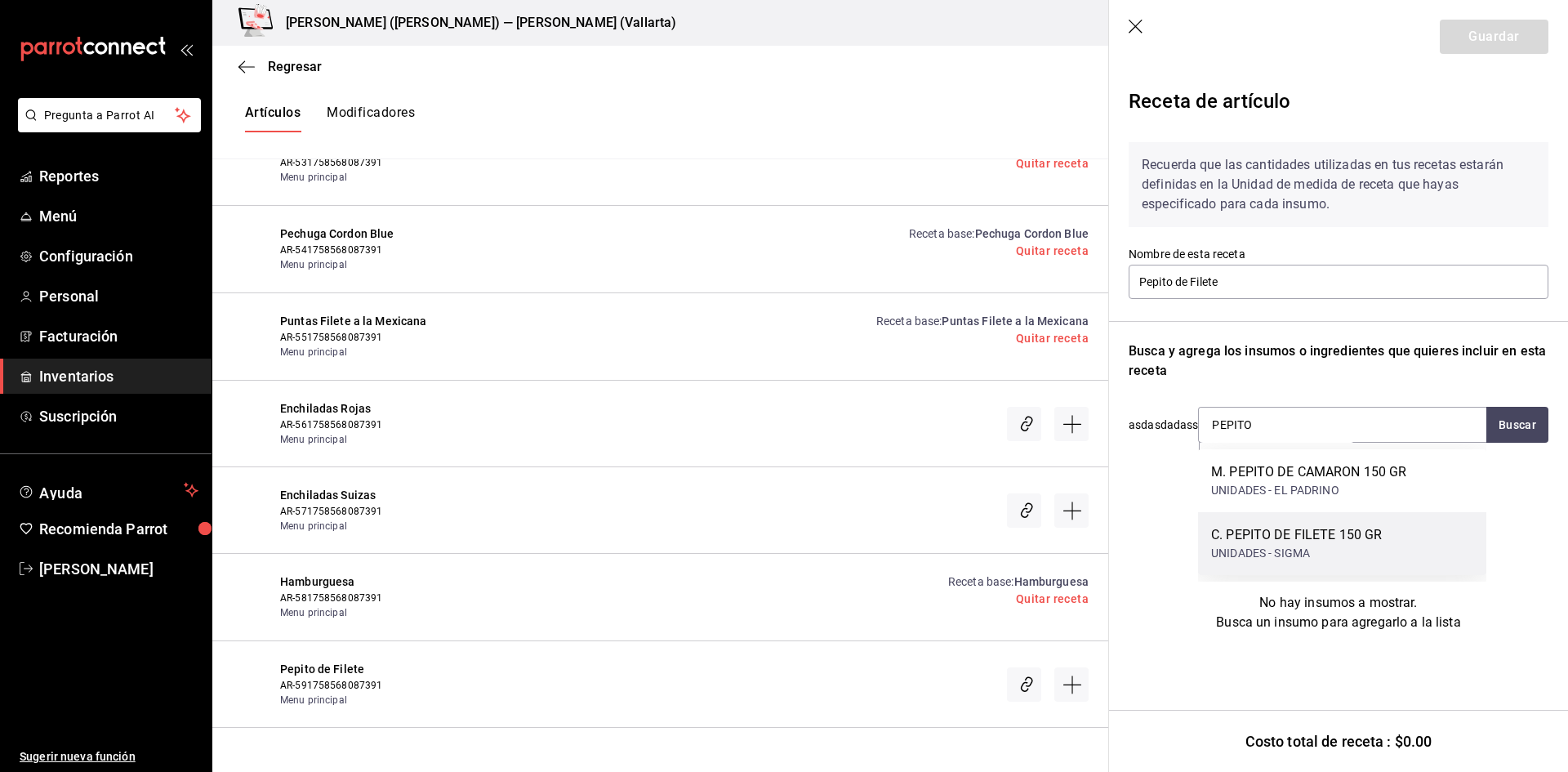
click at [1316, 538] on div "C. PEPITO DE FILETE 150 GR" at bounding box center [1296, 535] width 171 height 19
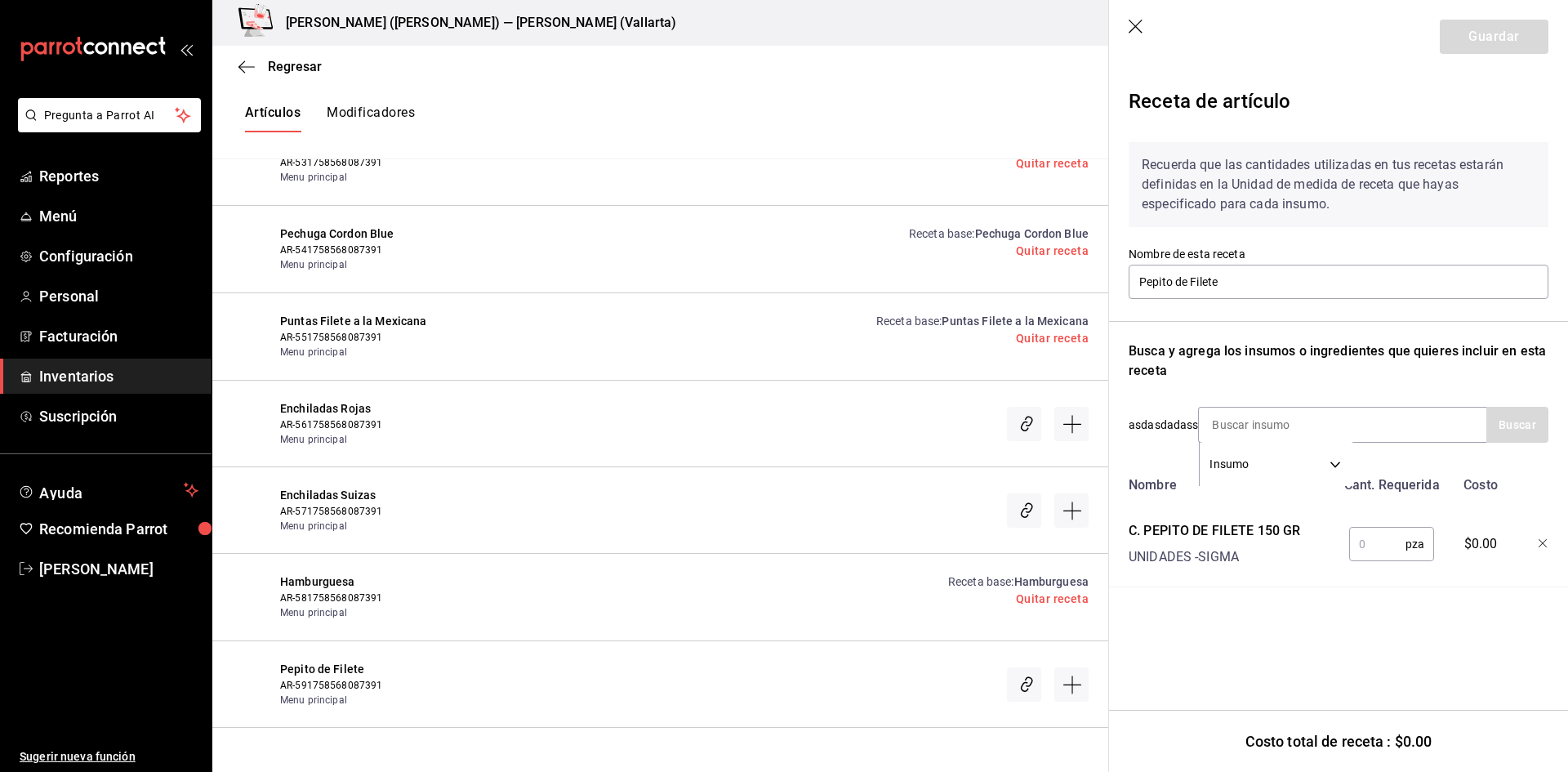
click at [1366, 549] on input "text" at bounding box center [1378, 545] width 57 height 33
type input "1"
drag, startPoint x: 1508, startPoint y: 43, endPoint x: 1500, endPoint y: 28, distance: 17.0
click at [1504, 40] on button "Guardar" at bounding box center [1494, 36] width 108 height 34
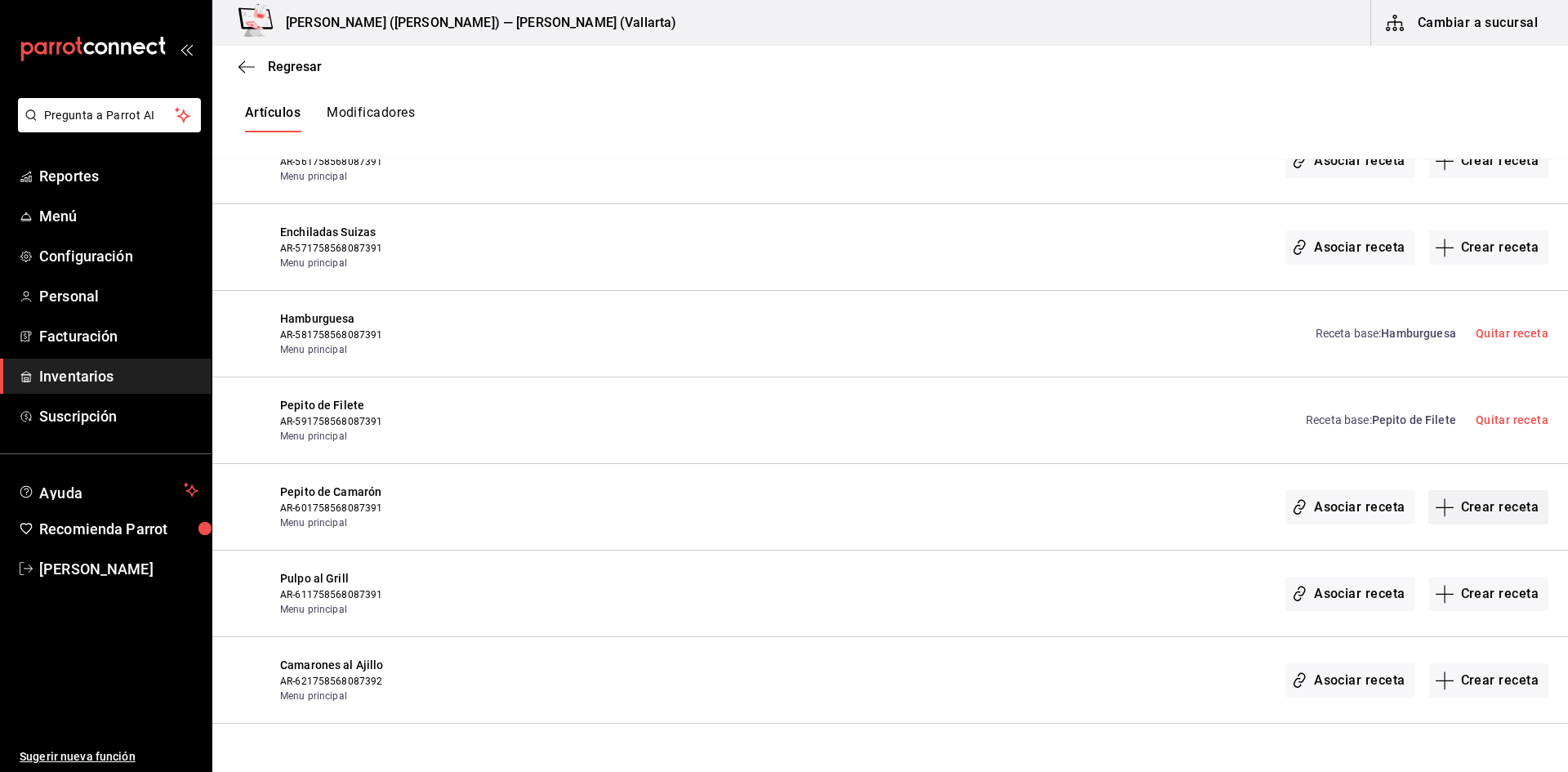
click at [1485, 513] on button "Crear receta" at bounding box center [1489, 507] width 121 height 34
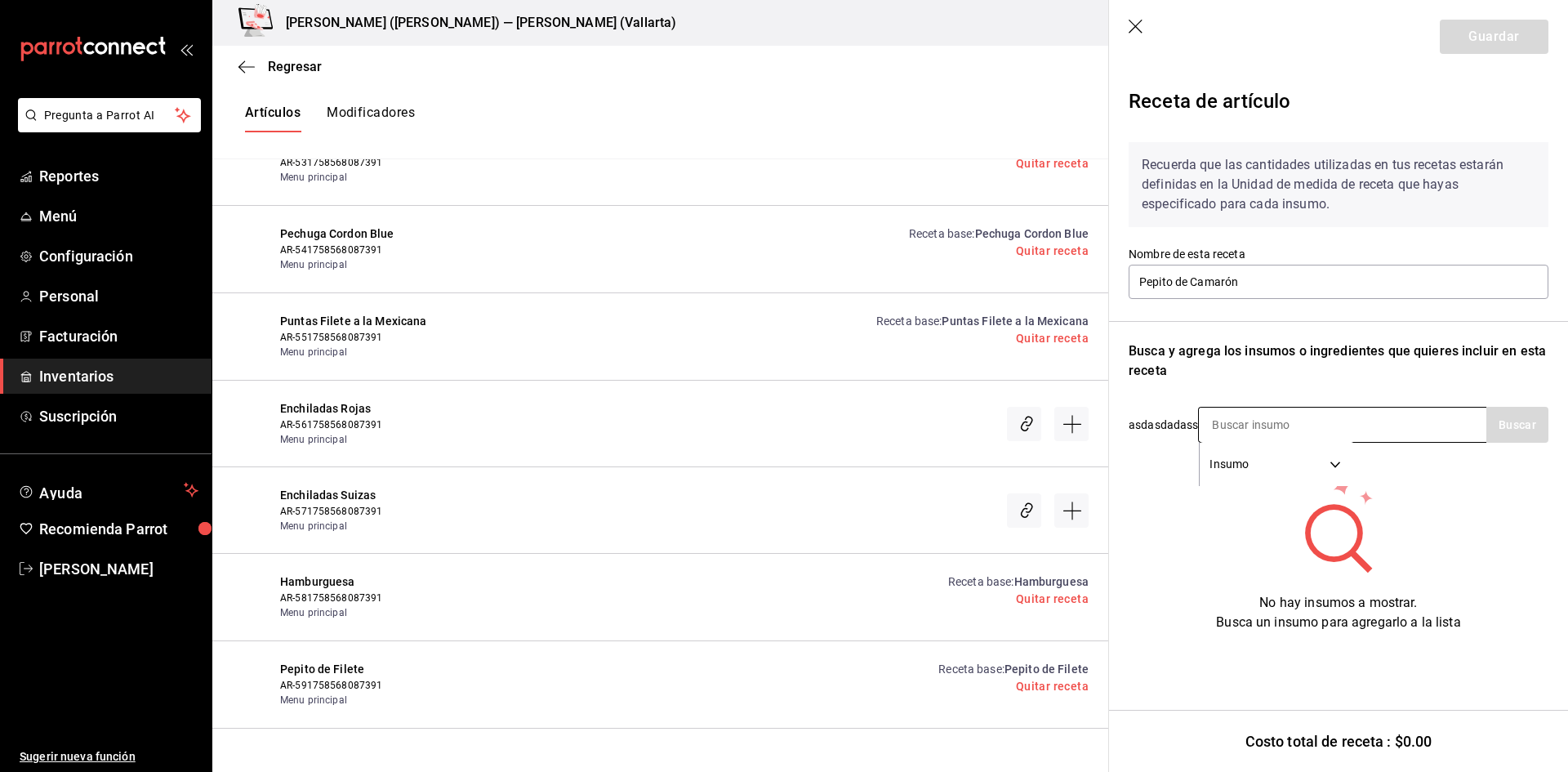
click at [1271, 418] on input at bounding box center [1281, 424] width 164 height 34
type input "PEPITO"
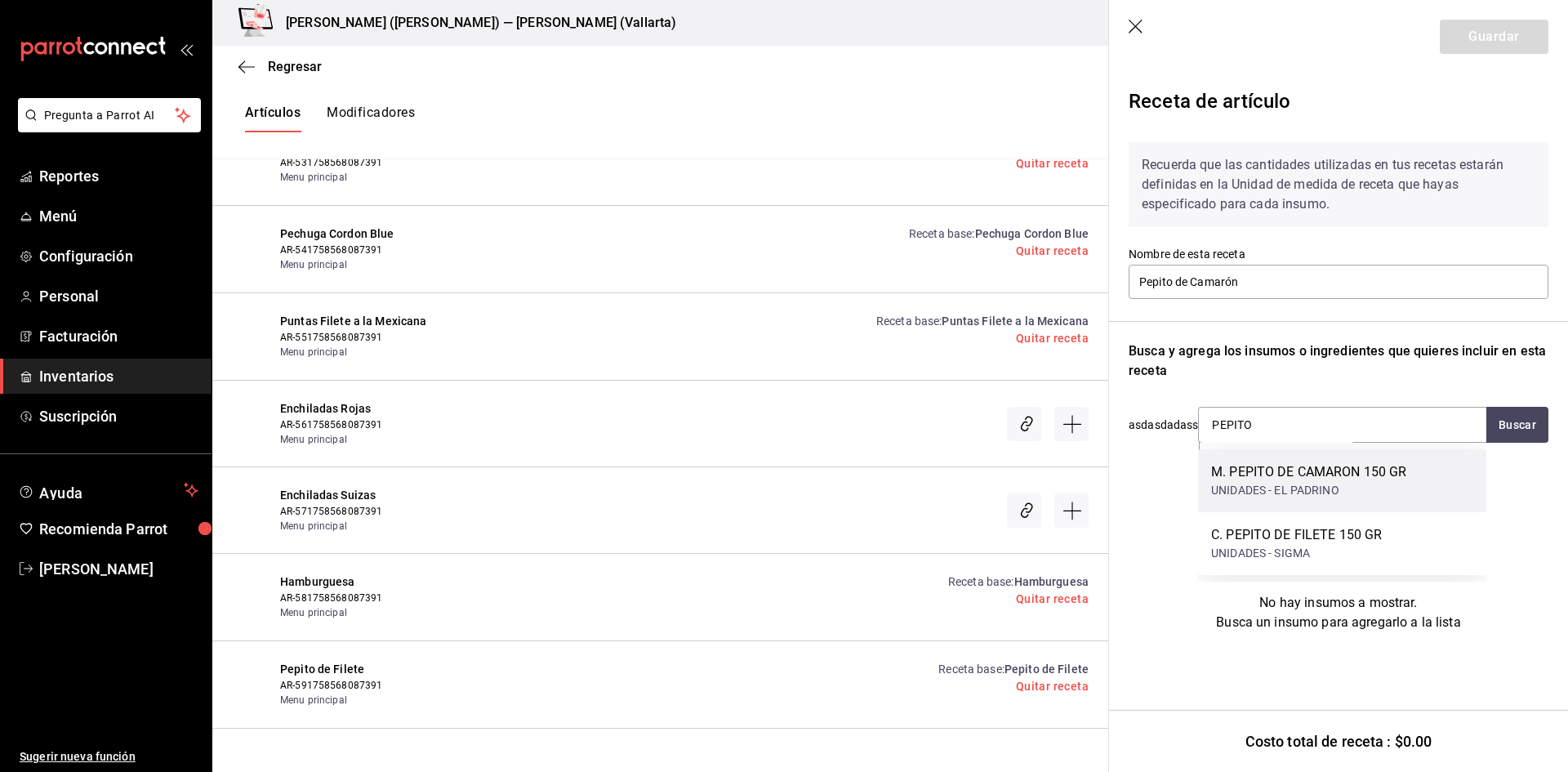
click at [1352, 482] on div "UNIDADES - EL PADRINO" at bounding box center [1309, 491] width 196 height 18
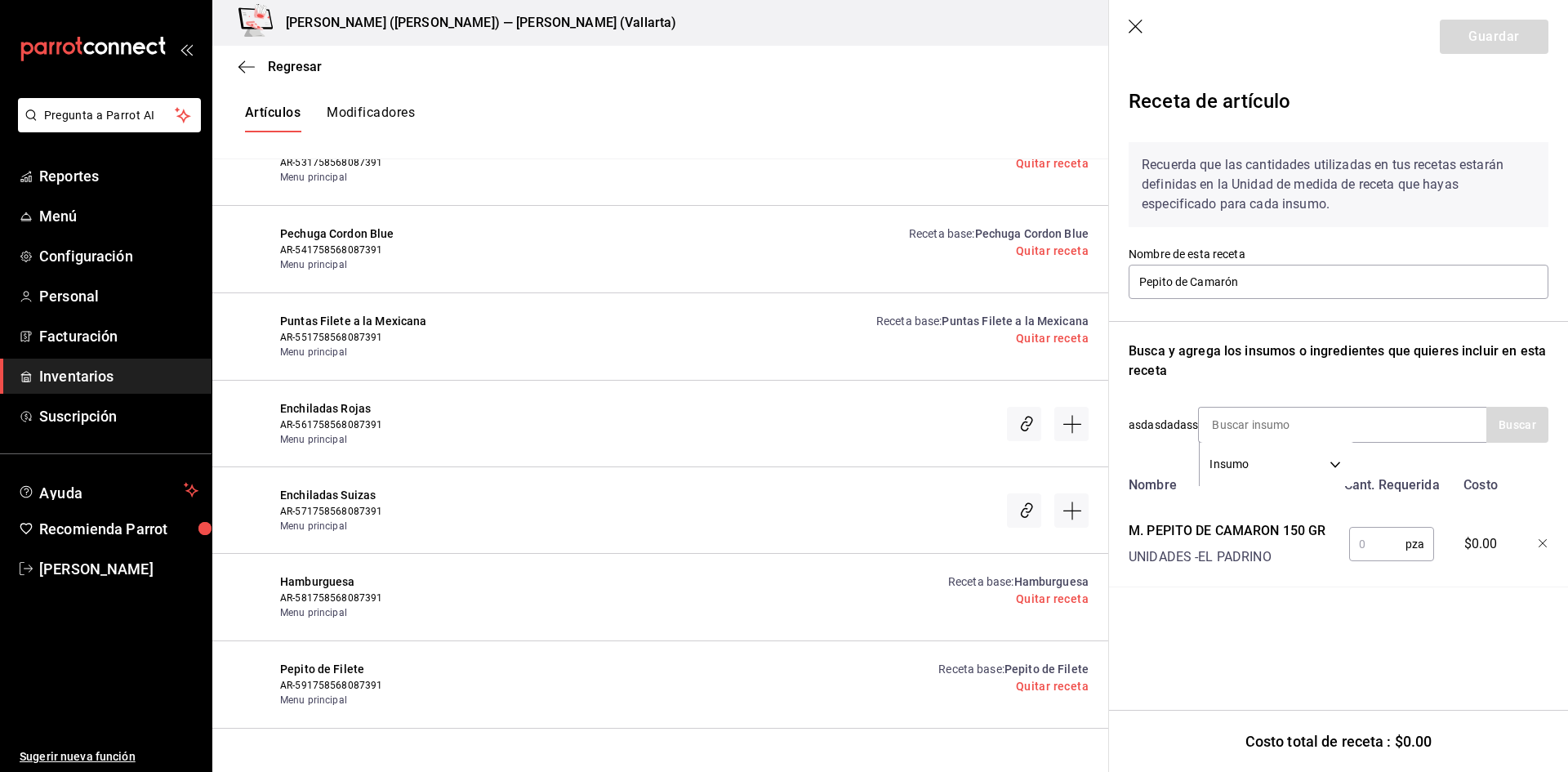
click at [1392, 543] on input "text" at bounding box center [1378, 545] width 57 height 33
type input "1"
click at [1519, 31] on button "Guardar" at bounding box center [1494, 36] width 108 height 34
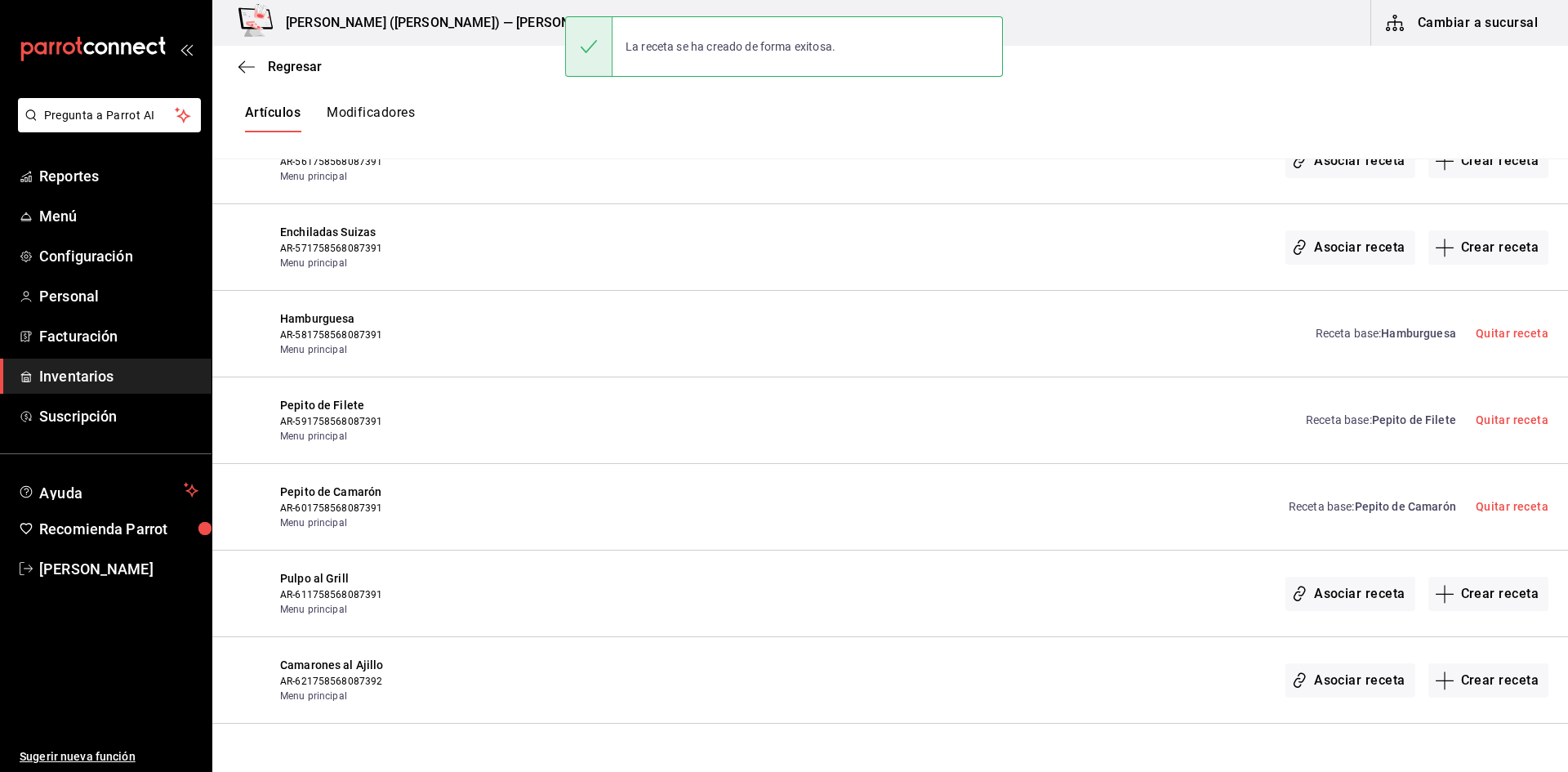
scroll to position [28837, 0]
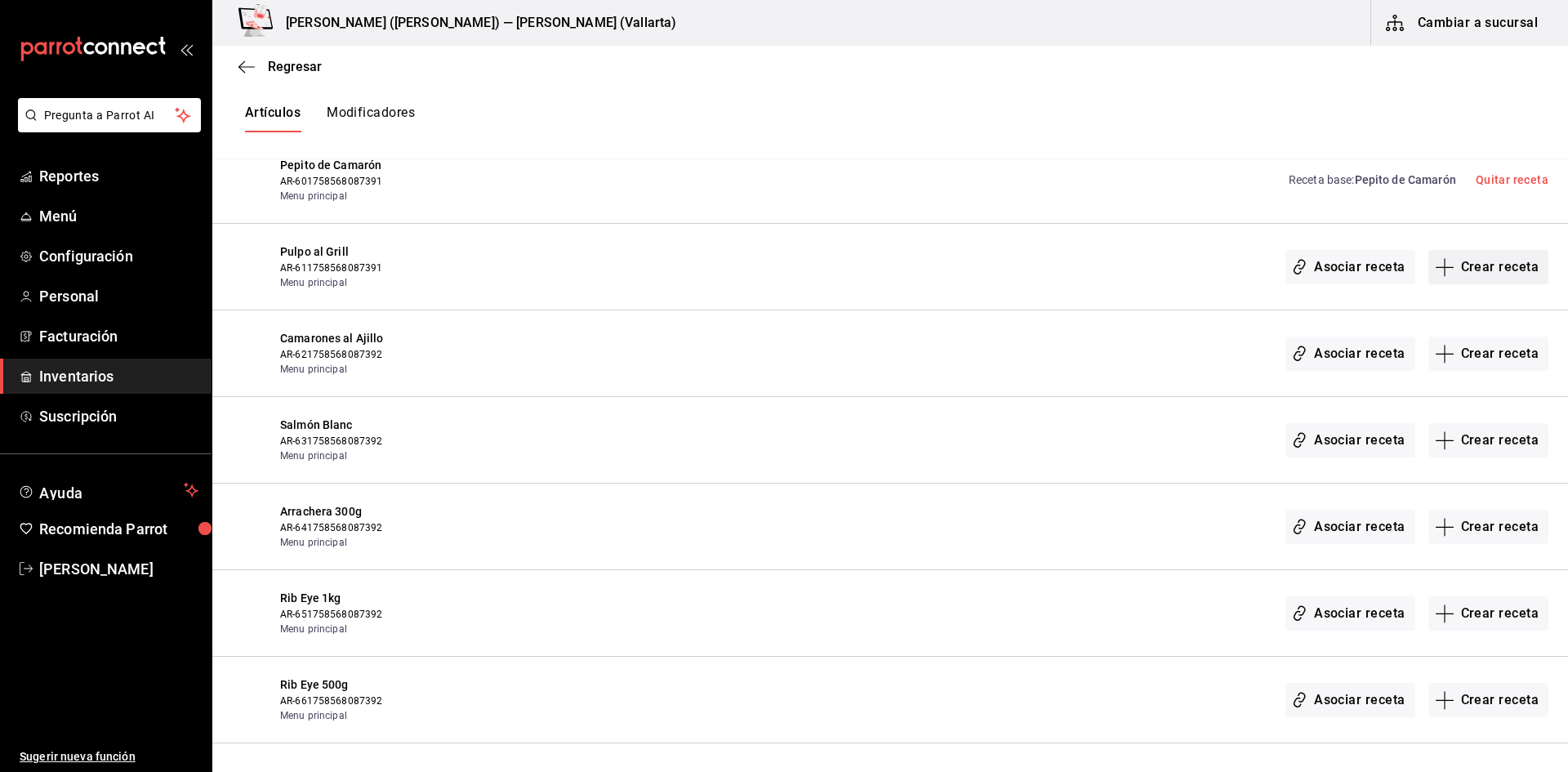
click at [1497, 272] on button "Crear receta" at bounding box center [1489, 267] width 121 height 34
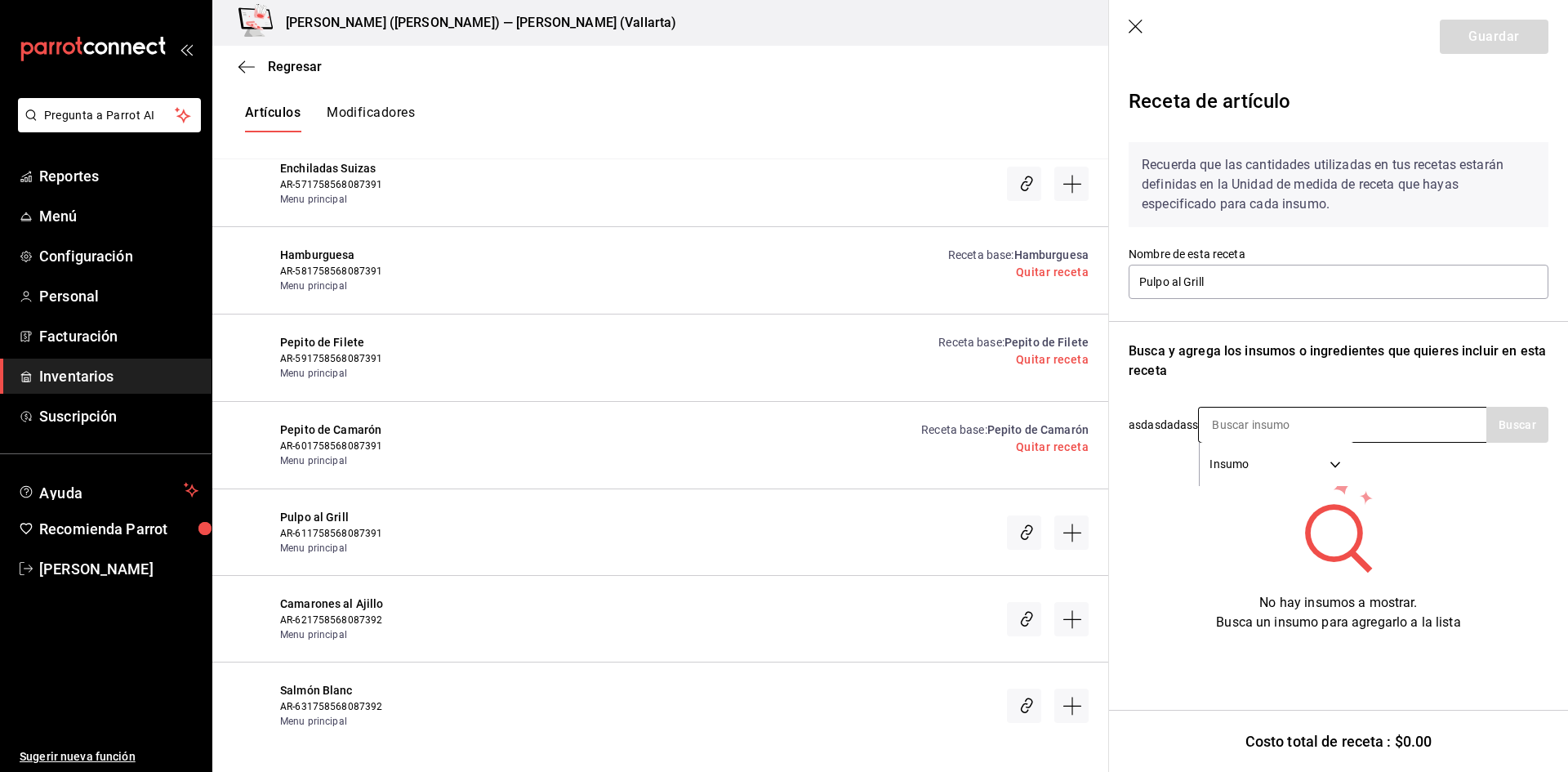
click at [1265, 426] on input at bounding box center [1281, 424] width 164 height 34
type input "PULPO"
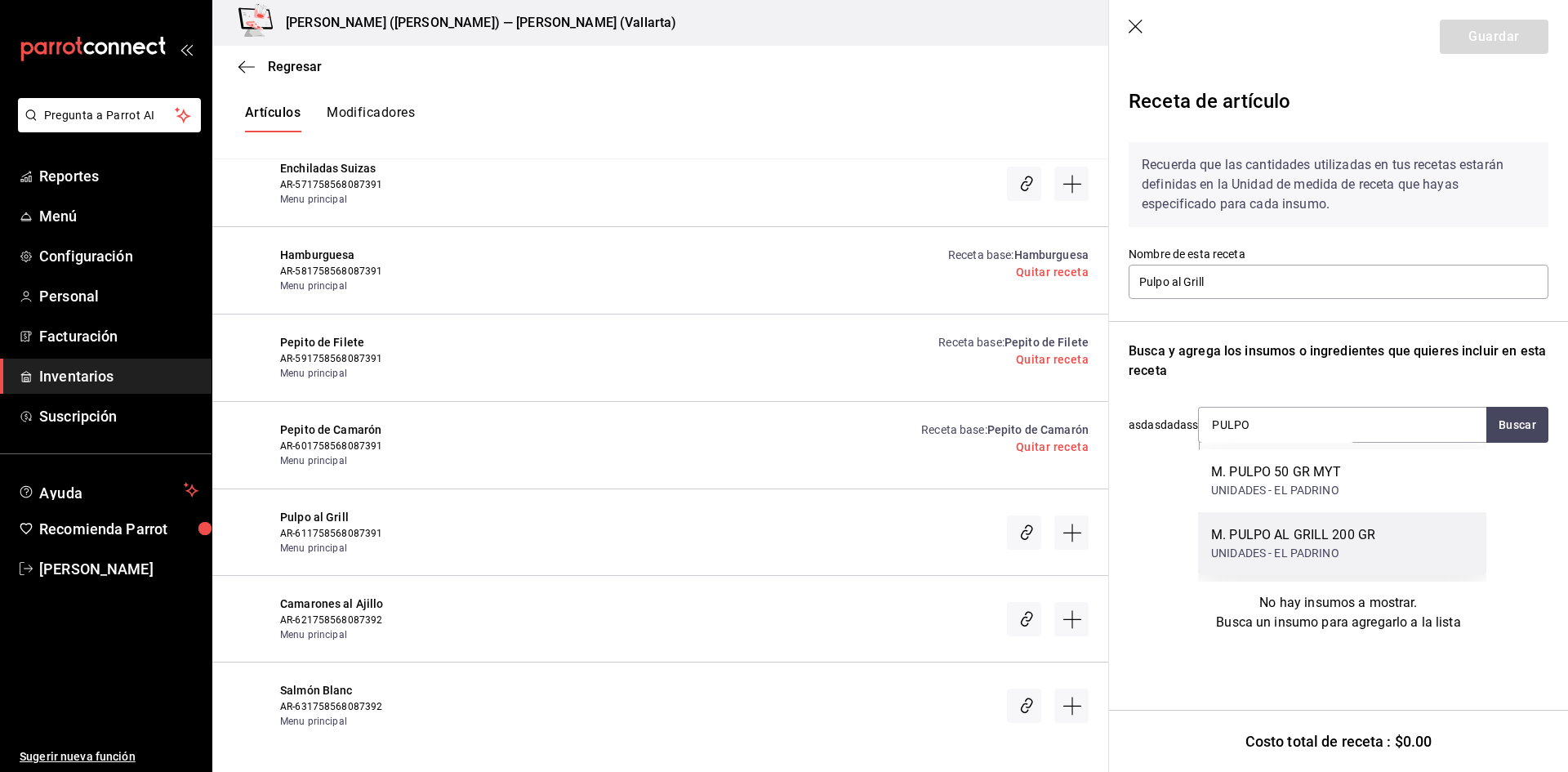
click at [1366, 535] on div "M. PULPO AL GRILL 200 GR" at bounding box center [1293, 535] width 164 height 19
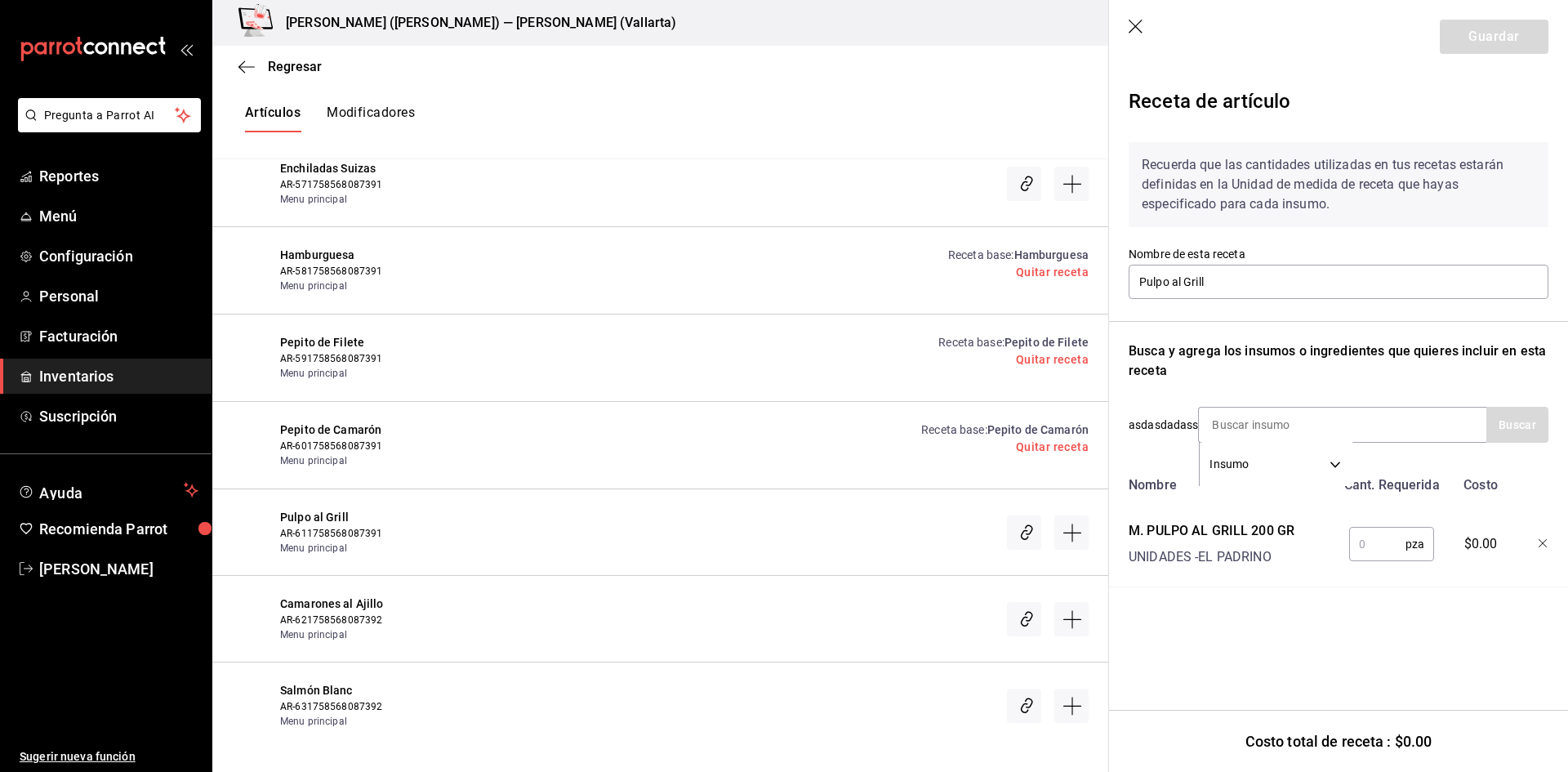
click at [1368, 543] on input "text" at bounding box center [1378, 545] width 57 height 33
type input "1"
click at [1502, 41] on button "Guardar" at bounding box center [1494, 36] width 108 height 34
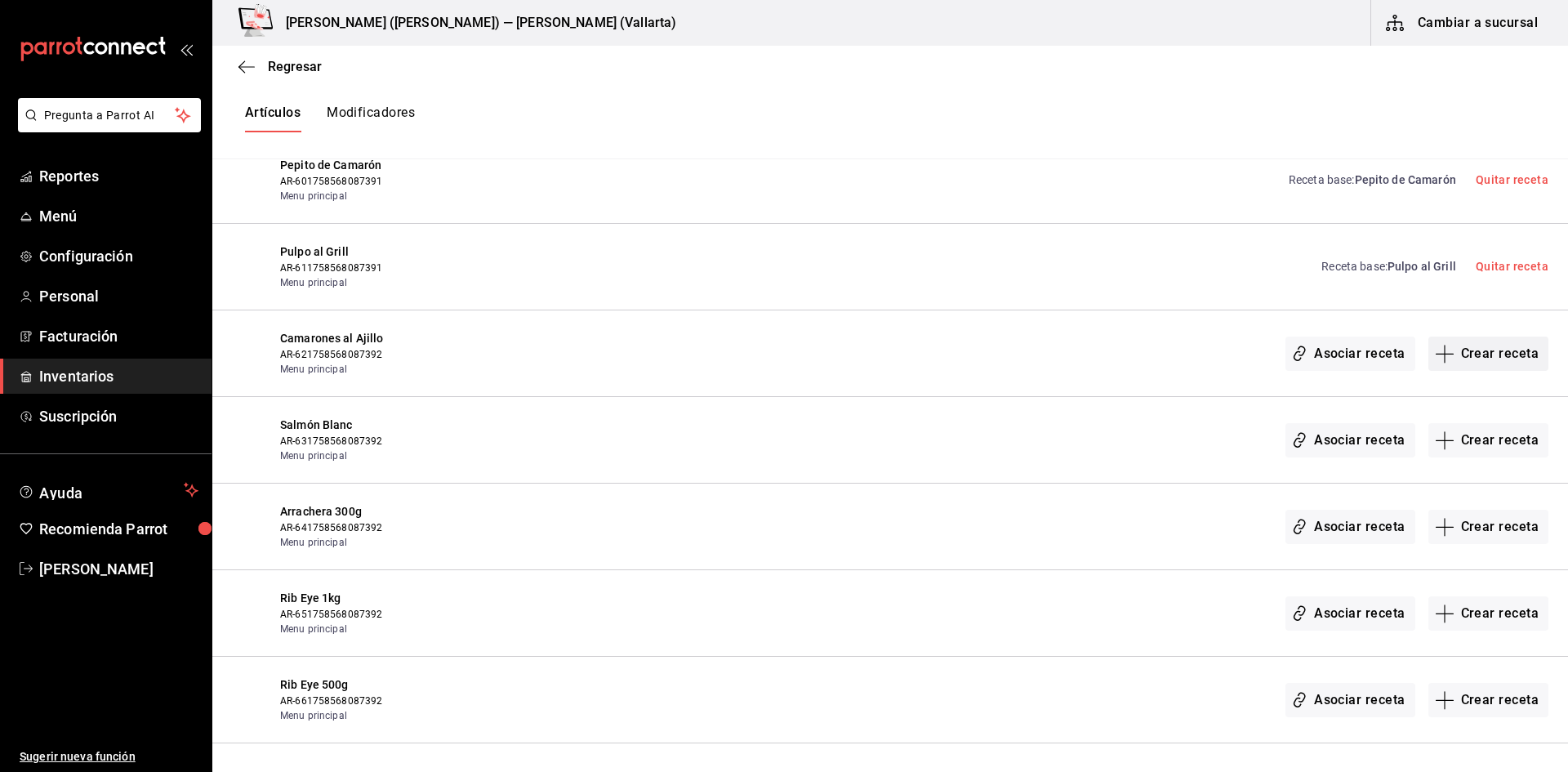
click at [1511, 352] on button "Crear receta" at bounding box center [1489, 353] width 121 height 34
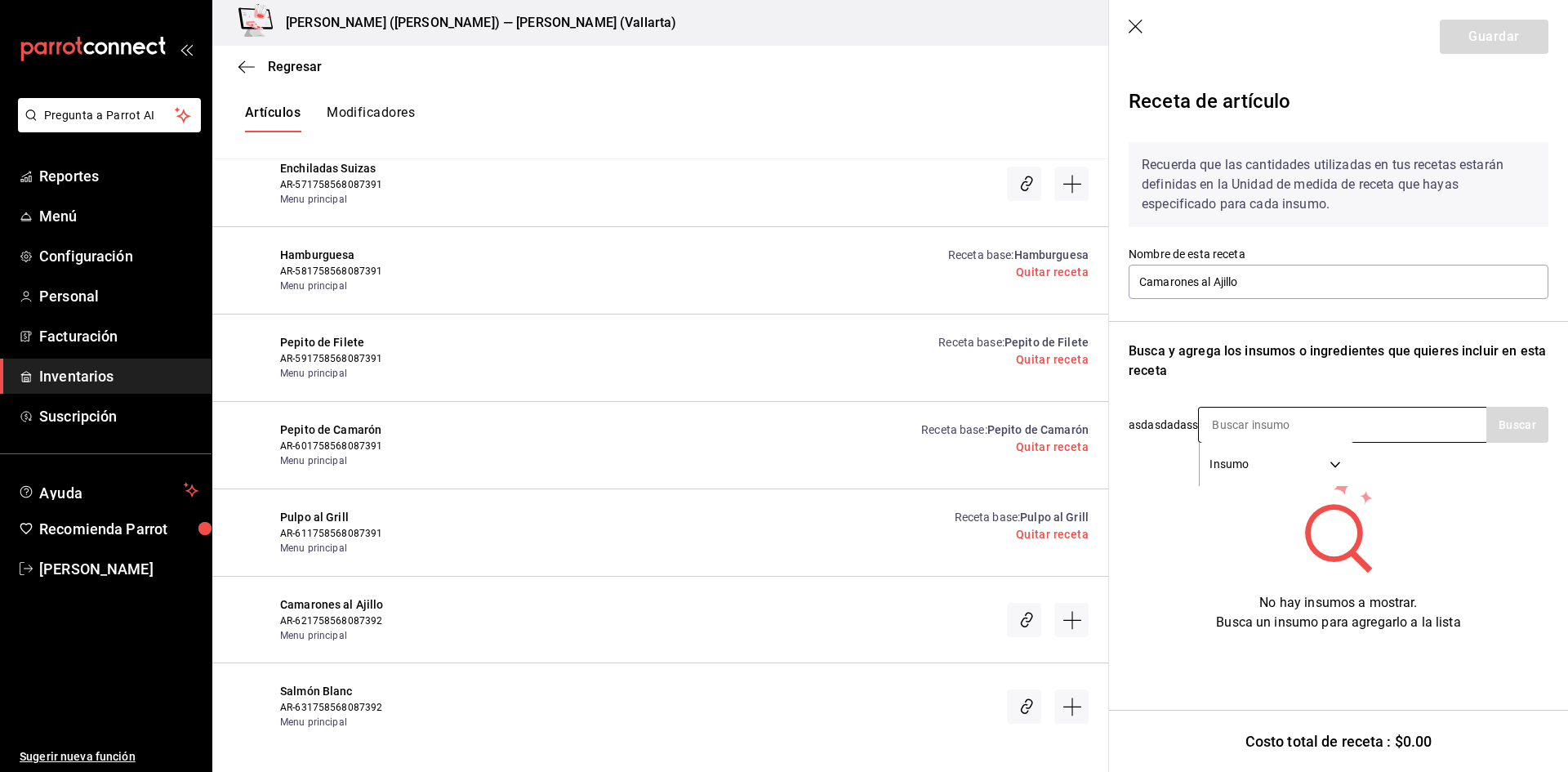
click at [1311, 417] on input at bounding box center [1281, 424] width 164 height 34
type input "CAMARON"
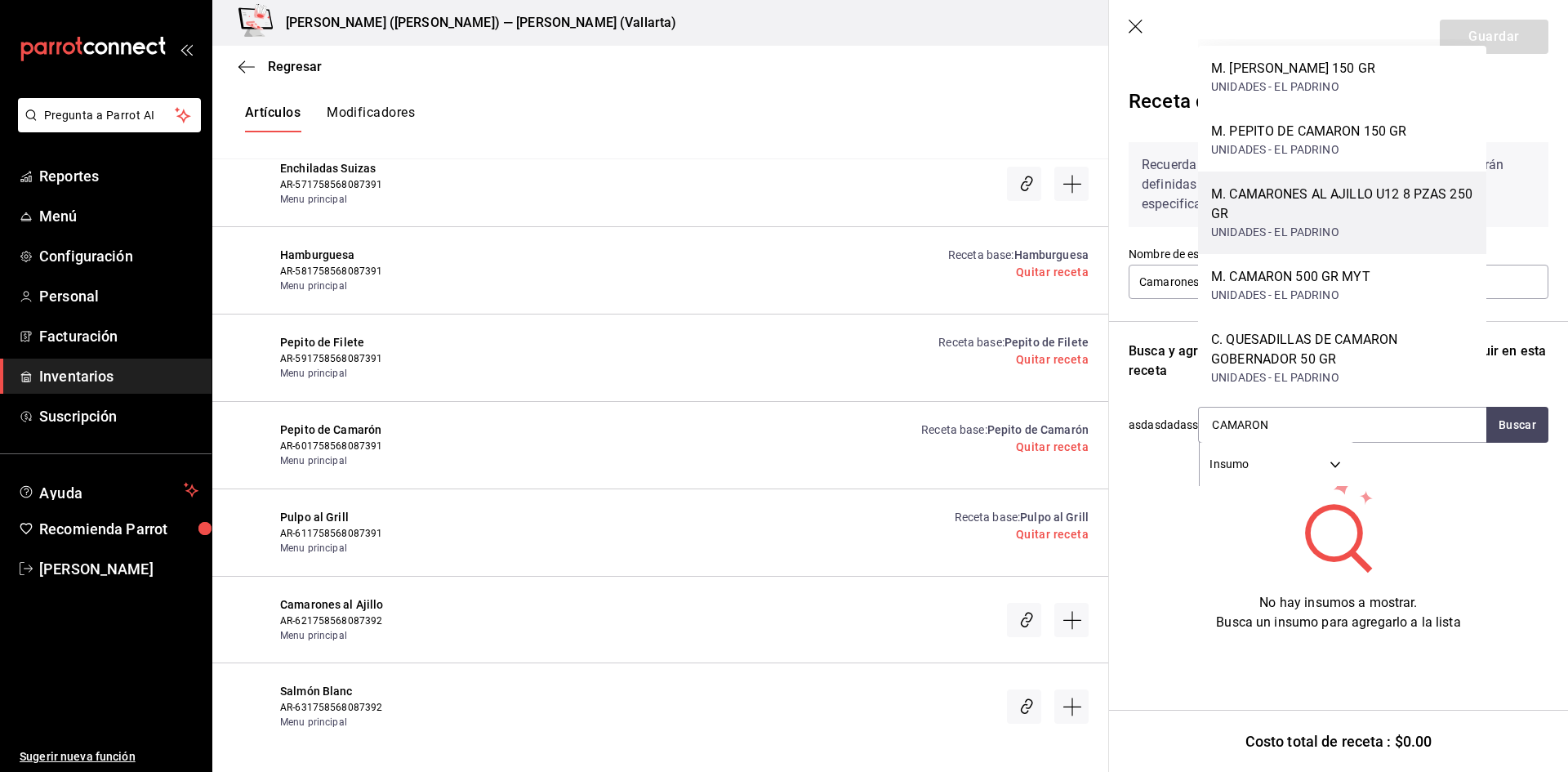
click at [1375, 206] on div "M. CAMARONES AL AJILLO U12 8 PZAS 250 GR" at bounding box center [1342, 204] width 262 height 39
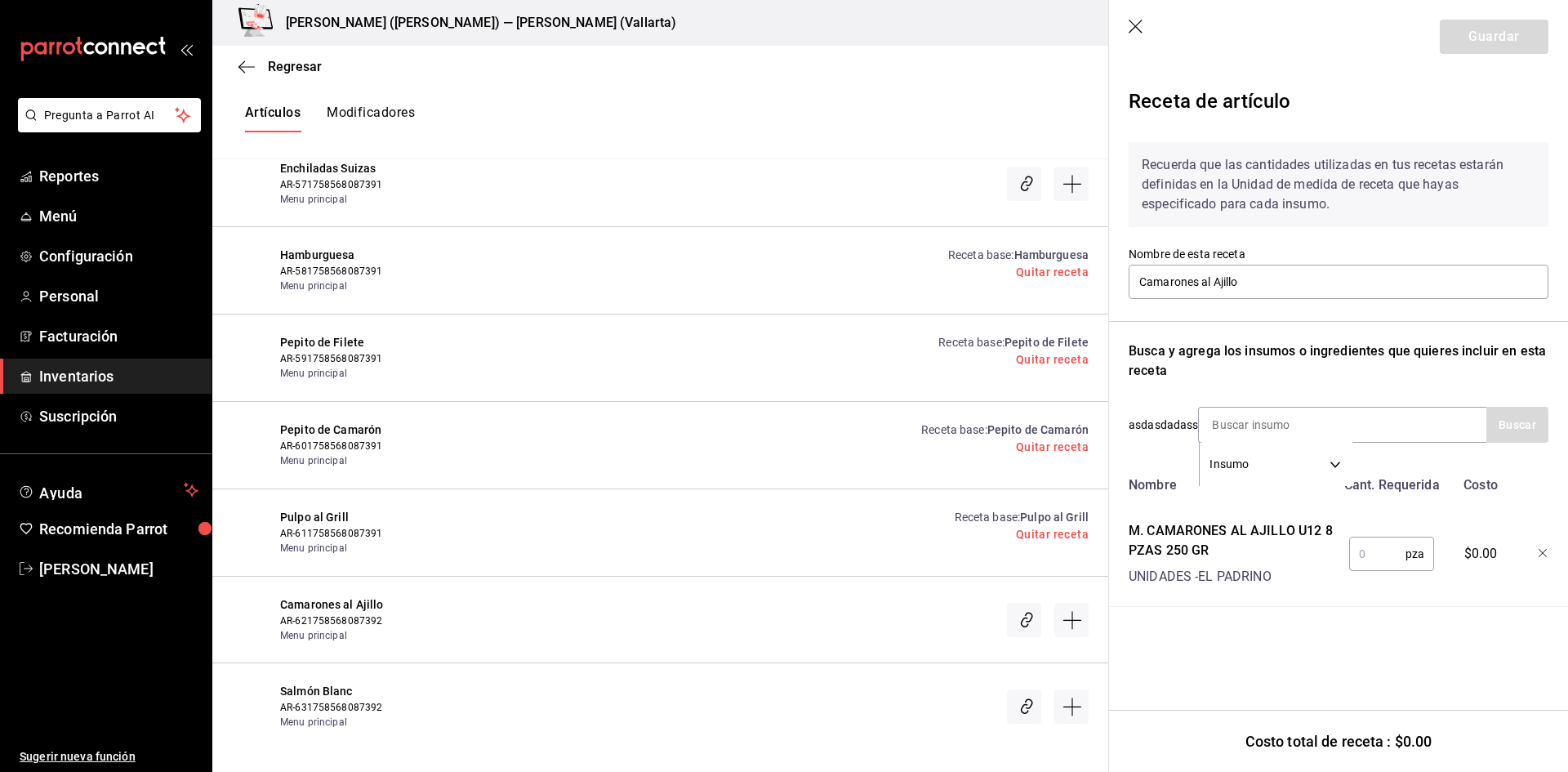
click at [1382, 559] on input "text" at bounding box center [1378, 555] width 57 height 33
type input "1"
click at [1494, 28] on button "Guardar" at bounding box center [1494, 36] width 108 height 34
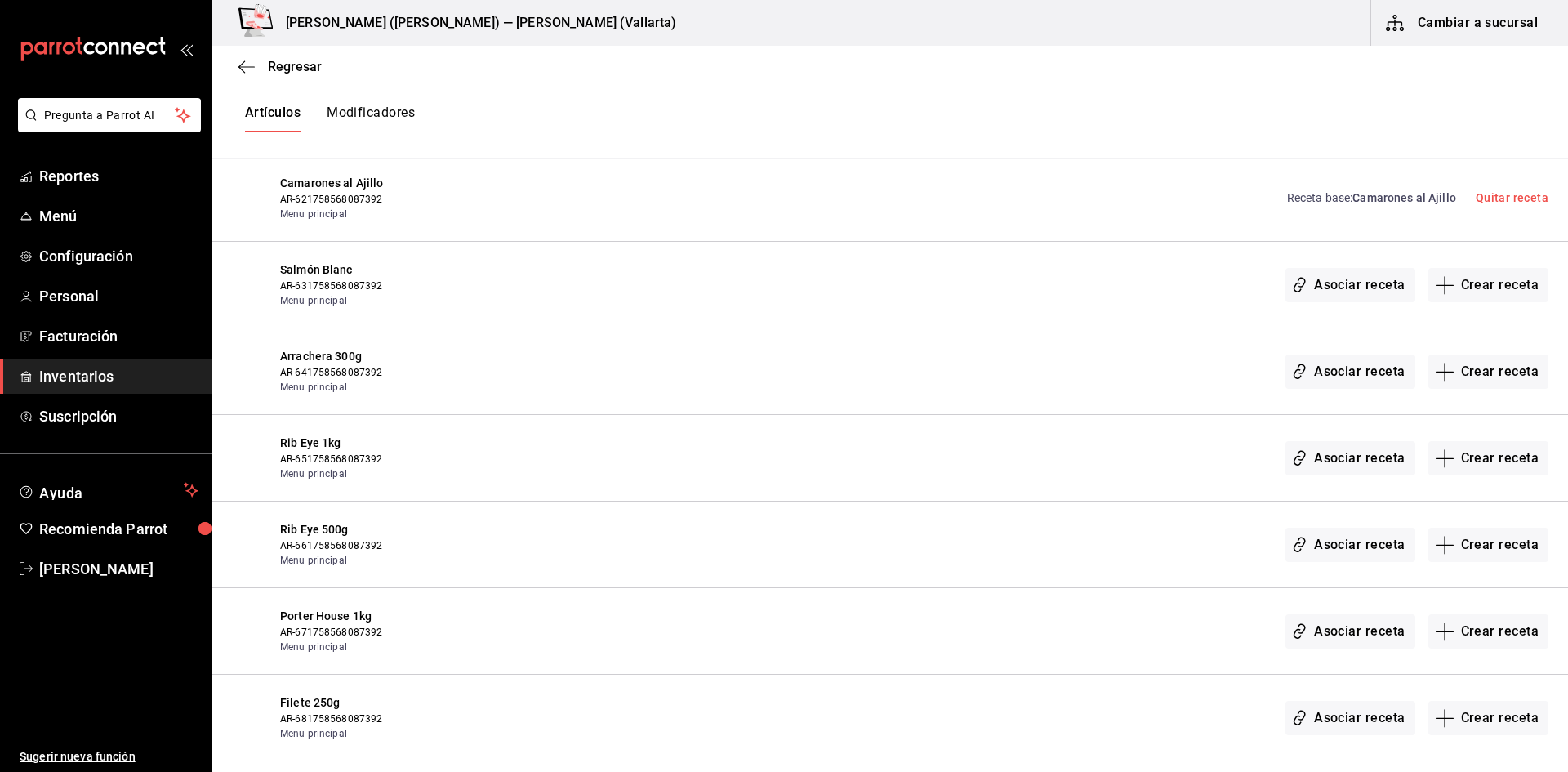
scroll to position [29001, 0]
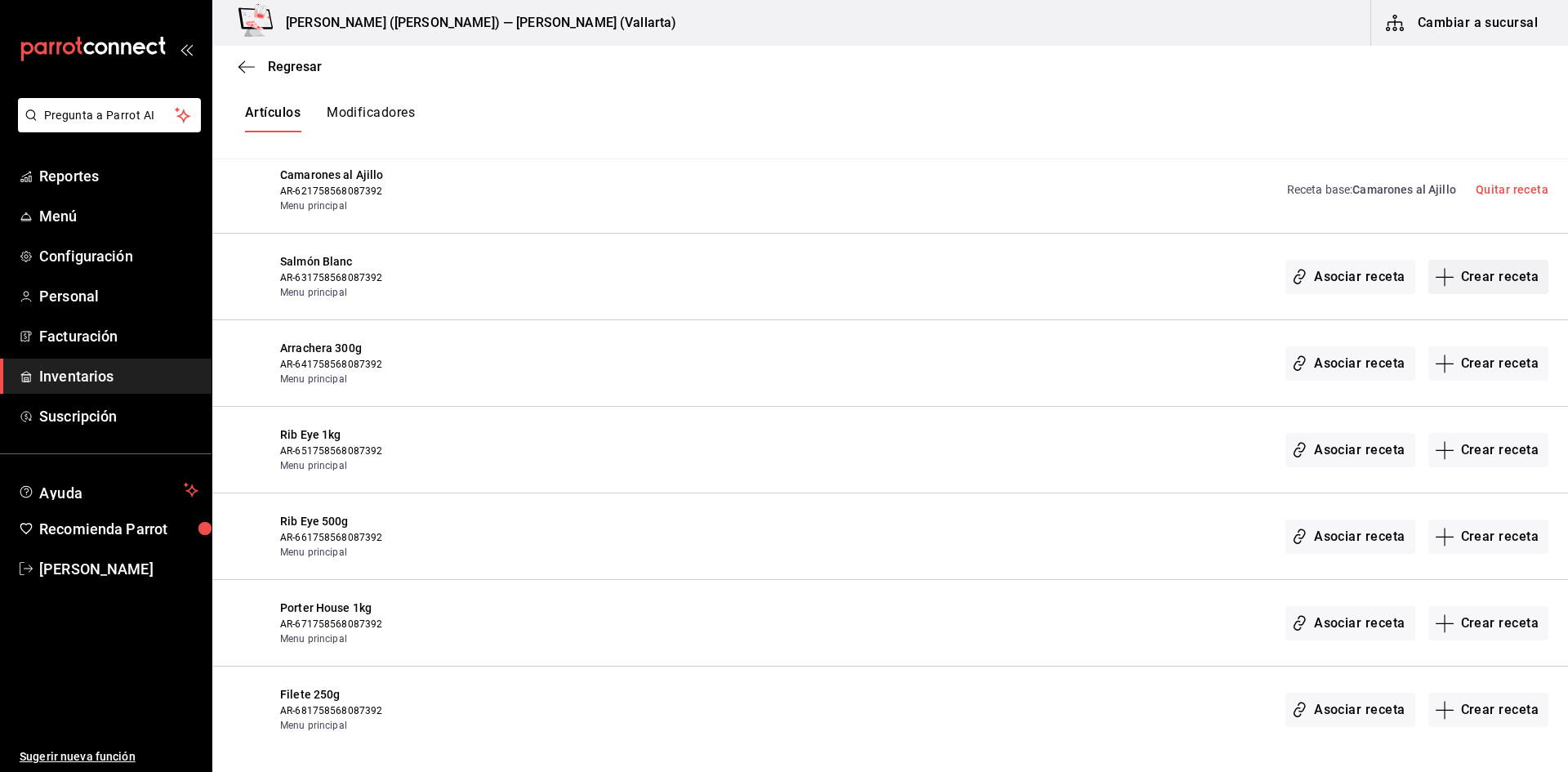
click at [1472, 276] on button "Crear receta" at bounding box center [1489, 277] width 121 height 34
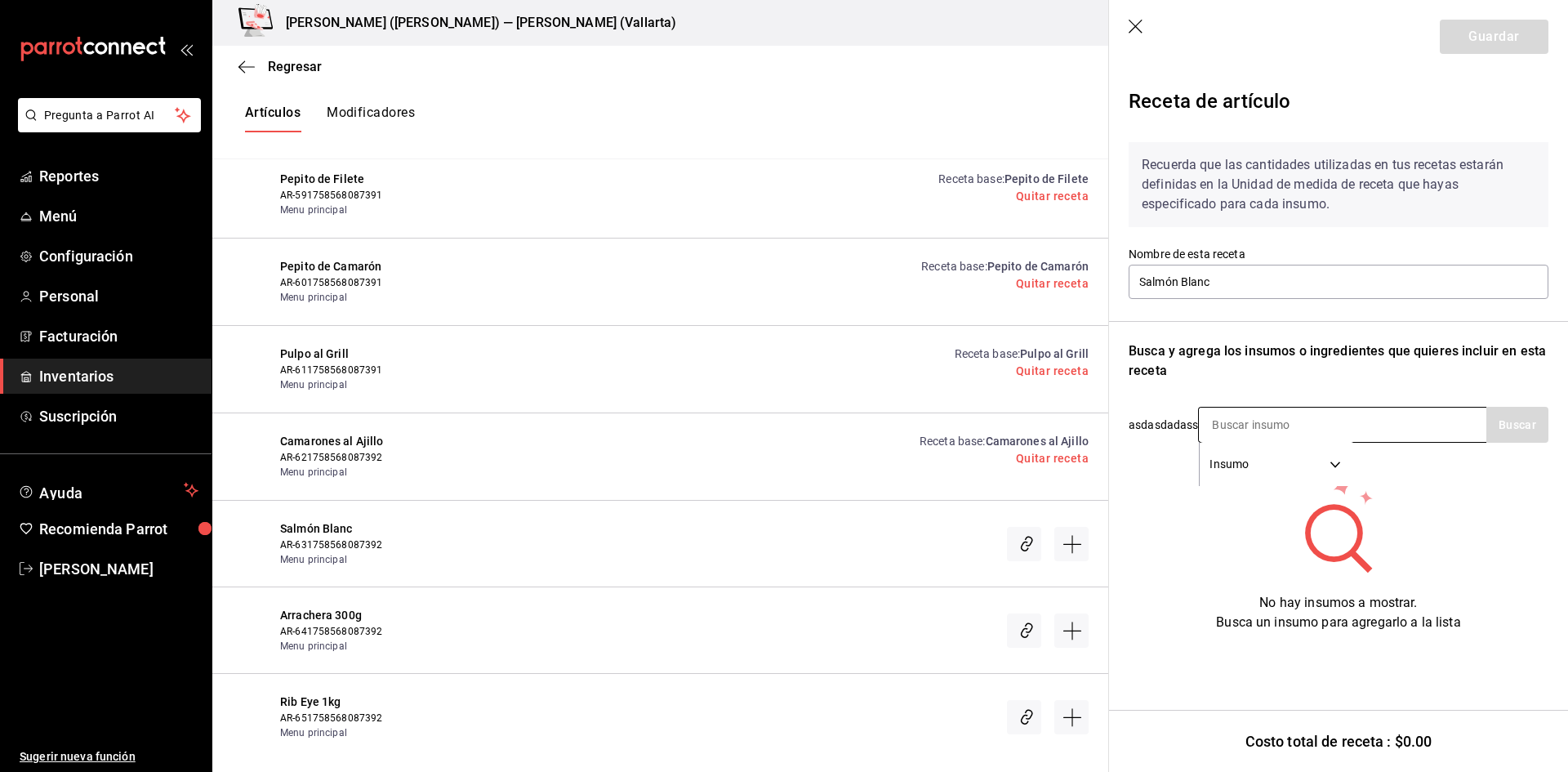
click at [1245, 425] on input at bounding box center [1281, 424] width 164 height 34
type input "SALMON"
click at [1500, 418] on button "Buscar" at bounding box center [1518, 424] width 62 height 36
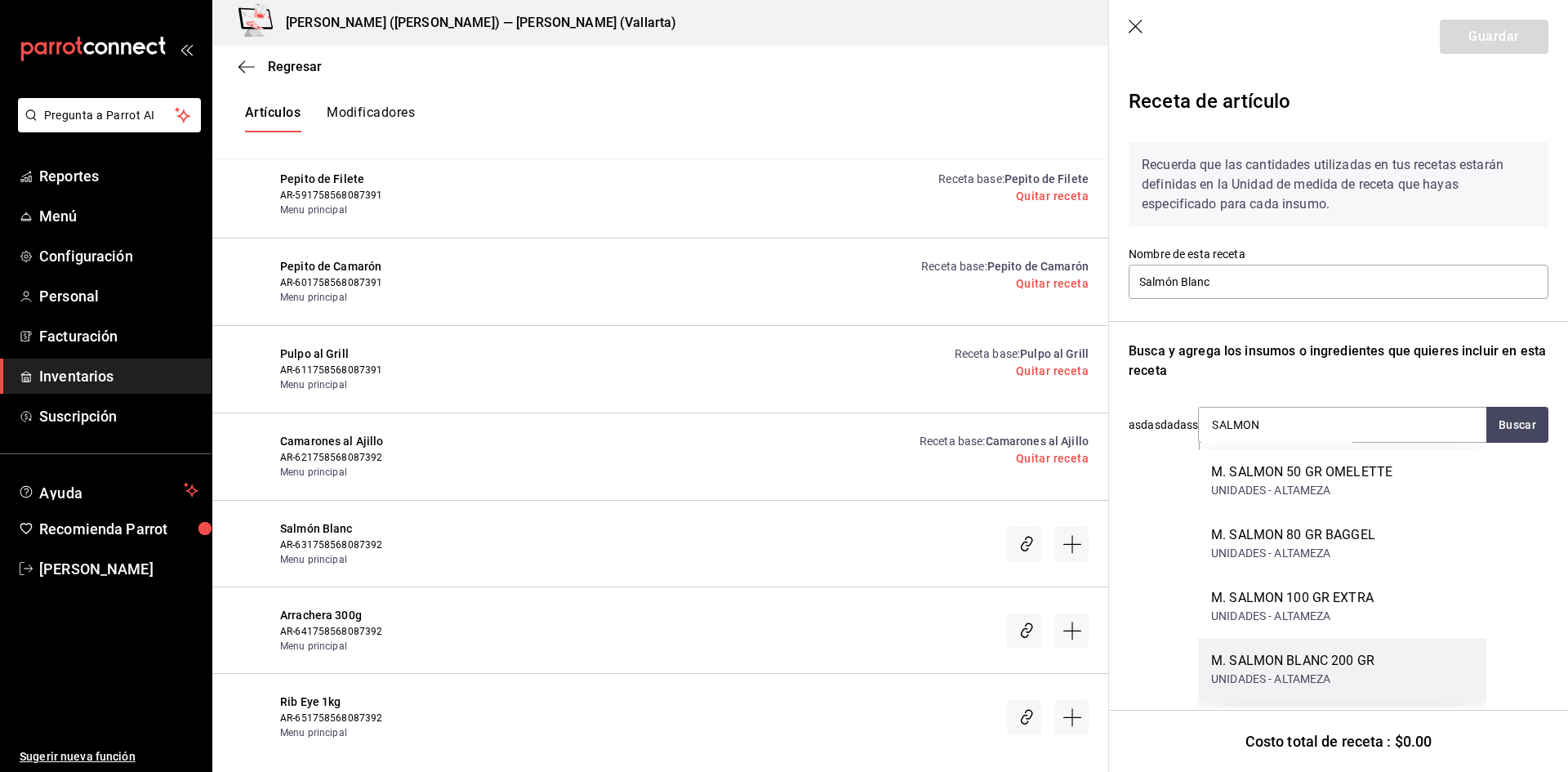
click at [1361, 649] on div "[PERSON_NAME] BLANC 200 GR UNIDADES - ALTAMEZA" at bounding box center [1343, 670] width 288 height 63
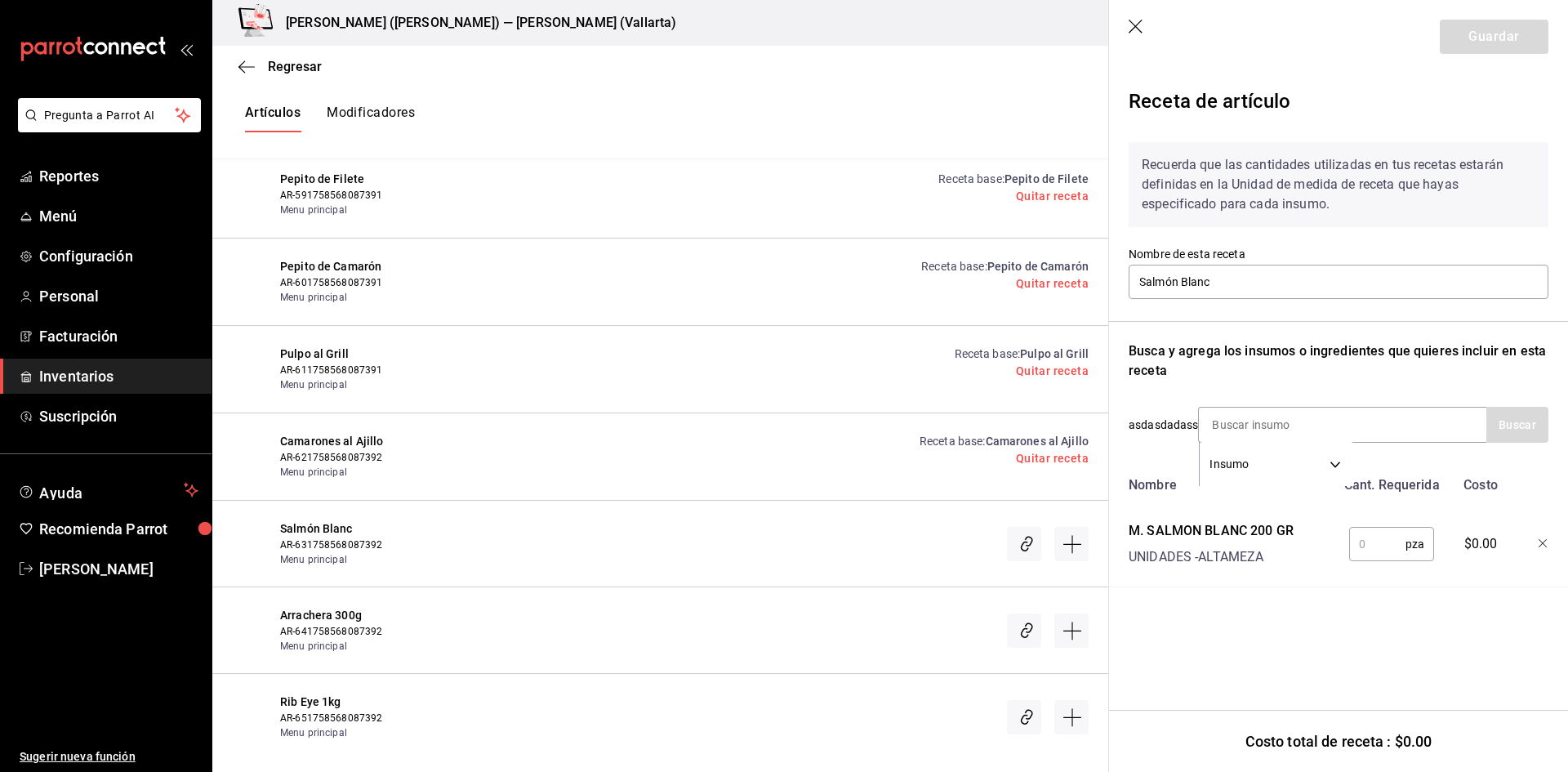
click at [1372, 551] on input "text" at bounding box center [1378, 545] width 57 height 33
type input "1"
click at [1479, 46] on button "Guardar" at bounding box center [1494, 36] width 108 height 34
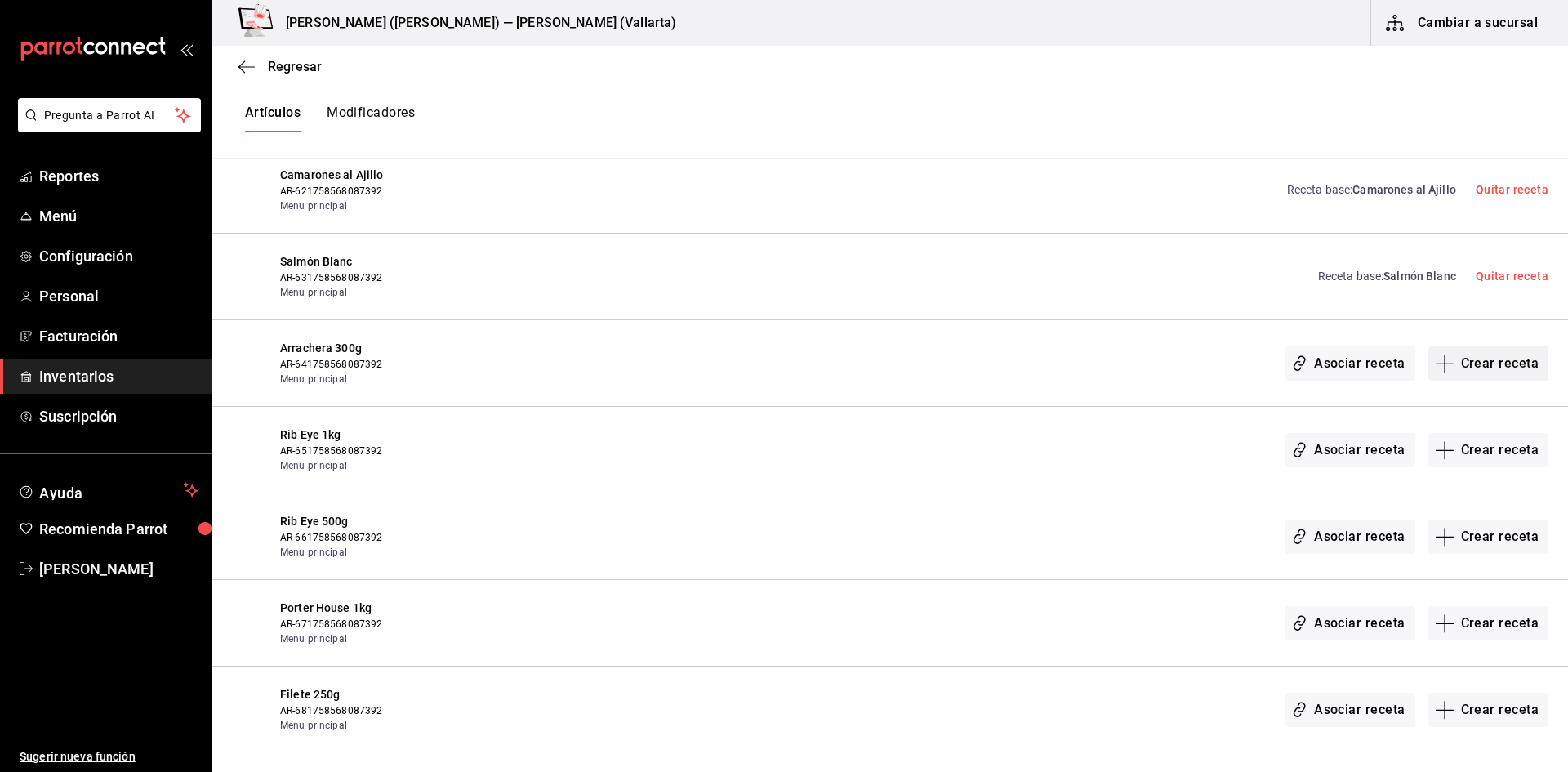
click at [1499, 356] on button "Crear receta" at bounding box center [1489, 363] width 121 height 34
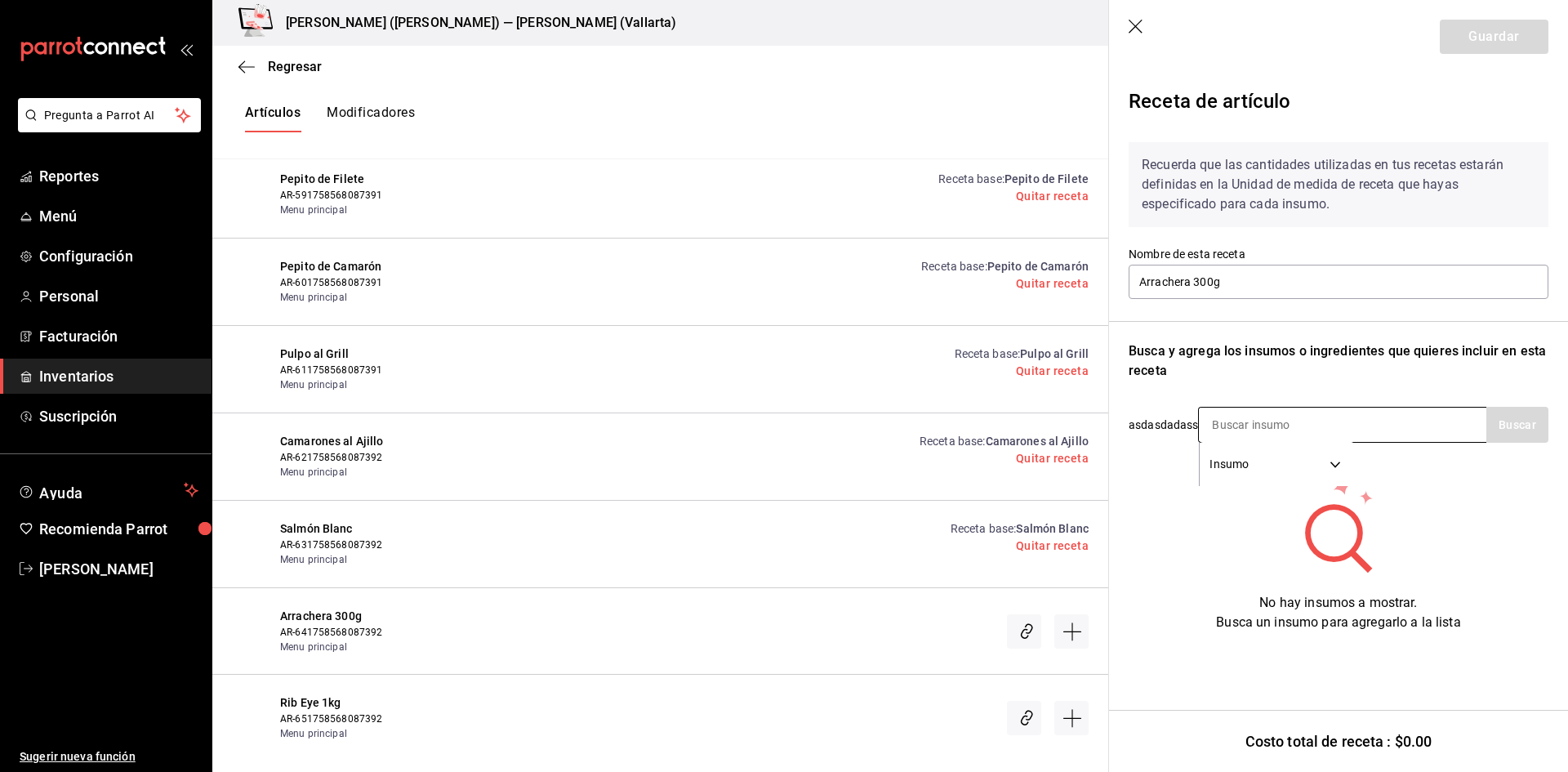
click at [1243, 423] on input at bounding box center [1281, 424] width 164 height 34
type input "ARRACHERA"
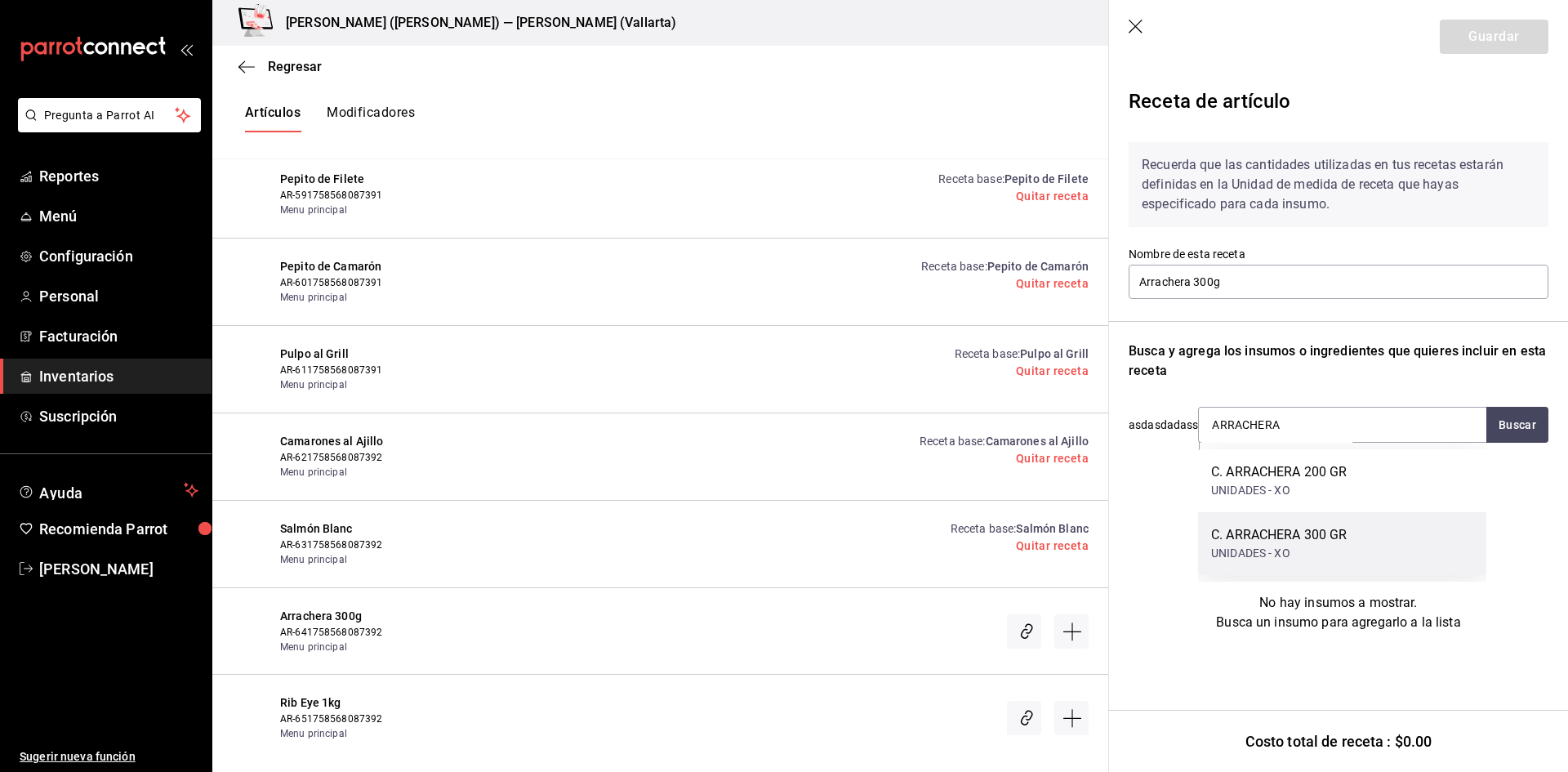
click at [1325, 537] on div "C. ARRACHERA 300 GR" at bounding box center [1280, 535] width 136 height 19
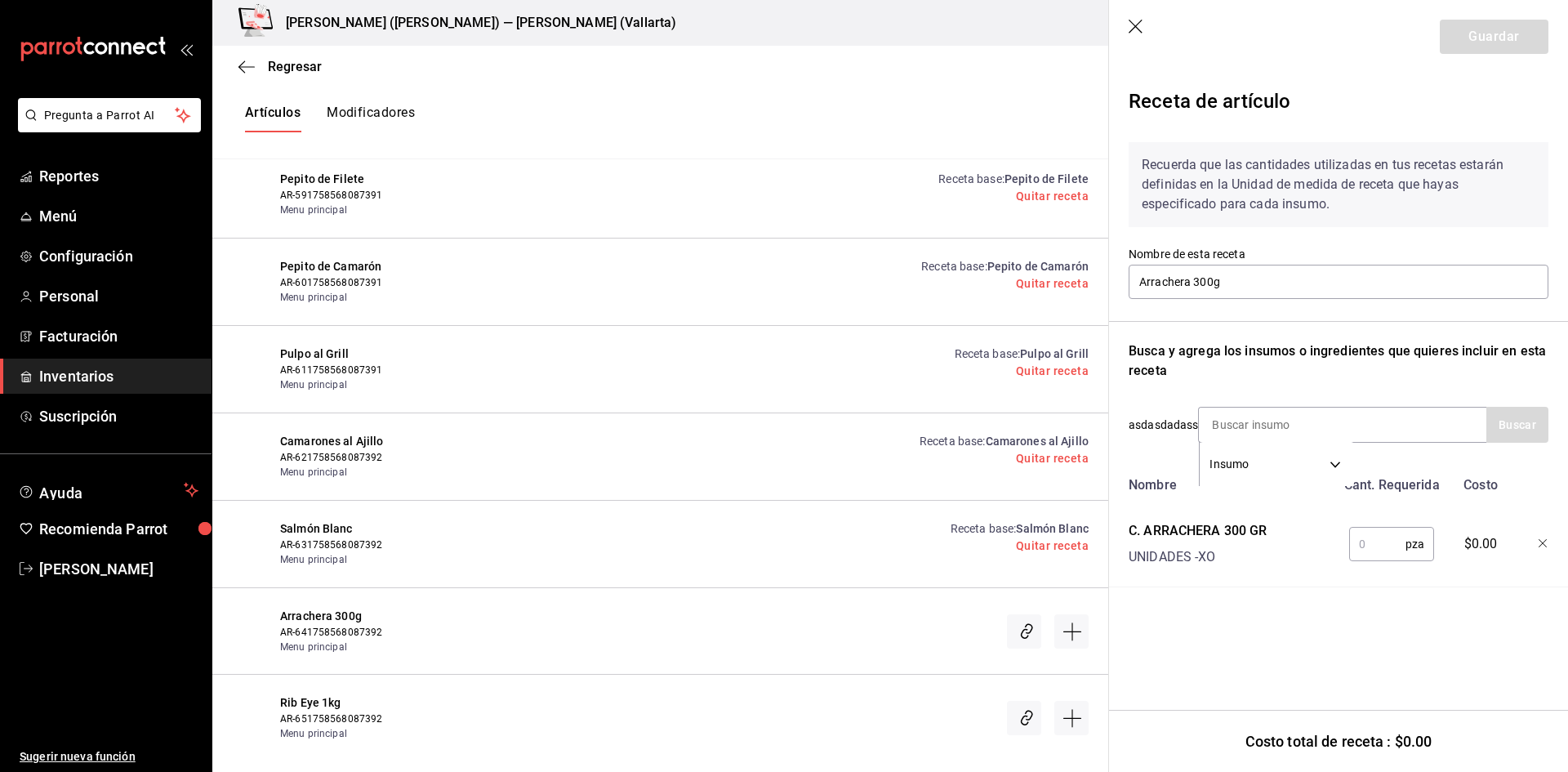
click at [1366, 547] on input "text" at bounding box center [1378, 545] width 57 height 33
type input "1"
click at [1465, 41] on button "Guardar" at bounding box center [1494, 36] width 108 height 34
